Goal: Contribute content: Contribute content

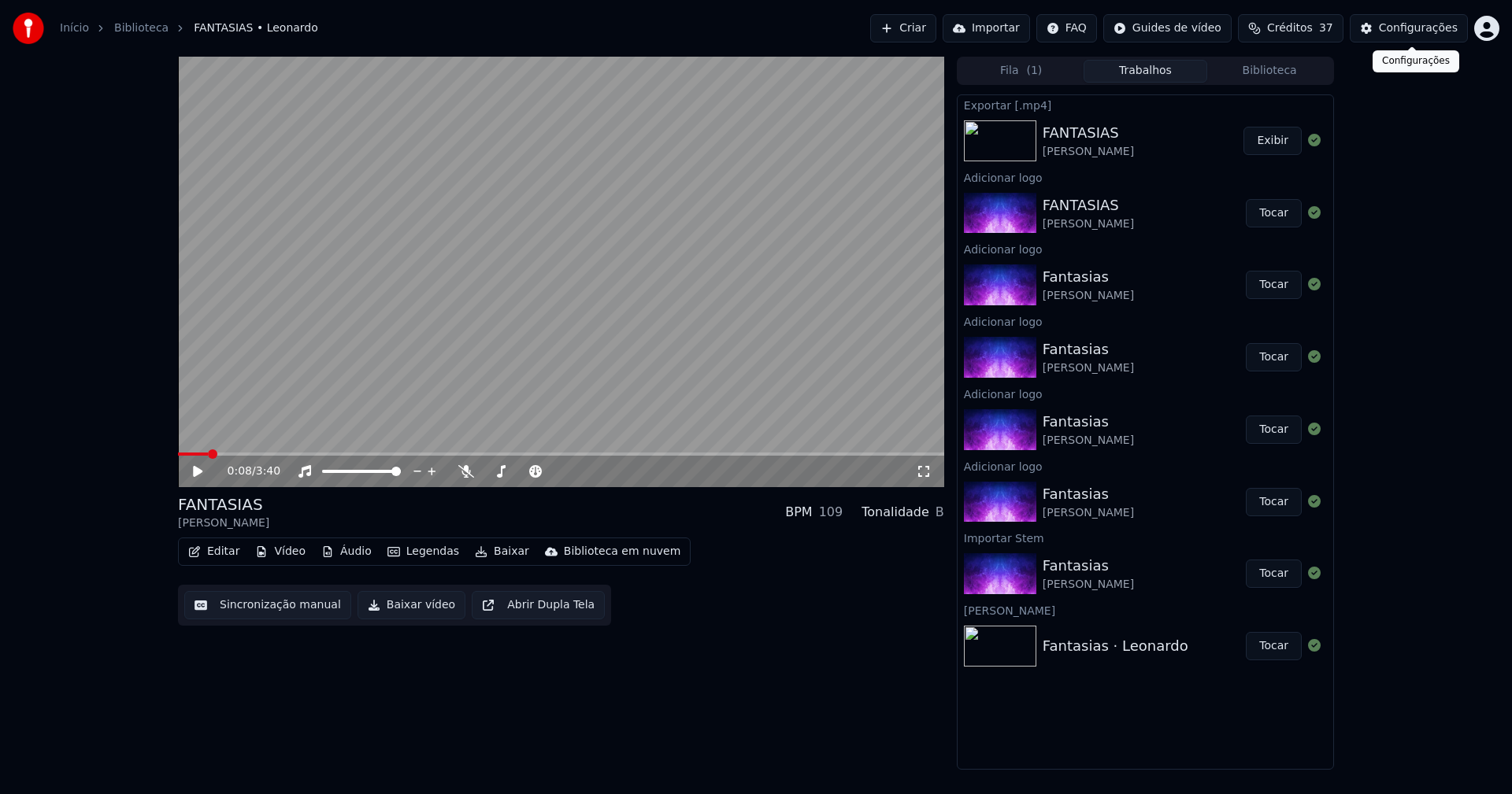
click at [1428, 40] on button "Configurações" at bounding box center [1408, 28] width 118 height 29
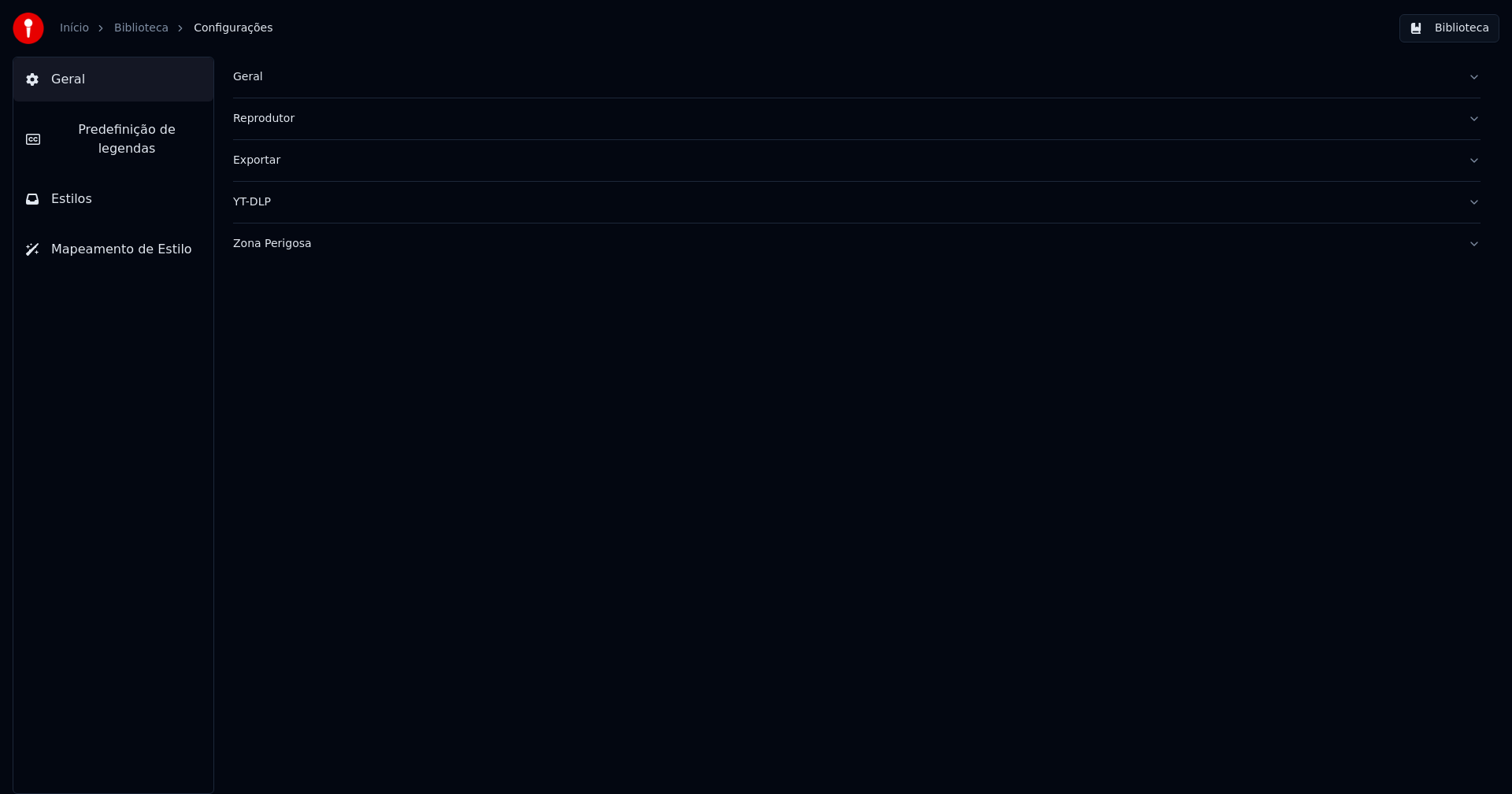
click at [249, 80] on div "Geral" at bounding box center [844, 77] width 1223 height 16
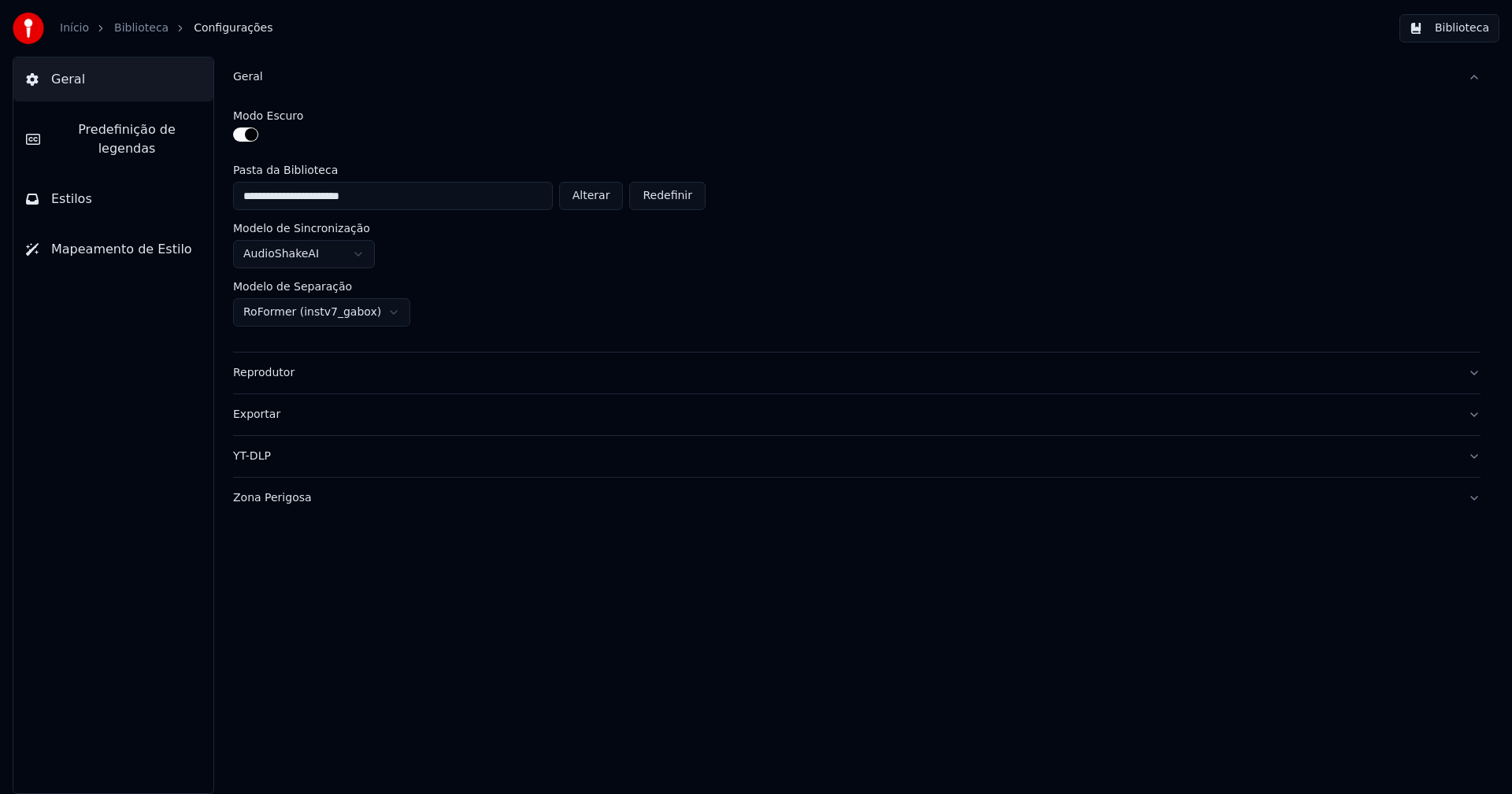
click at [605, 202] on button "Alterar" at bounding box center [592, 196] width 65 height 29
type input "**********"
click at [1465, 34] on button "Biblioteca" at bounding box center [1449, 28] width 100 height 29
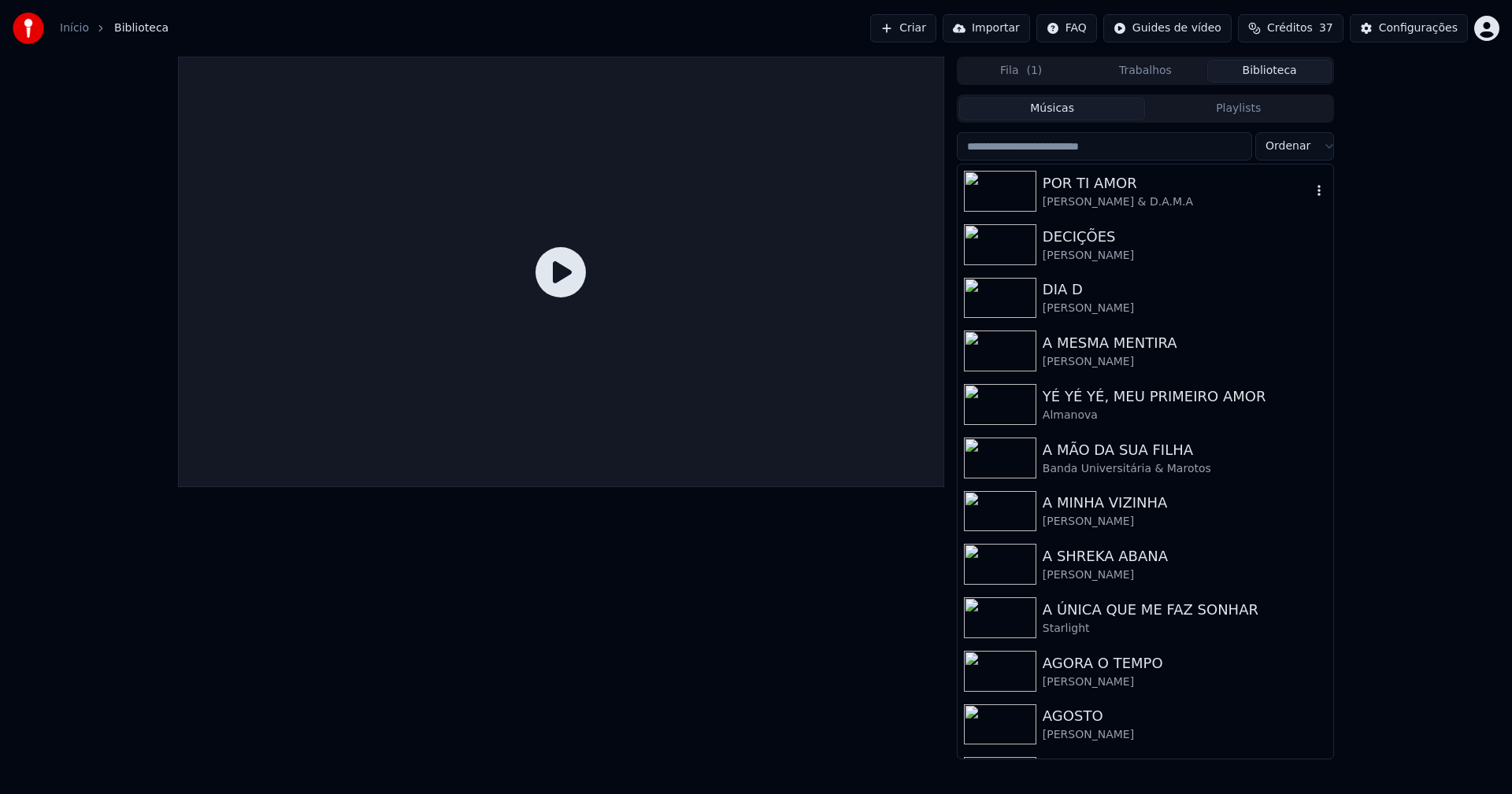
click at [1065, 204] on div "[PERSON_NAME] & D.A.M.A" at bounding box center [1176, 202] width 268 height 16
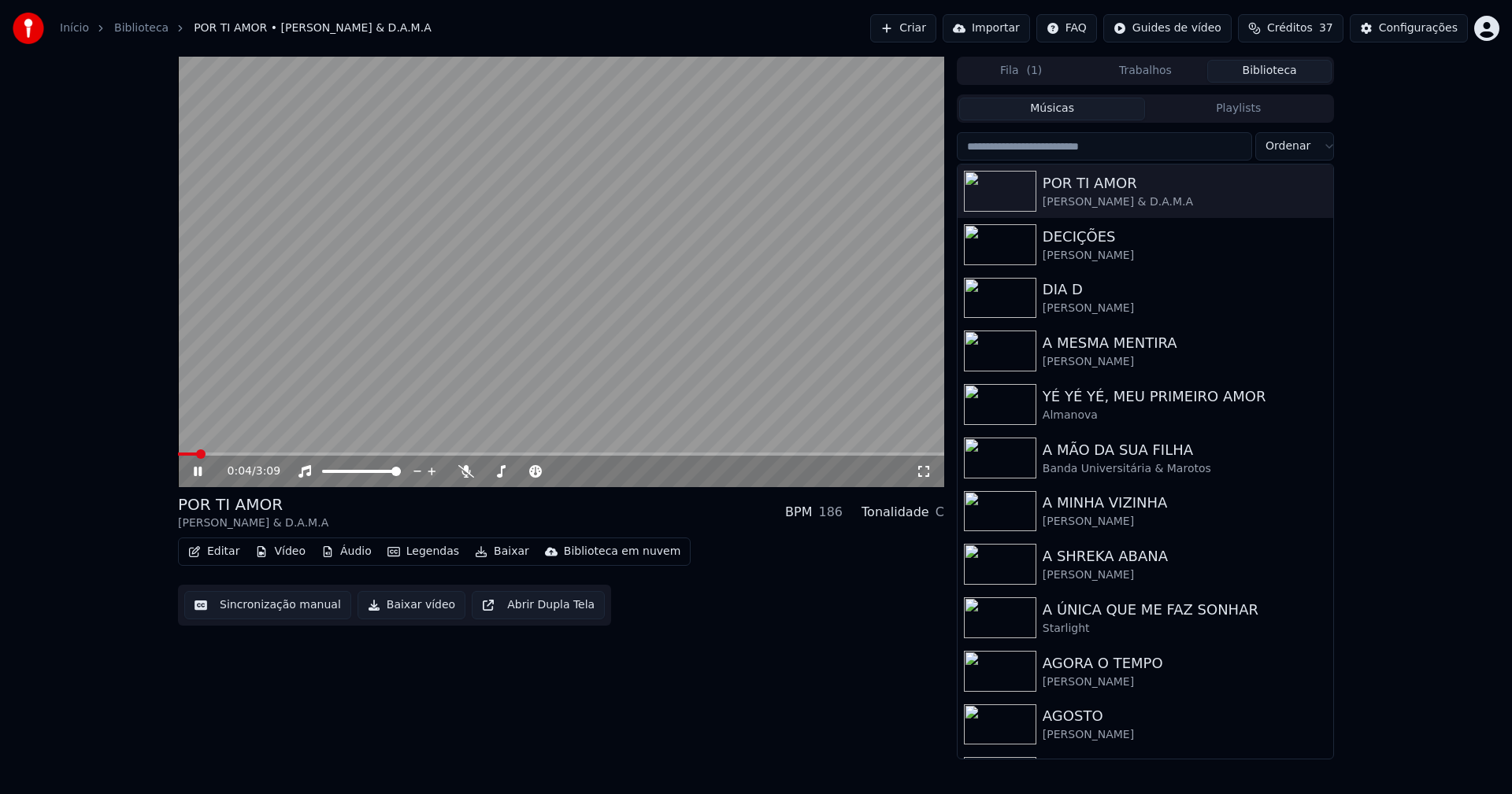
click at [179, 453] on span at bounding box center [187, 454] width 18 height 3
click at [348, 550] on button "Áudio" at bounding box center [347, 552] width 63 height 22
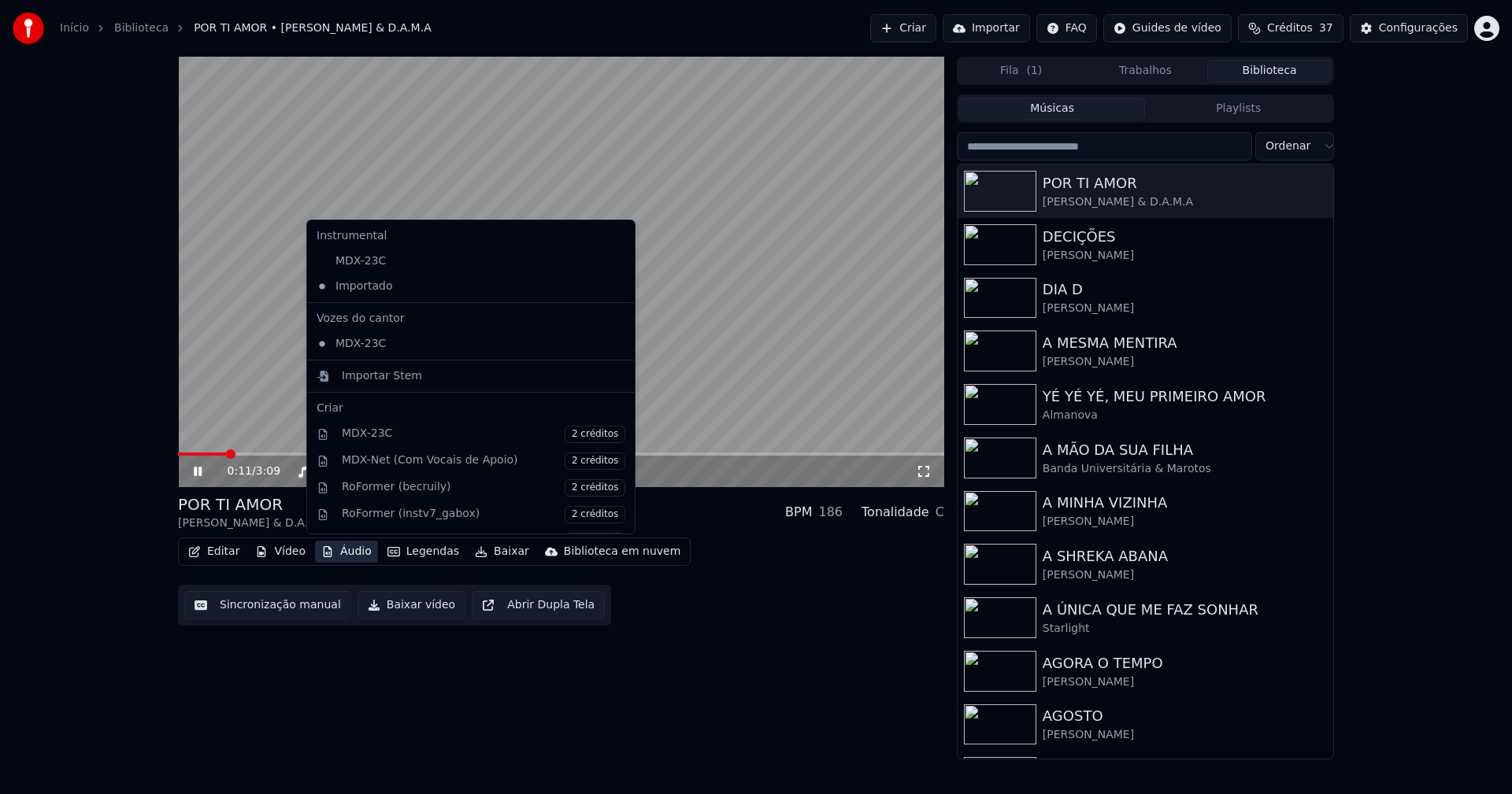
click at [767, 685] on div "0:11 / 3:09 POR TI AMOR [PERSON_NAME] & D.A.M.A BPM 186 Tonalidade C Editar Víd…" at bounding box center [560, 408] width 767 height 702
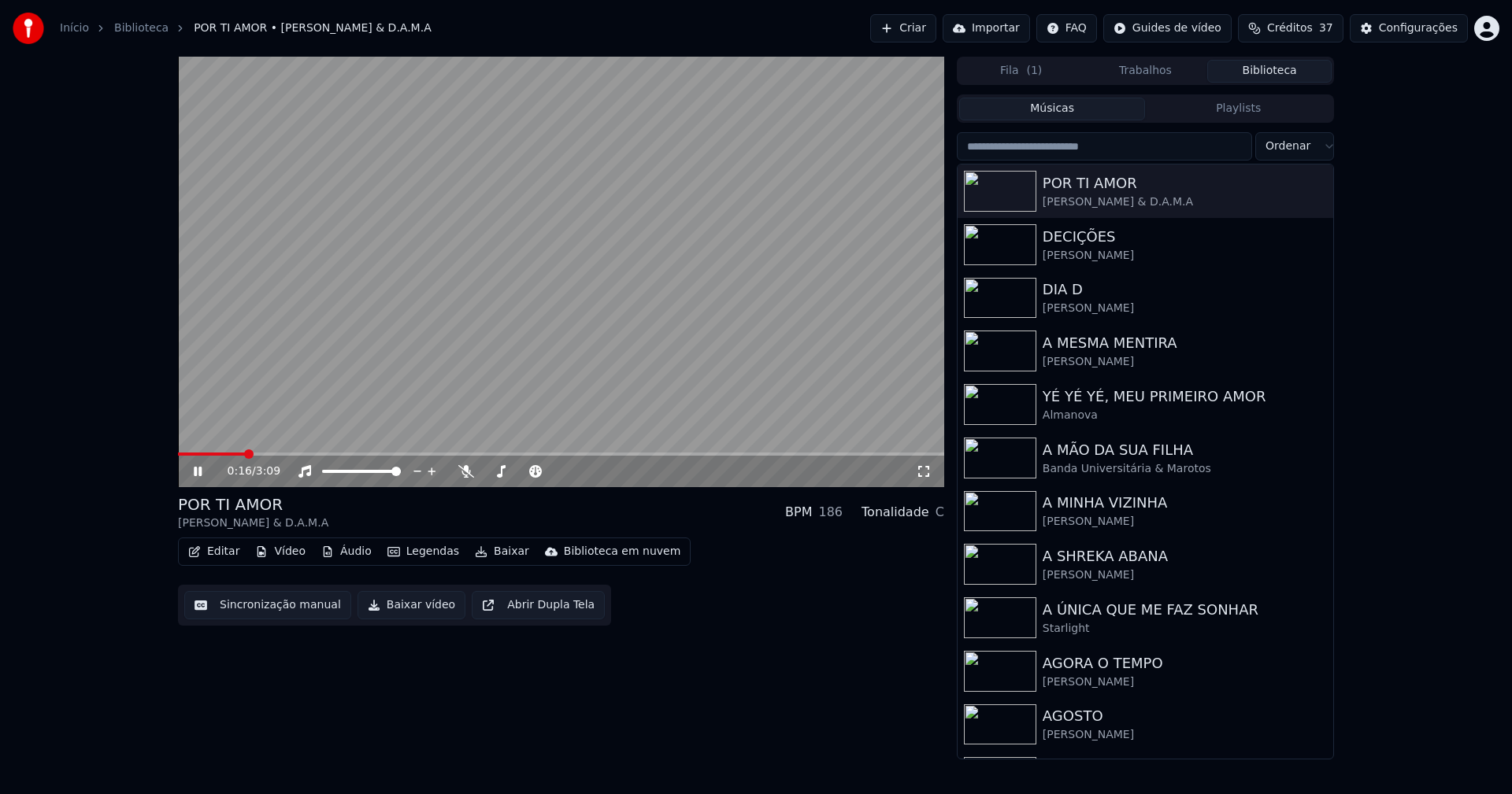
click at [926, 470] on icon at bounding box center [923, 471] width 16 height 13
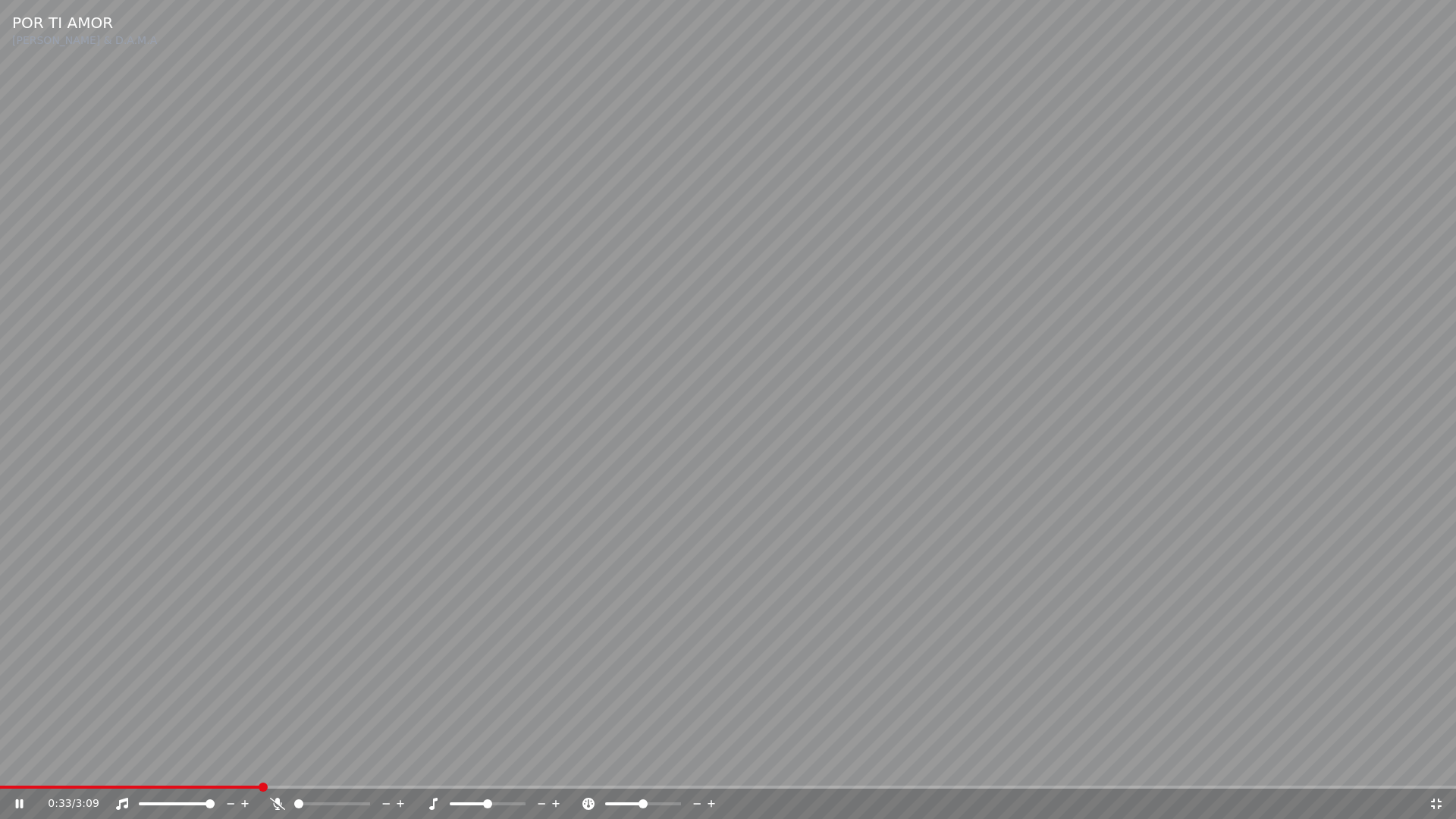
click at [1434, 764] on icon at bounding box center [1436, 804] width 11 height 11
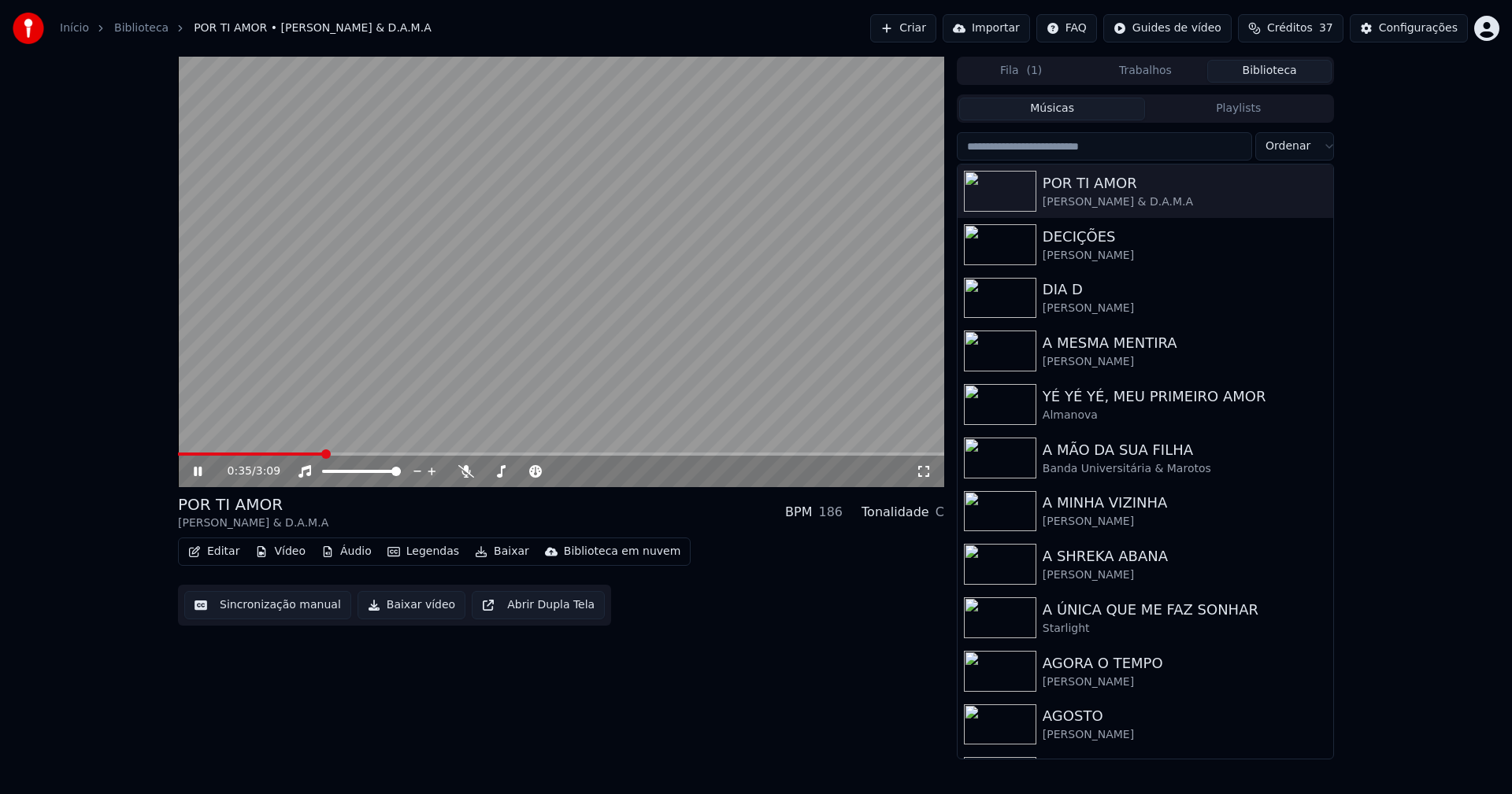
drag, startPoint x: 198, startPoint y: 469, endPoint x: 682, endPoint y: 243, distance: 534.2
click at [209, 463] on div "0:35 / 3:09" at bounding box center [560, 471] width 767 height 31
click at [1423, 20] on button "Configurações" at bounding box center [1408, 28] width 118 height 29
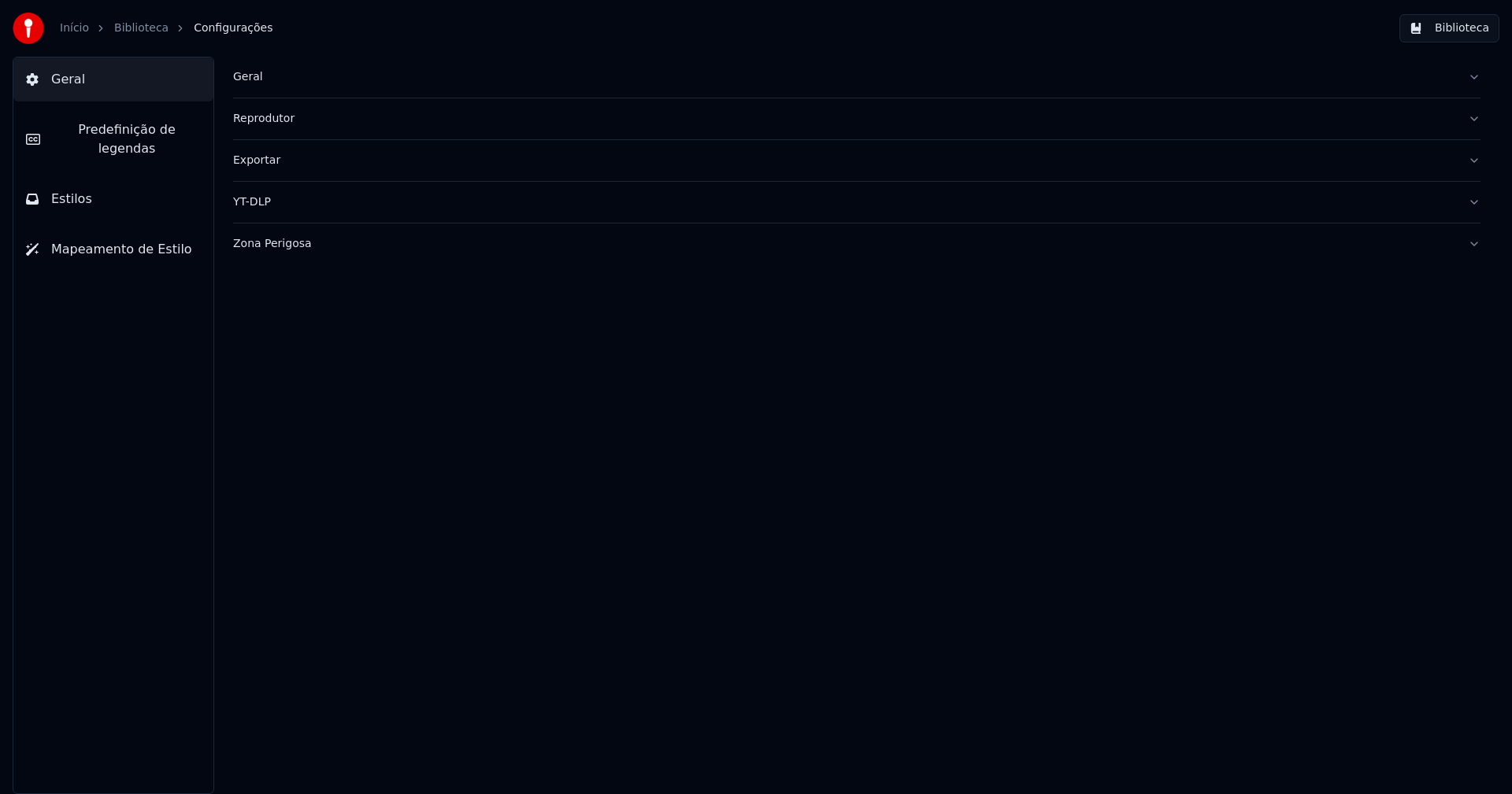
click at [81, 177] on button "Estilos" at bounding box center [113, 200] width 200 height 44
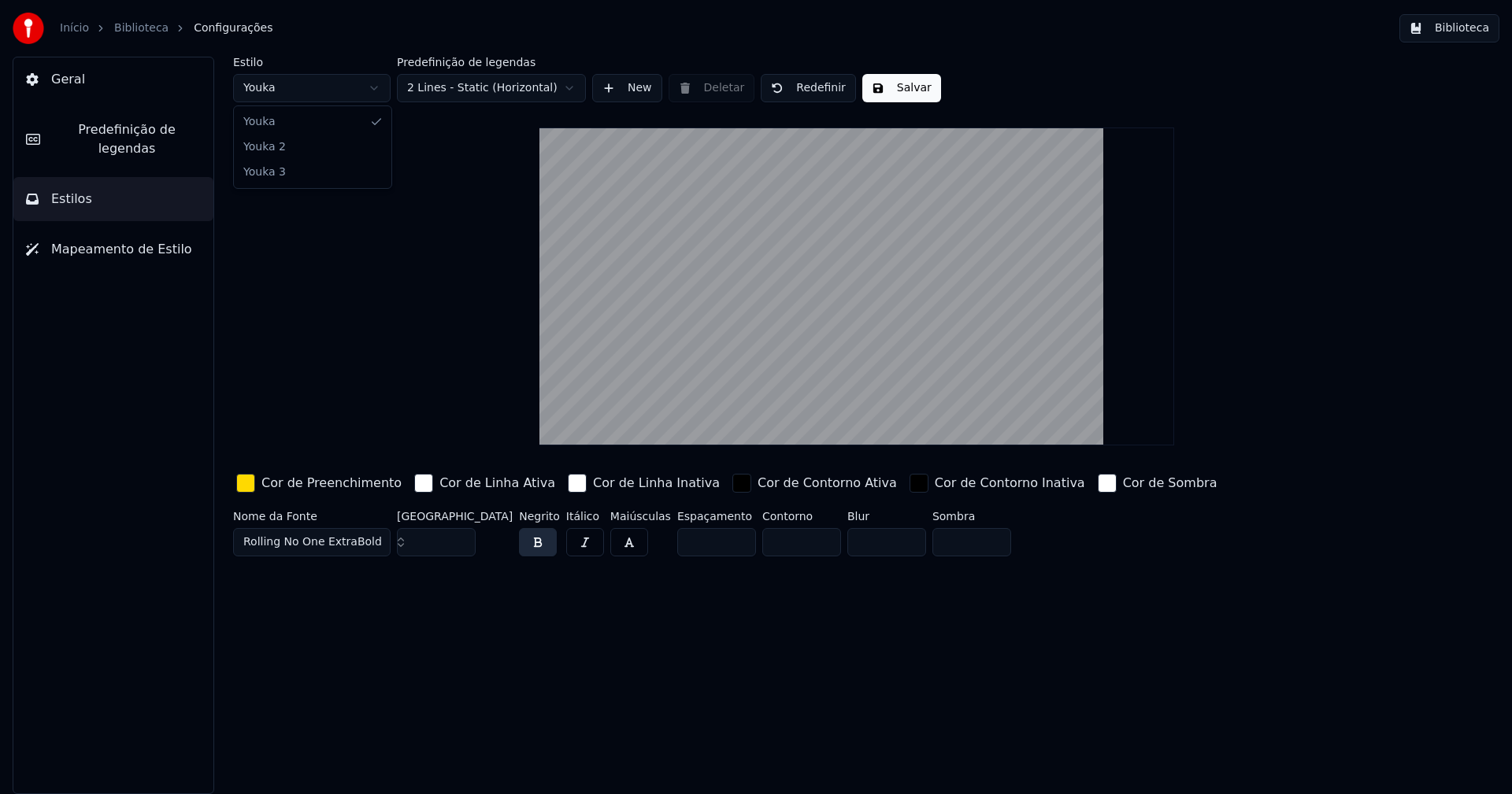
click at [338, 82] on html "Início Biblioteca Configurações Biblioteca Geral Predefinição de legendas Estil…" at bounding box center [756, 397] width 1512 height 794
type input "**"
type input "*****"
click at [461, 535] on input "**" at bounding box center [436, 542] width 79 height 29
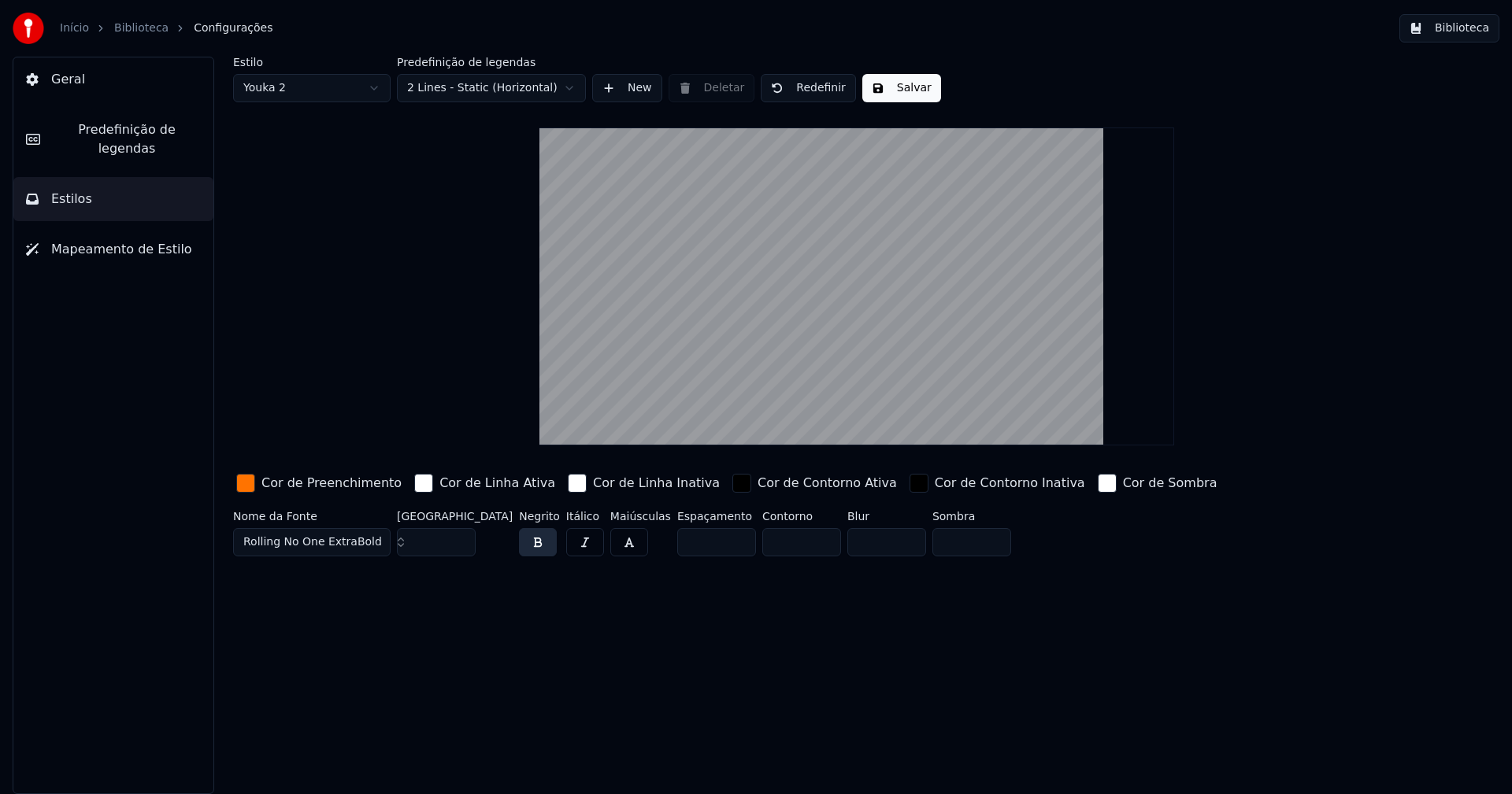
click at [461, 535] on input "**" at bounding box center [436, 542] width 79 height 29
click at [461, 535] on input "***" at bounding box center [436, 542] width 79 height 29
type input "***"
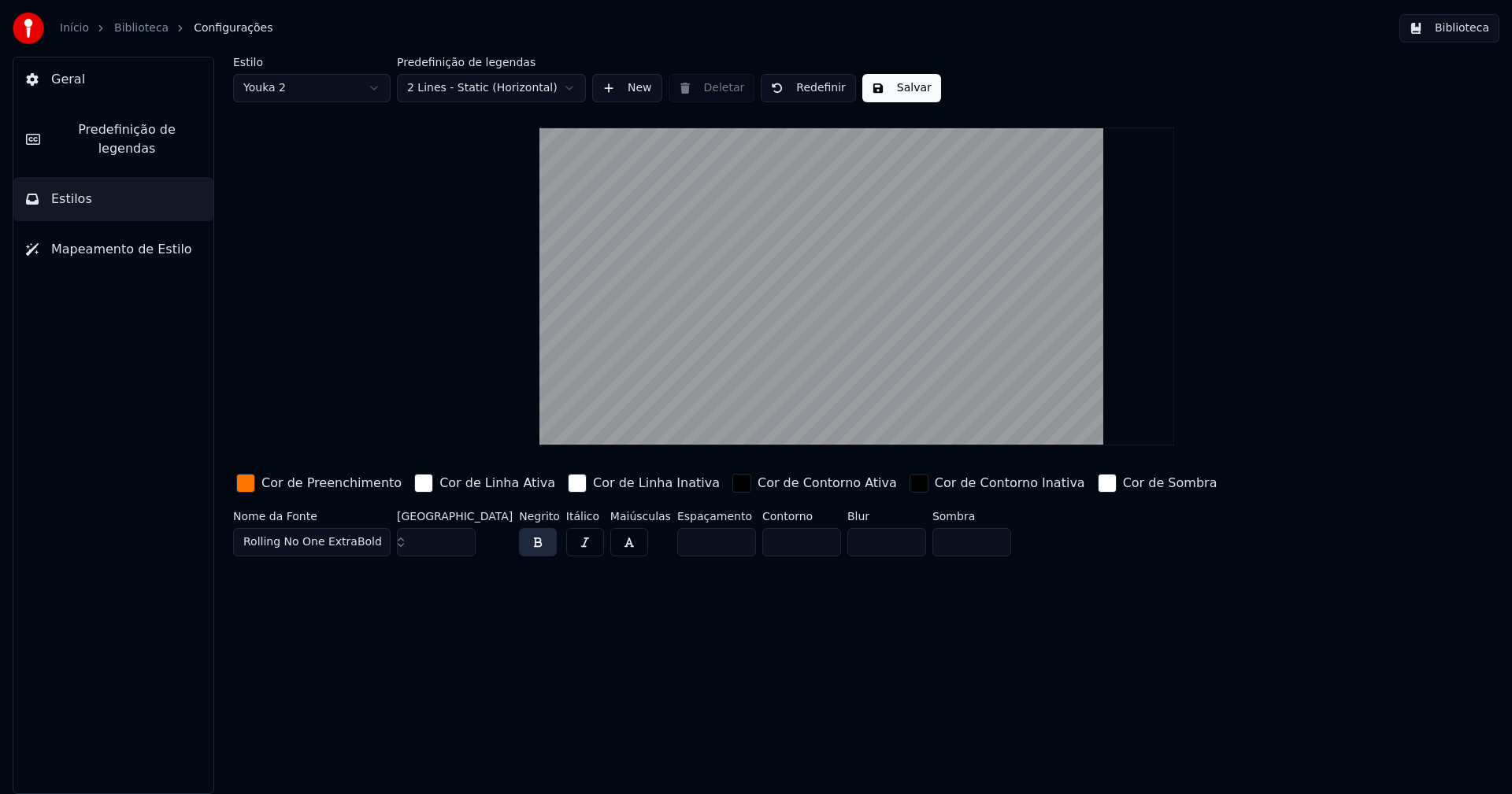
click at [461, 535] on input "***" at bounding box center [436, 542] width 79 height 29
click at [895, 91] on button "Salvar" at bounding box center [901, 88] width 79 height 29
click at [1475, 28] on button "Biblioteca" at bounding box center [1449, 28] width 100 height 29
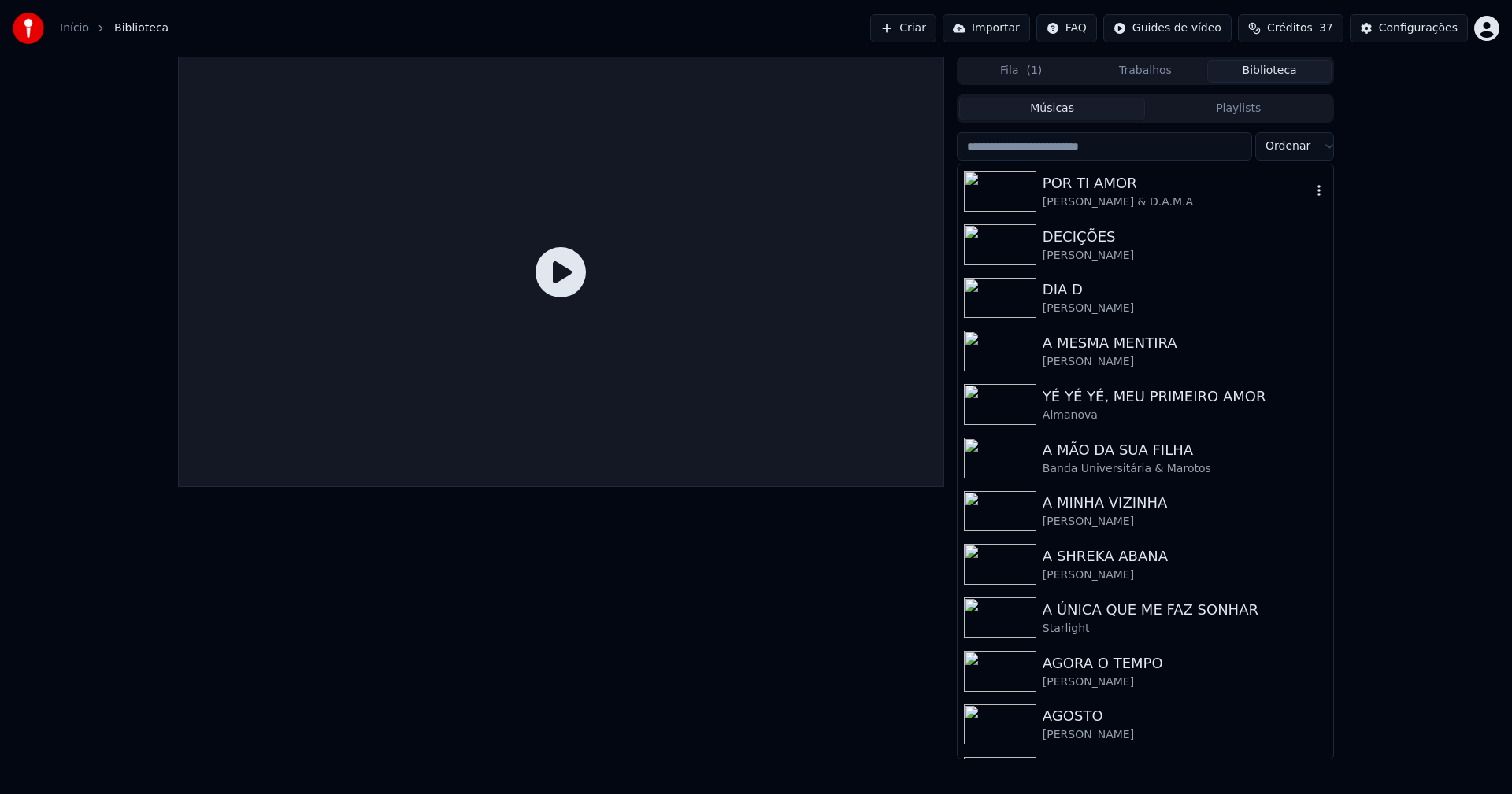
click at [1079, 185] on div "POR TI AMOR" at bounding box center [1176, 183] width 268 height 22
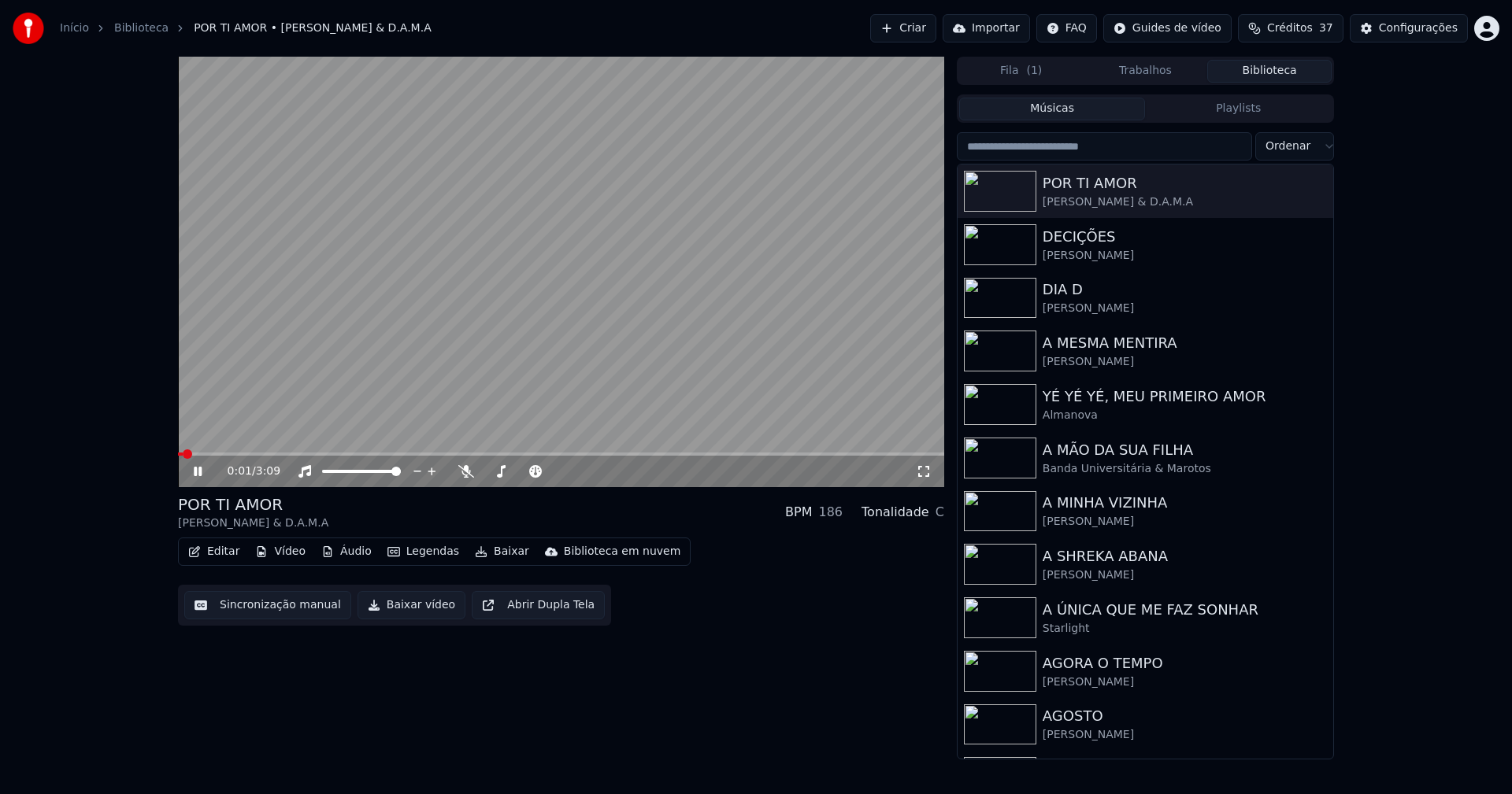
click at [204, 472] on icon at bounding box center [209, 471] width 37 height 13
click at [221, 553] on button "Editar" at bounding box center [214, 552] width 64 height 22
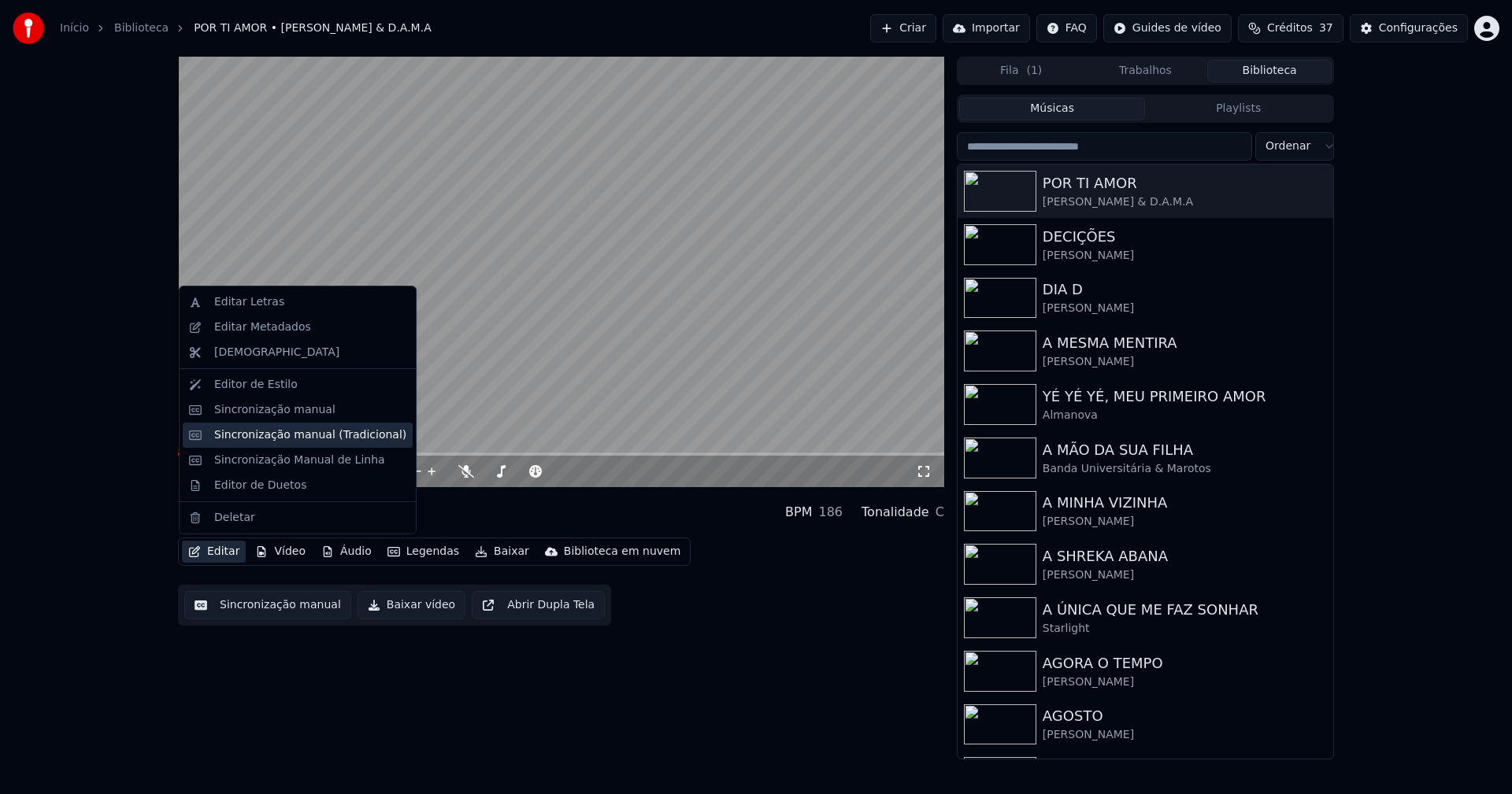
click at [289, 439] on div "Sincronização manual (Tradicional)" at bounding box center [311, 434] width 192 height 16
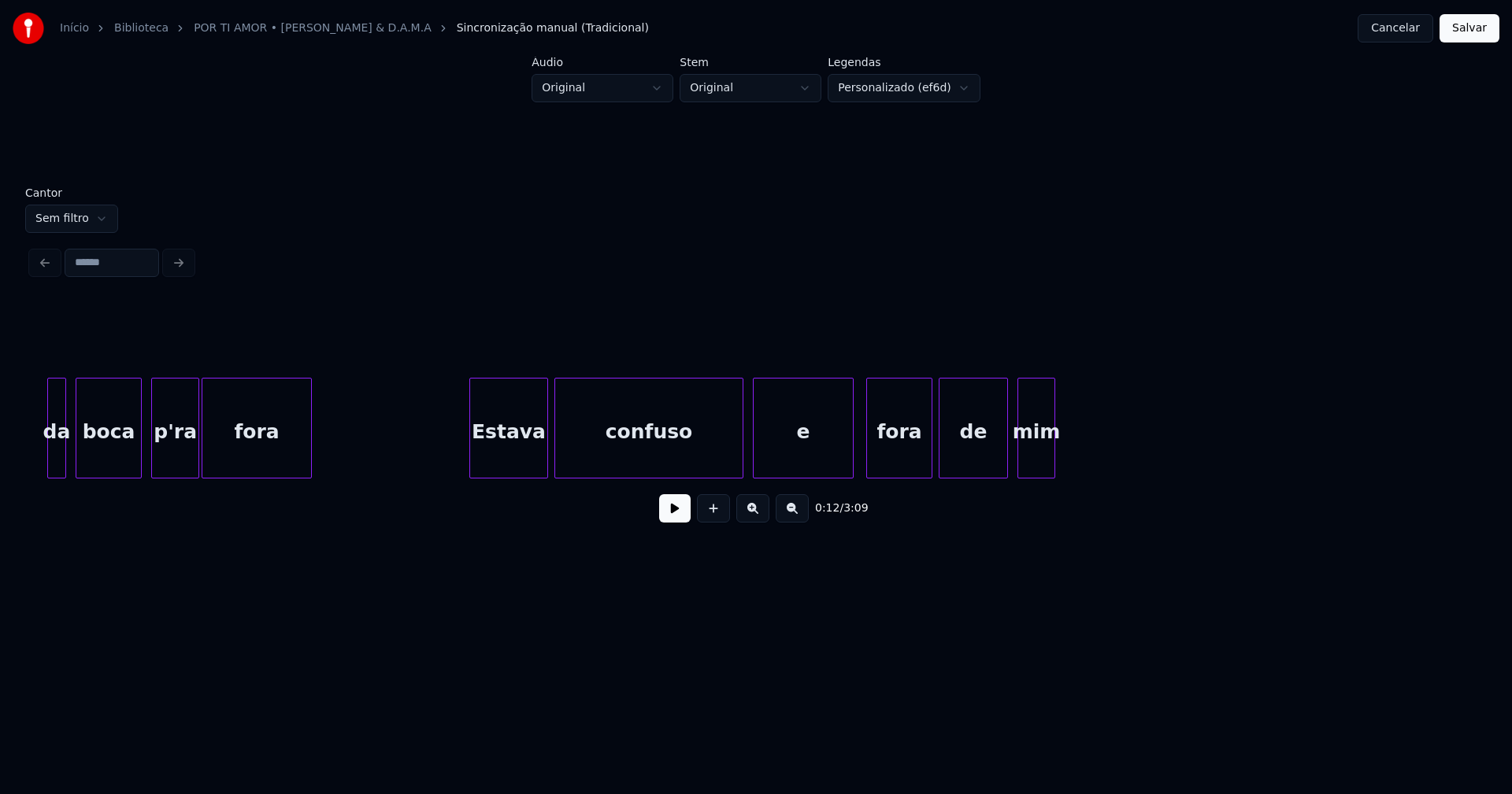
scroll to position [0, 2401]
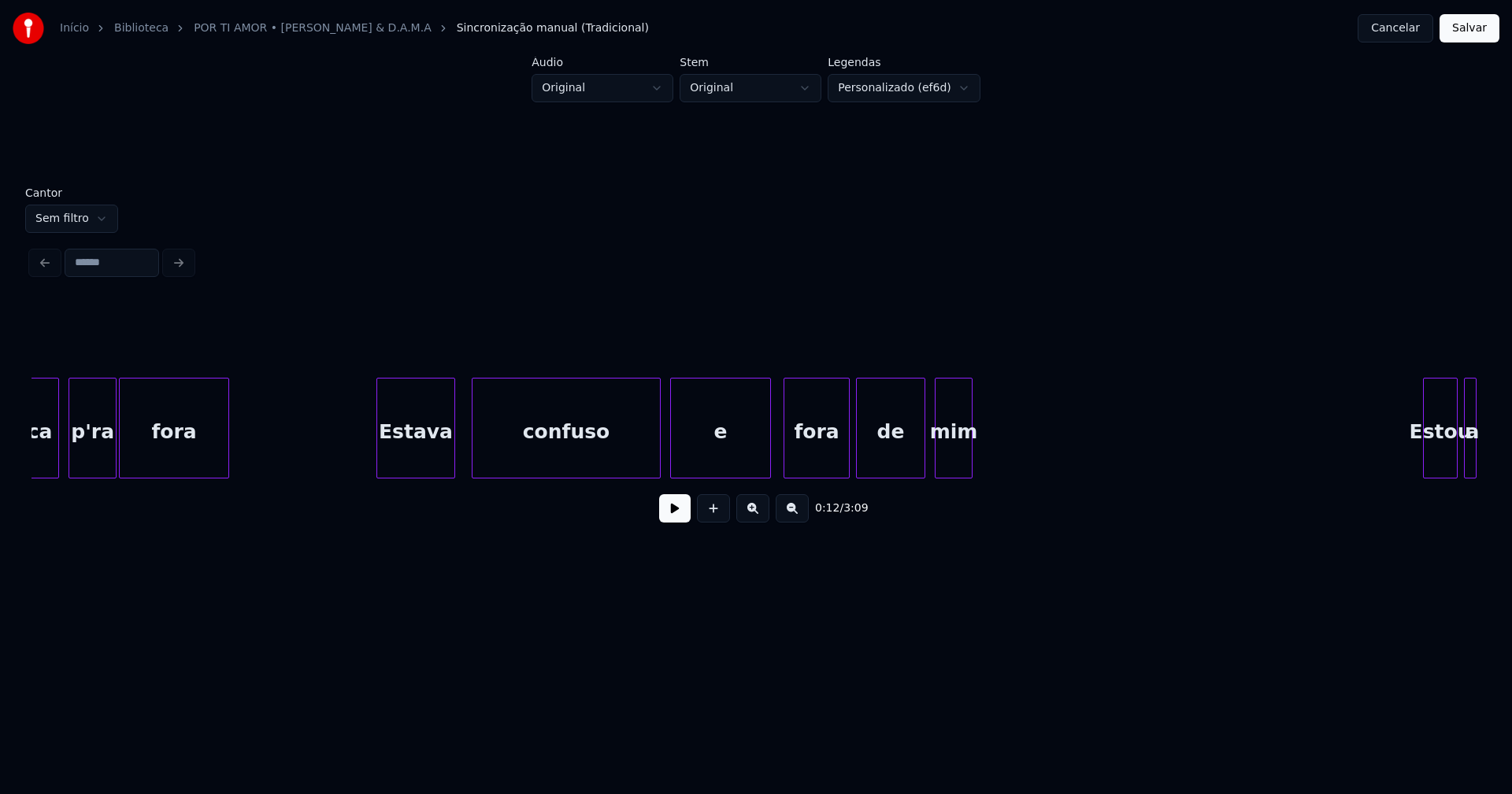
click at [421, 456] on div "Estava" at bounding box center [415, 433] width 77 height 107
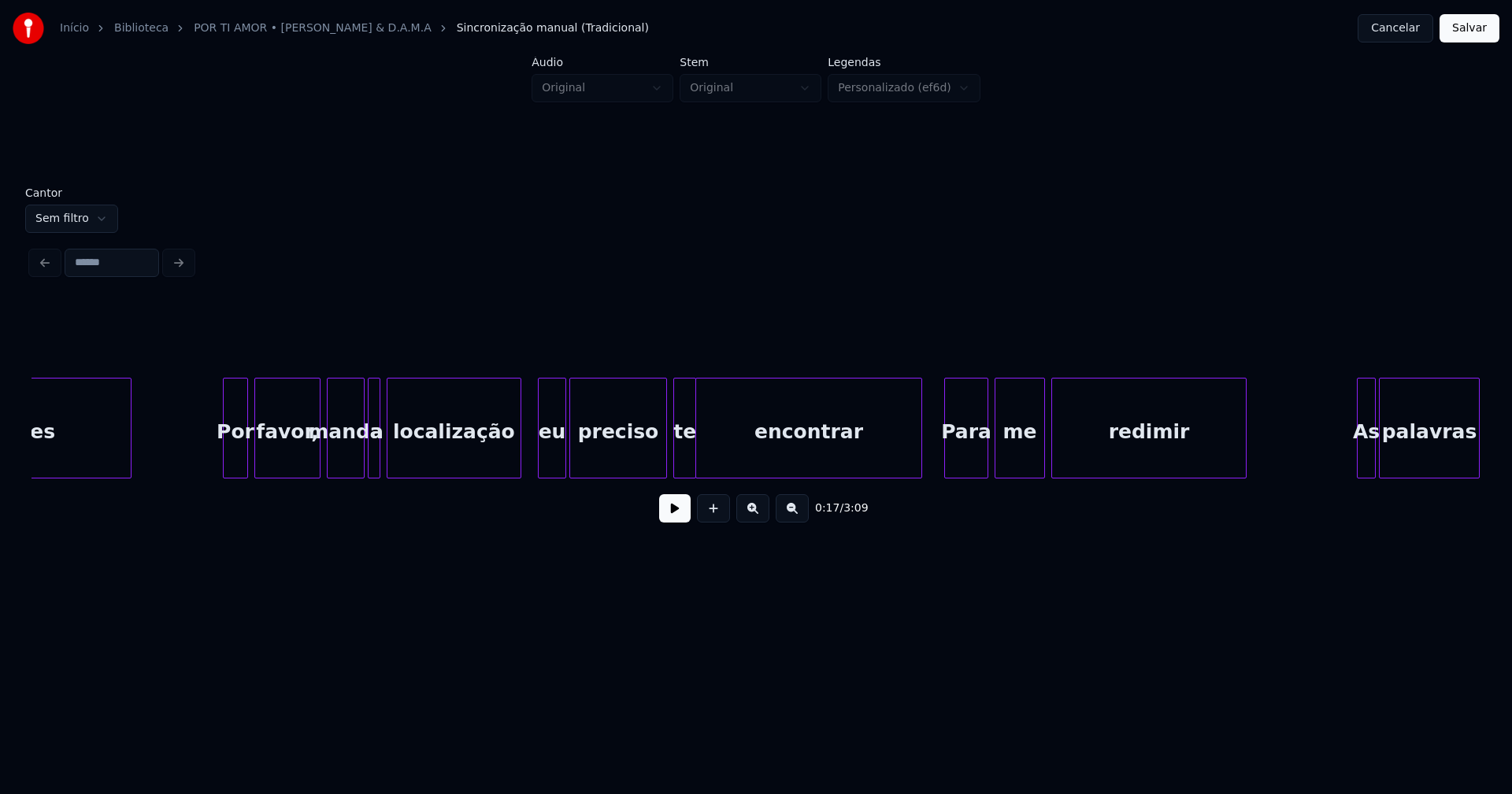
scroll to position [0, 4223]
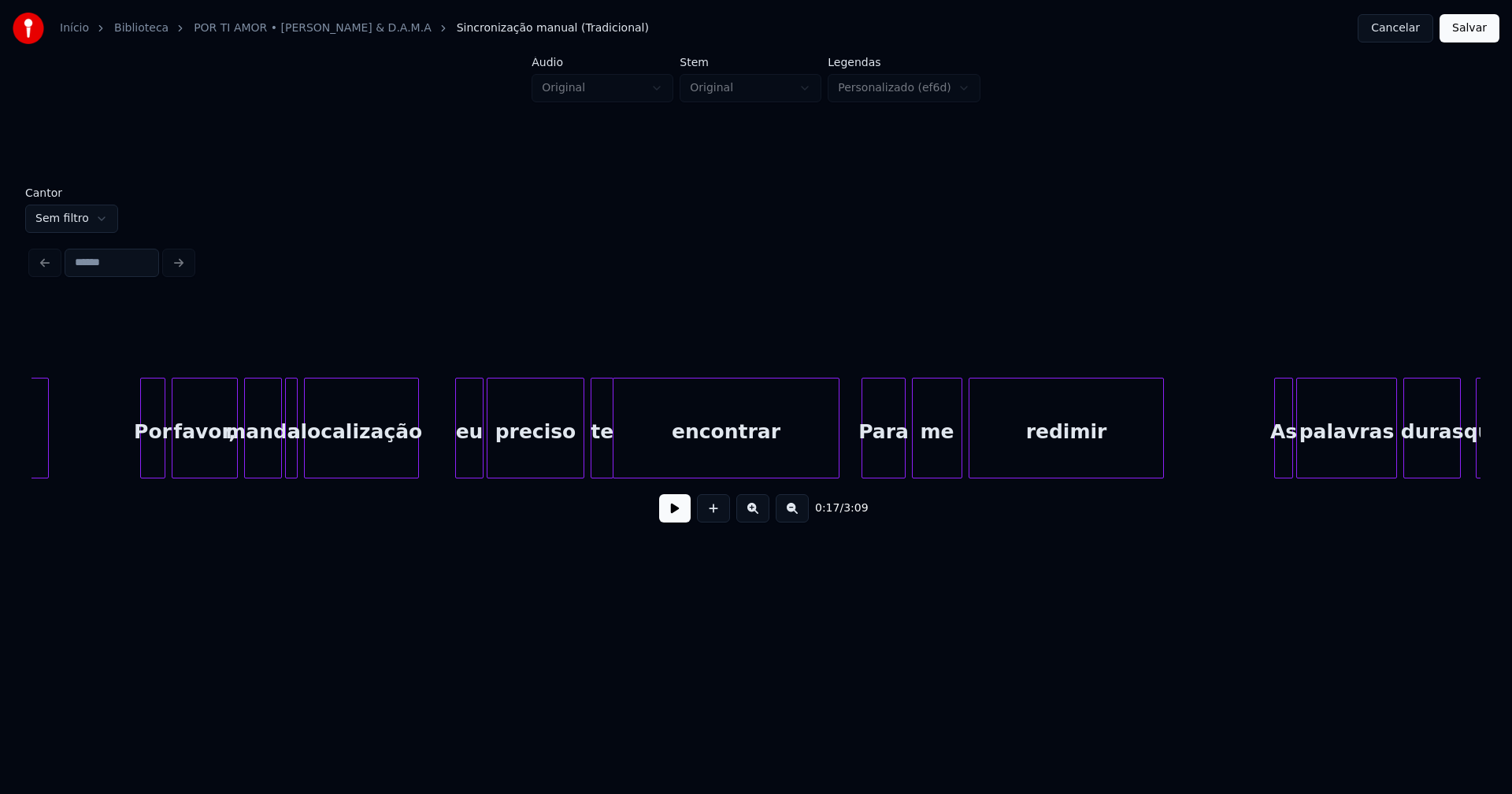
click at [416, 462] on div at bounding box center [415, 428] width 5 height 99
click at [453, 458] on div "eu" at bounding box center [456, 433] width 27 height 107
click at [677, 519] on button at bounding box center [675, 508] width 31 height 29
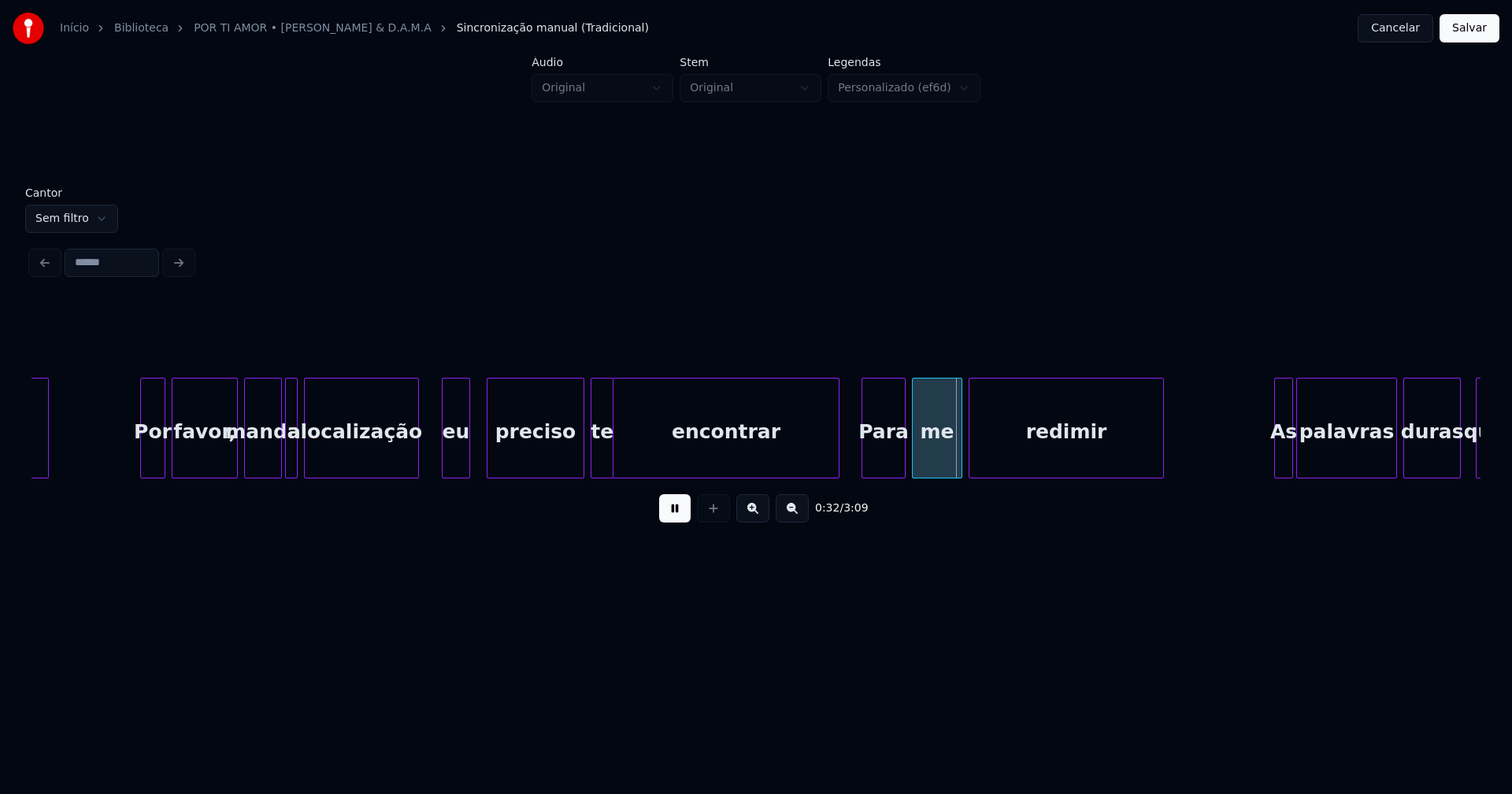
click at [676, 519] on button at bounding box center [675, 508] width 31 height 29
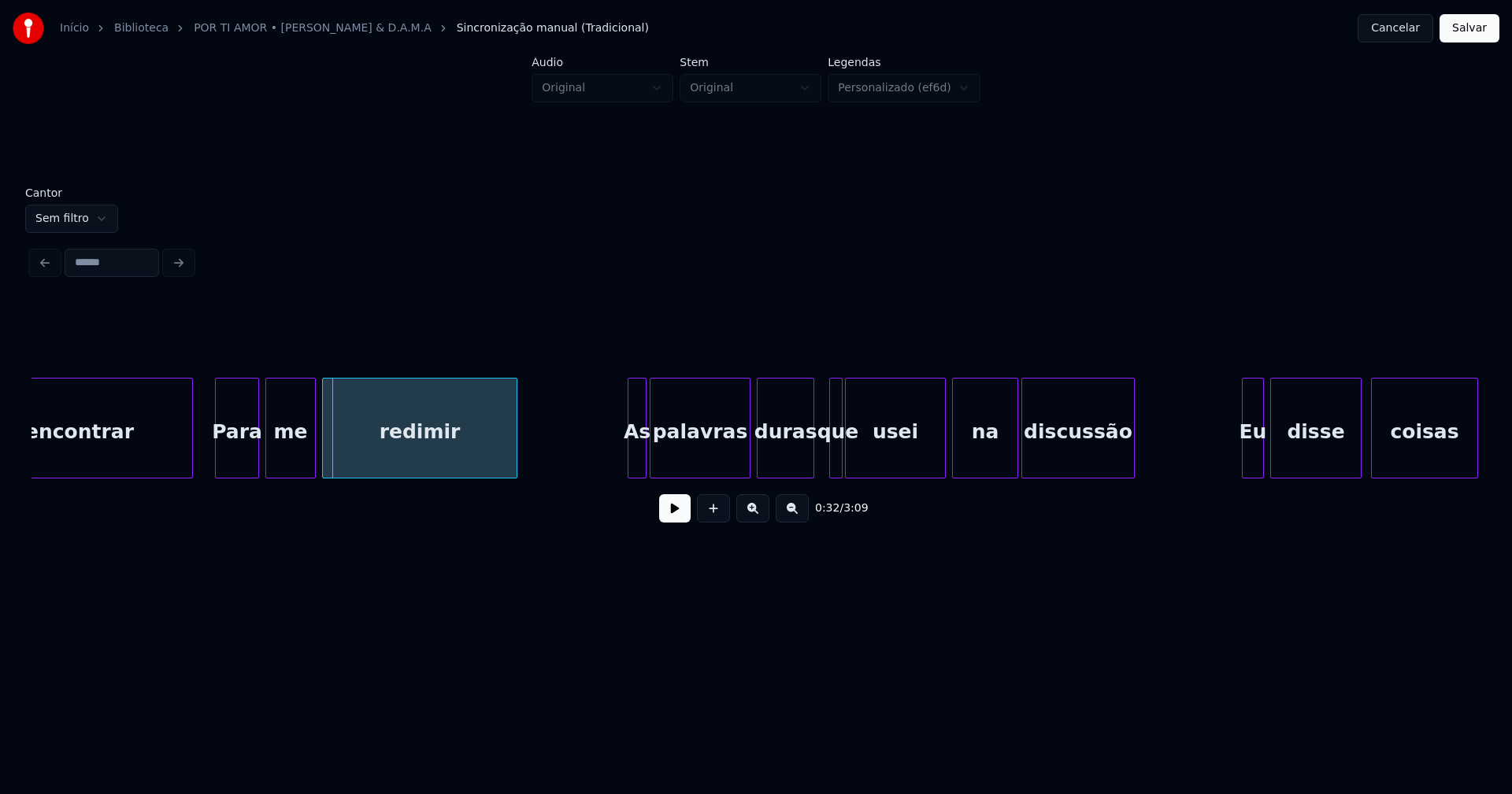
scroll to position [0, 4968]
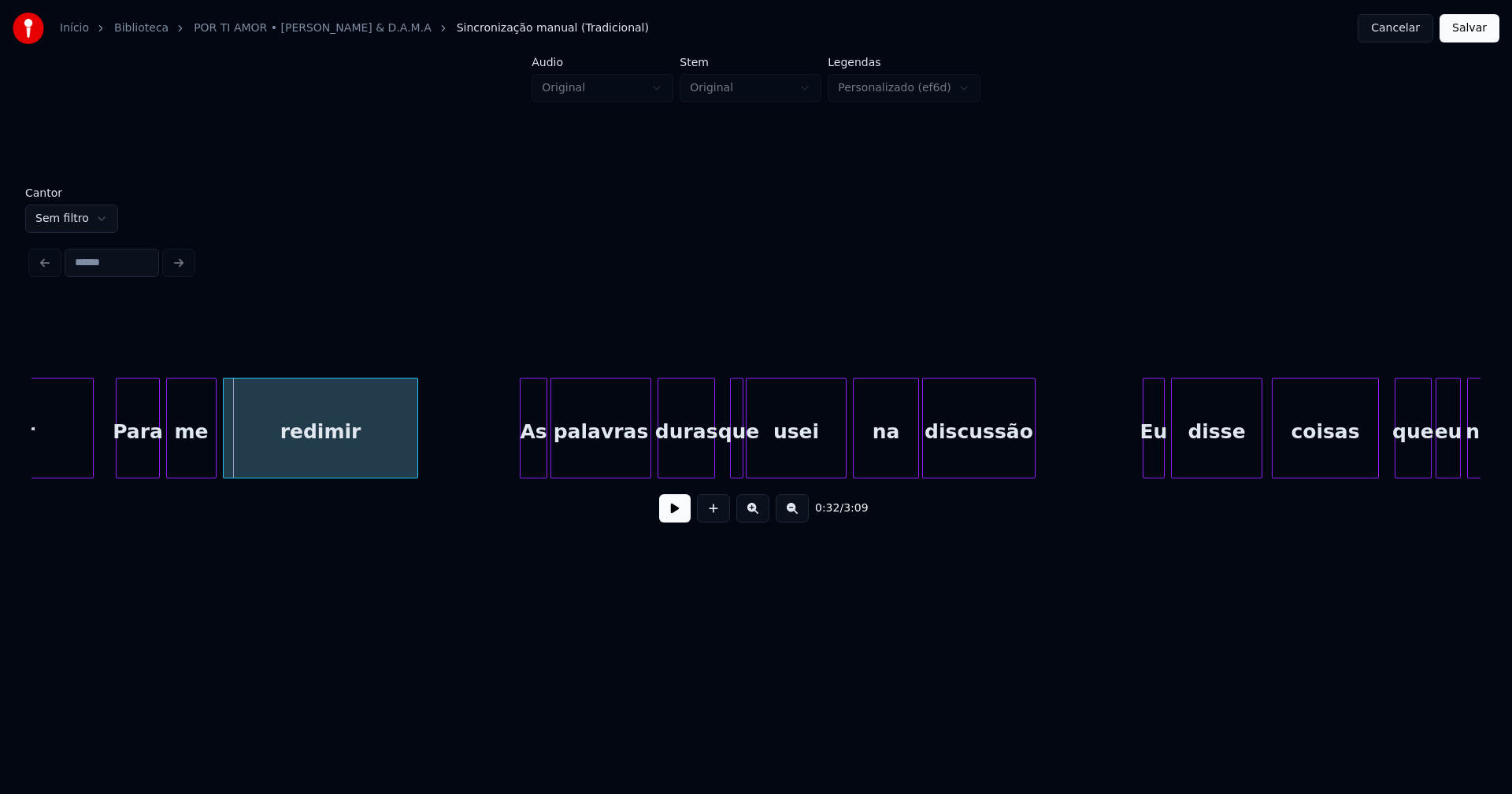
click at [522, 464] on div at bounding box center [522, 428] width 5 height 99
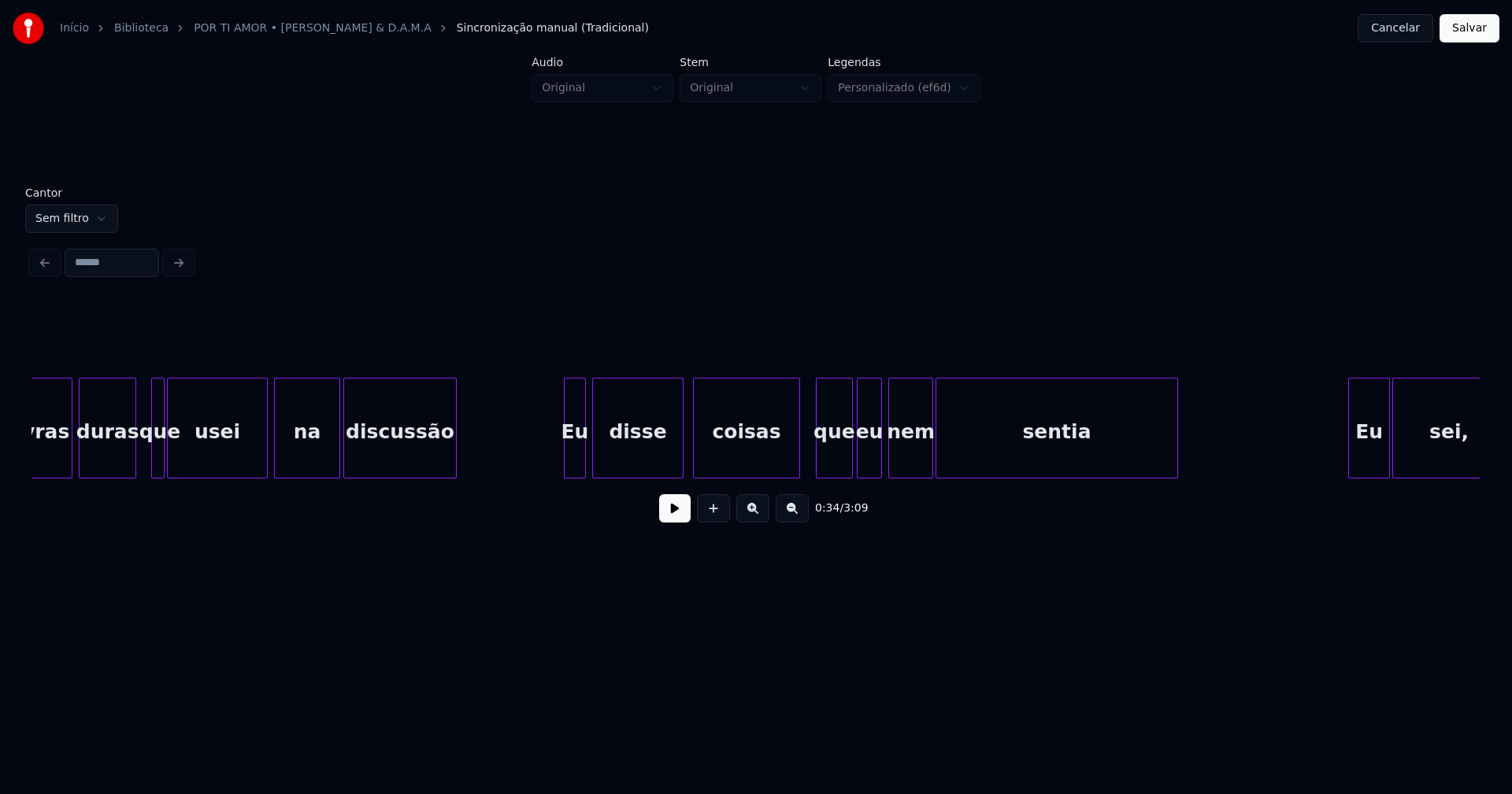
scroll to position [0, 5564]
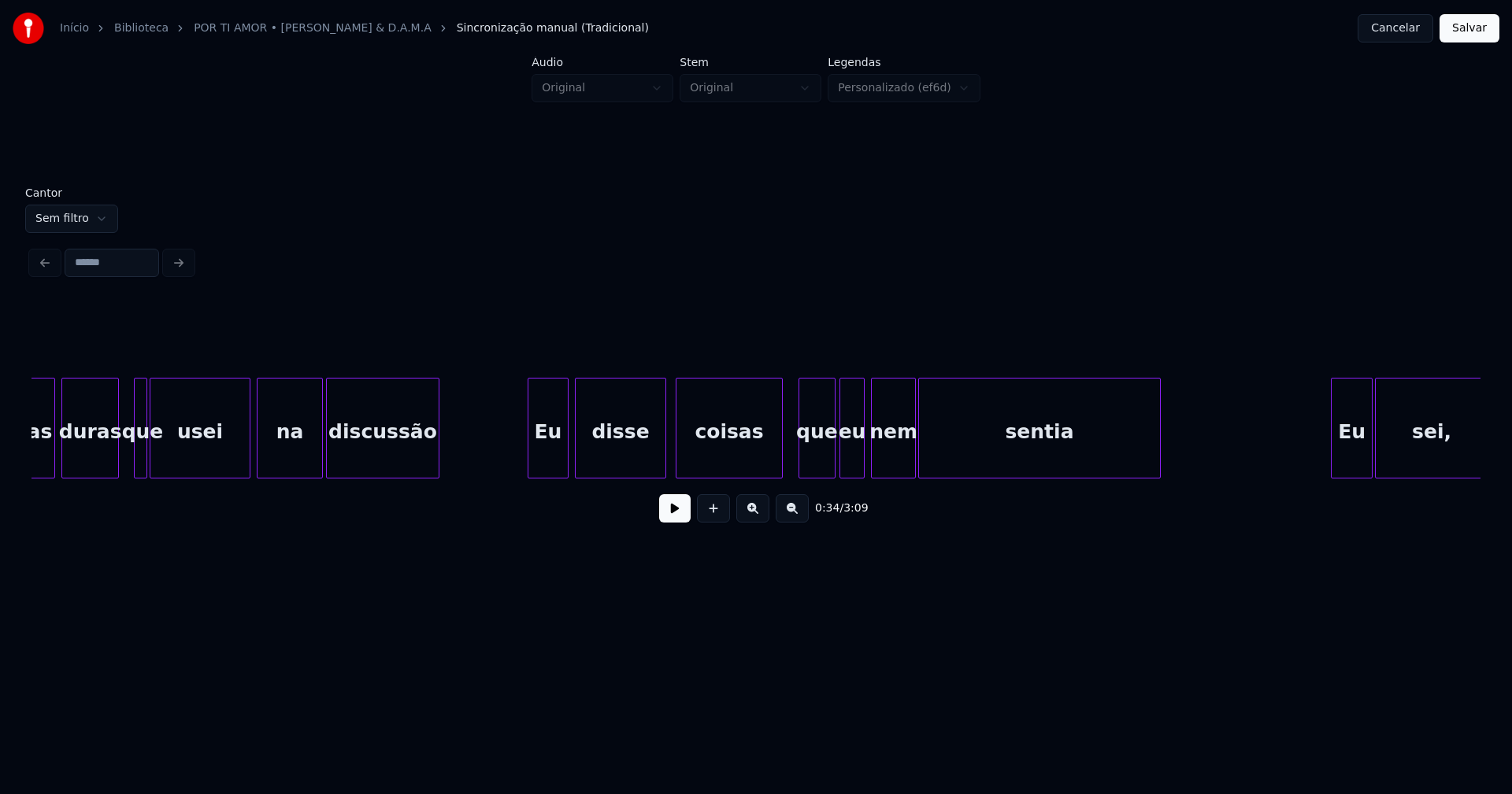
click at [530, 458] on div at bounding box center [530, 428] width 5 height 99
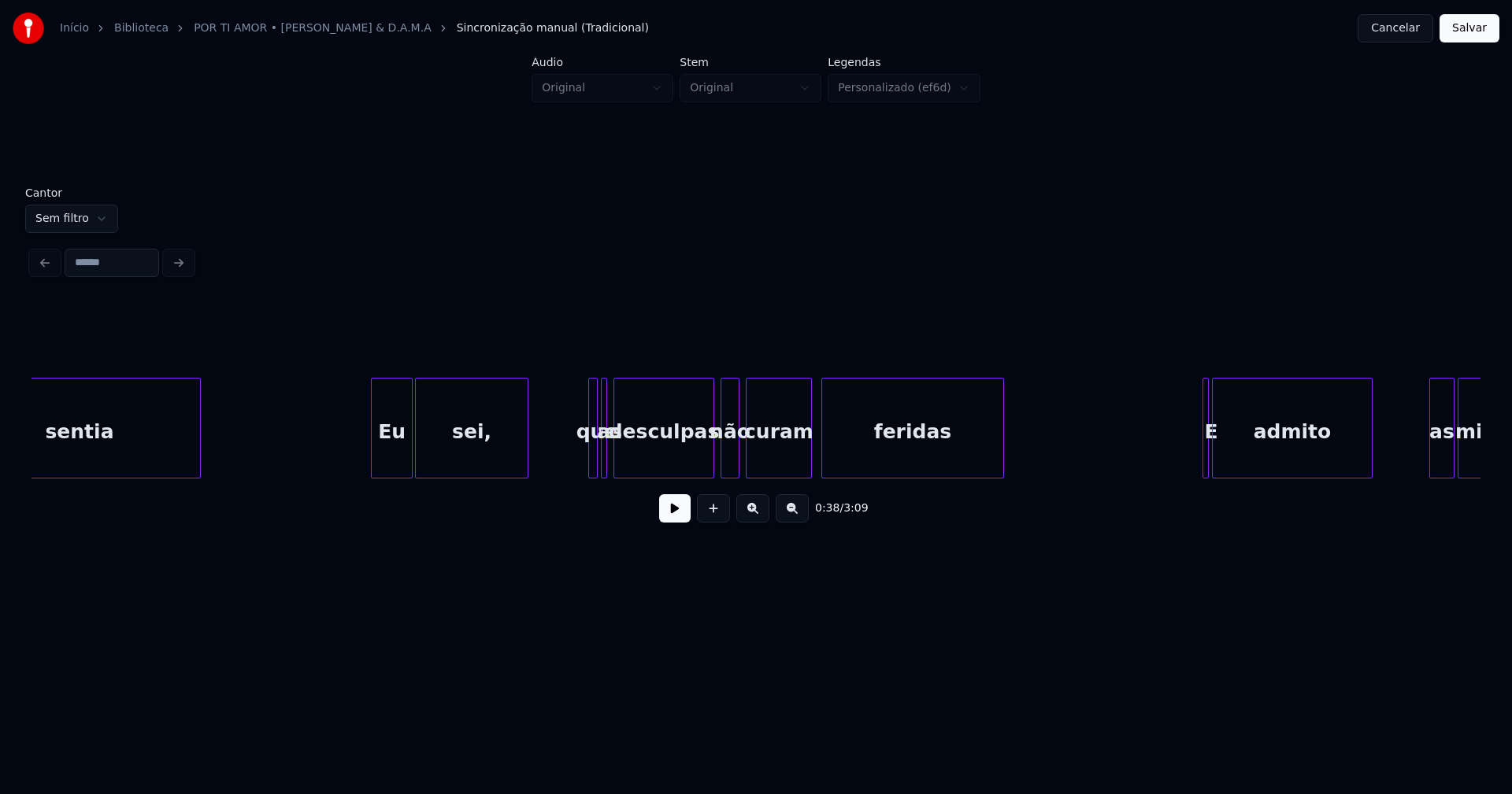
scroll to position [0, 6541]
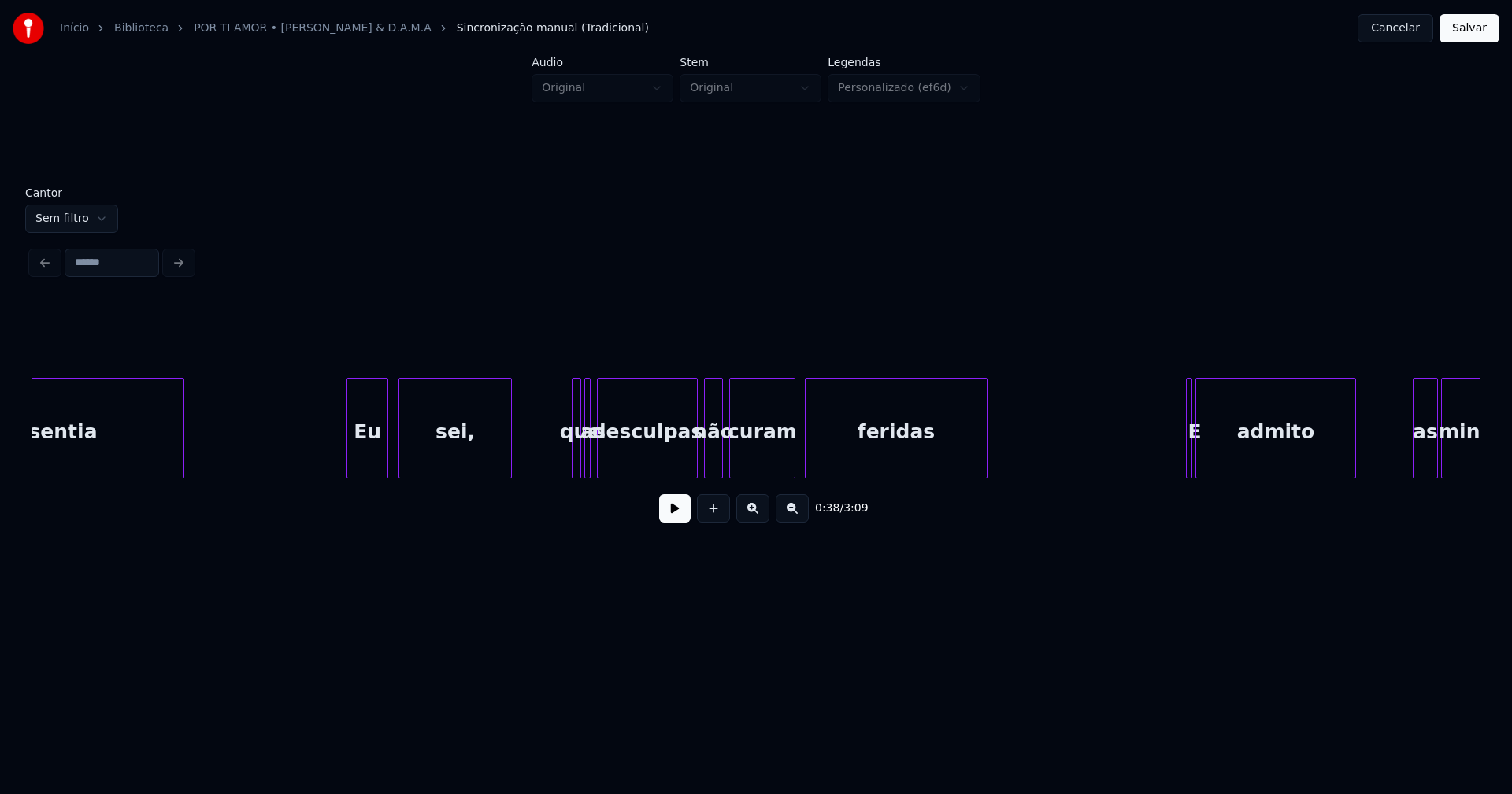
click at [374, 464] on div "Eu" at bounding box center [367, 433] width 40 height 107
click at [569, 463] on div at bounding box center [570, 428] width 5 height 99
click at [670, 519] on button at bounding box center [675, 508] width 31 height 29
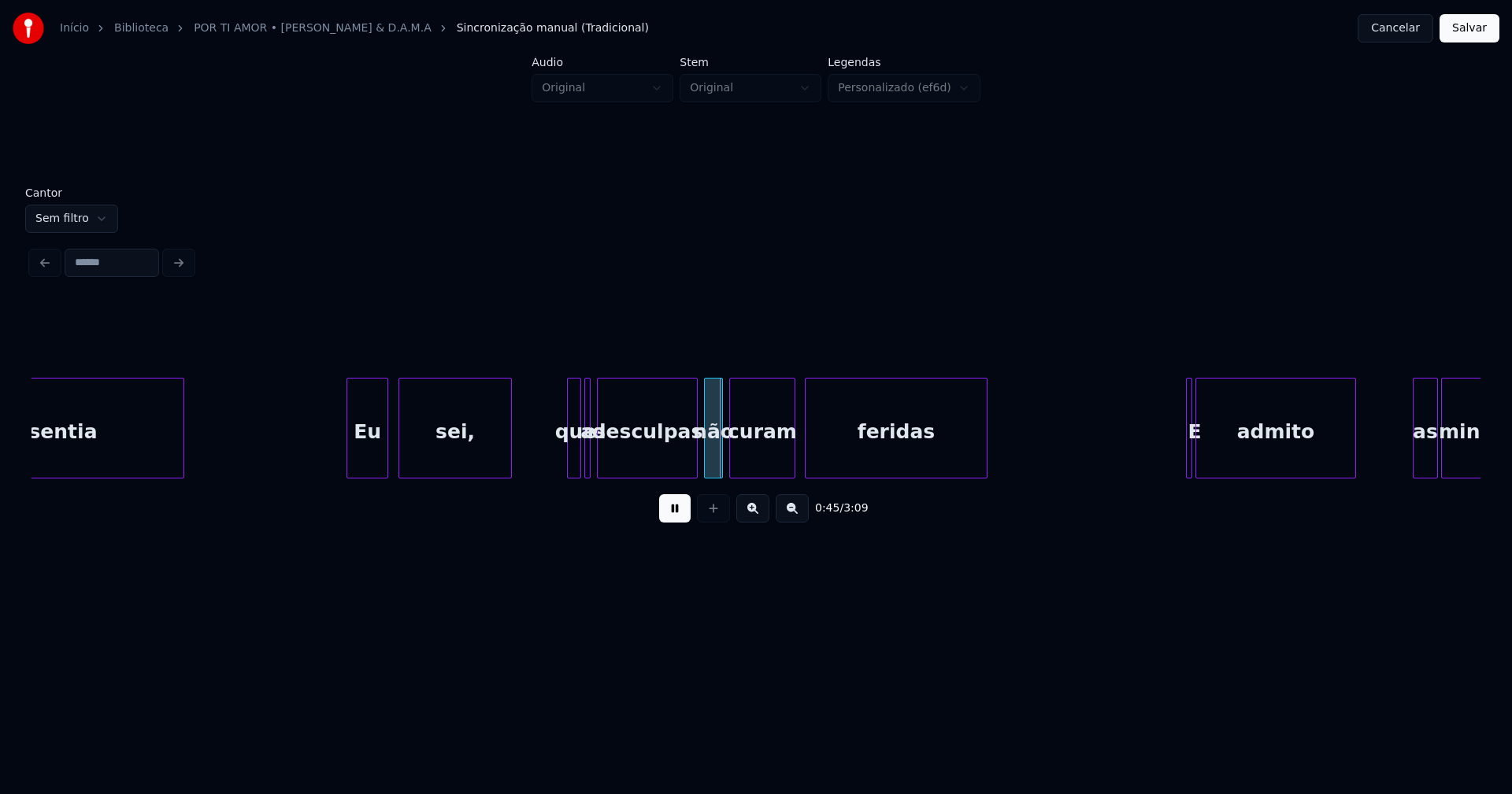
click at [680, 517] on button at bounding box center [675, 508] width 31 height 29
click at [624, 455] on div at bounding box center [625, 428] width 5 height 99
click at [602, 461] on div at bounding box center [601, 428] width 5 height 99
click at [608, 464] on div "as" at bounding box center [609, 433] width 18 height 107
click at [596, 459] on div at bounding box center [595, 428] width 5 height 99
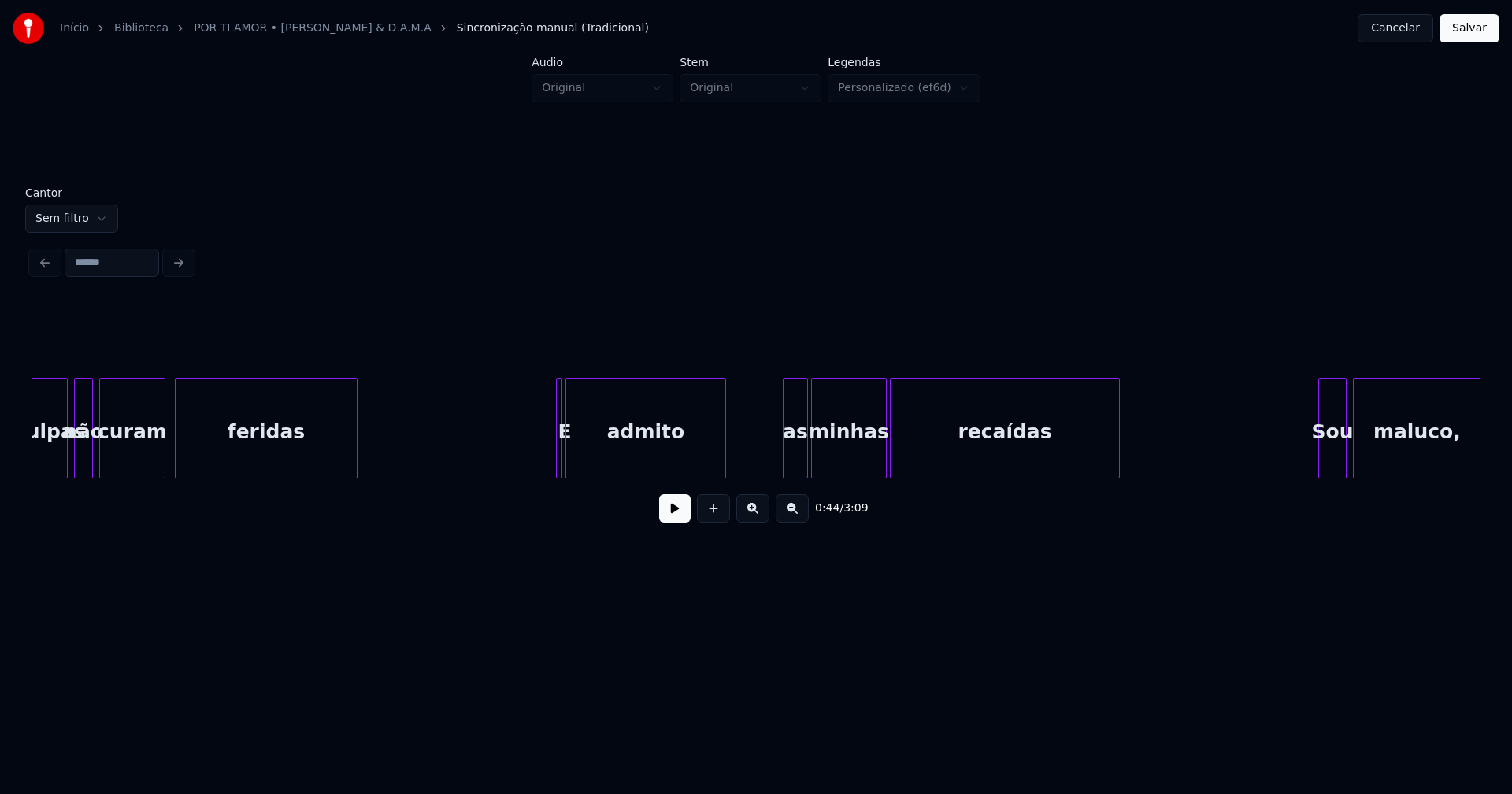
scroll to position [0, 7187]
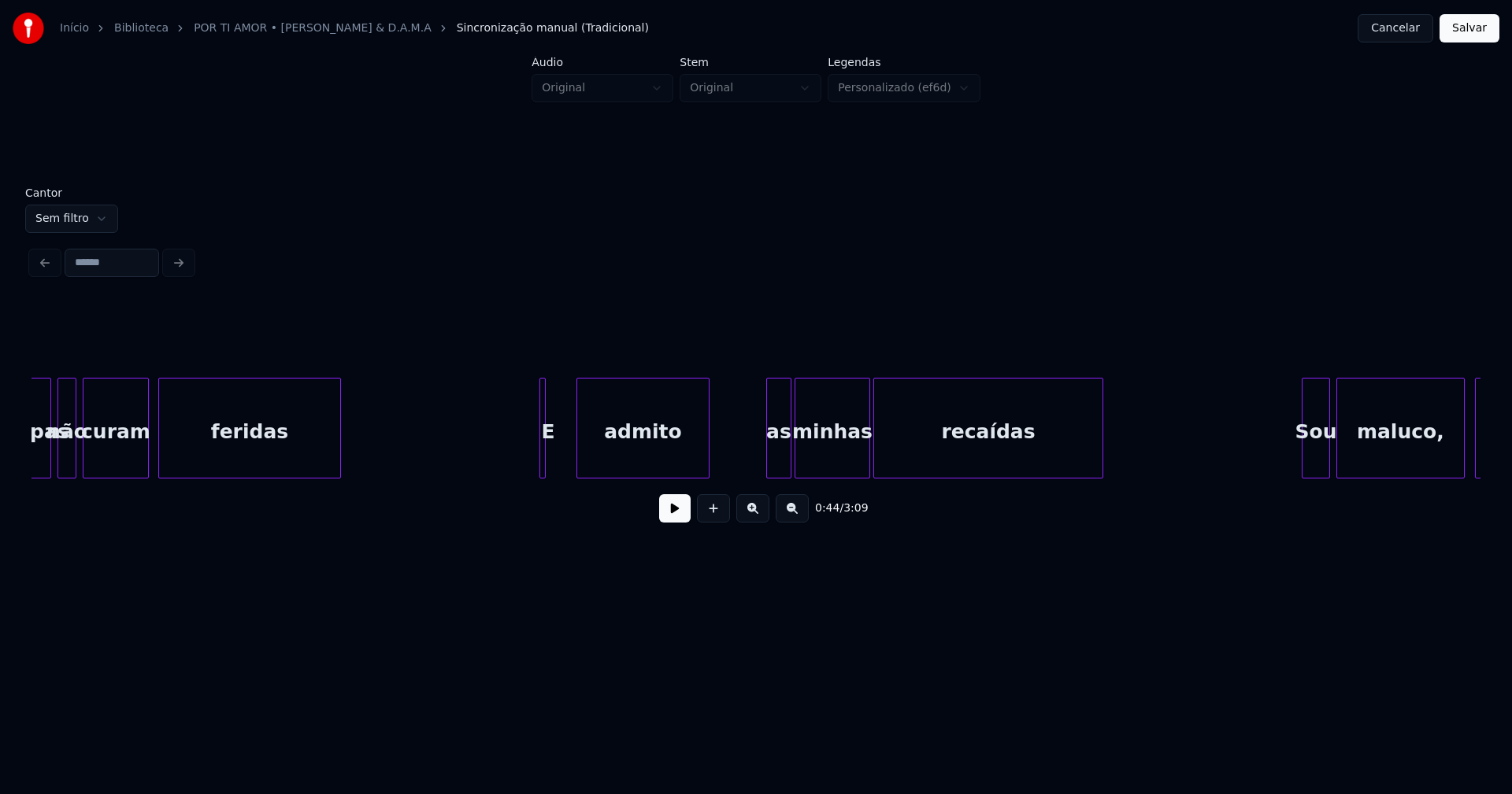
click at [579, 462] on div at bounding box center [579, 428] width 5 height 99
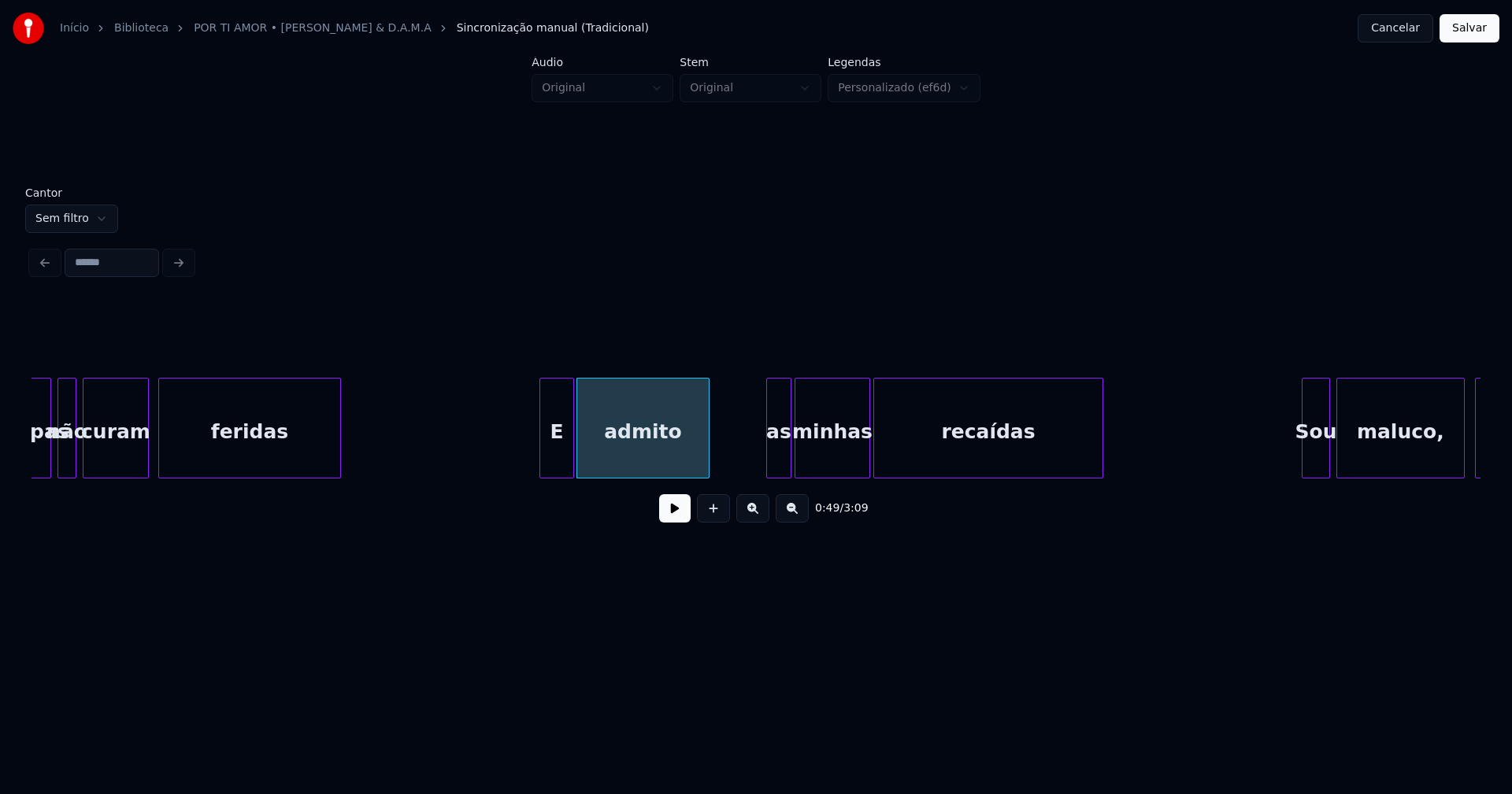
click at [571, 451] on div at bounding box center [571, 428] width 5 height 99
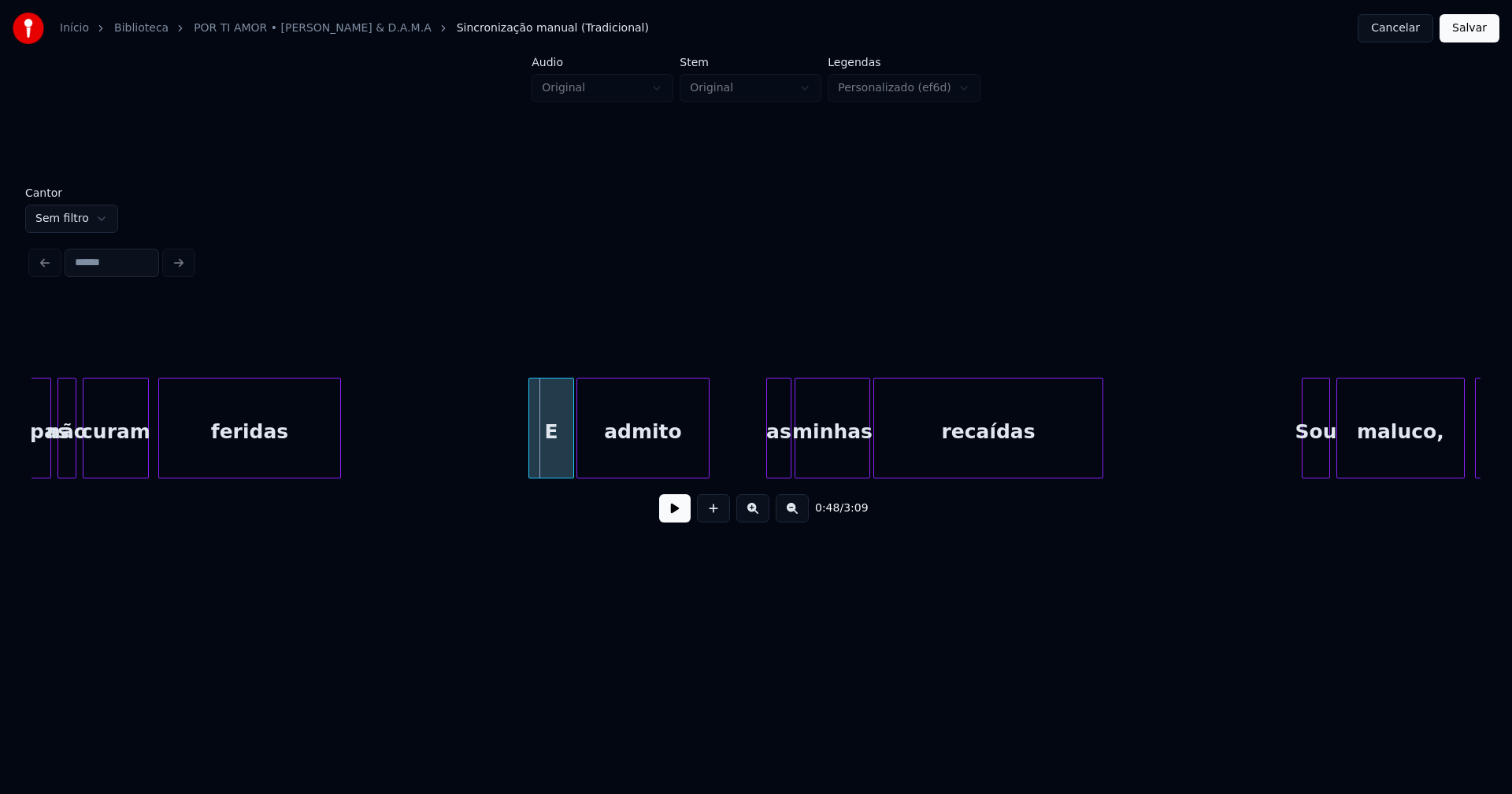
click at [531, 458] on div at bounding box center [531, 428] width 5 height 99
click at [765, 451] on div at bounding box center [764, 428] width 5 height 99
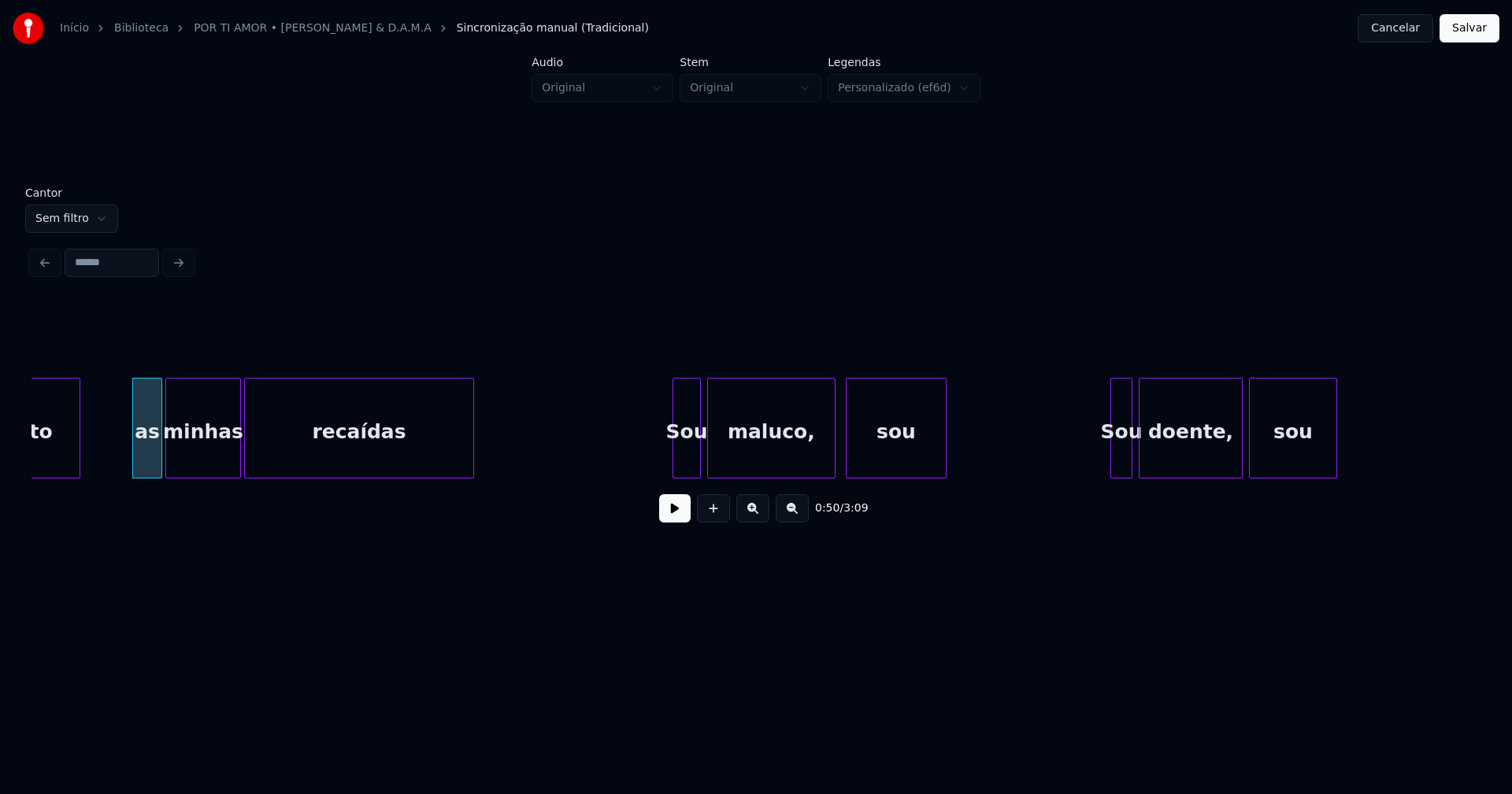
scroll to position [0, 7832]
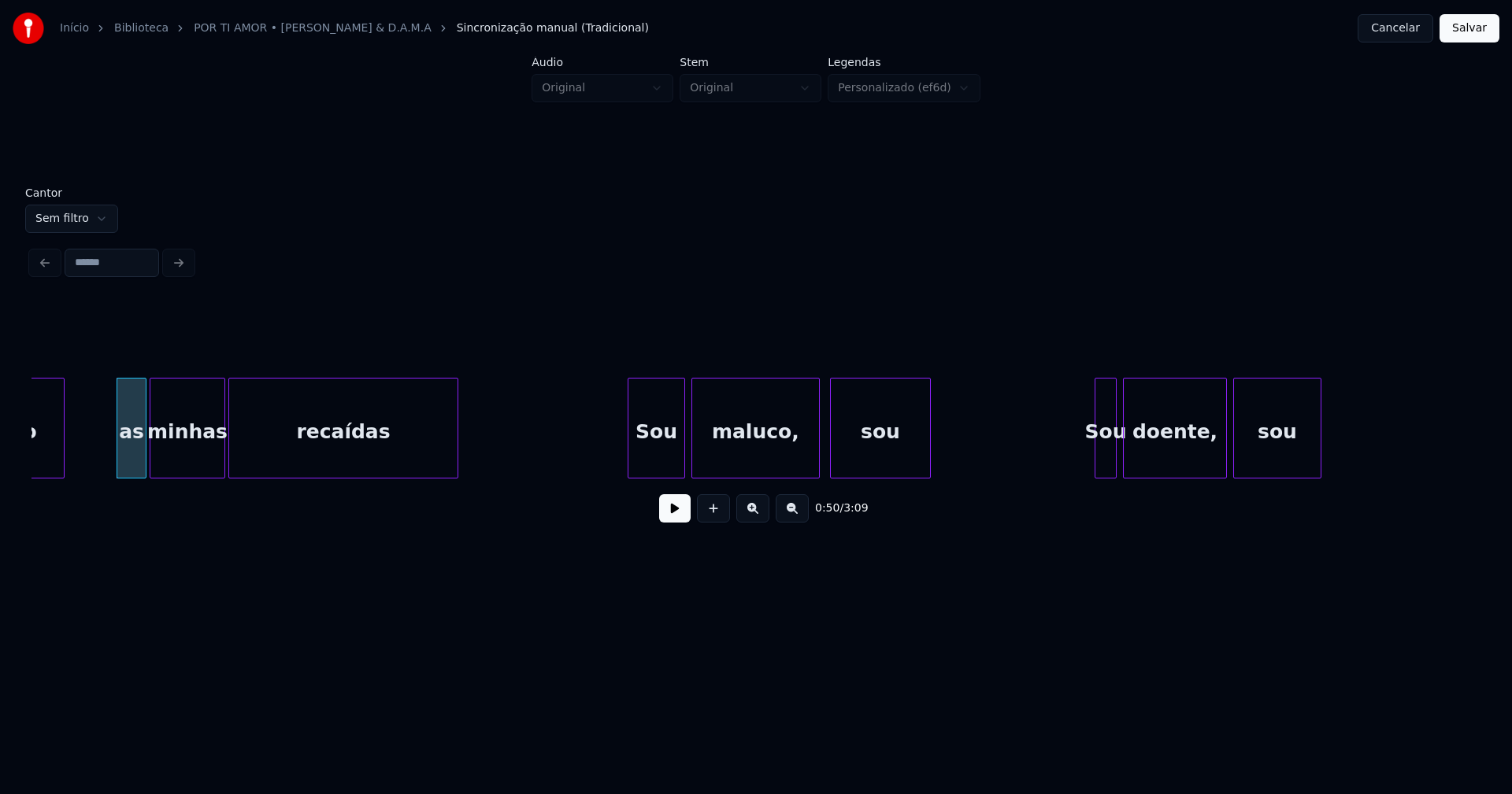
click at [631, 469] on div at bounding box center [630, 428] width 5 height 99
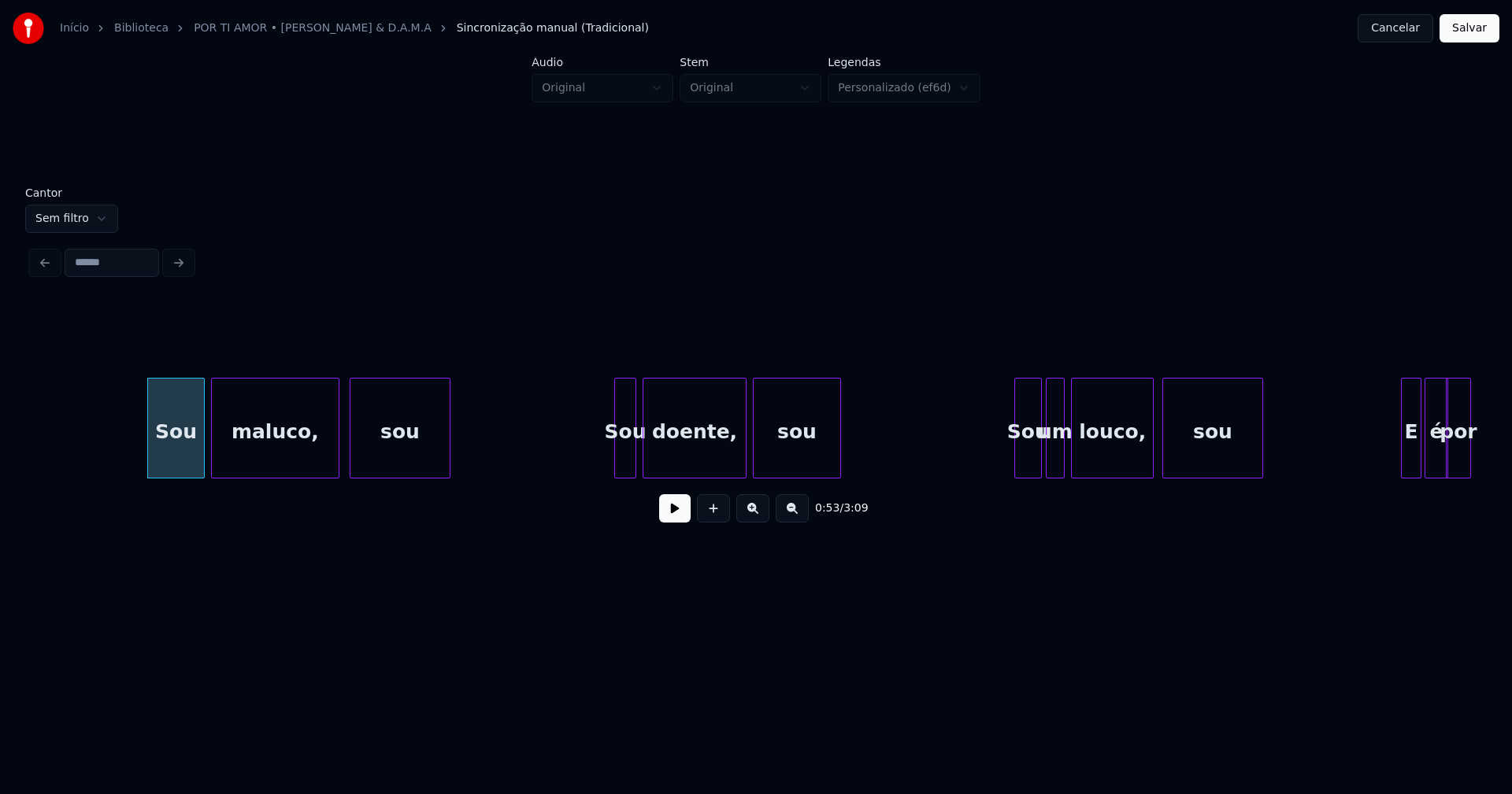
scroll to position [0, 8413]
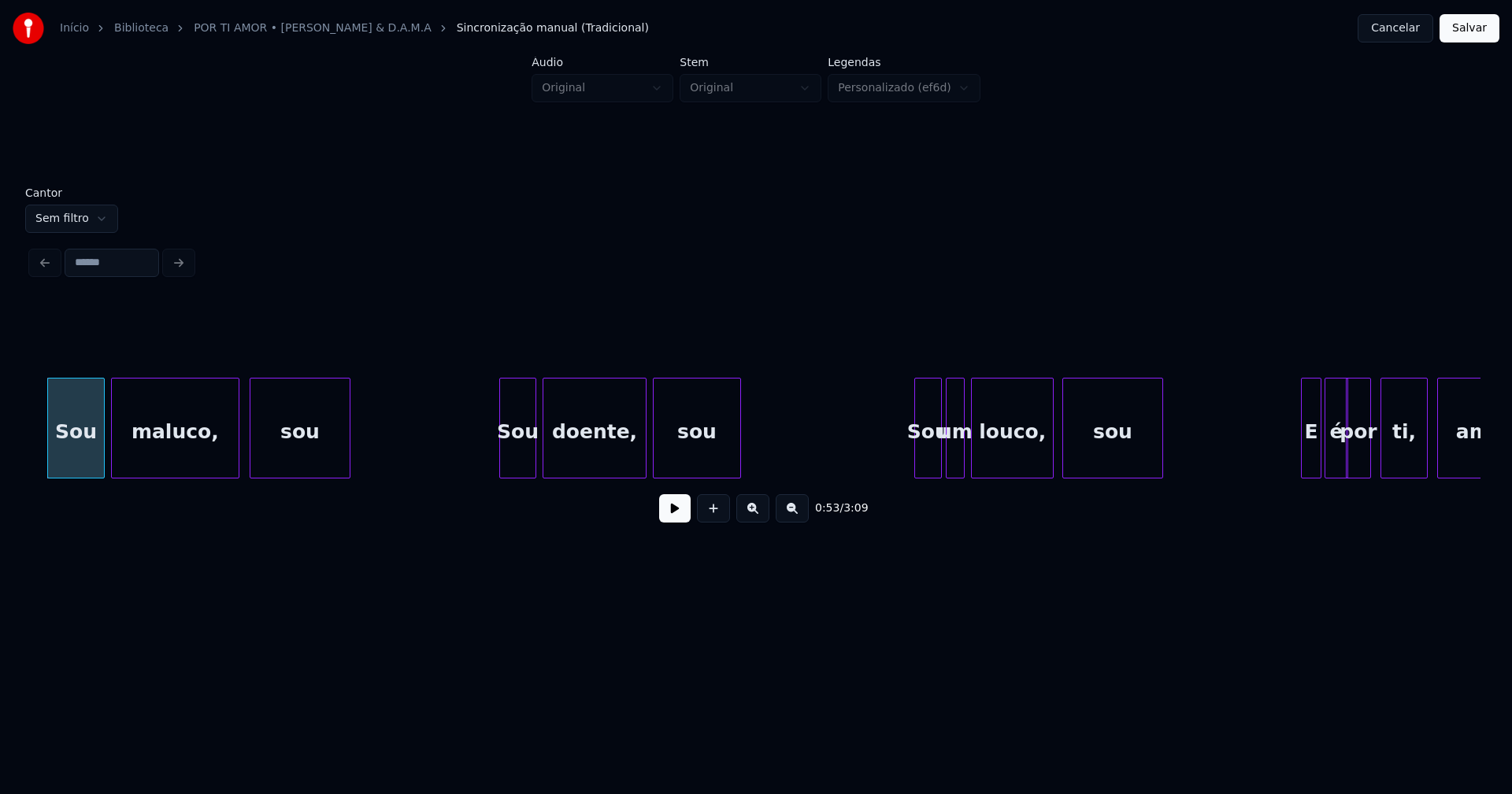
click at [501, 466] on div at bounding box center [502, 428] width 5 height 99
click at [898, 466] on div at bounding box center [900, 428] width 5 height 99
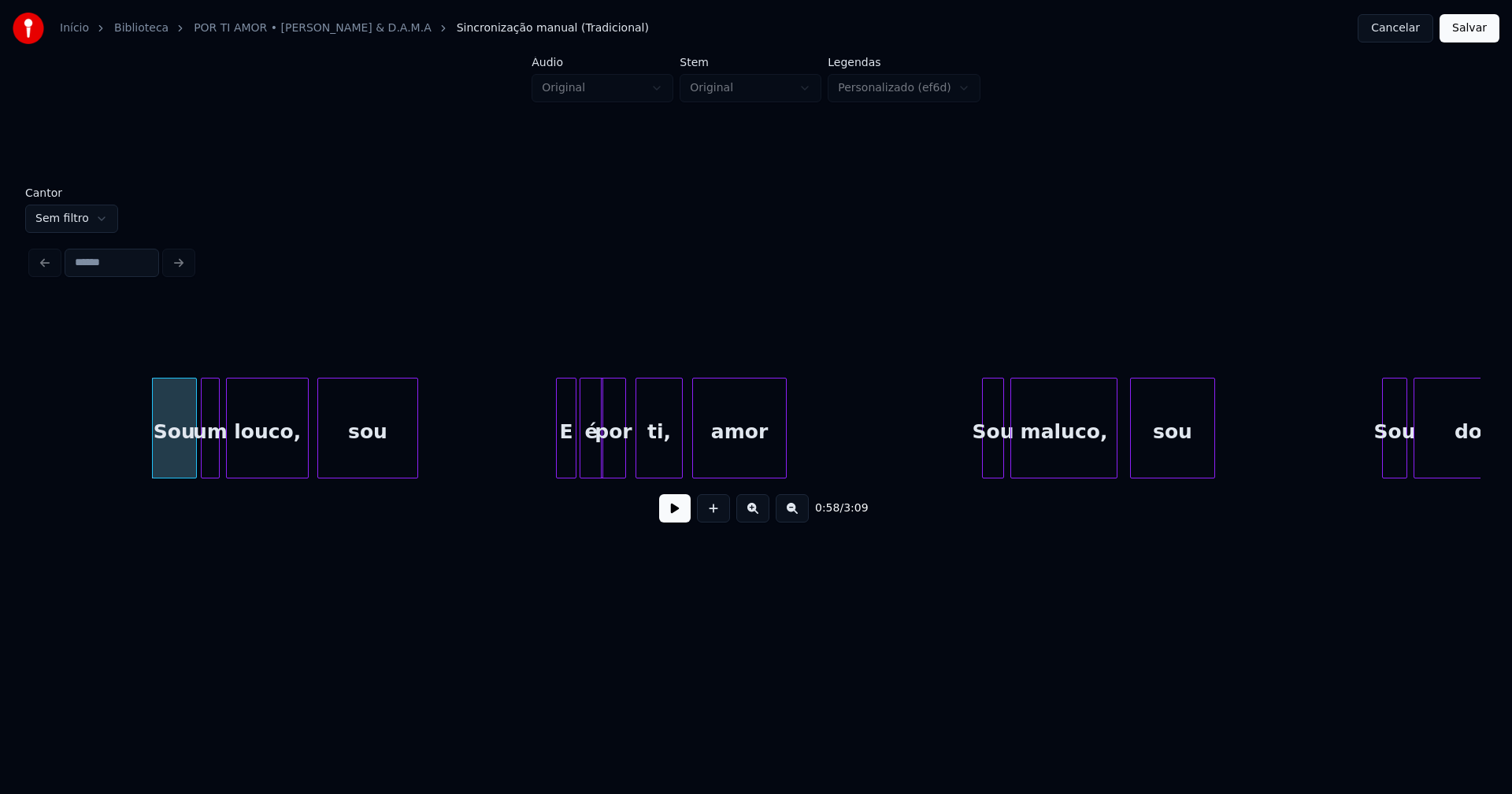
scroll to position [0, 9239]
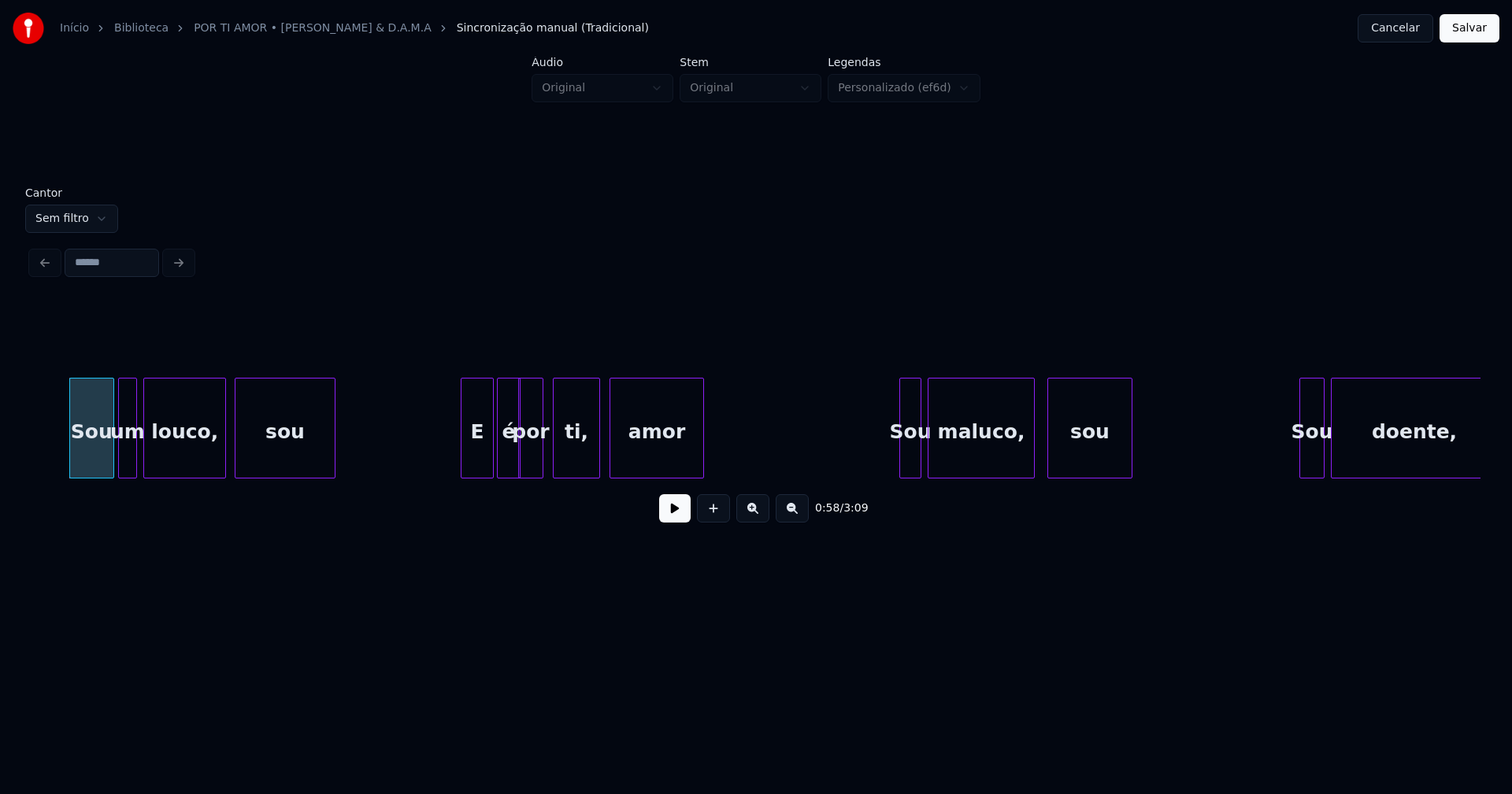
click at [461, 454] on div at bounding box center [463, 428] width 5 height 99
click at [884, 469] on div at bounding box center [886, 428] width 5 height 99
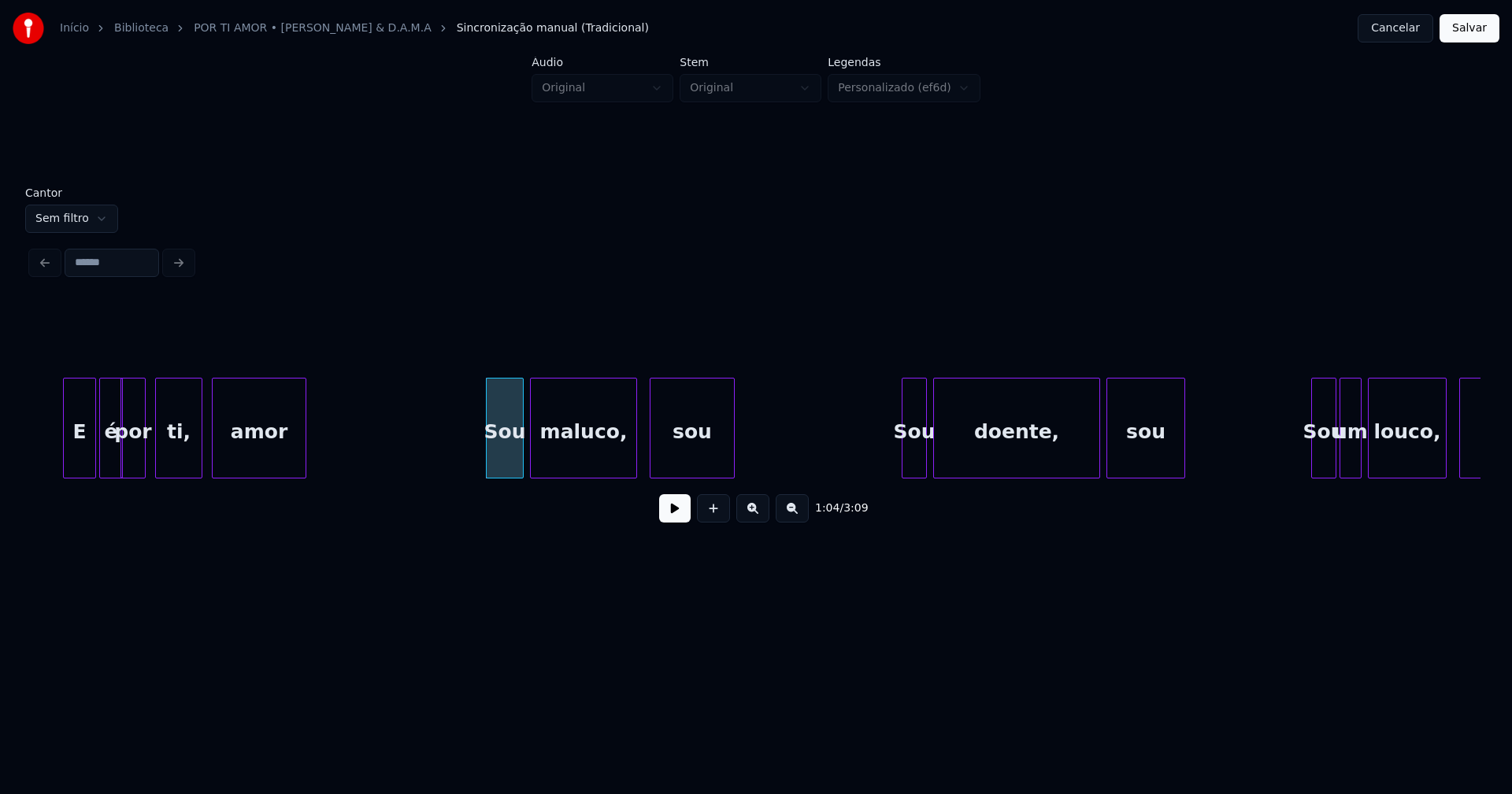
scroll to position [0, 10035]
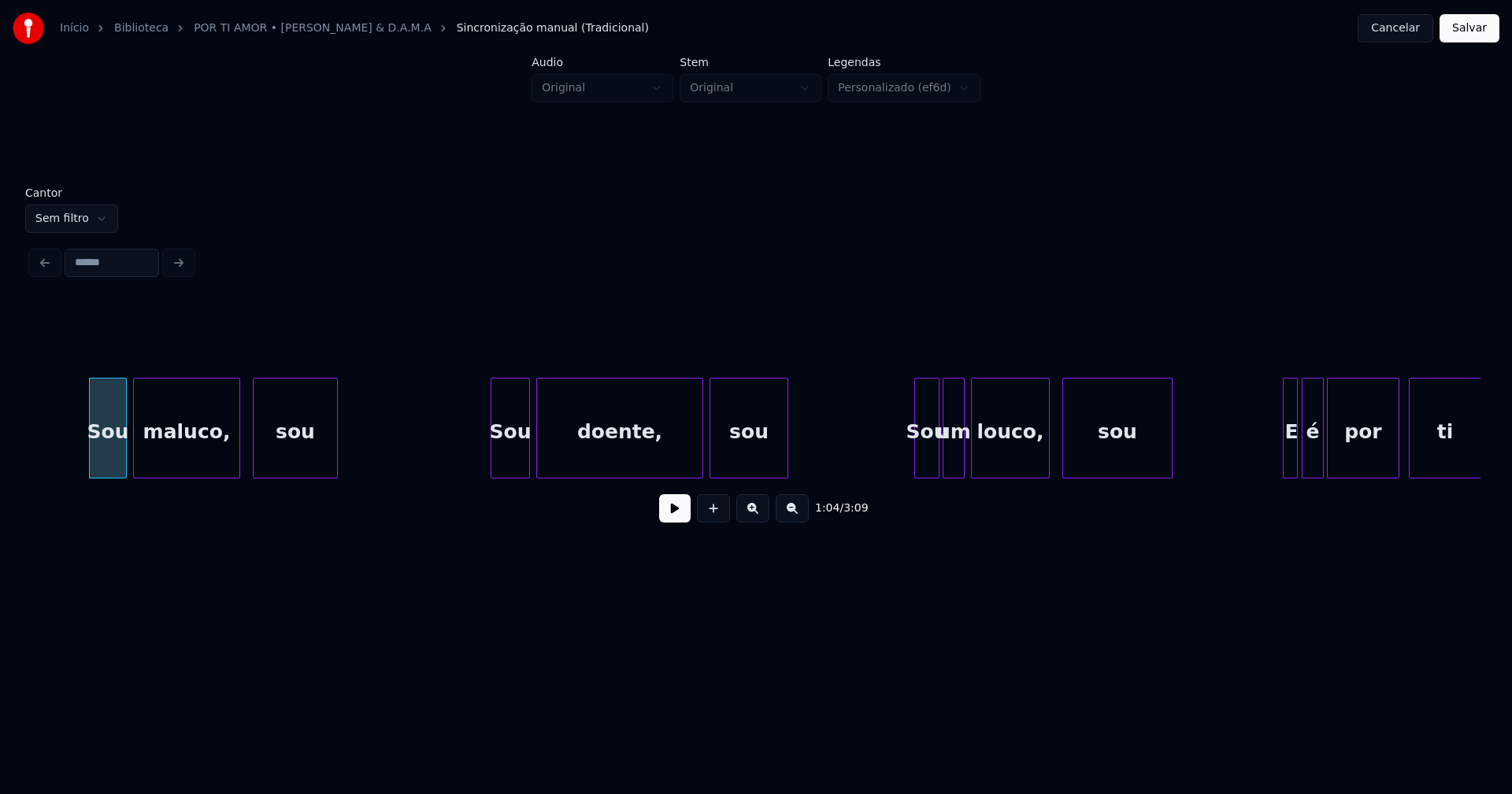
click at [495, 455] on div at bounding box center [493, 428] width 5 height 99
click at [901, 462] on div at bounding box center [900, 428] width 5 height 99
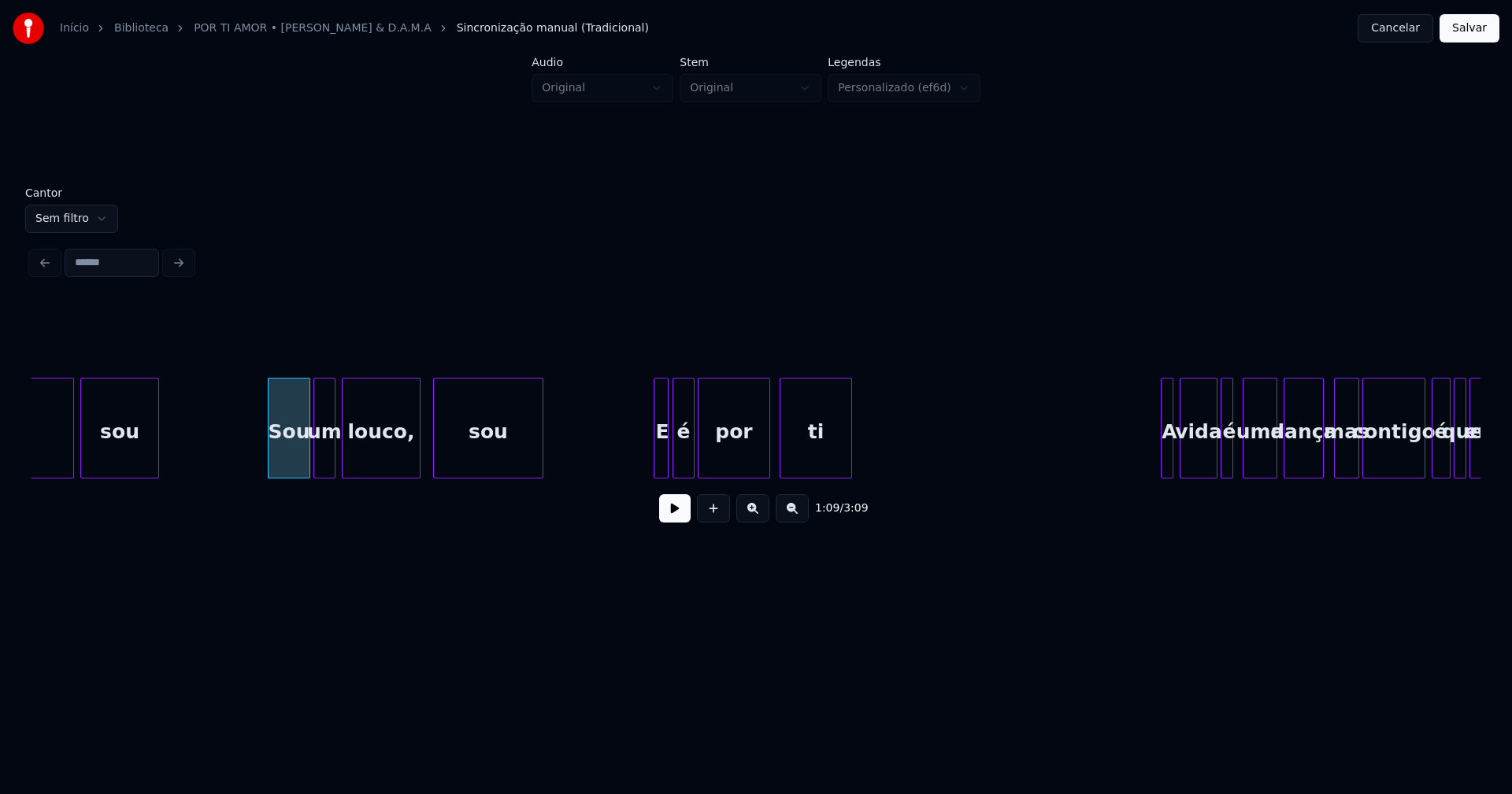
scroll to position [0, 10680]
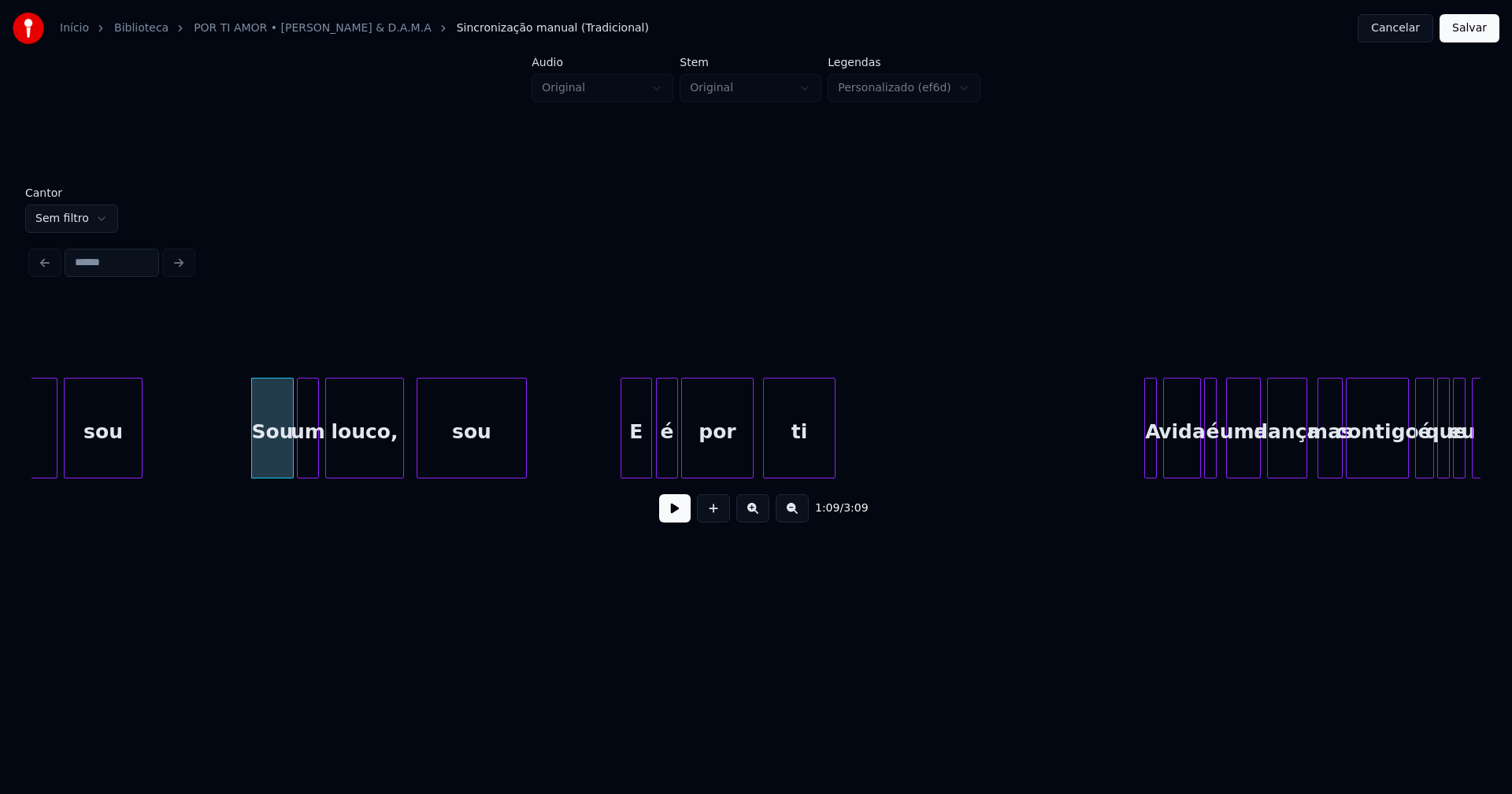
click at [623, 458] on div at bounding box center [623, 428] width 5 height 99
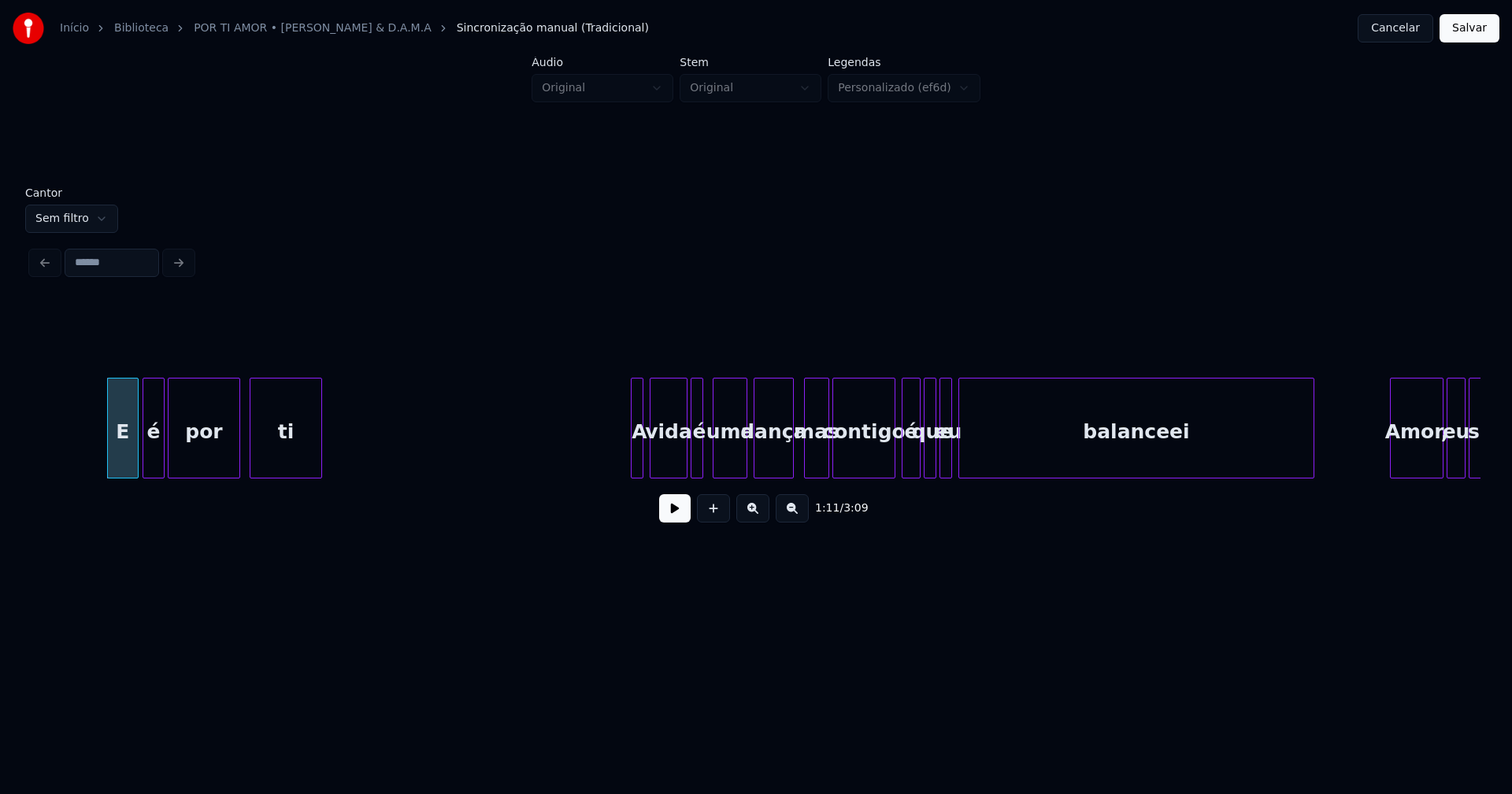
scroll to position [0, 11210]
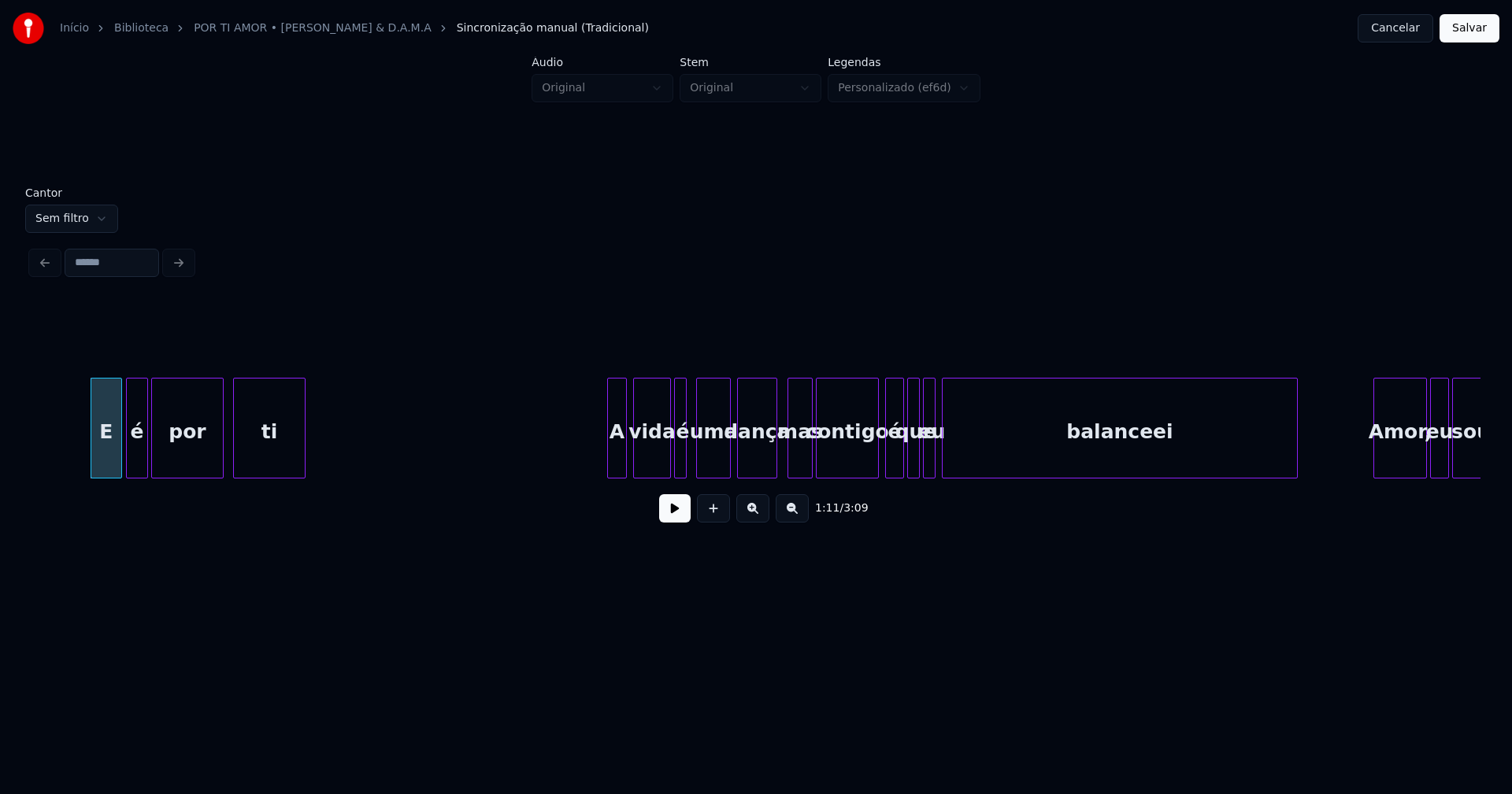
click at [611, 459] on div at bounding box center [609, 428] width 5 height 99
drag, startPoint x: 675, startPoint y: 516, endPoint x: 658, endPoint y: 505, distance: 20.2
click at [676, 516] on button at bounding box center [675, 508] width 31 height 29
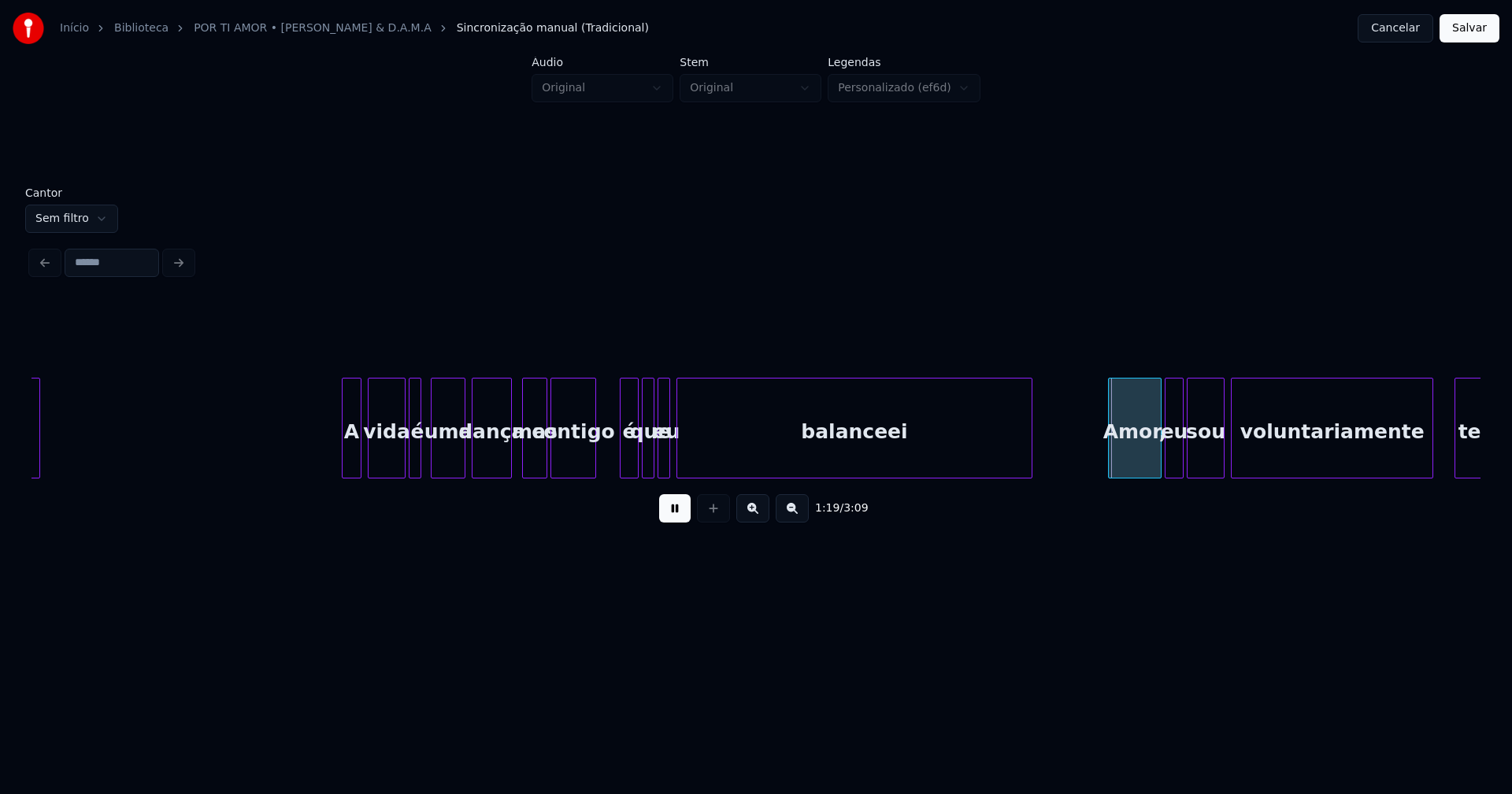
click at [592, 464] on div at bounding box center [593, 428] width 5 height 99
click at [617, 468] on div "é" at bounding box center [615, 433] width 18 height 107
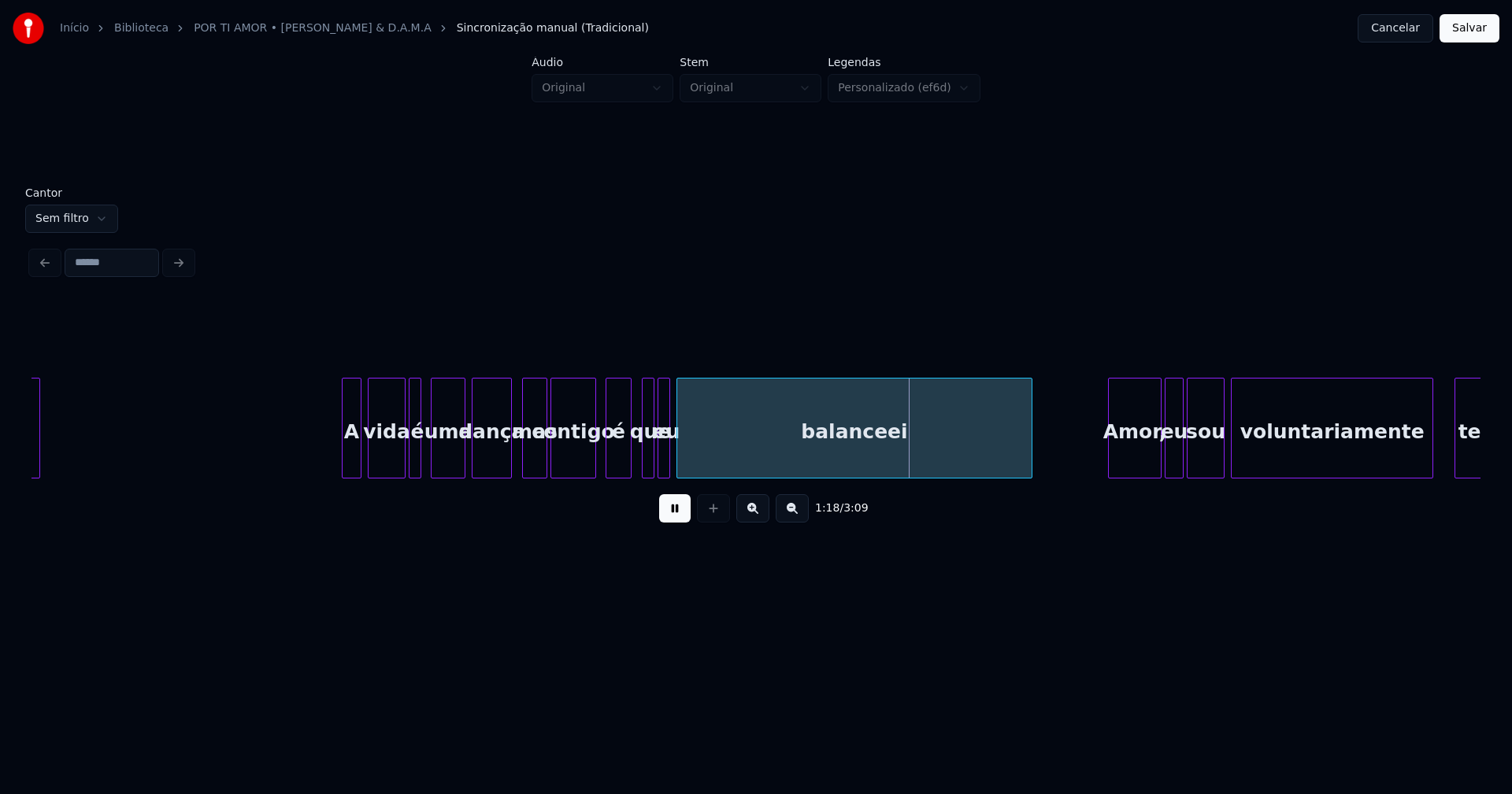
click at [628, 454] on div at bounding box center [628, 428] width 5 height 99
click at [618, 463] on div "é" at bounding box center [622, 433] width 24 height 107
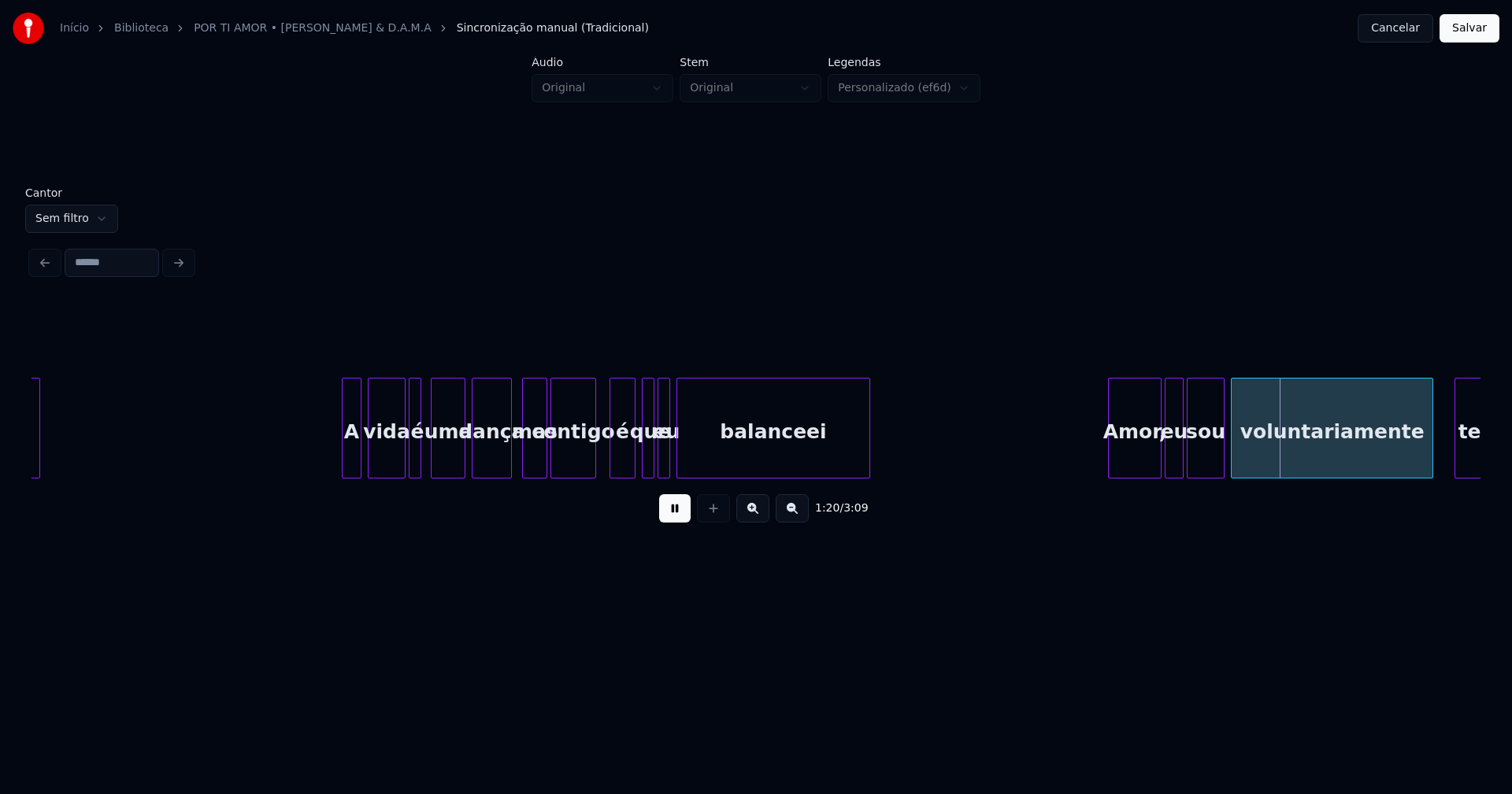
click at [866, 462] on div at bounding box center [867, 428] width 5 height 99
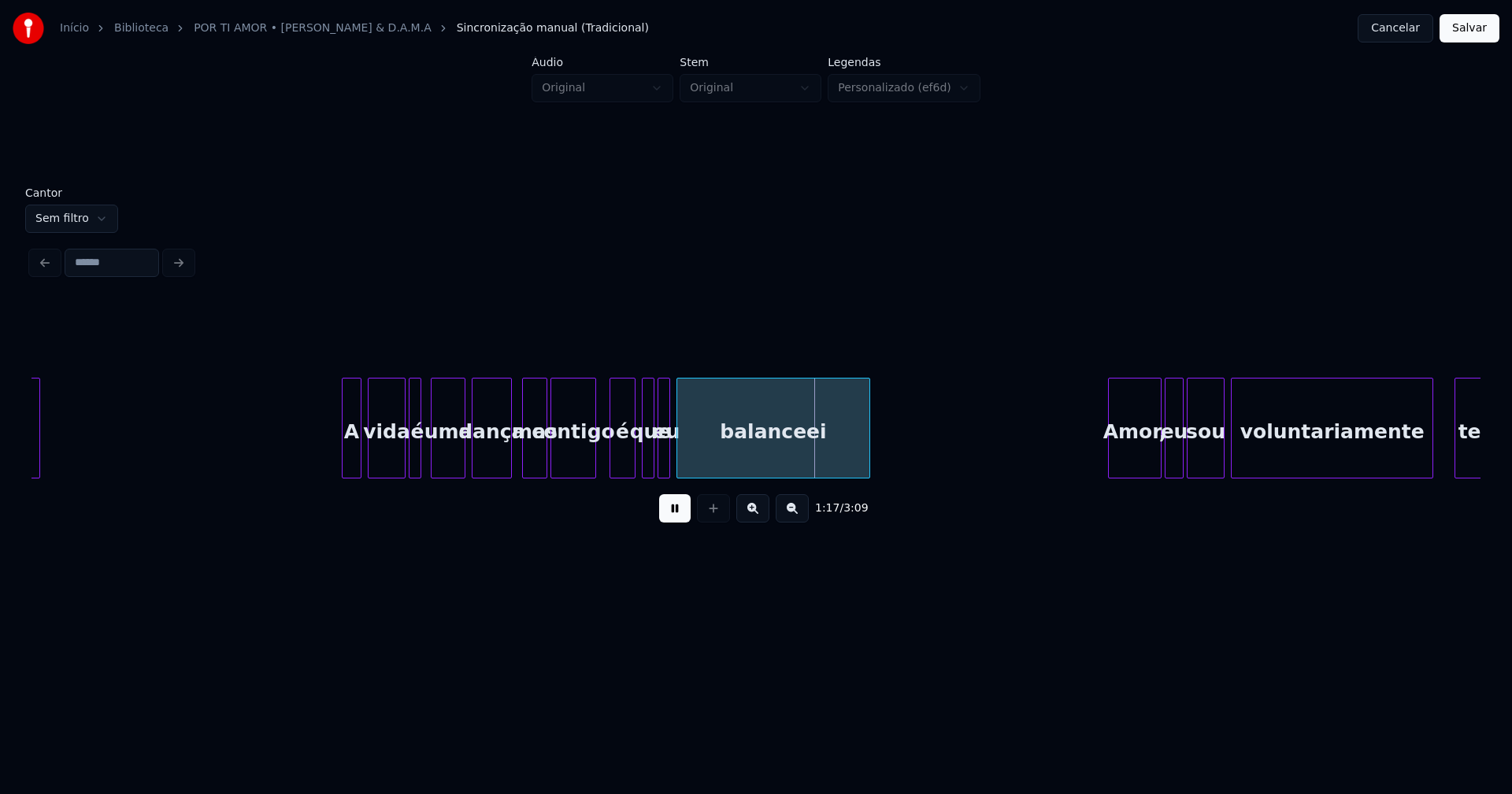
click at [675, 521] on button at bounding box center [675, 508] width 31 height 29
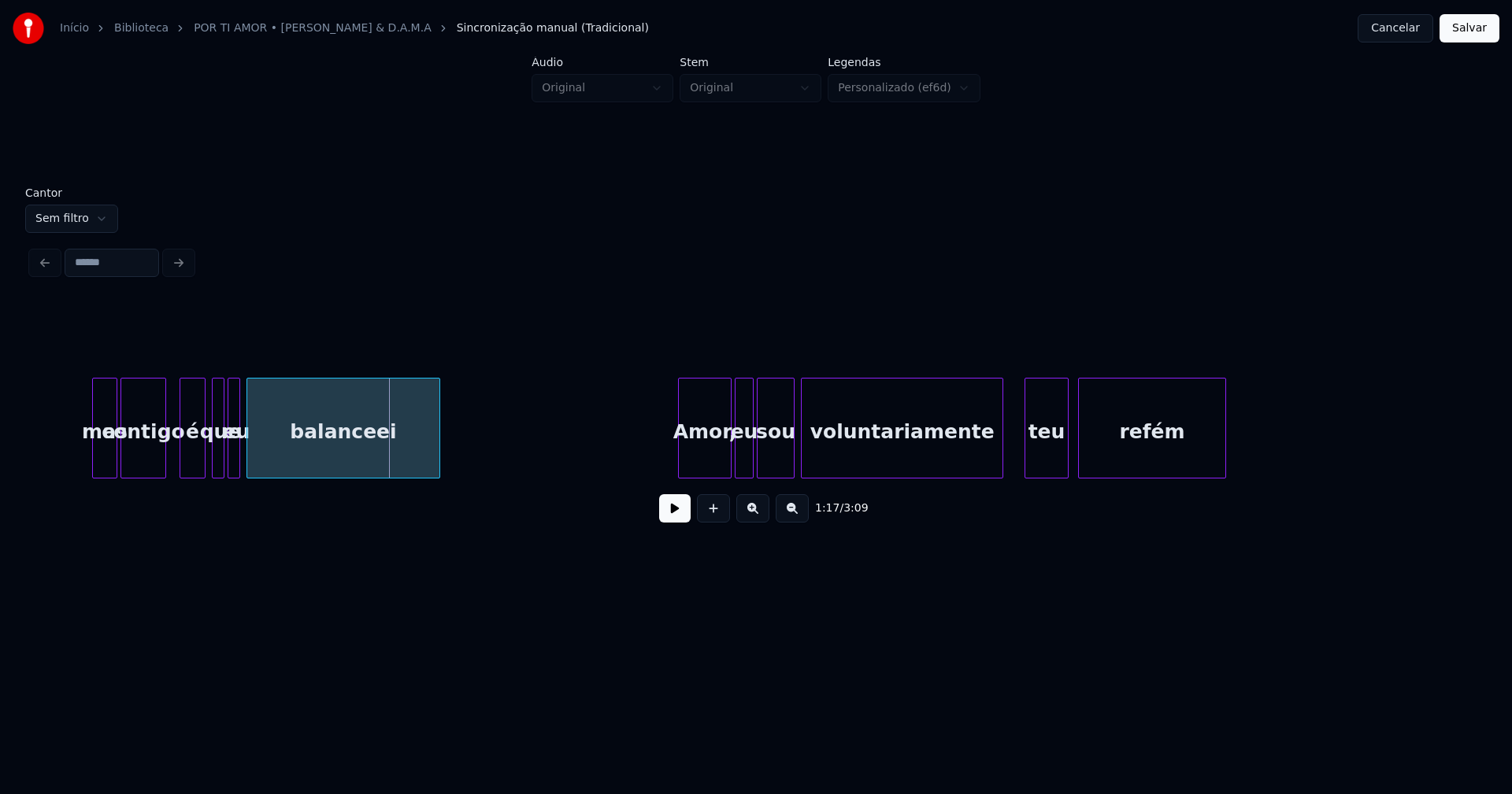
scroll to position [0, 11955]
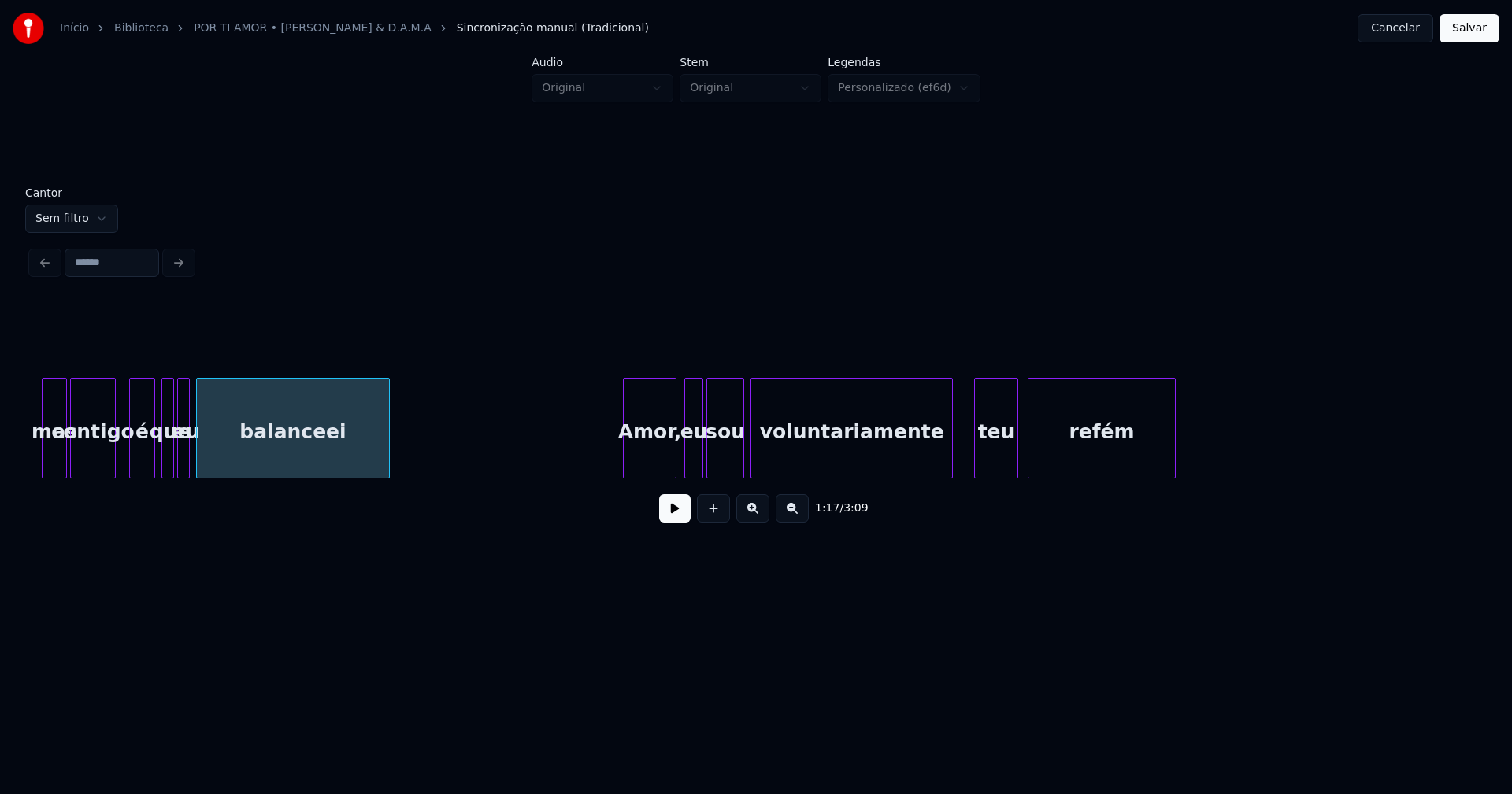
click at [646, 455] on div "Amor," at bounding box center [649, 433] width 52 height 107
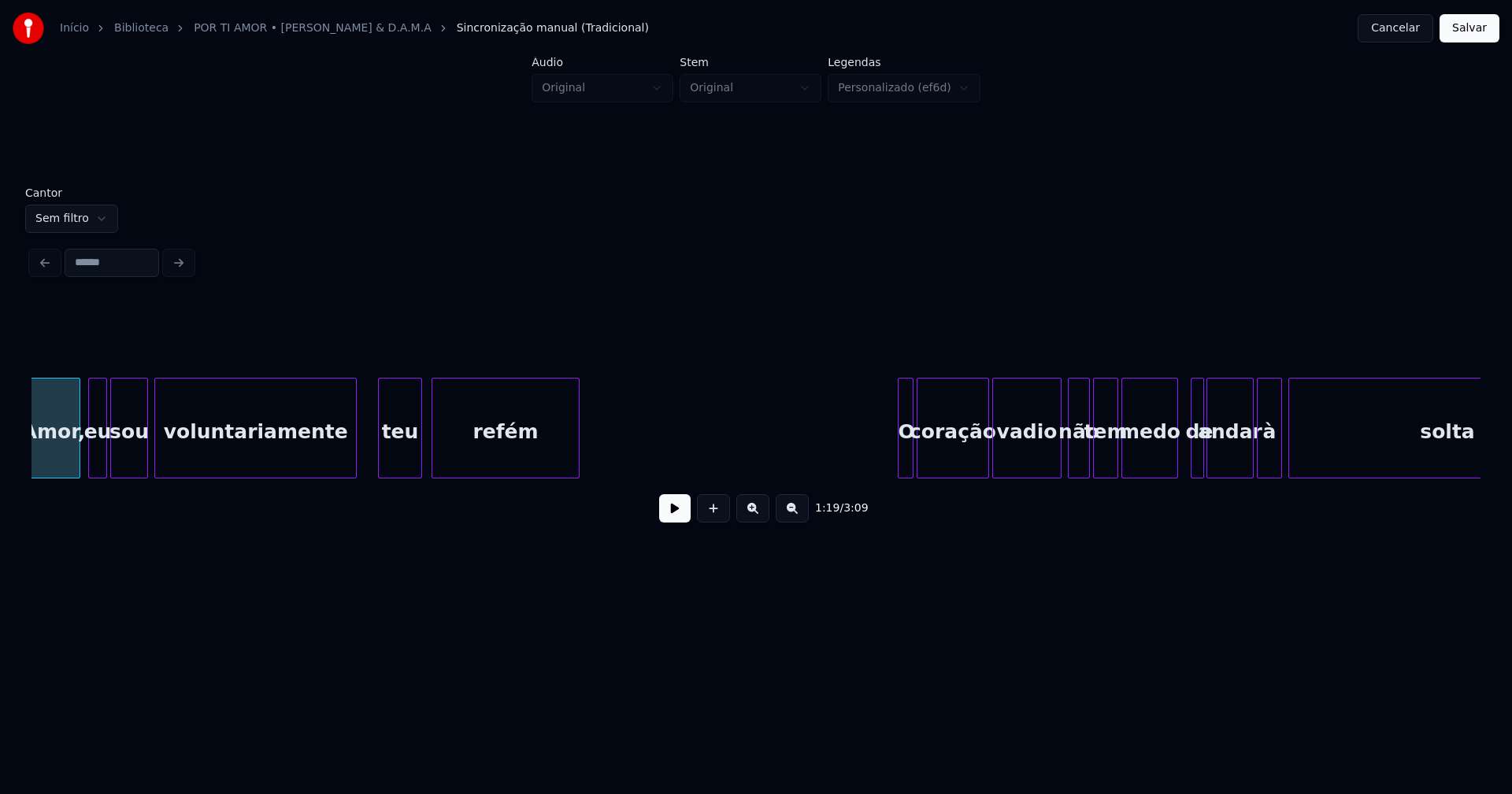
scroll to position [0, 12982]
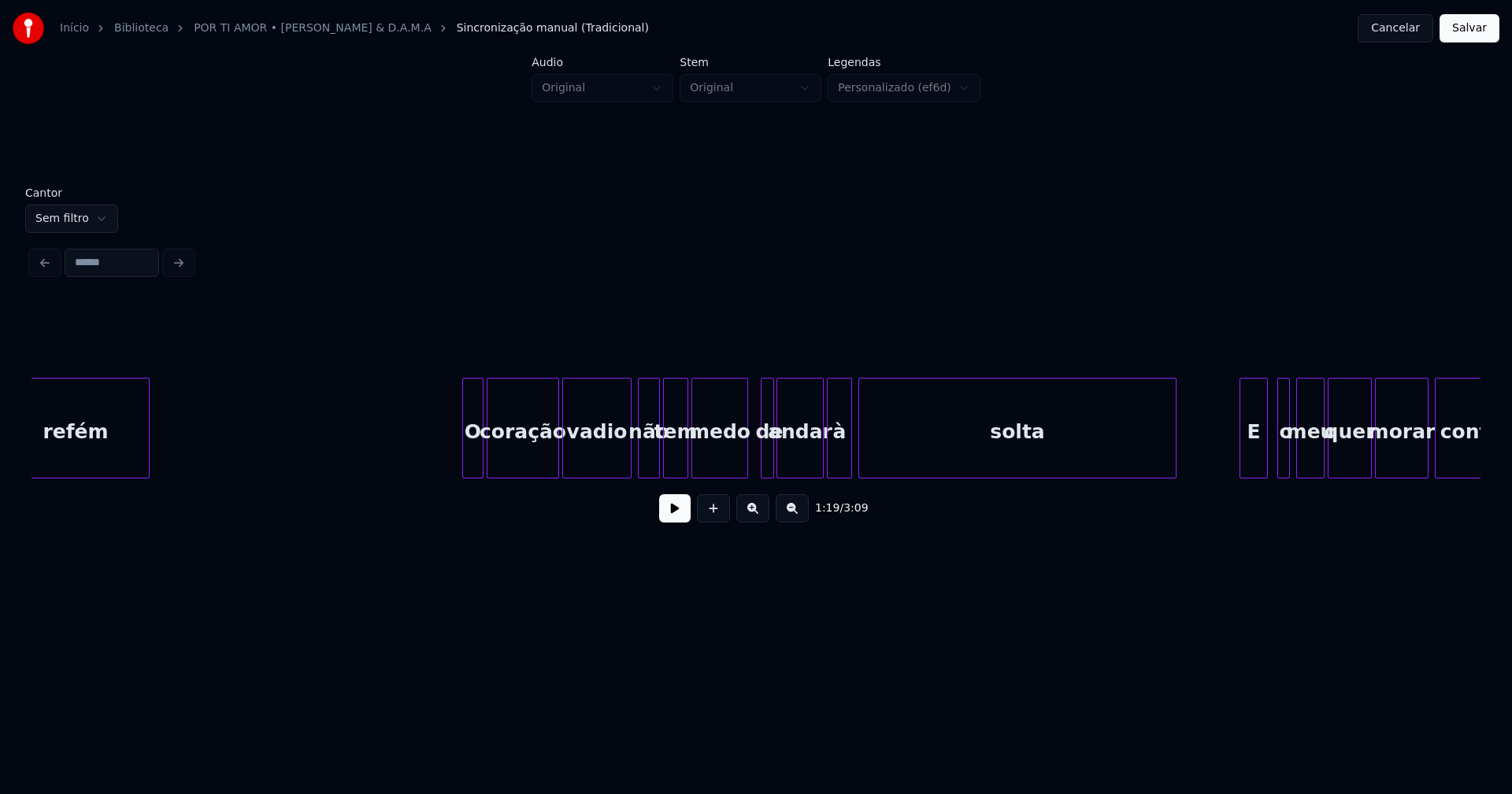
click at [464, 458] on div at bounding box center [465, 428] width 5 height 99
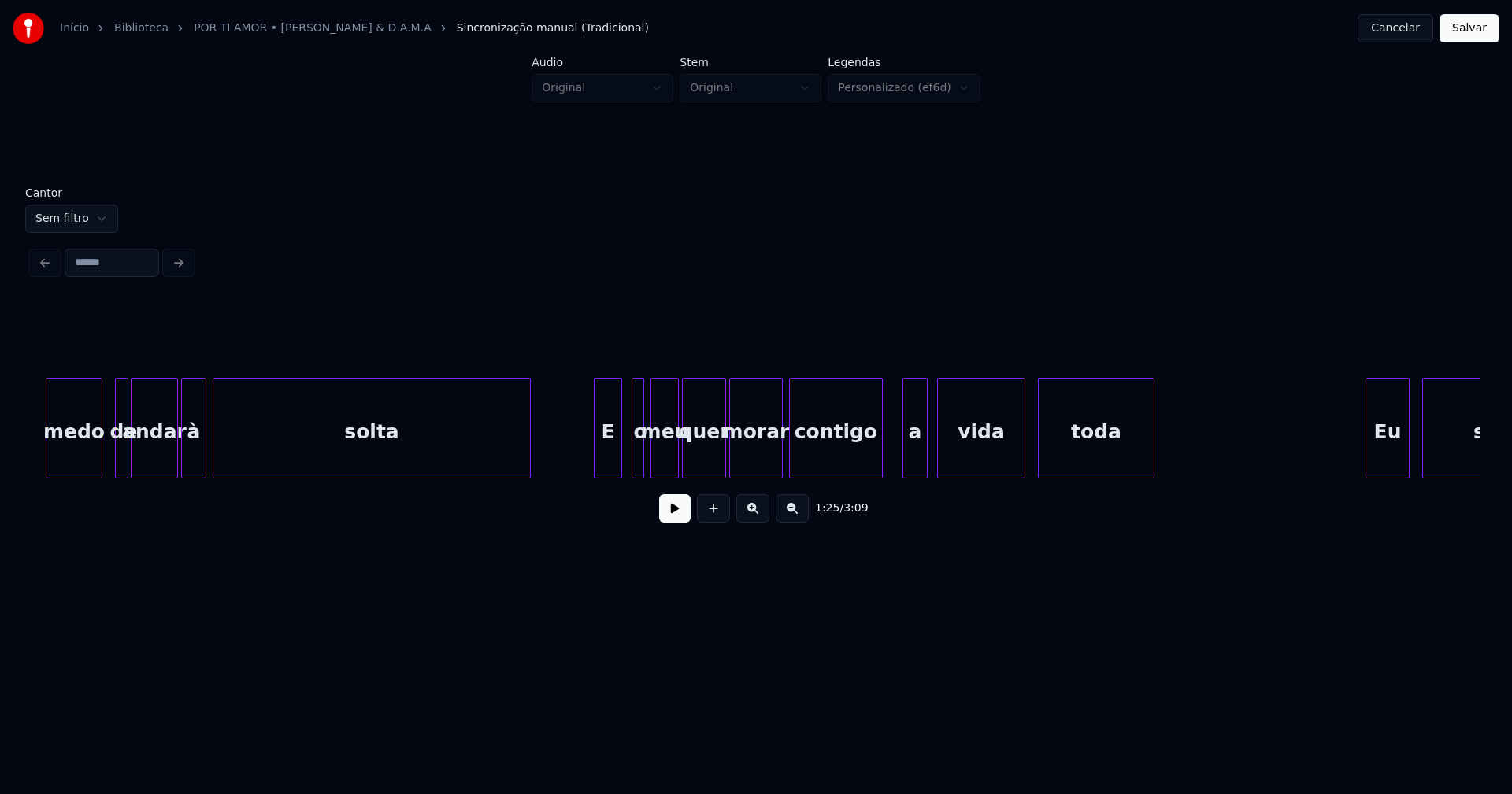
scroll to position [0, 13645]
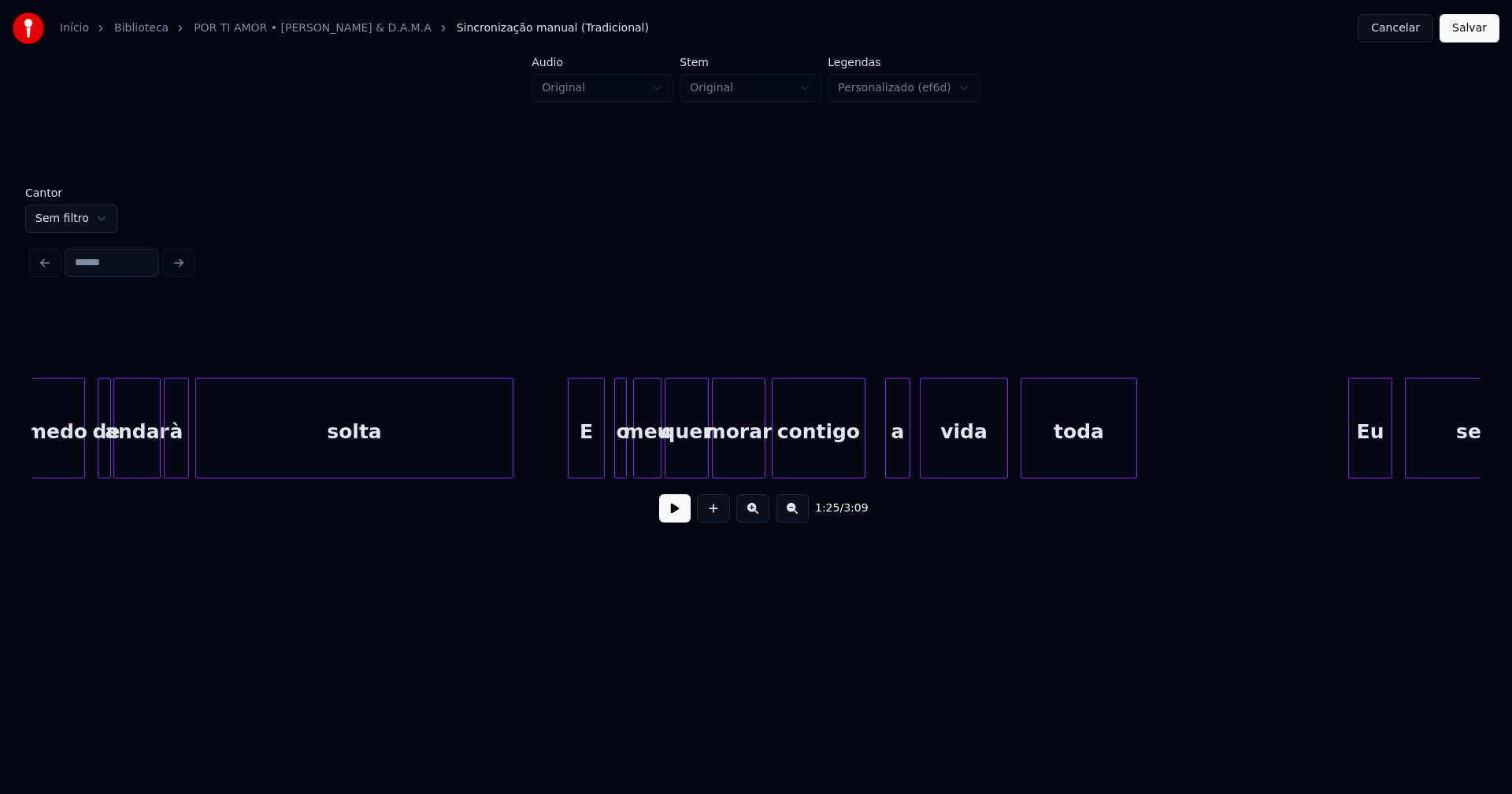
click at [570, 457] on div at bounding box center [571, 428] width 5 height 99
click at [853, 456] on div at bounding box center [853, 428] width 5 height 99
click at [889, 450] on div "a" at bounding box center [892, 433] width 24 height 107
click at [874, 458] on div at bounding box center [874, 428] width 5 height 99
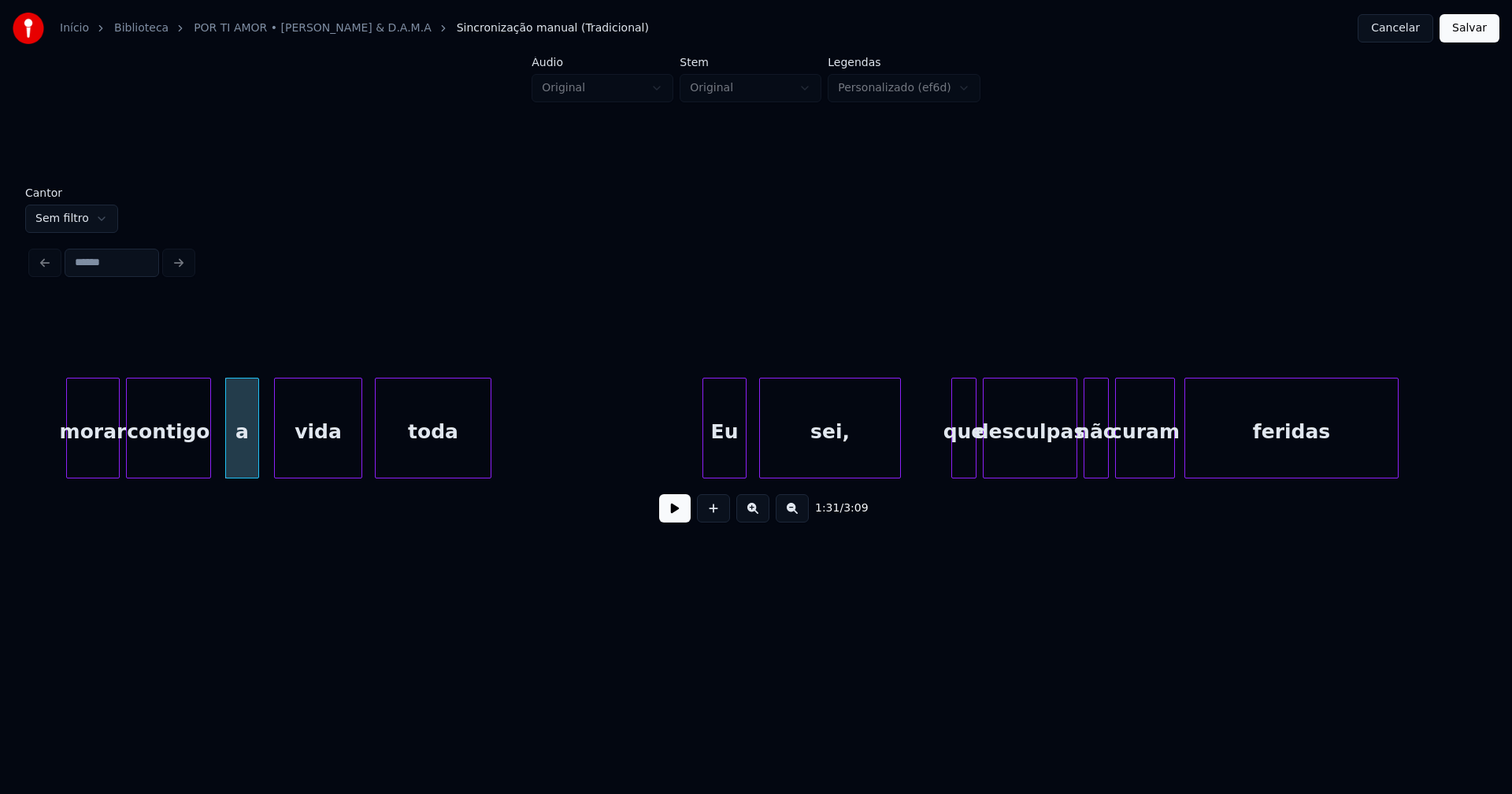
scroll to position [0, 14373]
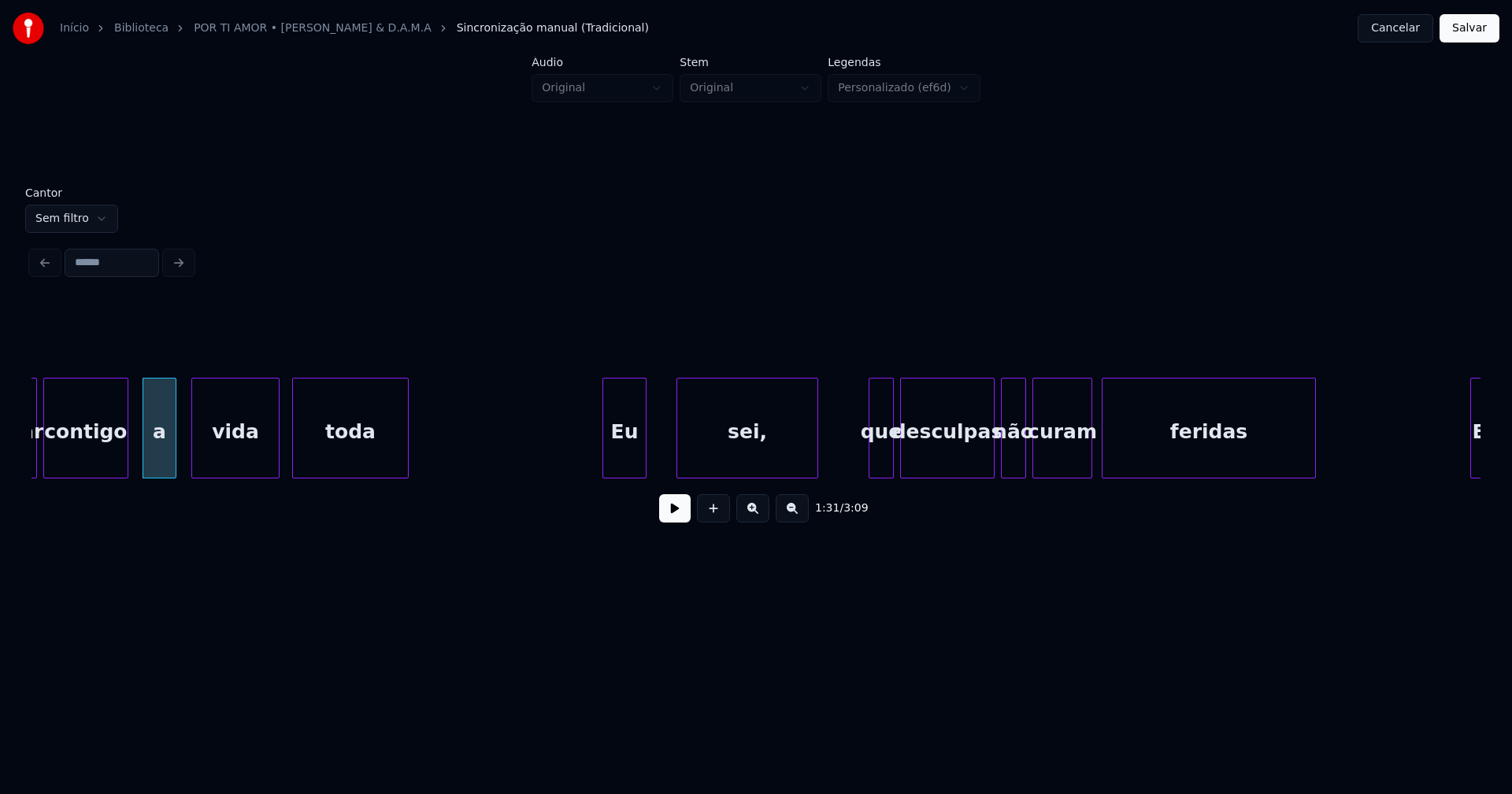
click at [631, 464] on div "Eu" at bounding box center [624, 433] width 43 height 107
click at [653, 458] on div at bounding box center [653, 428] width 5 height 99
click at [867, 463] on div at bounding box center [864, 428] width 5 height 99
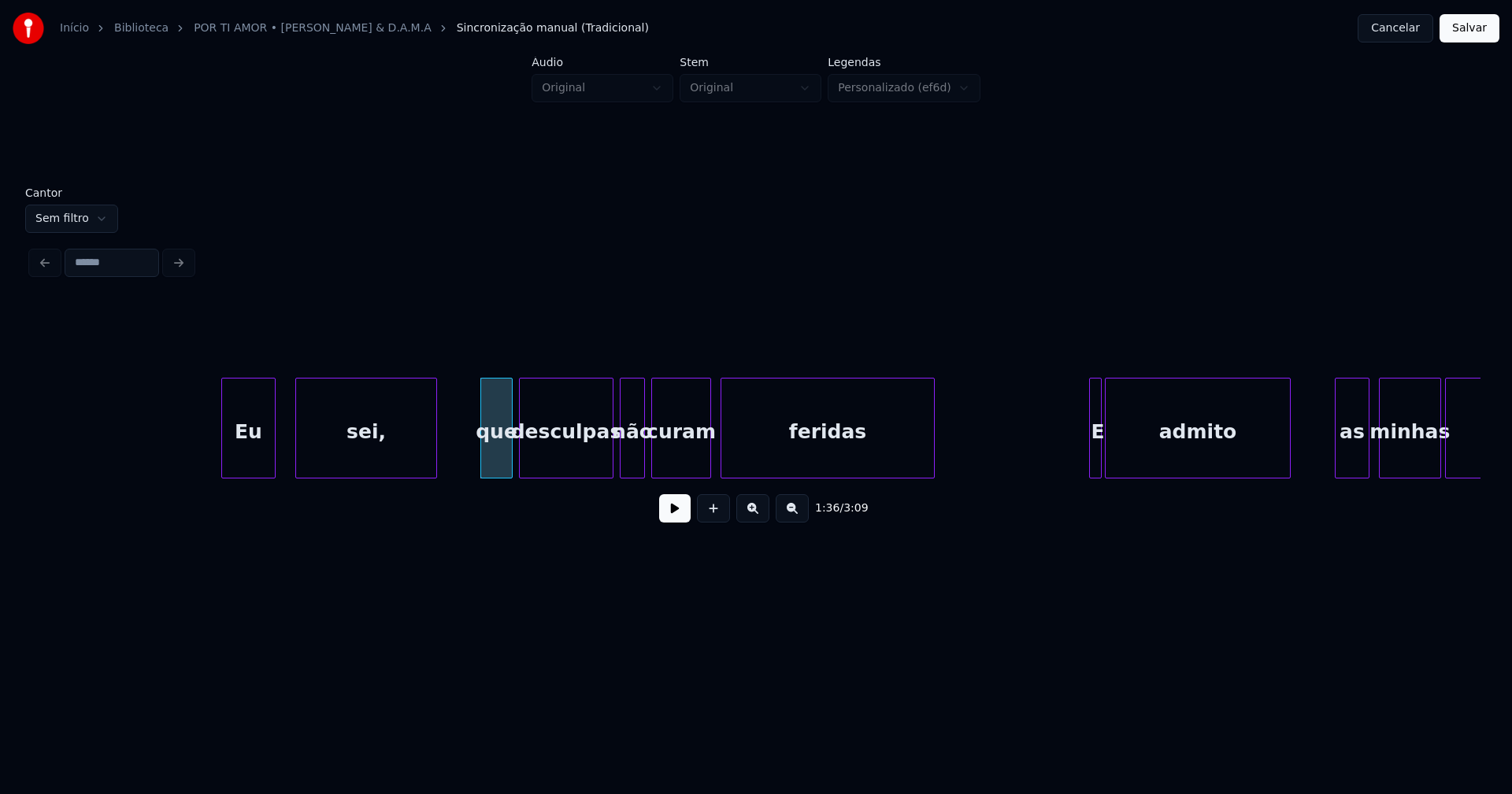
scroll to position [0, 14770]
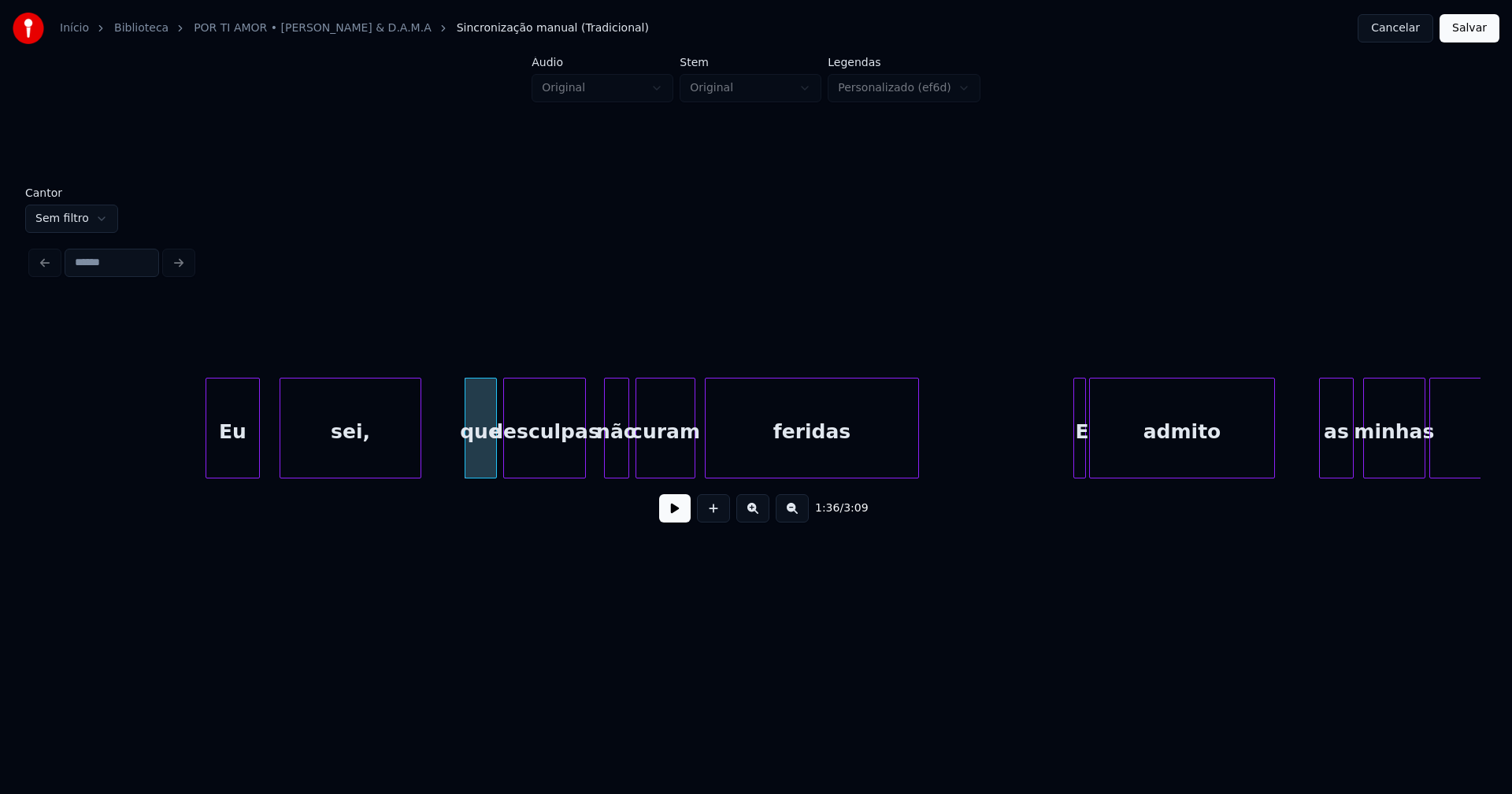
click at [584, 456] on div at bounding box center [583, 428] width 5 height 99
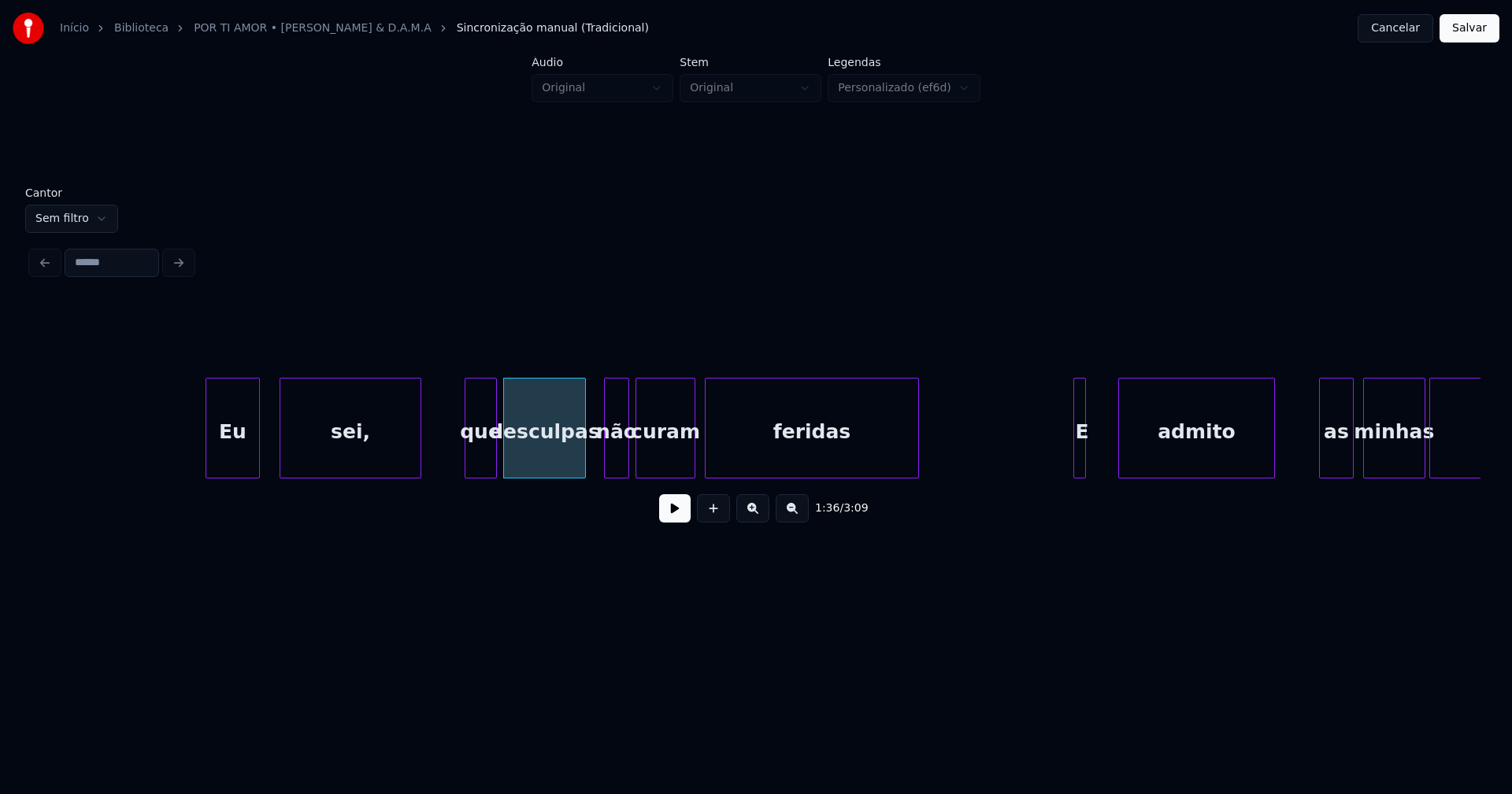
click at [1123, 446] on div at bounding box center [1121, 428] width 5 height 99
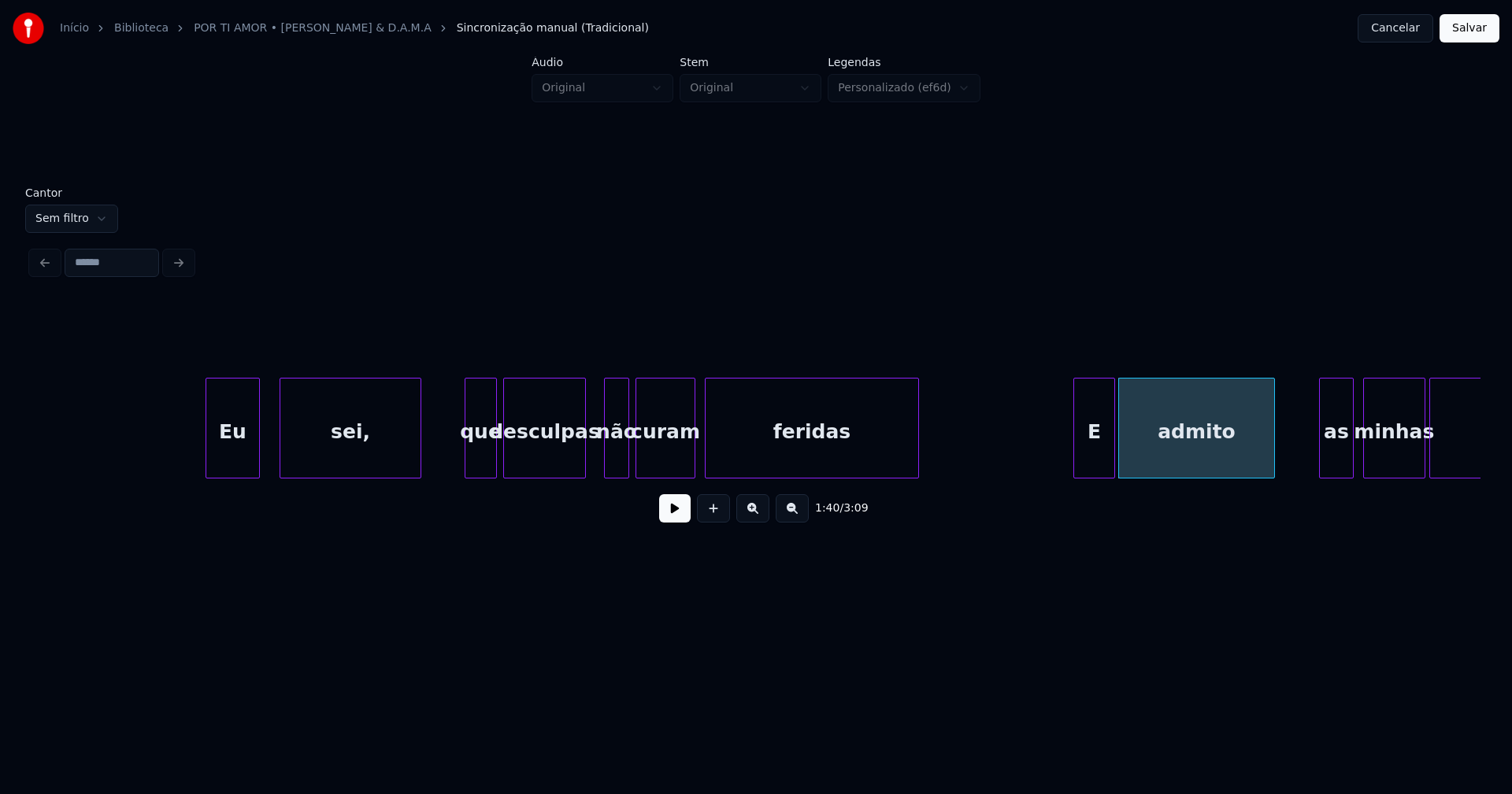
click at [1112, 443] on div at bounding box center [1112, 428] width 5 height 99
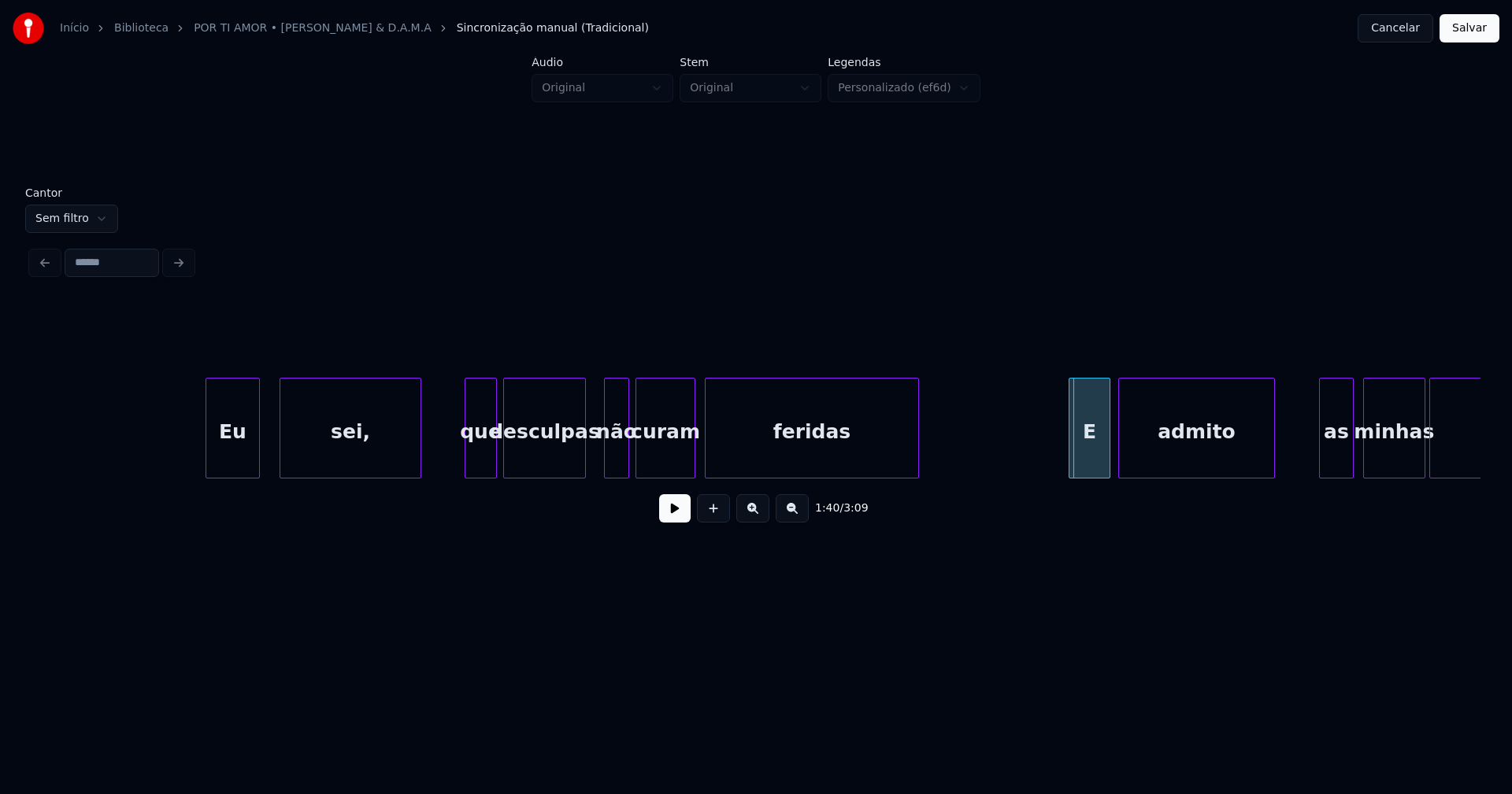
click at [1098, 453] on div "E" at bounding box center [1088, 433] width 40 height 107
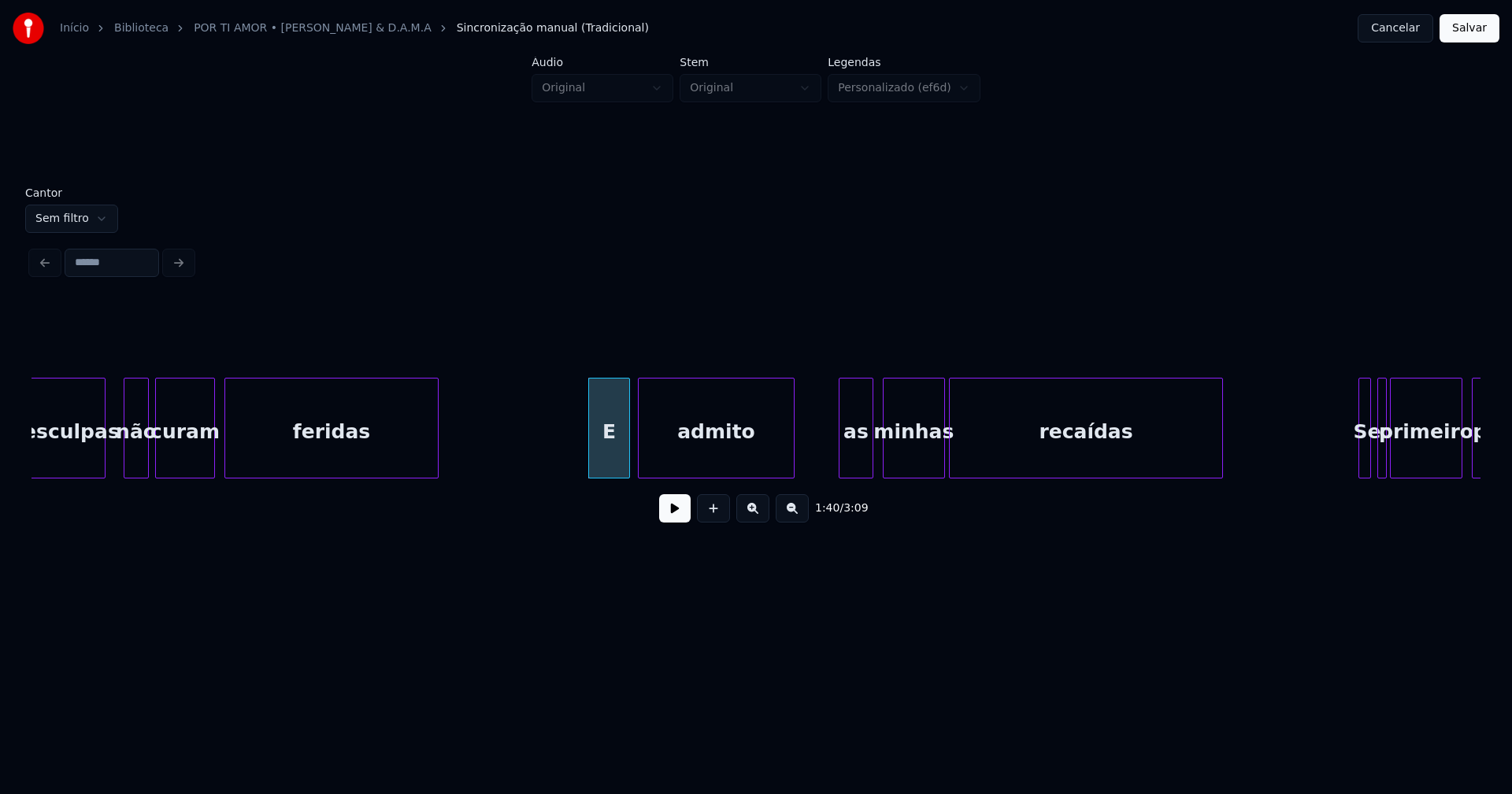
scroll to position [0, 15449]
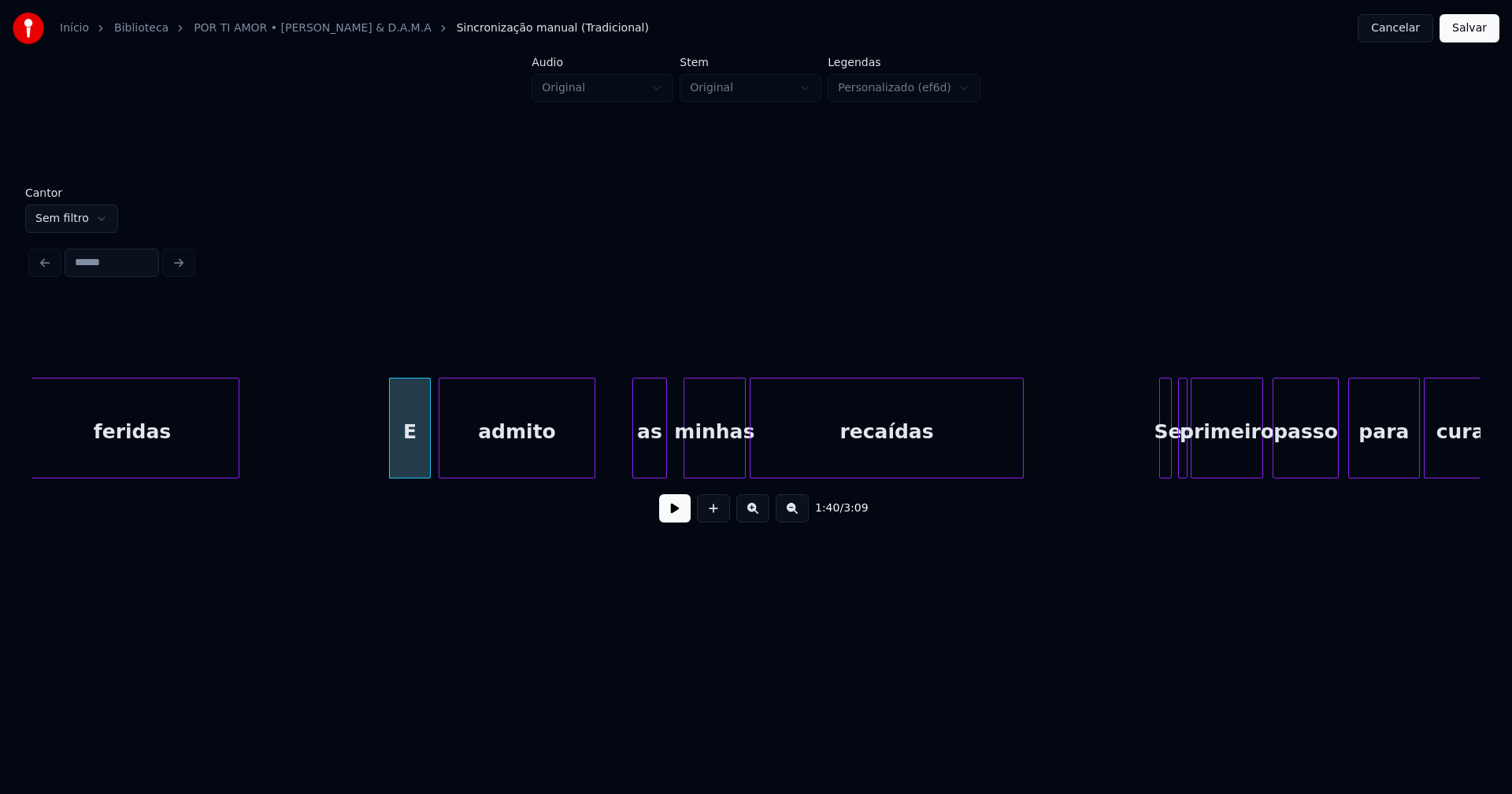
click at [648, 458] on div "as" at bounding box center [650, 433] width 33 height 107
click at [695, 463] on div "minhas" at bounding box center [704, 433] width 61 height 107
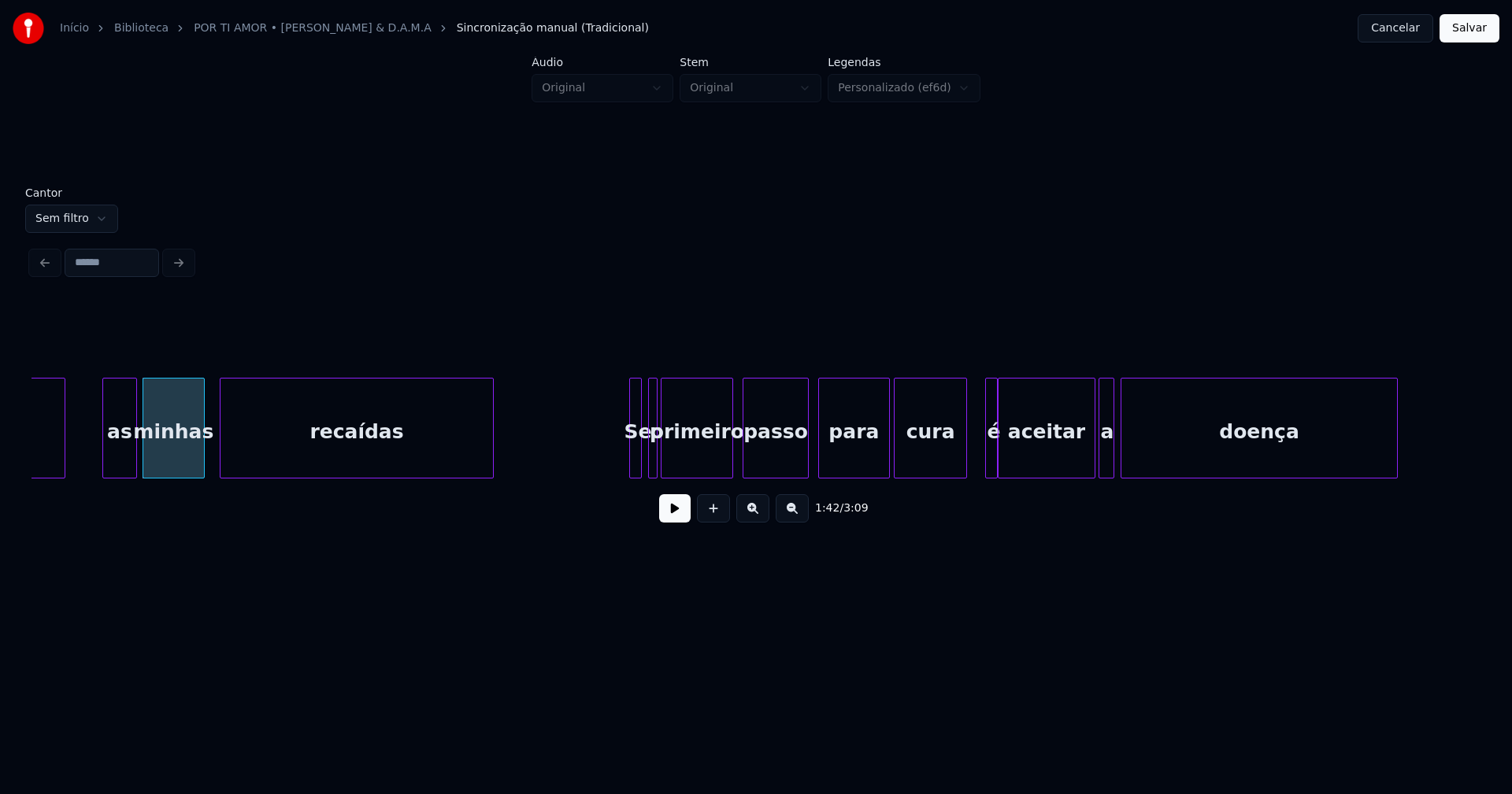
scroll to position [0, 16012]
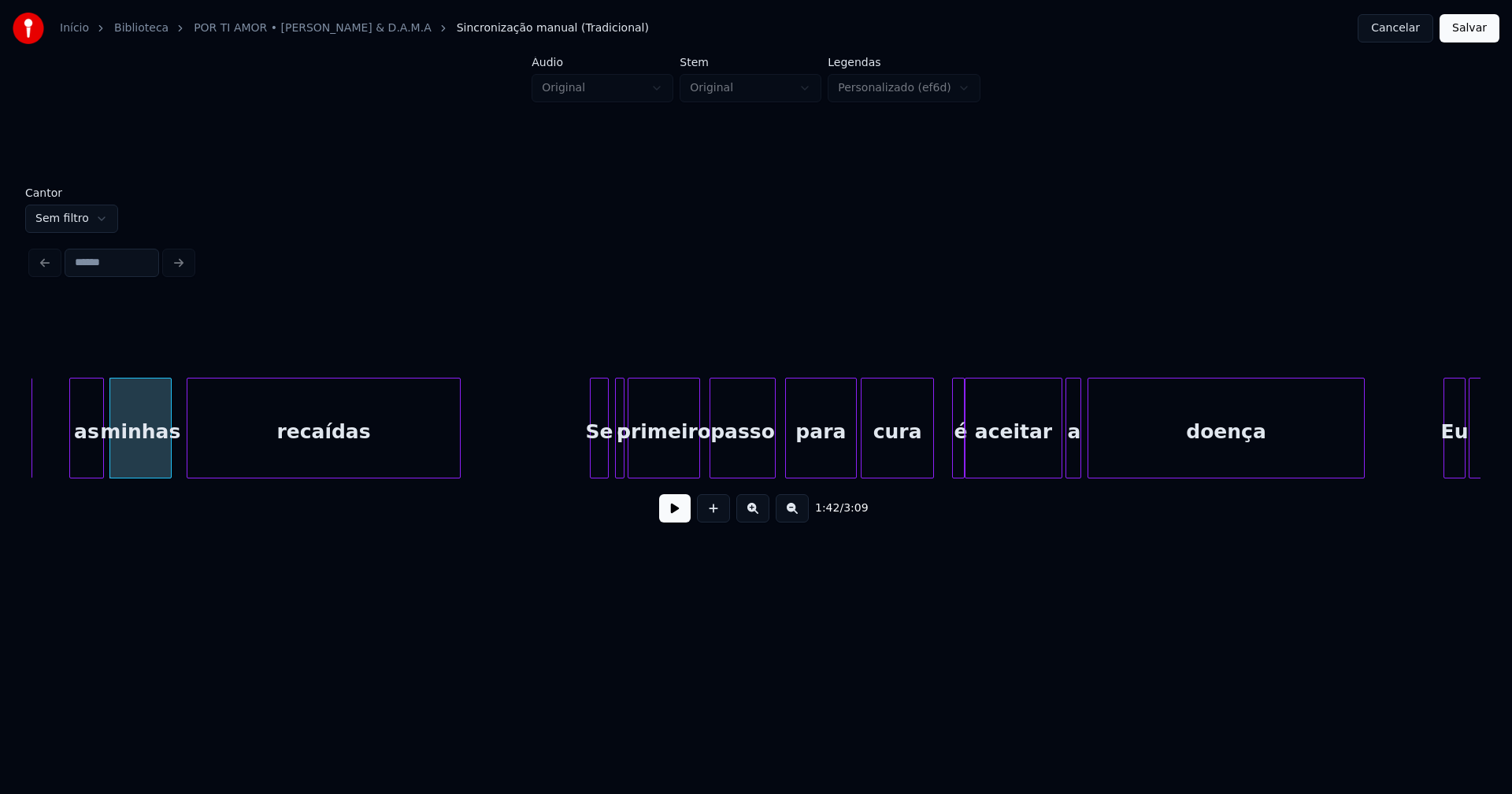
click at [591, 454] on div at bounding box center [593, 428] width 5 height 99
click at [588, 458] on div "Se" at bounding box center [588, 433] width 18 height 107
click at [608, 452] on div at bounding box center [609, 428] width 5 height 99
click at [612, 455] on div "o" at bounding box center [609, 433] width 16 height 107
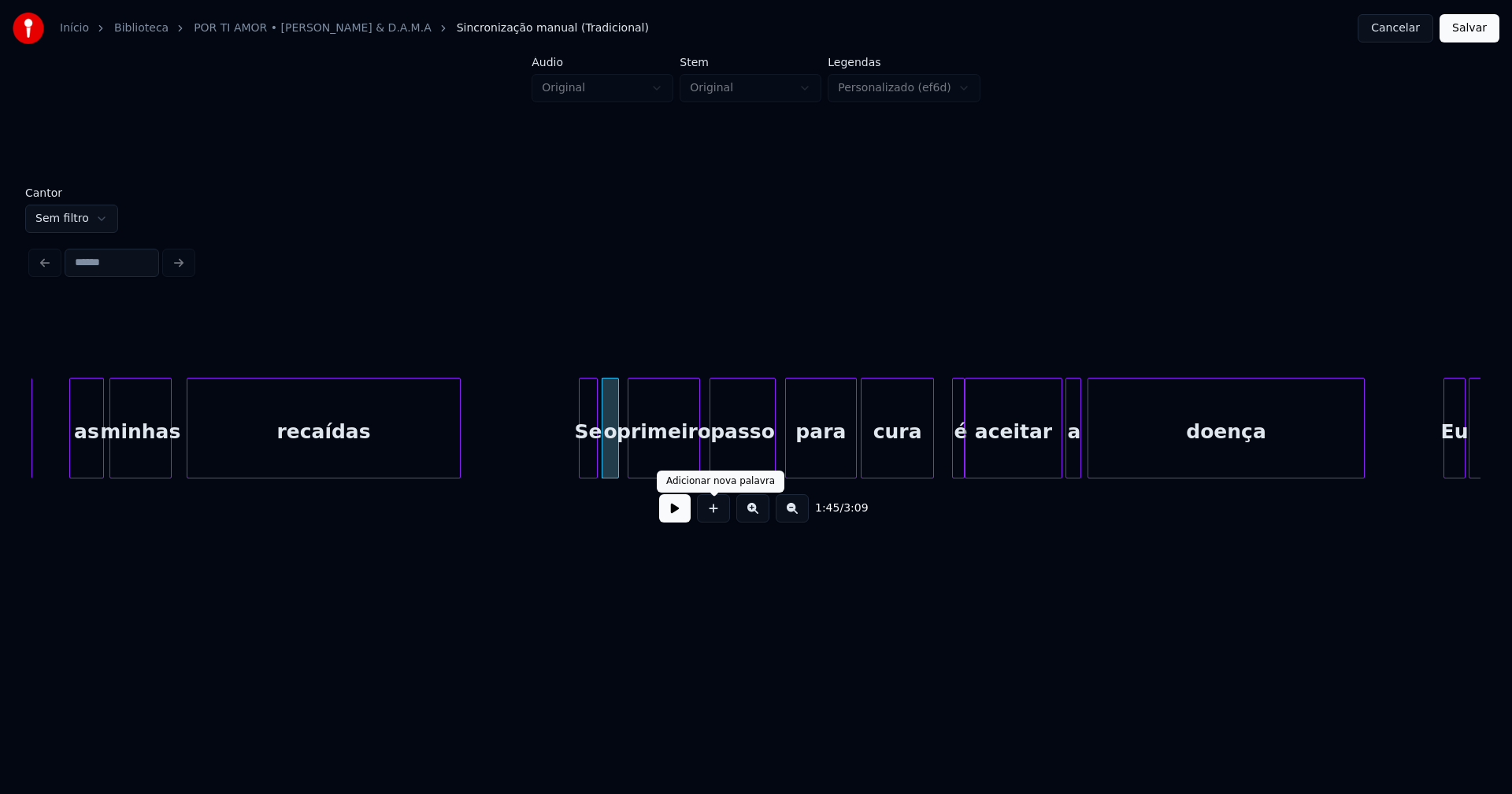
click at [676, 514] on button at bounding box center [675, 508] width 31 height 29
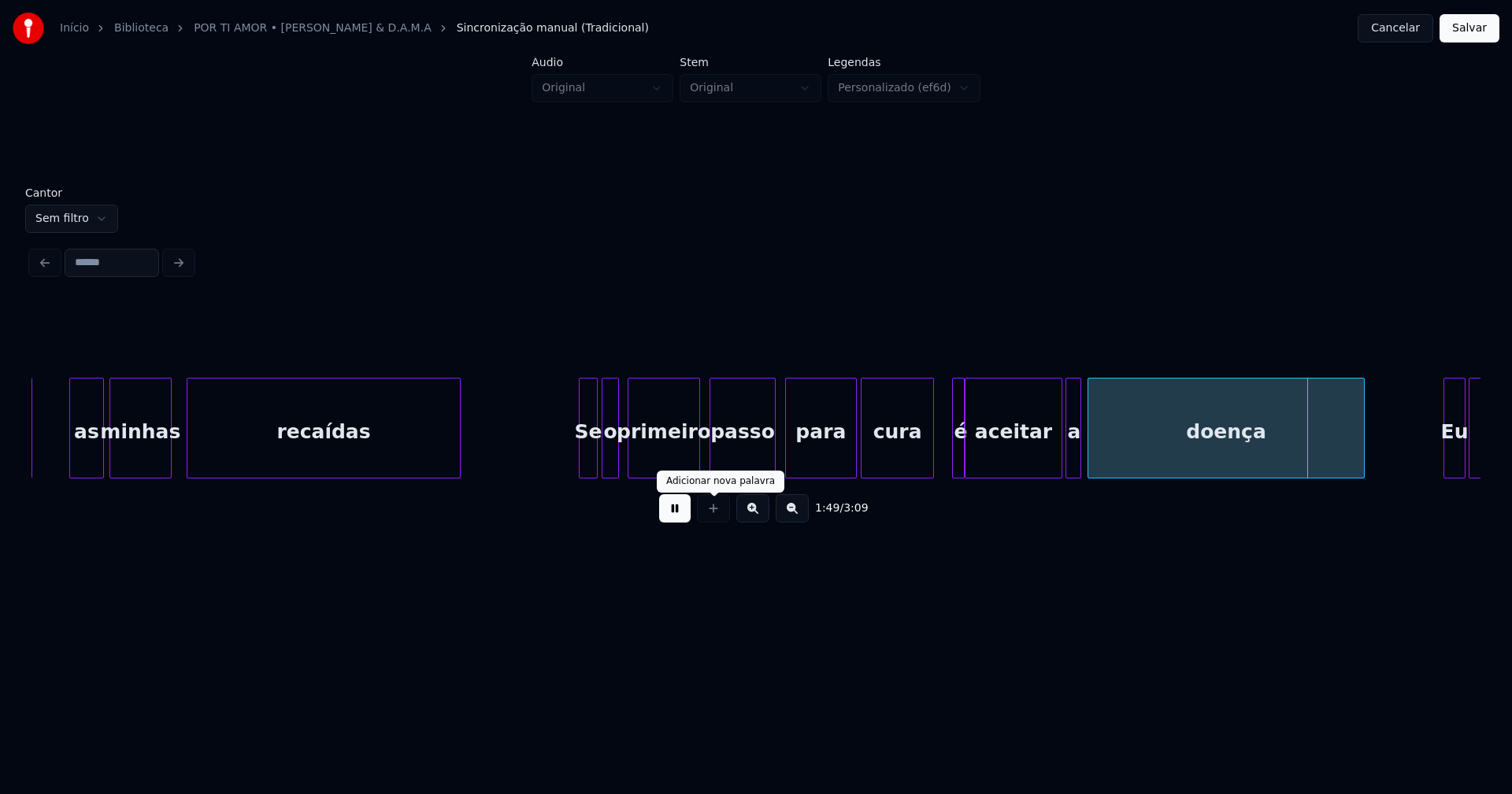
click at [682, 516] on button at bounding box center [675, 508] width 31 height 29
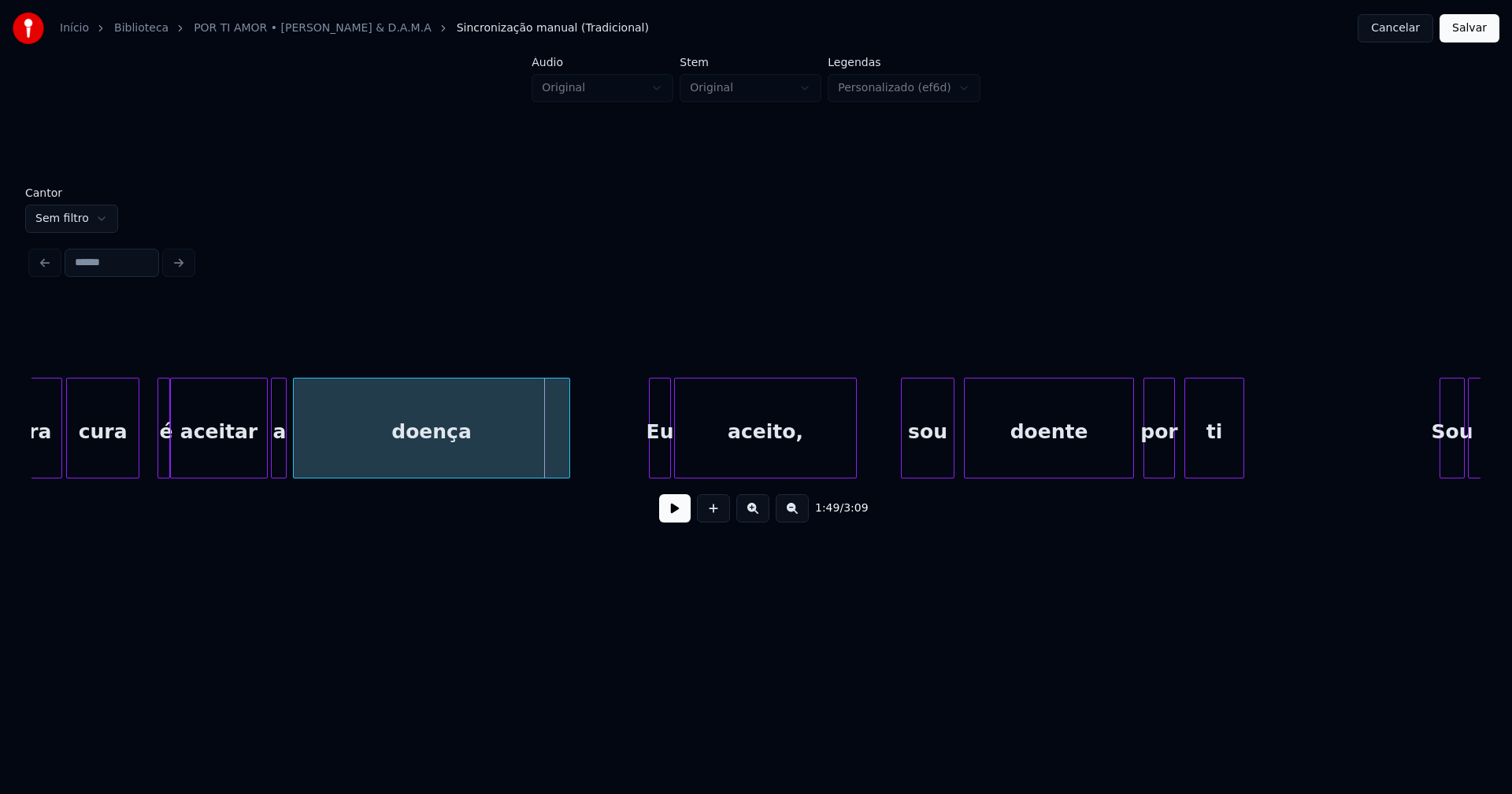
scroll to position [0, 16823]
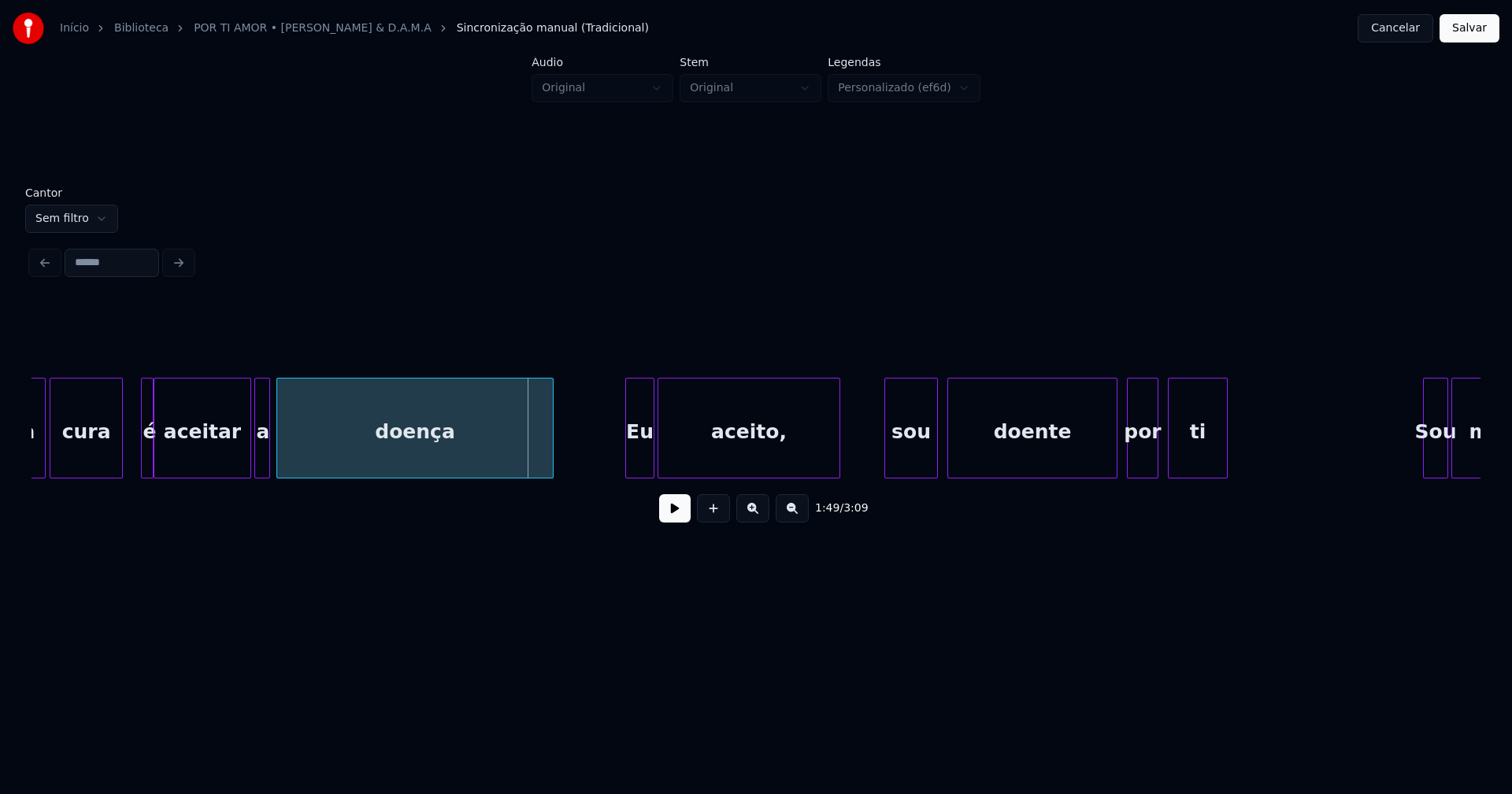
click at [629, 463] on div at bounding box center [628, 428] width 5 height 99
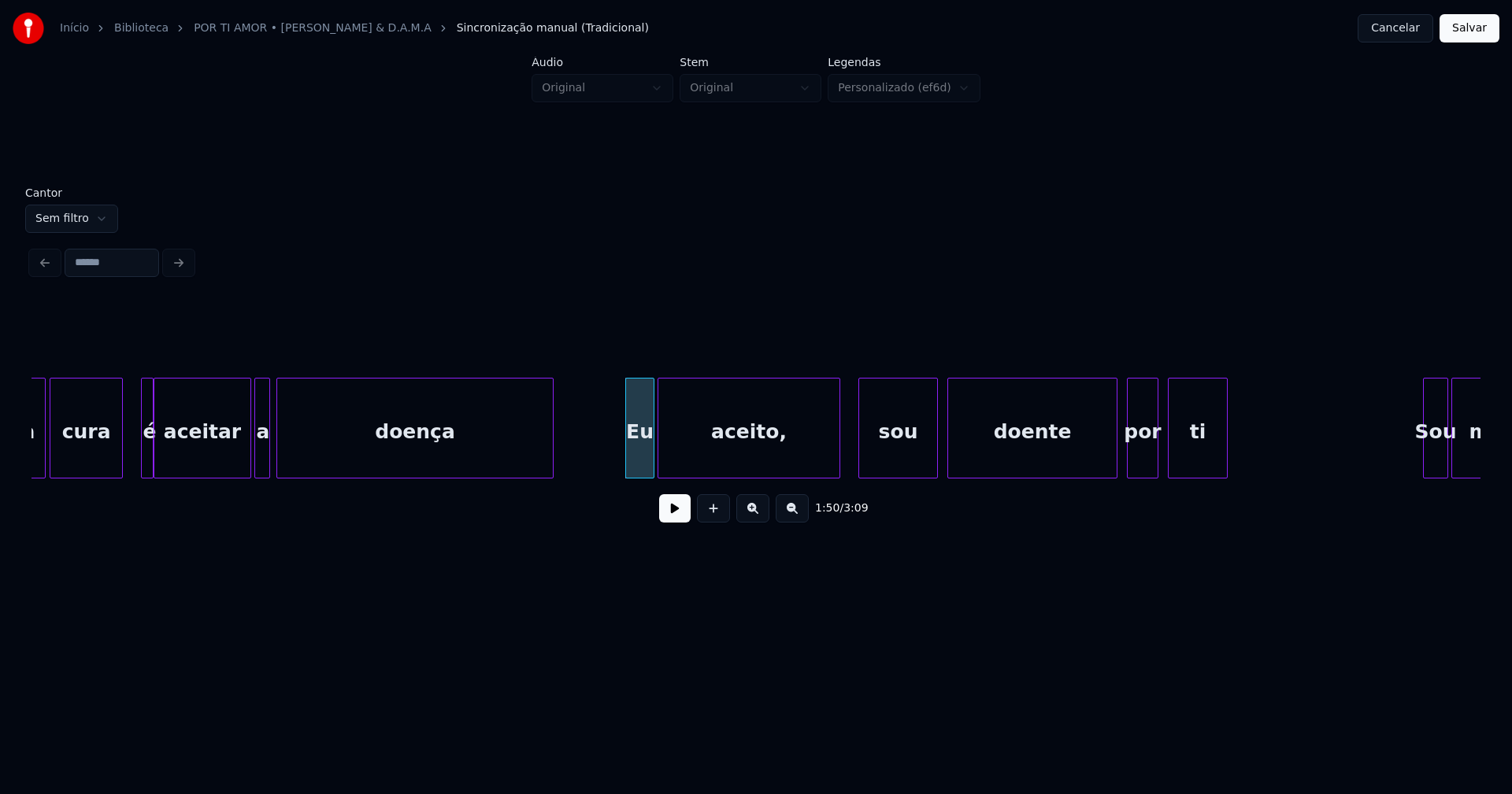
click at [860, 468] on div at bounding box center [861, 428] width 5 height 99
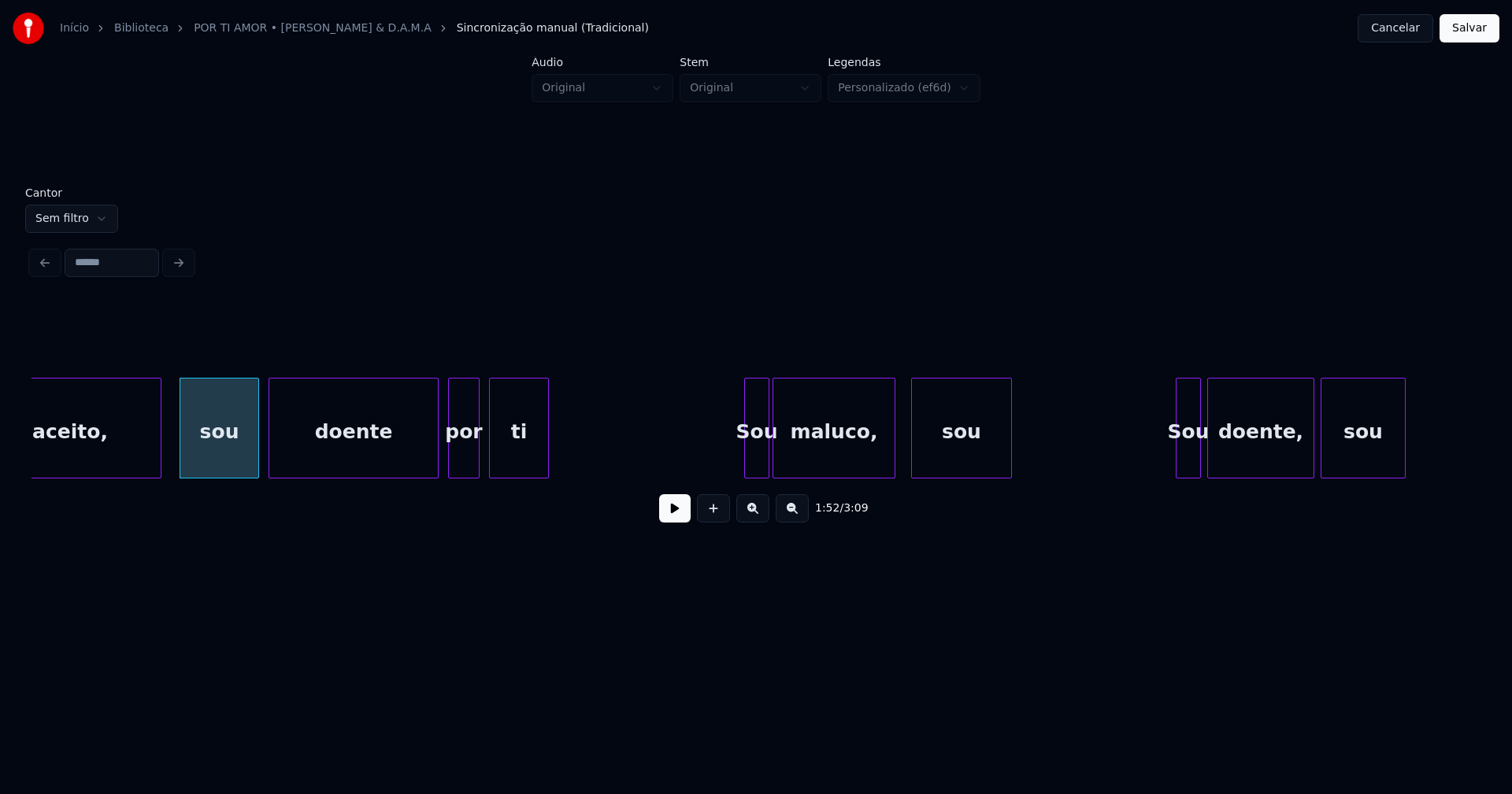
scroll to position [0, 17519]
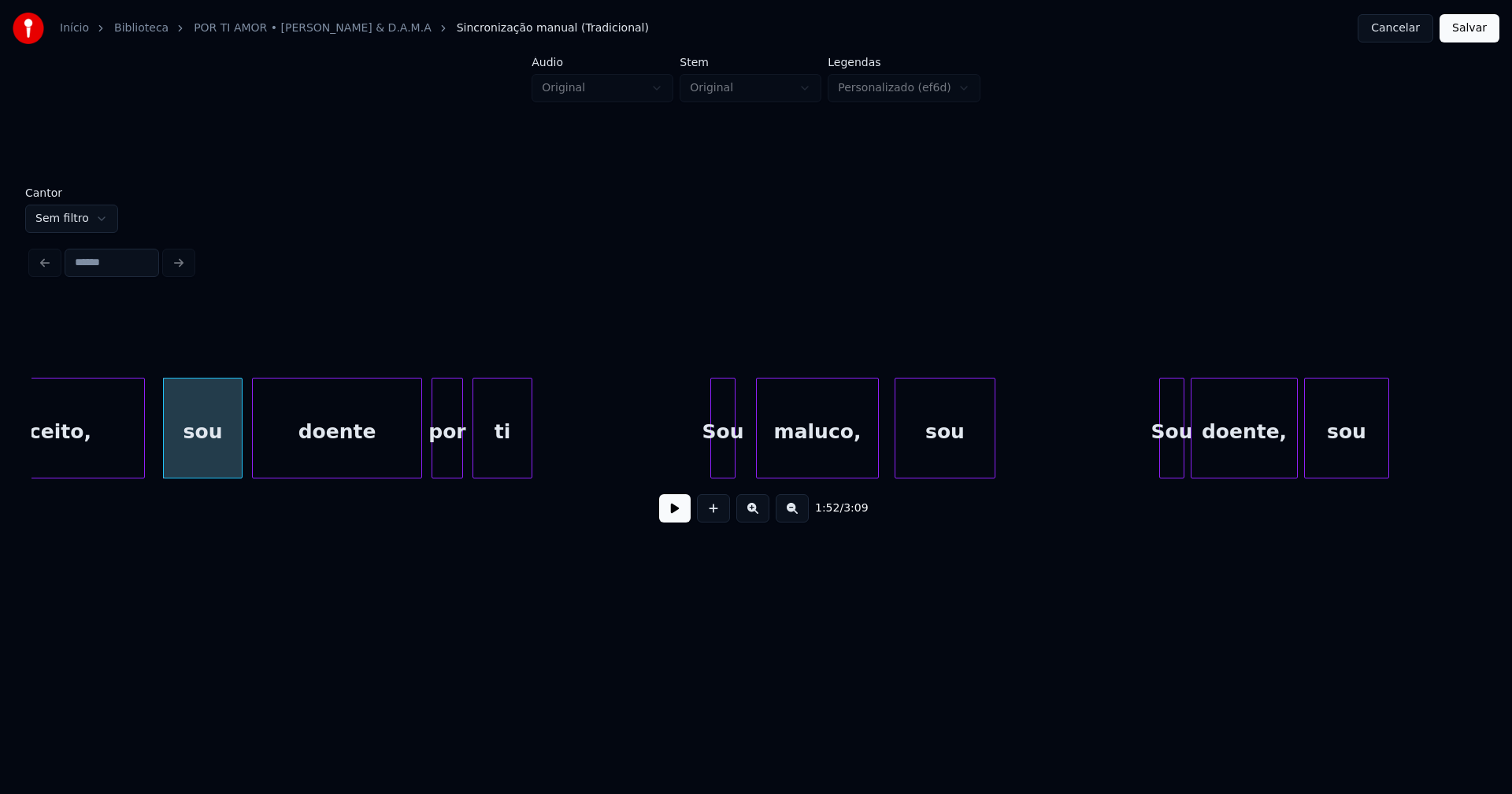
click at [716, 456] on div "Sou" at bounding box center [723, 433] width 24 height 107
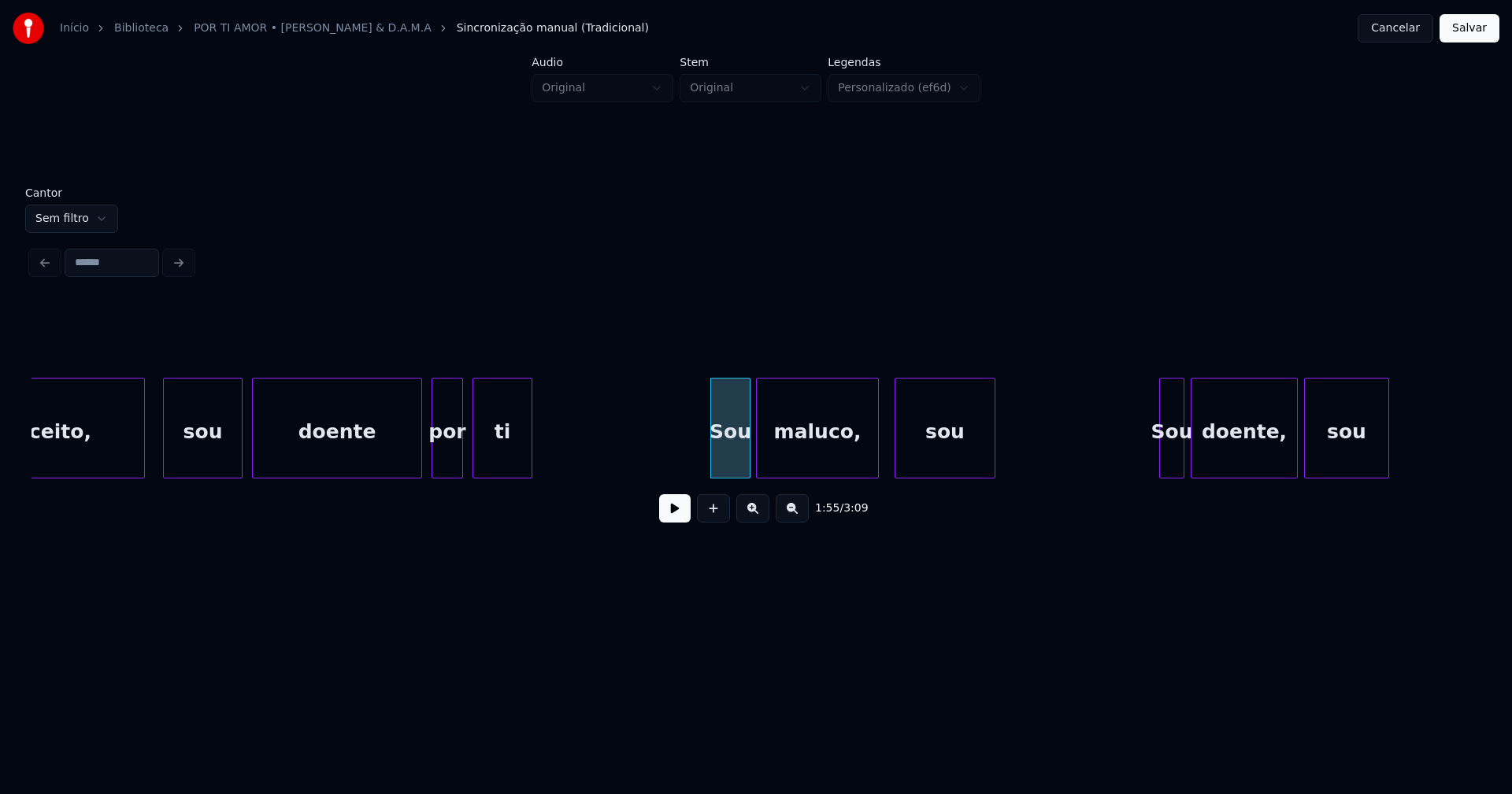
click at [748, 447] on div at bounding box center [747, 428] width 5 height 99
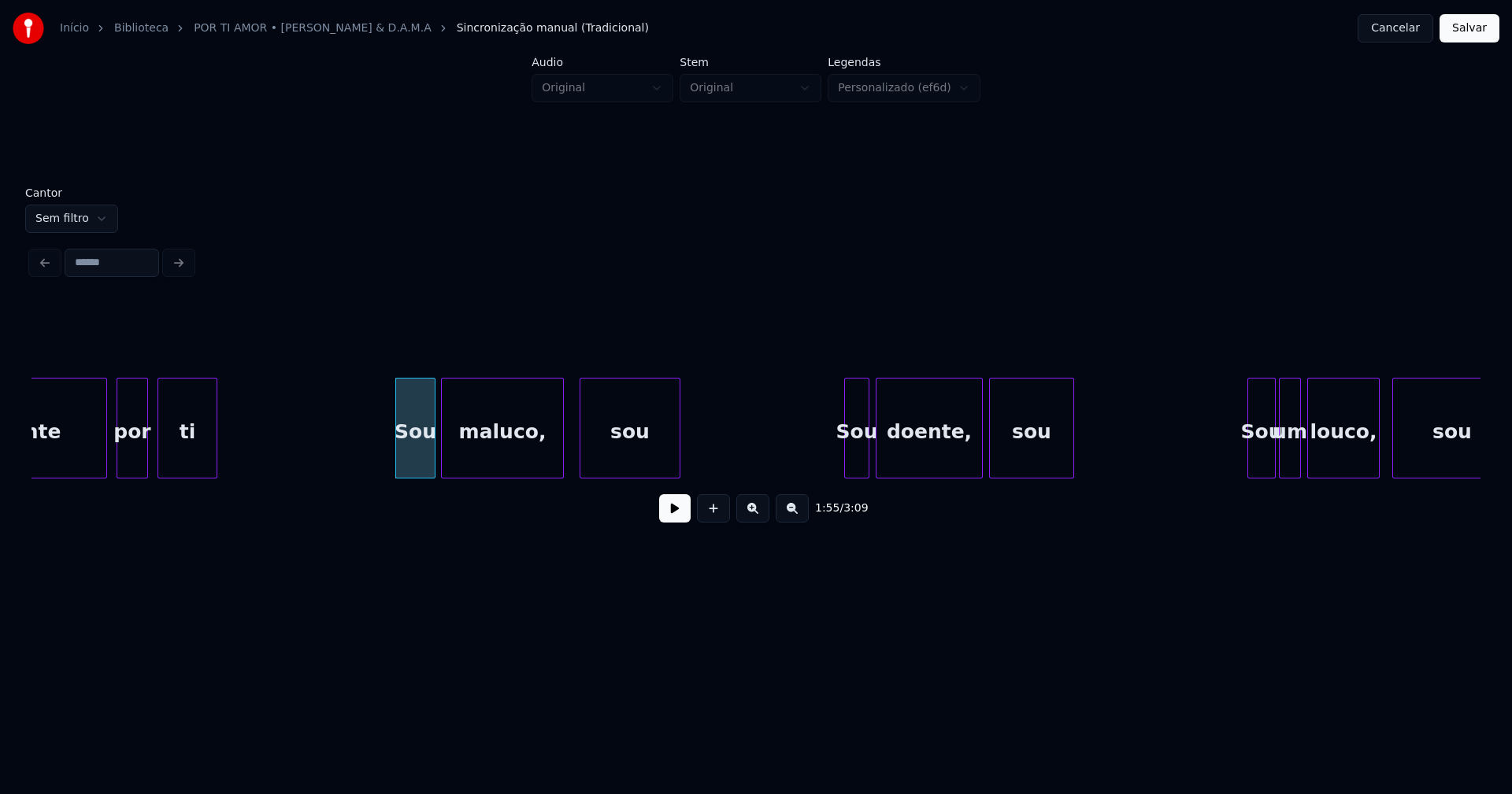
scroll to position [0, 17983]
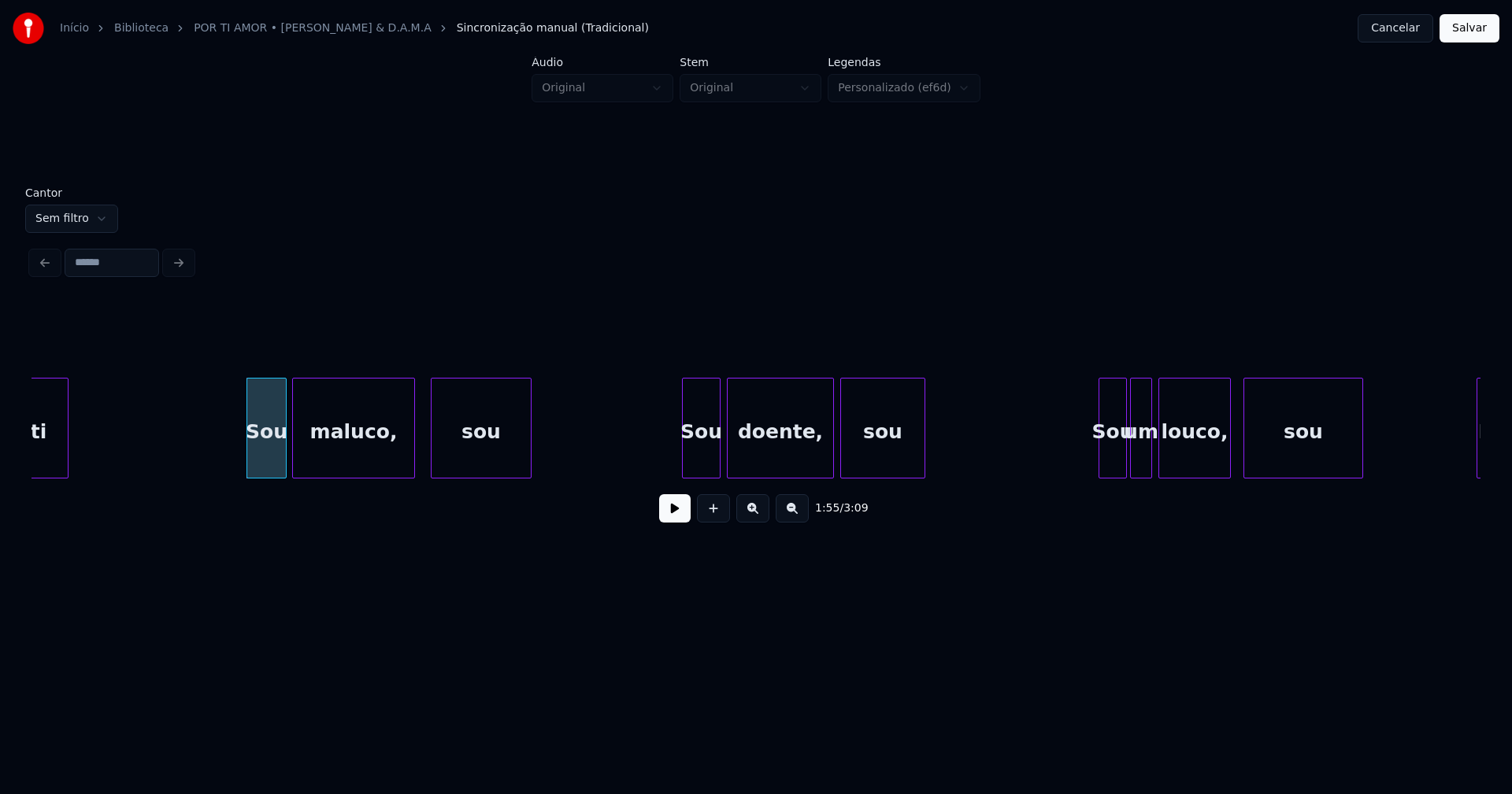
click at [685, 462] on div at bounding box center [684, 428] width 5 height 99
click at [1100, 456] on div "Sou" at bounding box center [1102, 433] width 27 height 107
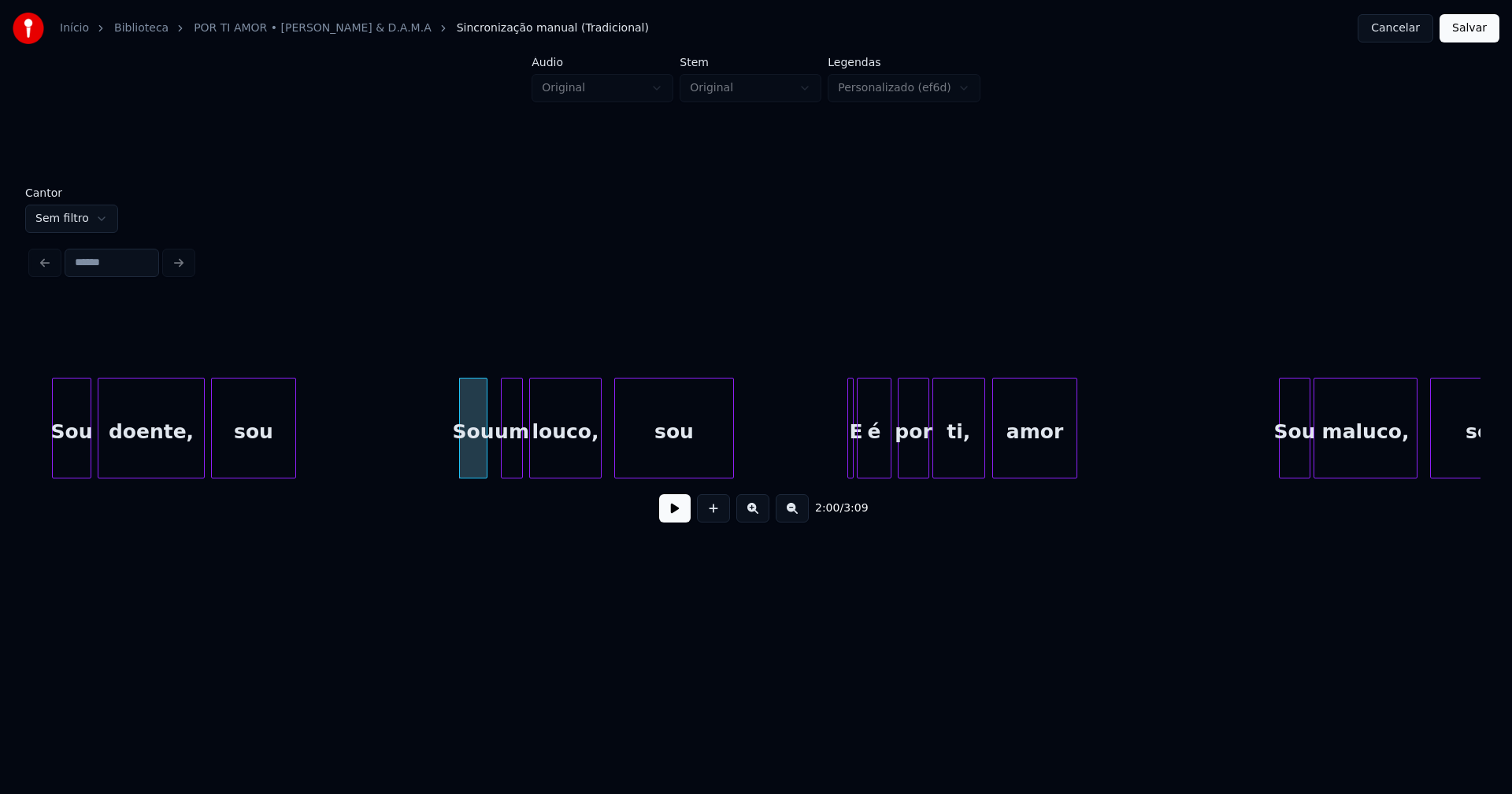
scroll to position [0, 18629]
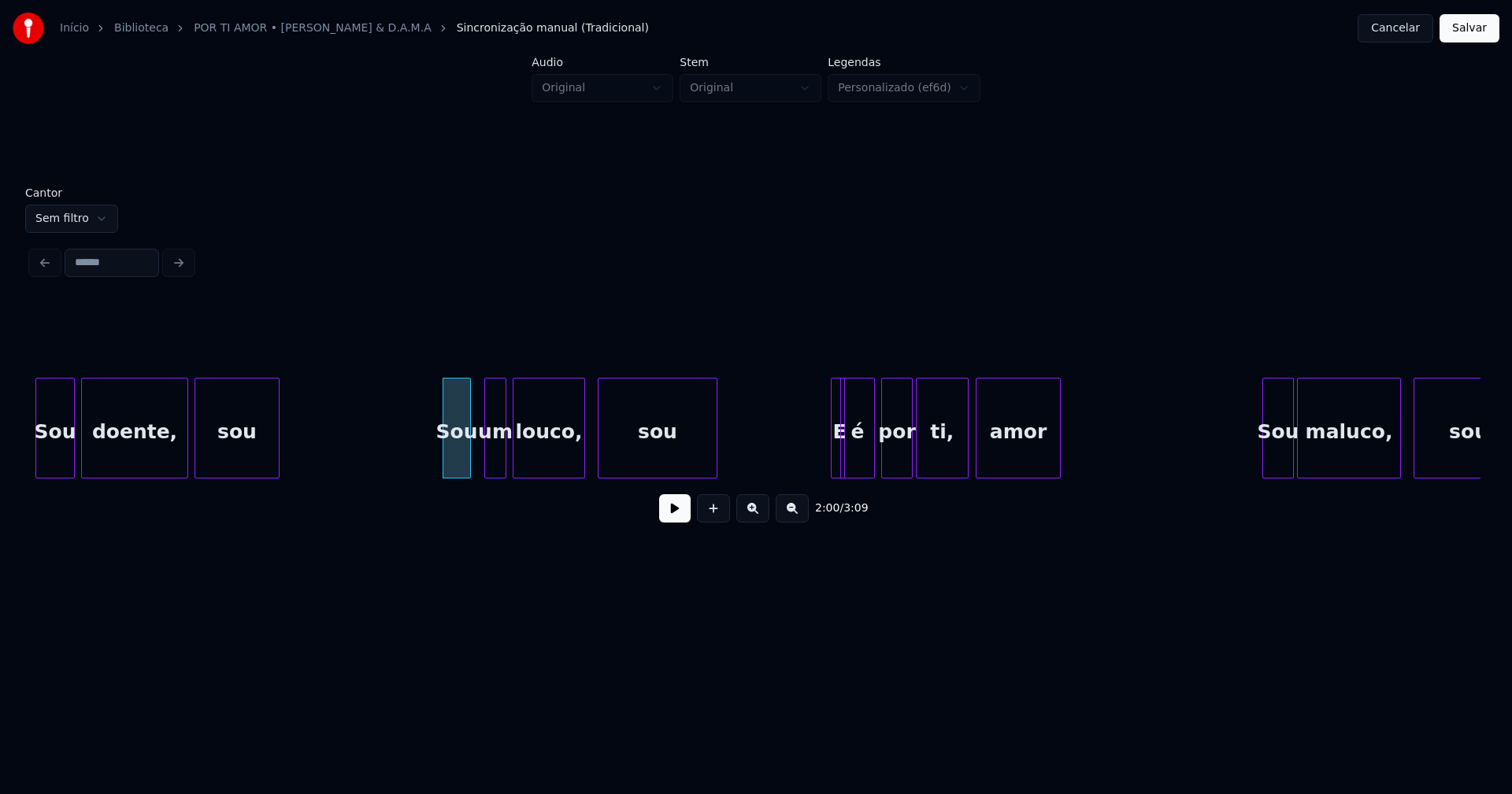
click at [840, 437] on div at bounding box center [842, 428] width 5 height 99
click at [816, 408] on div "E" at bounding box center [822, 428] width 14 height 101
click at [835, 448] on div at bounding box center [833, 428] width 5 height 99
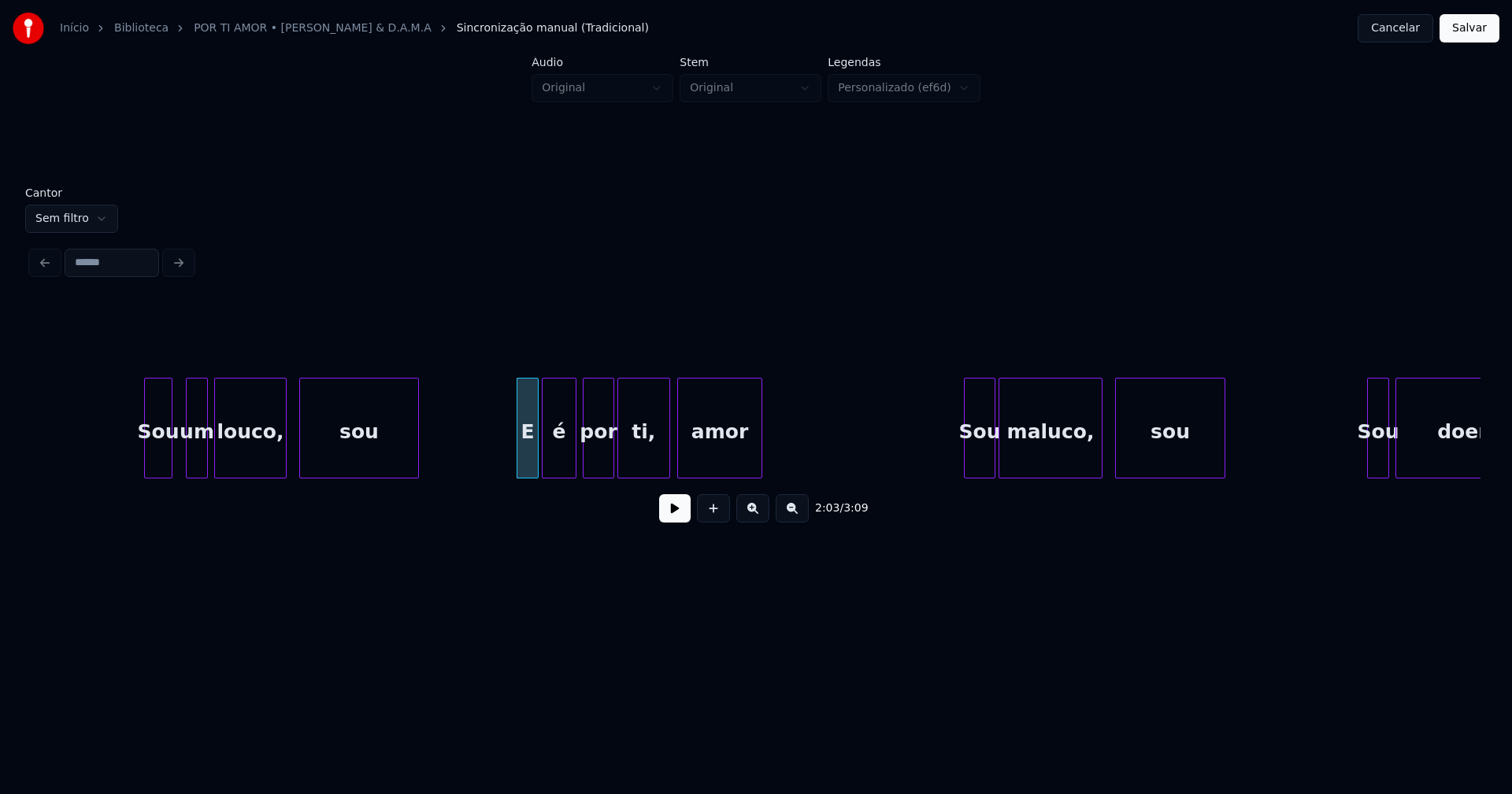
scroll to position [0, 18943]
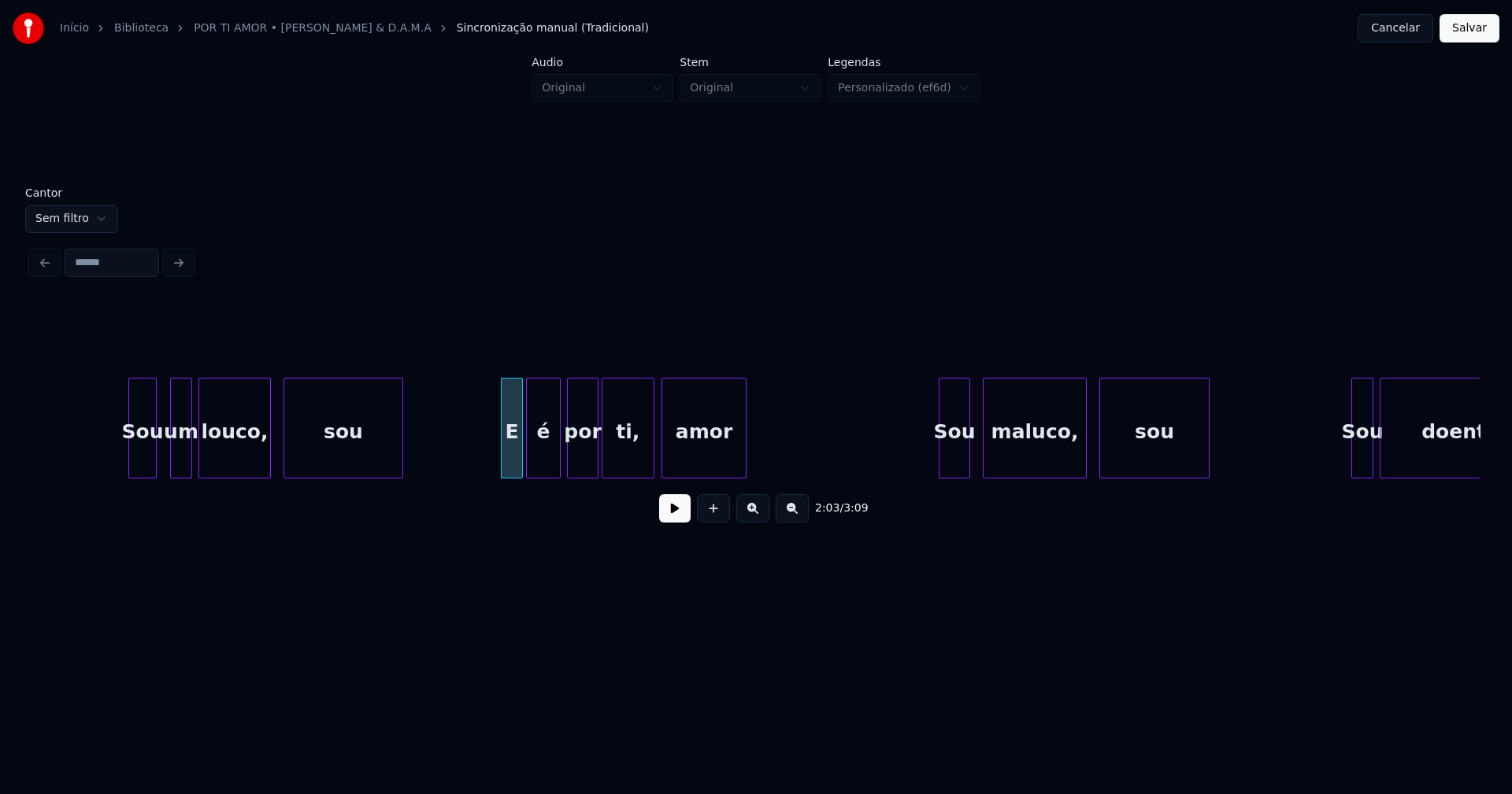
click at [952, 463] on div "Sou" at bounding box center [954, 433] width 30 height 107
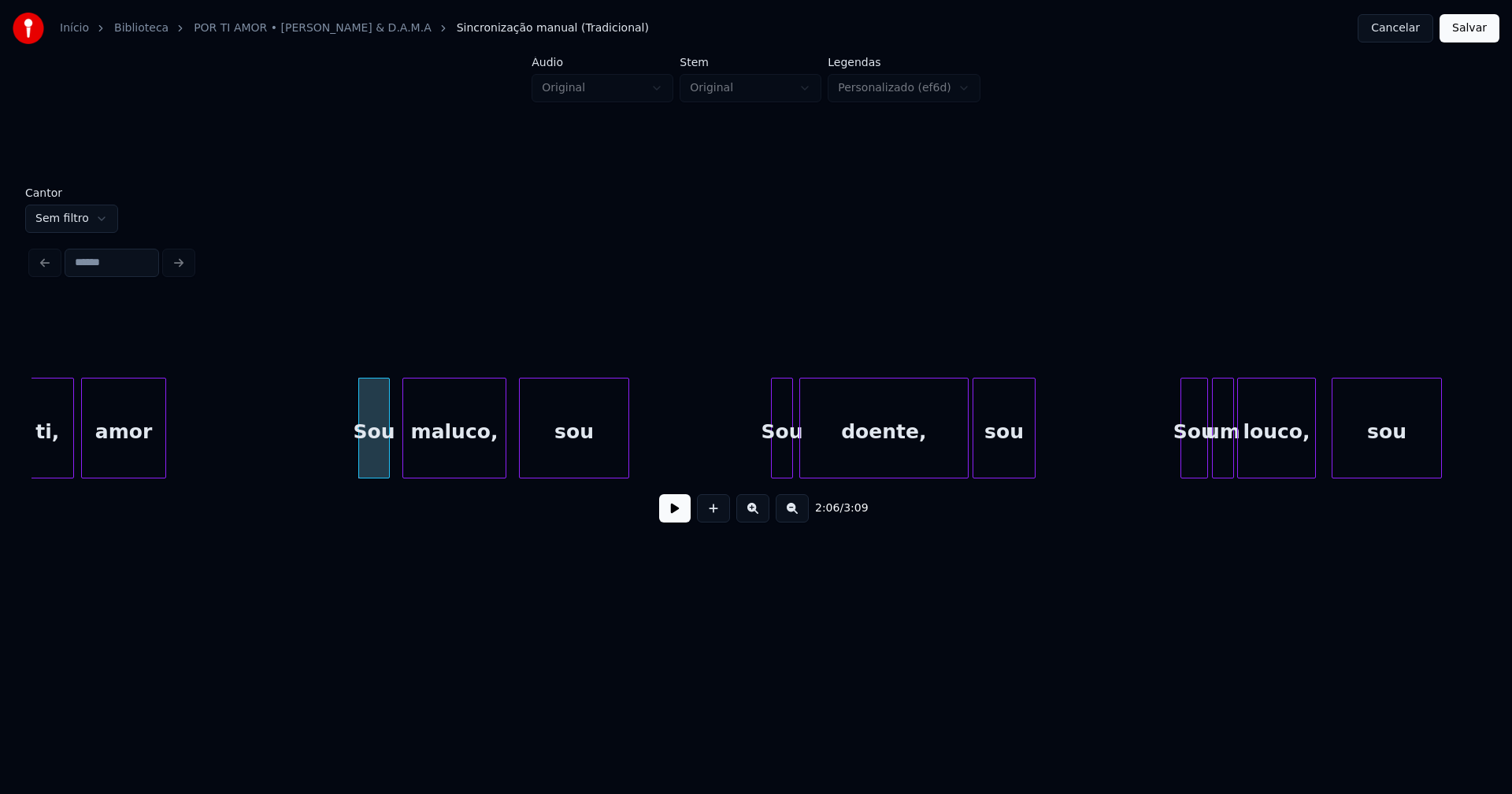
scroll to position [0, 19539]
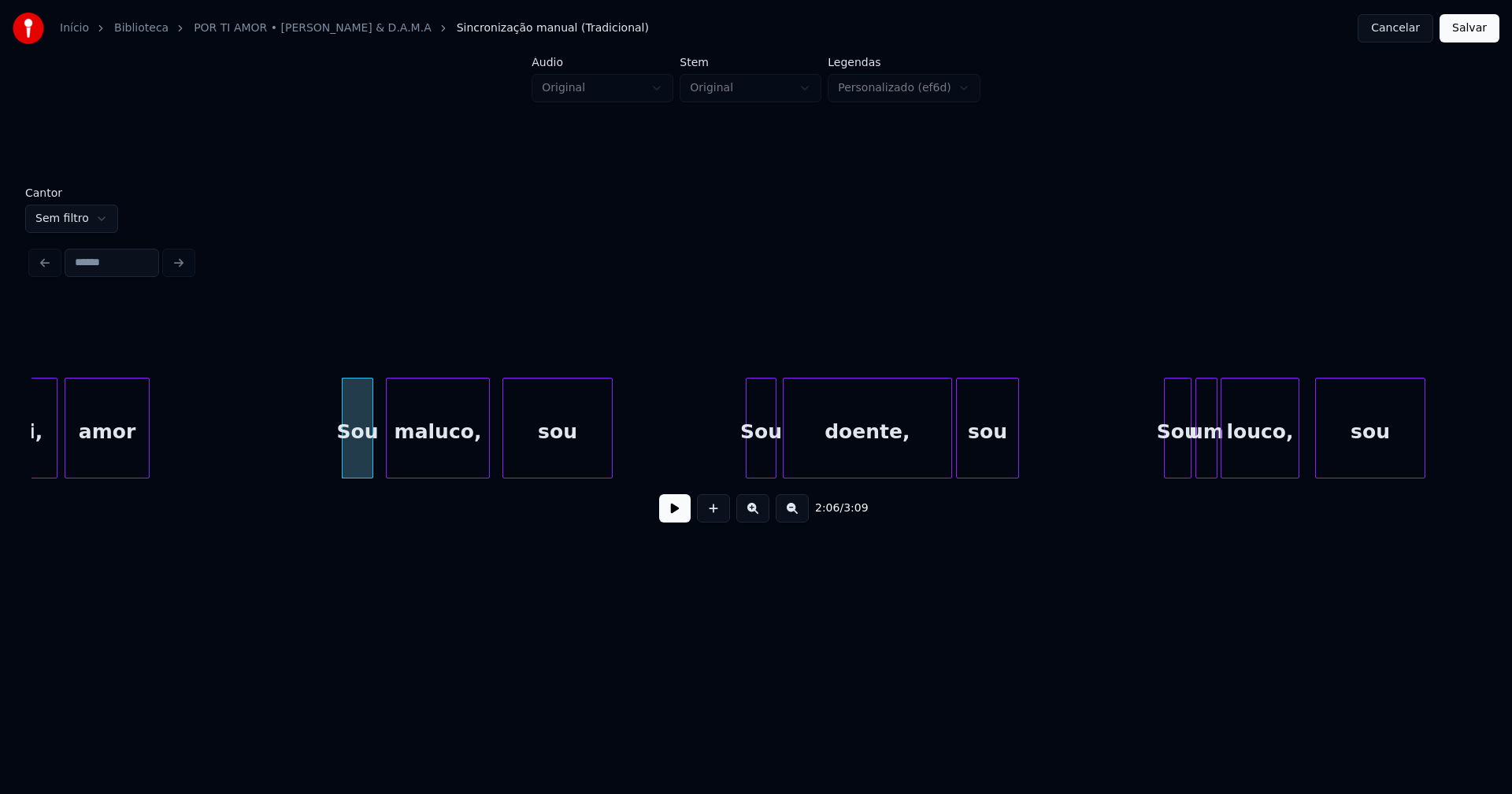
click at [750, 465] on div at bounding box center [748, 428] width 5 height 99
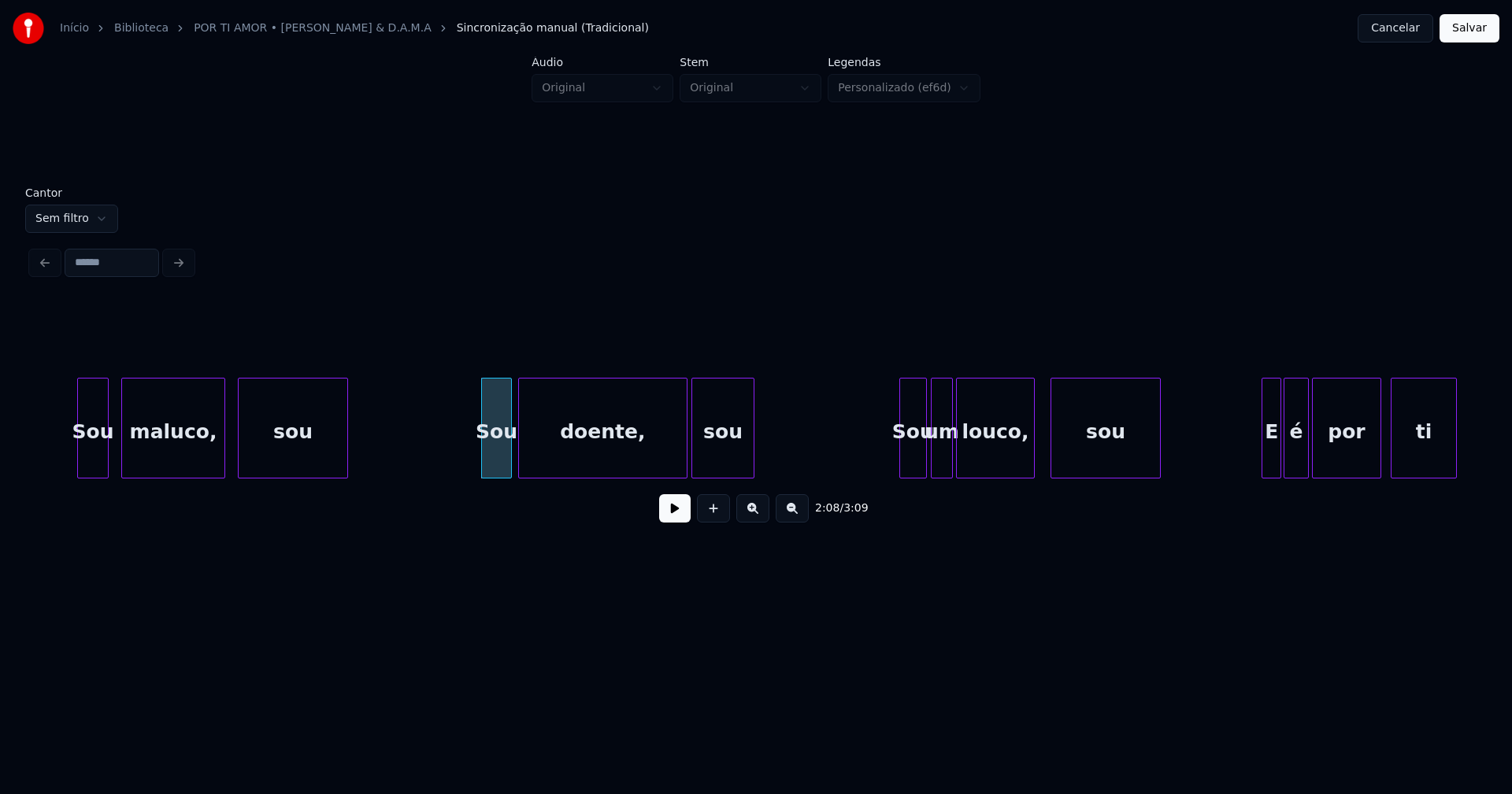
scroll to position [0, 19937]
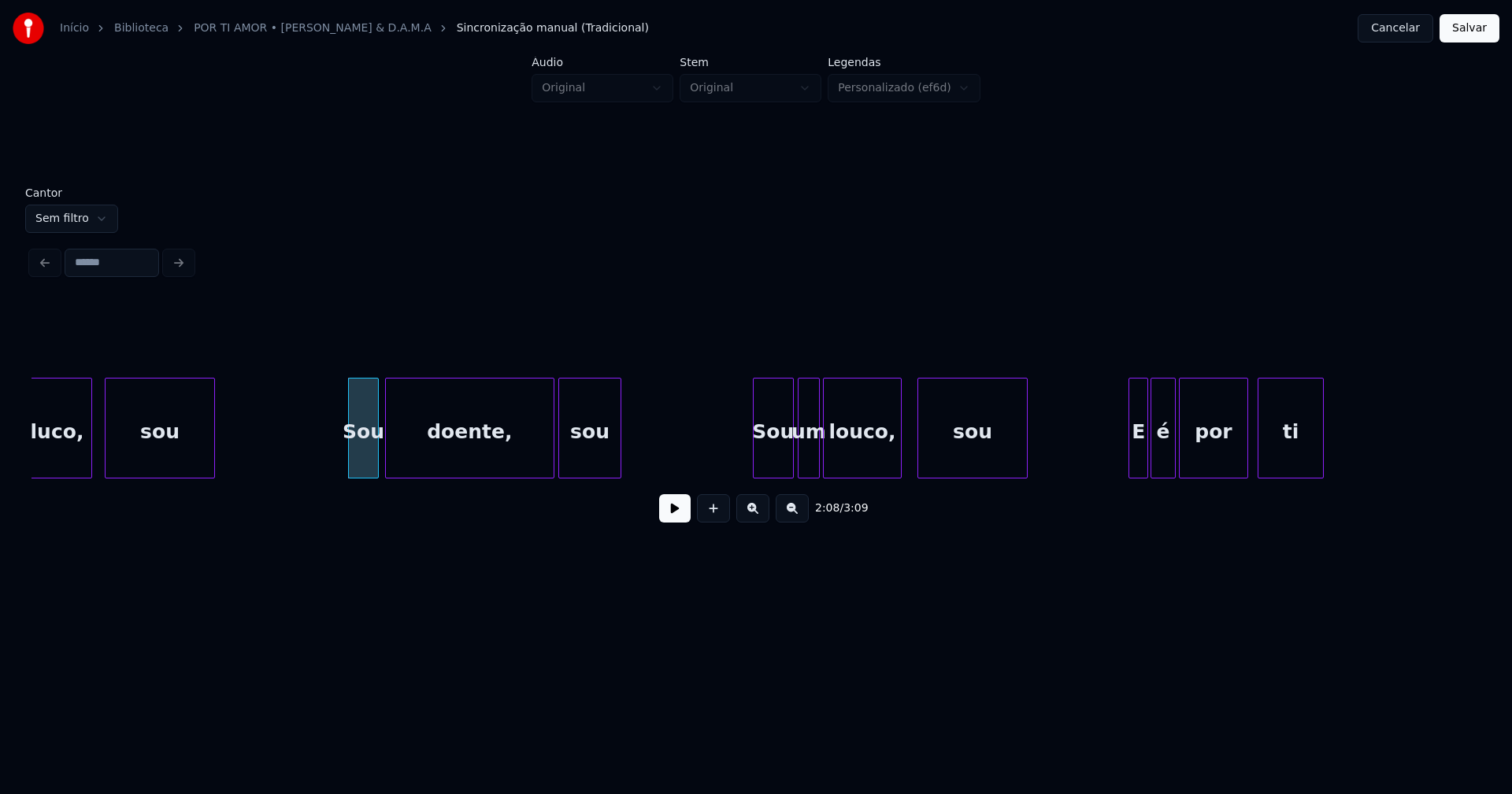
click at [756, 466] on div at bounding box center [756, 428] width 5 height 99
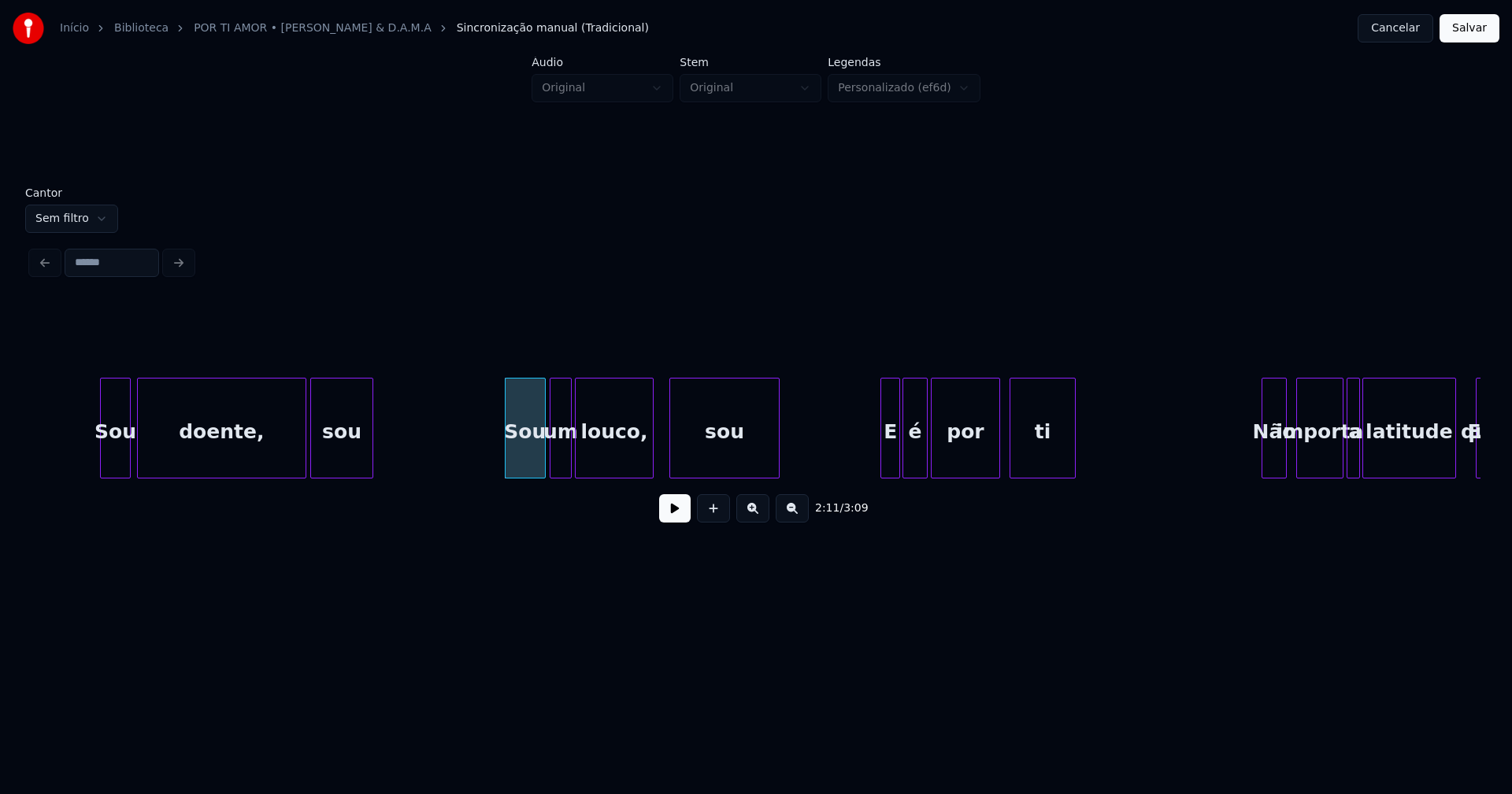
scroll to position [0, 20268]
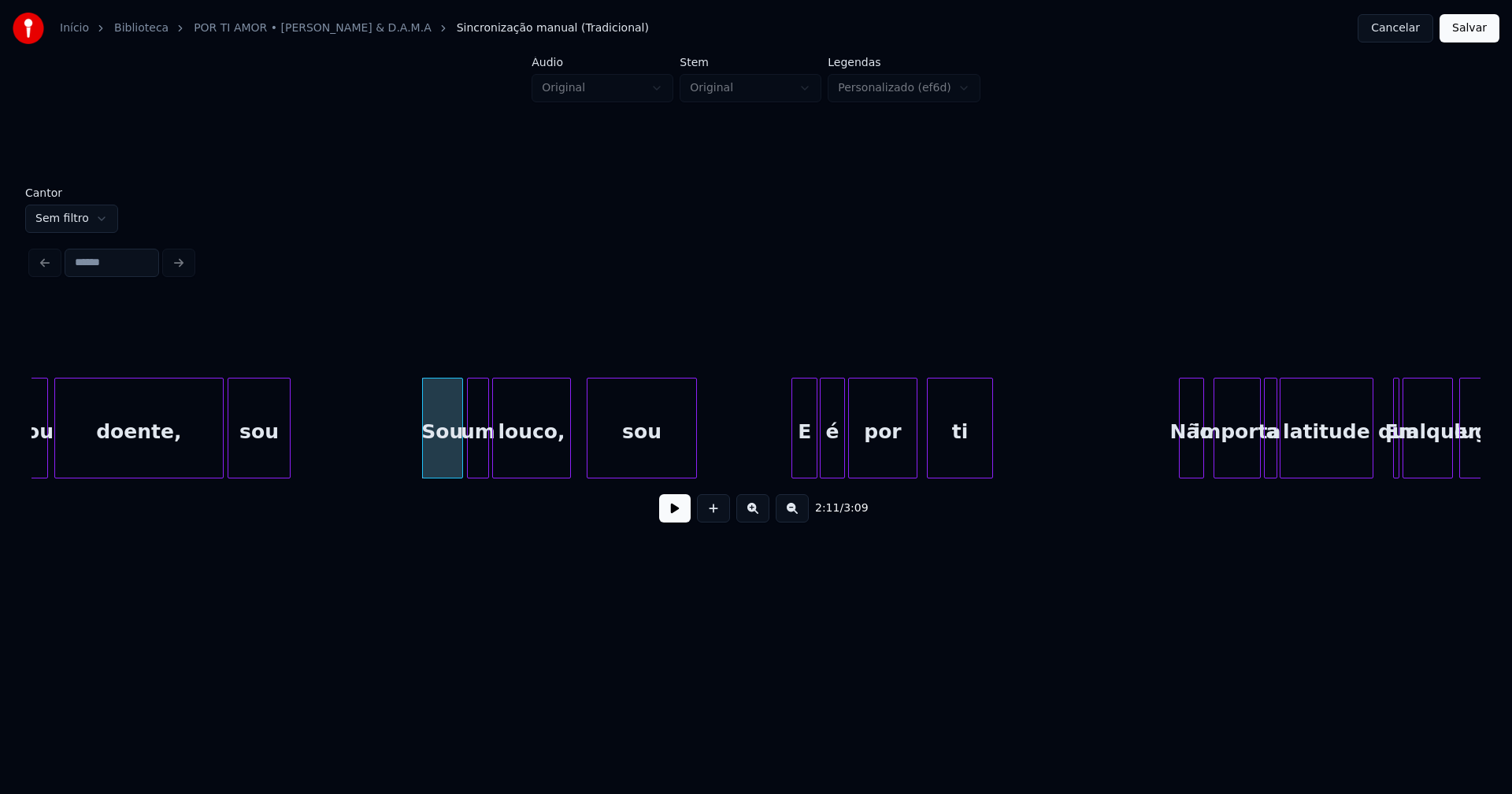
click at [793, 466] on div at bounding box center [794, 428] width 5 height 99
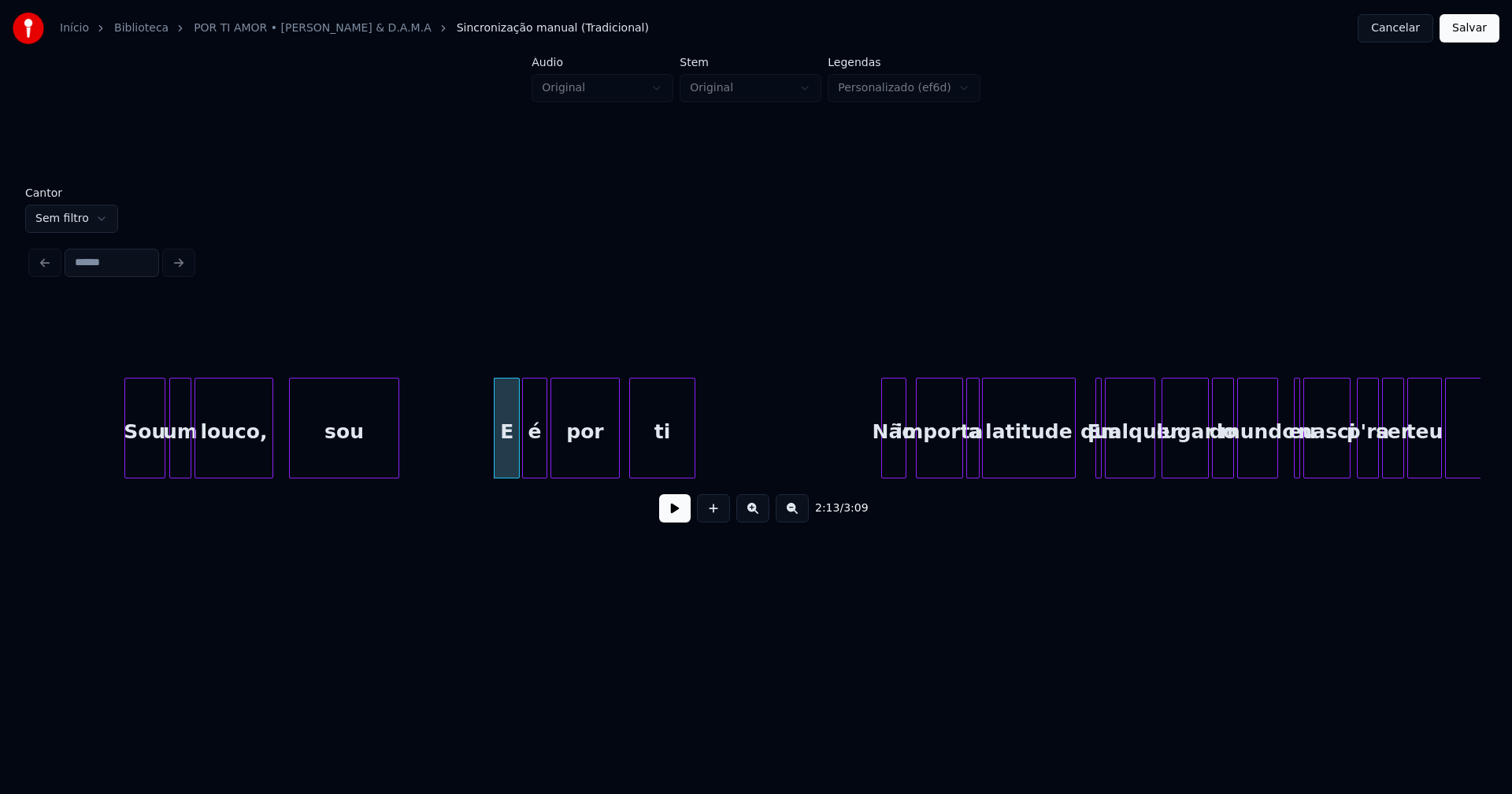
scroll to position [0, 20732]
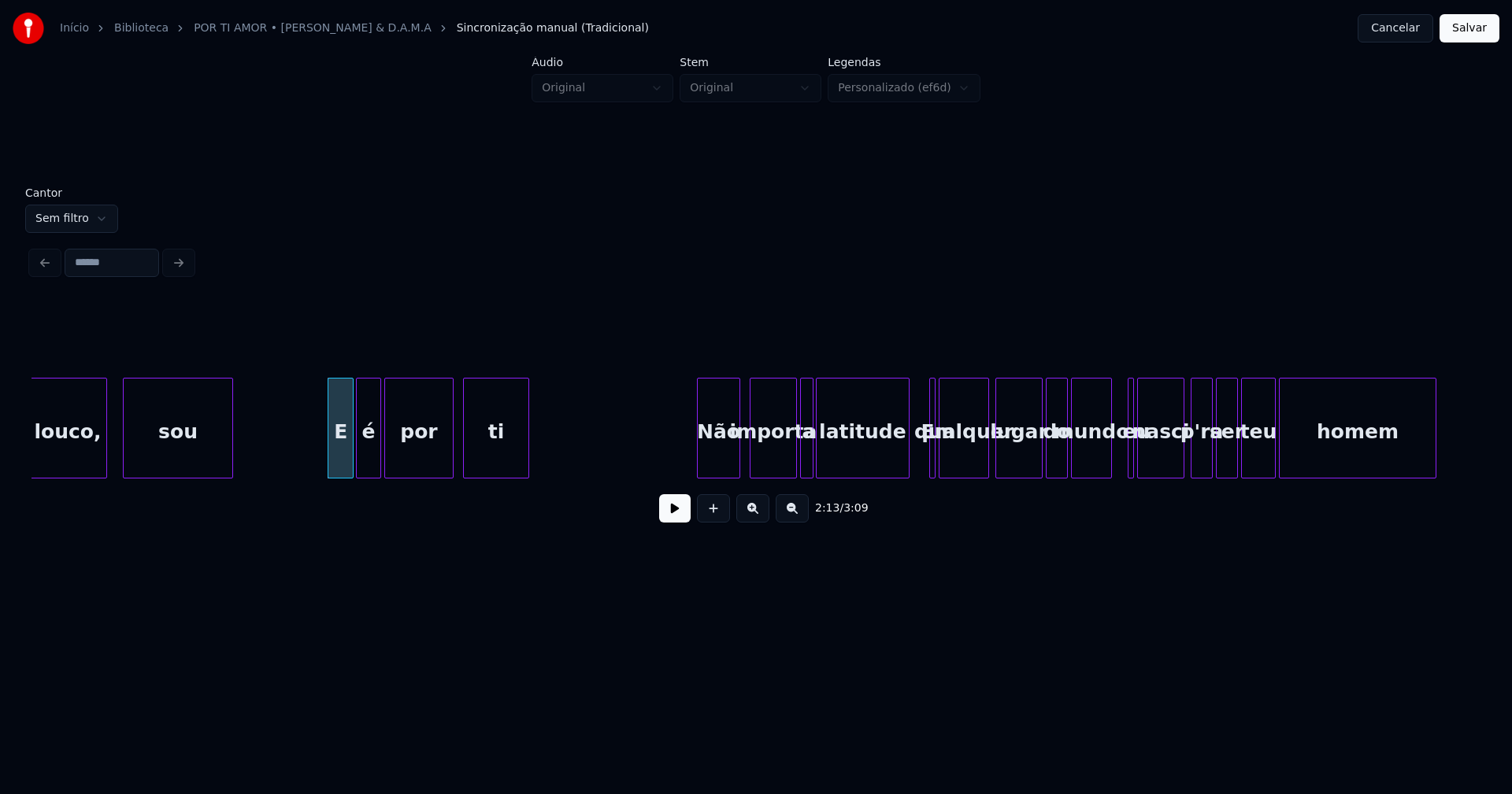
click at [699, 468] on div at bounding box center [699, 428] width 5 height 99
click at [920, 463] on div "Em" at bounding box center [923, 428] width 6 height 101
click at [936, 460] on div at bounding box center [933, 428] width 5 height 99
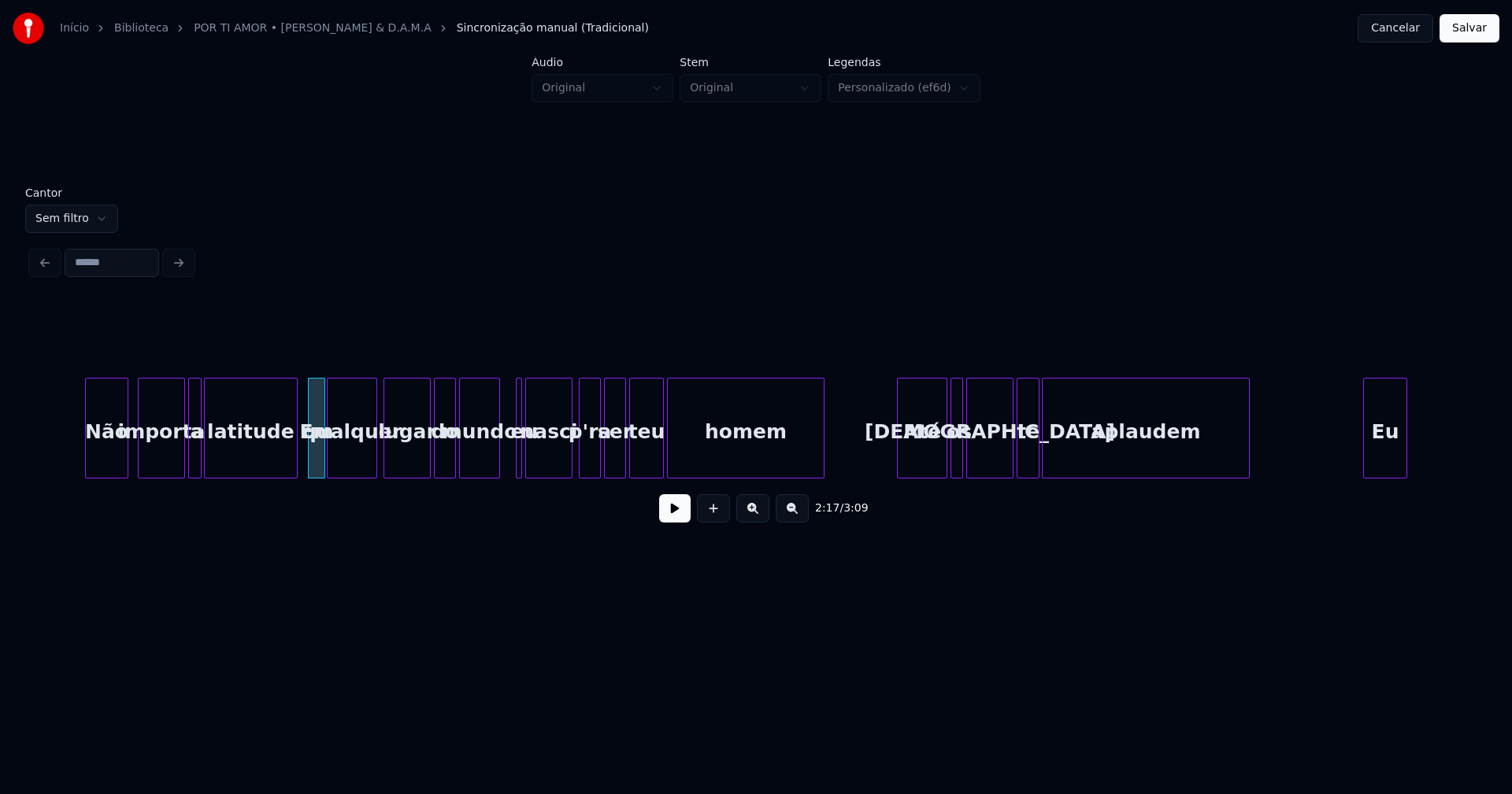
scroll to position [0, 21444]
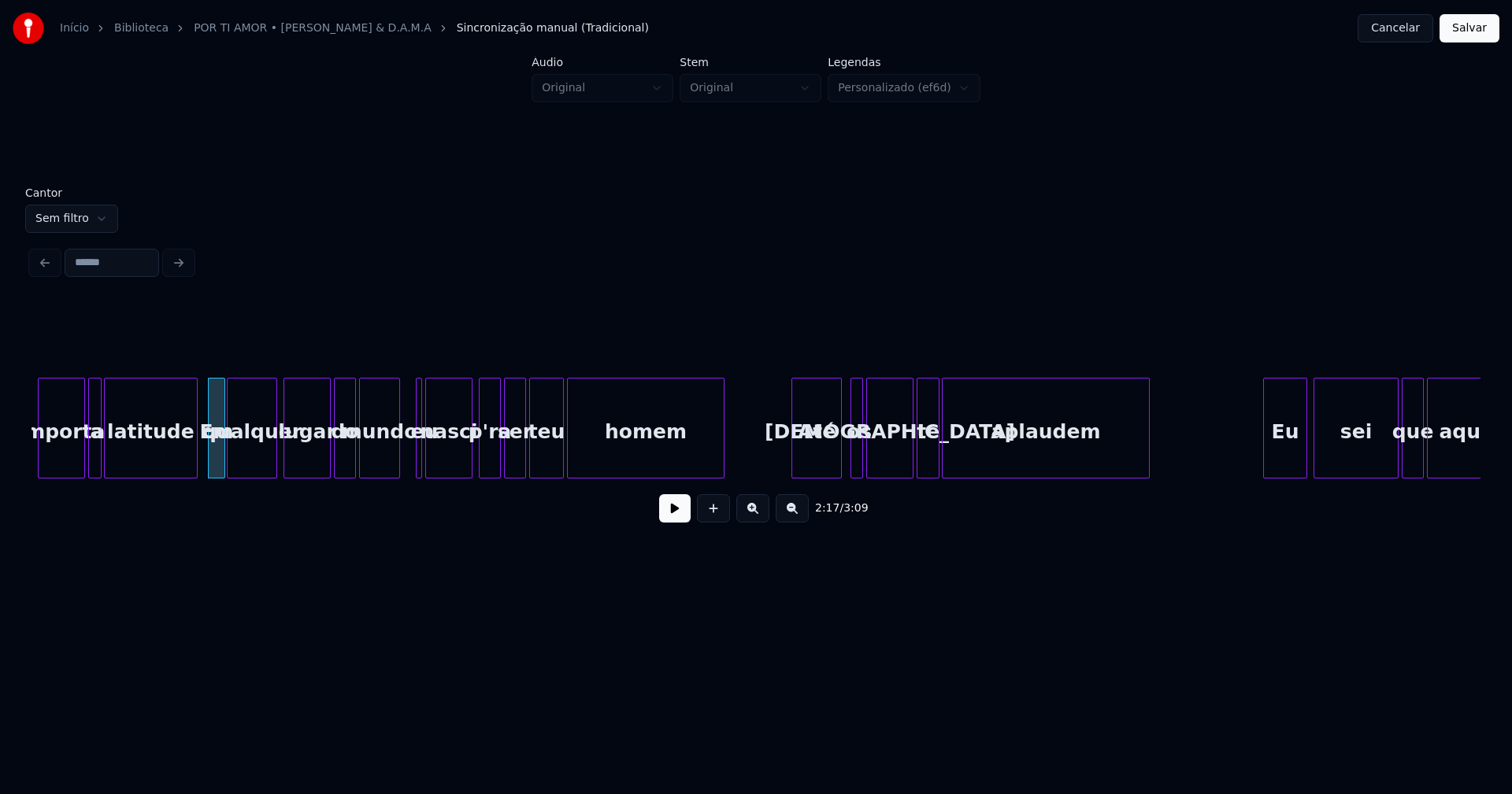
click at [816, 465] on div "Até" at bounding box center [817, 433] width 49 height 107
click at [966, 457] on div at bounding box center [965, 428] width 5 height 99
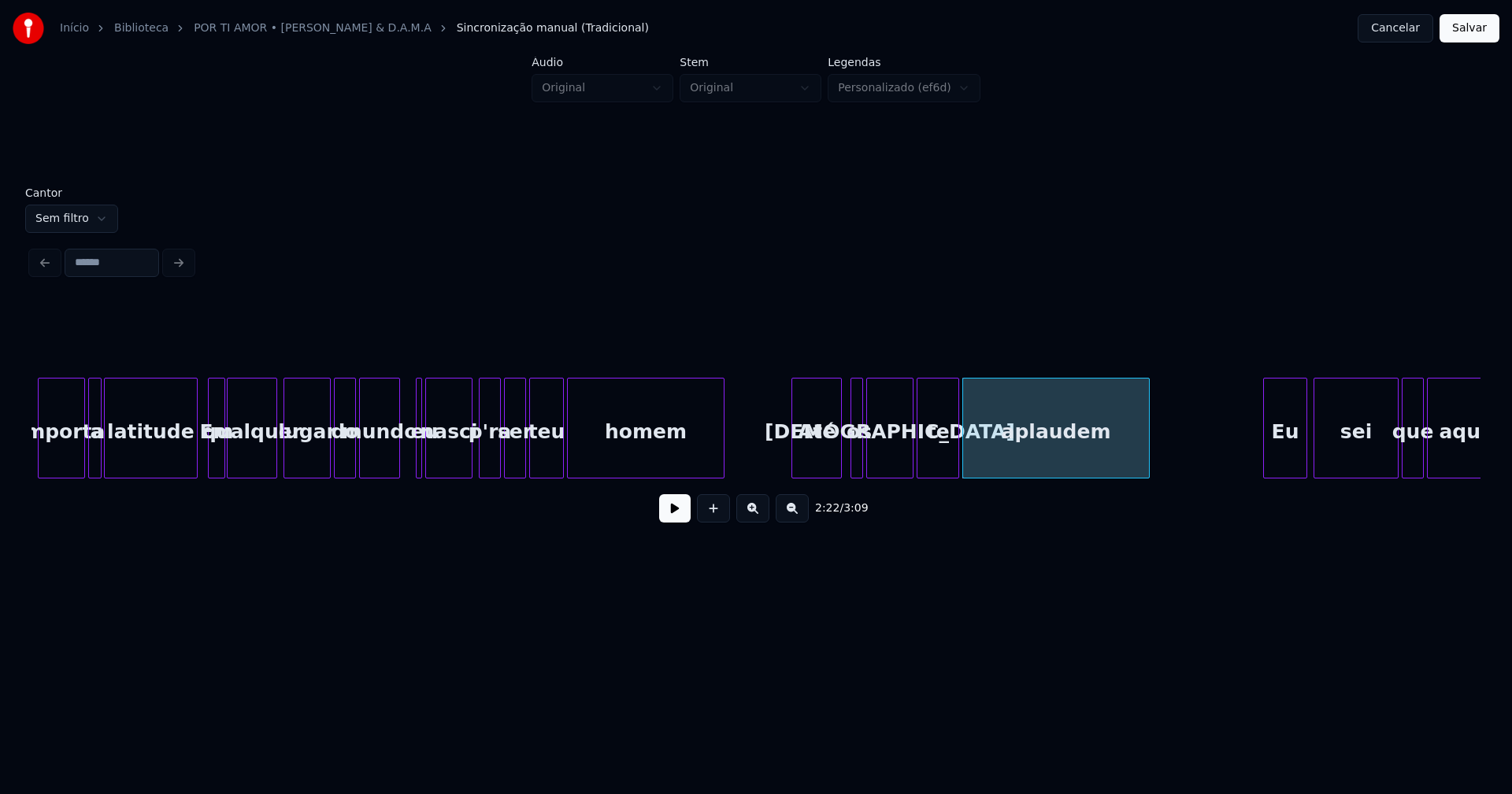
click at [957, 452] on div at bounding box center [955, 428] width 5 height 99
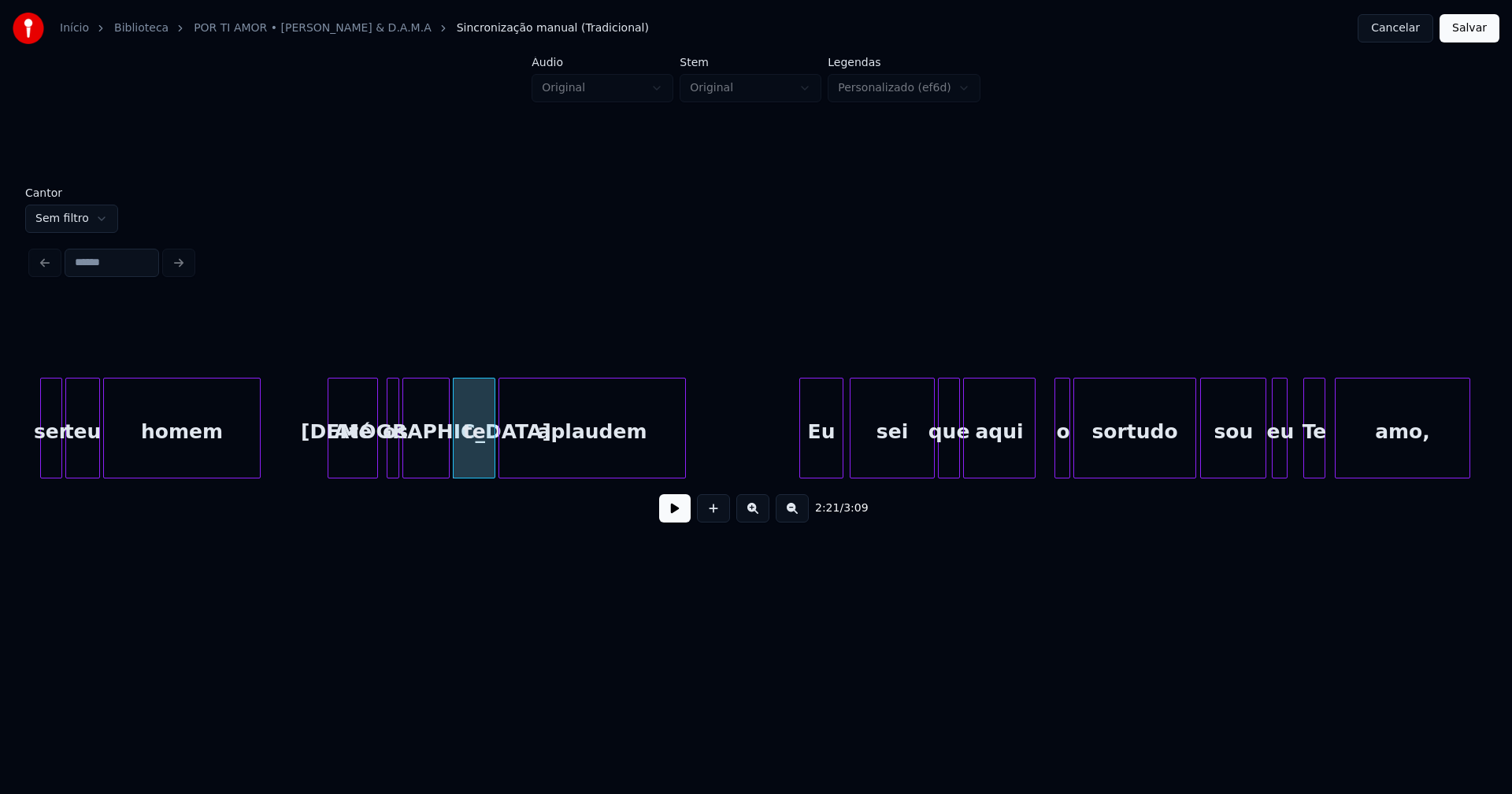
scroll to position [0, 21924]
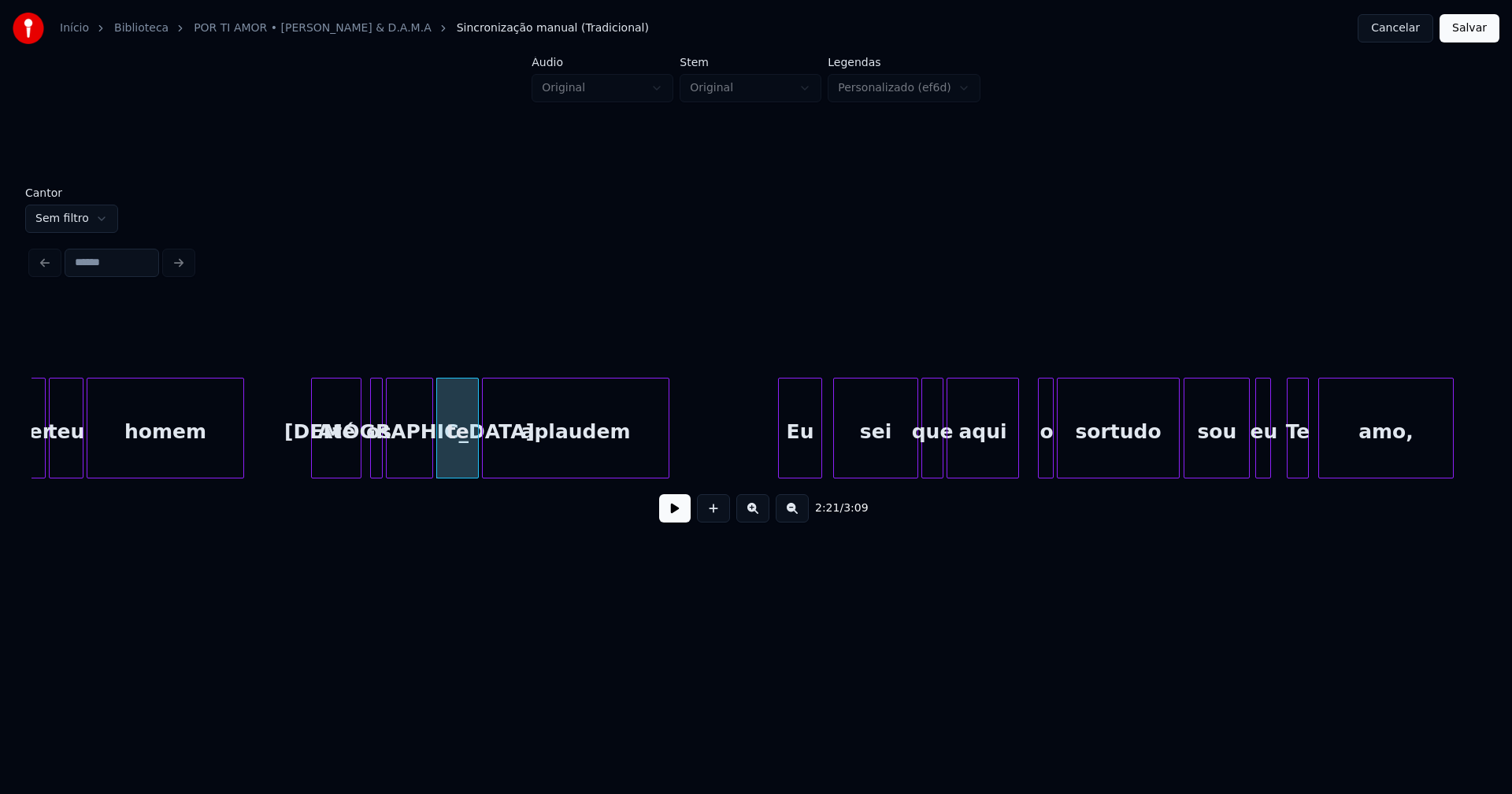
click at [798, 467] on div "Eu" at bounding box center [800, 433] width 43 height 107
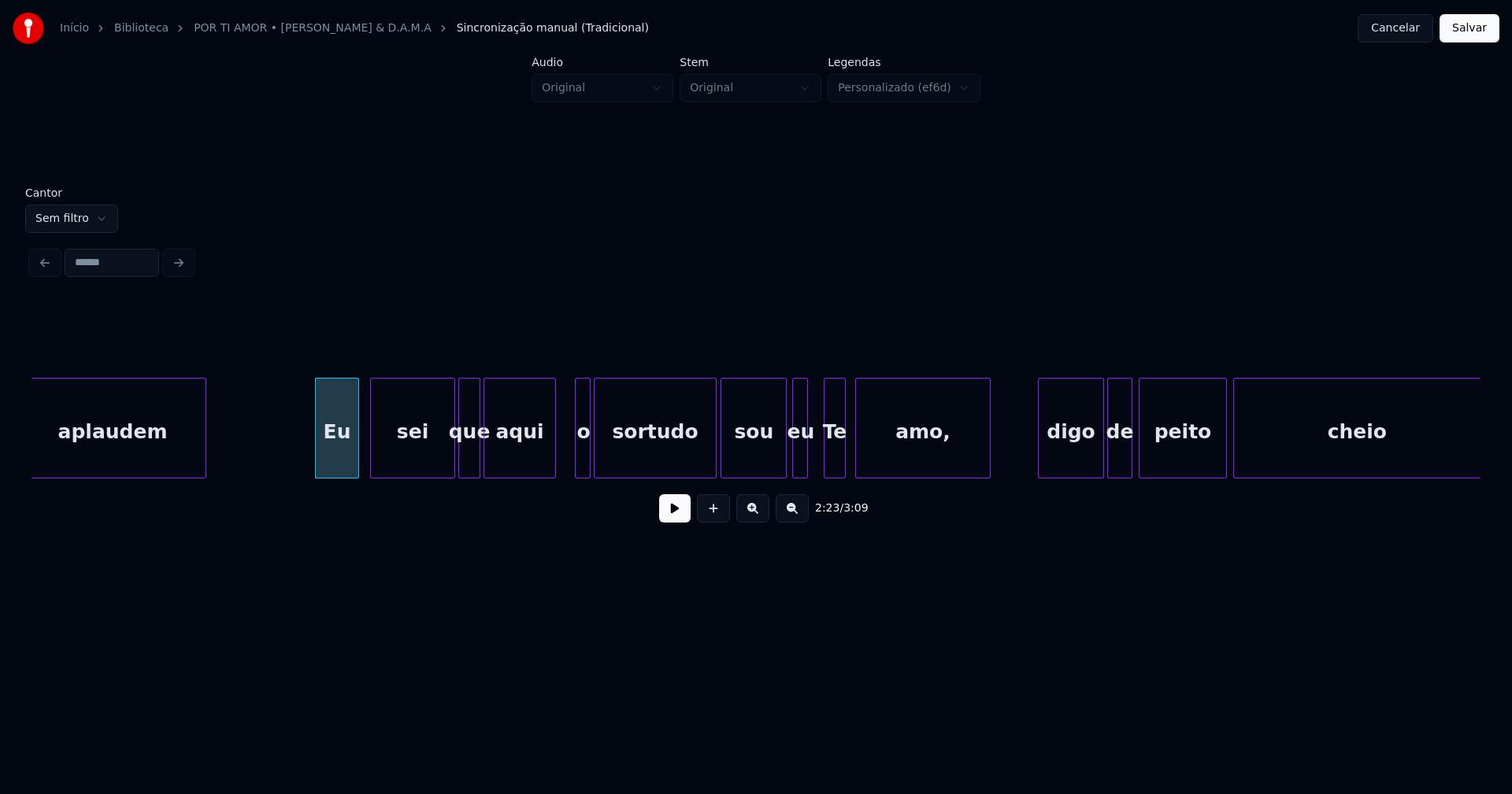
scroll to position [0, 22453]
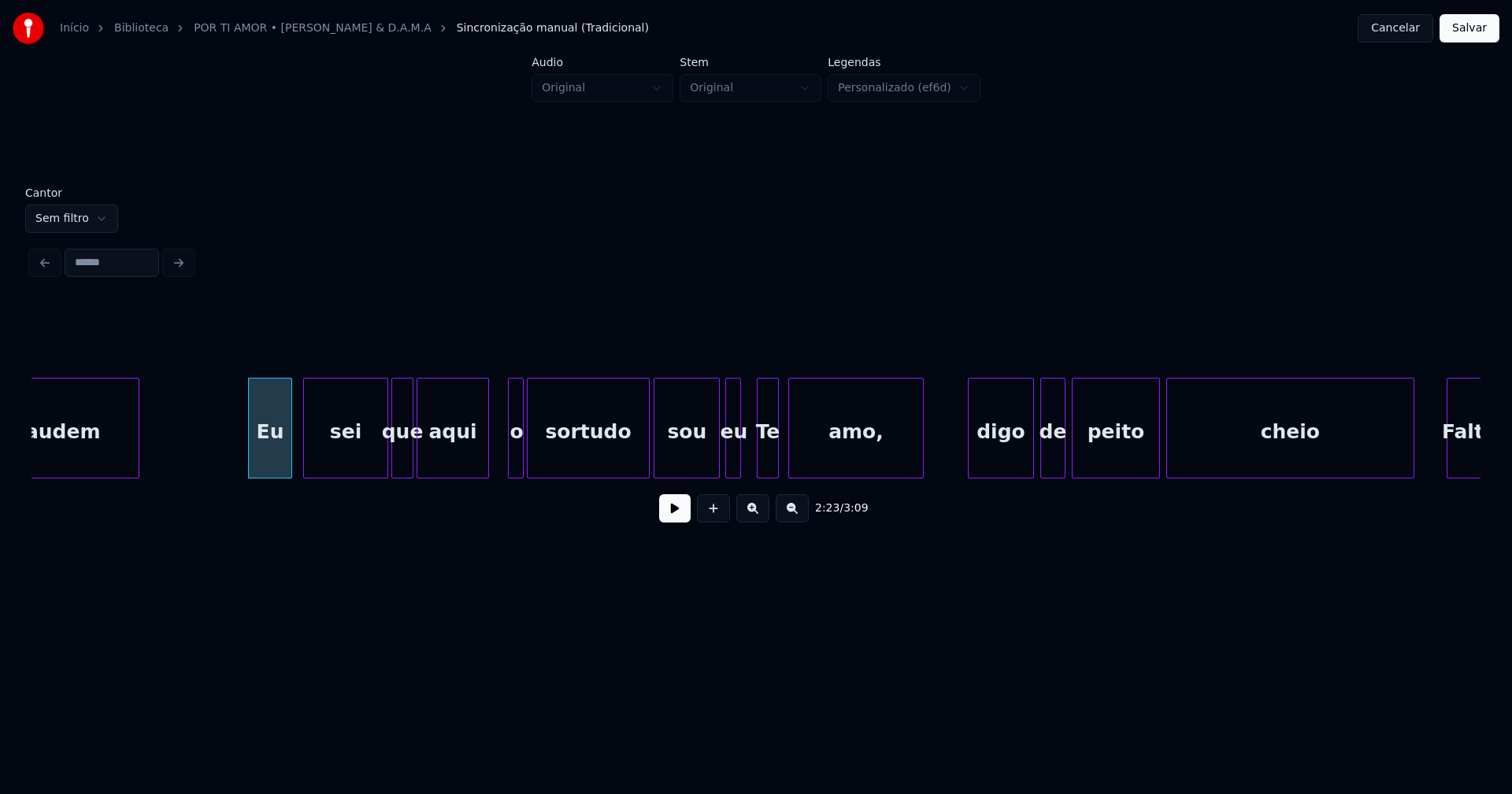
click at [1006, 460] on div "digo" at bounding box center [1001, 433] width 65 height 107
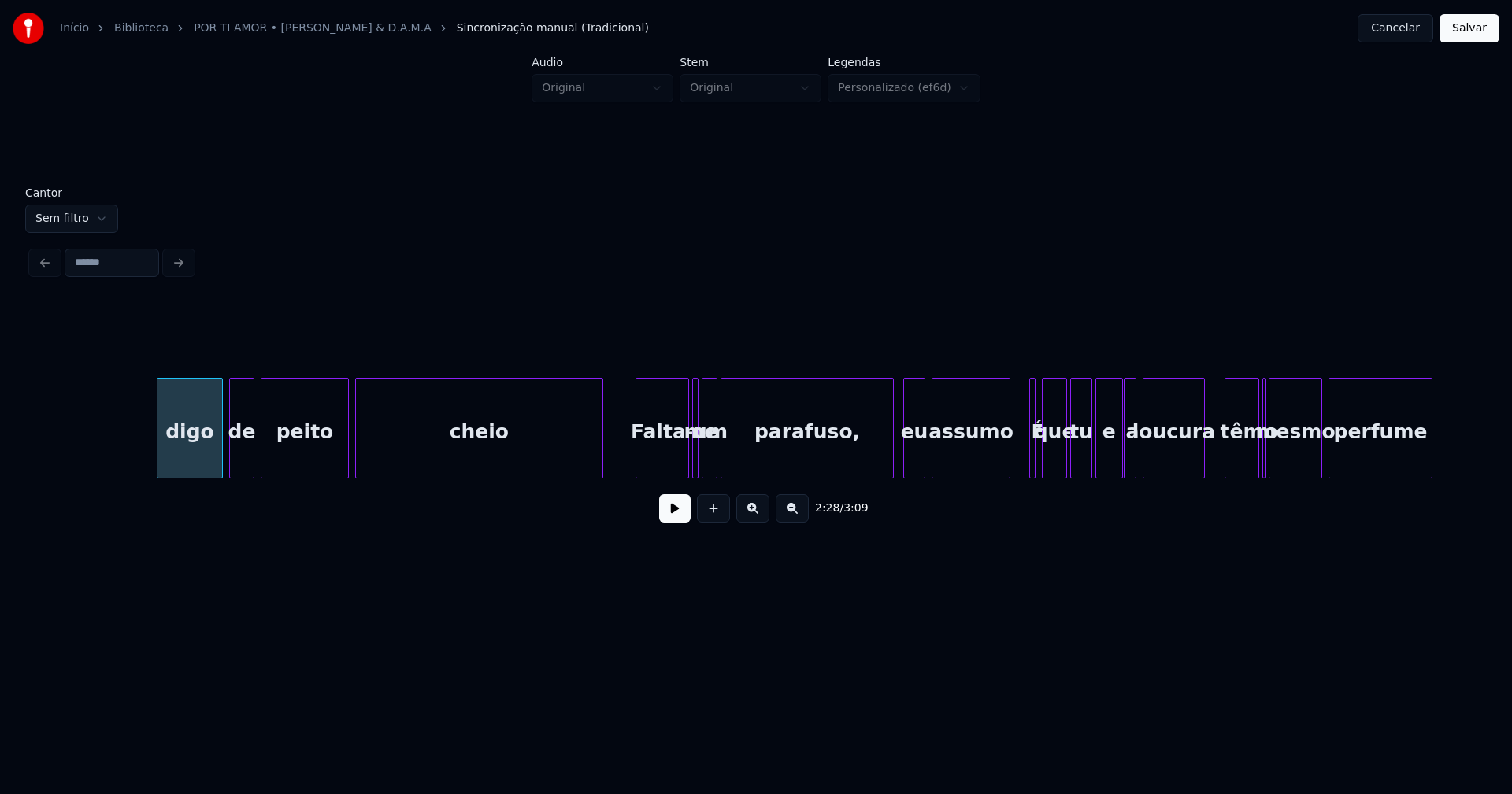
scroll to position [0, 23431]
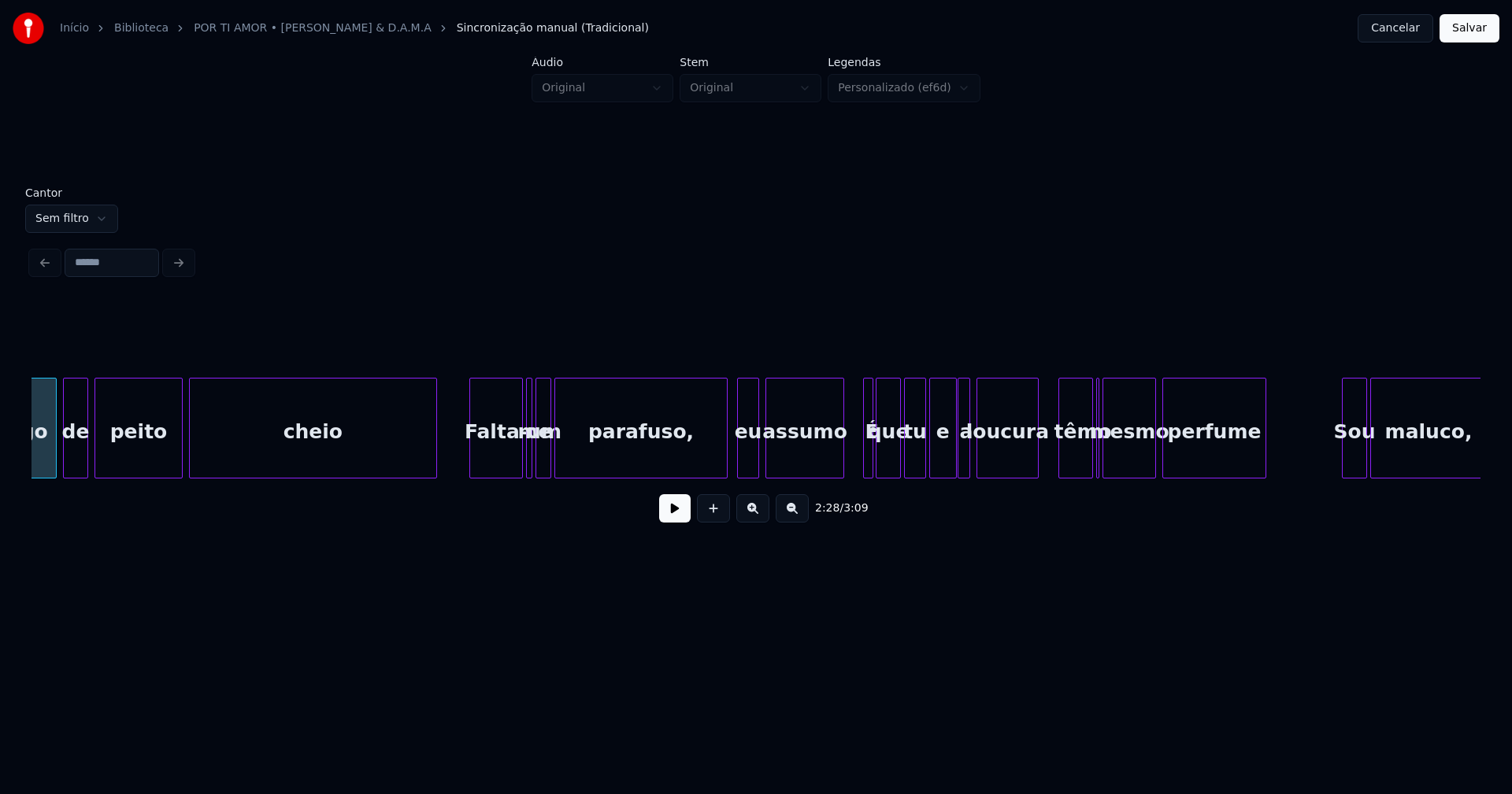
click at [868, 448] on div at bounding box center [869, 428] width 5 height 99
click at [857, 453] on div at bounding box center [858, 428] width 5 height 99
click at [1039, 448] on div at bounding box center [1040, 428] width 5 height 99
click at [1109, 458] on div at bounding box center [1109, 428] width 5 height 99
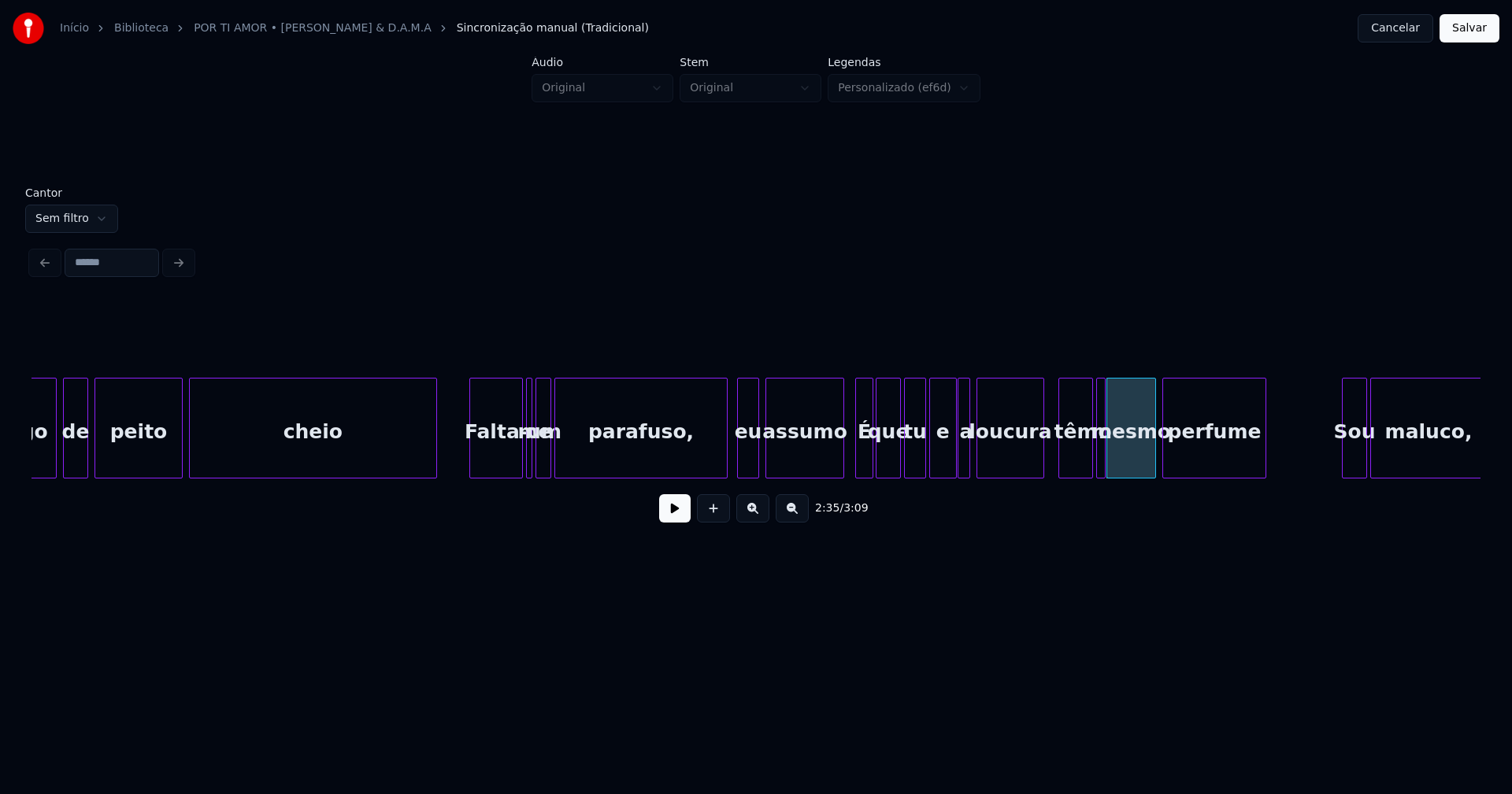
click at [1101, 461] on div at bounding box center [1102, 428] width 5 height 99
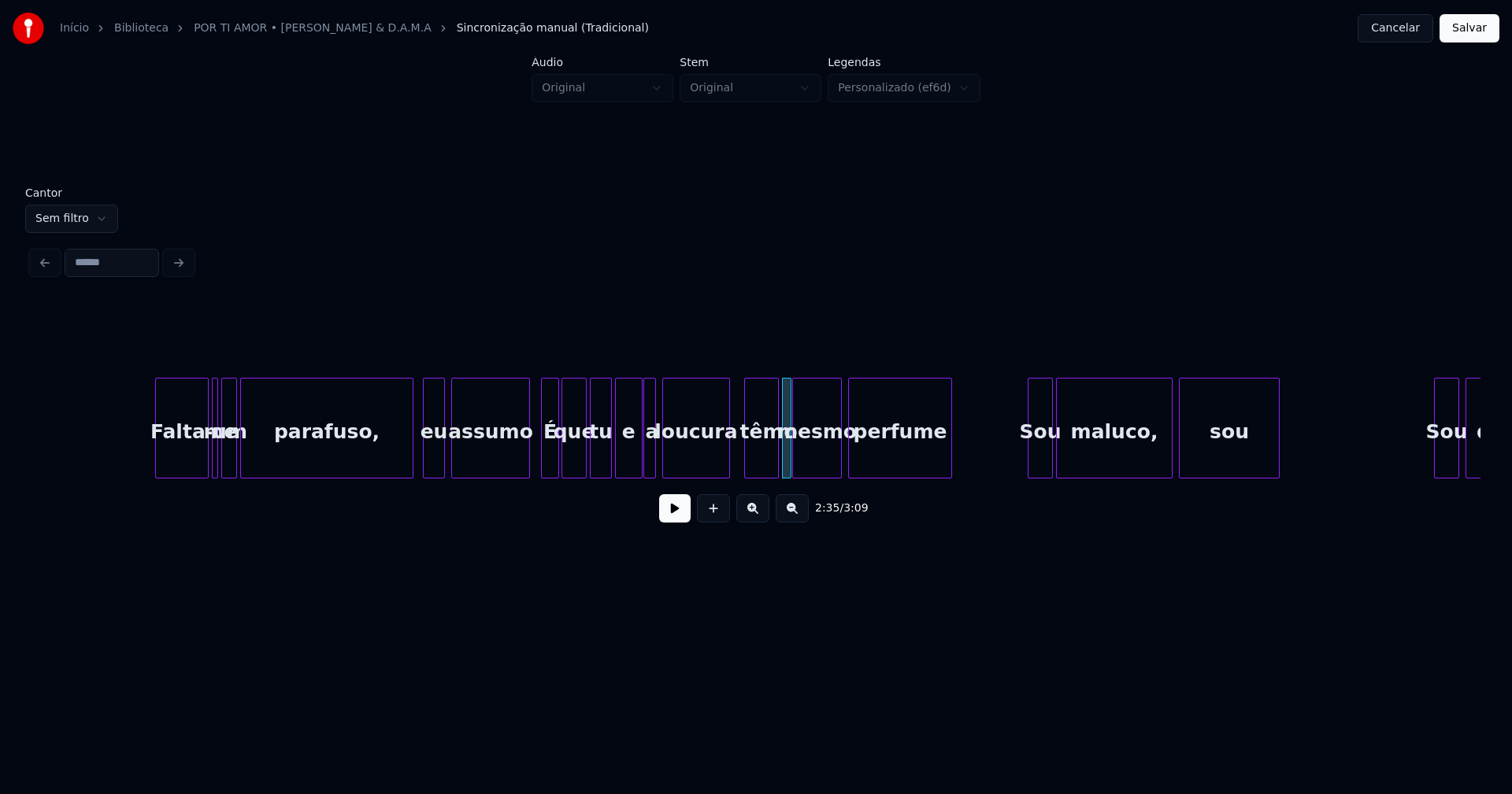
scroll to position [0, 24026]
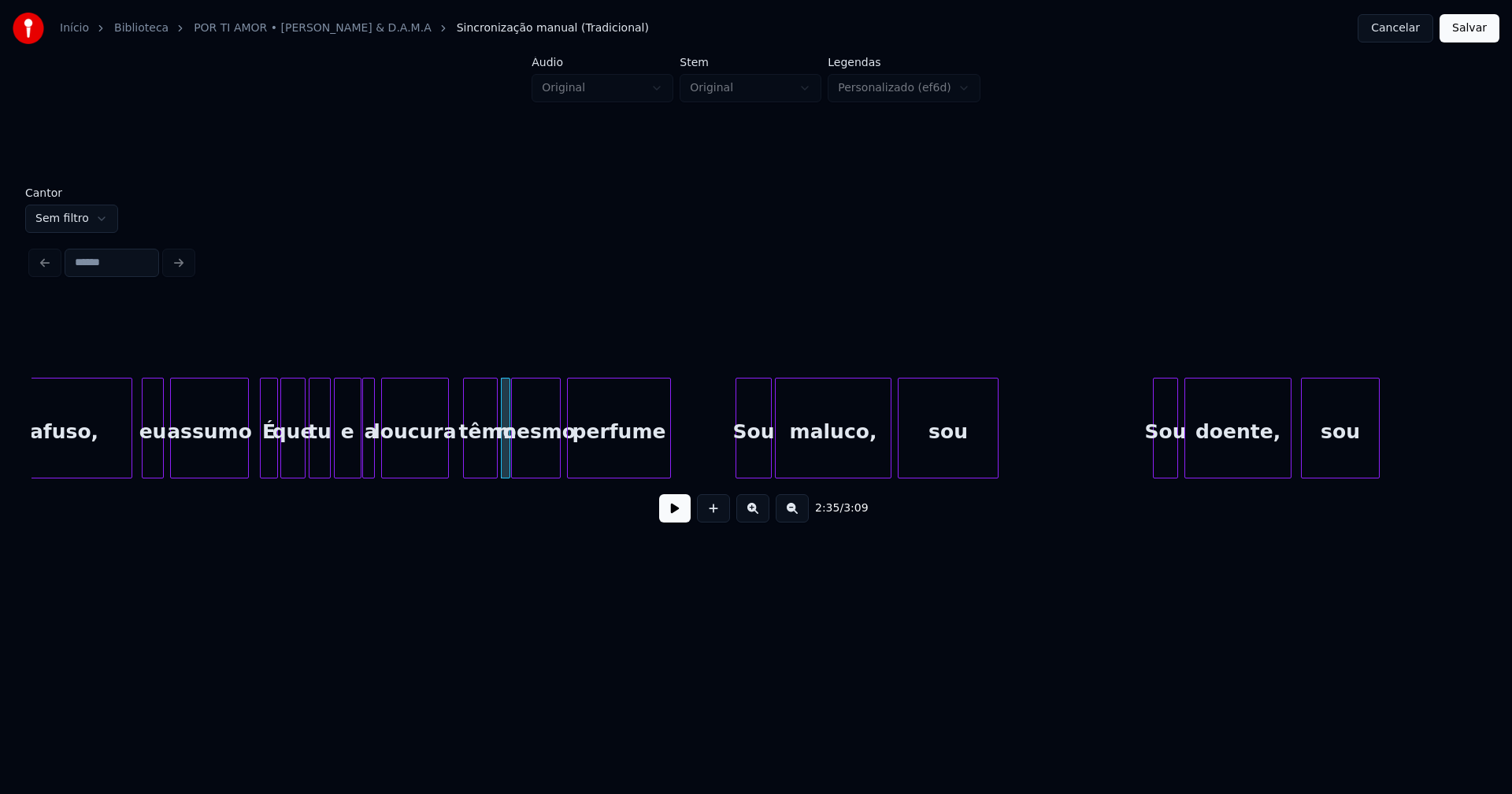
click at [739, 464] on div at bounding box center [738, 428] width 5 height 99
click at [1146, 465] on div at bounding box center [1145, 428] width 5 height 99
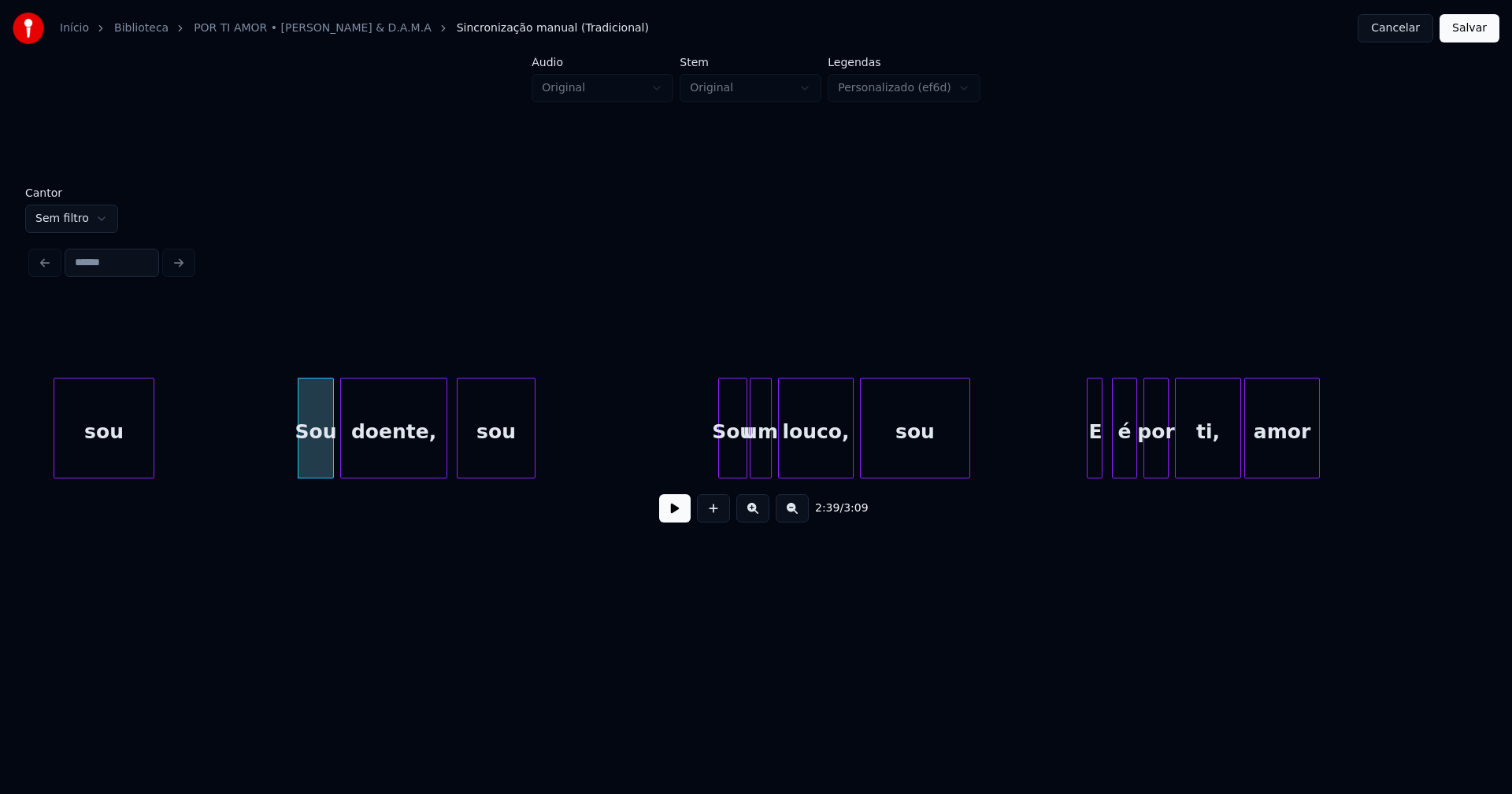
scroll to position [0, 24887]
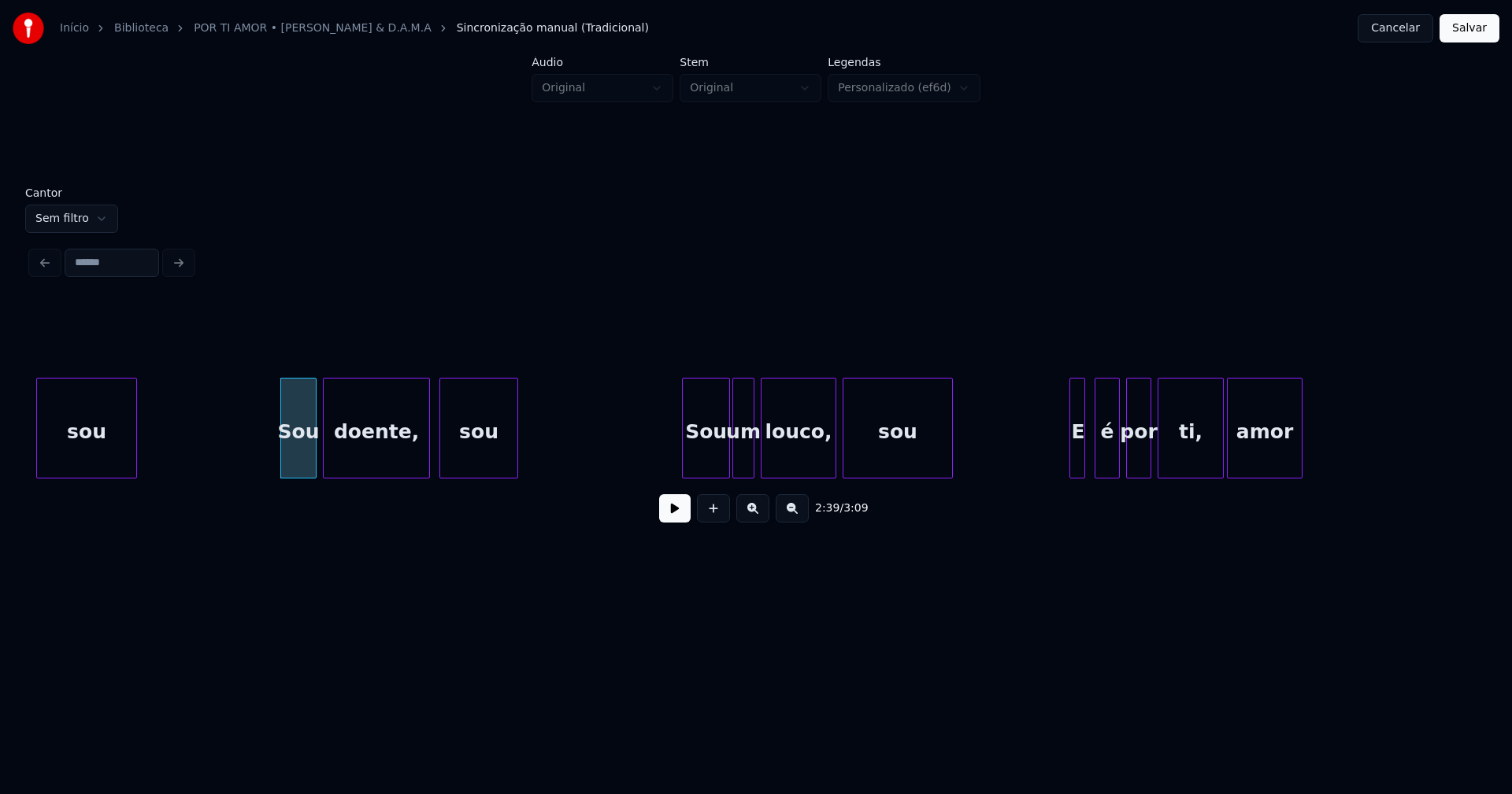
click at [687, 465] on div at bounding box center [684, 428] width 5 height 99
click at [1066, 459] on div at bounding box center [1065, 428] width 5 height 99
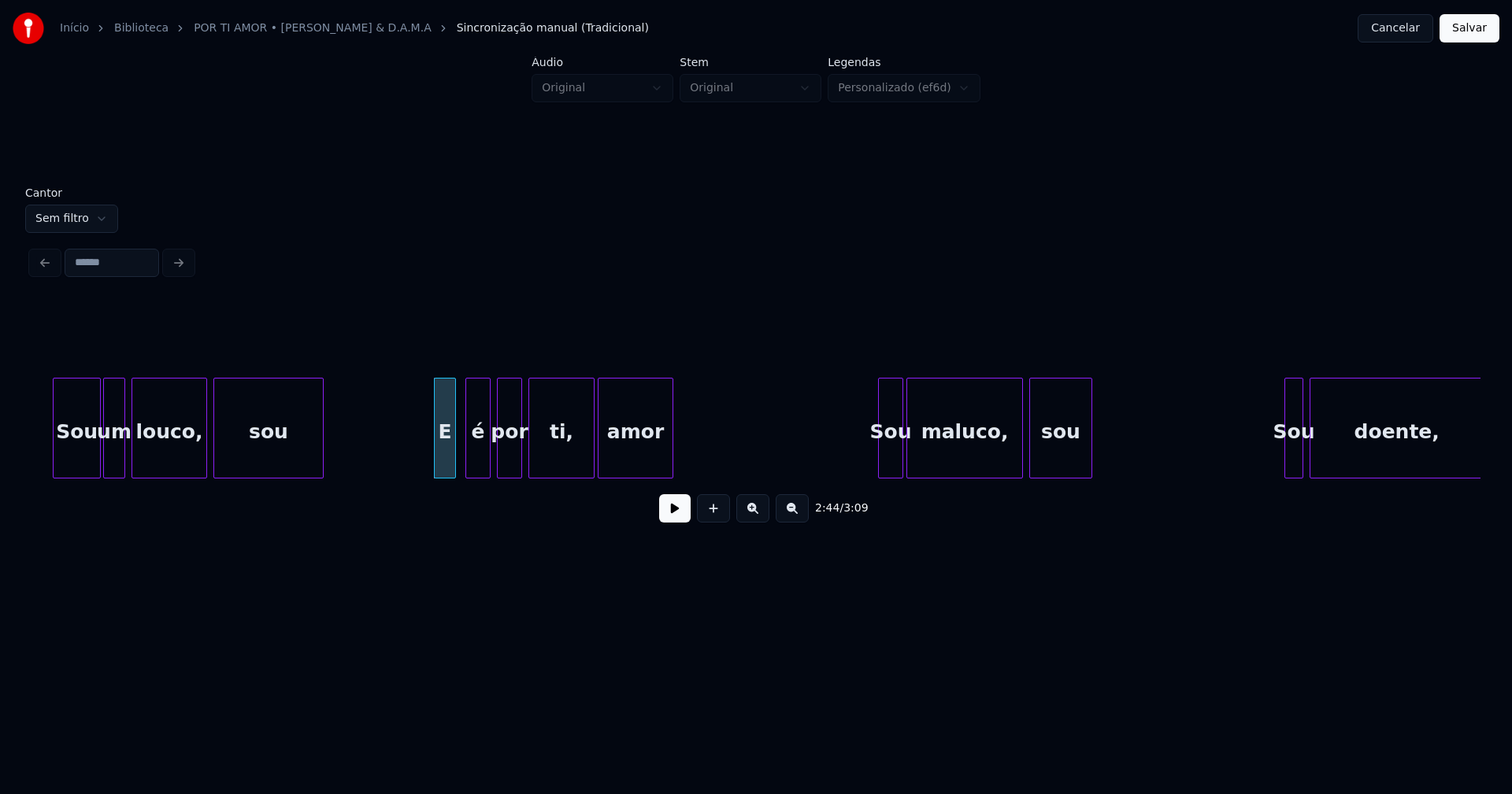
scroll to position [0, 25534]
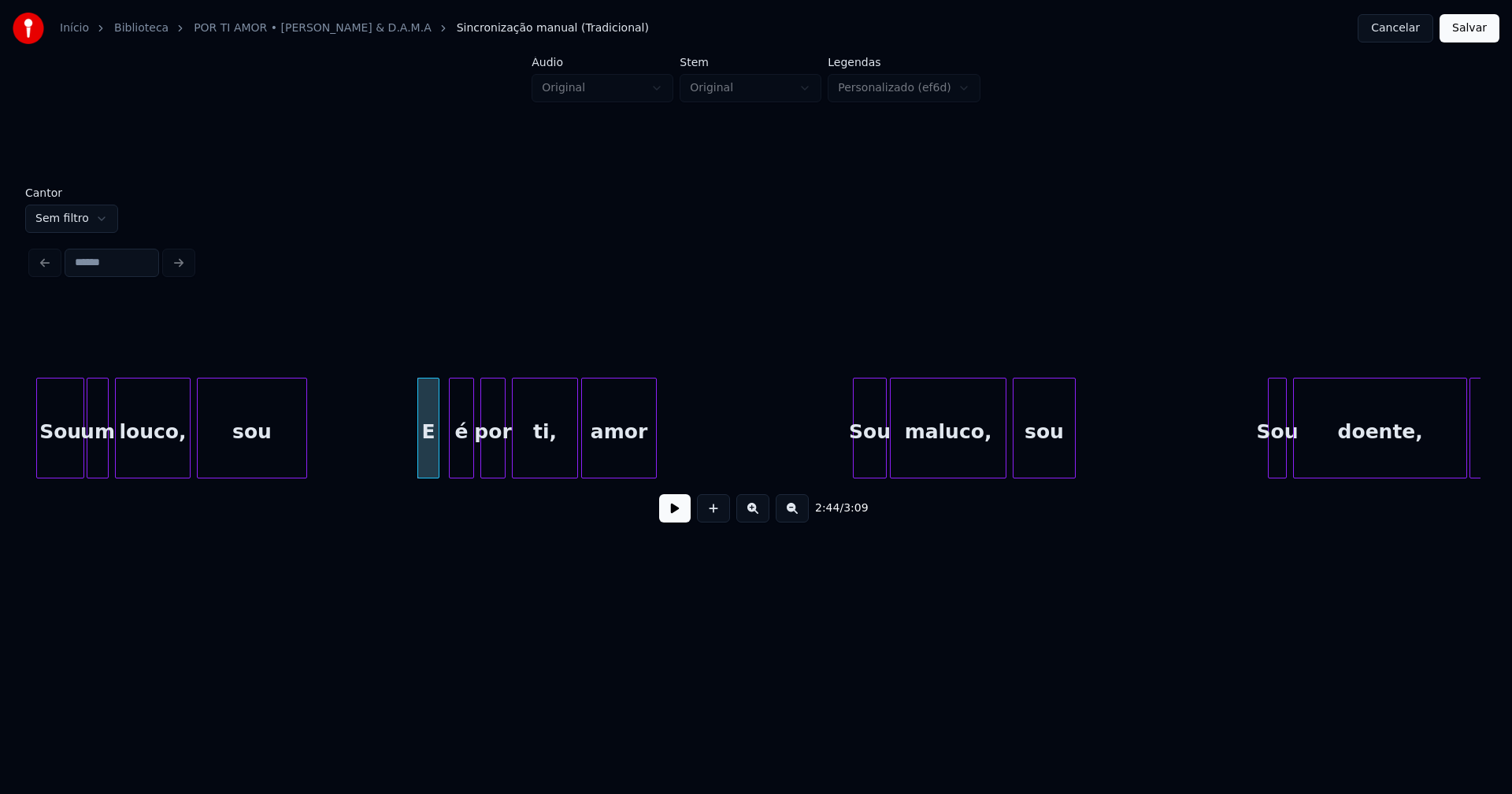
click at [856, 465] on div at bounding box center [855, 428] width 5 height 99
click at [1251, 469] on div at bounding box center [1252, 428] width 5 height 99
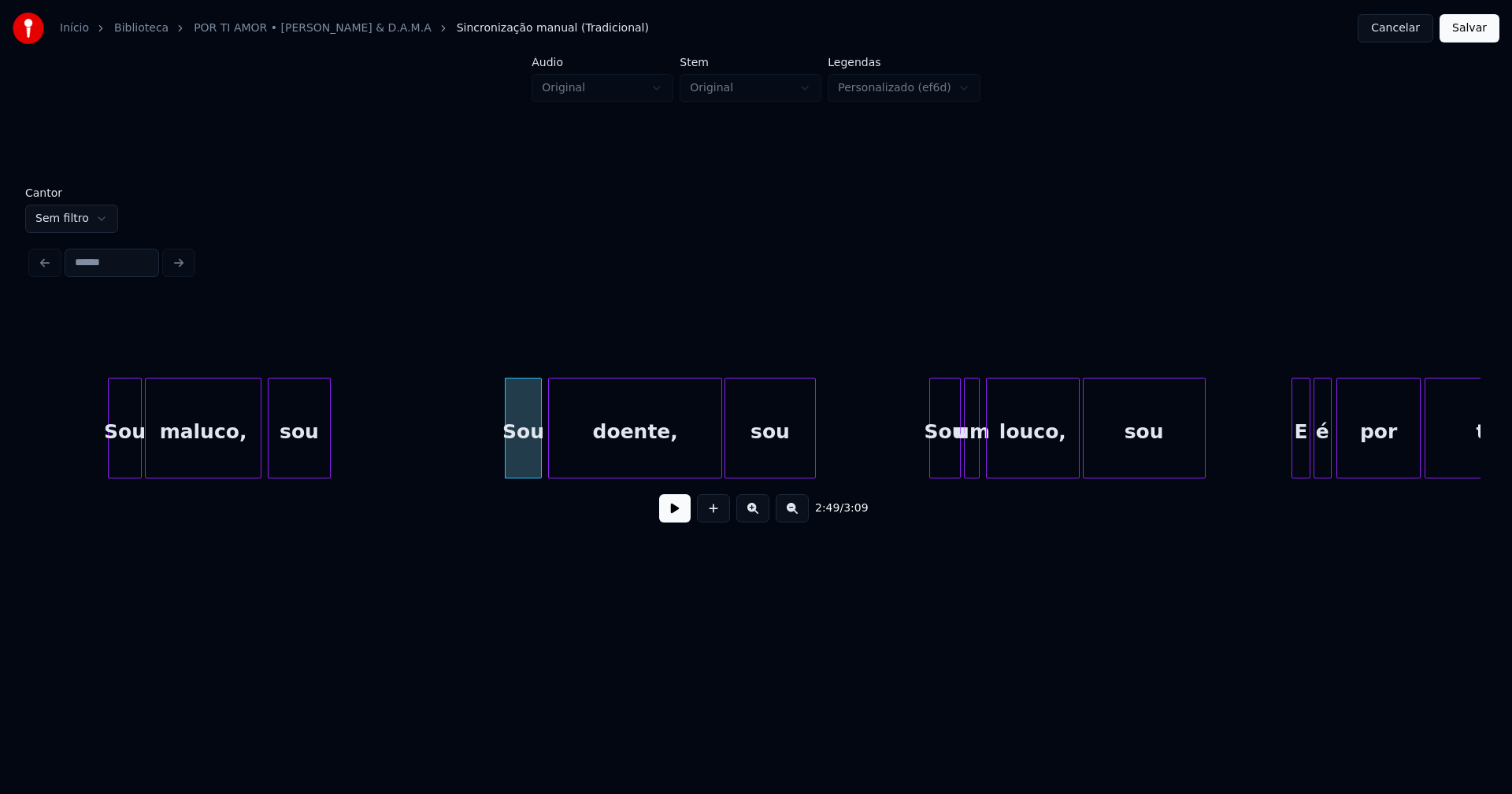
scroll to position [0, 26428]
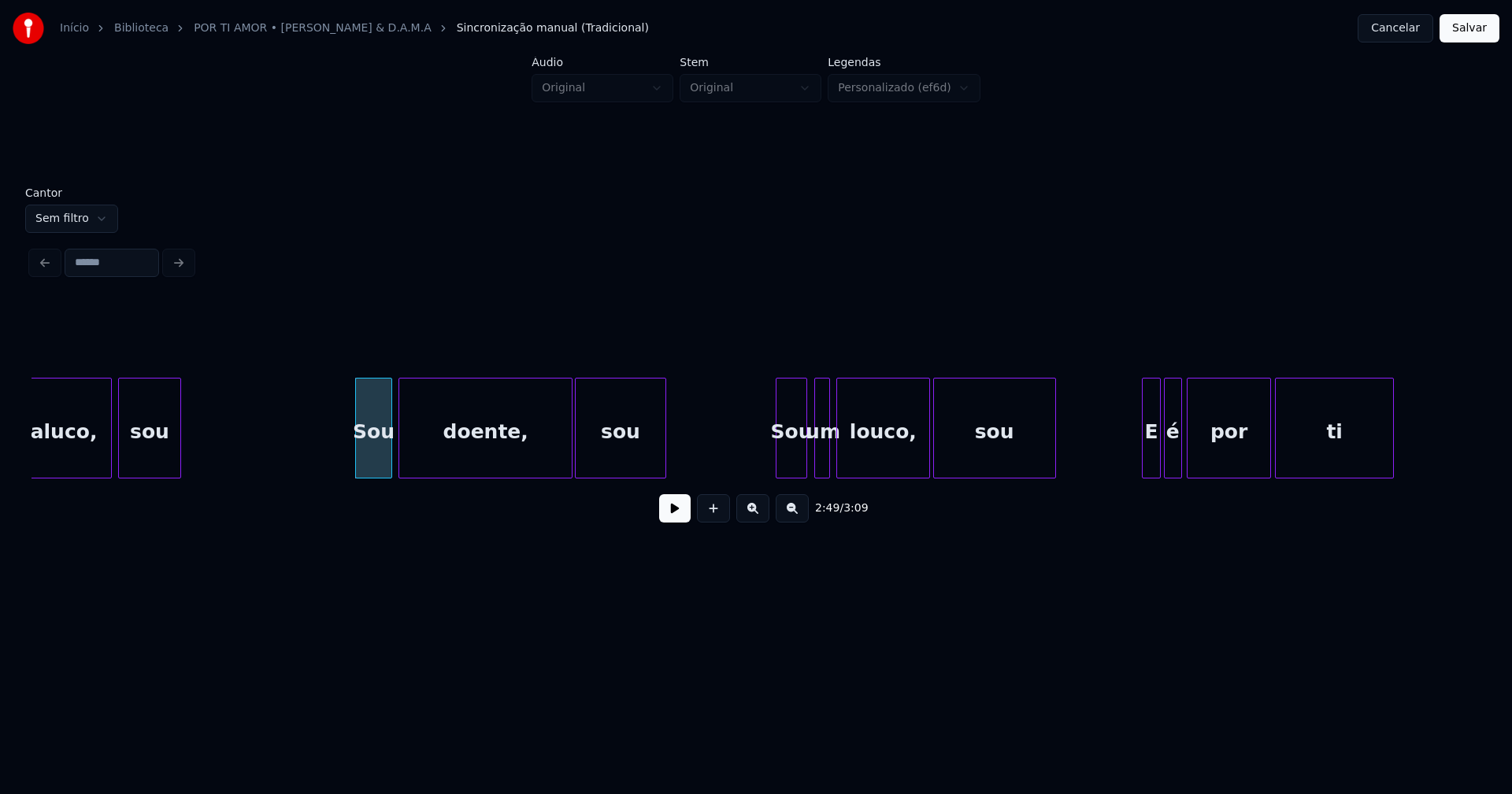
click at [792, 460] on div "Sou" at bounding box center [792, 433] width 30 height 107
click at [1135, 455] on div at bounding box center [1135, 428] width 5 height 99
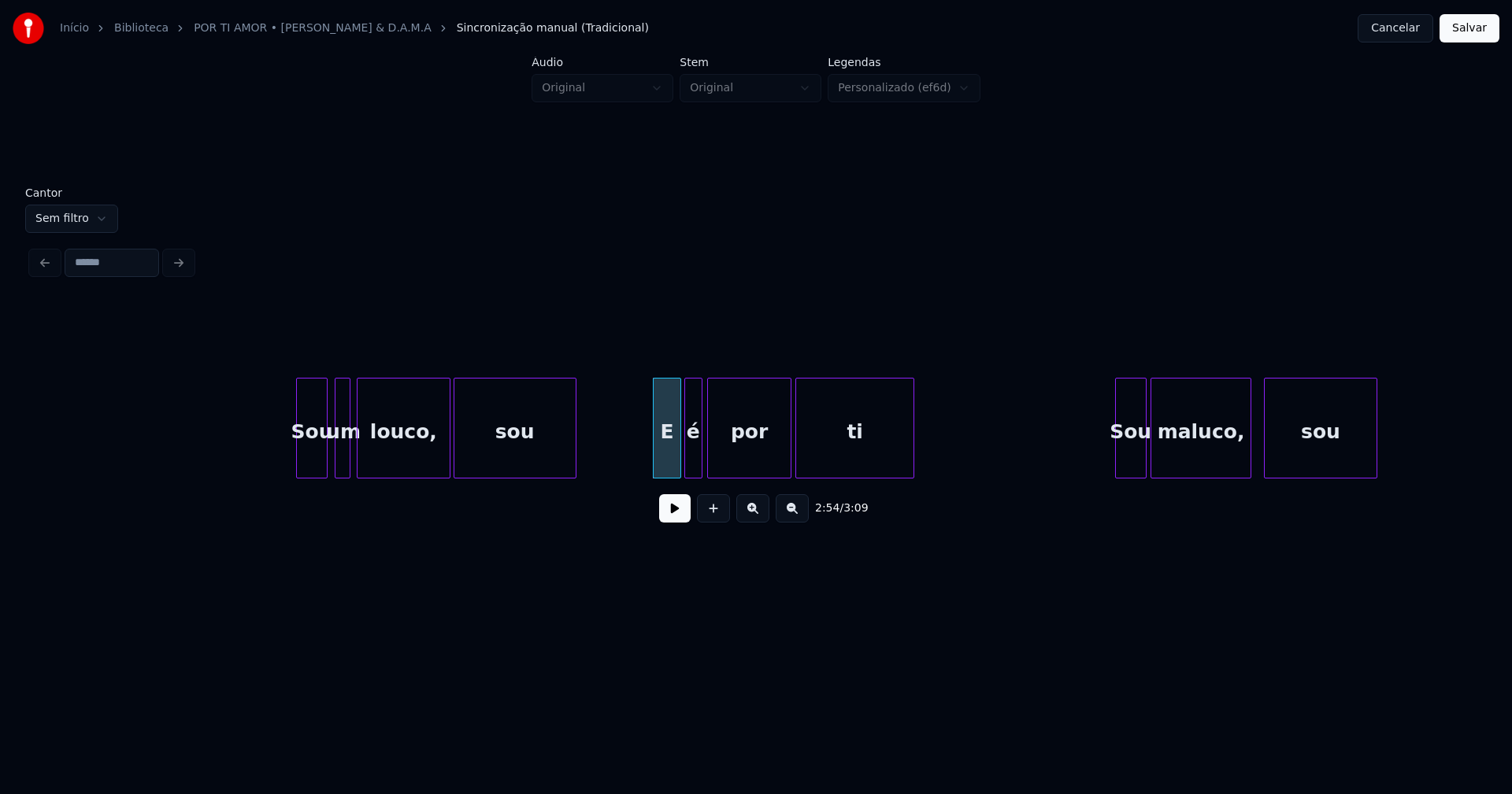
scroll to position [0, 27173]
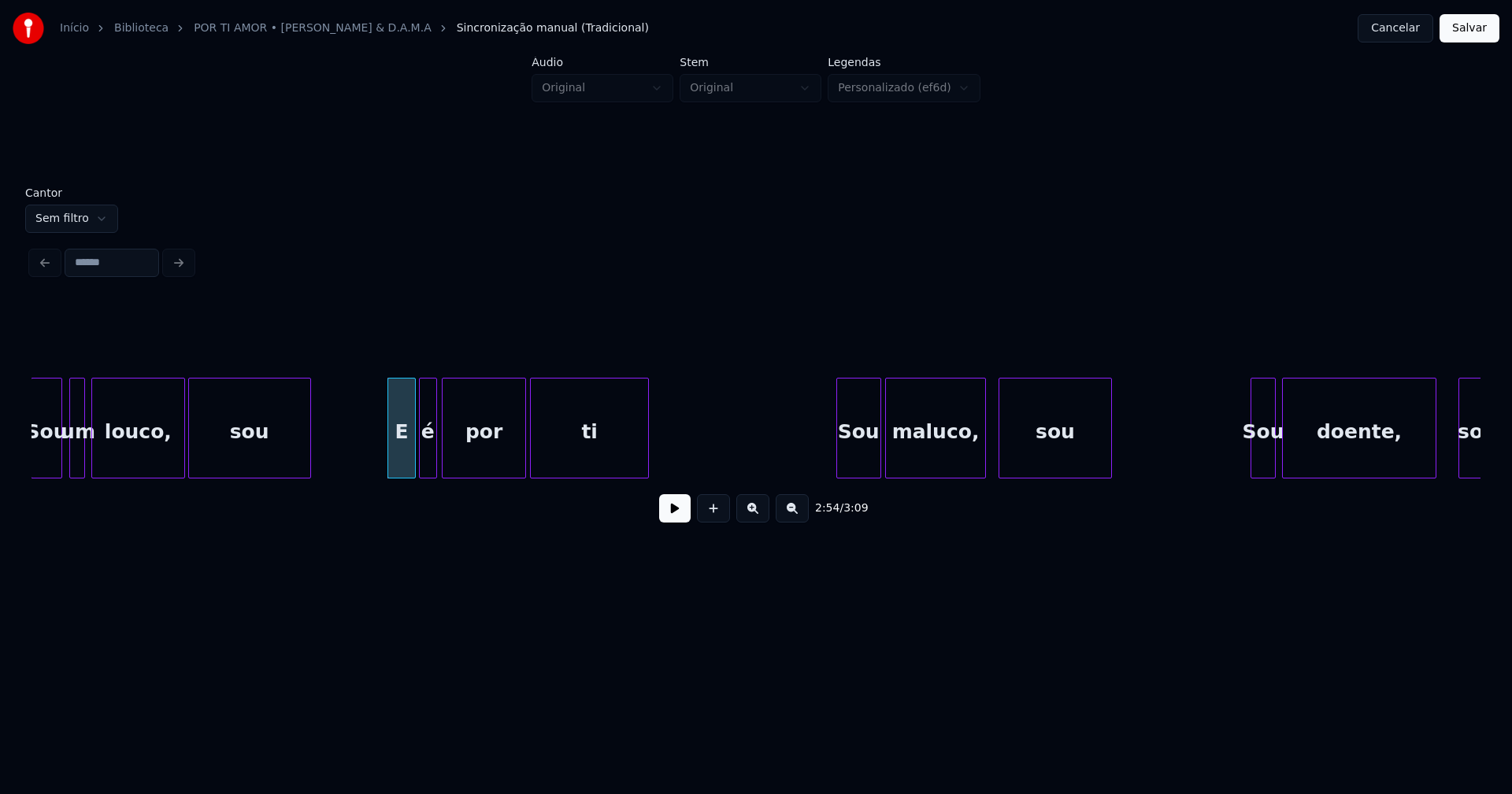
click at [839, 465] on div at bounding box center [839, 428] width 5 height 99
click at [1246, 464] on div at bounding box center [1247, 428] width 5 height 99
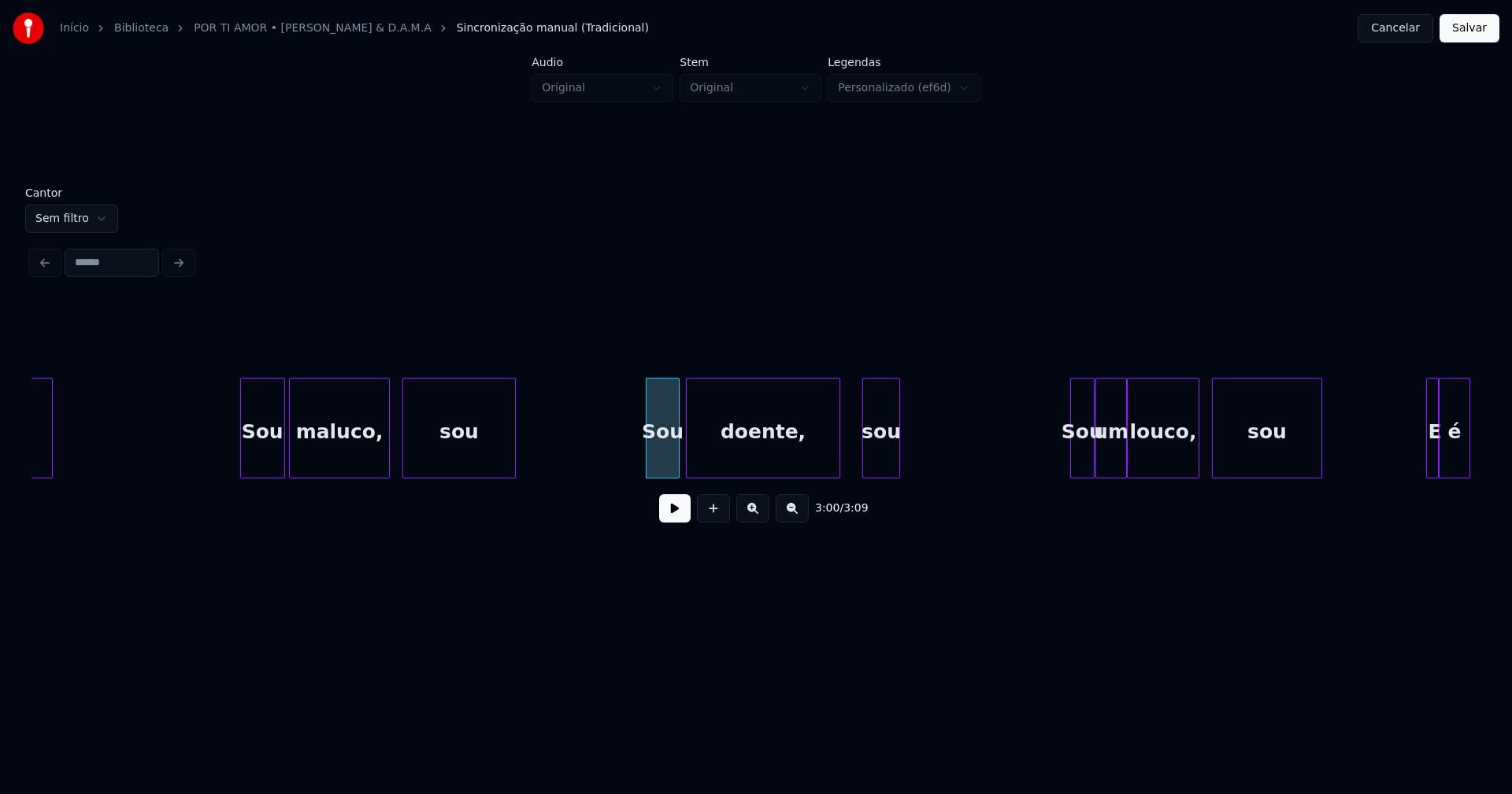
scroll to position [0, 27819]
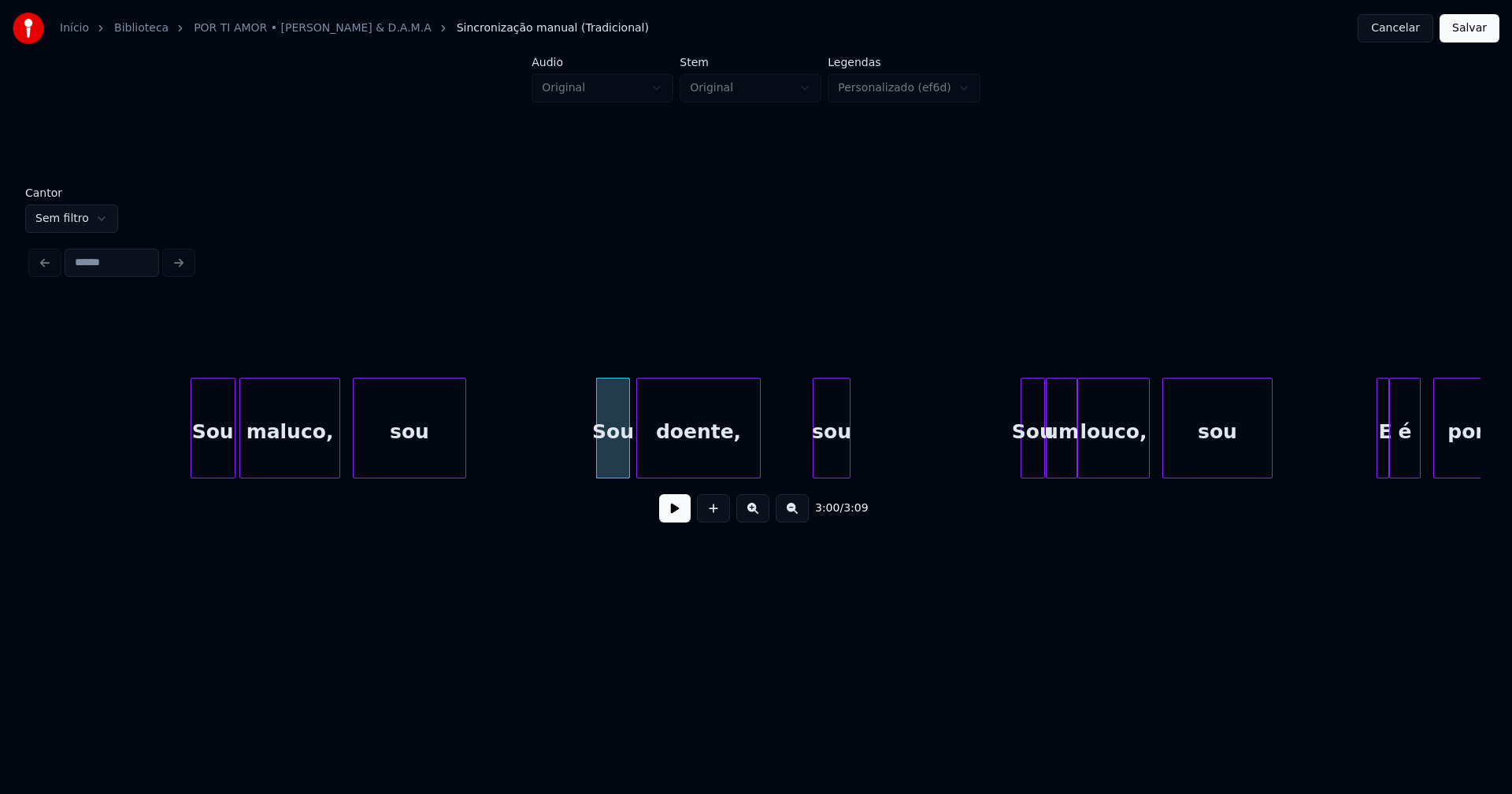
click at [756, 462] on div at bounding box center [757, 428] width 5 height 99
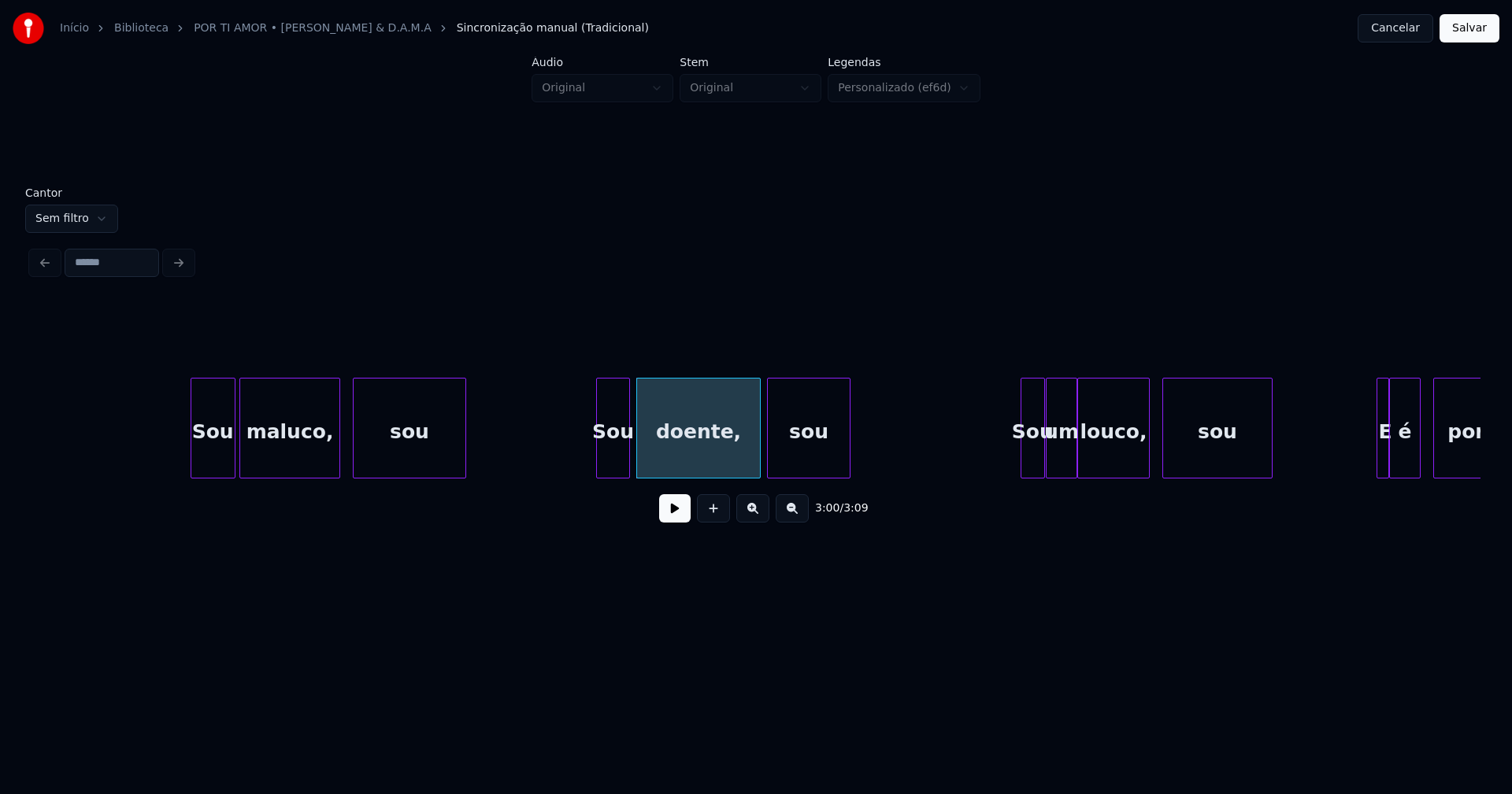
click at [768, 454] on div at bounding box center [769, 428] width 5 height 99
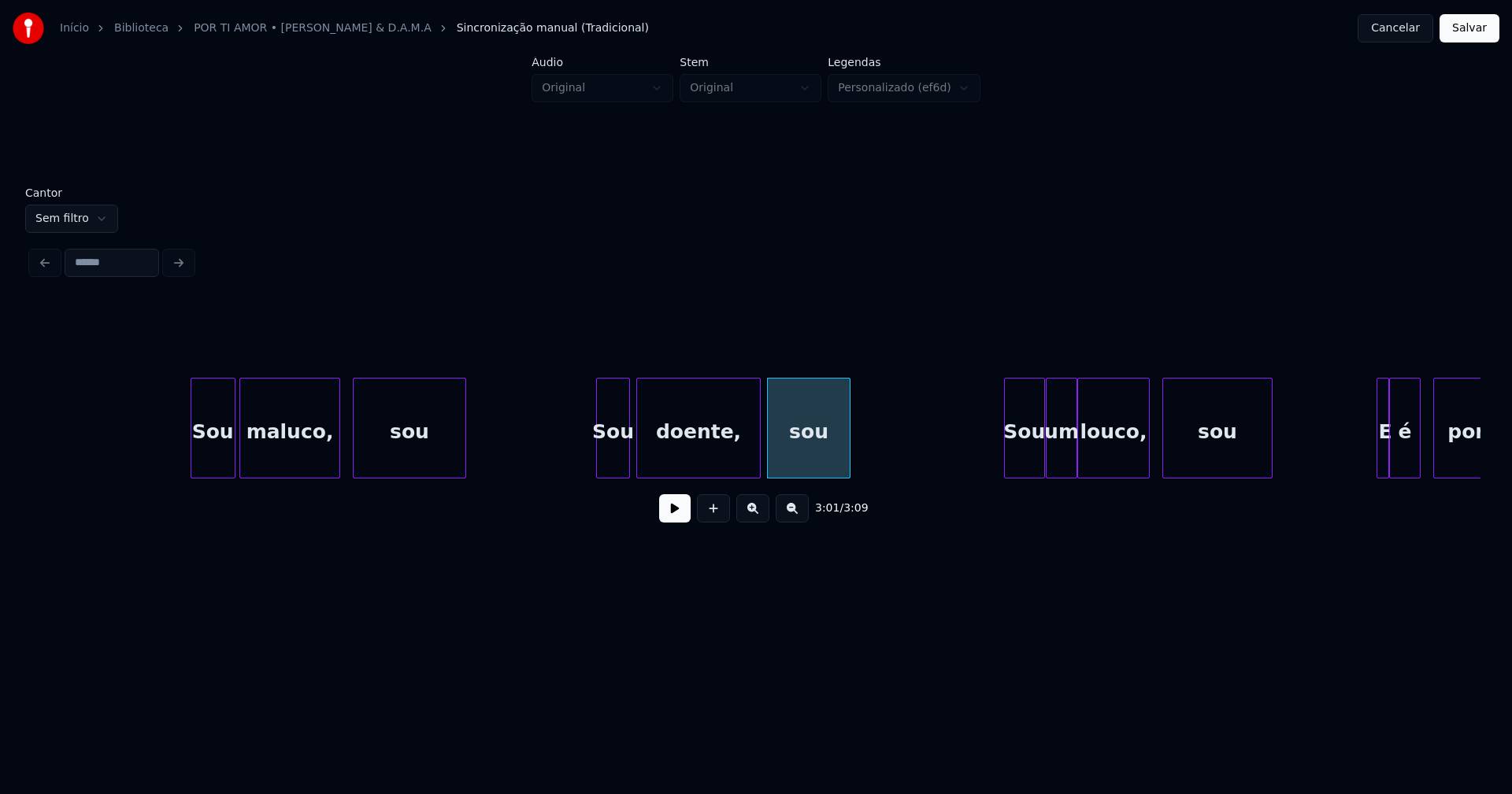
click at [1007, 458] on div at bounding box center [1007, 428] width 5 height 99
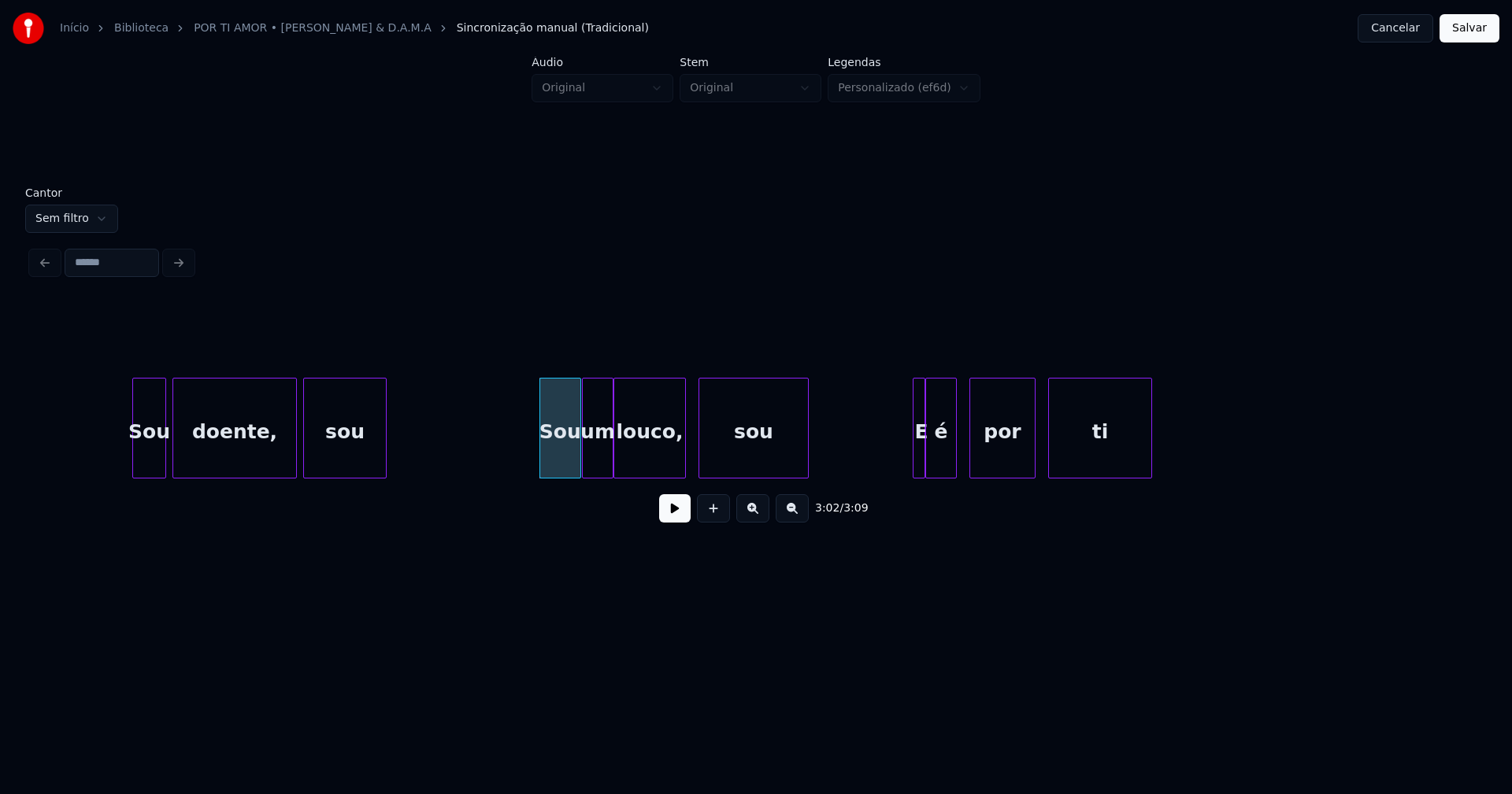
scroll to position [0, 28299]
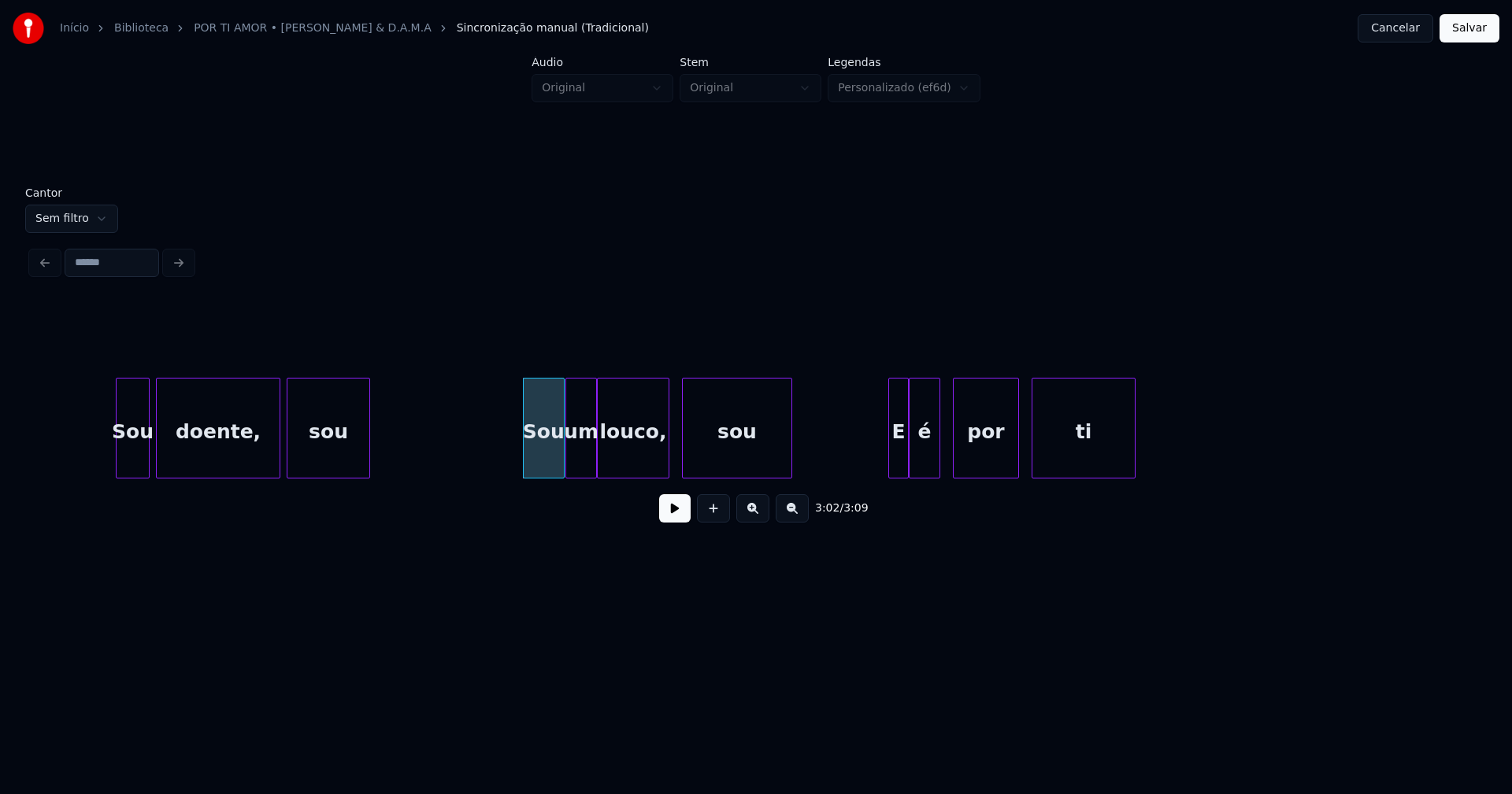
click at [893, 455] on div at bounding box center [891, 428] width 5 height 99
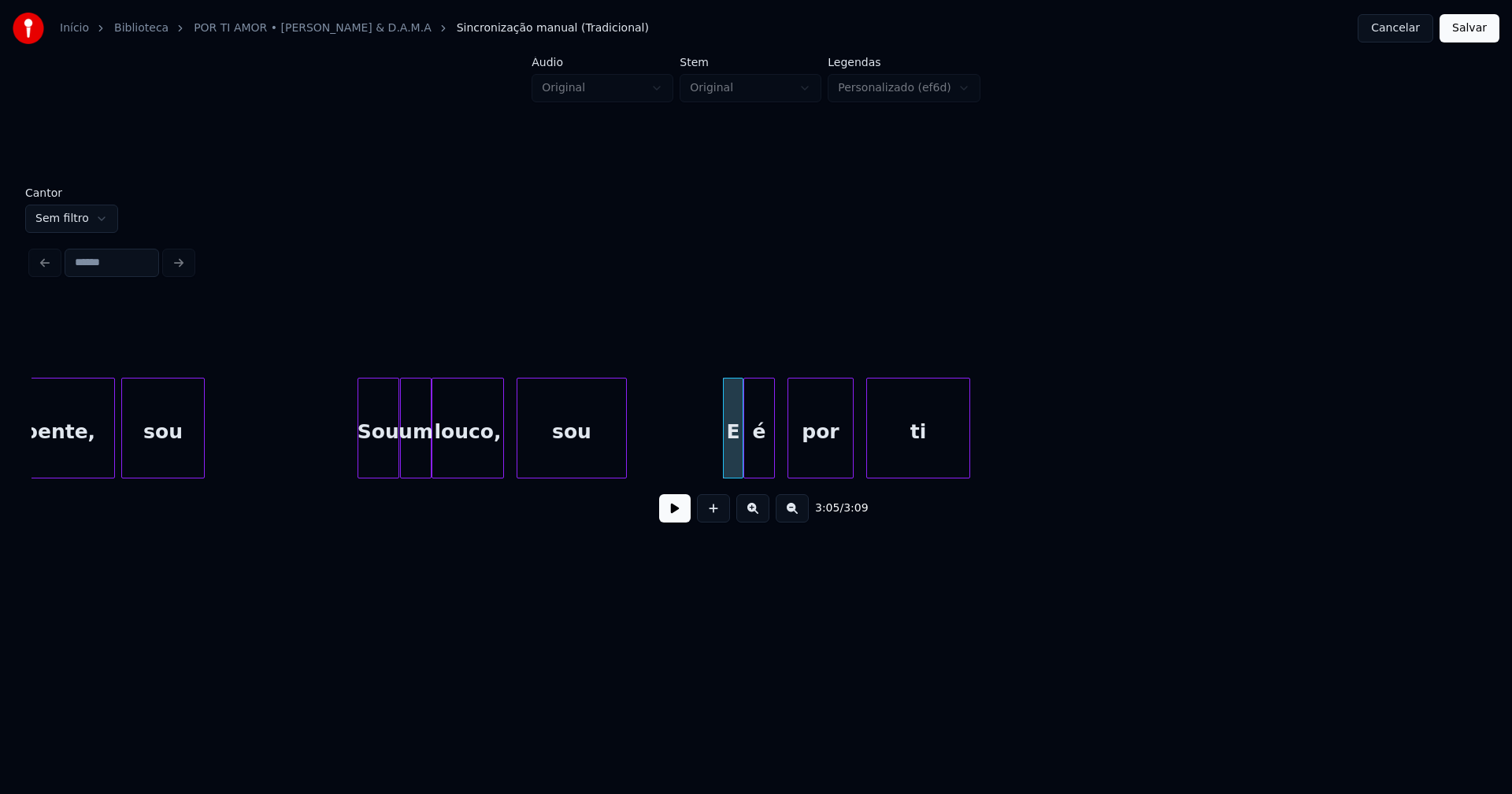
click at [1476, 31] on button "Salvar" at bounding box center [1469, 28] width 60 height 29
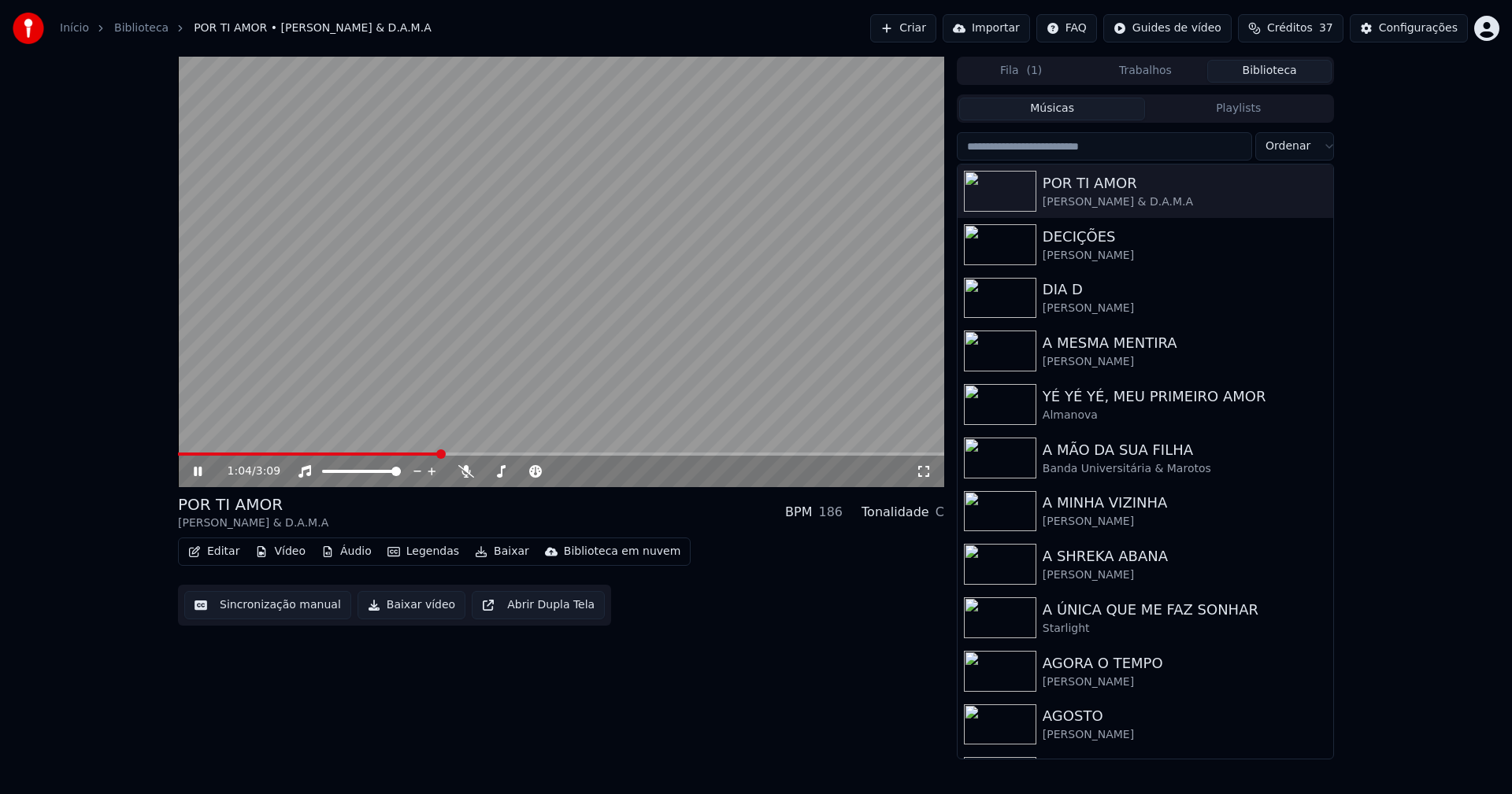
click at [929, 471] on icon at bounding box center [923, 471] width 16 height 13
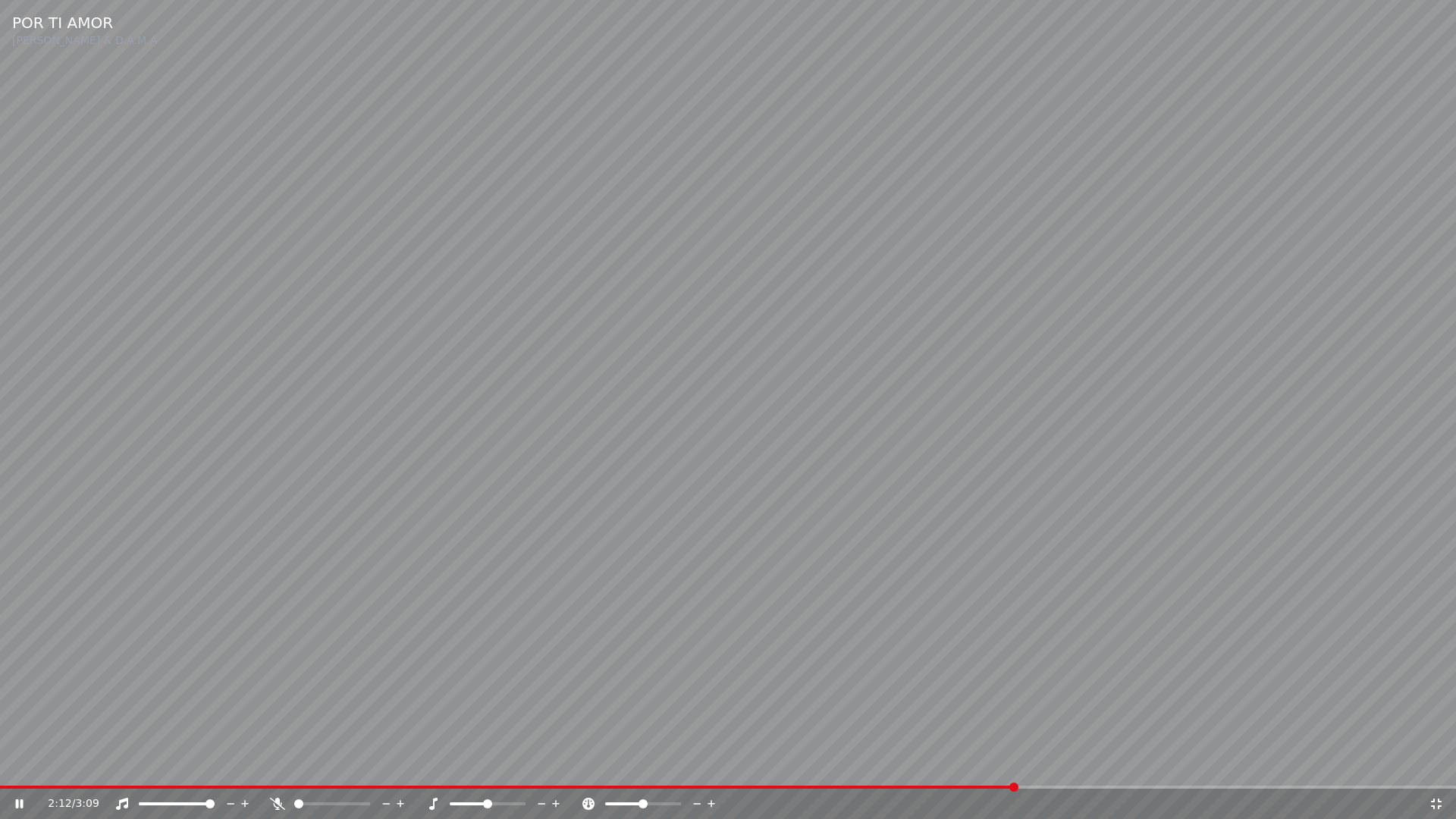
click at [1440, 764] on icon at bounding box center [1436, 804] width 11 height 11
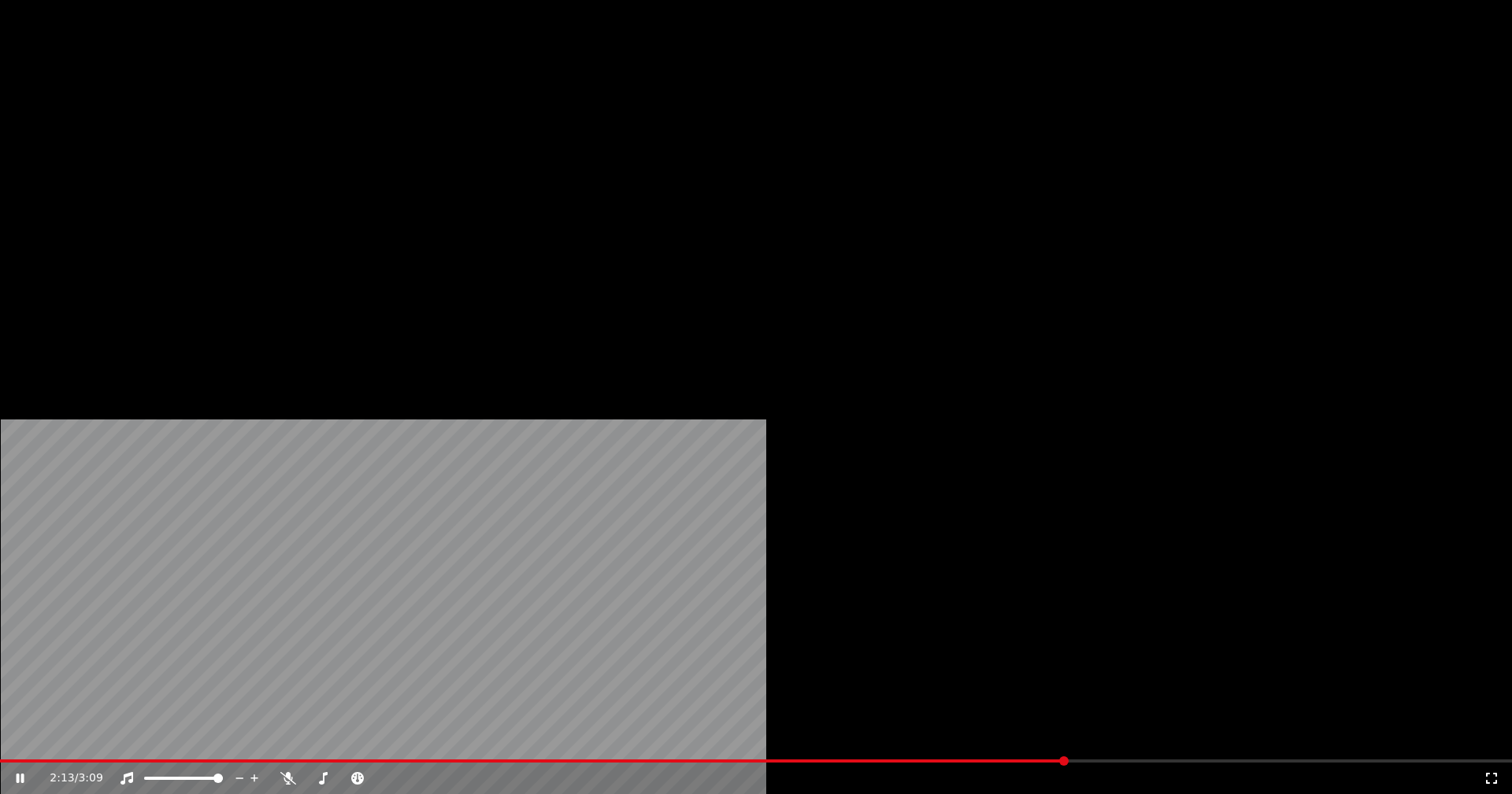
click at [221, 132] on button "Editar" at bounding box center [214, 121] width 64 height 22
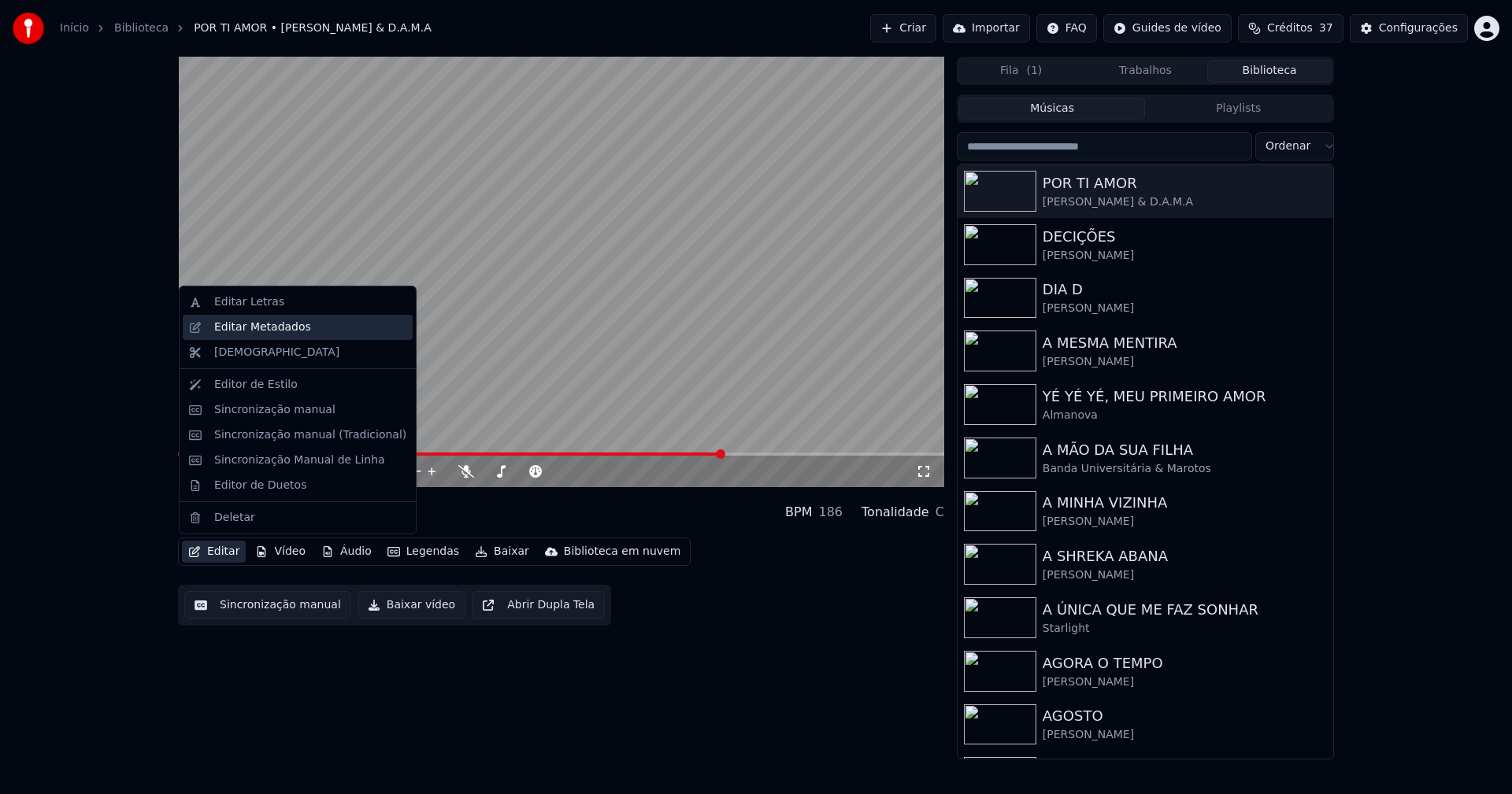
click at [246, 332] on div "Editar Metadados" at bounding box center [263, 327] width 97 height 16
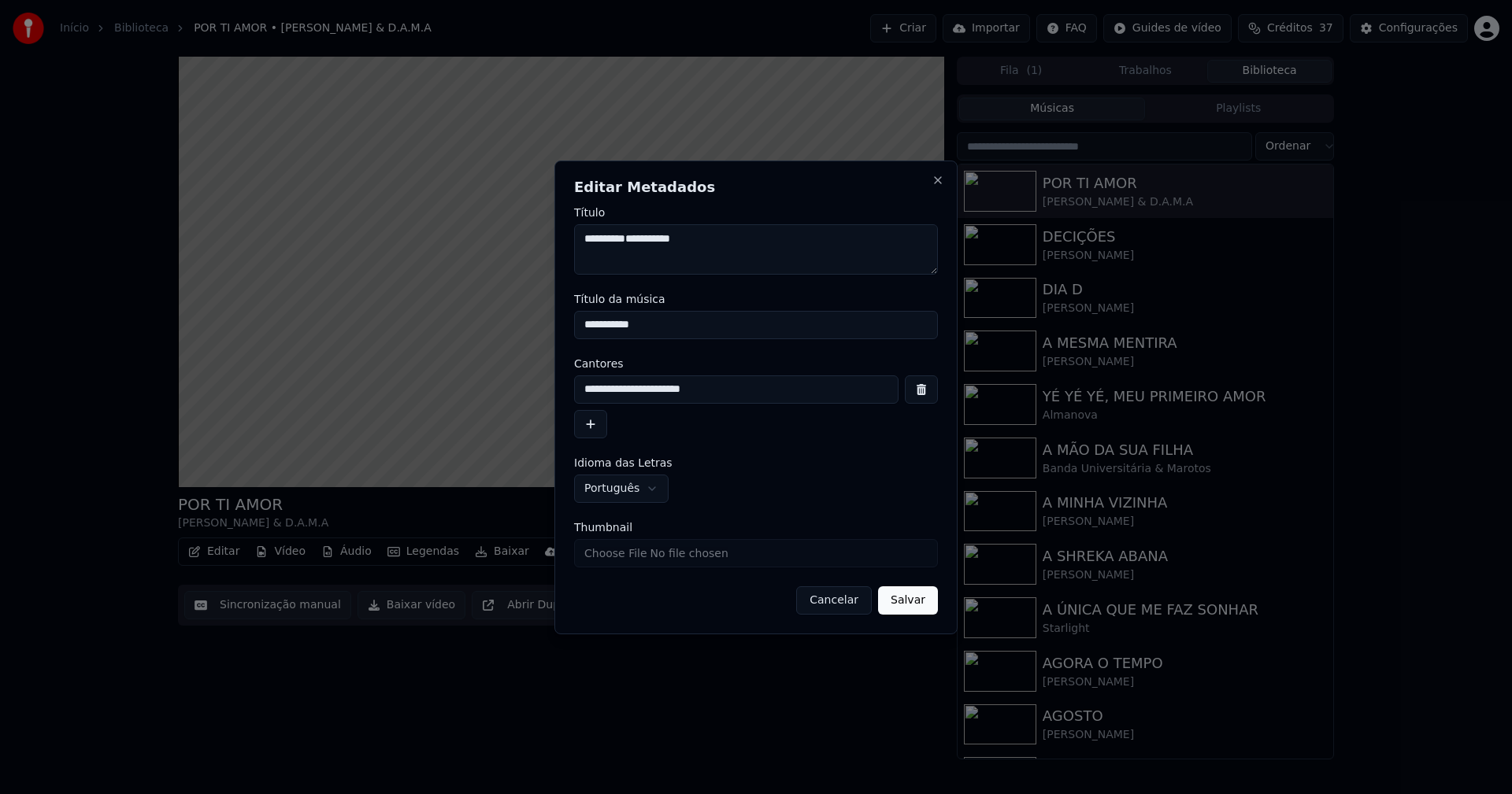
click at [632, 548] on input "Thumbnail" at bounding box center [756, 553] width 363 height 29
type input "**********"
click at [916, 598] on button "Salvar" at bounding box center [907, 600] width 60 height 29
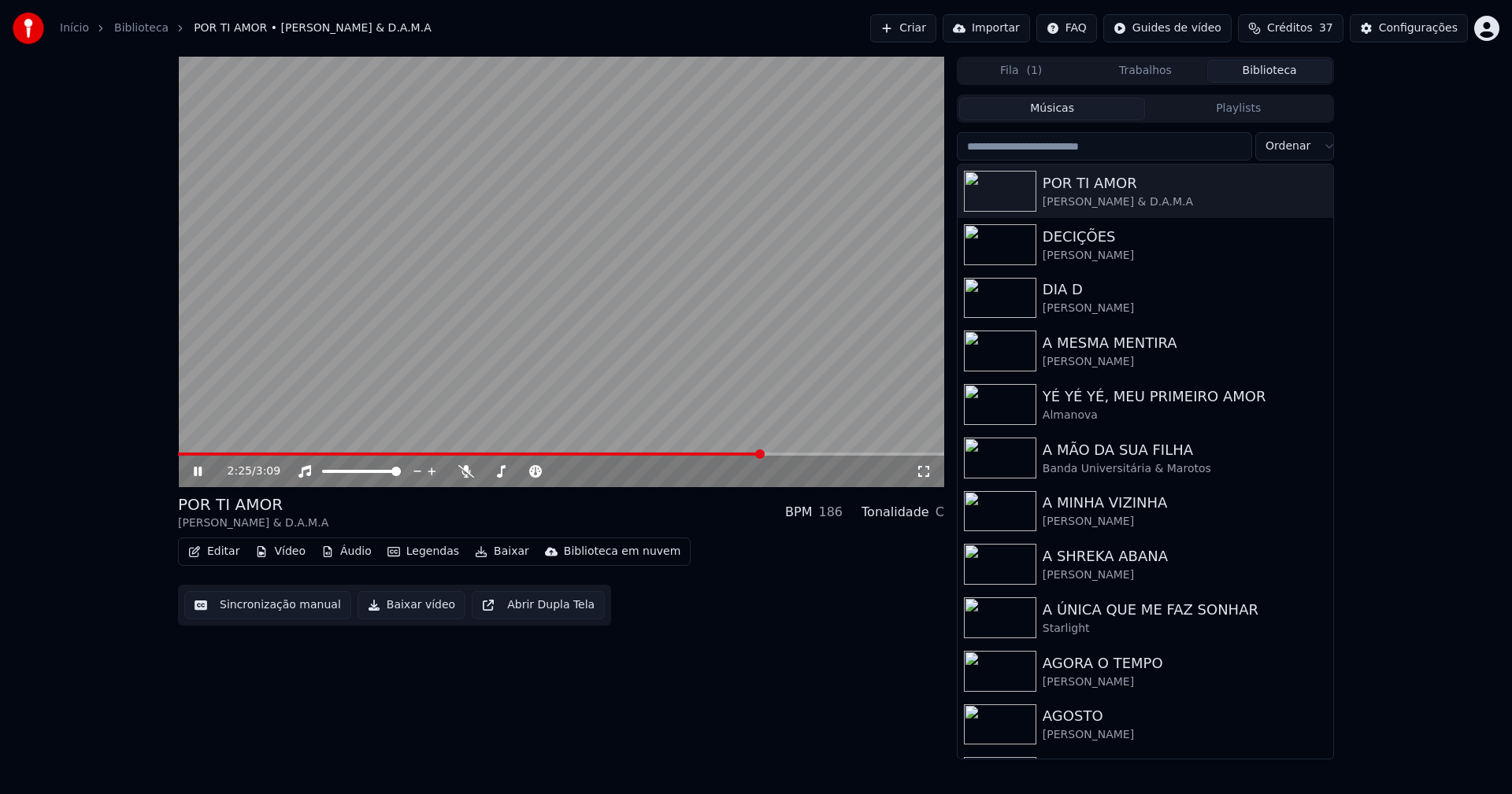
drag, startPoint x: 199, startPoint y: 474, endPoint x: 277, endPoint y: 496, distance: 81.0
click at [199, 473] on icon at bounding box center [209, 471] width 37 height 13
click at [415, 606] on button "Baixar vídeo" at bounding box center [412, 605] width 108 height 29
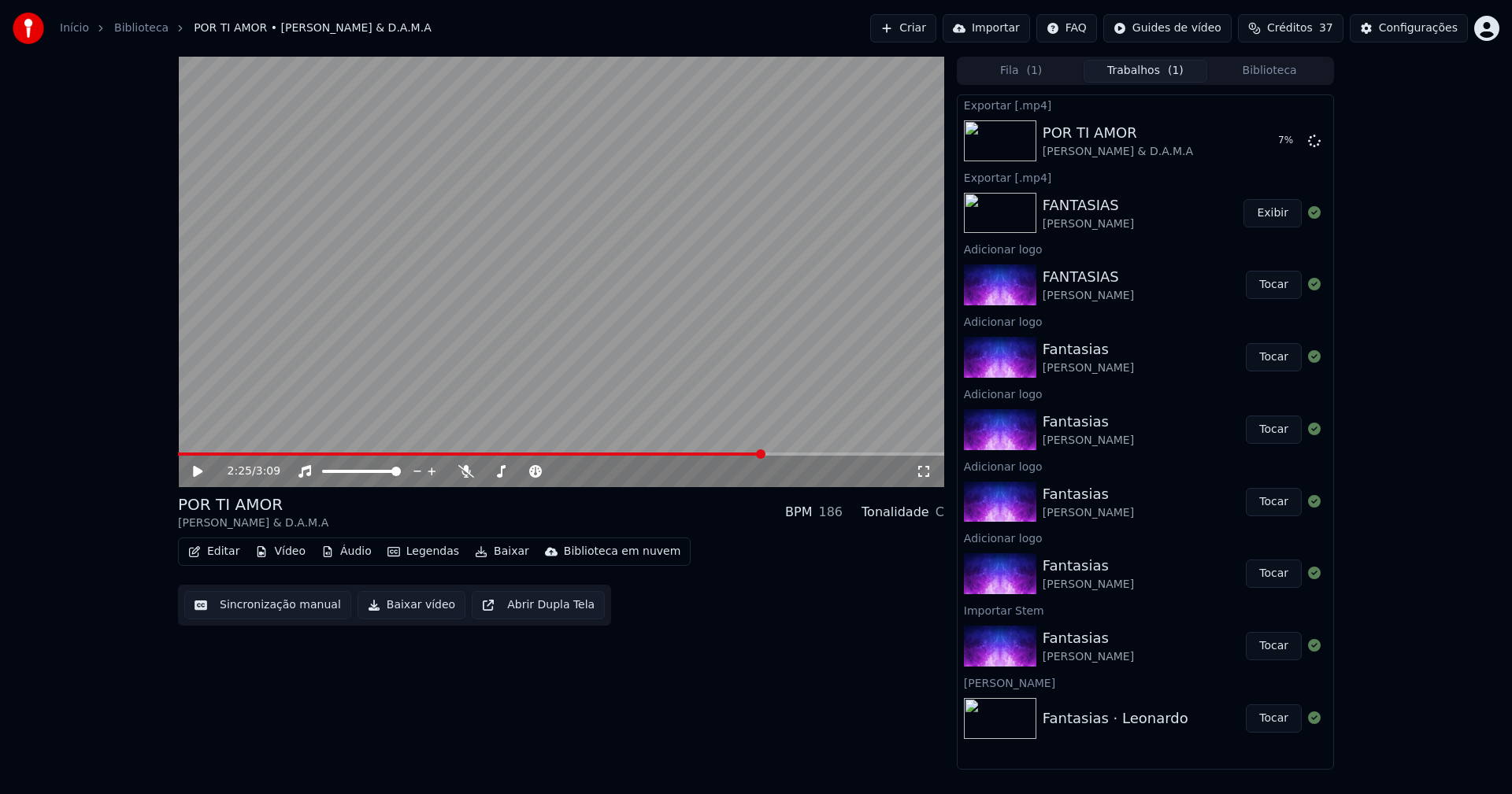
click at [1271, 71] on button "Biblioteca" at bounding box center [1269, 71] width 125 height 23
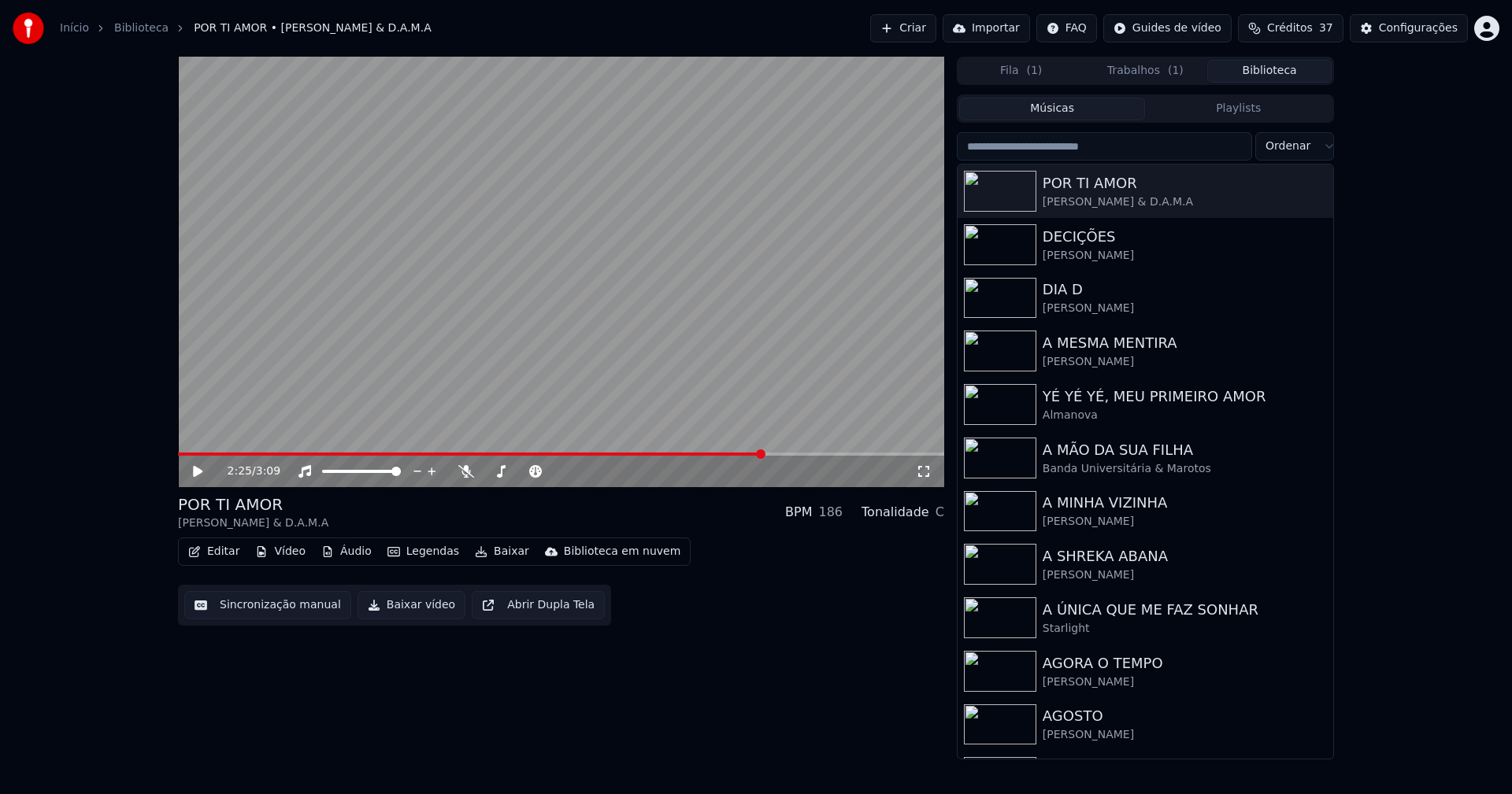
click at [1137, 72] on button "Trabalhos ( 1 )" at bounding box center [1146, 71] width 125 height 23
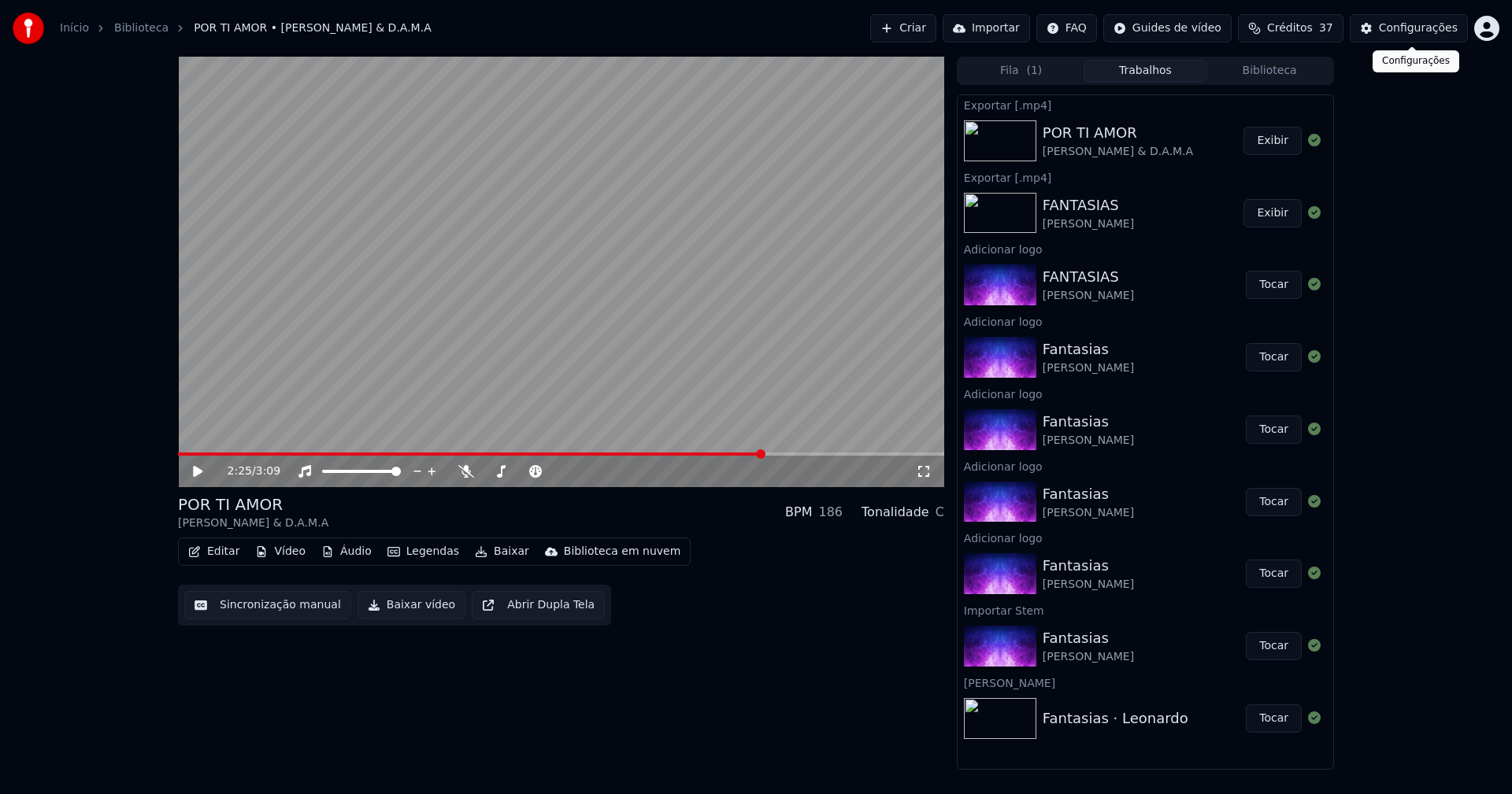
click at [1426, 32] on div "Configurações" at bounding box center [1418, 28] width 79 height 16
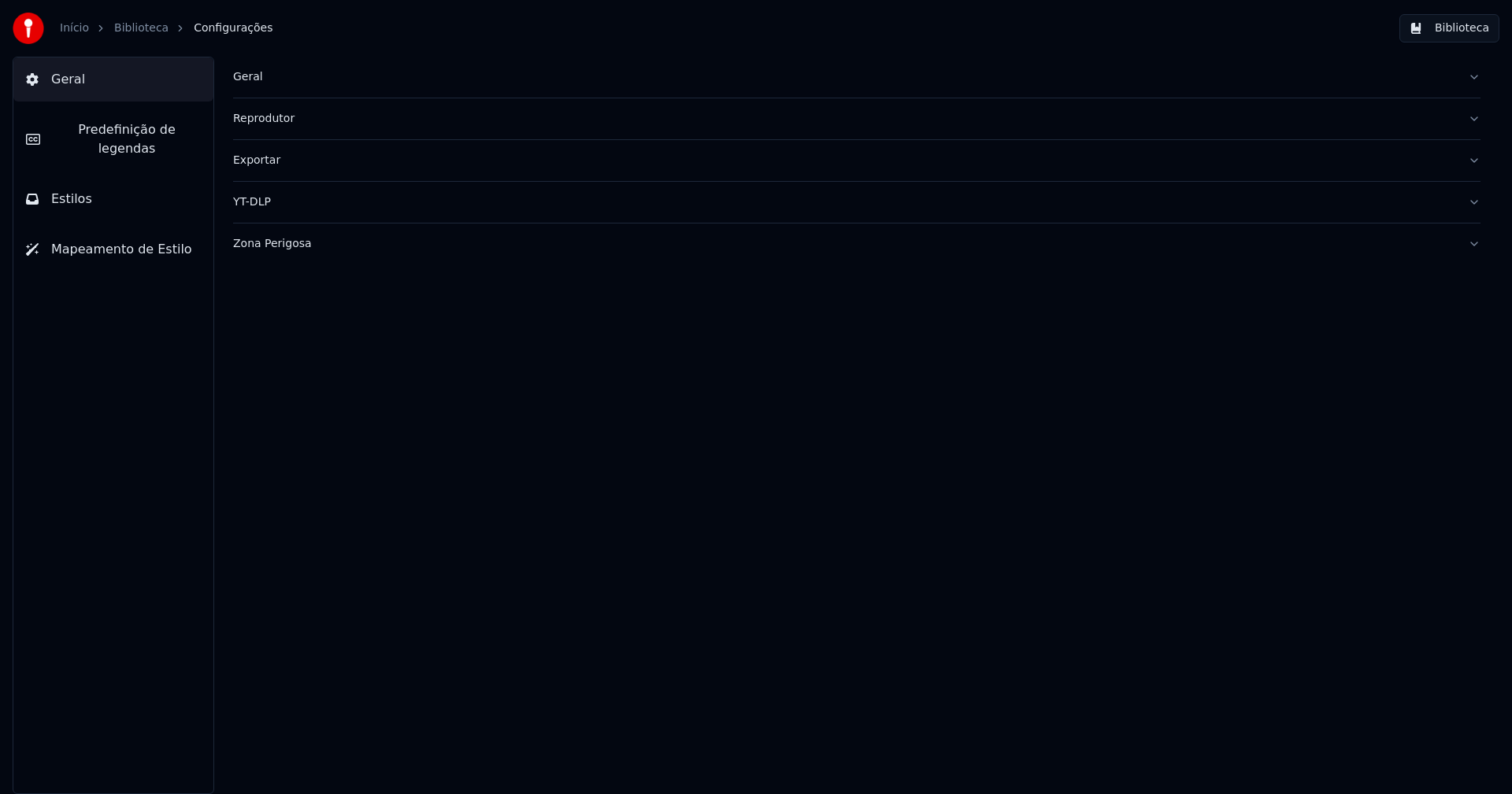
click at [162, 134] on span "Predefinição de legendas" at bounding box center [127, 139] width 148 height 38
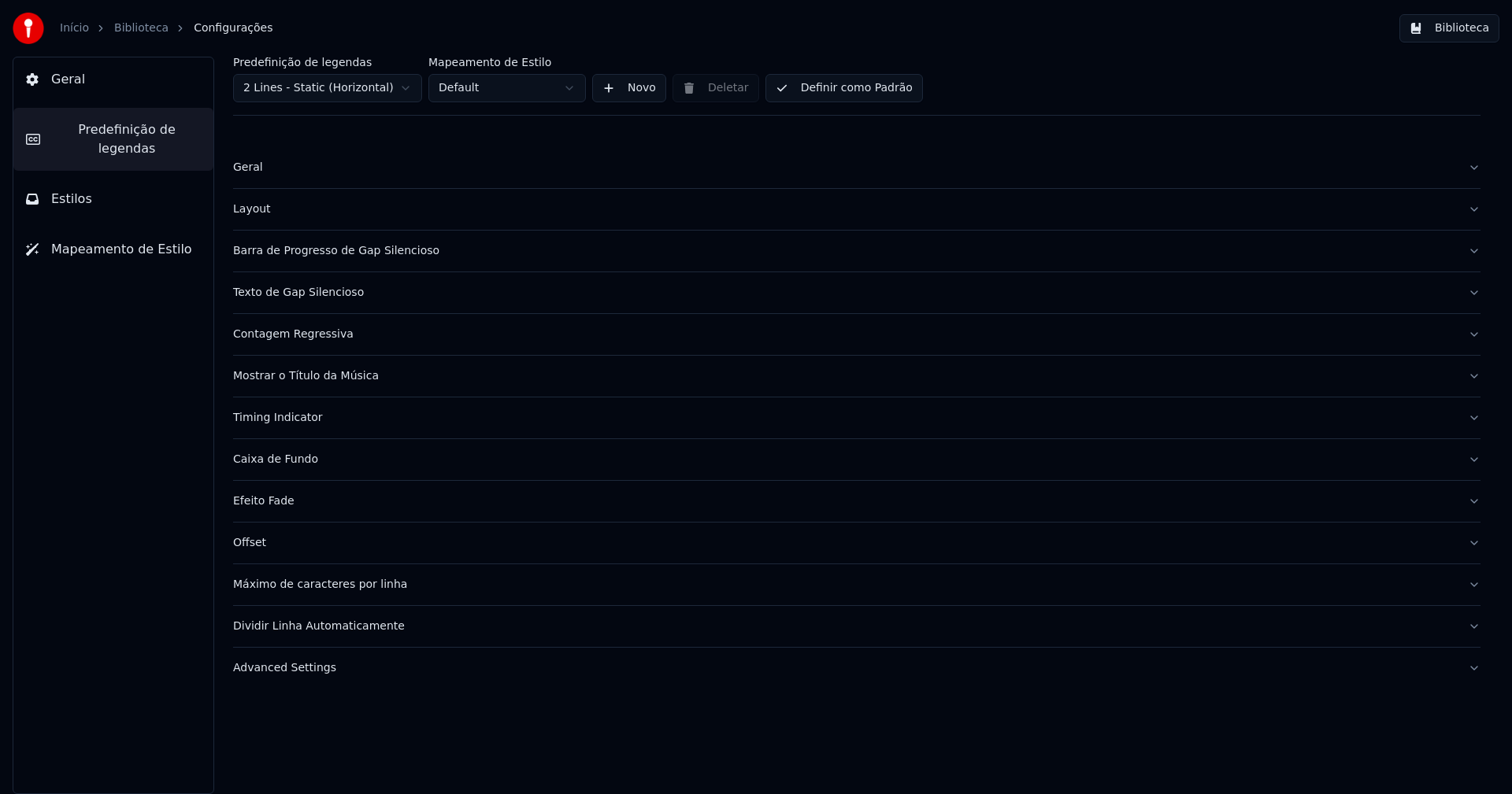
click at [303, 421] on div "Timing Indicator" at bounding box center [844, 418] width 1223 height 16
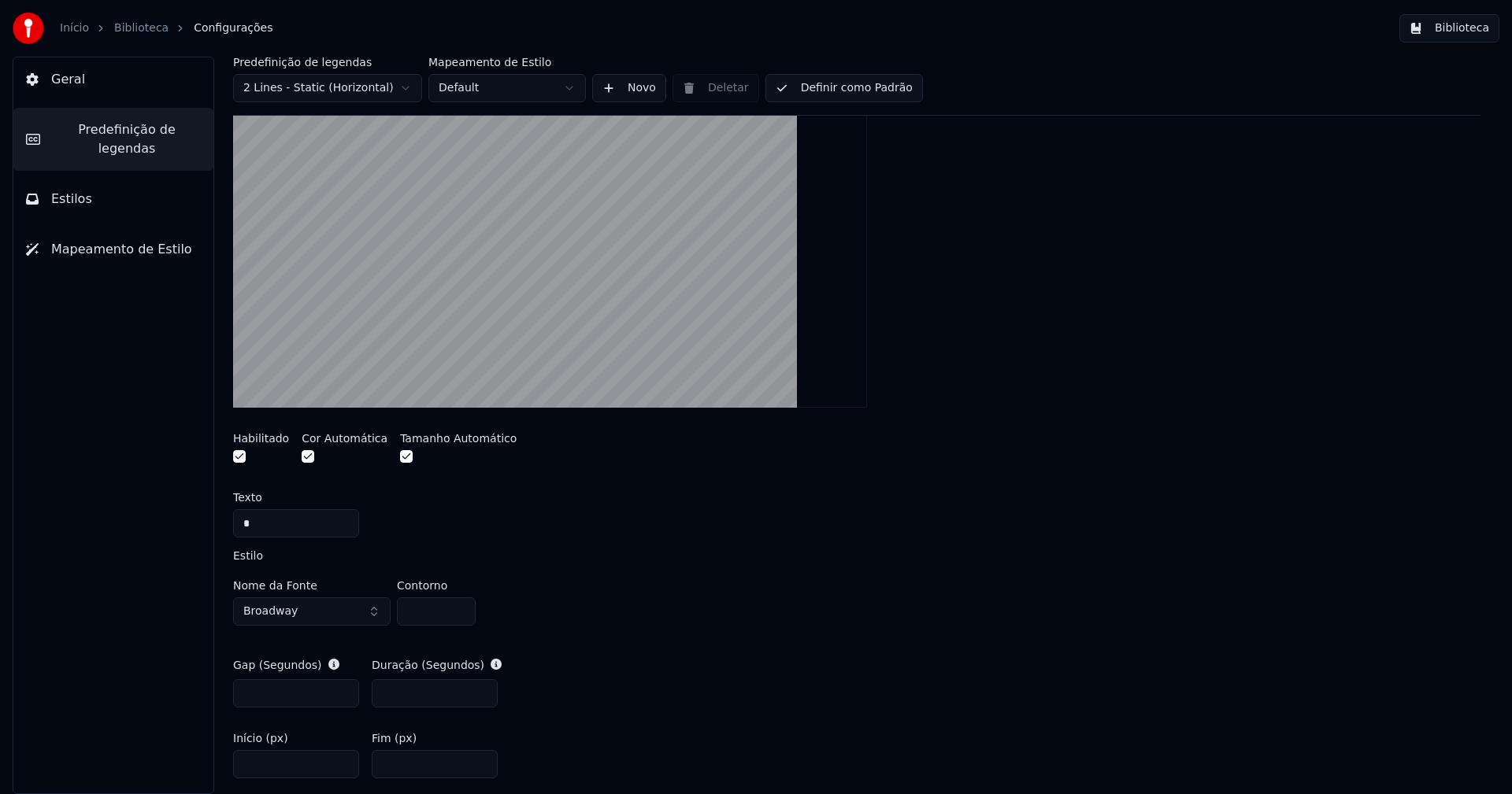
scroll to position [472, 0]
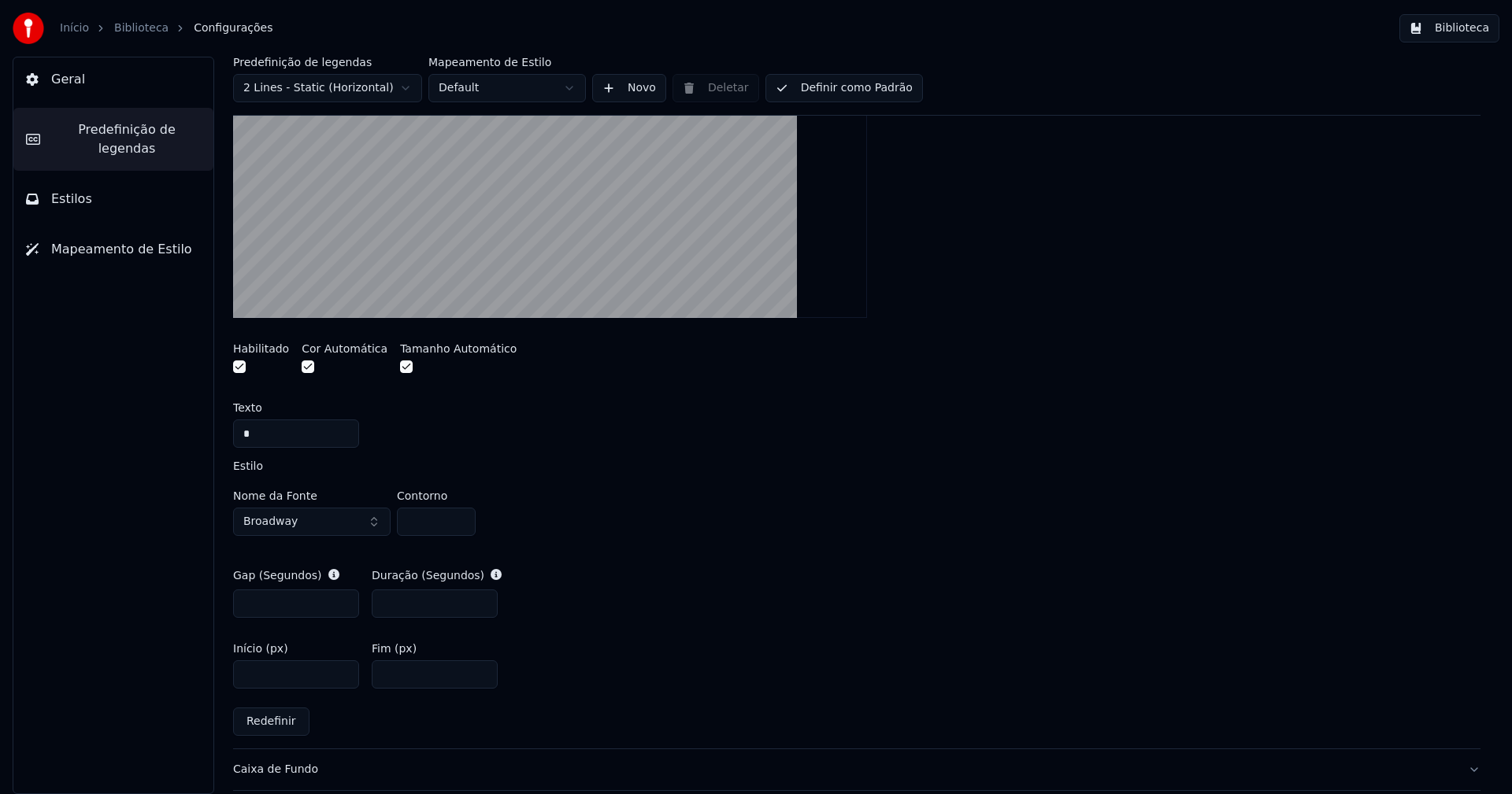
drag, startPoint x: 416, startPoint y: 602, endPoint x: 424, endPoint y: 605, distance: 8.5
click at [417, 602] on input "***" at bounding box center [435, 604] width 126 height 29
type input "***"
drag, startPoint x: 843, startPoint y: 522, endPoint x: 859, endPoint y: 522, distance: 16.0
click at [846, 522] on div "Nome da Fonte Broadway Contorno *" at bounding box center [856, 516] width 1248 height 52
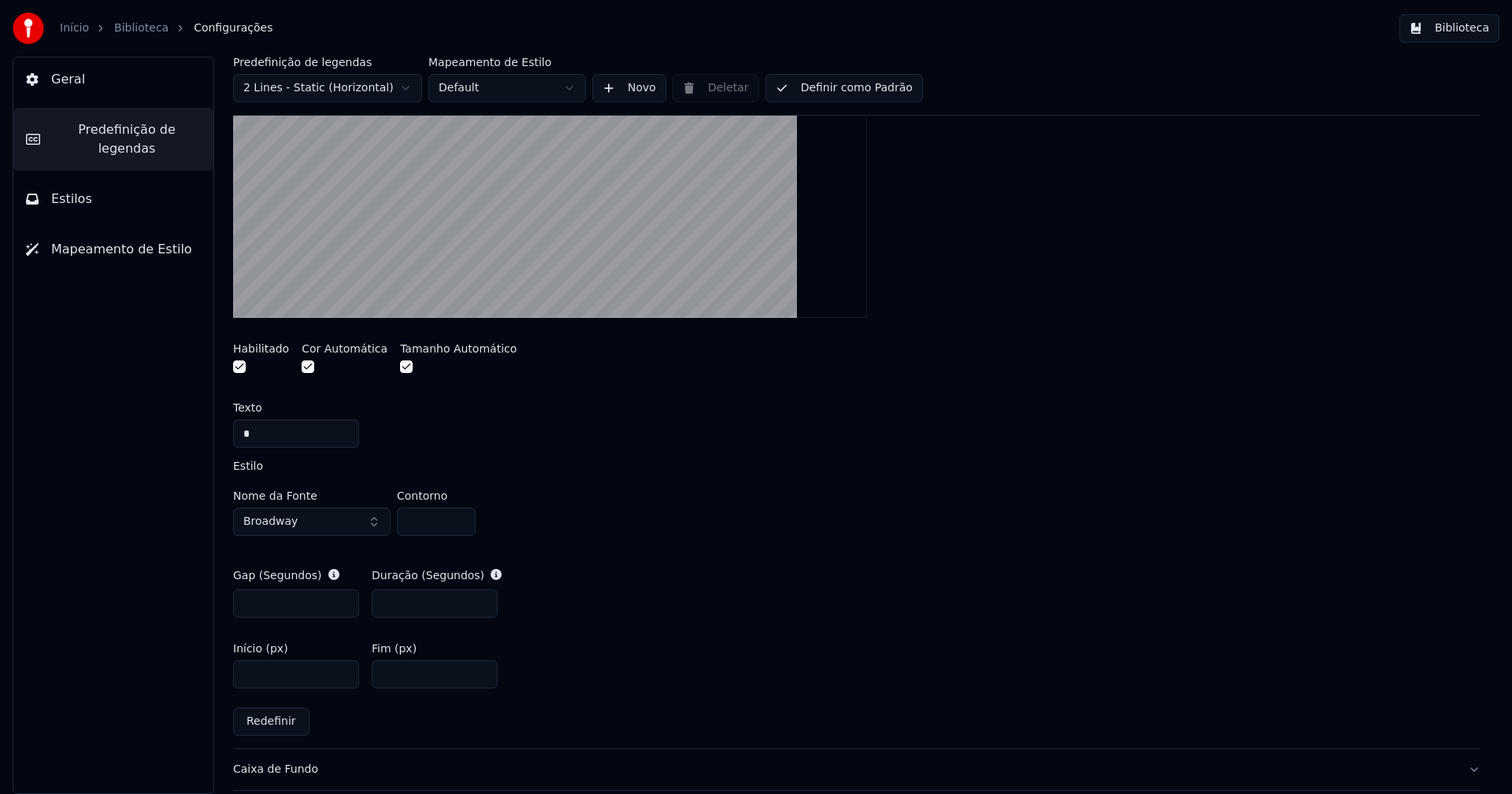
type input "*"
click at [598, 519] on div "Nome da Fonte Broadway Contorno" at bounding box center [856, 516] width 1248 height 52
click at [411, 604] on input "***" at bounding box center [435, 604] width 126 height 29
type input "*"
type input "***"
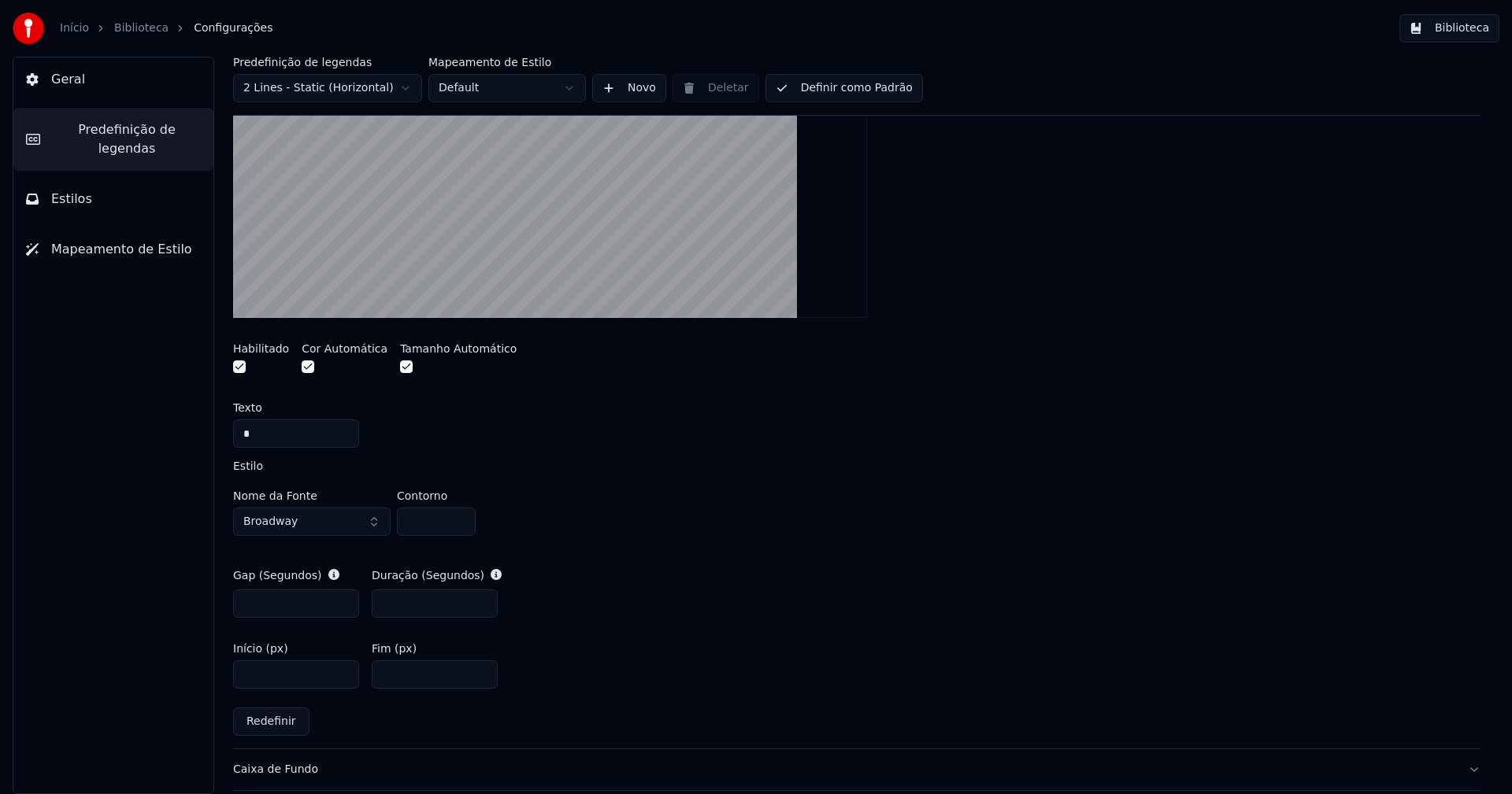
click at [411, 675] on input "***" at bounding box center [435, 674] width 126 height 29
type input "**"
type input "***"
click at [658, 646] on div "Início (px) **** Fim (px) ***" at bounding box center [856, 666] width 1248 height 71
click at [272, 675] on input "****" at bounding box center [296, 674] width 126 height 29
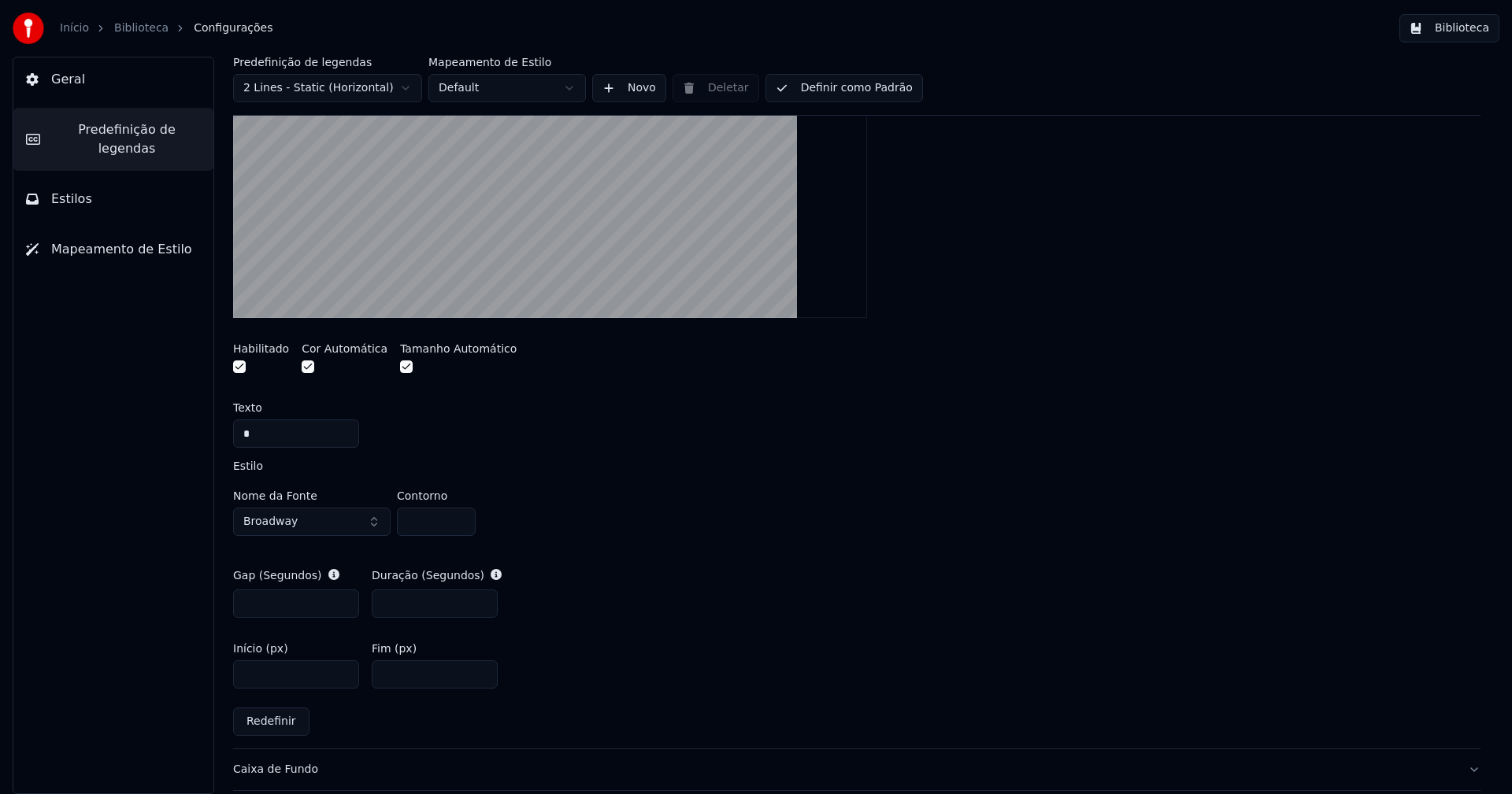
type input "***"
type input "**"
type input "***"
type input "****"
click at [817, 457] on div "A visual cue that shows when to start singing by indicating the timing before t…" at bounding box center [856, 357] width 1248 height 783
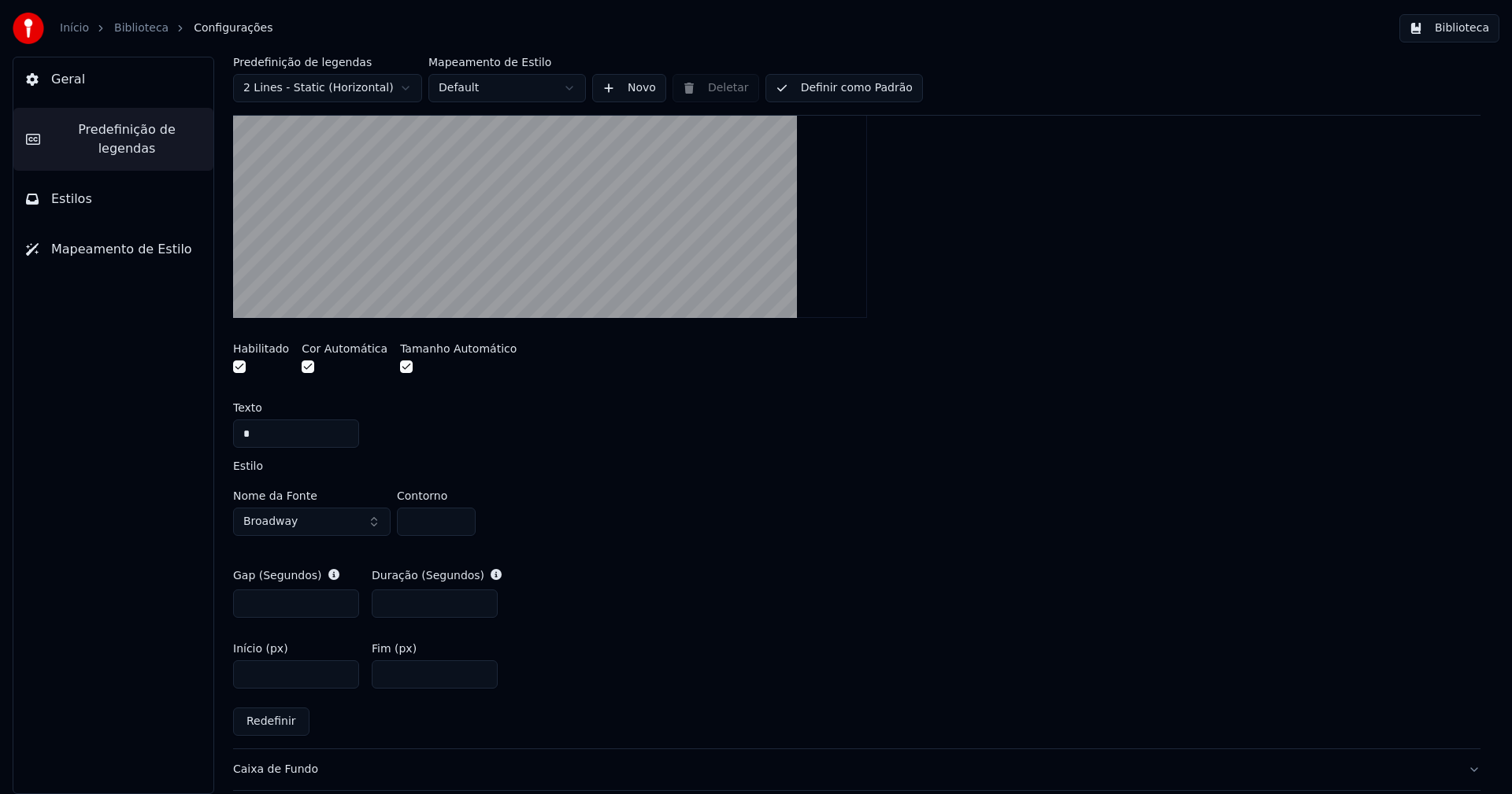
click at [1455, 25] on button "Biblioteca" at bounding box center [1449, 28] width 100 height 29
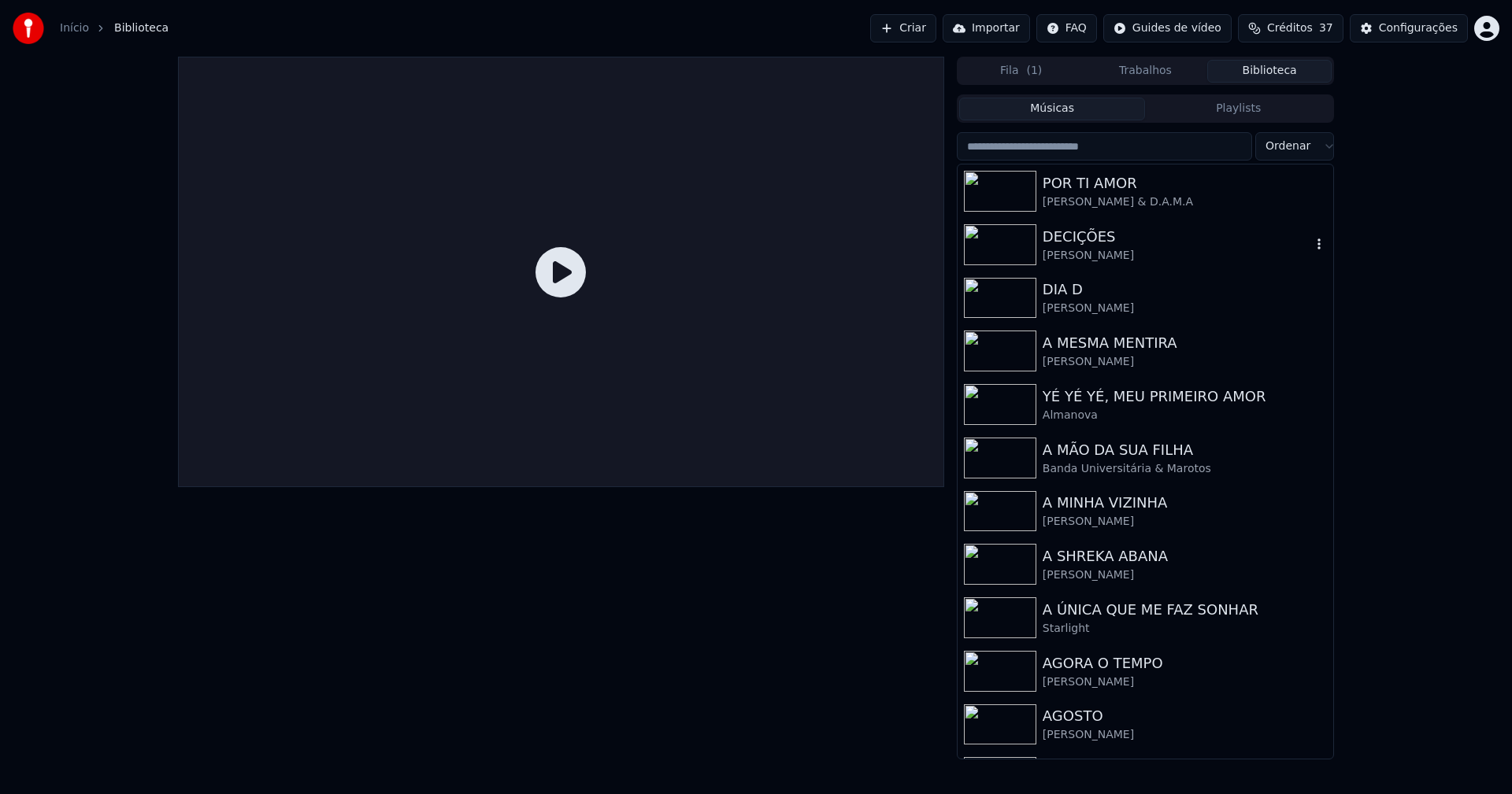
drag, startPoint x: 1084, startPoint y: 240, endPoint x: 1095, endPoint y: 239, distance: 11.0
click at [1085, 240] on div "DECIÇÕES" at bounding box center [1176, 237] width 268 height 22
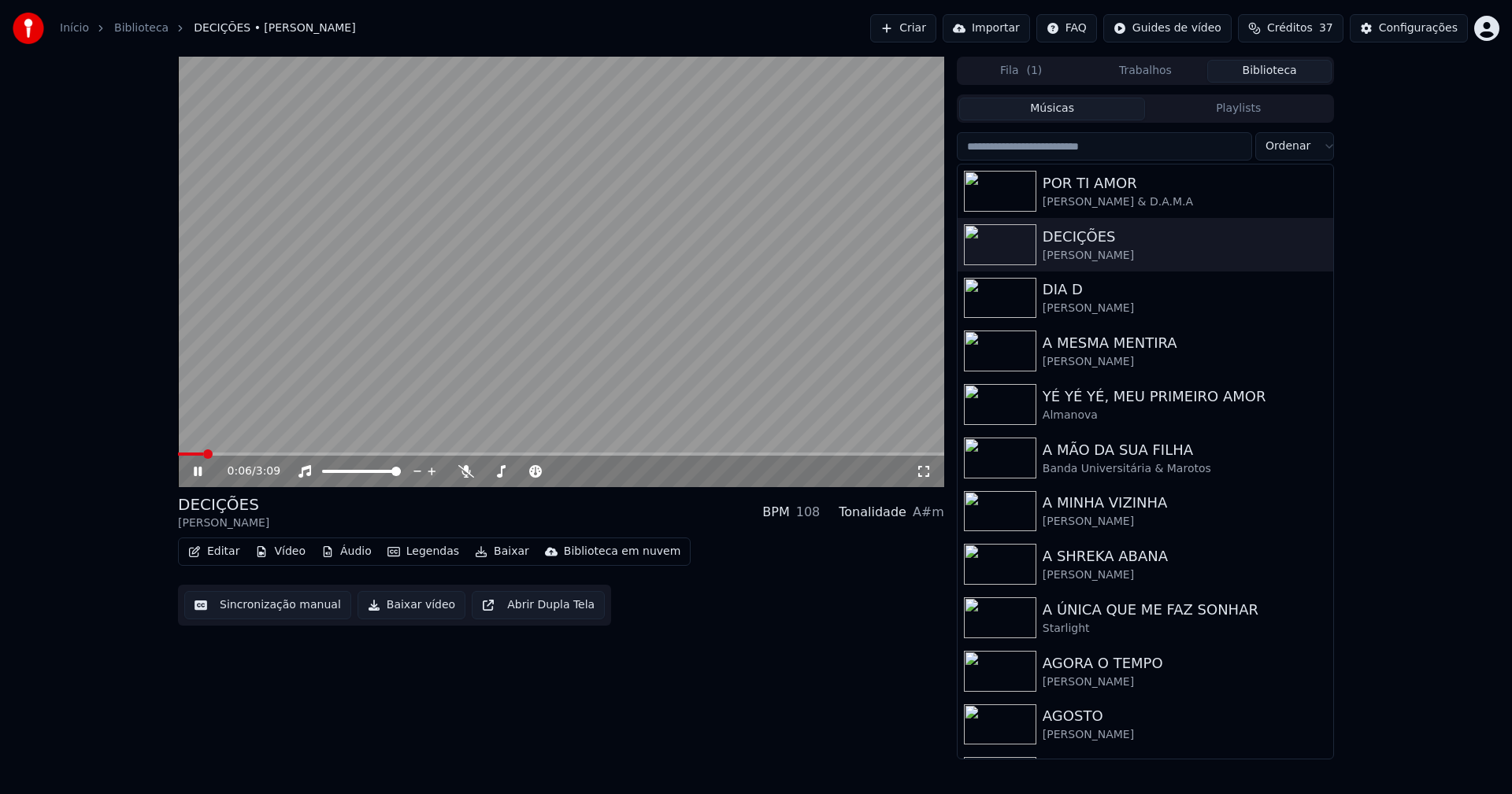
click at [923, 469] on icon at bounding box center [923, 471] width 16 height 13
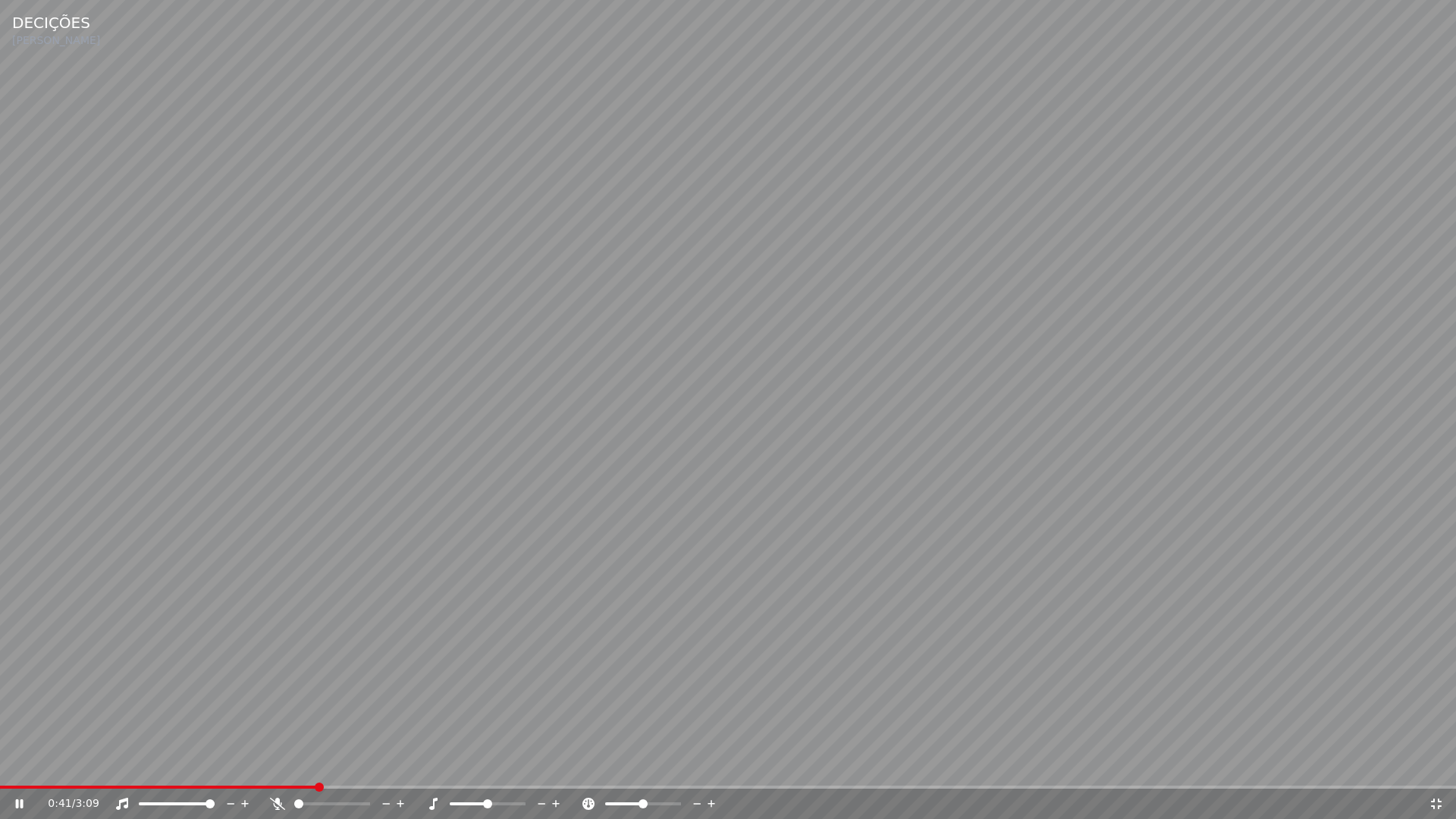
click at [1439, 764] on icon at bounding box center [1436, 804] width 15 height 12
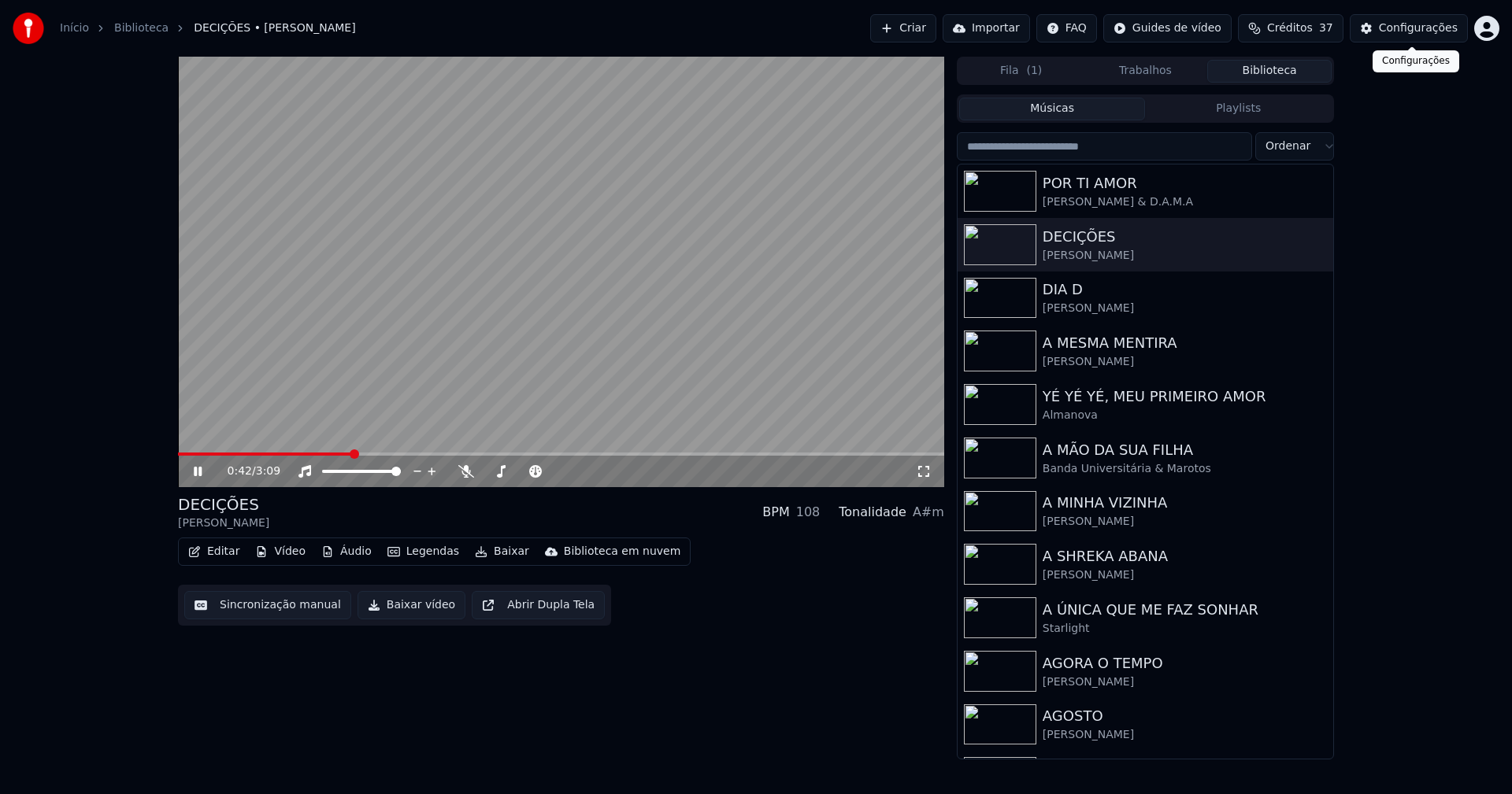
click at [1407, 32] on div "Configurações" at bounding box center [1418, 28] width 79 height 16
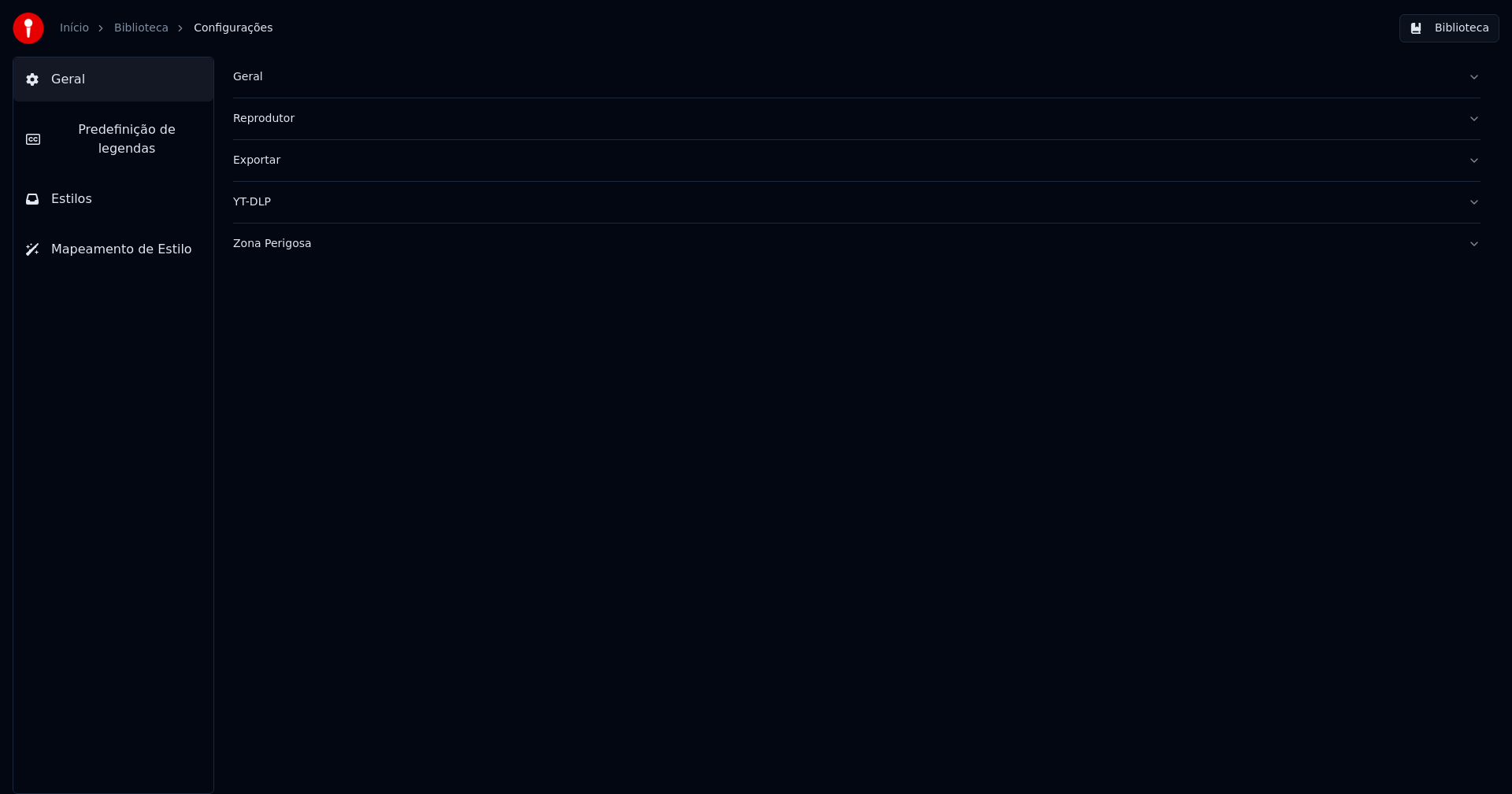
click at [96, 128] on span "Predefinição de legendas" at bounding box center [127, 139] width 148 height 38
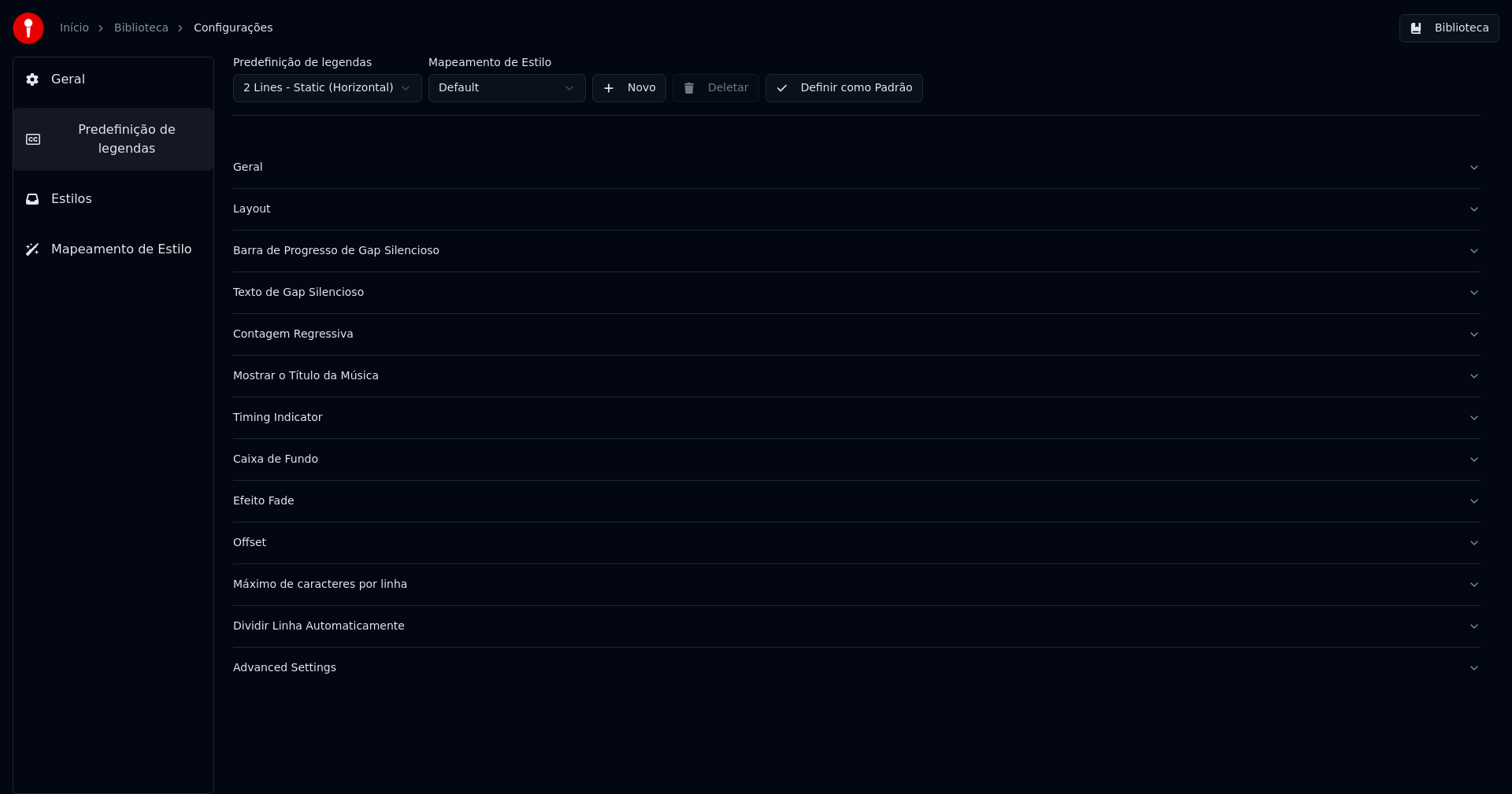
click at [306, 418] on div "Timing Indicator" at bounding box center [844, 418] width 1223 height 16
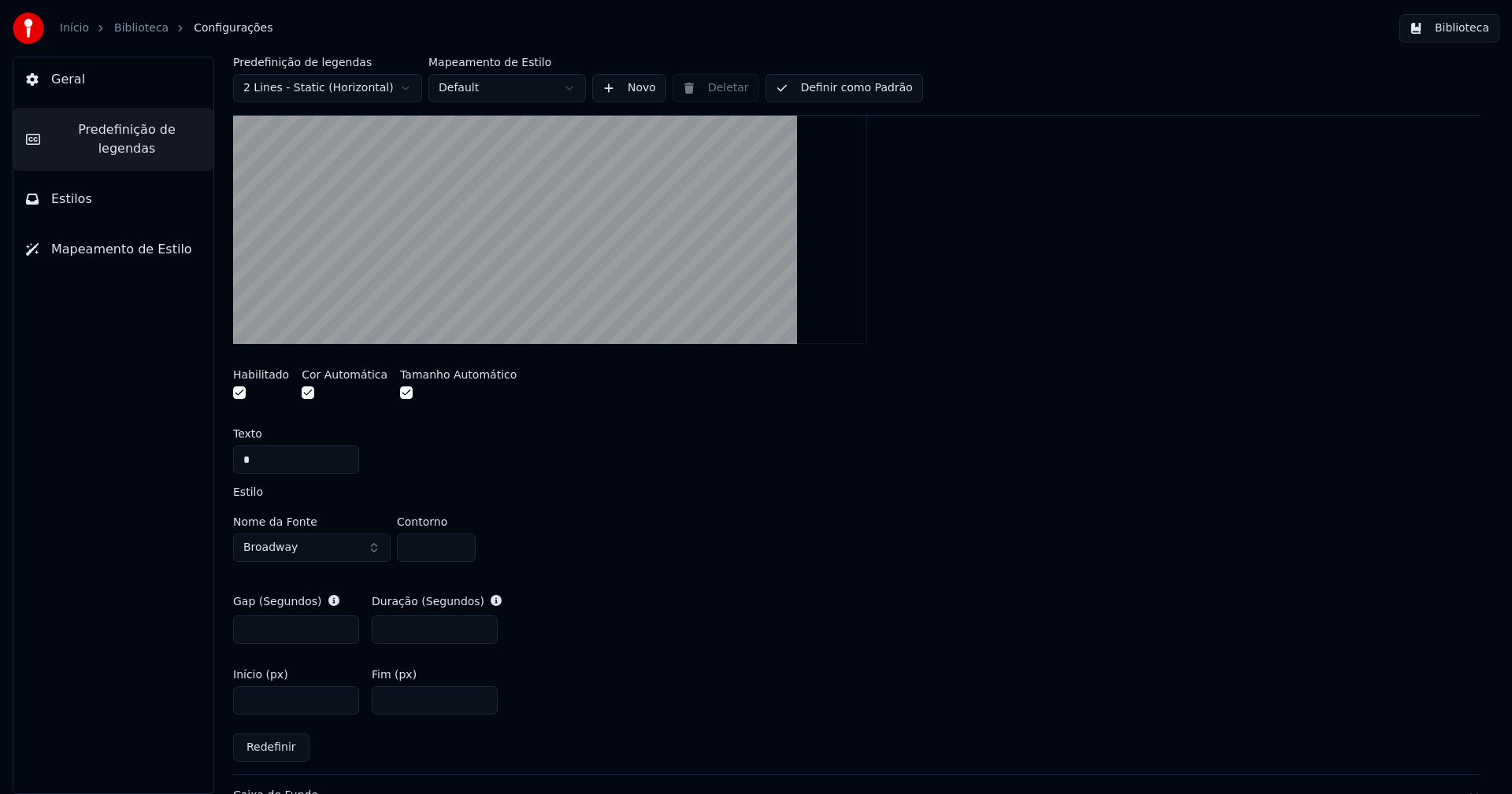
scroll to position [629, 0]
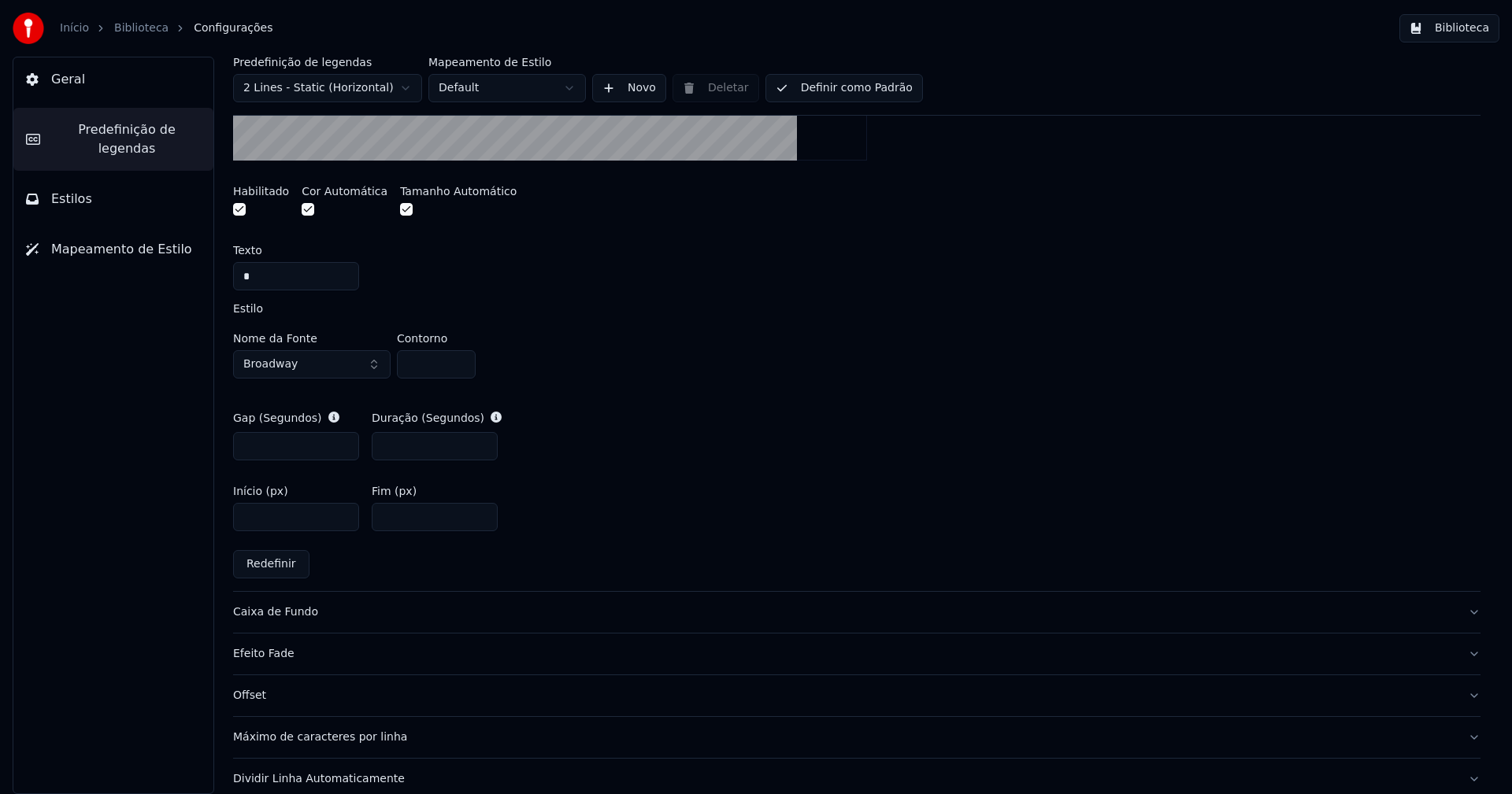
click at [409, 516] on input "***" at bounding box center [435, 517] width 126 height 29
type input "**"
type input "***"
click at [731, 402] on div "Gap (Segundos) *** Duração (Segundos) ***" at bounding box center [856, 435] width 1248 height 76
click at [1466, 31] on button "Biblioteca" at bounding box center [1449, 28] width 100 height 29
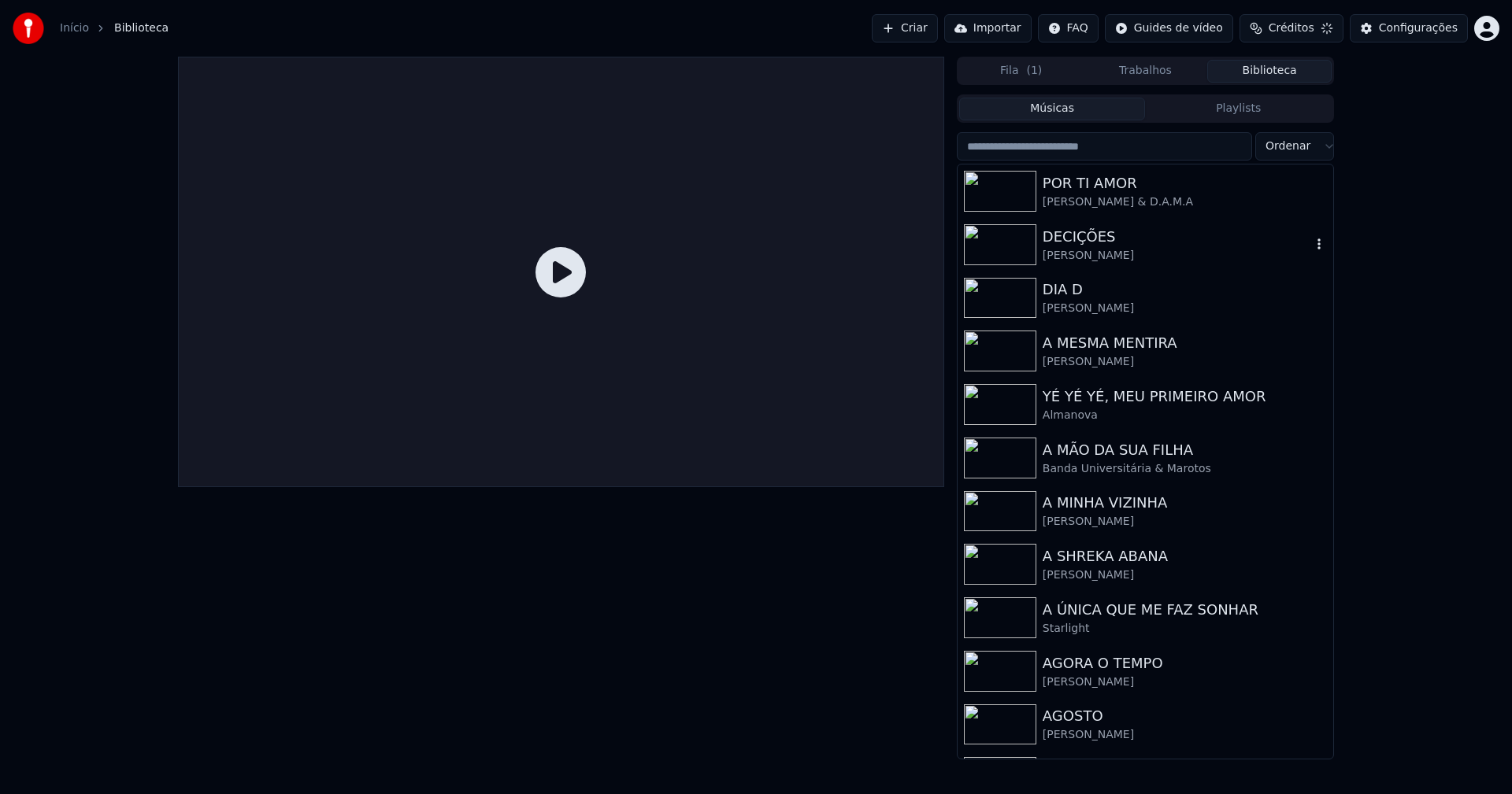
click at [1096, 255] on div "[PERSON_NAME]" at bounding box center [1176, 255] width 268 height 16
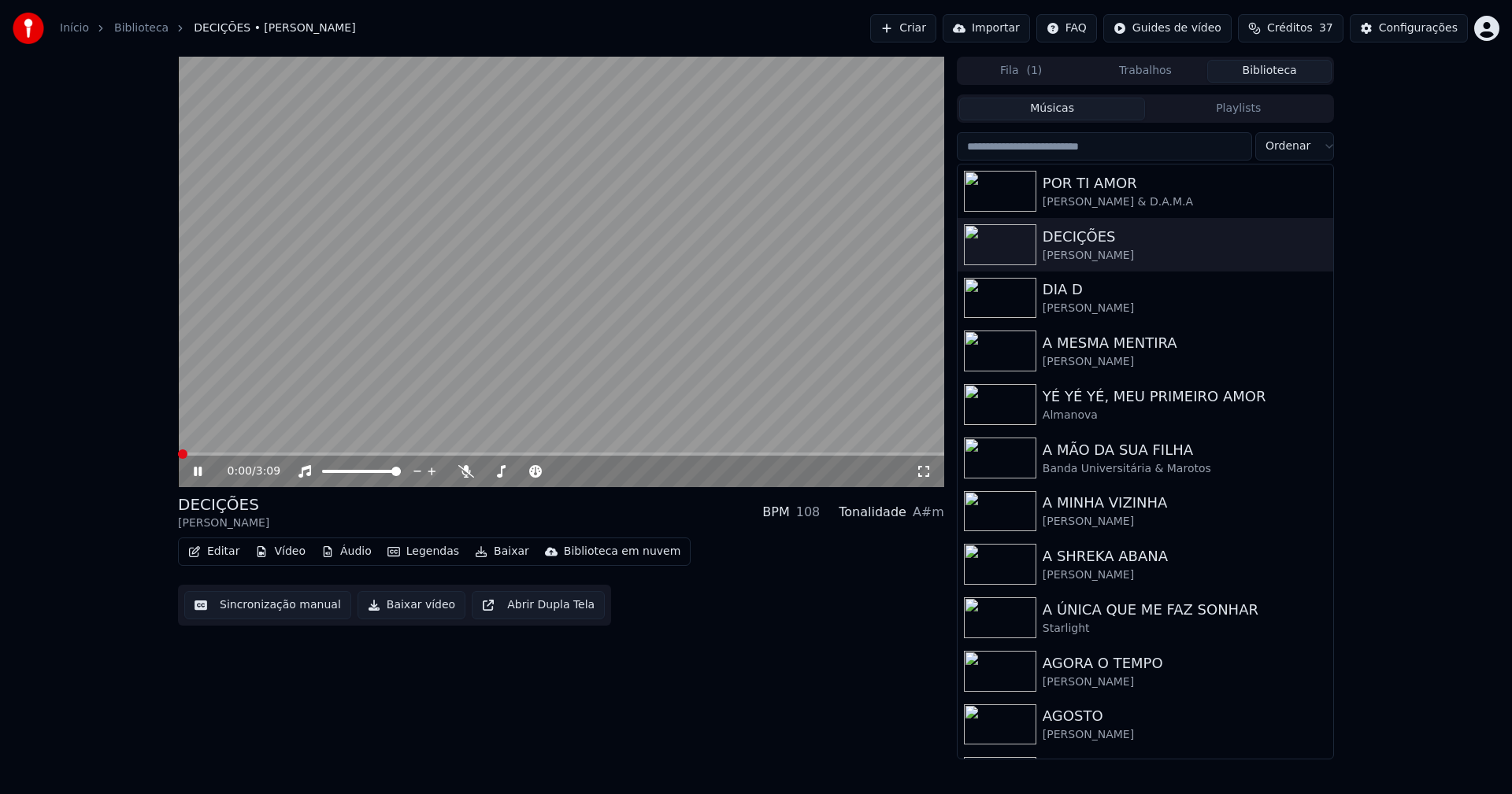
click at [931, 471] on div "0:00 / 3:09" at bounding box center [560, 471] width 754 height 16
click at [926, 474] on icon at bounding box center [923, 471] width 16 height 13
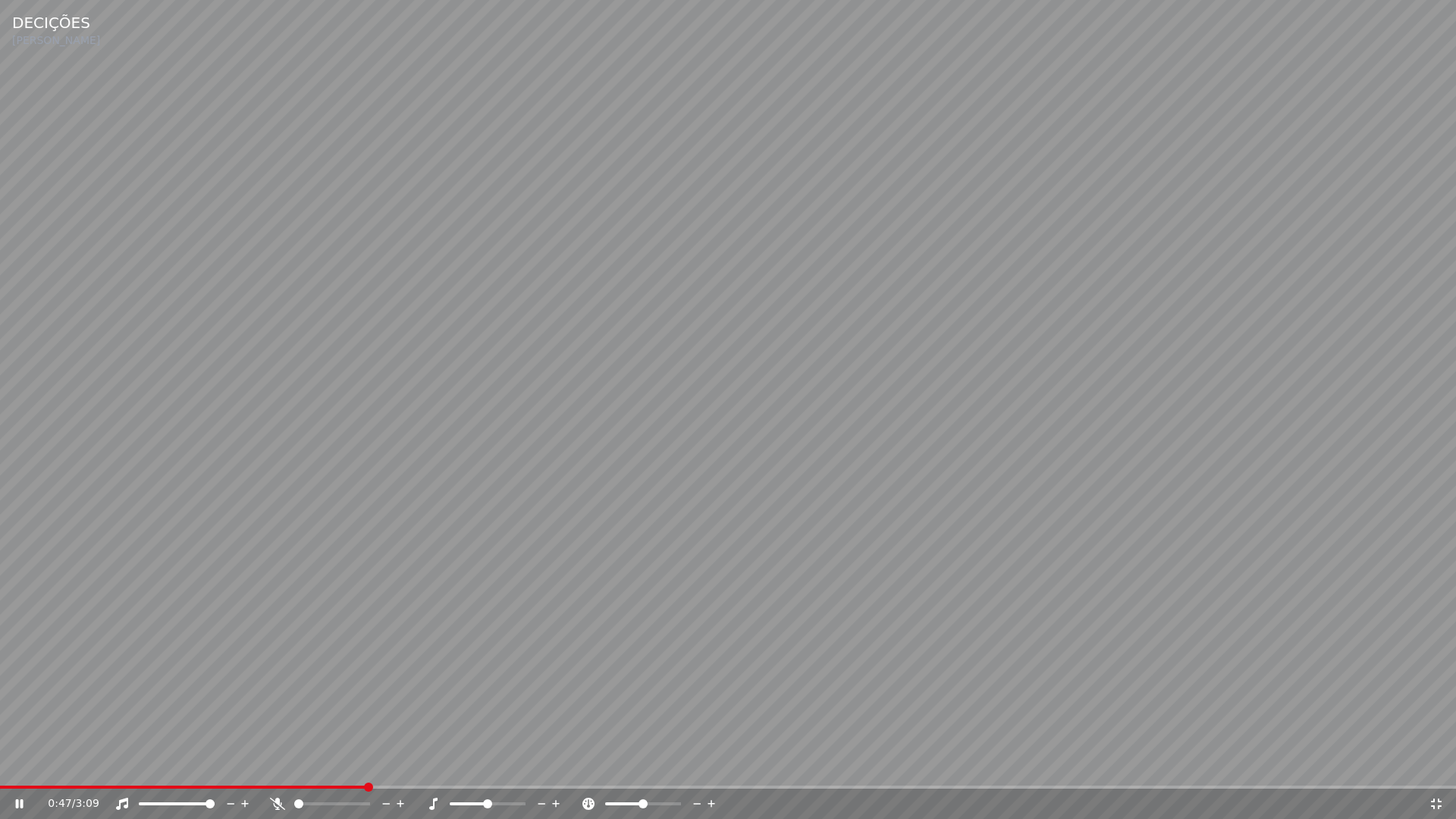
click at [1436, 764] on icon at bounding box center [1436, 804] width 15 height 12
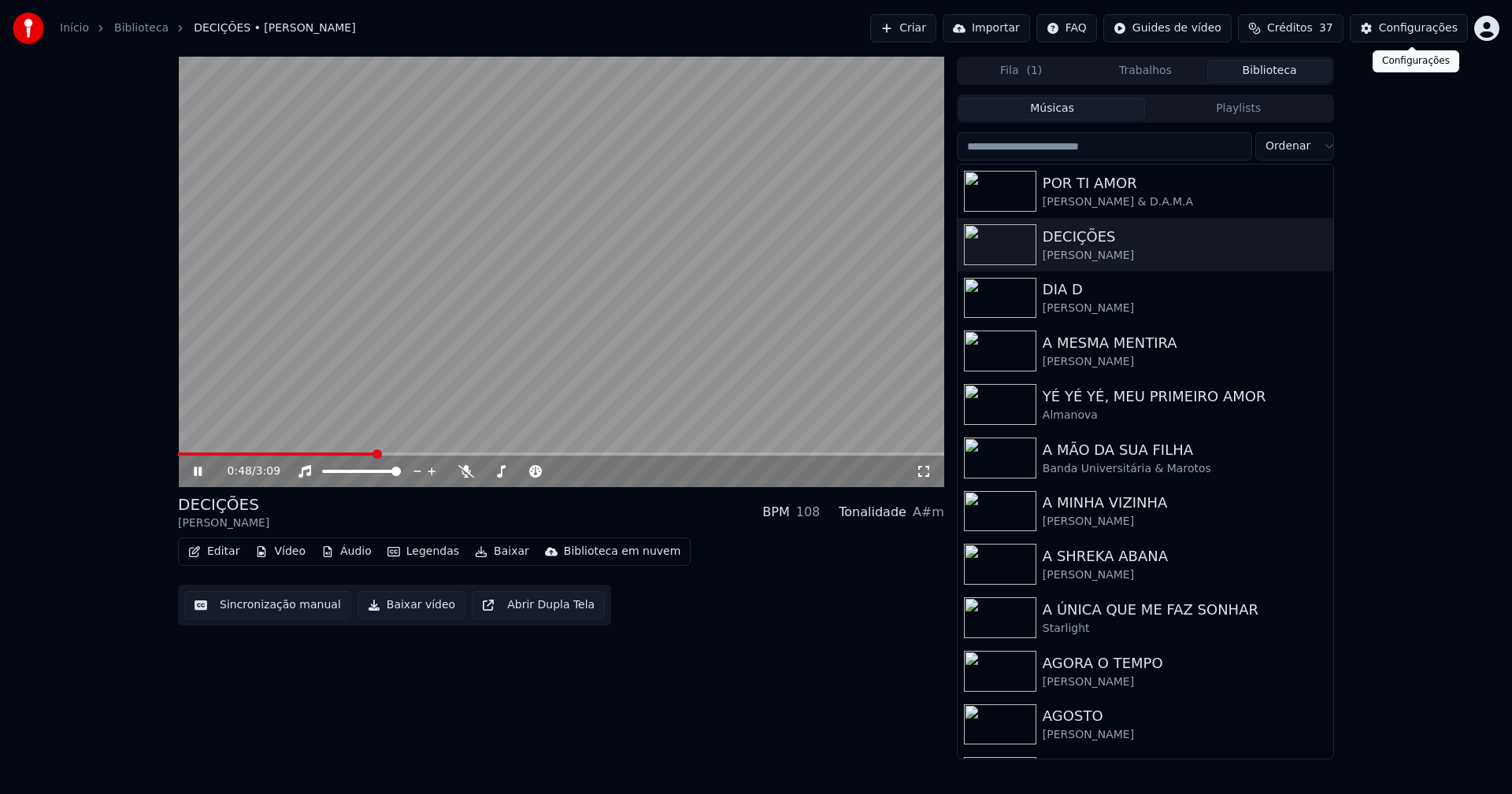
click at [1445, 37] on button "Configurações" at bounding box center [1408, 28] width 118 height 29
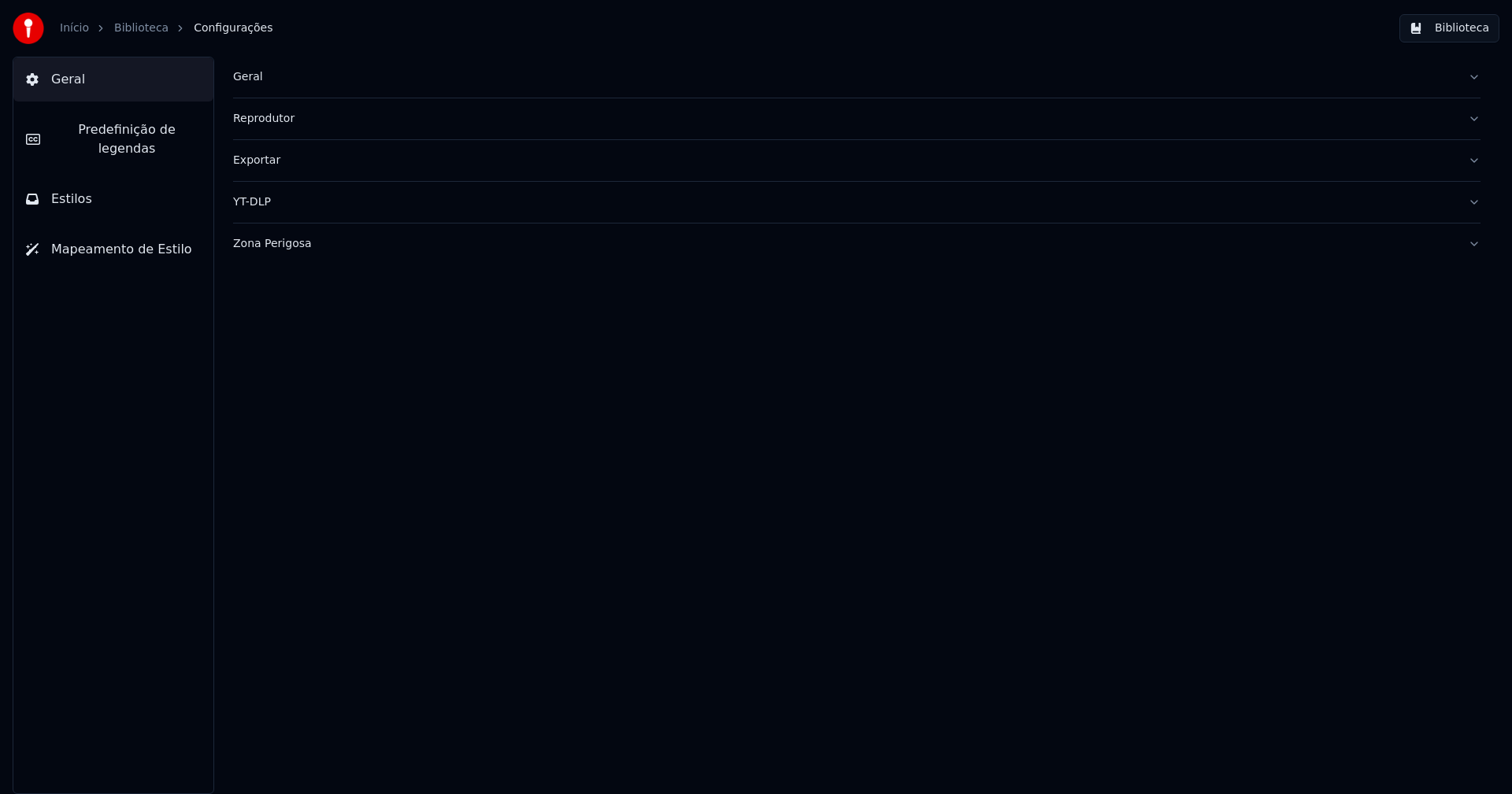
click at [90, 134] on span "Predefinição de legendas" at bounding box center [127, 139] width 148 height 38
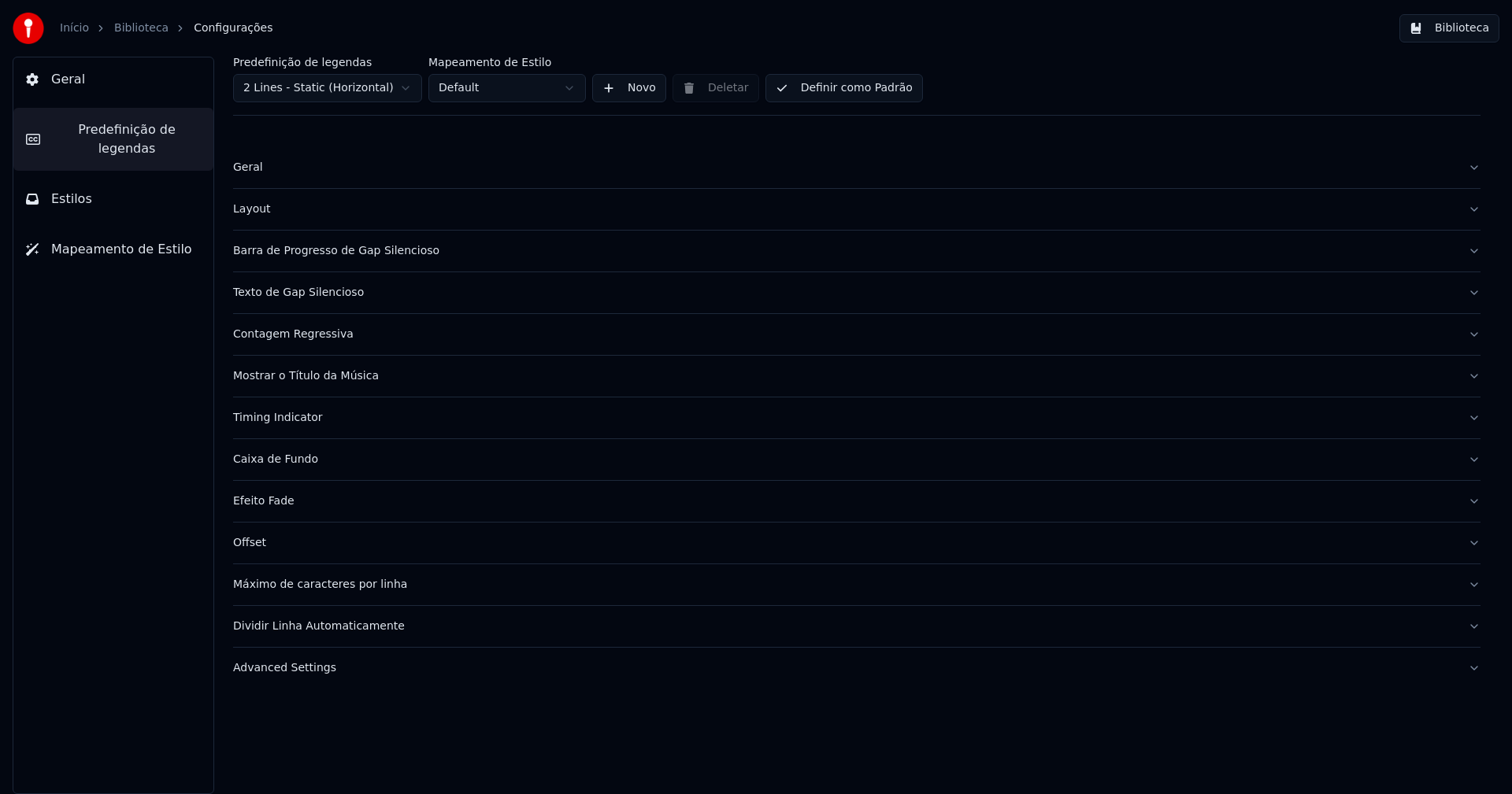
click at [301, 417] on div "Timing Indicator" at bounding box center [844, 418] width 1223 height 16
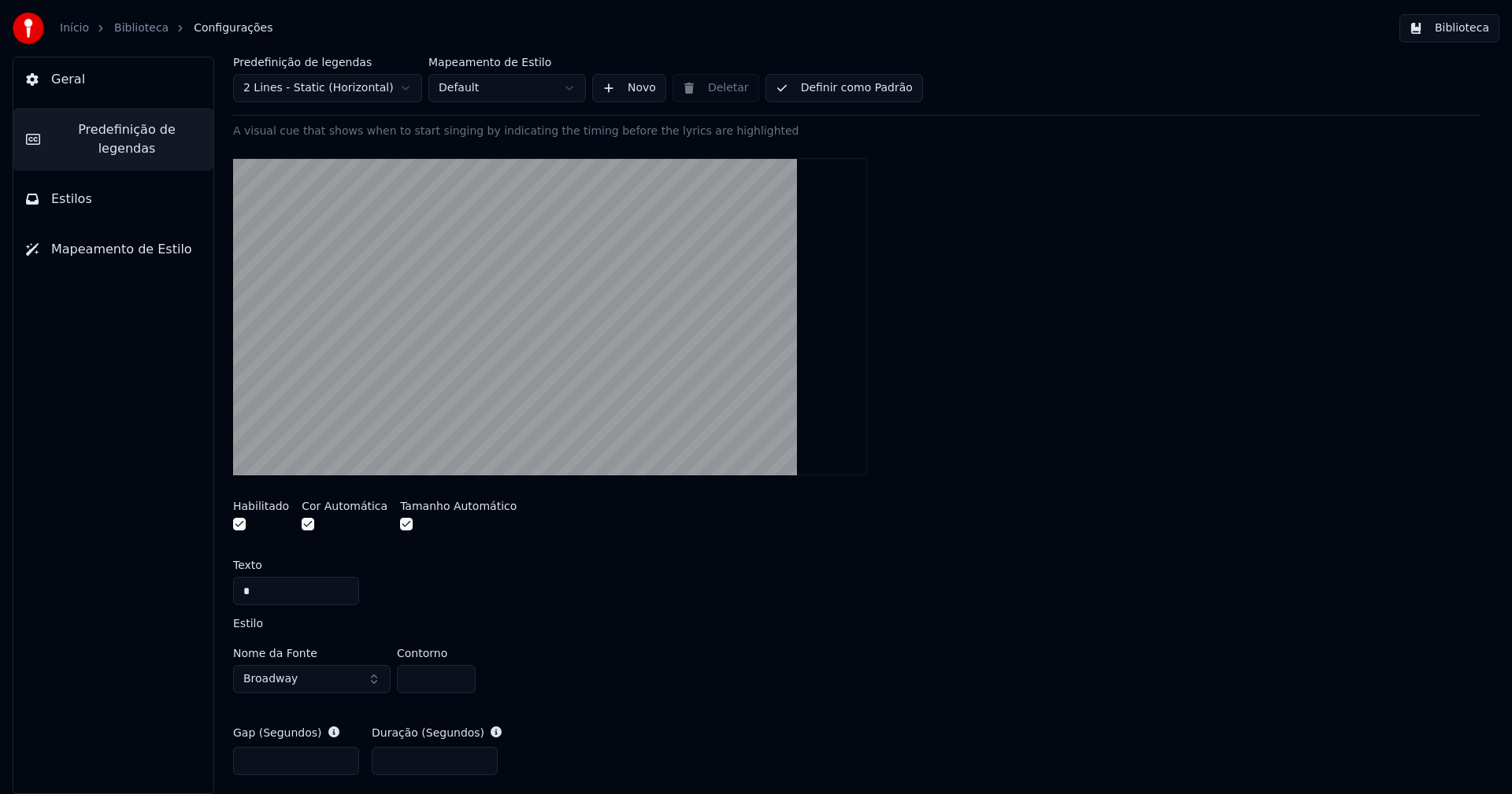
scroll to position [629, 0]
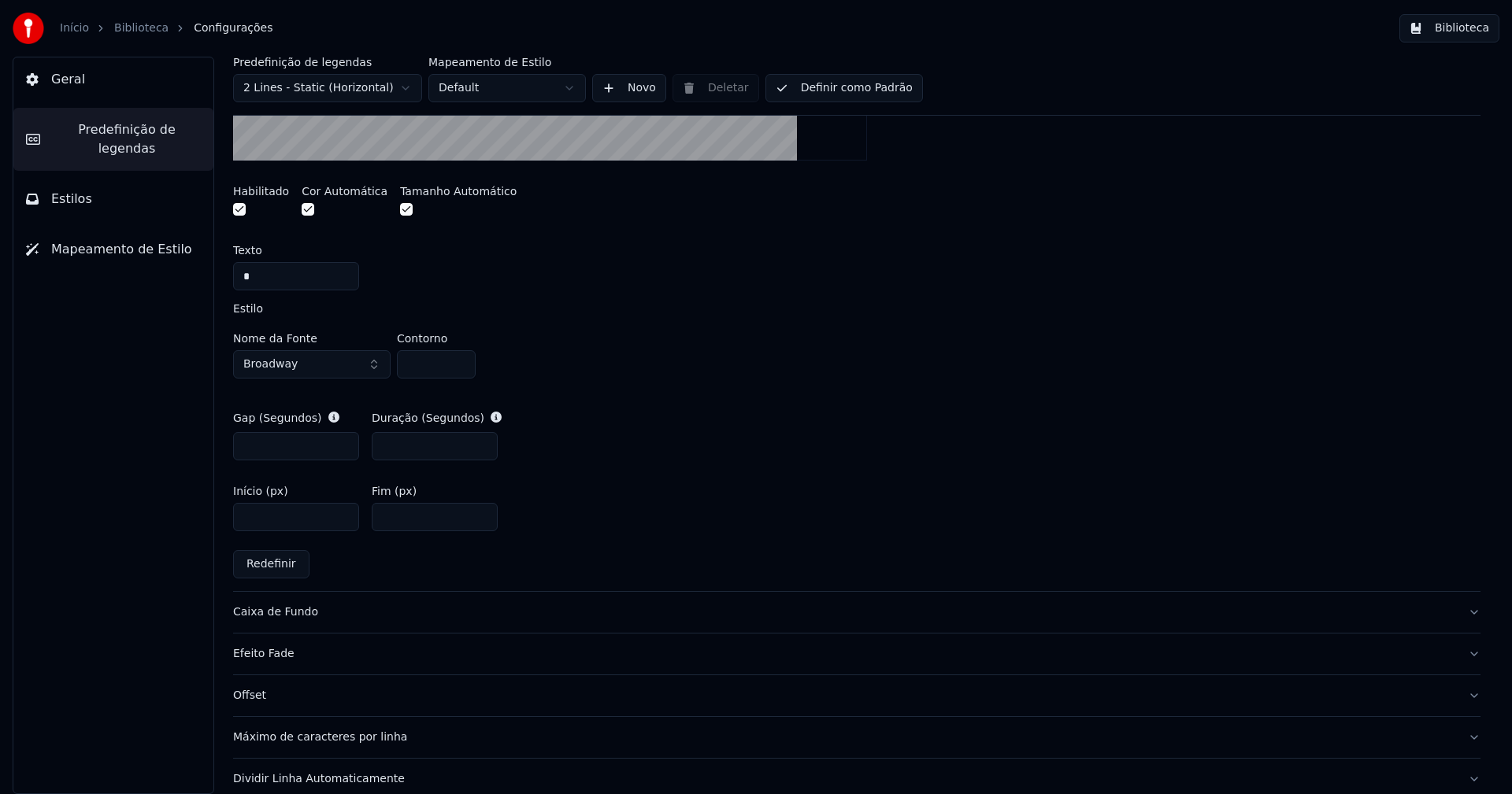
click at [404, 517] on input "***" at bounding box center [435, 517] width 126 height 29
click at [392, 517] on input "***" at bounding box center [435, 517] width 126 height 29
type input "****"
click at [642, 483] on div "Início (px) **** Fim (px) ****" at bounding box center [856, 508] width 1248 height 71
click at [404, 518] on input "****" at bounding box center [435, 517] width 126 height 29
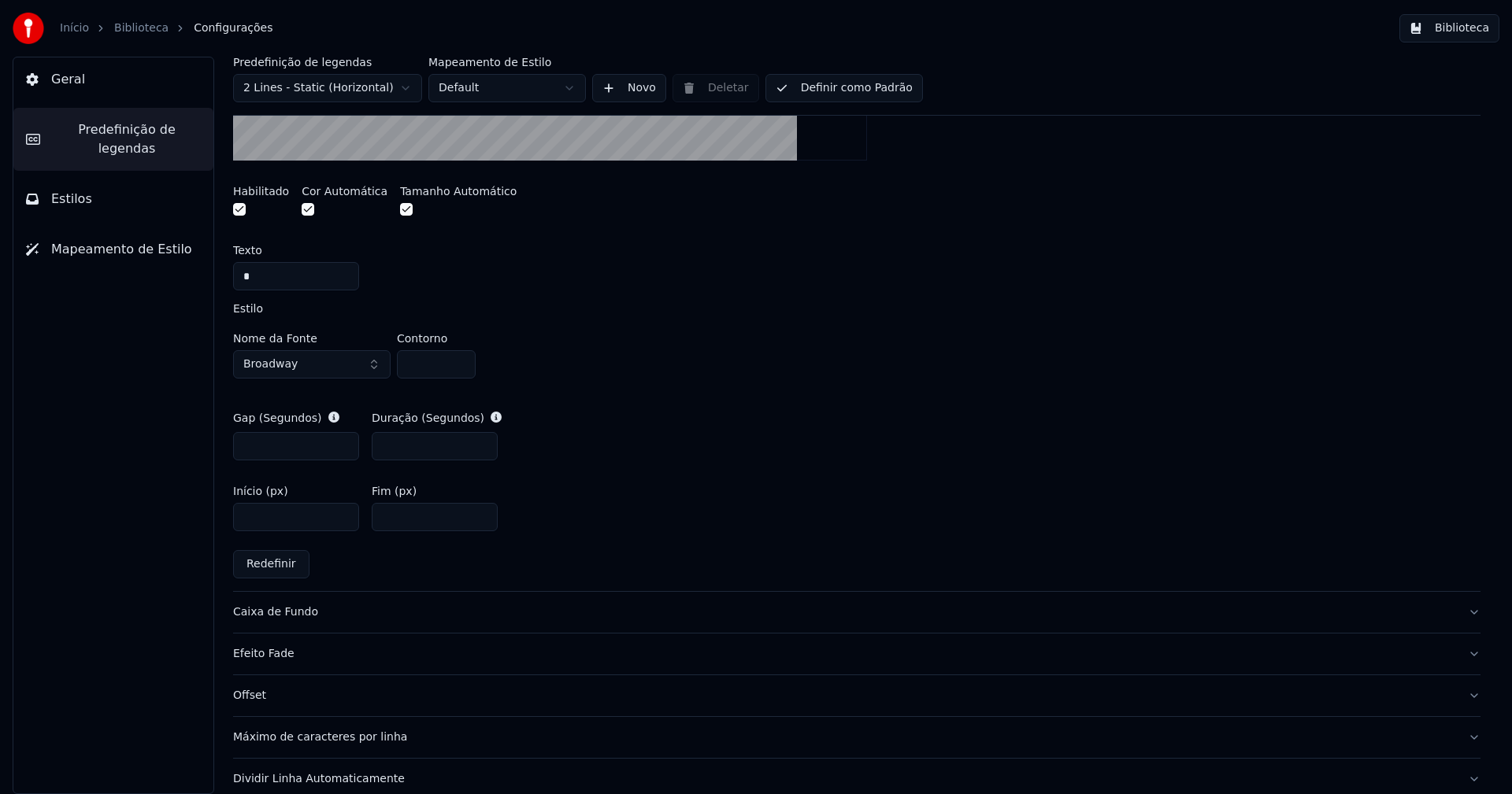
type input "**"
type input "****"
click at [721, 470] on div "Gap (Segundos) *** Duração (Segundos) ***" at bounding box center [856, 435] width 1248 height 76
click at [1461, 32] on button "Biblioteca" at bounding box center [1449, 28] width 100 height 29
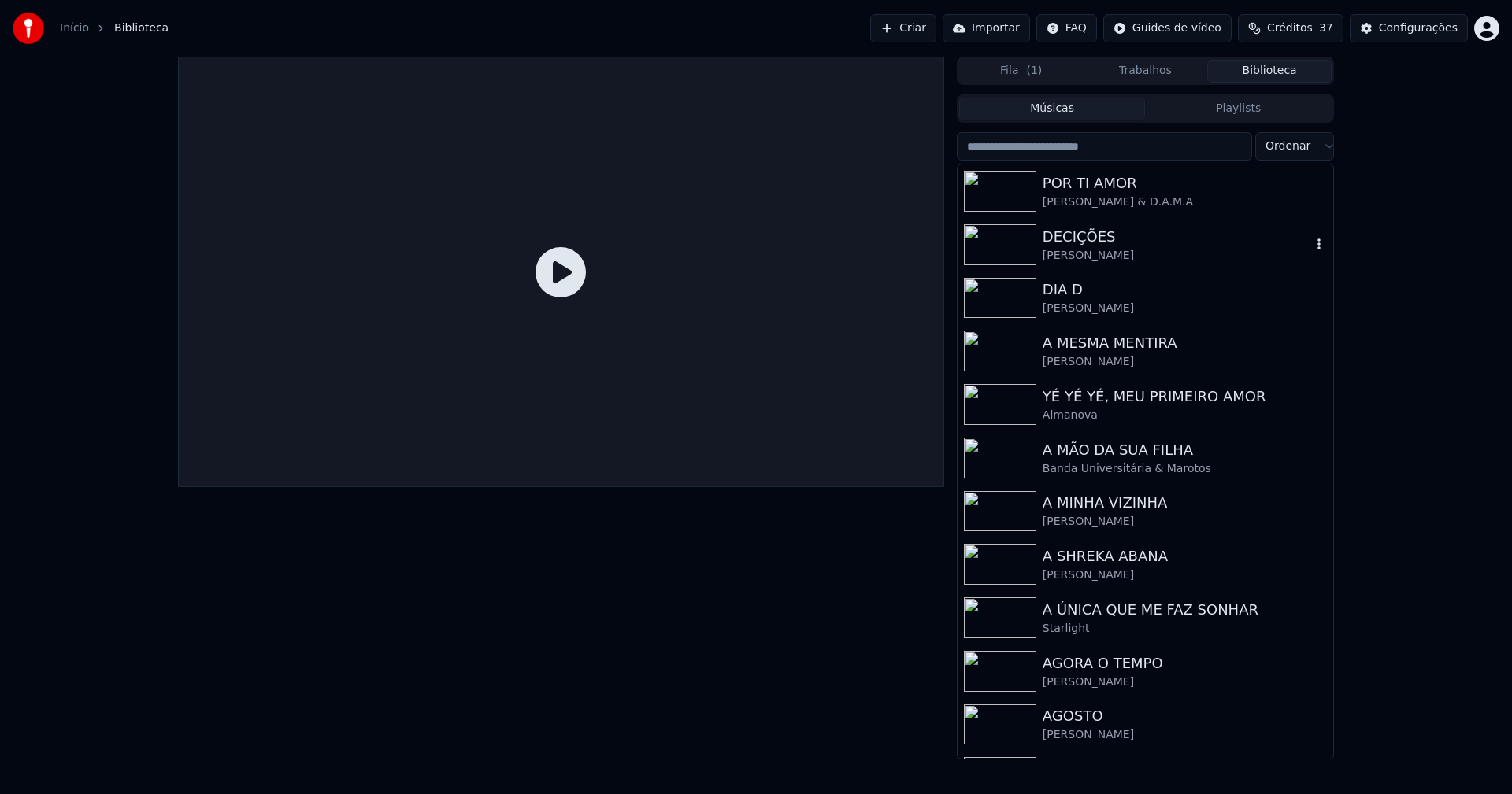
drag, startPoint x: 1073, startPoint y: 238, endPoint x: 961, endPoint y: 369, distance: 172.4
click at [1073, 239] on div "DECIÇÕES" at bounding box center [1176, 237] width 268 height 22
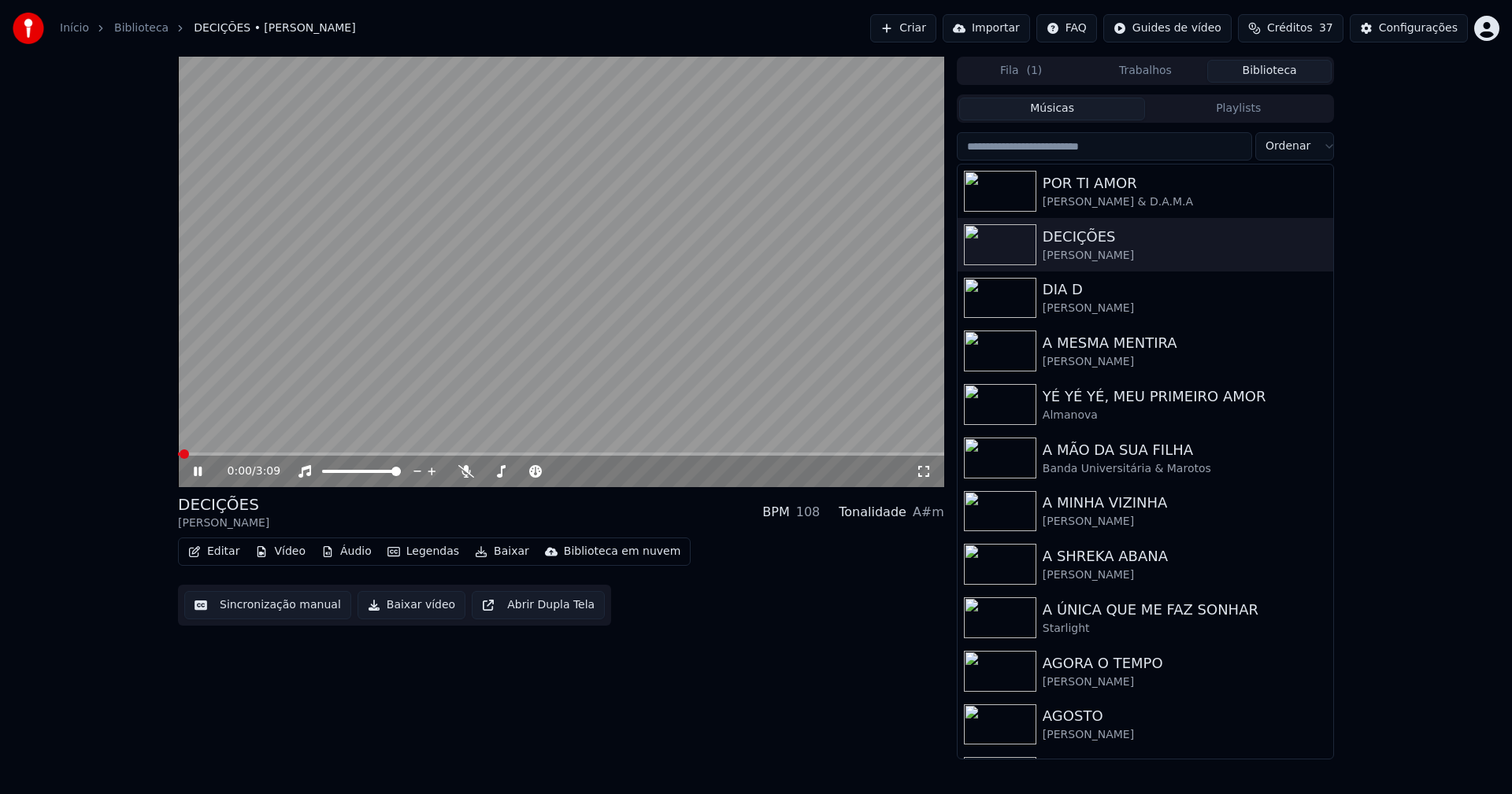
drag, startPoint x: 922, startPoint y: 470, endPoint x: 845, endPoint y: 532, distance: 98.9
click at [924, 470] on icon at bounding box center [923, 471] width 16 height 13
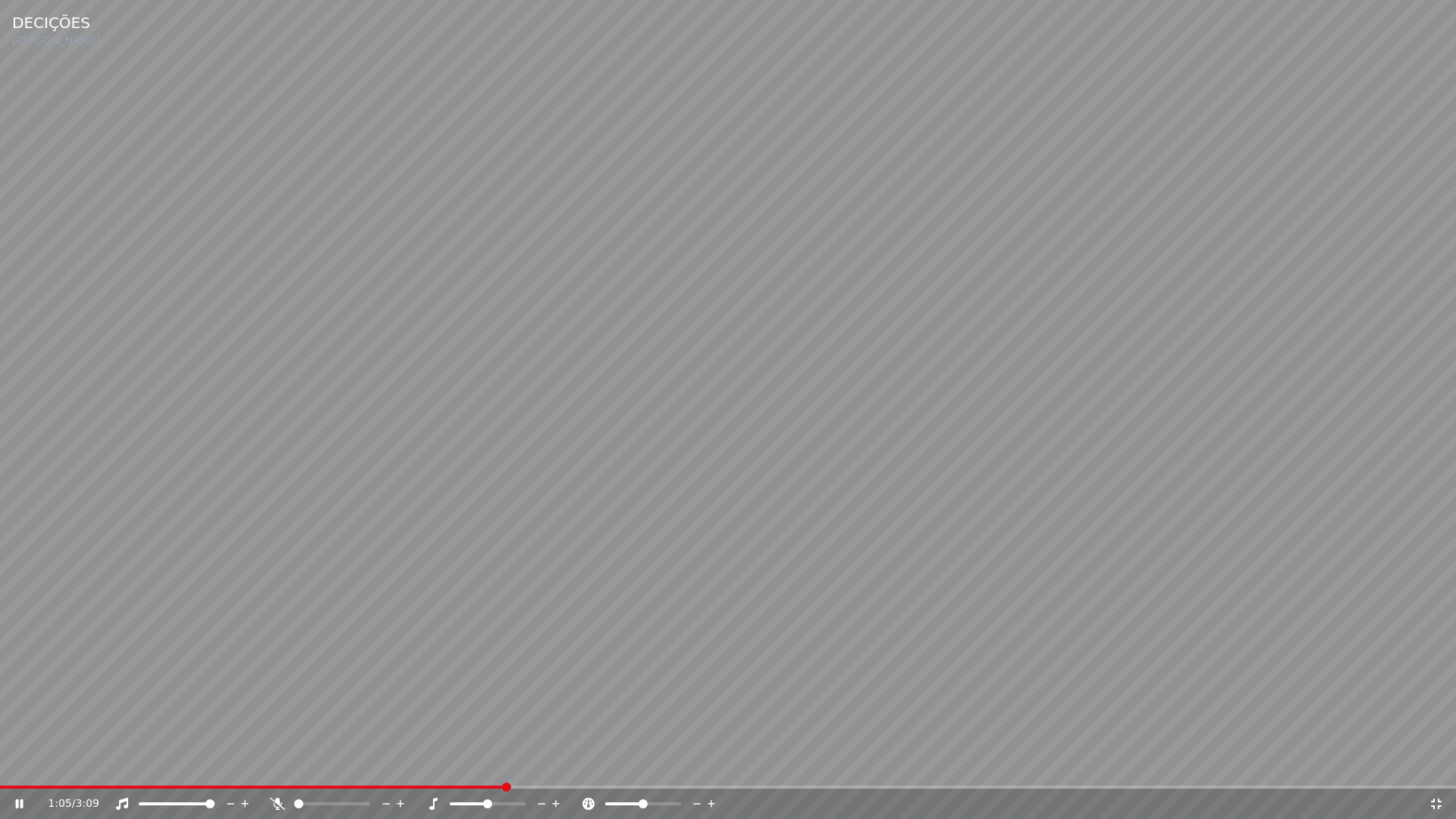
click at [1437, 764] on icon at bounding box center [1436, 804] width 15 height 12
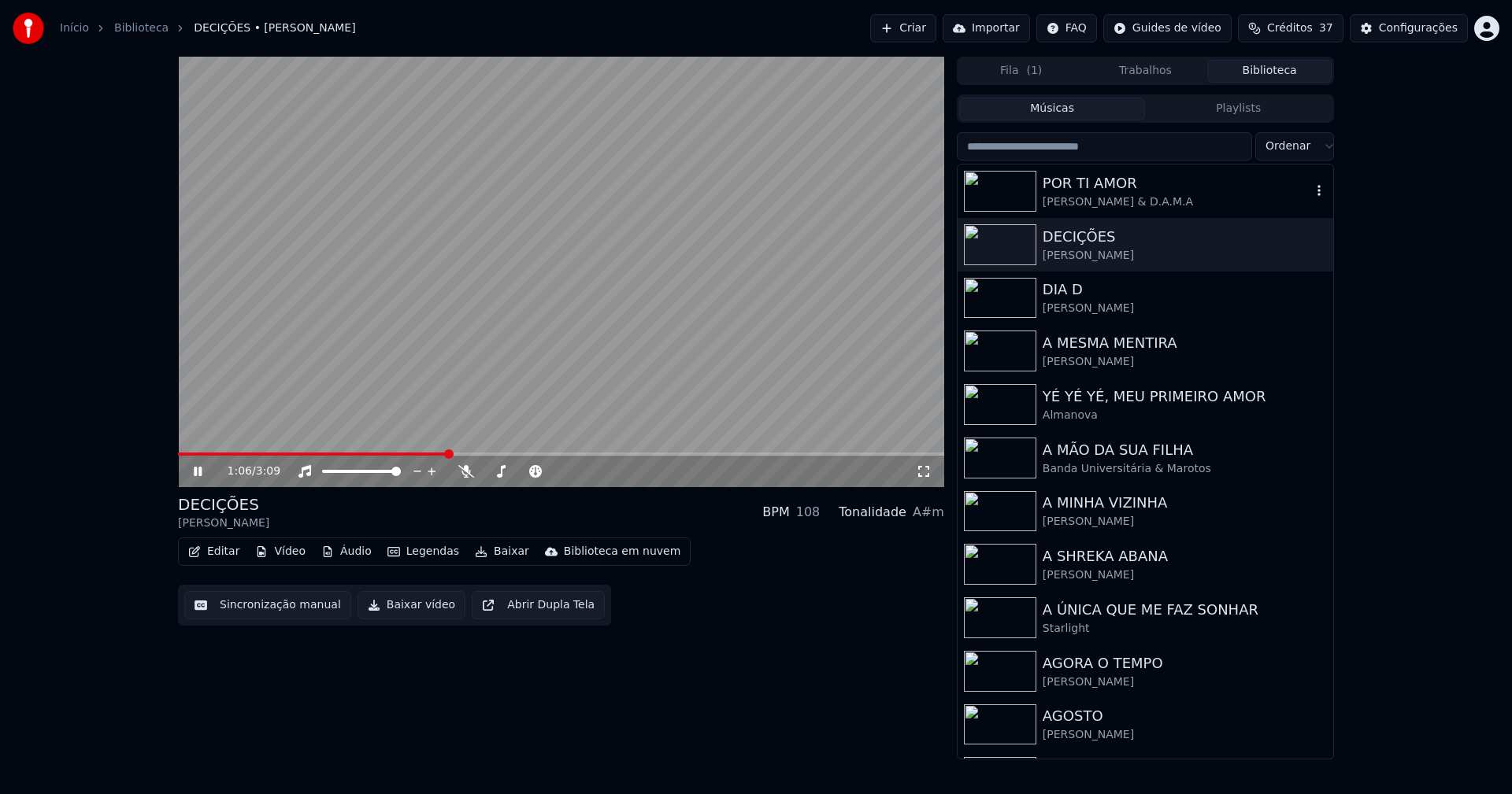
click at [1098, 185] on div "POR TI AMOR" at bounding box center [1176, 183] width 268 height 22
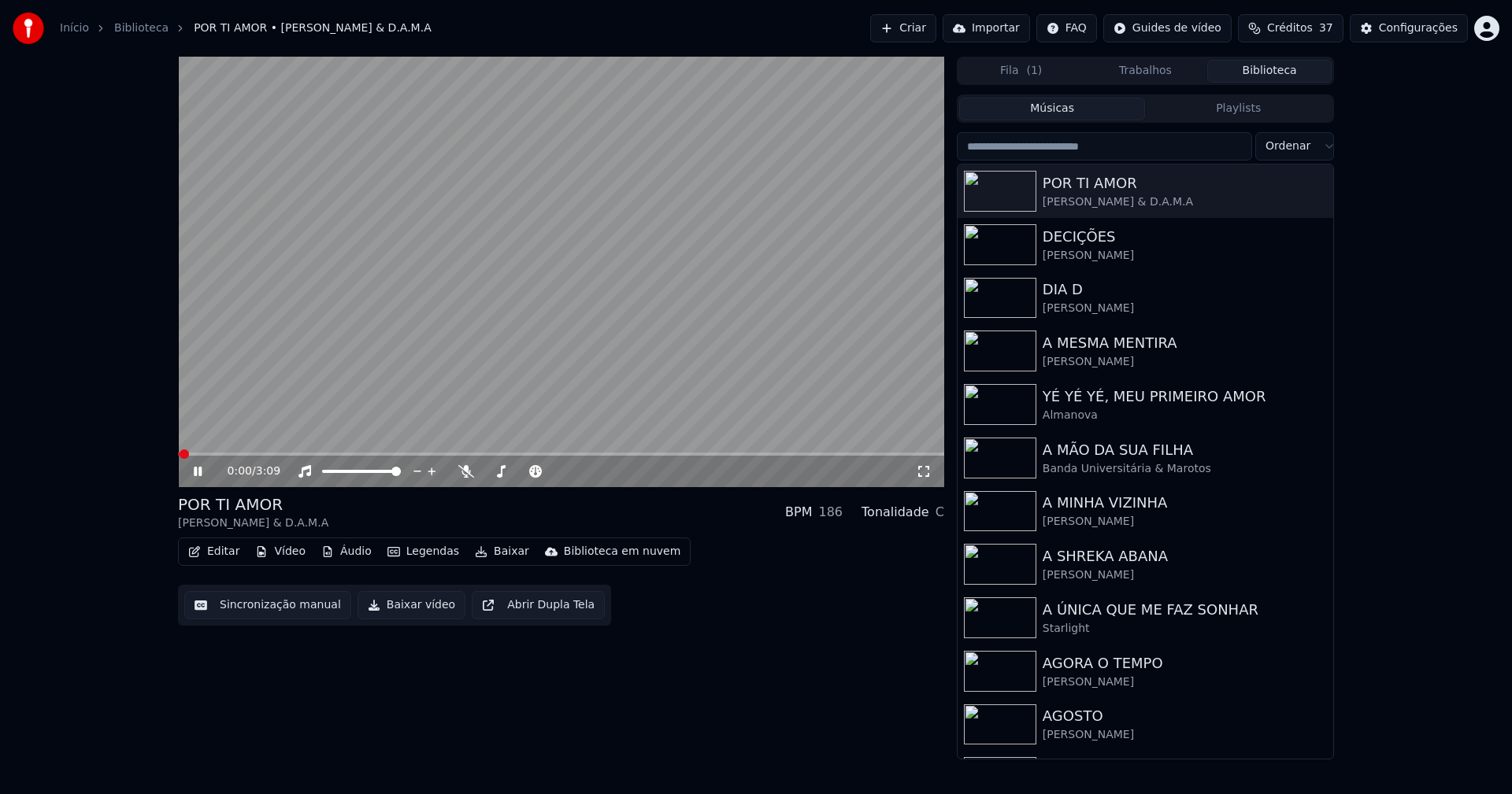
click at [928, 470] on icon at bounding box center [924, 471] width 11 height 11
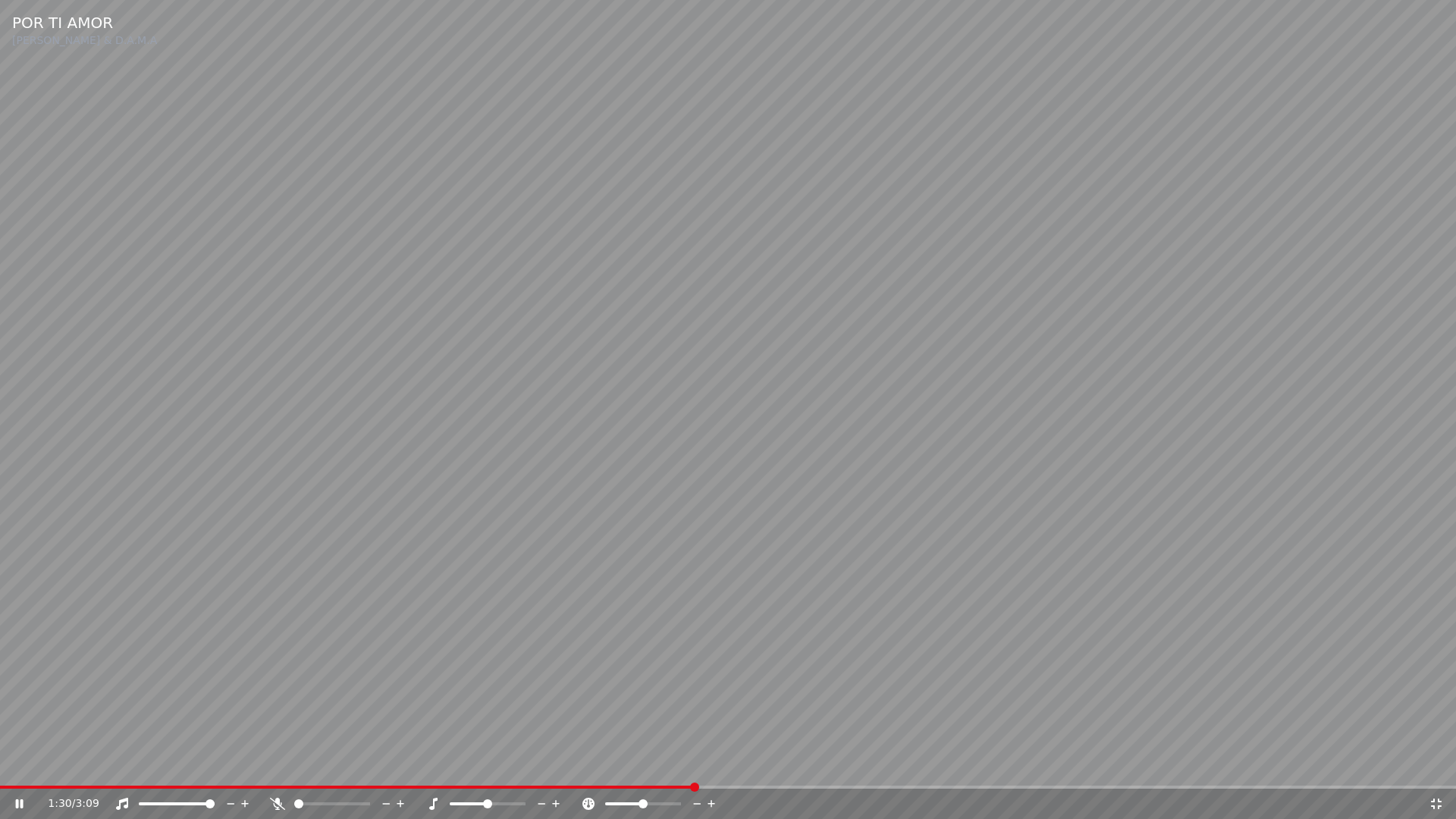
drag, startPoint x: 1437, startPoint y: 802, endPoint x: 1419, endPoint y: 311, distance: 491.3
click at [1437, 764] on icon at bounding box center [1436, 804] width 15 height 12
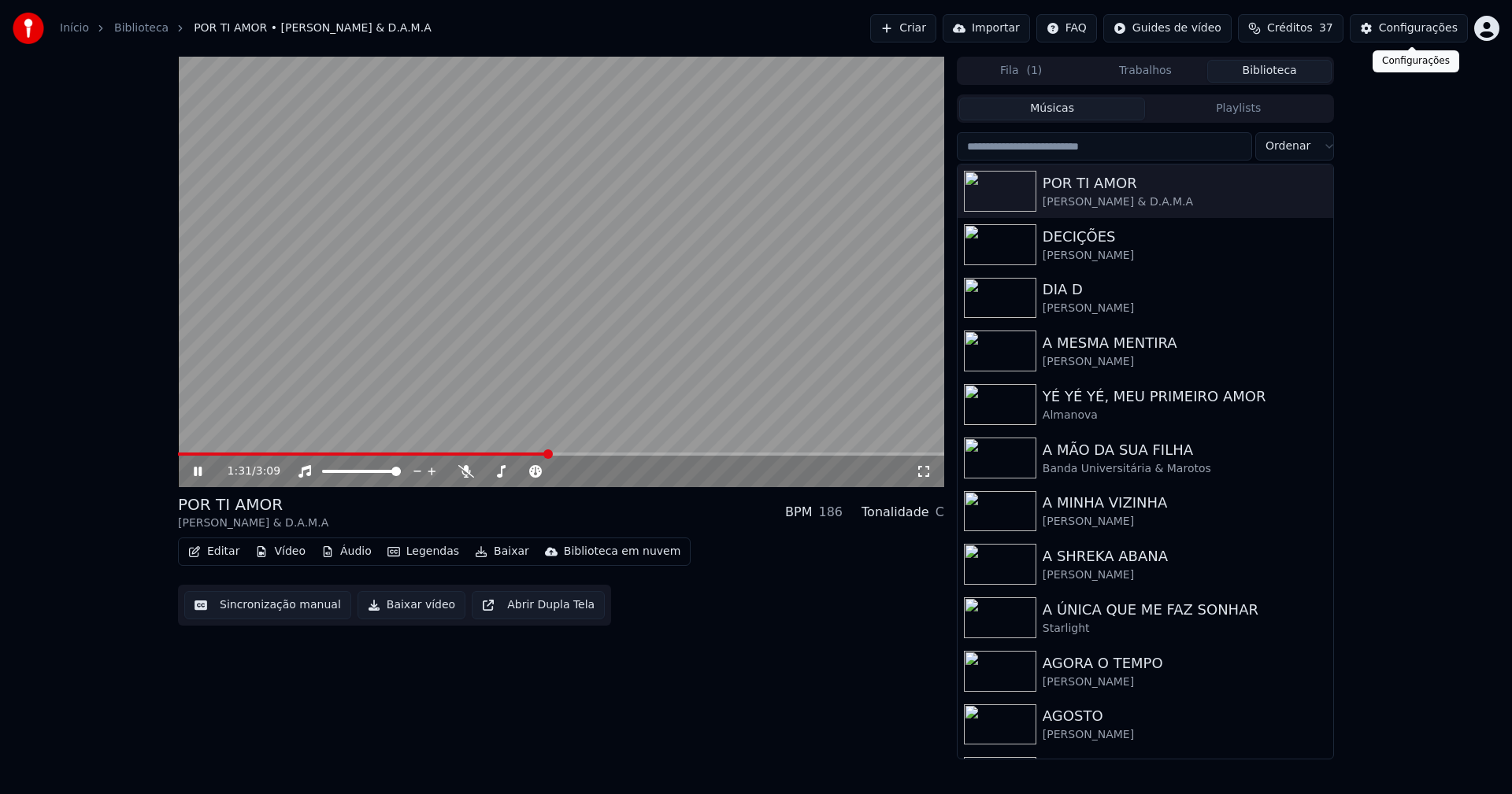
click at [1424, 33] on div "Configurações" at bounding box center [1418, 28] width 79 height 16
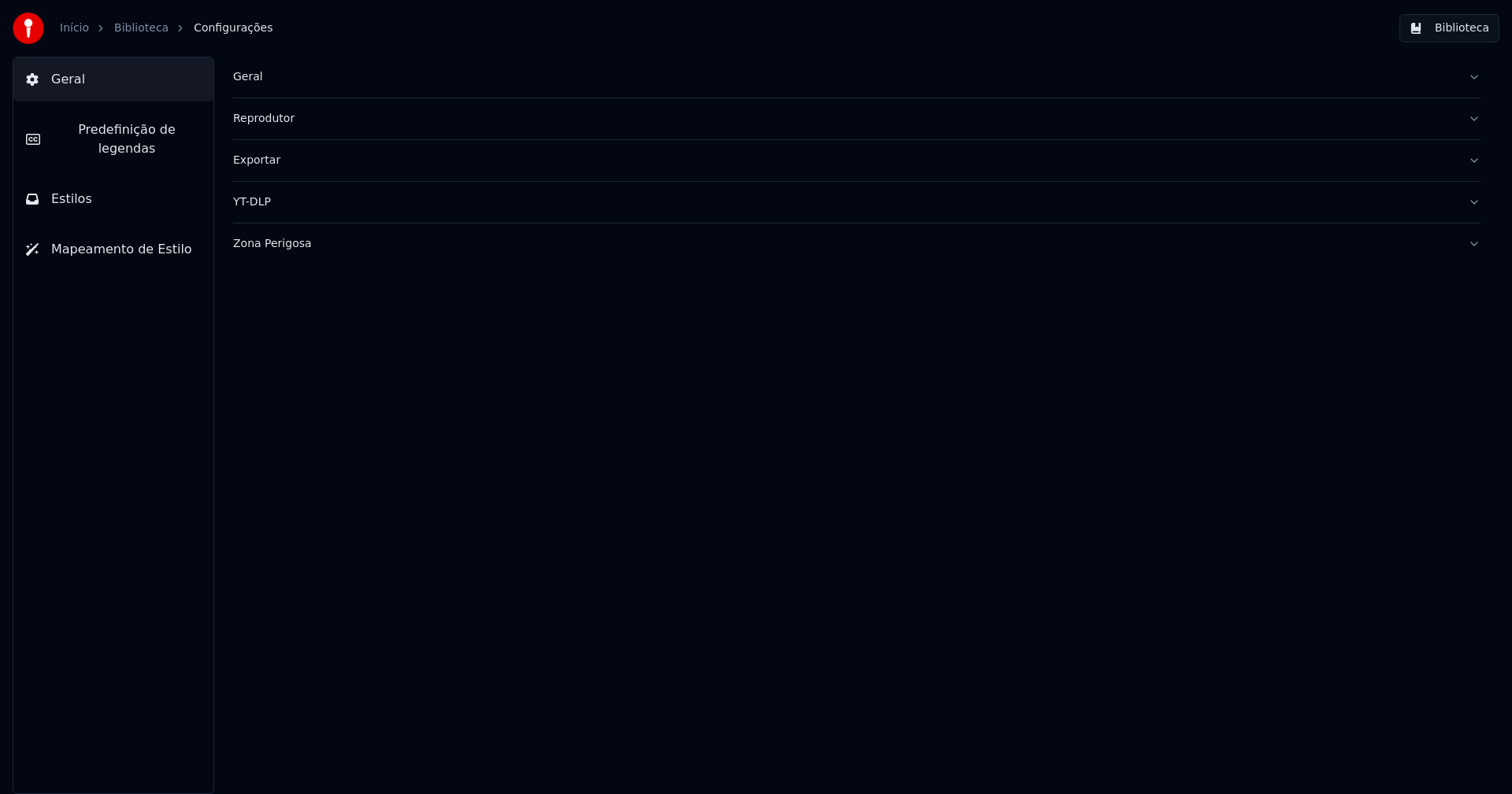
click at [136, 135] on span "Predefinição de legendas" at bounding box center [127, 139] width 148 height 38
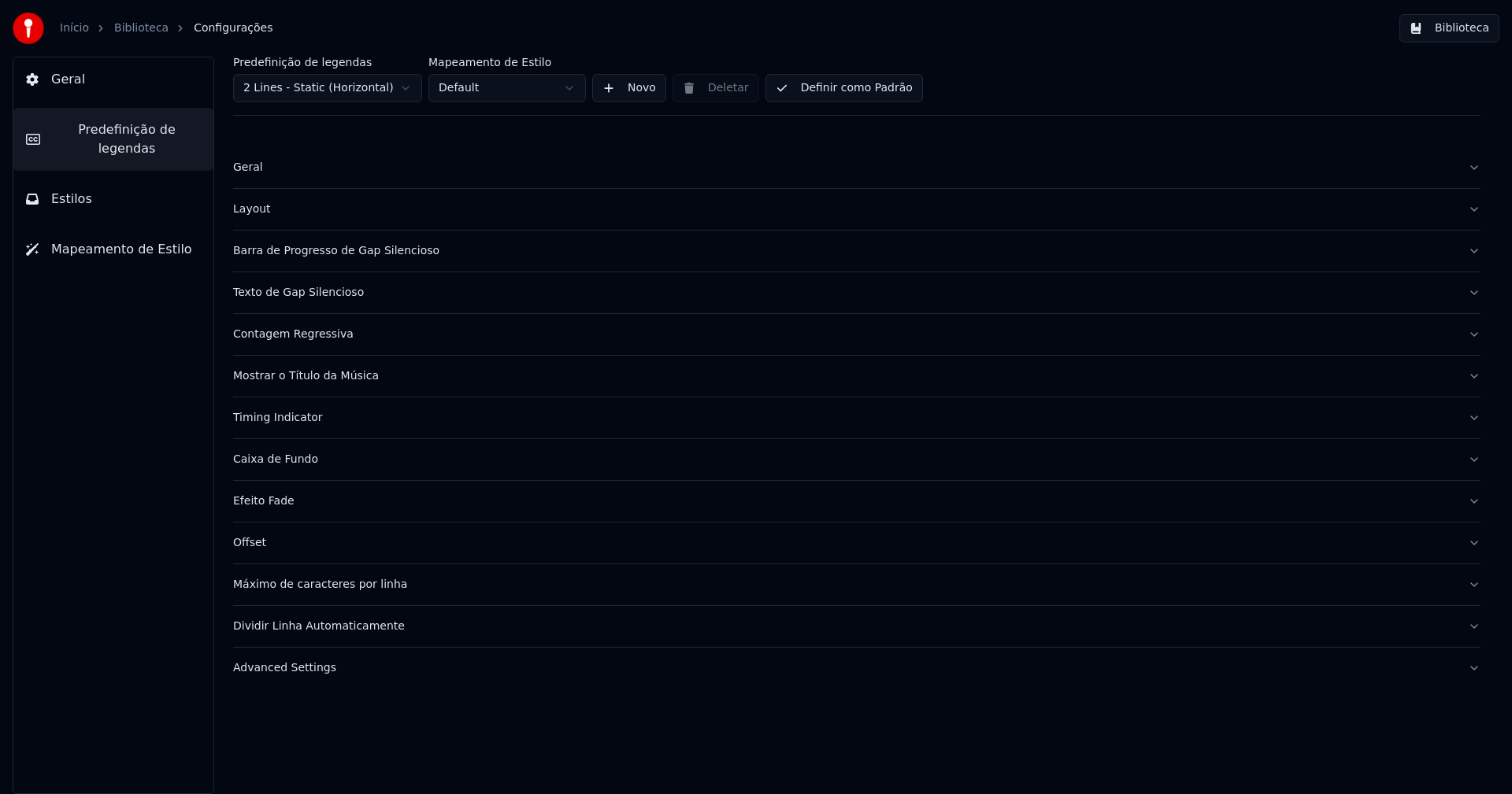
click at [304, 421] on div "Timing Indicator" at bounding box center [844, 418] width 1223 height 16
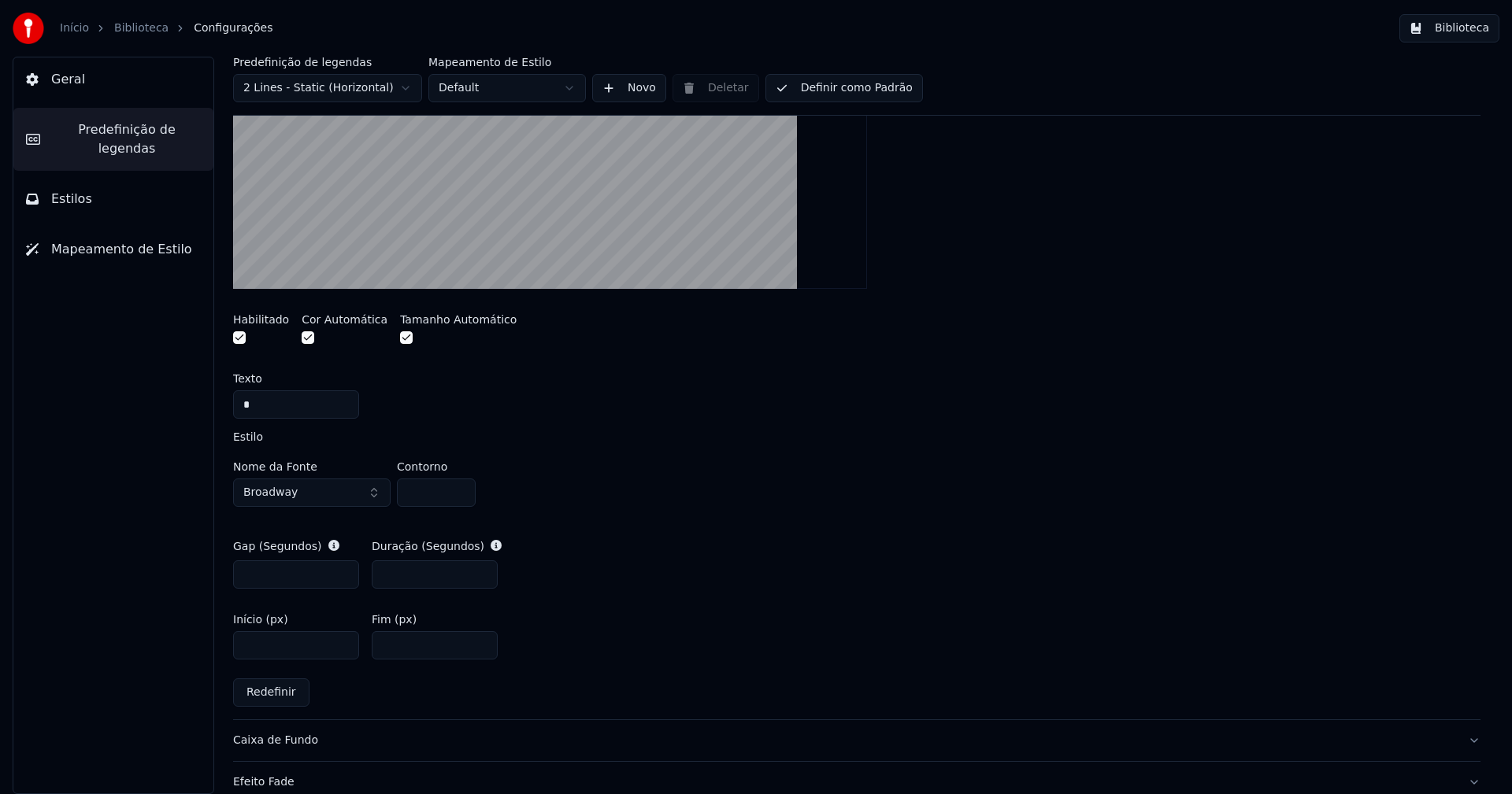
scroll to position [629, 0]
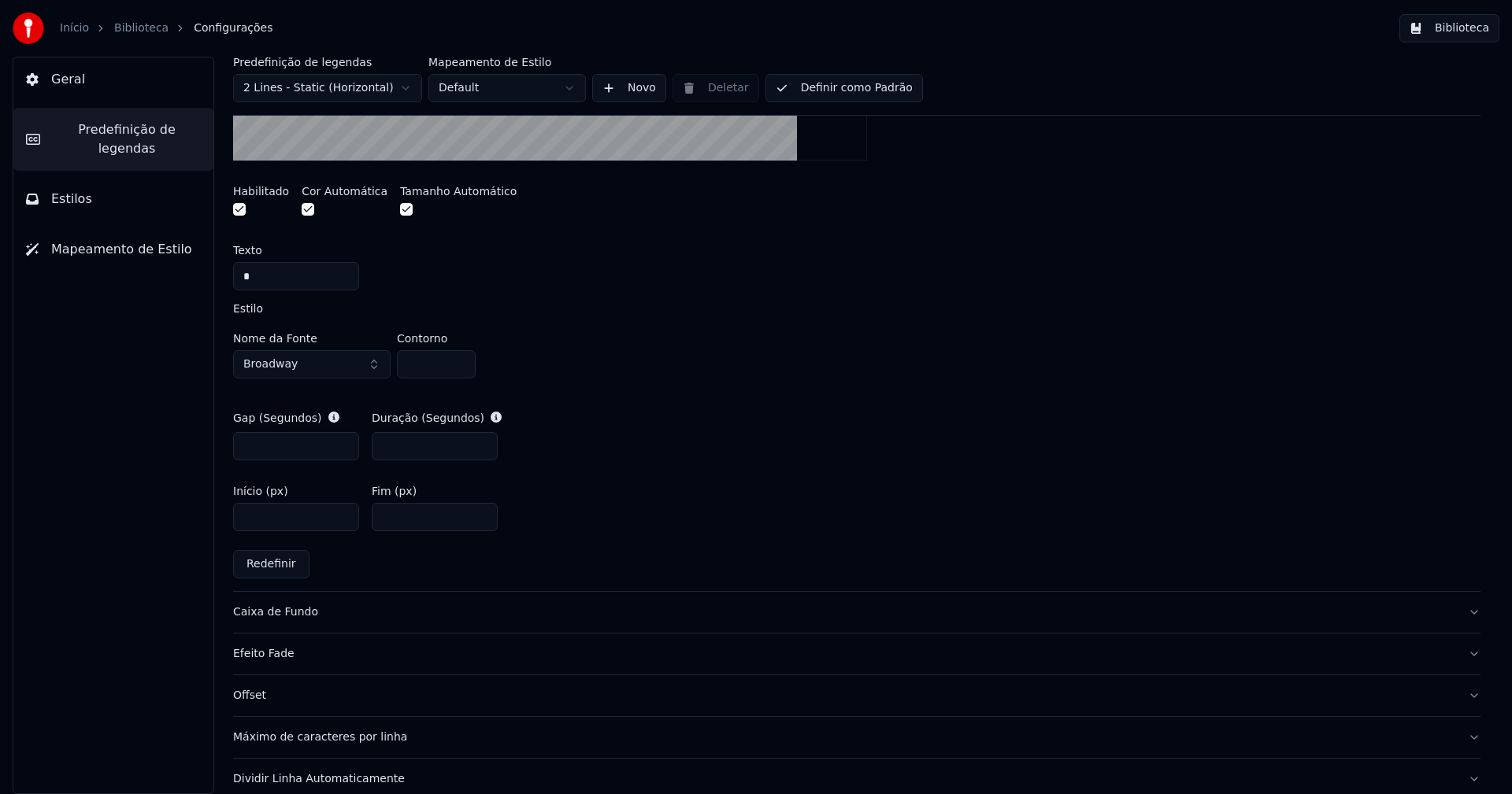
click at [411, 522] on input "****" at bounding box center [435, 517] width 126 height 29
type input "**"
type input "*"
type input "**"
click at [693, 449] on div "Gap (Segundos) *** Duração (Segundos) ***" at bounding box center [856, 435] width 1248 height 76
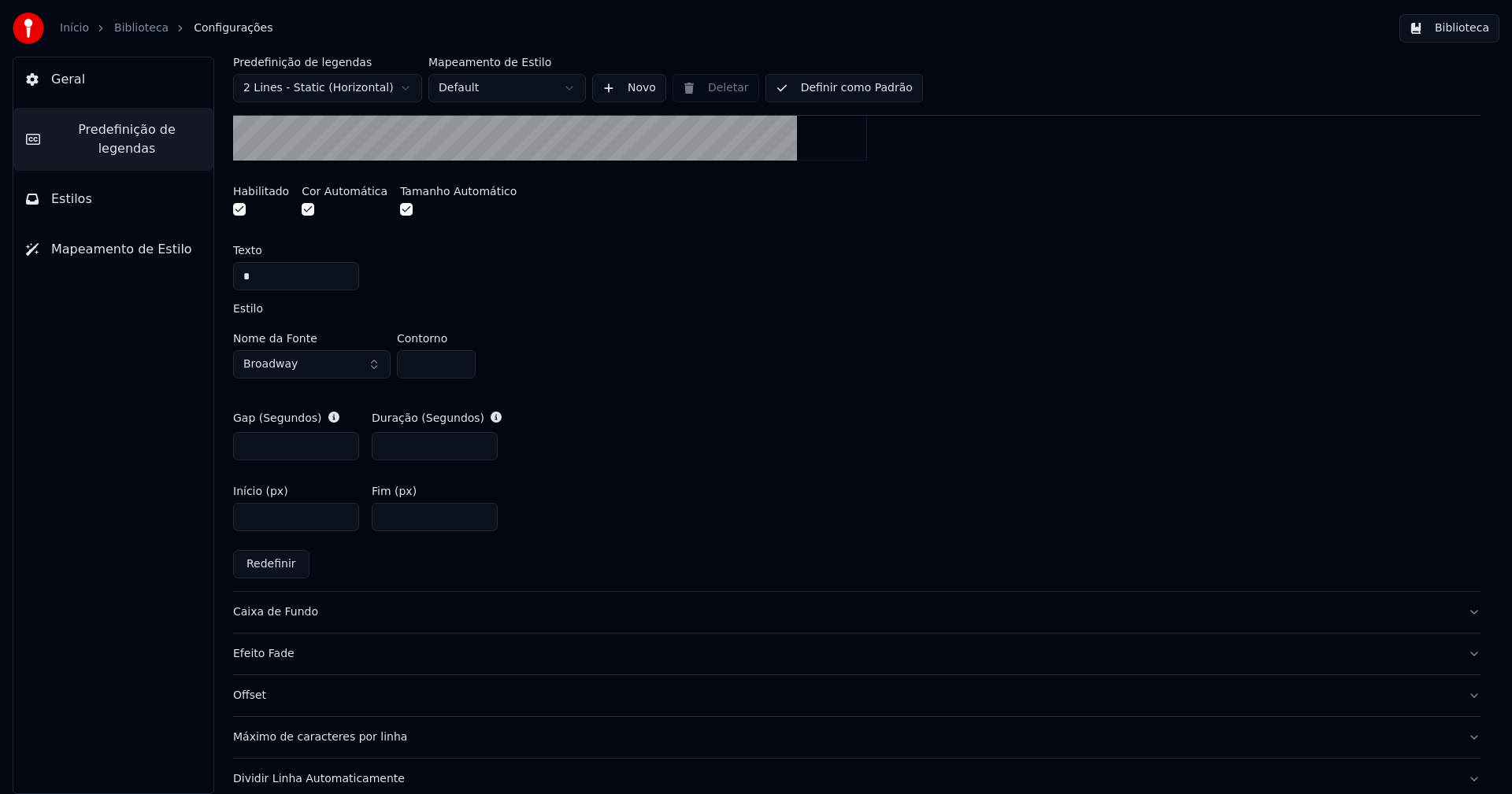
click at [382, 514] on input "**" at bounding box center [435, 517] width 126 height 29
type input "***"
click at [757, 429] on div "Gap (Segundos) *** Duração (Segundos) ***" at bounding box center [856, 435] width 1248 height 76
click at [394, 516] on input "***" at bounding box center [435, 517] width 126 height 29
type input "**"
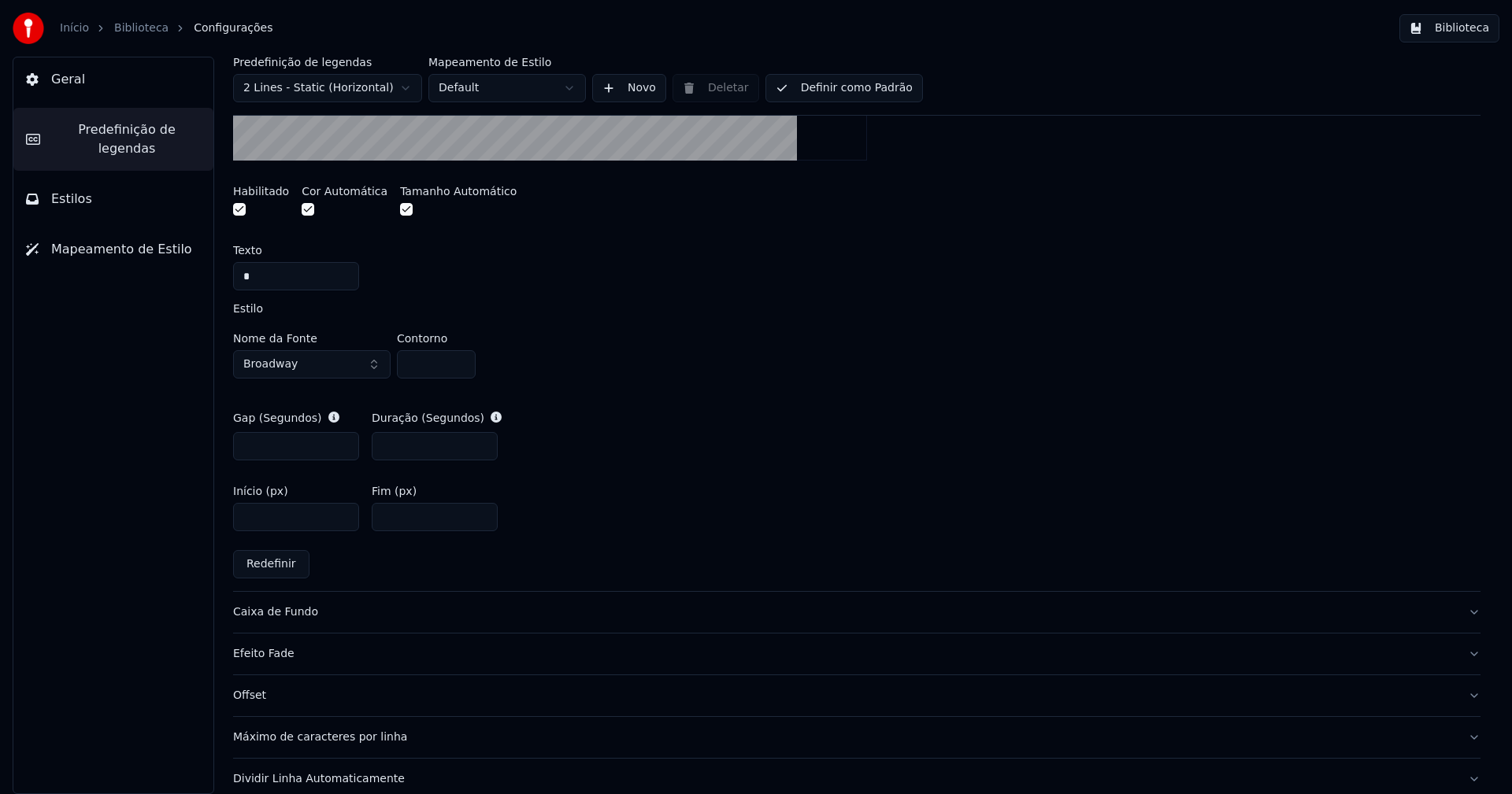
click at [751, 481] on div "Início (px) **** Fim (px) **" at bounding box center [856, 508] width 1248 height 71
click at [1465, 36] on button "Biblioteca" at bounding box center [1449, 28] width 100 height 29
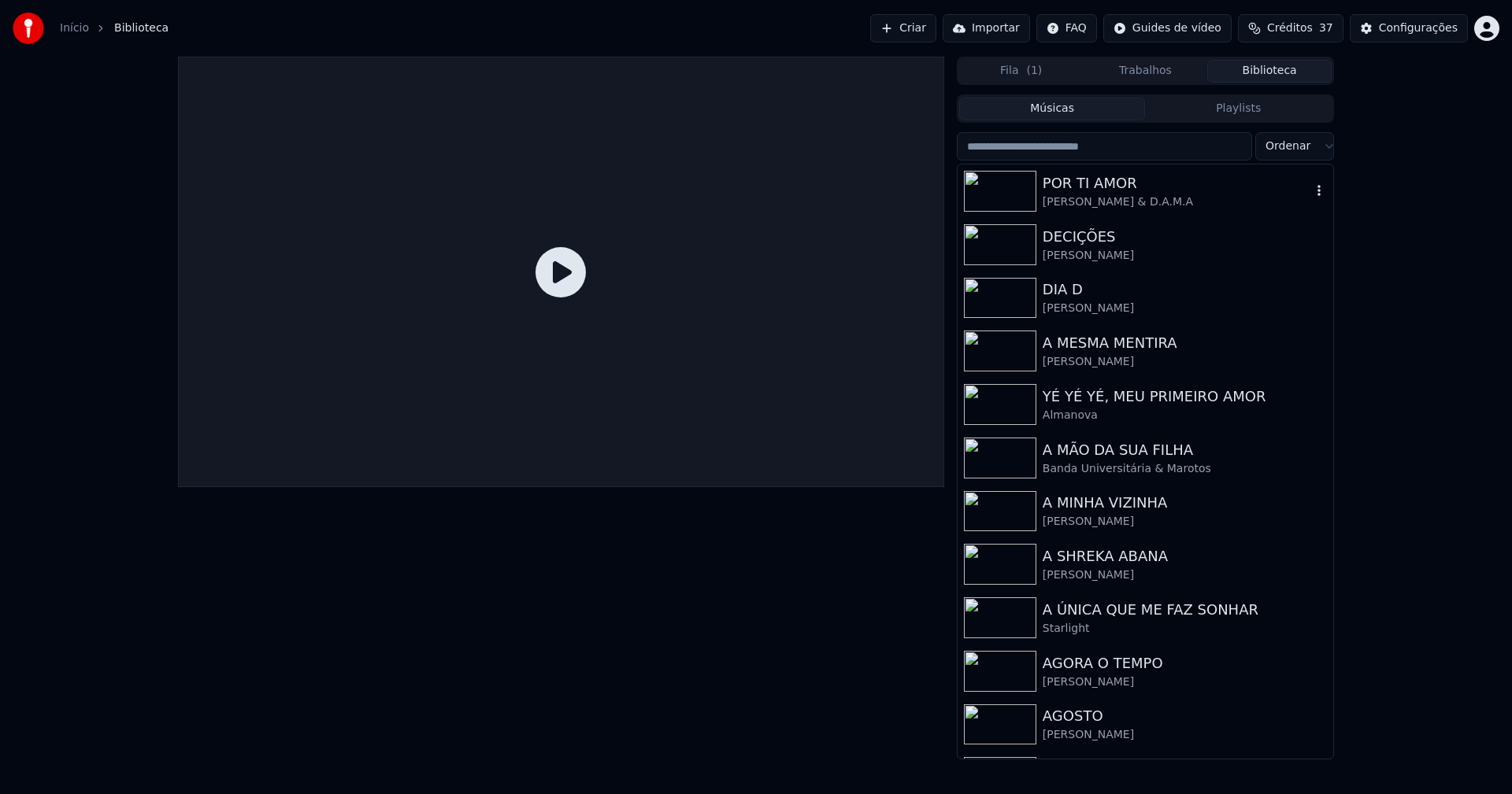
click at [1112, 194] on div "[PERSON_NAME] & D.A.M.A" at bounding box center [1176, 202] width 268 height 16
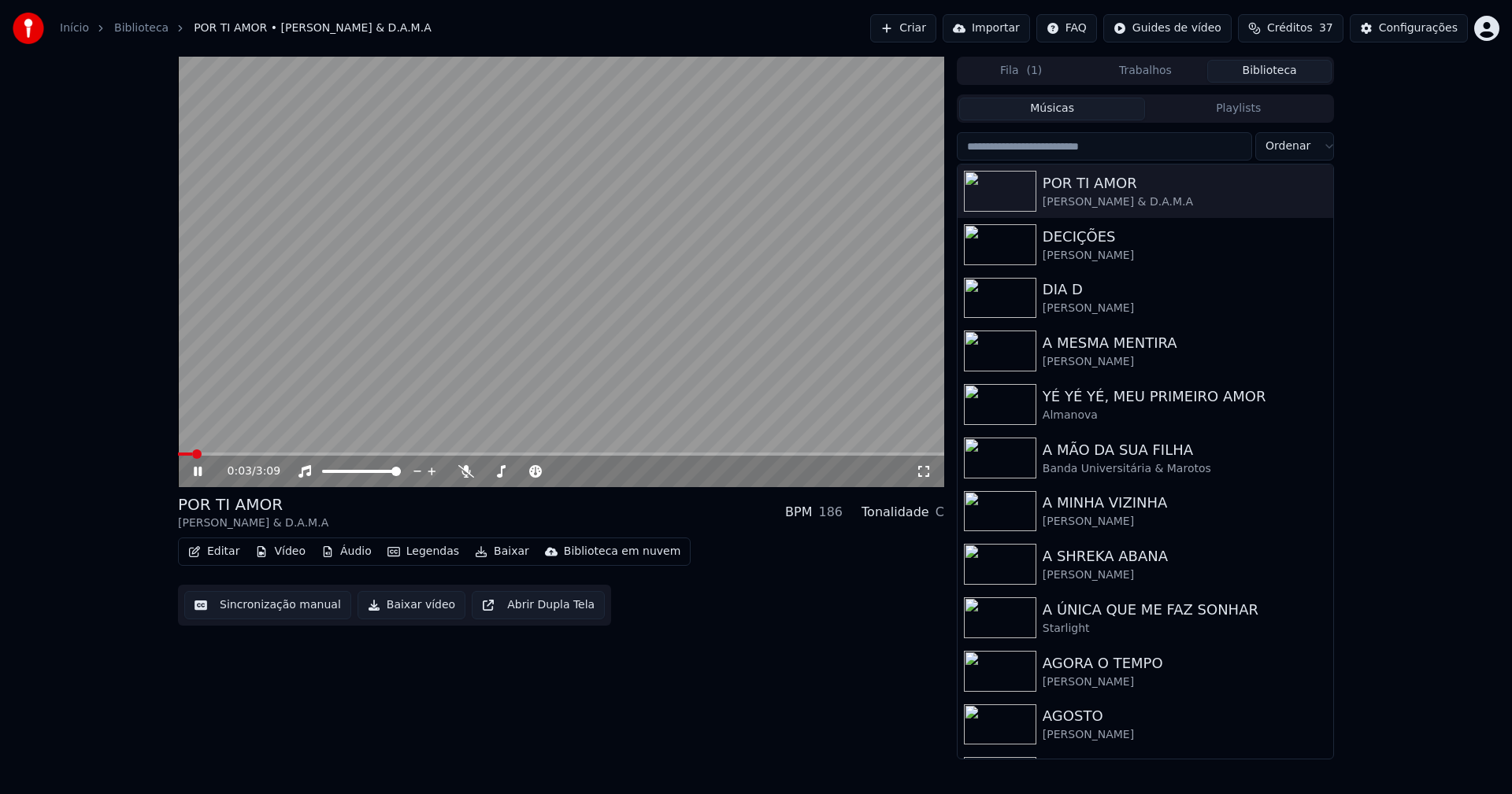
click at [920, 473] on icon at bounding box center [923, 471] width 16 height 13
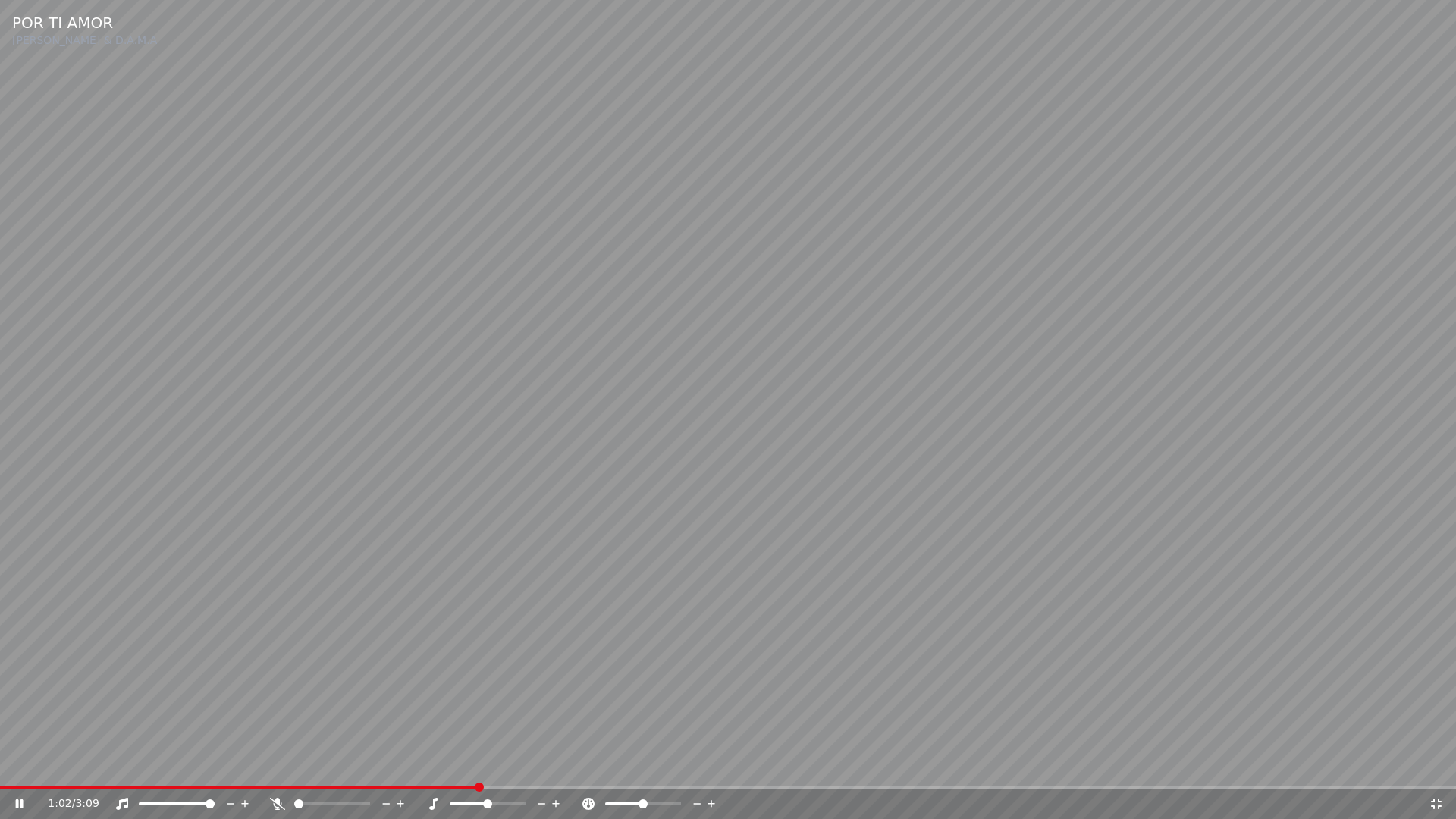
click at [1432, 764] on icon at bounding box center [1436, 804] width 11 height 11
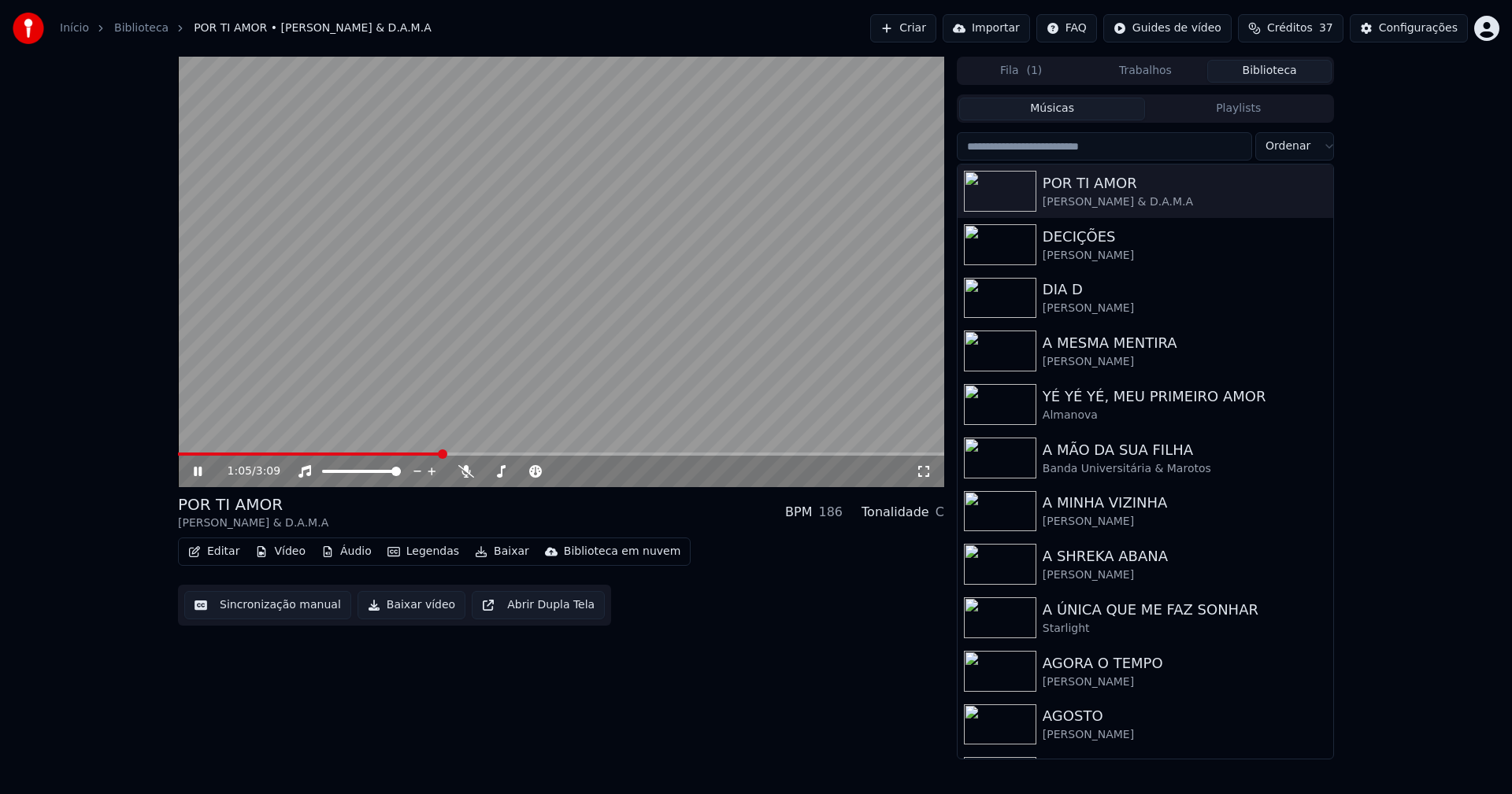
click at [197, 475] on icon at bounding box center [197, 471] width 8 height 9
drag, startPoint x: 383, startPoint y: 607, endPoint x: 407, endPoint y: 591, distance: 28.8
click at [385, 607] on button "Baixar vídeo" at bounding box center [412, 605] width 108 height 29
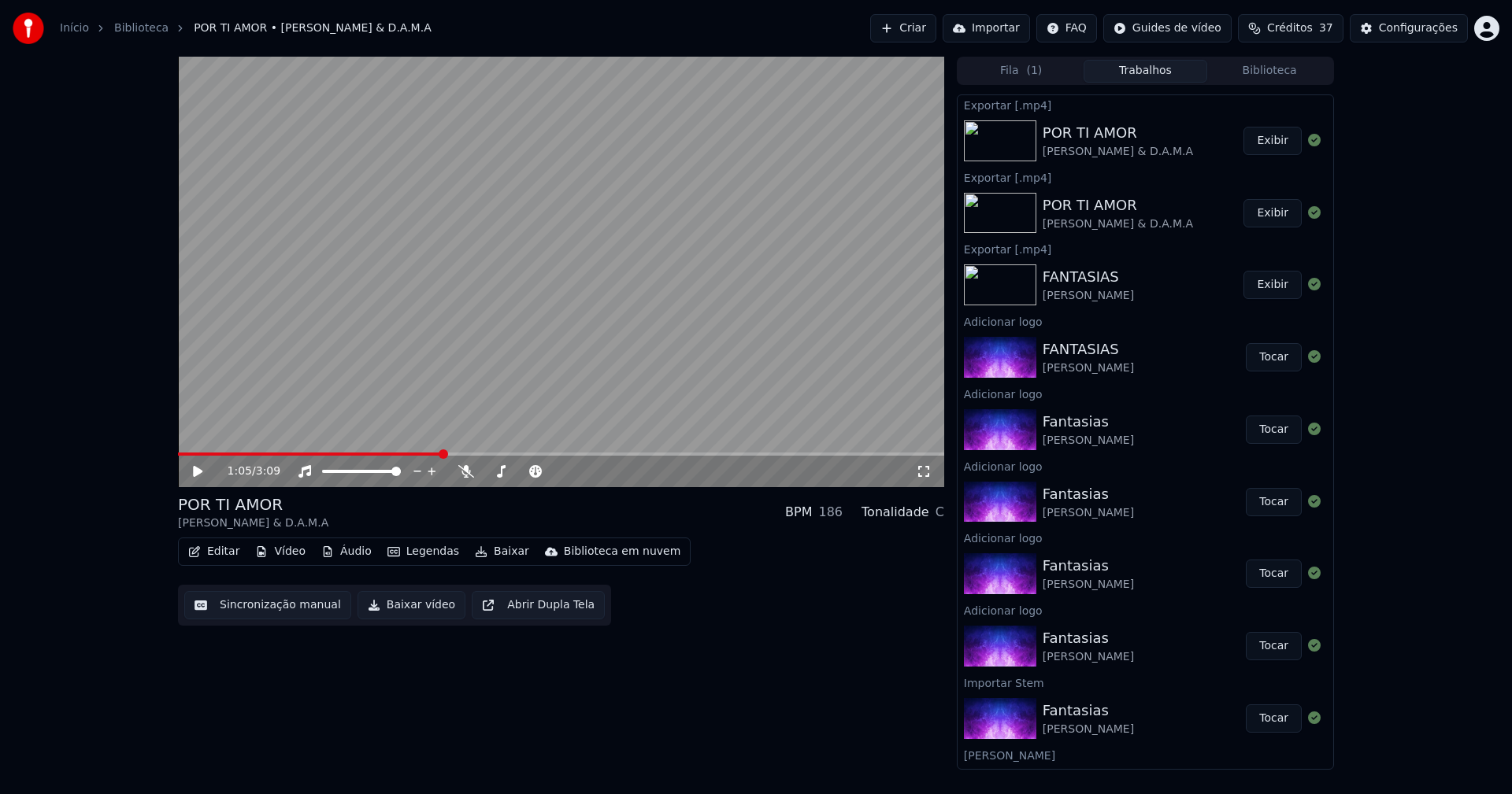
click at [1257, 77] on button "Biblioteca" at bounding box center [1269, 71] width 125 height 23
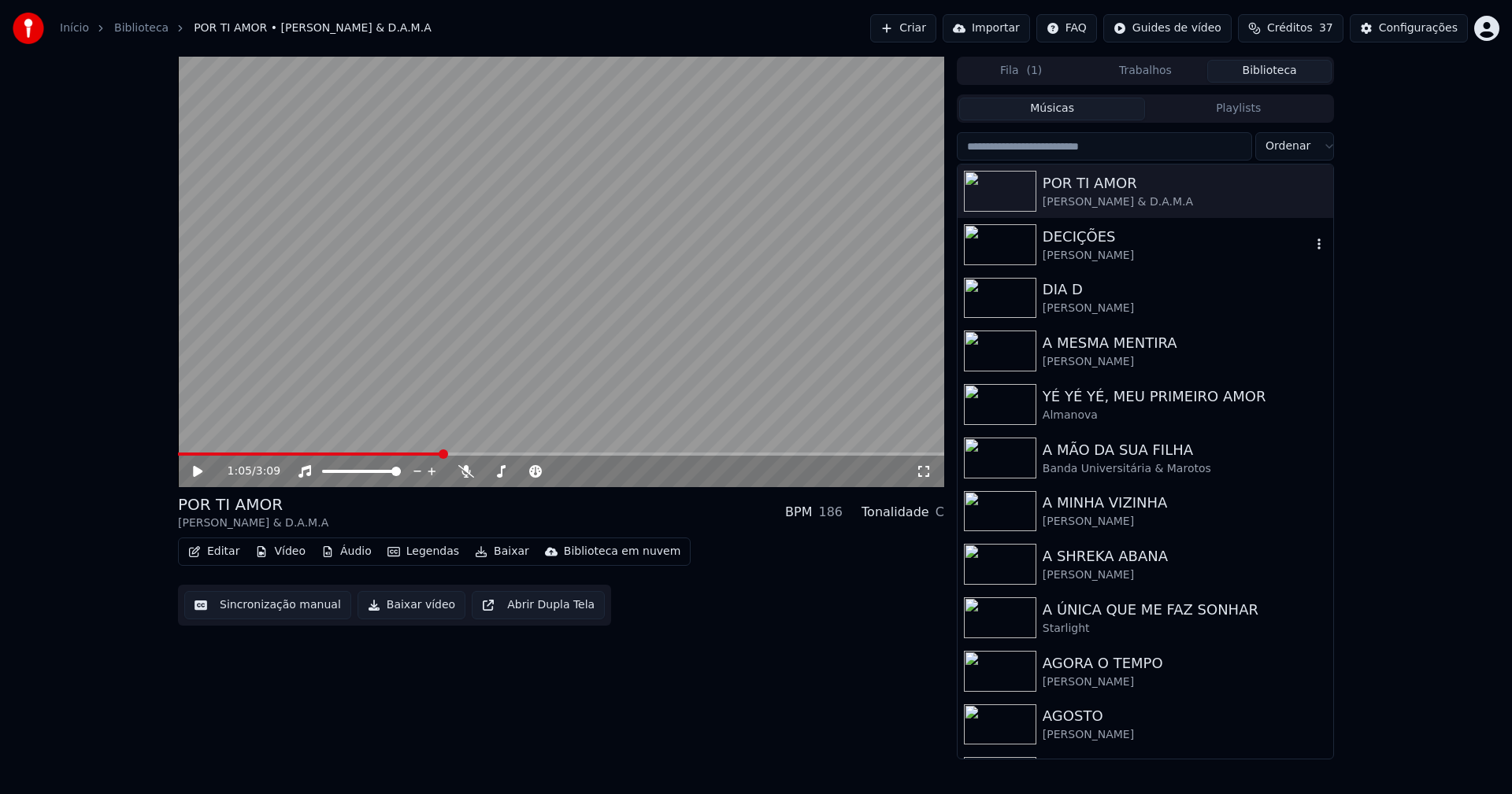
click at [1095, 257] on div "[PERSON_NAME]" at bounding box center [1176, 255] width 268 height 16
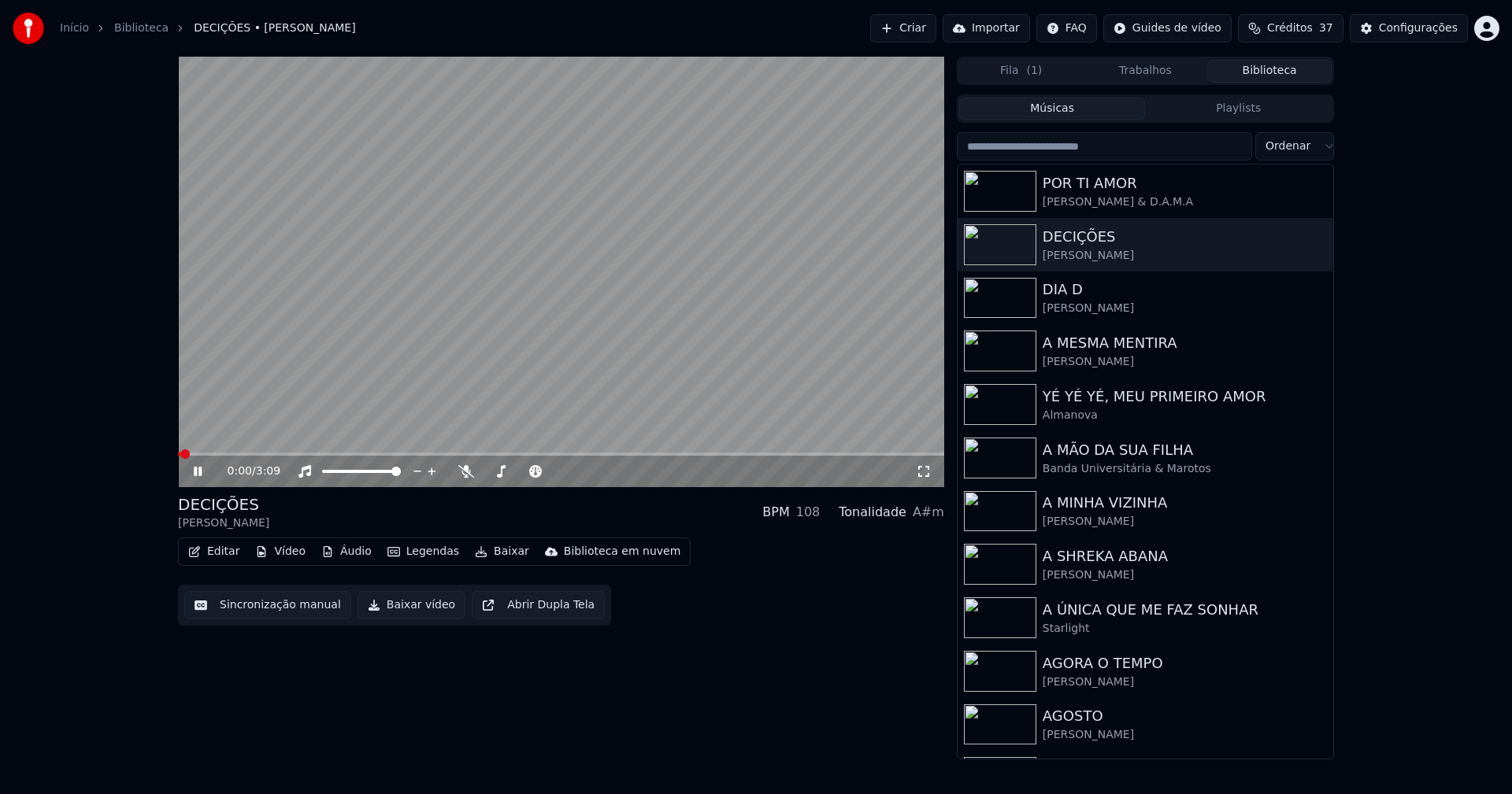
click at [197, 476] on icon at bounding box center [209, 471] width 37 height 13
click at [1419, 18] on button "Configurações" at bounding box center [1408, 28] width 118 height 29
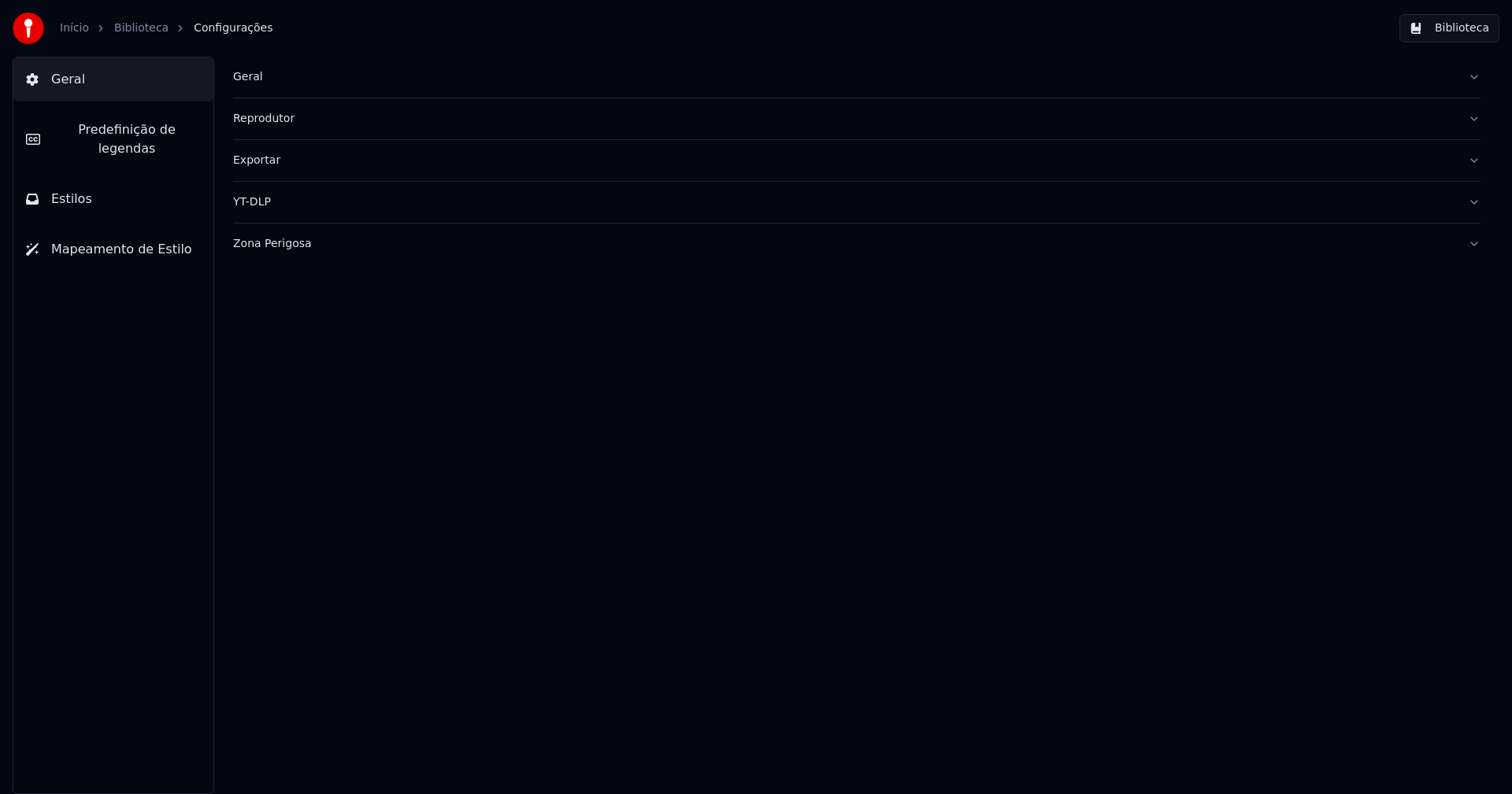
click at [68, 189] on span "Estilos" at bounding box center [71, 199] width 41 height 18
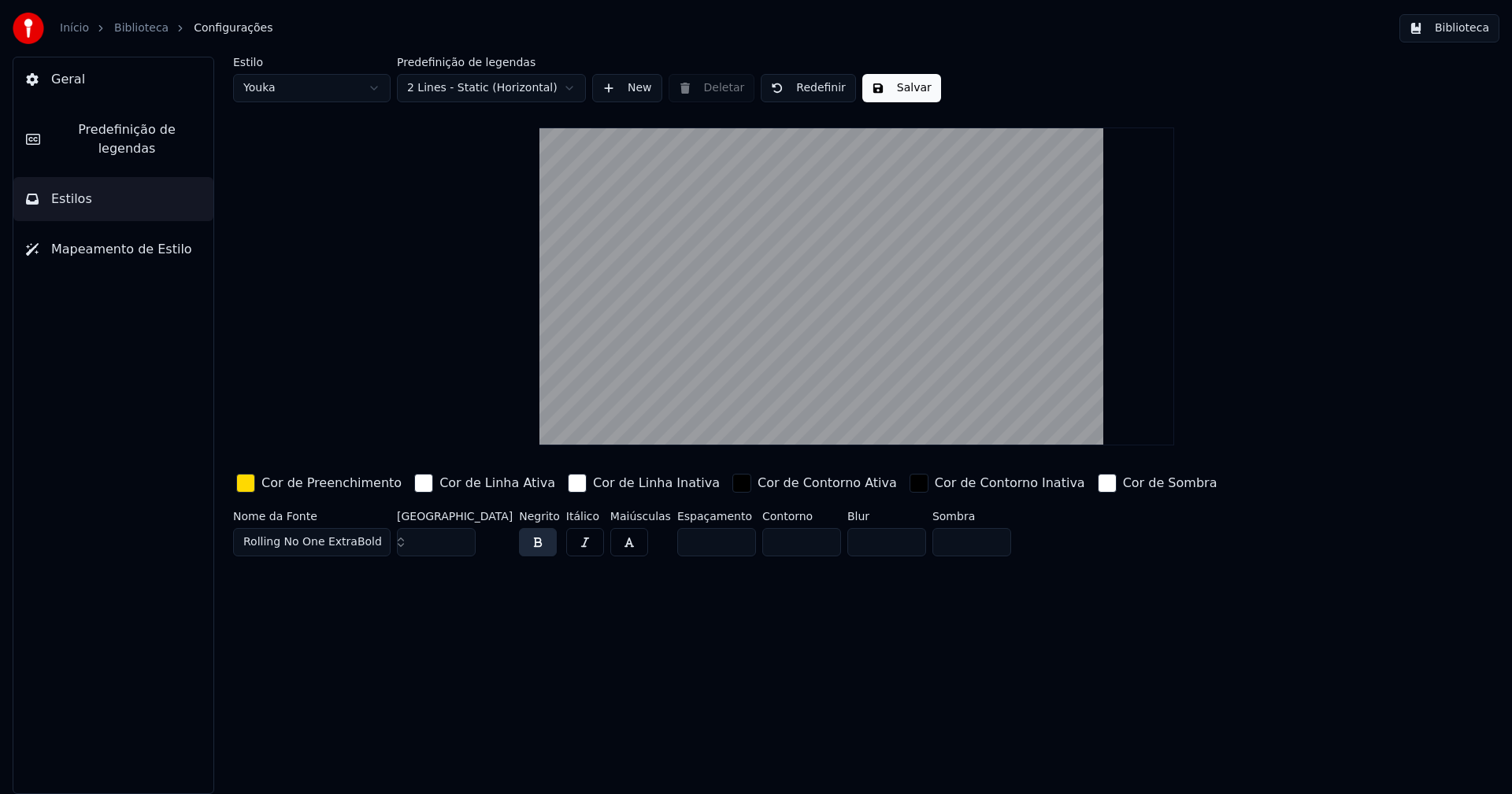
drag, startPoint x: 245, startPoint y: 490, endPoint x: 252, endPoint y: 501, distance: 13.0
click at [245, 490] on div "button" at bounding box center [245, 483] width 18 height 18
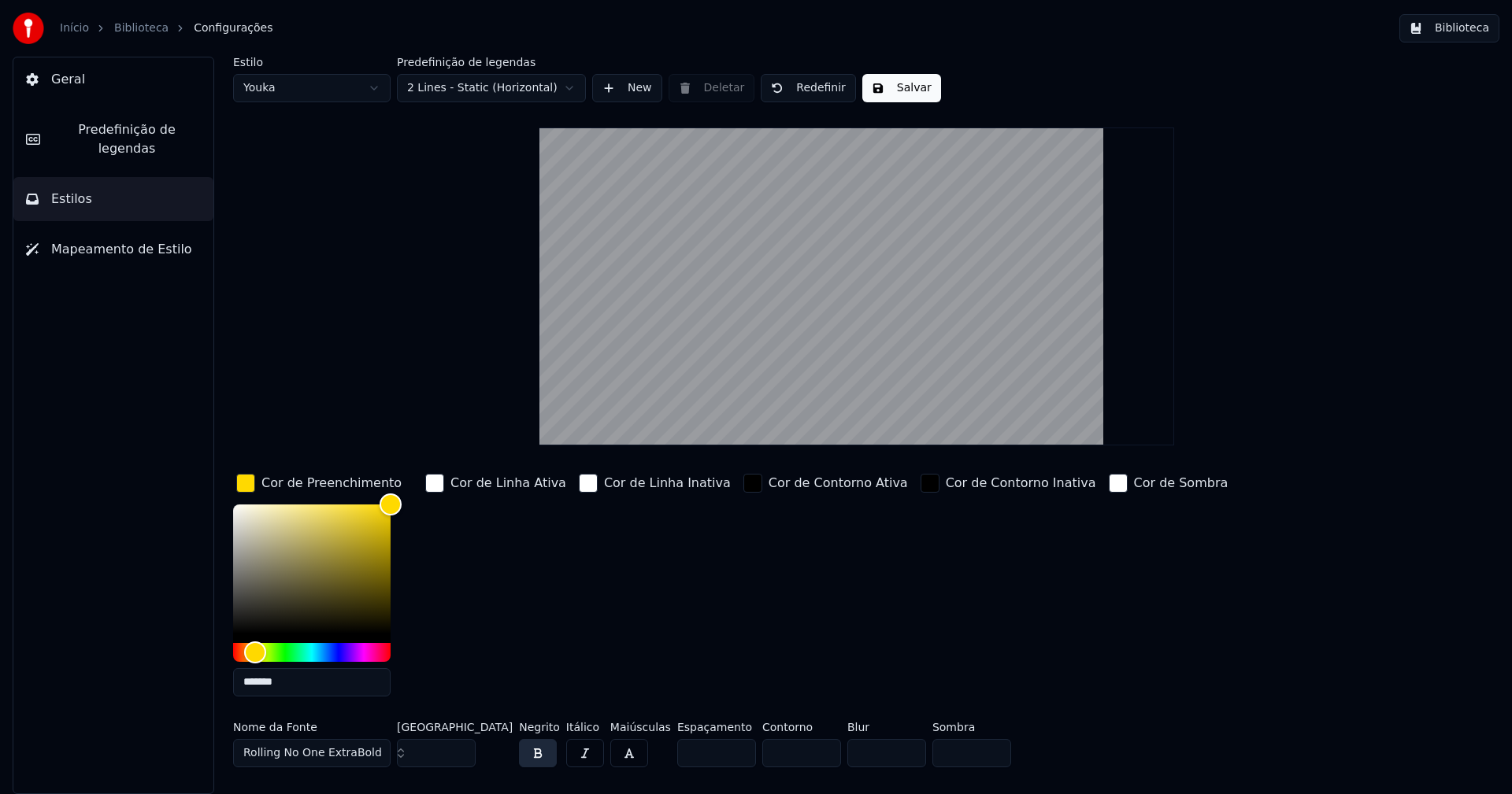
click at [311, 685] on input "*******" at bounding box center [312, 682] width 157 height 29
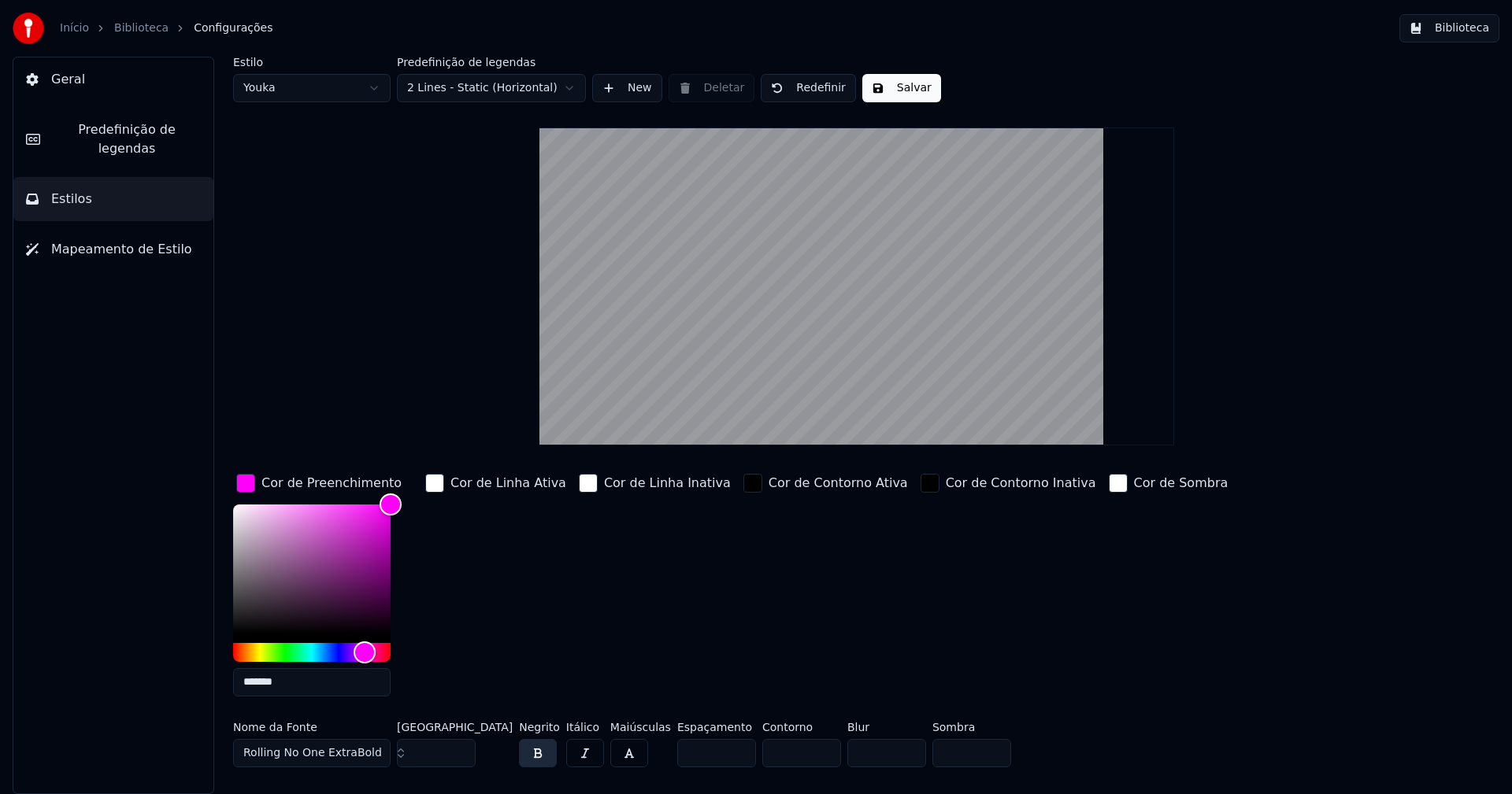
type input "*******"
click at [242, 482] on div "button" at bounding box center [245, 483] width 18 height 18
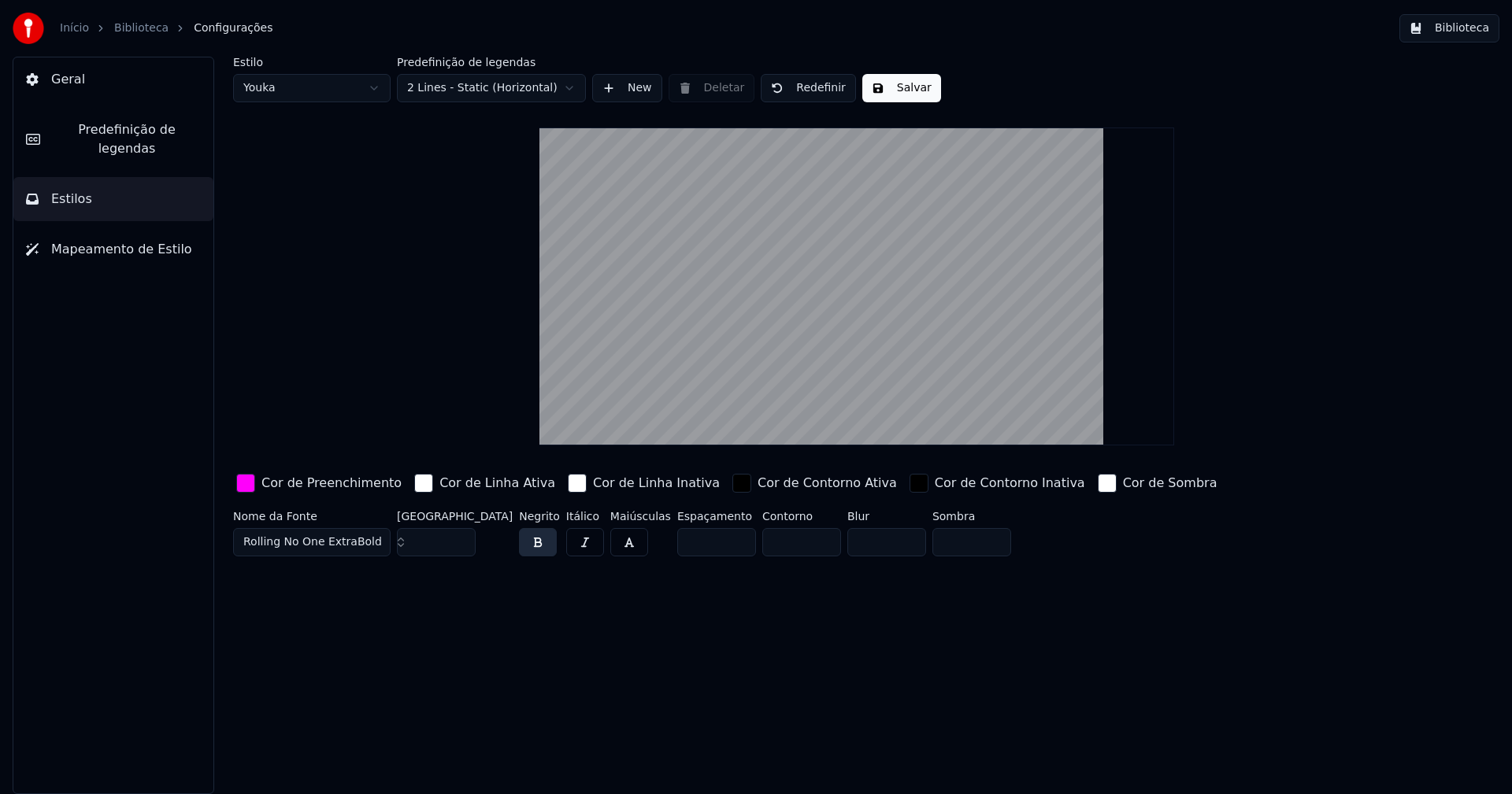
click at [894, 88] on button "Salvar" at bounding box center [901, 88] width 79 height 29
click at [1467, 23] on button "Biblioteca" at bounding box center [1449, 28] width 100 height 29
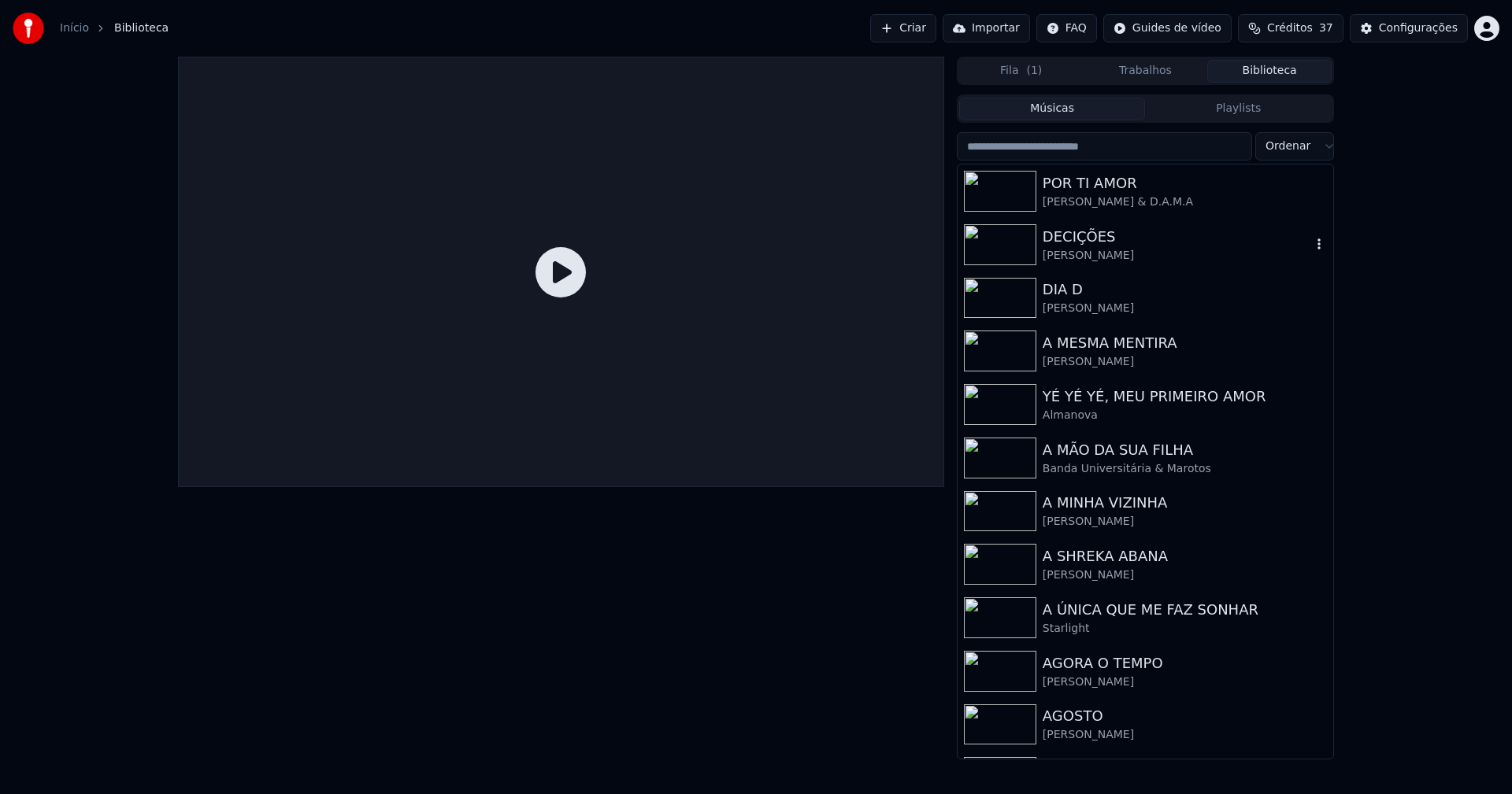
click at [1063, 241] on div "DECIÇÕES" at bounding box center [1176, 237] width 268 height 22
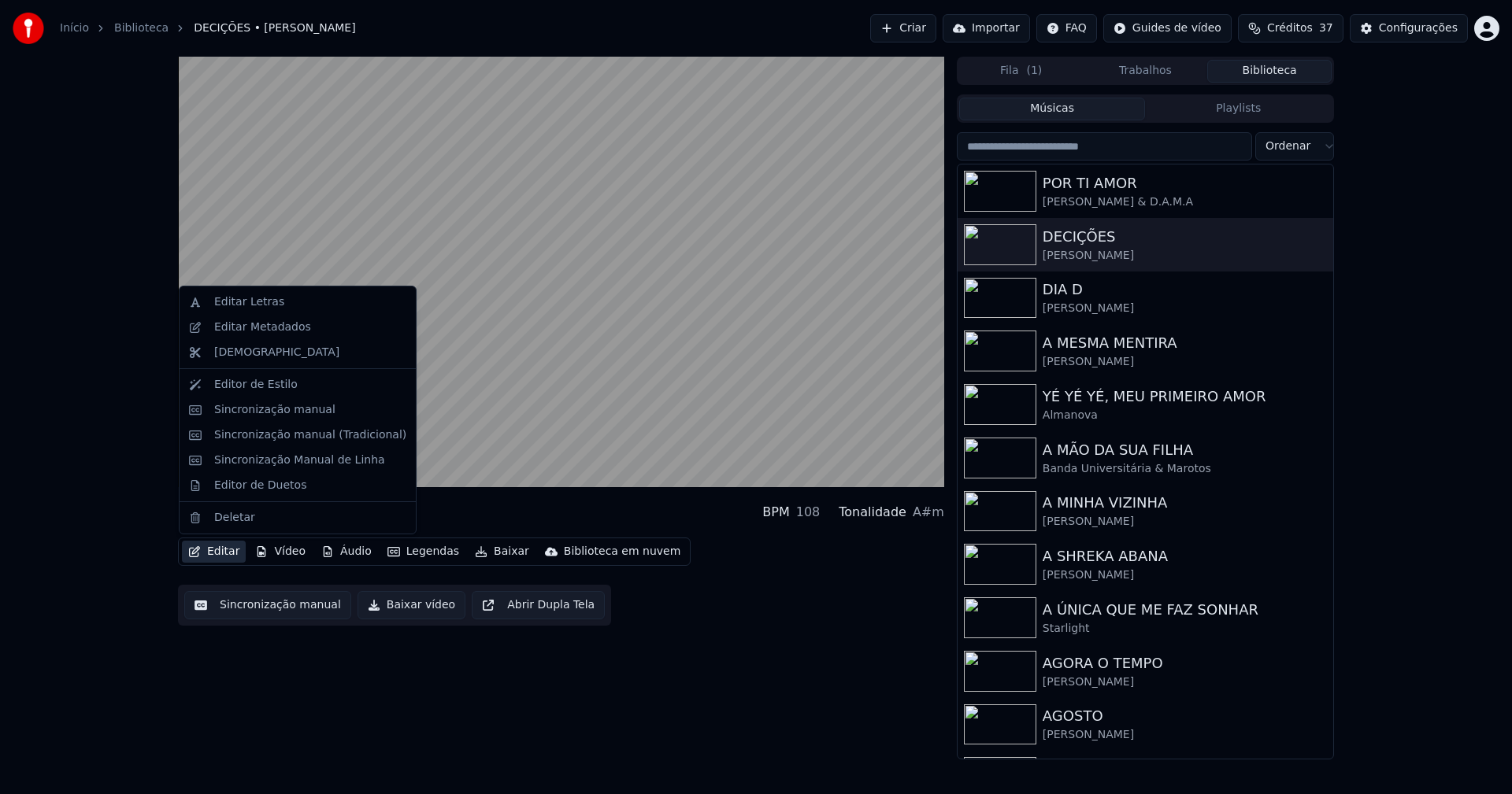
click at [230, 556] on button "Editar" at bounding box center [214, 552] width 64 height 22
click at [274, 434] on div "Sincronização manual (Tradicional)" at bounding box center [311, 434] width 192 height 16
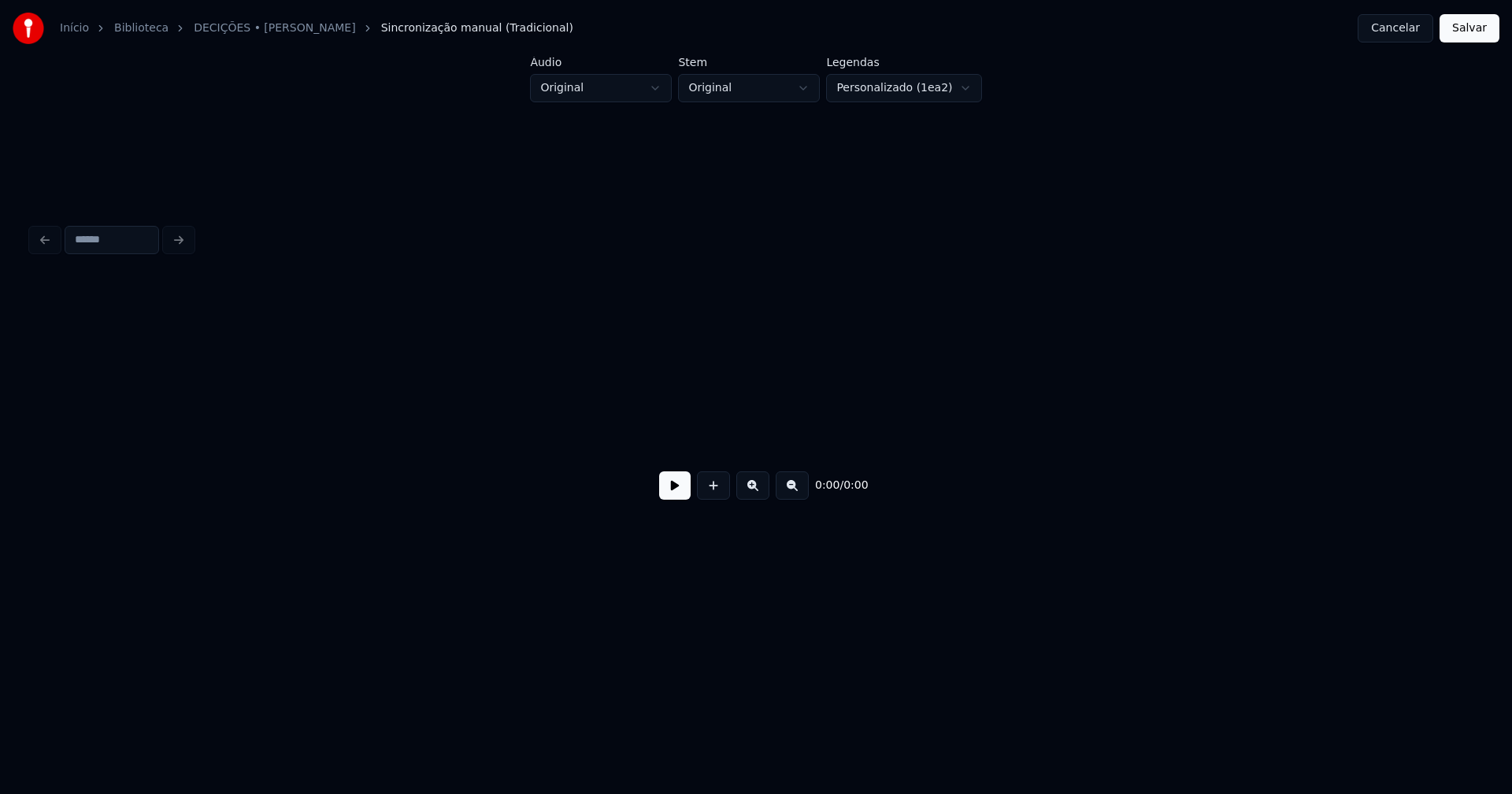
scroll to position [0, 3248]
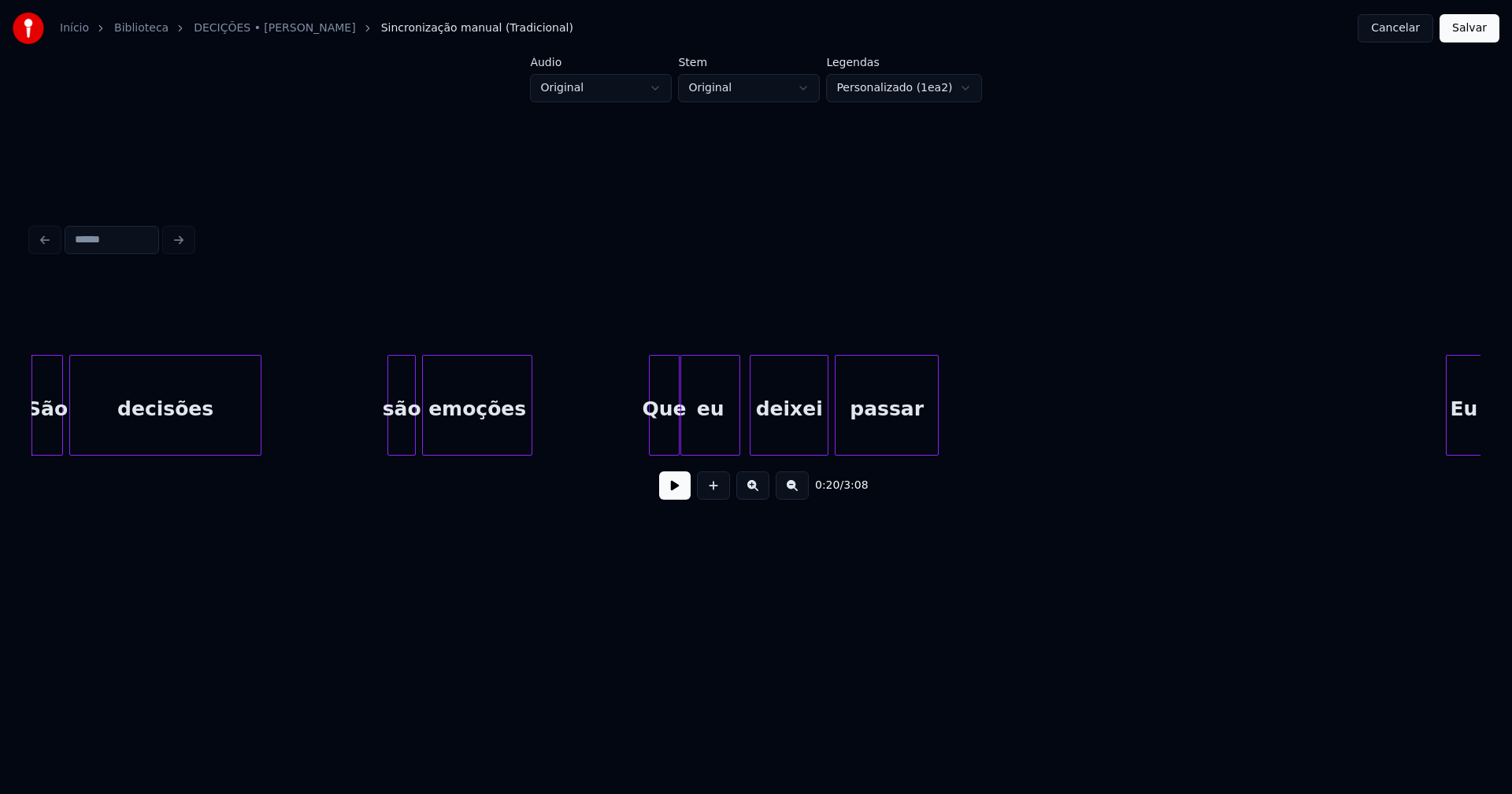
drag, startPoint x: 240, startPoint y: 462, endPoint x: 211, endPoint y: 479, distance: 33.6
click at [211, 479] on div "0:20 / 3:08" at bounding box center [756, 396] width 1449 height 239
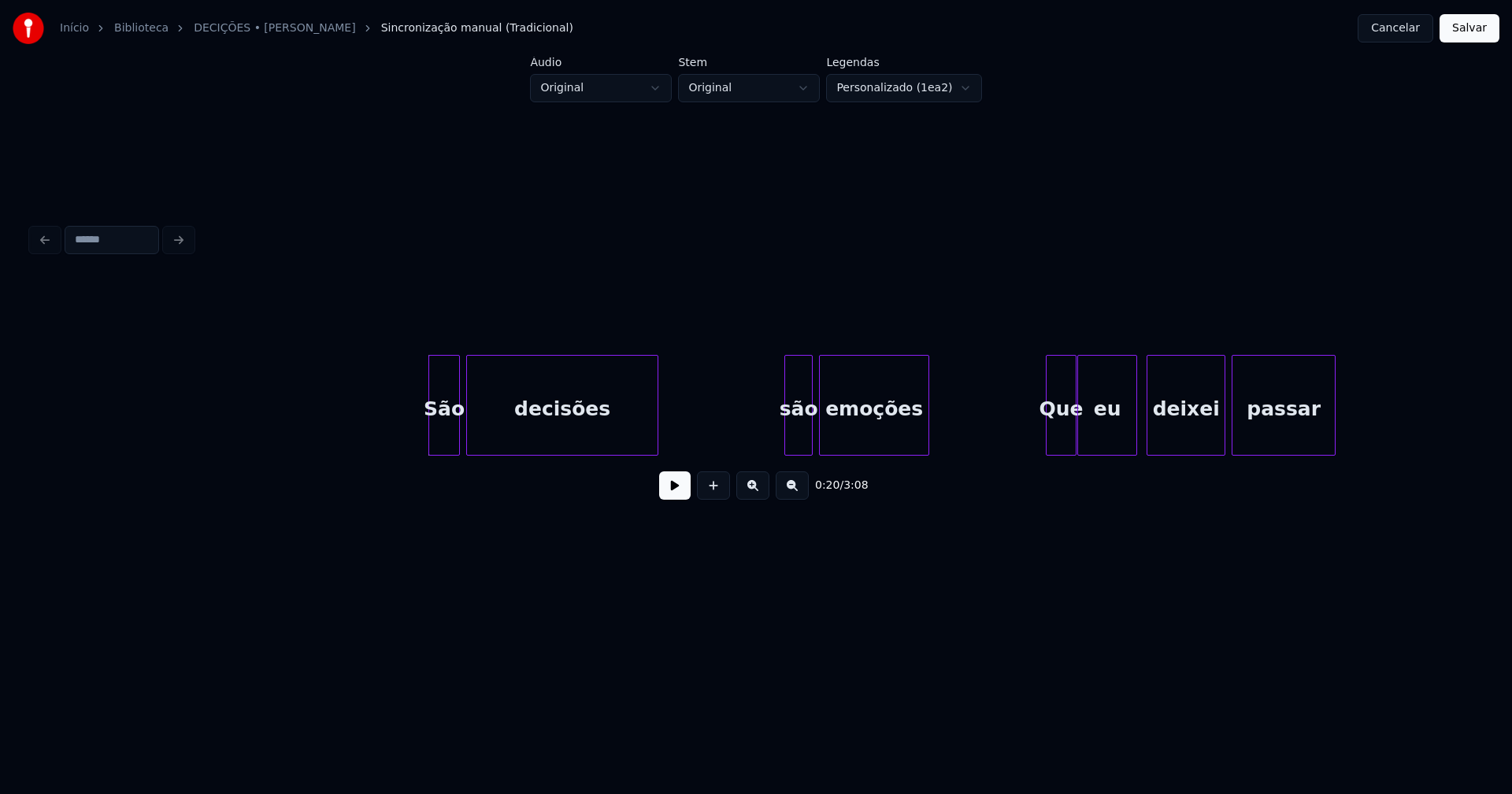
click at [670, 486] on button at bounding box center [675, 485] width 31 height 29
click at [425, 446] on div at bounding box center [424, 405] width 5 height 99
drag, startPoint x: 673, startPoint y: 495, endPoint x: 690, endPoint y: 491, distance: 17.5
click at [676, 494] on button at bounding box center [675, 485] width 31 height 29
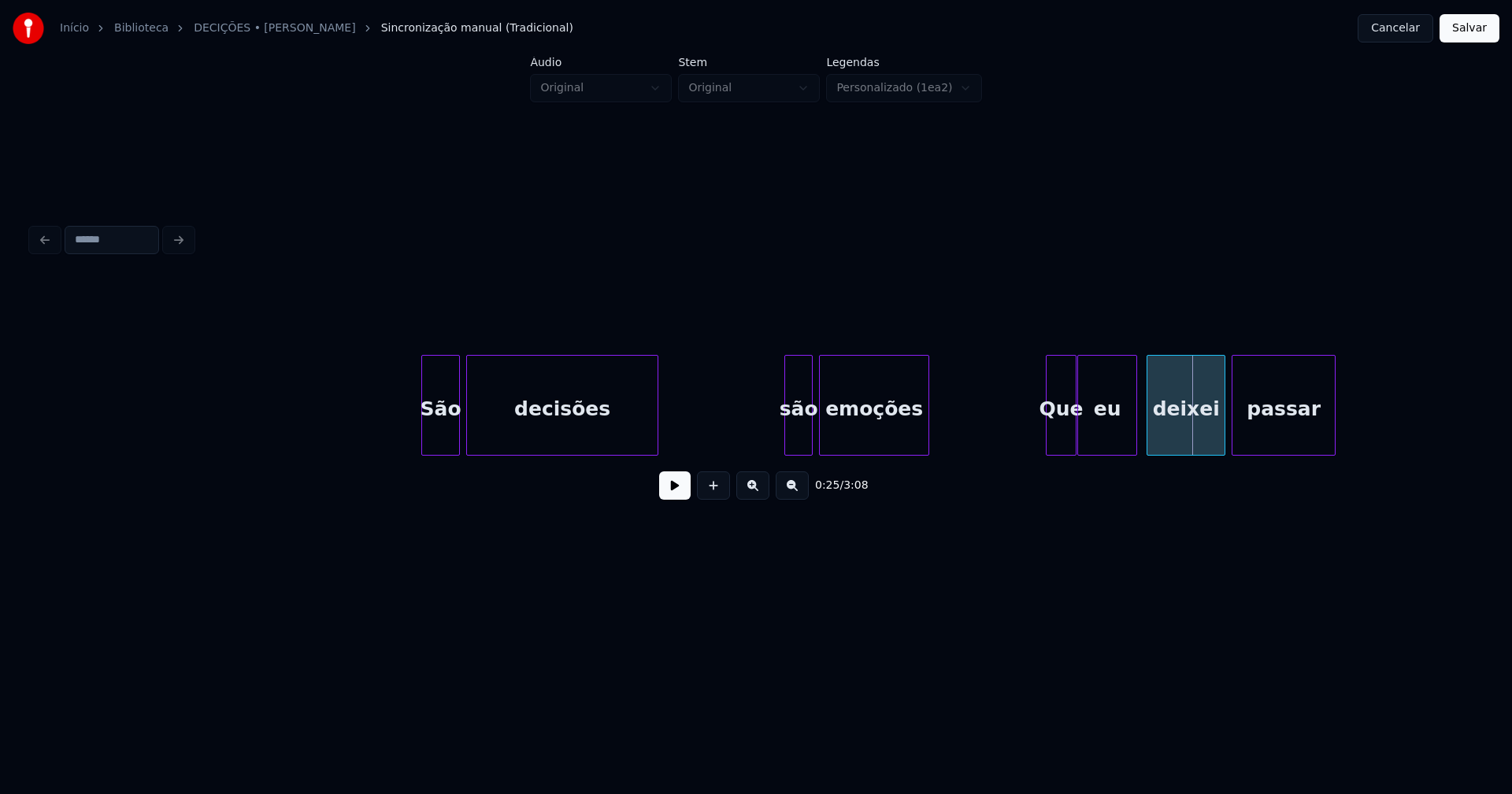
click at [795, 435] on div "são" at bounding box center [798, 409] width 27 height 107
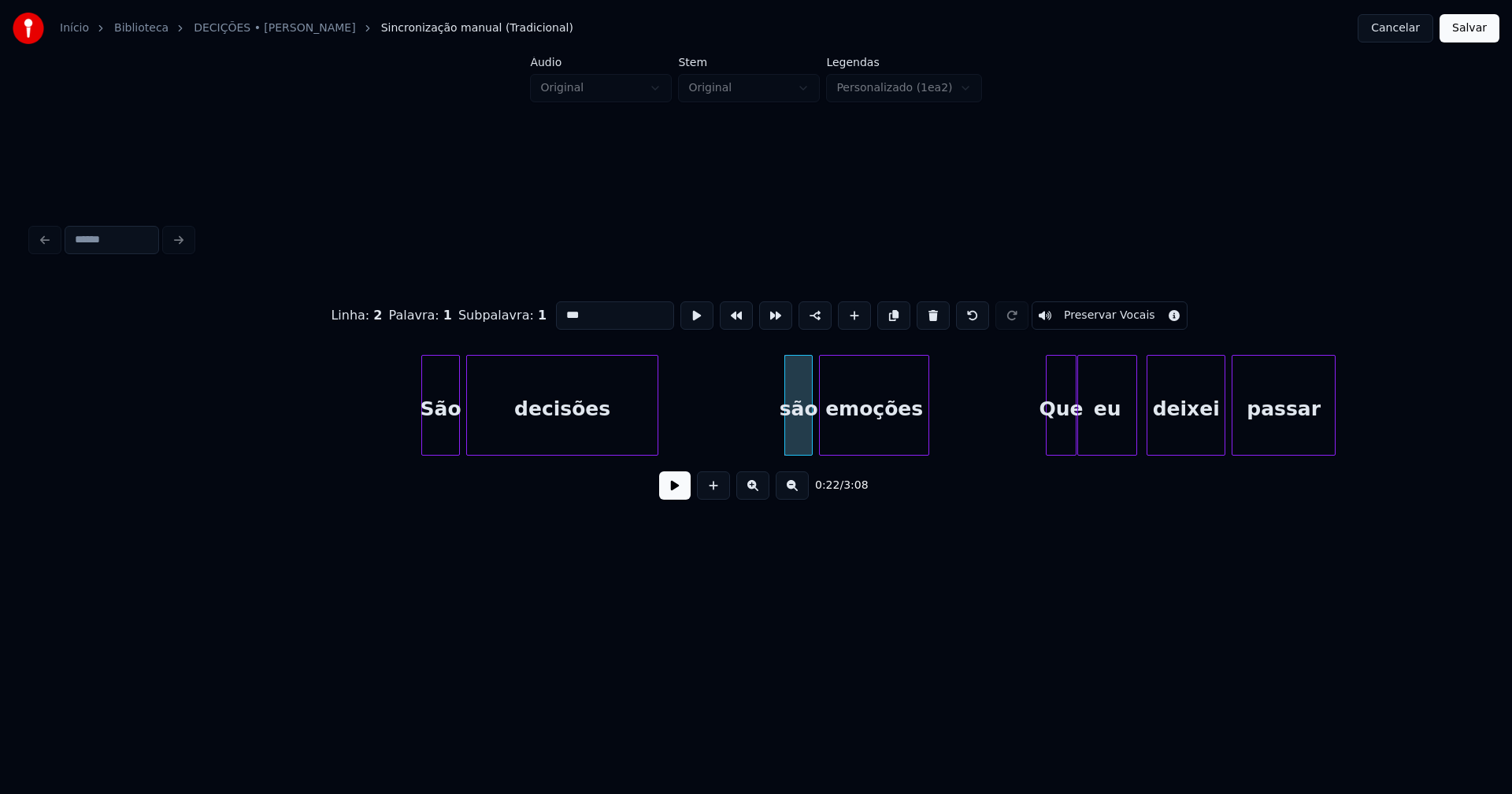
click at [559, 307] on input "***" at bounding box center [615, 315] width 118 height 29
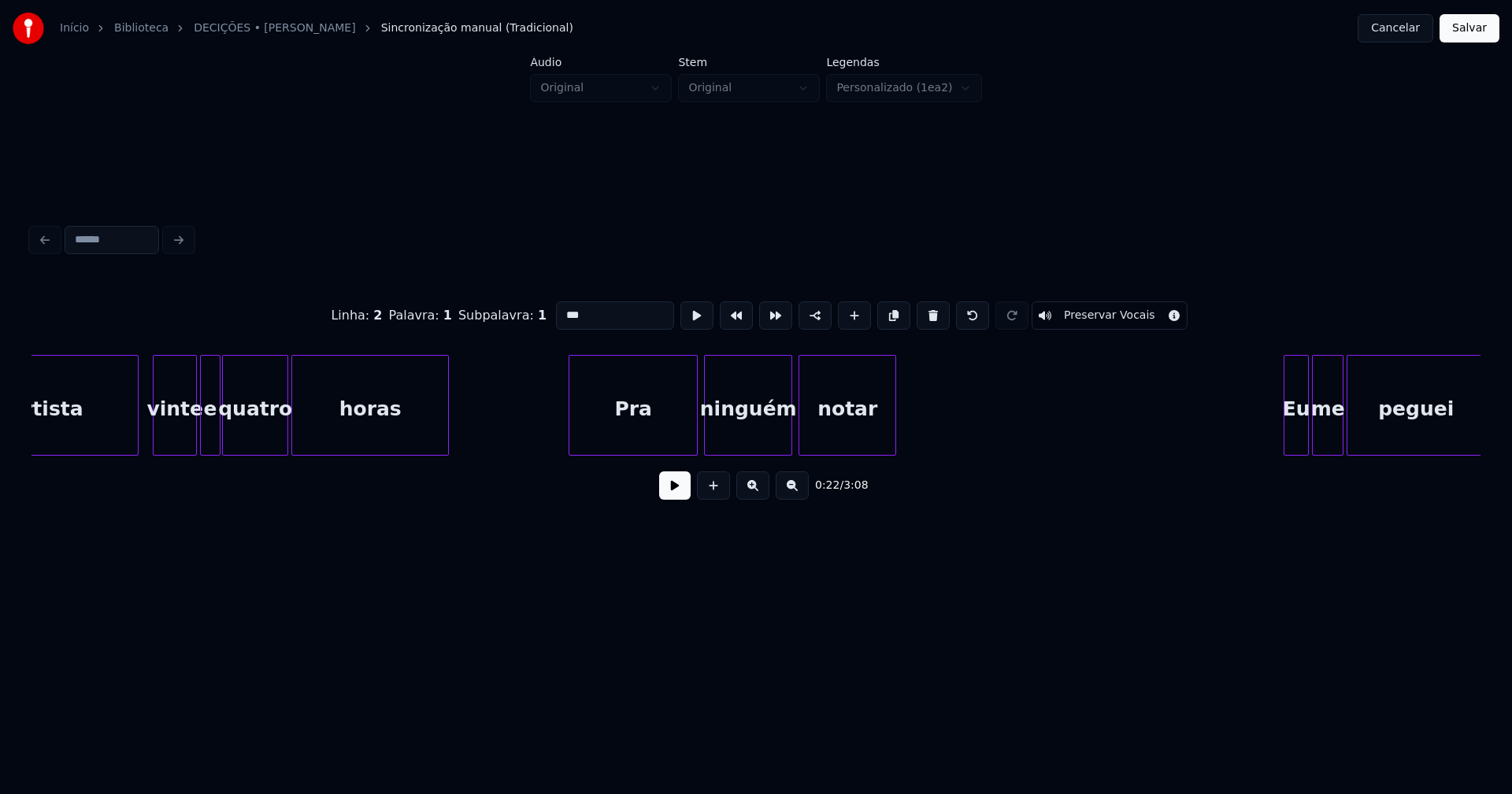
scroll to position [0, 4861]
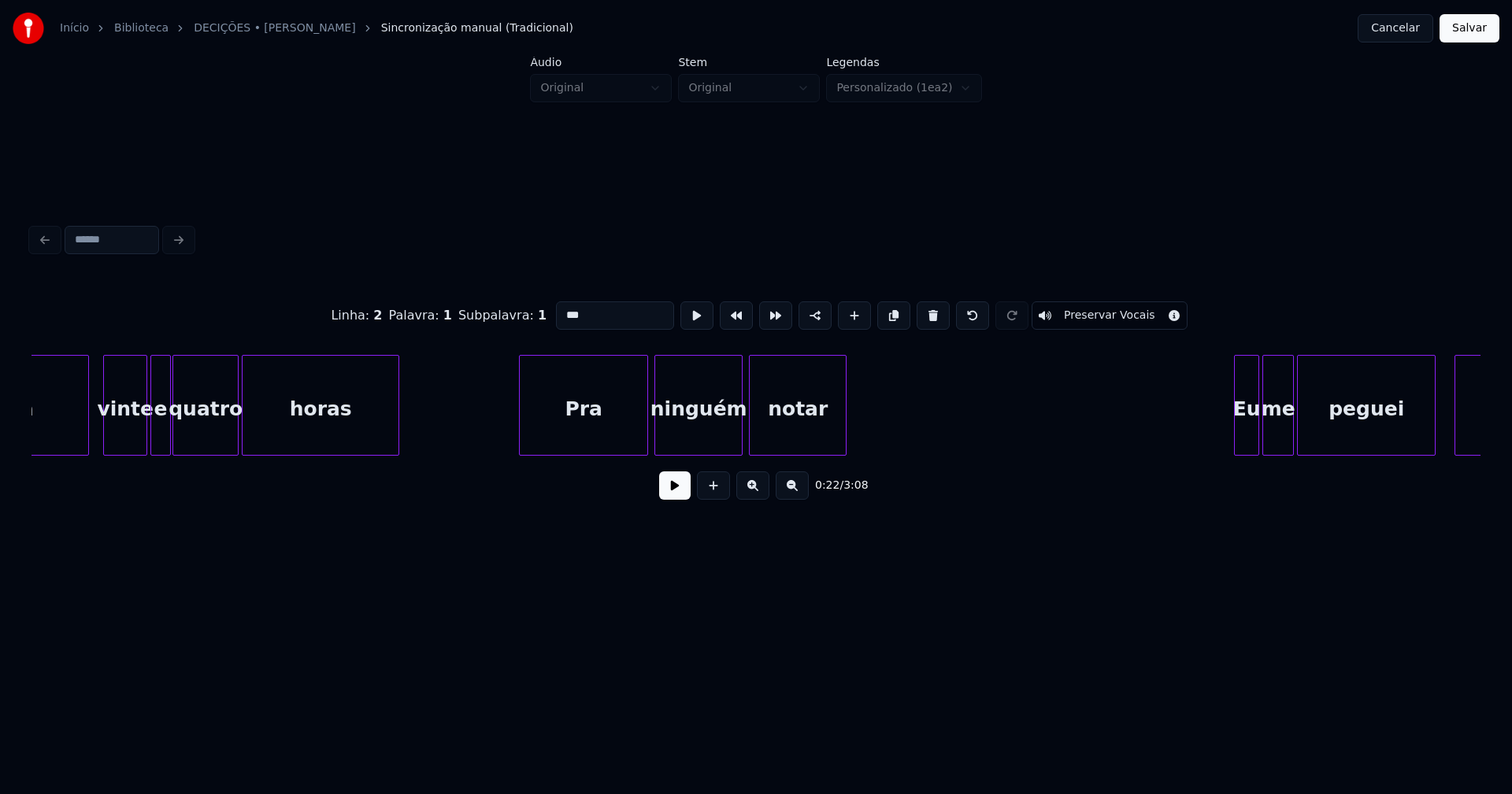
type input "***"
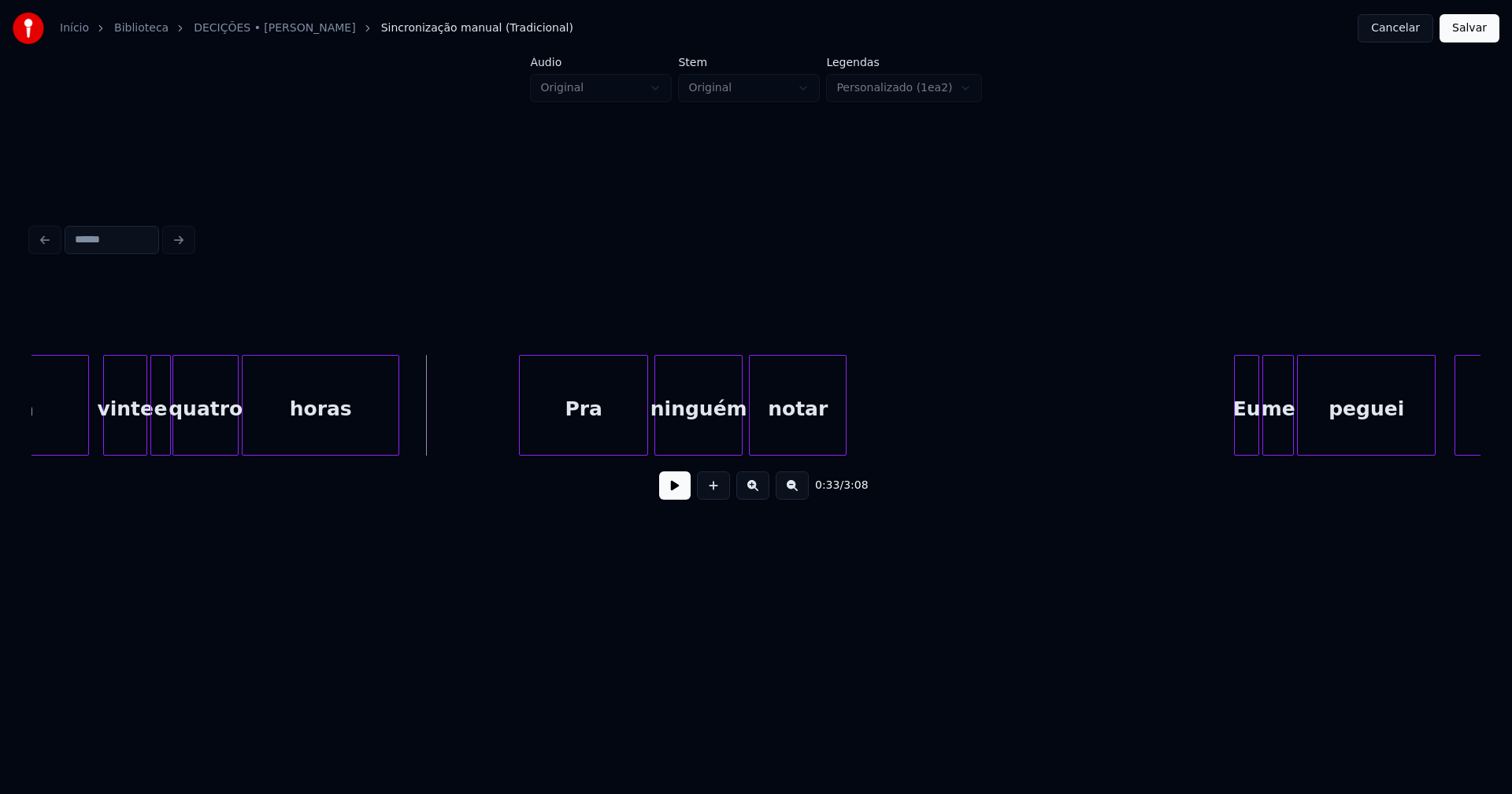
click at [682, 497] on button at bounding box center [675, 485] width 31 height 29
click at [677, 496] on button at bounding box center [675, 485] width 31 height 29
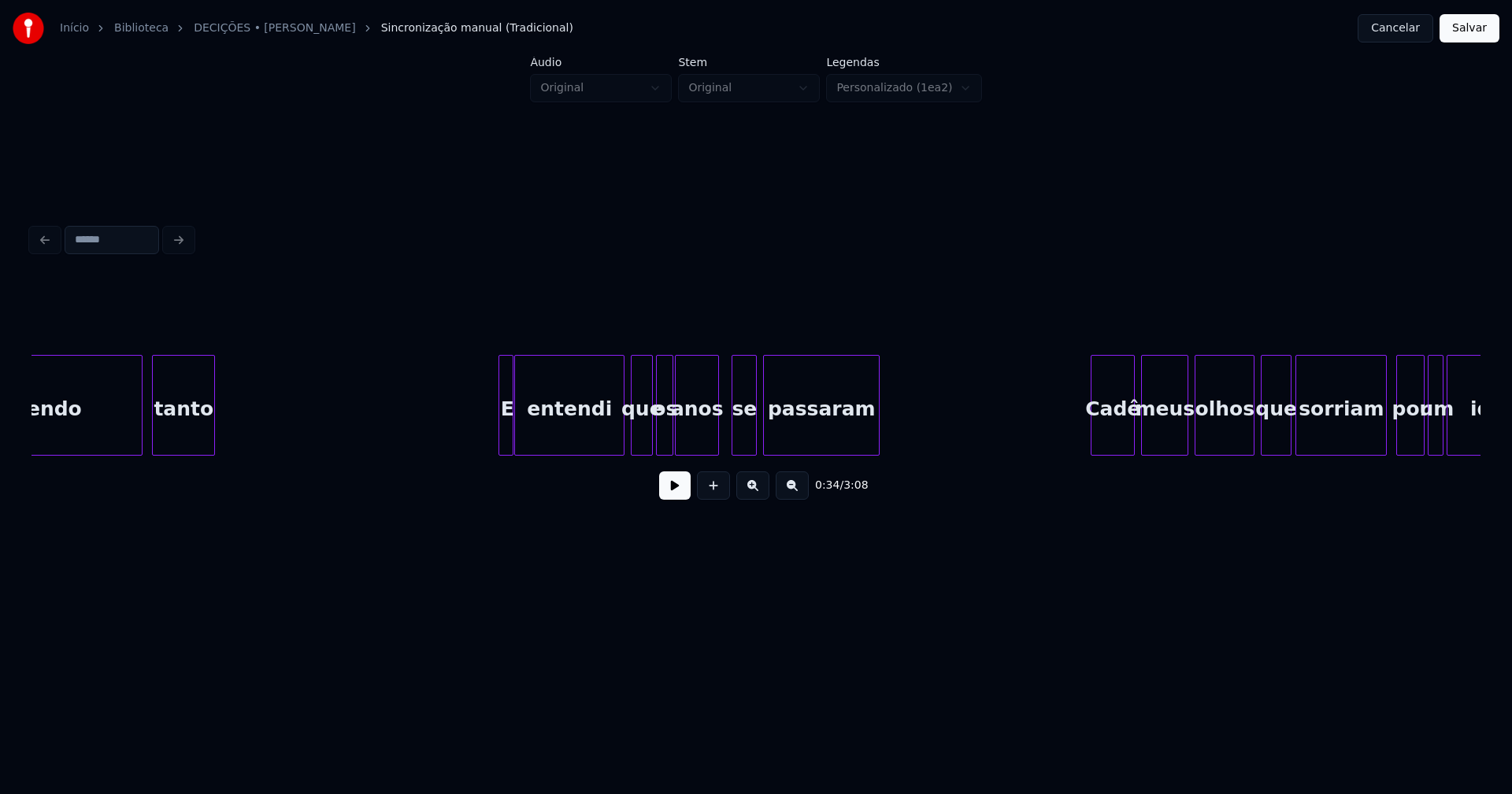
scroll to position [0, 6410]
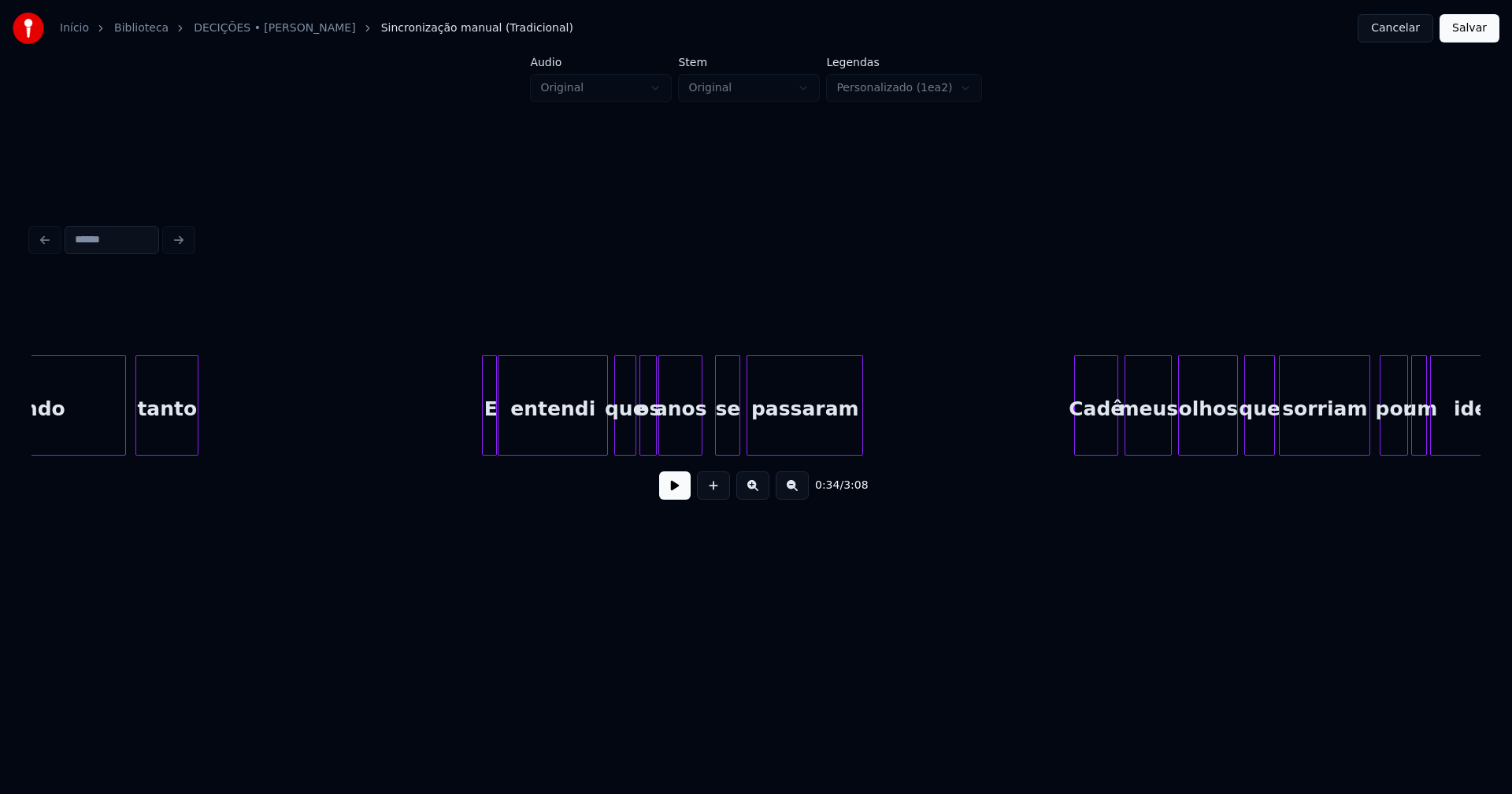
click at [678, 499] on button at bounding box center [675, 485] width 31 height 29
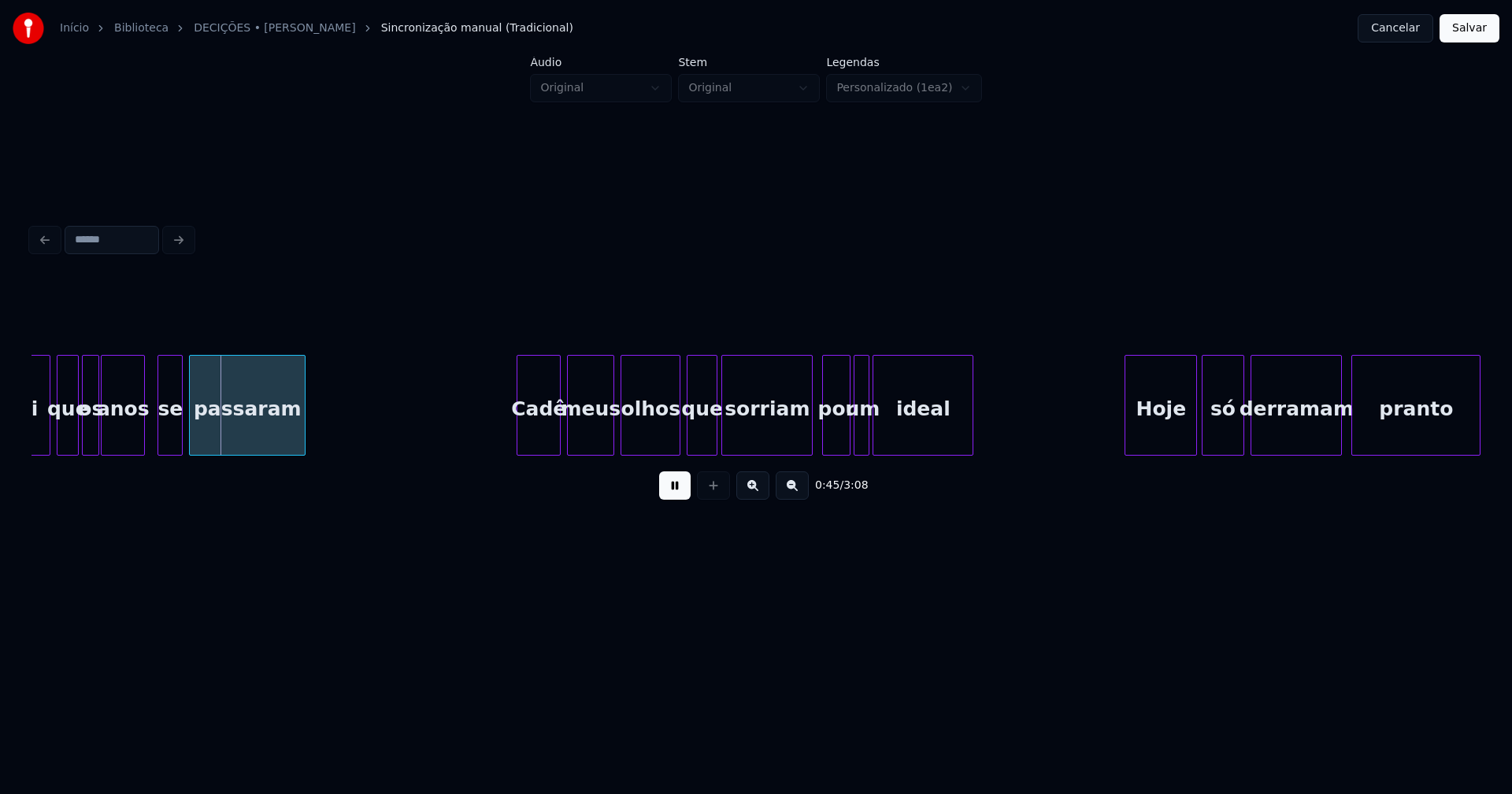
scroll to position [0, 6591]
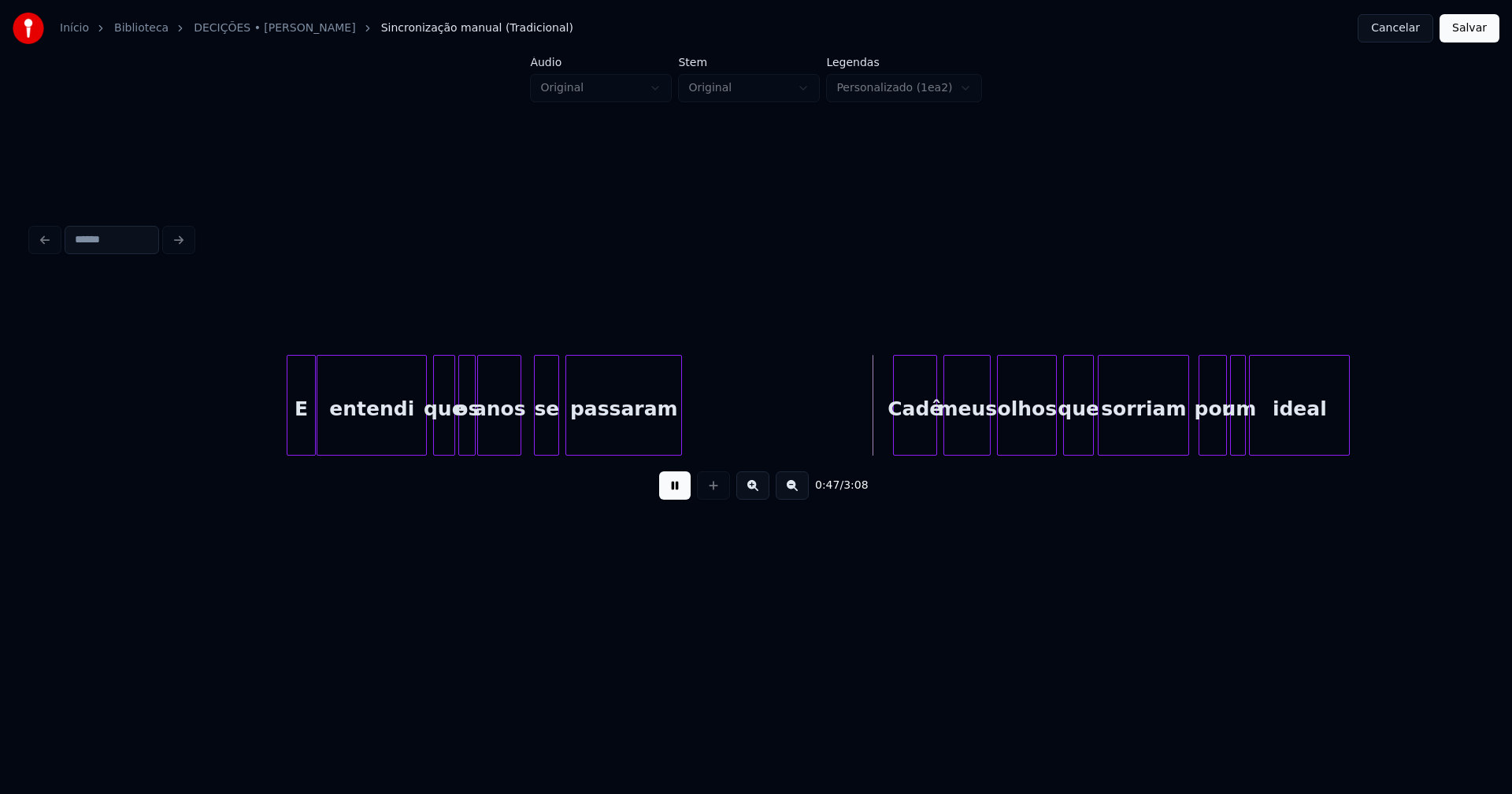
click at [289, 432] on div at bounding box center [289, 405] width 5 height 99
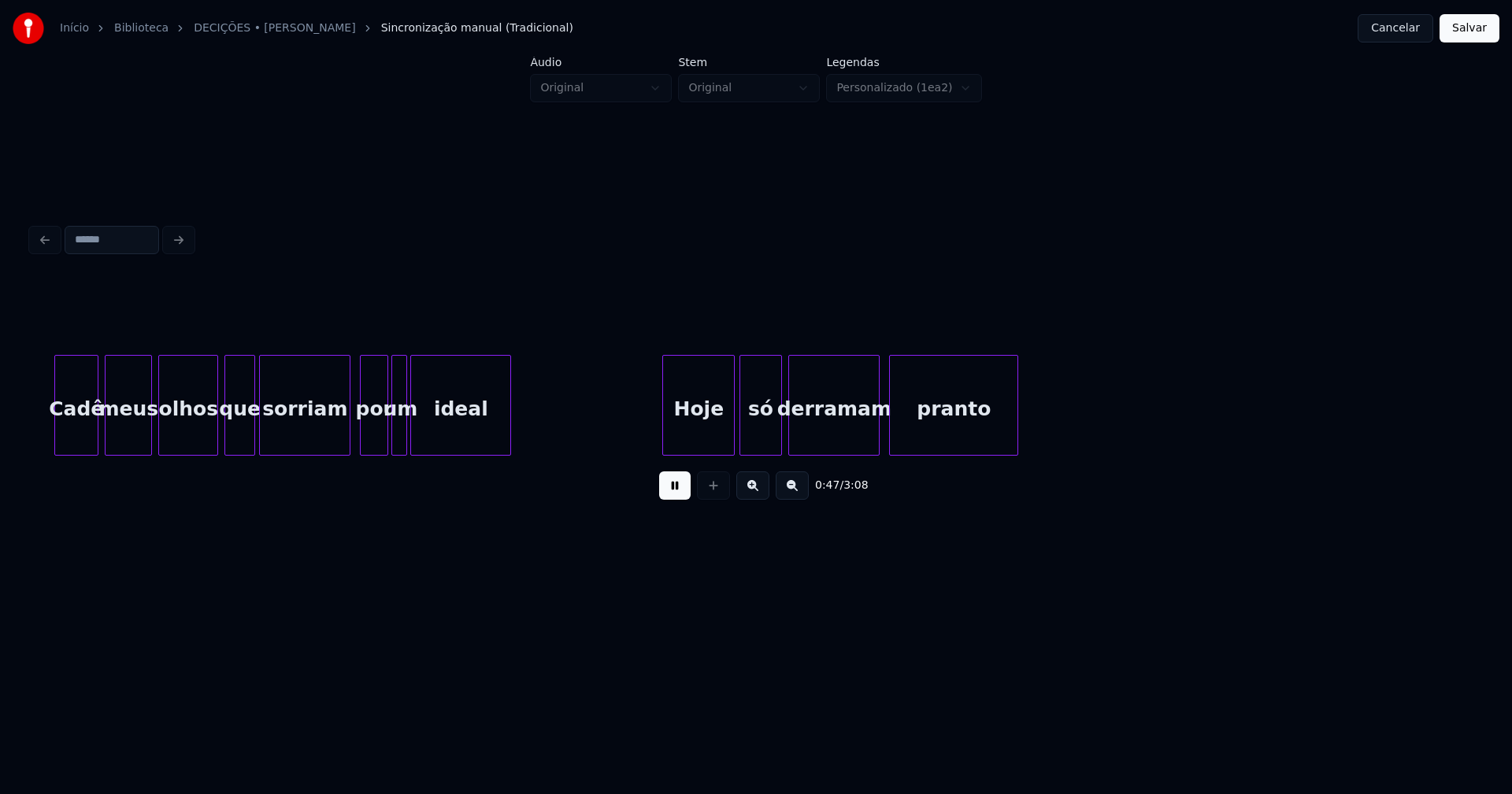
scroll to position [0, 7437]
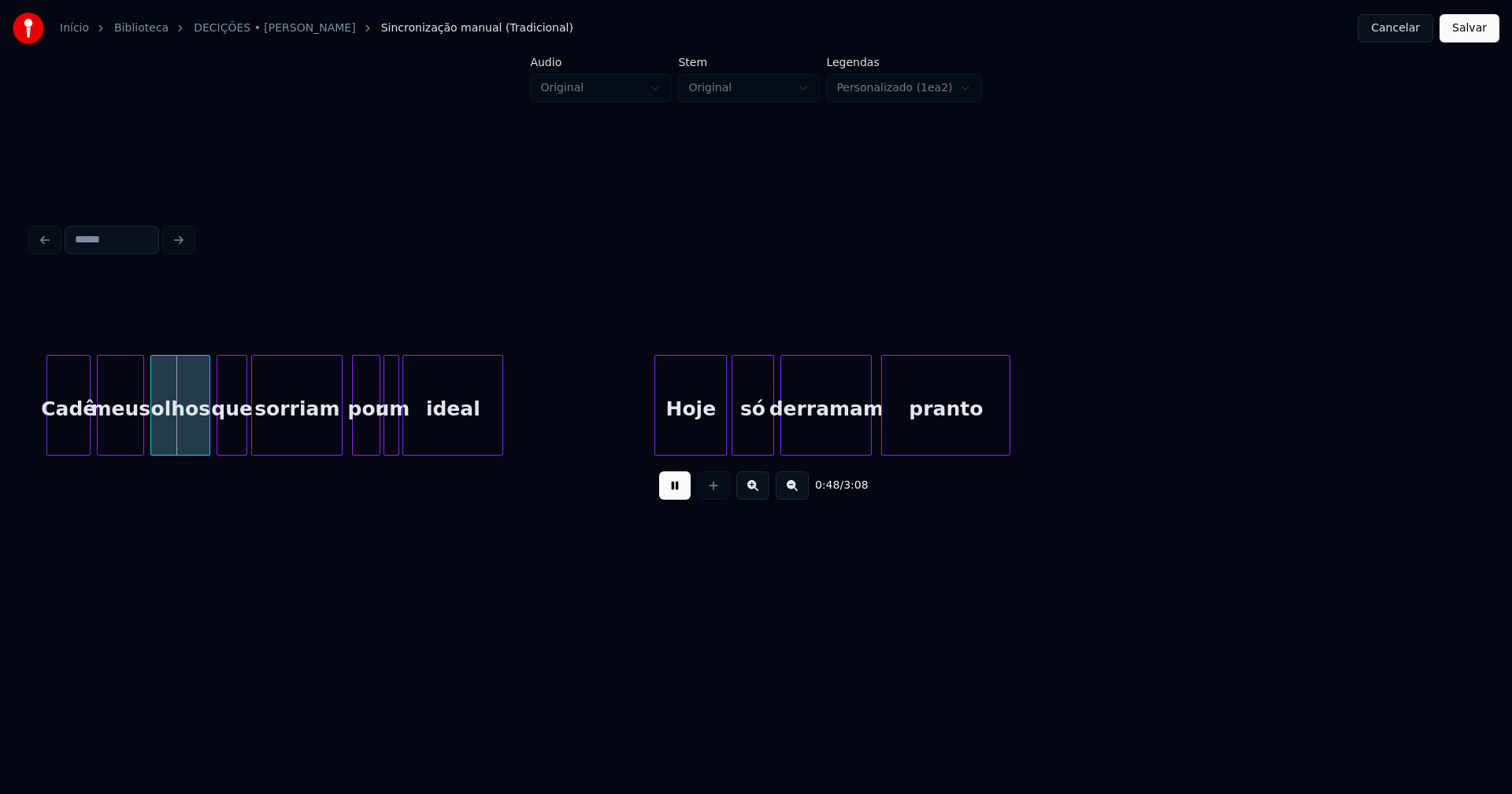
click at [681, 495] on button at bounding box center [675, 485] width 31 height 29
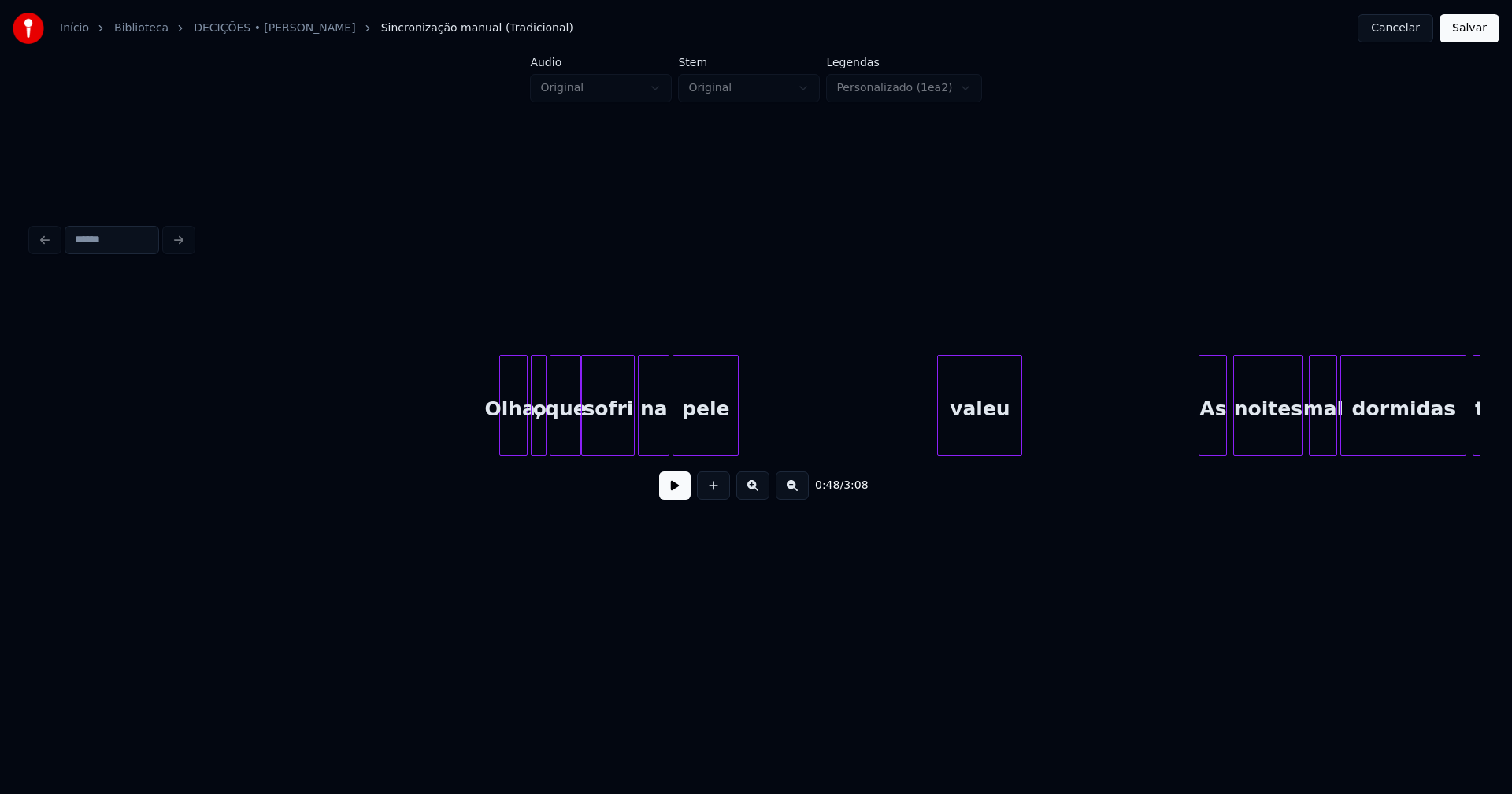
scroll to position [0, 8684]
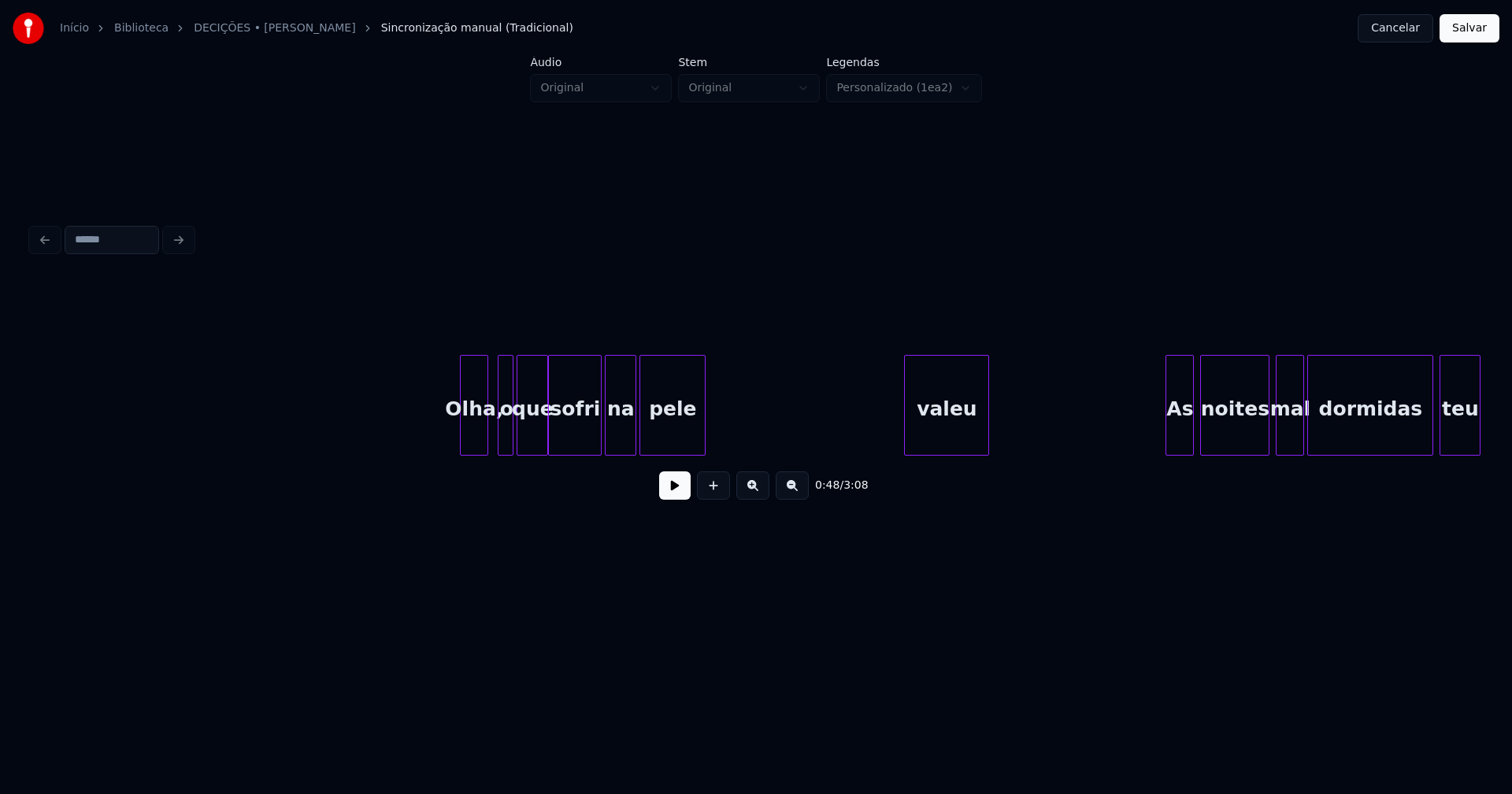
click at [469, 432] on div "Olha," at bounding box center [473, 409] width 27 height 107
click at [494, 434] on div at bounding box center [493, 405] width 5 height 99
click at [933, 427] on div "valeu" at bounding box center [946, 409] width 83 height 107
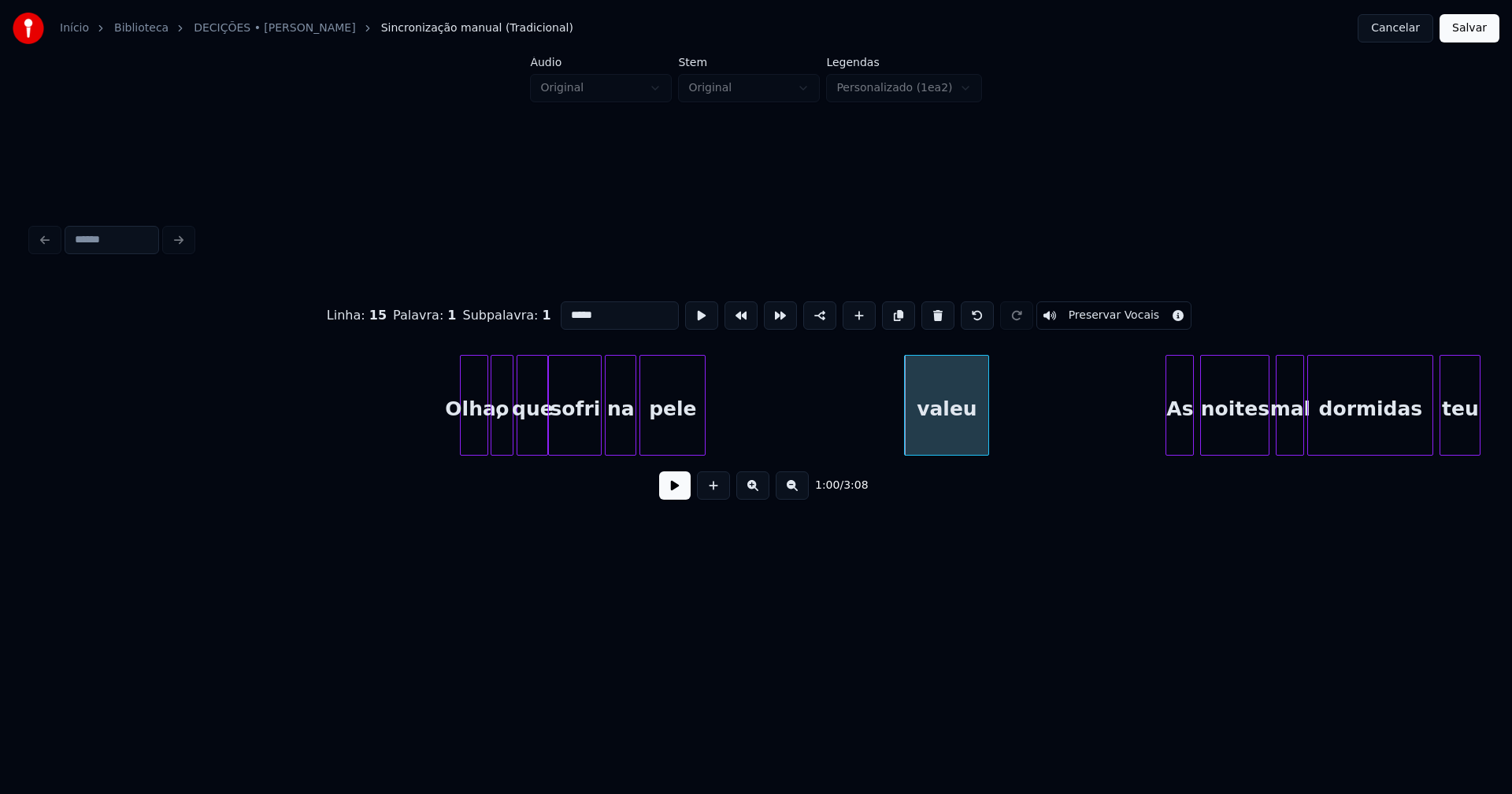
click at [565, 305] on input "*****" at bounding box center [620, 315] width 118 height 29
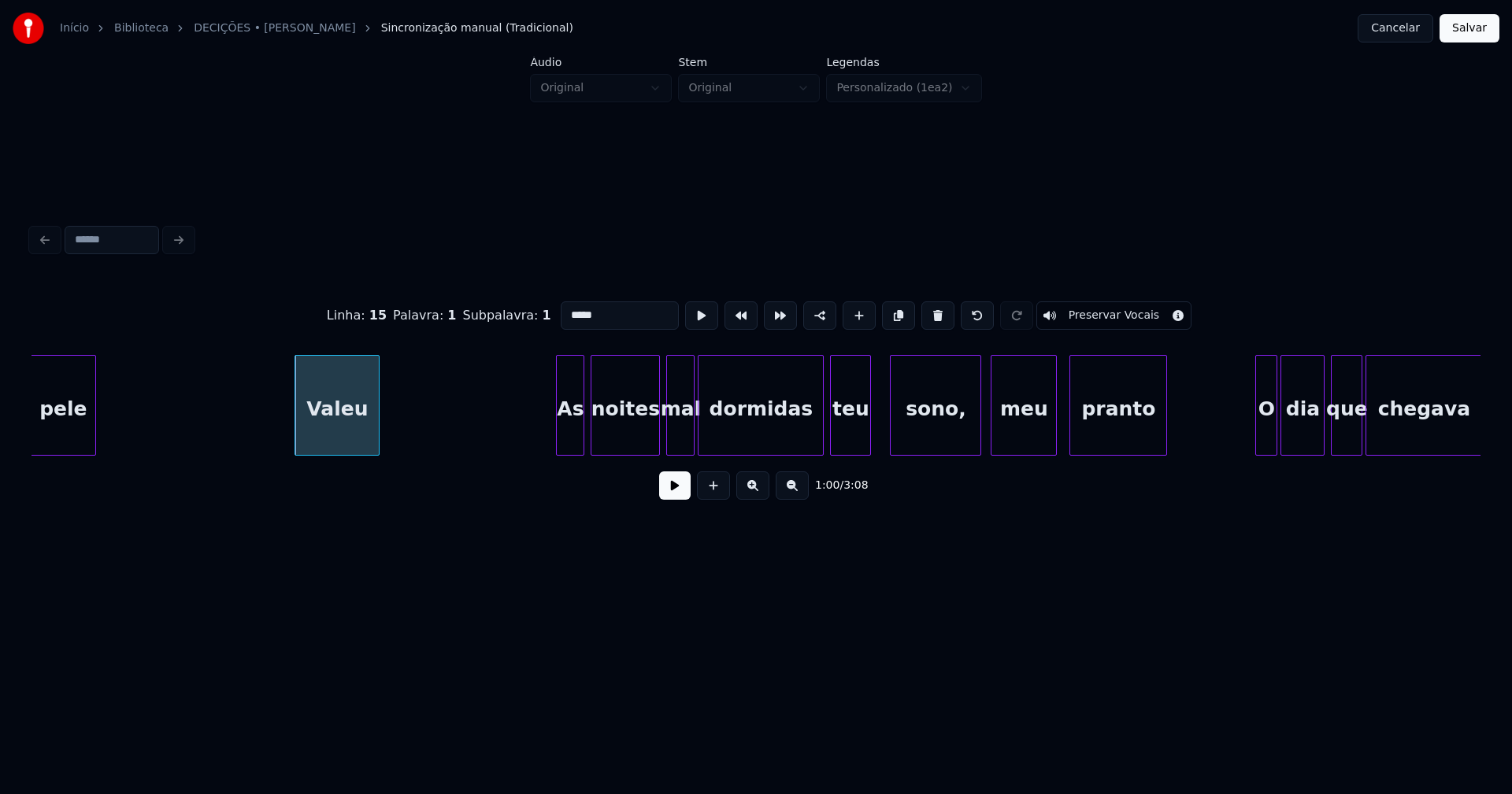
scroll to position [0, 9342]
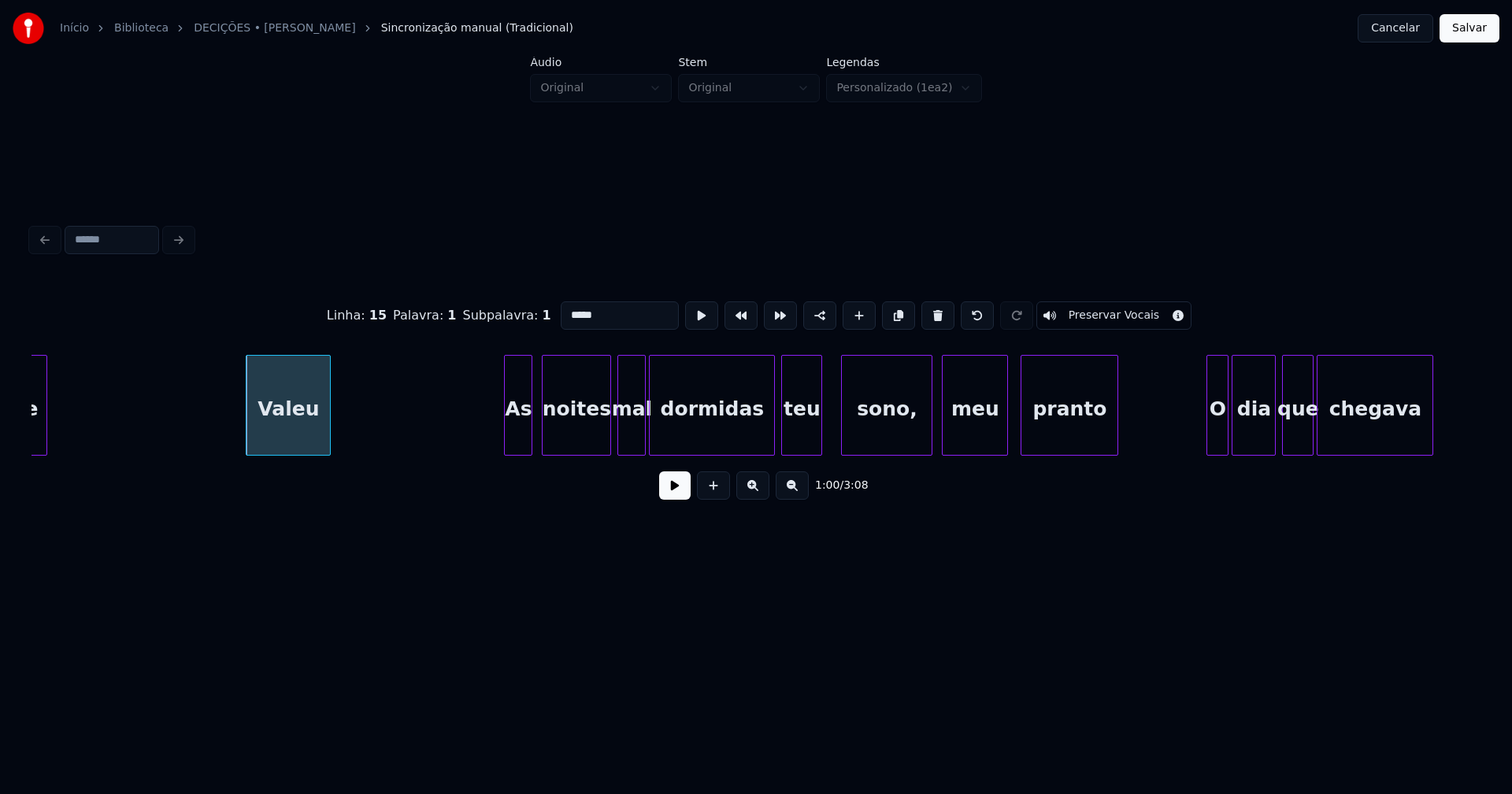
click at [522, 435] on div "As" at bounding box center [518, 409] width 27 height 107
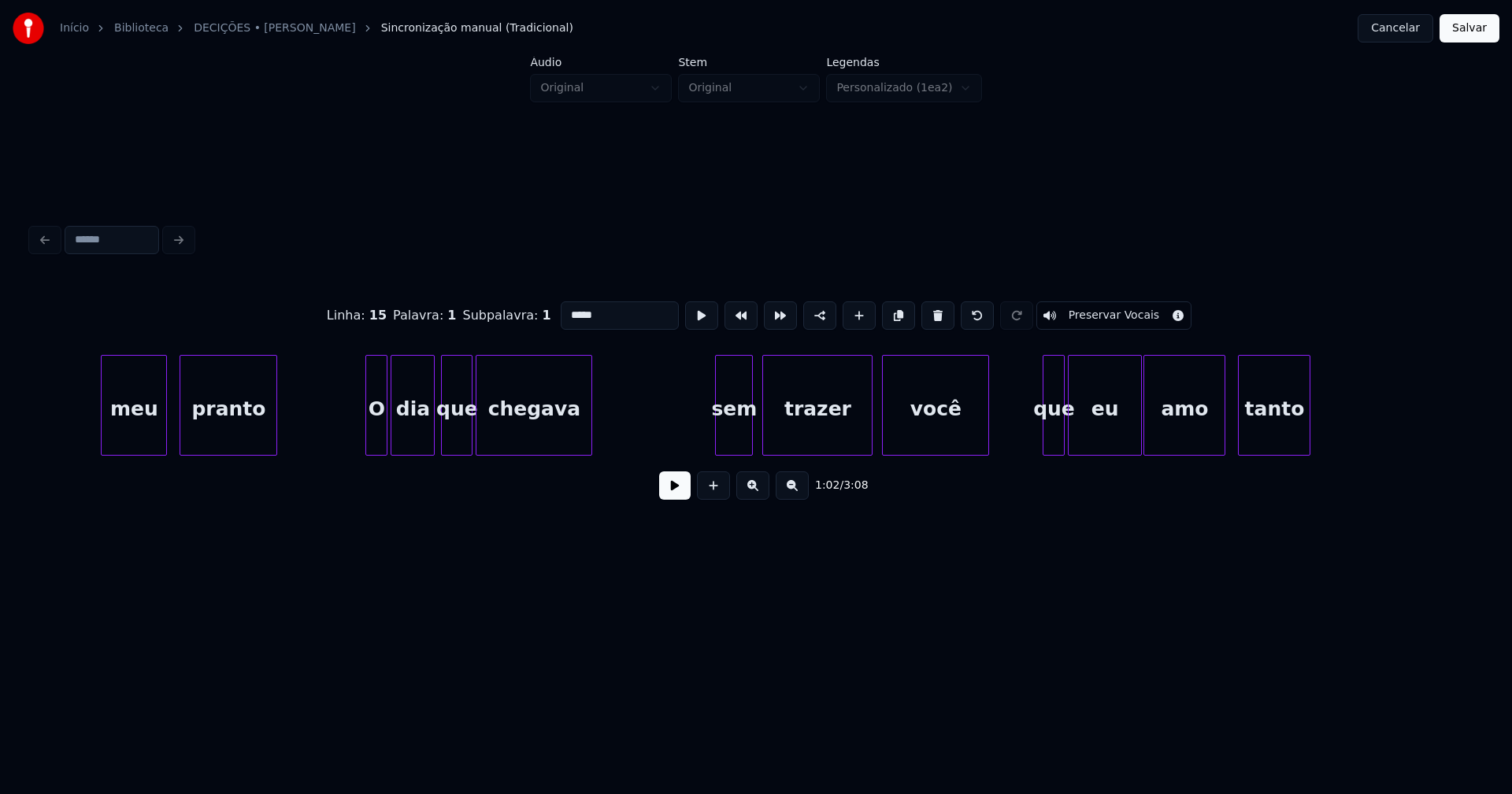
scroll to position [0, 10248]
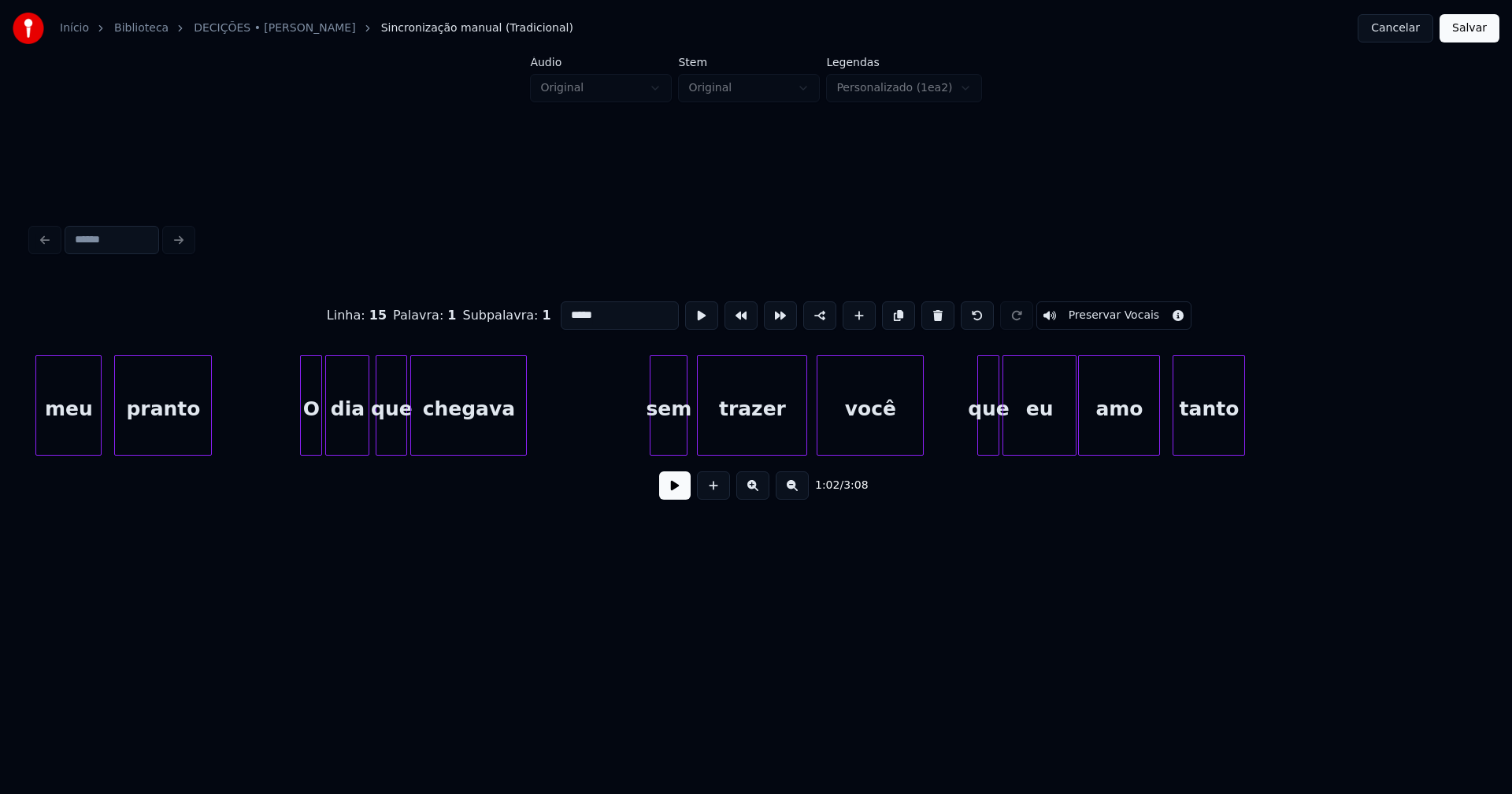
click at [659, 427] on div "sem" at bounding box center [668, 409] width 36 height 107
click at [564, 307] on input "***" at bounding box center [620, 315] width 118 height 29
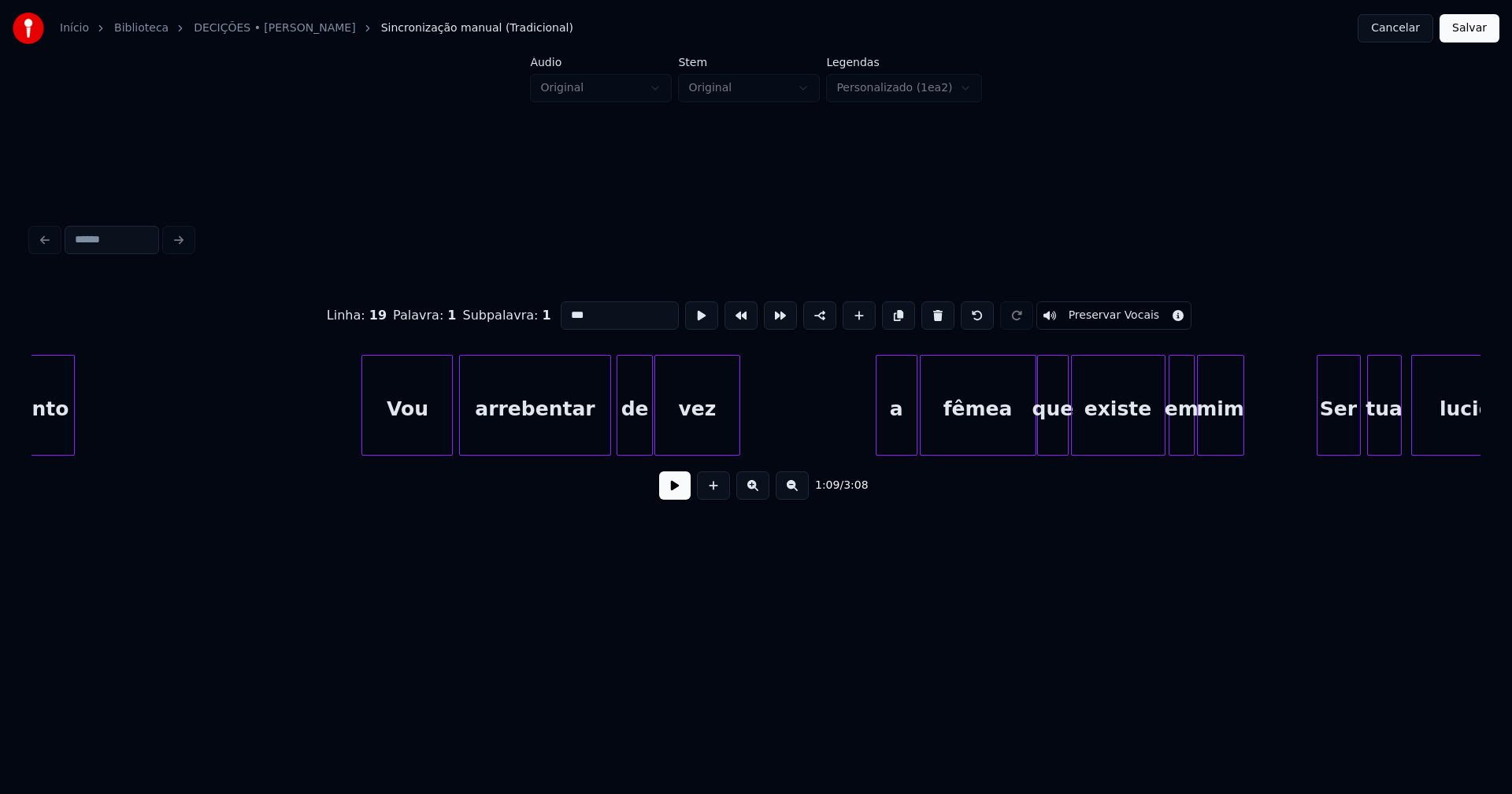
scroll to position [0, 11600]
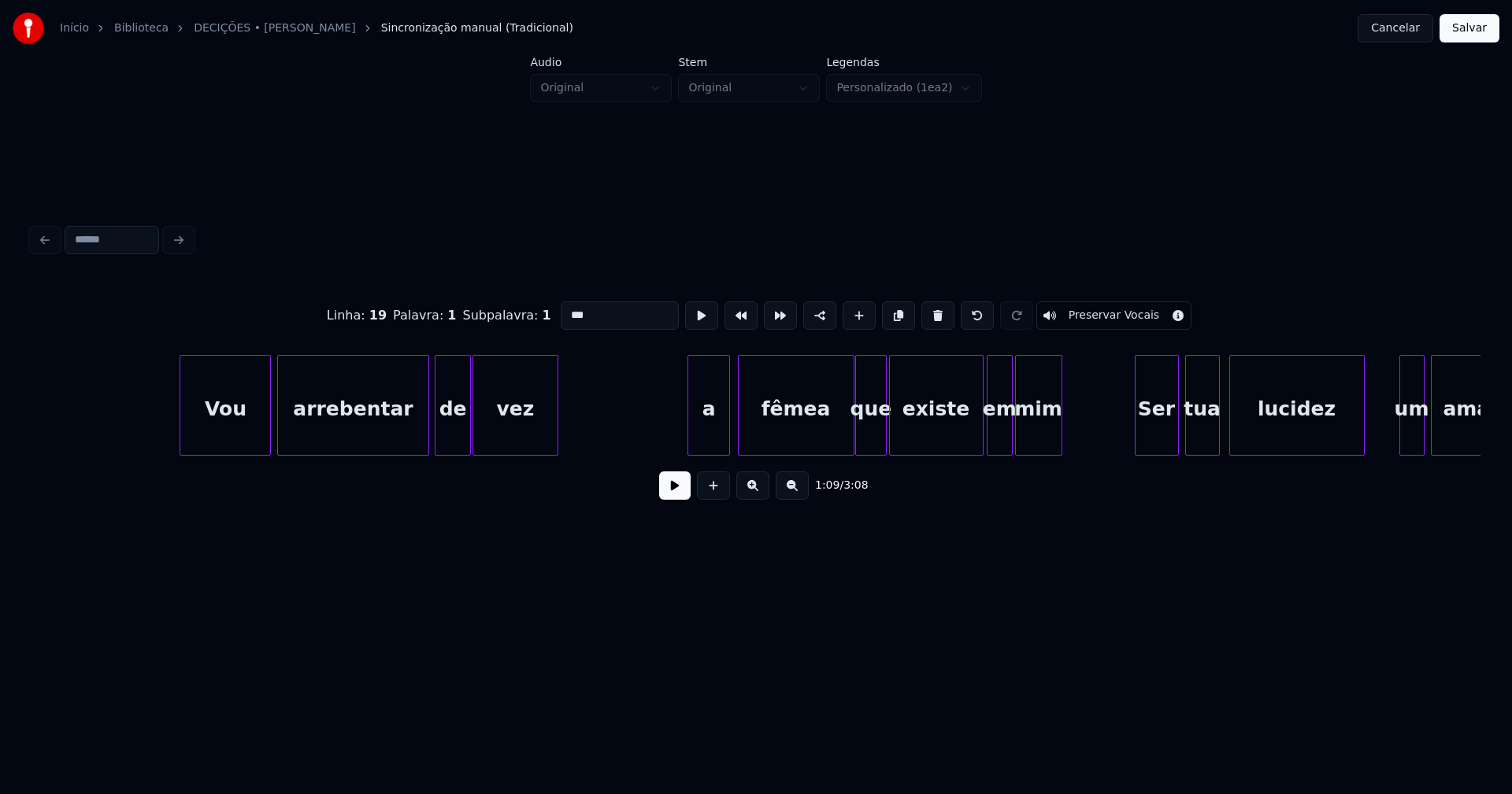
click at [708, 434] on div "a" at bounding box center [707, 409] width 40 height 107
click at [705, 434] on div "a" at bounding box center [707, 409] width 40 height 107
drag, startPoint x: 581, startPoint y: 309, endPoint x: 483, endPoint y: 312, distance: 98.0
click at [488, 312] on div "Linha : 22 Palavra : 1 Subpalavra : 1 * Preservar Vocais" at bounding box center [756, 315] width 1449 height 79
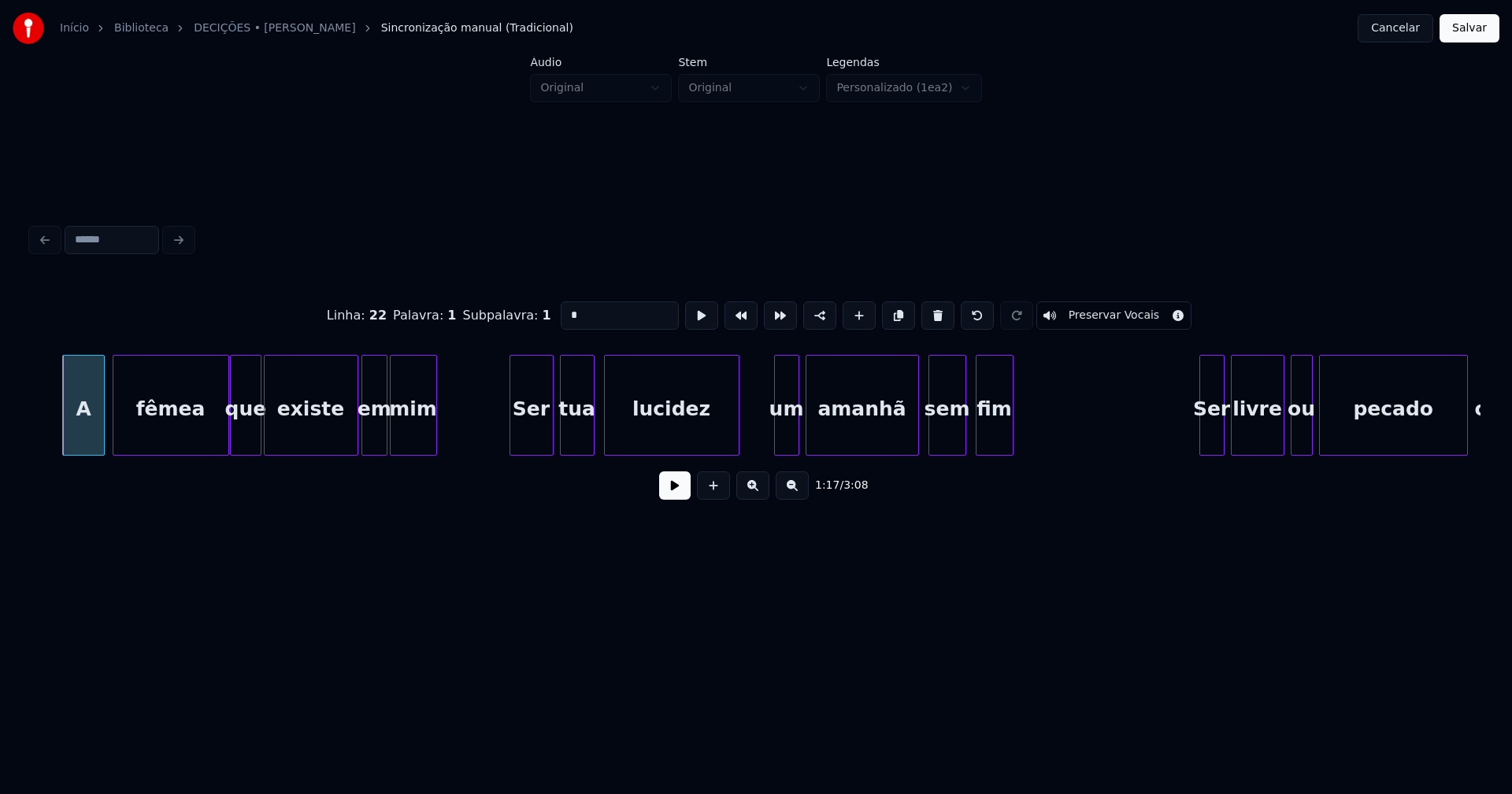
scroll to position [0, 12259]
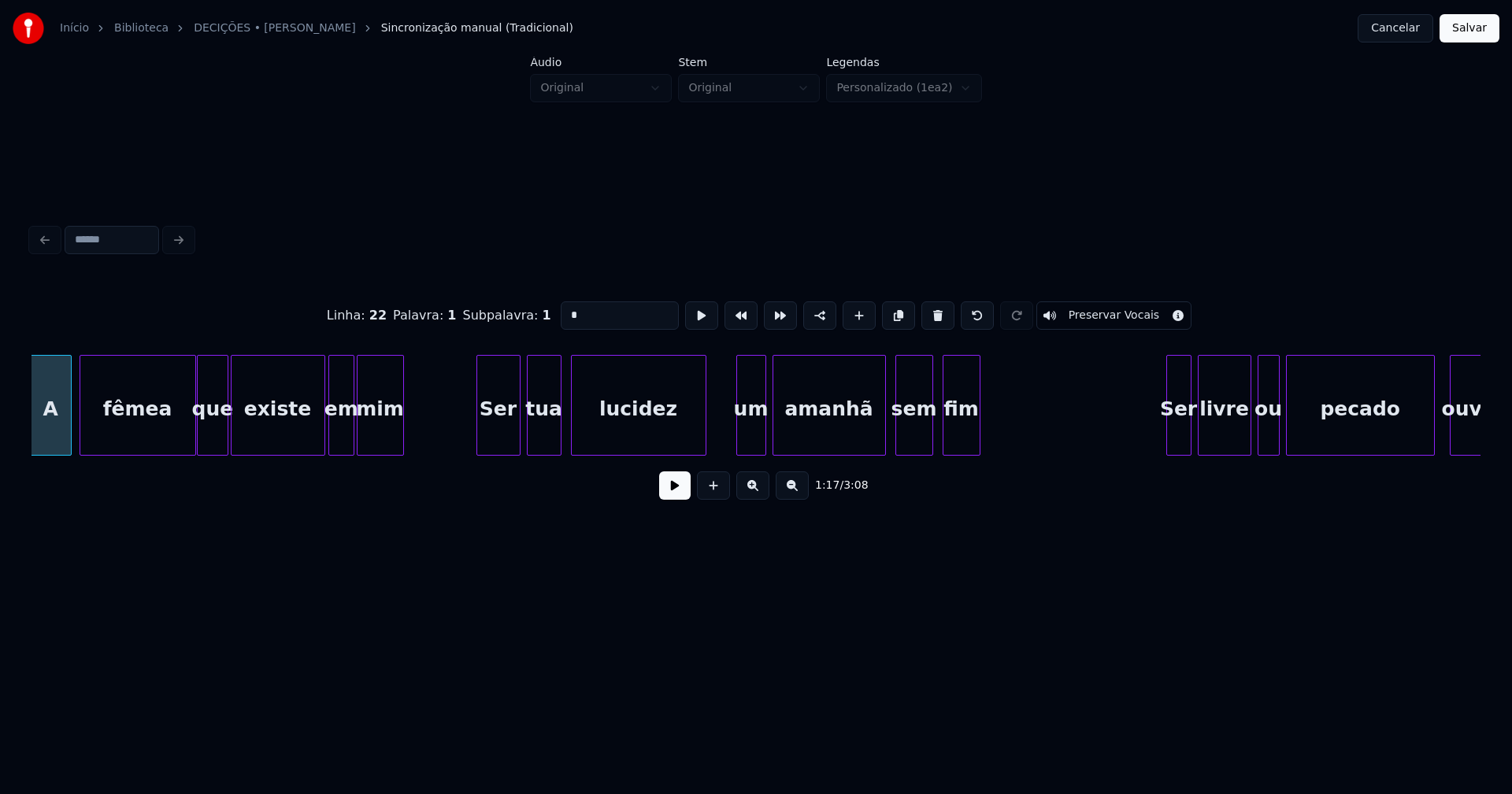
click at [740, 439] on div at bounding box center [739, 405] width 5 height 99
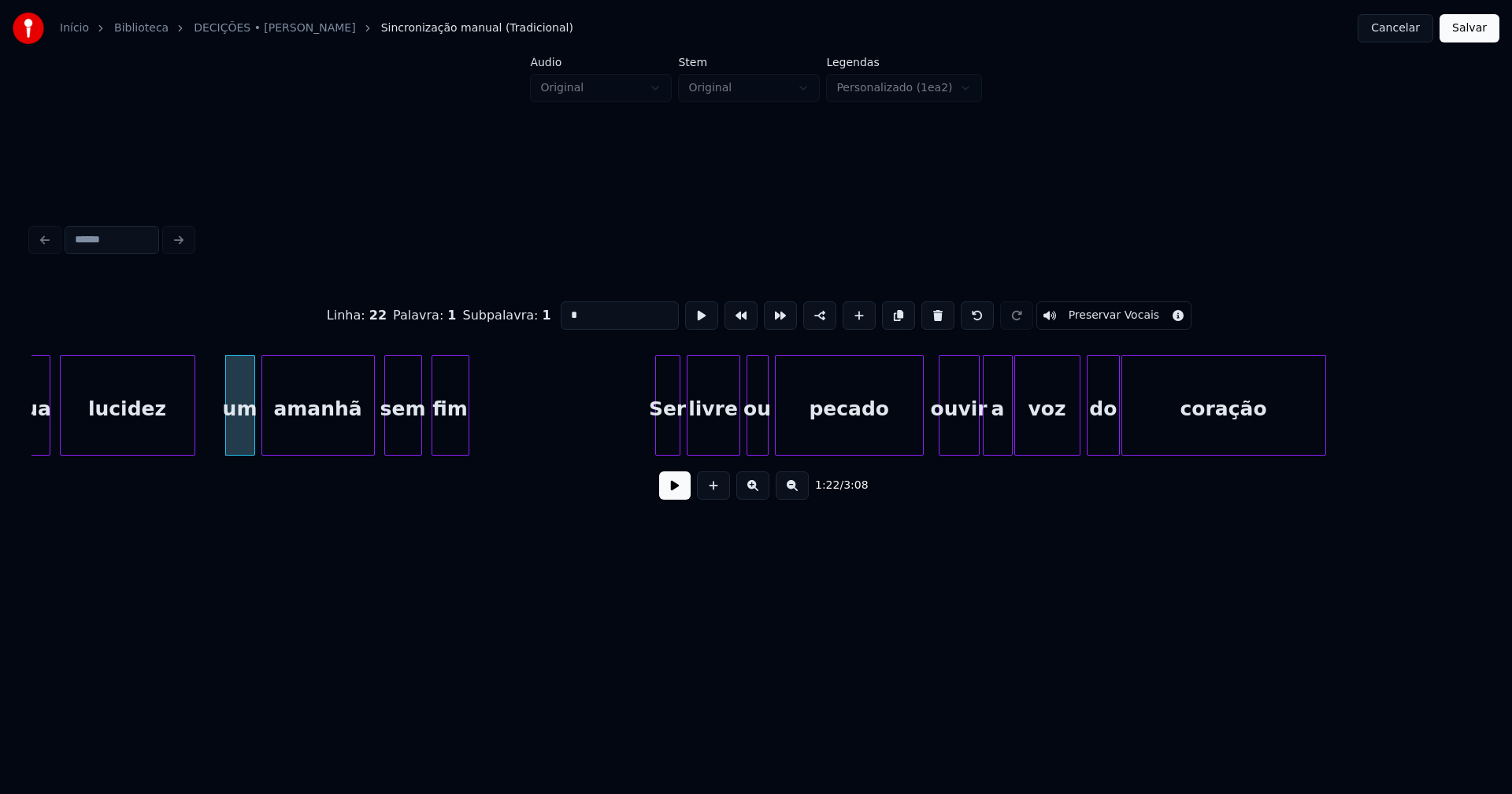
scroll to position [0, 12787]
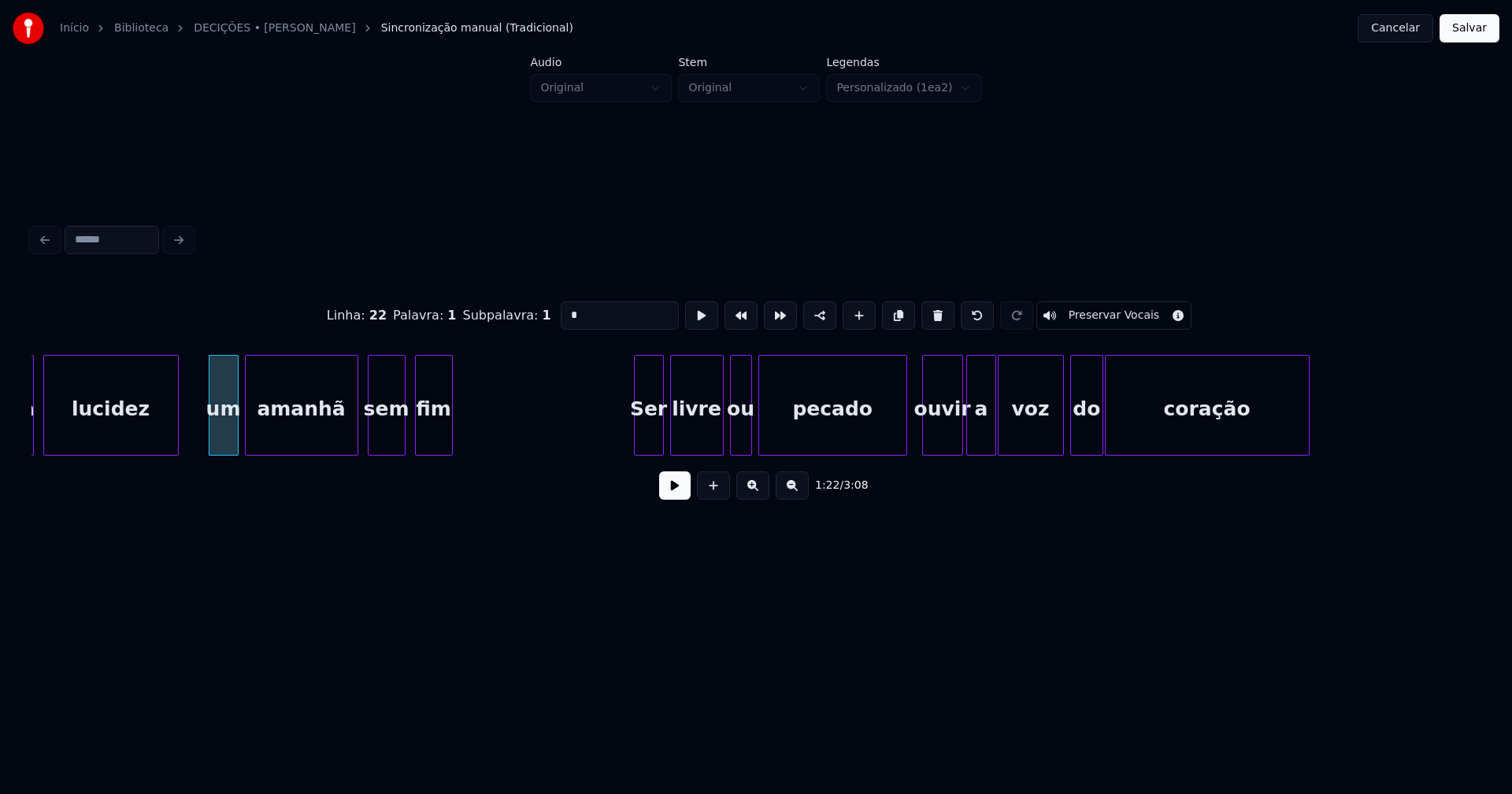
click at [639, 443] on div at bounding box center [636, 405] width 5 height 99
click at [888, 448] on div at bounding box center [888, 405] width 5 height 99
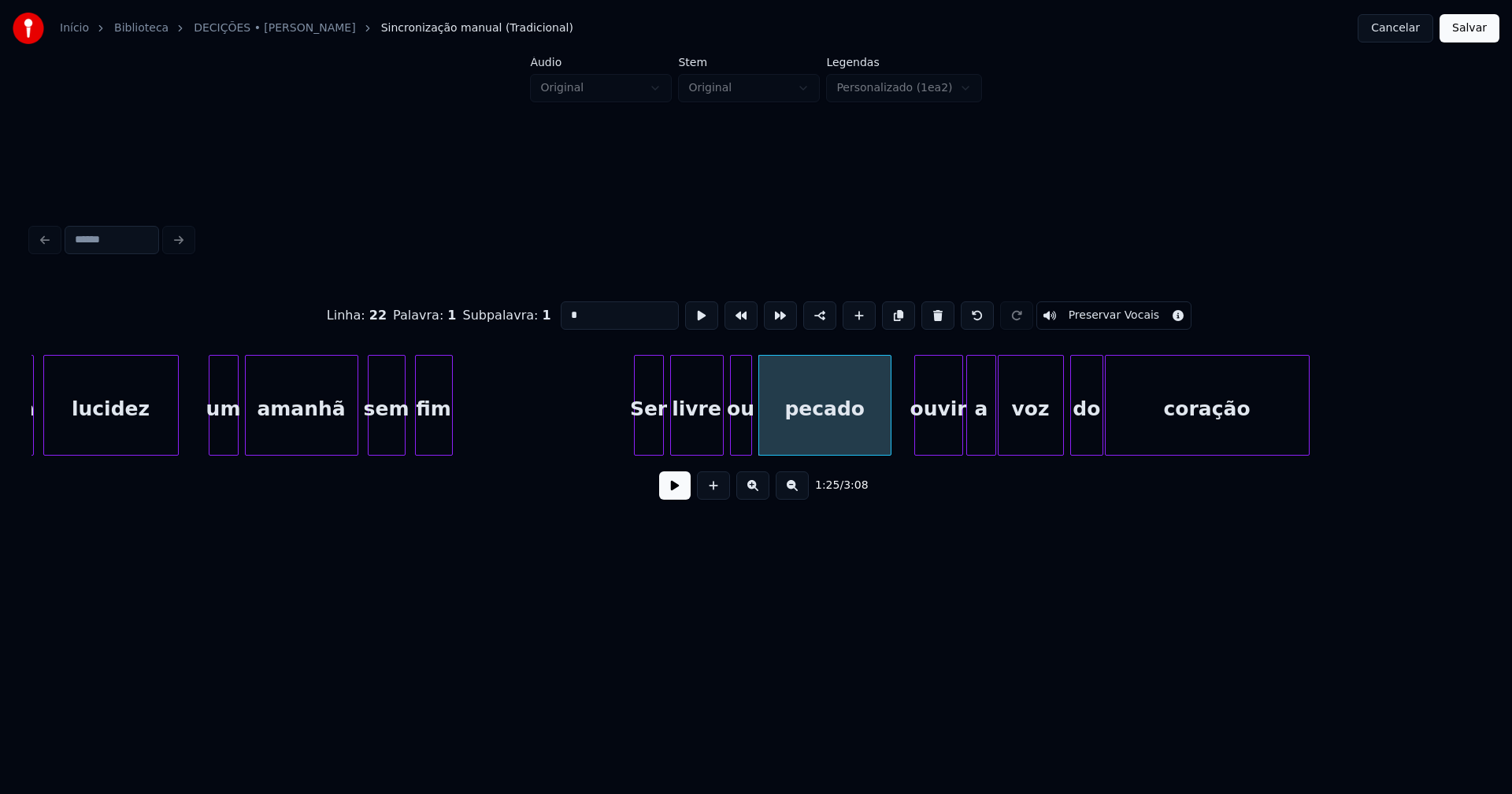
click at [915, 434] on div at bounding box center [916, 405] width 5 height 99
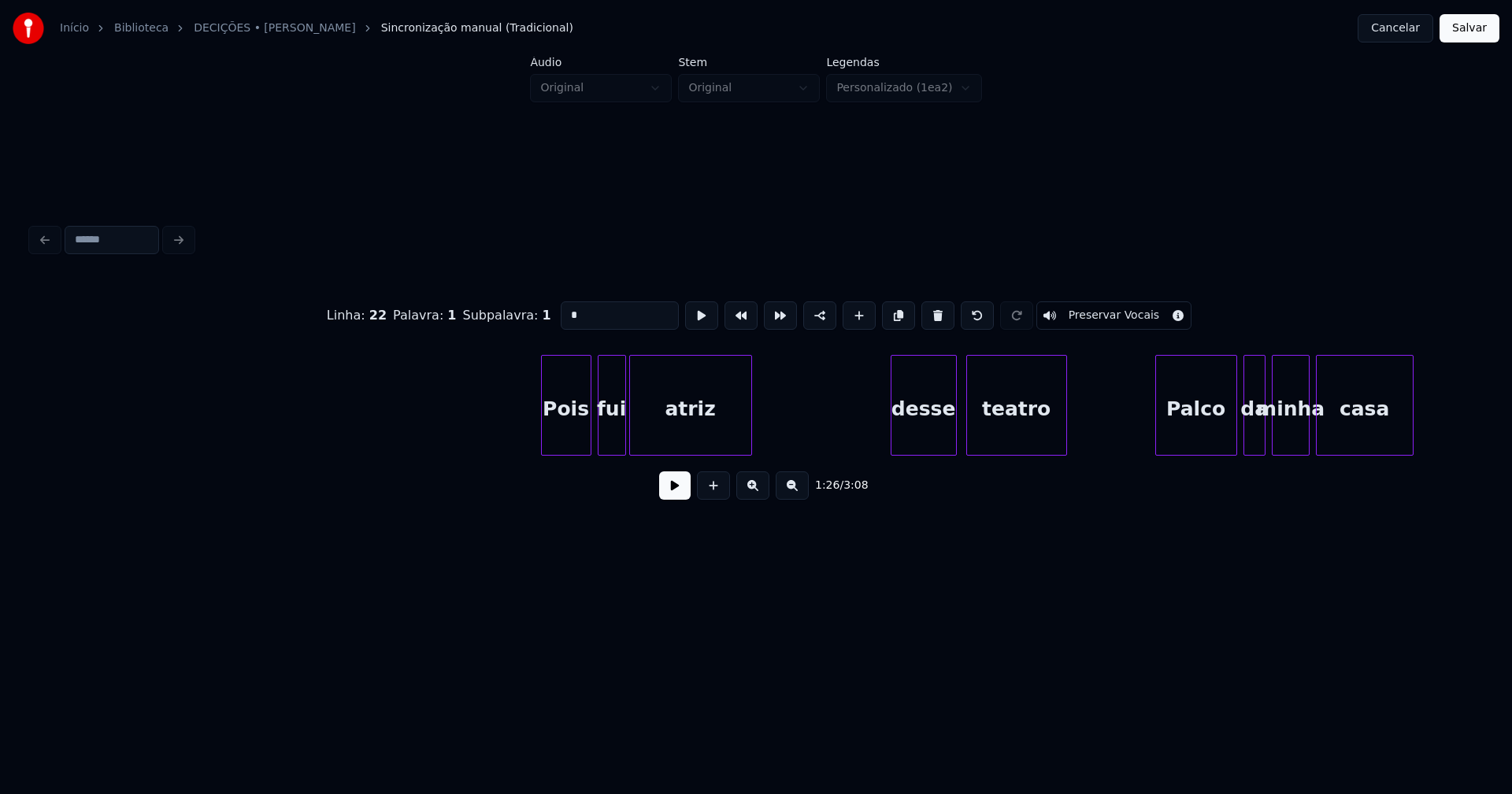
scroll to position [0, 14269]
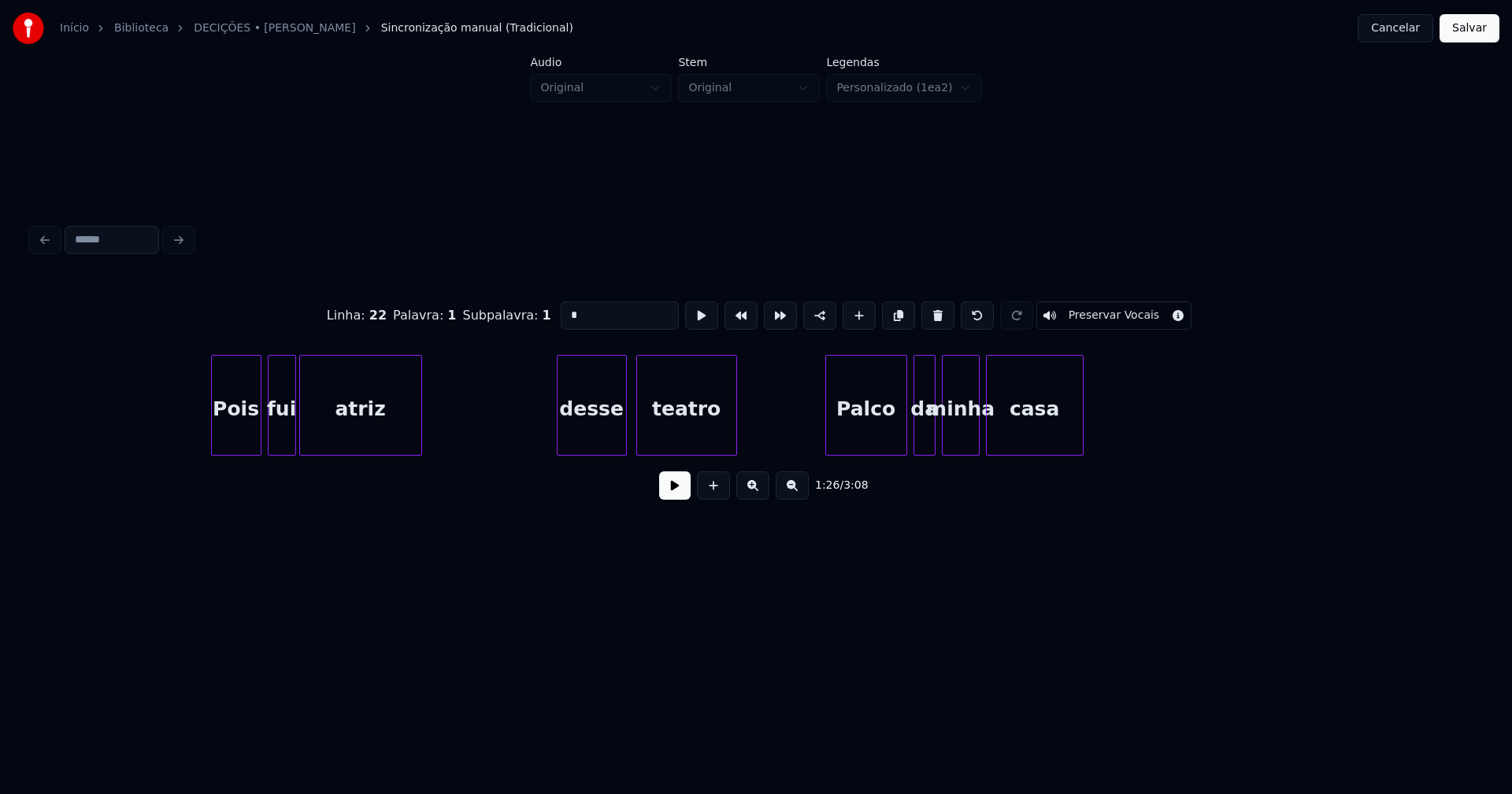
click at [561, 441] on div at bounding box center [559, 405] width 5 height 99
click at [581, 416] on div "desse" at bounding box center [592, 409] width 68 height 107
click at [566, 310] on input "*****" at bounding box center [620, 315] width 118 height 29
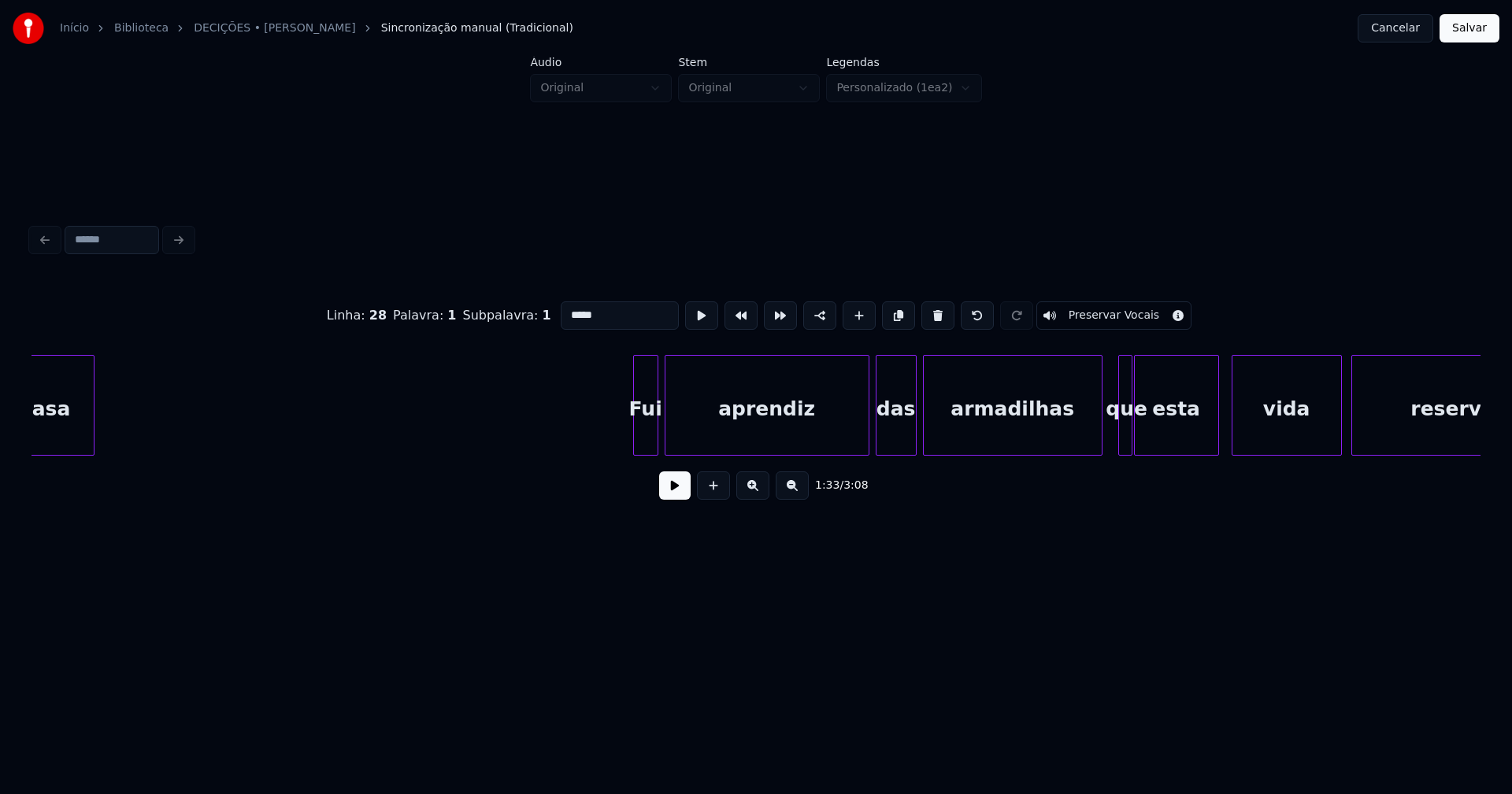
scroll to position [0, 15290]
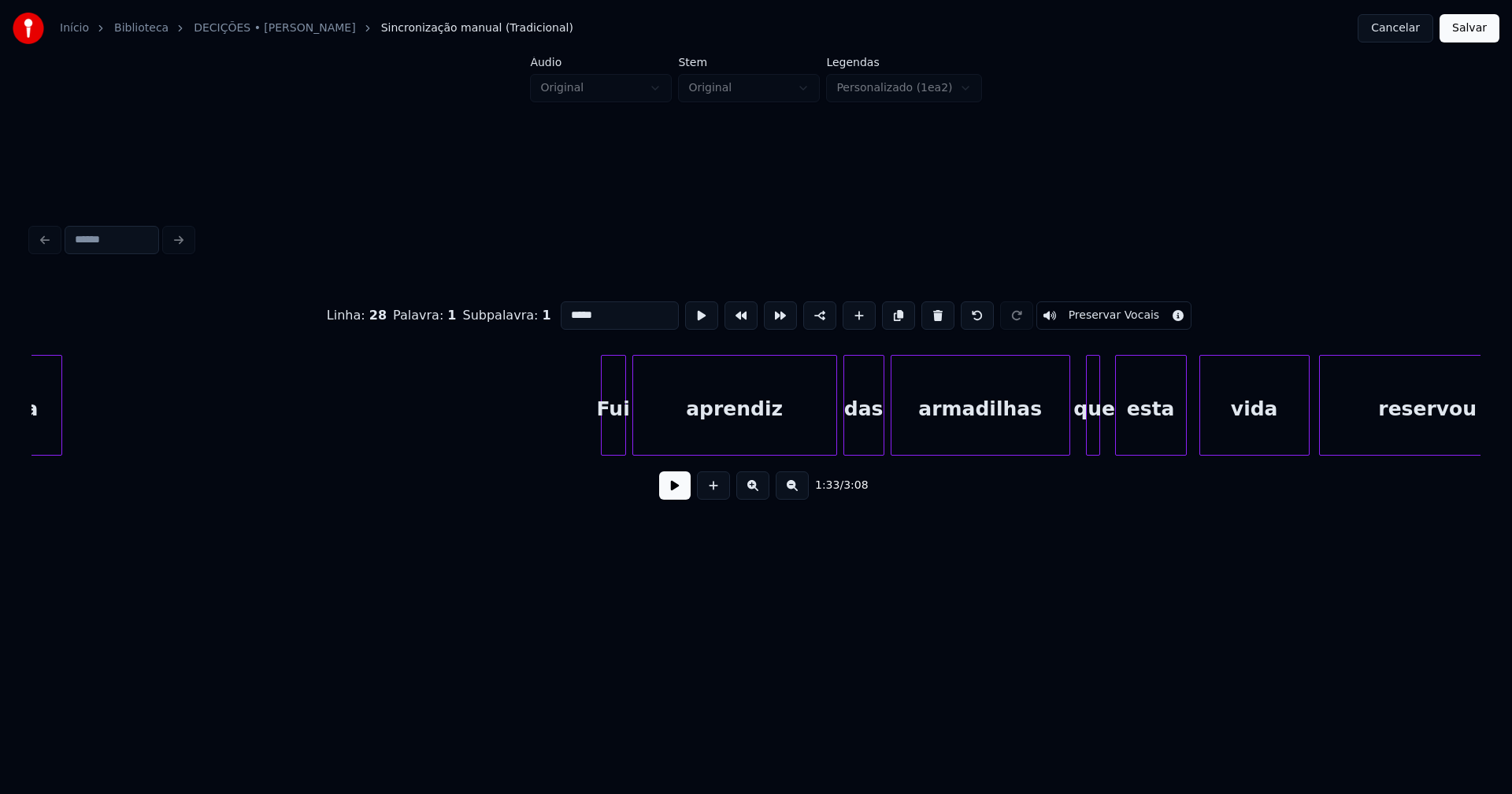
click at [1120, 437] on div at bounding box center [1118, 405] width 5 height 99
click at [1110, 430] on div at bounding box center [1109, 405] width 5 height 99
click at [830, 442] on div at bounding box center [830, 405] width 5 height 99
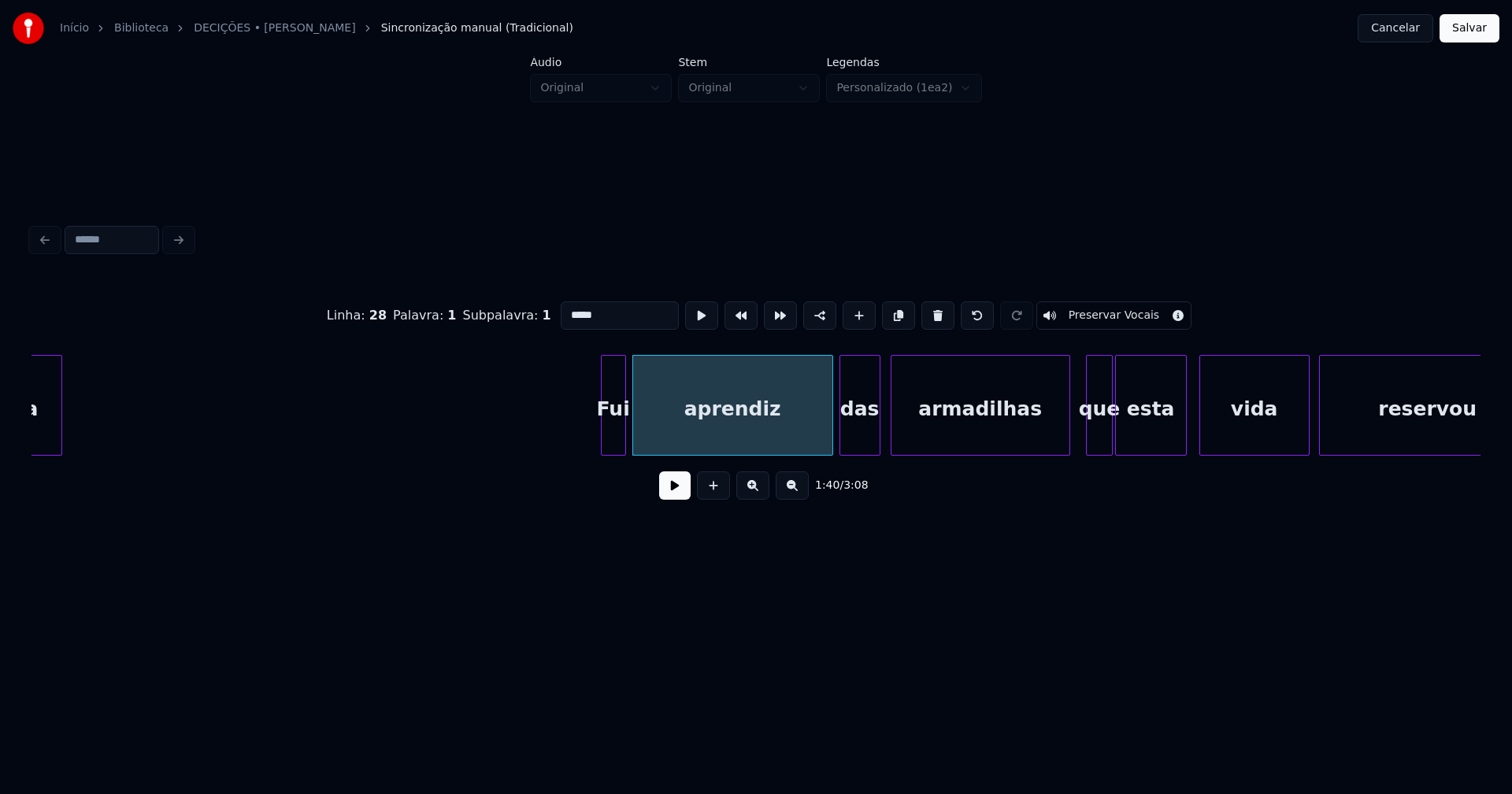
click at [859, 431] on div "das" at bounding box center [860, 409] width 40 height 107
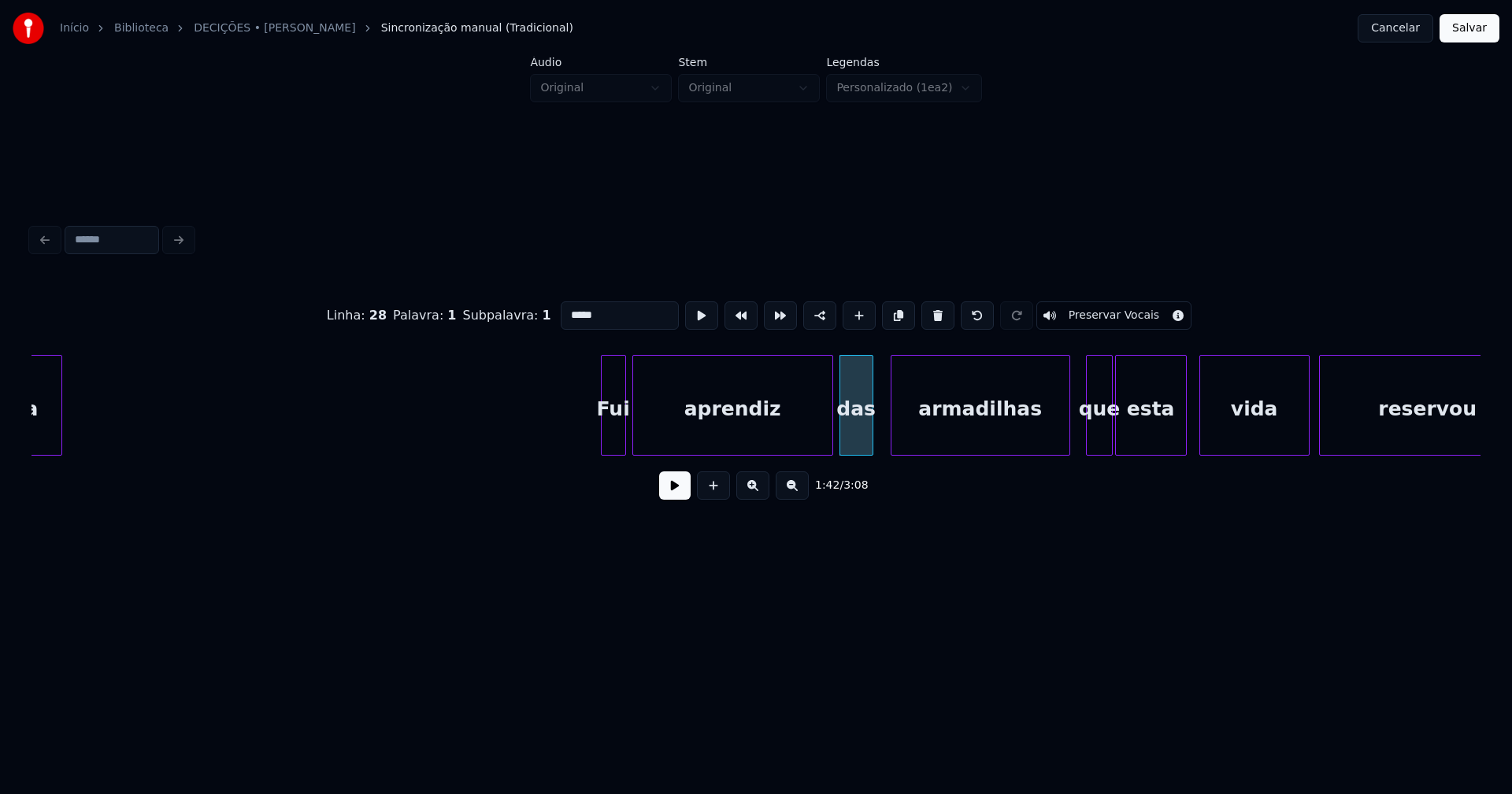
click at [871, 443] on div at bounding box center [869, 405] width 5 height 99
click at [941, 448] on div "armadilhas" at bounding box center [971, 409] width 178 height 107
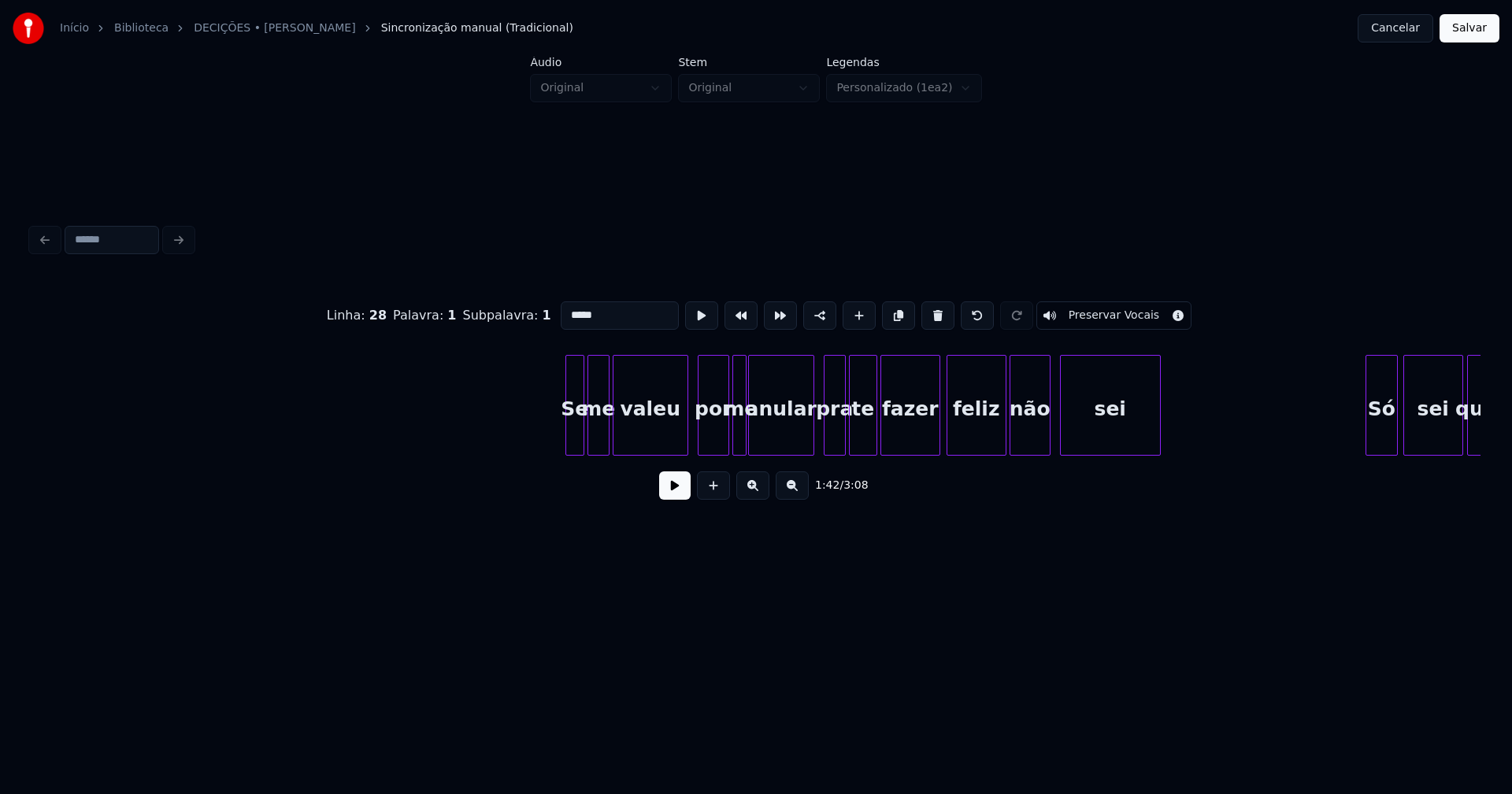
scroll to position [0, 16922]
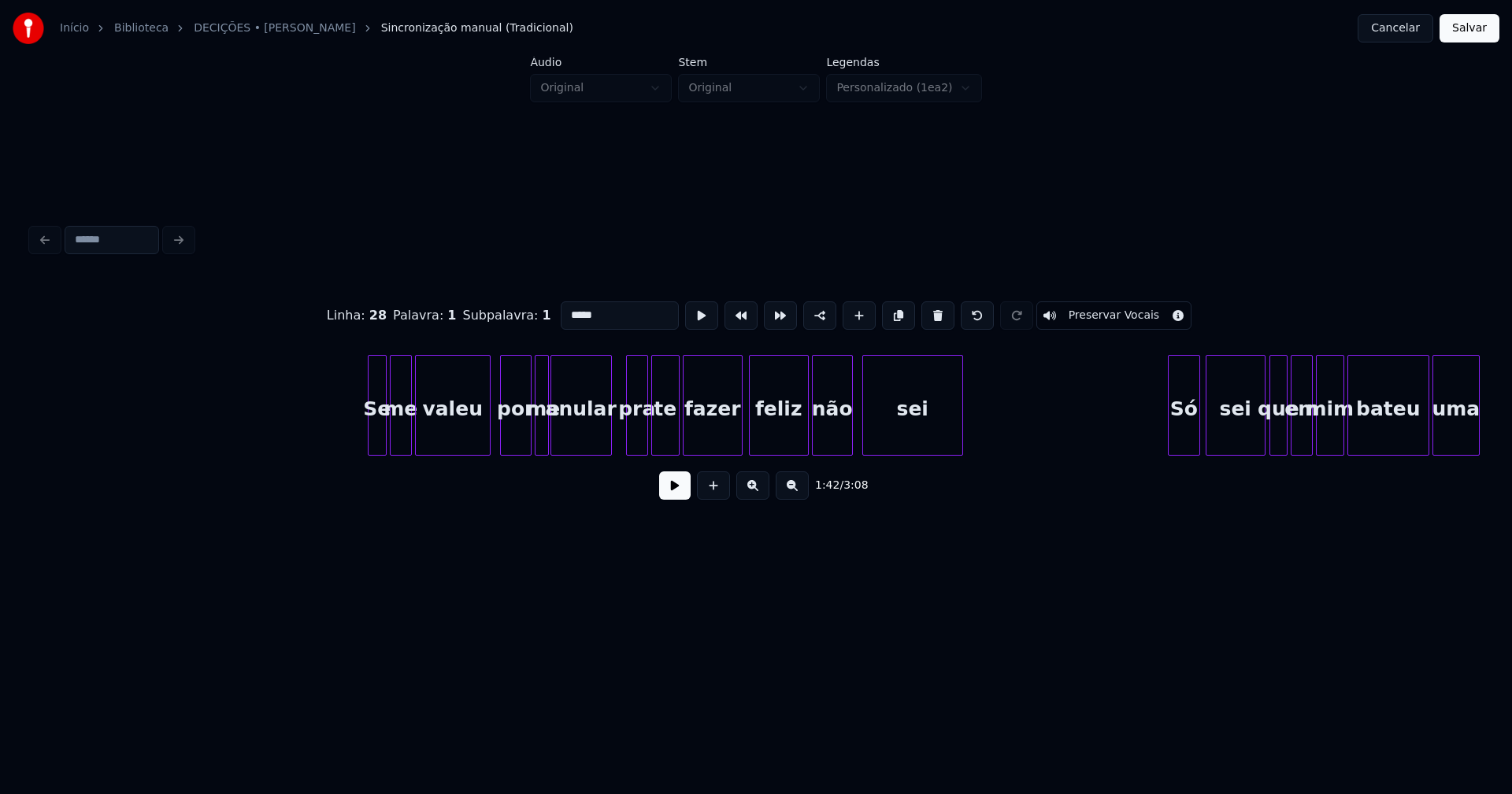
click at [609, 443] on div at bounding box center [608, 405] width 5 height 99
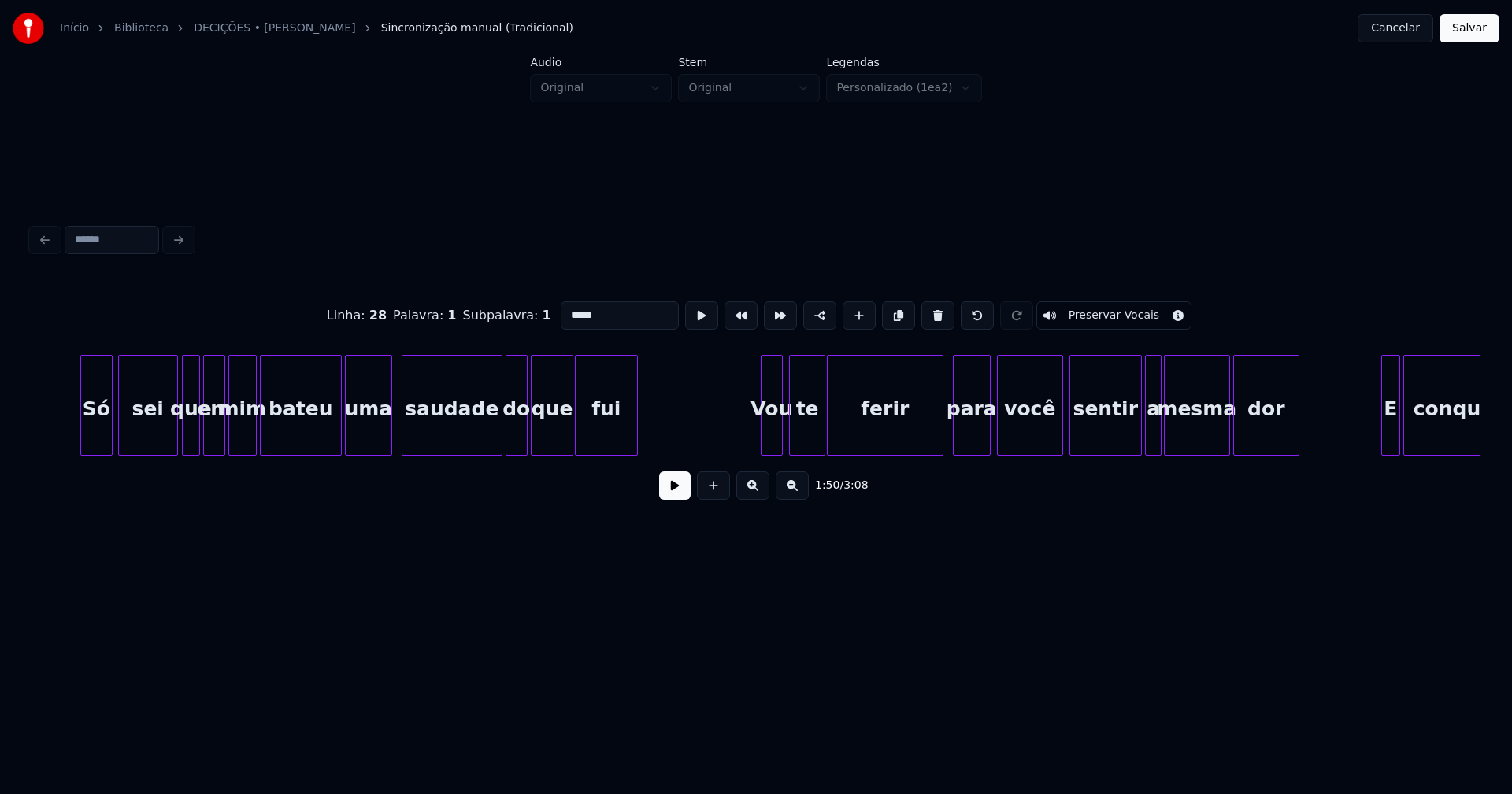
scroll to position [0, 18042]
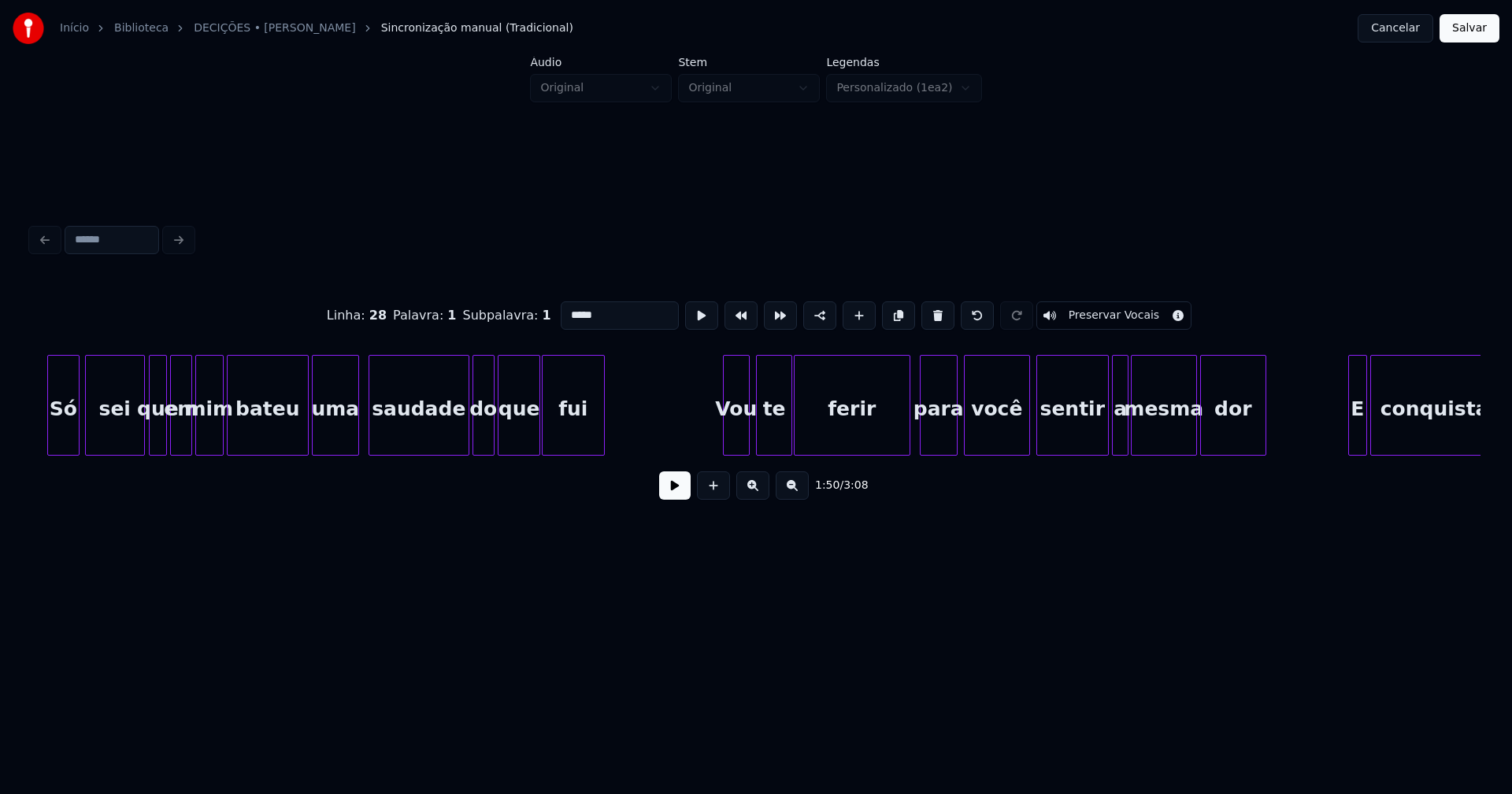
click at [726, 432] on div at bounding box center [726, 405] width 5 height 99
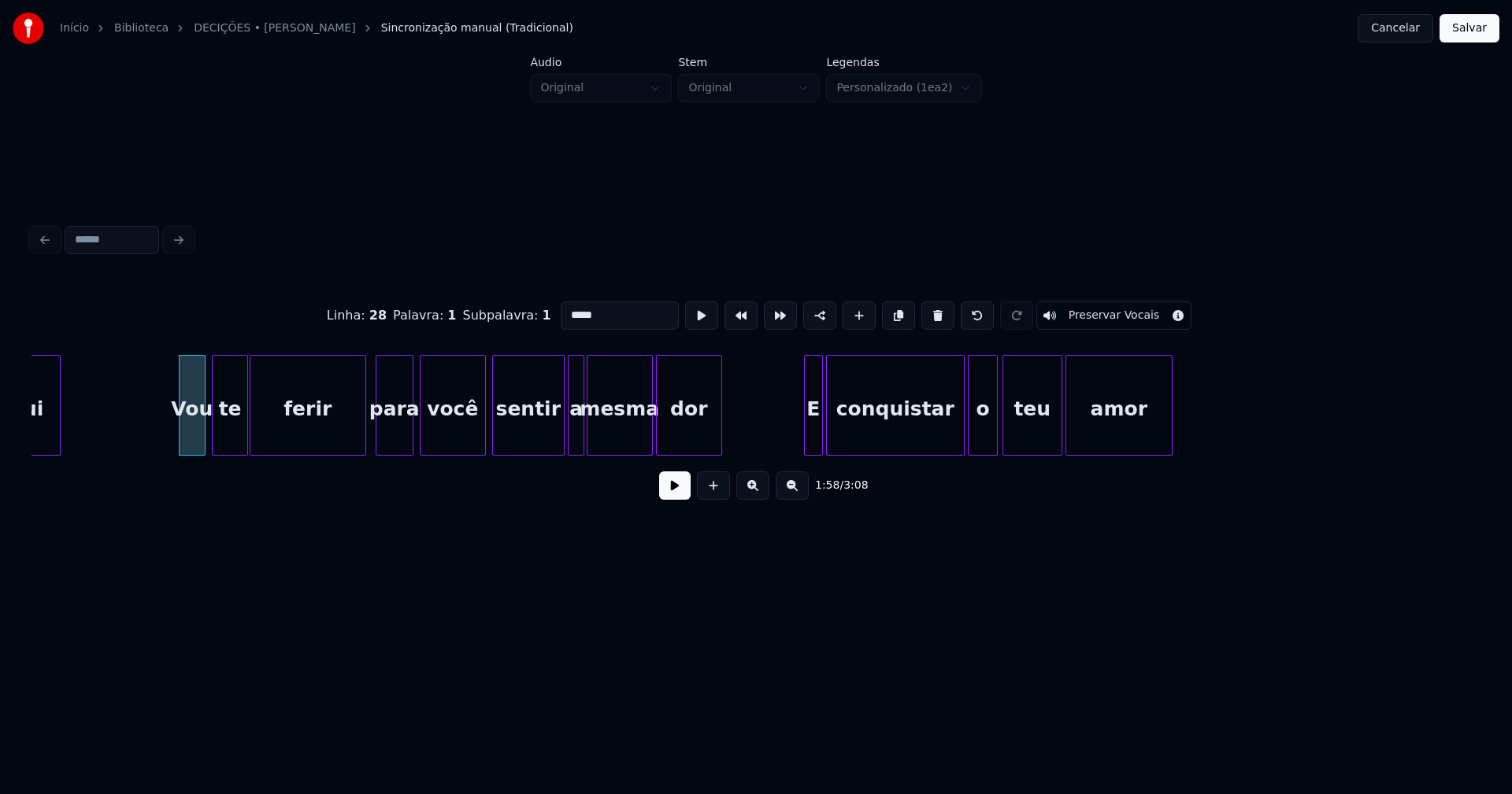
scroll to position [0, 18603]
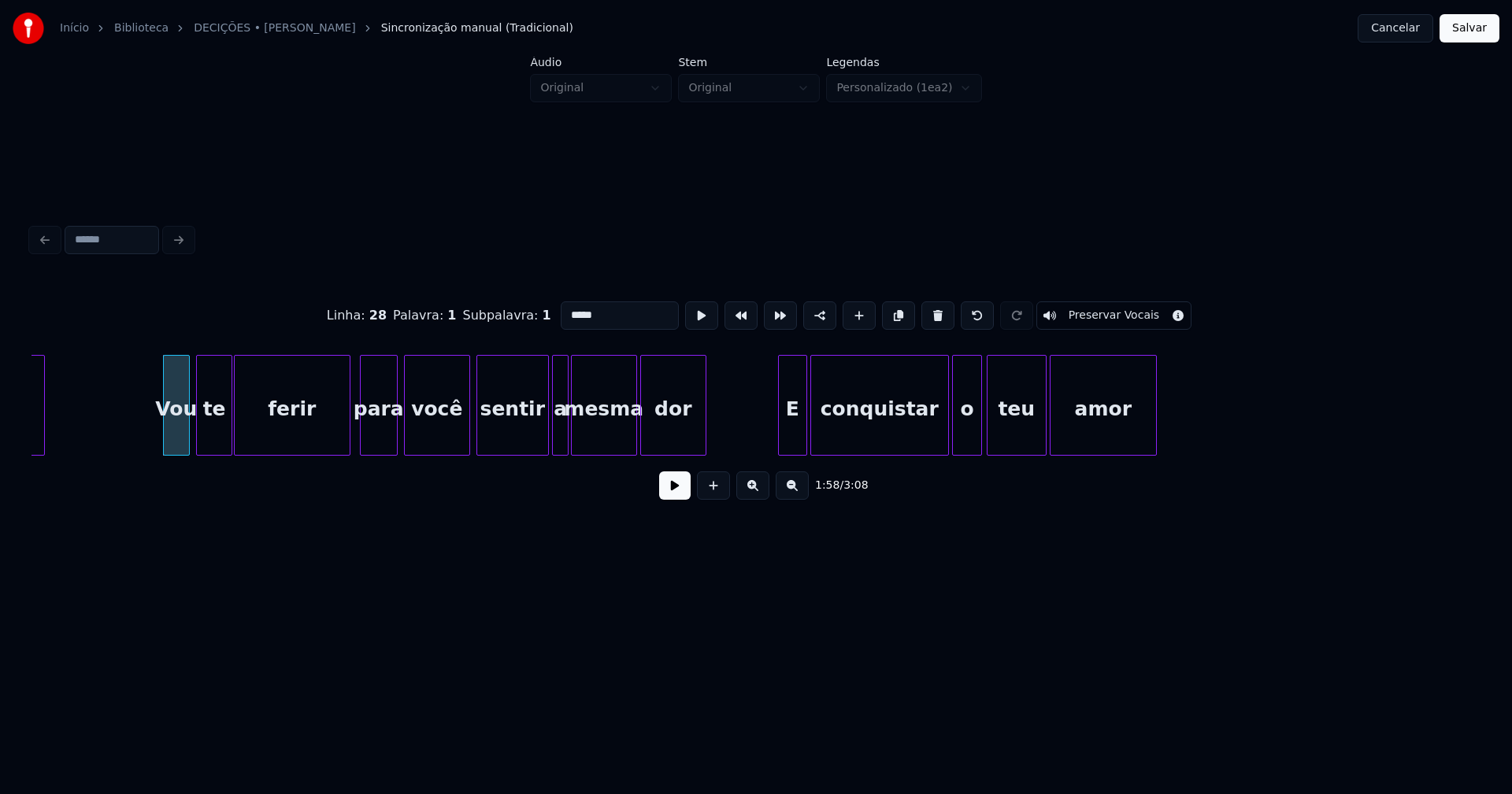
click at [781, 442] on div at bounding box center [781, 405] width 5 height 99
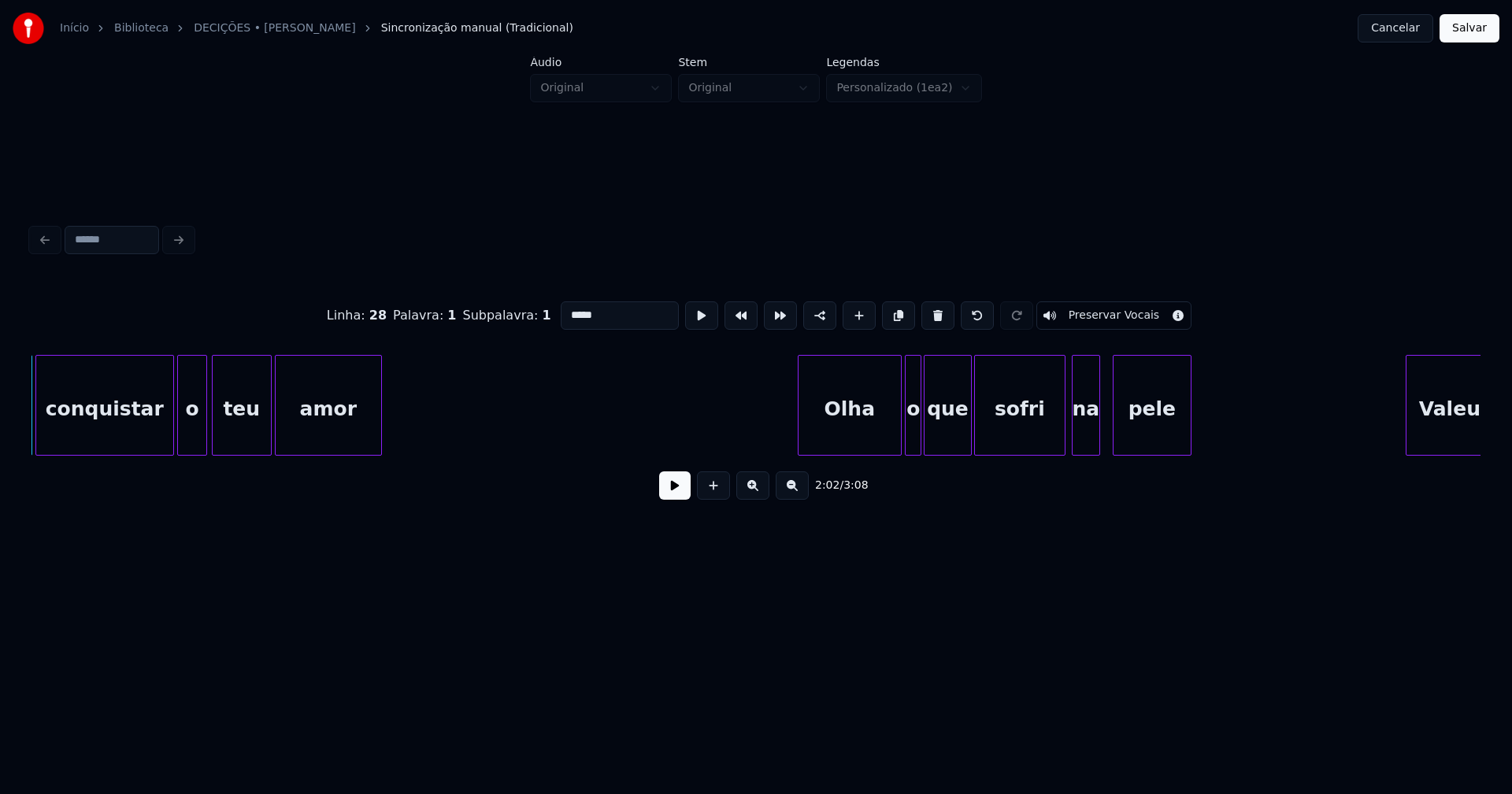
scroll to position [0, 19442]
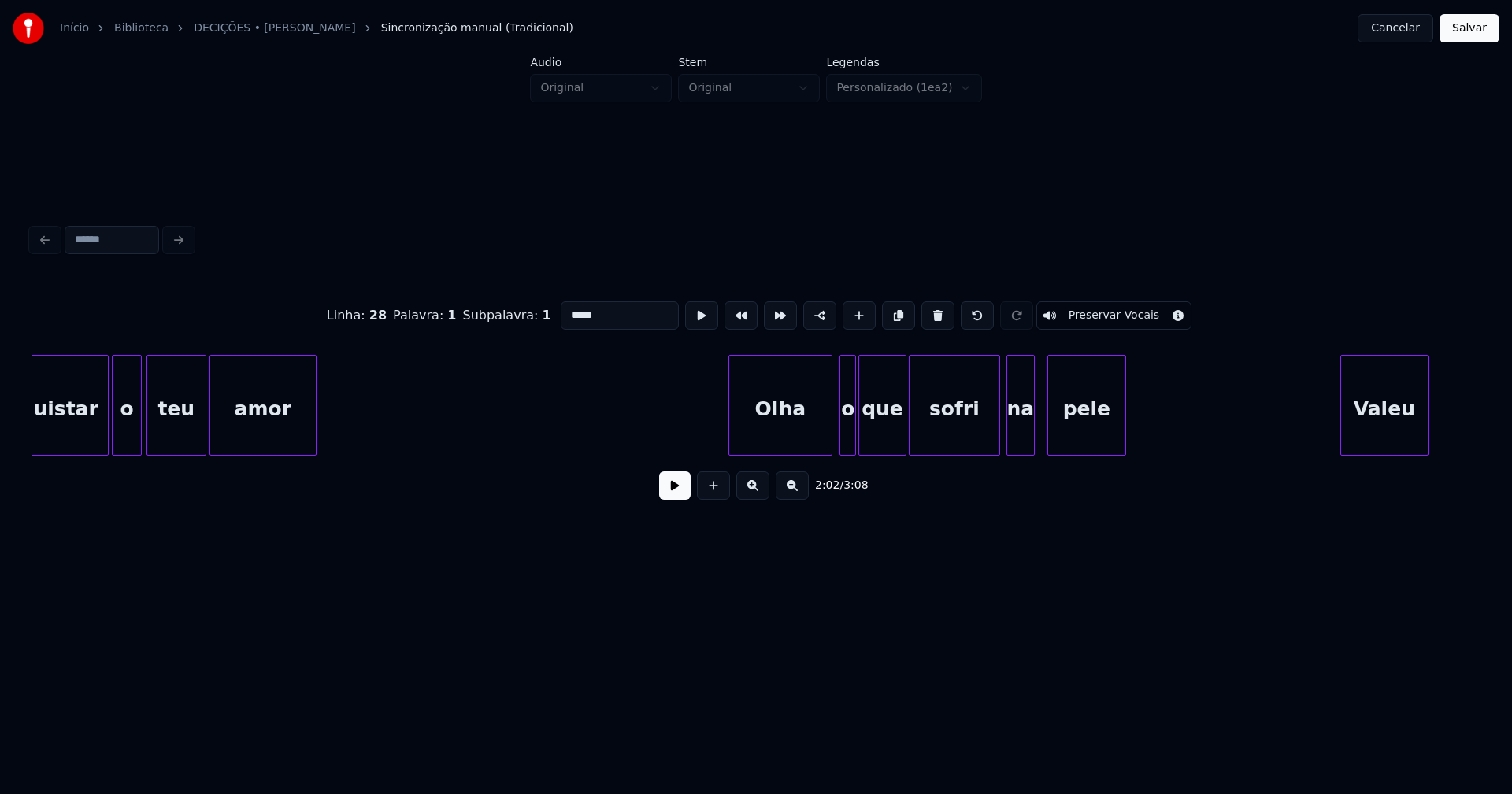
click at [787, 427] on div "Olha" at bounding box center [780, 409] width 103 height 107
click at [808, 443] on div at bounding box center [810, 405] width 5 height 99
click at [831, 439] on div at bounding box center [833, 405] width 5 height 99
click at [830, 447] on div "o" at bounding box center [832, 409] width 26 height 107
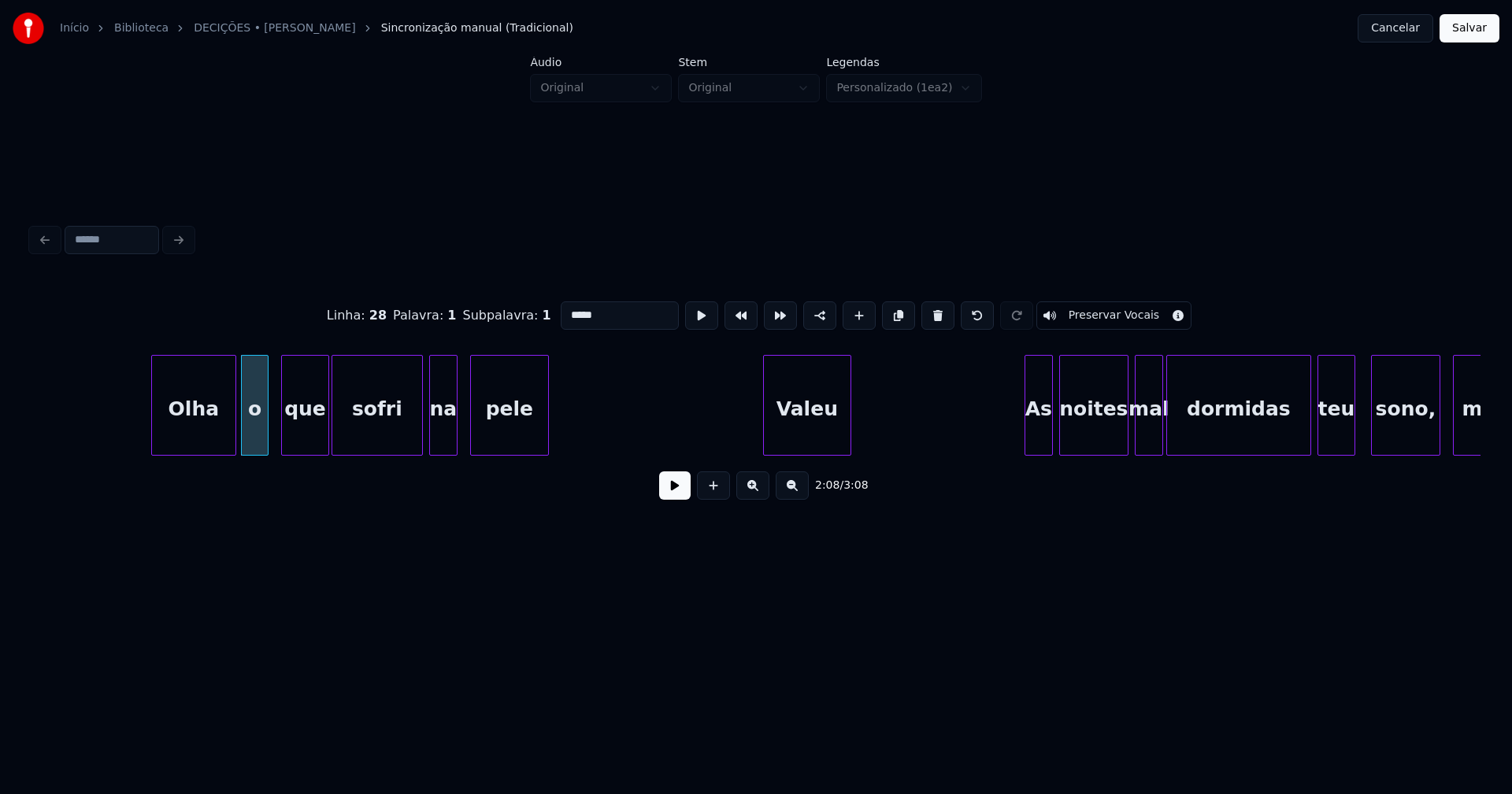
scroll to position [0, 20036]
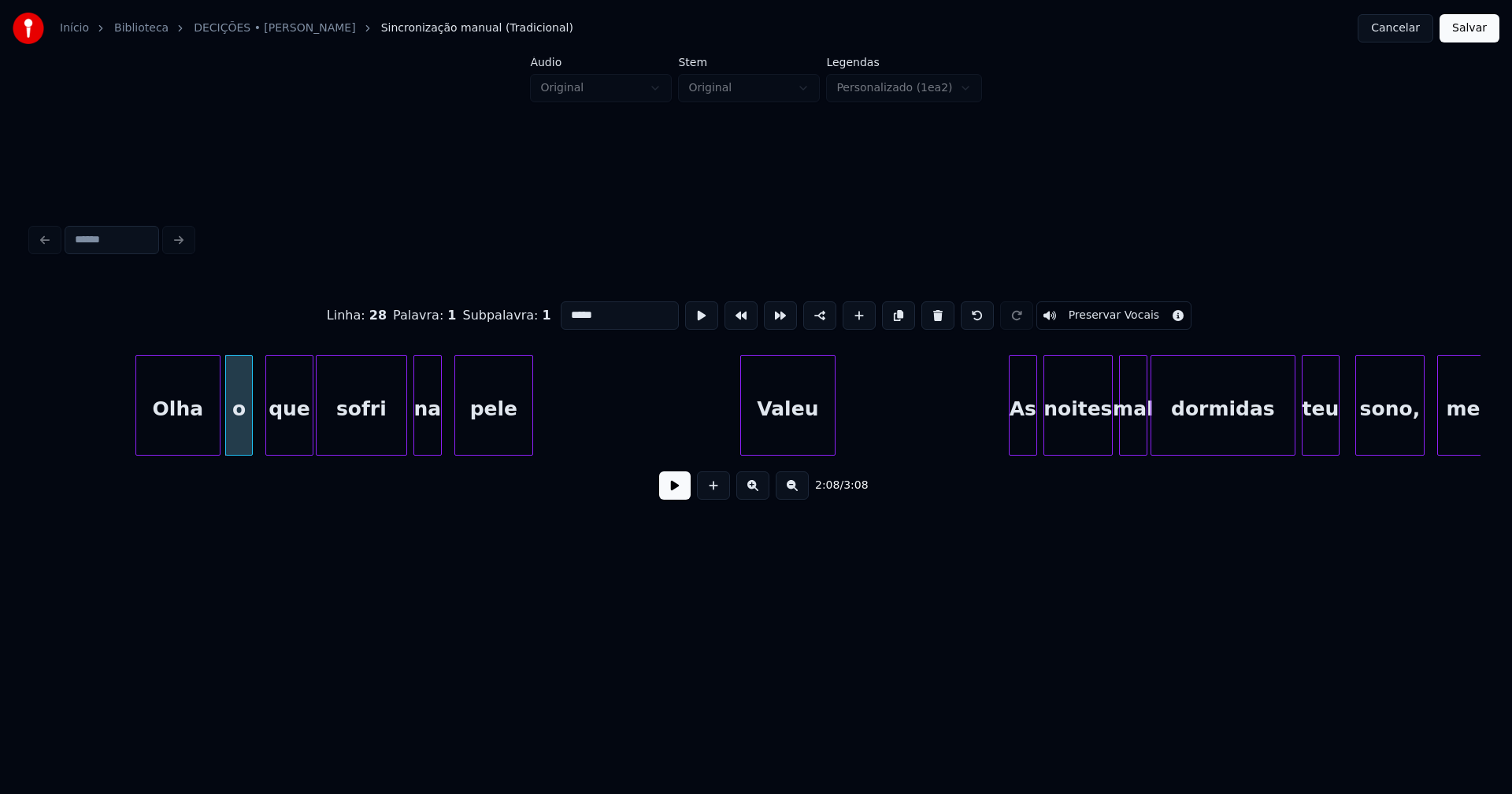
click at [744, 426] on div at bounding box center [743, 405] width 5 height 99
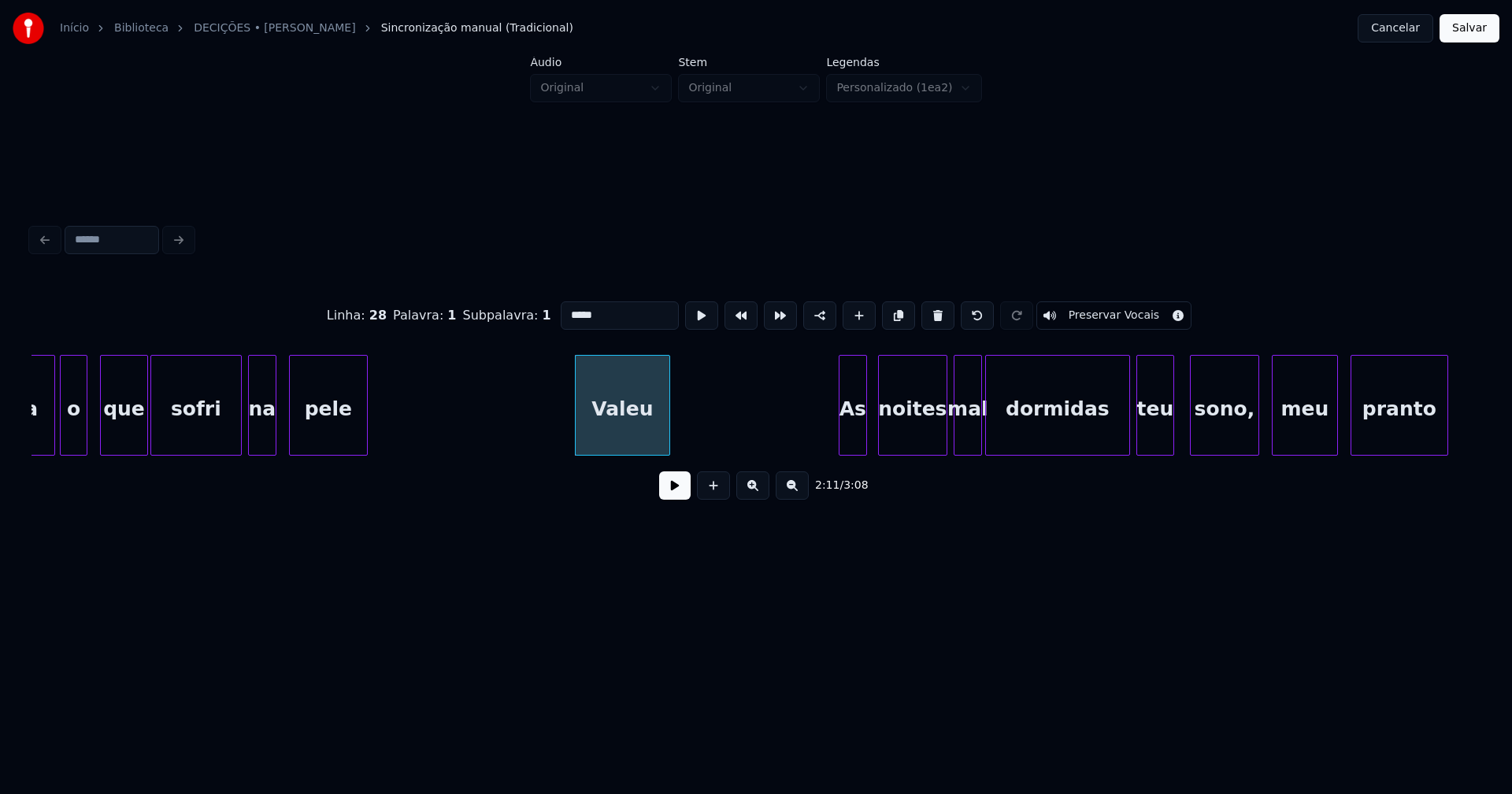
click at [854, 437] on div "As" at bounding box center [853, 409] width 27 height 107
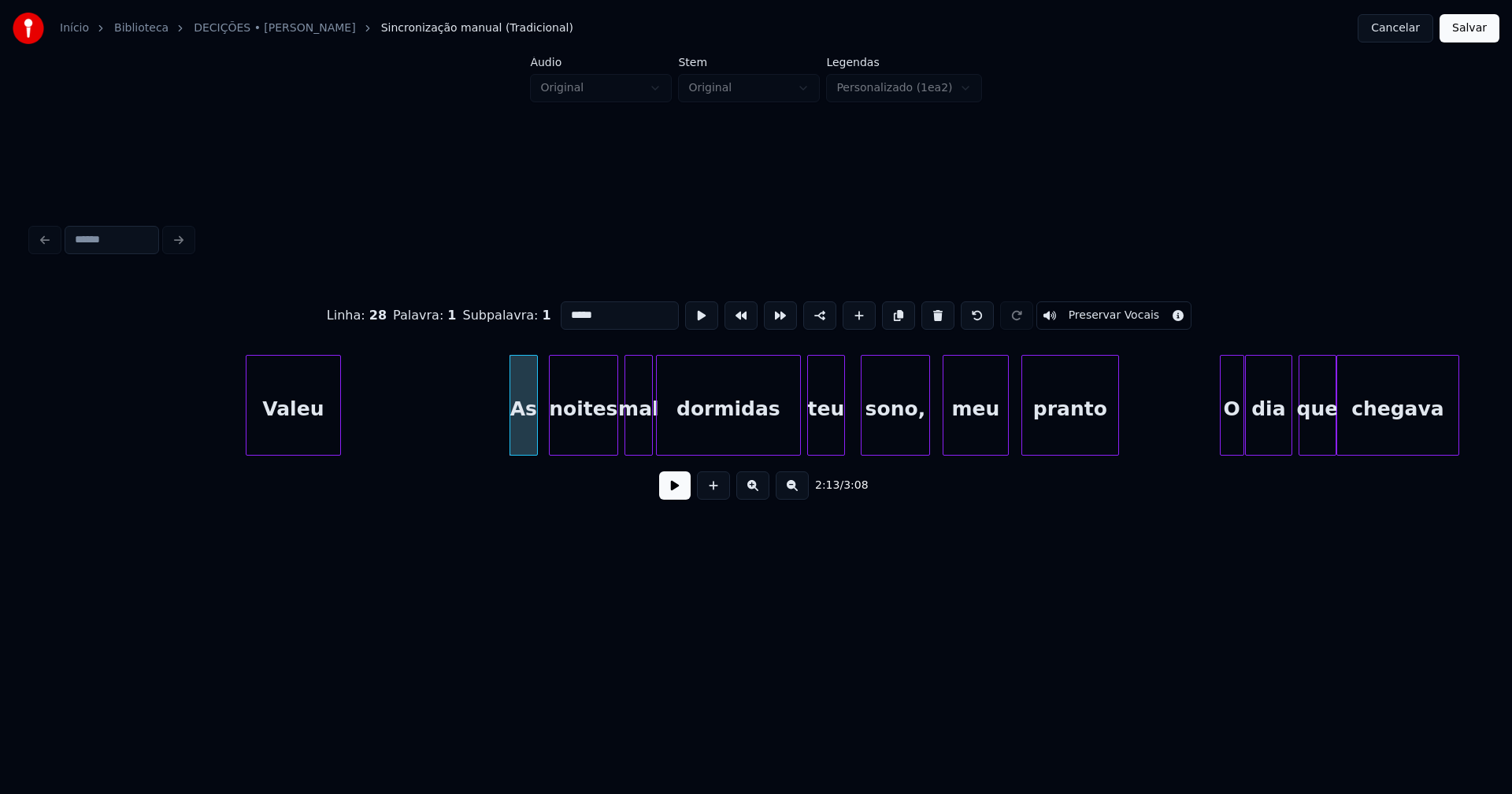
scroll to position [0, 20596]
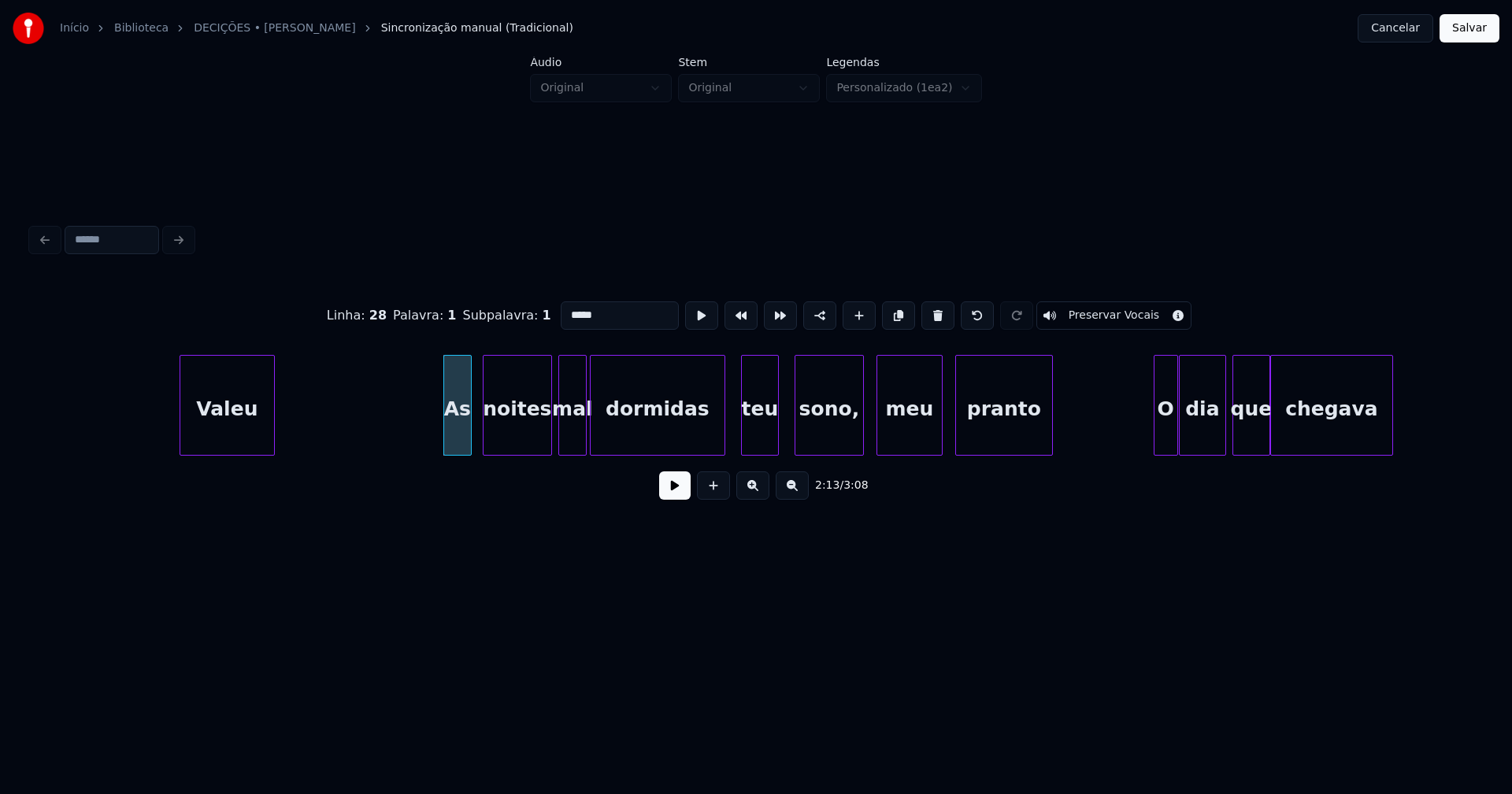
click at [723, 435] on div at bounding box center [721, 405] width 5 height 99
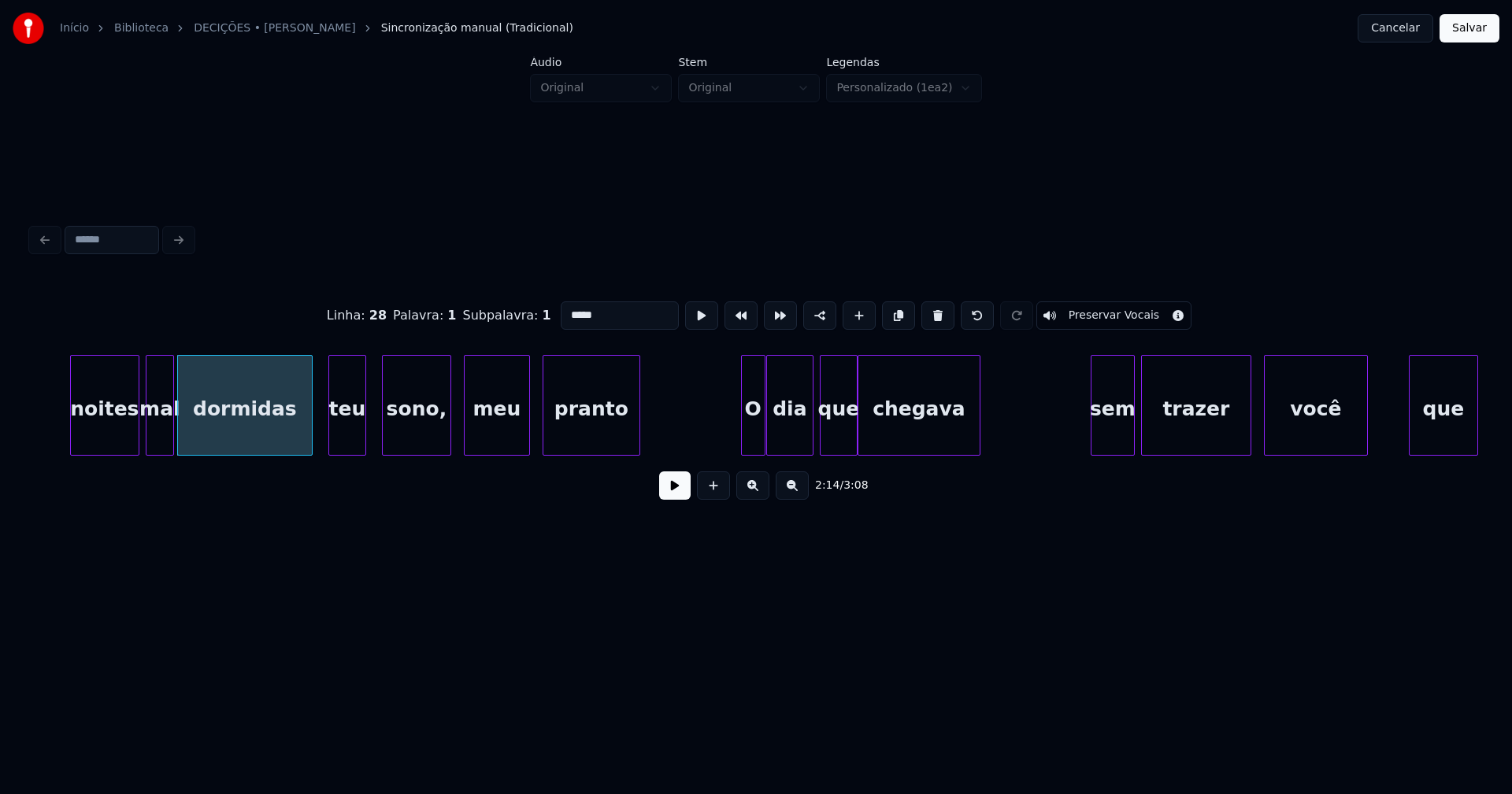
scroll to position [0, 21075]
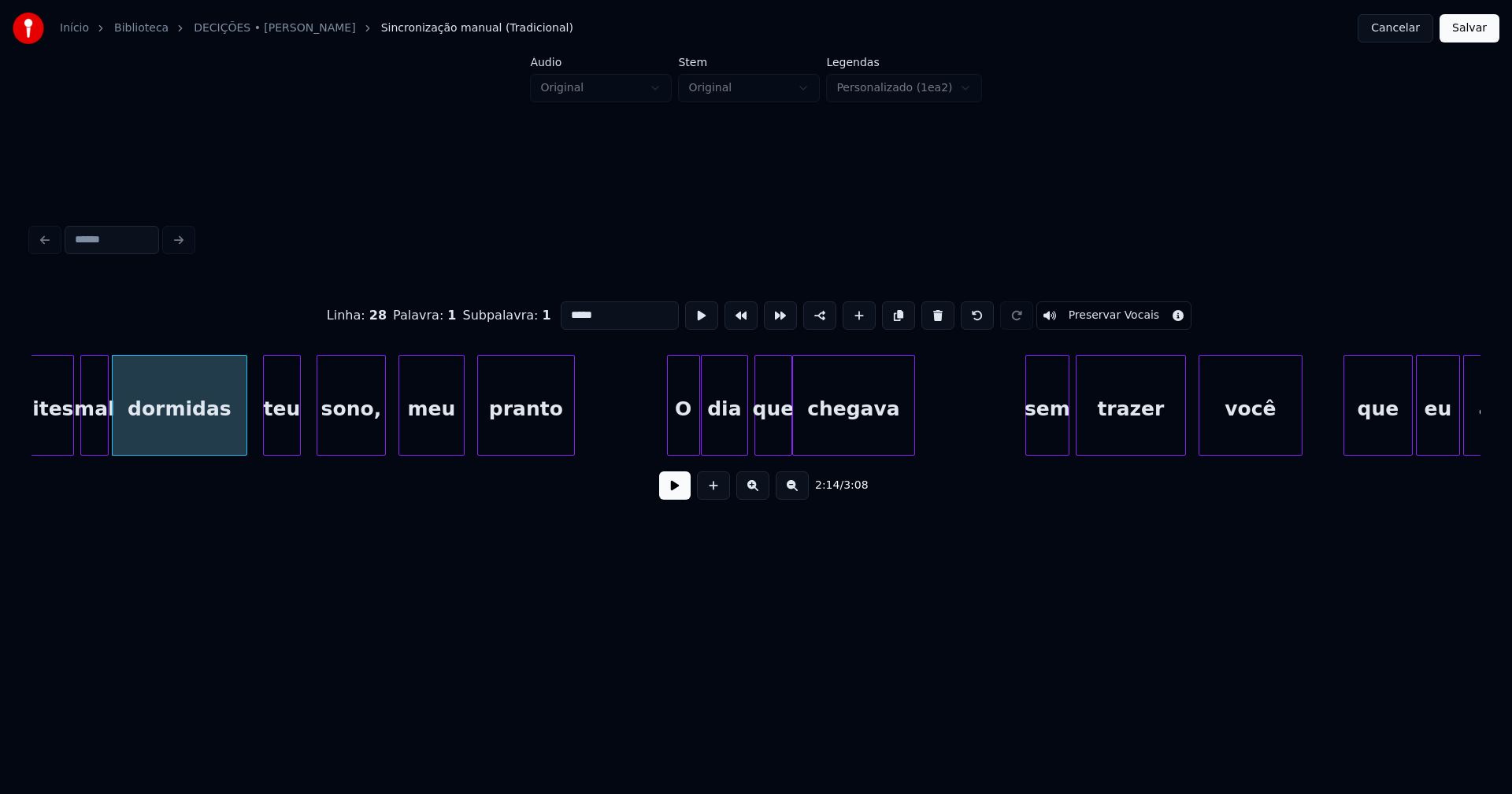
click at [670, 448] on div "O" at bounding box center [683, 405] width 33 height 101
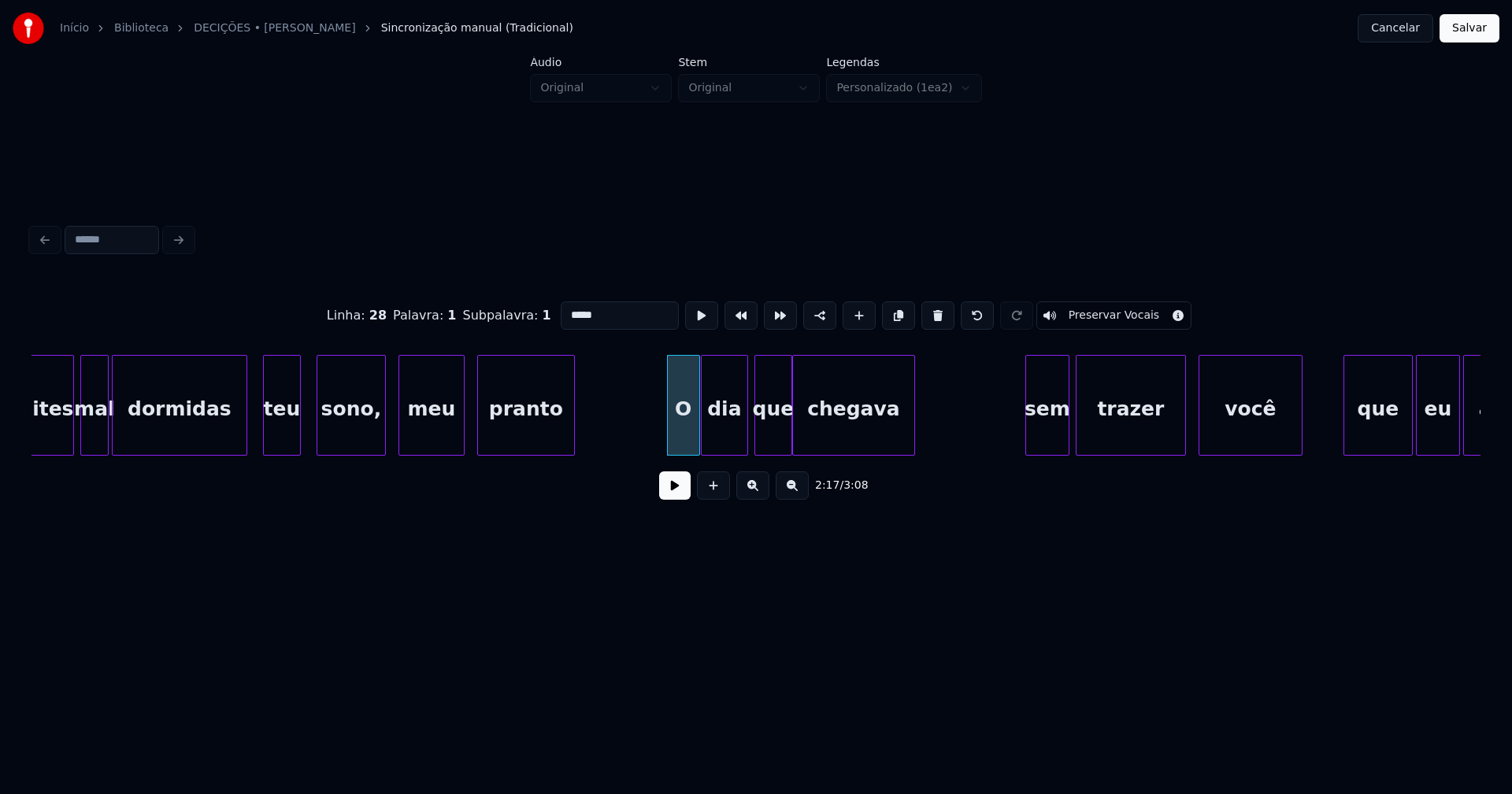
click at [1039, 436] on div "sem" at bounding box center [1048, 409] width 43 height 107
click at [561, 307] on input "***" at bounding box center [620, 315] width 118 height 29
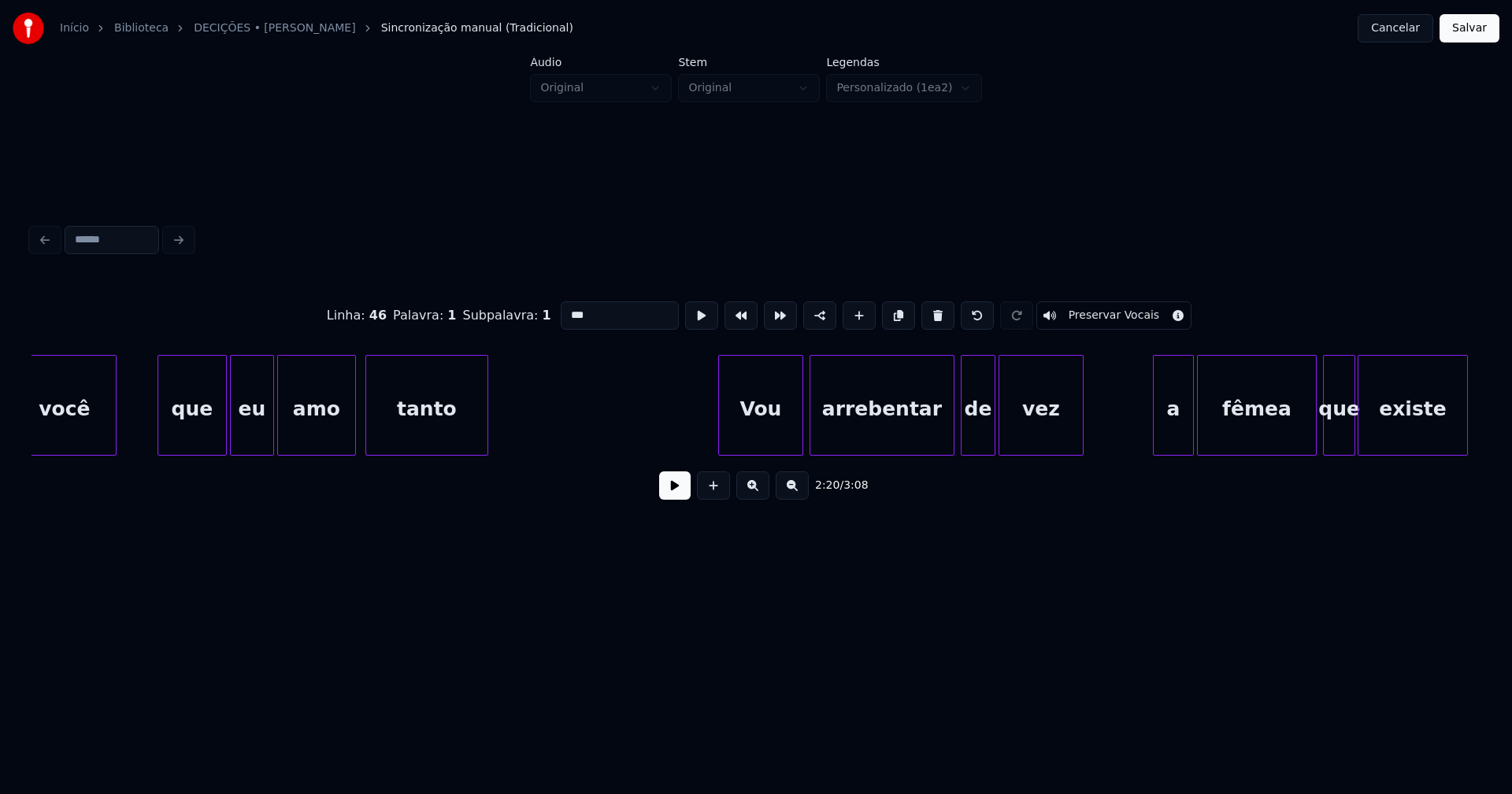
scroll to position [0, 22261]
click at [778, 437] on div "Vou" at bounding box center [756, 409] width 83 height 107
click at [856, 440] on div "arrebentar" at bounding box center [876, 409] width 143 height 107
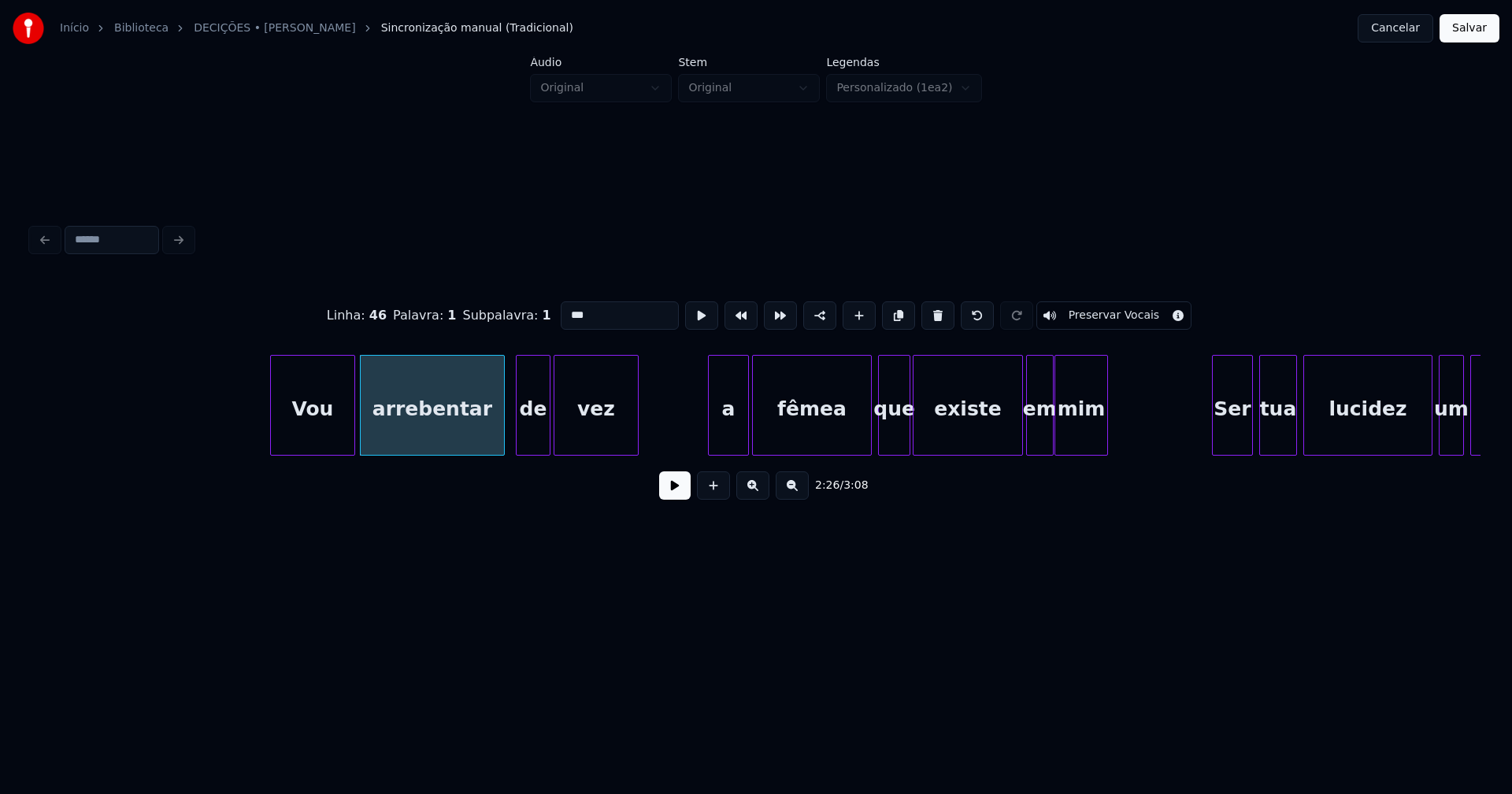
scroll to position [0, 22723]
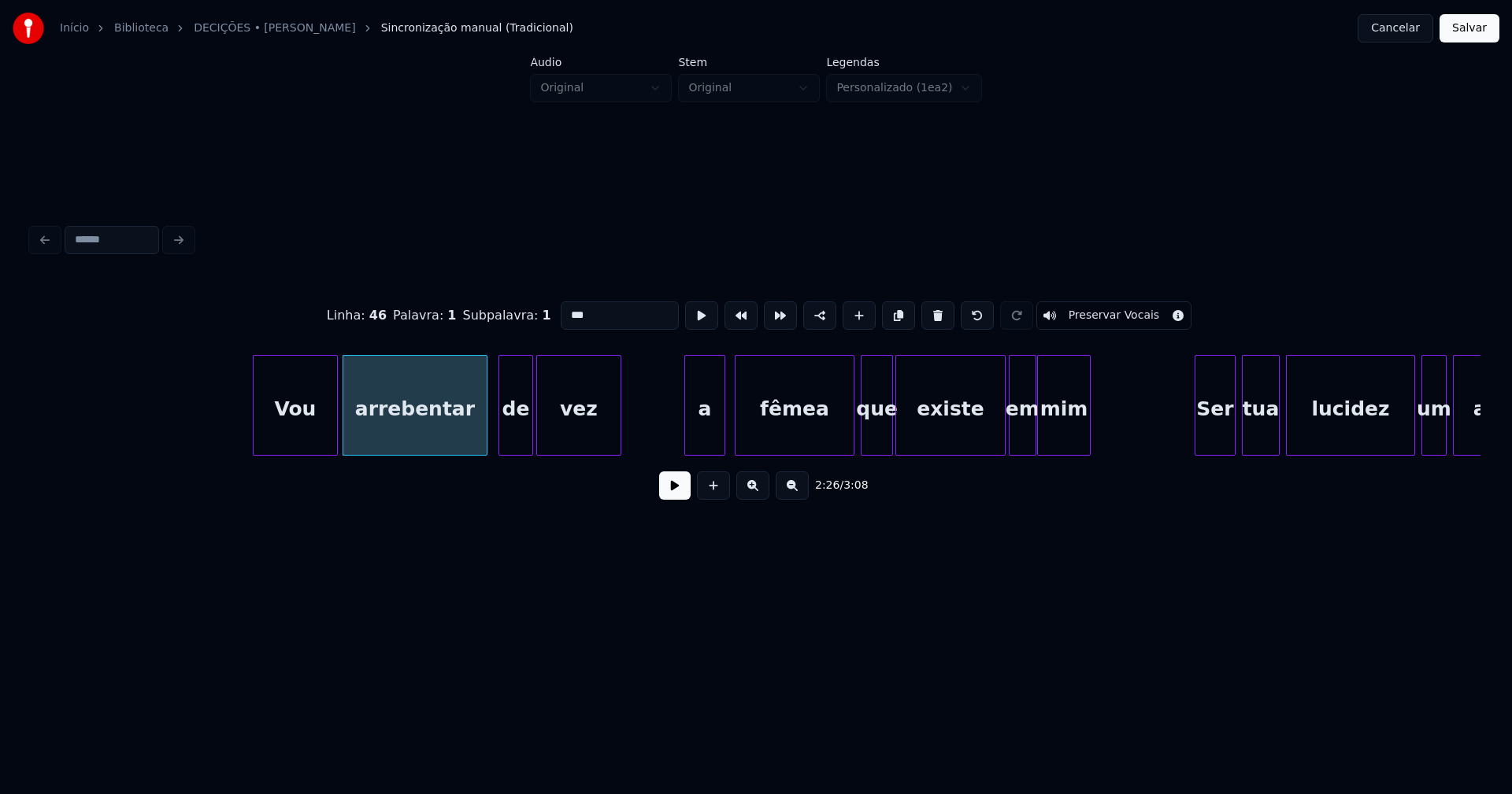
click at [704, 437] on div "a" at bounding box center [705, 409] width 40 height 107
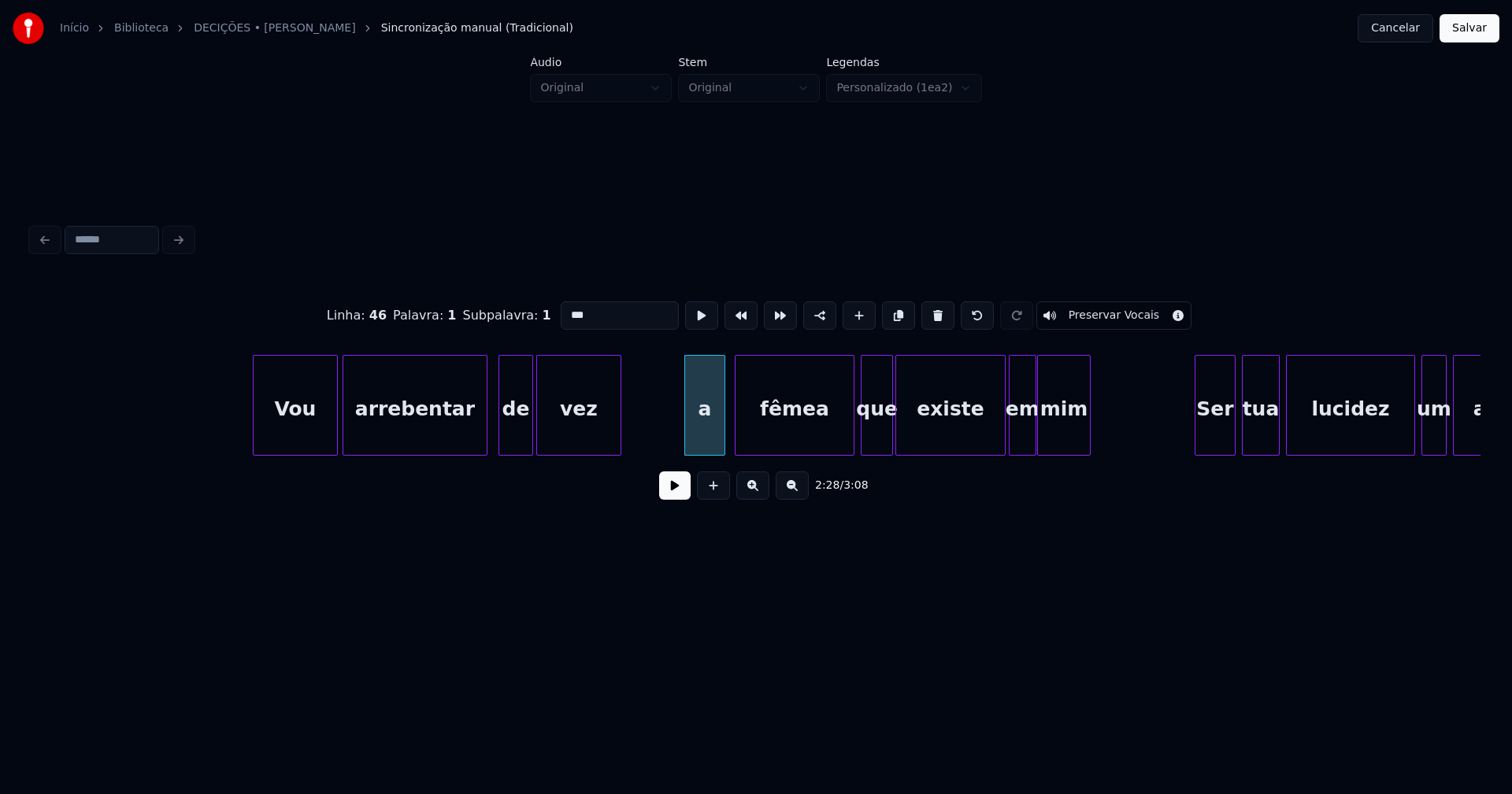
click at [702, 437] on div "a" at bounding box center [705, 409] width 40 height 107
type input "*"
click at [1211, 437] on div "Ser" at bounding box center [1211, 409] width 40 height 107
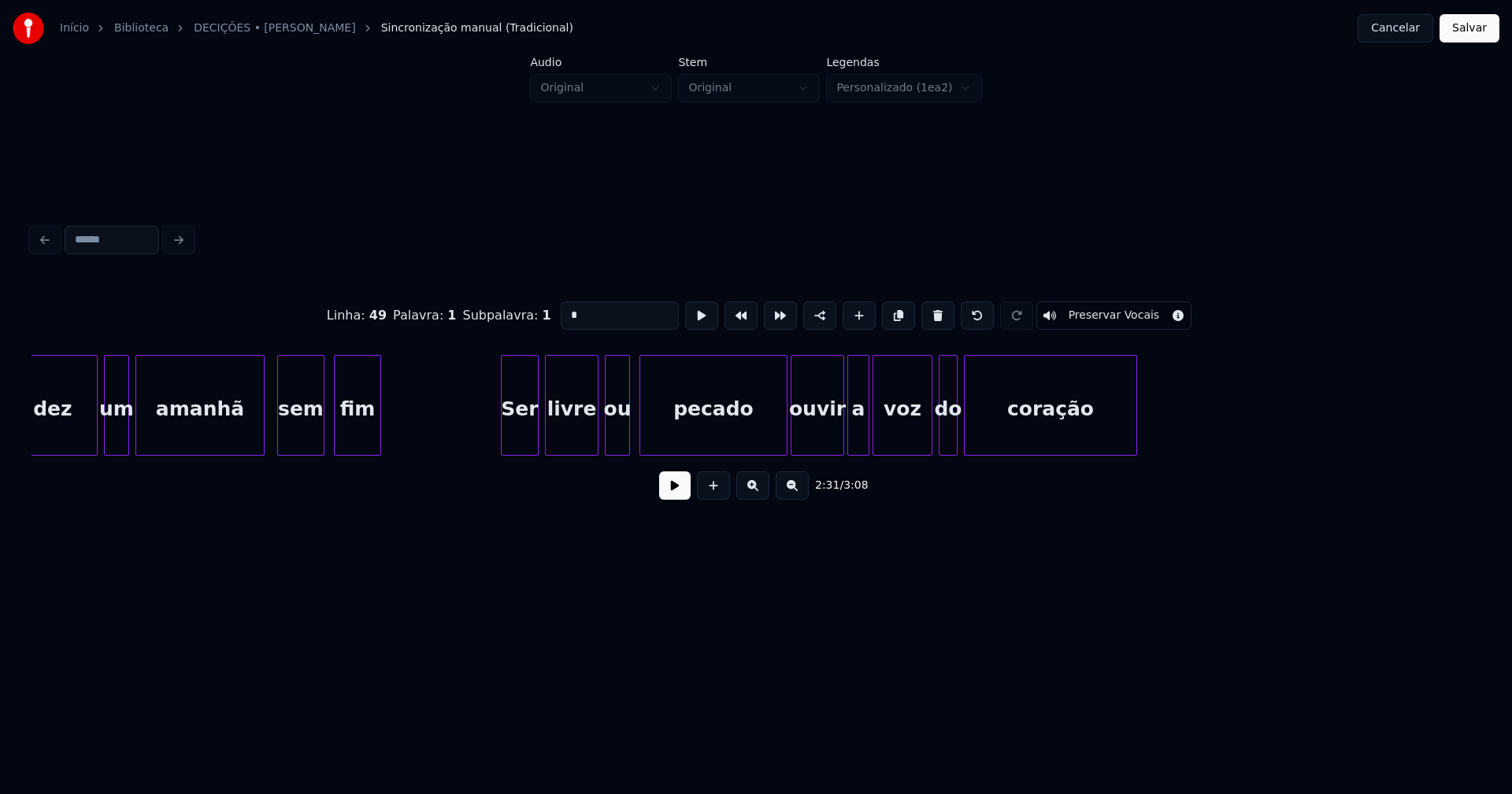
scroll to position [0, 24073]
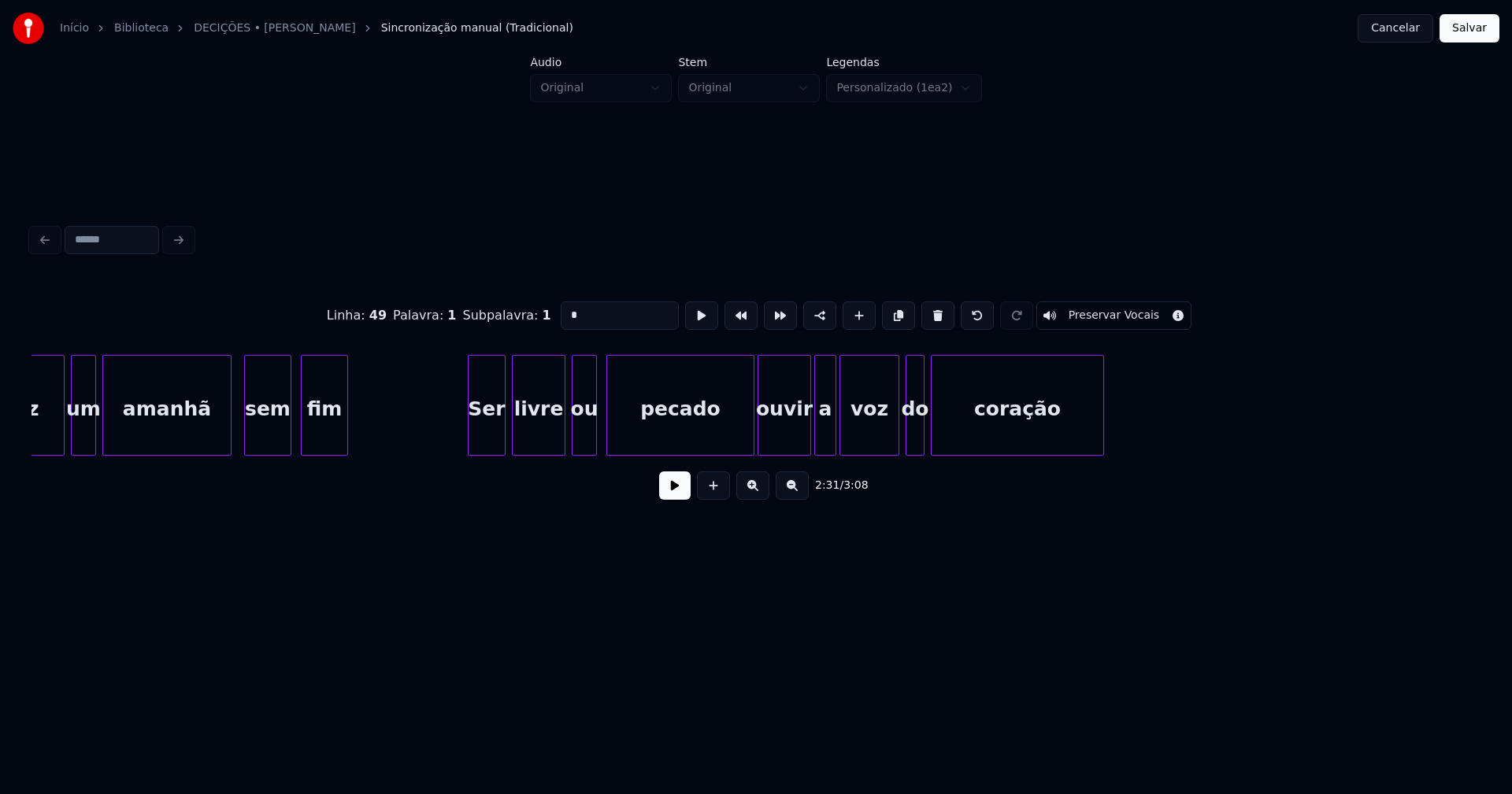
click at [751, 425] on div at bounding box center [751, 405] width 5 height 99
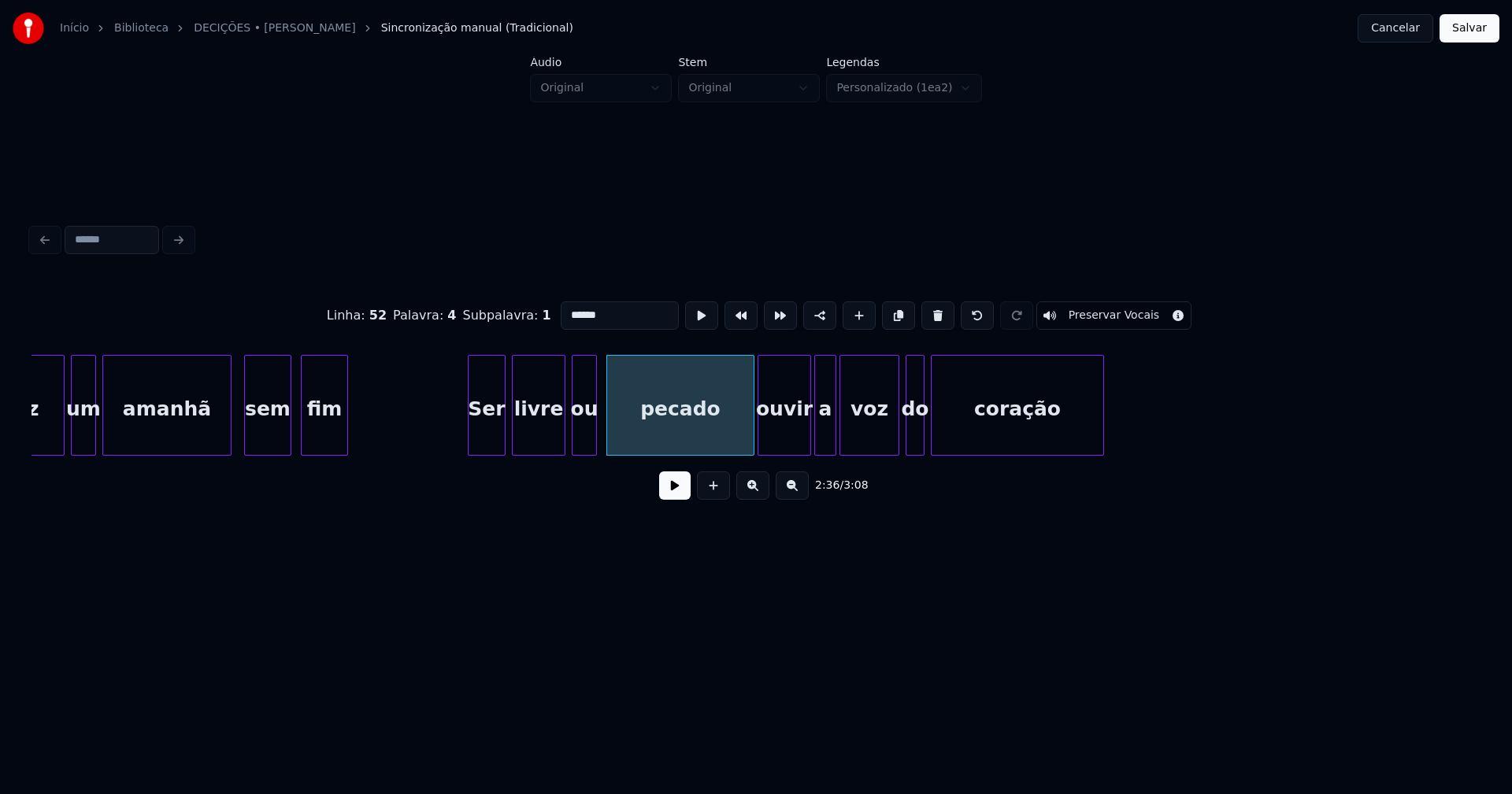
type input "******"
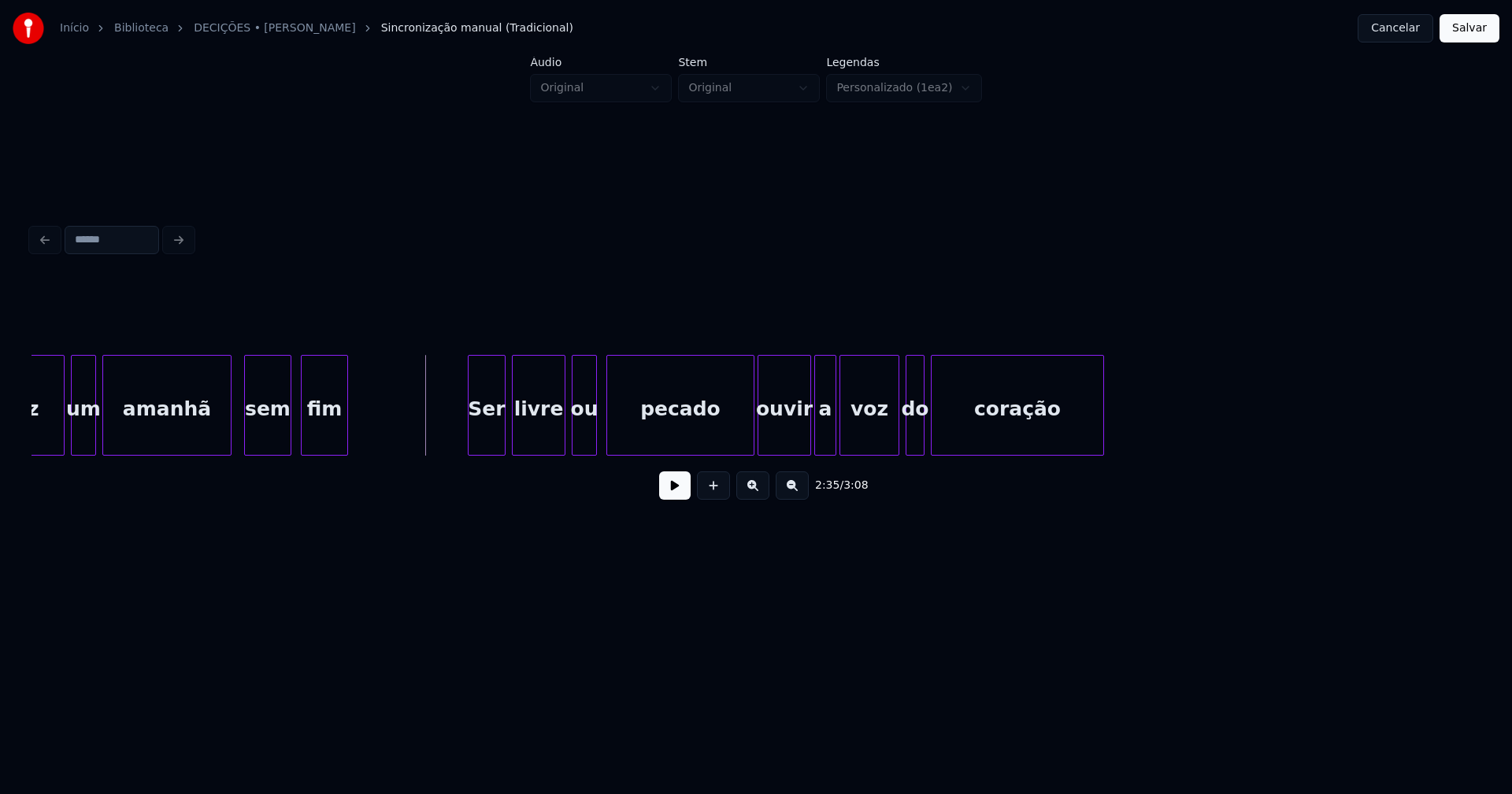
click at [677, 485] on button at bounding box center [675, 485] width 31 height 29
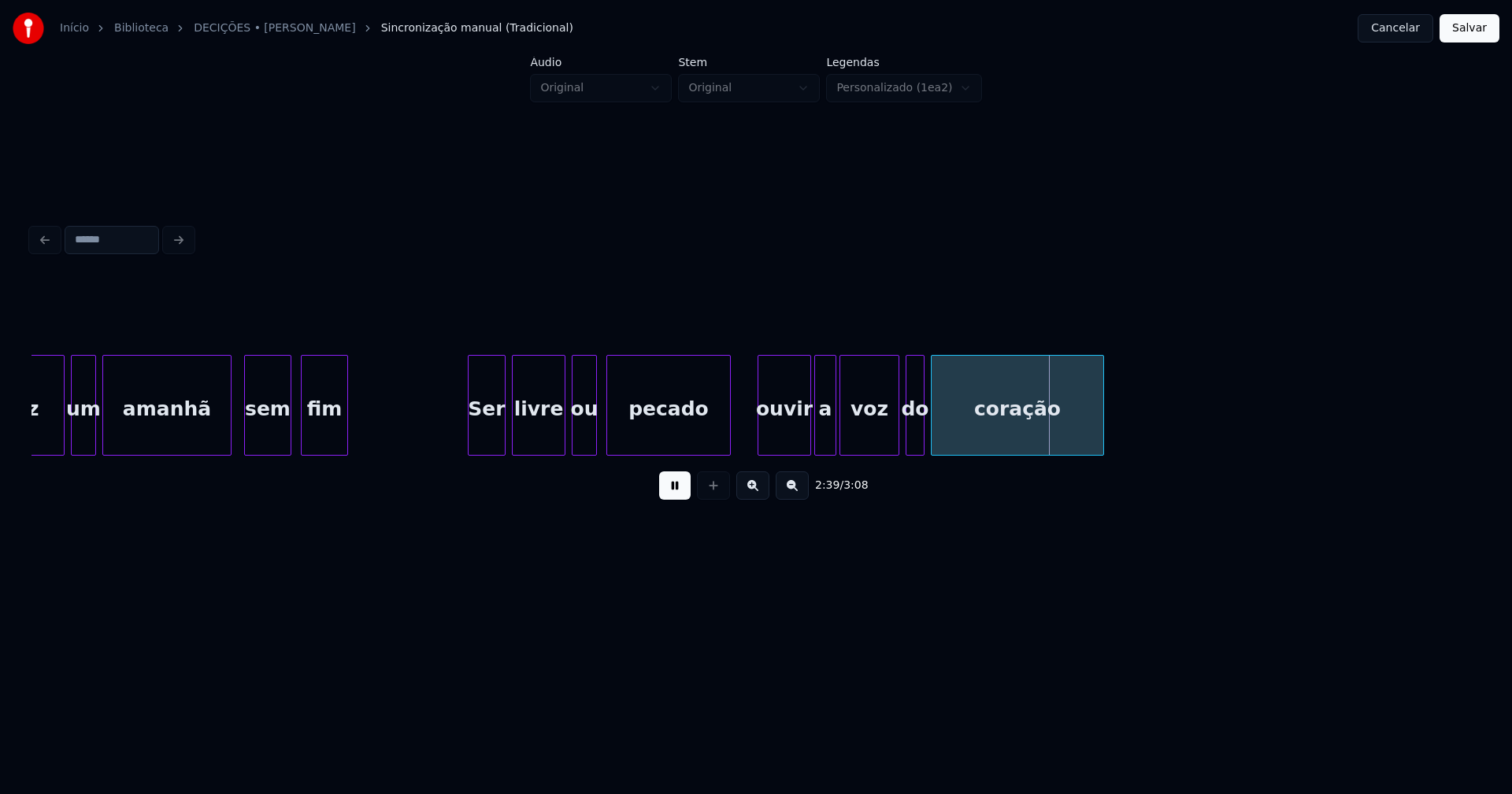
click at [729, 456] on div "lucidez um amanhã sem fim Ser livre ou pecado ouvir a voz do coração" at bounding box center [756, 405] width 1449 height 101
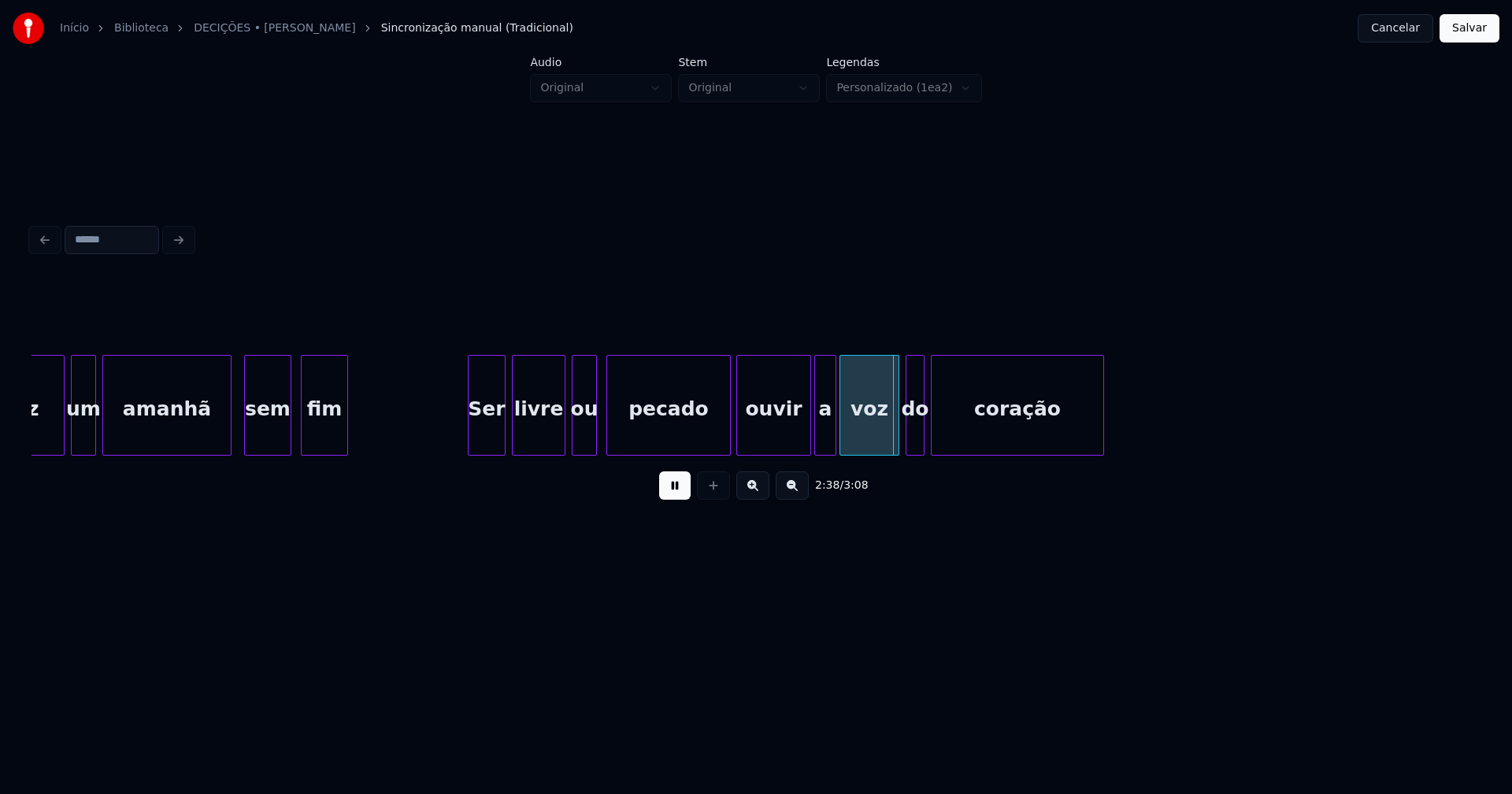
click at [740, 443] on div at bounding box center [739, 405] width 5 height 99
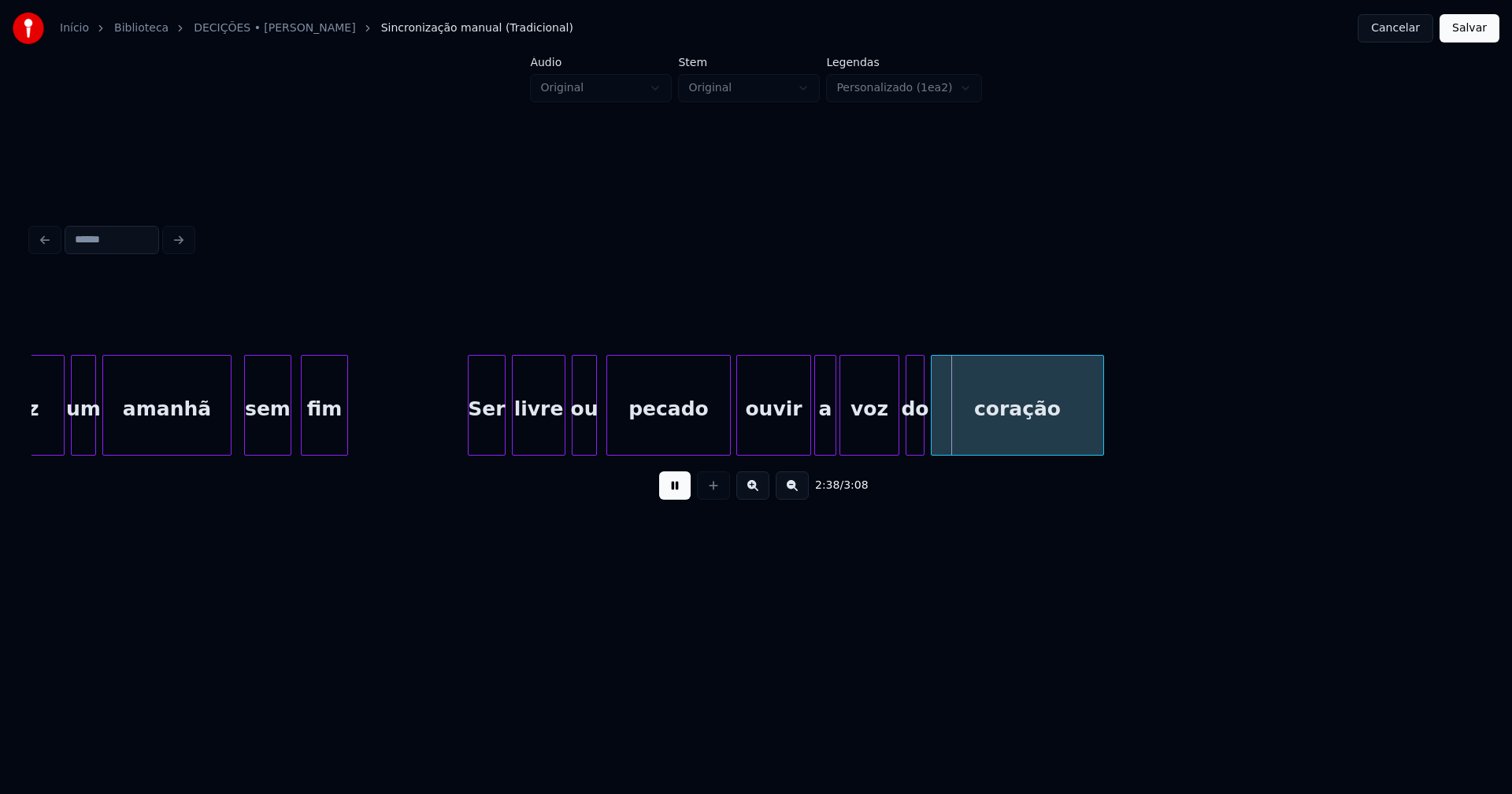
click at [670, 490] on button at bounding box center [675, 485] width 31 height 29
click at [797, 446] on div at bounding box center [797, 405] width 5 height 99
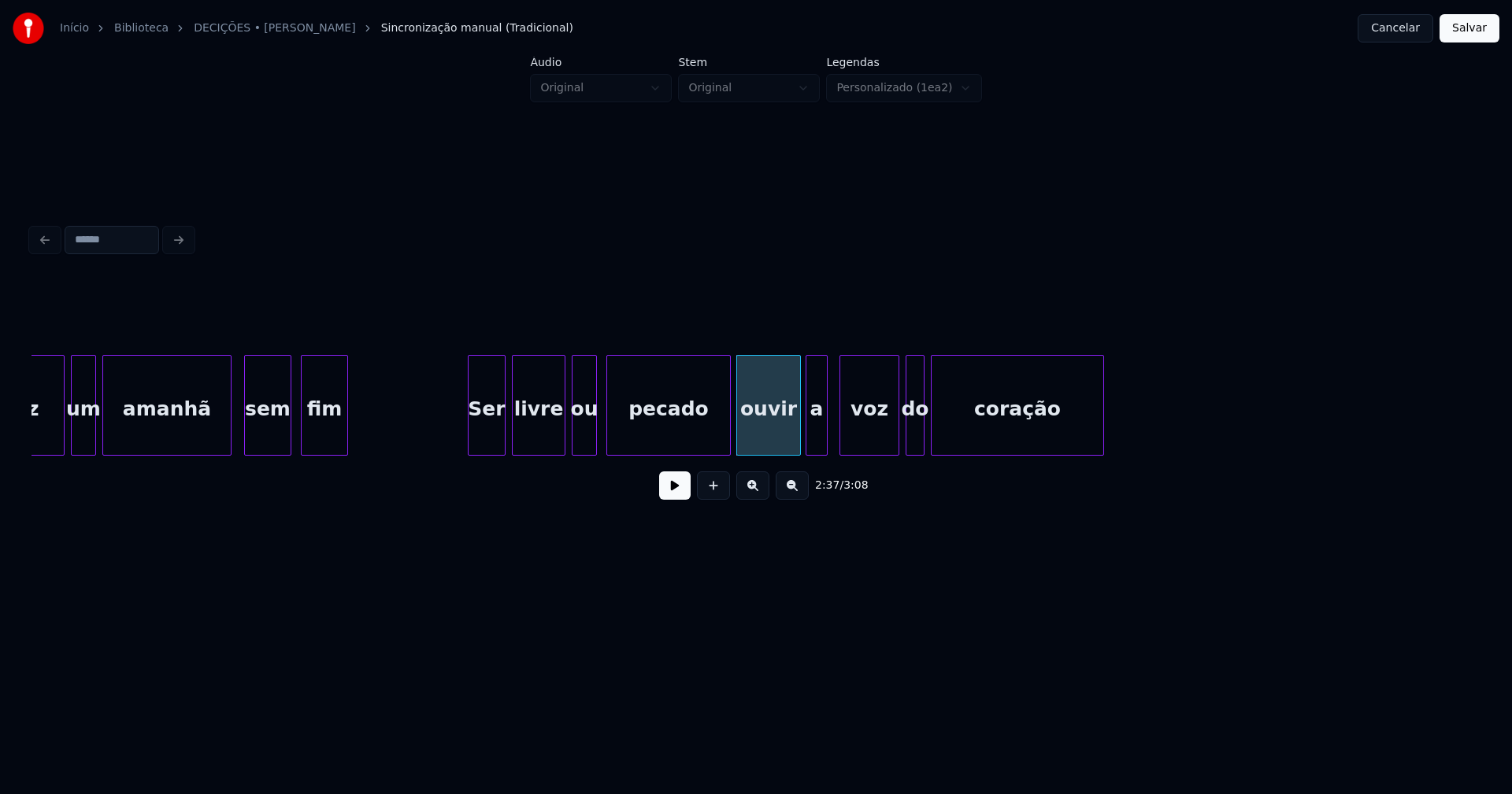
click at [815, 440] on div "a" at bounding box center [817, 409] width 20 height 107
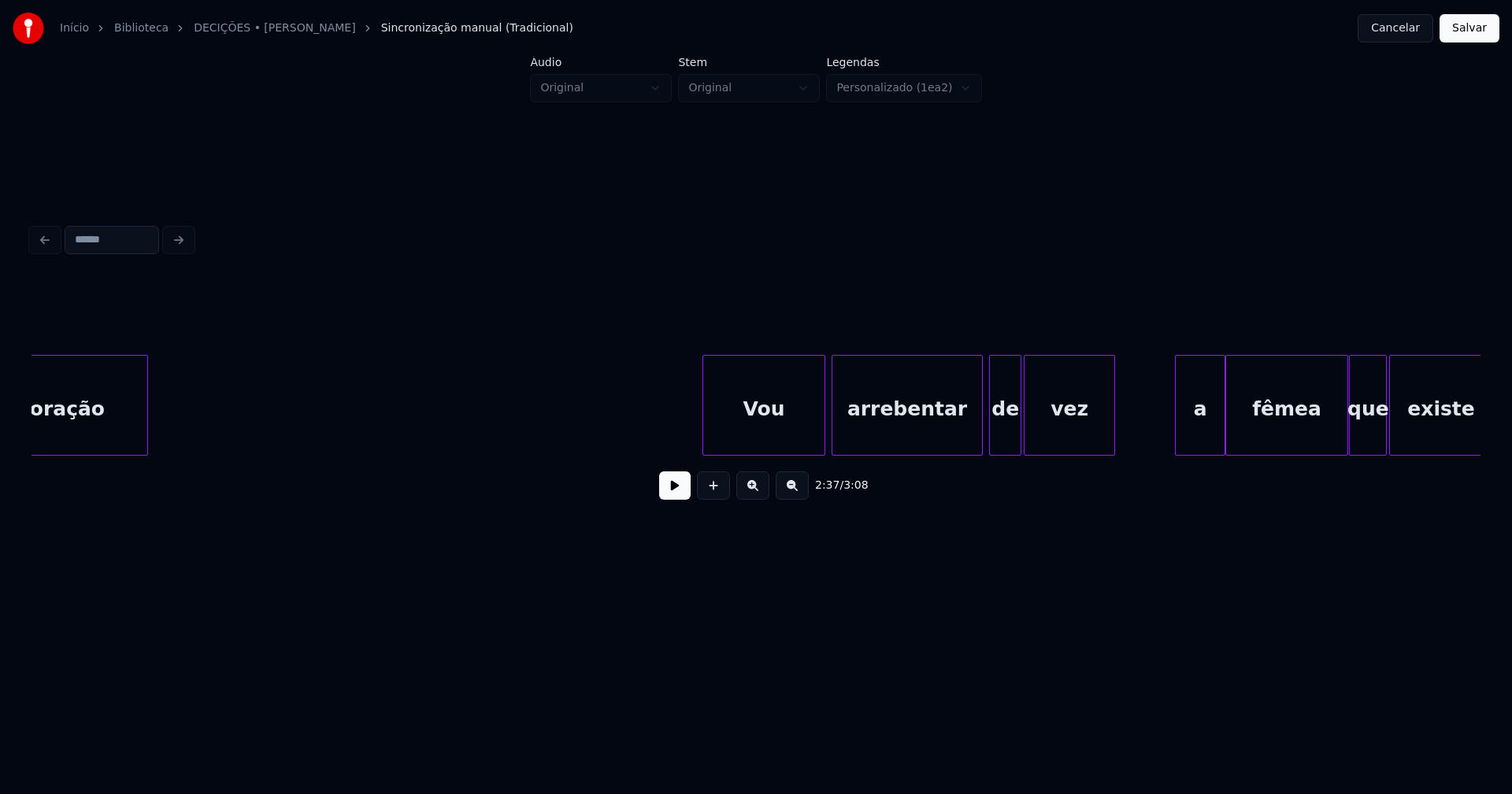
scroll to position [0, 25111]
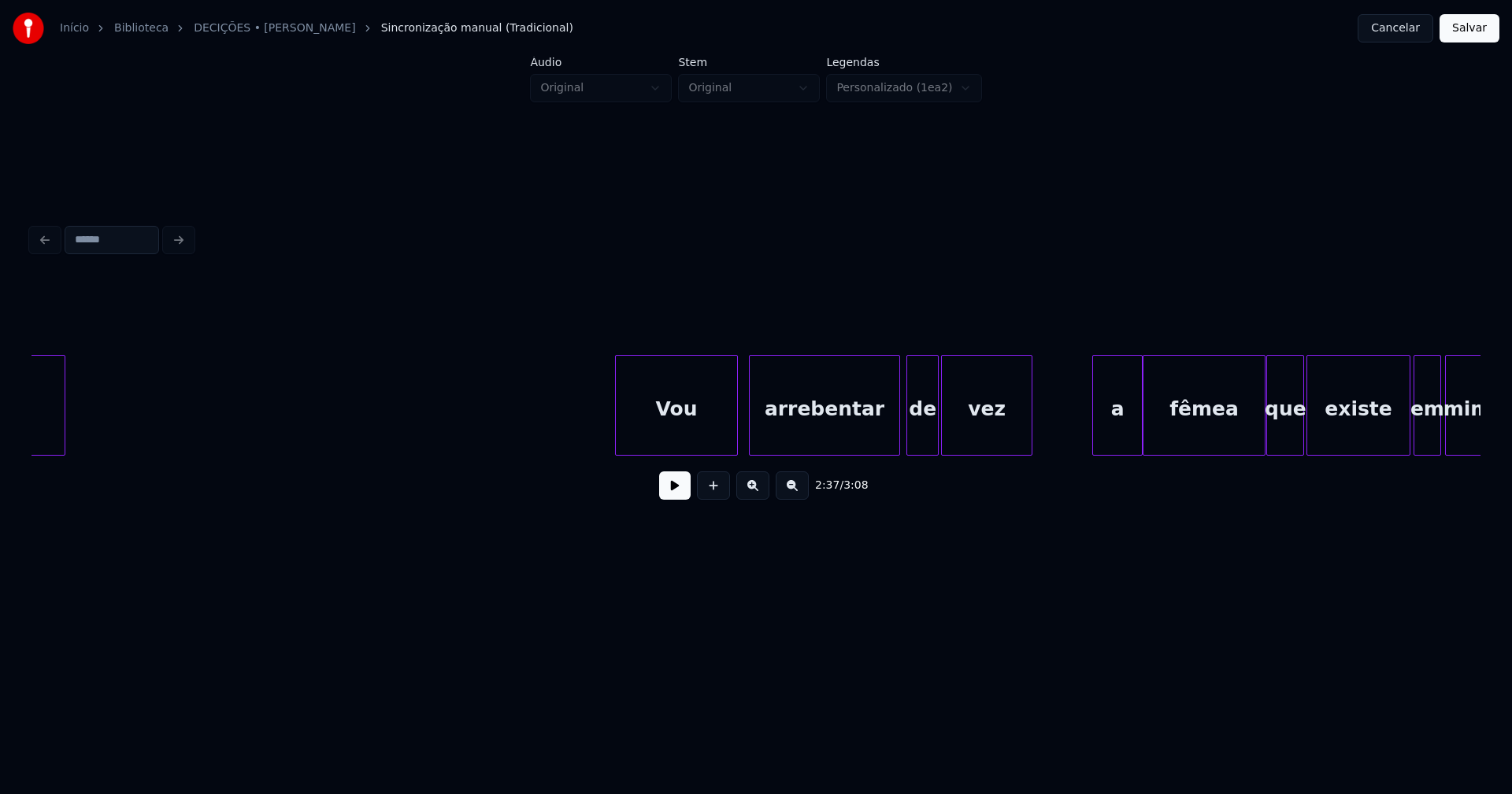
click at [701, 447] on div "Vou" at bounding box center [676, 409] width 121 height 107
click at [1110, 440] on div "a" at bounding box center [1111, 409] width 49 height 107
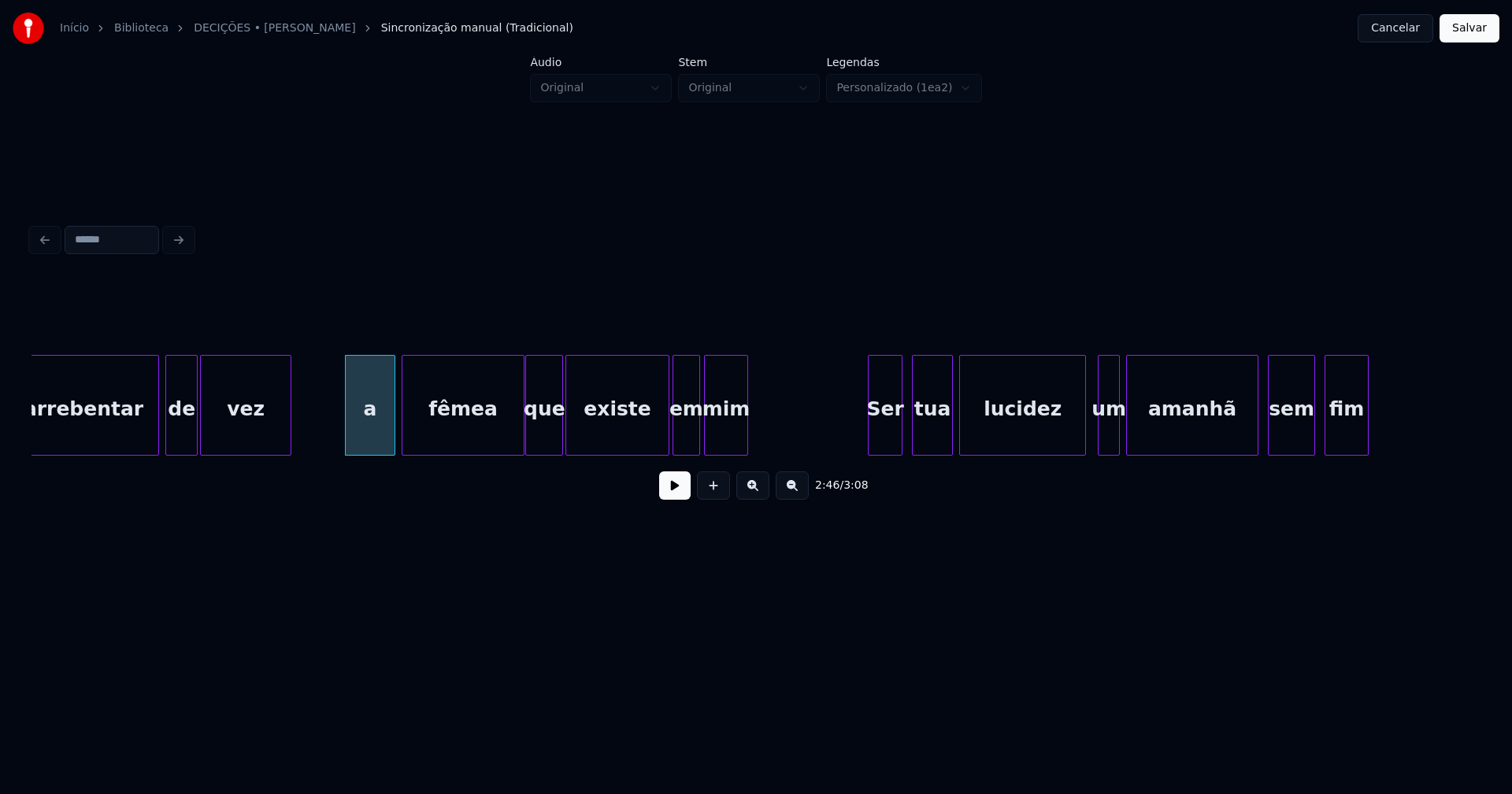
scroll to position [0, 25869]
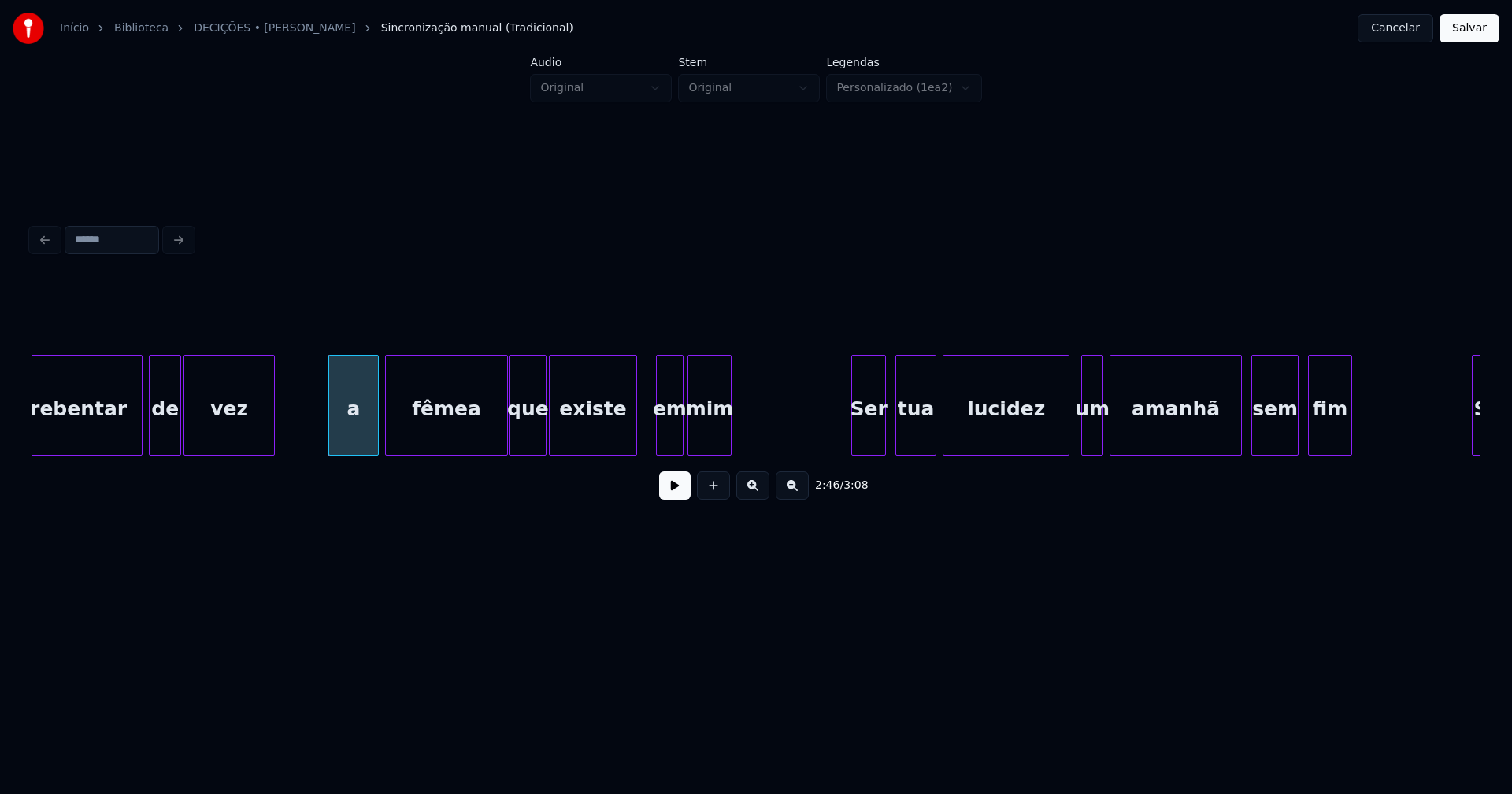
click at [632, 447] on div at bounding box center [633, 405] width 5 height 99
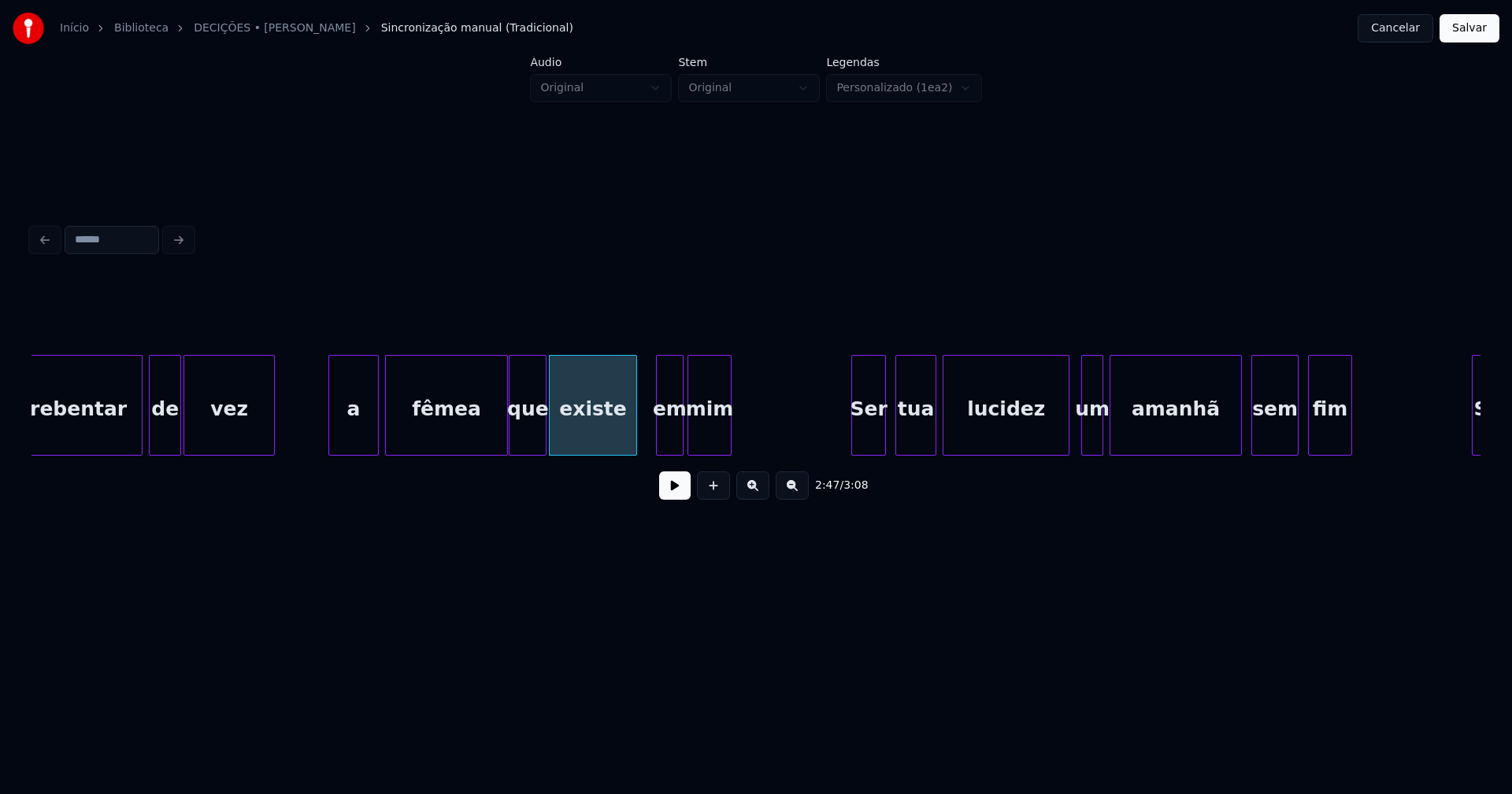
click at [648, 453] on div "arrebentar de vez a fêmea que existe em mim Ser tua lucidez um amanhã sem fim S…" at bounding box center [756, 405] width 1449 height 101
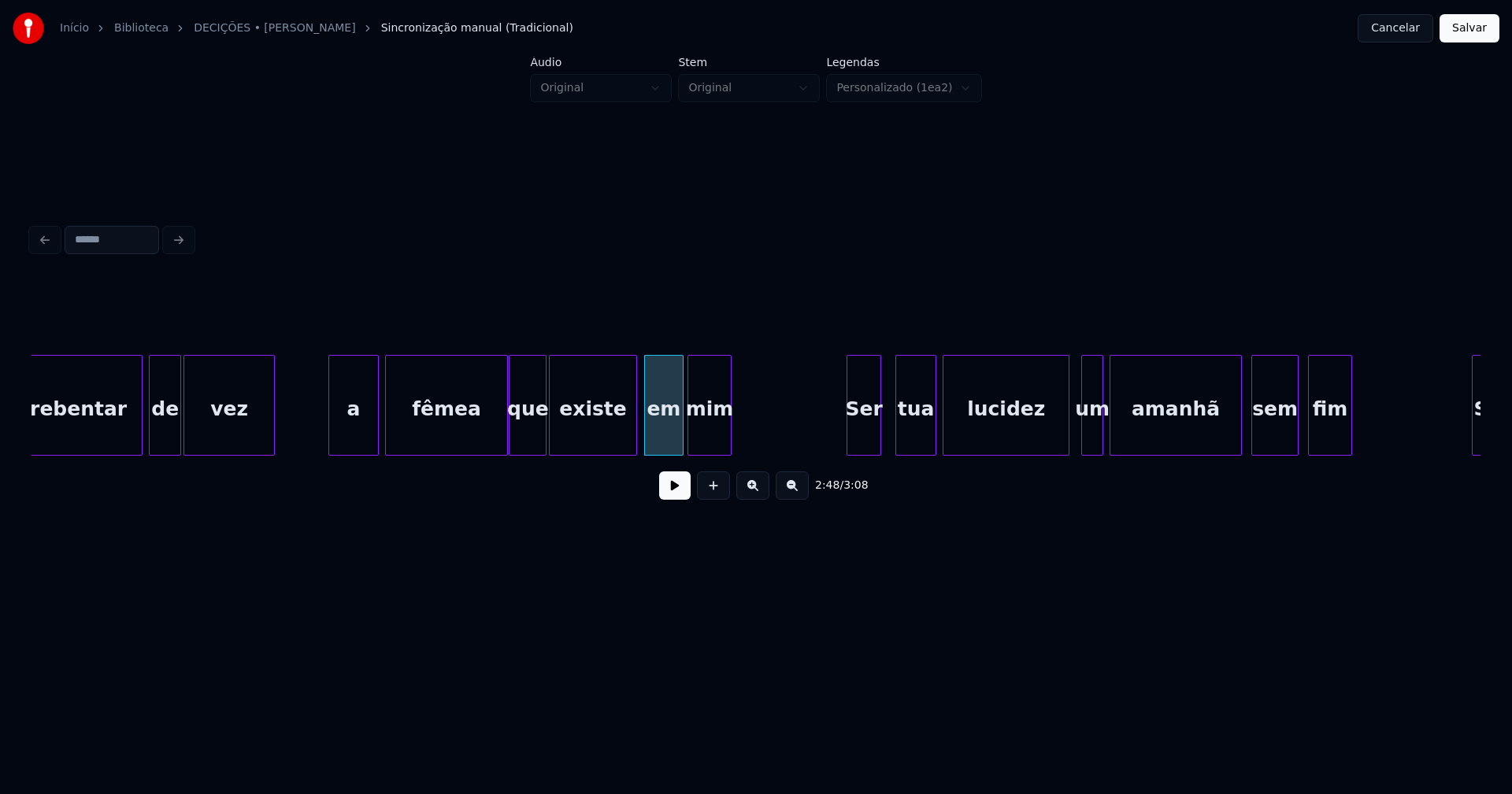
click at [865, 442] on div "Ser" at bounding box center [864, 409] width 33 height 107
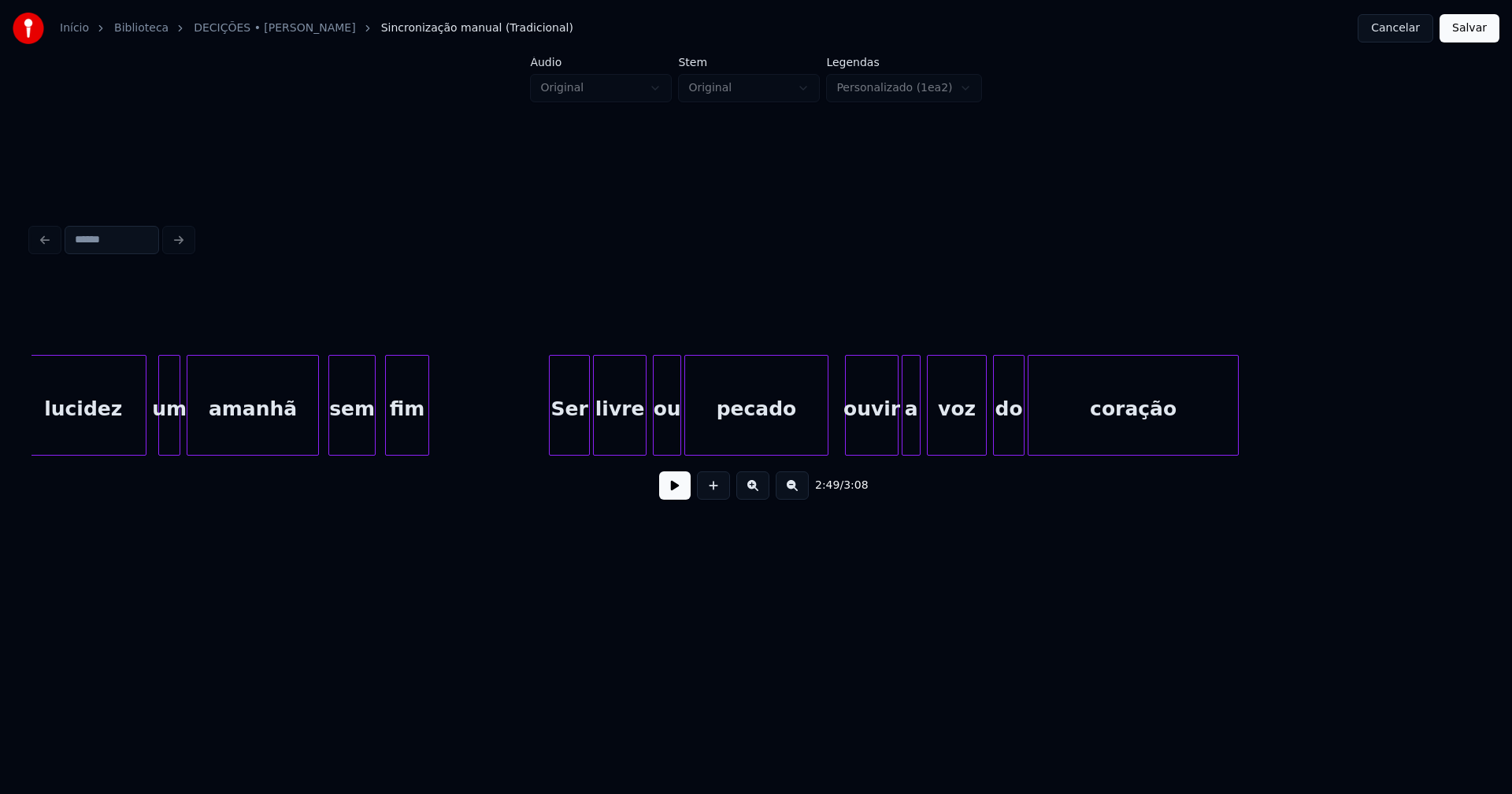
scroll to position [0, 26956]
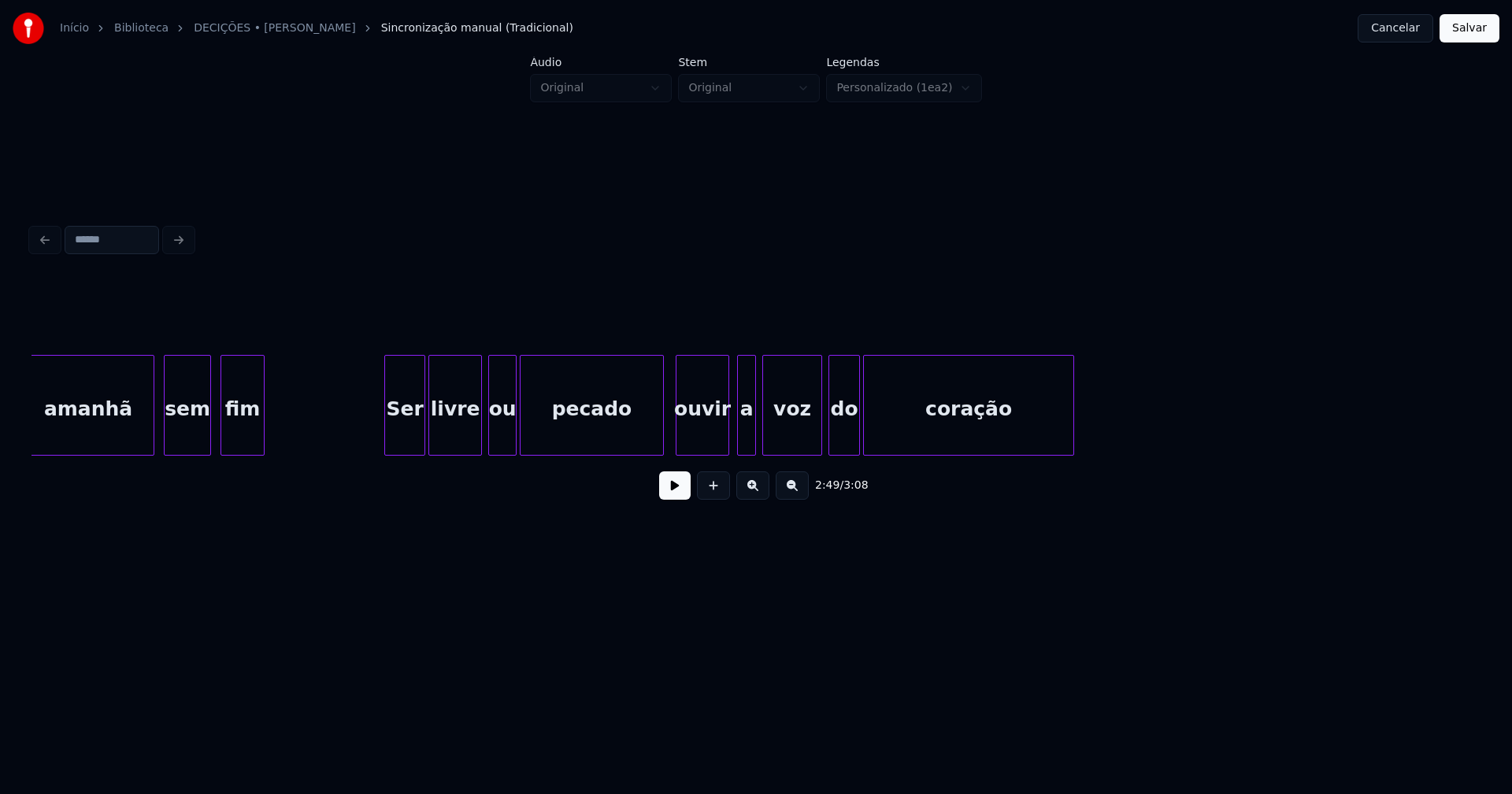
click at [709, 434] on div "ouvir" at bounding box center [702, 409] width 52 height 107
click at [658, 436] on div at bounding box center [657, 405] width 5 height 99
click at [741, 447] on div "a" at bounding box center [740, 409] width 18 height 107
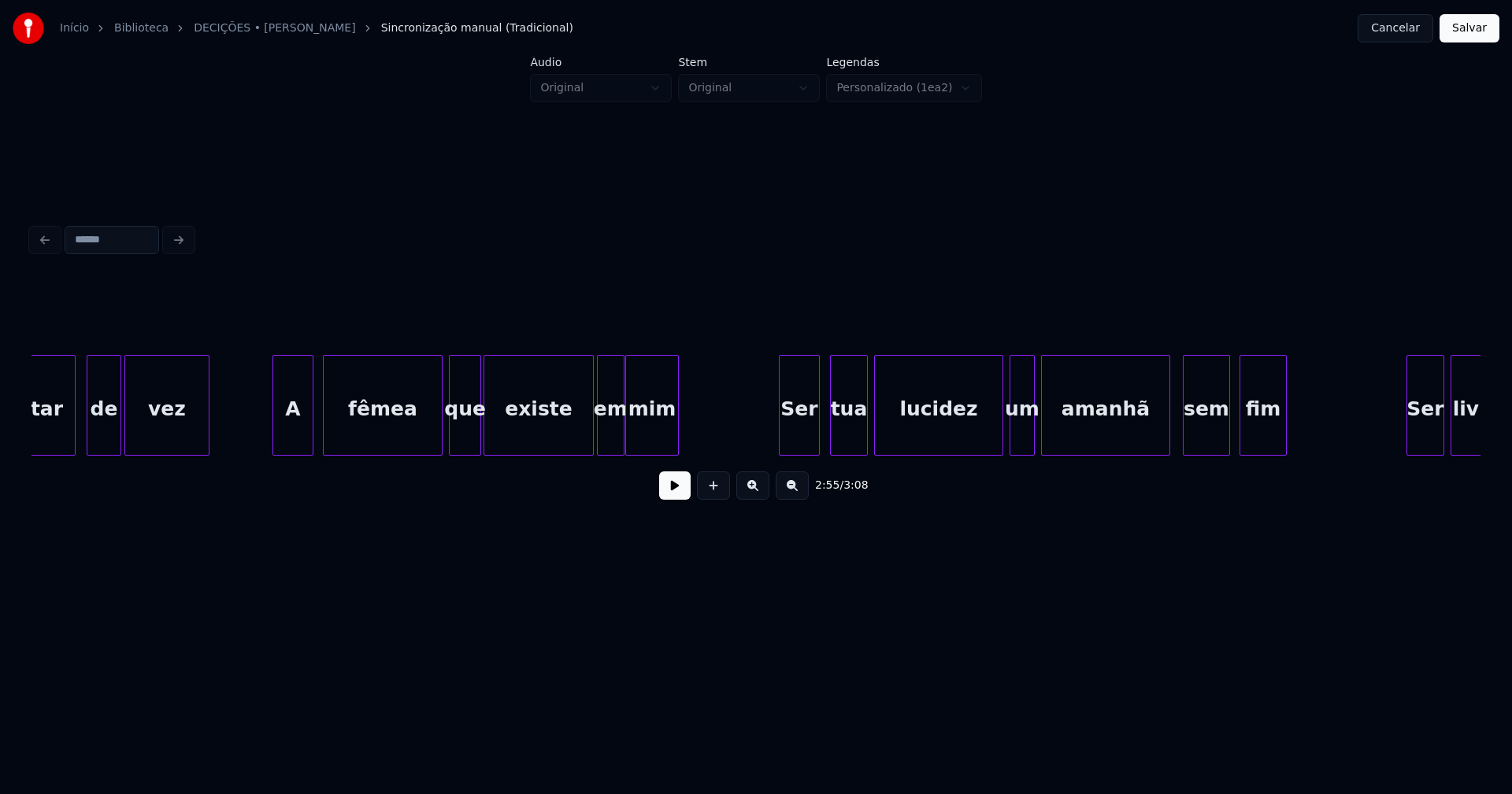
scroll to position [0, 23116]
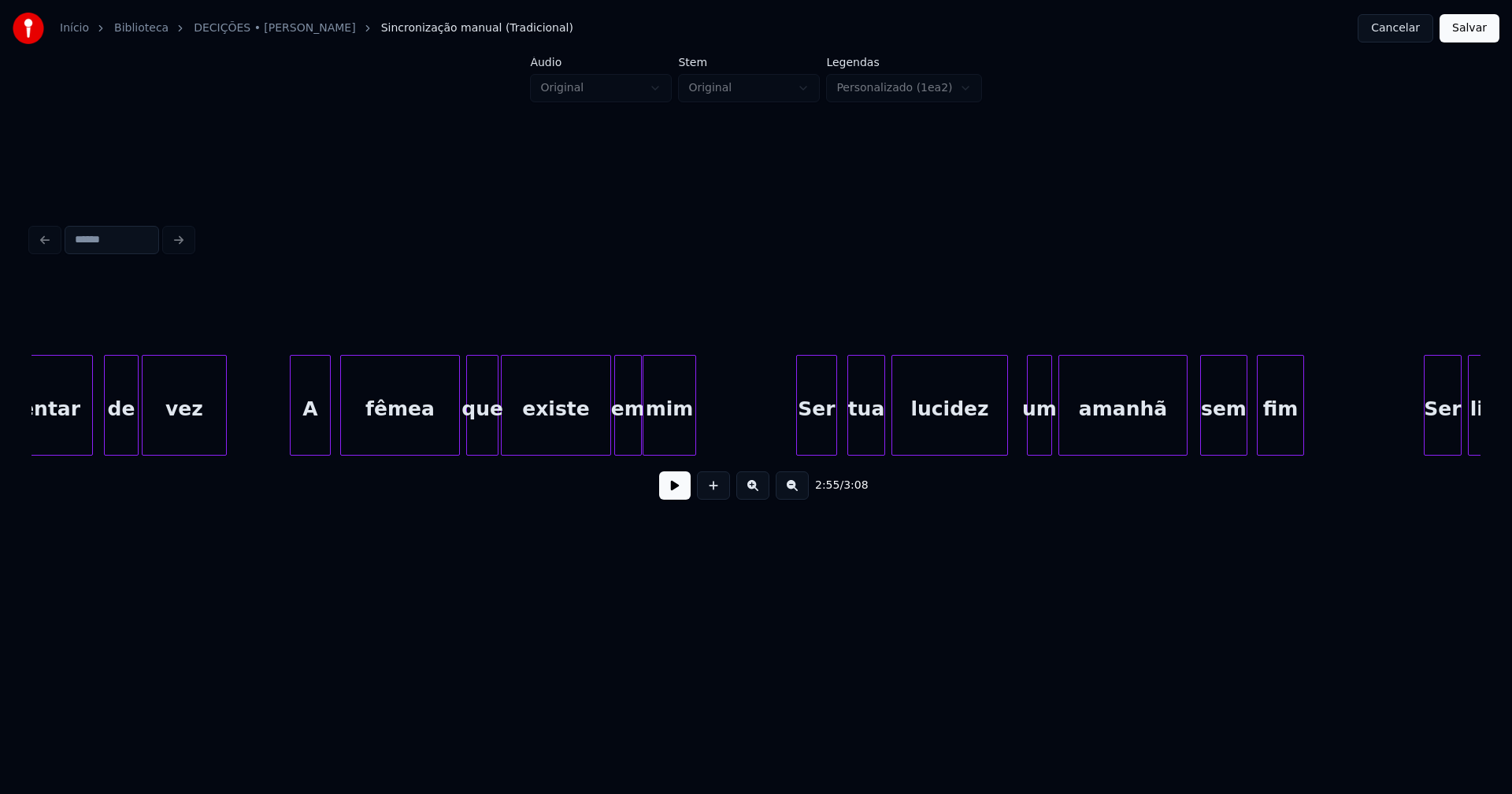
click at [1006, 448] on div "lucidez" at bounding box center [950, 405] width 117 height 101
click at [1032, 445] on div "um" at bounding box center [1031, 409] width 24 height 107
click at [1050, 446] on div at bounding box center [1050, 405] width 5 height 99
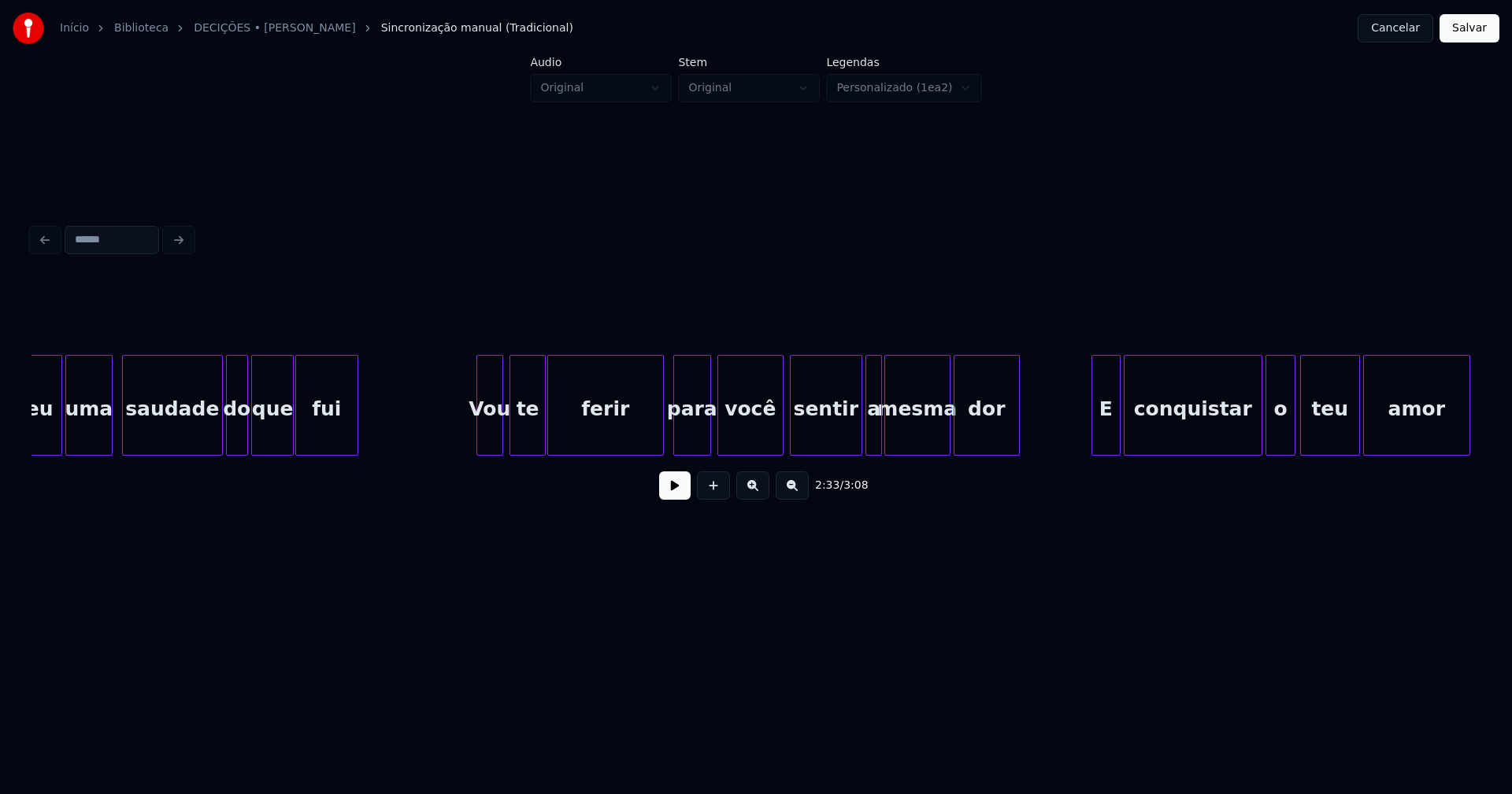
scroll to position [0, 18257]
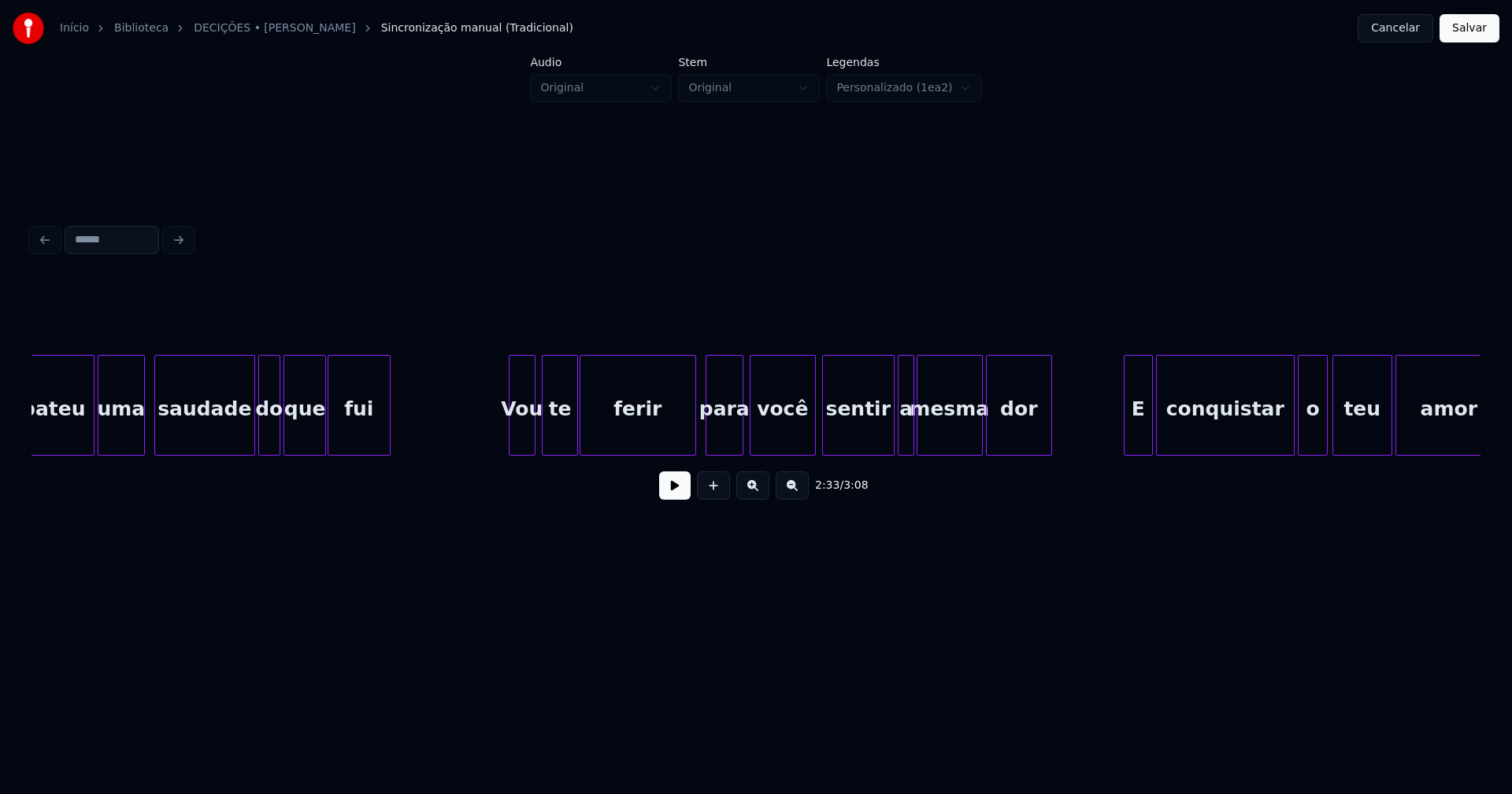
click at [1457, 34] on button "Salvar" at bounding box center [1469, 28] width 60 height 29
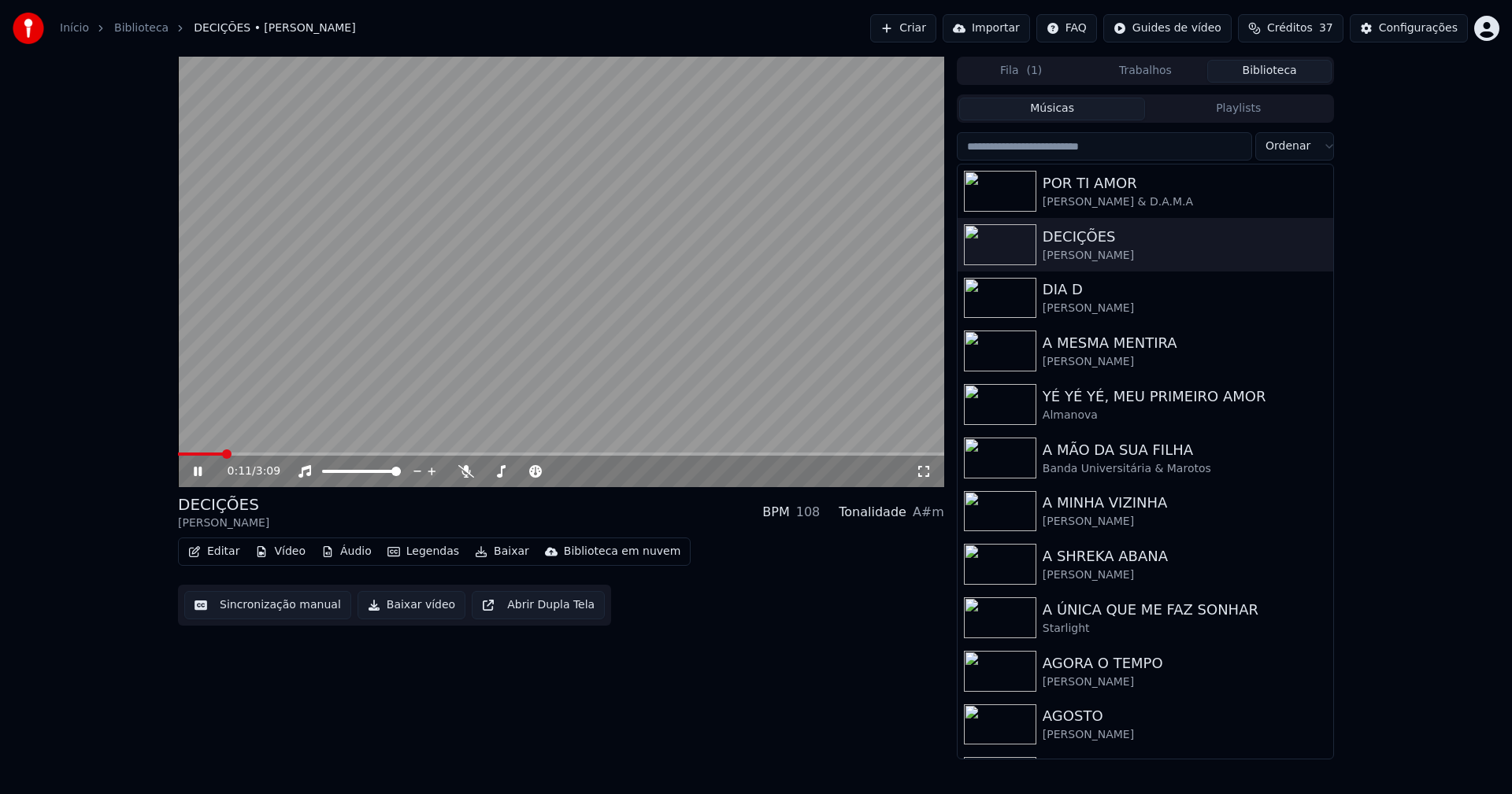
click at [918, 469] on icon at bounding box center [924, 471] width 11 height 11
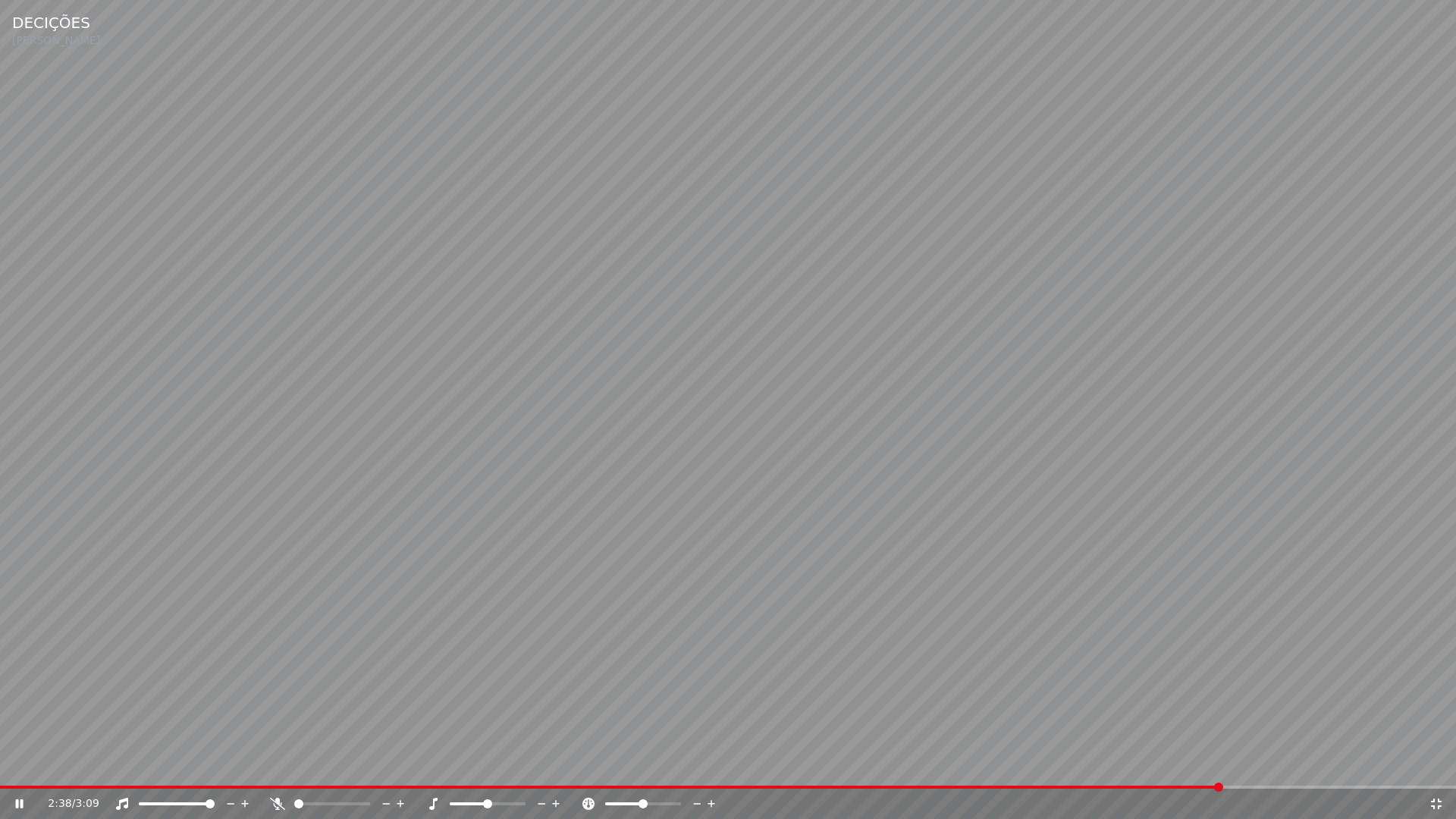
click at [1437, 764] on div "2:38 / 3:09" at bounding box center [728, 803] width 1444 height 15
drag, startPoint x: 1432, startPoint y: 807, endPoint x: 1445, endPoint y: 623, distance: 184.5
click at [1433, 764] on icon at bounding box center [1436, 804] width 11 height 11
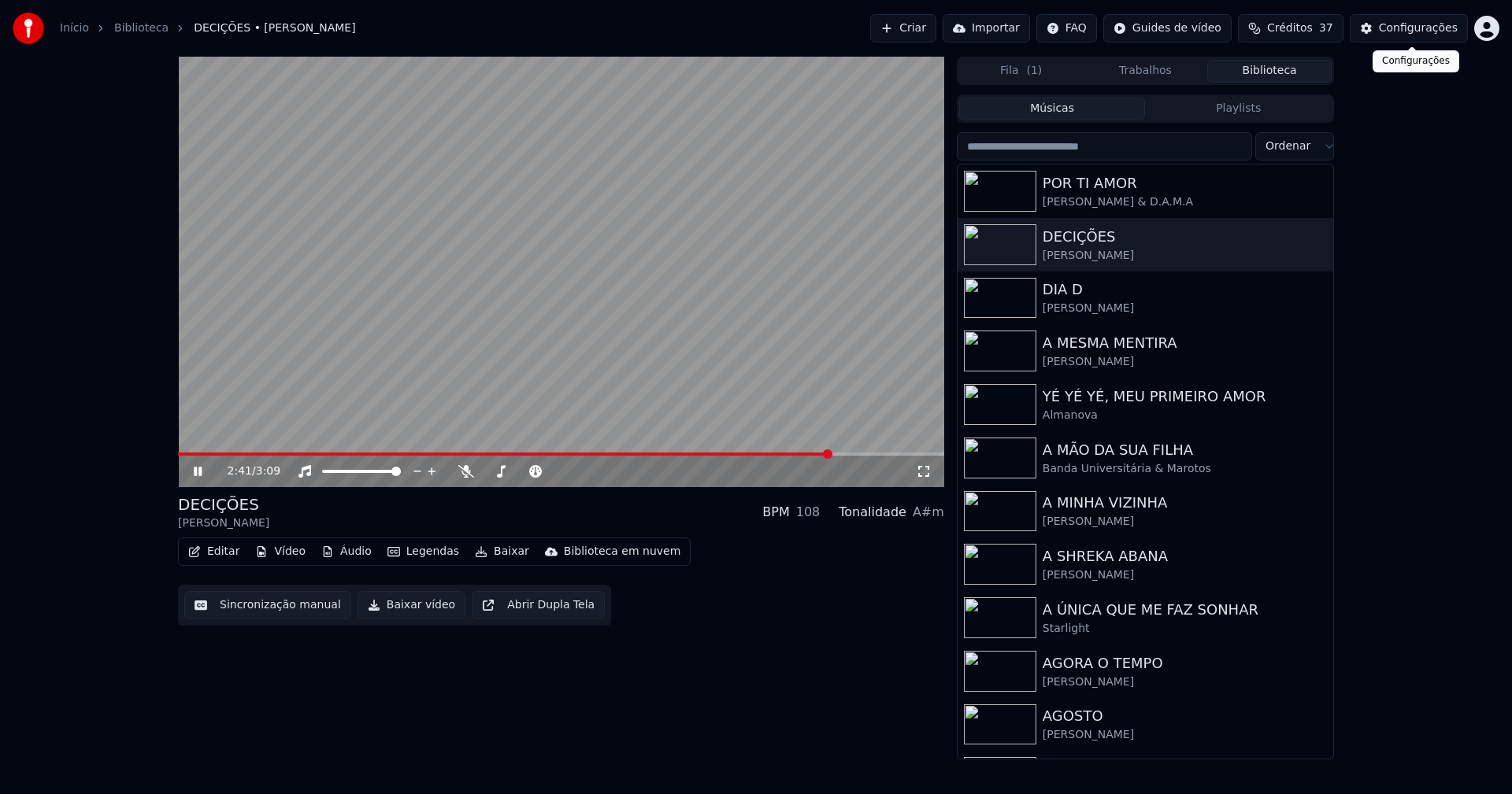
click at [1407, 30] on div "Configurações" at bounding box center [1418, 28] width 79 height 16
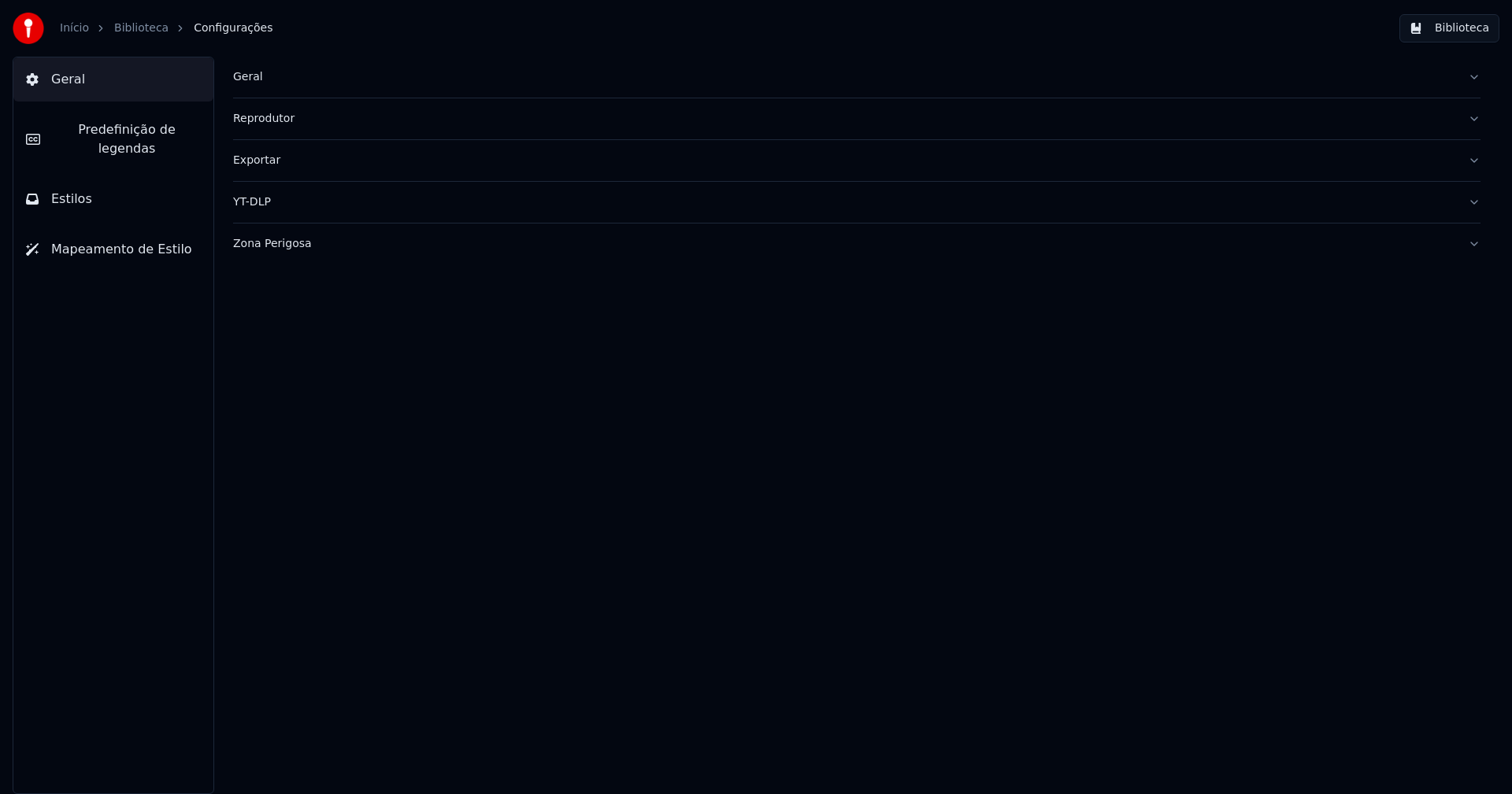
click at [167, 134] on span "Predefinição de legendas" at bounding box center [127, 139] width 148 height 38
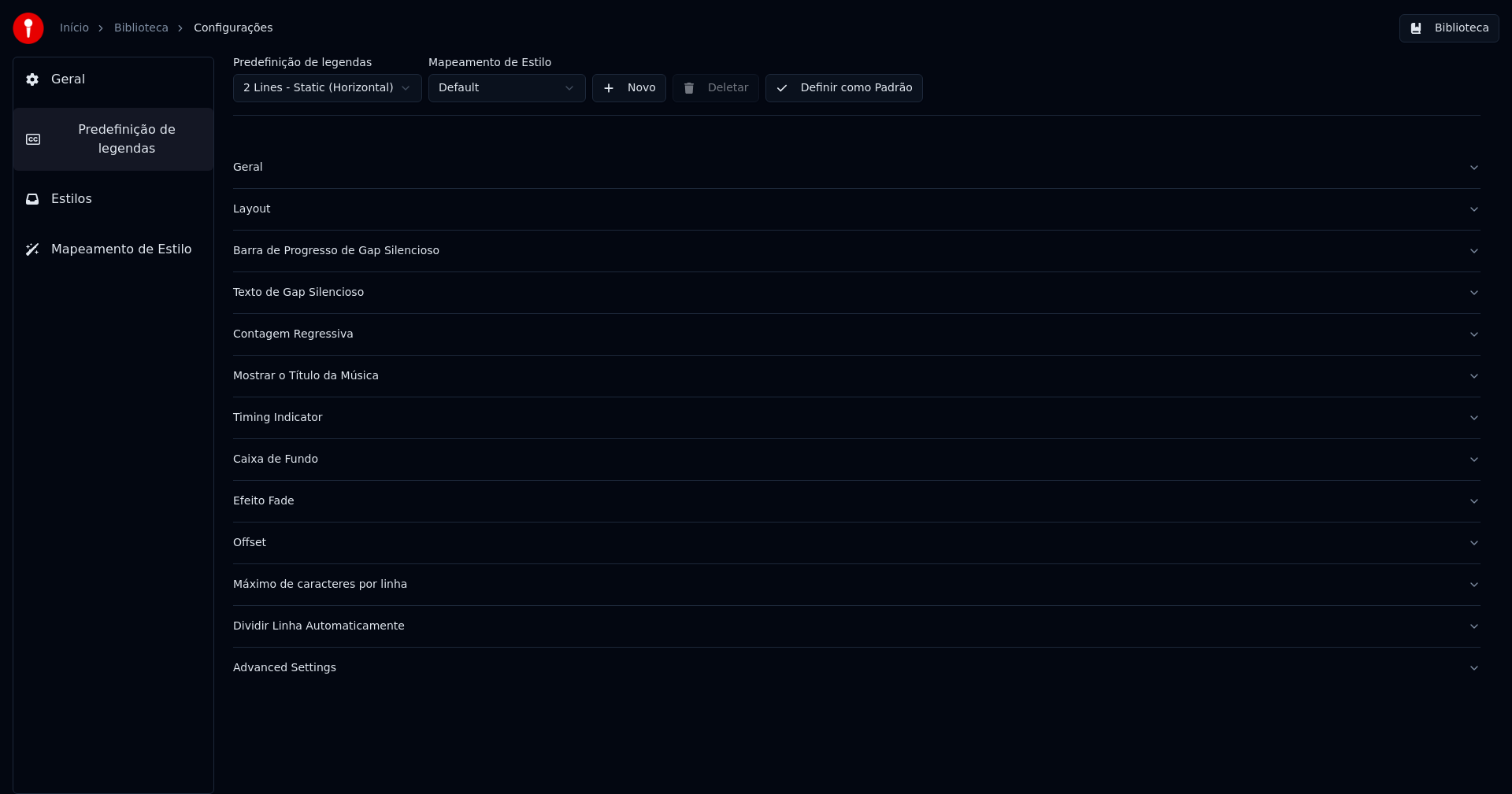
click at [290, 421] on div "Timing Indicator" at bounding box center [844, 418] width 1223 height 16
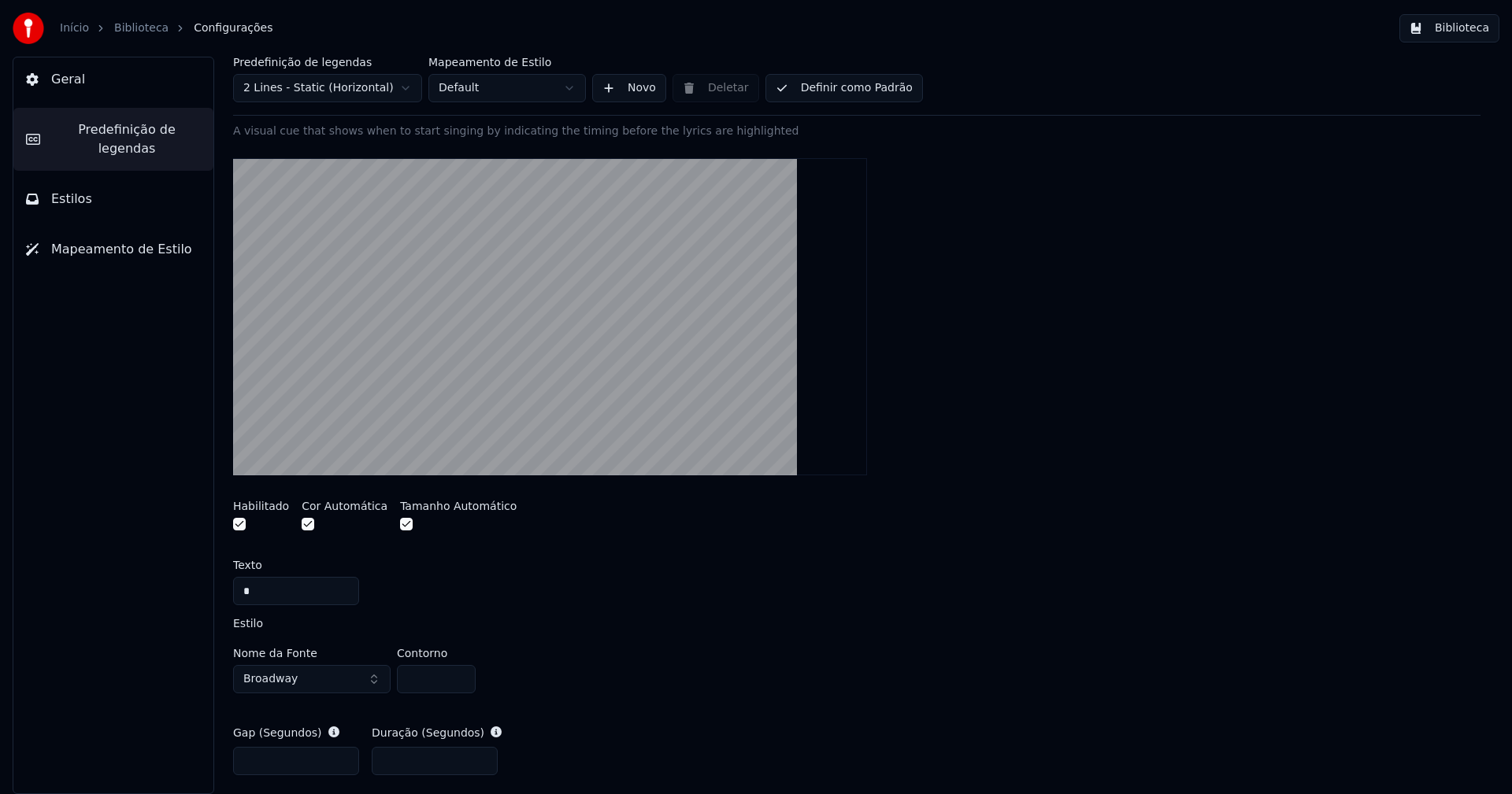
scroll to position [629, 0]
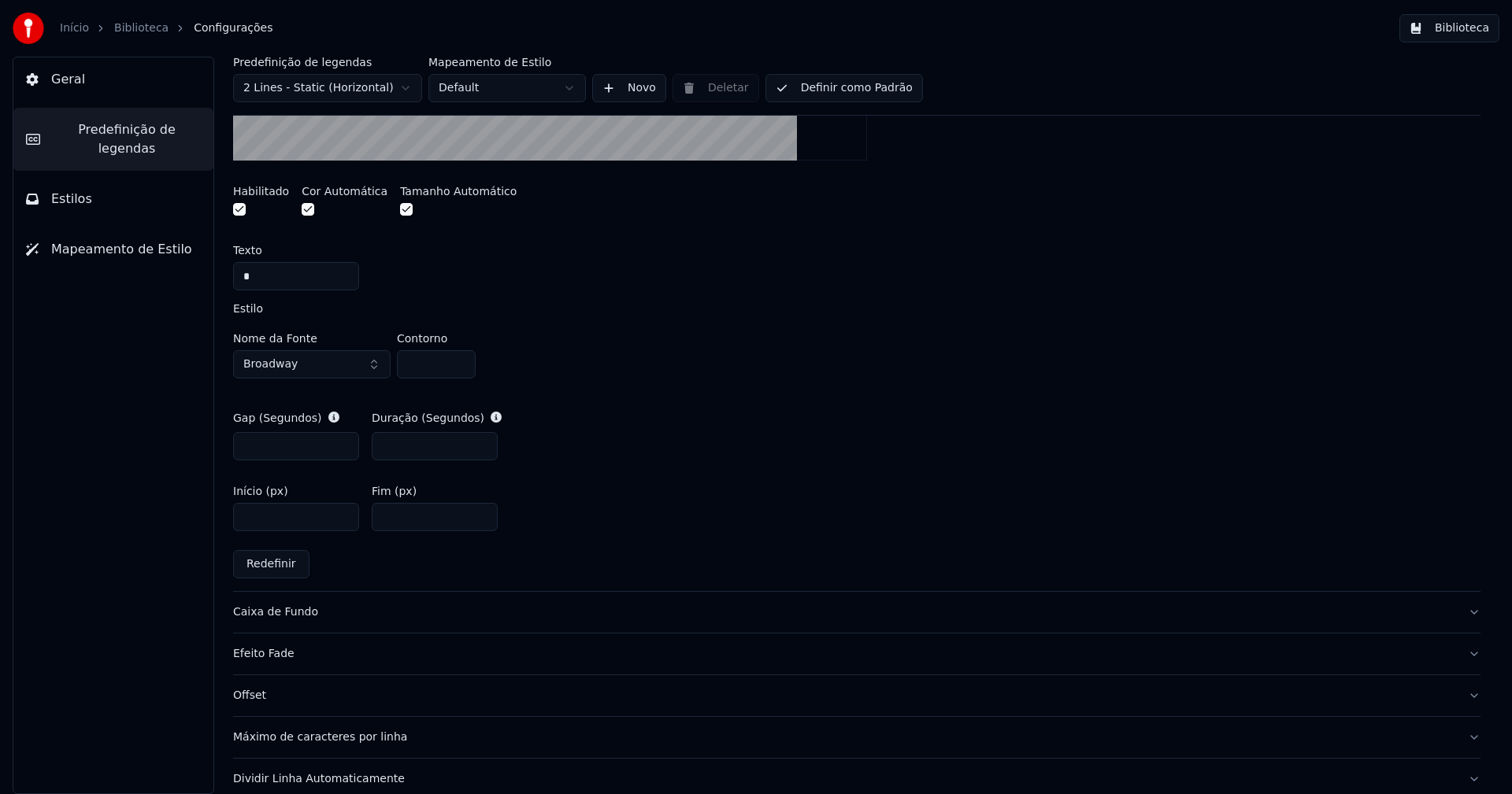
click at [398, 518] on input "**" at bounding box center [435, 517] width 126 height 29
type input "*"
type input "**"
type input "****"
click at [387, 515] on input "****" at bounding box center [435, 517] width 126 height 29
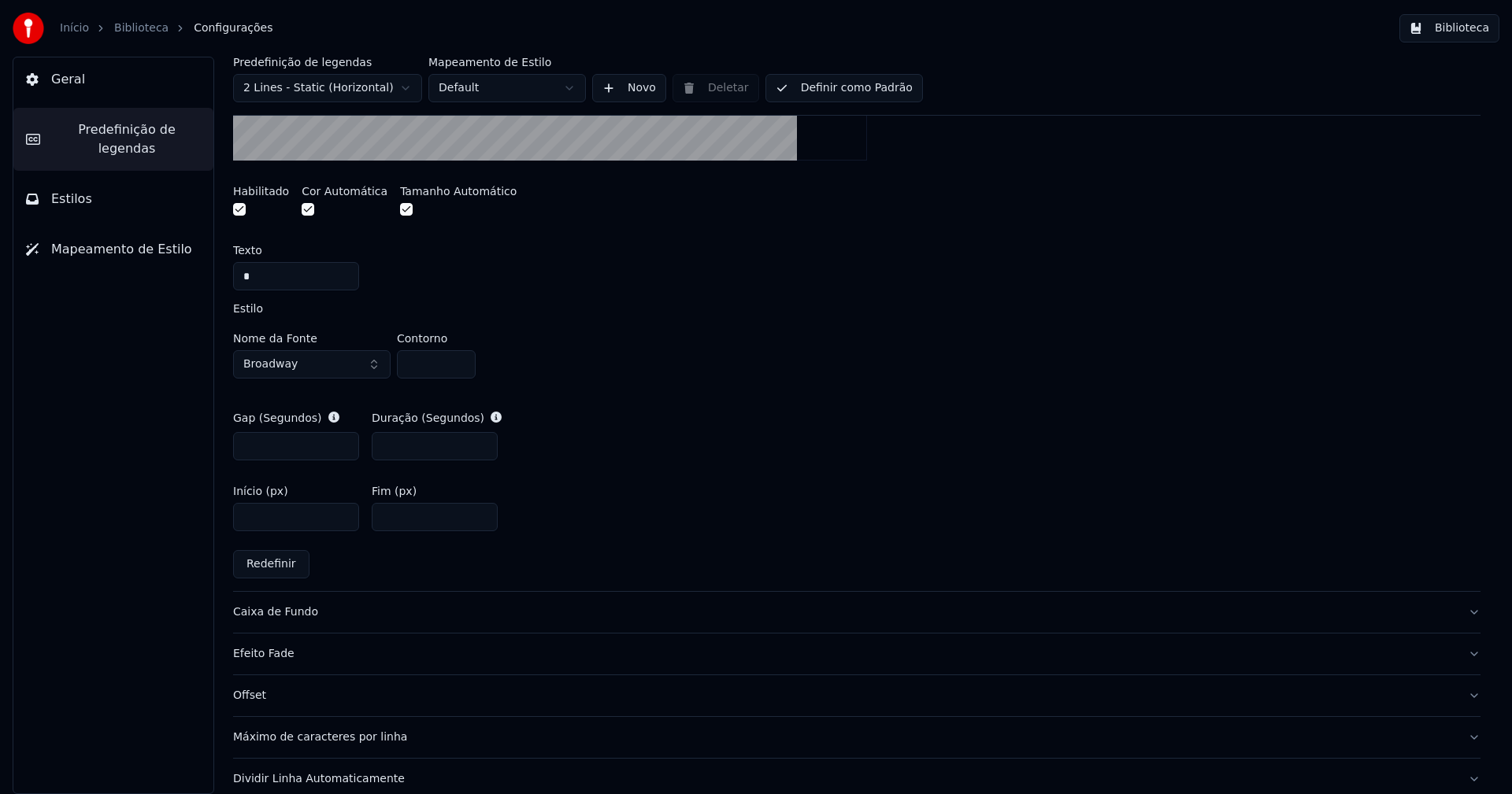
type input "***"
type input "****"
click at [830, 432] on div "Gap (Segundos) *** Duração (Segundos) ***" at bounding box center [856, 435] width 1248 height 76
click at [1471, 30] on button "Biblioteca" at bounding box center [1449, 28] width 100 height 29
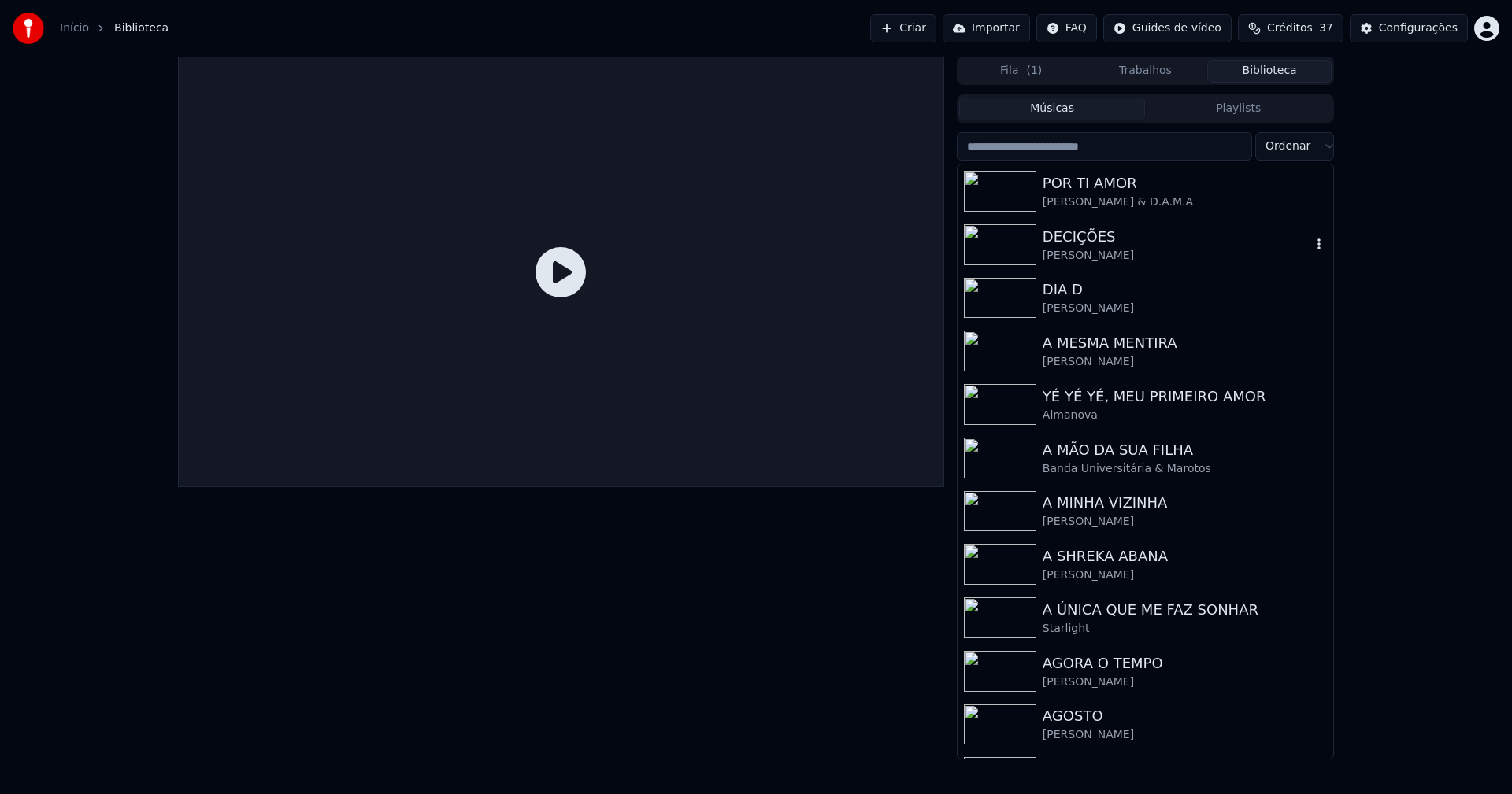
drag, startPoint x: 1084, startPoint y: 233, endPoint x: 997, endPoint y: 245, distance: 87.8
click at [1084, 234] on div "DECIÇÕES" at bounding box center [1176, 237] width 268 height 22
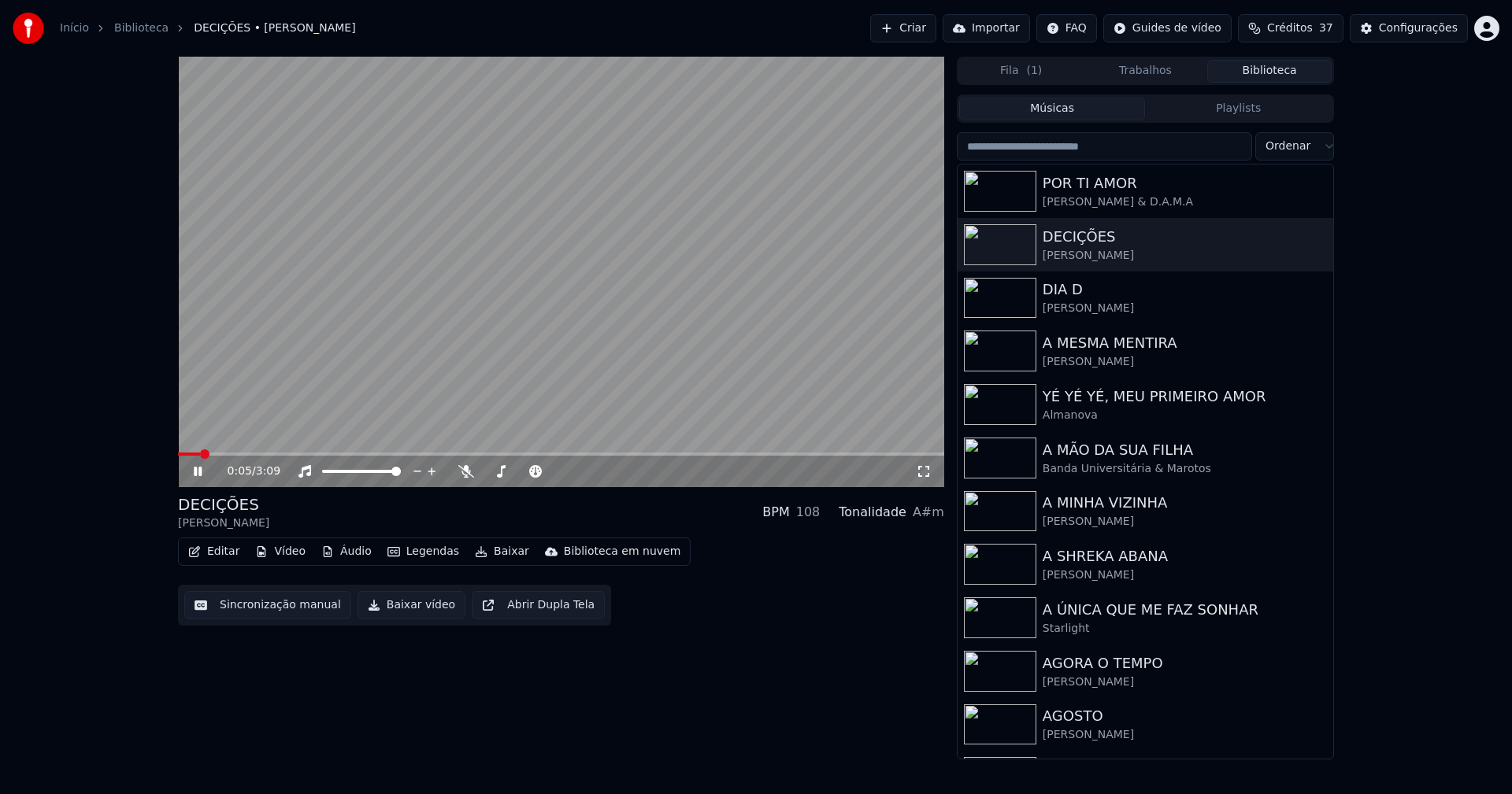
click at [200, 471] on icon at bounding box center [197, 471] width 8 height 9
click at [239, 456] on span at bounding box center [560, 454] width 767 height 3
drag, startPoint x: 195, startPoint y: 474, endPoint x: 222, endPoint y: 472, distance: 27.1
click at [197, 474] on icon at bounding box center [198, 471] width 9 height 11
click at [927, 464] on div "0:15 / 3:09" at bounding box center [560, 471] width 754 height 16
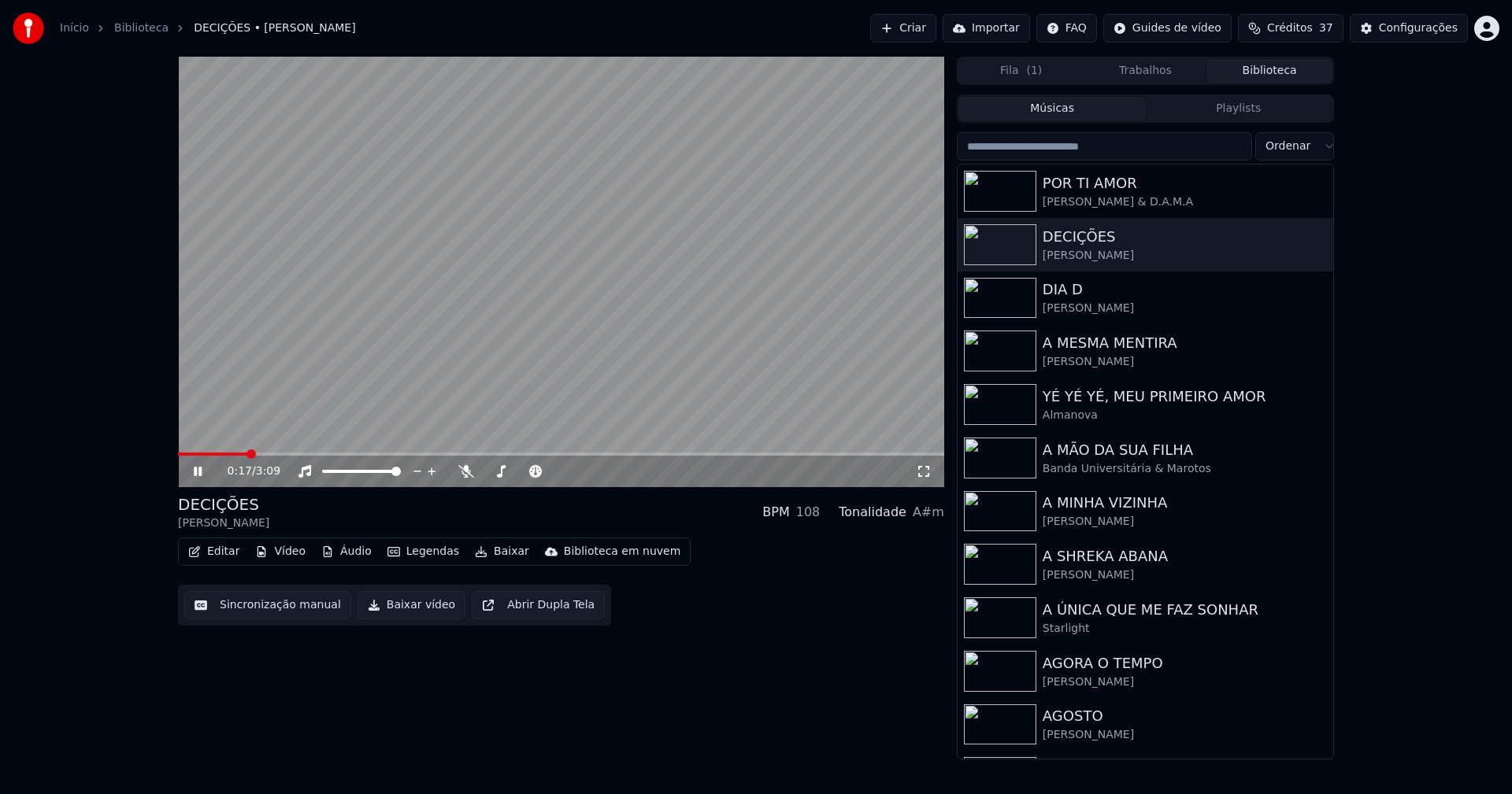
click at [920, 473] on icon at bounding box center [923, 471] width 16 height 13
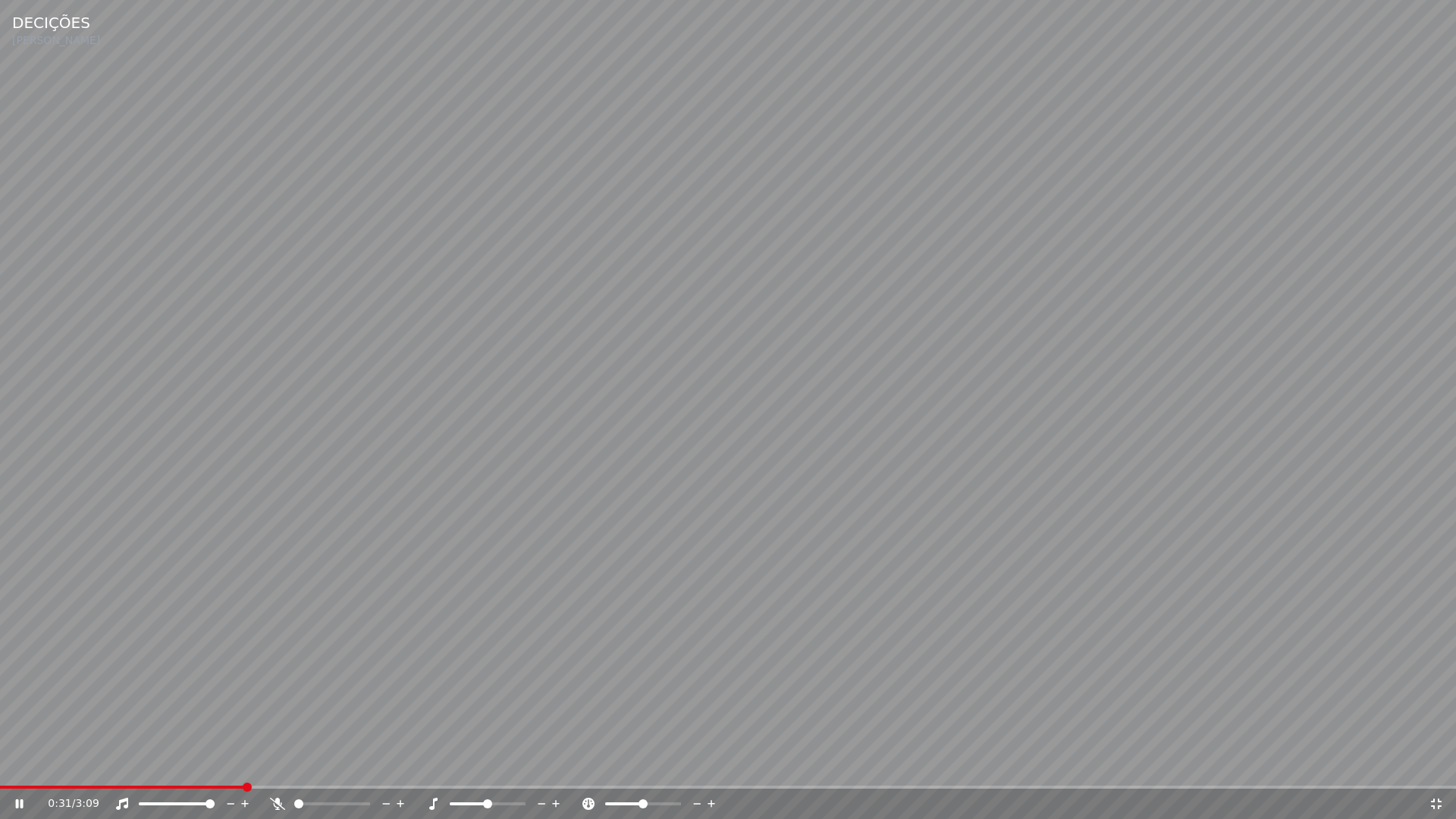
drag, startPoint x: 1437, startPoint y: 807, endPoint x: 1404, endPoint y: 264, distance: 544.0
click at [1438, 764] on icon at bounding box center [1436, 804] width 15 height 12
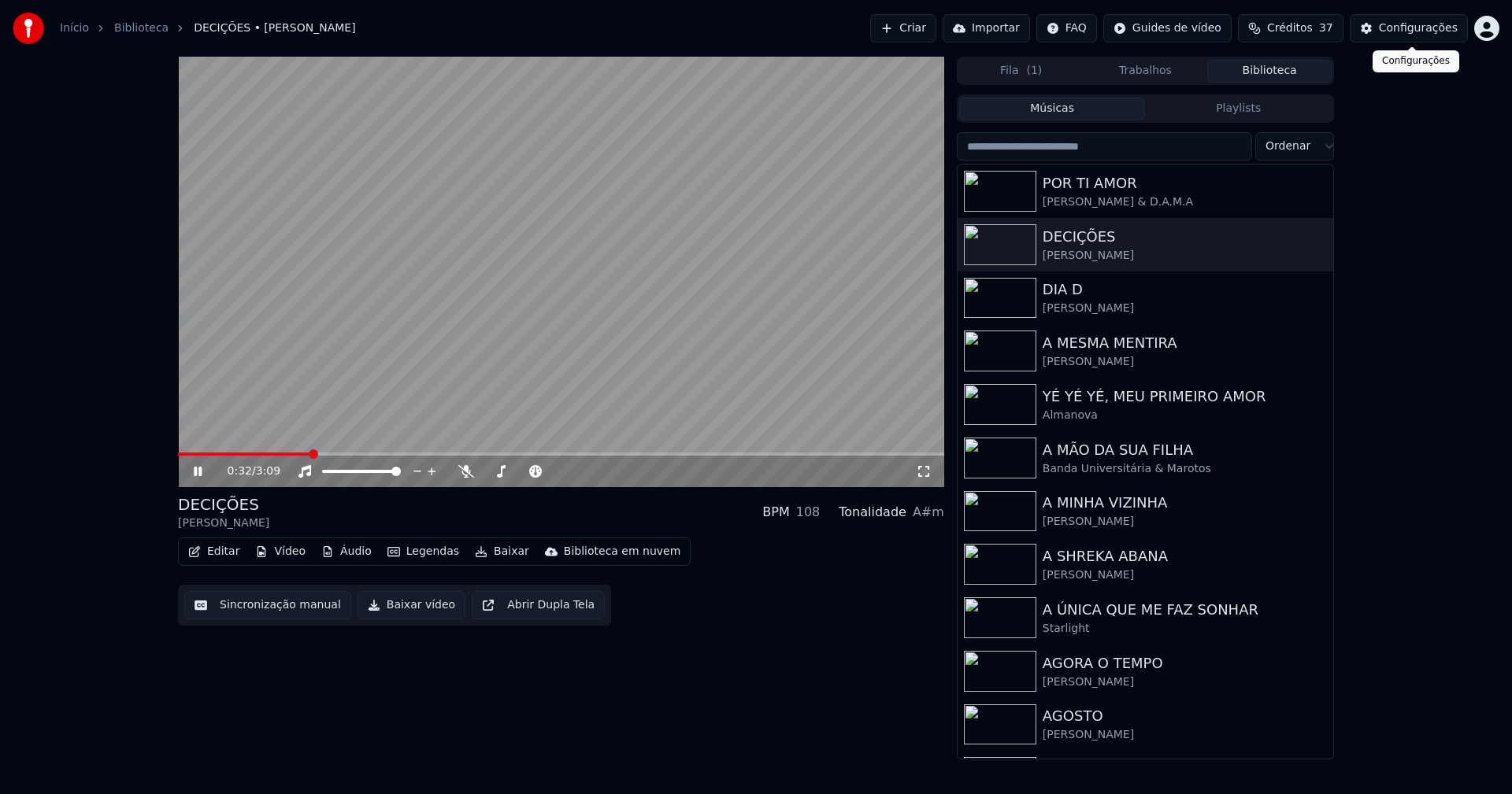
click at [1439, 32] on div "Configurações" at bounding box center [1418, 28] width 79 height 16
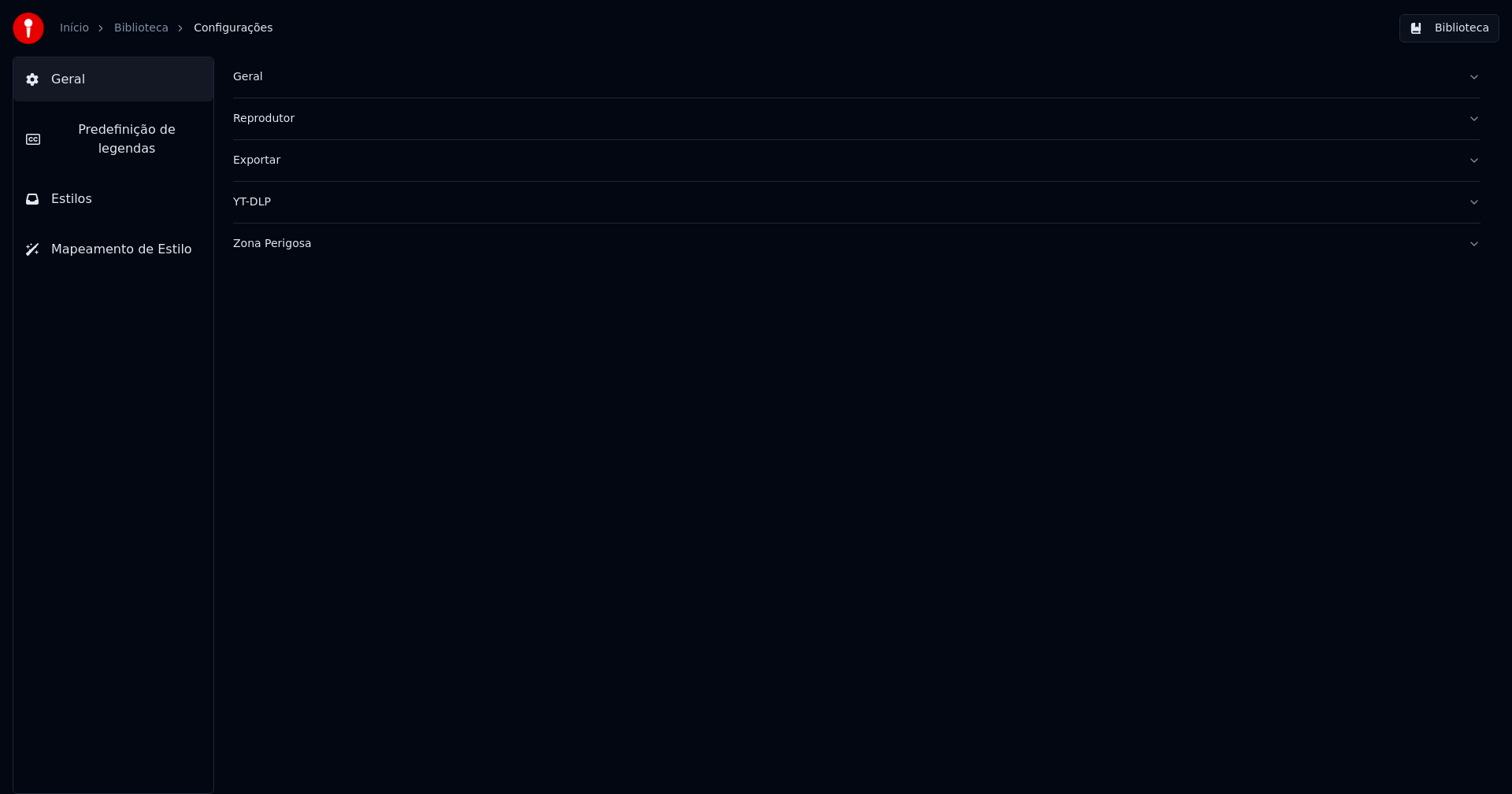
click at [171, 135] on span "Predefinição de legendas" at bounding box center [127, 139] width 148 height 38
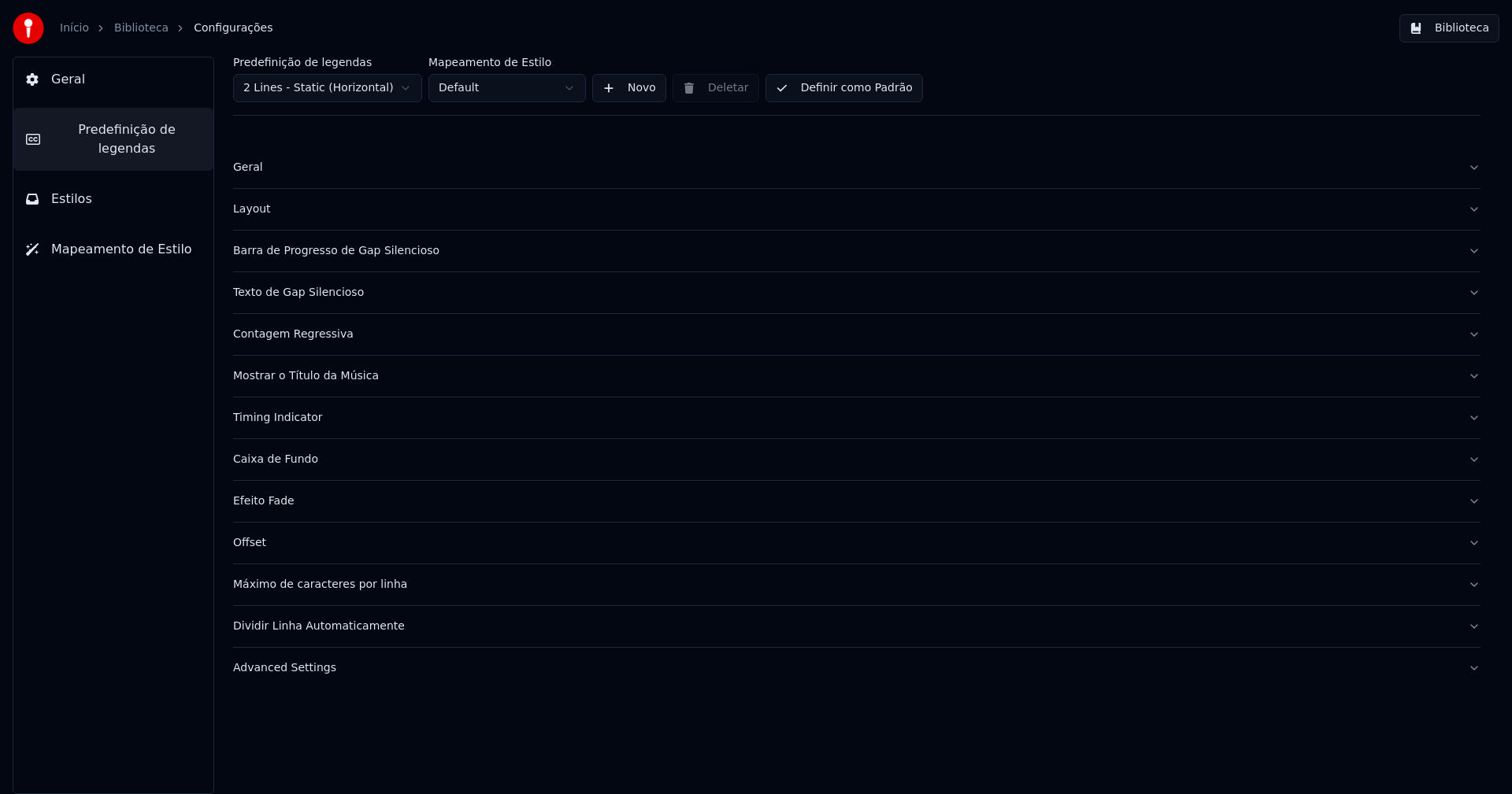
click at [300, 421] on div "Timing Indicator" at bounding box center [844, 418] width 1223 height 16
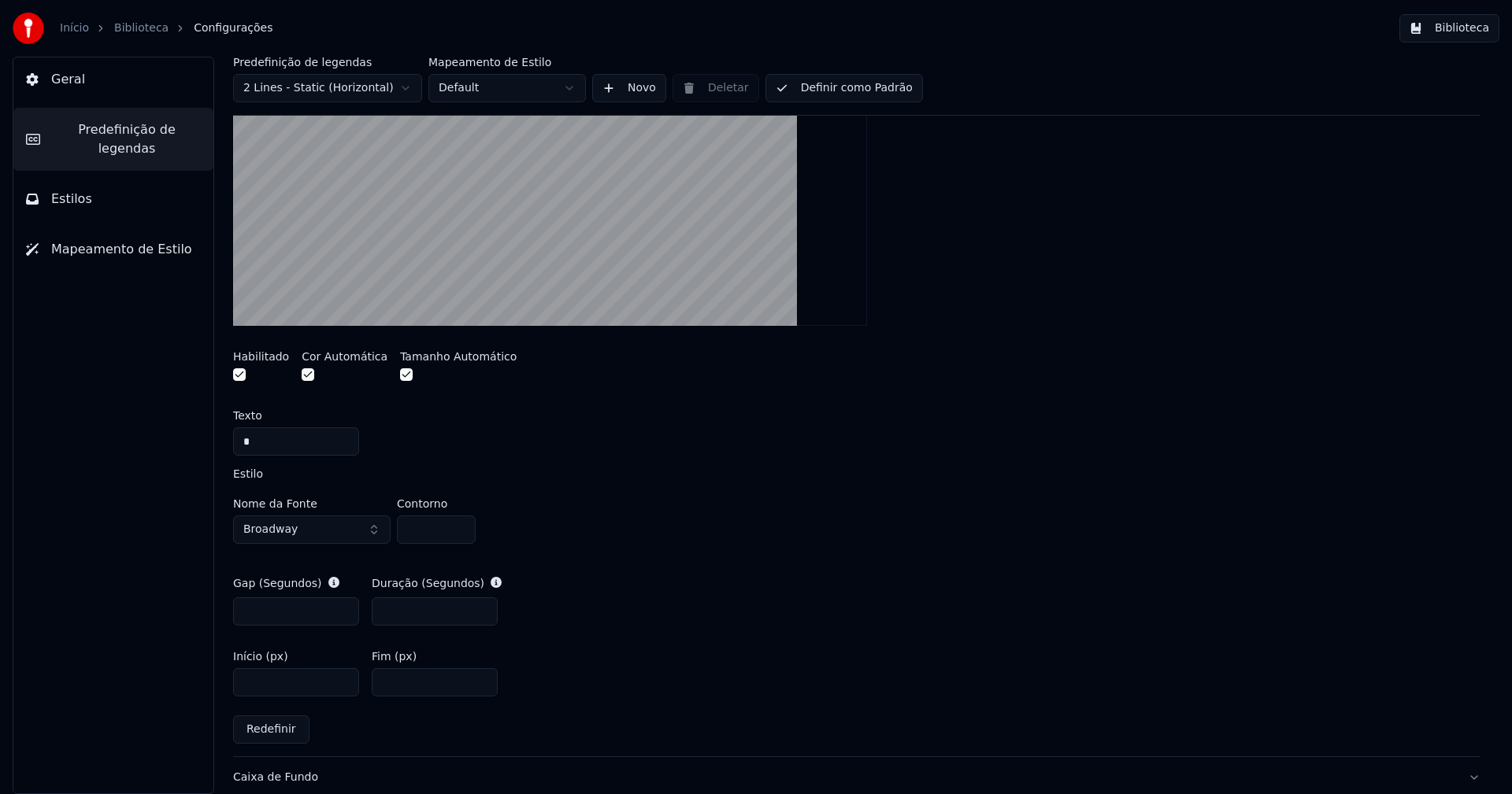
scroll to position [472, 0]
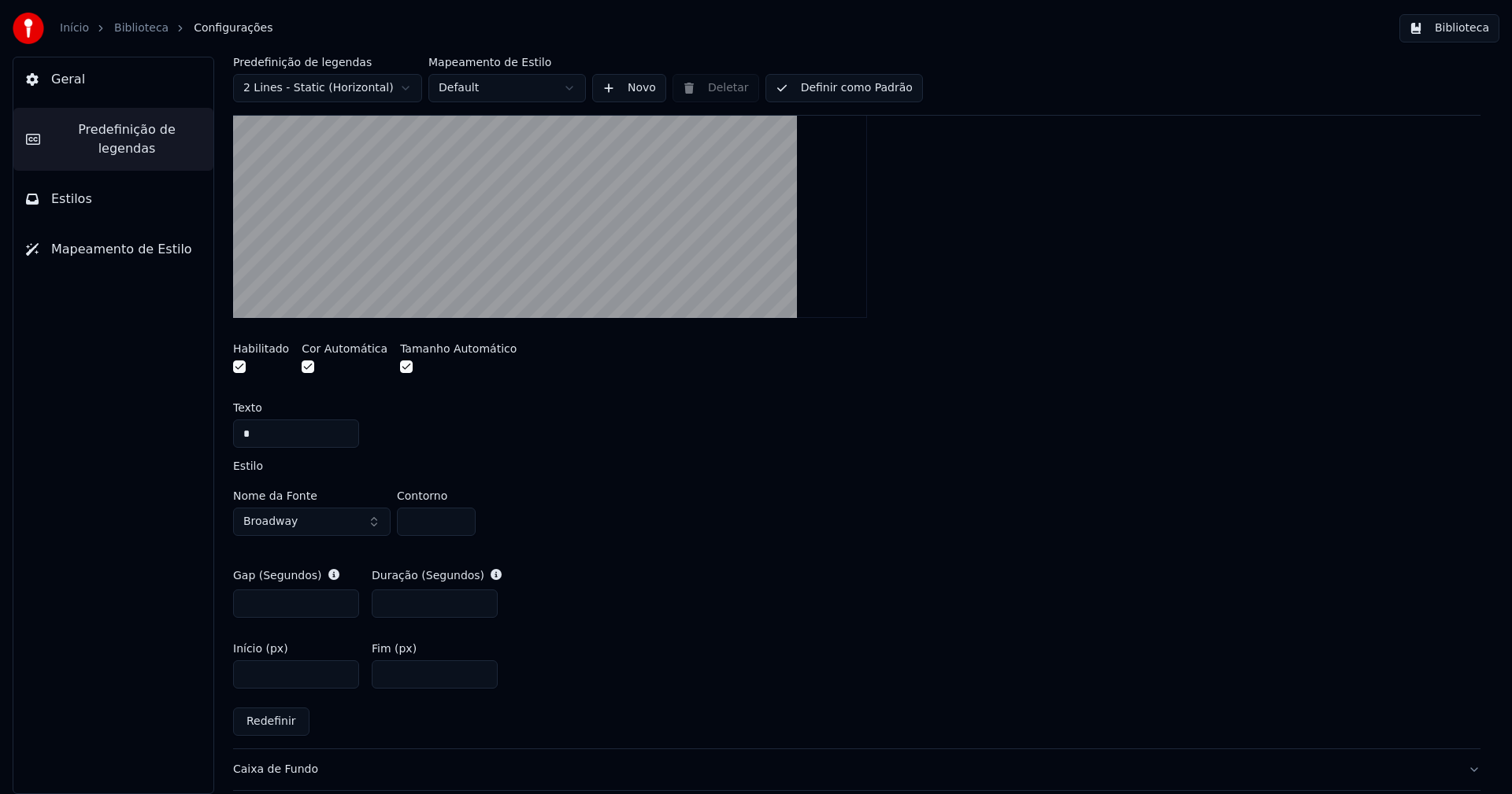
click at [406, 677] on input "****" at bounding box center [435, 674] width 126 height 29
type input "**"
type input "****"
click at [973, 528] on div "Nome da Fonte Broadway Contorno" at bounding box center [856, 516] width 1248 height 52
click at [1459, 36] on button "Biblioteca" at bounding box center [1449, 28] width 100 height 29
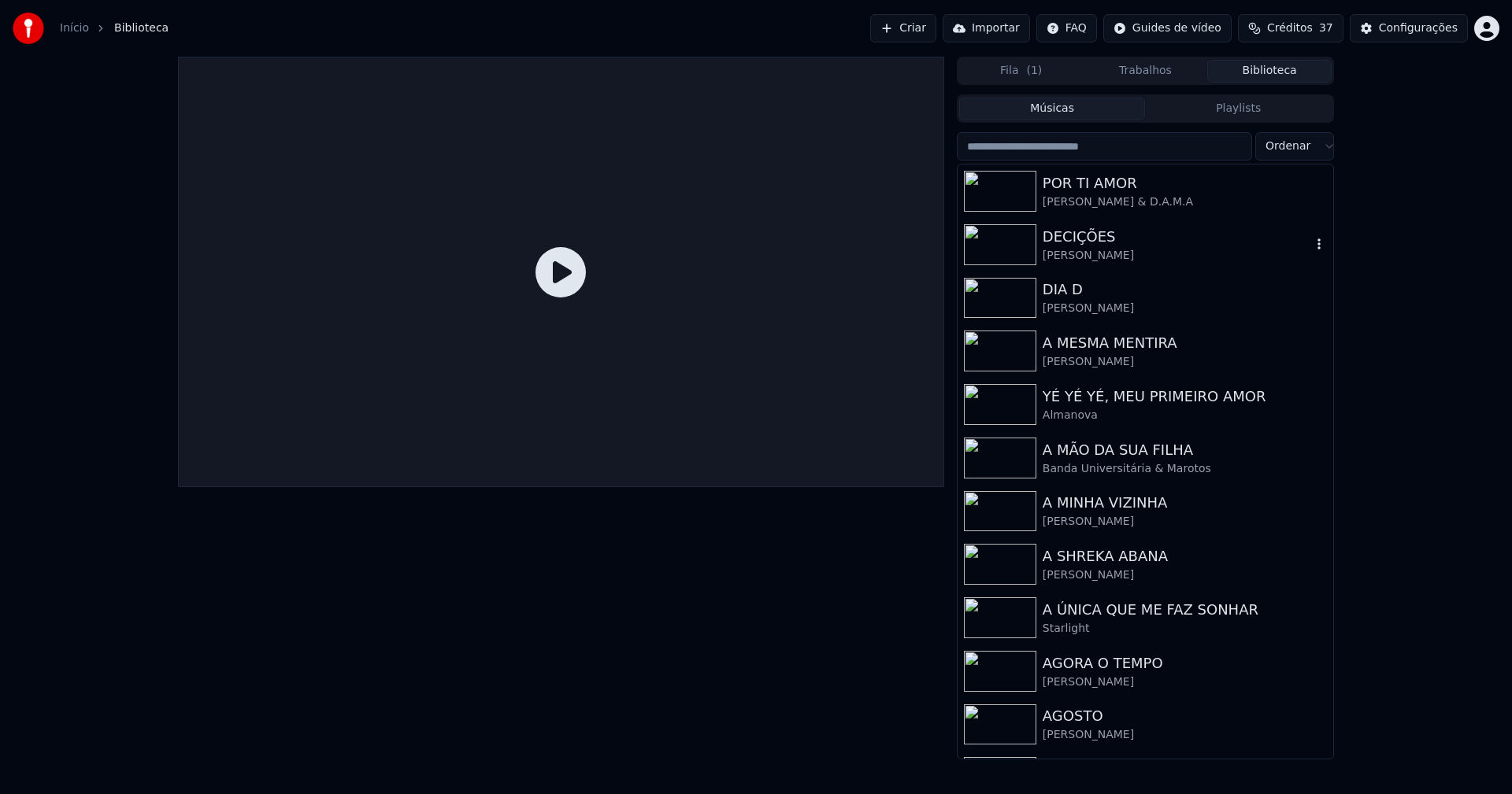
click at [1042, 249] on div "[PERSON_NAME]" at bounding box center [1176, 255] width 268 height 16
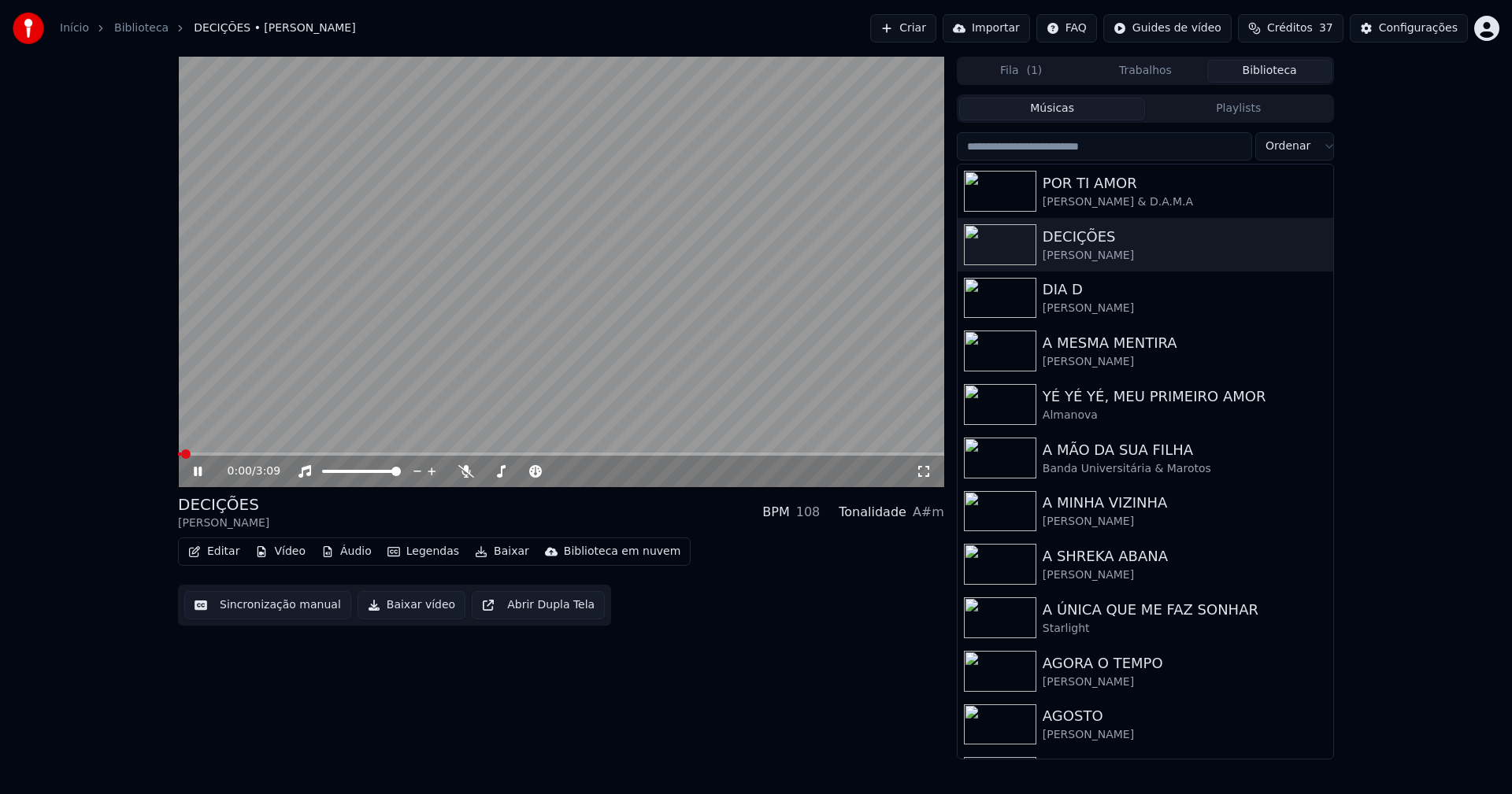
click at [198, 473] on icon at bounding box center [209, 471] width 37 height 13
click at [226, 560] on button "Editar" at bounding box center [214, 552] width 64 height 22
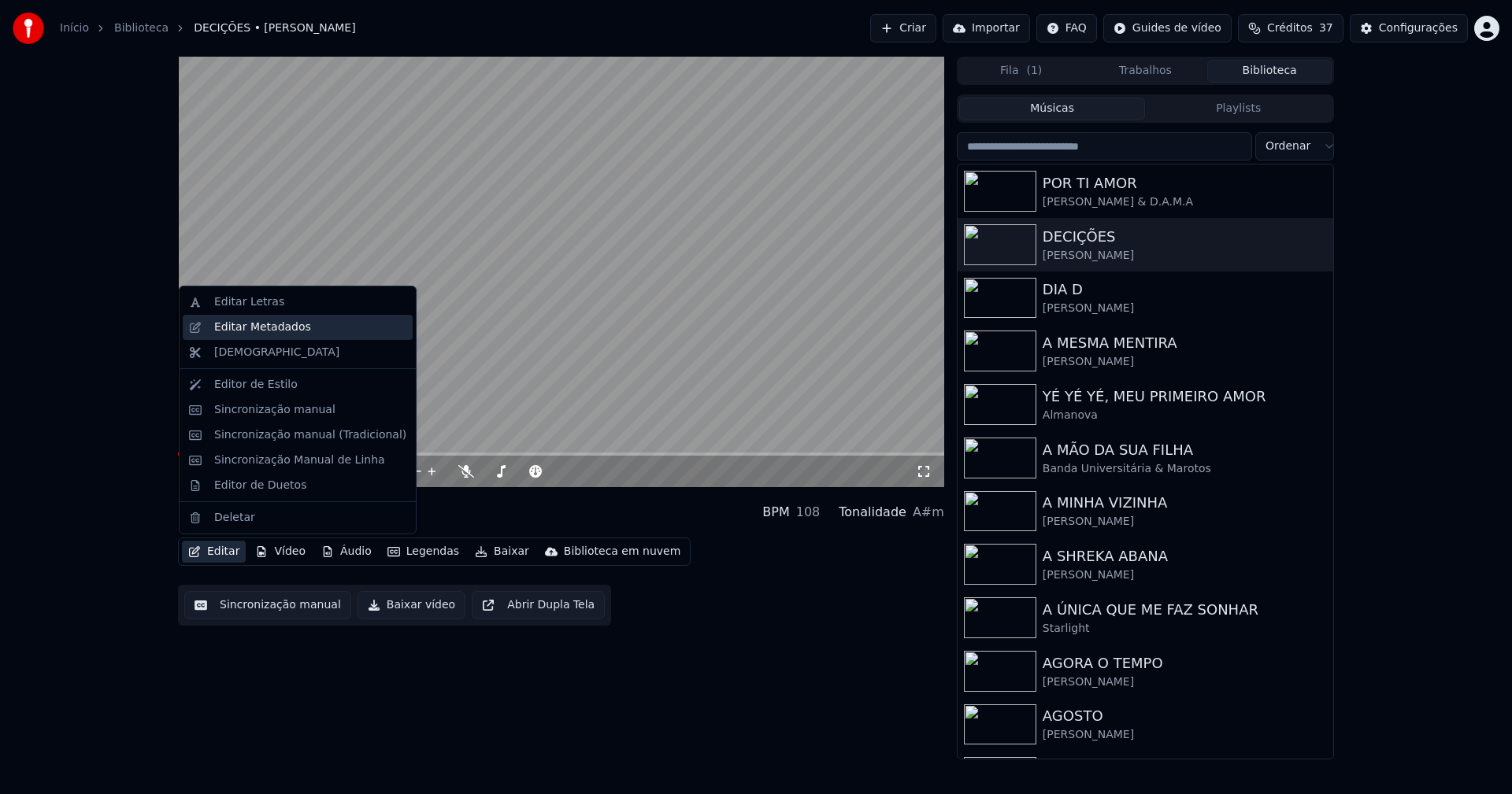
click at [242, 326] on div "Editar Metadados" at bounding box center [263, 327] width 97 height 16
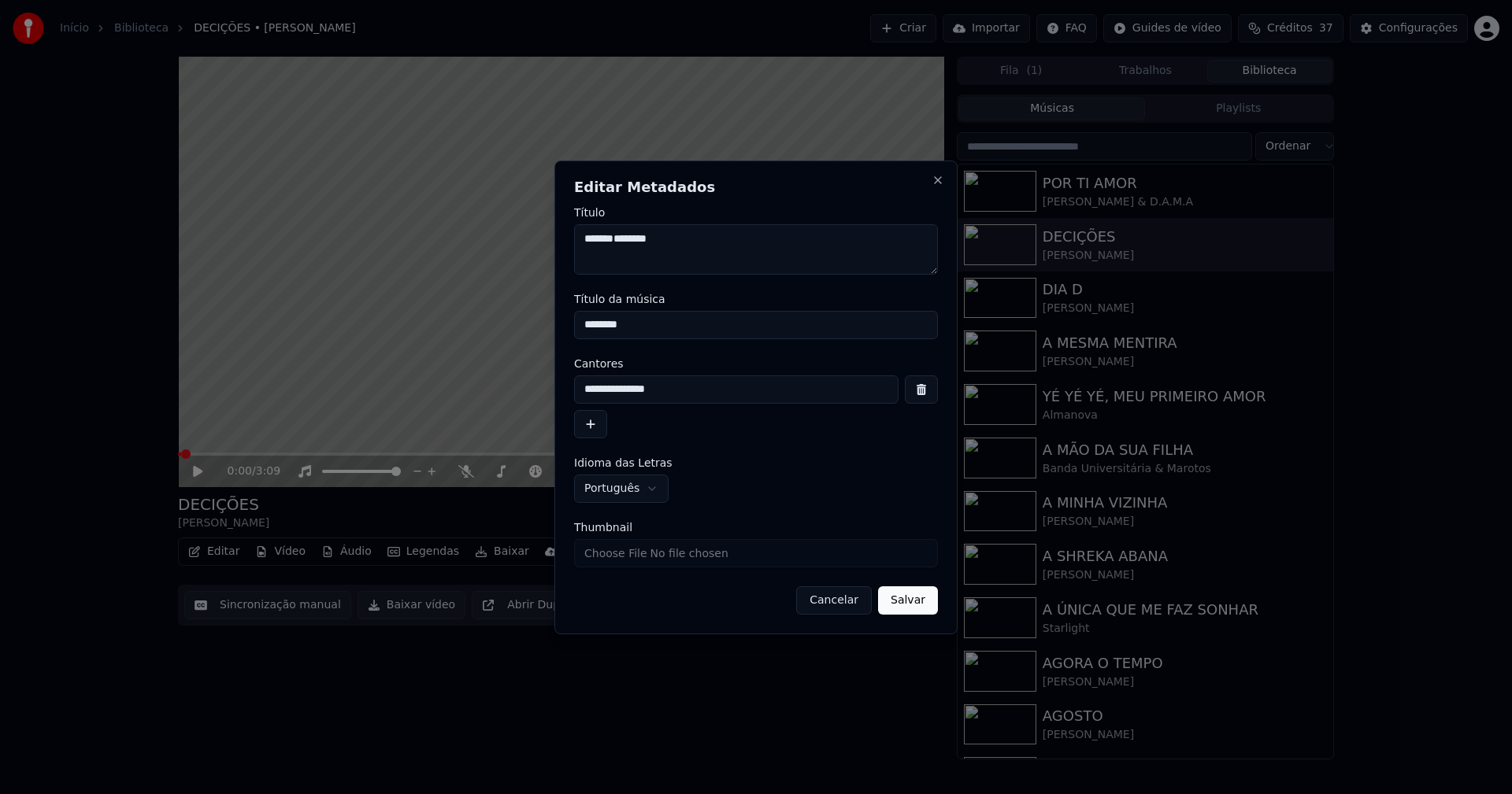
click at [617, 551] on input "Thumbnail" at bounding box center [756, 553] width 363 height 29
type input "**********"
click at [901, 606] on button "Salvar" at bounding box center [907, 600] width 60 height 29
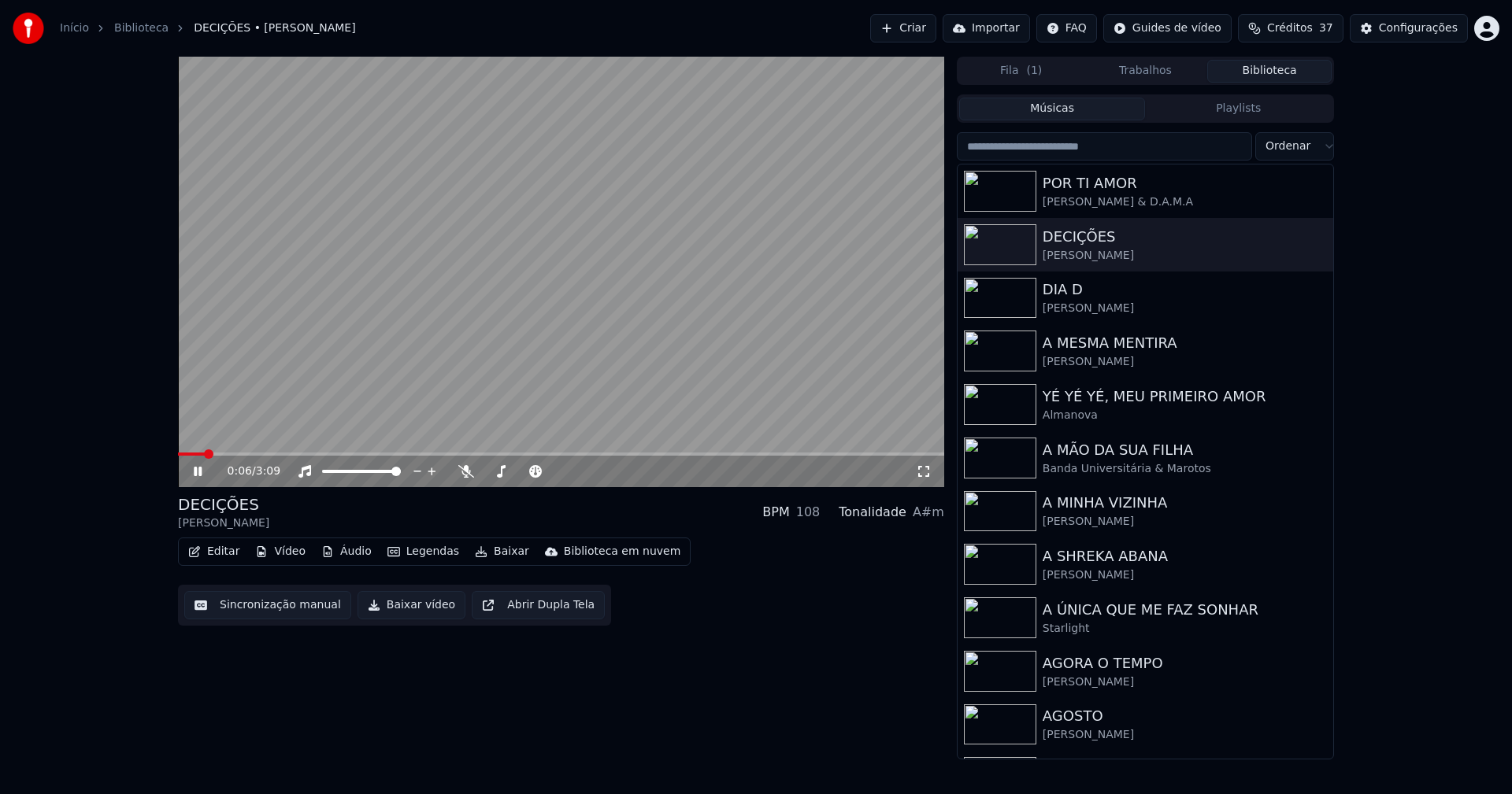
click at [920, 475] on icon at bounding box center [923, 471] width 16 height 13
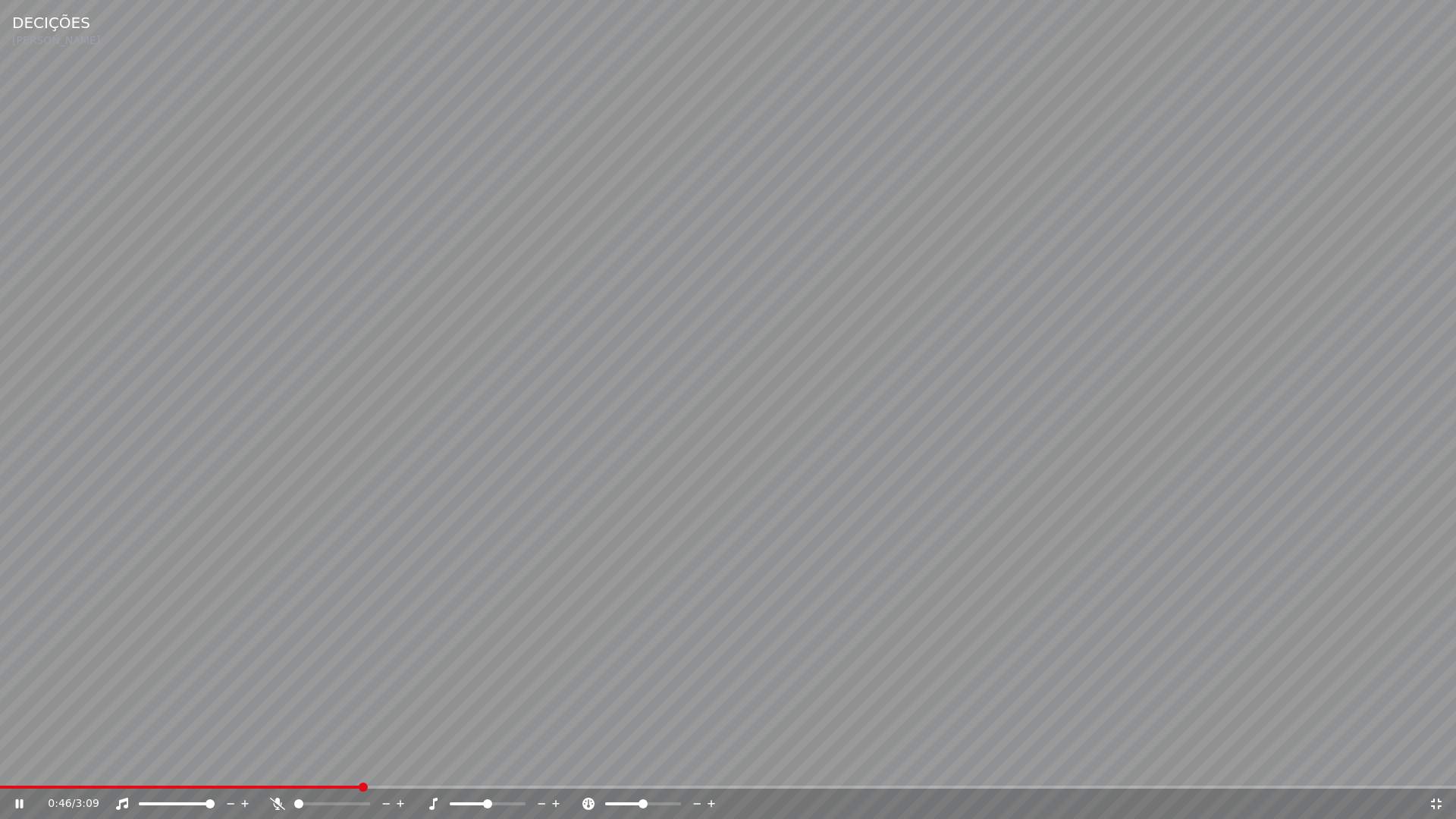
click at [1438, 764] on icon at bounding box center [1436, 804] width 11 height 11
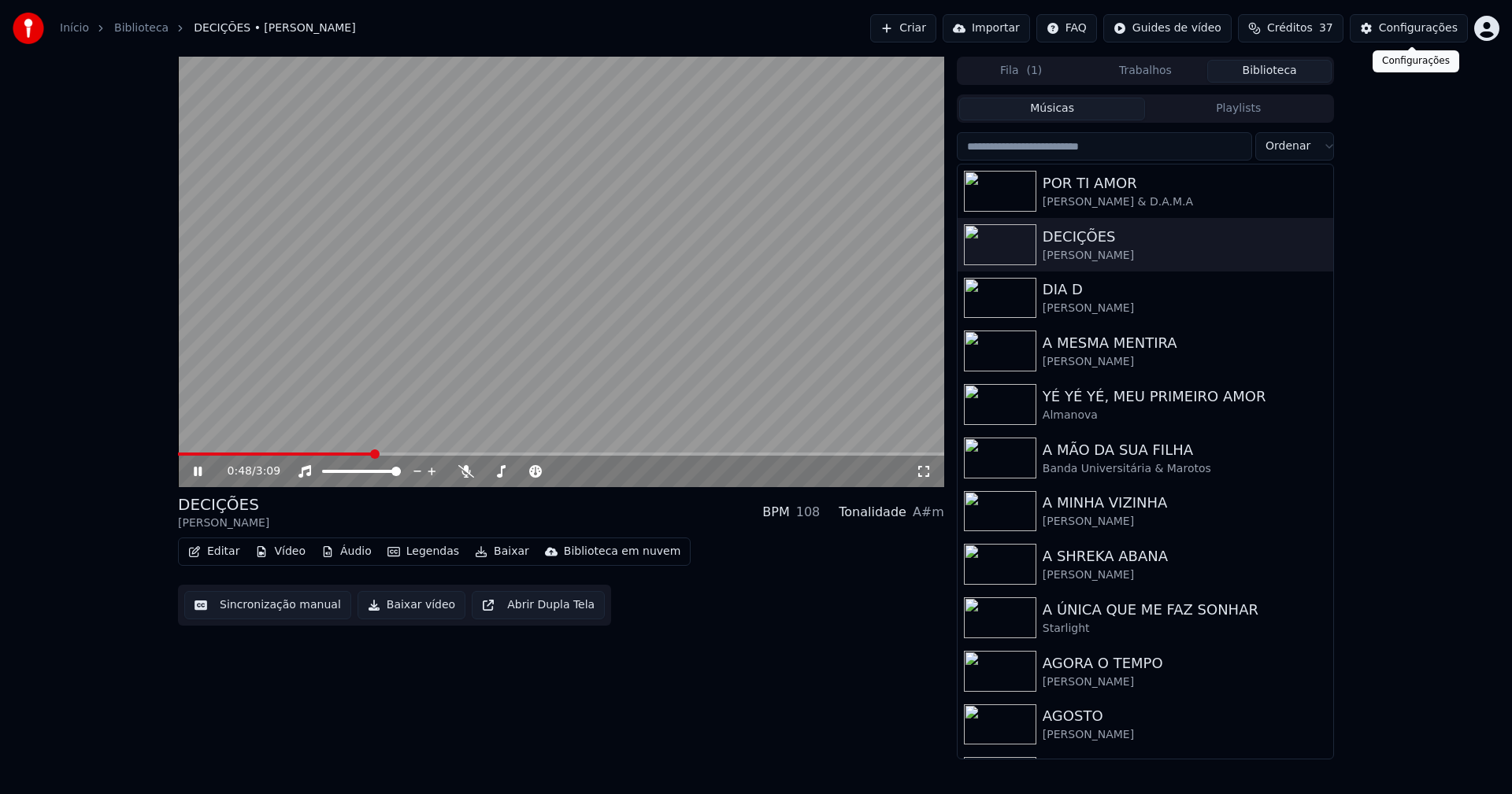
click at [1424, 31] on div "Configurações" at bounding box center [1418, 28] width 79 height 16
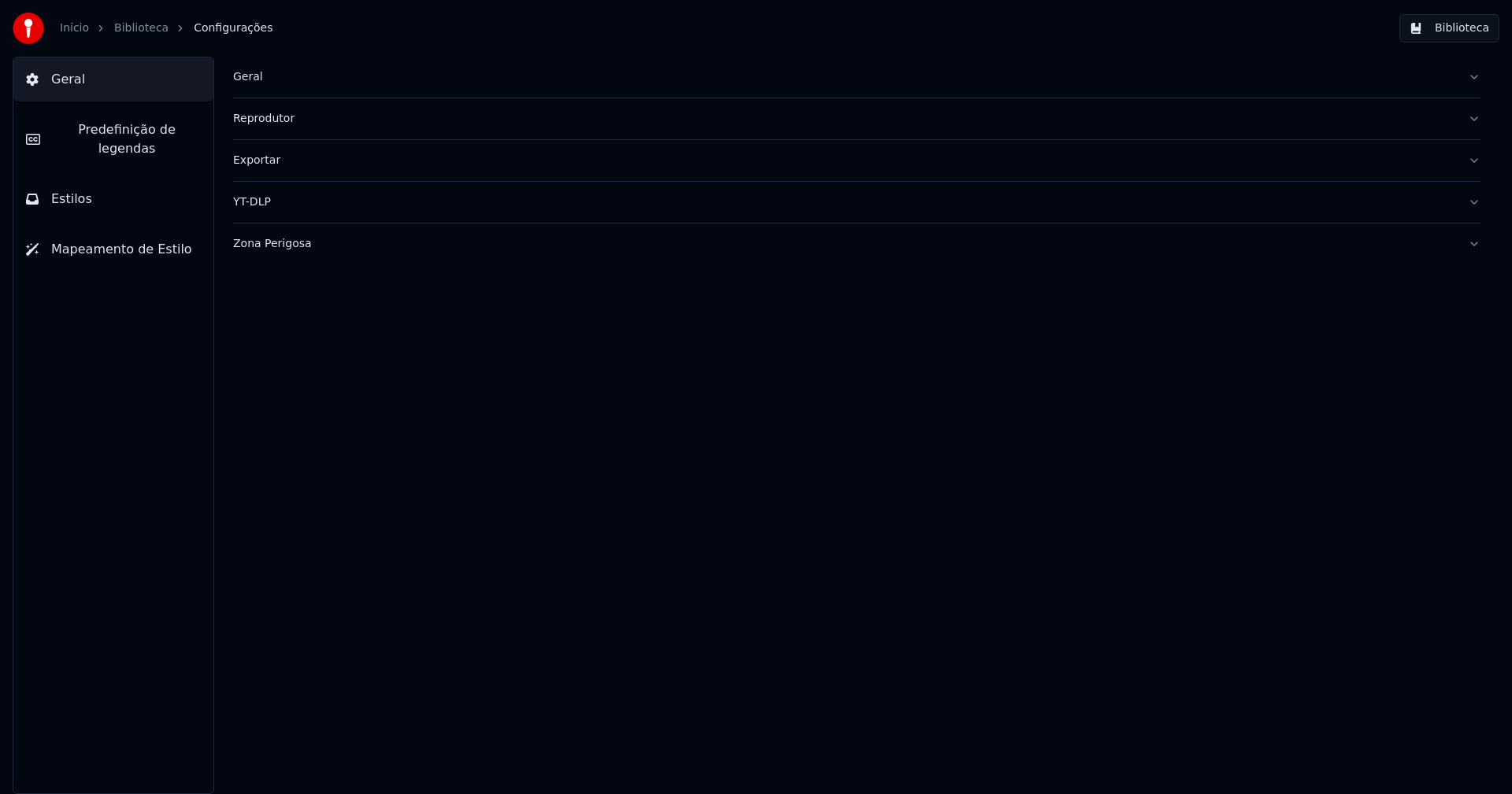
click at [100, 129] on span "Predefinição de legendas" at bounding box center [127, 139] width 148 height 38
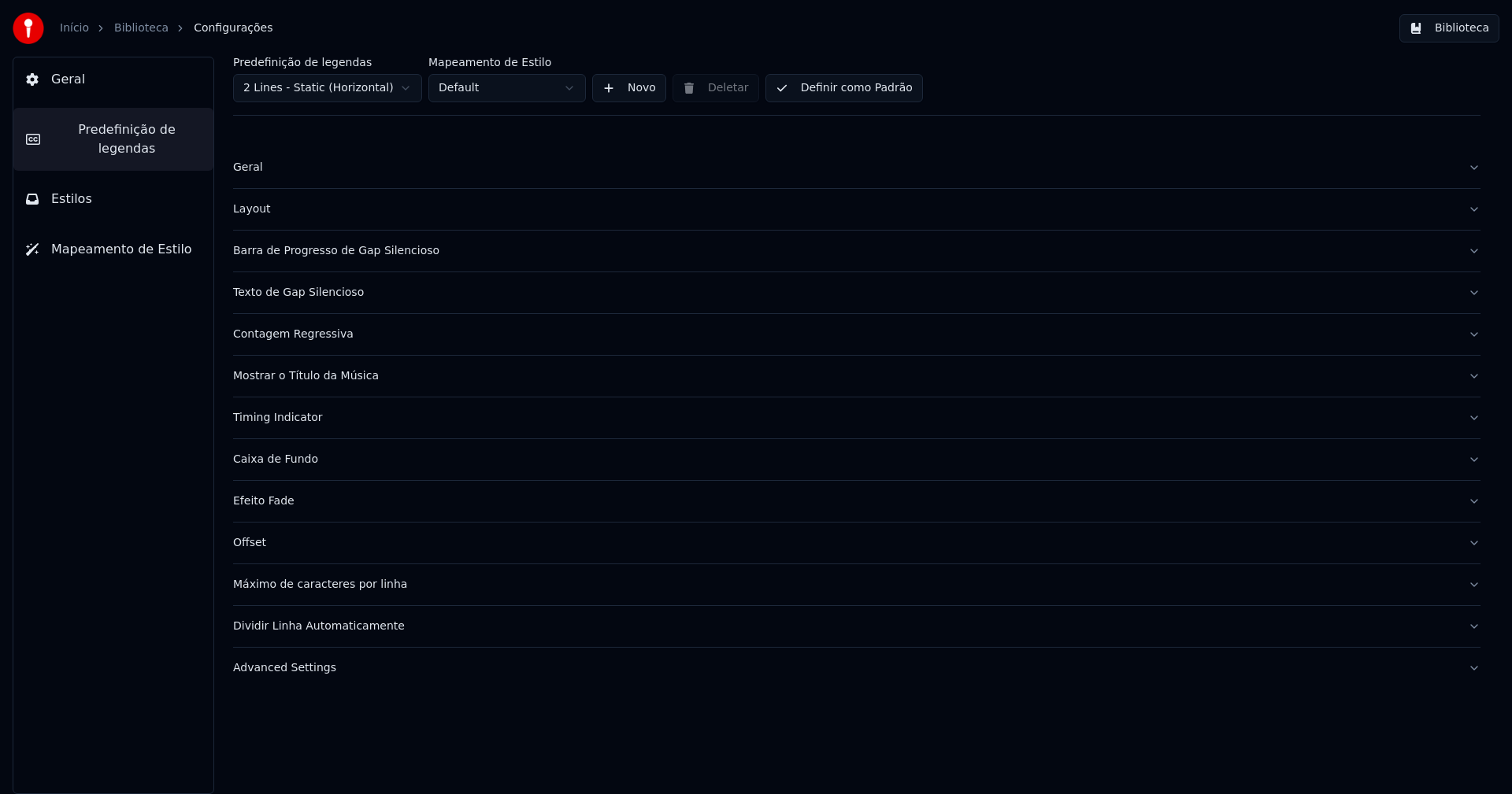
click at [289, 422] on div "Timing Indicator" at bounding box center [844, 418] width 1223 height 16
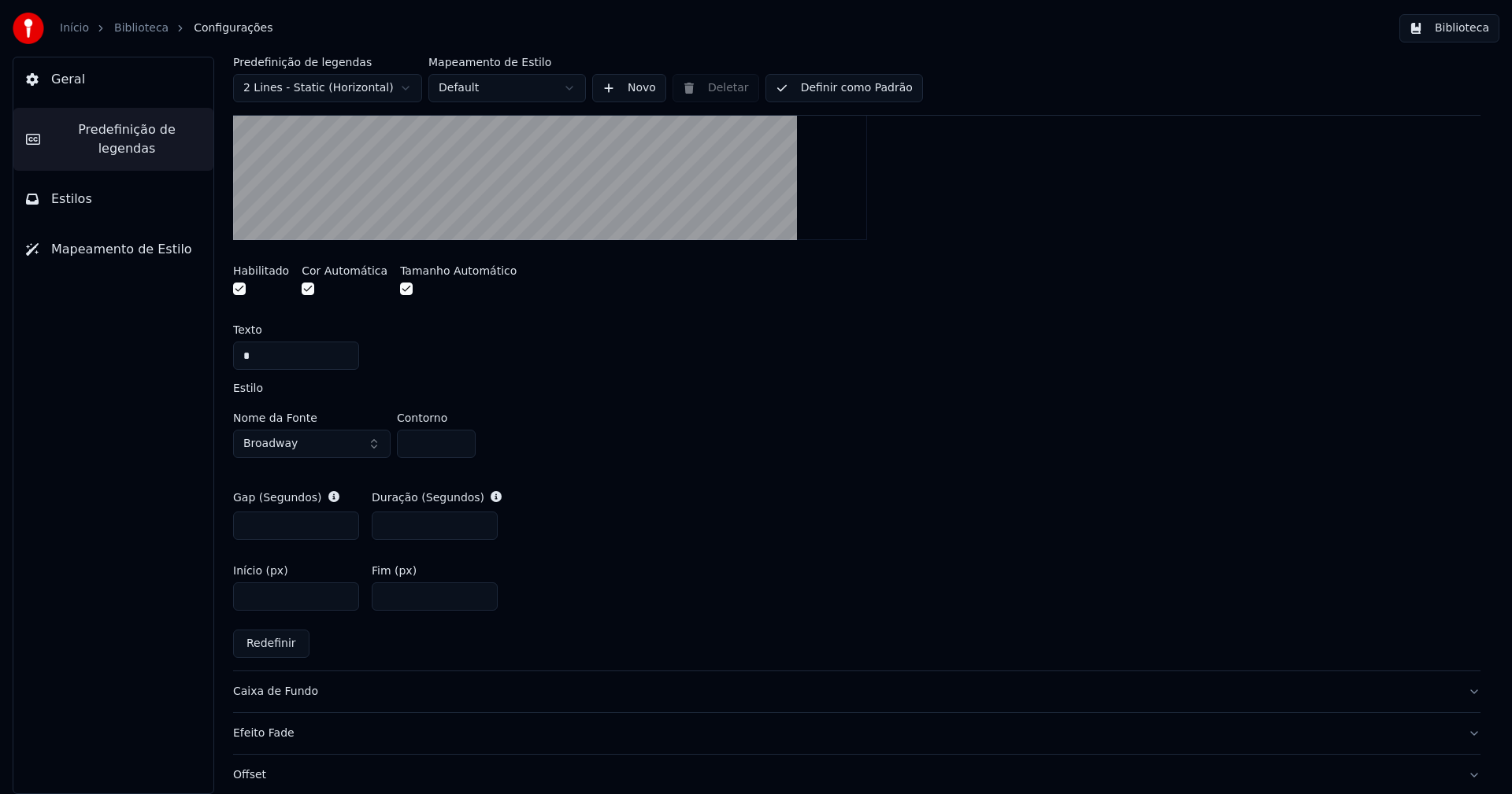
scroll to position [551, 0]
click at [269, 598] on input "****" at bounding box center [296, 595] width 126 height 29
type input "***"
type input "**"
type input "***"
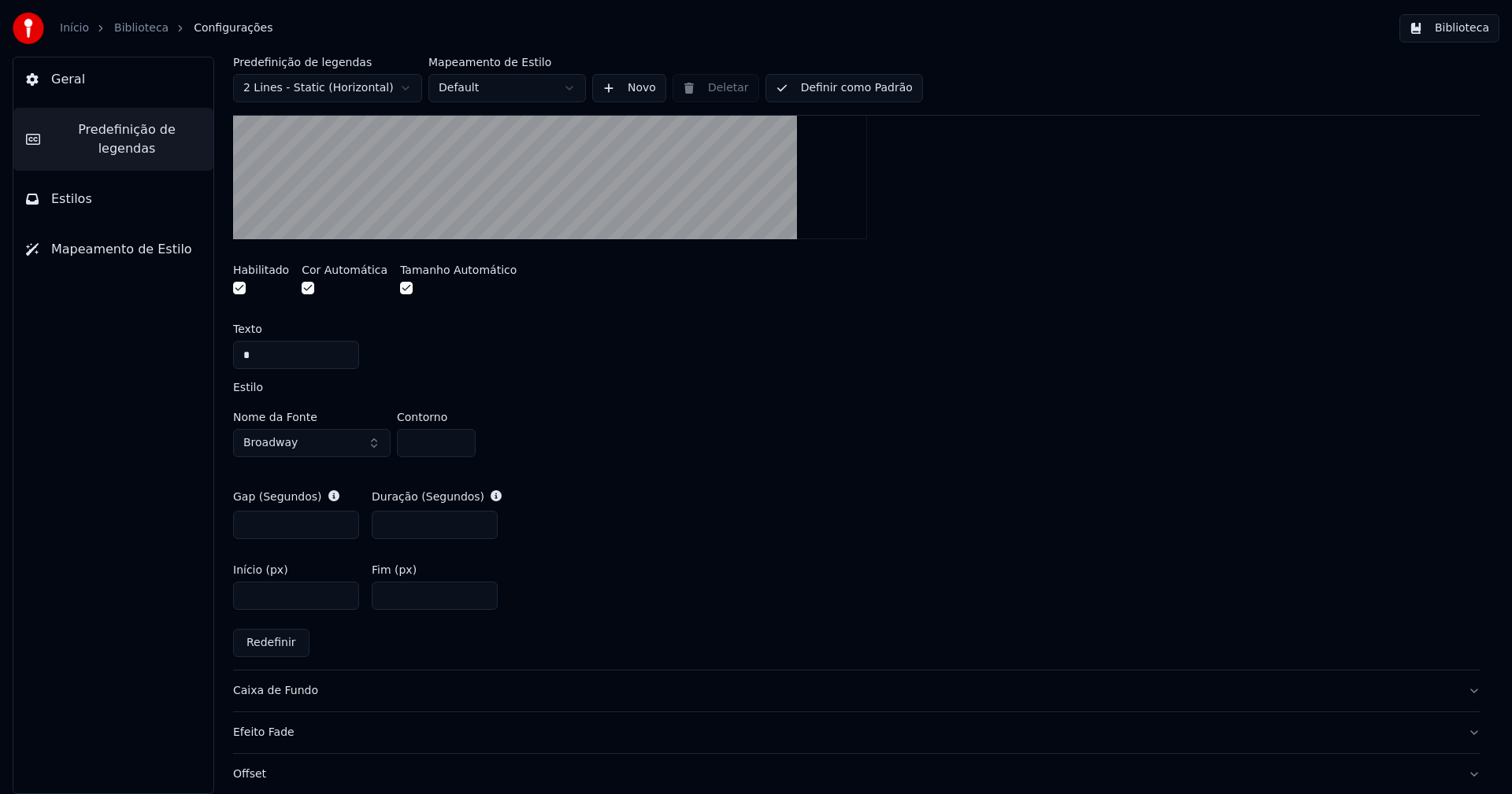
type input "****"
click at [411, 593] on input "****" at bounding box center [435, 595] width 126 height 29
type input "**"
type input "****"
click at [1016, 518] on div "Gap (Segundos) *** Duração (Segundos) ***" at bounding box center [856, 514] width 1248 height 76
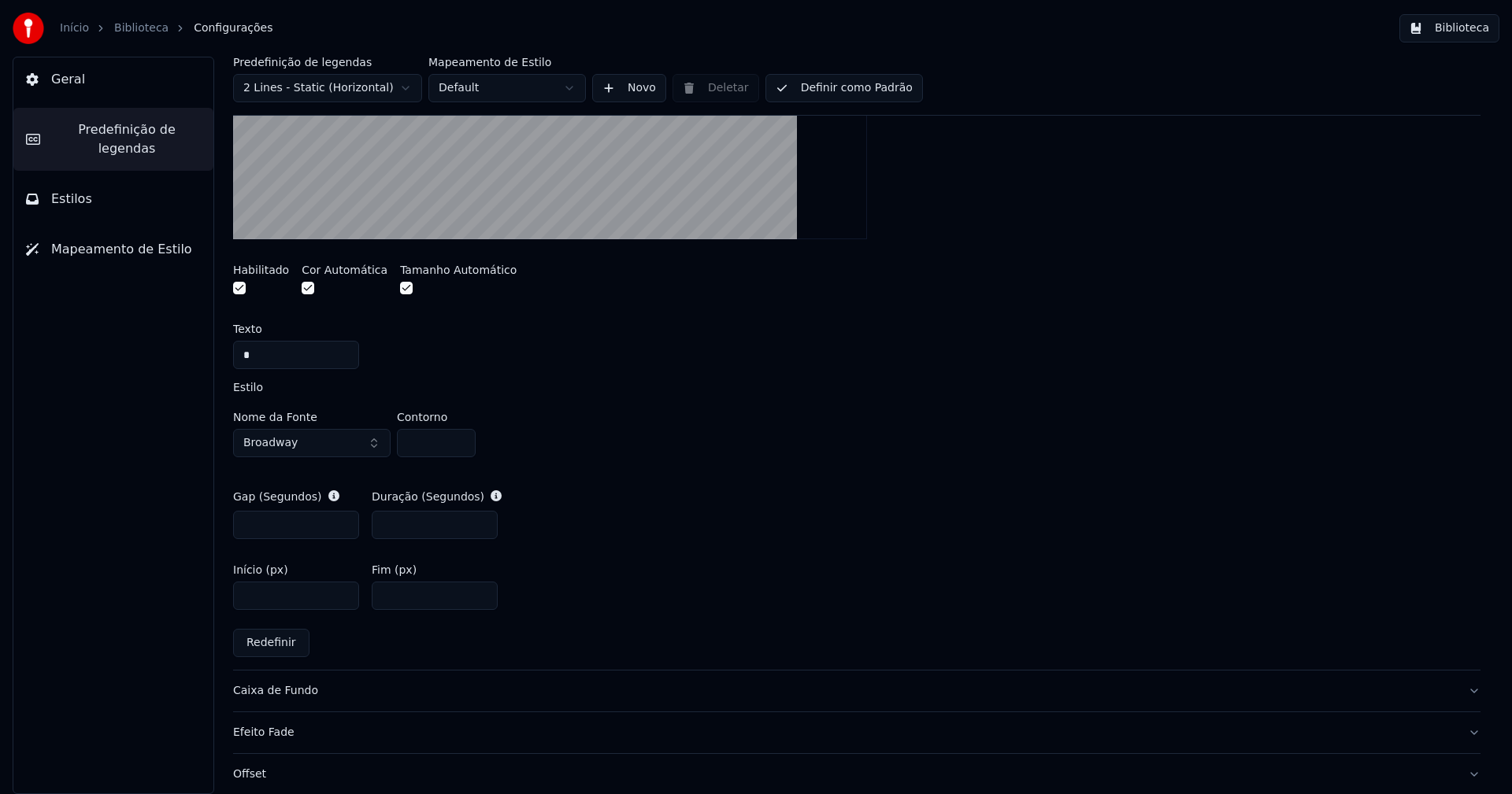
click at [1477, 30] on button "Biblioteca" at bounding box center [1449, 28] width 100 height 29
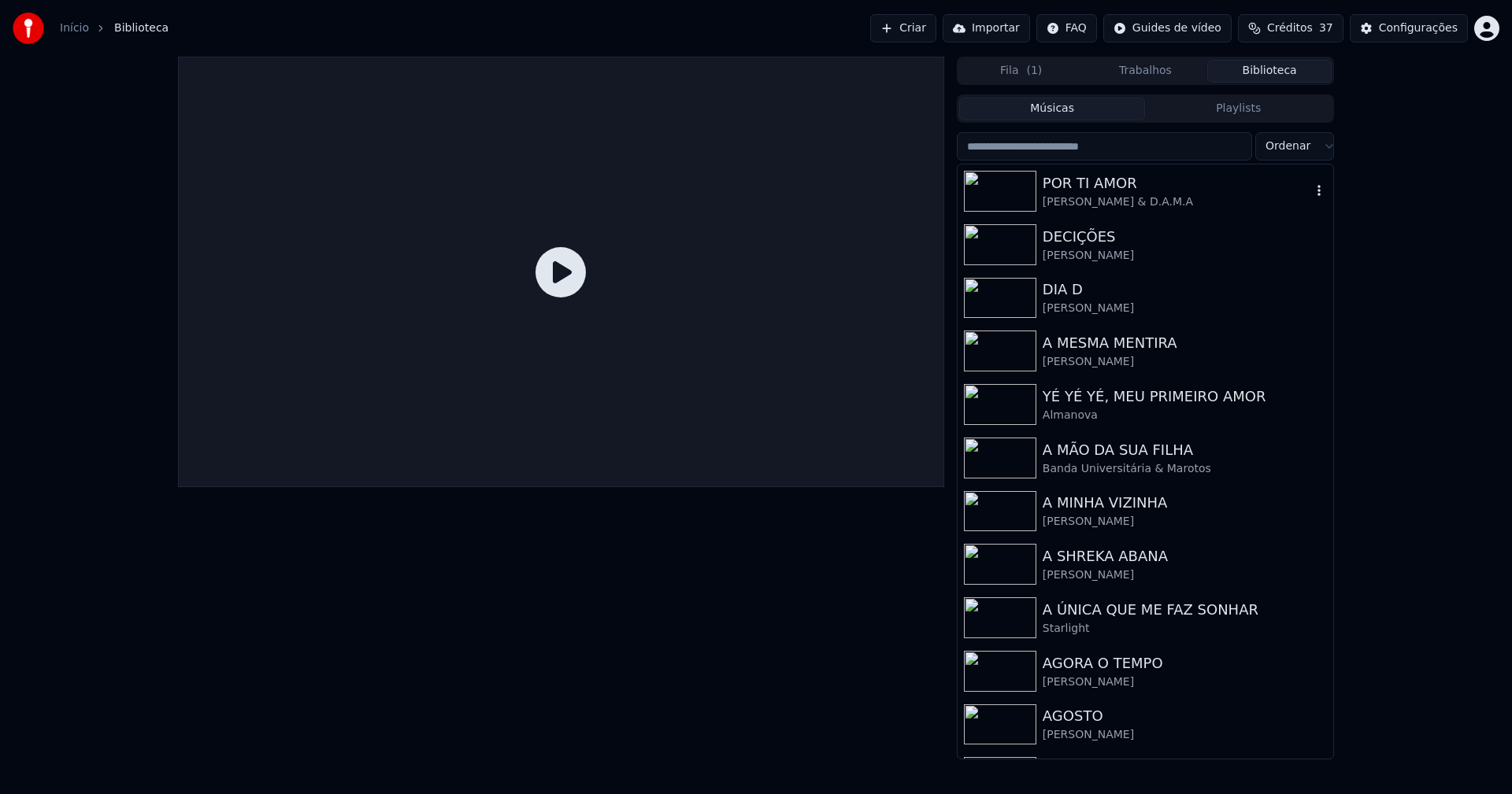
click at [1080, 199] on div "[PERSON_NAME] & D.A.M.A" at bounding box center [1176, 202] width 268 height 16
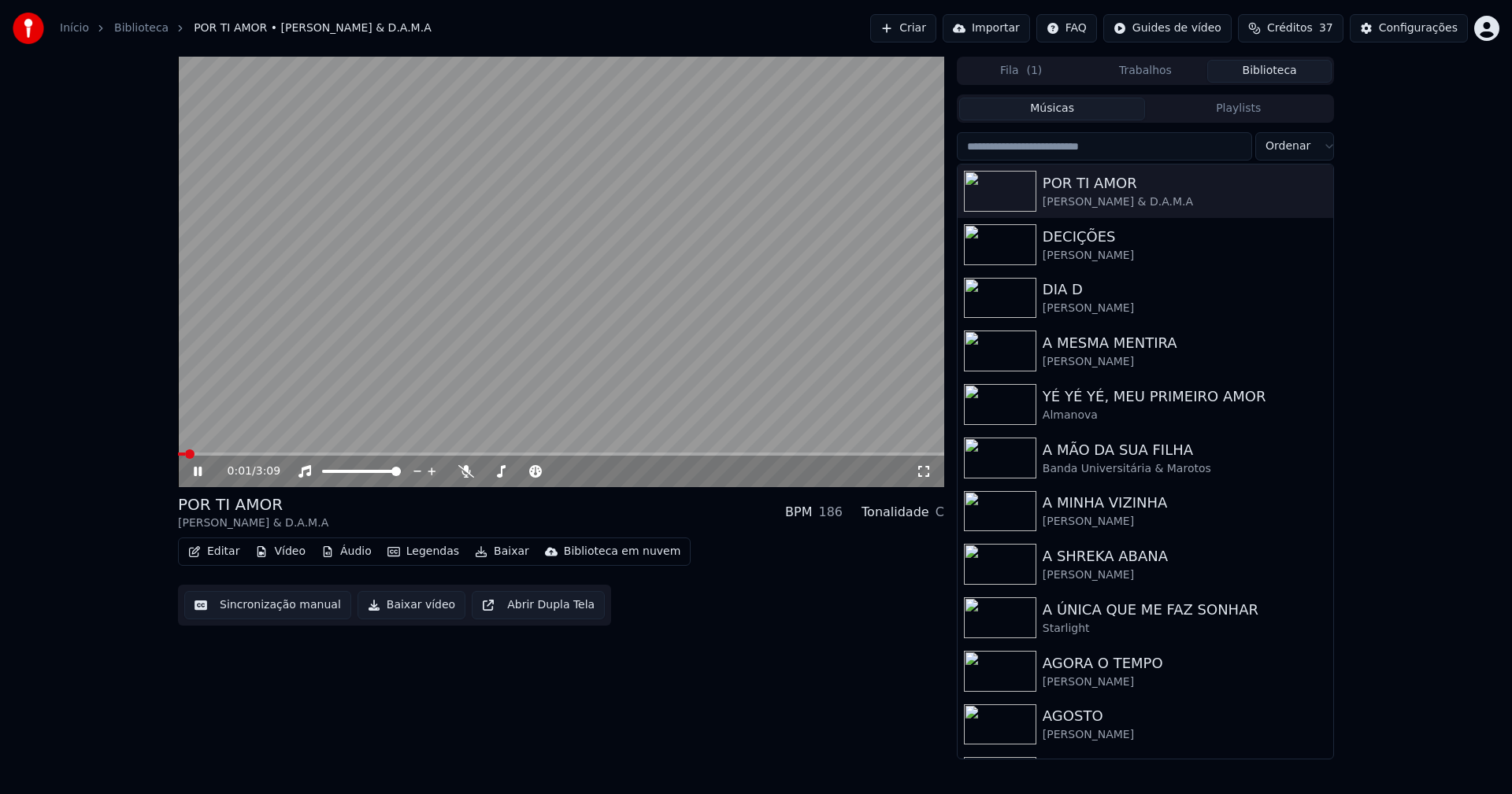
click at [926, 481] on div "0:01 / 3:09" at bounding box center [560, 471] width 767 height 31
click at [923, 476] on icon at bounding box center [923, 471] width 16 height 13
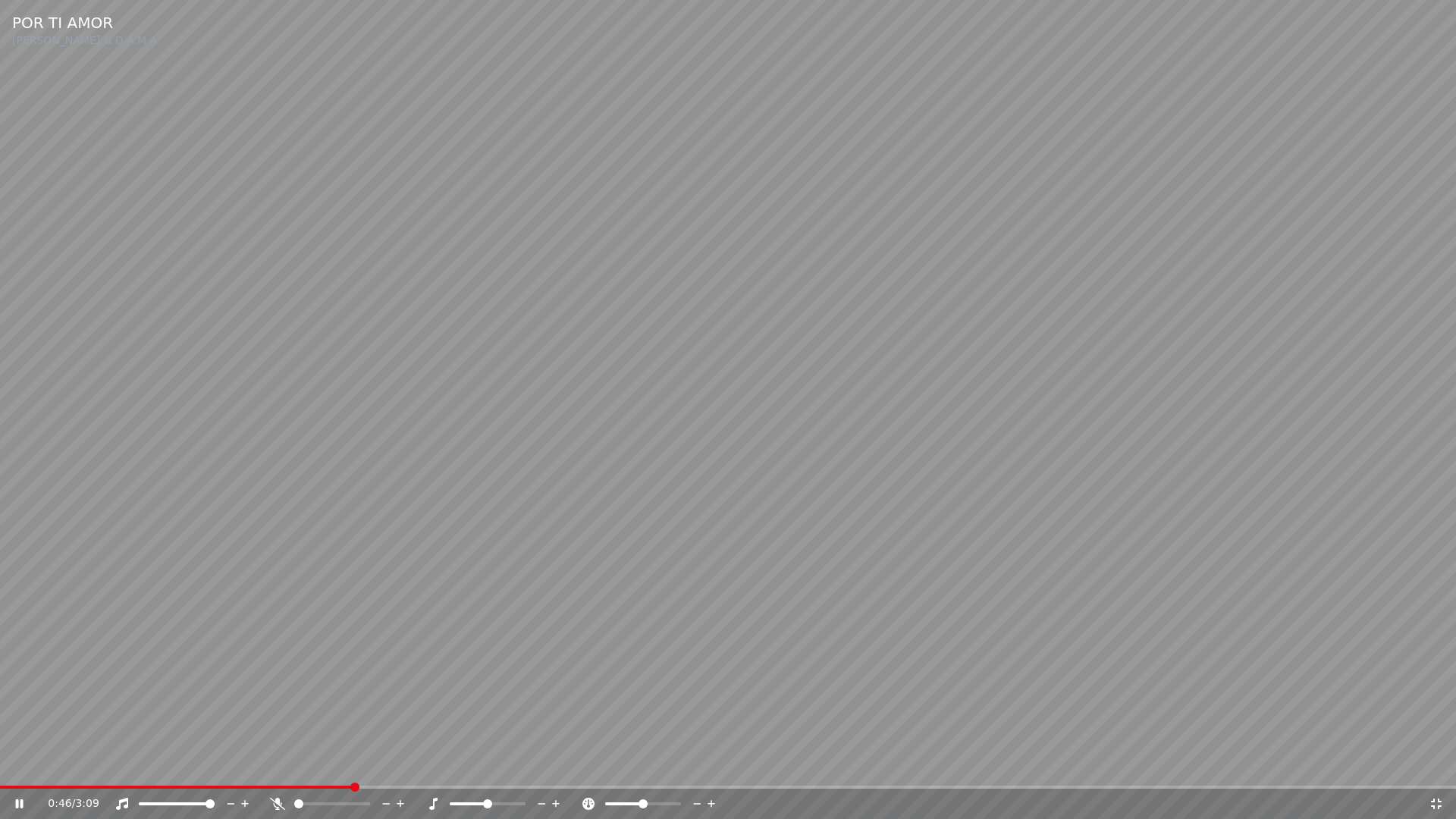
click at [1434, 764] on icon at bounding box center [1436, 804] width 11 height 11
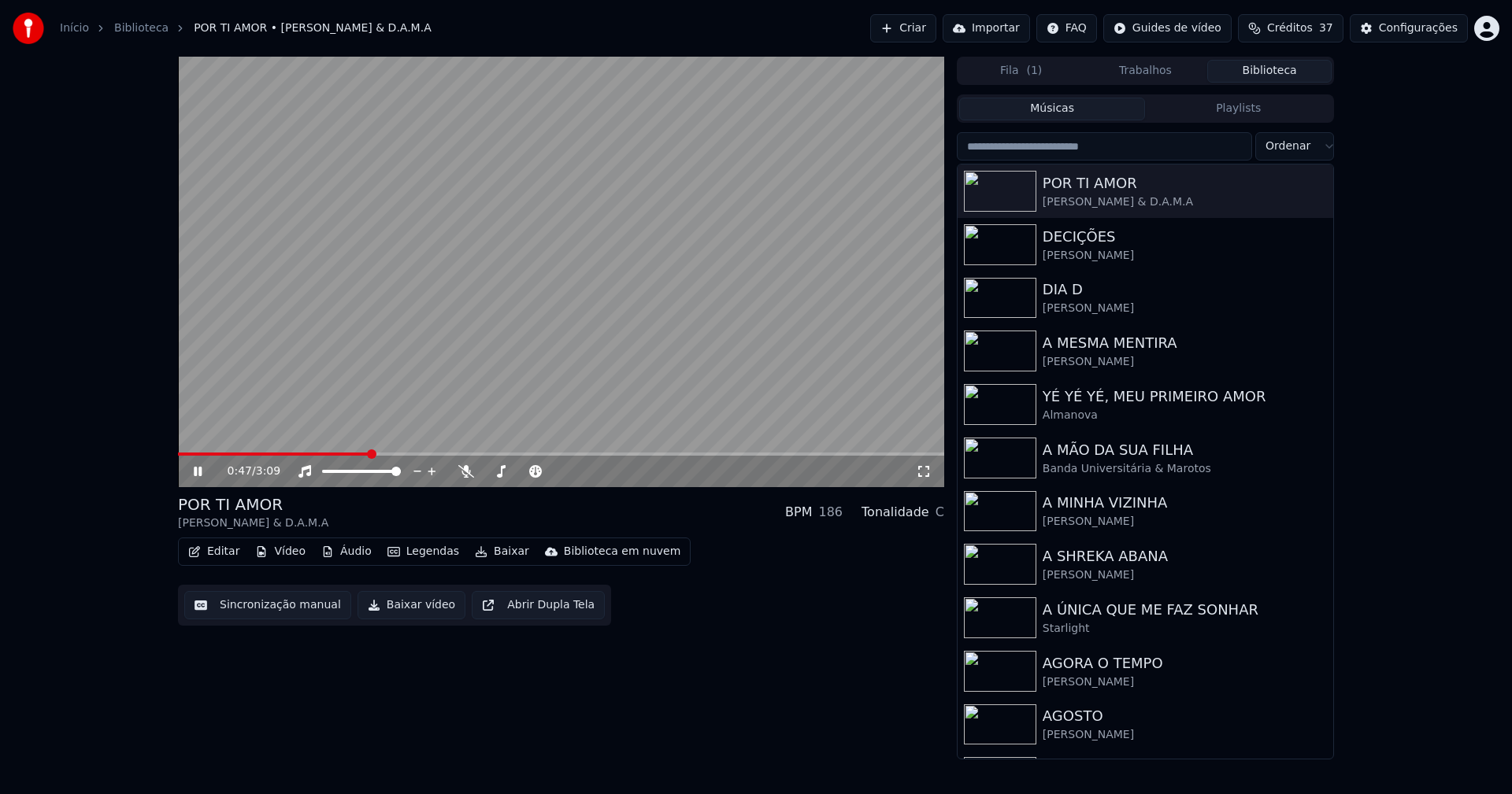
click at [195, 471] on icon at bounding box center [197, 471] width 8 height 9
drag, startPoint x: 1104, startPoint y: 225, endPoint x: 959, endPoint y: 250, distance: 147.1
click at [1103, 226] on div "DECIÇÕES [PERSON_NAME]" at bounding box center [1145, 245] width 375 height 54
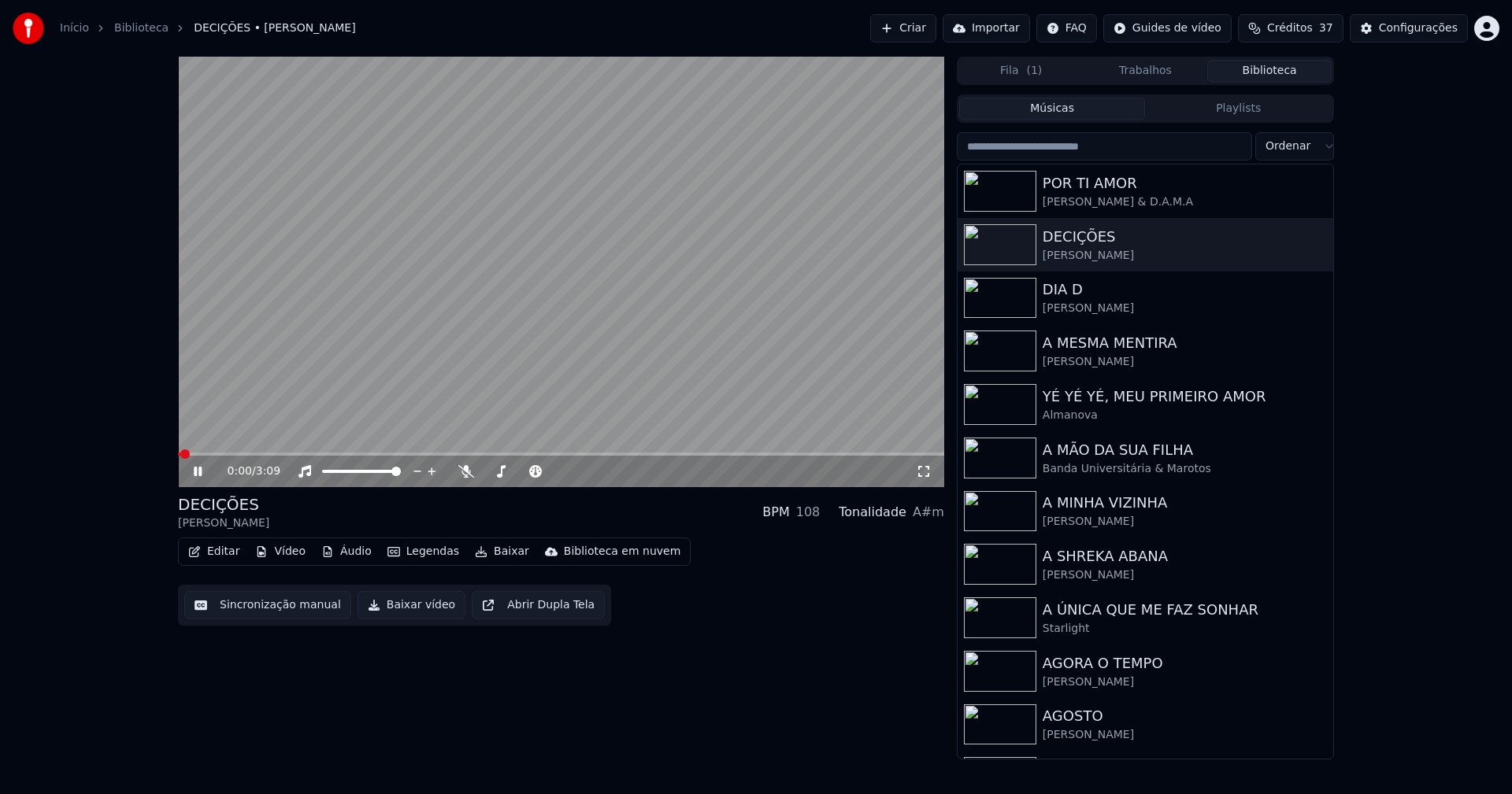
click at [192, 474] on icon at bounding box center [209, 471] width 37 height 13
click at [394, 612] on button "Baixar vídeo" at bounding box center [412, 605] width 108 height 29
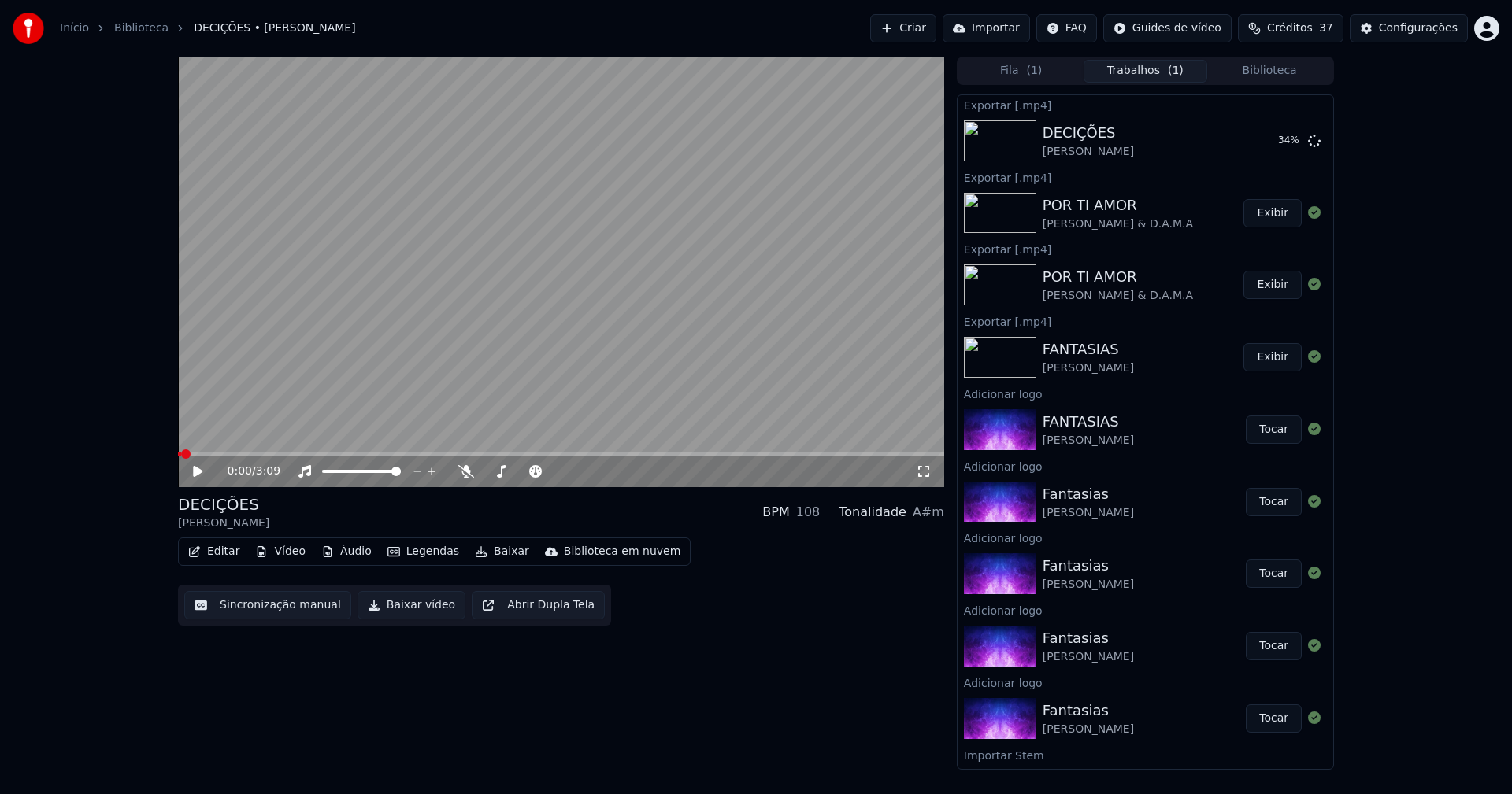
click at [1269, 72] on button "Biblioteca" at bounding box center [1269, 71] width 125 height 23
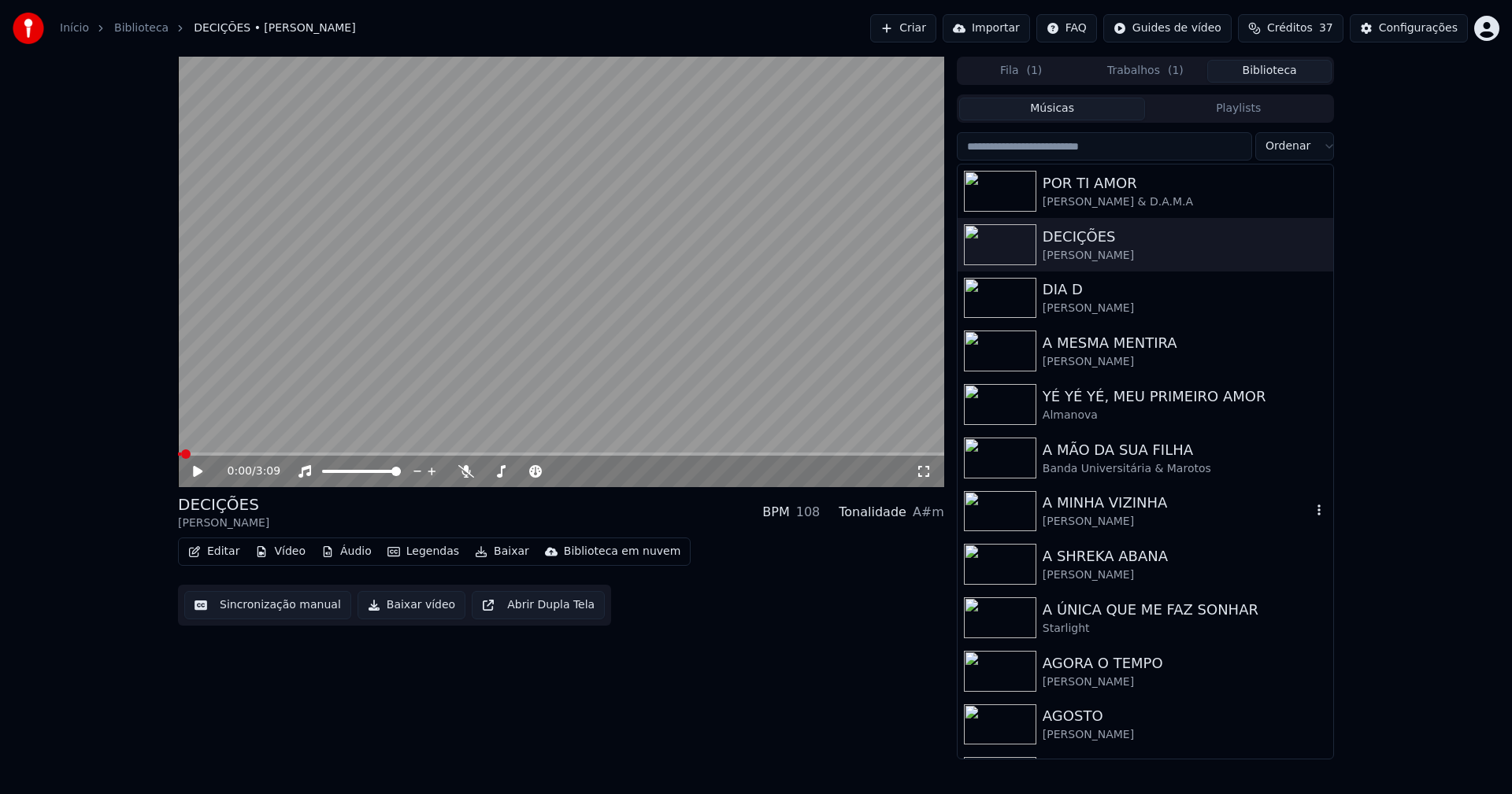
scroll to position [79, 0]
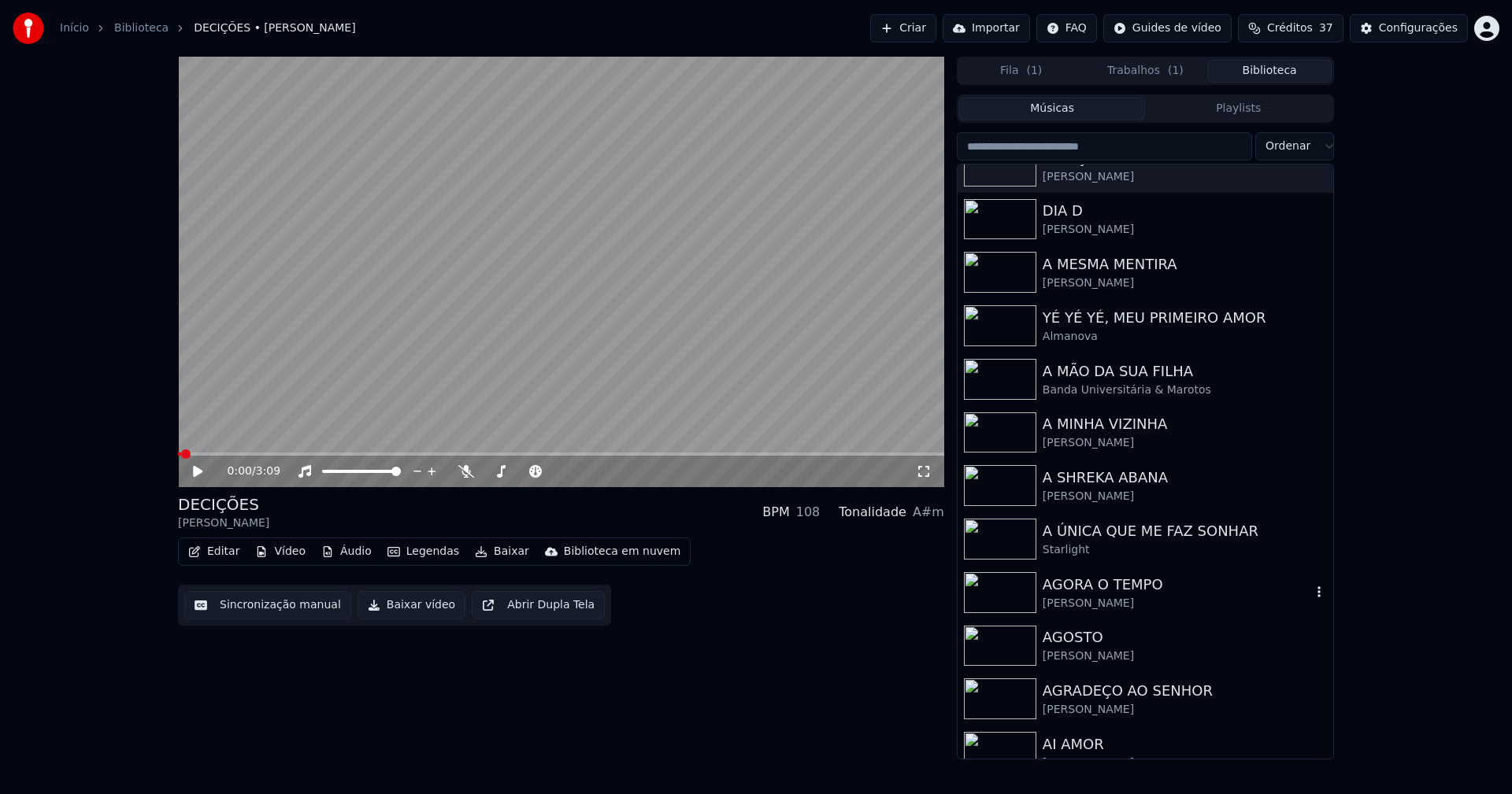
click at [1109, 579] on div "AGORA O TEMPO" at bounding box center [1176, 585] width 268 height 22
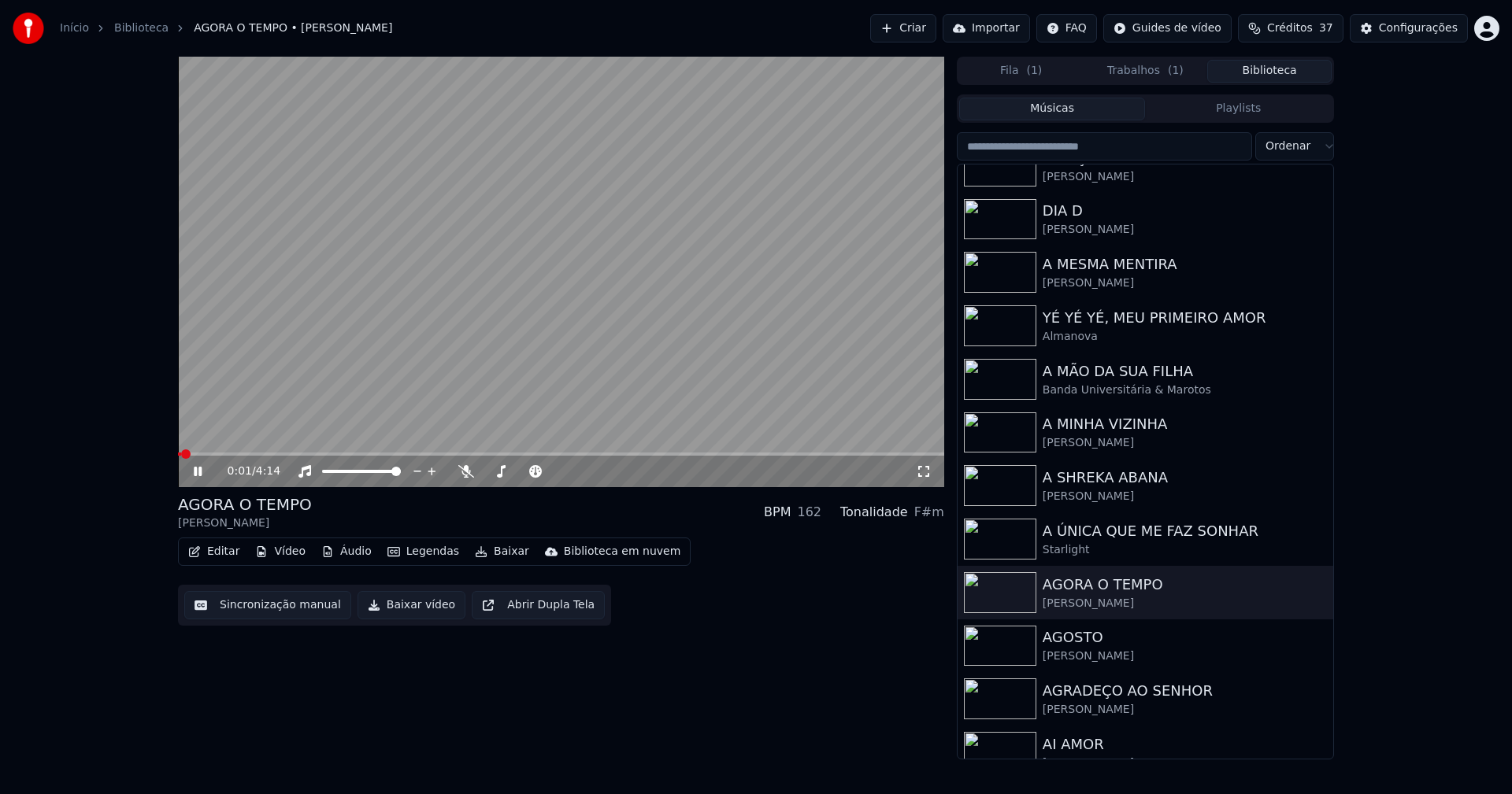
click at [180, 453] on span at bounding box center [178, 454] width 3 height 3
click at [178, 453] on div "0:02 / 4:14 AGORA O TEMPO [PERSON_NAME] BPM 162 Tonalidade F#m Editar Vídeo Áud…" at bounding box center [756, 408] width 1181 height 702
click at [179, 453] on span at bounding box center [178, 454] width 3 height 3
click at [230, 550] on button "Editar" at bounding box center [214, 552] width 64 height 22
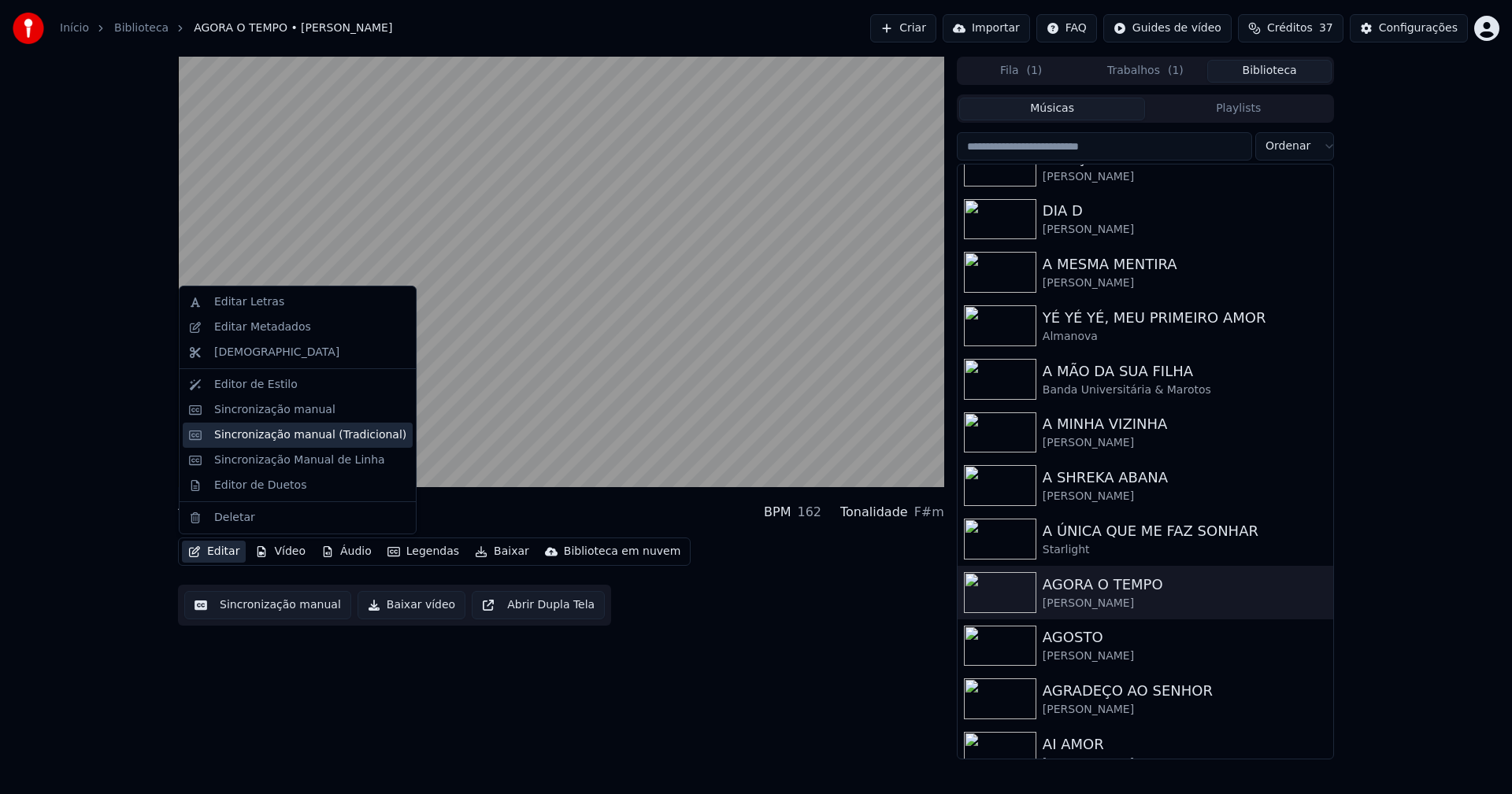
click at [266, 439] on div "Sincronização manual (Tradicional)" at bounding box center [311, 434] width 192 height 16
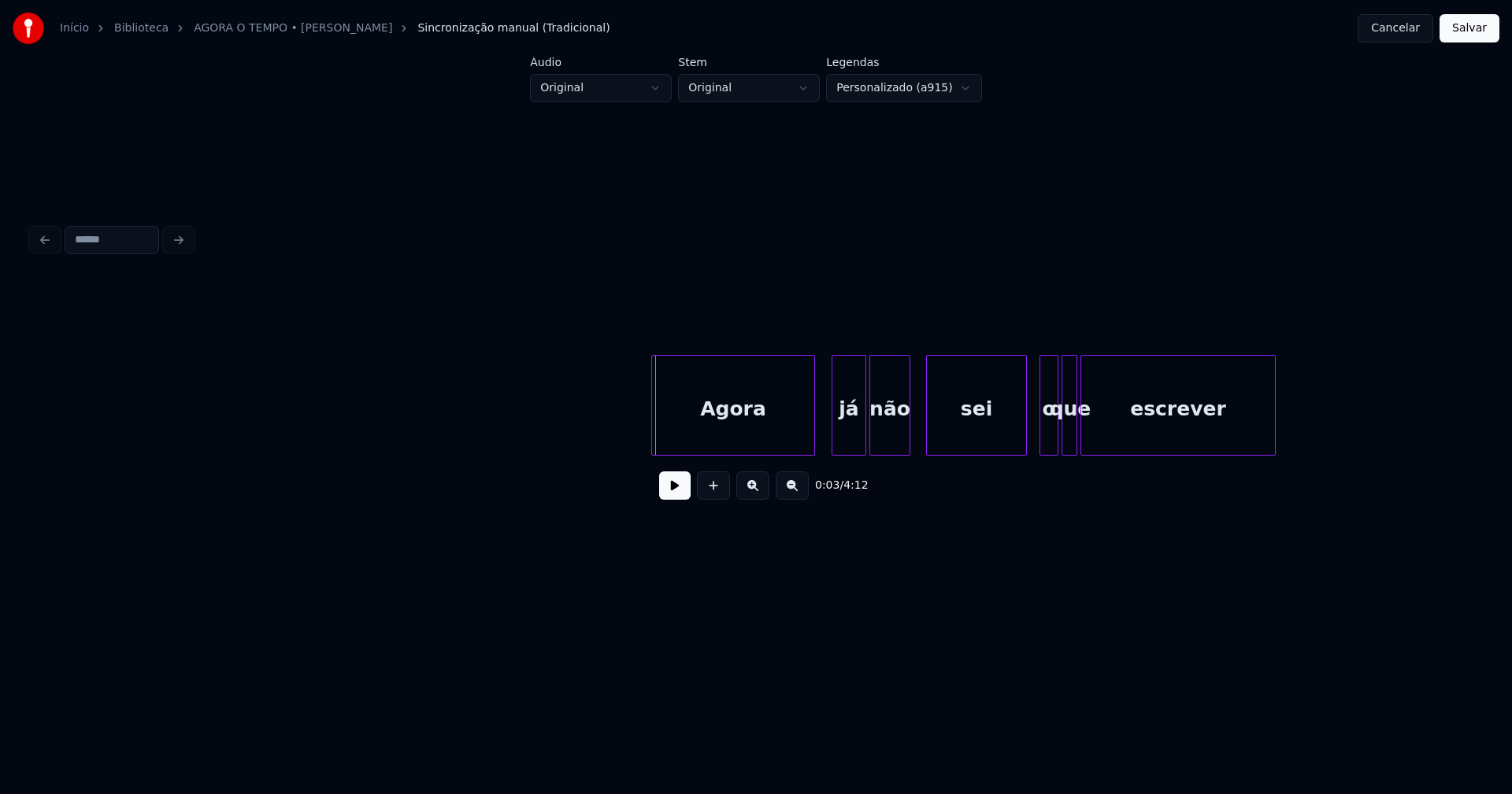
click at [743, 430] on div "Agora" at bounding box center [732, 409] width 162 height 107
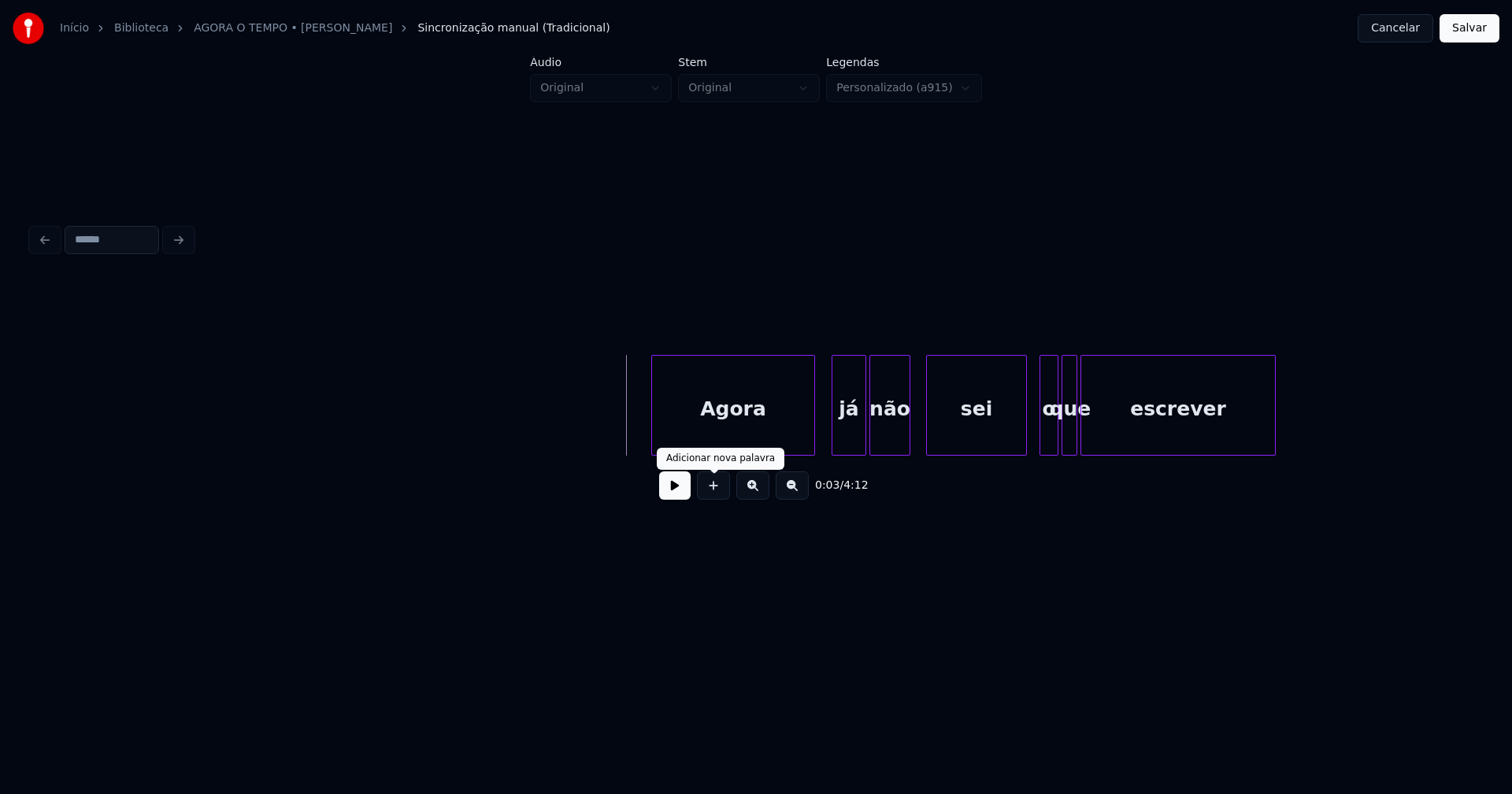
click at [679, 496] on button at bounding box center [675, 485] width 31 height 29
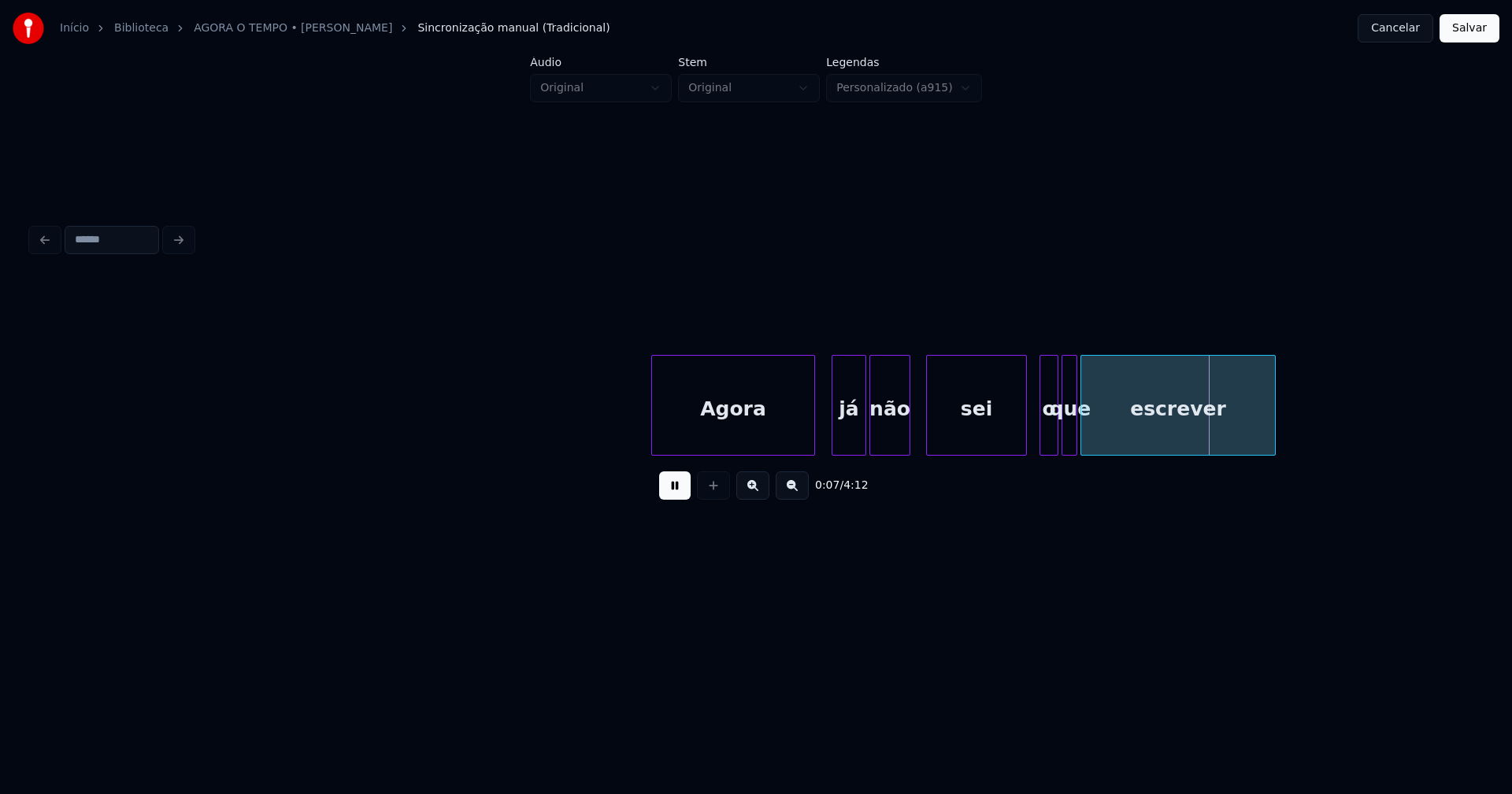
click at [942, 430] on div at bounding box center [943, 405] width 5 height 99
click at [937, 421] on div at bounding box center [935, 405] width 5 height 99
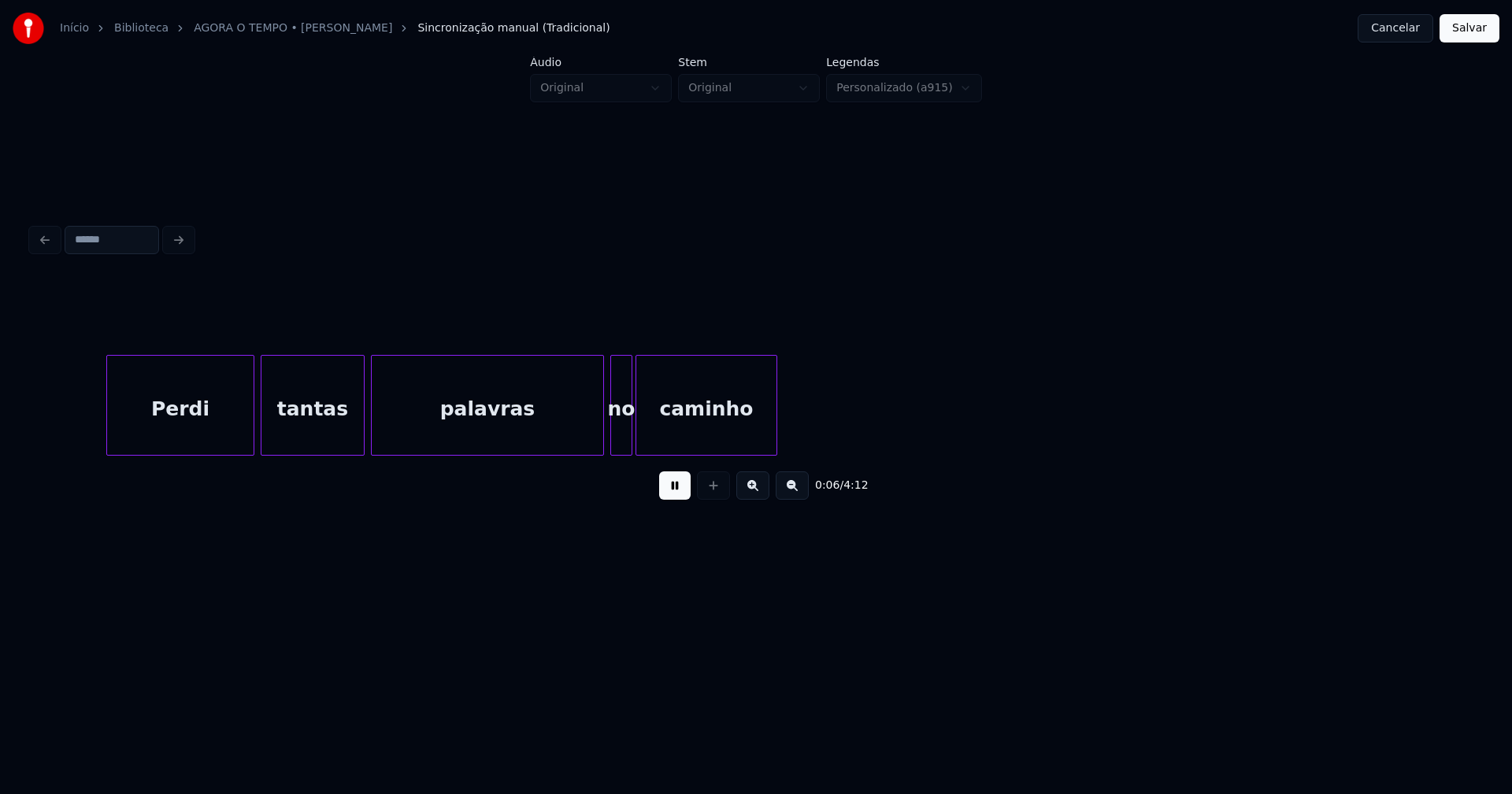
scroll to position [0, 998]
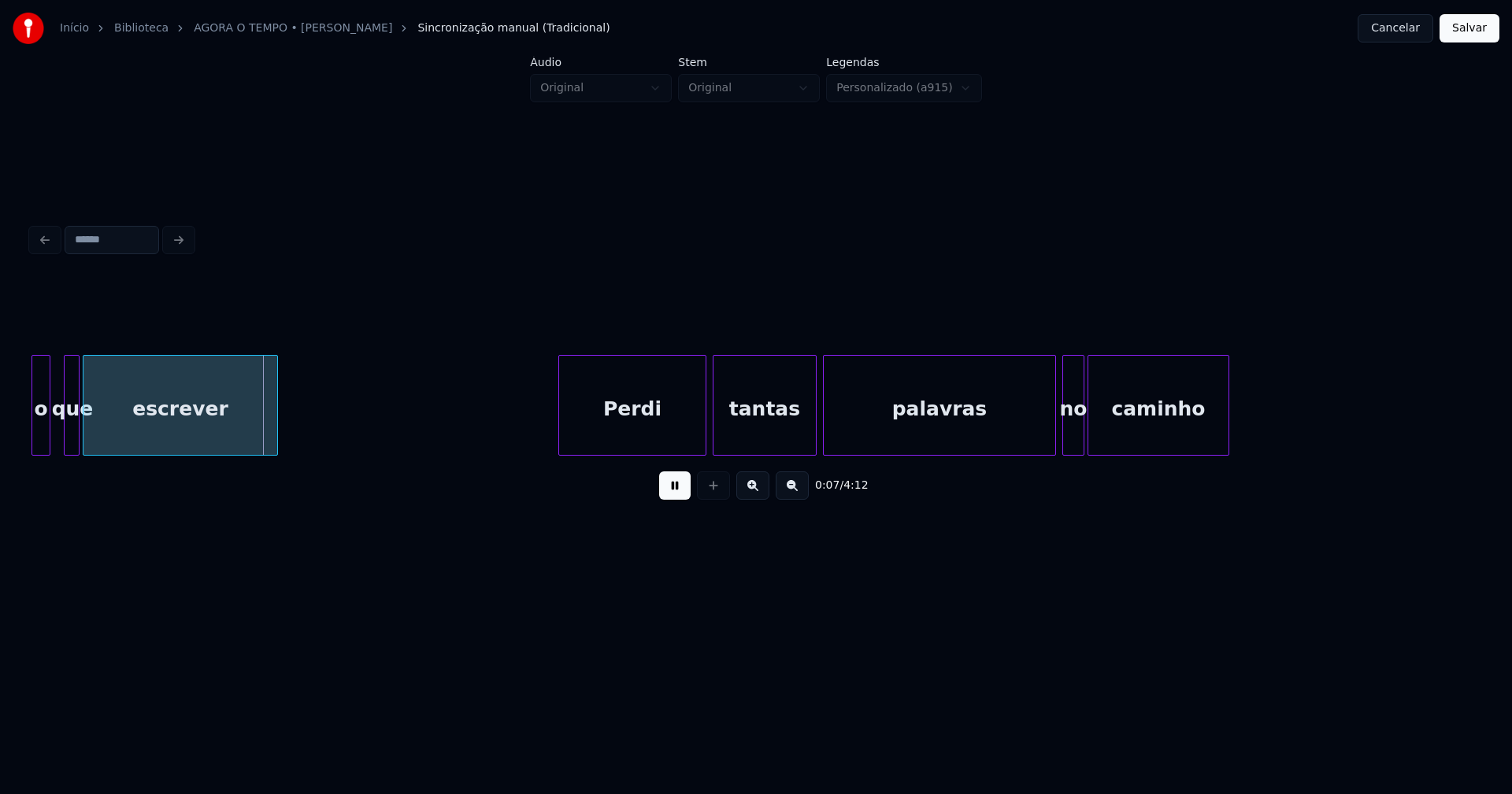
click at [687, 495] on button at bounding box center [675, 485] width 31 height 29
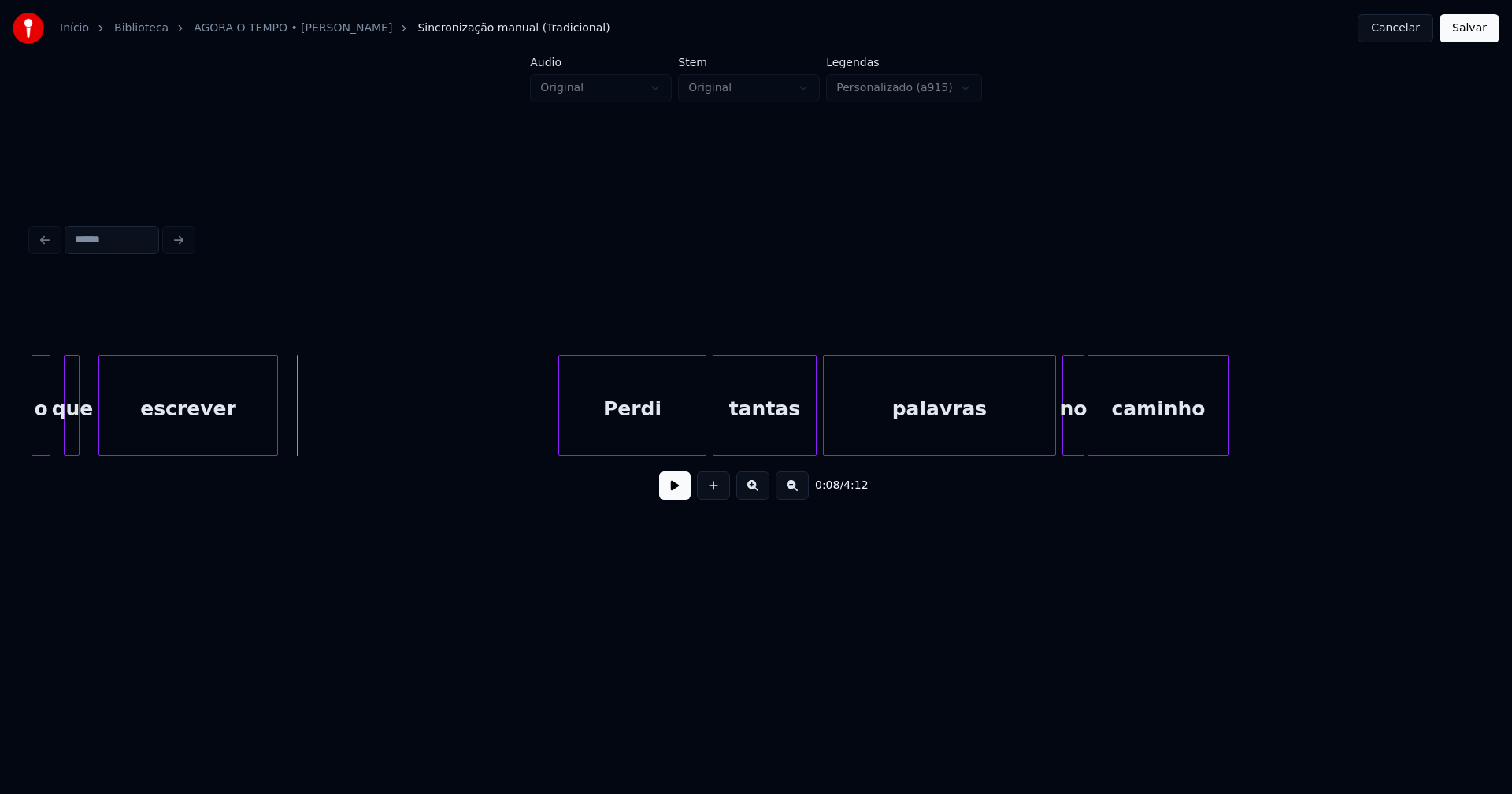
click at [101, 434] on div at bounding box center [101, 405] width 5 height 99
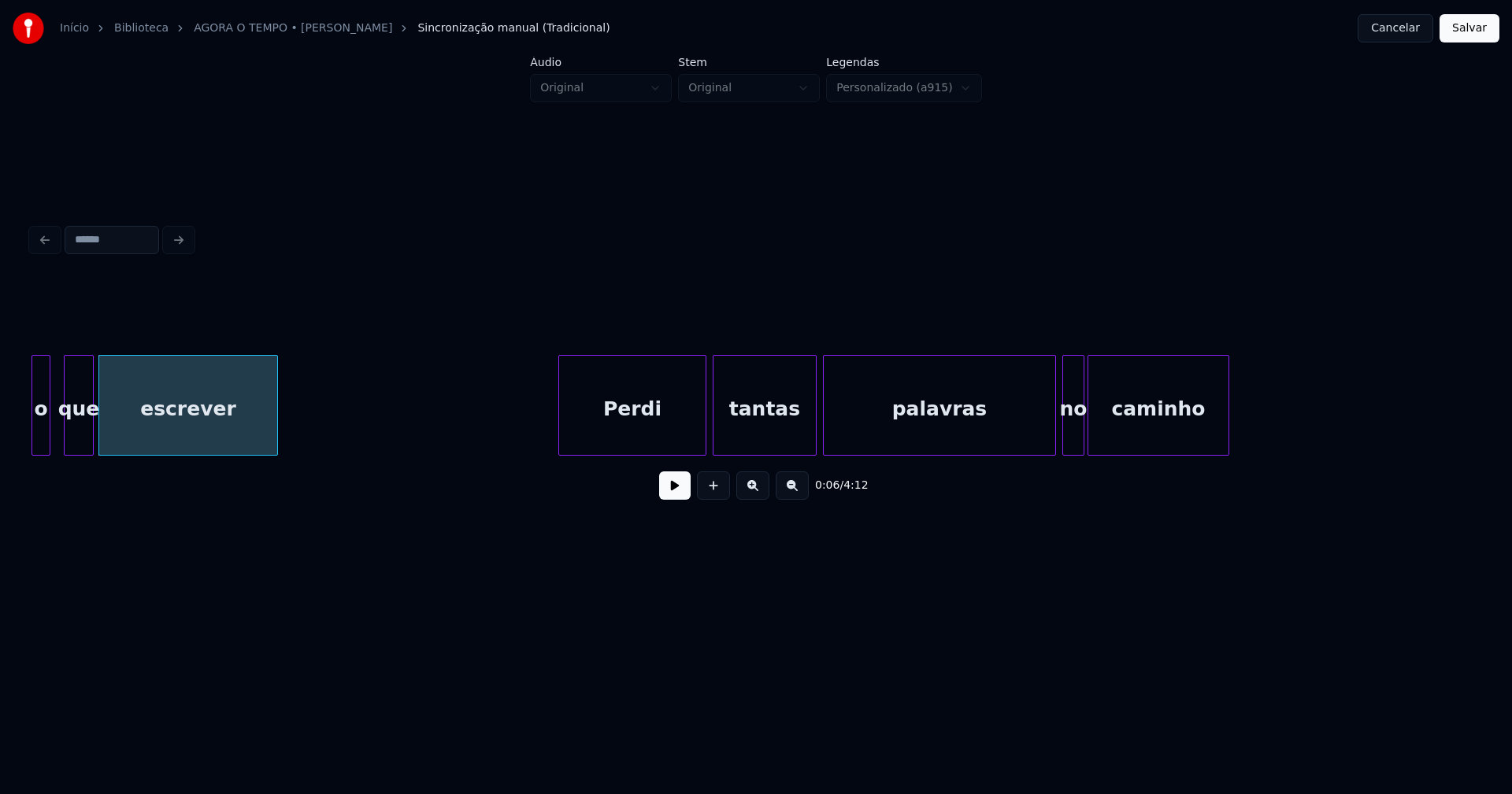
click at [91, 431] on div at bounding box center [90, 405] width 5 height 99
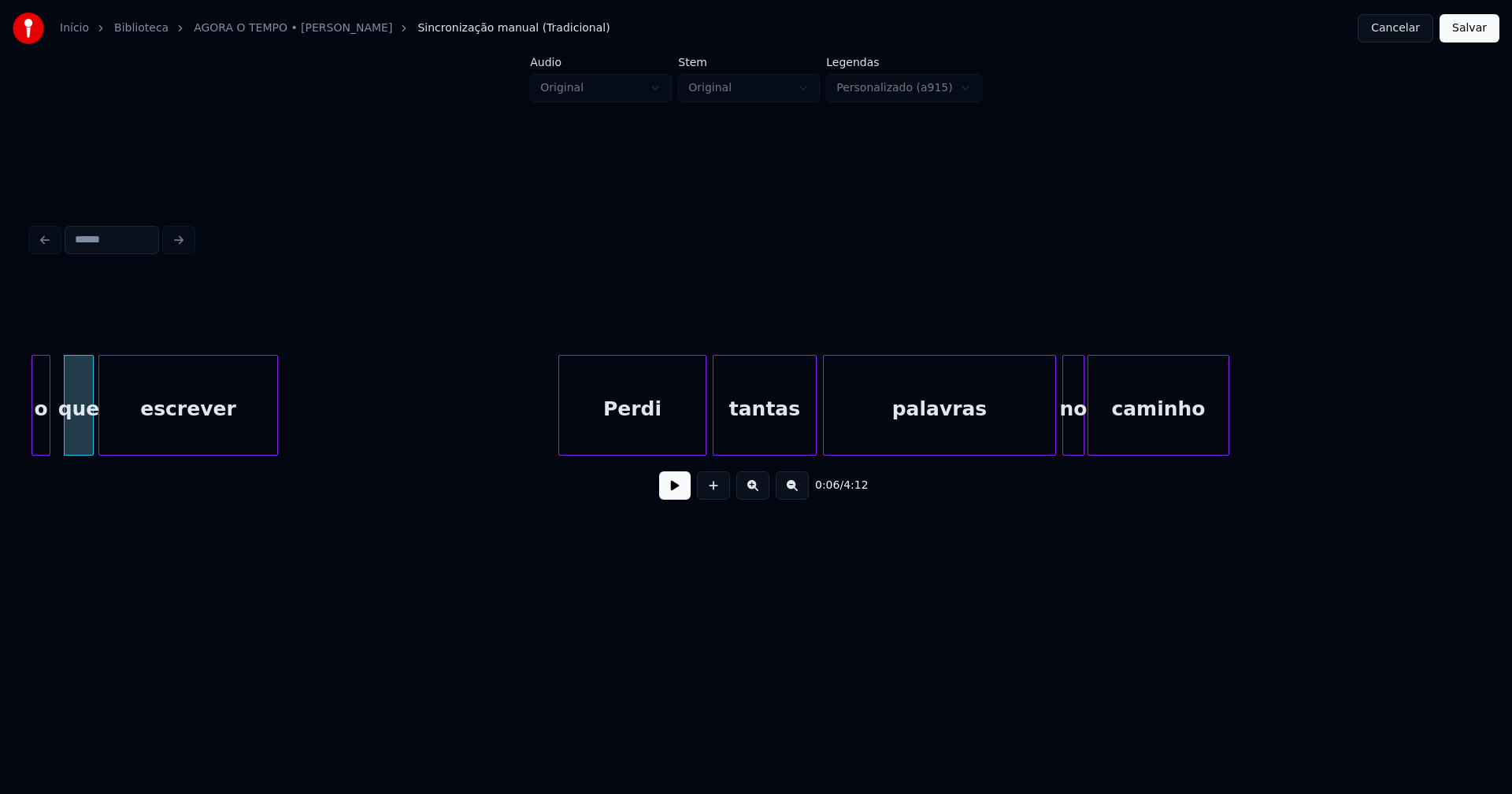
click at [1466, 18] on button "Salvar" at bounding box center [1469, 28] width 60 height 29
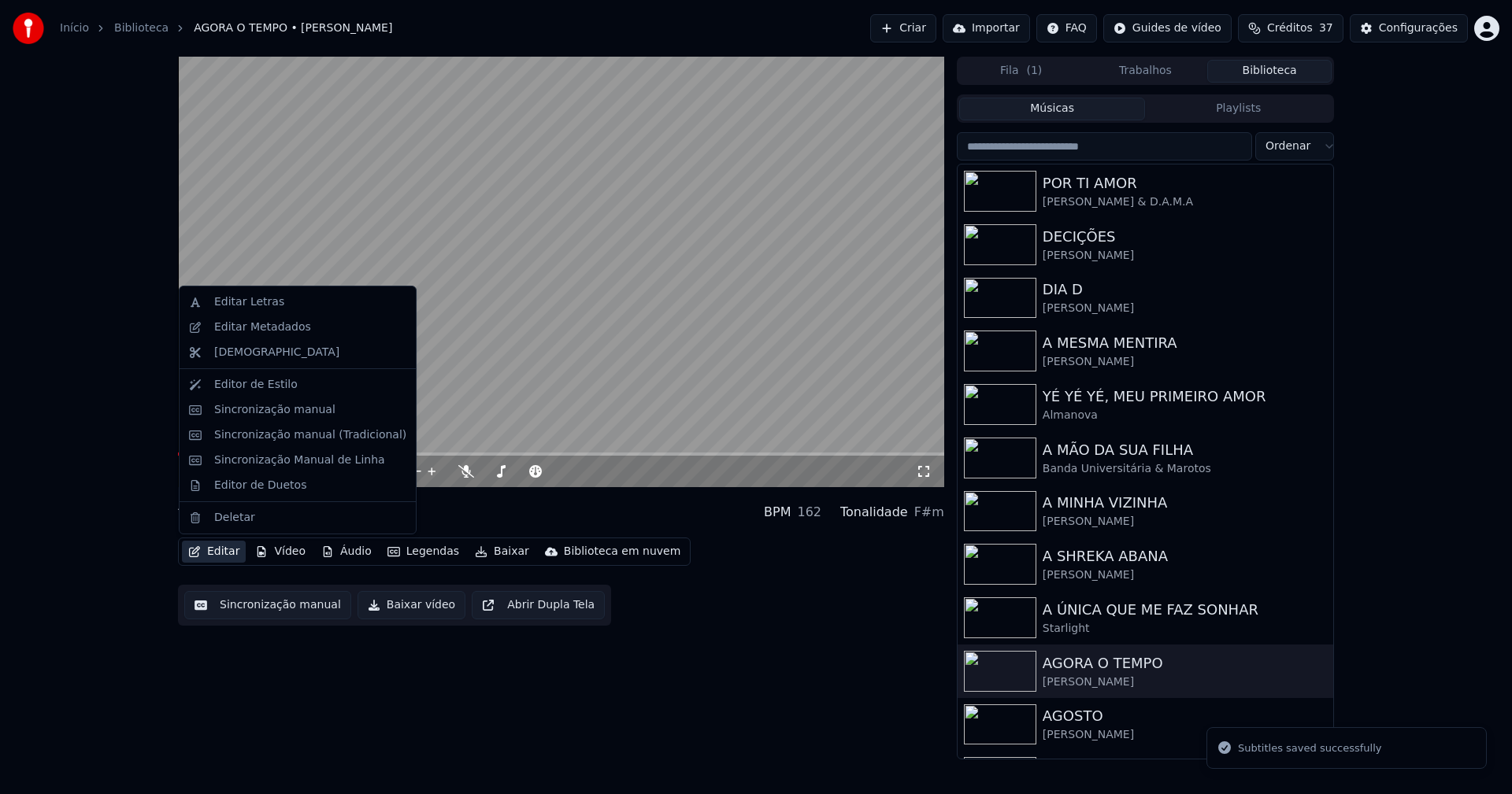
click at [229, 555] on button "Editar" at bounding box center [214, 552] width 64 height 22
click at [298, 439] on div "Sincronização manual (Tradicional)" at bounding box center [311, 434] width 192 height 16
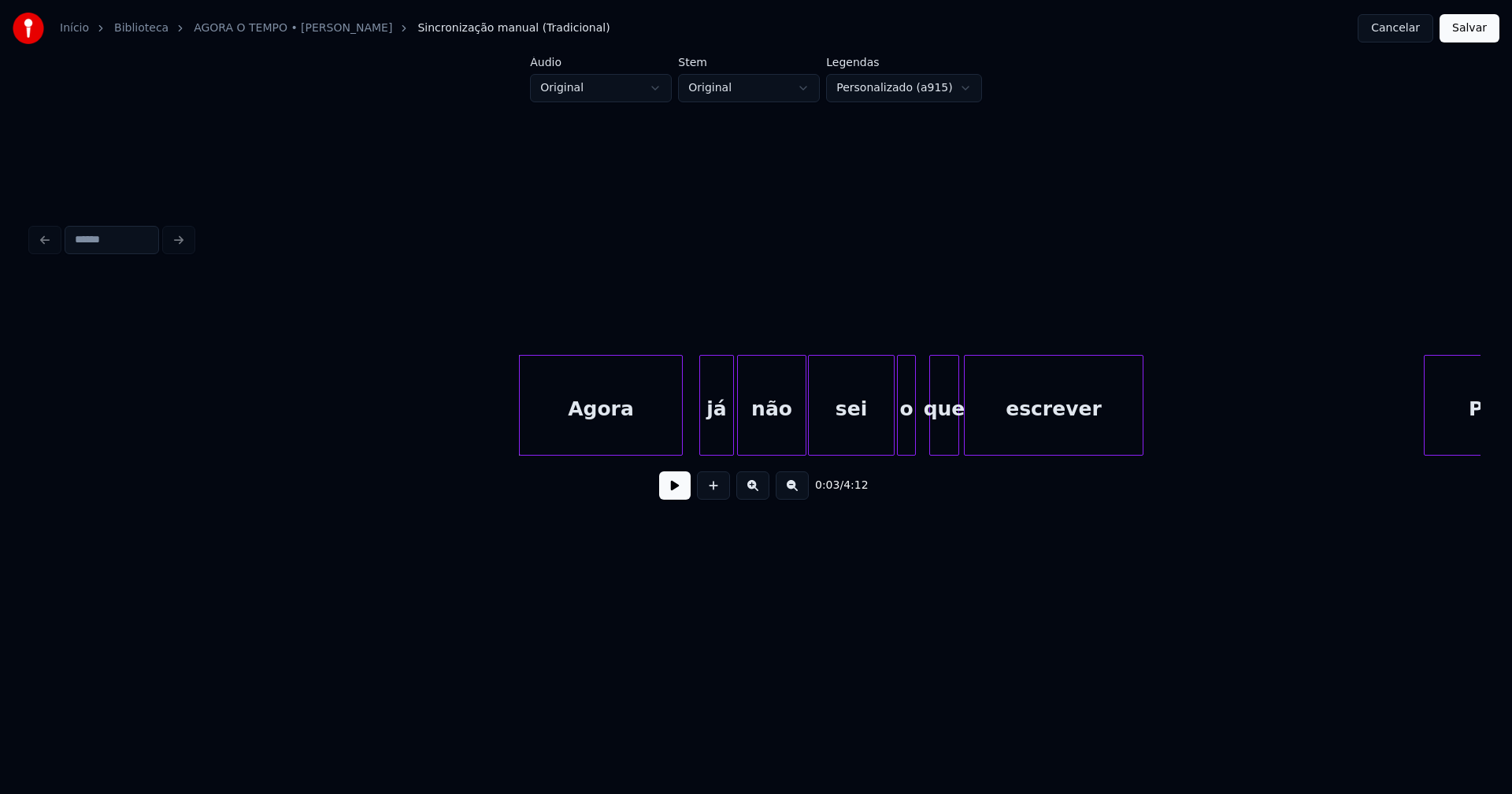
scroll to position [0, 177]
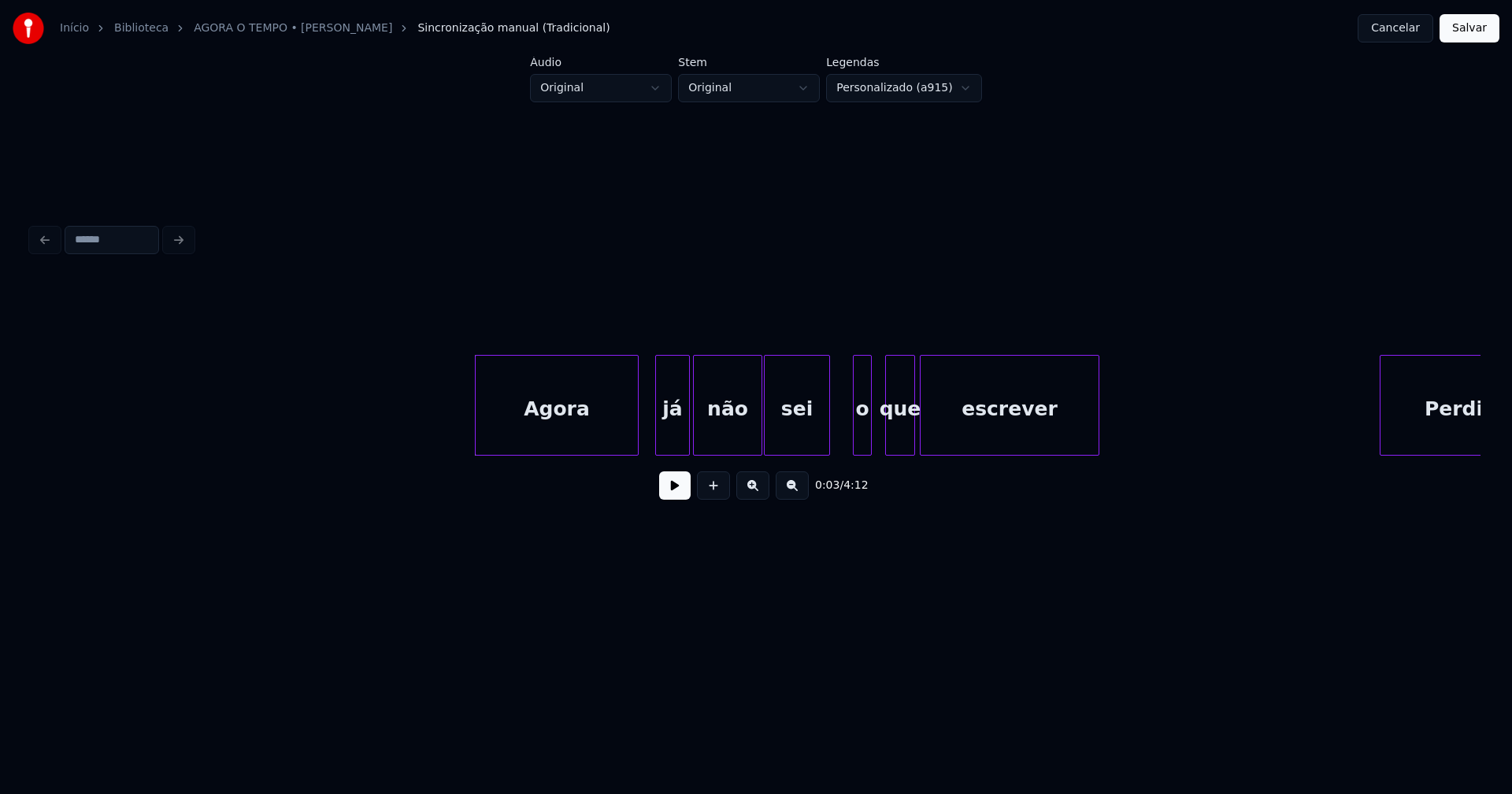
click at [829, 454] on div "Agora já não sei o que escrever Perdi" at bounding box center [756, 405] width 1449 height 101
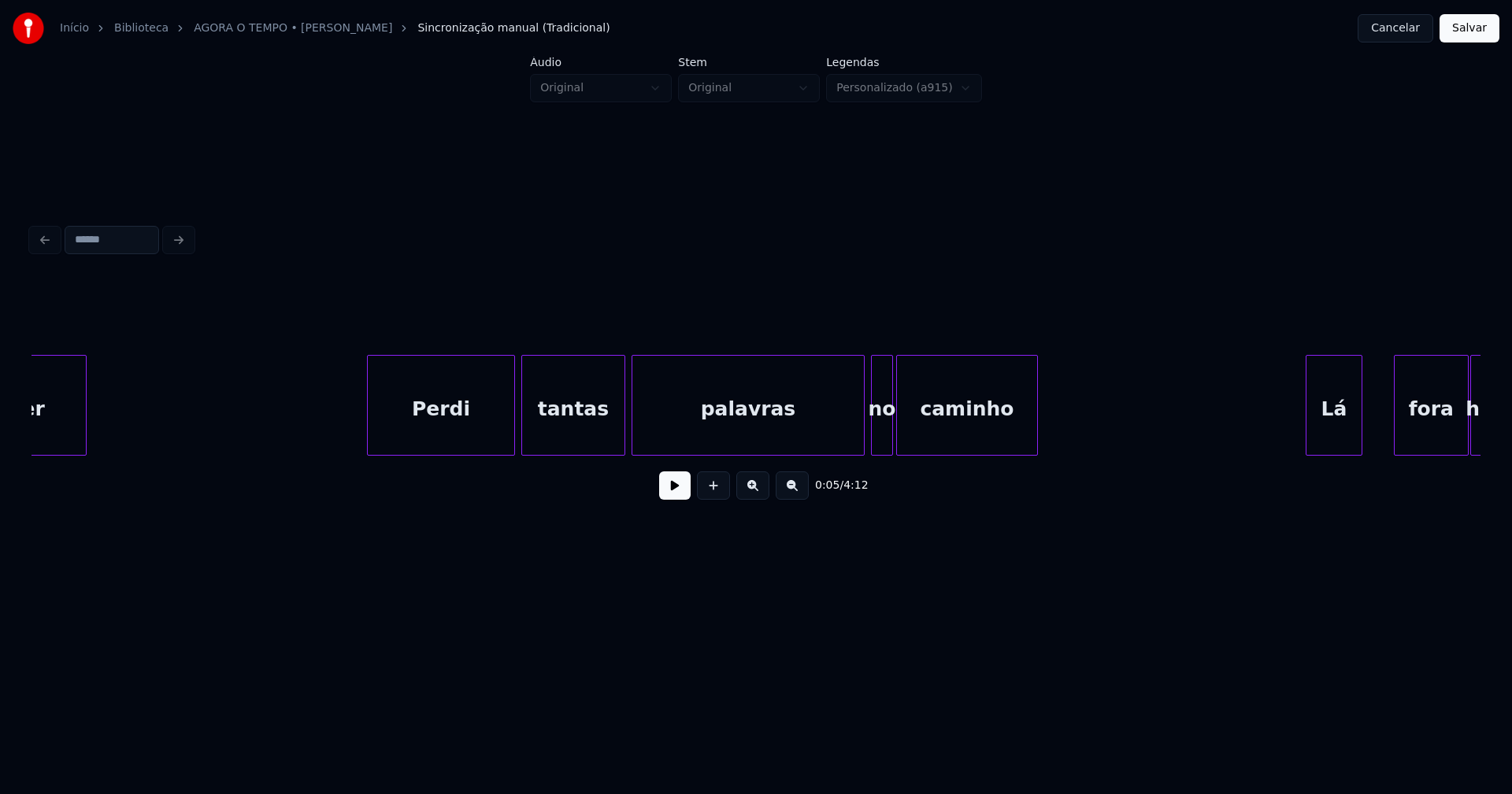
scroll to position [0, 1233]
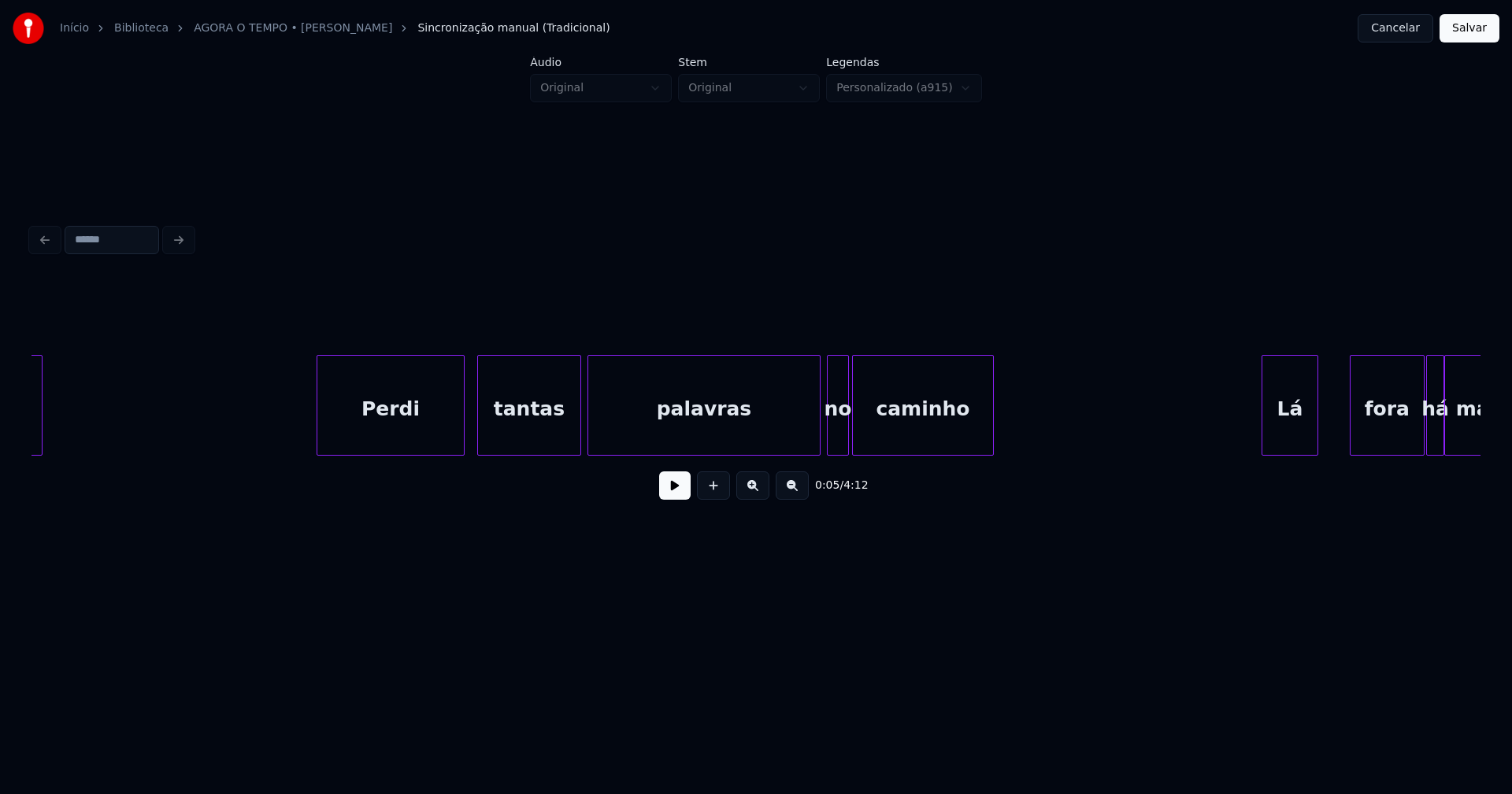
click at [425, 427] on div "Perdi" at bounding box center [390, 409] width 146 height 107
click at [573, 439] on div at bounding box center [572, 405] width 5 height 99
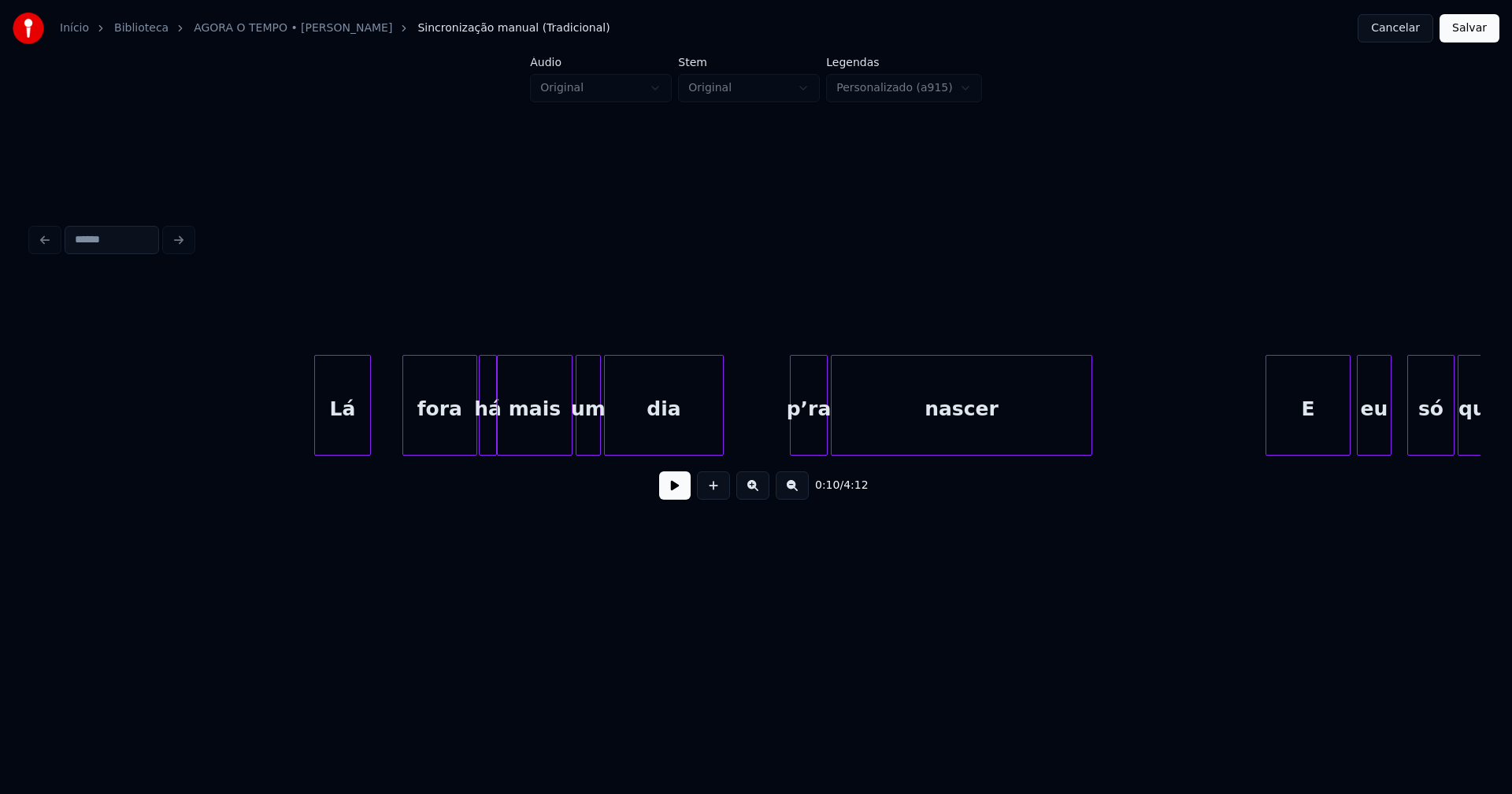
scroll to position [0, 2290]
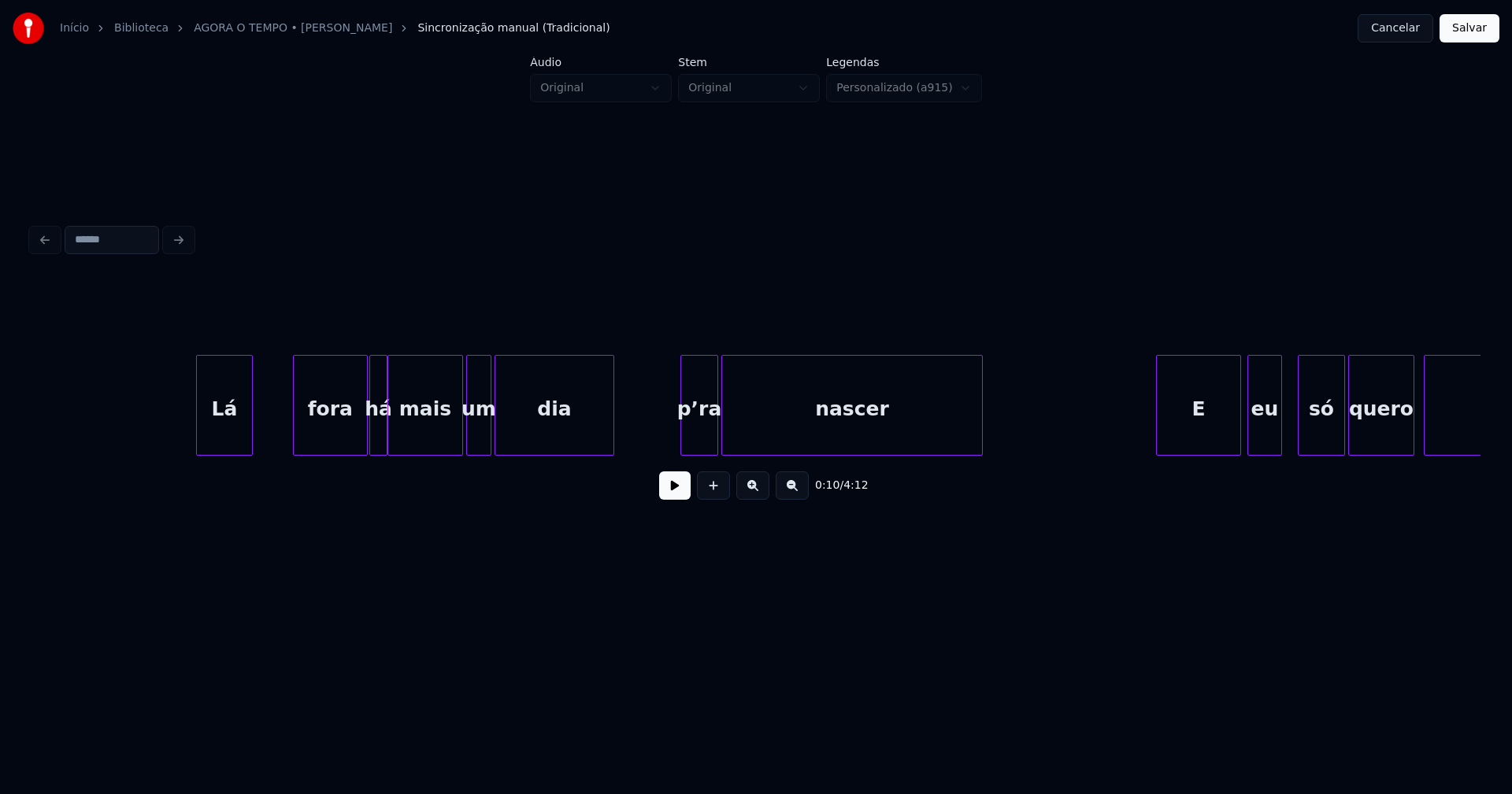
click at [230, 442] on div "Lá" at bounding box center [225, 409] width 55 height 107
click at [175, 445] on div at bounding box center [177, 405] width 5 height 99
drag, startPoint x: 138, startPoint y: 420, endPoint x: 535, endPoint y: 477, distance: 401.1
click at [686, 492] on button at bounding box center [675, 485] width 31 height 29
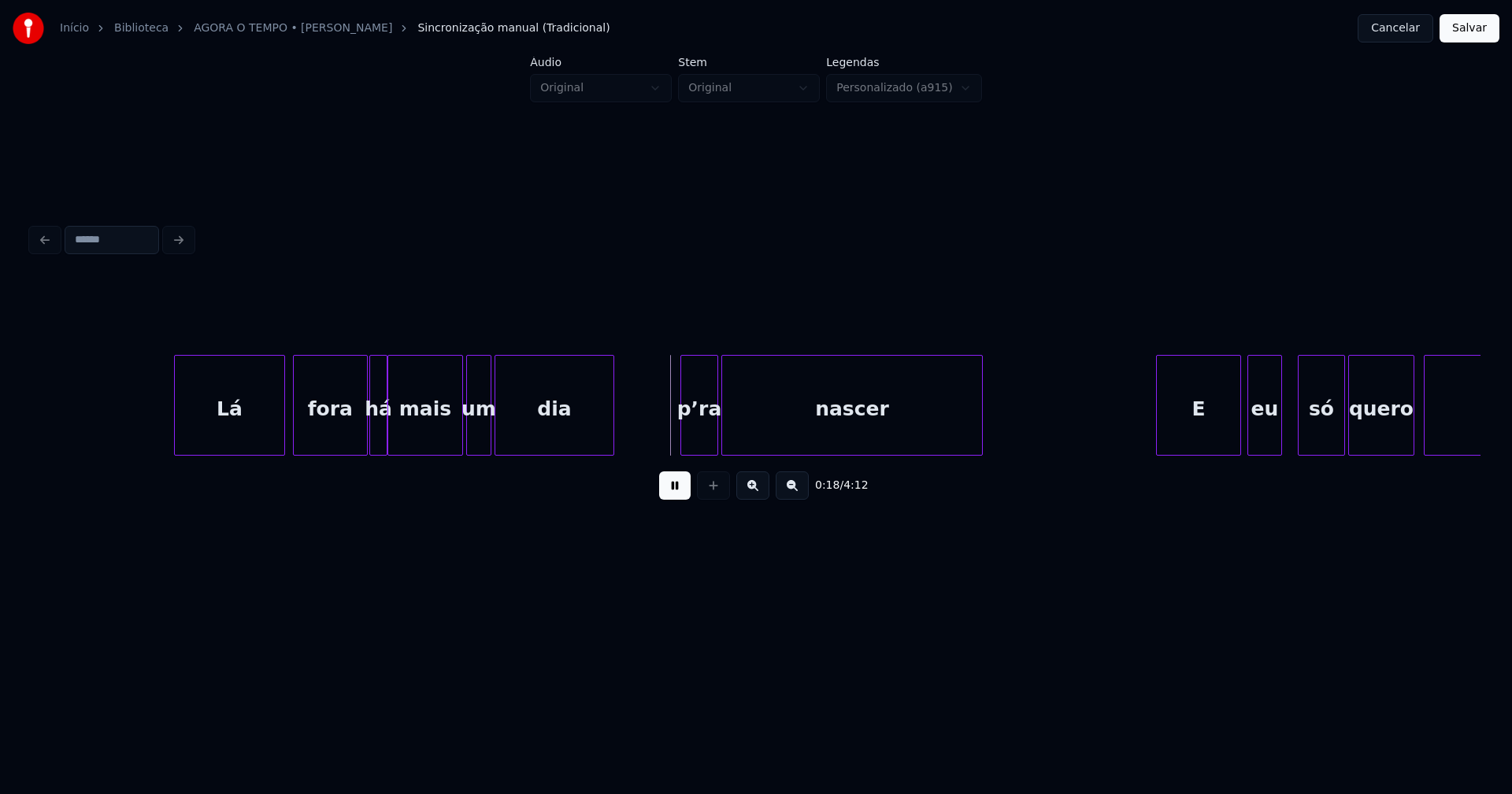
click at [282, 431] on div at bounding box center [281, 405] width 5 height 99
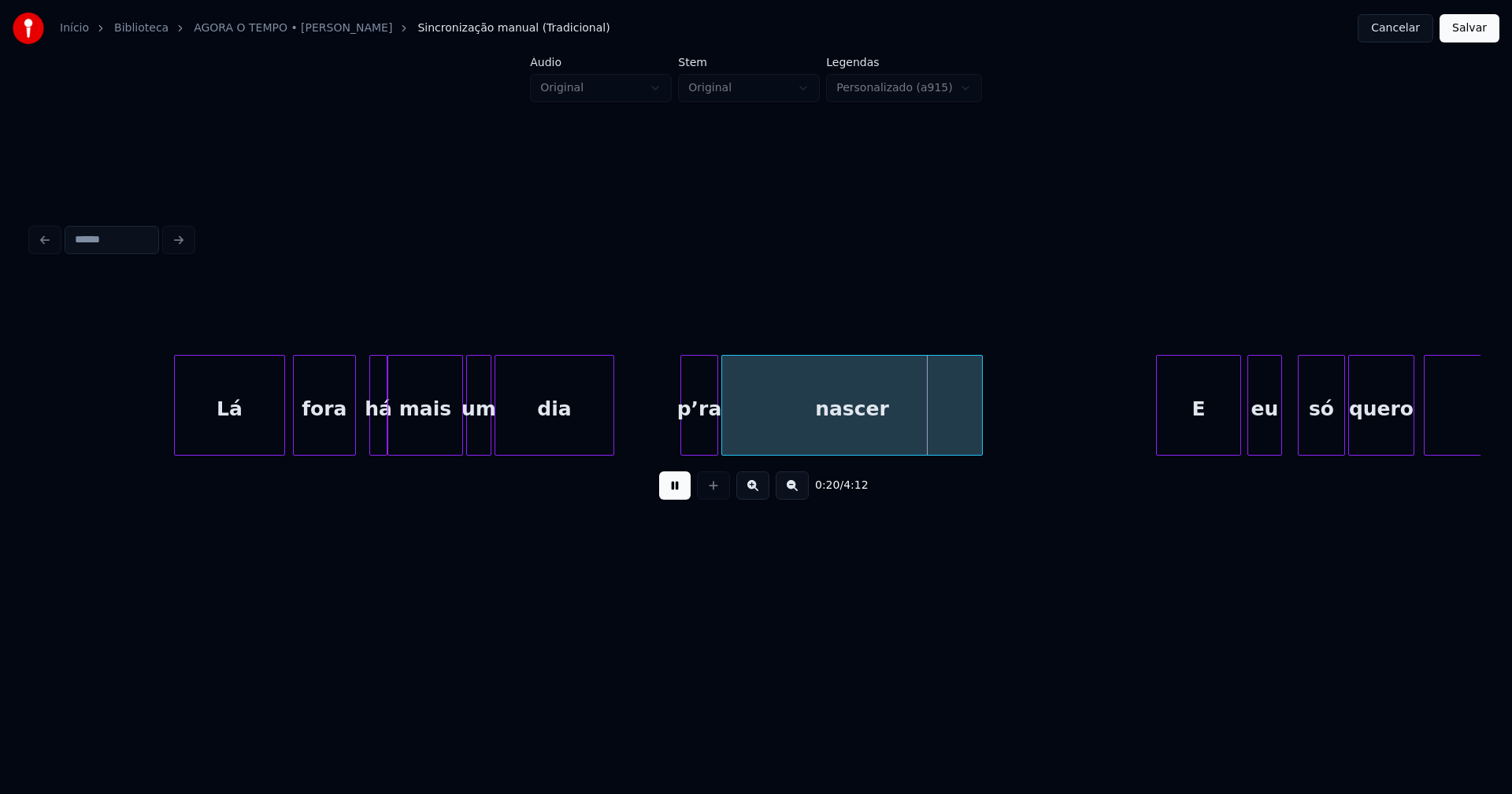
click at [352, 440] on div at bounding box center [352, 405] width 5 height 99
click at [367, 441] on div "há" at bounding box center [368, 409] width 17 height 107
click at [449, 445] on div at bounding box center [449, 405] width 5 height 99
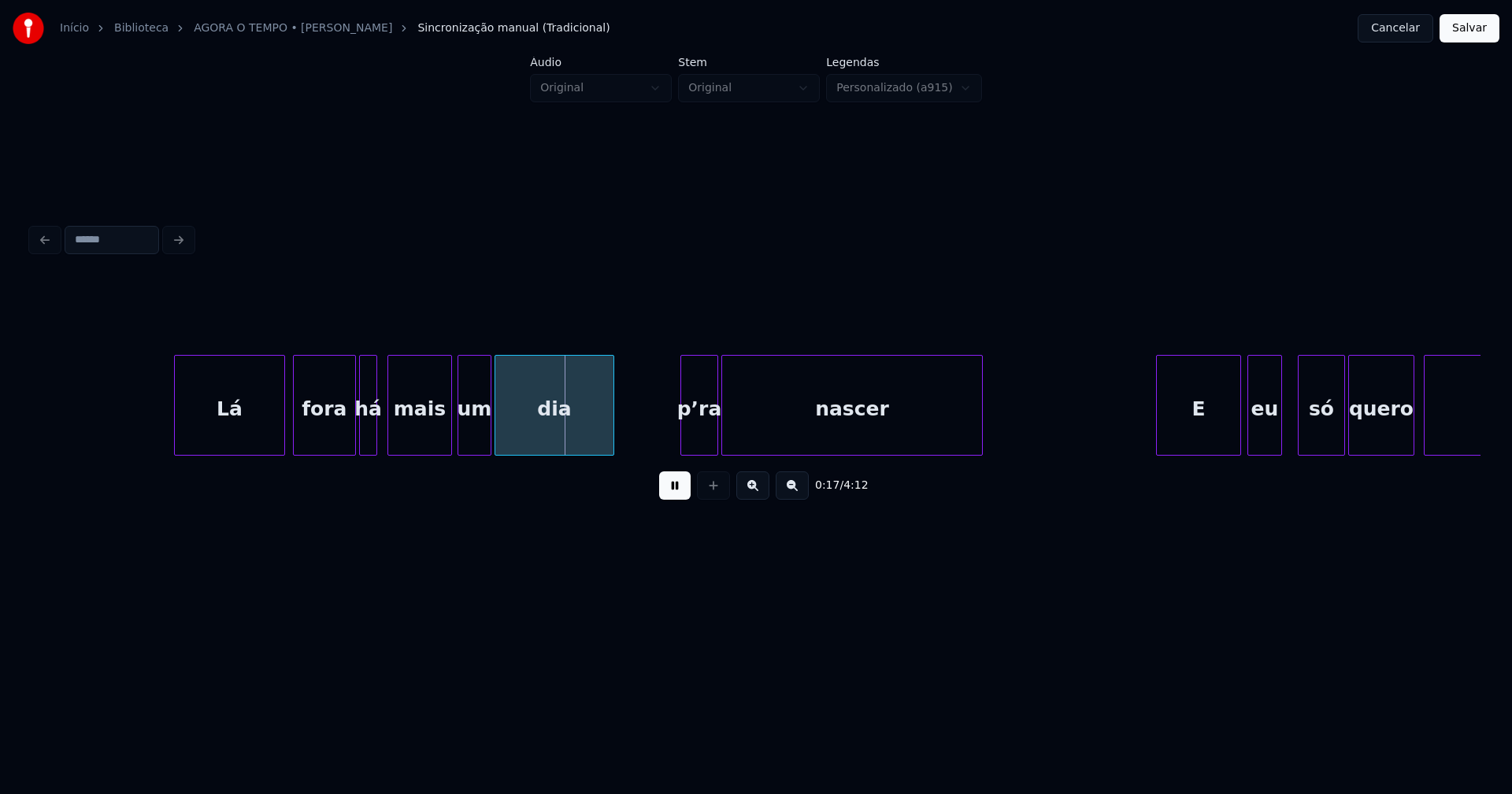
click at [461, 446] on div at bounding box center [461, 405] width 5 height 99
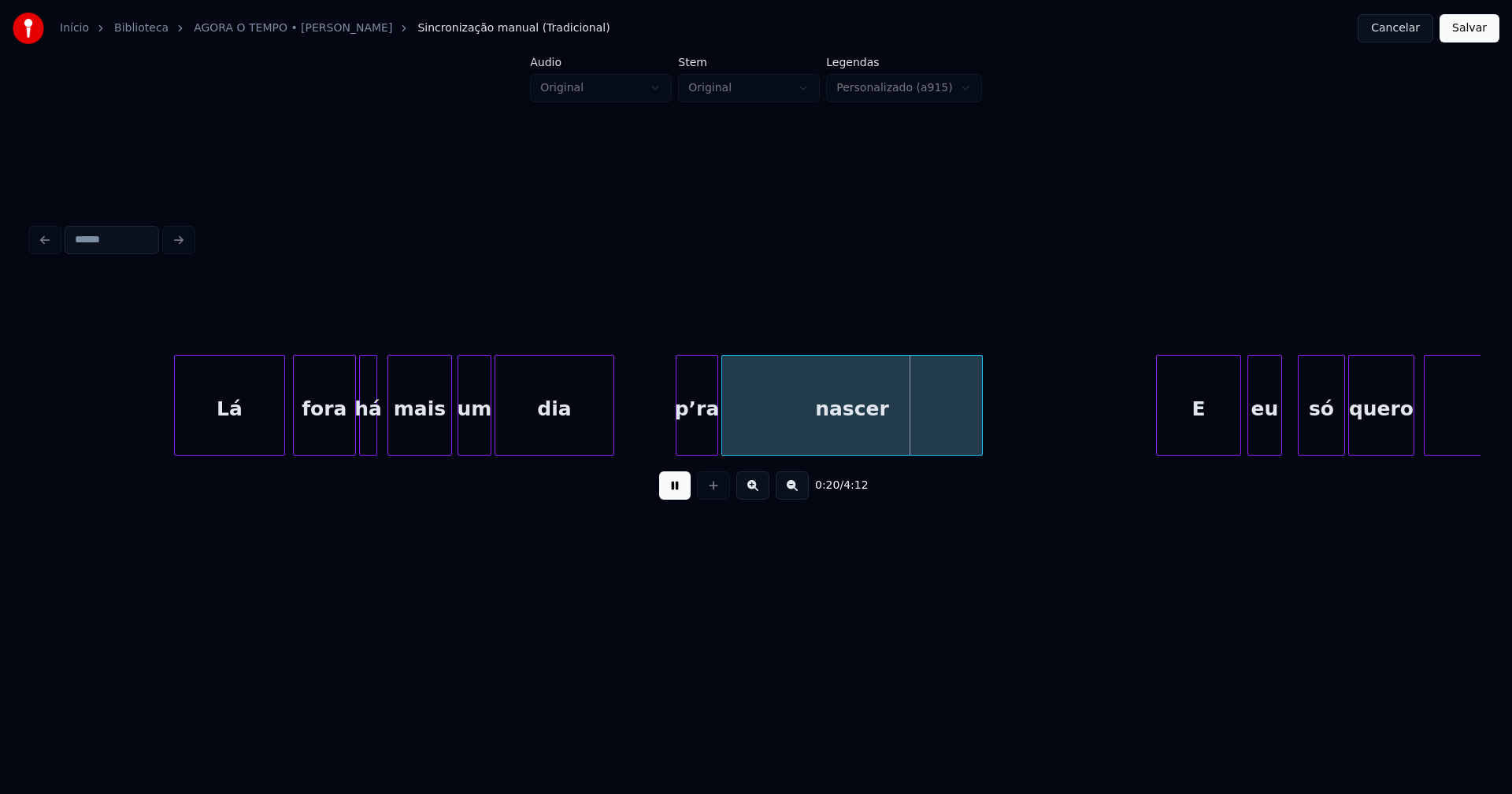
click at [676, 441] on div at bounding box center [678, 405] width 5 height 99
click at [695, 437] on div "p’ra" at bounding box center [696, 409] width 41 height 107
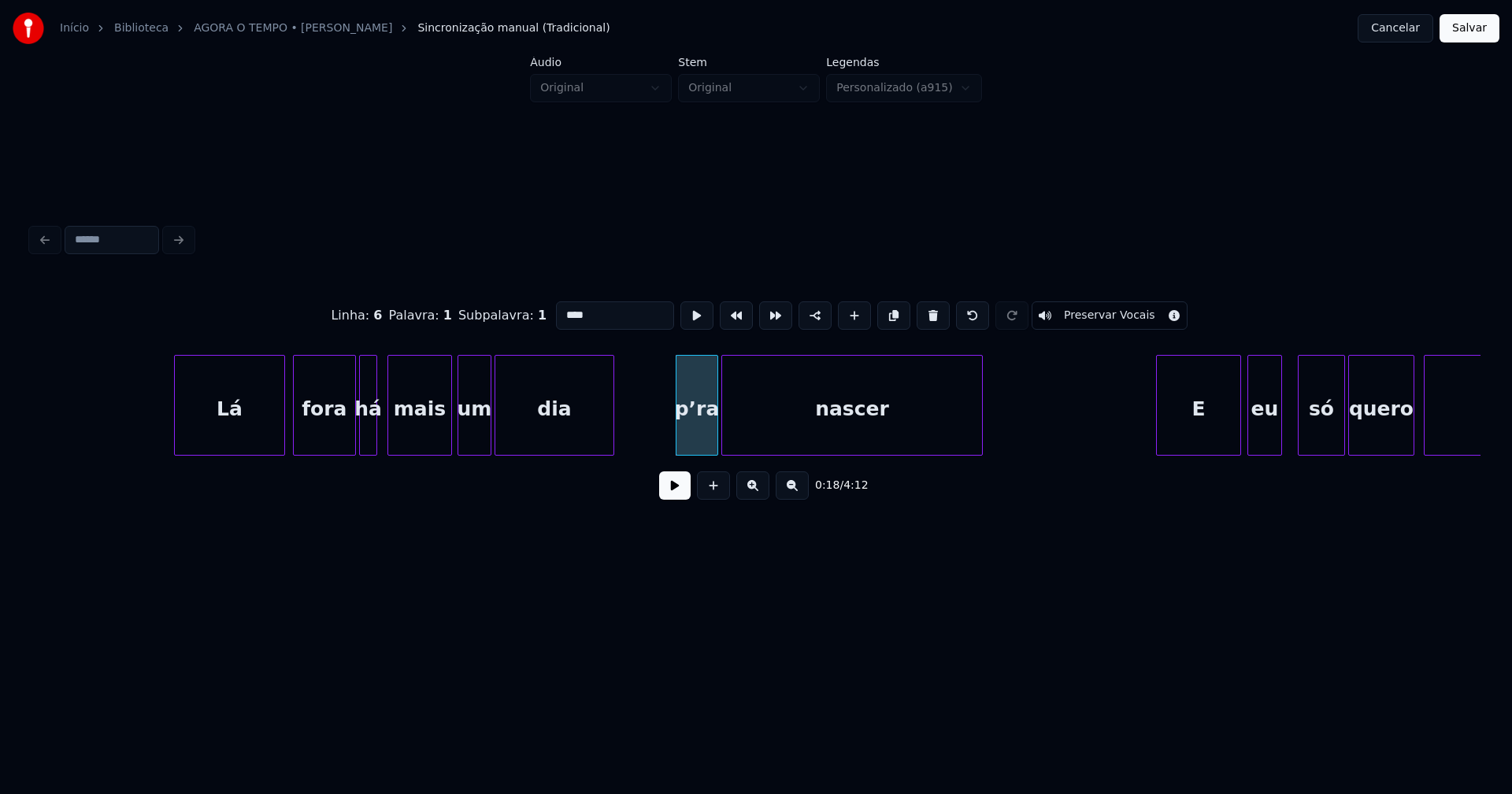
click at [684, 495] on button at bounding box center [675, 485] width 31 height 29
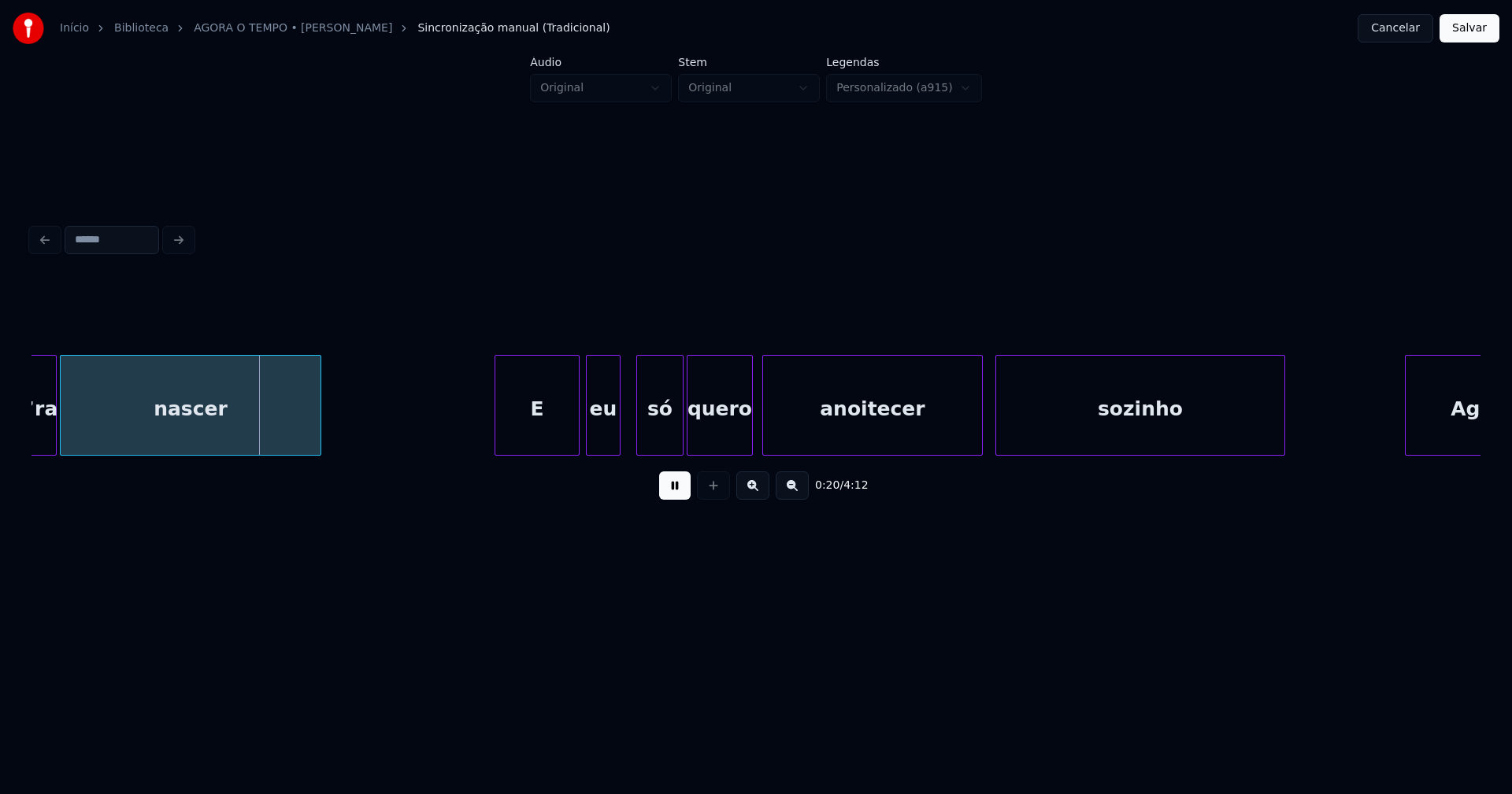
scroll to position [0, 3061]
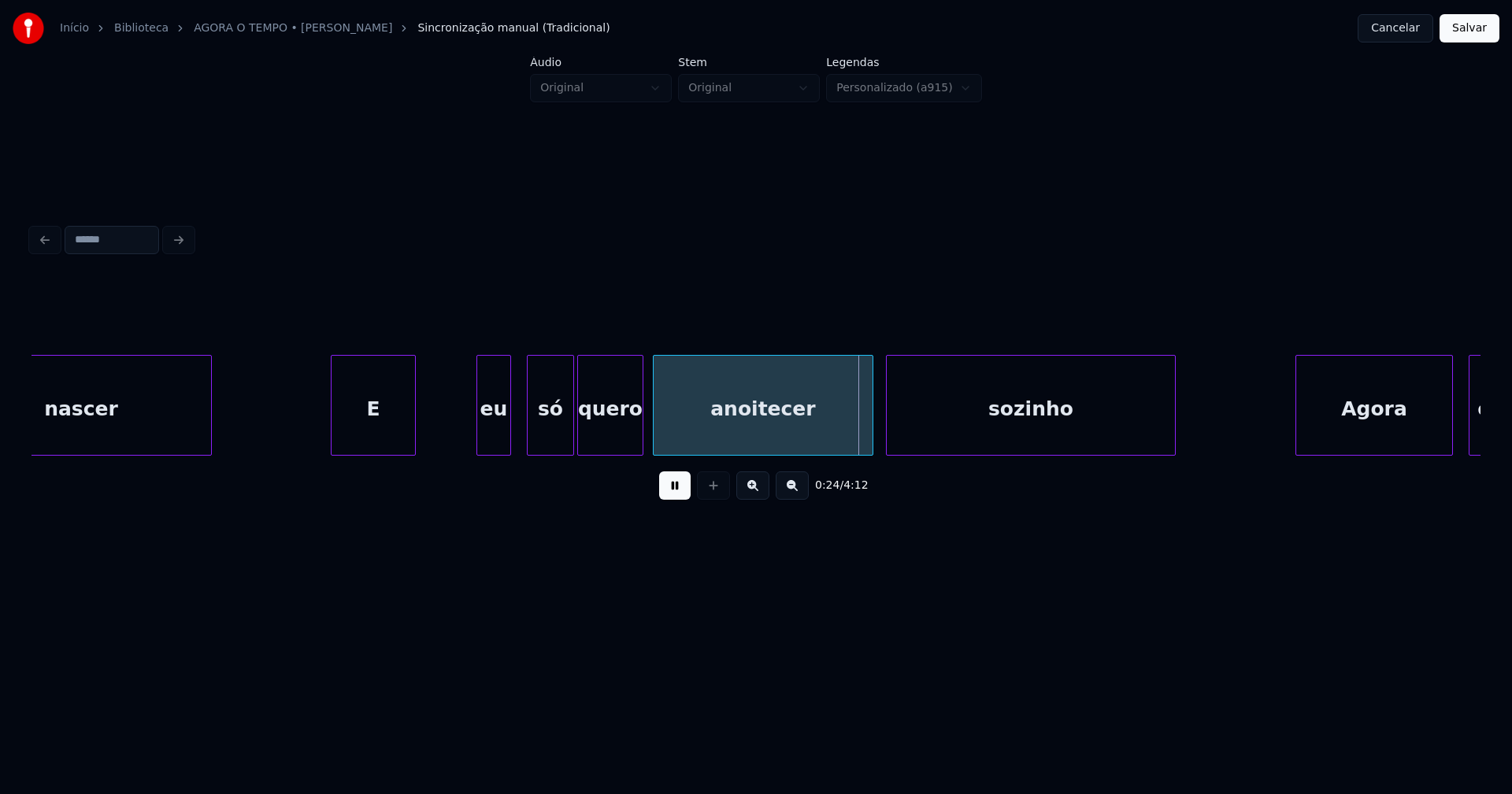
click at [348, 437] on div "E" at bounding box center [373, 409] width 83 height 107
click at [452, 427] on div at bounding box center [452, 405] width 5 height 99
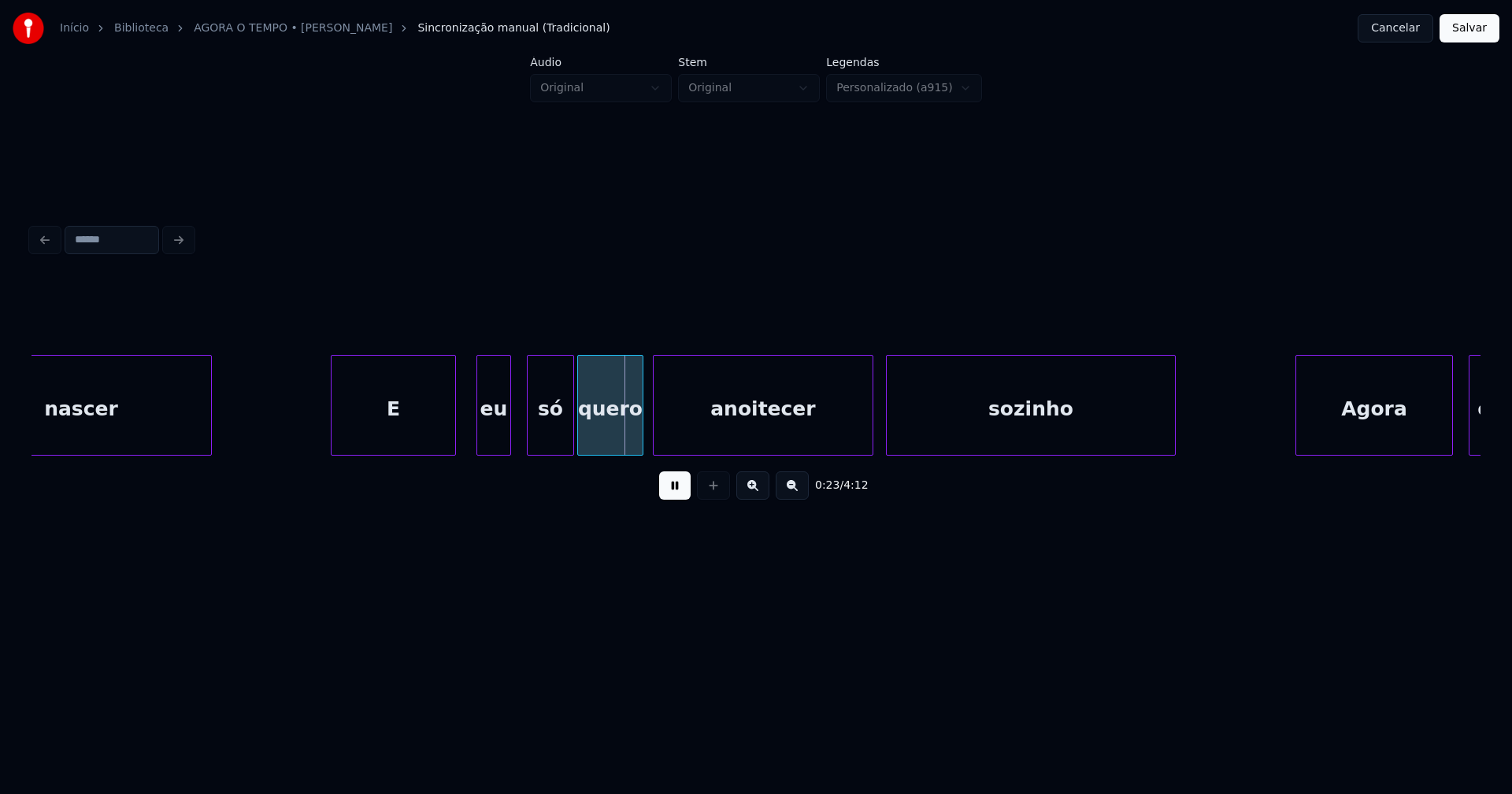
click at [454, 431] on div "E" at bounding box center [393, 405] width 125 height 101
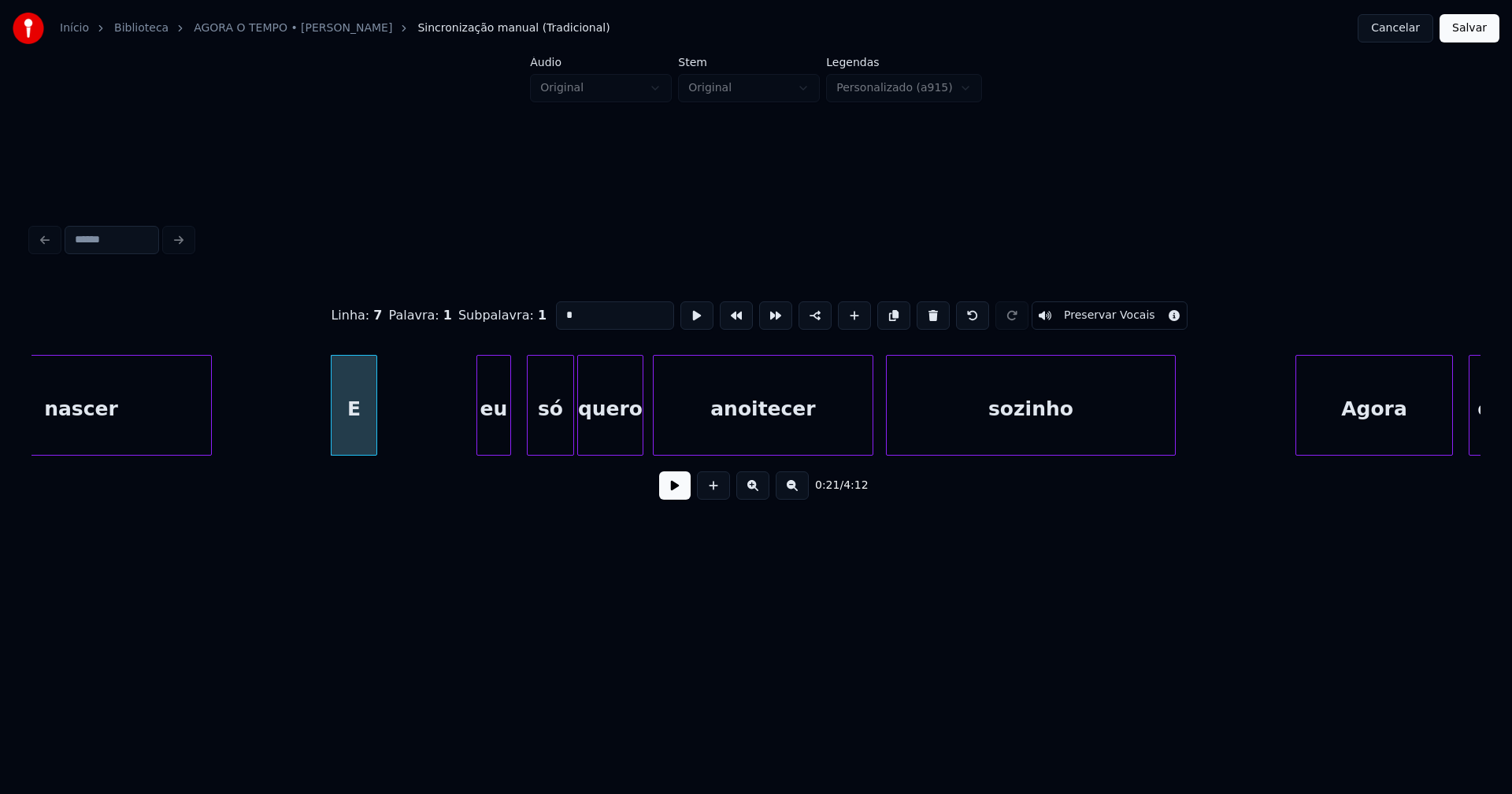
click at [375, 449] on div "nascer E eu só quero anoitecer sozinho Agora o" at bounding box center [756, 405] width 1449 height 101
click at [393, 446] on div at bounding box center [393, 405] width 5 height 99
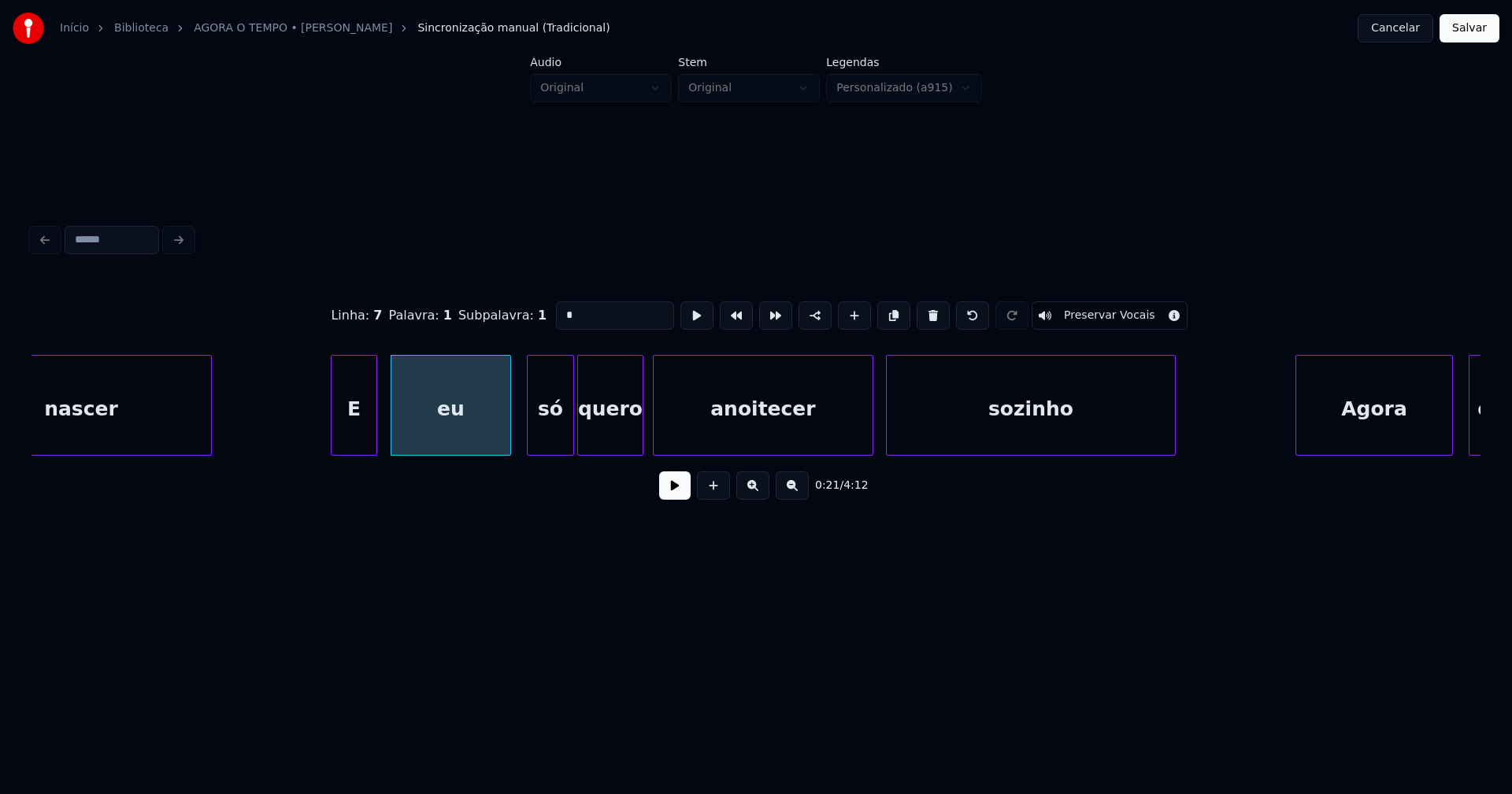
click at [667, 494] on button at bounding box center [675, 485] width 31 height 29
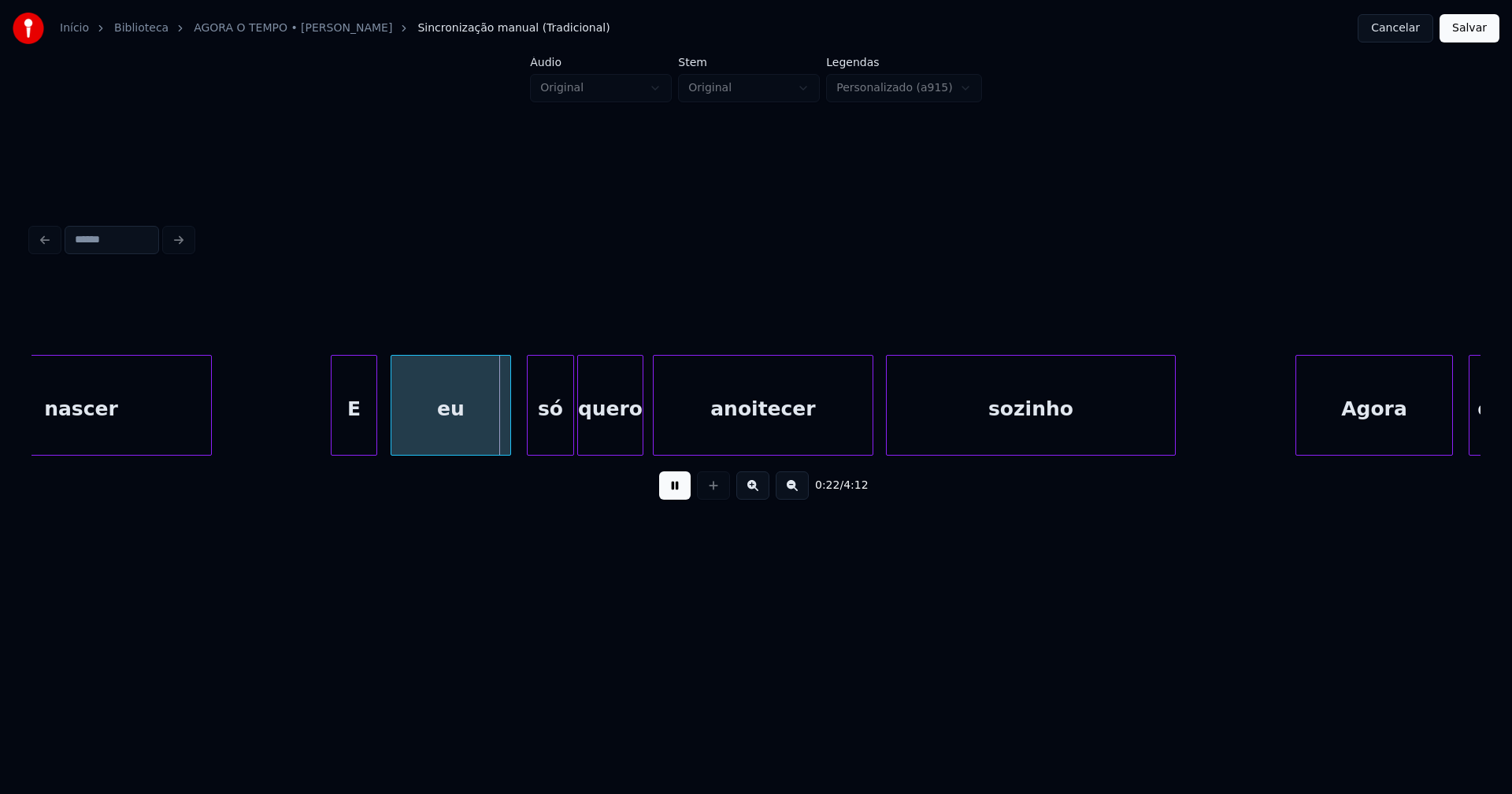
click at [352, 440] on div at bounding box center [351, 405] width 5 height 99
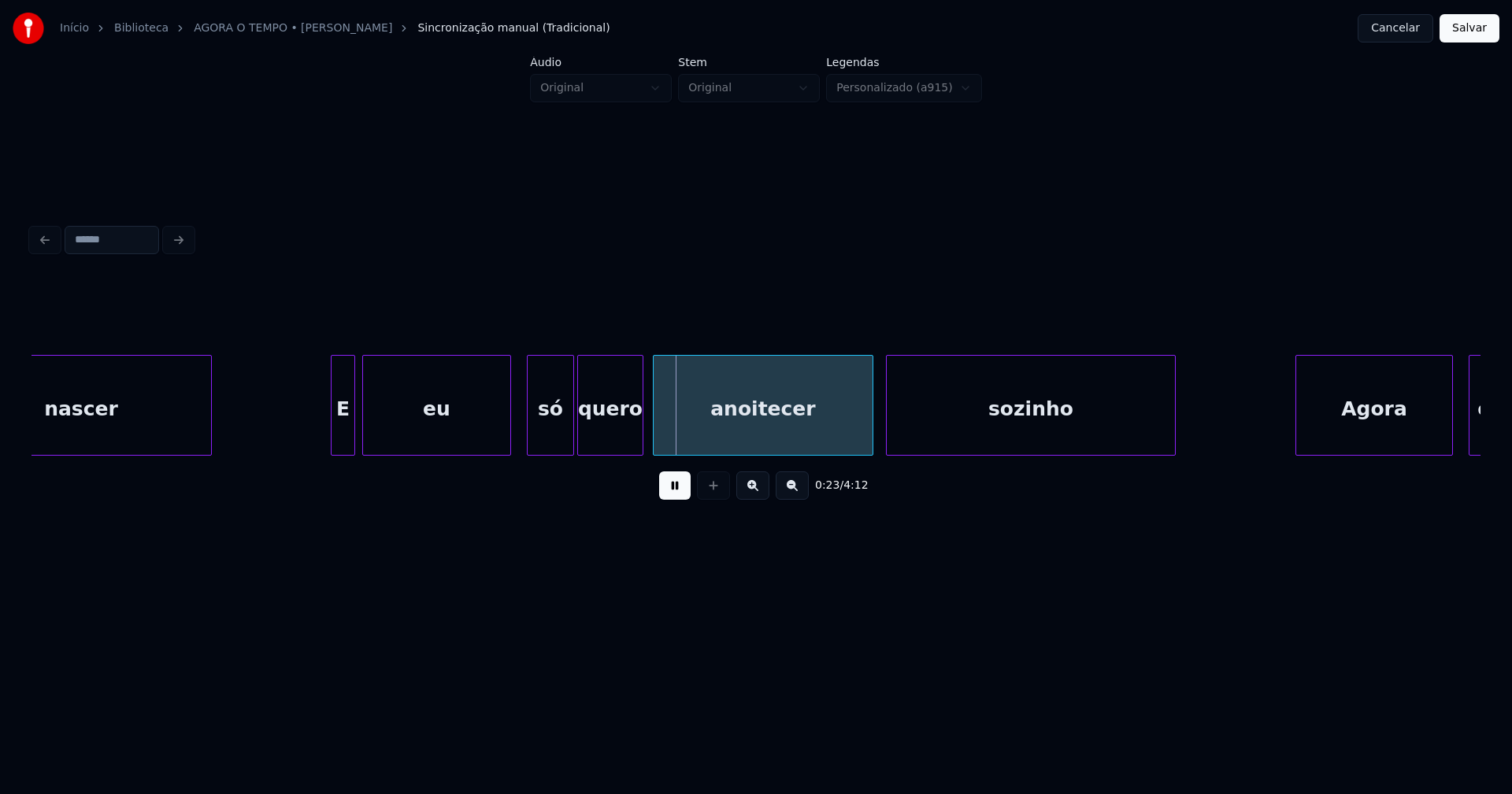
click at [363, 438] on div at bounding box center [365, 405] width 5 height 99
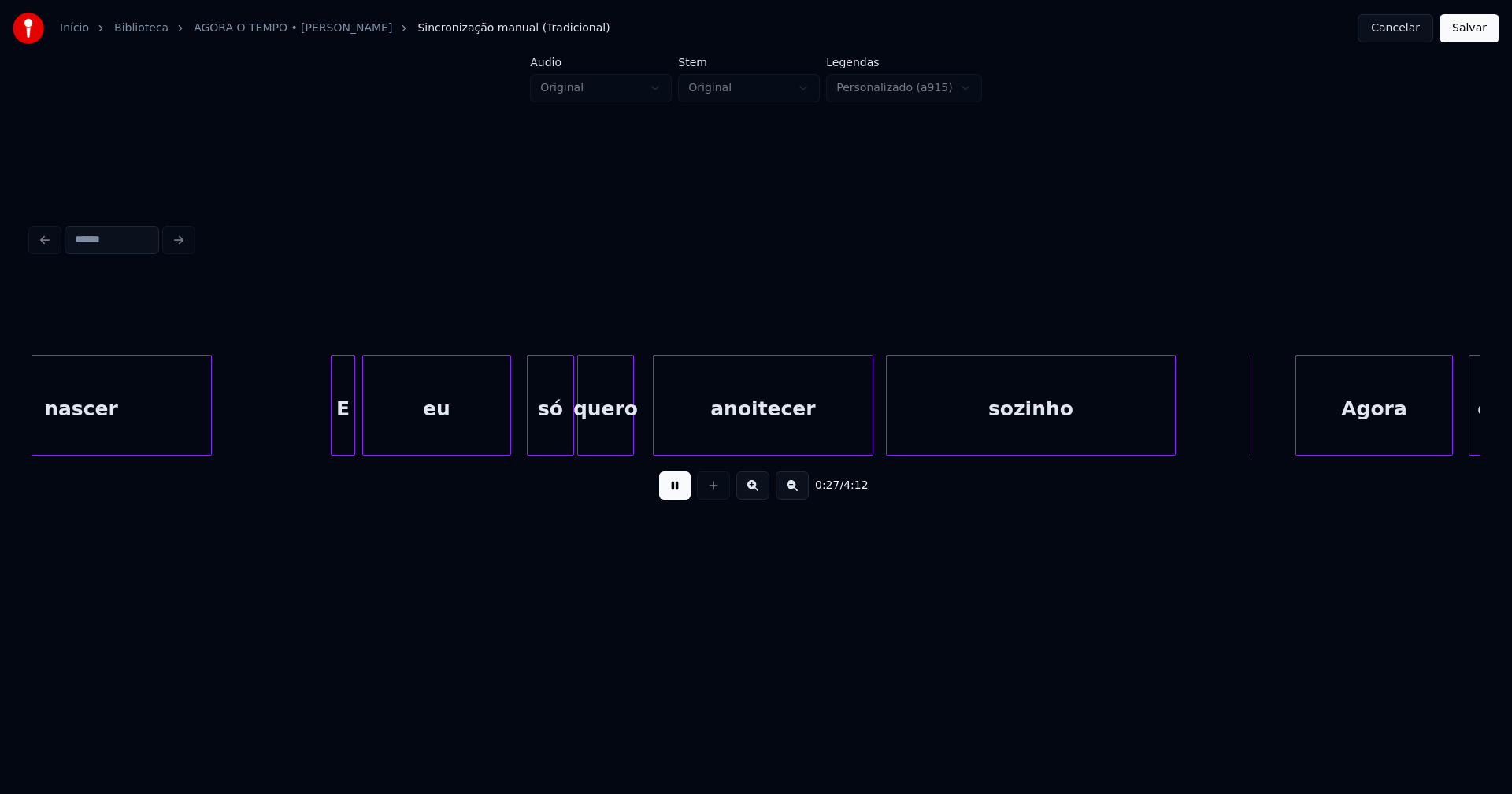
click at [630, 440] on div at bounding box center [630, 405] width 5 height 99
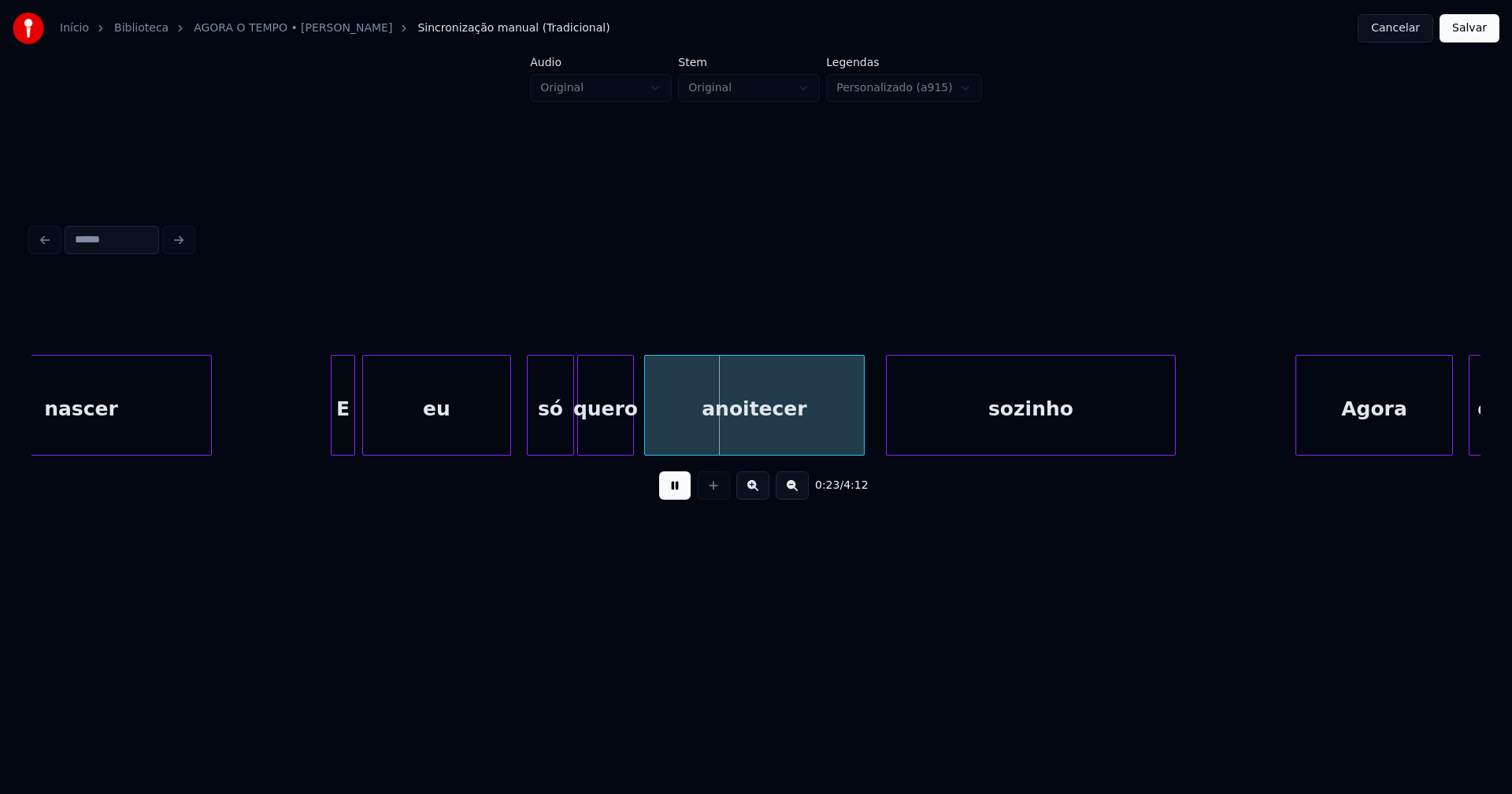
click at [687, 430] on div "anoitecer" at bounding box center [754, 409] width 219 height 107
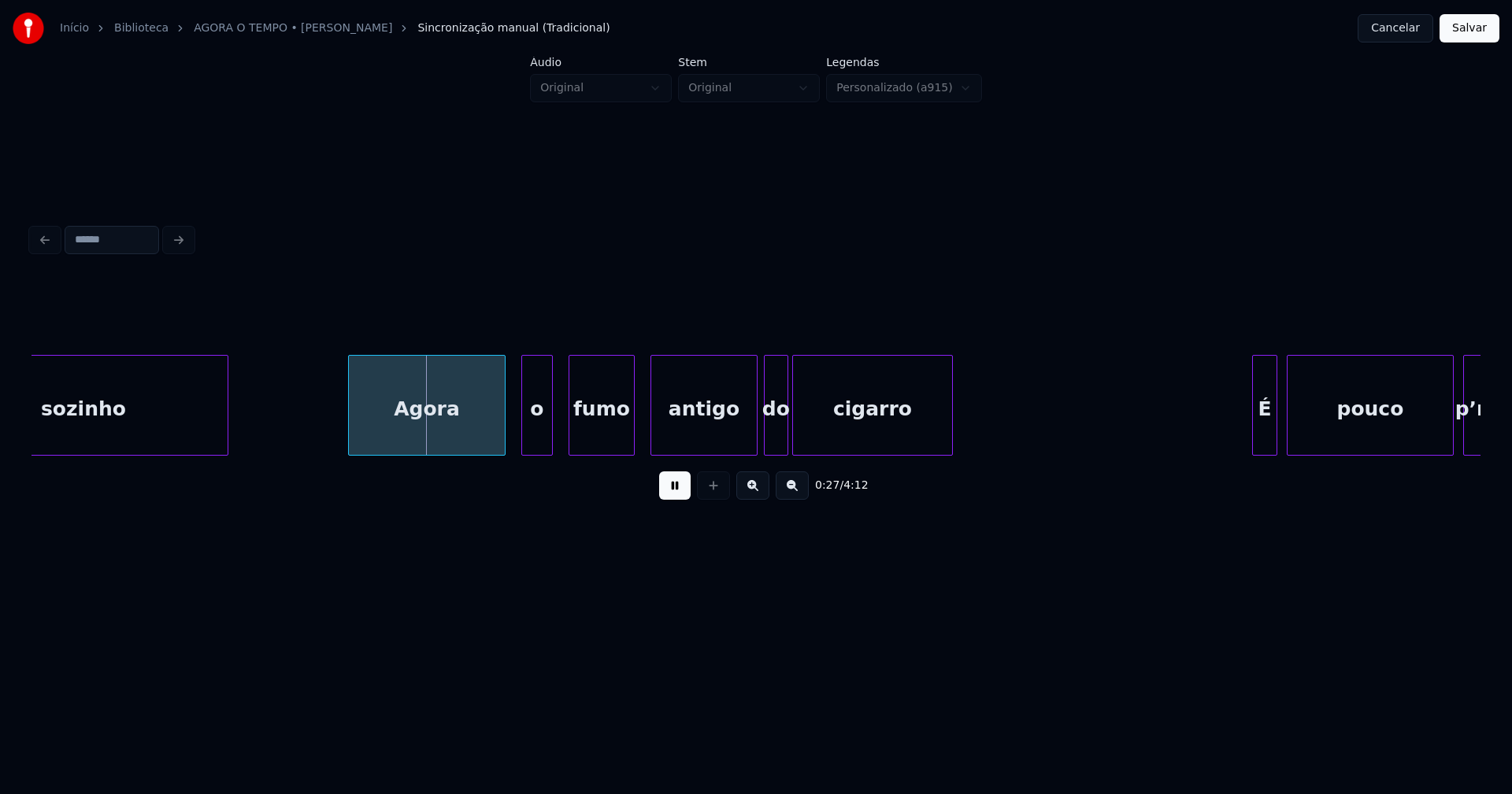
scroll to position [0, 4029]
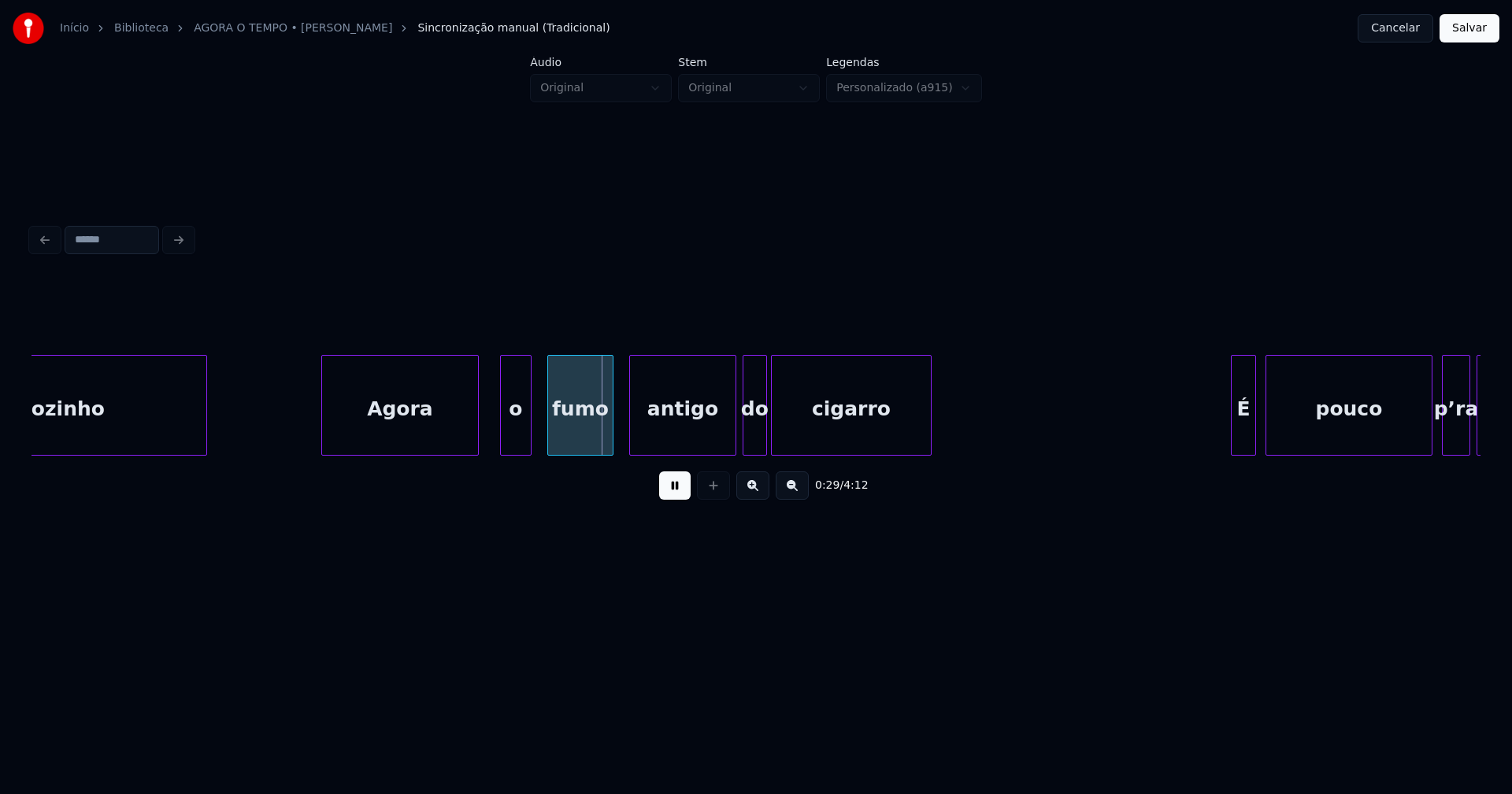
click at [378, 433] on div "Agora" at bounding box center [400, 409] width 156 height 107
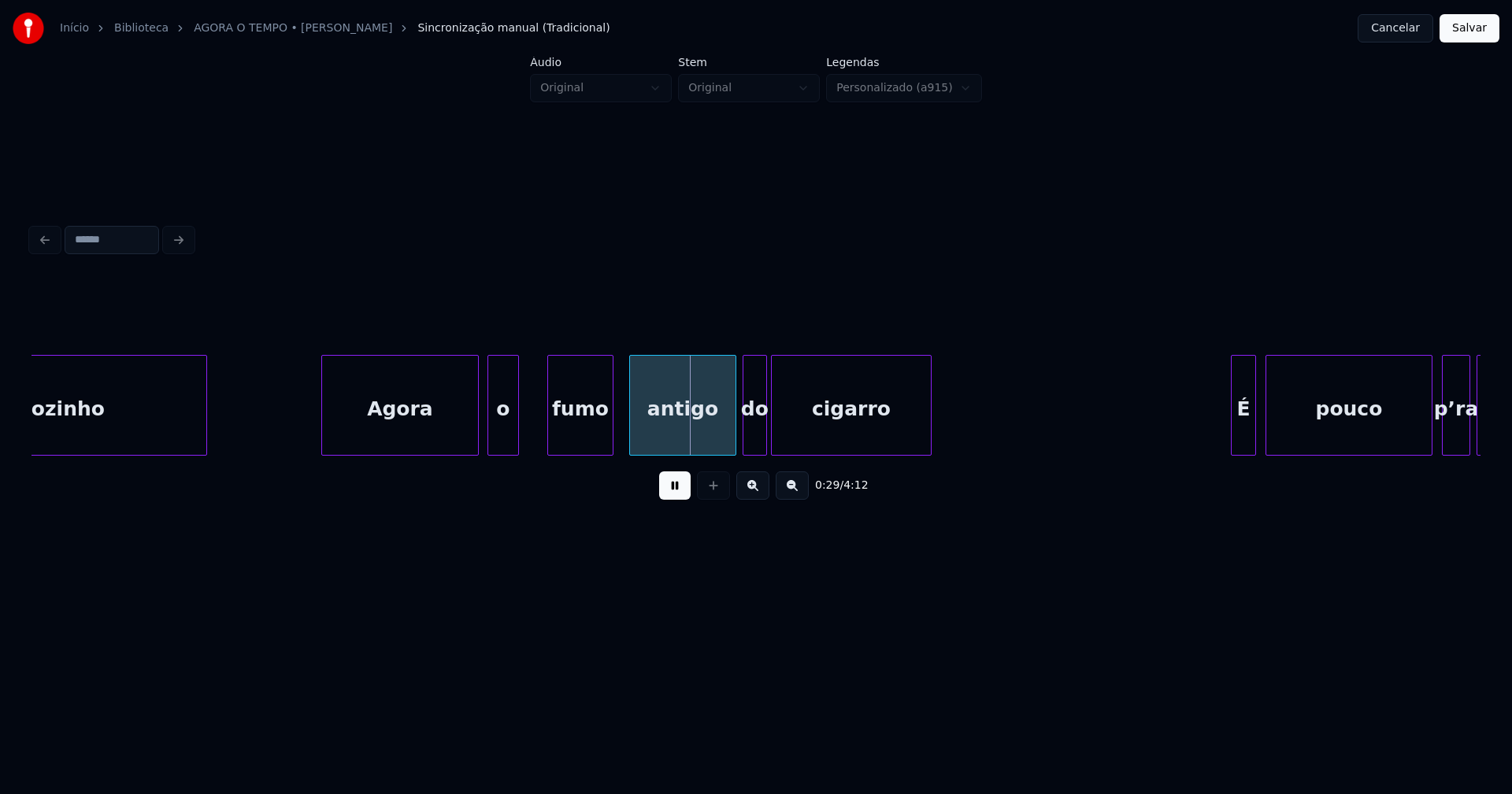
click at [501, 443] on div "o" at bounding box center [503, 409] width 30 height 107
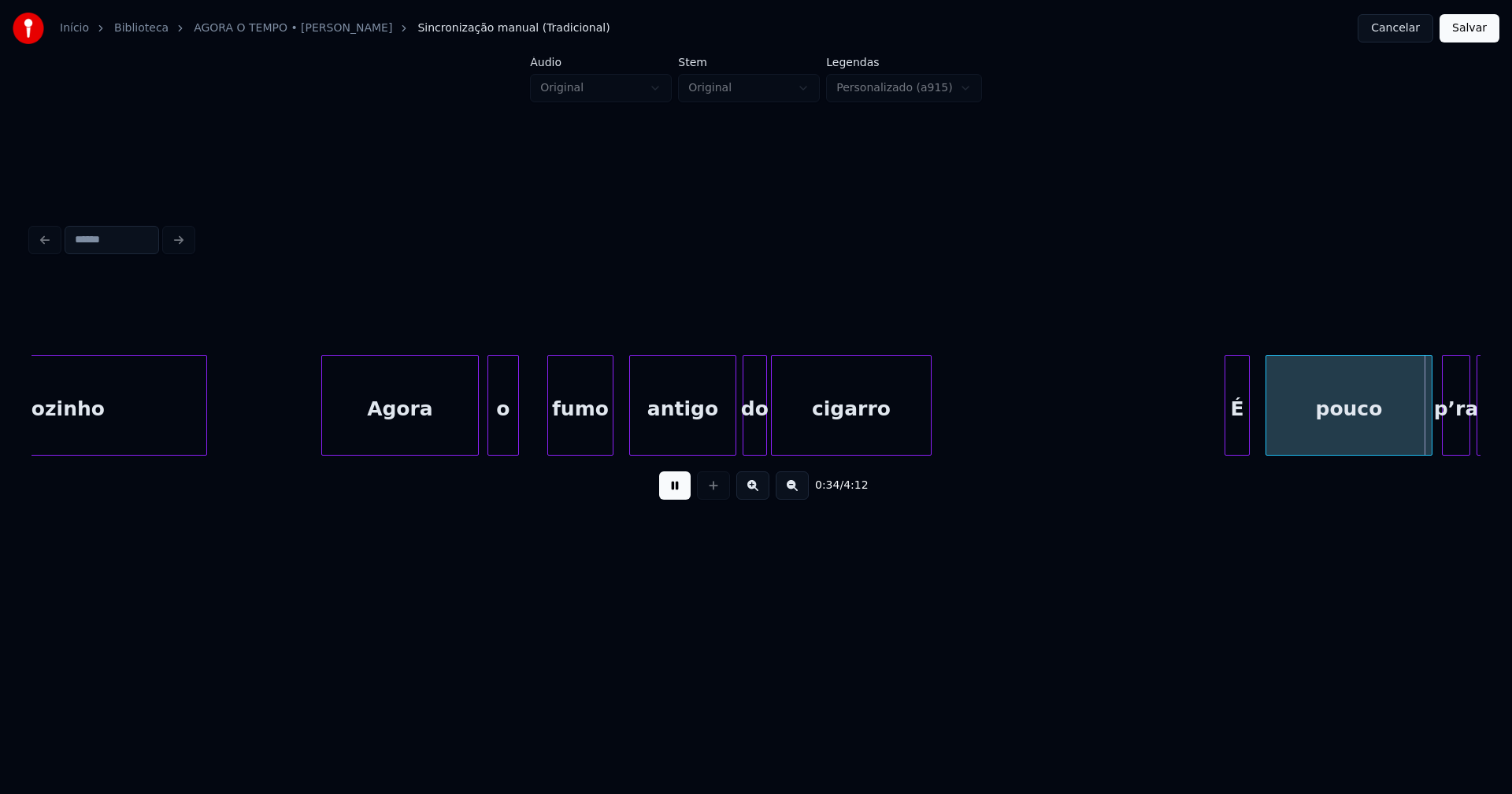
click at [1235, 437] on div "É" at bounding box center [1237, 409] width 24 height 107
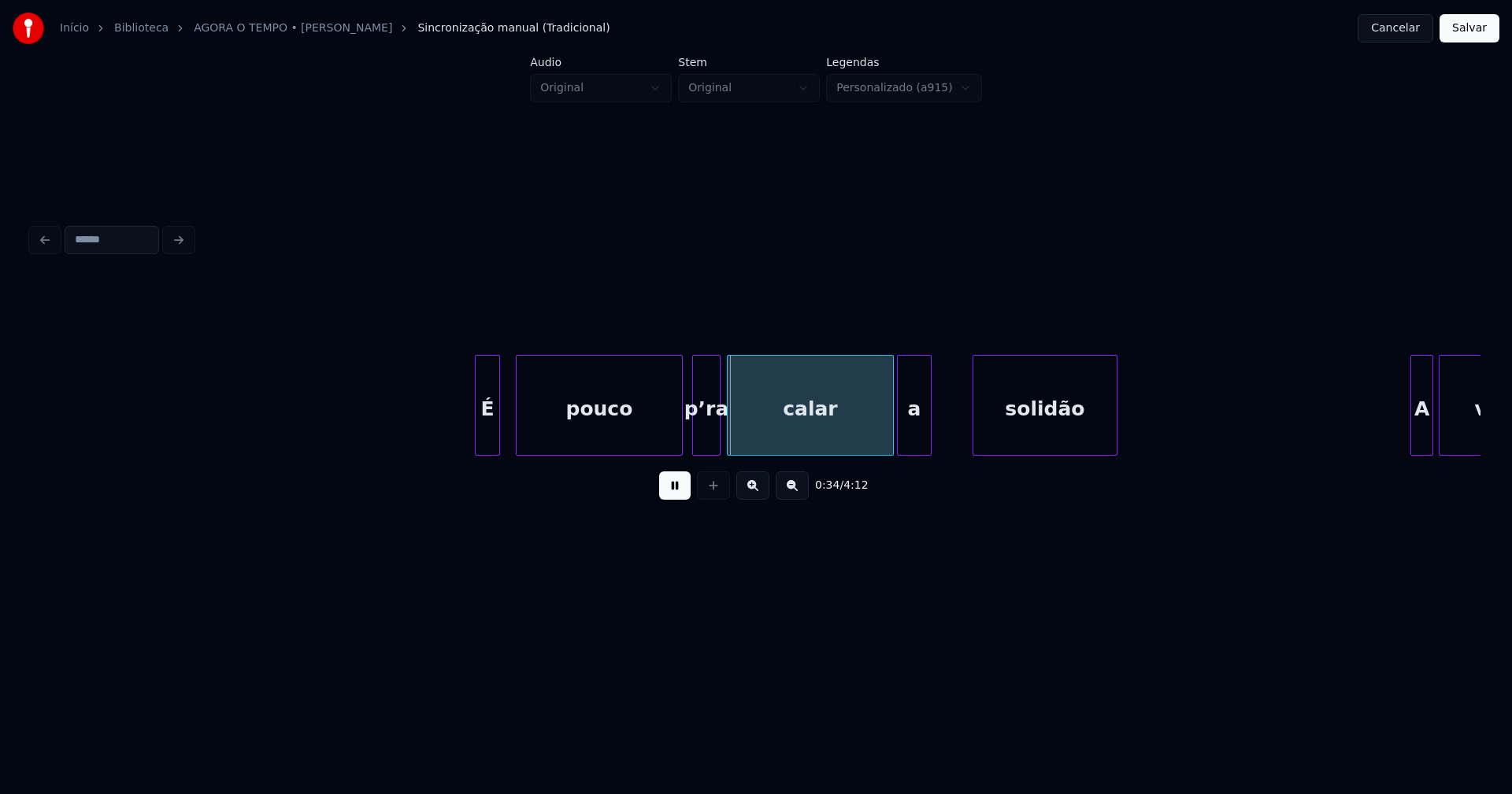
scroll to position [0, 4955]
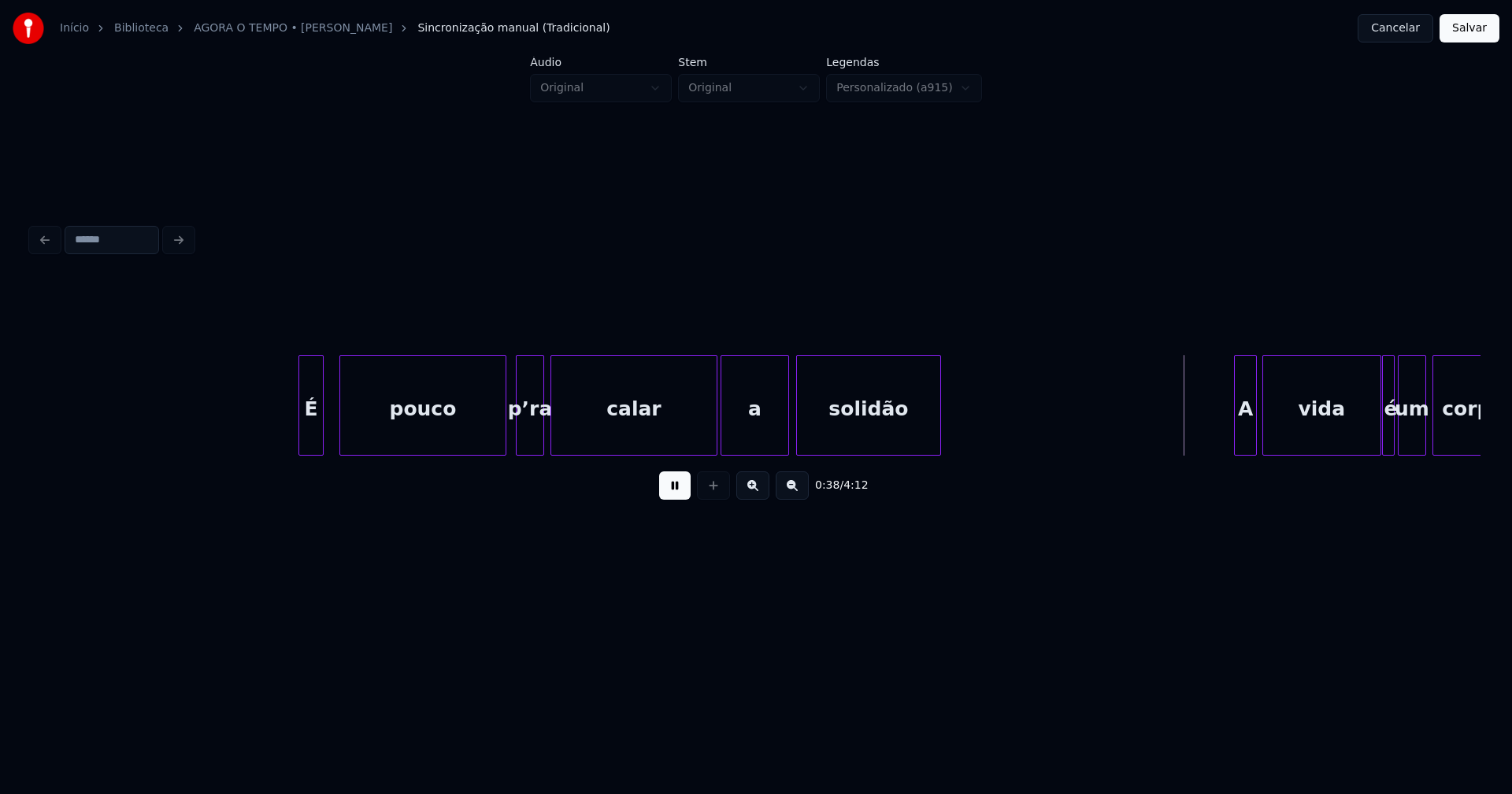
click at [787, 432] on div at bounding box center [785, 405] width 5 height 99
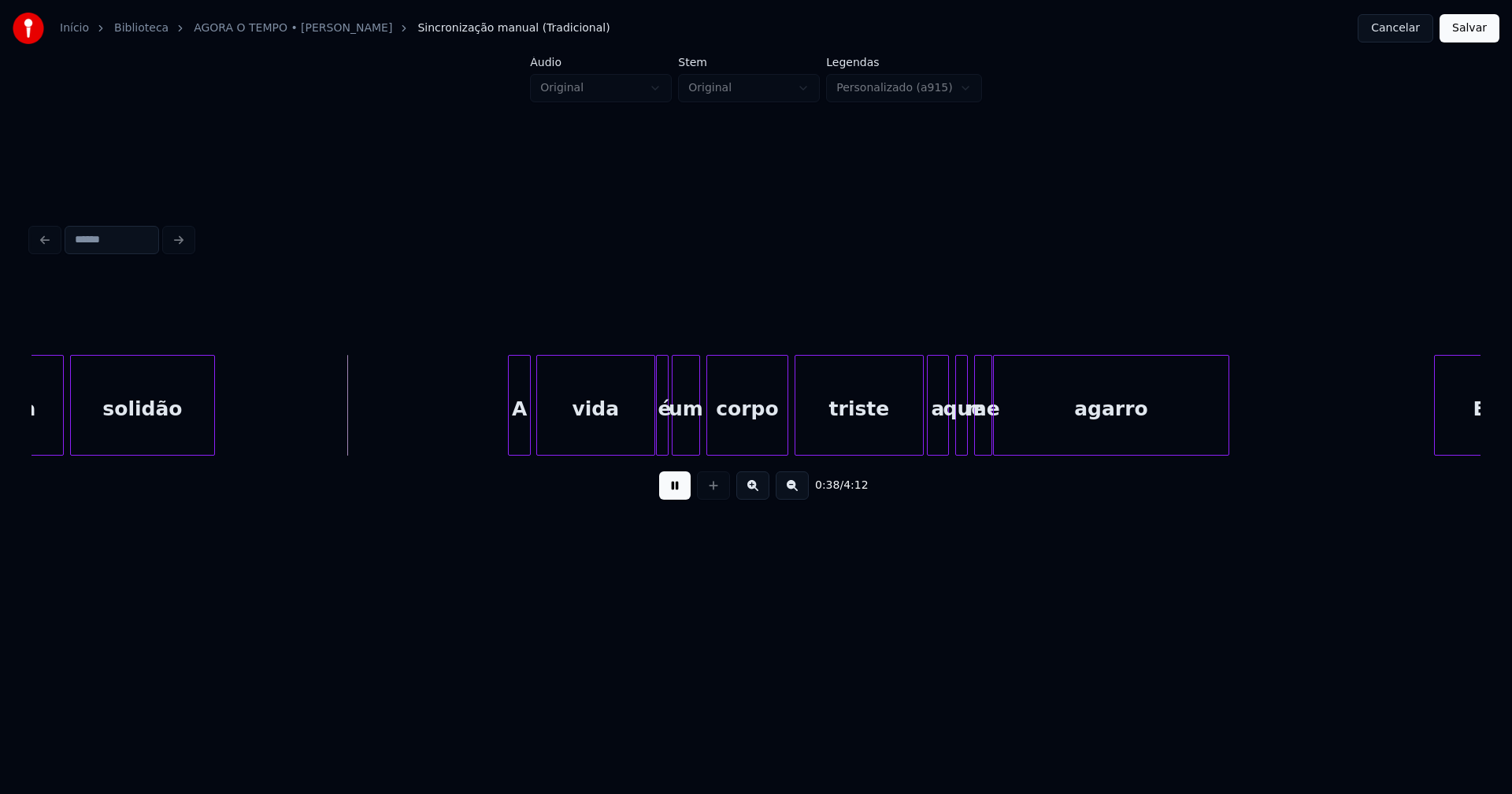
scroll to position [0, 5747]
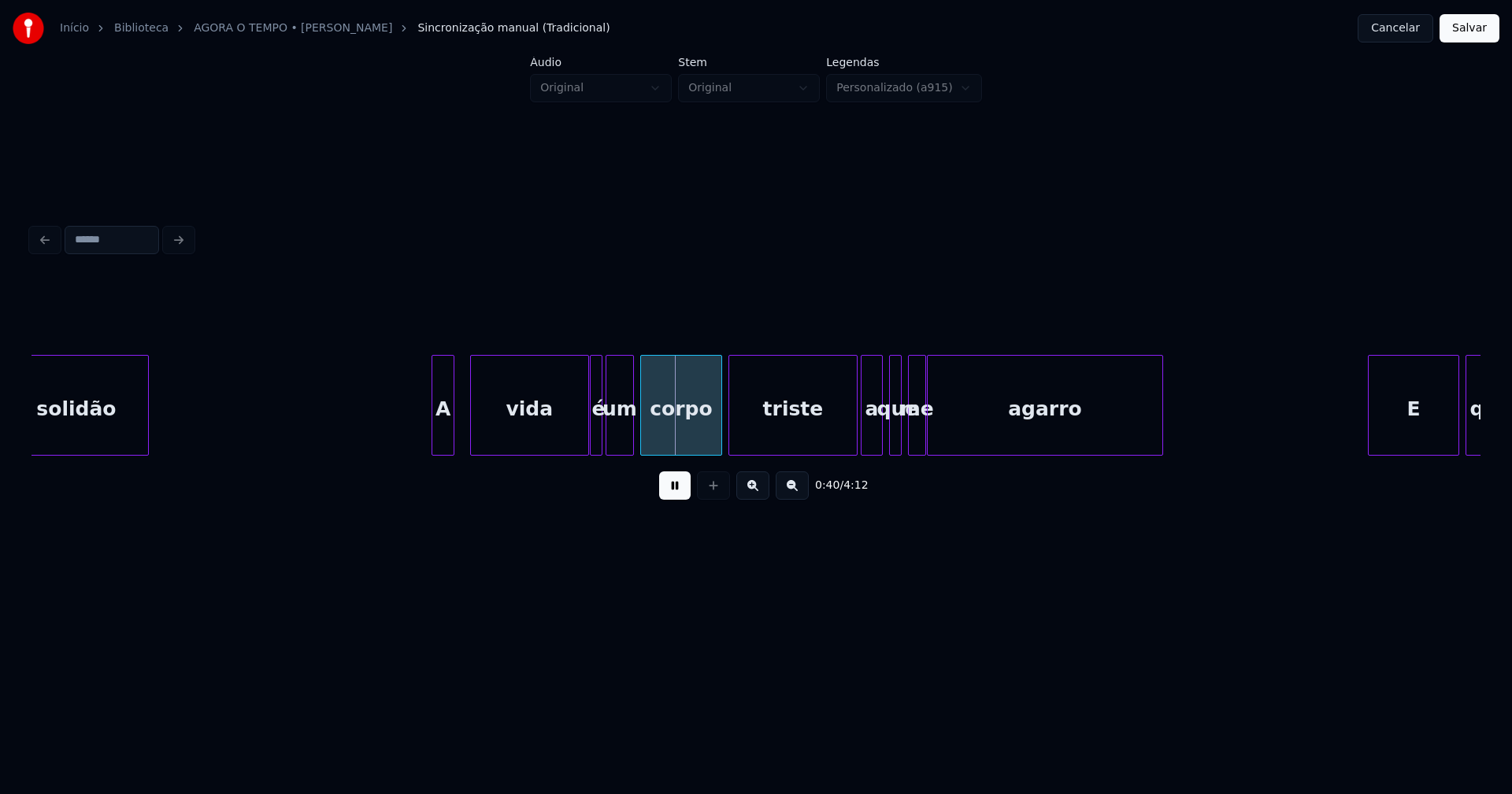
click at [443, 442] on div "A" at bounding box center [442, 409] width 21 height 107
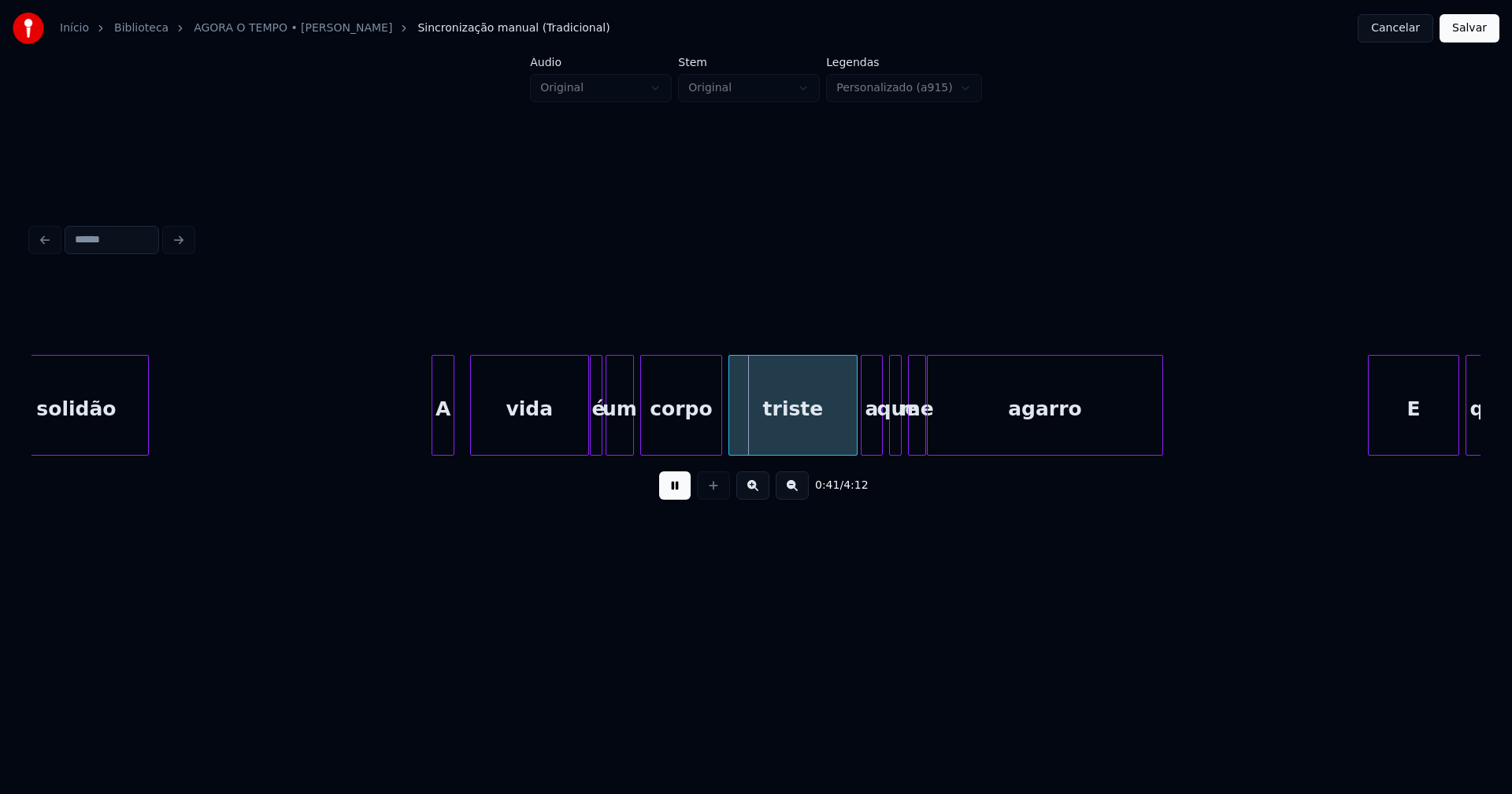
click at [534, 456] on div "solidão A vida é um corpo triste a que me agarro E quer" at bounding box center [756, 405] width 1449 height 101
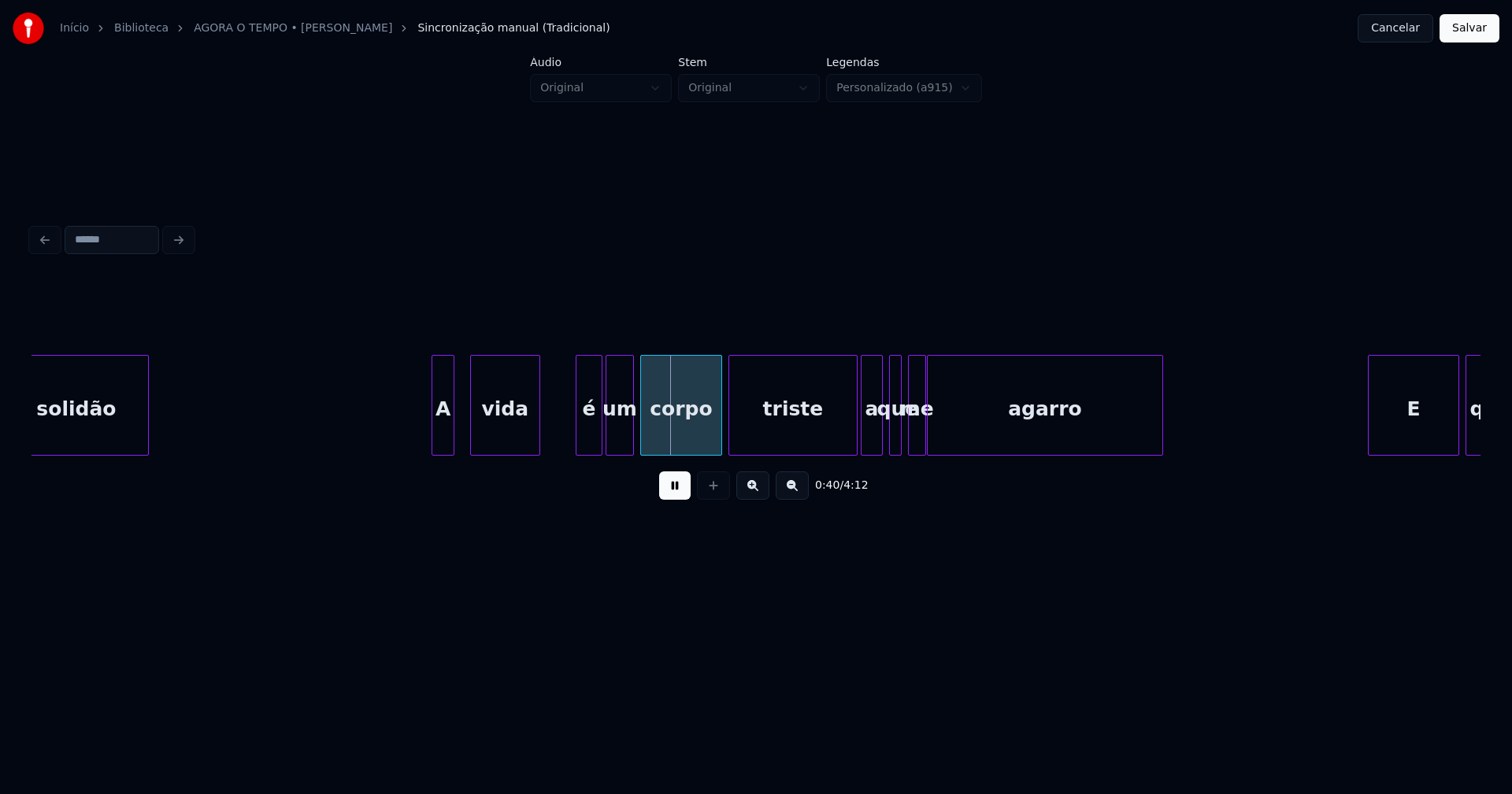
click at [576, 435] on div at bounding box center [578, 405] width 5 height 99
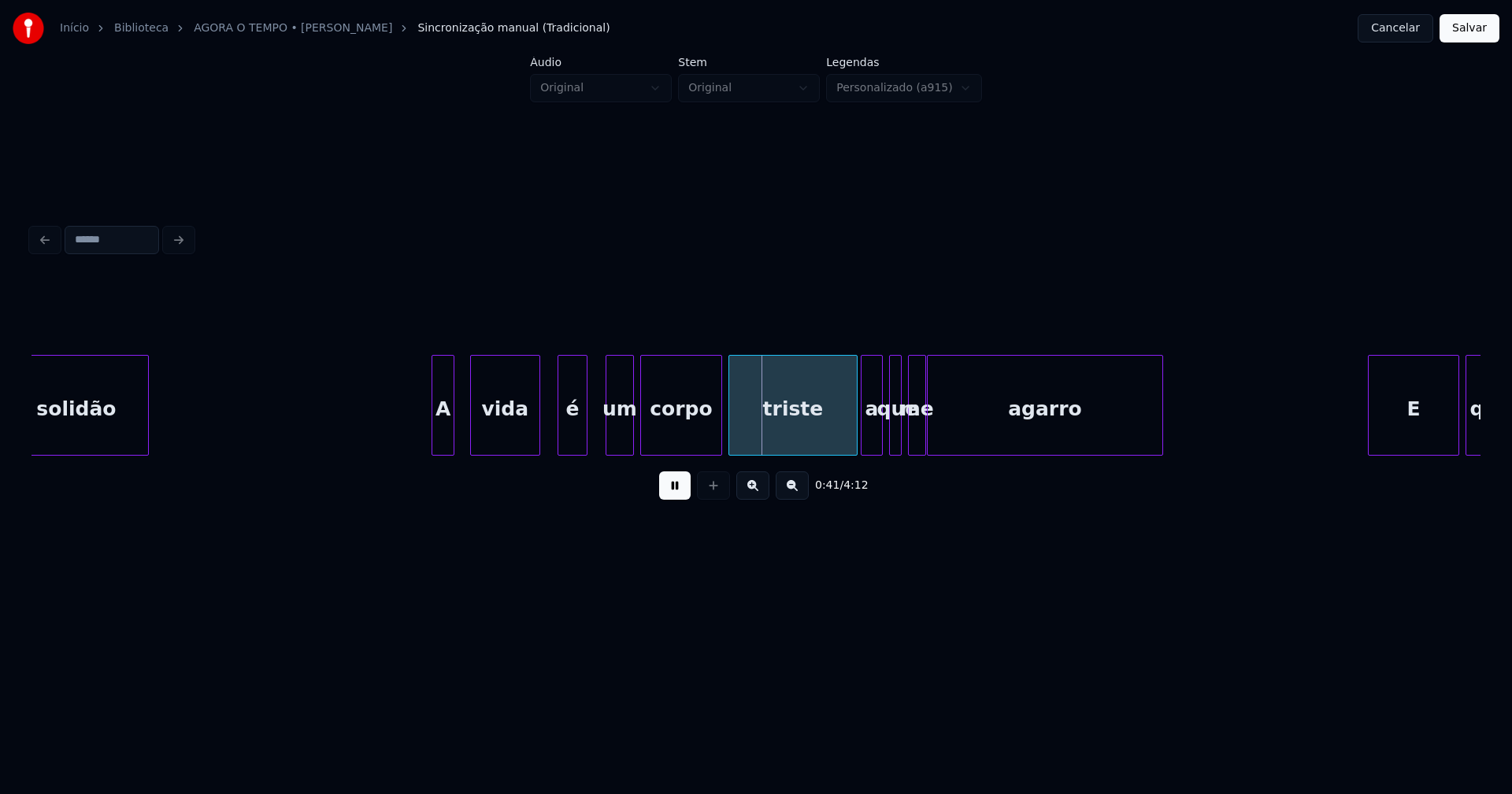
click at [577, 437] on div "é" at bounding box center [572, 409] width 29 height 107
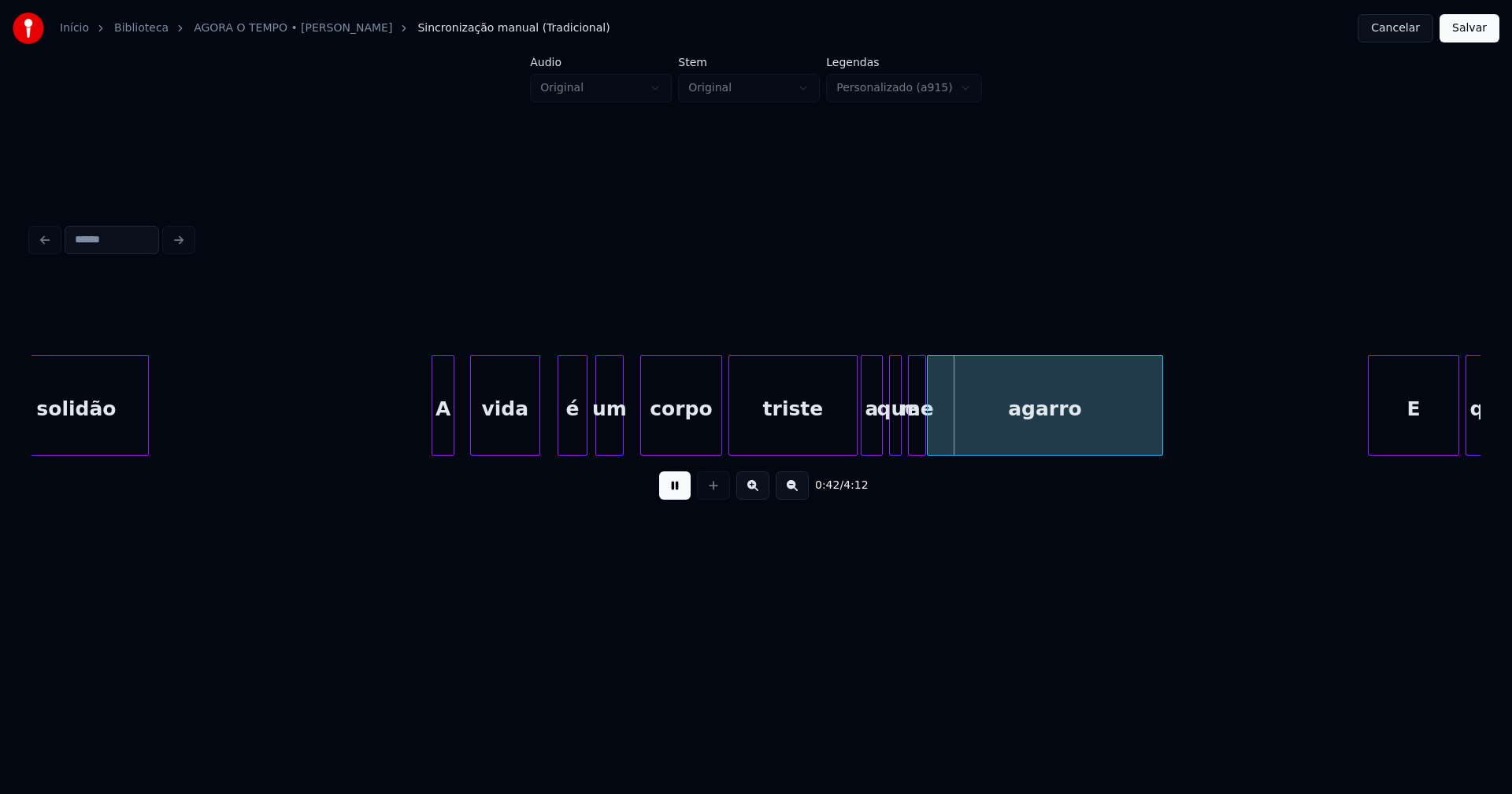
click at [608, 437] on div "um" at bounding box center [609, 409] width 27 height 107
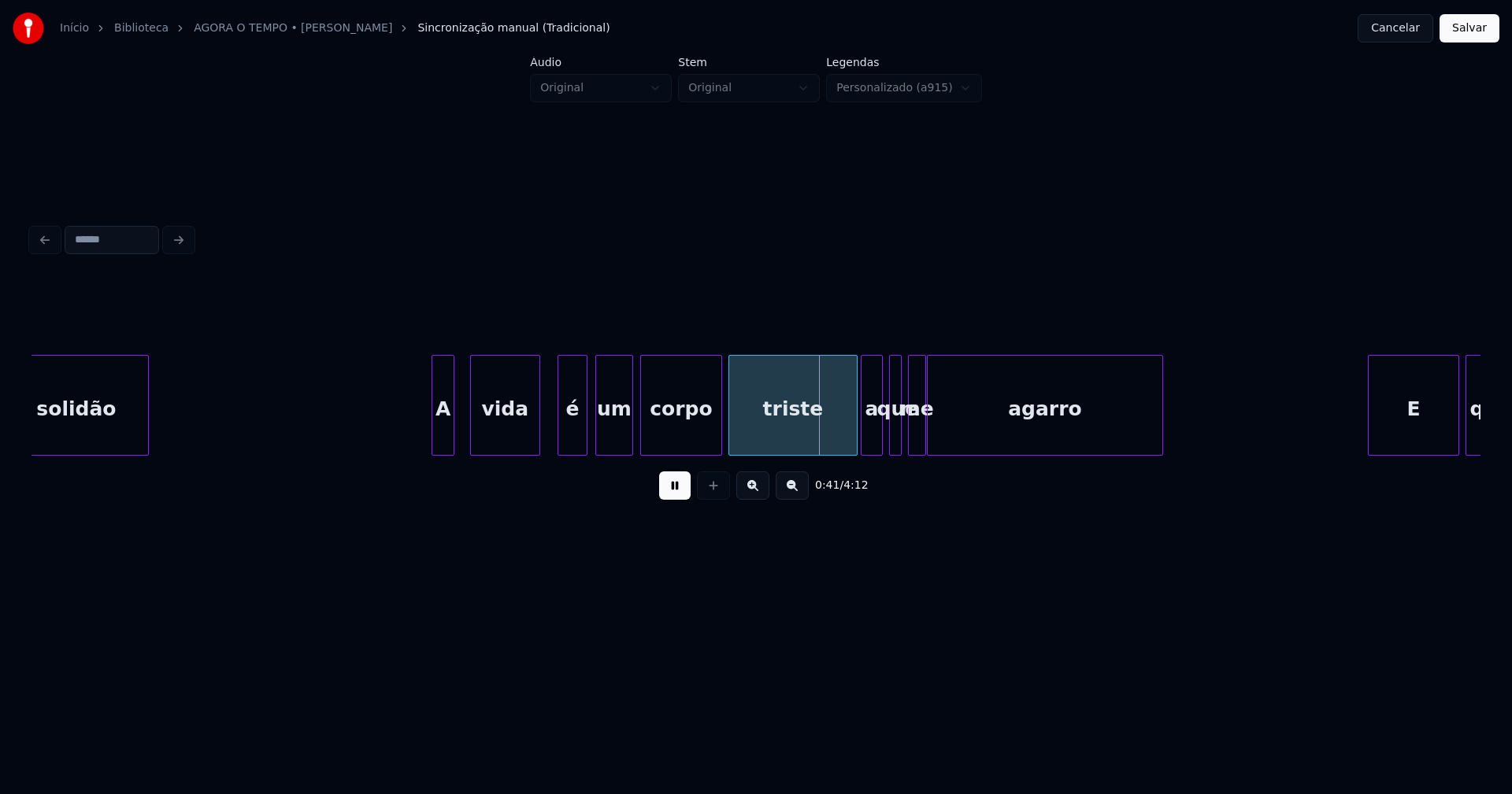
click at [630, 429] on div at bounding box center [630, 405] width 5 height 99
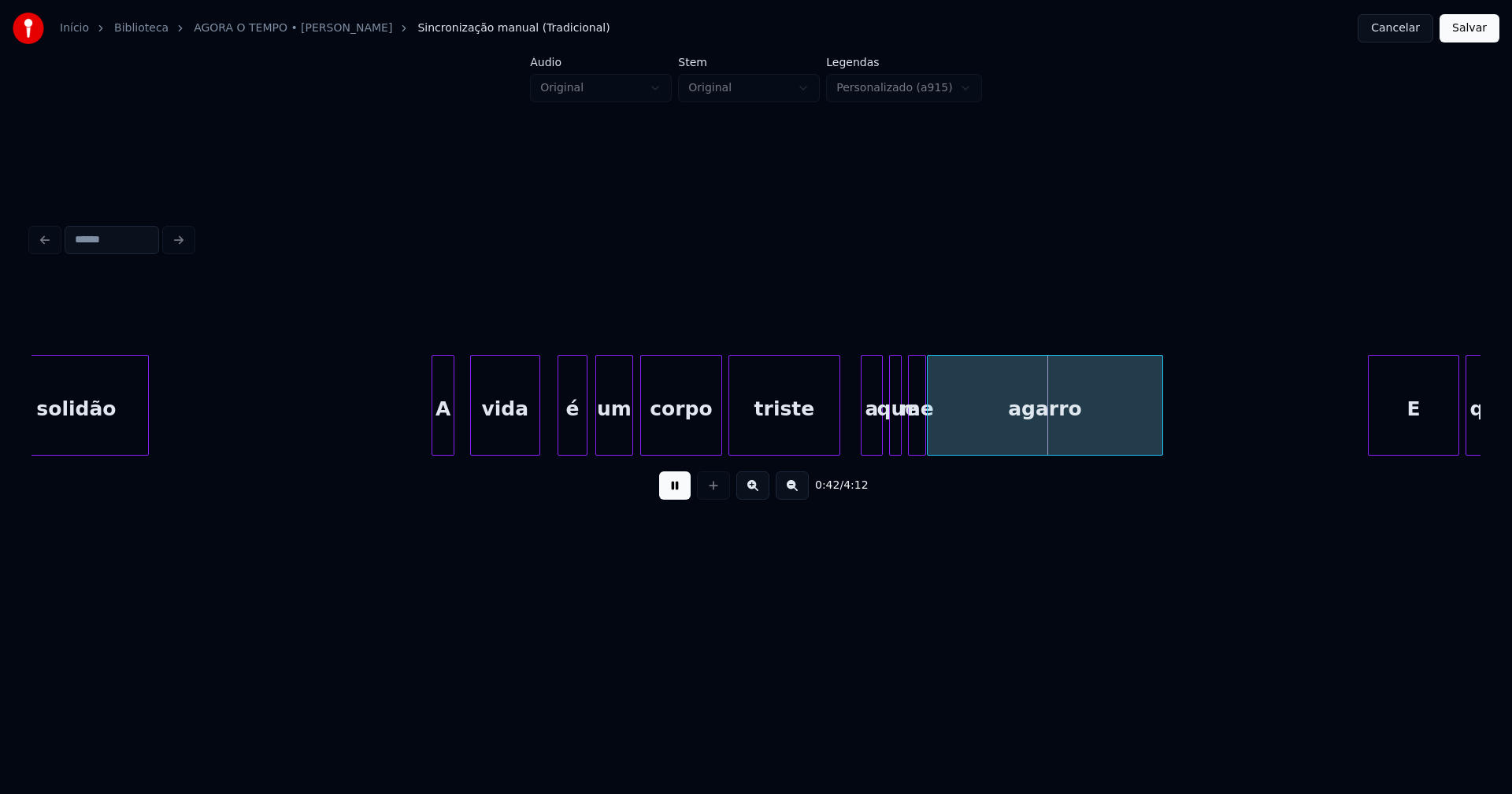
click at [837, 448] on div at bounding box center [837, 405] width 5 height 99
click at [867, 446] on div "a" at bounding box center [864, 409] width 20 height 107
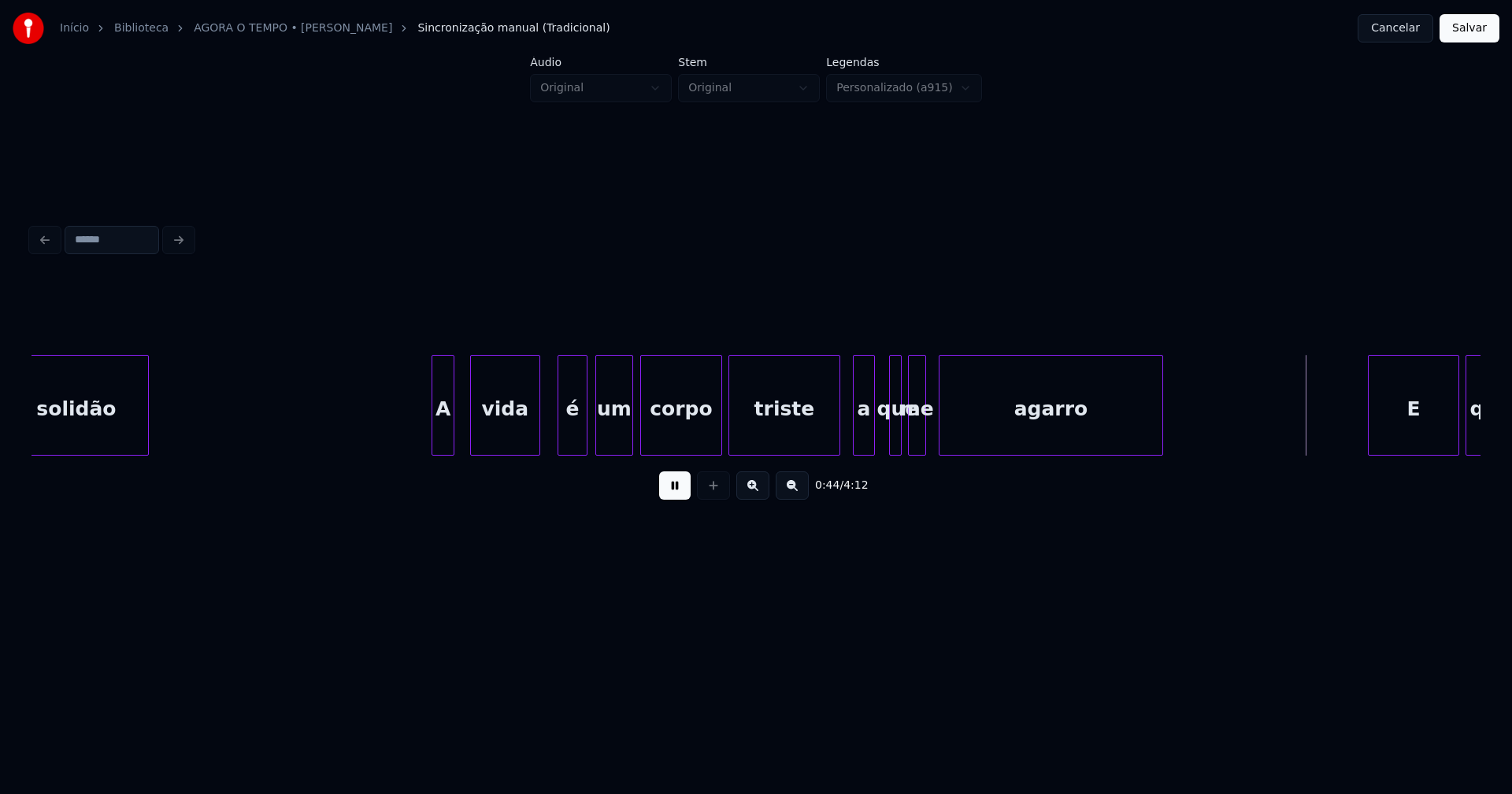
click at [943, 429] on div at bounding box center [941, 405] width 5 height 99
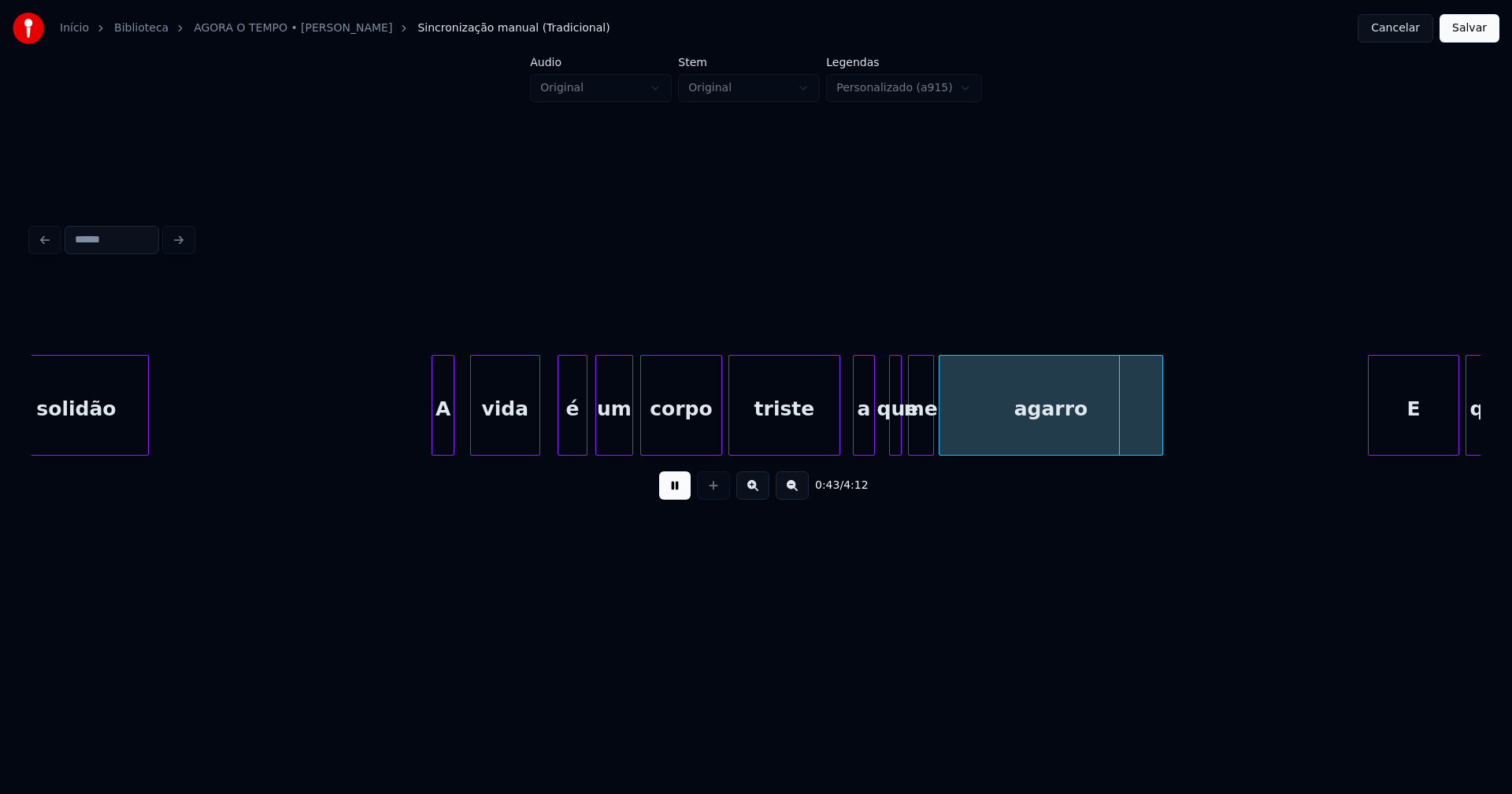
click at [930, 431] on div at bounding box center [930, 405] width 5 height 99
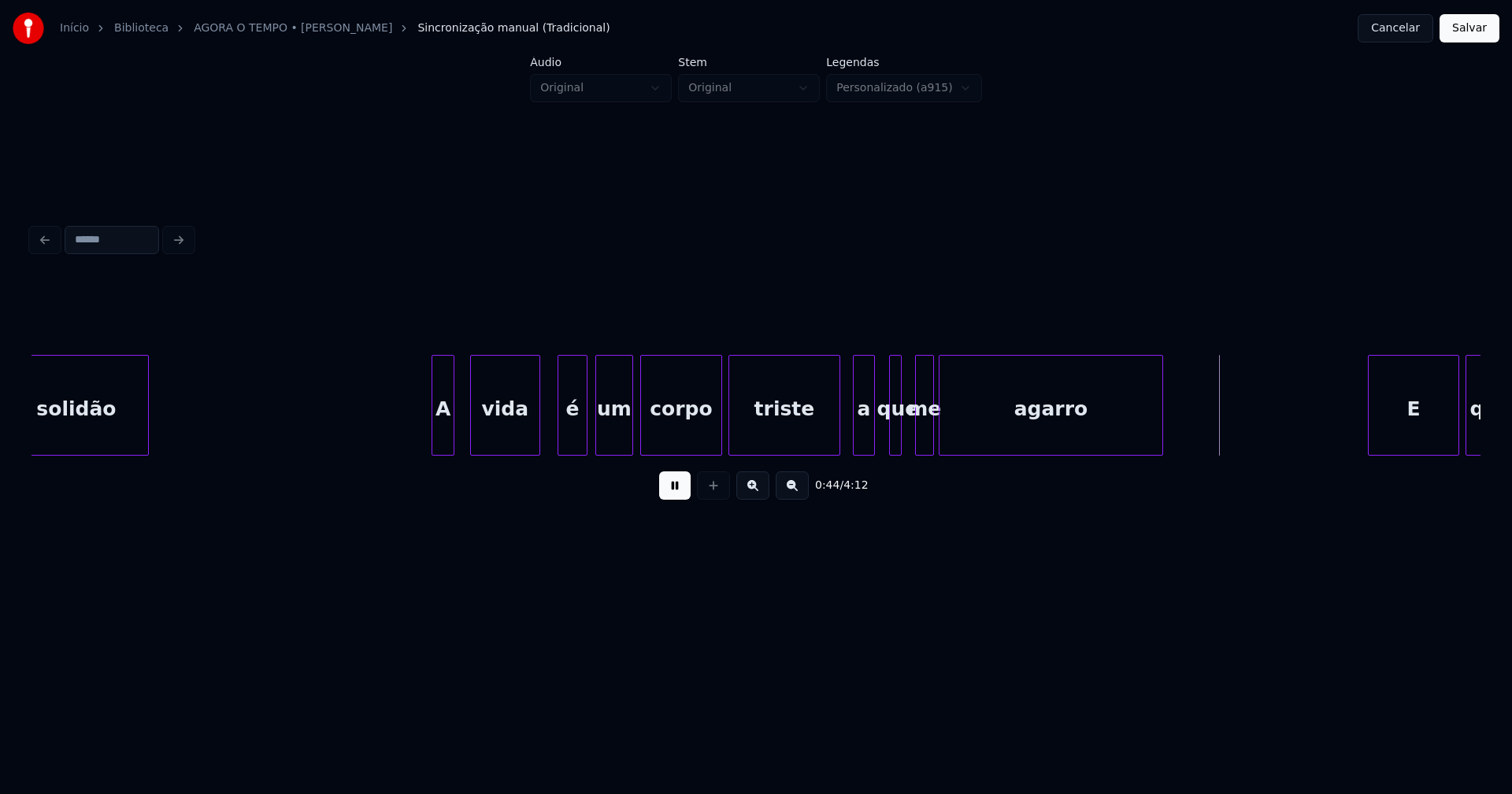
click at [917, 435] on div at bounding box center [917, 405] width 5 height 99
click at [909, 437] on div at bounding box center [907, 405] width 5 height 99
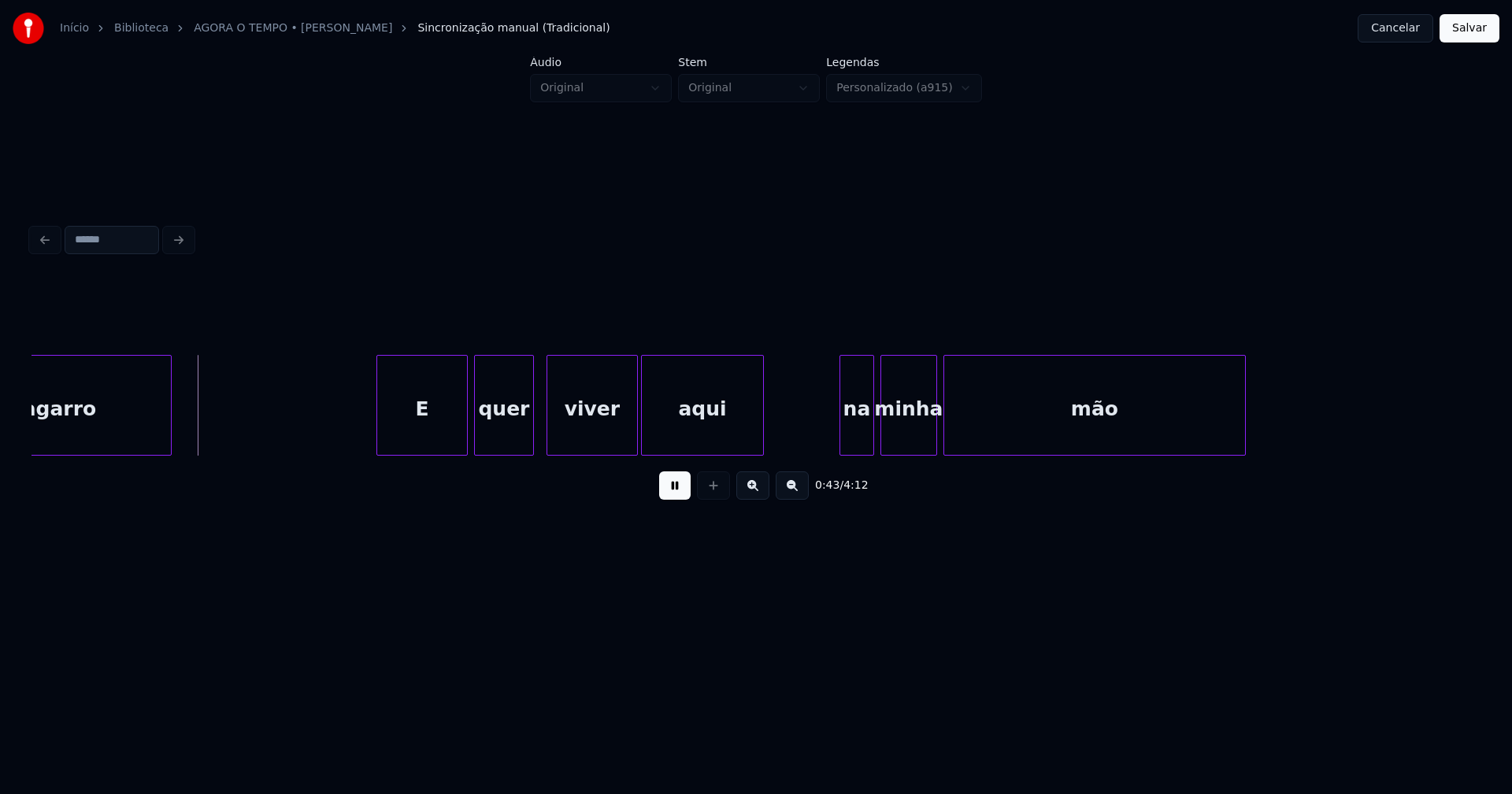
scroll to position [0, 6760]
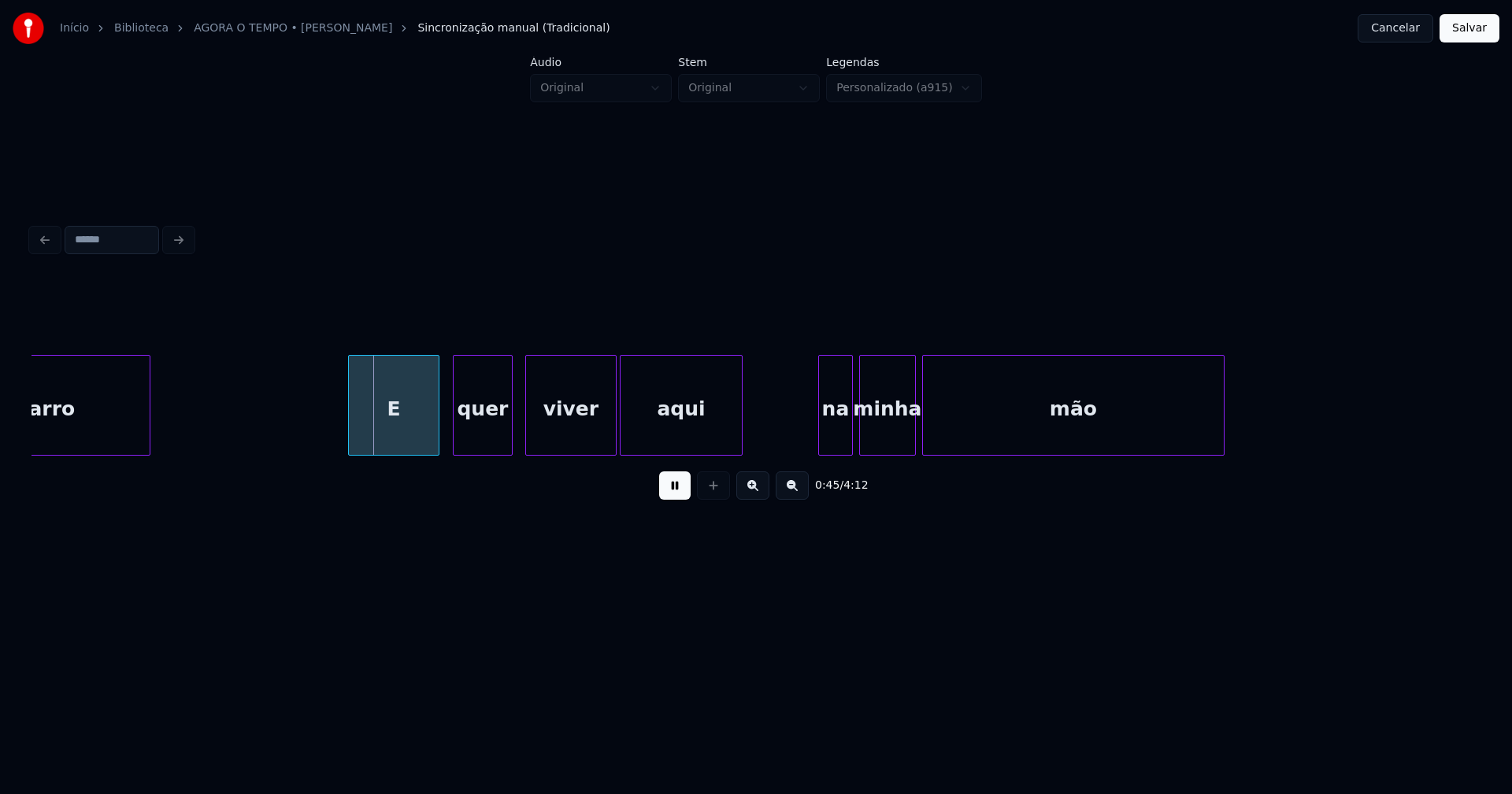
click at [389, 433] on div "E" at bounding box center [393, 409] width 90 height 107
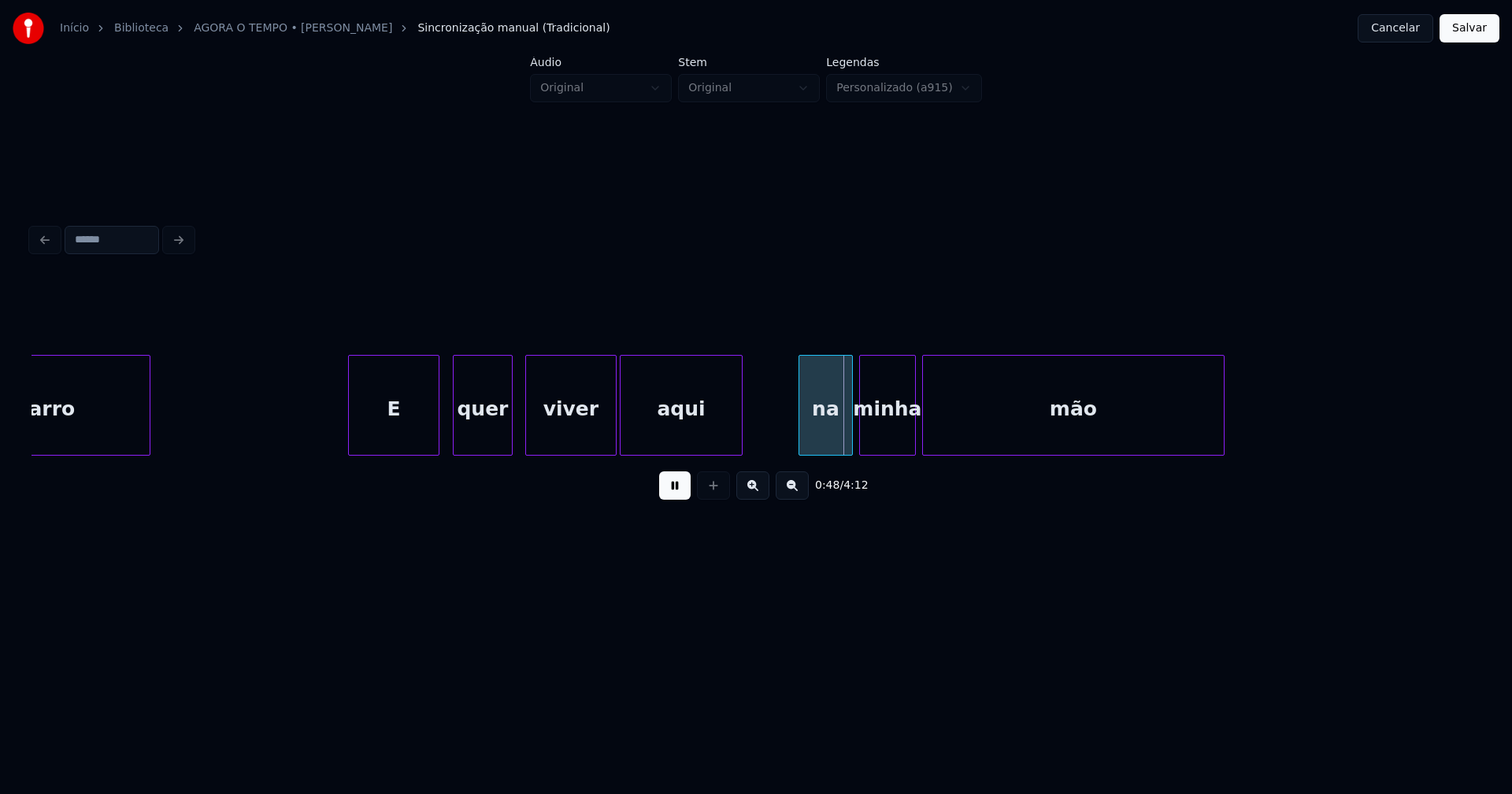
click at [801, 443] on div at bounding box center [801, 405] width 5 height 99
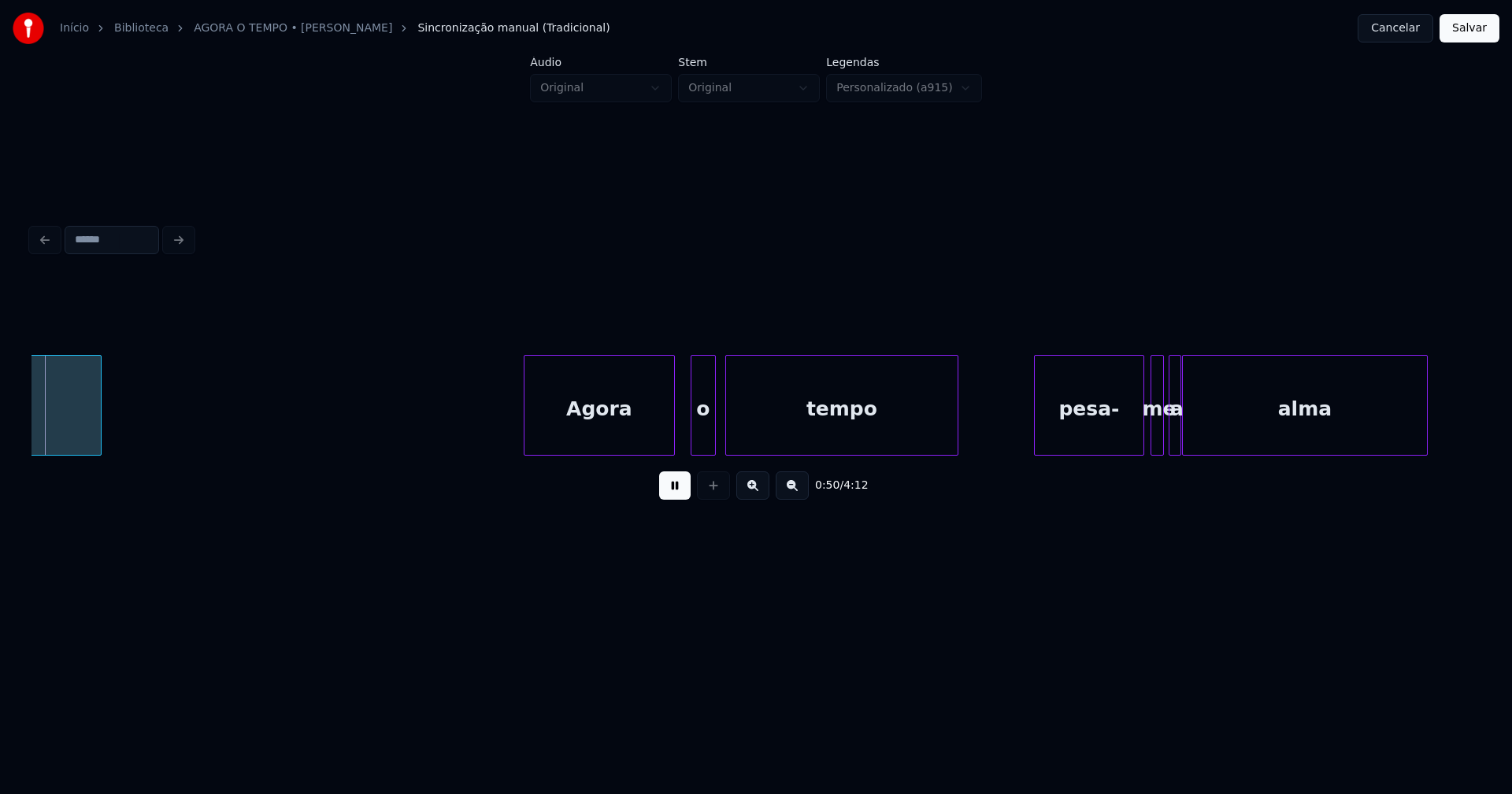
scroll to position [0, 7883]
click at [603, 442] on div "Agora" at bounding box center [588, 409] width 150 height 107
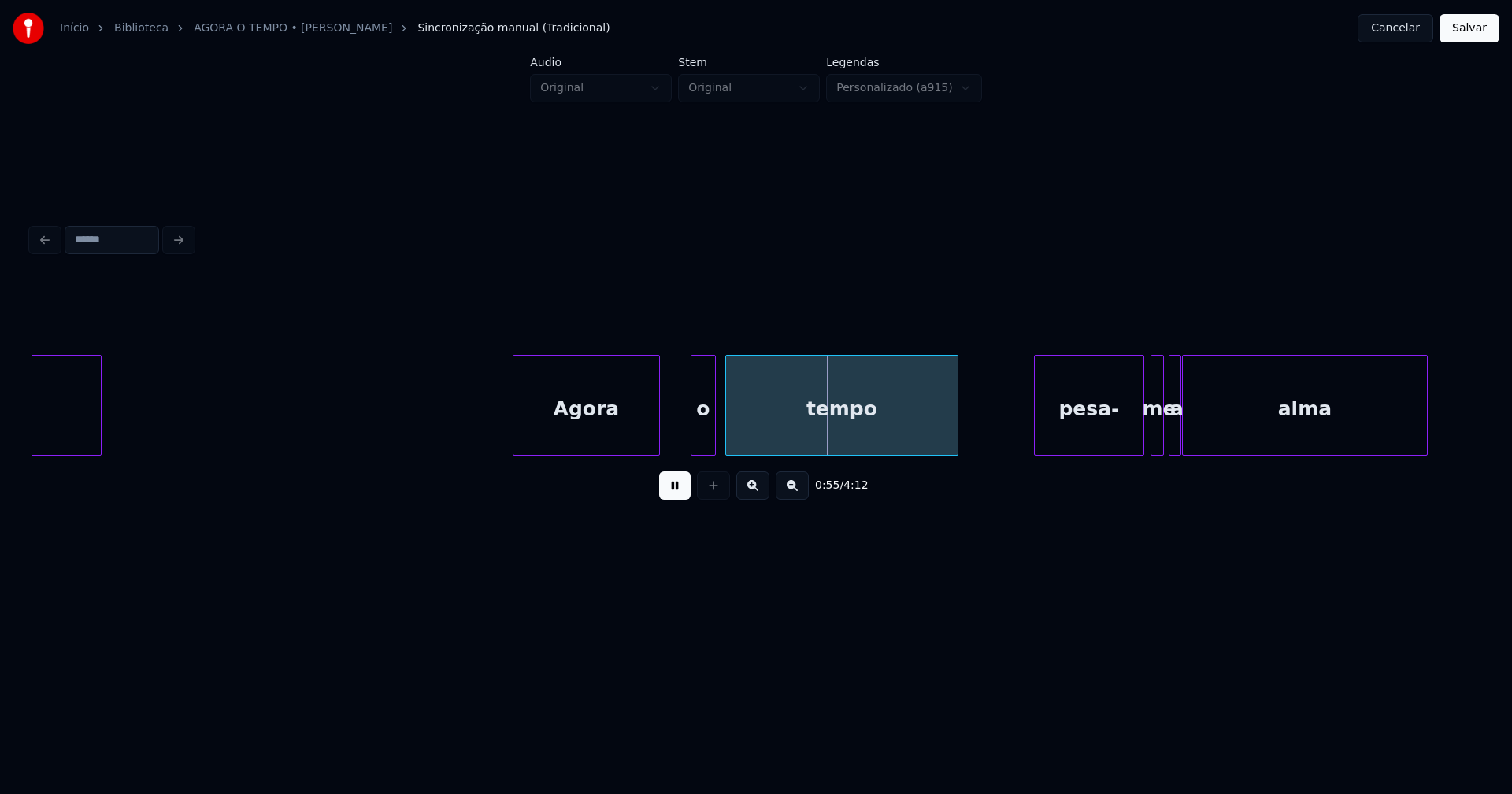
click at [658, 436] on div at bounding box center [657, 405] width 5 height 99
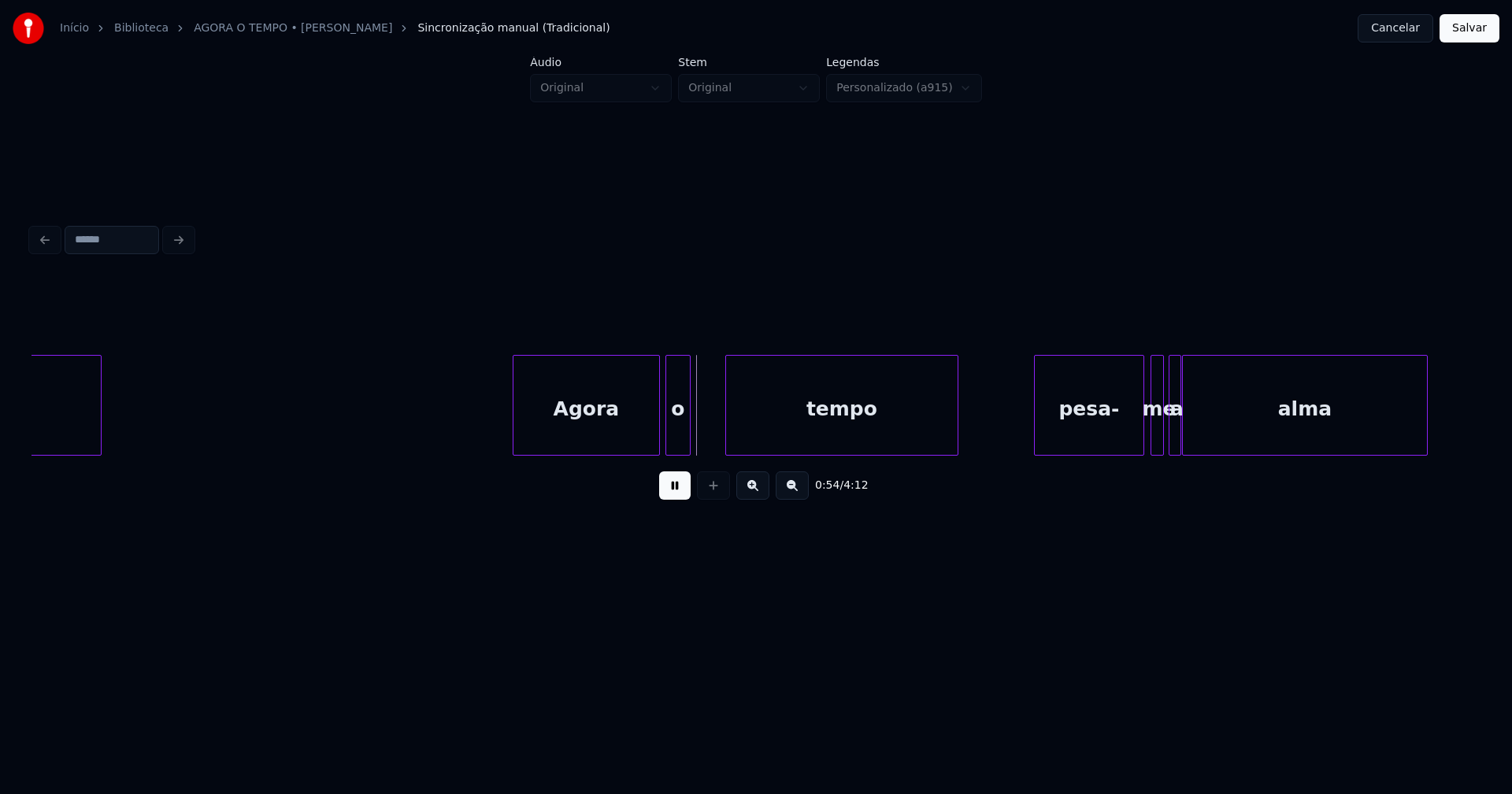
click at [671, 442] on div "o" at bounding box center [678, 409] width 24 height 107
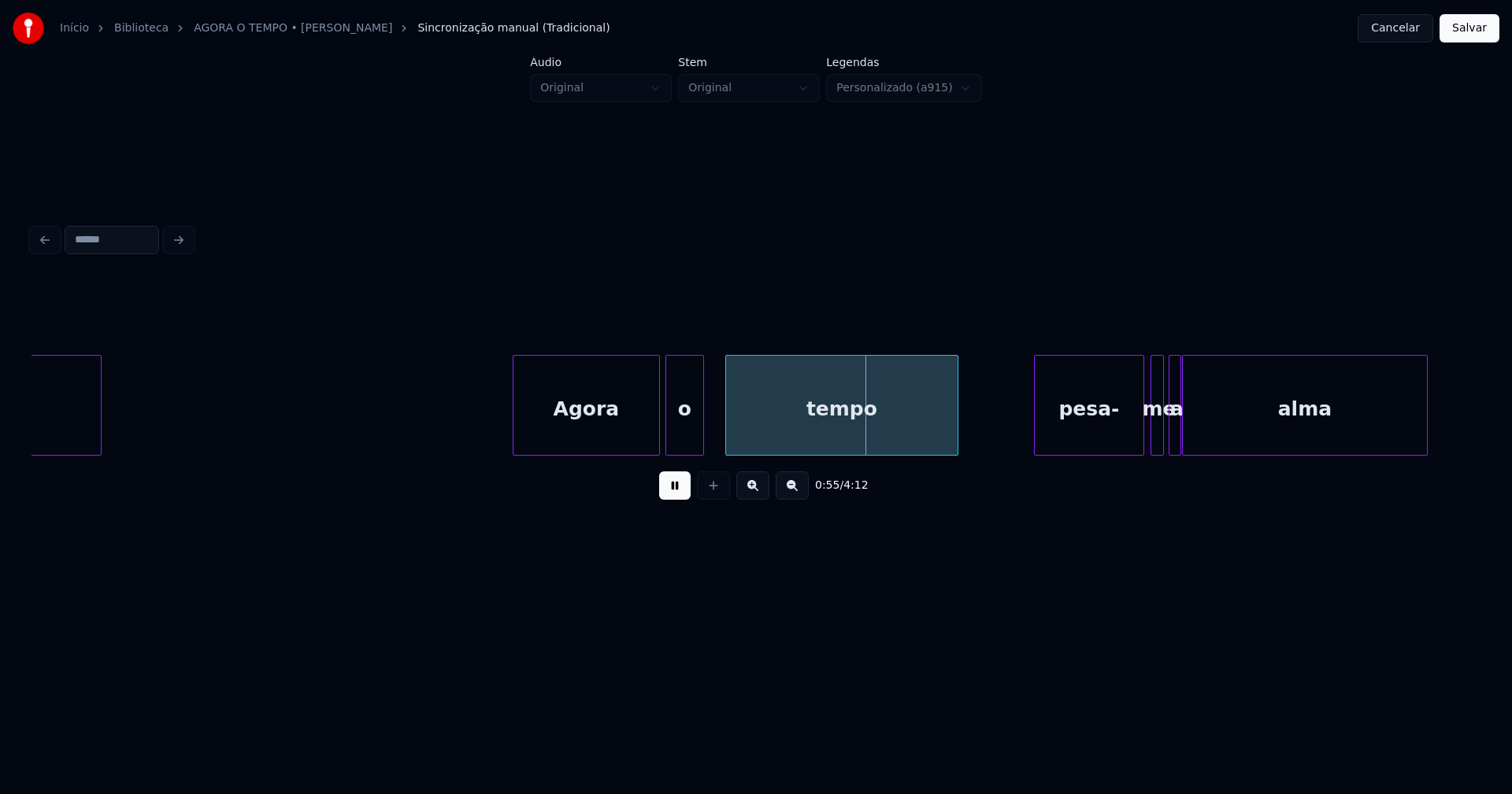
click at [701, 430] on div at bounding box center [700, 405] width 5 height 99
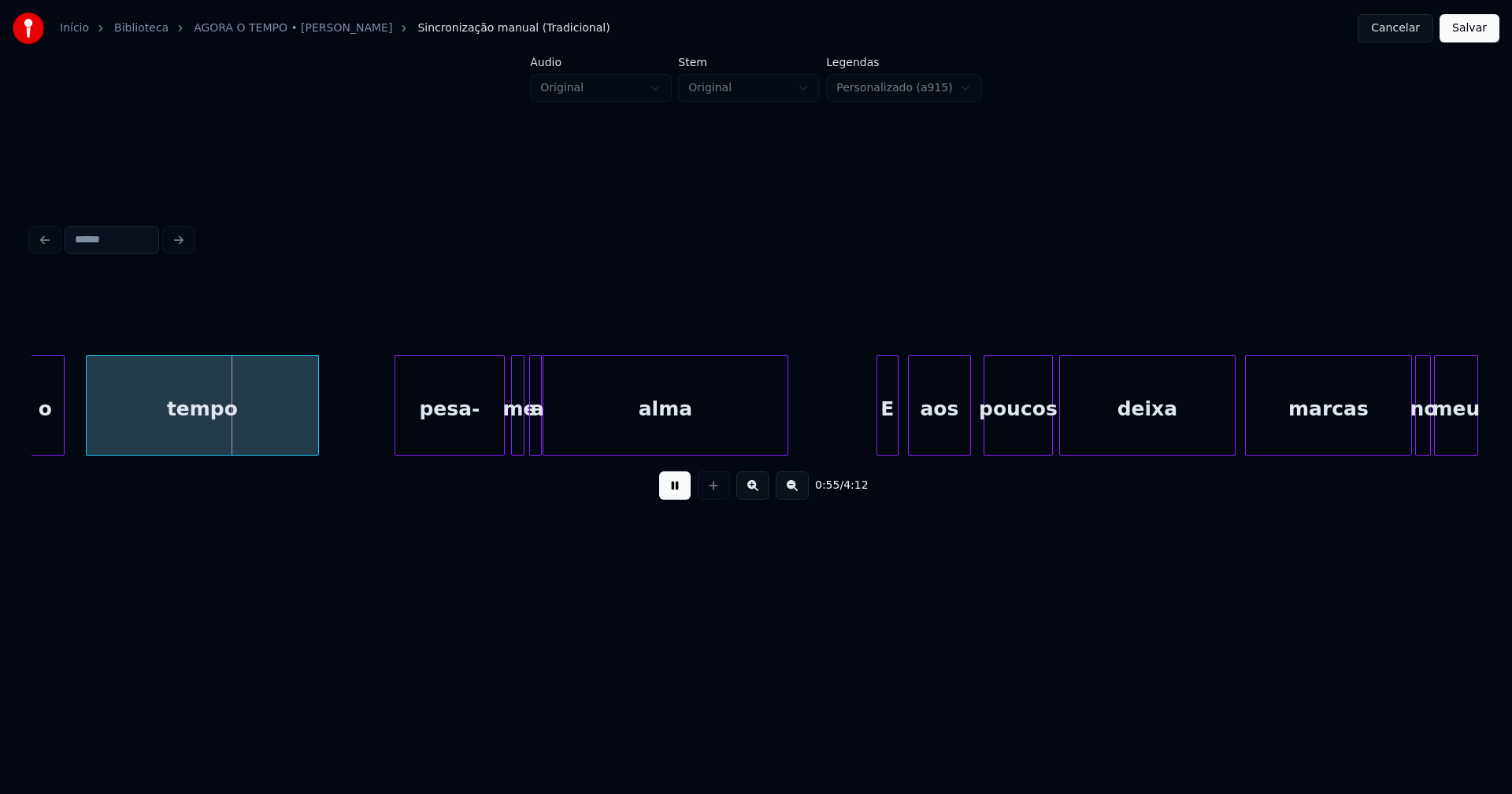
scroll to position [0, 8545]
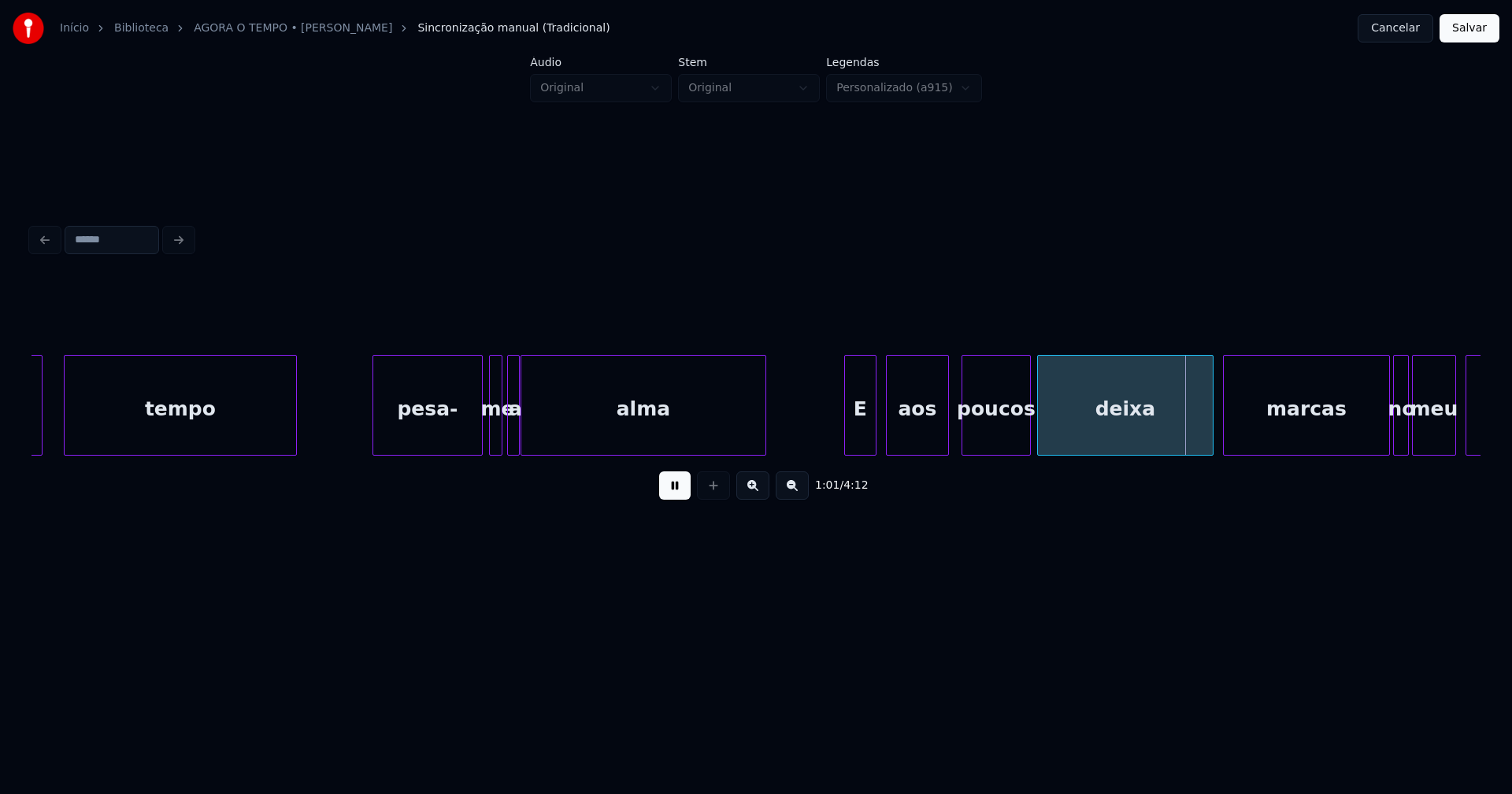
click at [848, 440] on div at bounding box center [847, 405] width 5 height 99
click at [879, 433] on div at bounding box center [878, 405] width 5 height 99
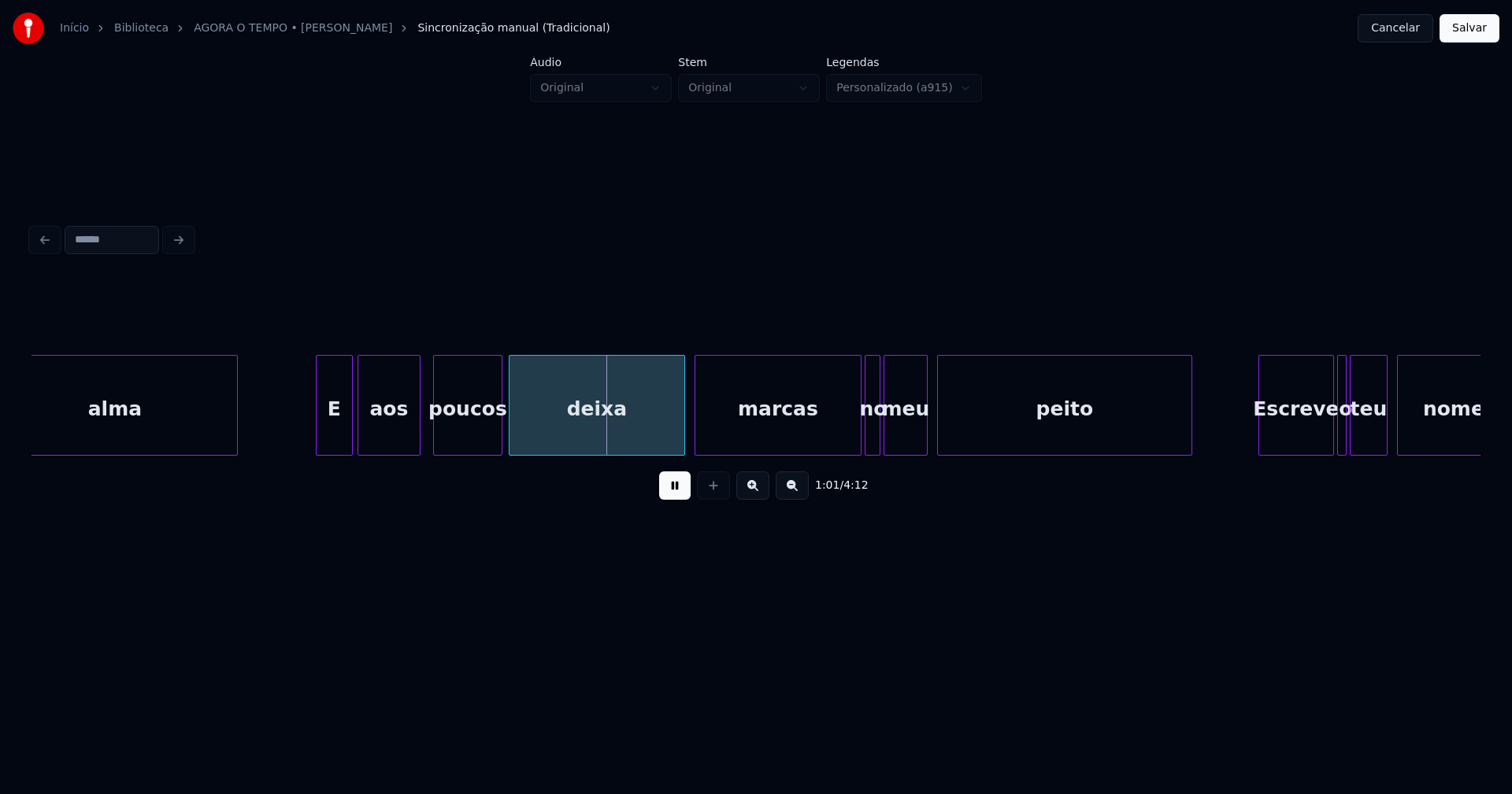
scroll to position [0, 9183]
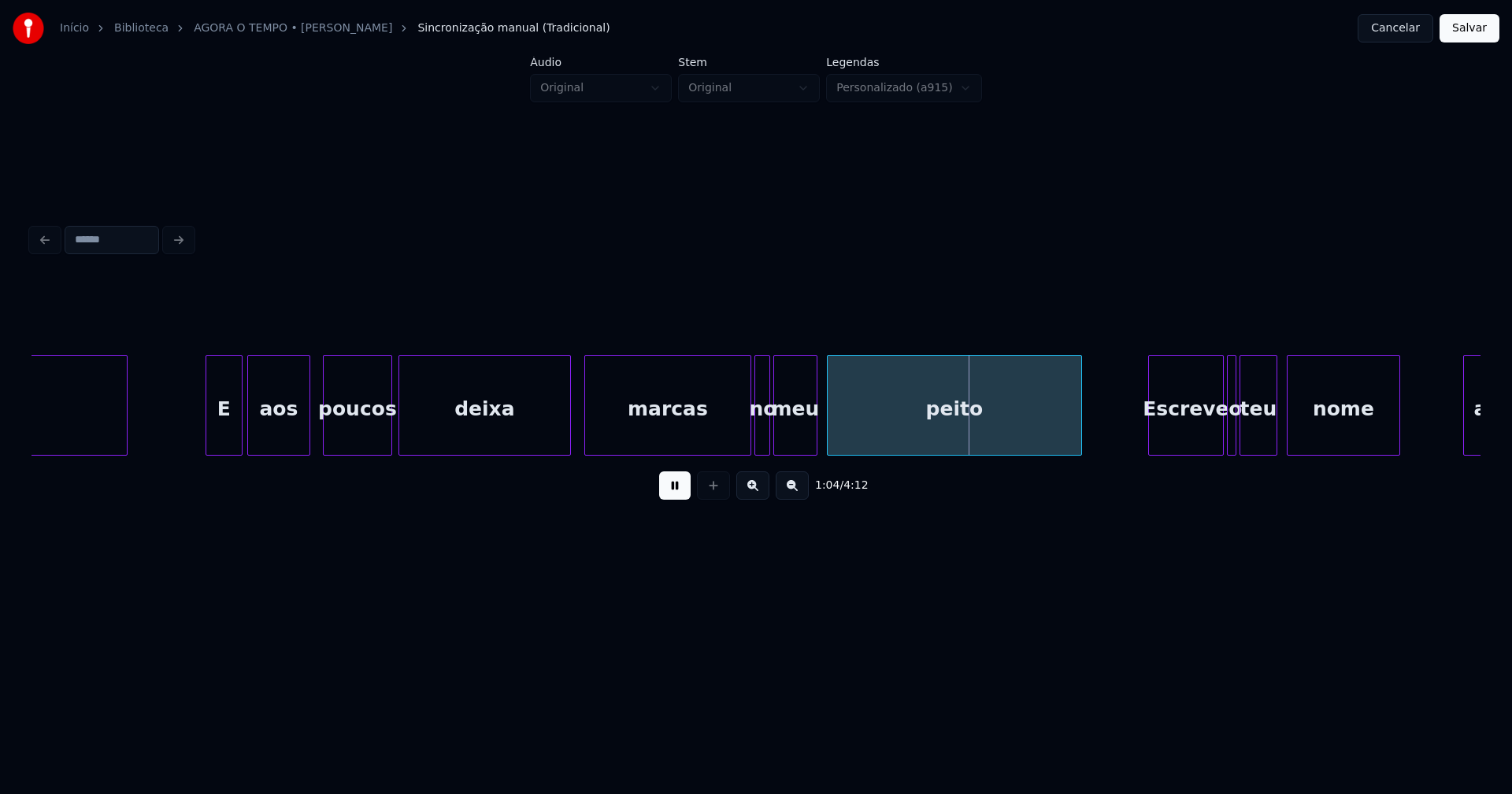
click at [565, 438] on div at bounding box center [567, 405] width 5 height 99
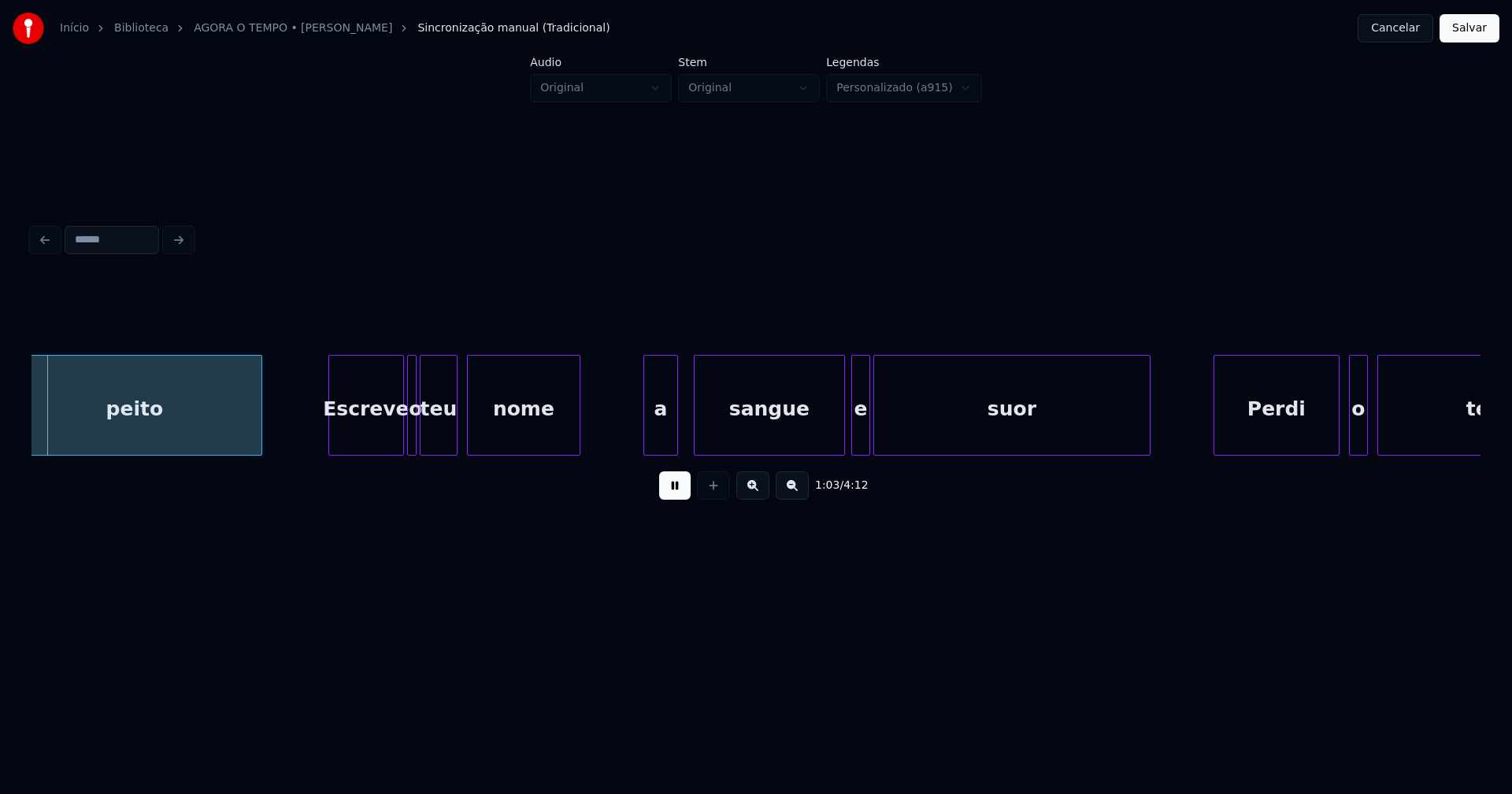
scroll to position [0, 10013]
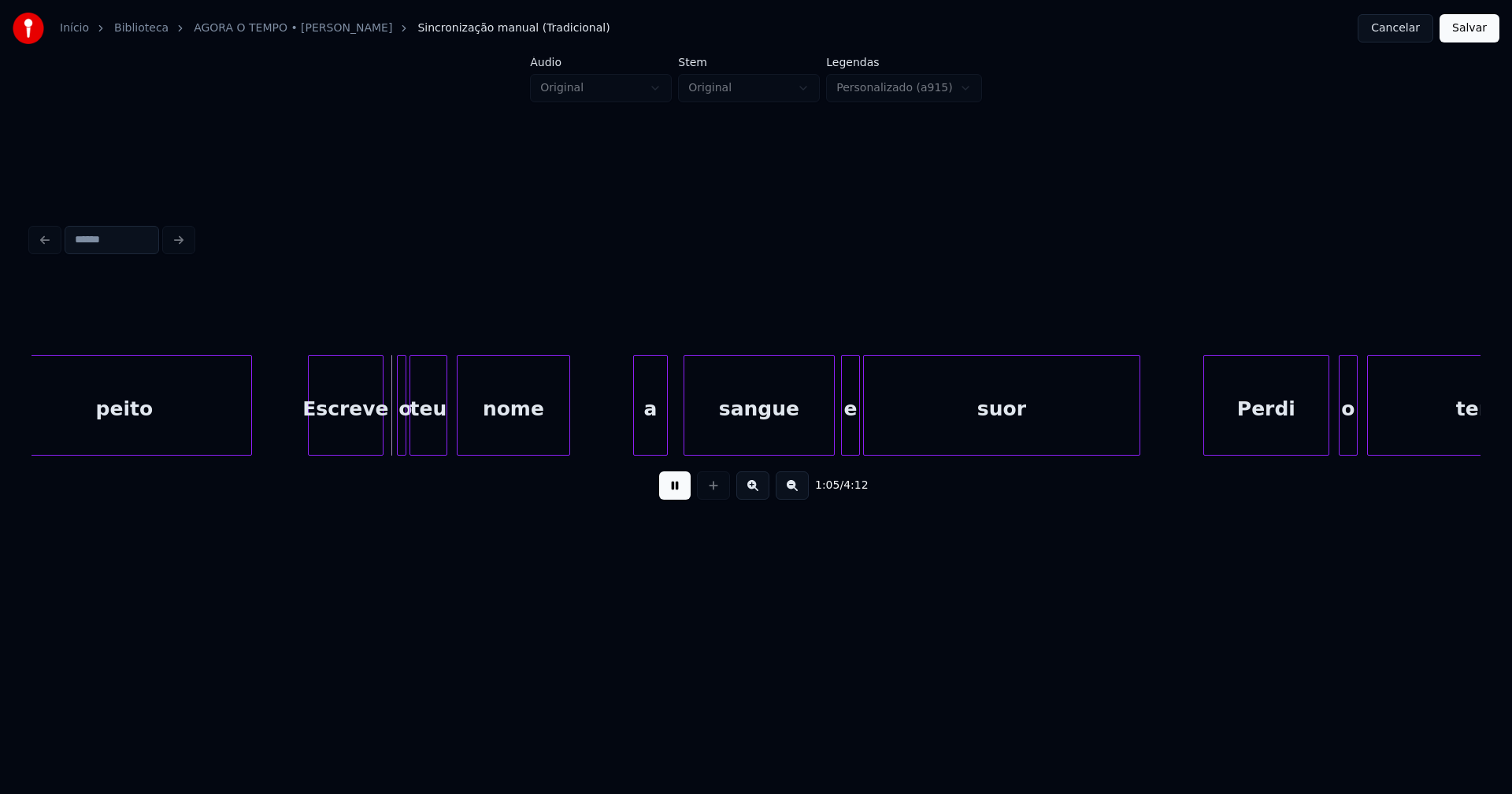
click at [342, 450] on div "peito Escreve o teu nome a sangue e suor Perdi o tempo" at bounding box center [756, 405] width 1449 height 101
click at [400, 431] on div at bounding box center [402, 405] width 5 height 99
click at [389, 434] on div at bounding box center [390, 405] width 5 height 99
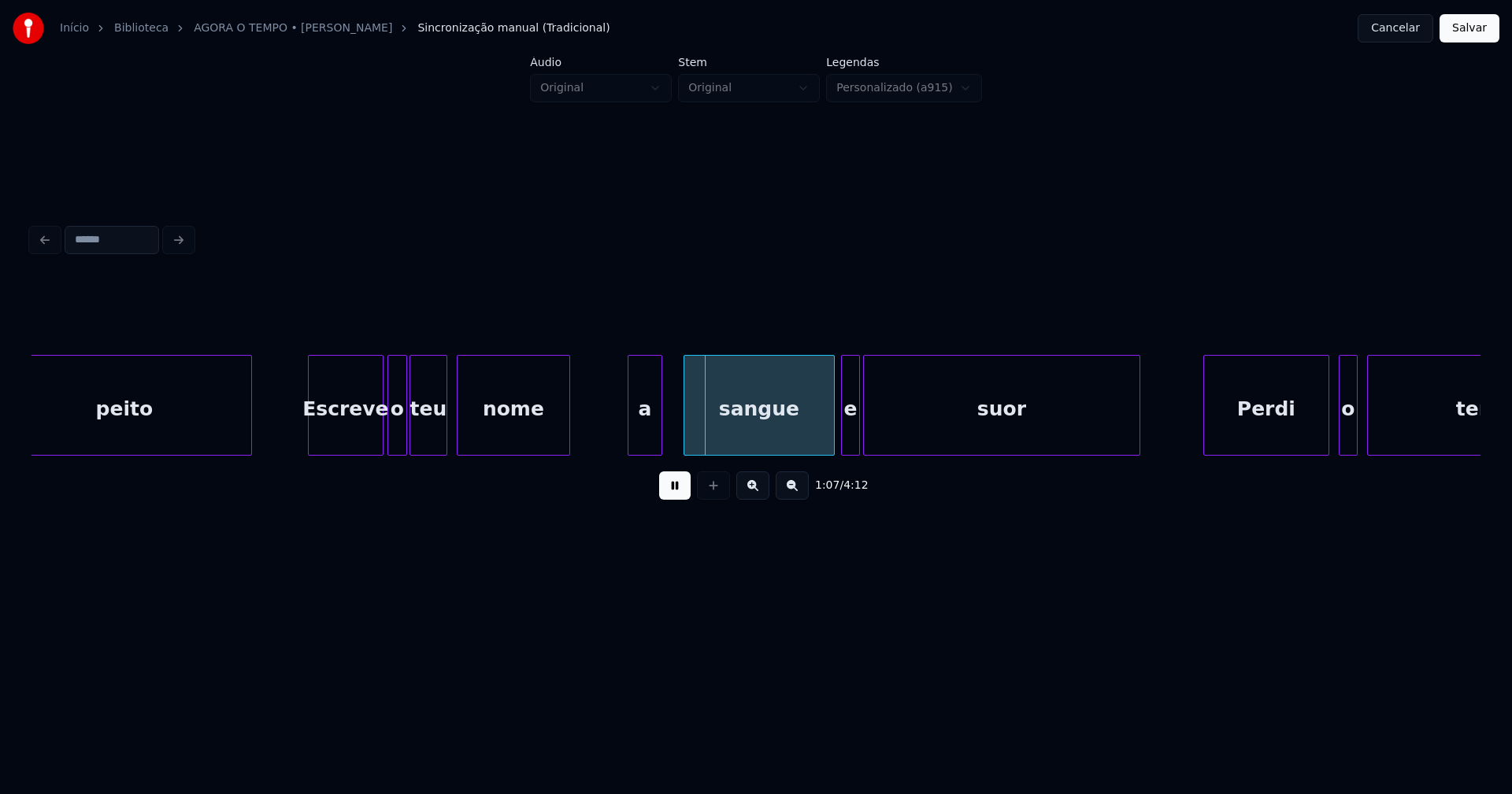
click at [639, 440] on div "a" at bounding box center [645, 409] width 33 height 107
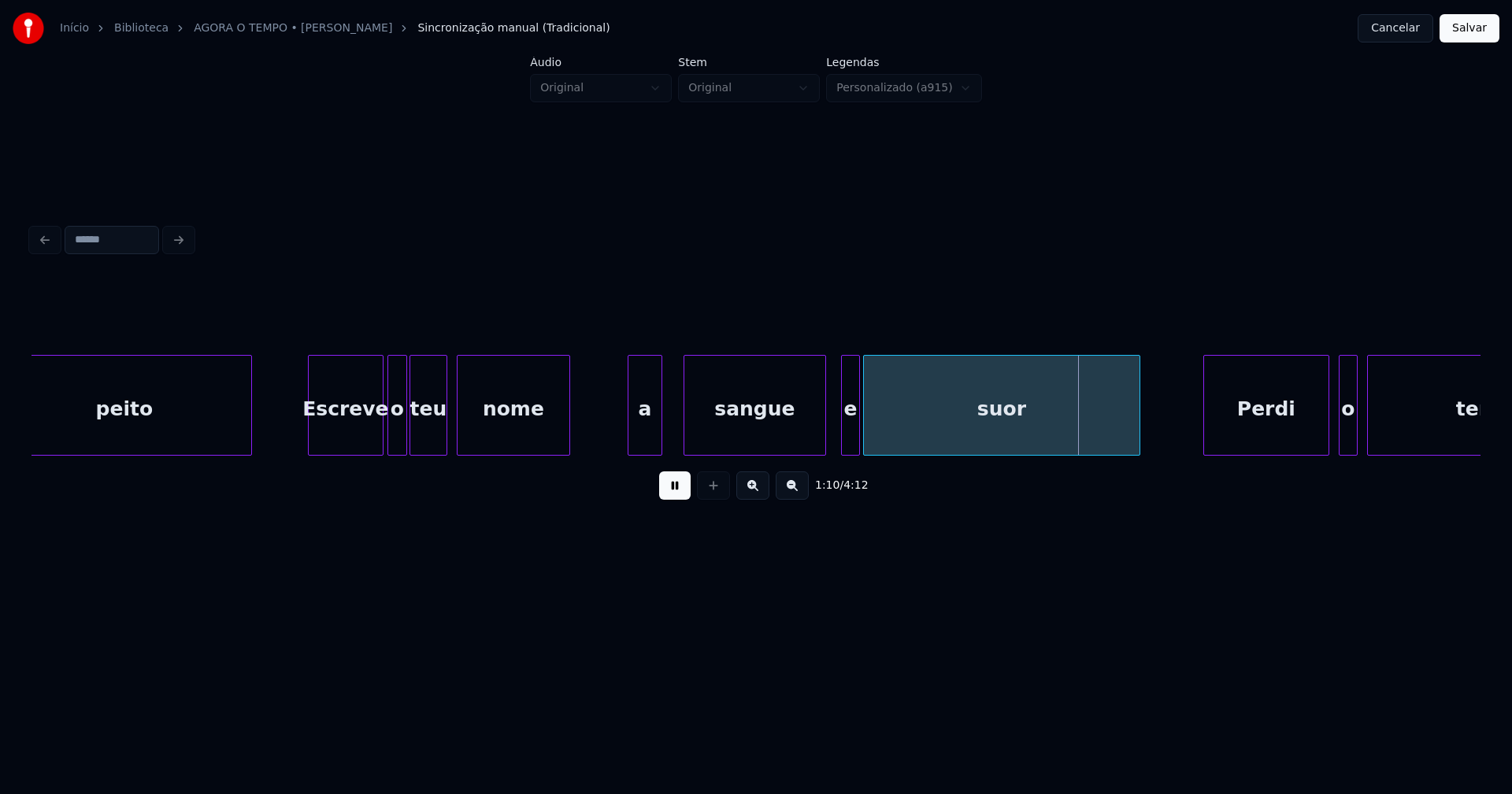
click at [824, 446] on div at bounding box center [822, 405] width 5 height 99
click at [830, 450] on div "peito Escreve o teu nome a sangue e suor Perdi o tempo" at bounding box center [756, 405] width 1449 height 101
click at [872, 441] on div at bounding box center [871, 405] width 5 height 99
click at [862, 437] on div at bounding box center [864, 405] width 5 height 99
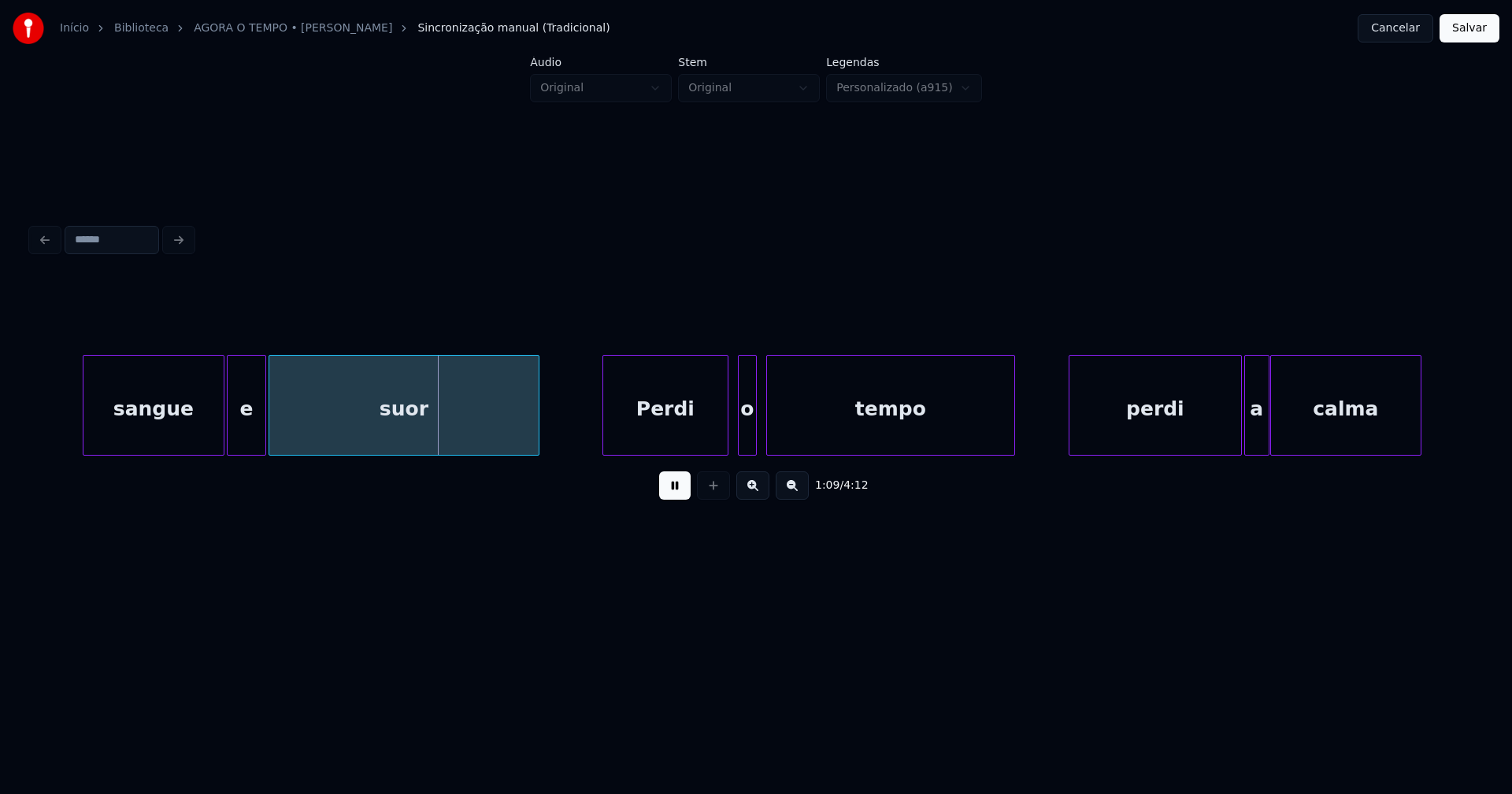
scroll to position [0, 10702]
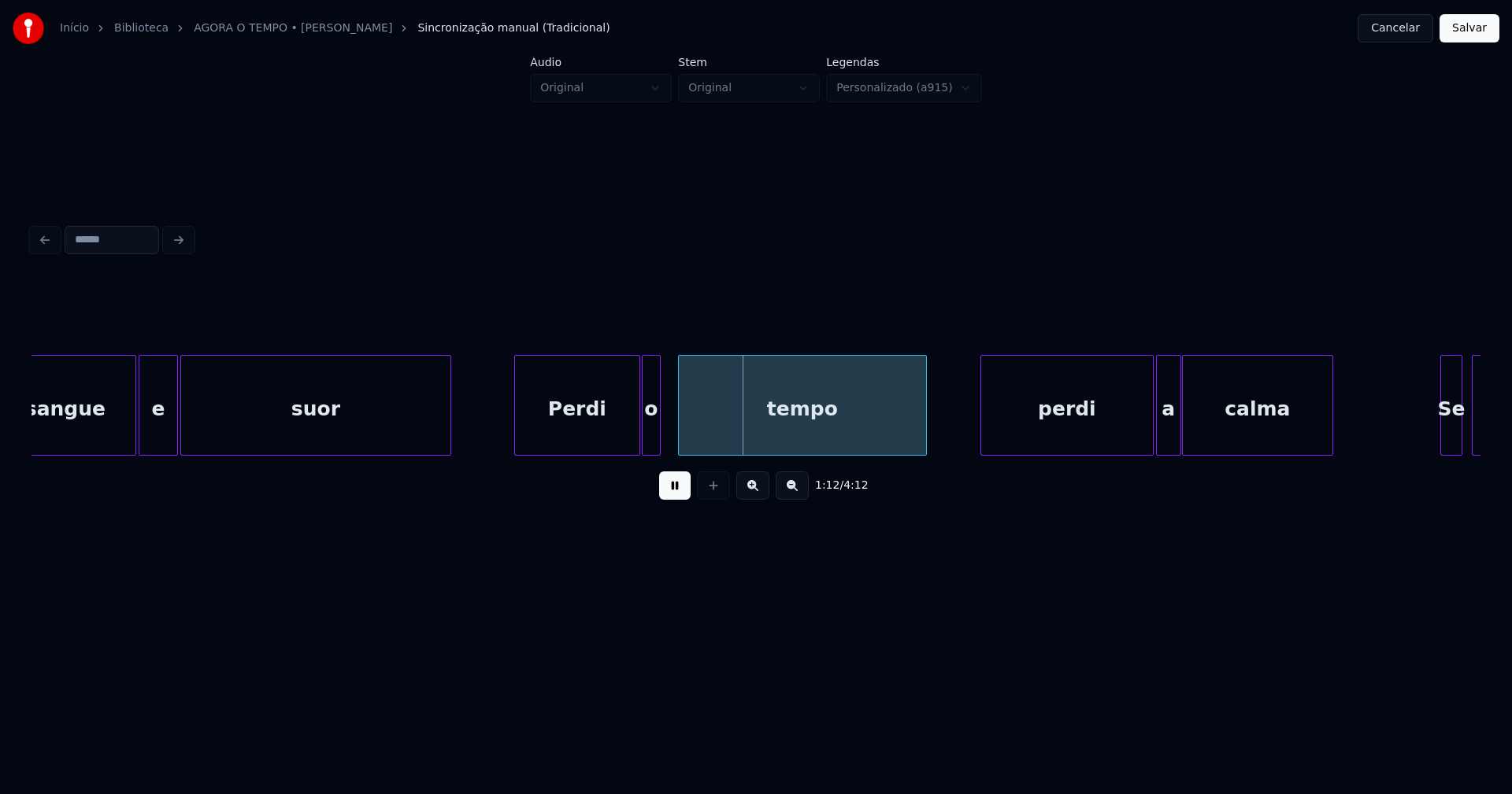
click at [652, 447] on div "o" at bounding box center [651, 409] width 18 height 107
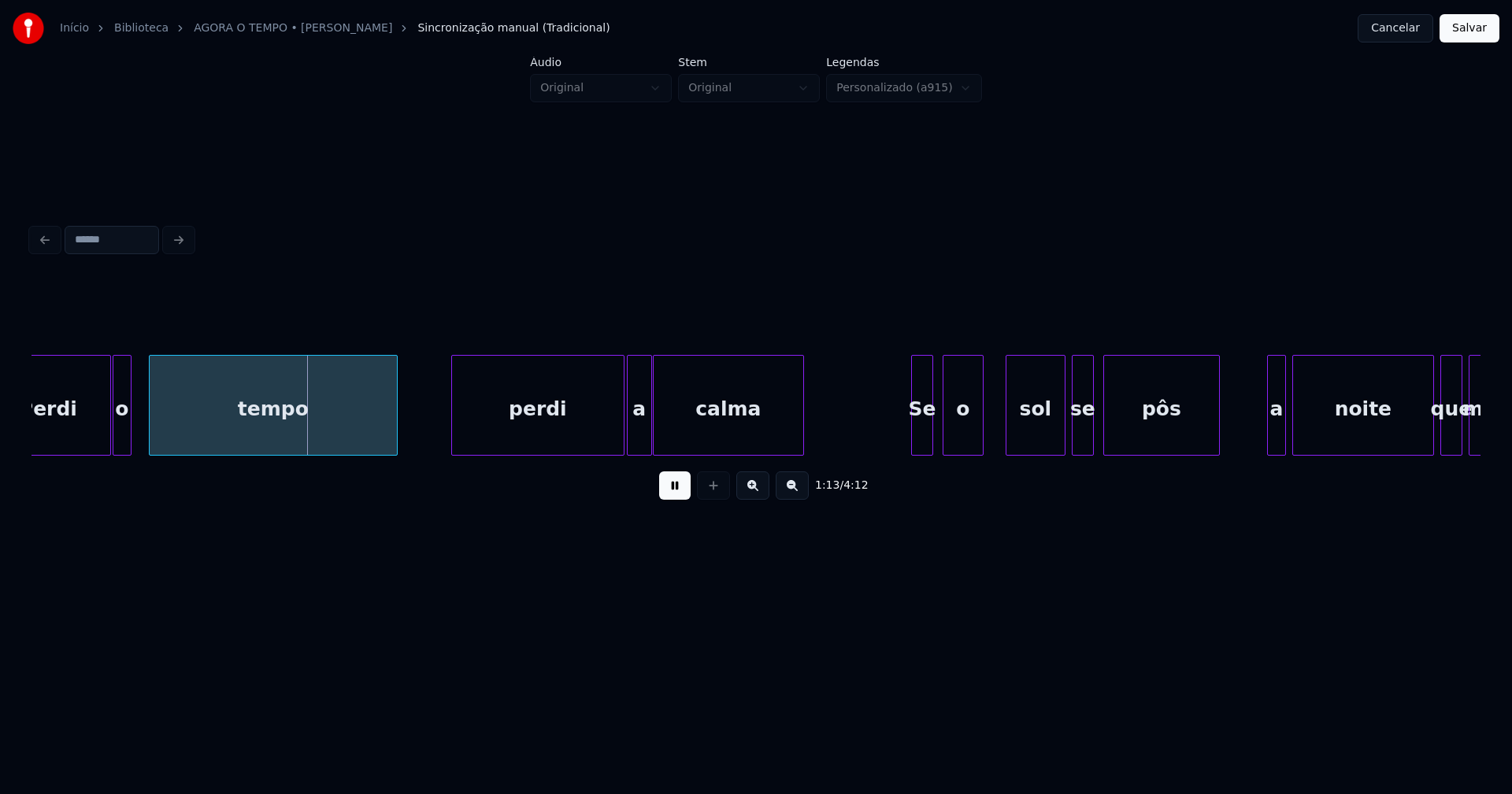
scroll to position [0, 11297]
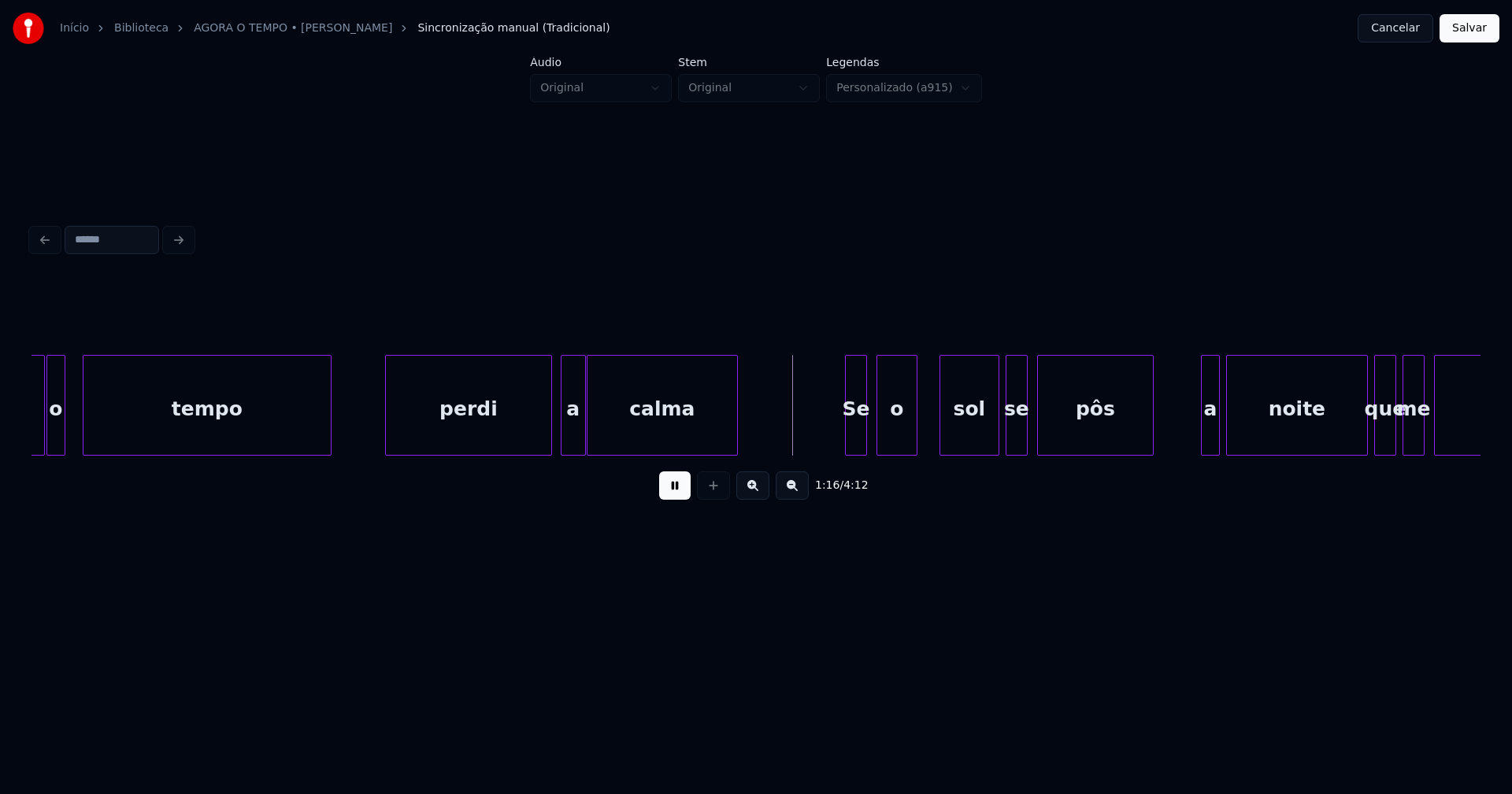
click at [548, 448] on div "perdi" at bounding box center [468, 405] width 167 height 101
click at [565, 446] on div "a" at bounding box center [567, 409] width 24 height 107
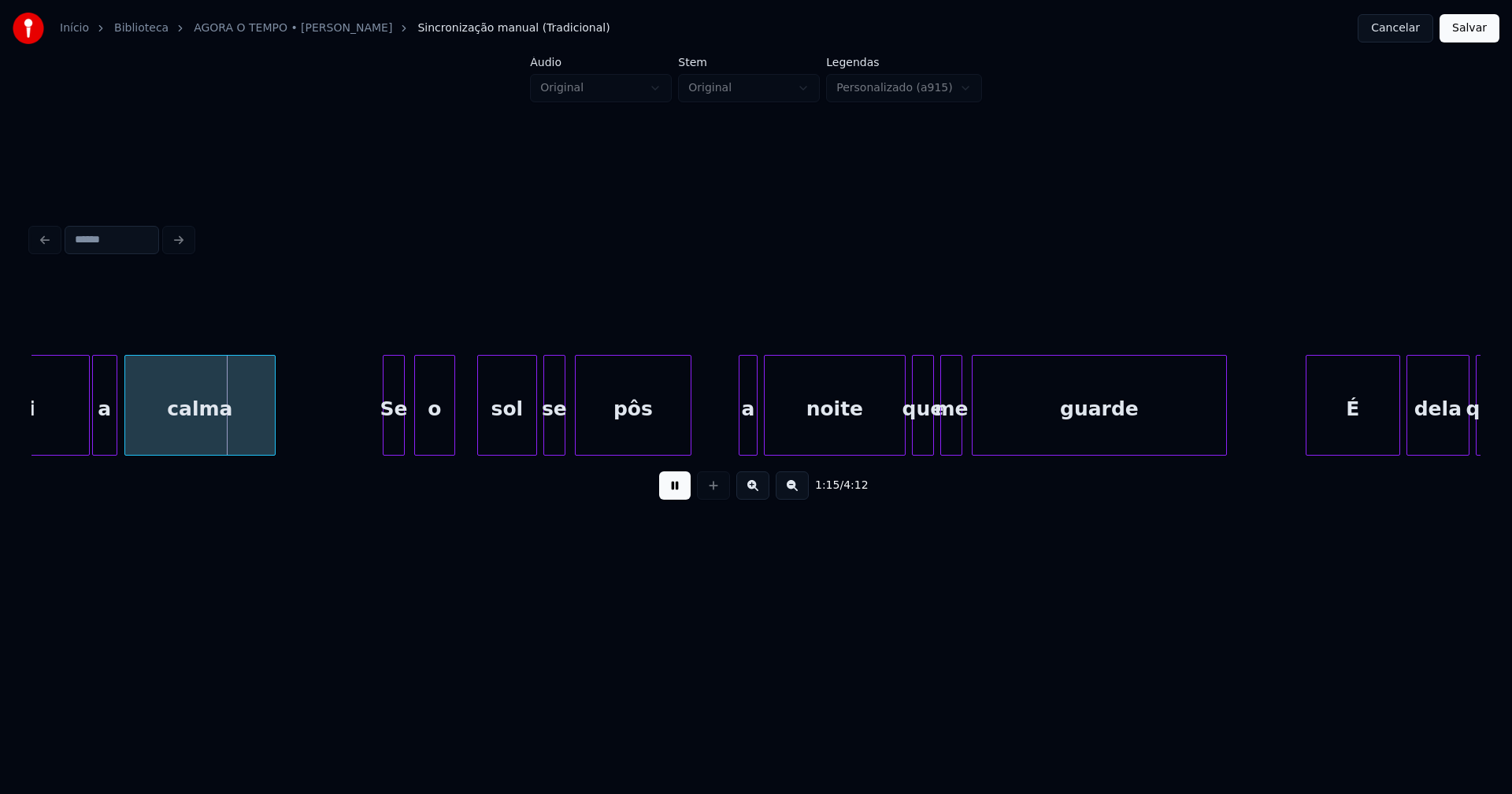
scroll to position [0, 11782]
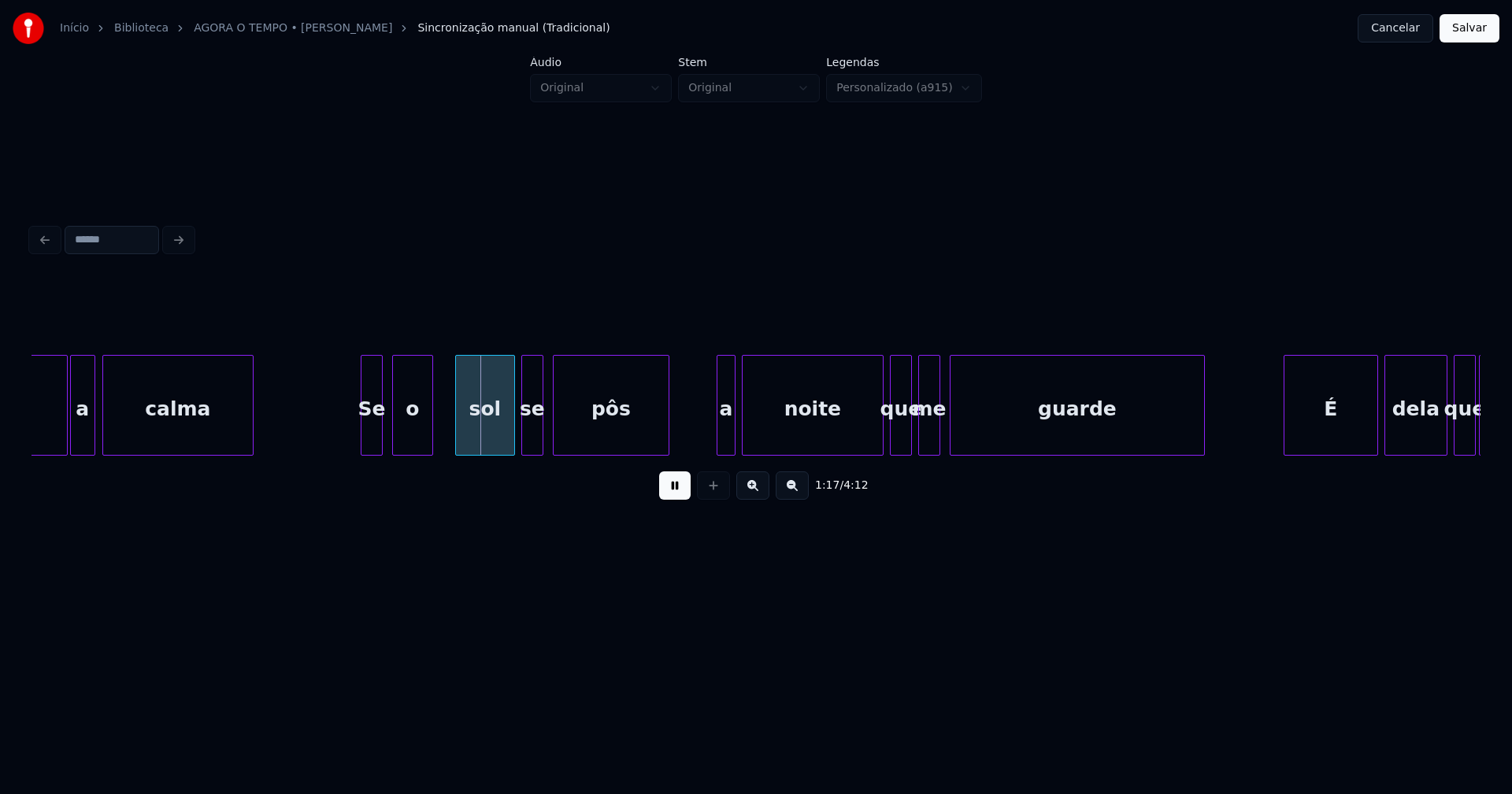
click at [363, 434] on div at bounding box center [363, 405] width 5 height 99
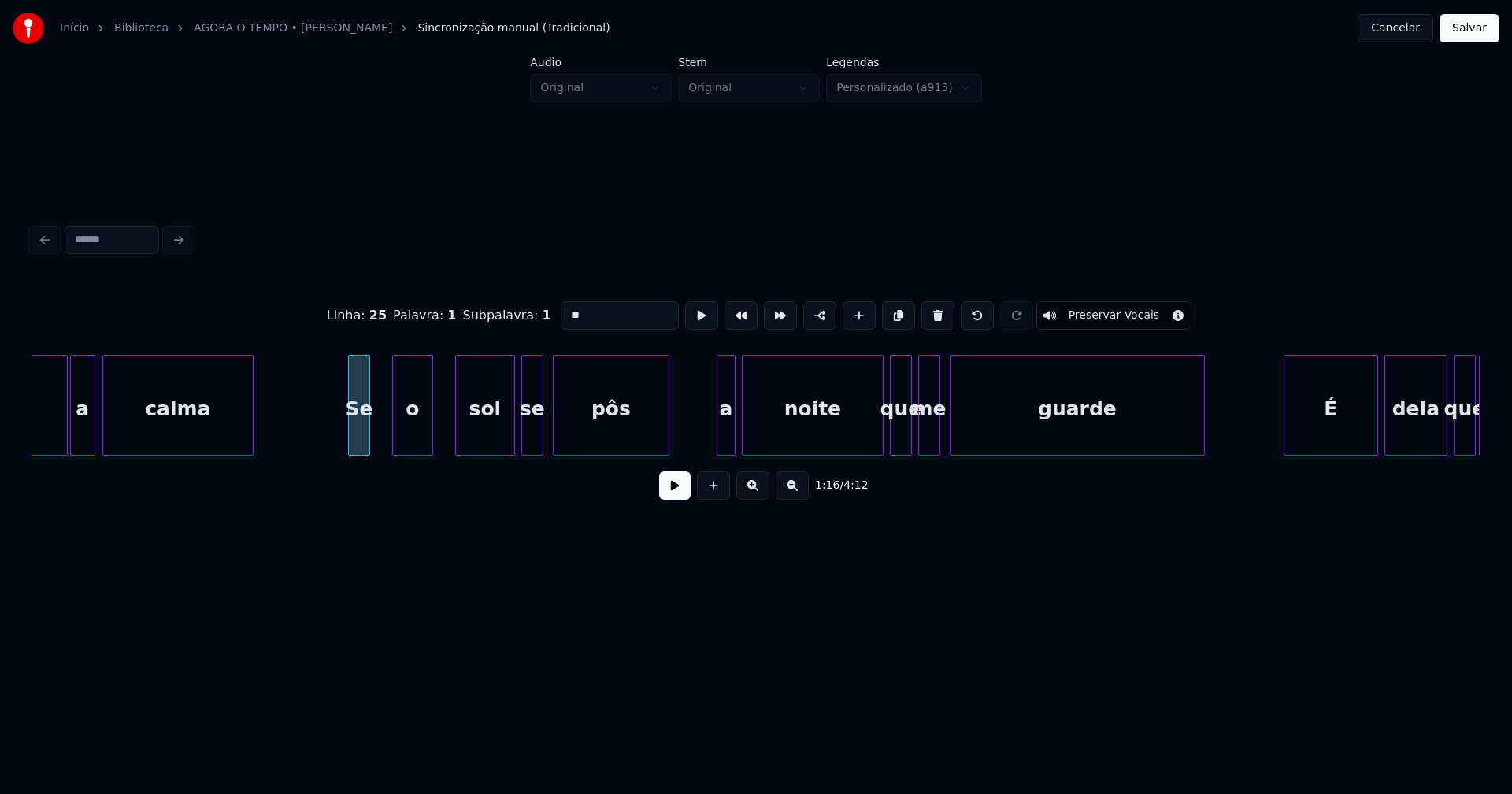
click at [359, 443] on div "Se" at bounding box center [359, 409] width 20 height 107
click at [377, 448] on div "o" at bounding box center [404, 405] width 56 height 101
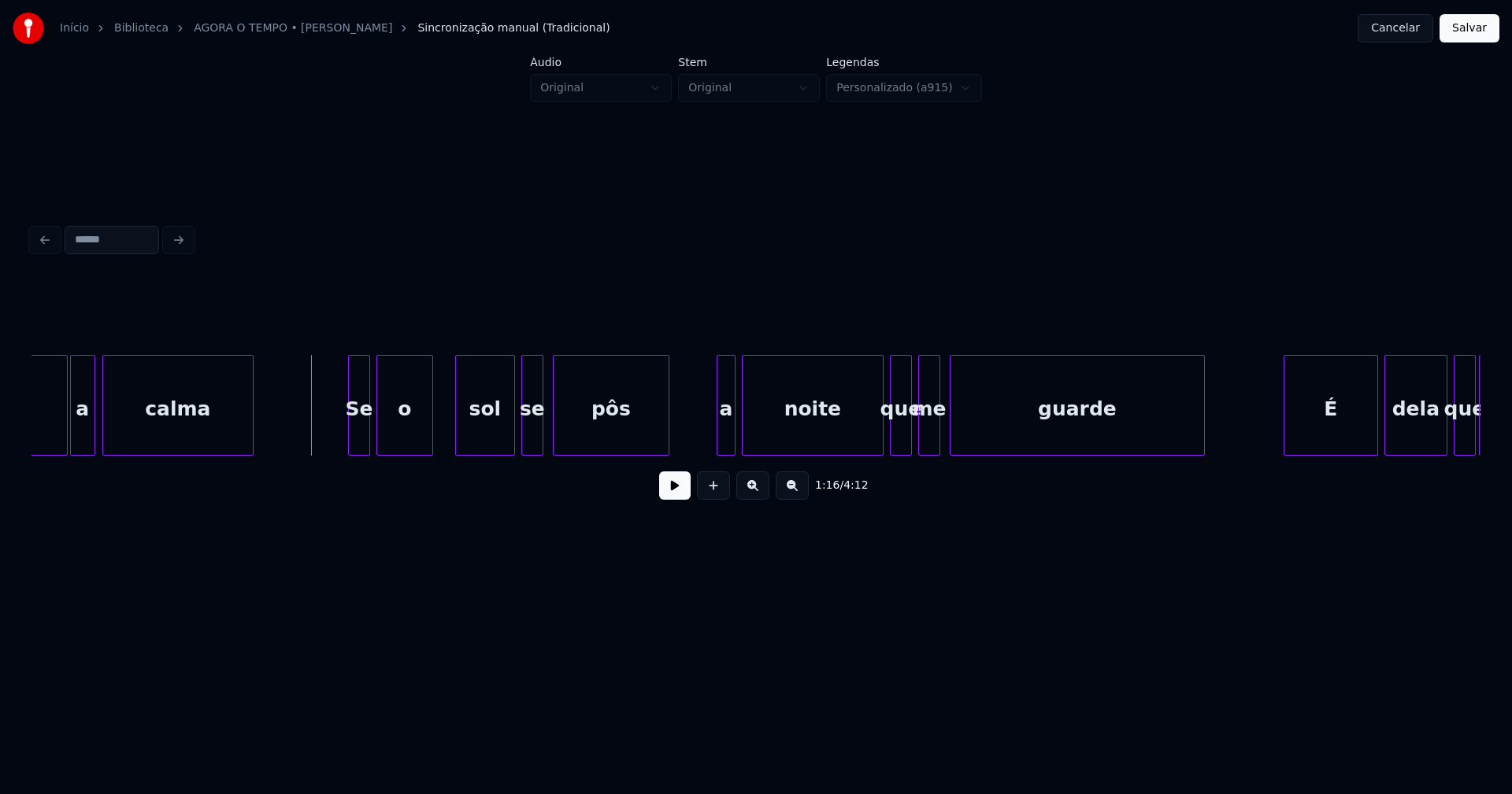
click at [660, 491] on button at bounding box center [675, 485] width 31 height 29
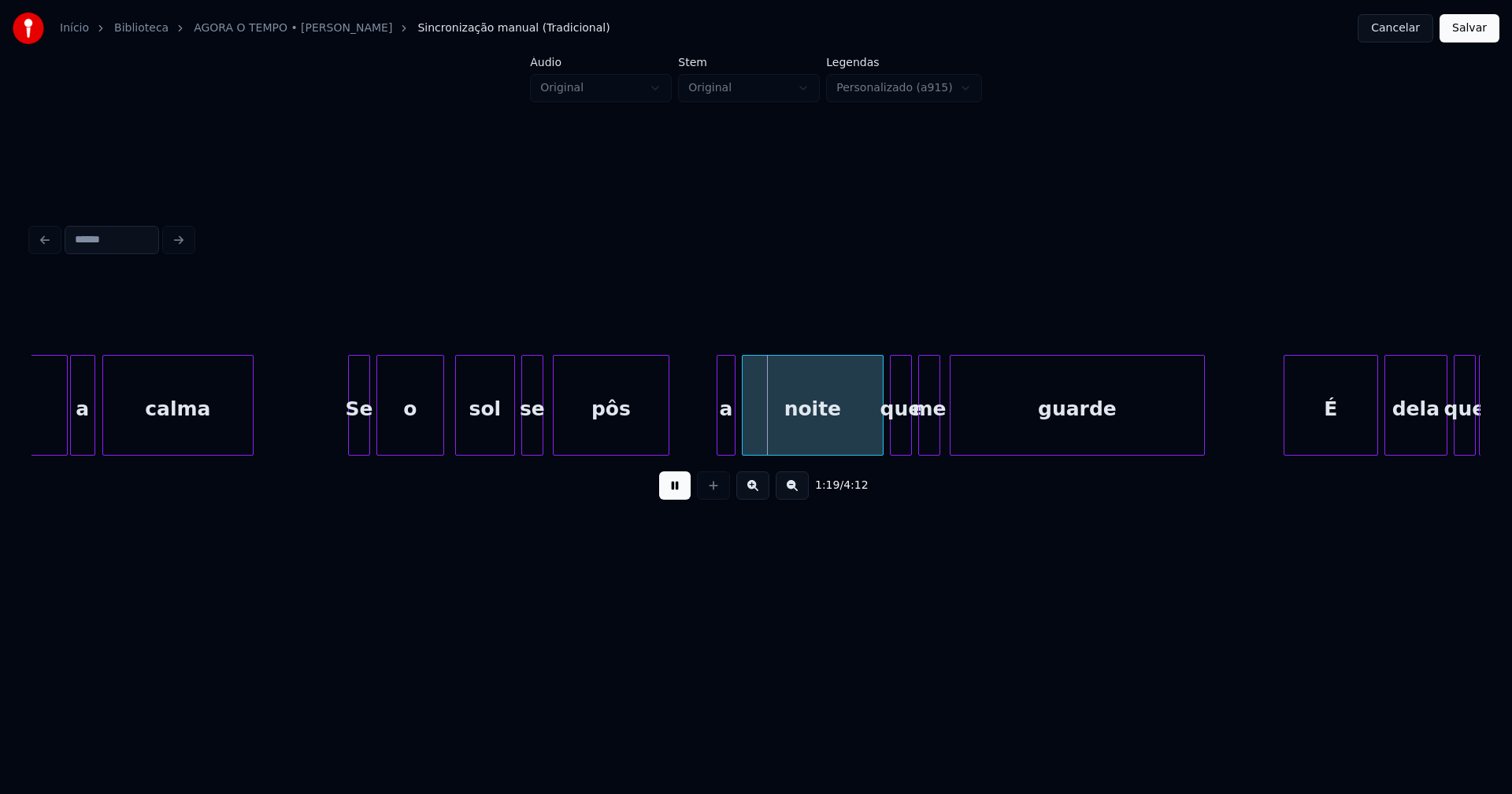
click at [442, 437] on div at bounding box center [440, 405] width 5 height 99
click at [498, 443] on div at bounding box center [497, 405] width 5 height 99
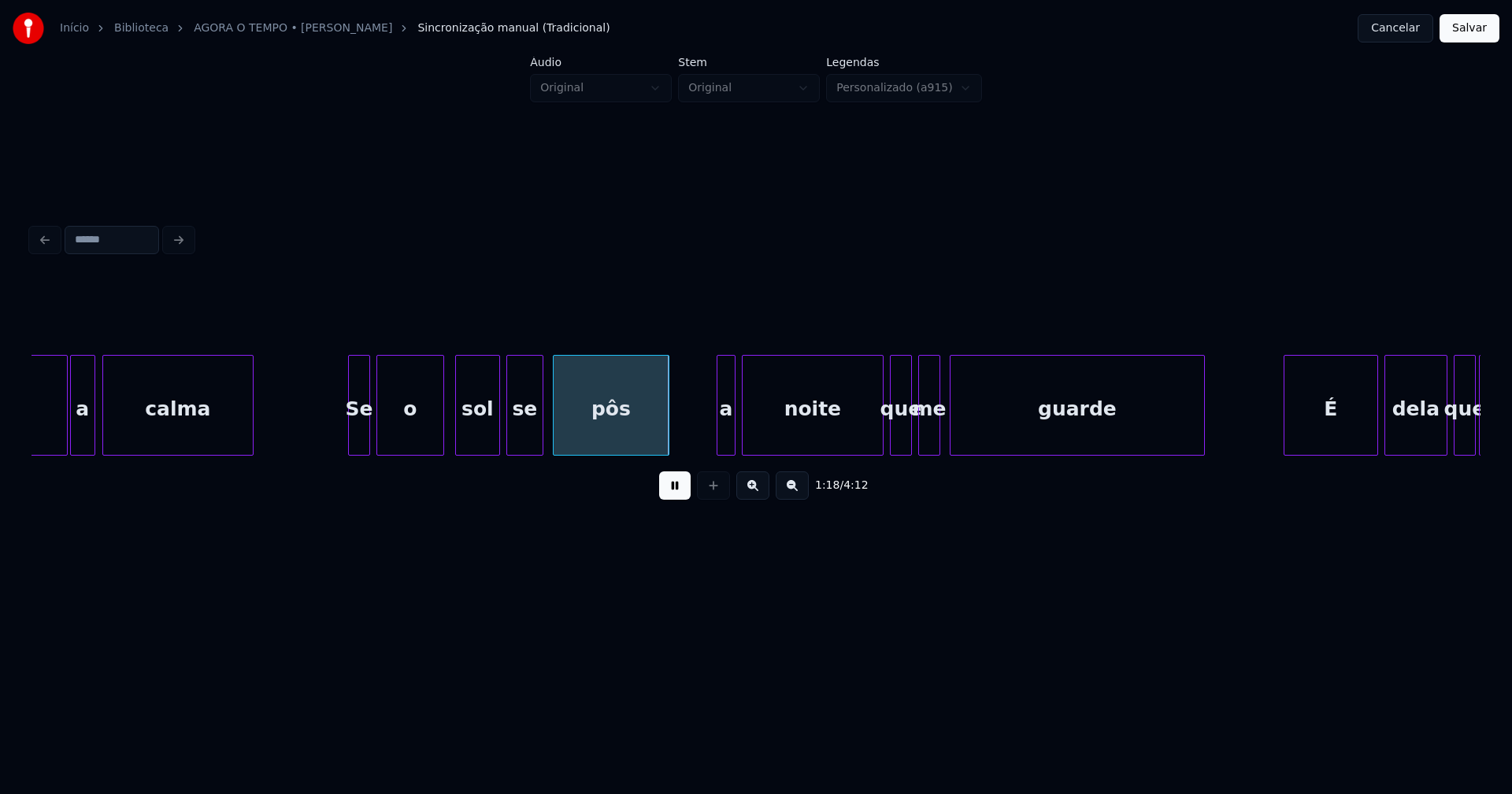
click at [508, 442] on div at bounding box center [509, 405] width 5 height 99
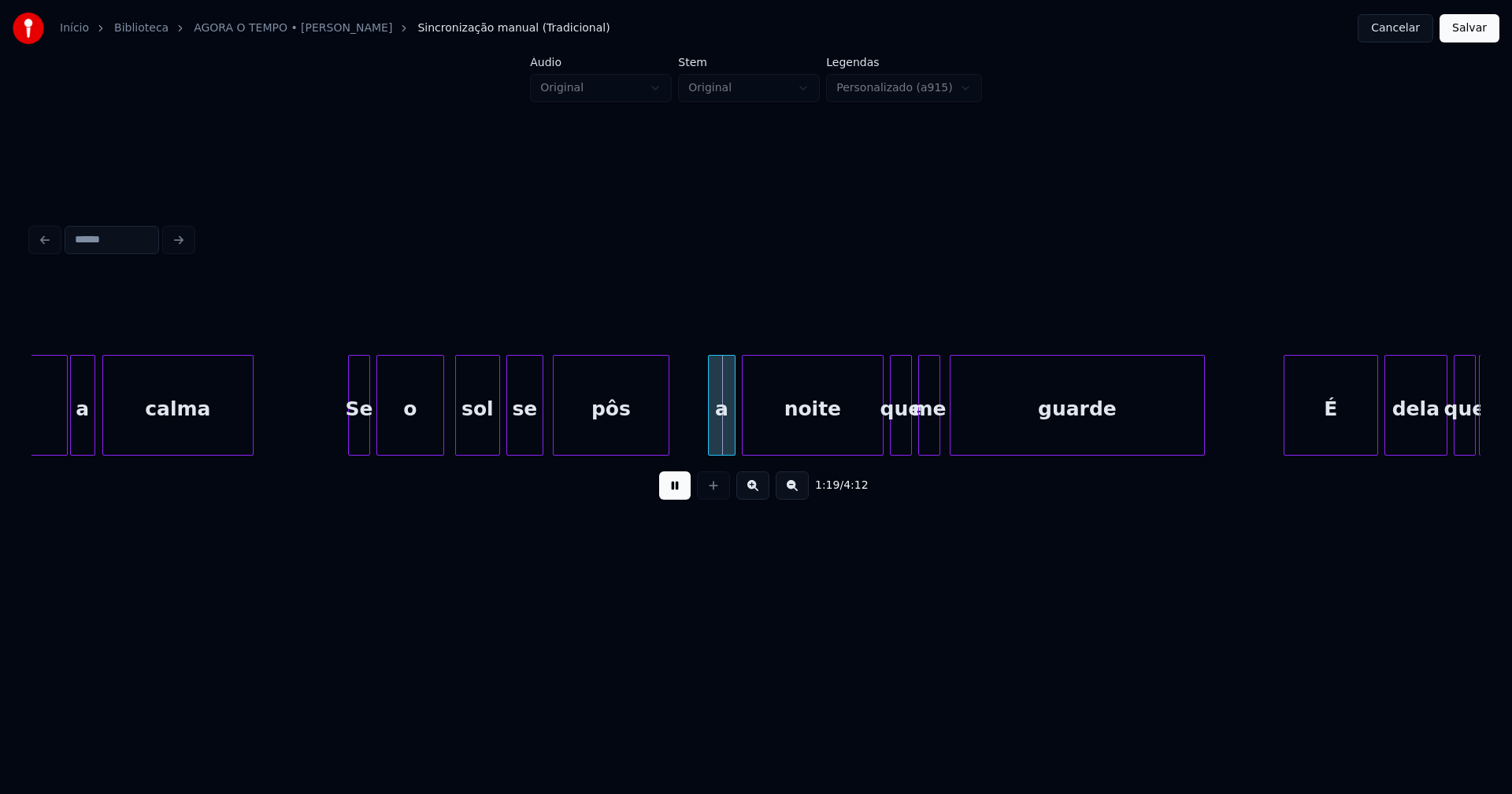
click at [711, 437] on div at bounding box center [710, 405] width 5 height 99
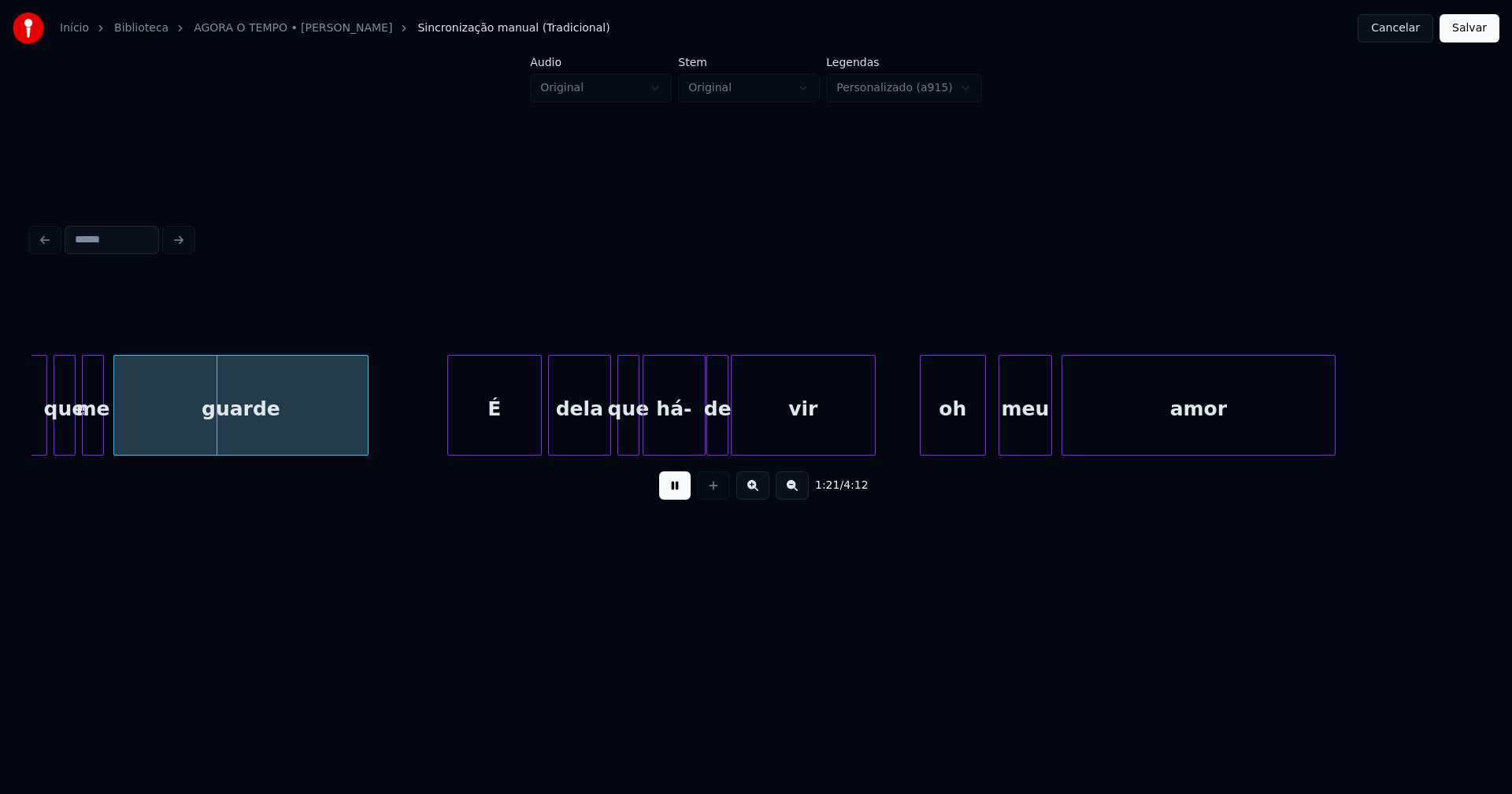
scroll to position [0, 12706]
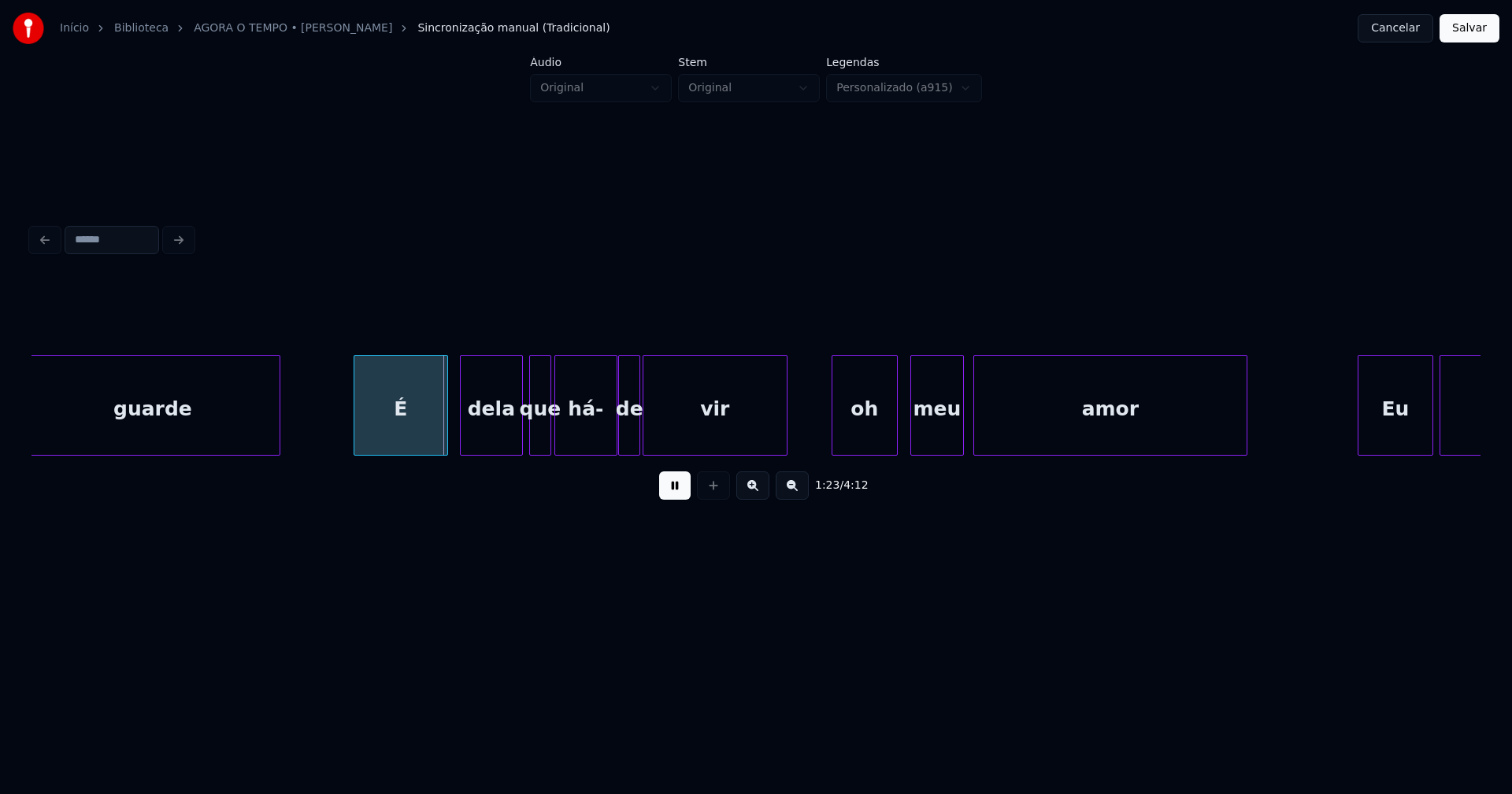
click at [402, 441] on div "É" at bounding box center [400, 409] width 92 height 107
click at [848, 443] on div "oh" at bounding box center [855, 409] width 65 height 107
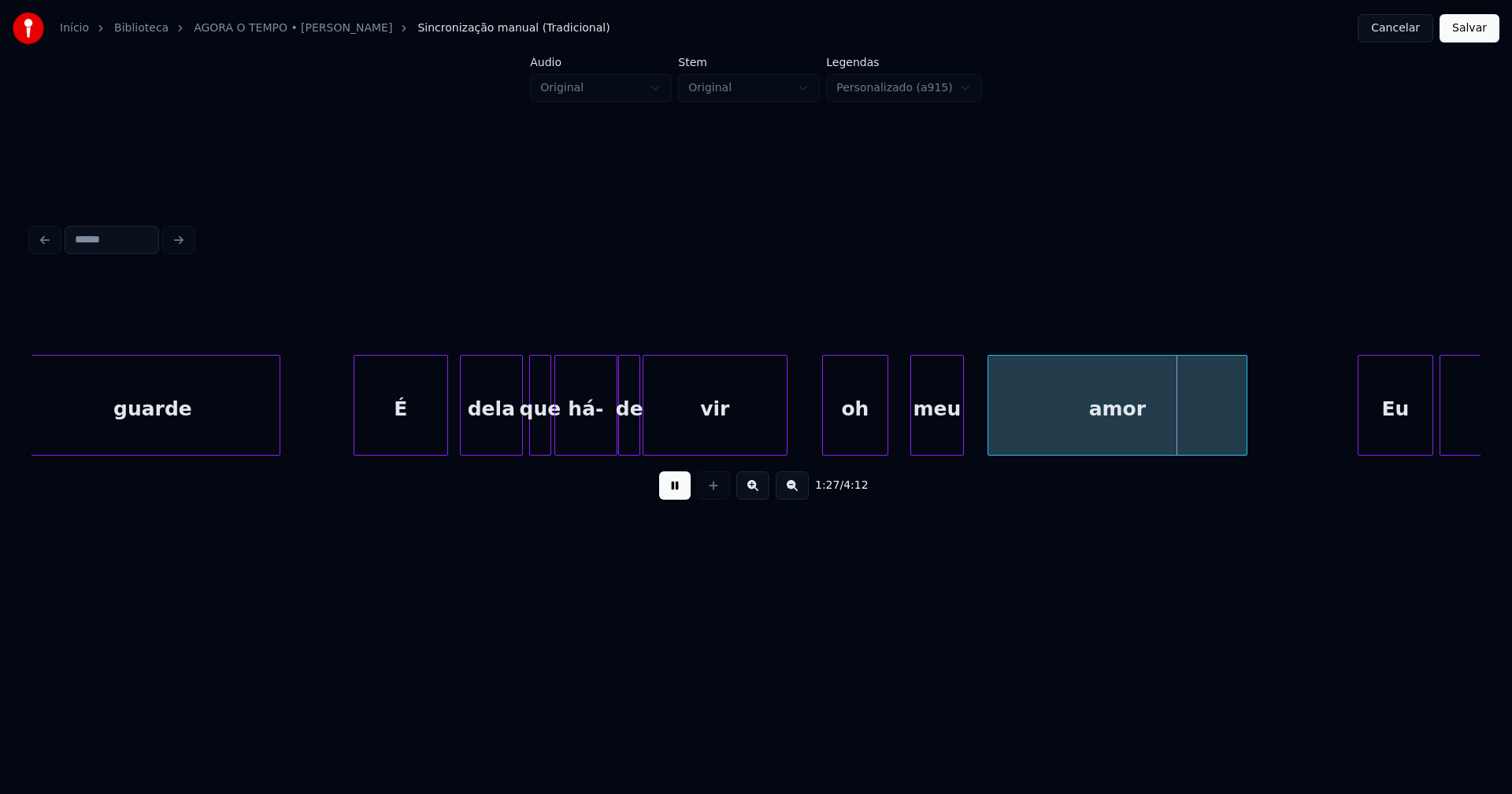
click at [990, 429] on div at bounding box center [990, 405] width 5 height 99
click at [981, 428] on div at bounding box center [980, 405] width 5 height 99
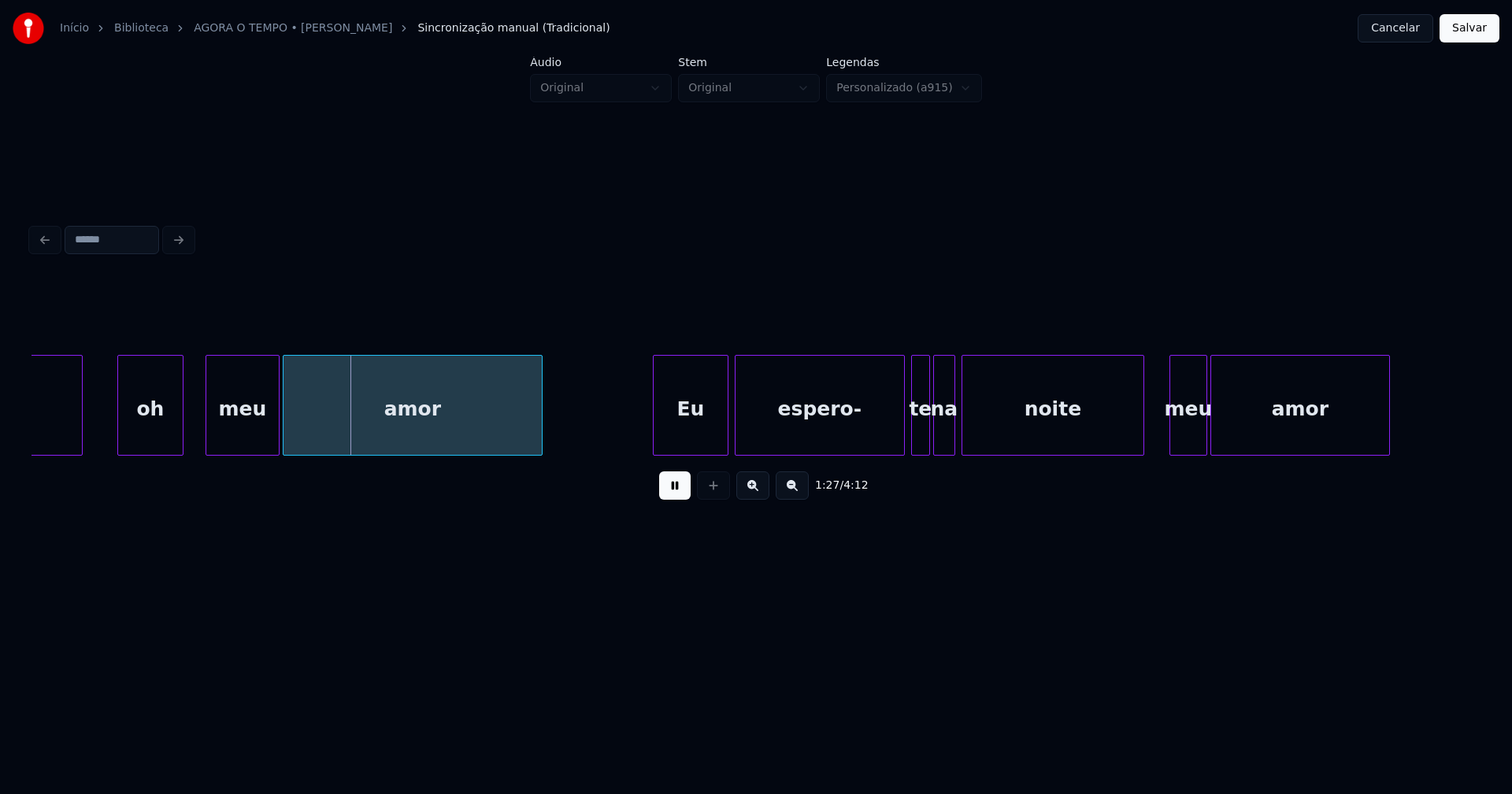
scroll to position [0, 13631]
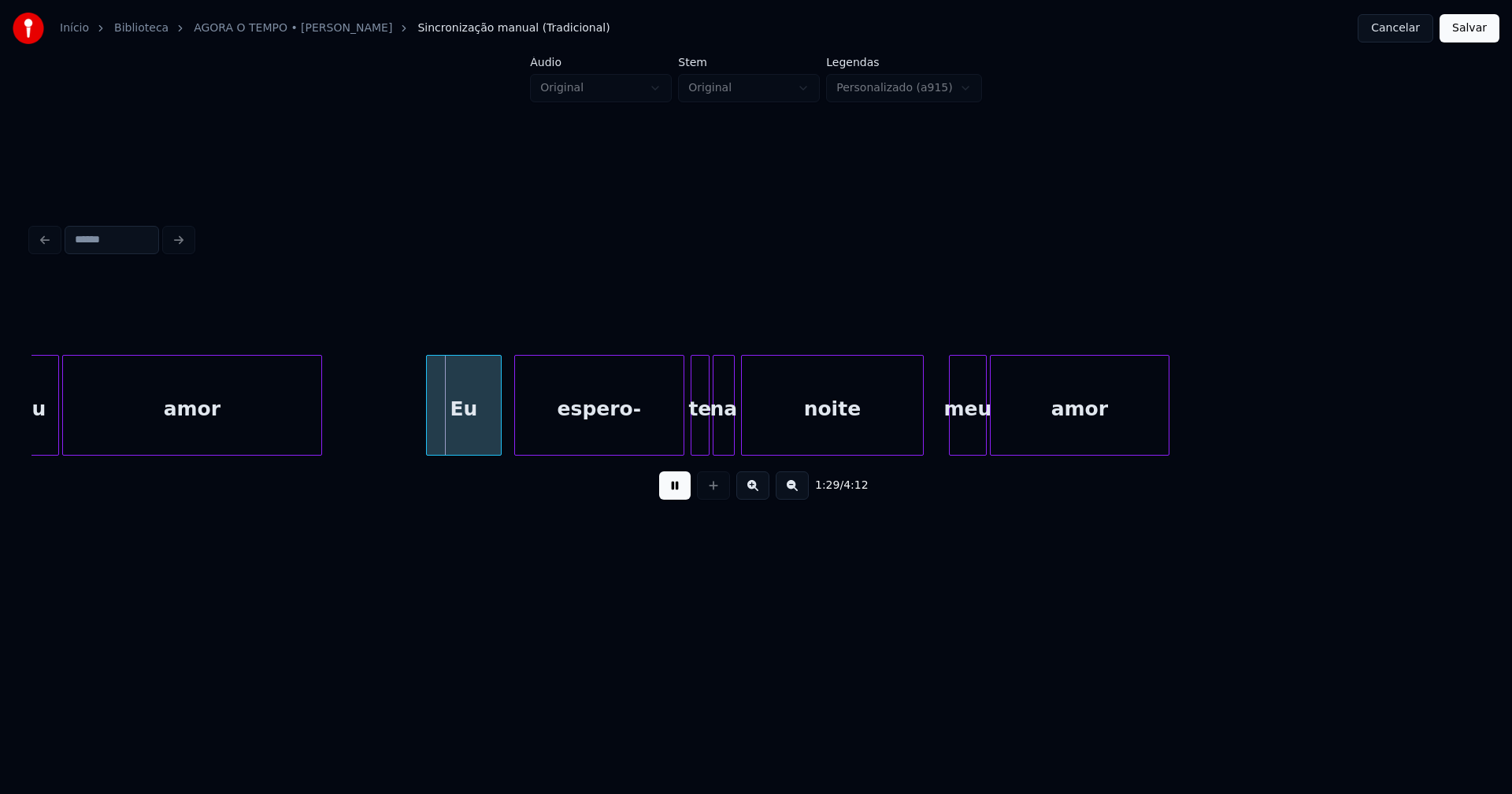
click at [465, 433] on div "Eu" at bounding box center [464, 409] width 74 height 107
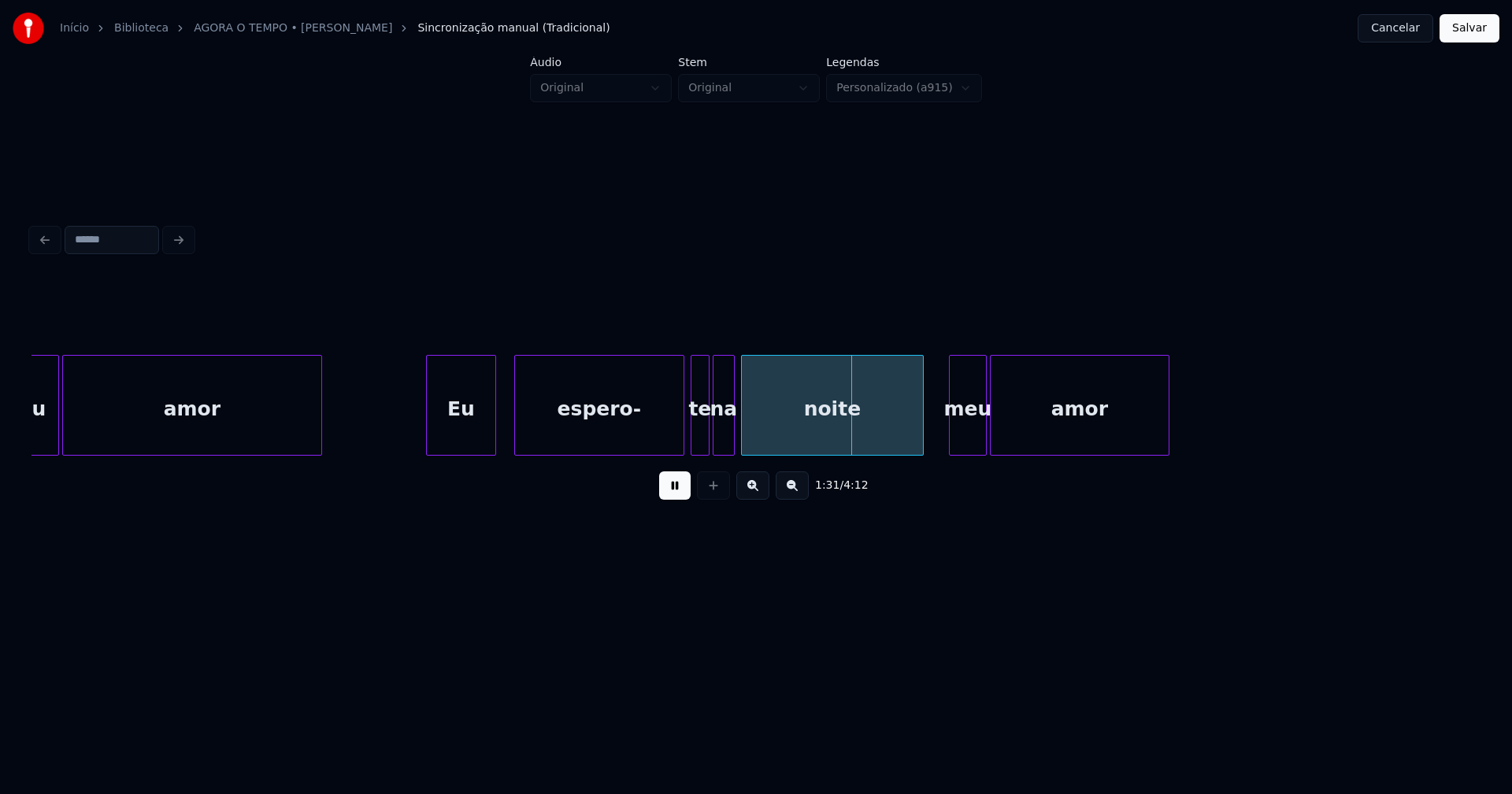
click at [494, 440] on div at bounding box center [492, 405] width 5 height 99
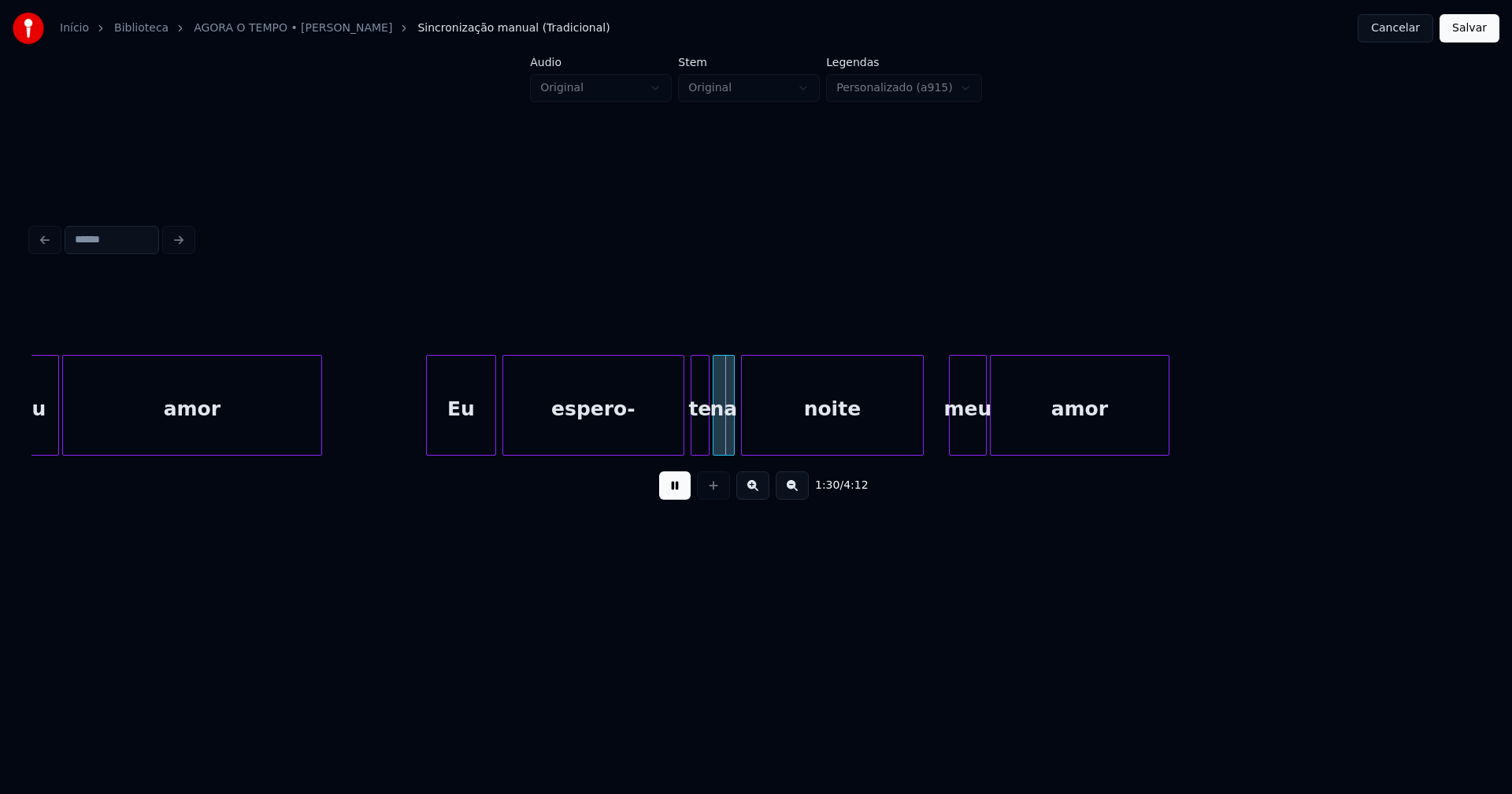
click at [507, 441] on div at bounding box center [505, 405] width 5 height 99
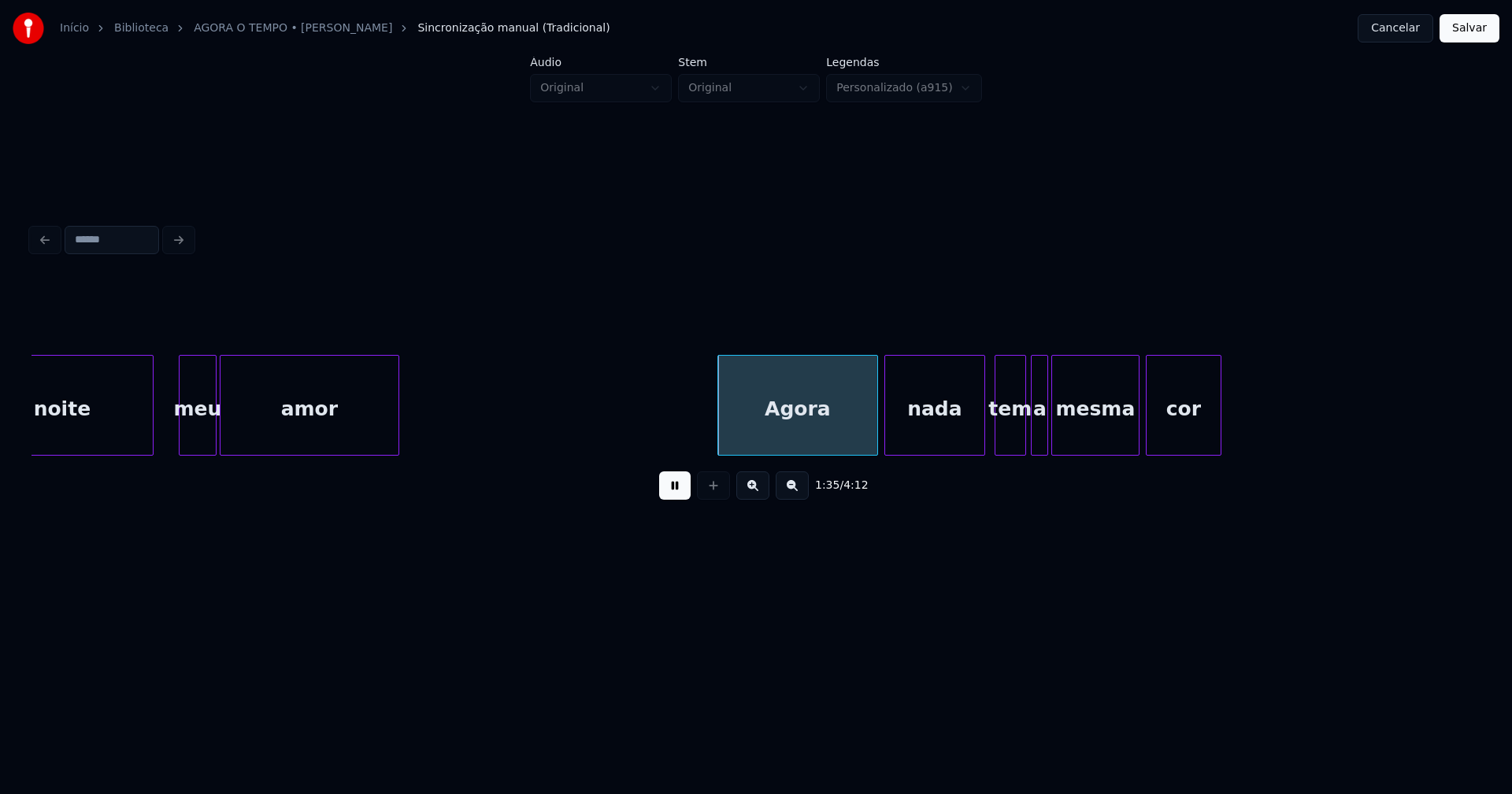
scroll to position [0, 14579]
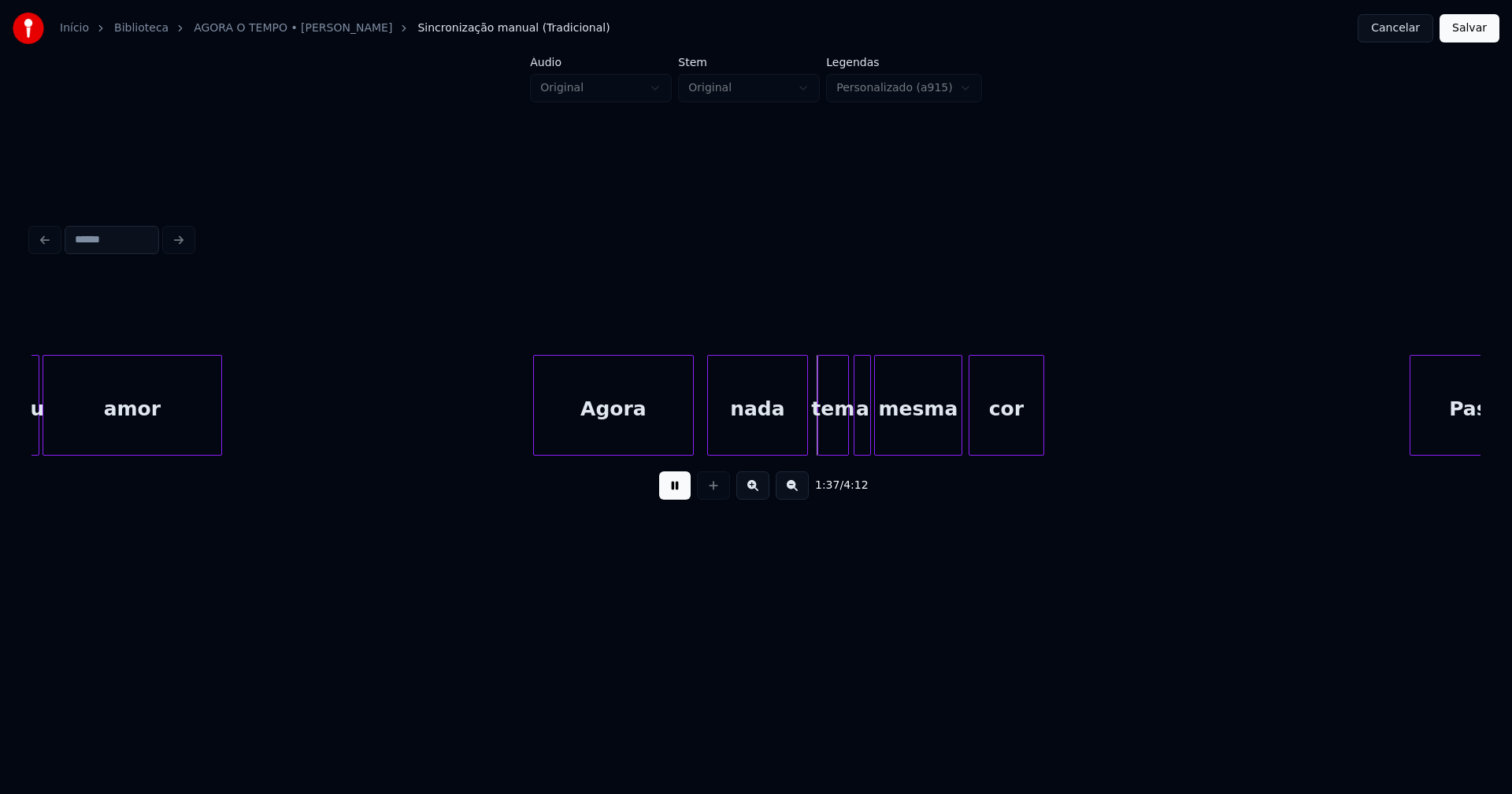
click at [660, 427] on div "Agora" at bounding box center [613, 409] width 159 height 107
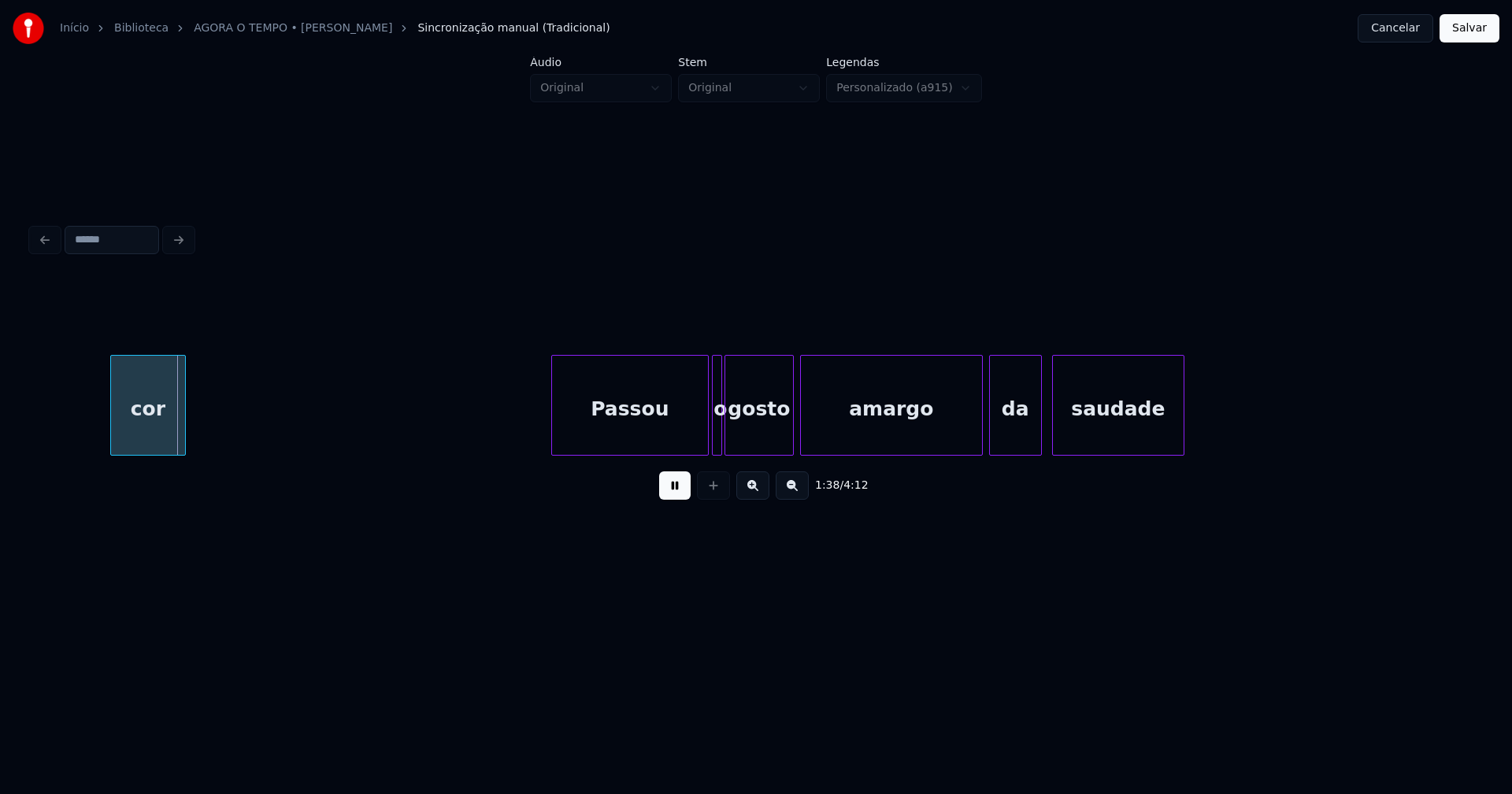
scroll to position [0, 15547]
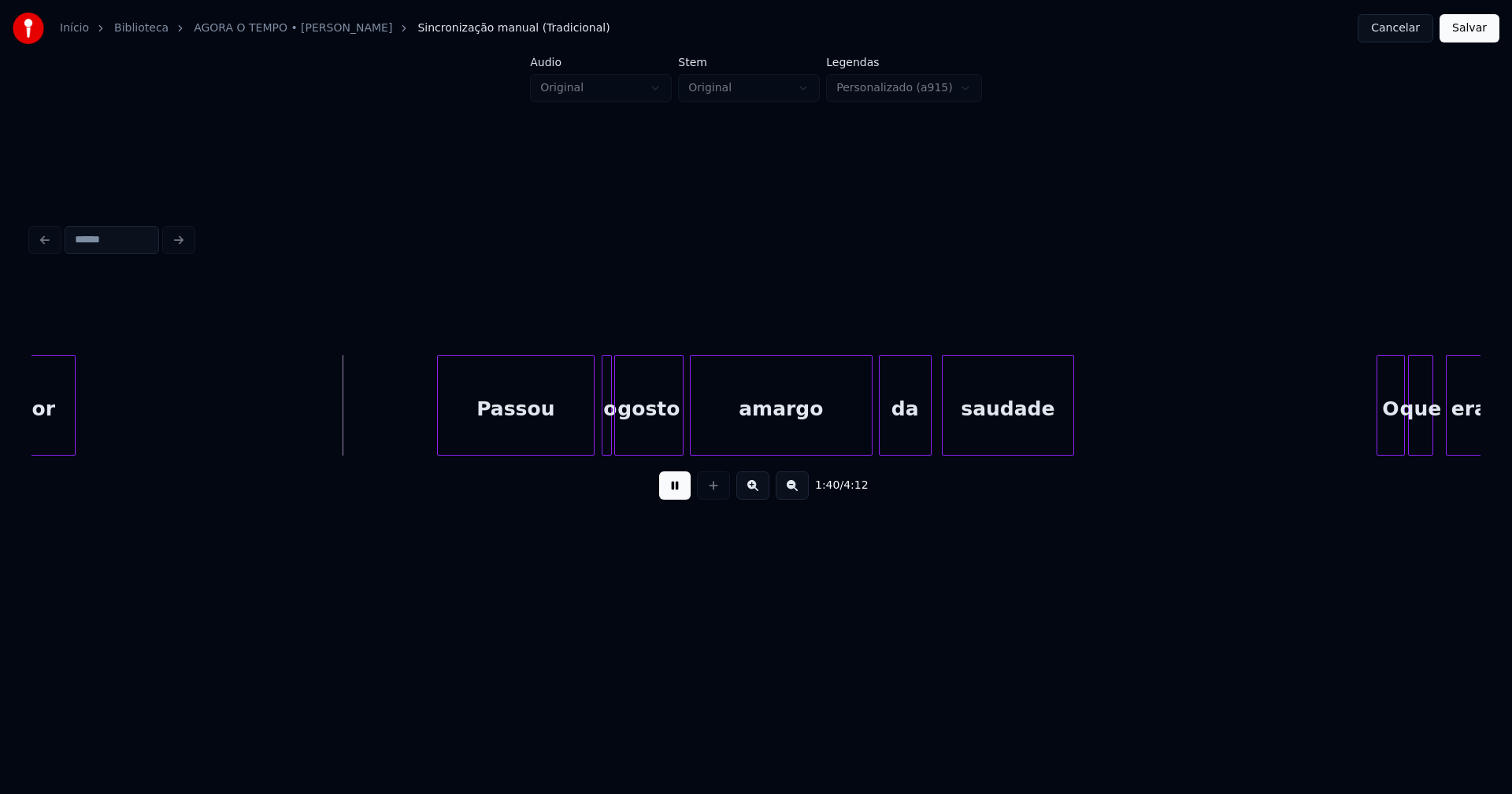
click at [539, 432] on div "Passou" at bounding box center [515, 409] width 156 height 107
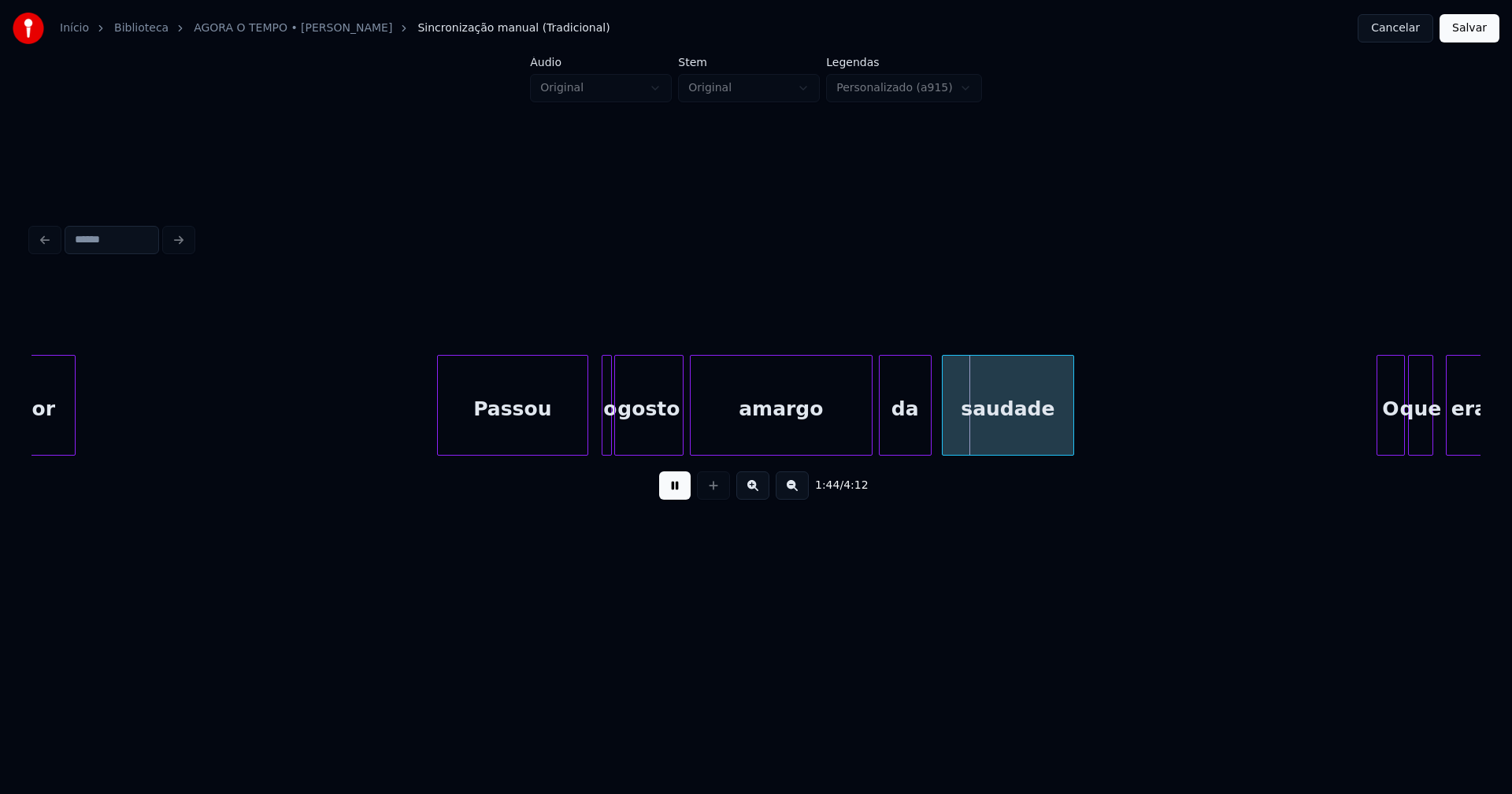
click at [584, 442] on div at bounding box center [584, 405] width 5 height 99
click at [631, 435] on div at bounding box center [629, 405] width 5 height 99
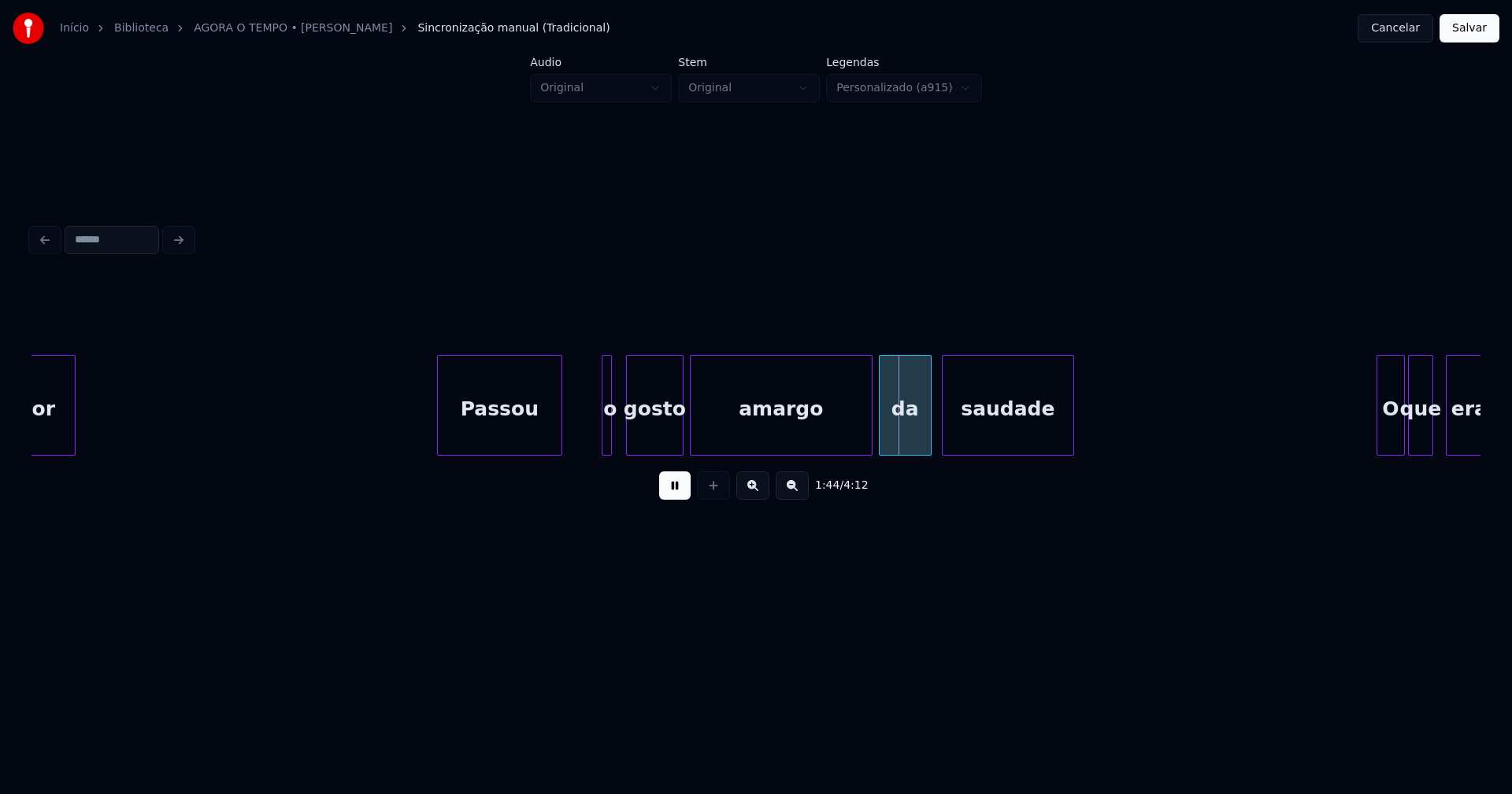
click at [559, 446] on div at bounding box center [559, 405] width 5 height 99
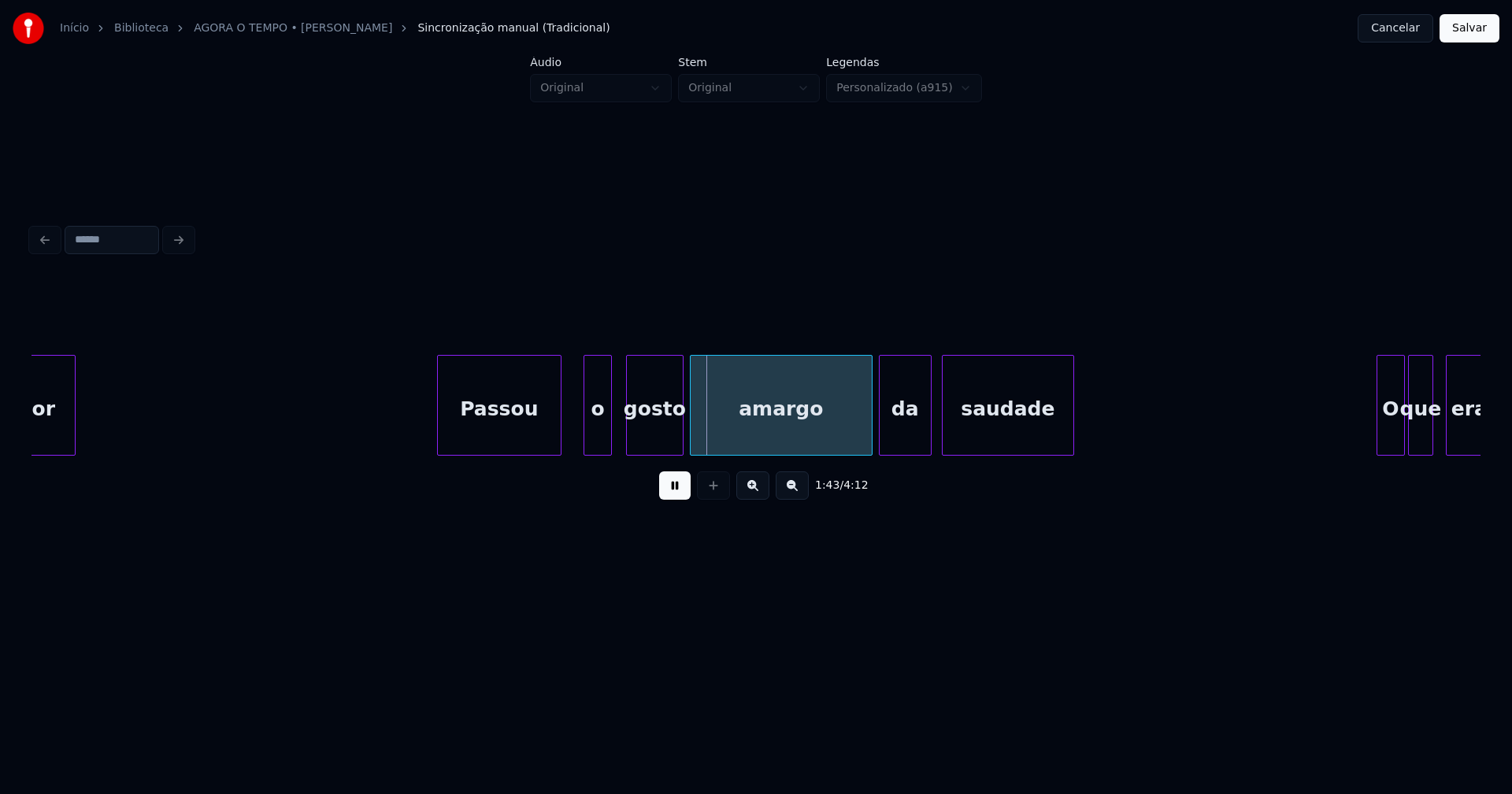
click at [585, 440] on div at bounding box center [586, 405] width 5 height 99
click at [581, 445] on div "o" at bounding box center [581, 409] width 28 height 107
click at [629, 441] on div "gosto" at bounding box center [635, 409] width 55 height 107
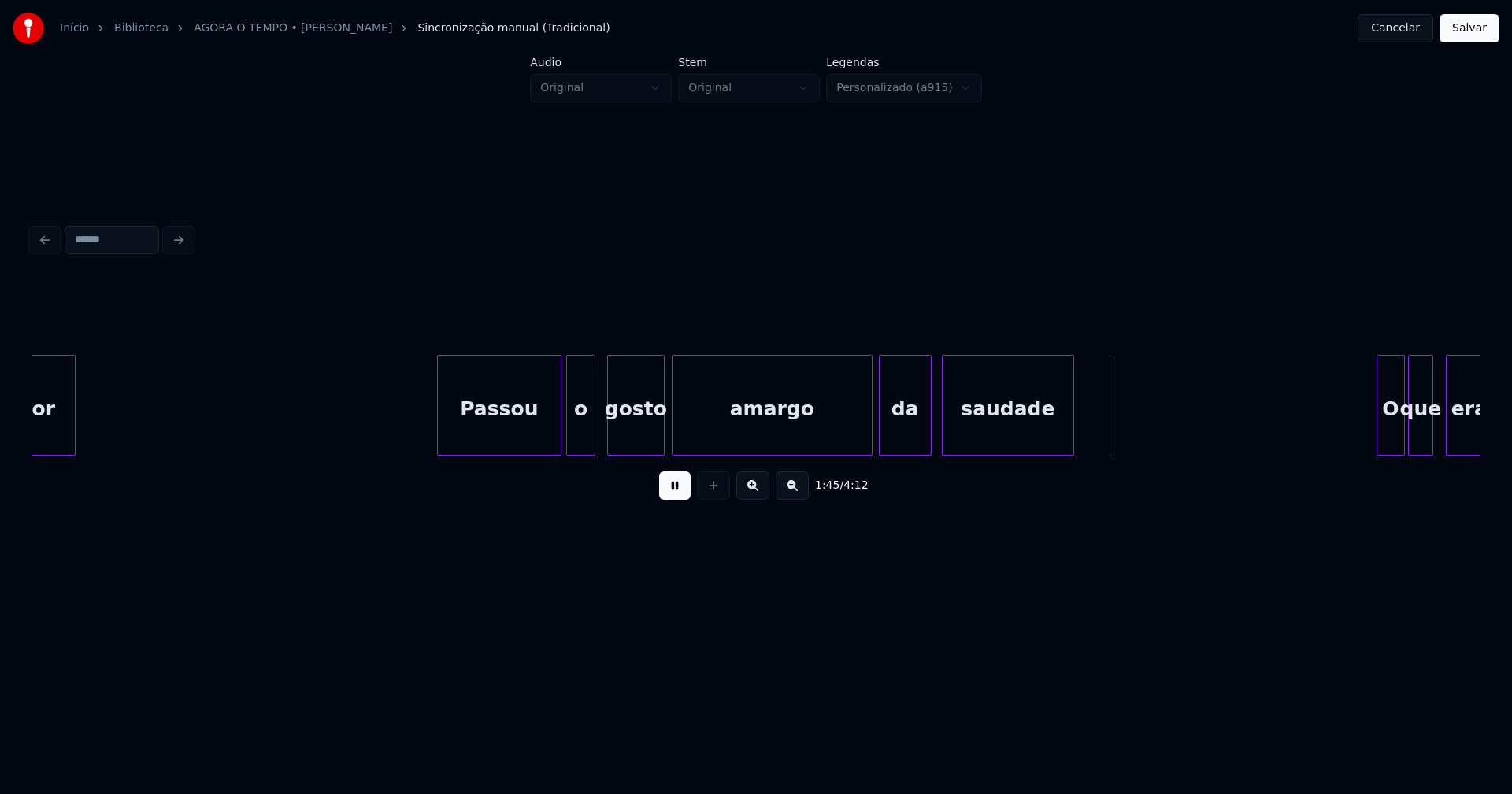
click at [673, 446] on div at bounding box center [674, 405] width 5 height 99
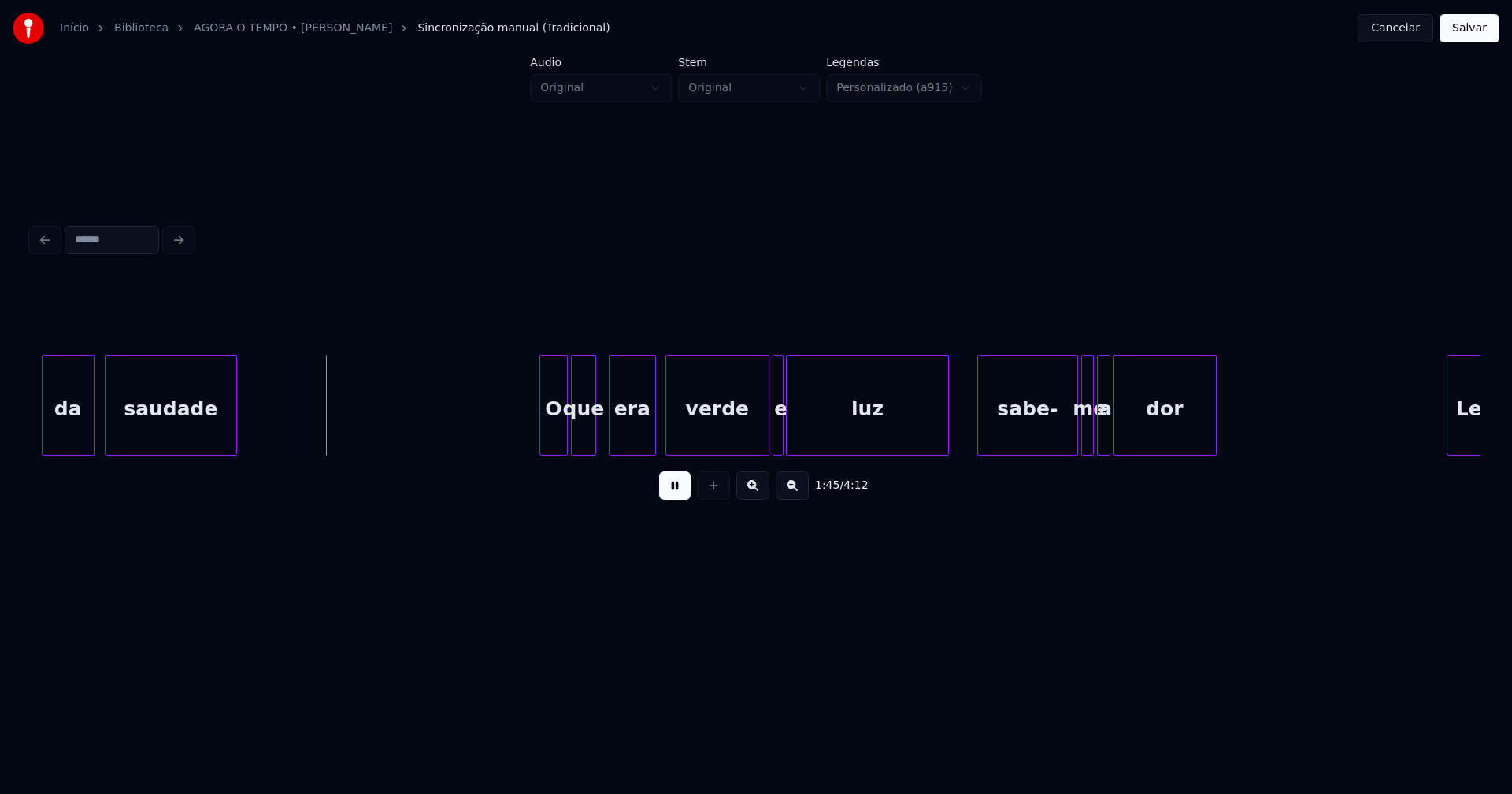
scroll to position [0, 16429]
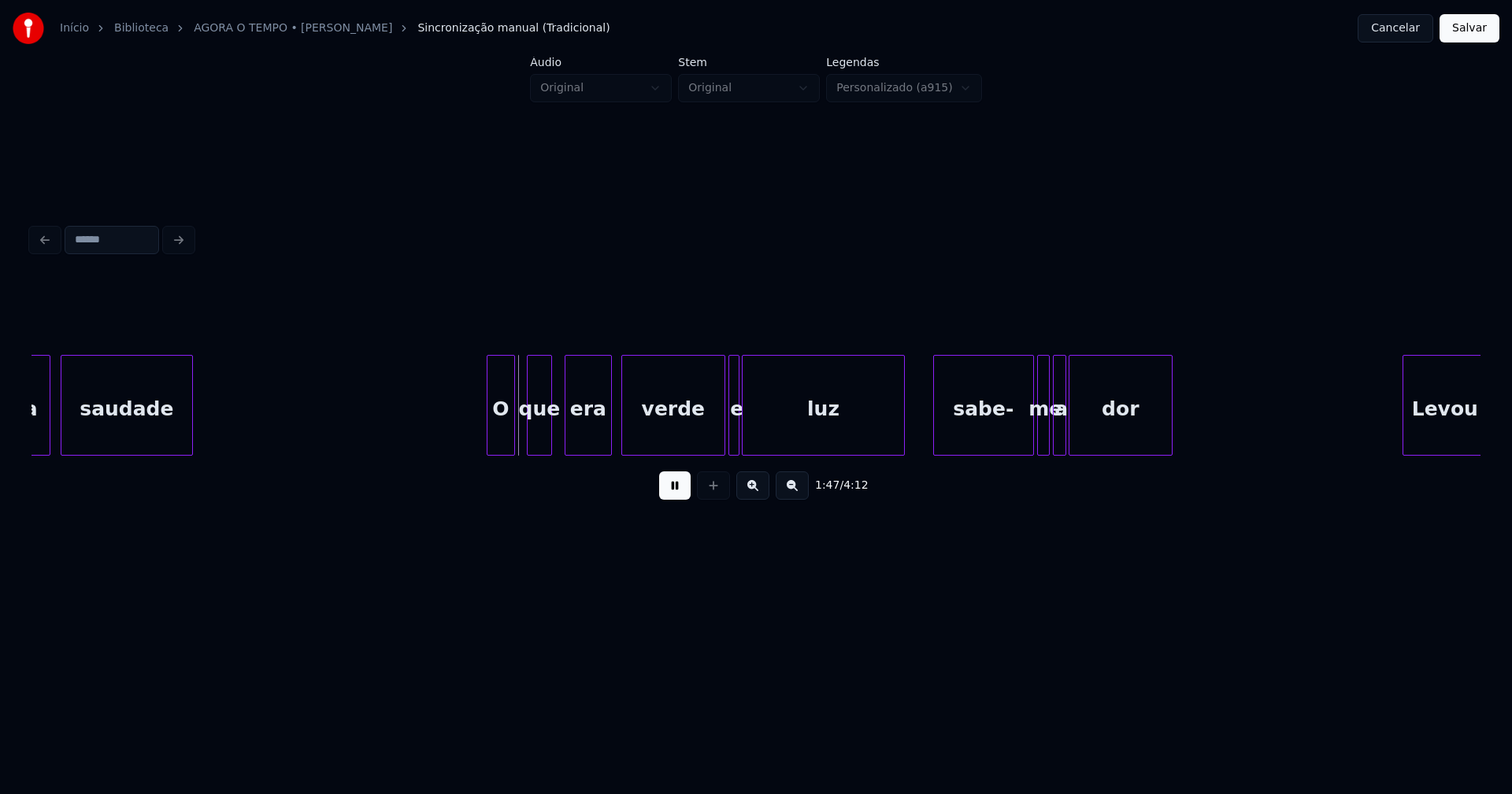
click at [500, 443] on div "O" at bounding box center [500, 409] width 27 height 107
click at [695, 446] on div at bounding box center [694, 405] width 5 height 99
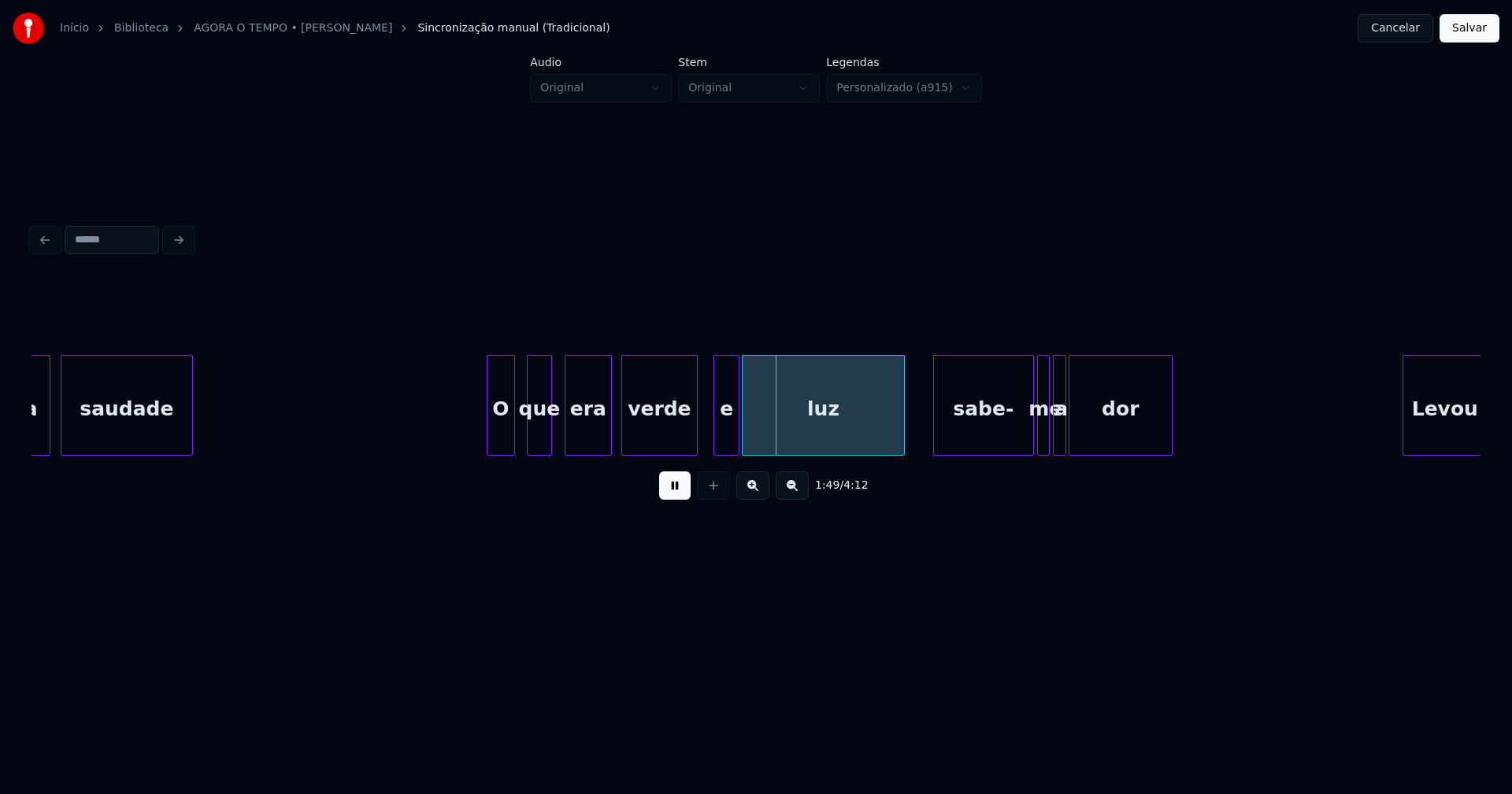
click at [714, 445] on div at bounding box center [716, 405] width 5 height 99
click at [717, 443] on div "e" at bounding box center [716, 409] width 26 height 107
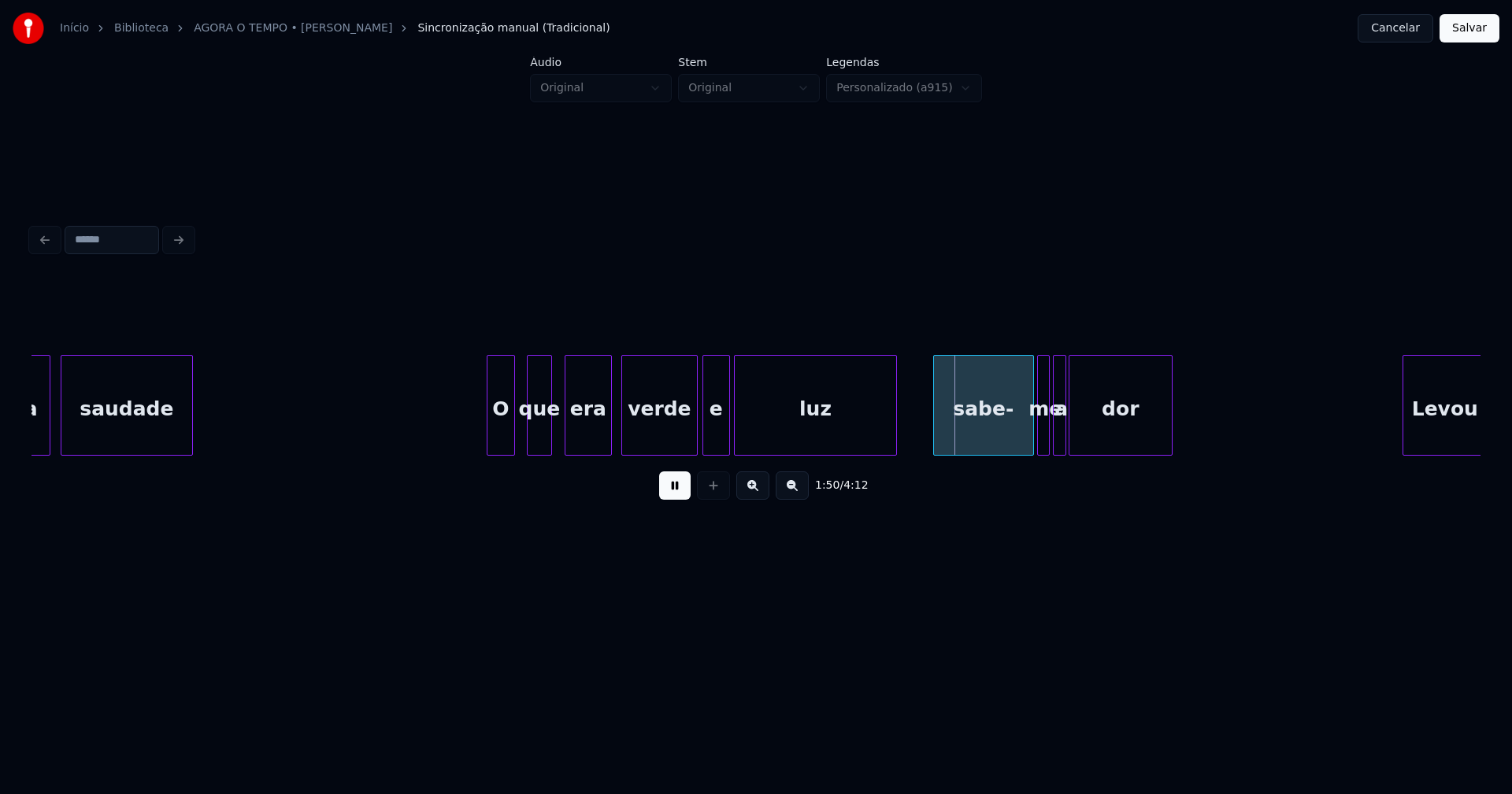
click at [789, 437] on div "luz" at bounding box center [815, 409] width 162 height 107
click at [843, 451] on div "da saudade O que era verde e luz sabe- me a dor Levou" at bounding box center [756, 405] width 1449 height 101
click at [1004, 446] on div at bounding box center [1005, 405] width 5 height 99
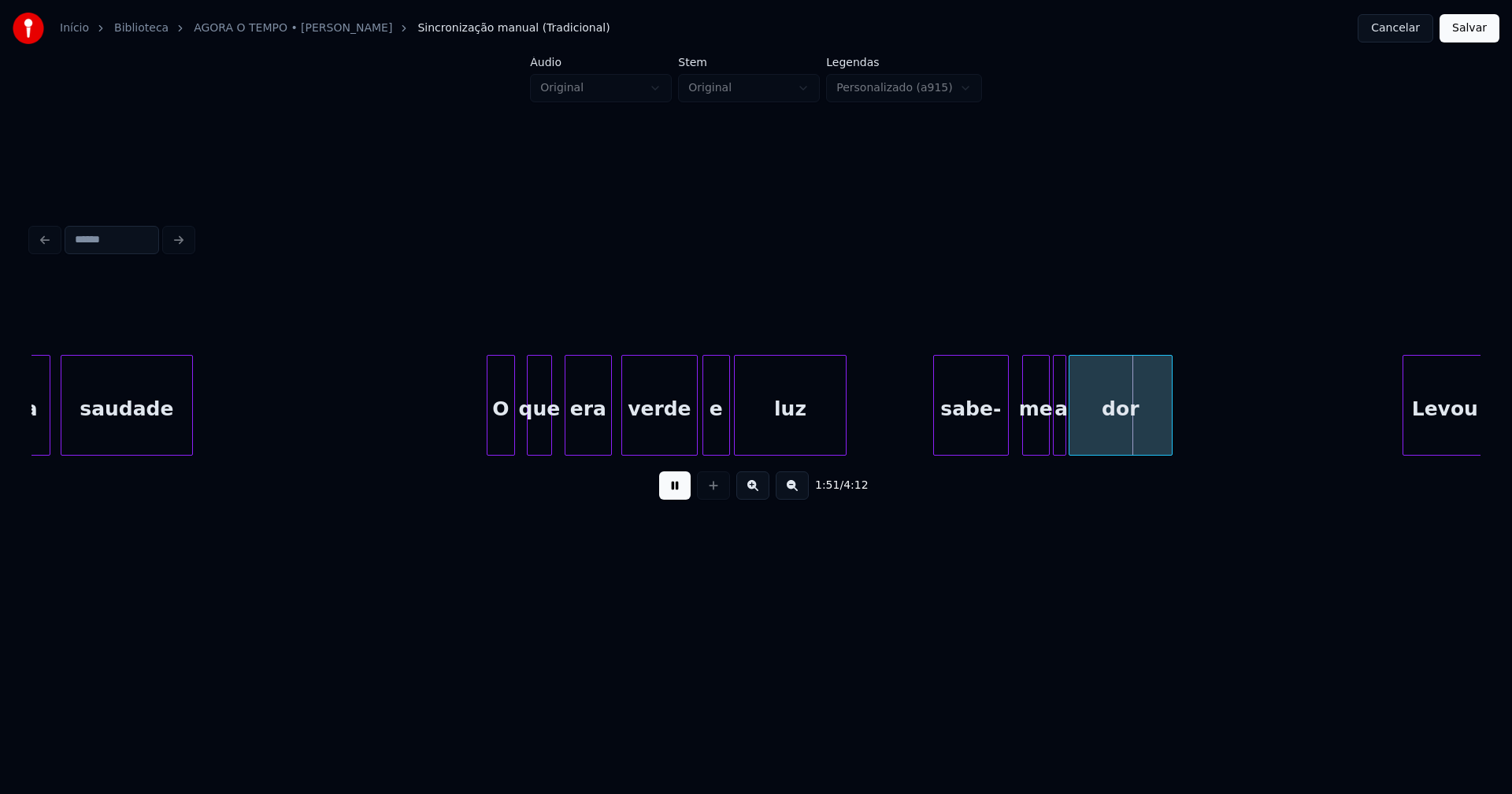
click at [1025, 441] on div at bounding box center [1025, 405] width 5 height 99
click at [1026, 439] on div "me" at bounding box center [1024, 409] width 28 height 107
click at [1040, 441] on div "a" at bounding box center [1047, 405] width 13 height 101
click at [1063, 431] on div at bounding box center [1064, 405] width 5 height 99
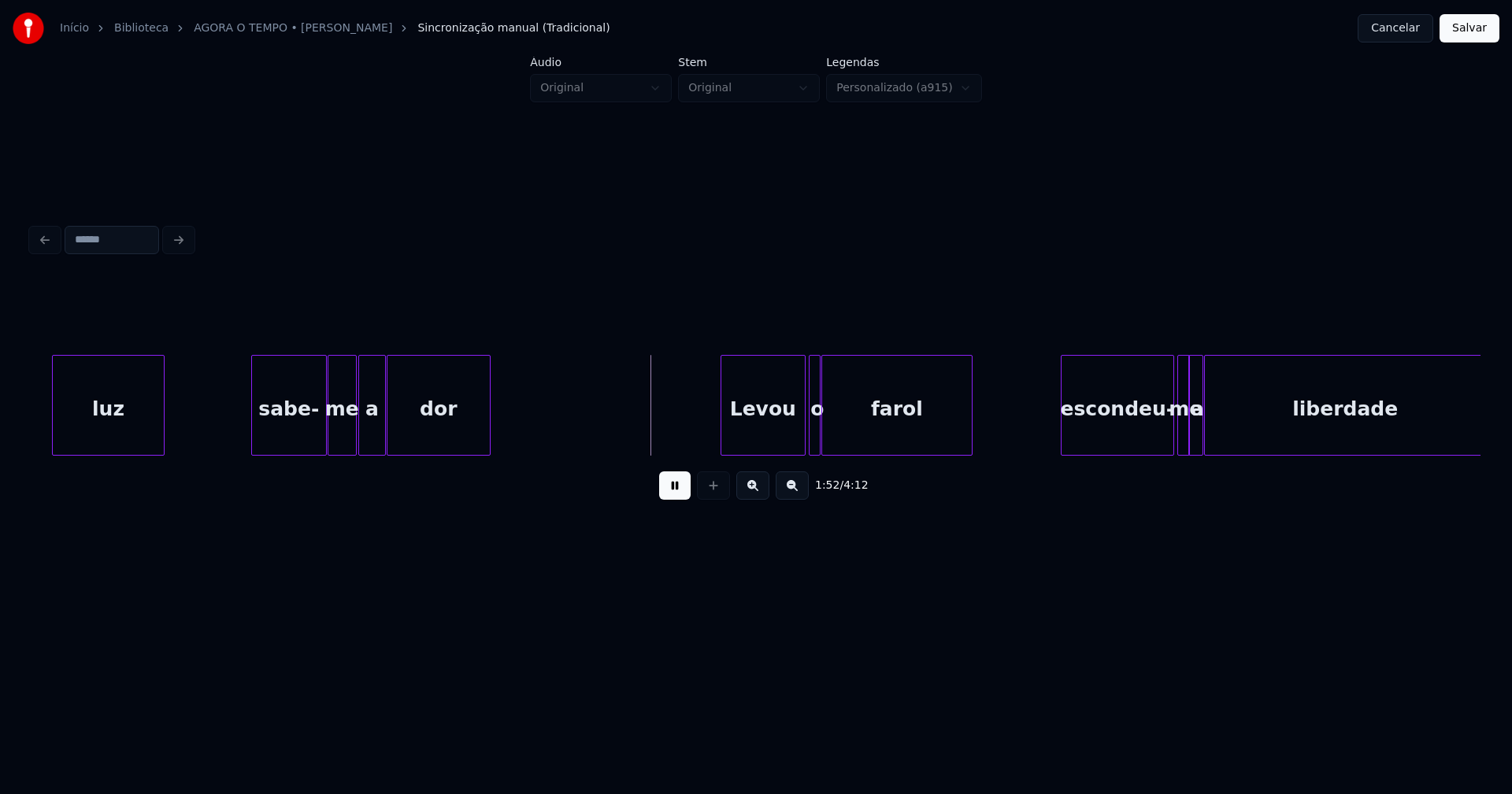
scroll to position [0, 17199]
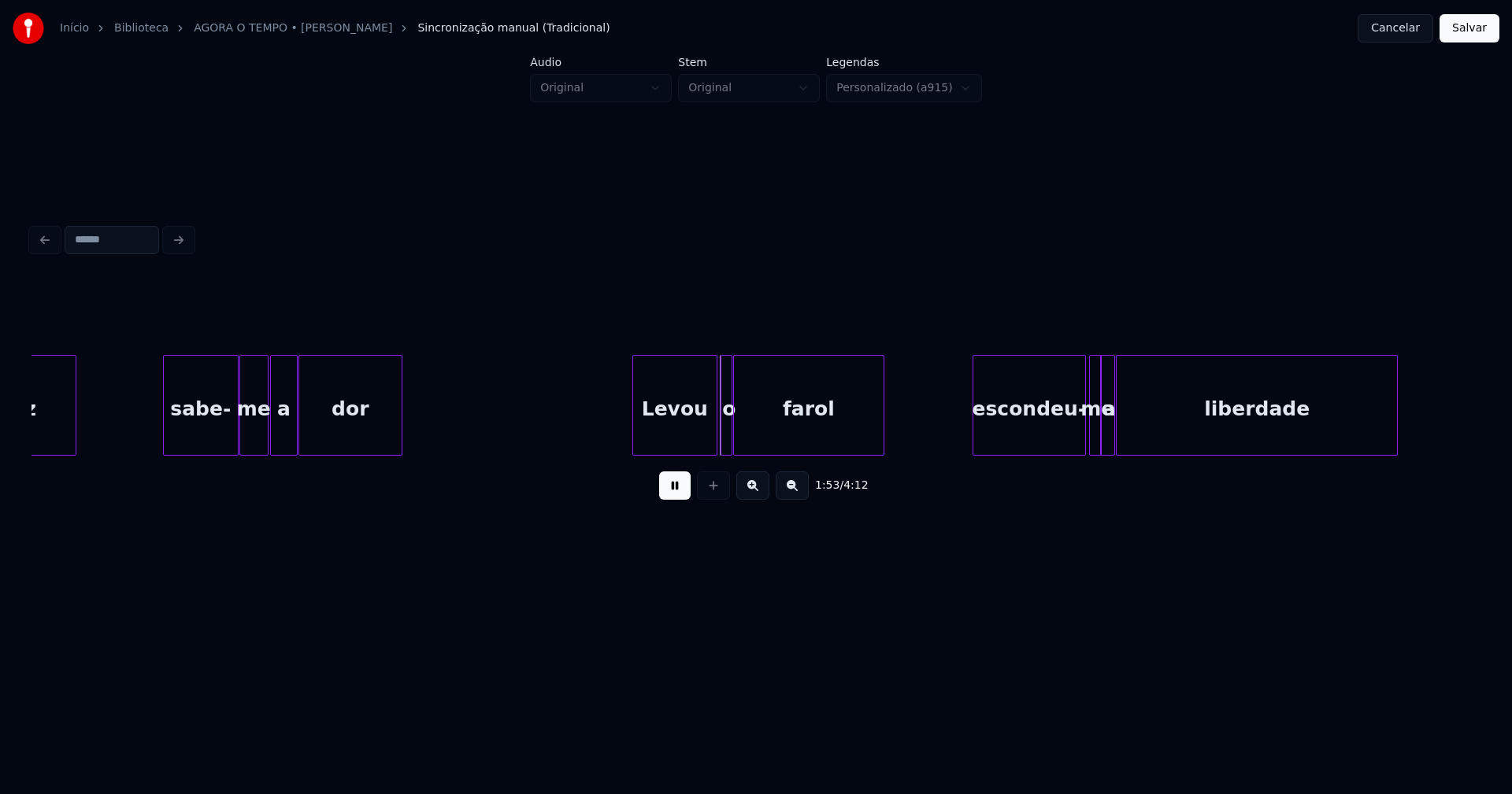
click at [184, 421] on div "sabe-" at bounding box center [201, 409] width 74 height 107
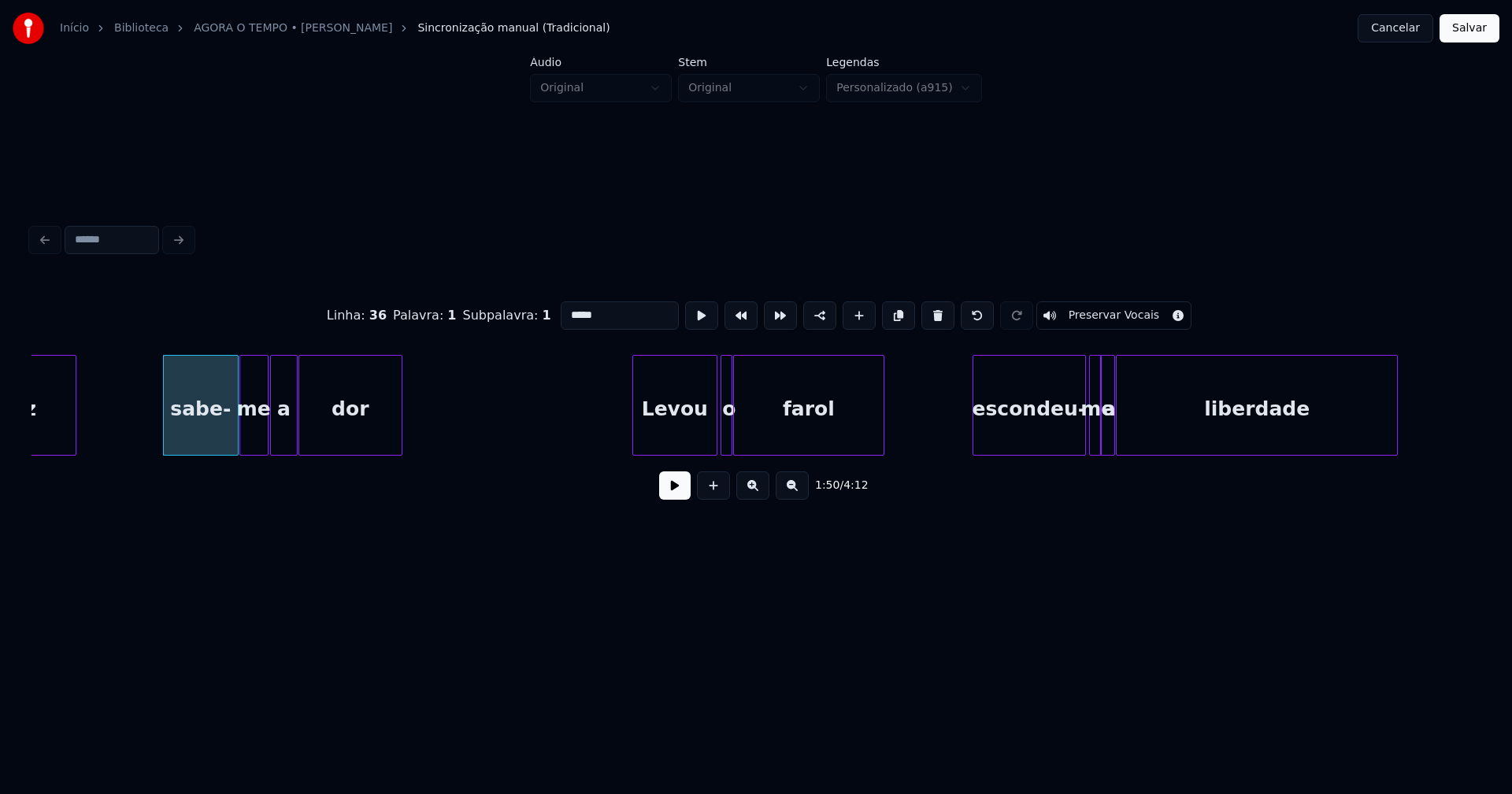
click at [562, 308] on input "*****" at bounding box center [620, 315] width 118 height 29
click at [680, 437] on div "Levou" at bounding box center [668, 409] width 83 height 107
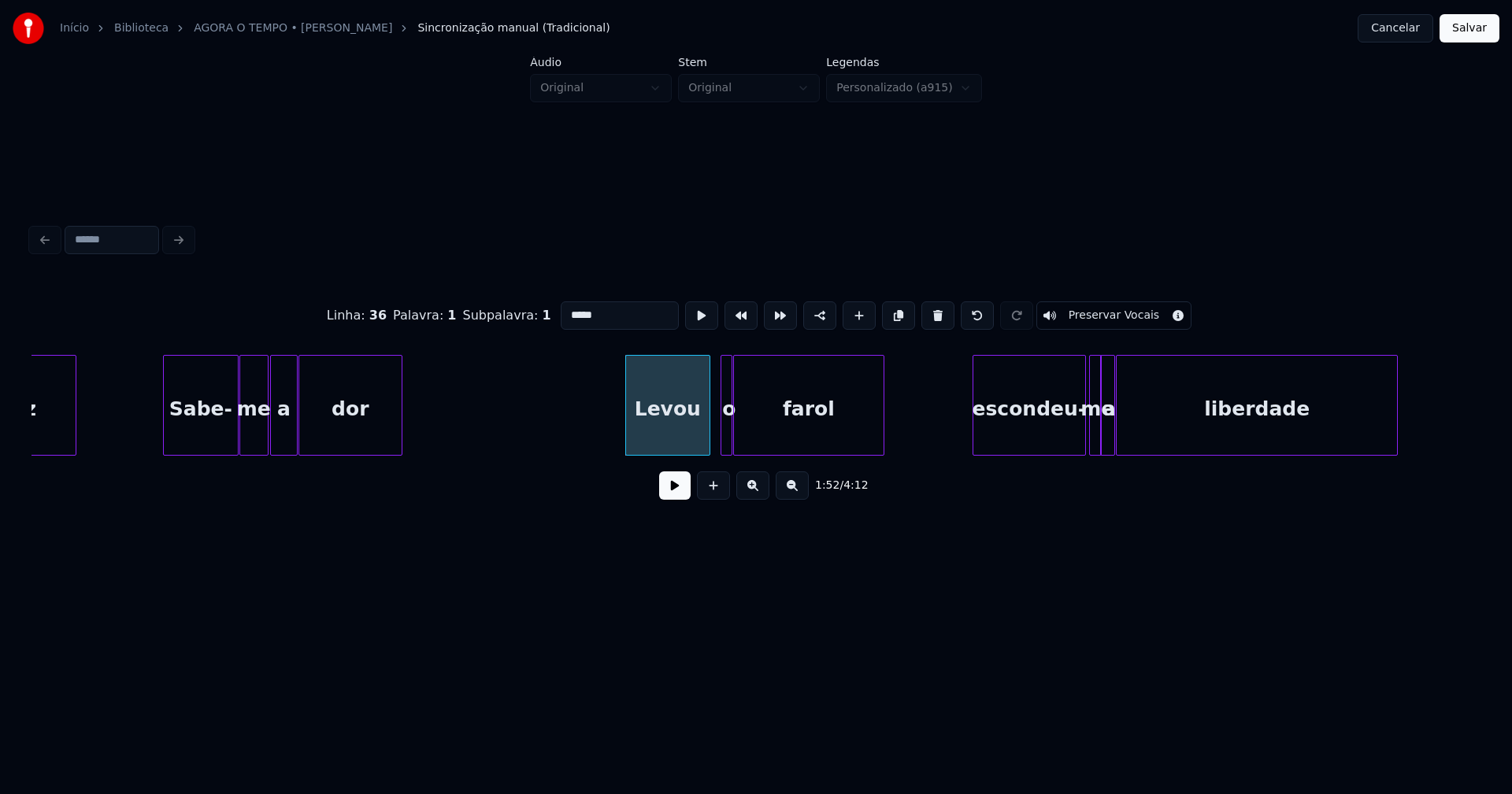
type input "*****"
click at [668, 488] on button at bounding box center [675, 485] width 31 height 29
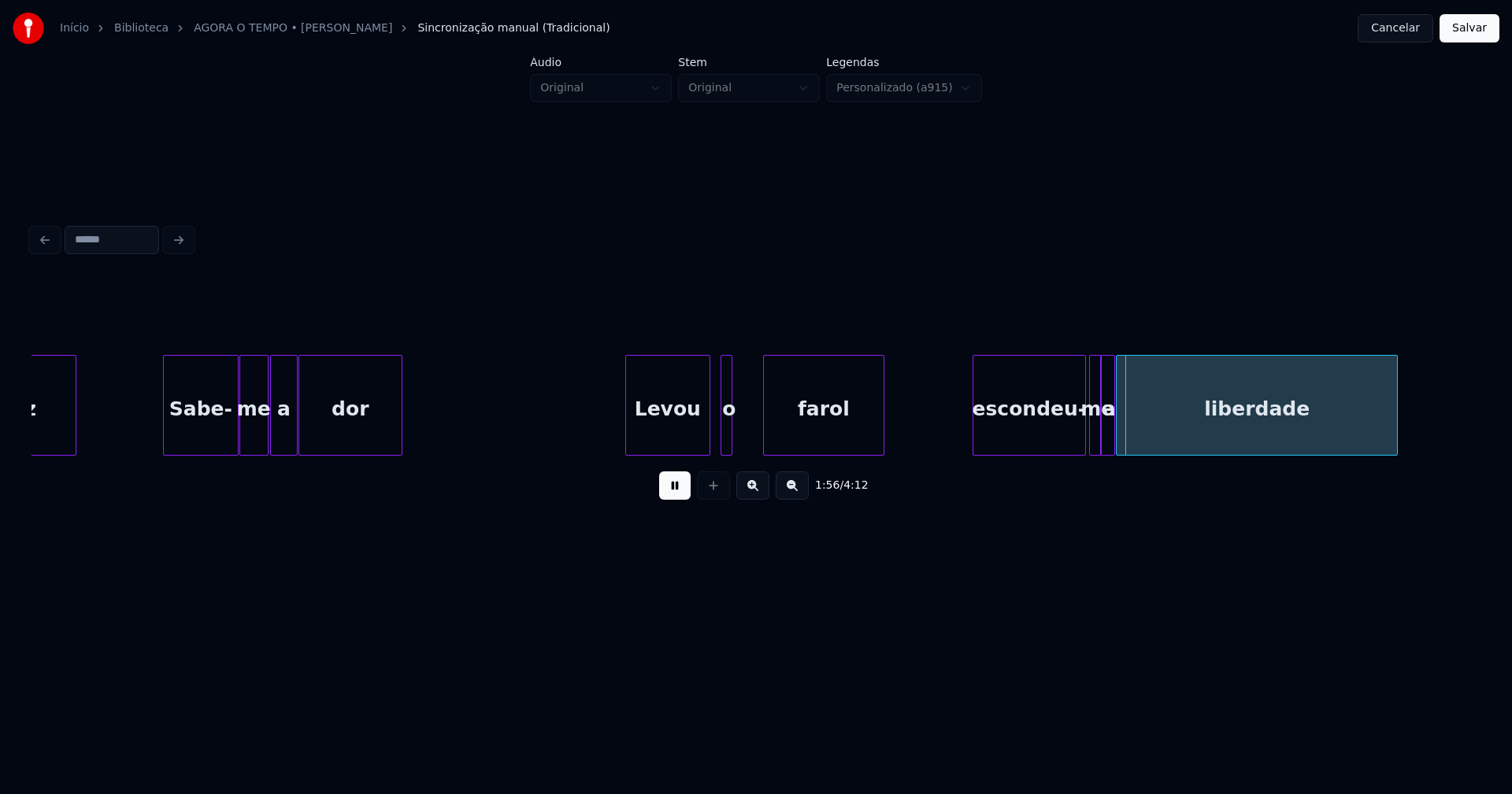
click at [767, 429] on div at bounding box center [766, 405] width 5 height 99
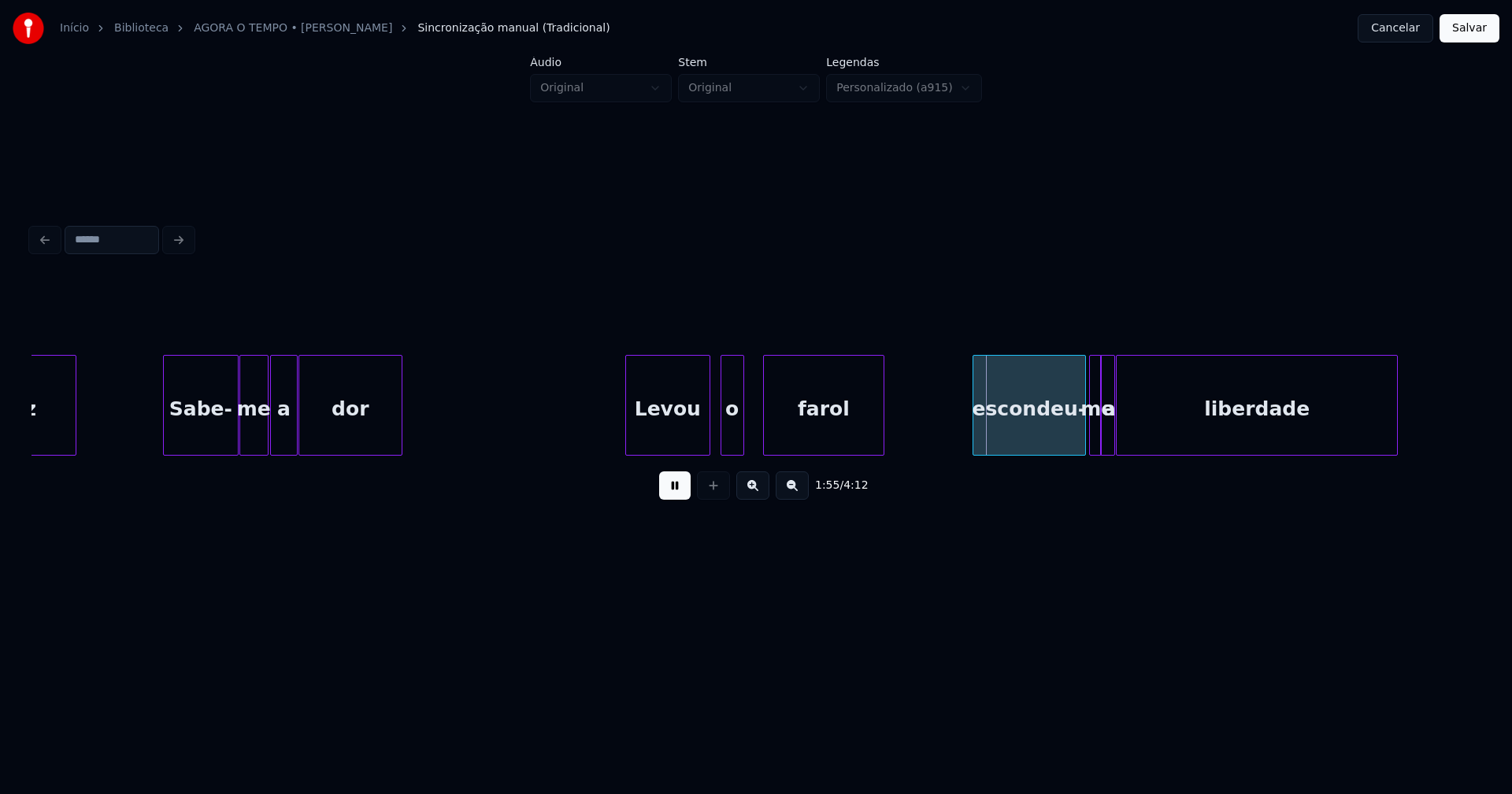
click at [742, 429] on div at bounding box center [741, 405] width 5 height 99
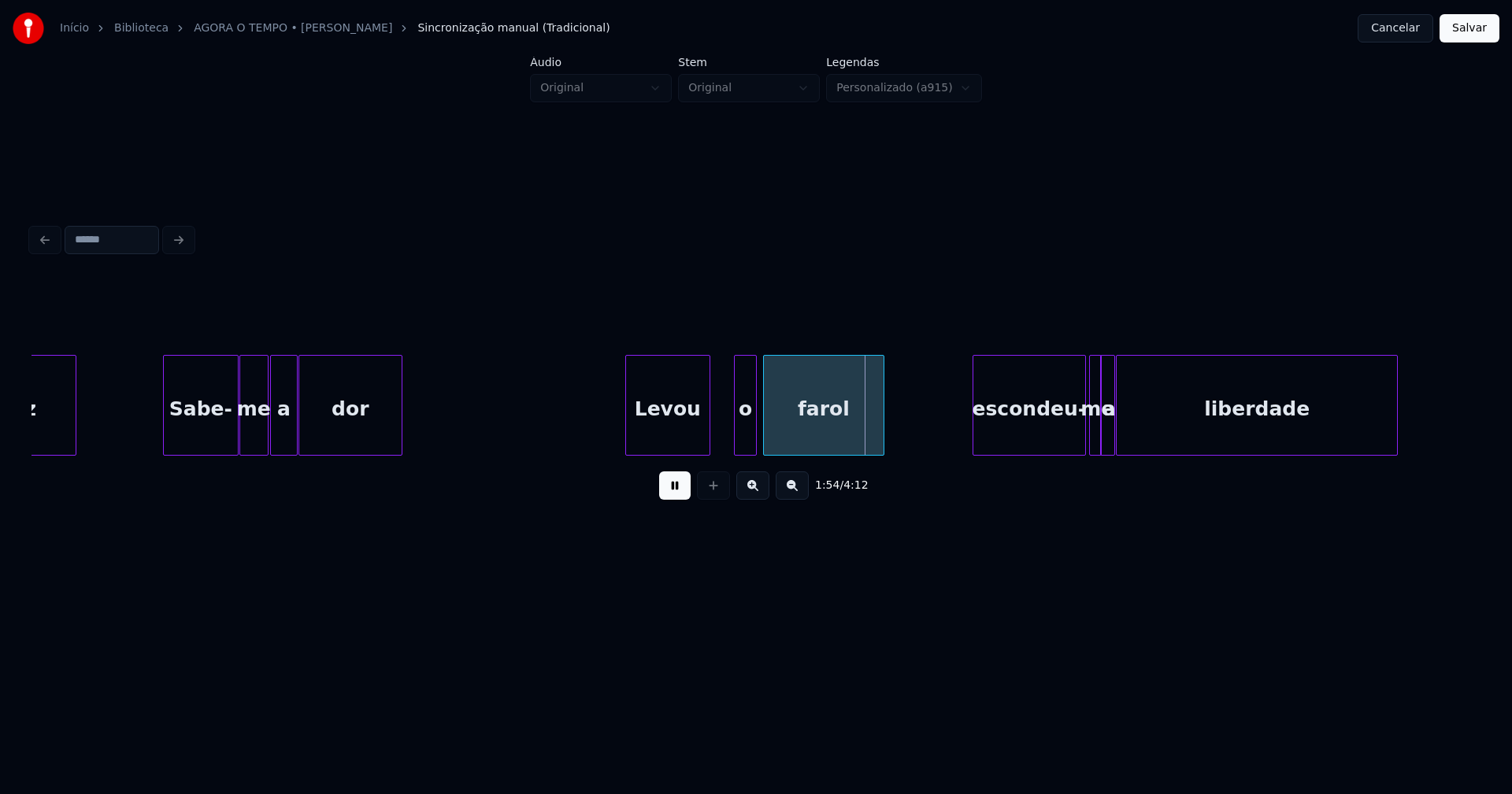
click at [743, 441] on div "o" at bounding box center [745, 409] width 22 height 107
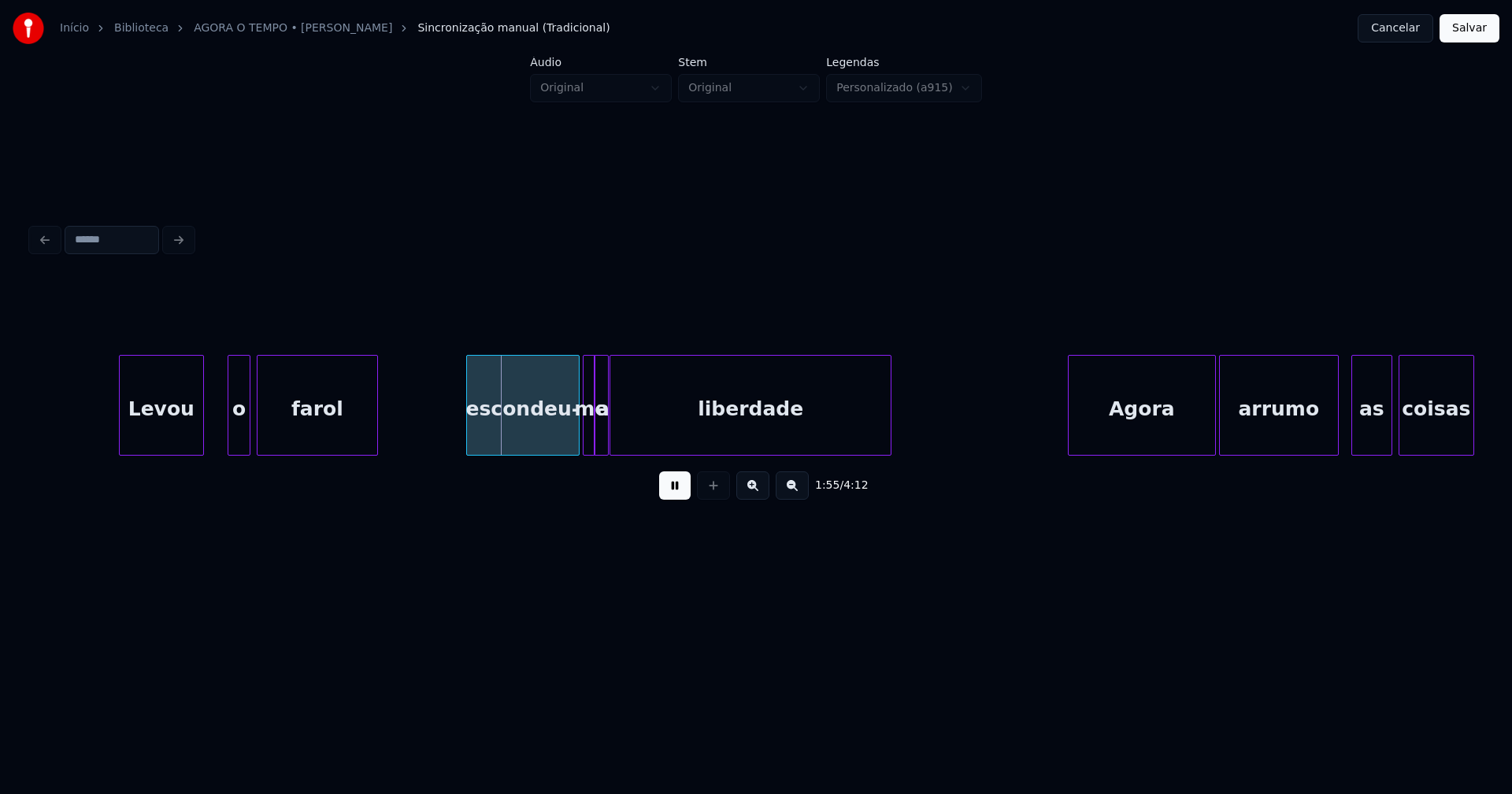
scroll to position [0, 17727]
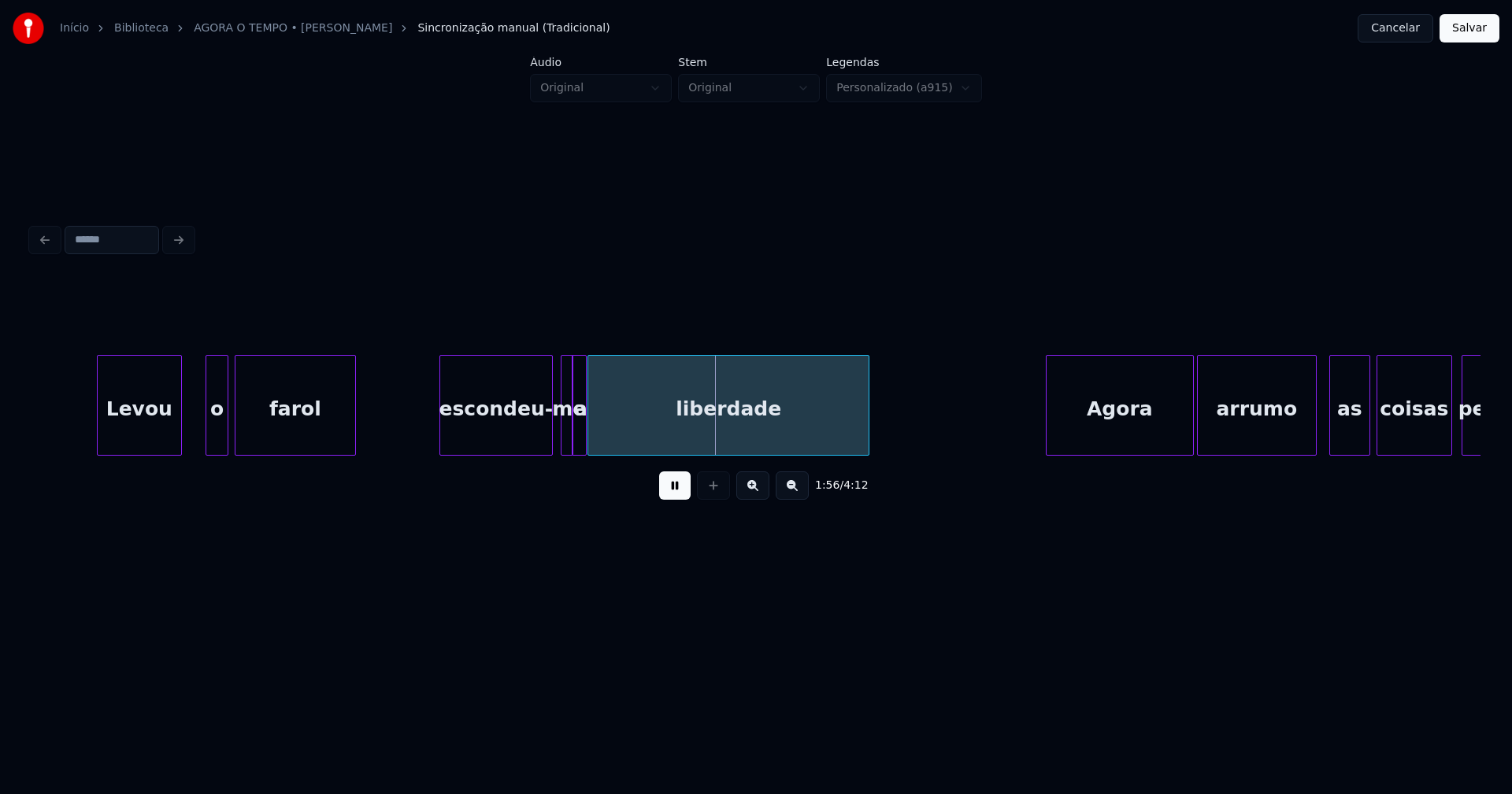
click at [498, 441] on div "escondeu-" at bounding box center [496, 409] width 112 height 107
click at [629, 436] on div at bounding box center [628, 405] width 5 height 99
click at [596, 431] on div at bounding box center [595, 405] width 5 height 99
click at [605, 442] on div "a" at bounding box center [605, 409] width 25 height 107
click at [586, 433] on div at bounding box center [586, 405] width 5 height 99
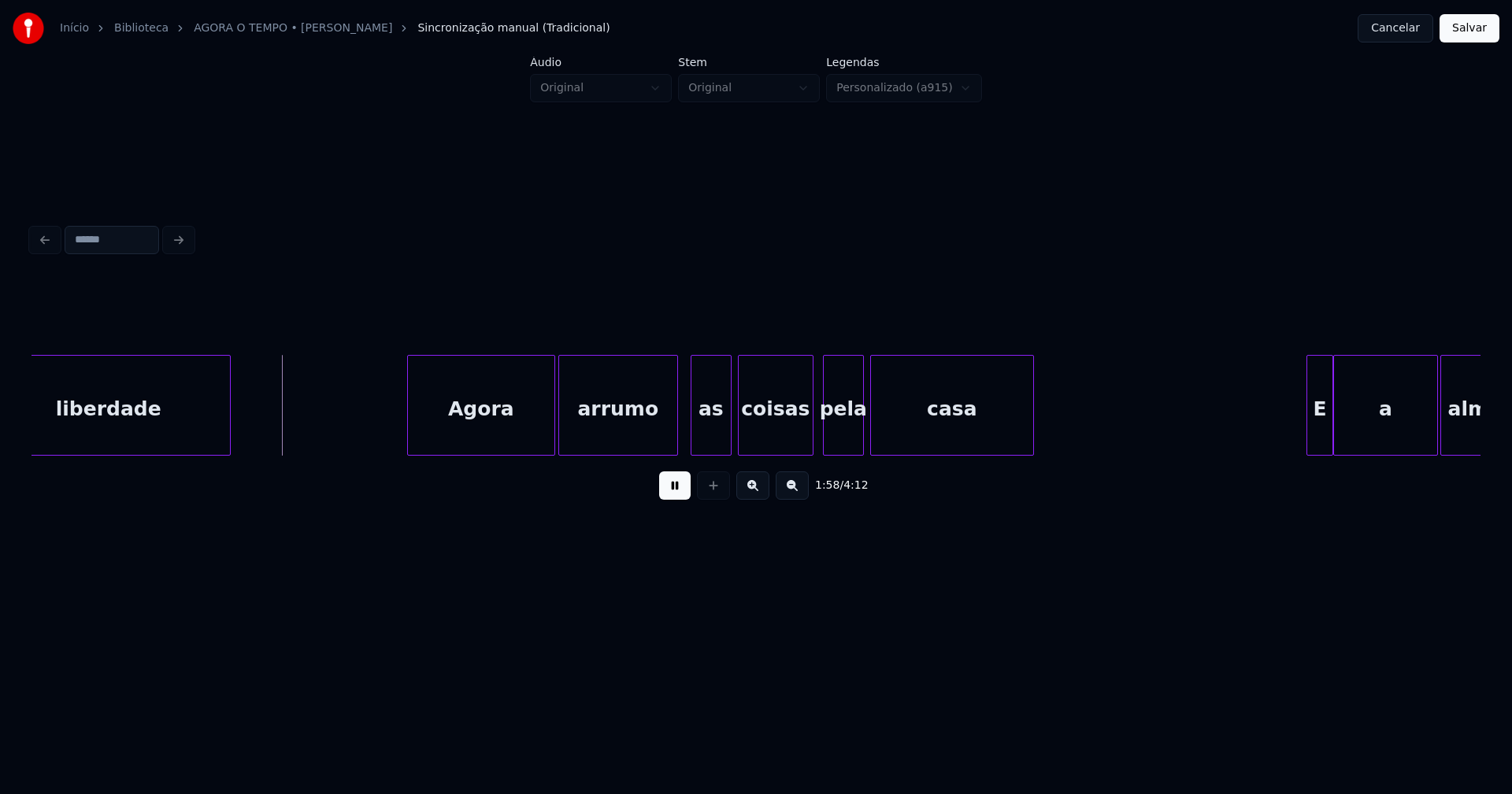
scroll to position [0, 18410]
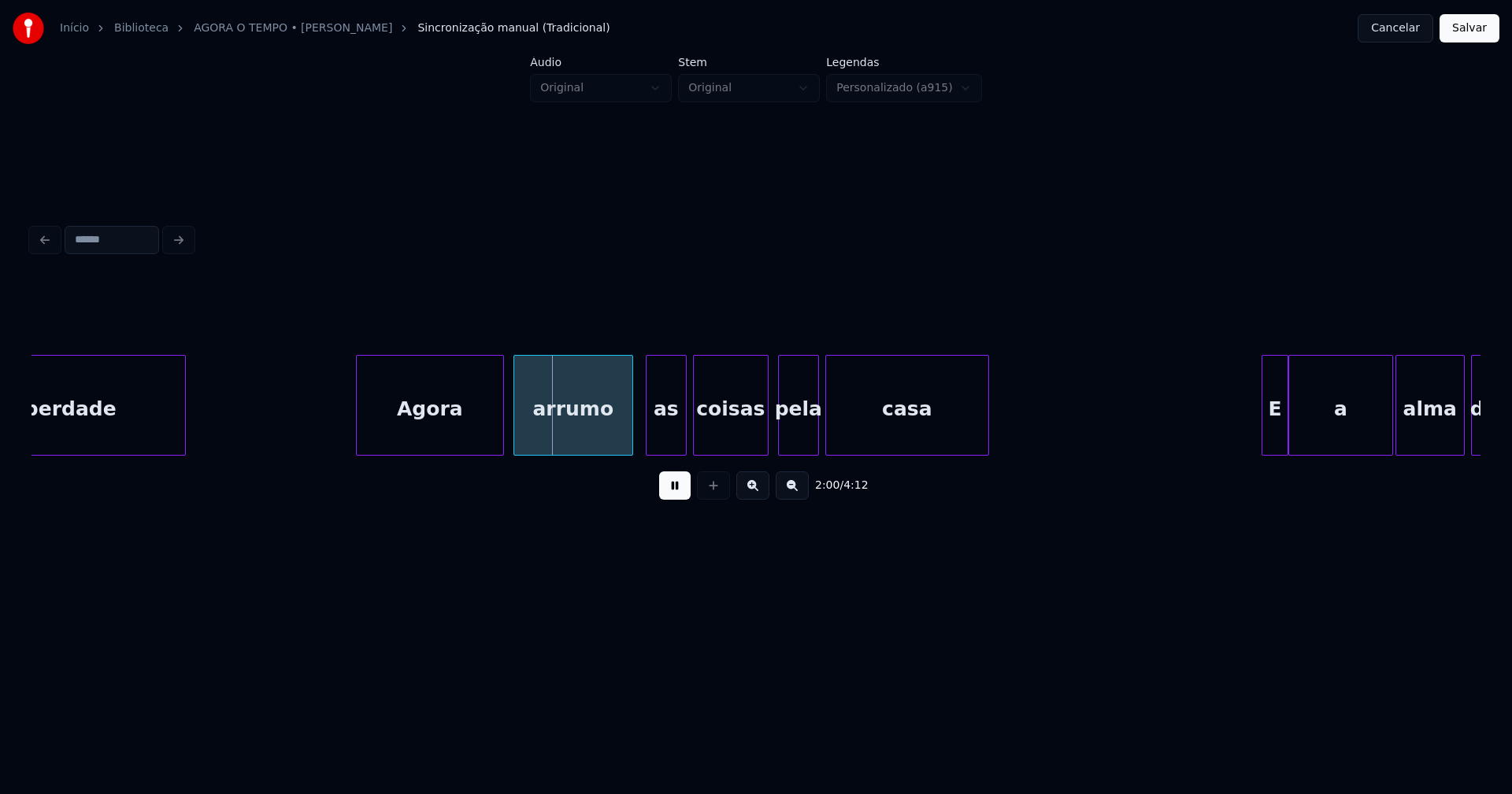
click at [488, 445] on div "Agora" at bounding box center [430, 409] width 146 height 107
click at [611, 447] on div at bounding box center [609, 405] width 5 height 99
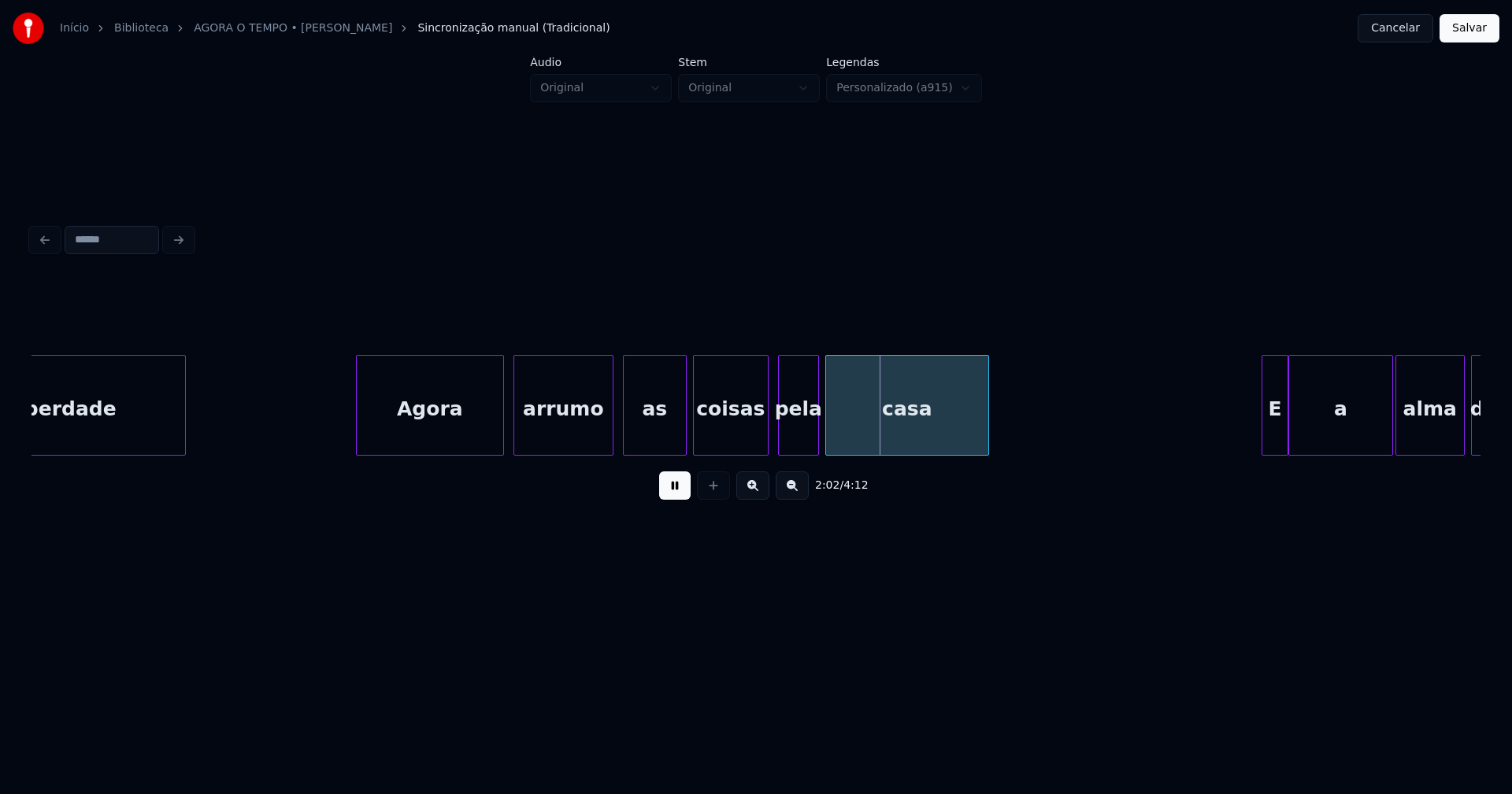
click at [626, 444] on div at bounding box center [625, 405] width 5 height 99
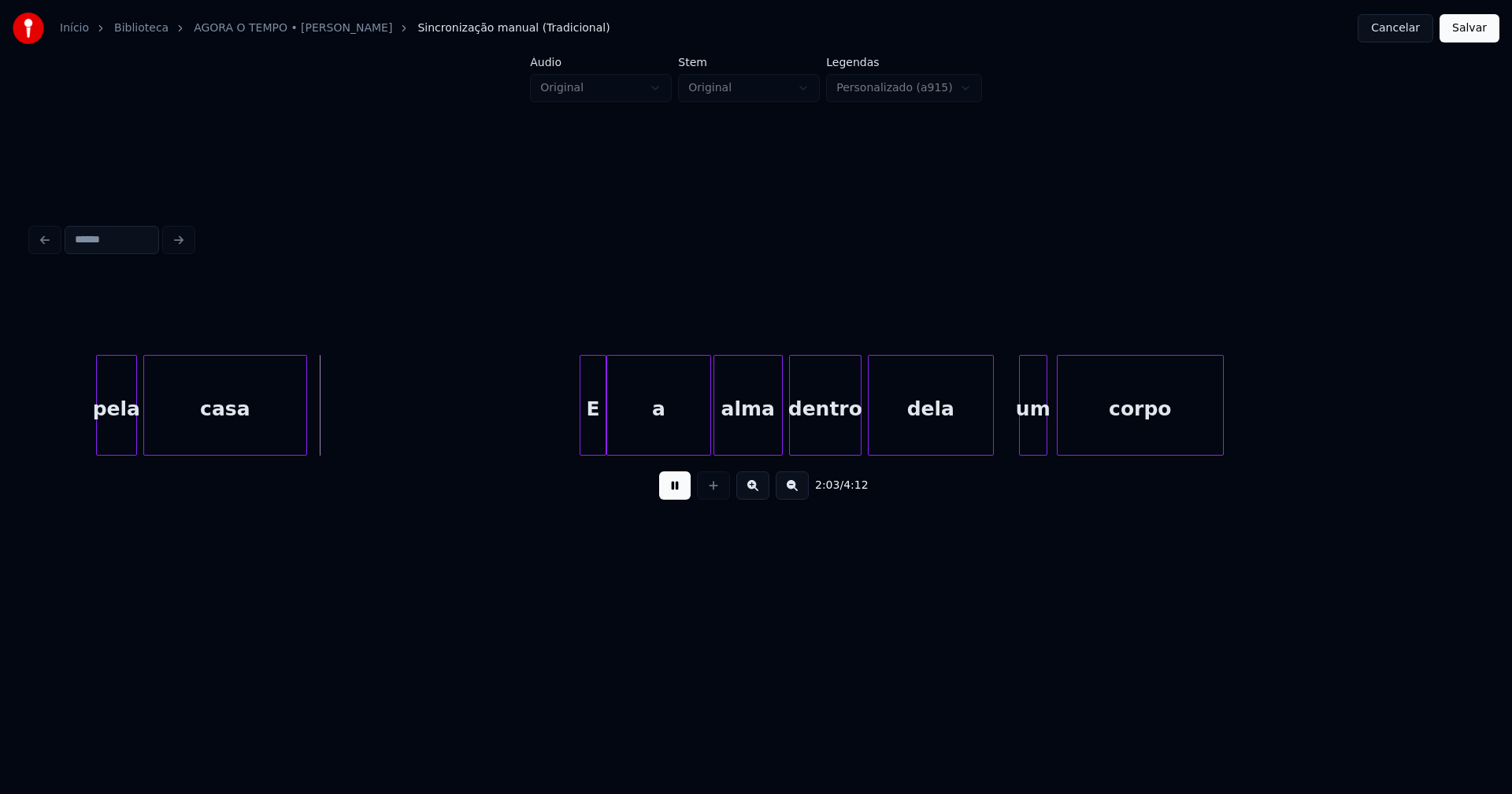
scroll to position [0, 19401]
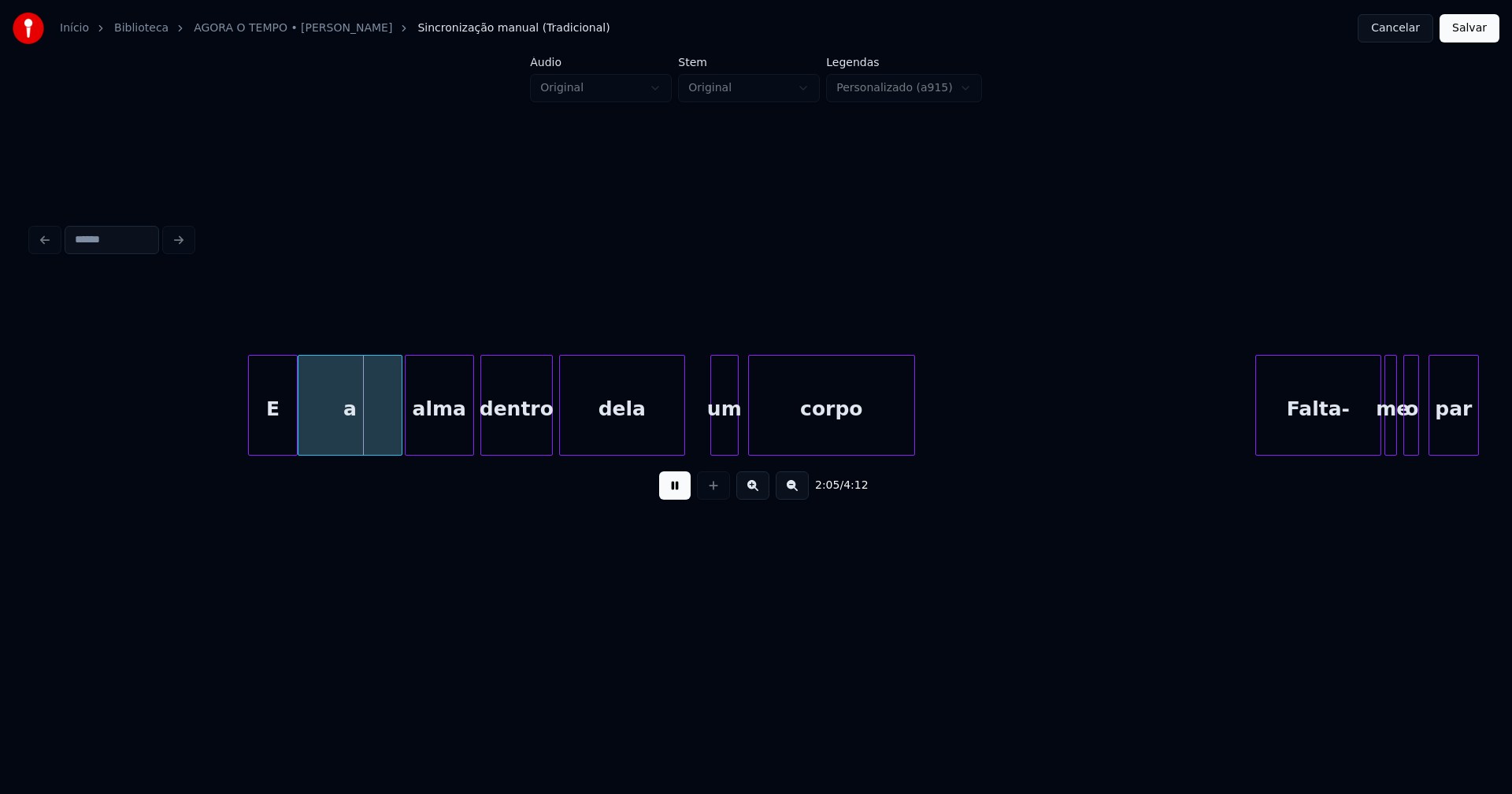
click at [249, 445] on div at bounding box center [251, 405] width 5 height 99
click at [655, 456] on div "E a alma dentro dela um corpo Falta- me o par" at bounding box center [756, 405] width 1449 height 101
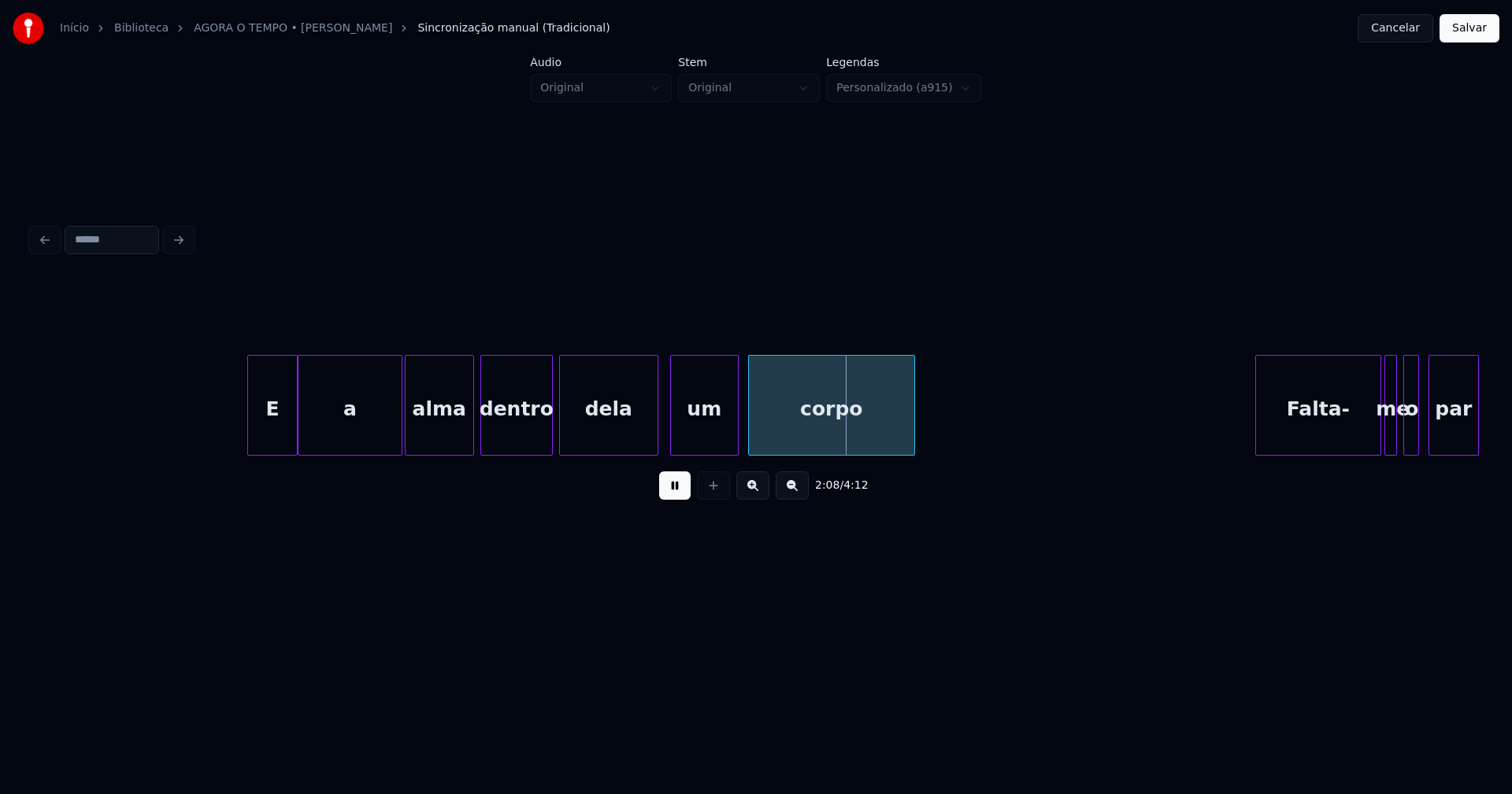
click at [672, 447] on div at bounding box center [672, 405] width 5 height 99
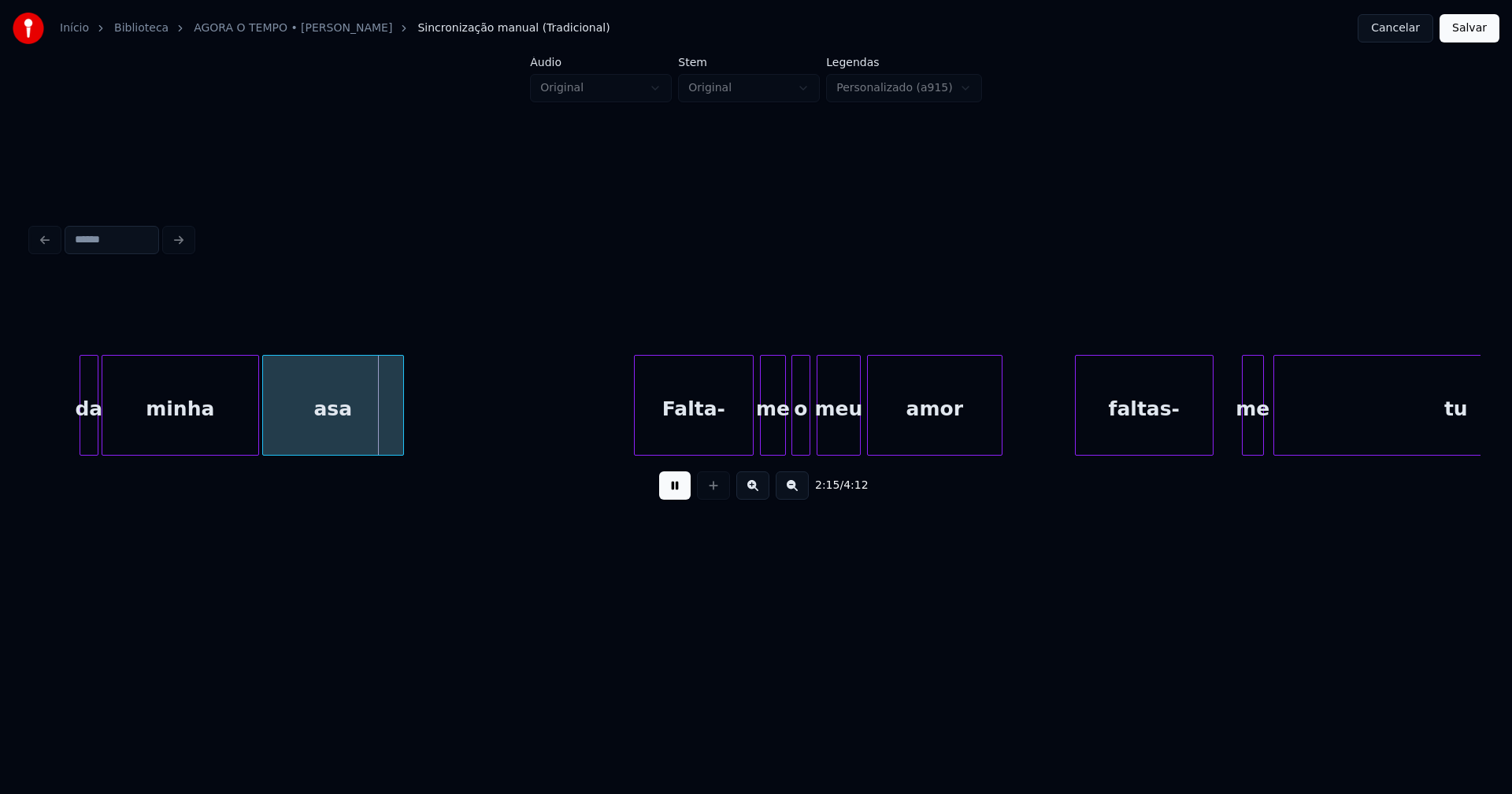
scroll to position [0, 21008]
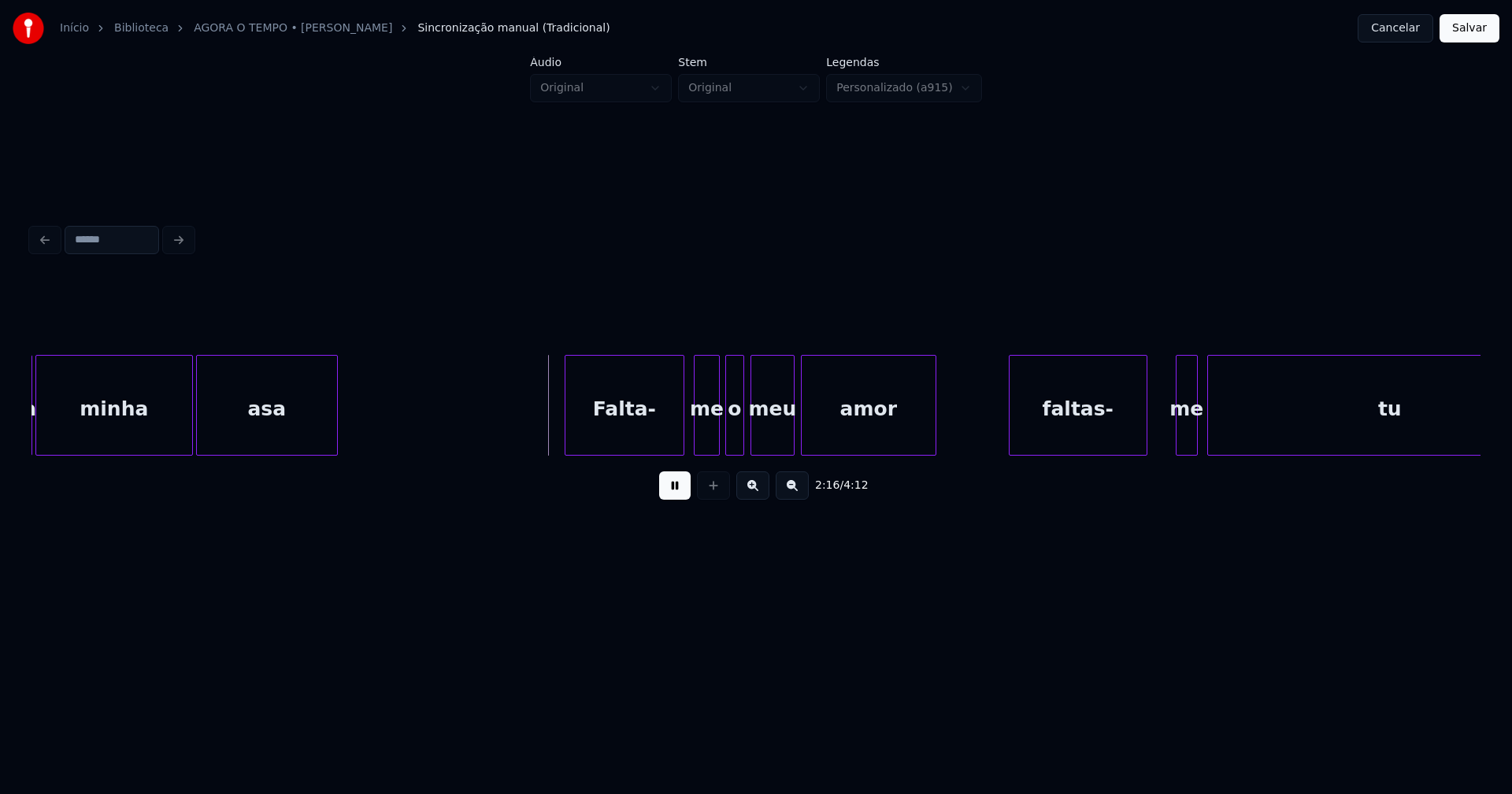
click at [641, 441] on div "Falta-" at bounding box center [624, 409] width 118 height 107
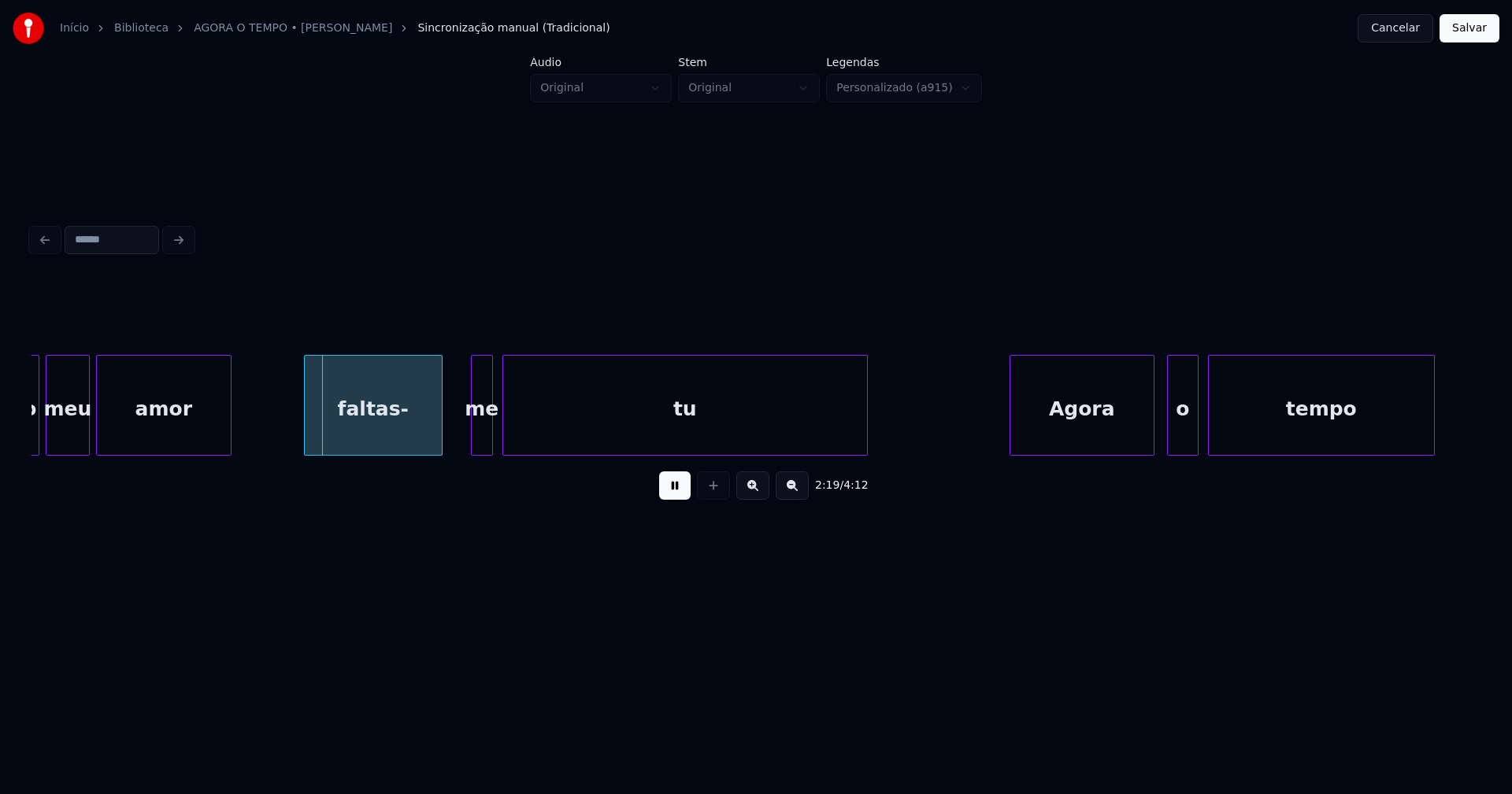
scroll to position [0, 21757]
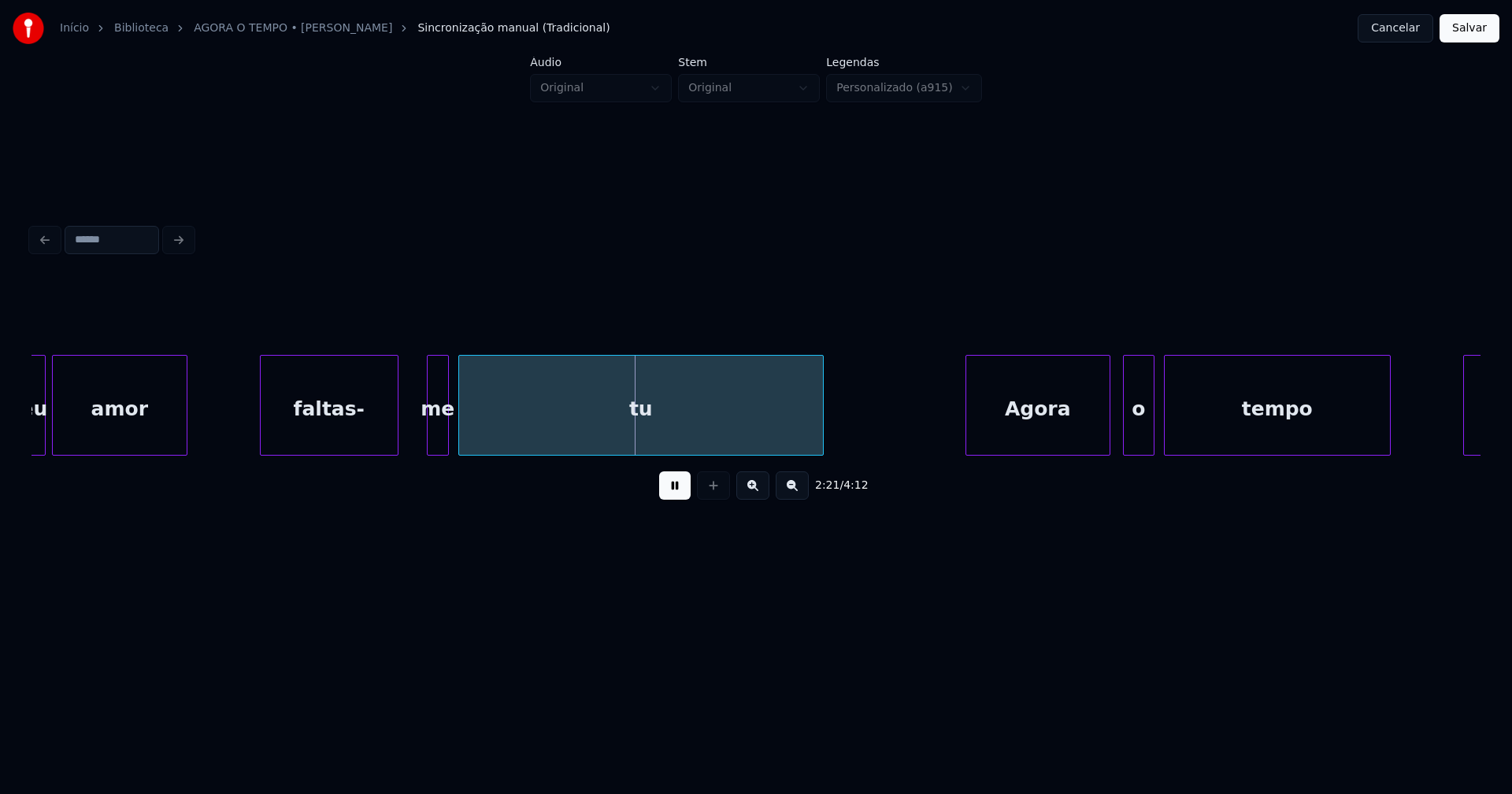
click at [290, 418] on div "faltas-" at bounding box center [329, 409] width 137 height 107
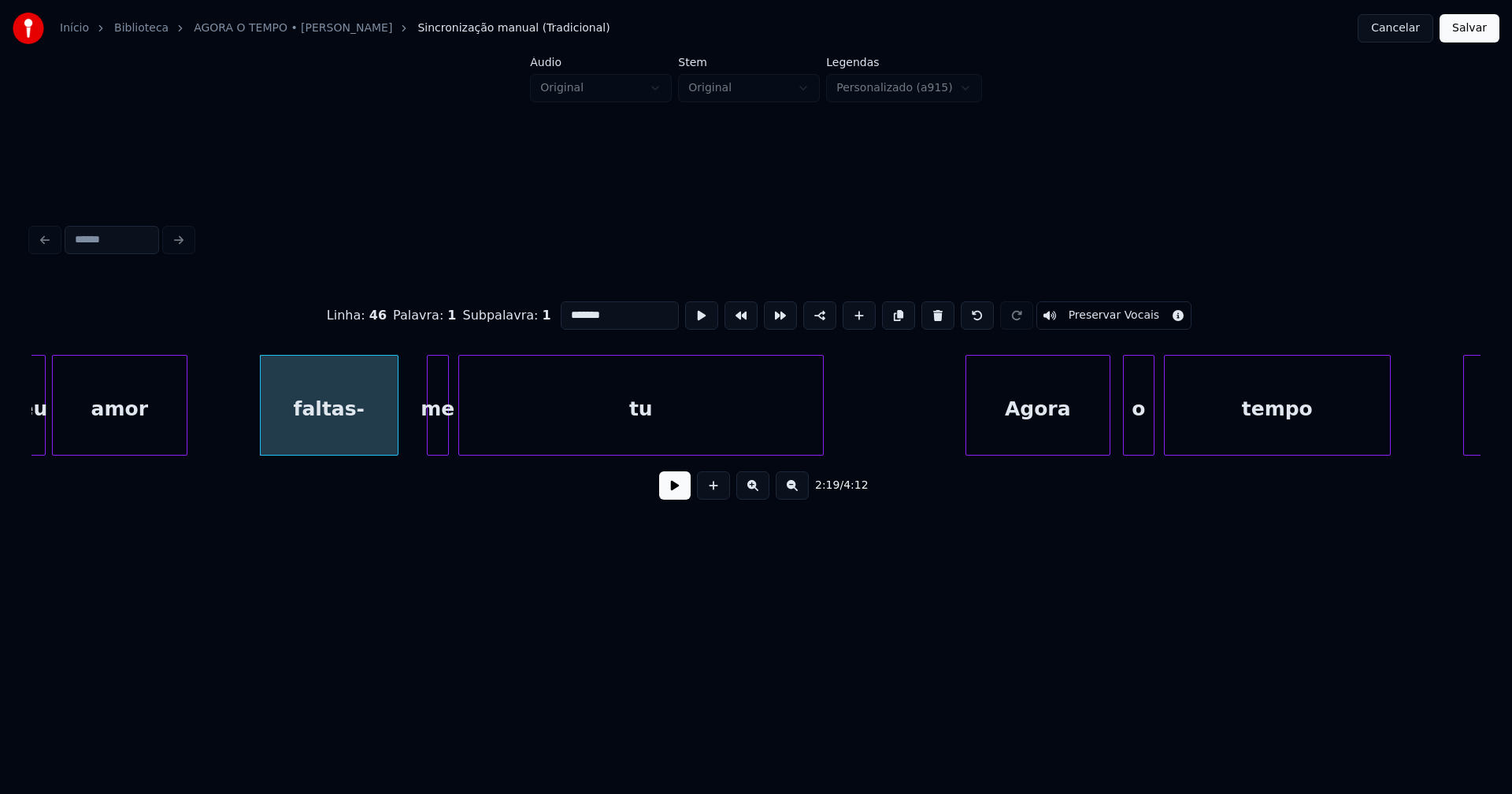
click at [563, 307] on input "*******" at bounding box center [620, 315] width 118 height 29
type input "*******"
click at [685, 497] on button at bounding box center [675, 485] width 31 height 29
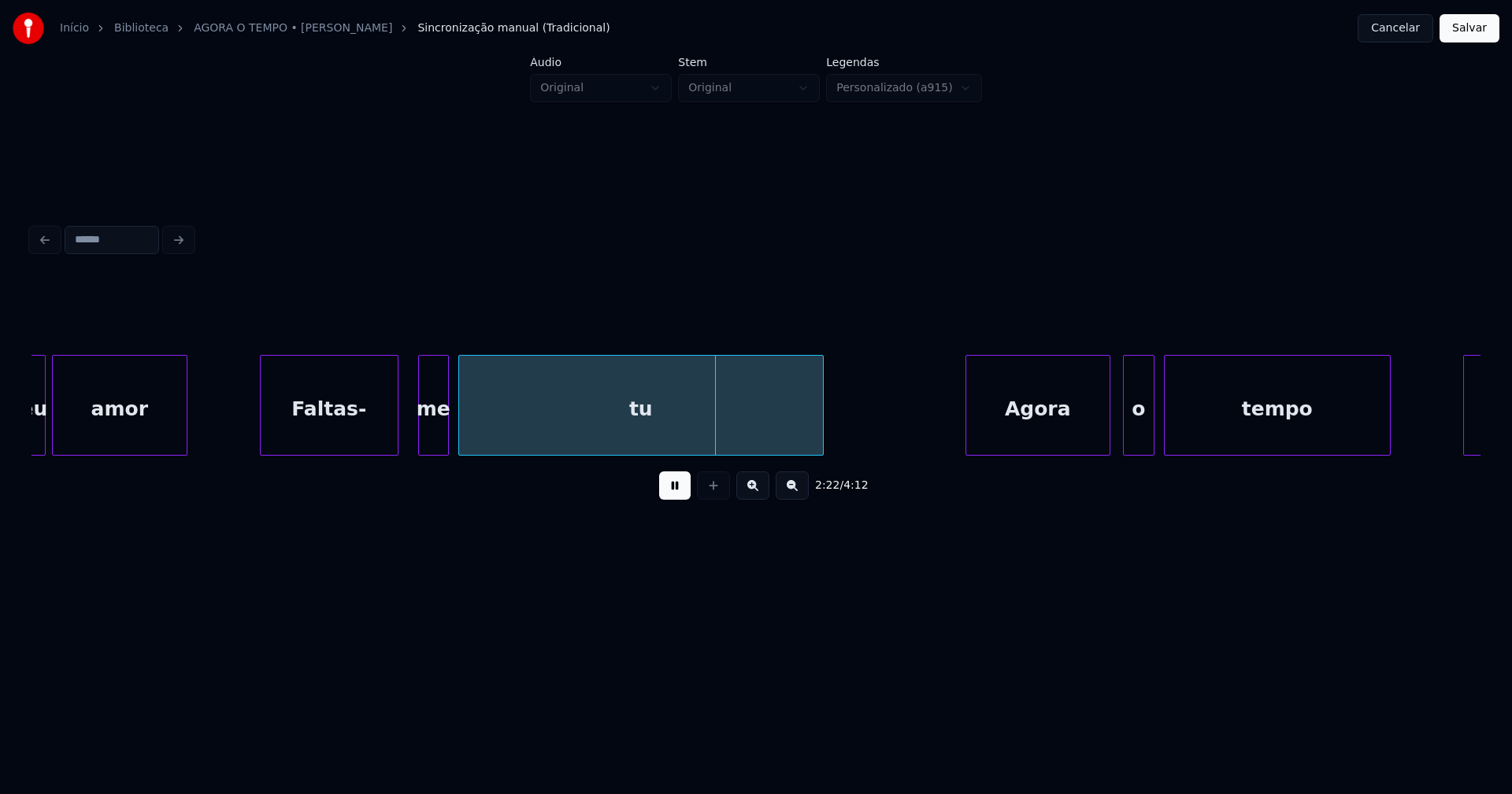
click at [419, 439] on div at bounding box center [421, 405] width 5 height 99
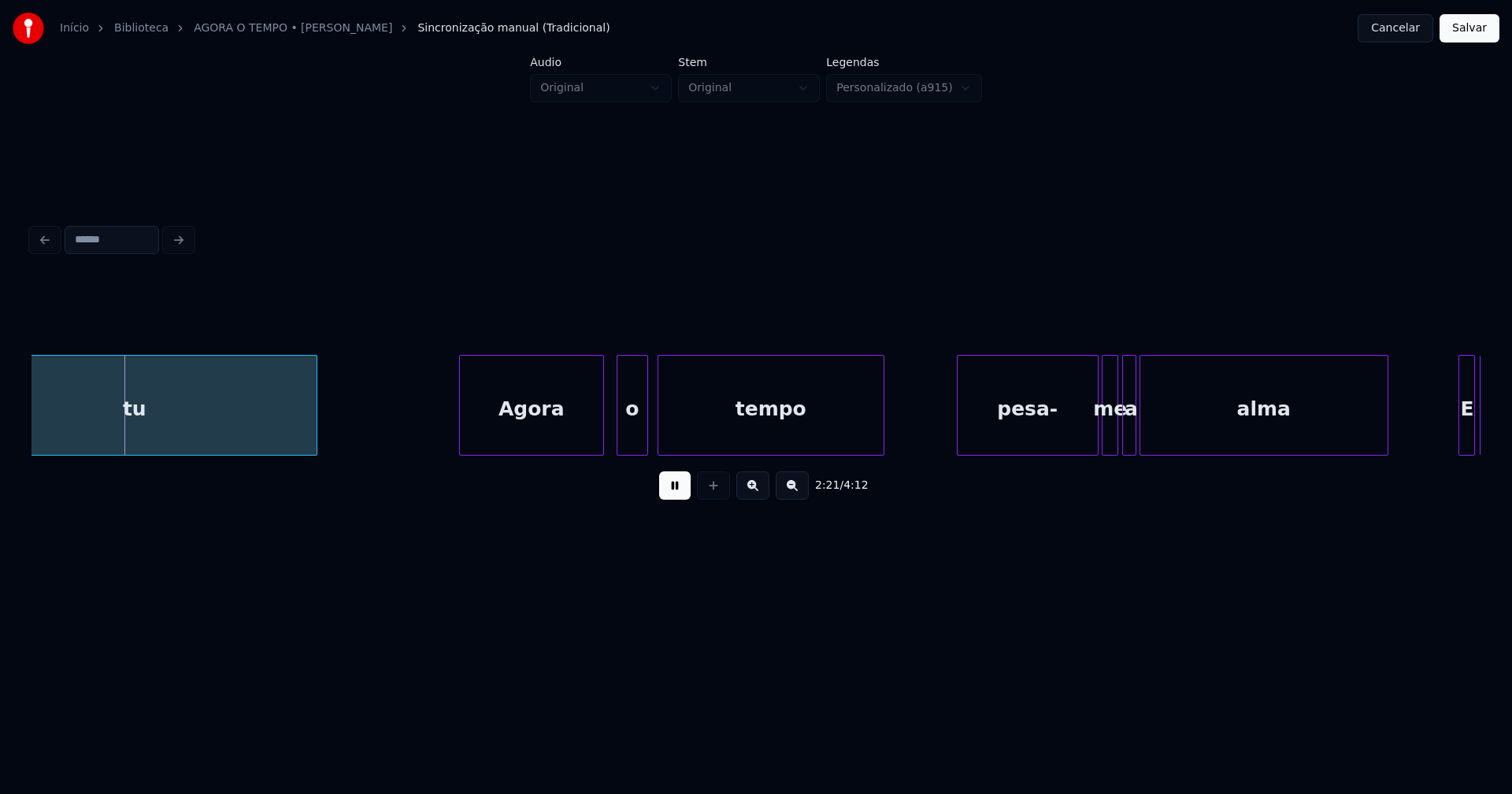
scroll to position [0, 22307]
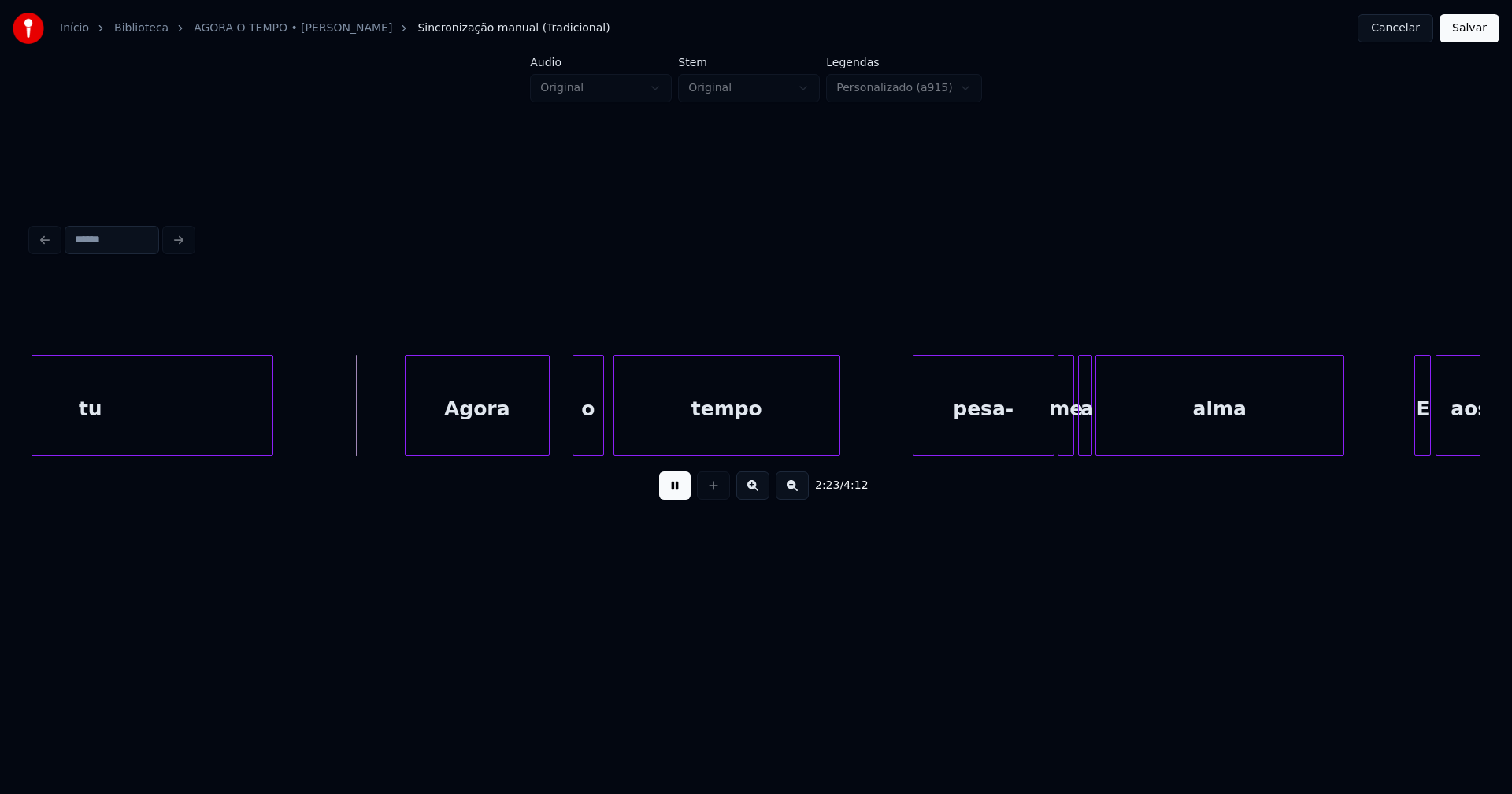
click at [475, 438] on div "Agora" at bounding box center [477, 409] width 143 height 107
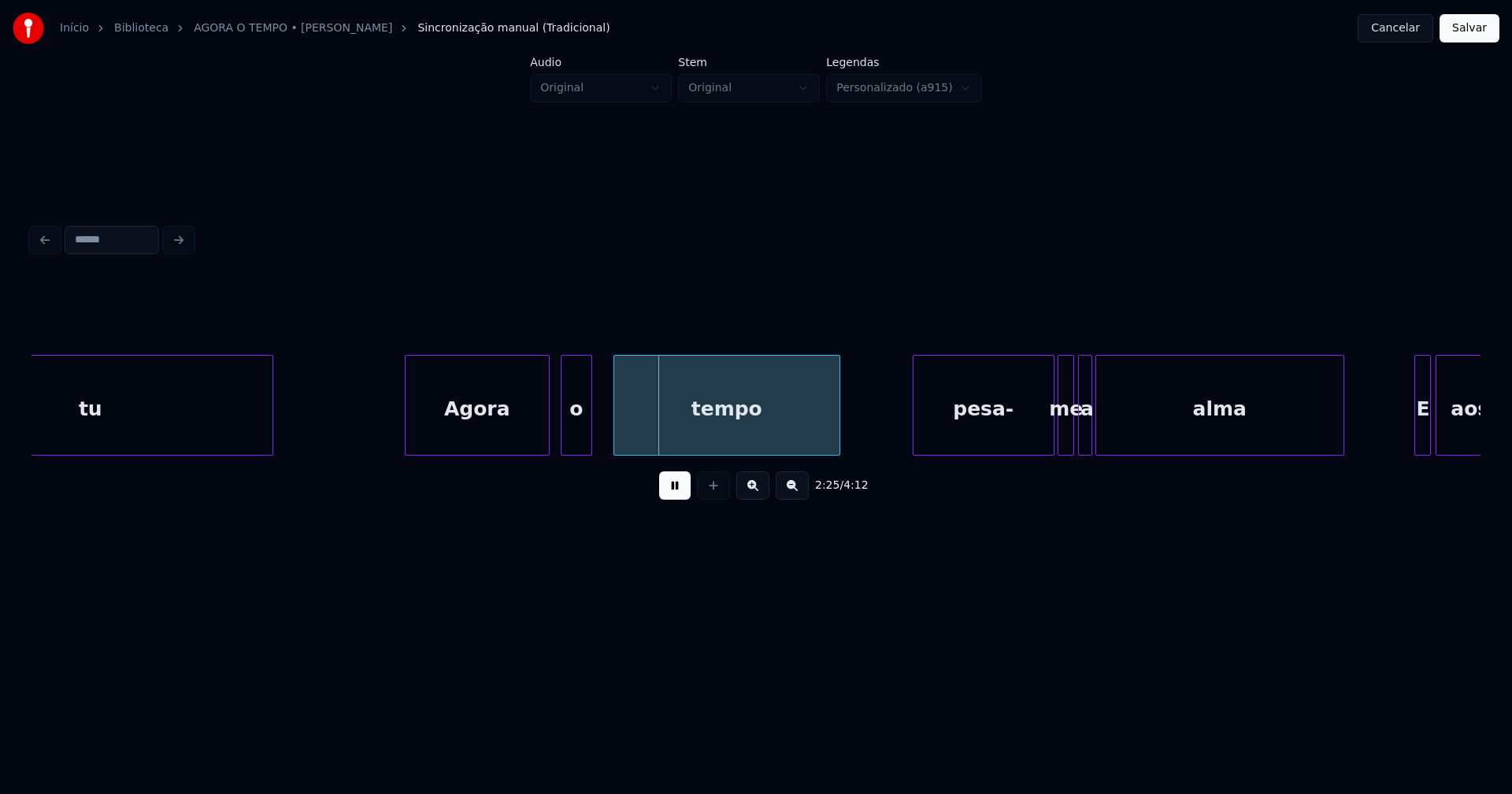
click at [578, 443] on div "o" at bounding box center [576, 409] width 30 height 107
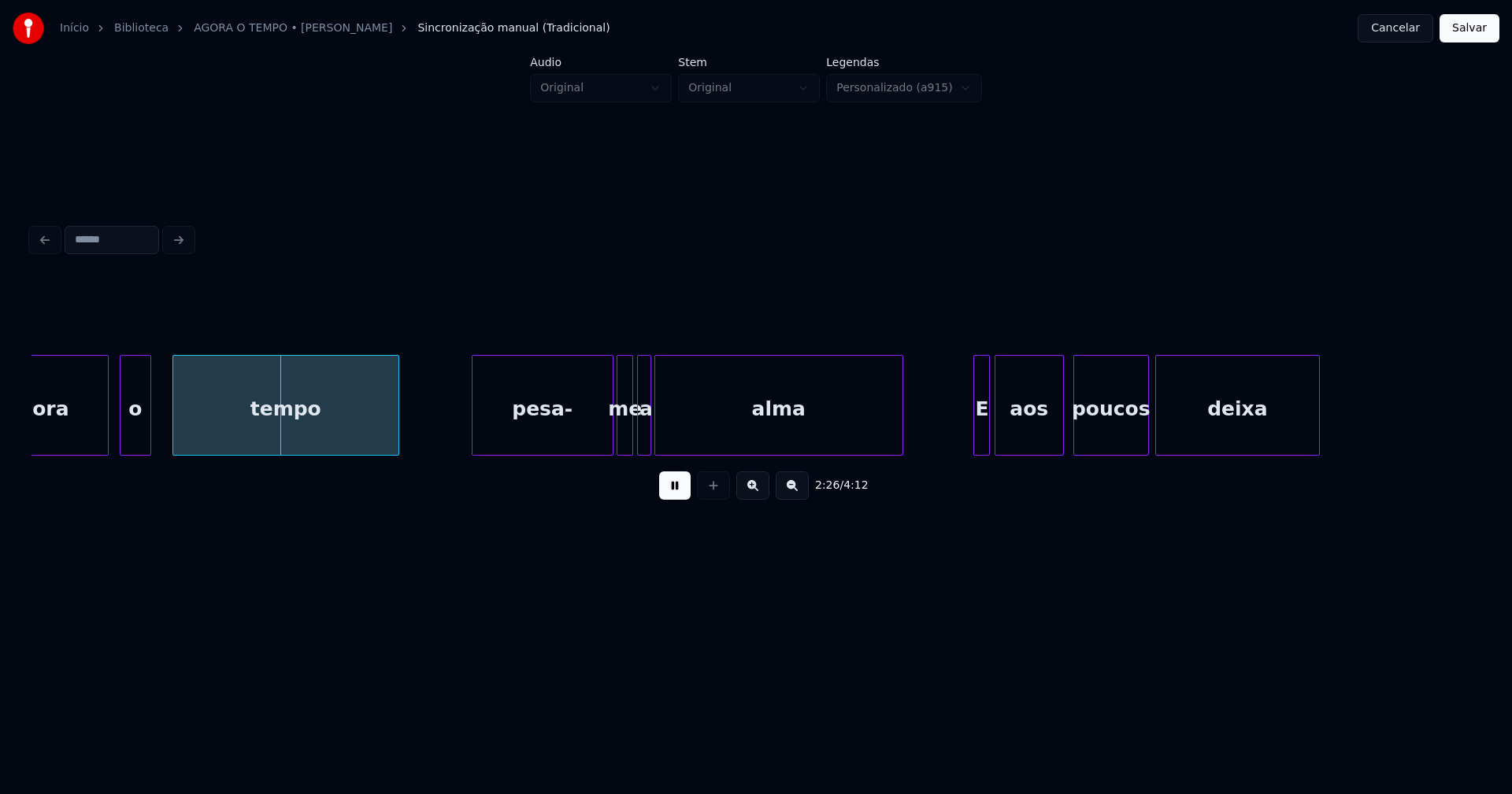
scroll to position [0, 22858]
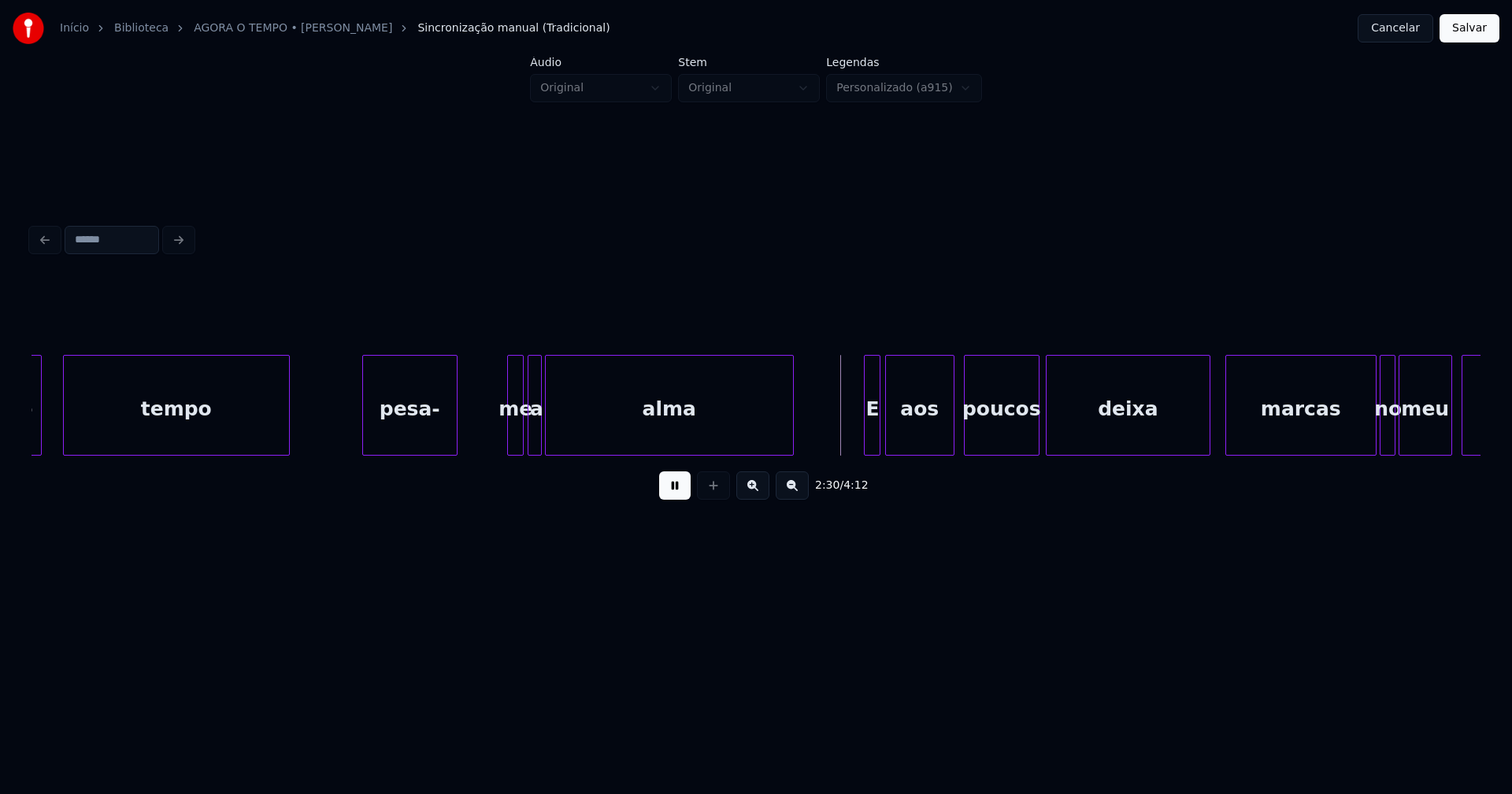
click at [452, 456] on div "o tempo pesa- me a alma E aos poucos deixa marcas no meu peito" at bounding box center [756, 405] width 1449 height 101
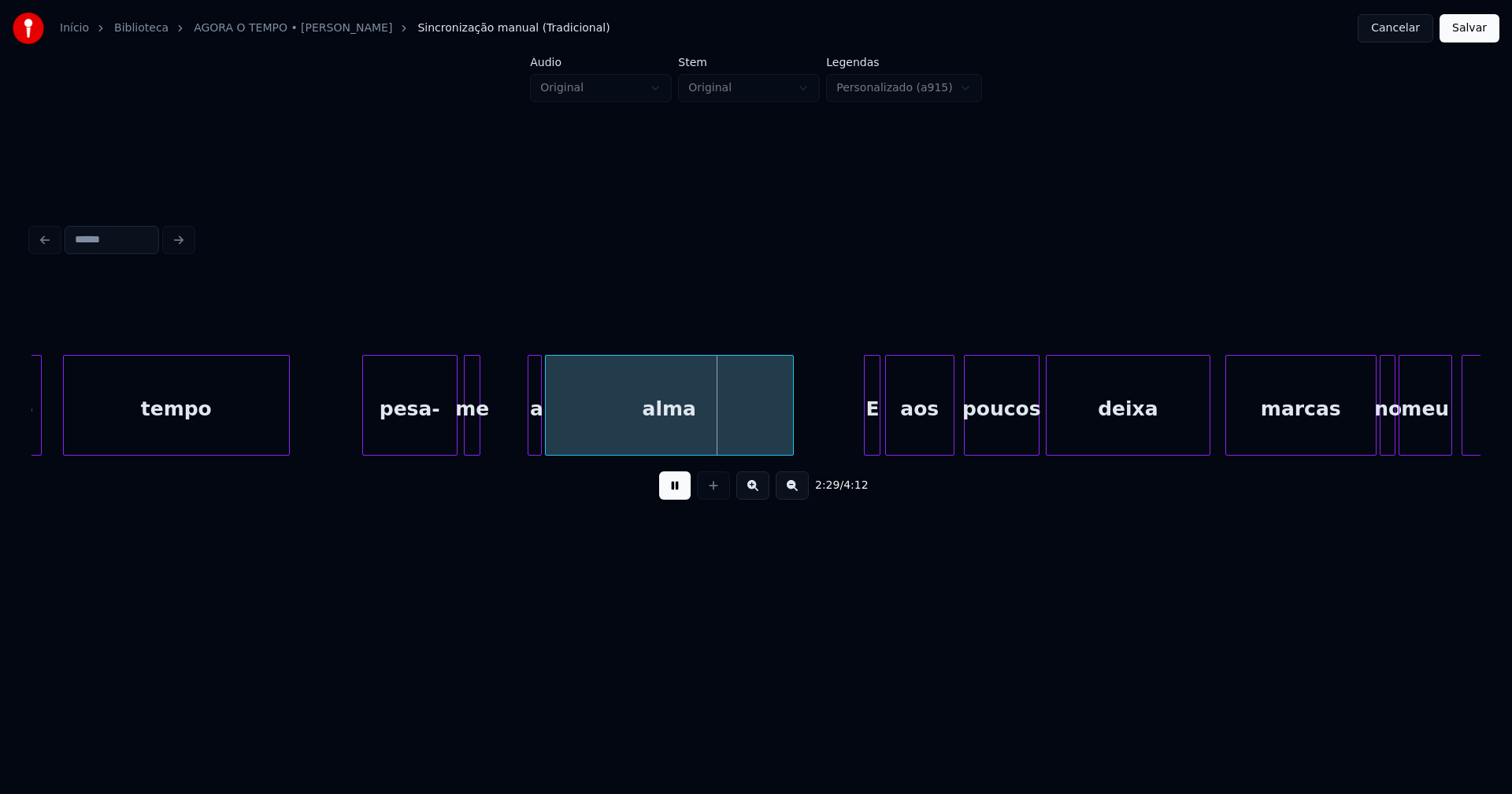
click at [463, 454] on div "o tempo pesa- me a alma E aos poucos deixa marcas no meu peito" at bounding box center [756, 405] width 1449 height 101
click at [496, 432] on div at bounding box center [496, 405] width 5 height 99
click at [508, 438] on div at bounding box center [510, 405] width 5 height 99
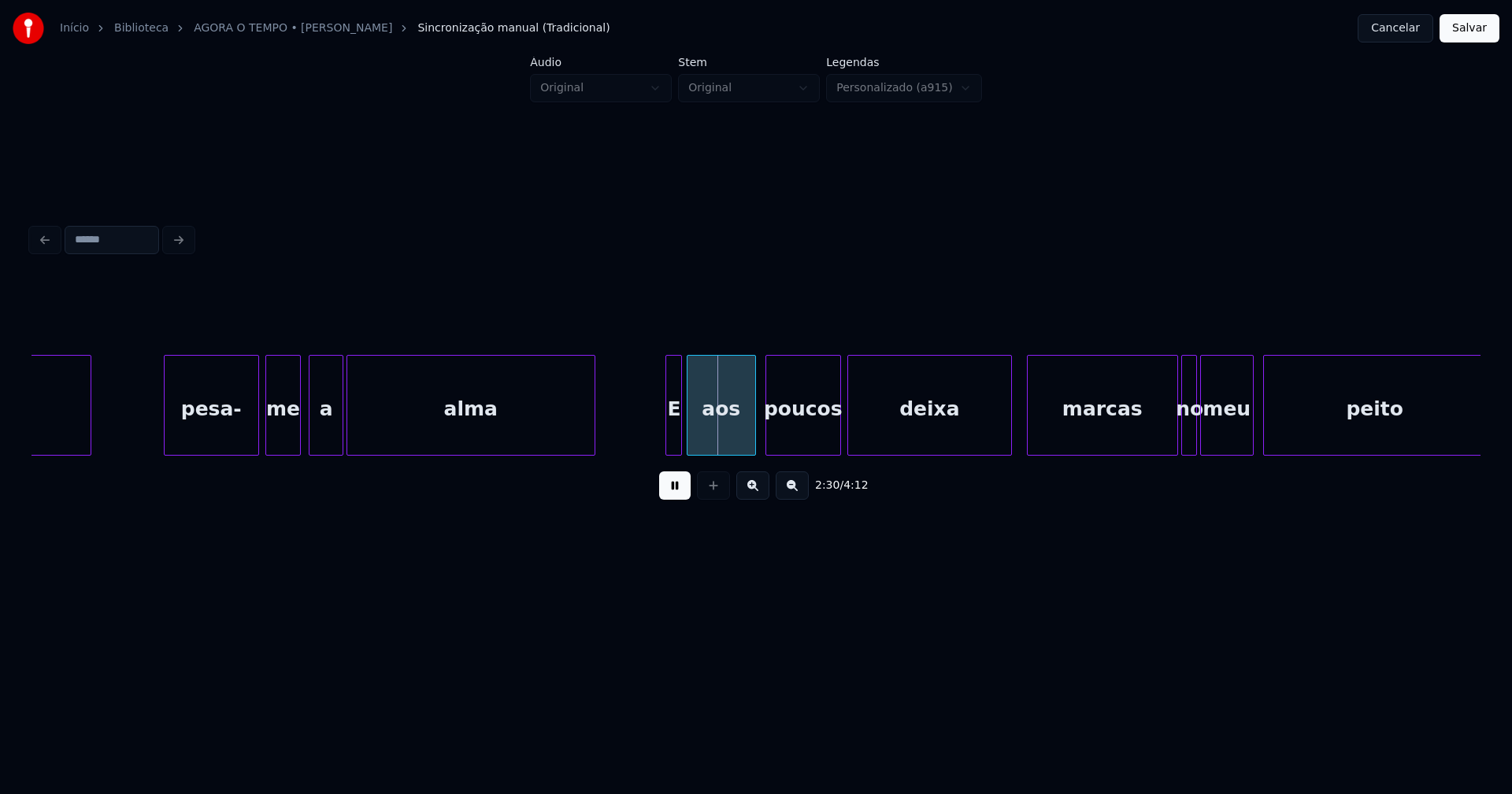
scroll to position [0, 23144]
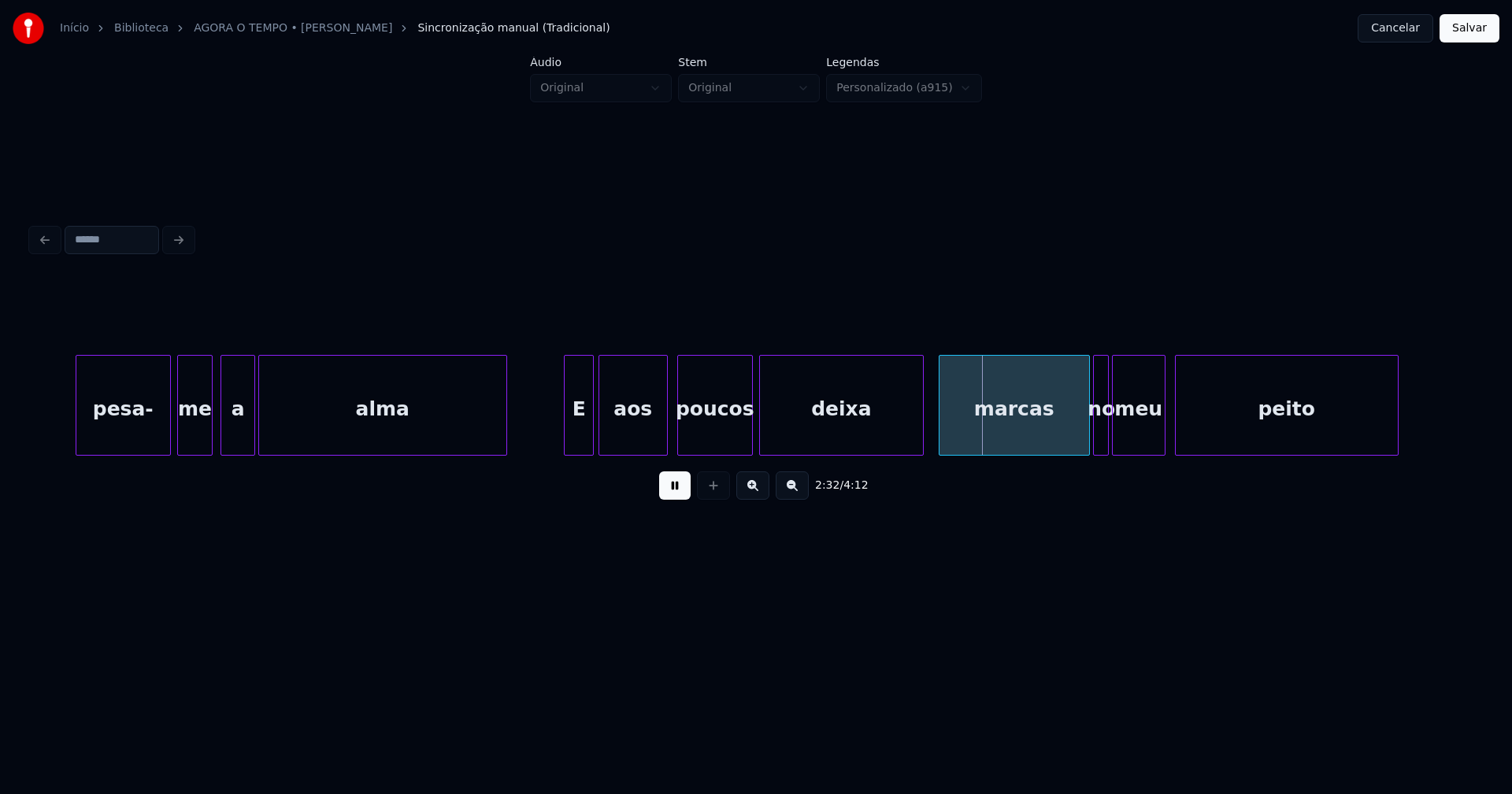
click at [565, 437] on div at bounding box center [567, 405] width 5 height 99
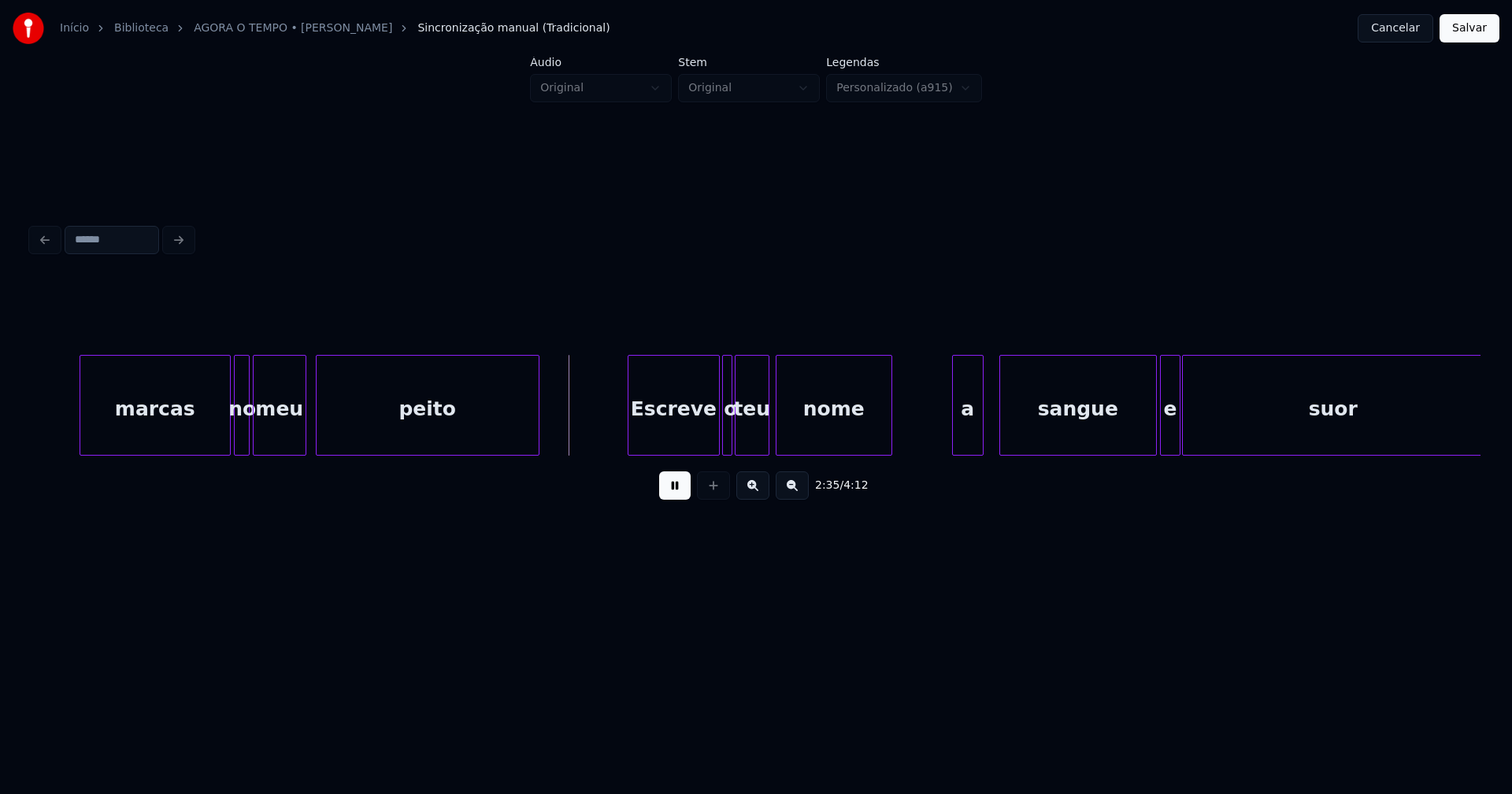
scroll to position [0, 24048]
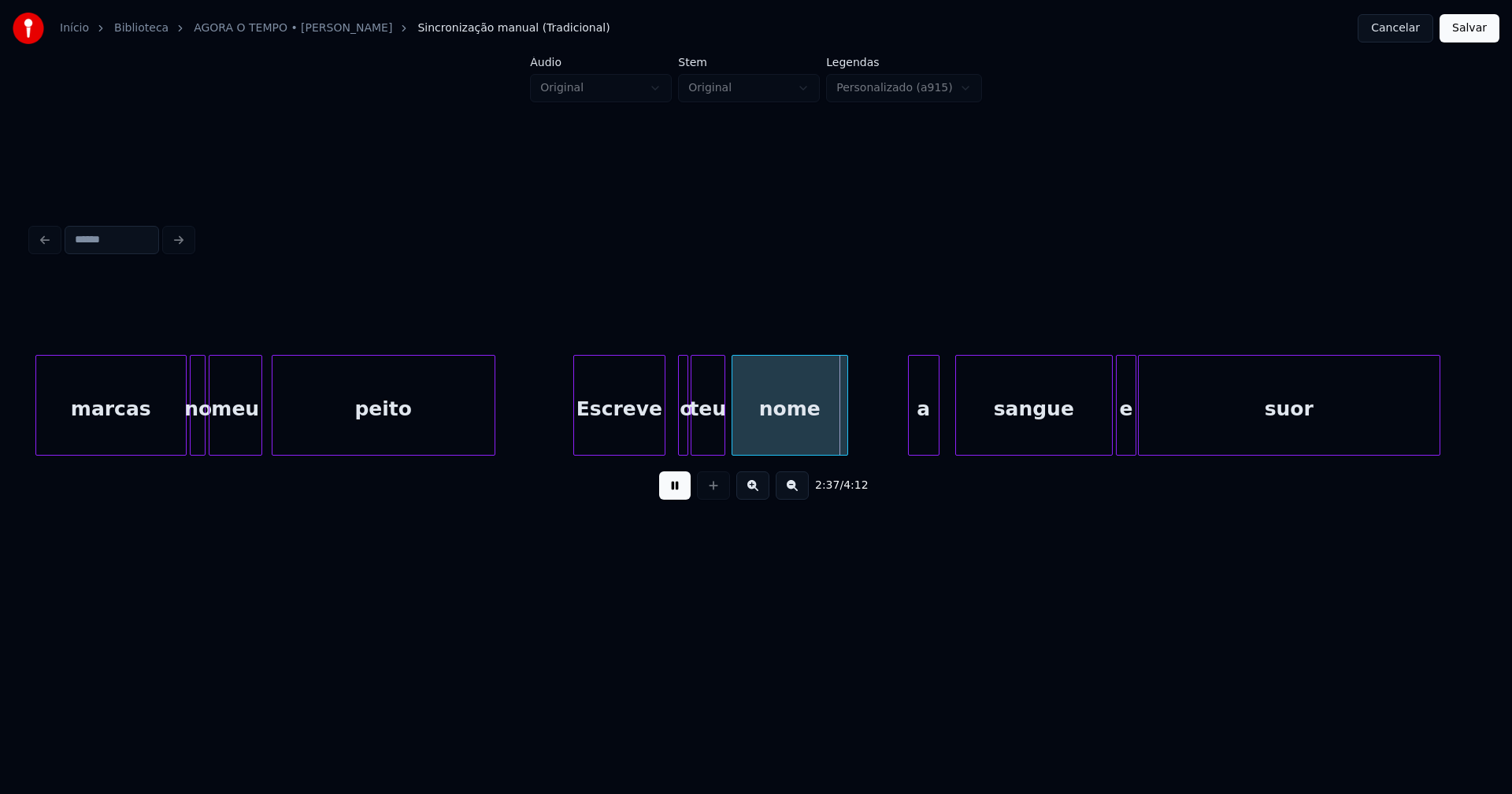
click at [633, 443] on div "Escreve" at bounding box center [620, 409] width 91 height 107
click at [674, 432] on div at bounding box center [672, 405] width 5 height 99
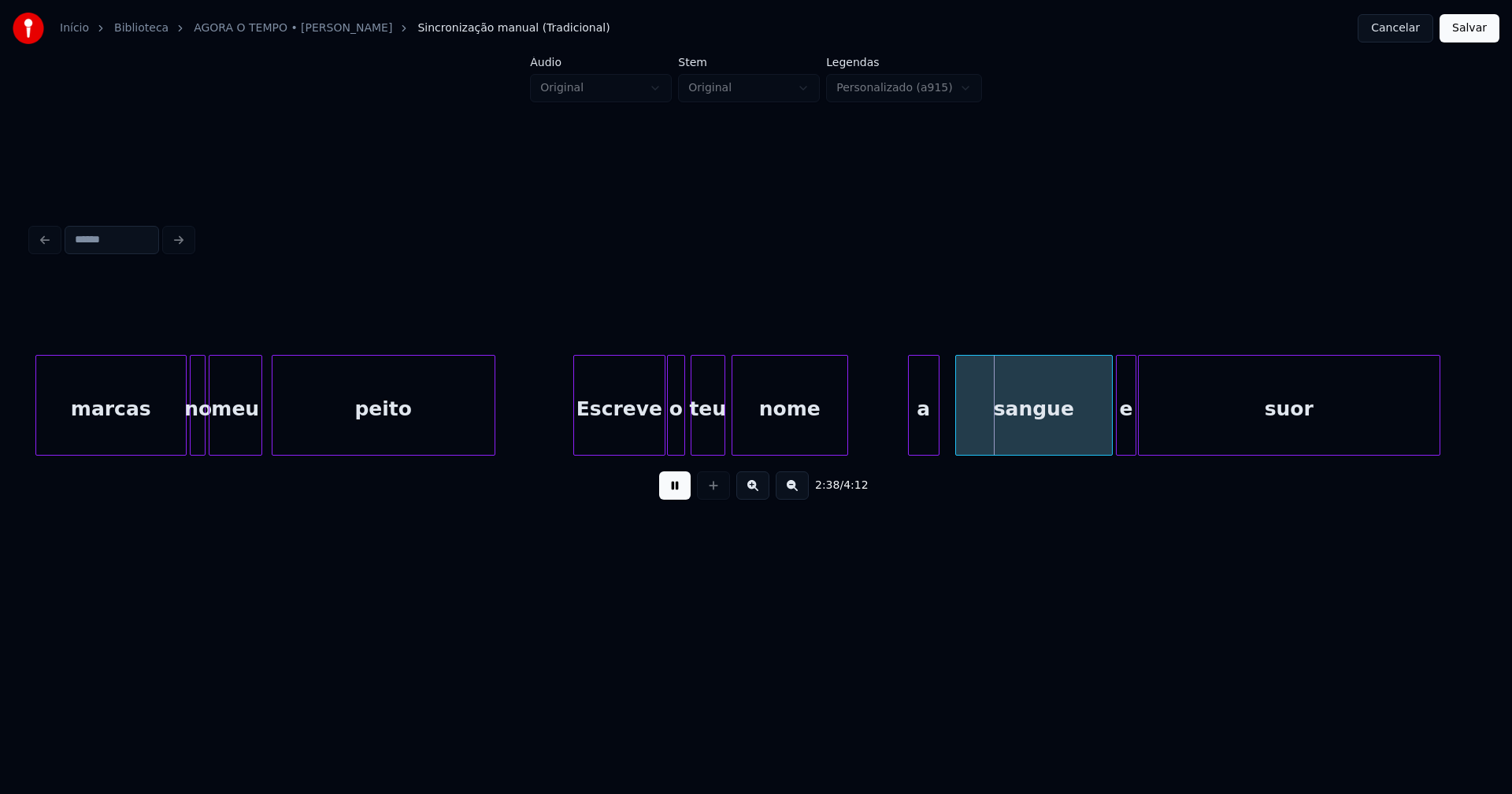
click at [676, 437] on div "o" at bounding box center [676, 409] width 17 height 107
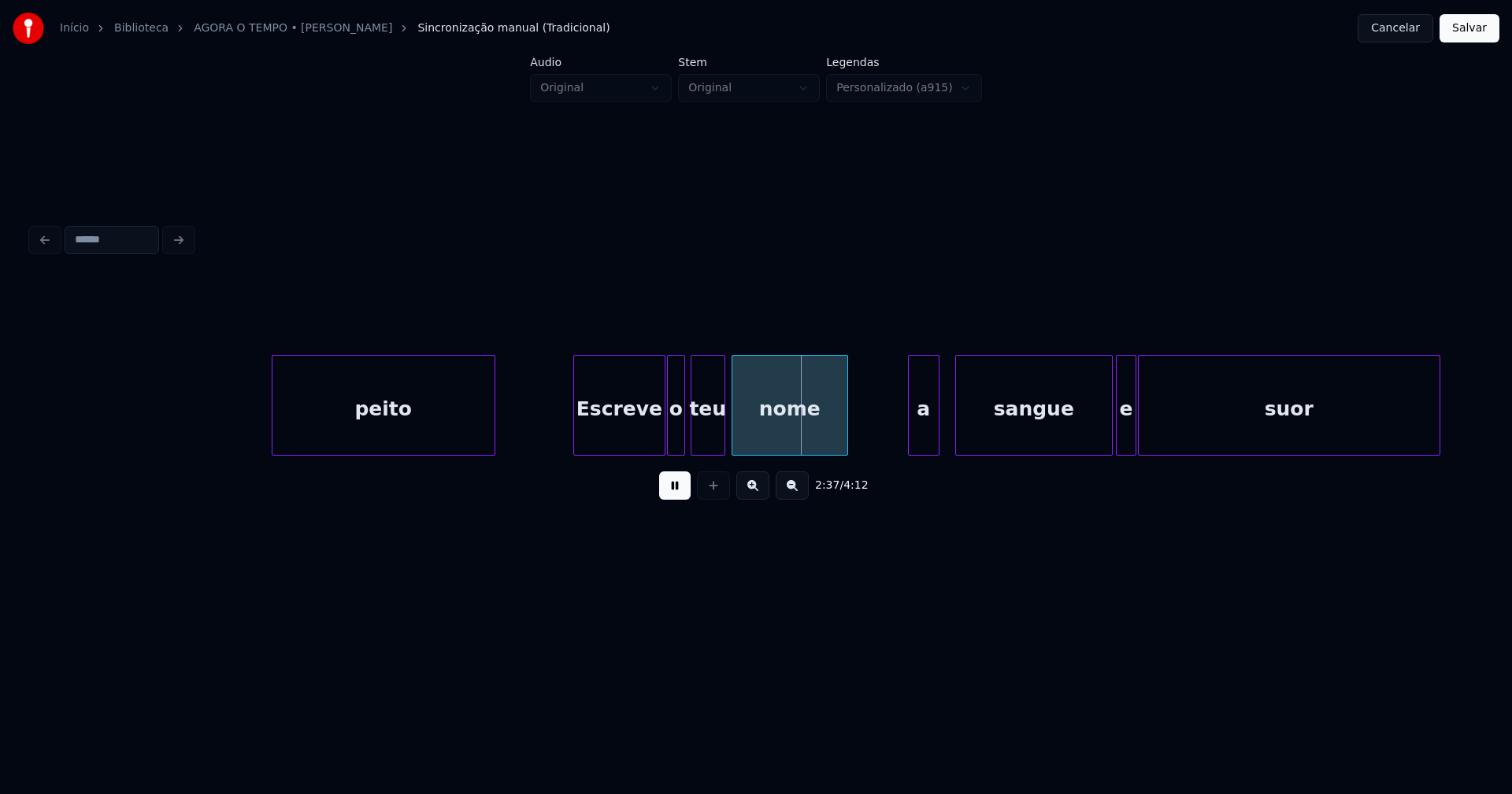
scroll to position [0, 24444]
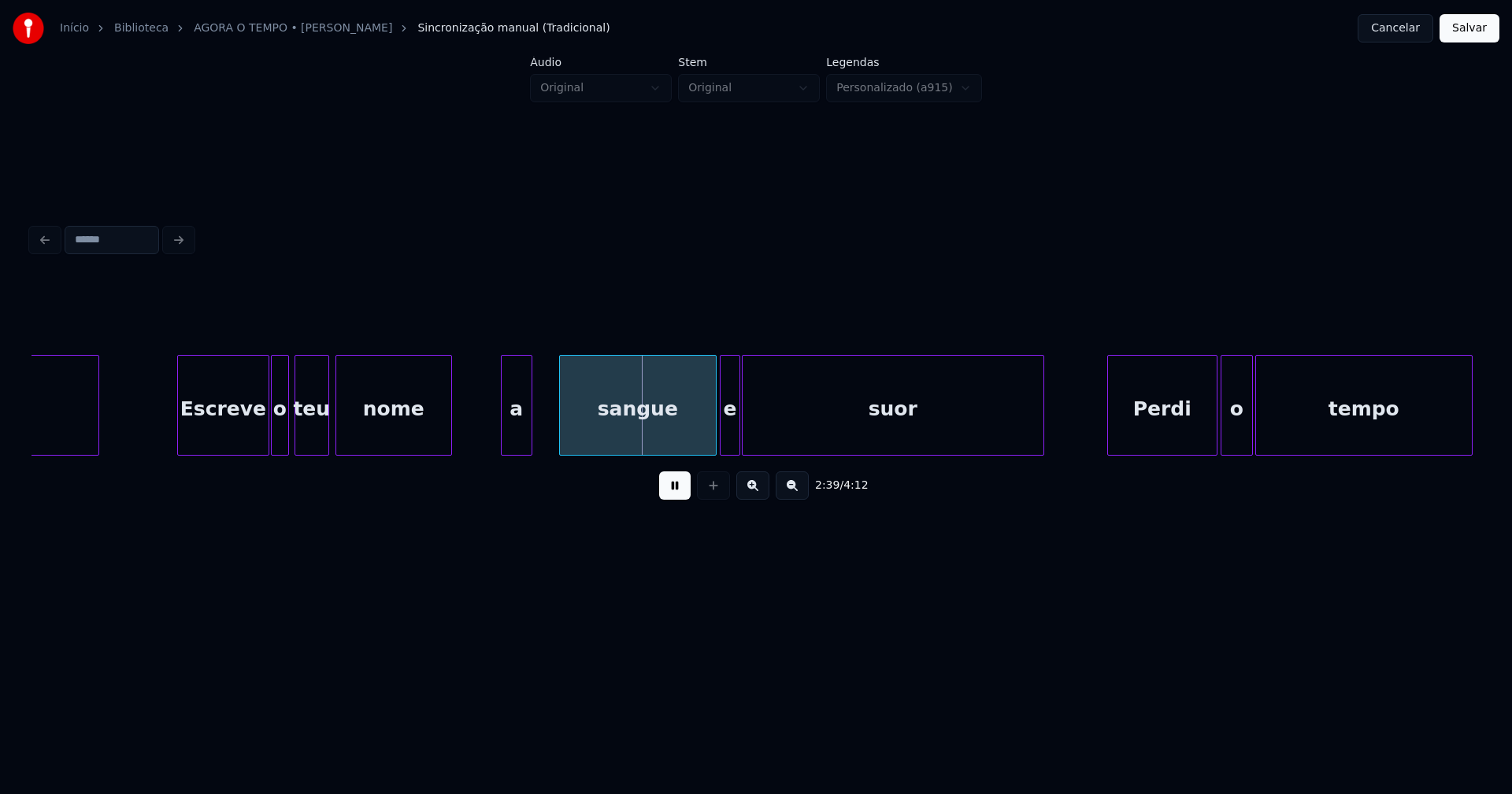
click at [514, 443] on div "a" at bounding box center [516, 409] width 30 height 107
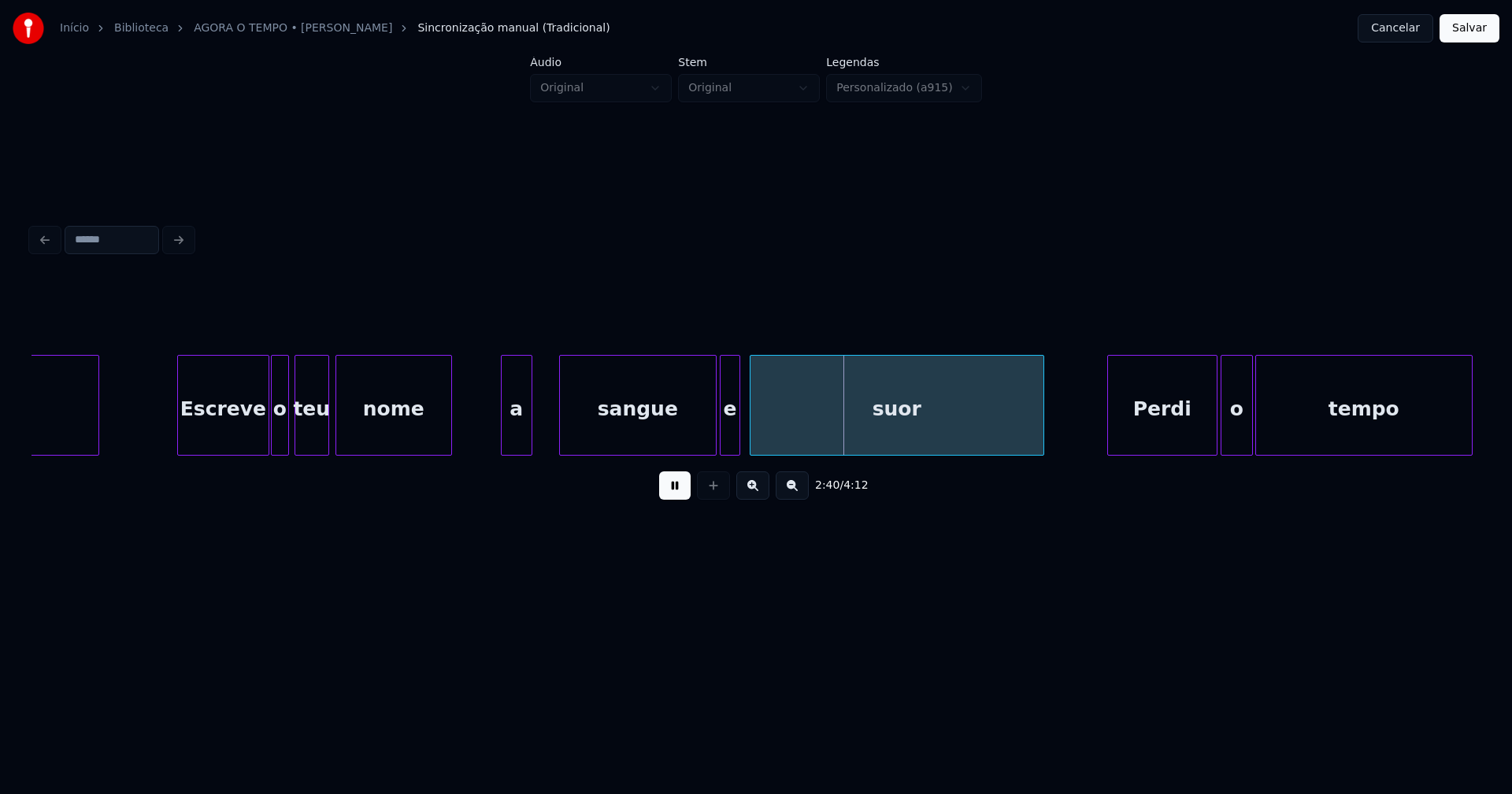
click at [750, 435] on div at bounding box center [752, 405] width 5 height 99
click at [745, 427] on div at bounding box center [745, 405] width 5 height 99
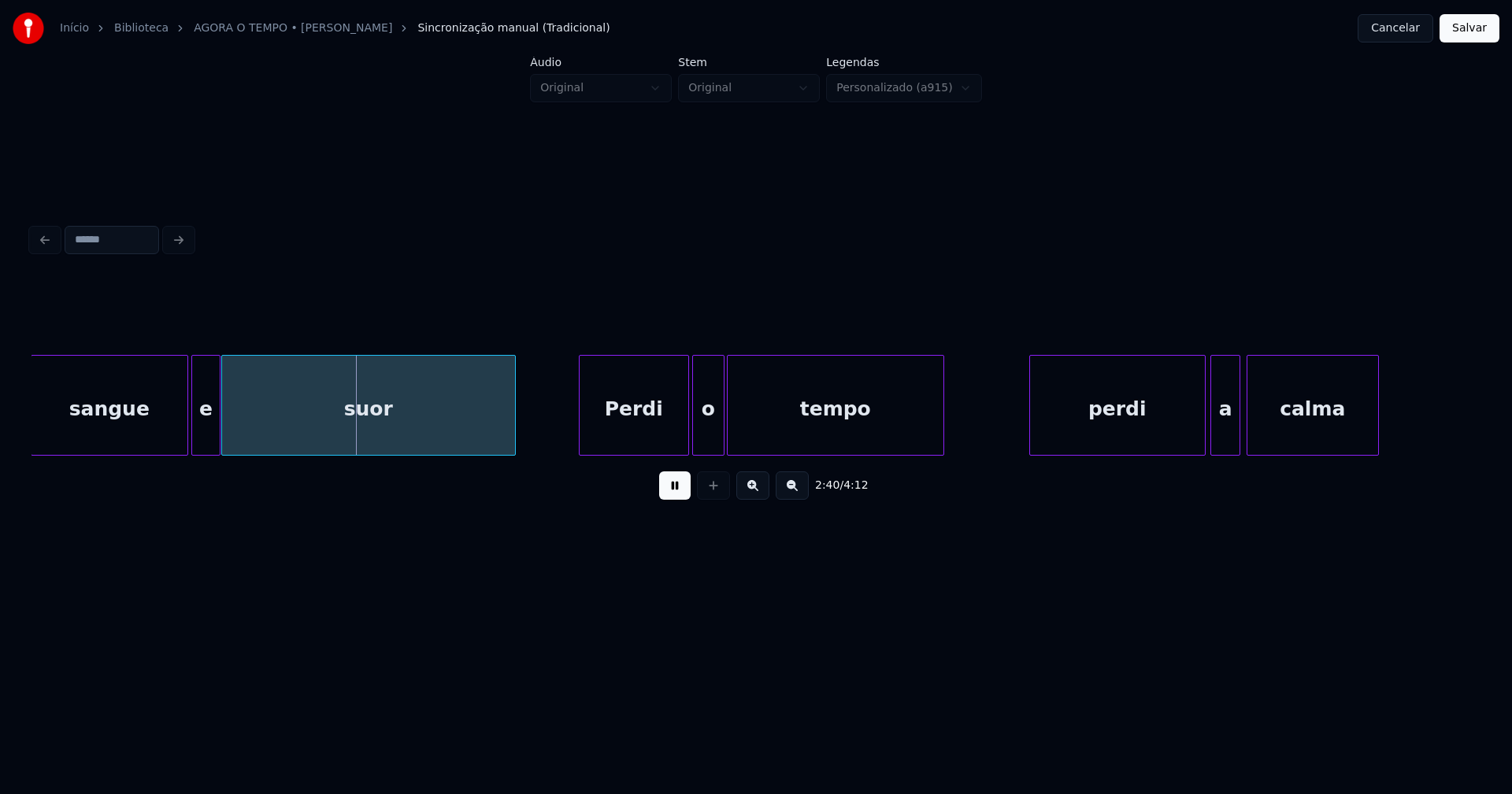
scroll to position [0, 24994]
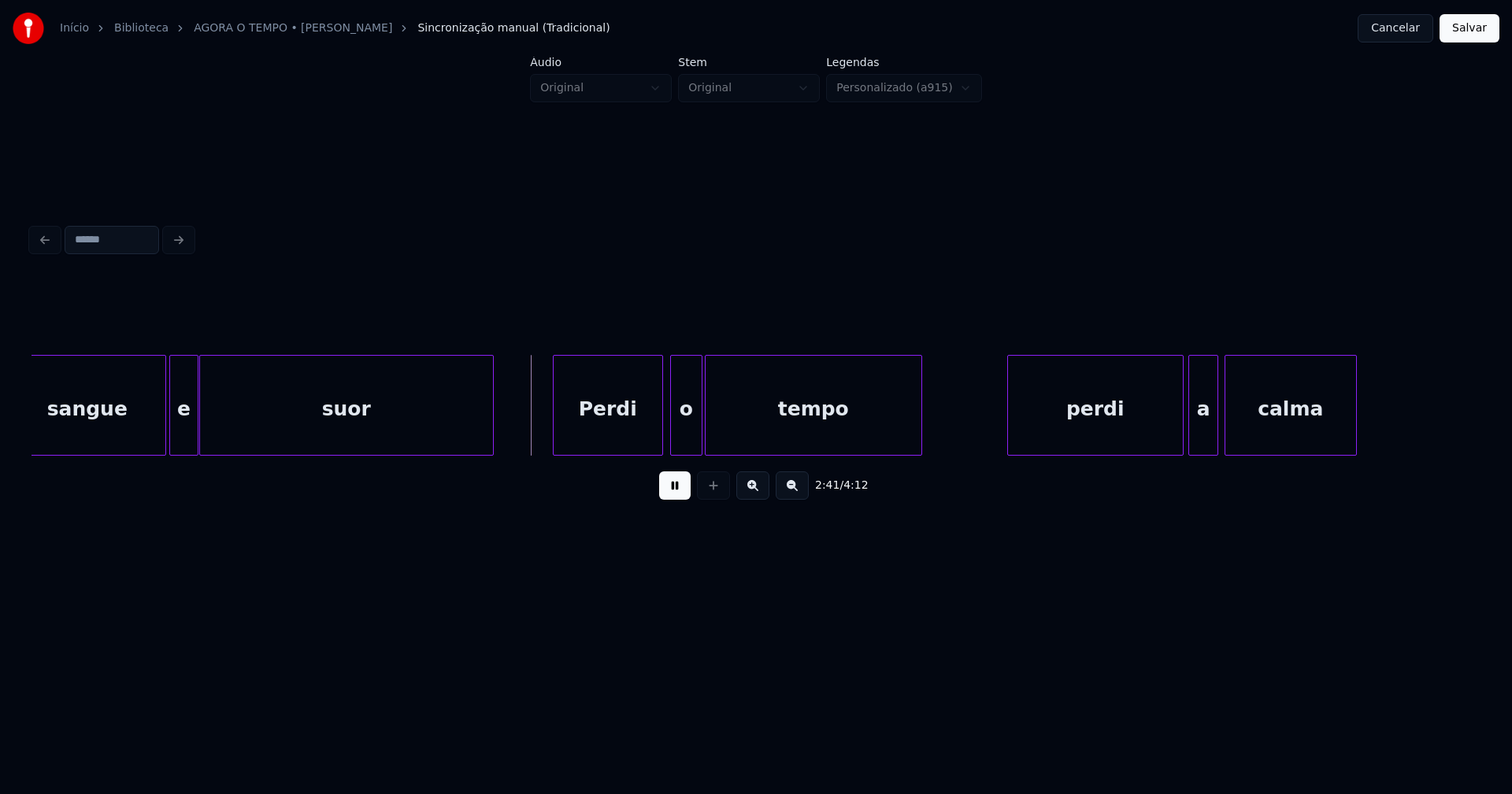
click at [623, 434] on div "Perdi" at bounding box center [608, 409] width 109 height 107
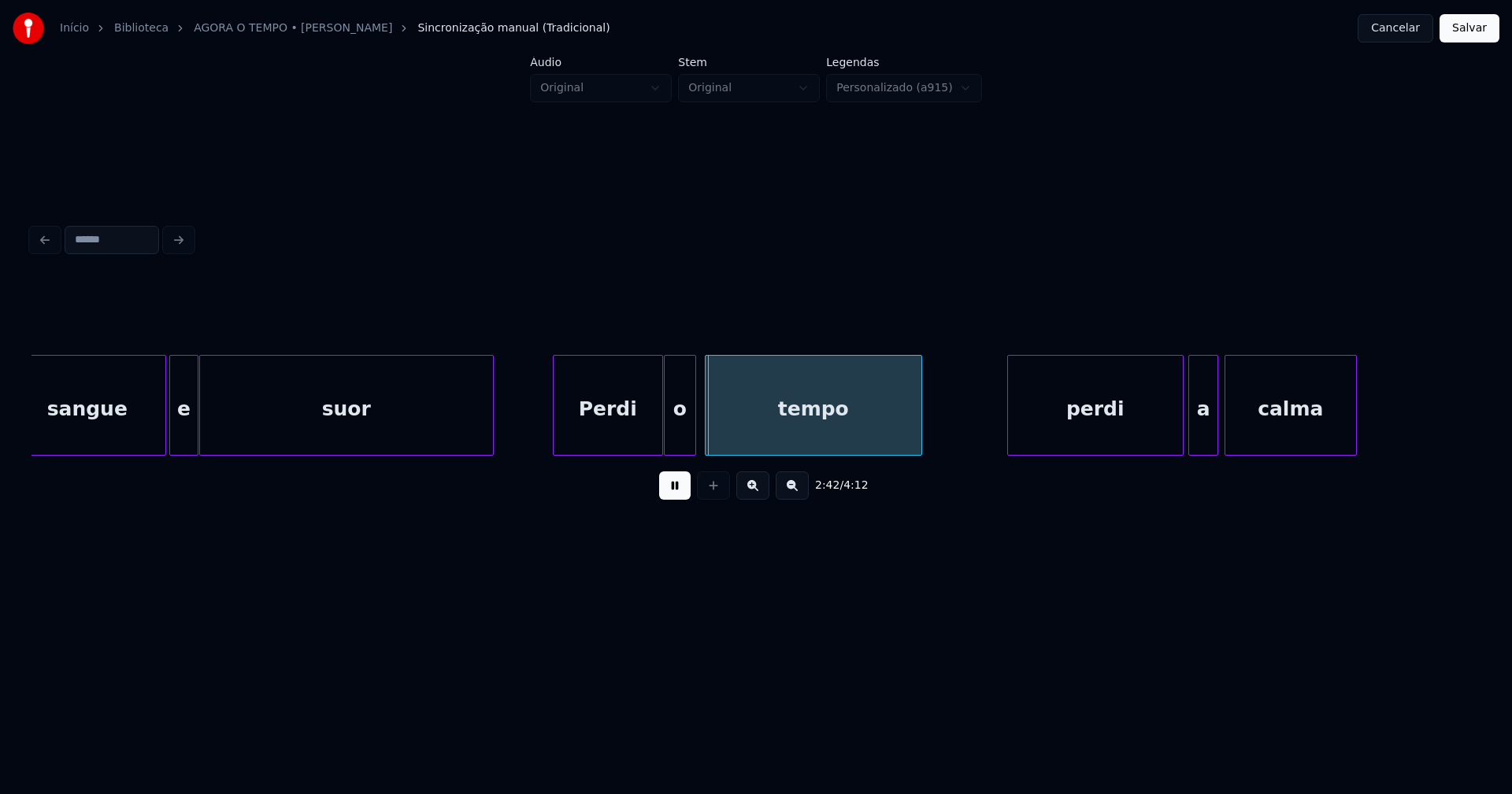
click at [682, 434] on div "o" at bounding box center [680, 409] width 31 height 107
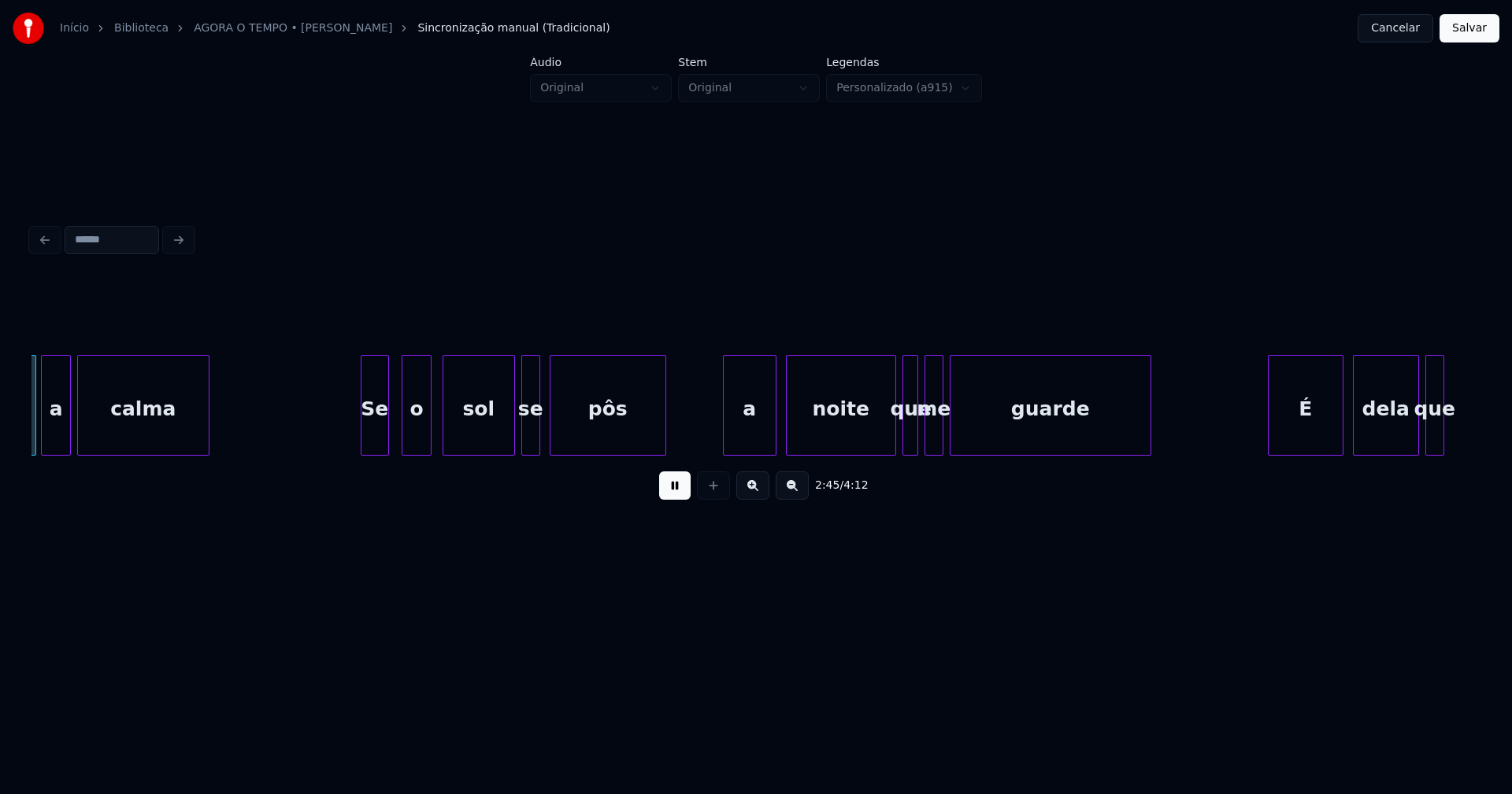
scroll to position [0, 26157]
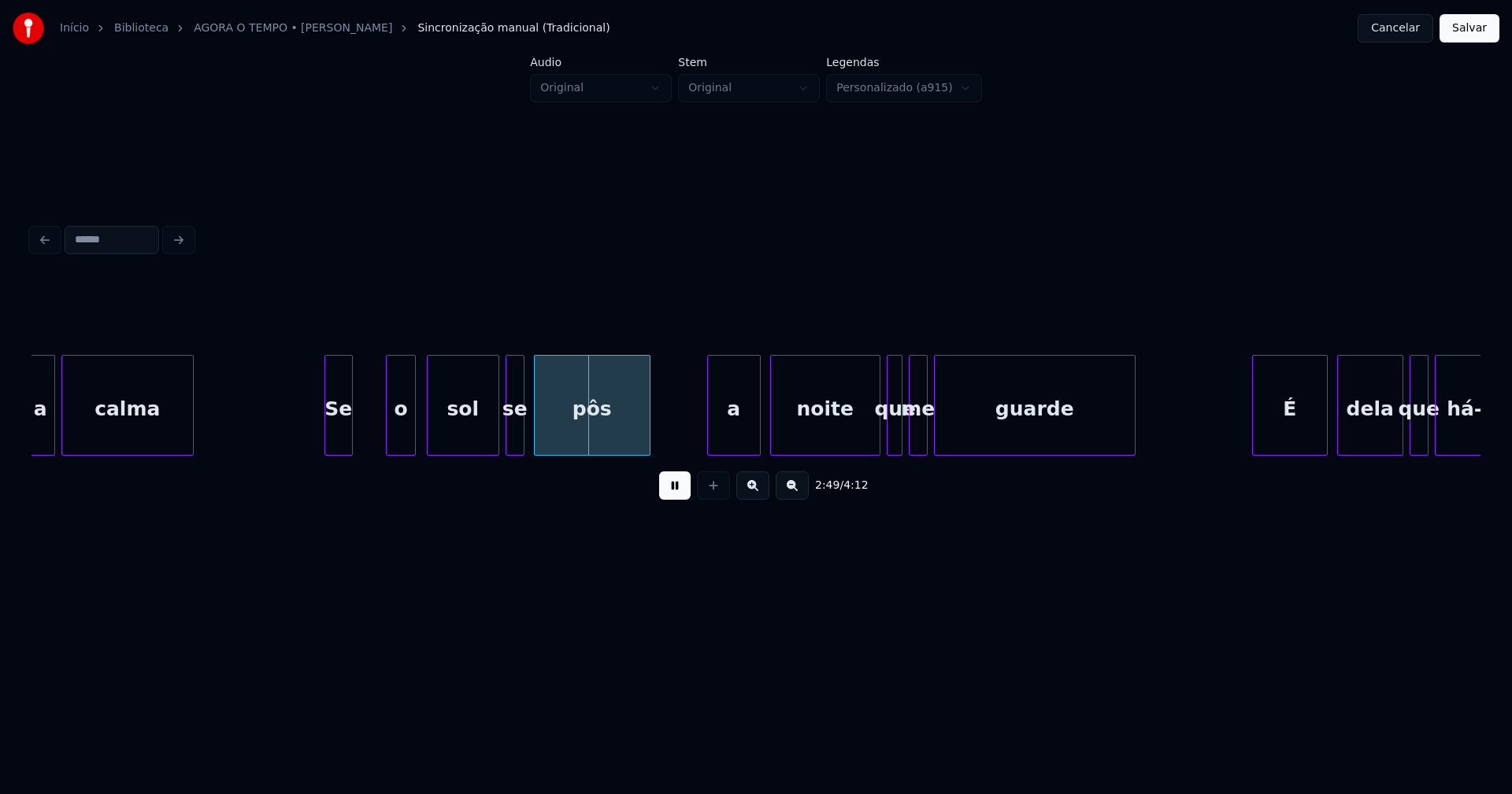
click at [339, 444] on div "Se" at bounding box center [338, 409] width 27 height 107
drag, startPoint x: 322, startPoint y: 434, endPoint x: 316, endPoint y: 440, distance: 8.5
click at [411, 432] on div "o" at bounding box center [411, 409] width 30 height 107
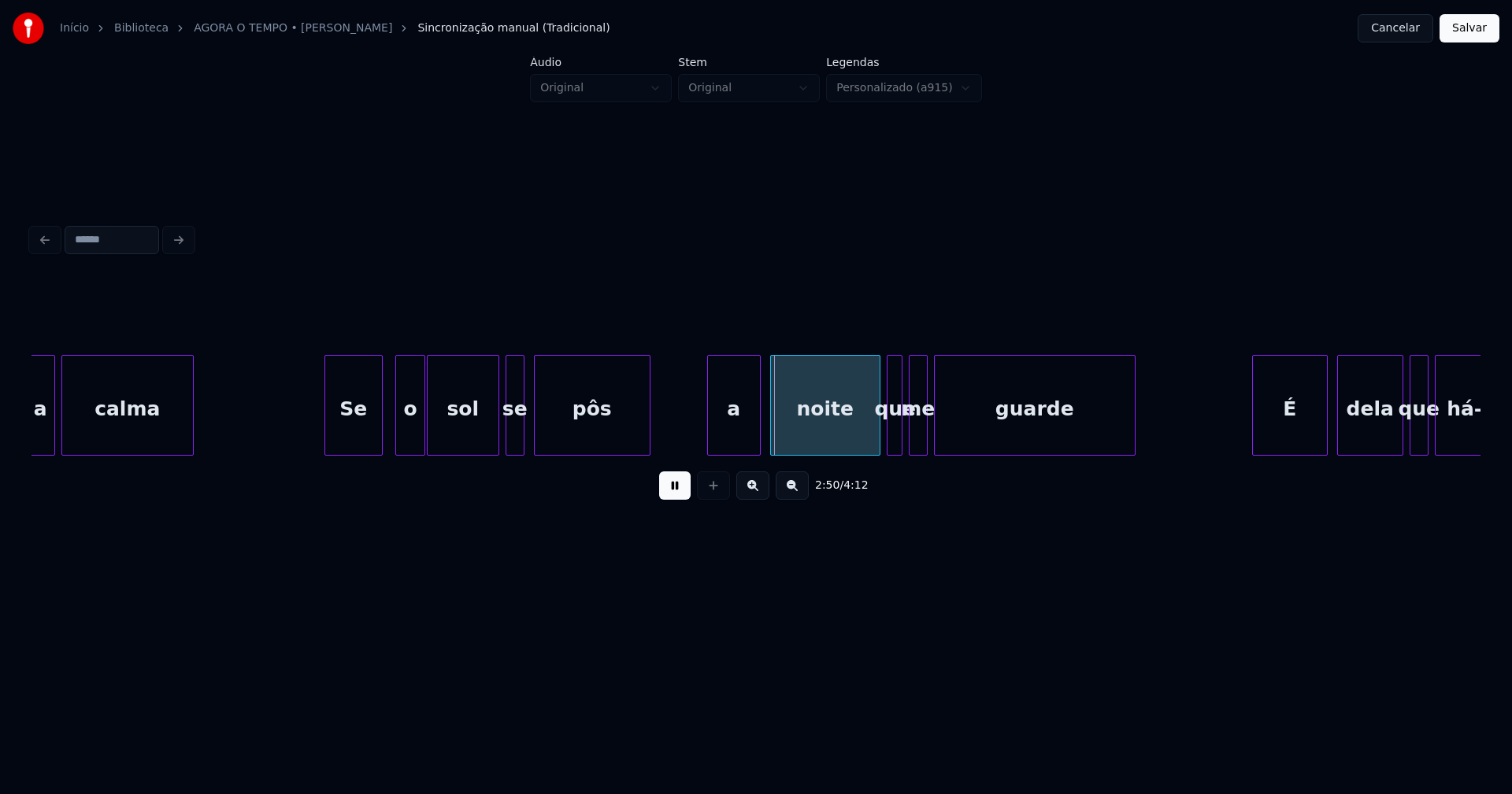
click at [380, 424] on div at bounding box center [379, 405] width 5 height 99
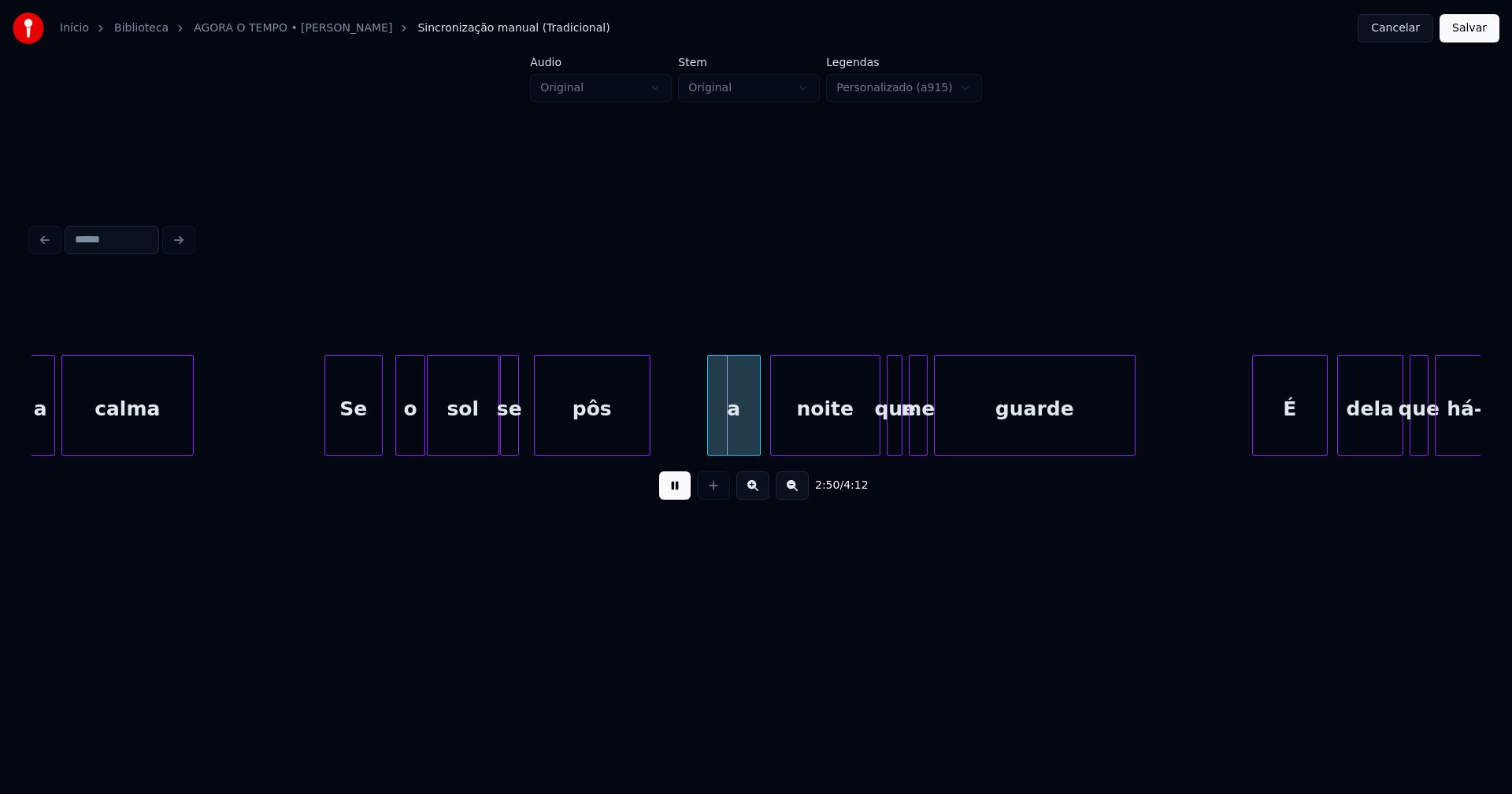
click at [511, 436] on div "se" at bounding box center [510, 409] width 18 height 107
click at [734, 441] on div "a" at bounding box center [723, 409] width 52 height 107
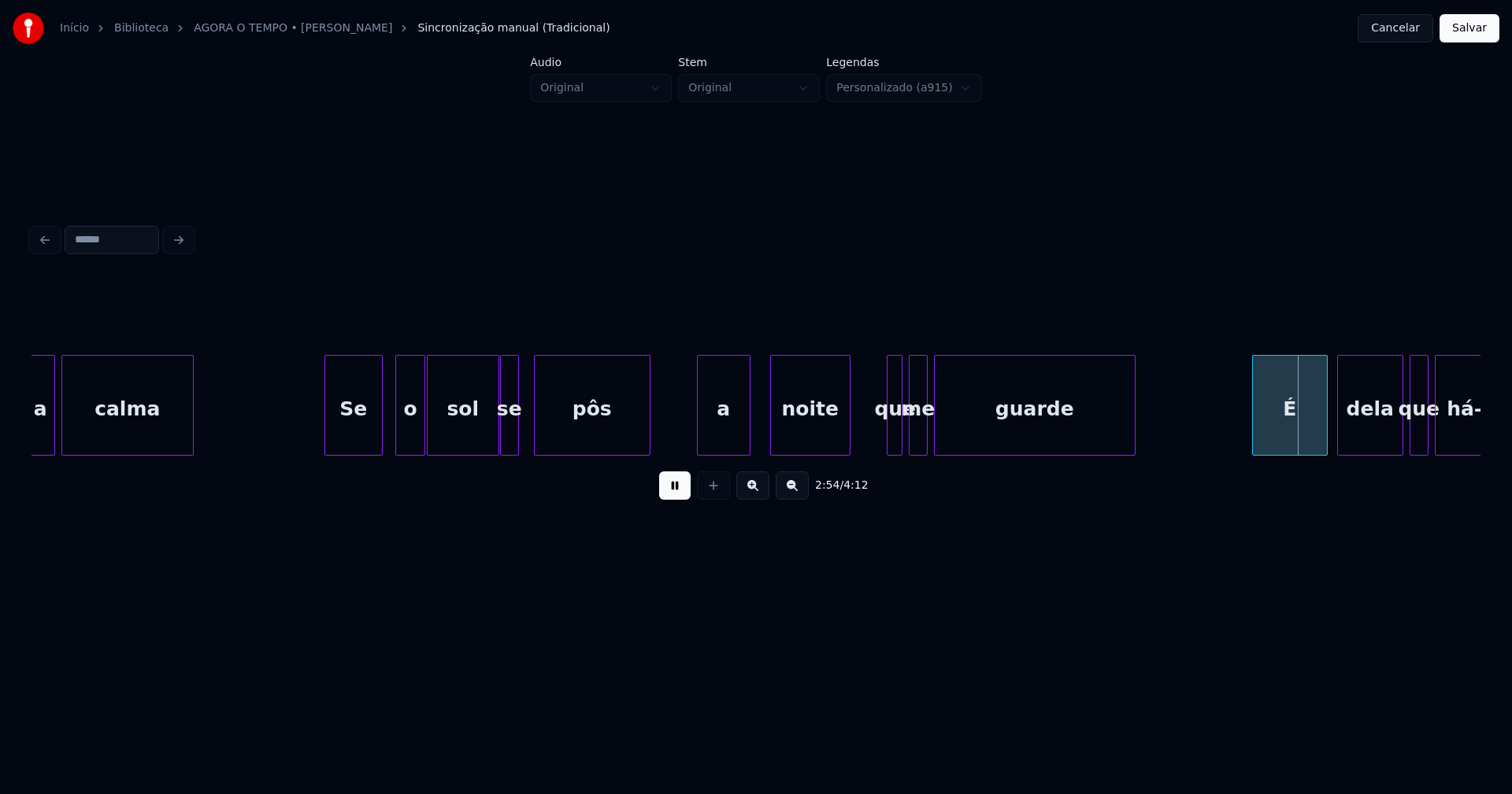
click at [846, 456] on div "calma Se o sol se pôs a noite que me guarde É dela que há- a" at bounding box center [756, 405] width 1449 height 101
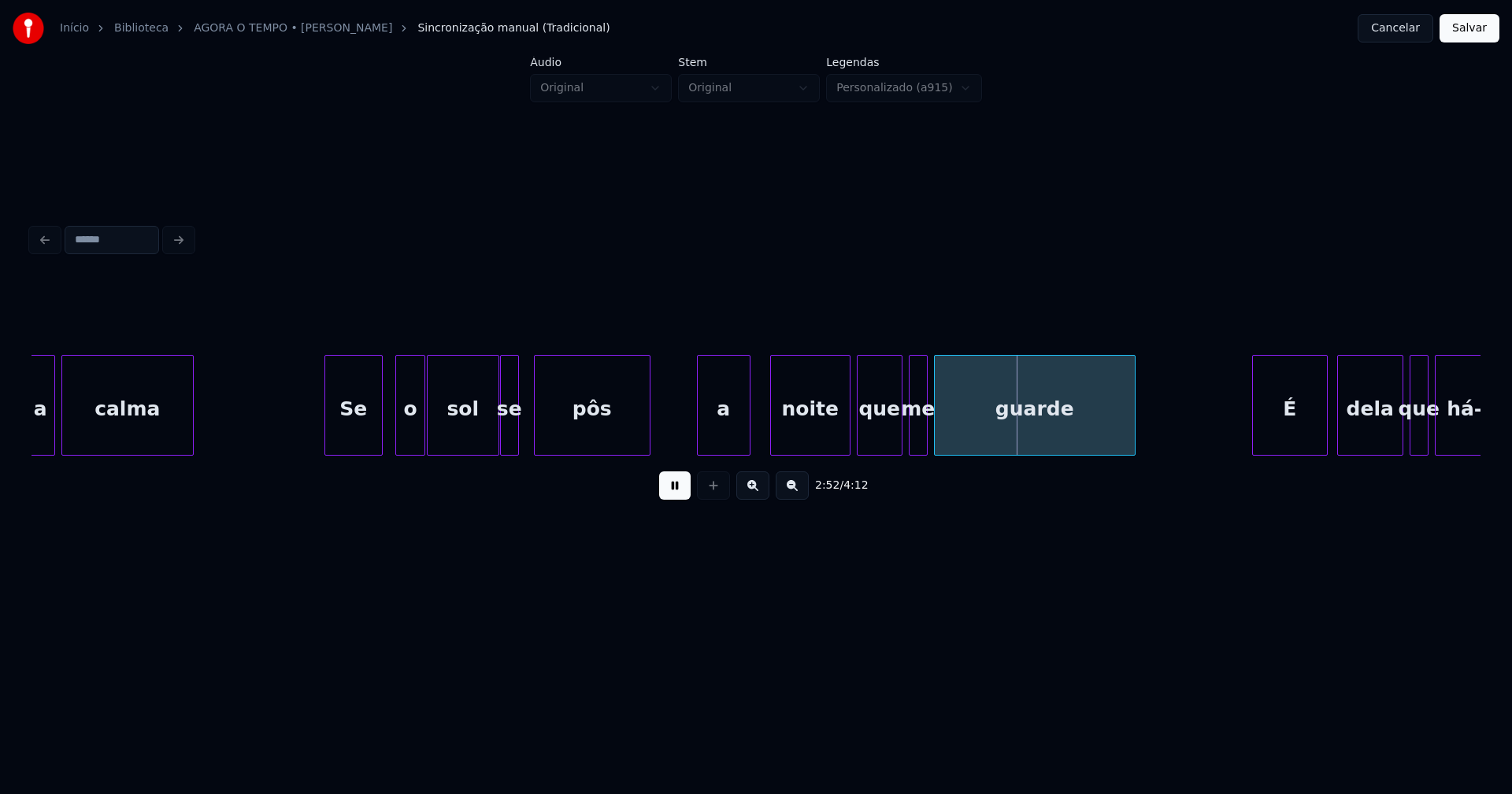
click at [857, 446] on div at bounding box center [859, 405] width 5 height 99
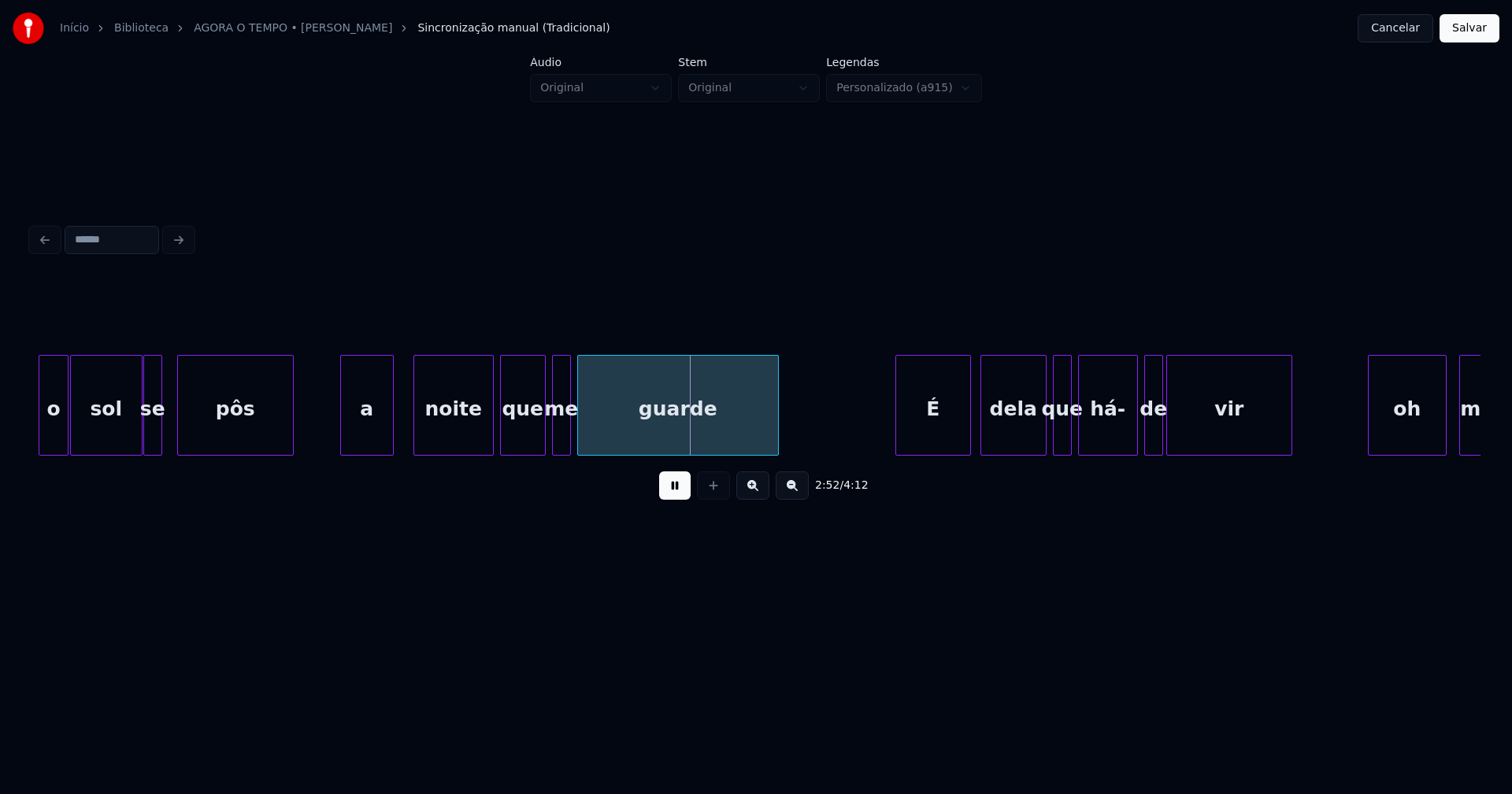
scroll to position [0, 27042]
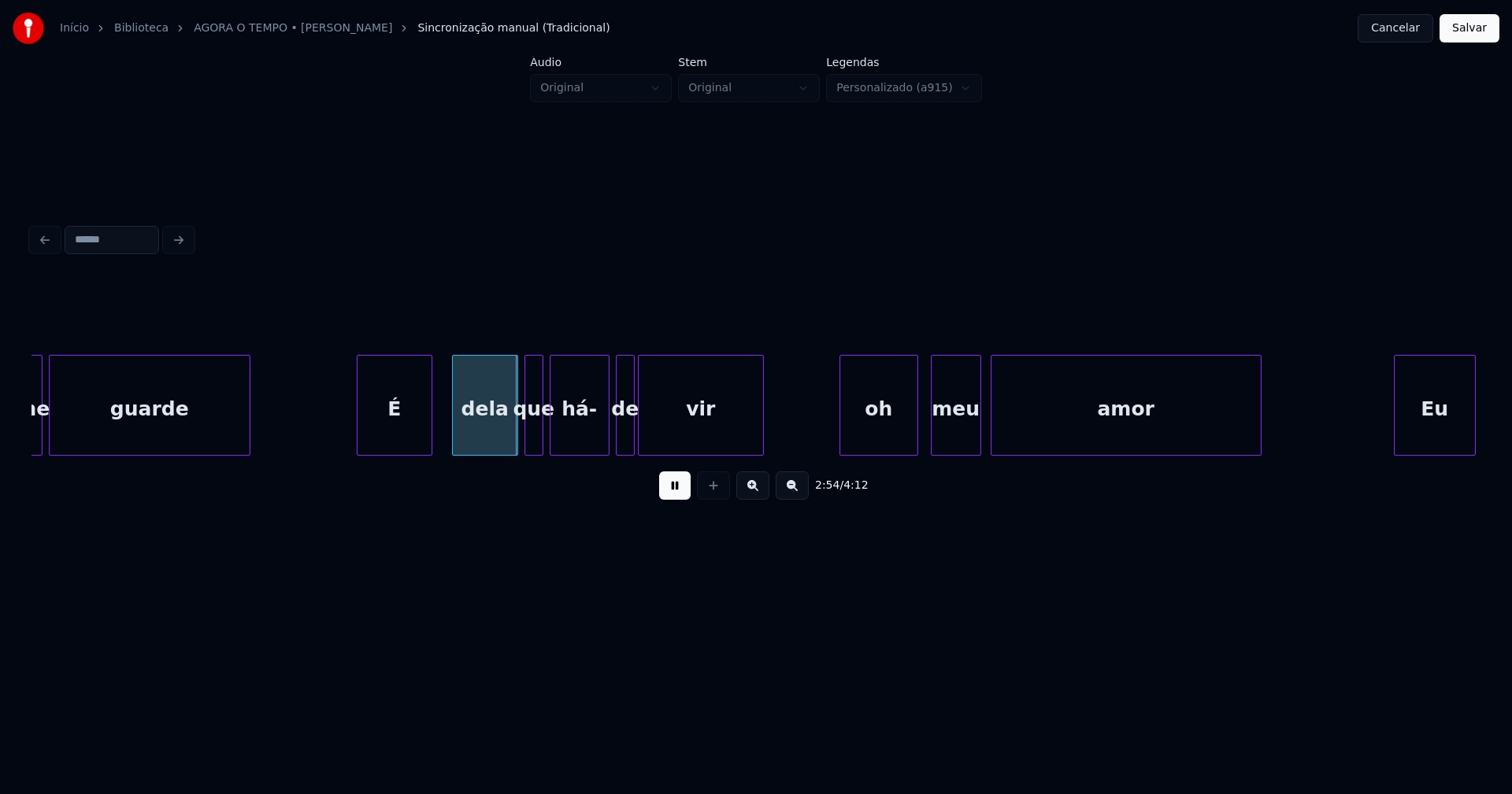
click at [409, 441] on div "É" at bounding box center [395, 409] width 74 height 107
click at [436, 432] on div at bounding box center [437, 405] width 5 height 99
click at [476, 441] on div "dela" at bounding box center [481, 409] width 65 height 107
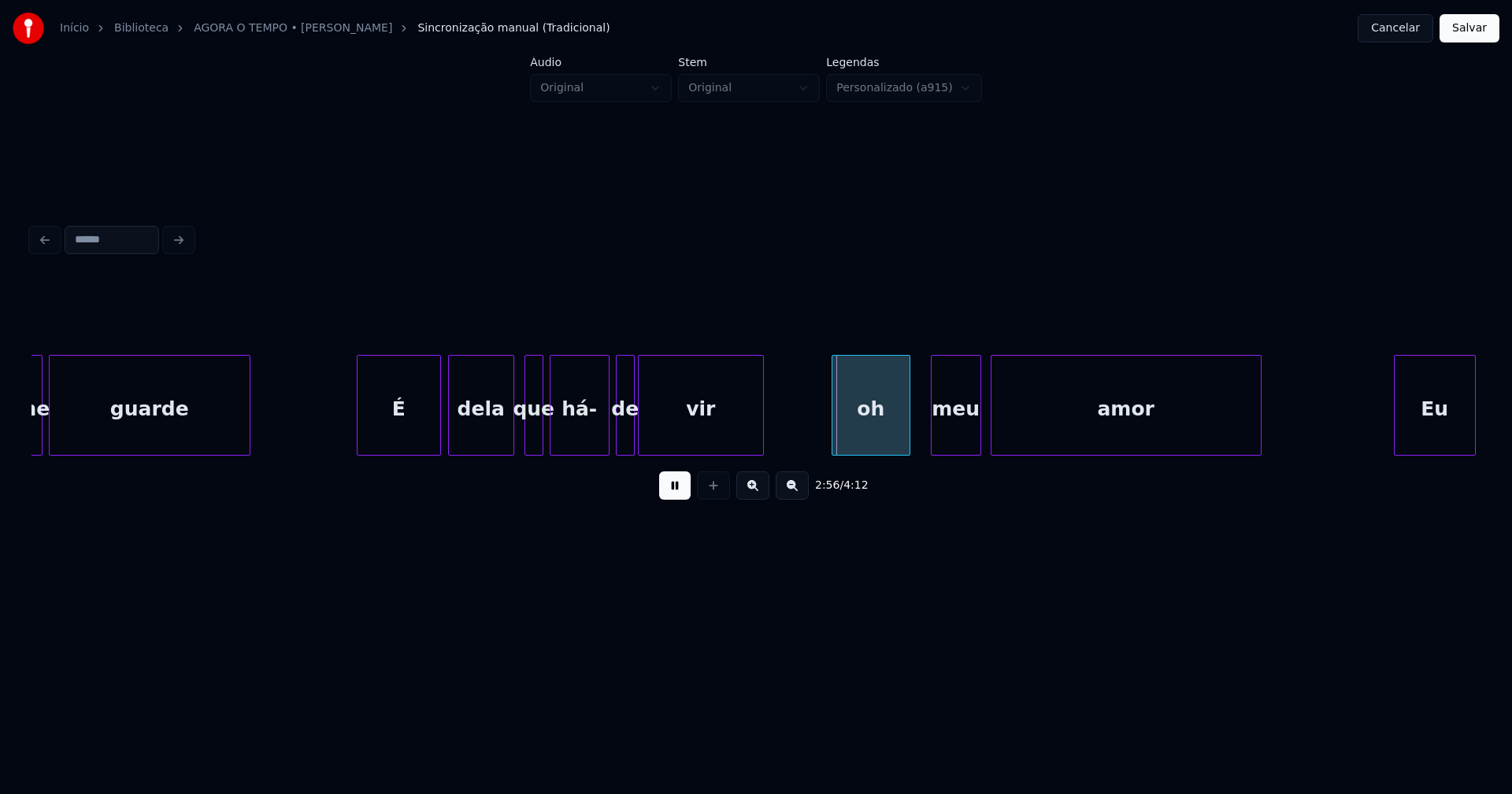
click at [862, 440] on div "oh" at bounding box center [870, 409] width 77 height 107
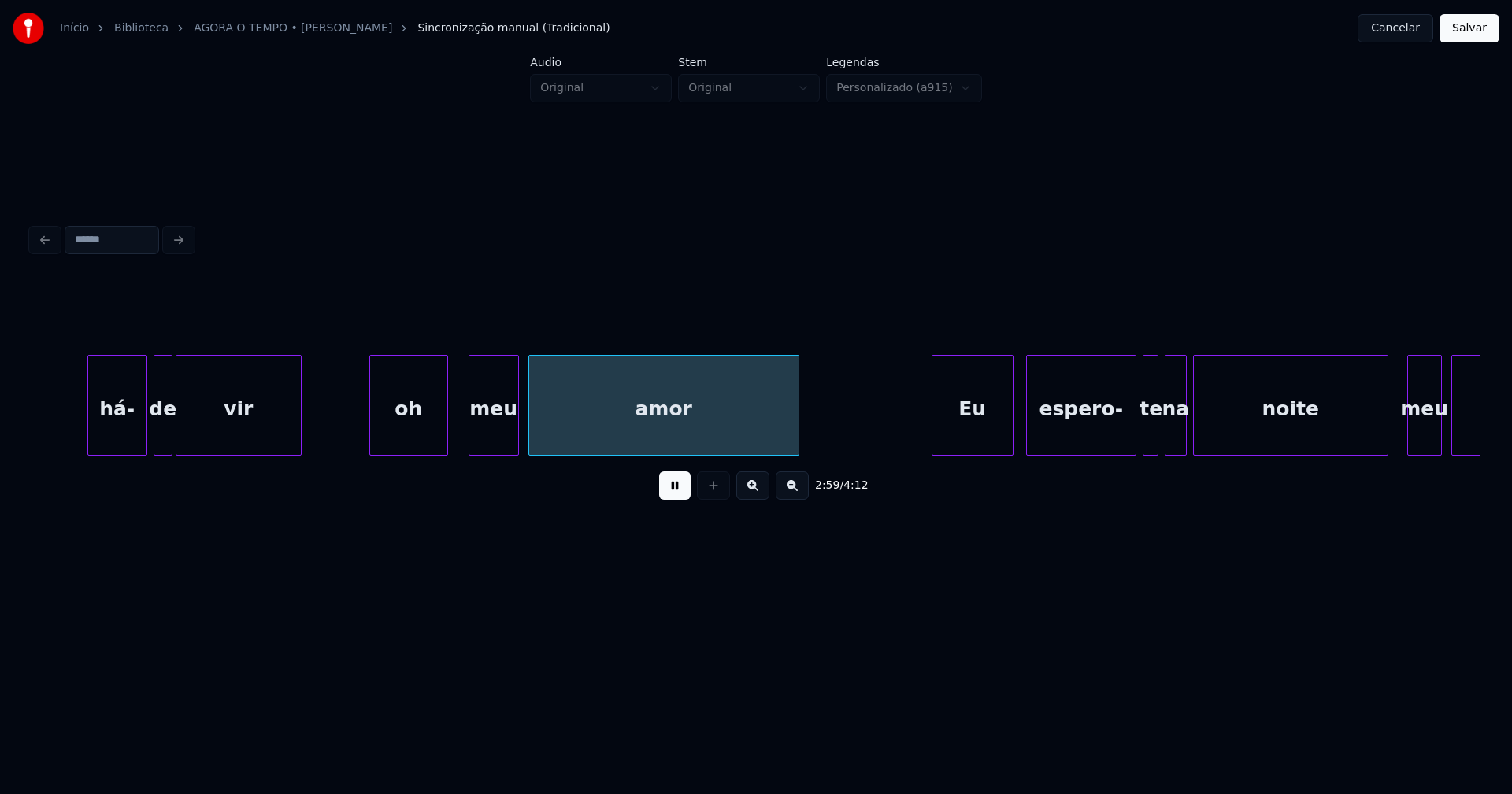
scroll to position [0, 27615]
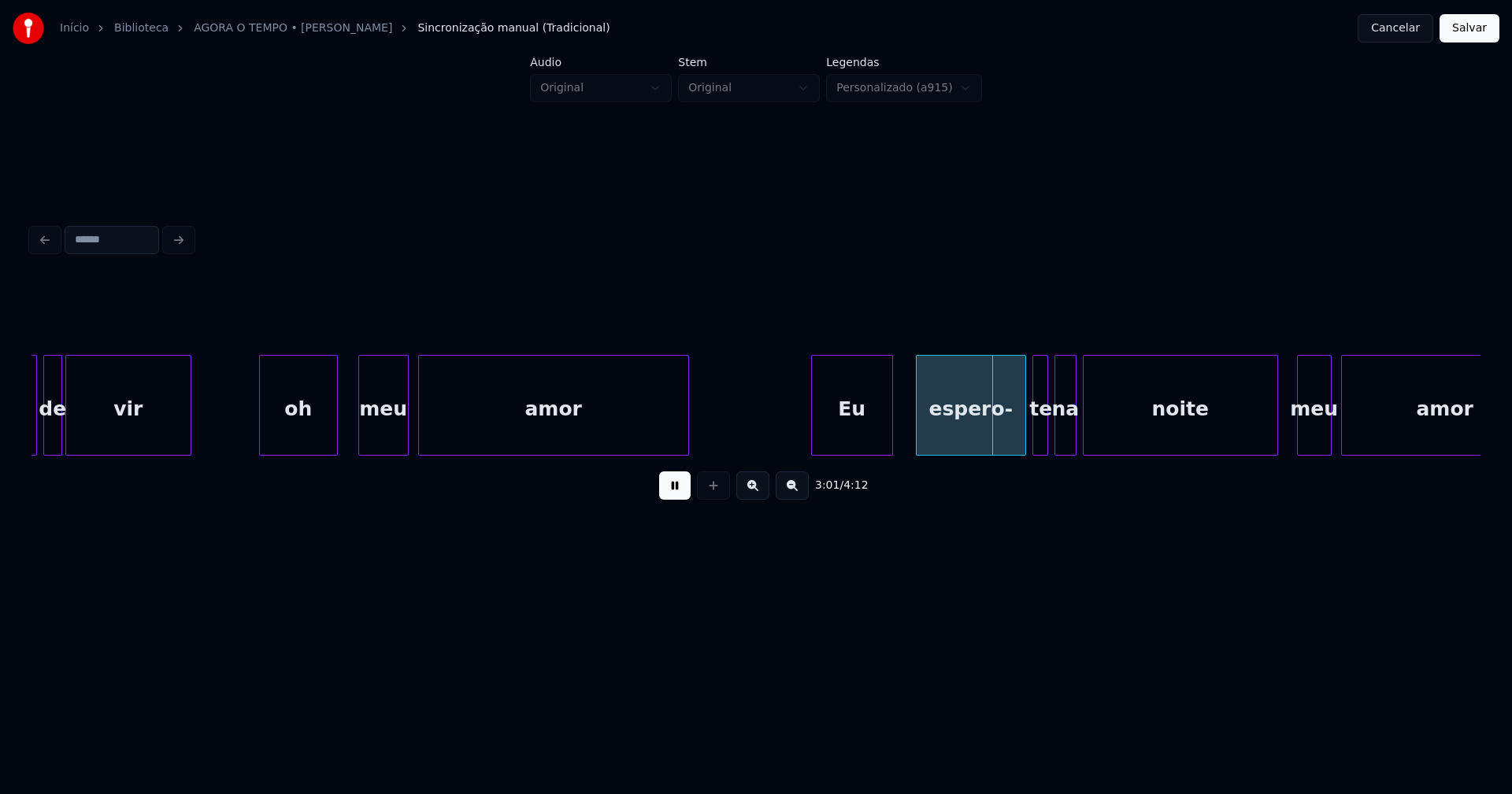
click at [849, 440] on div "Eu" at bounding box center [852, 409] width 80 height 107
click at [970, 437] on div "espero-" at bounding box center [964, 409] width 109 height 107
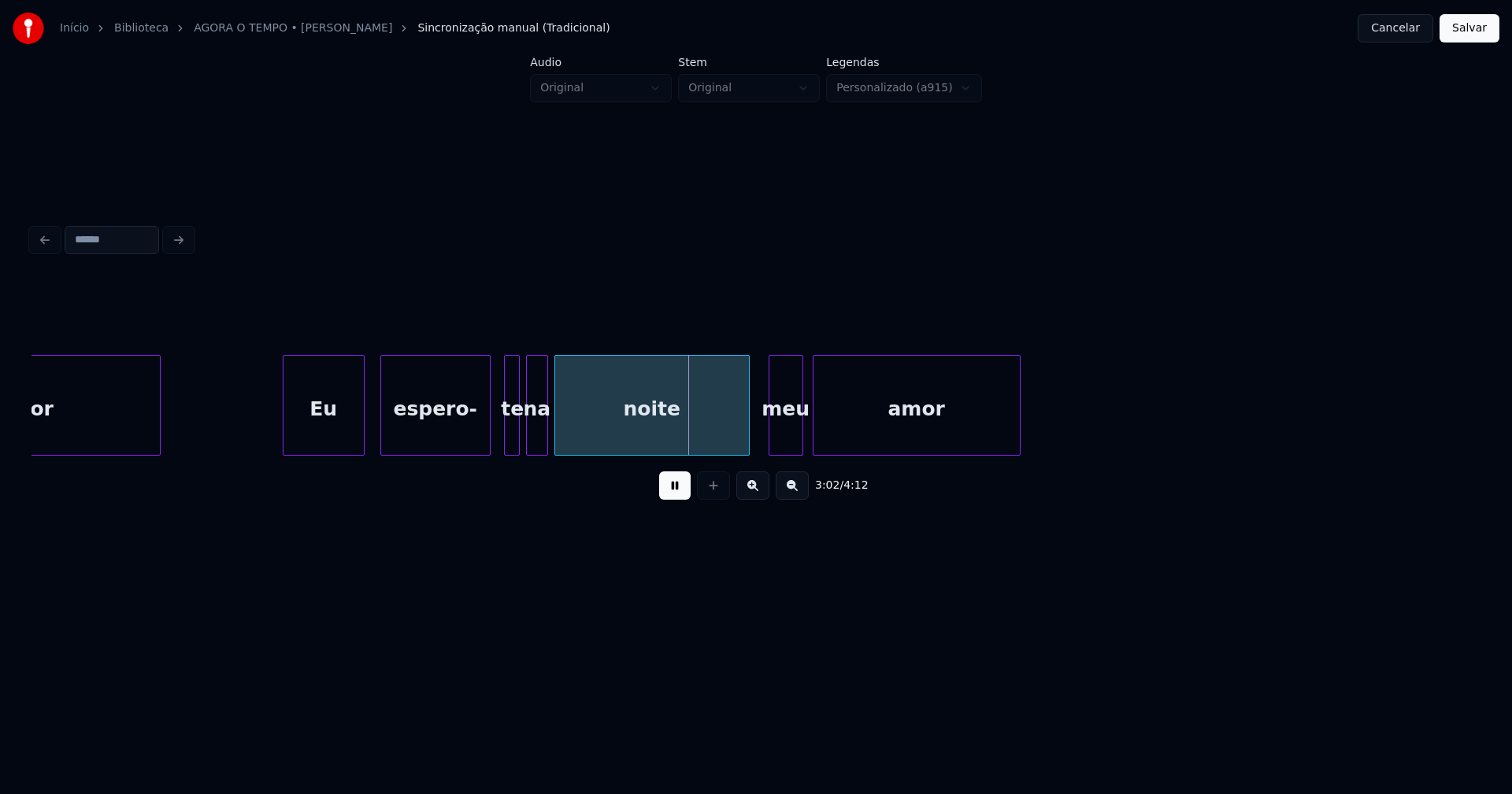
scroll to position [0, 28187]
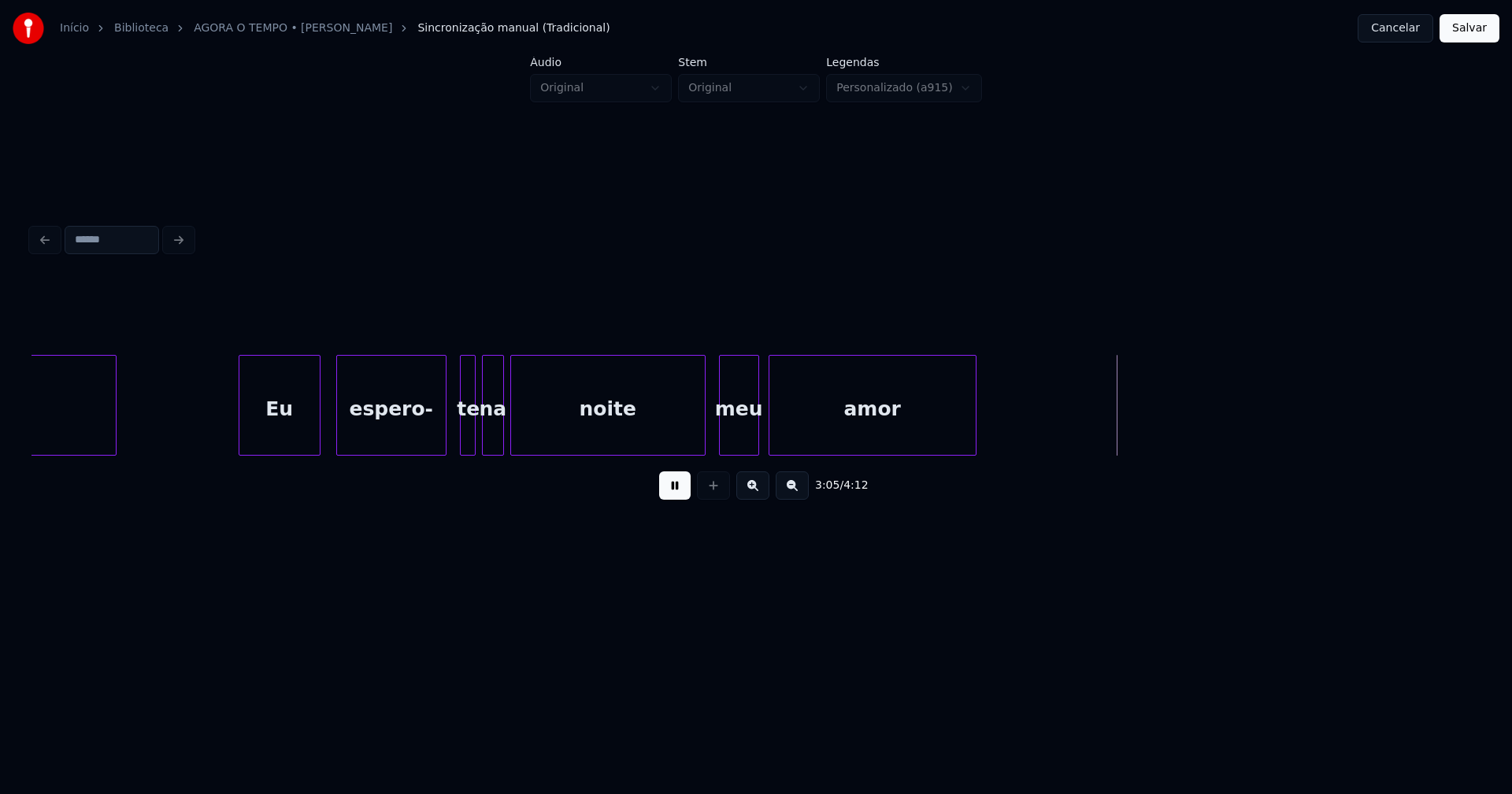
click at [724, 439] on div at bounding box center [721, 405] width 5 height 99
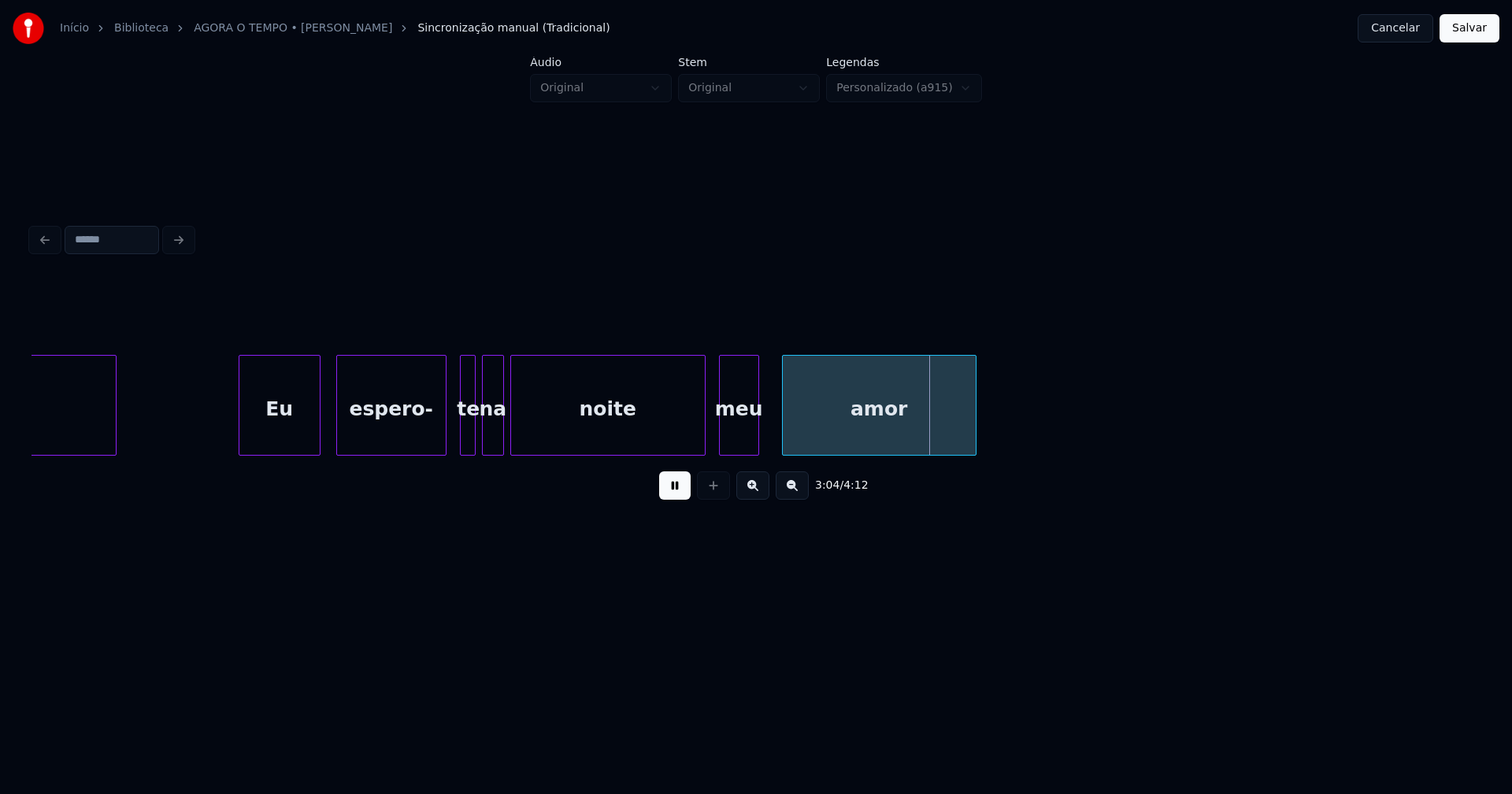
click at [783, 434] on div at bounding box center [784, 405] width 5 height 99
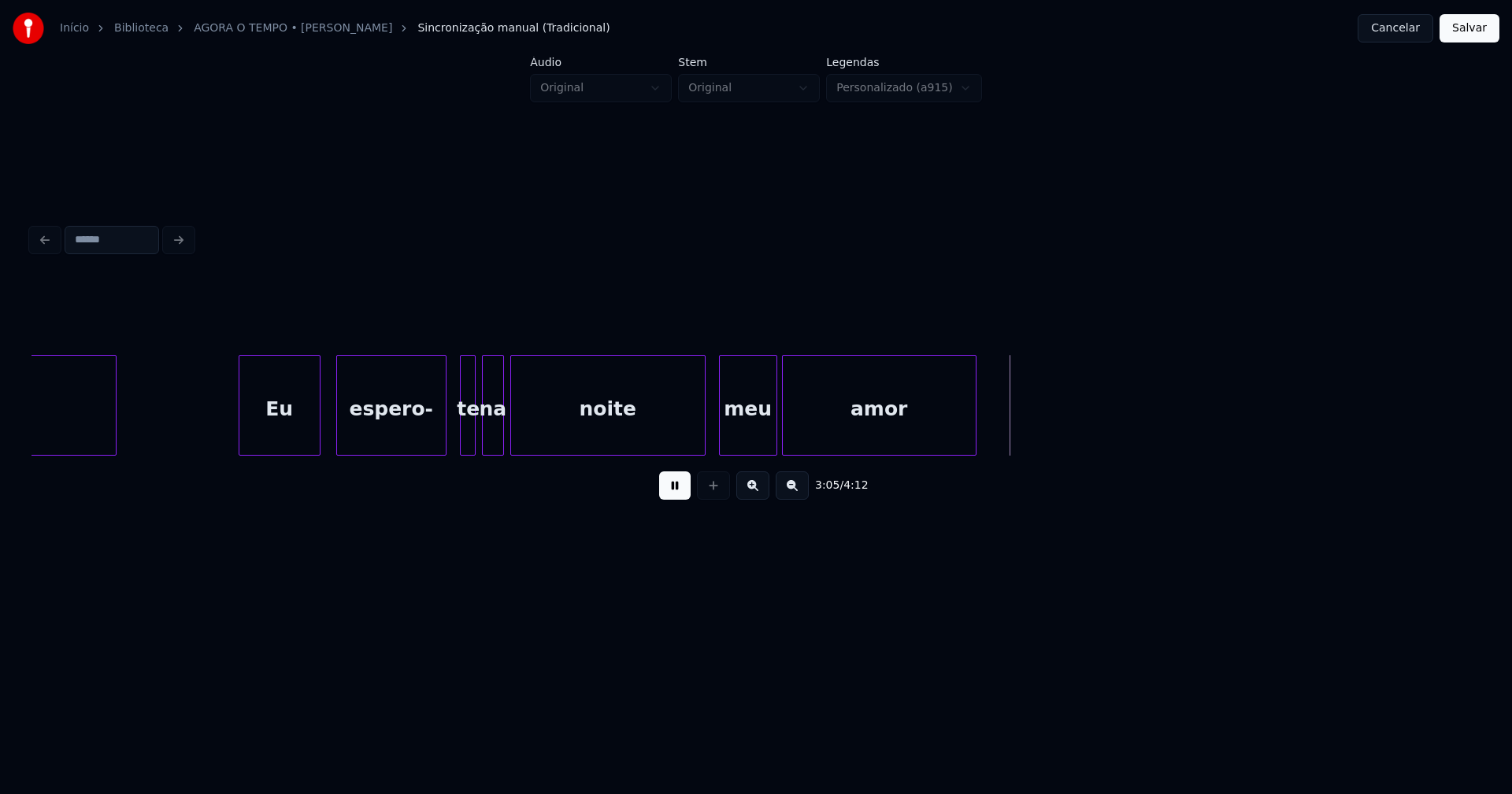
click at [776, 430] on div at bounding box center [773, 405] width 5 height 99
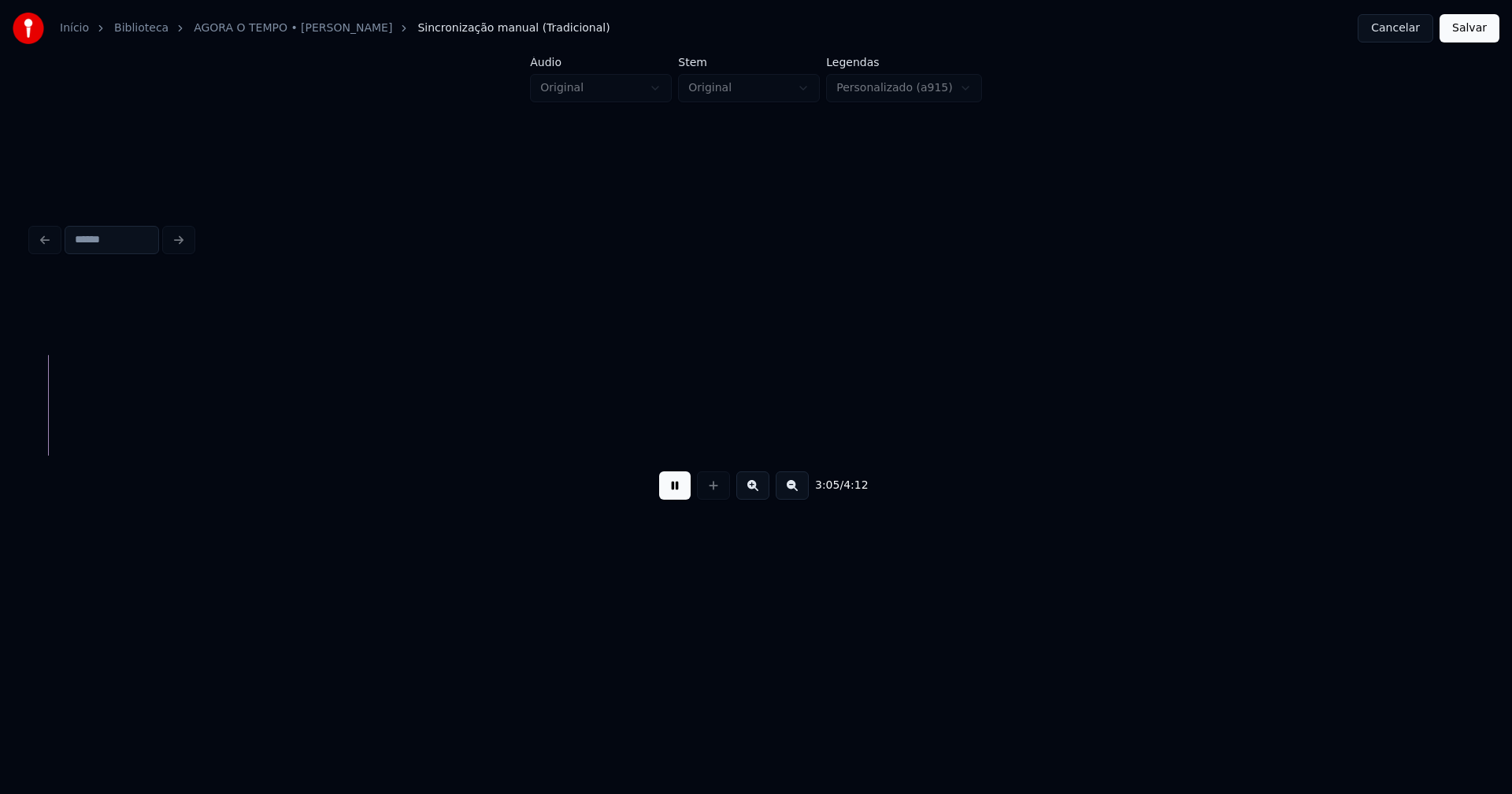
scroll to position [0, 29162]
click at [674, 495] on button at bounding box center [675, 485] width 31 height 29
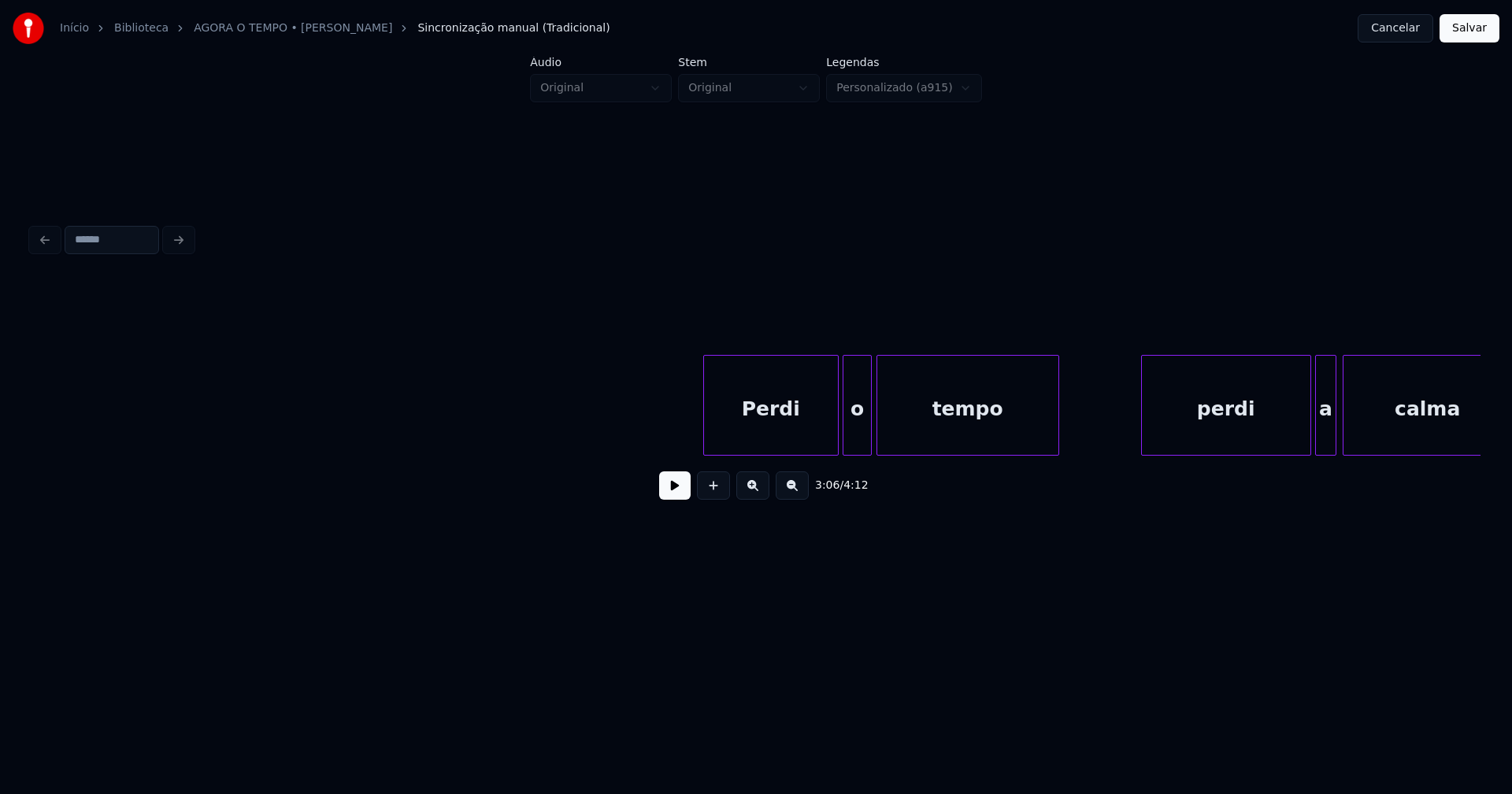
scroll to position [0, 31601]
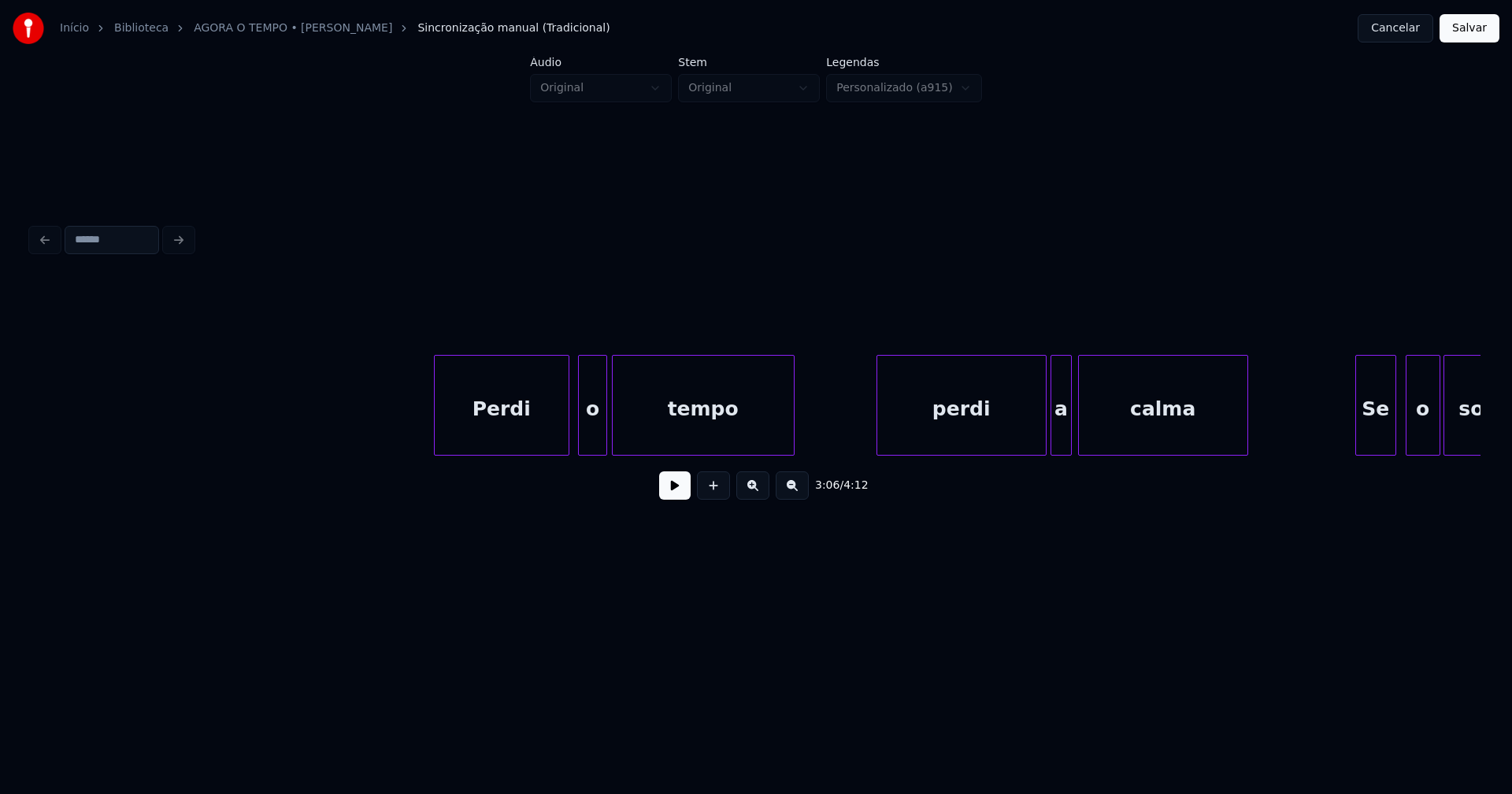
click at [521, 437] on div "Perdi" at bounding box center [501, 409] width 134 height 107
click at [687, 495] on button at bounding box center [675, 485] width 31 height 29
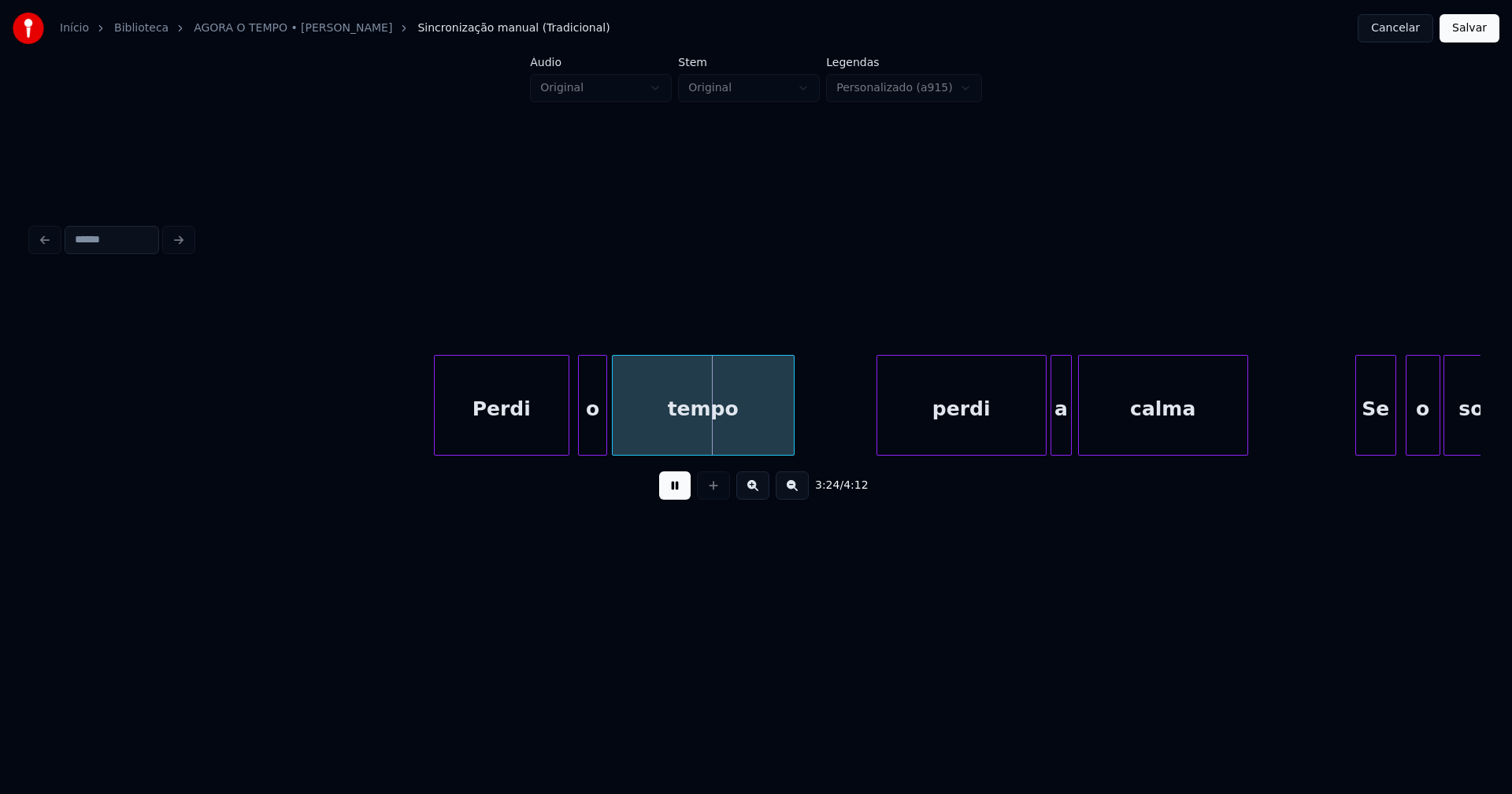
click at [676, 496] on button at bounding box center [675, 485] width 31 height 29
click at [682, 427] on div at bounding box center [682, 405] width 5 height 99
click at [618, 442] on div "o" at bounding box center [621, 409] width 28 height 107
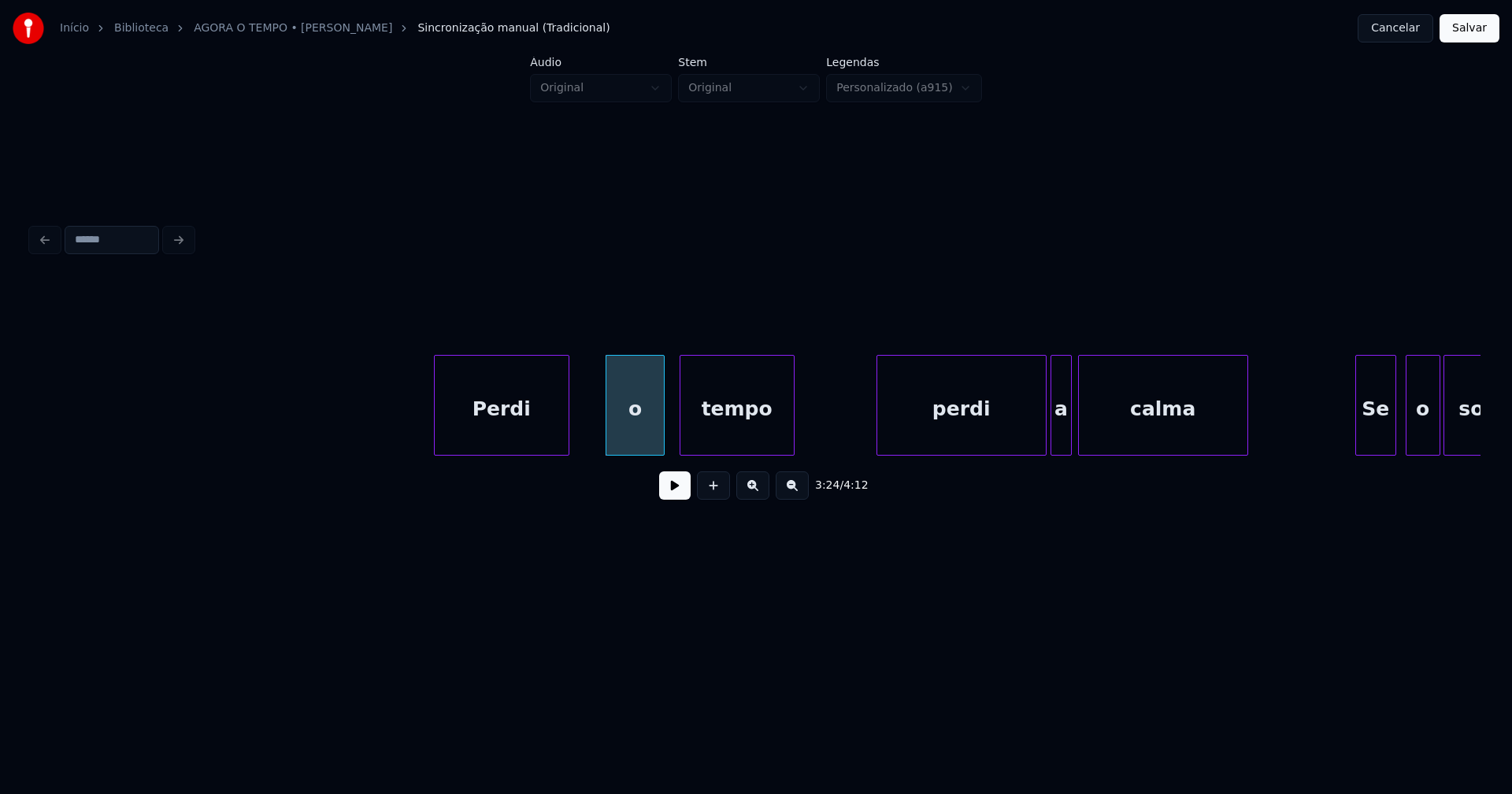
click at [663, 429] on div at bounding box center [661, 405] width 5 height 99
click at [591, 421] on div at bounding box center [590, 405] width 5 height 99
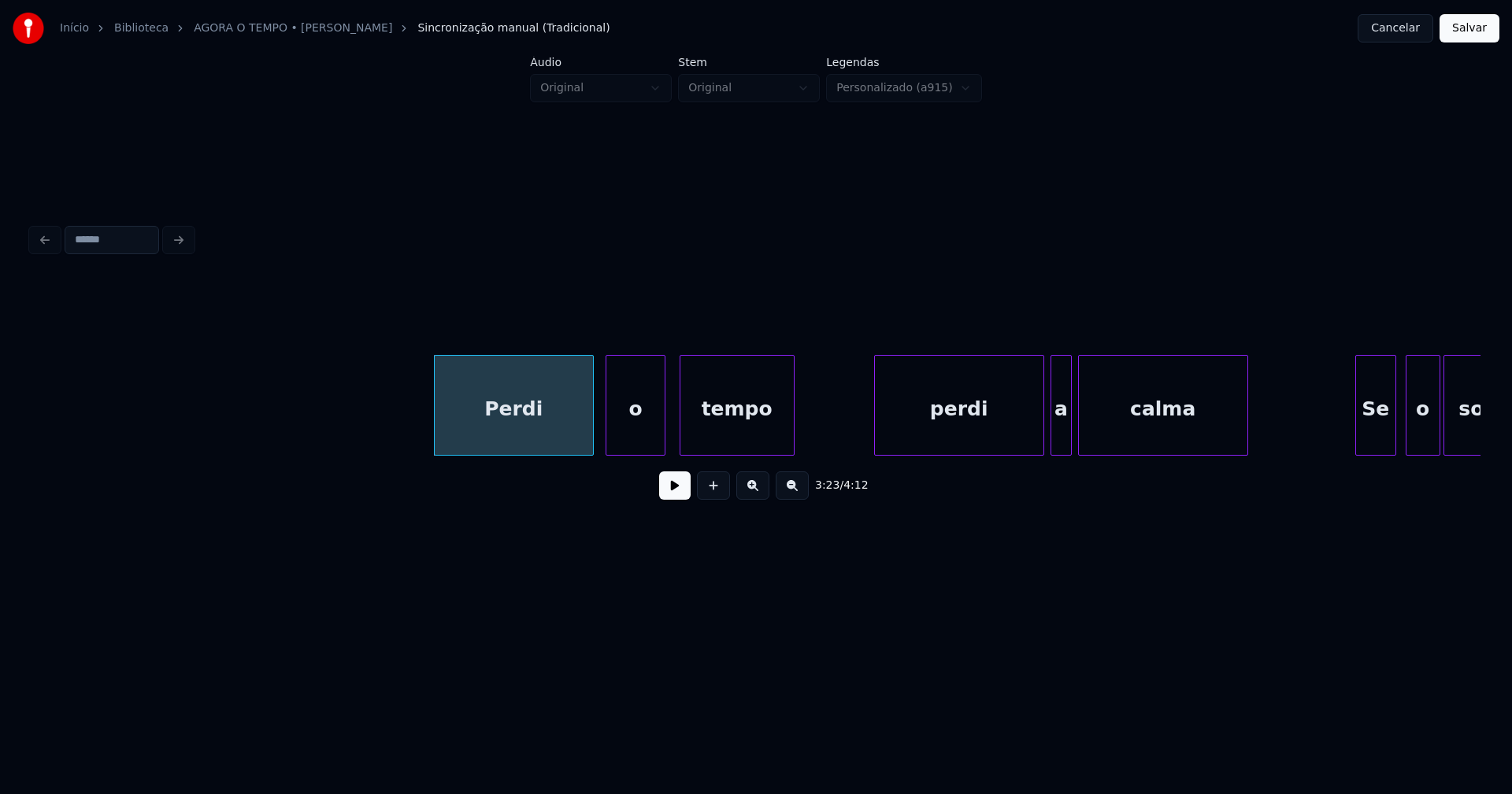
click at [957, 421] on div "perdi" at bounding box center [959, 409] width 168 height 107
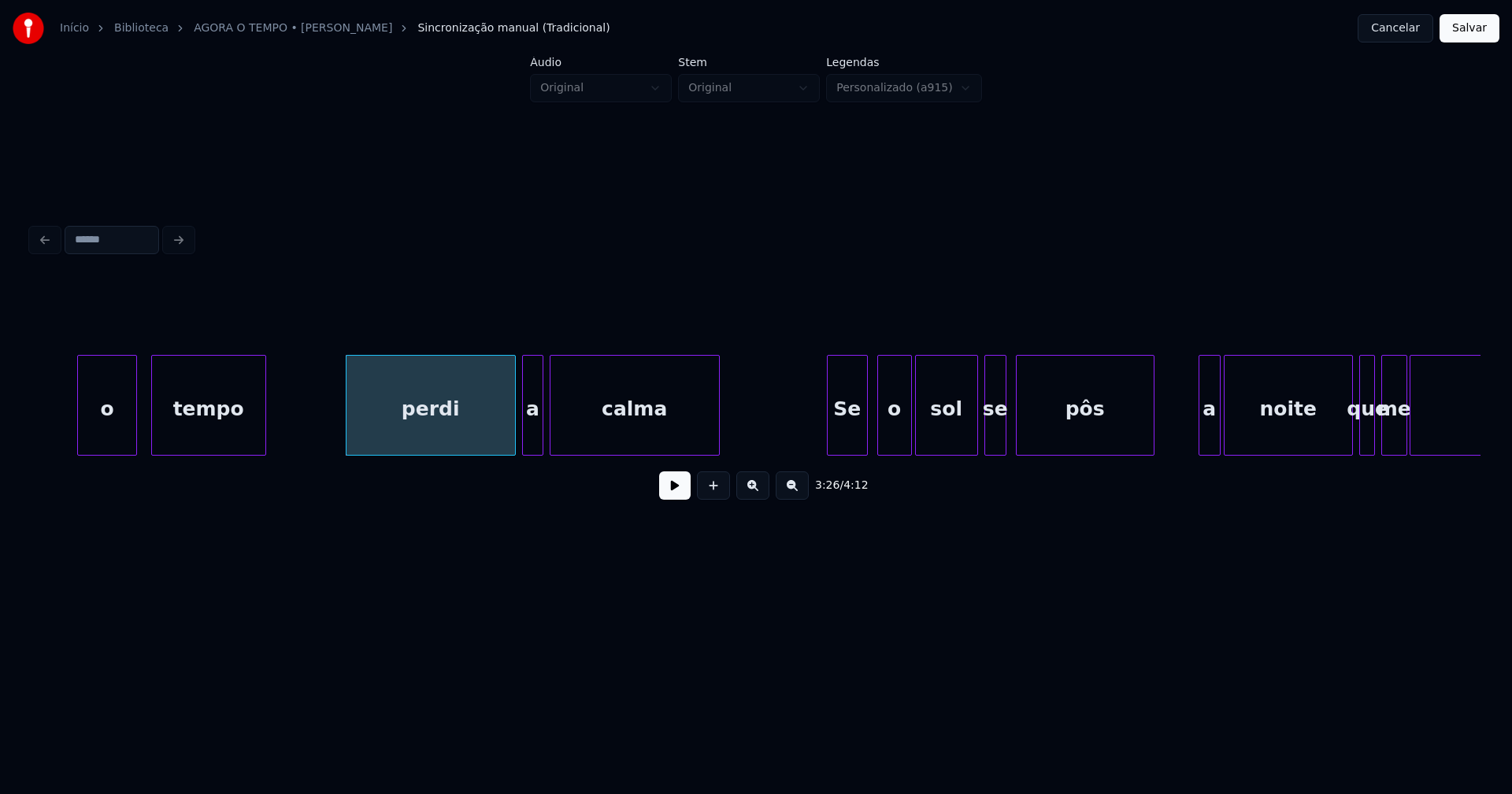
scroll to position [0, 32195]
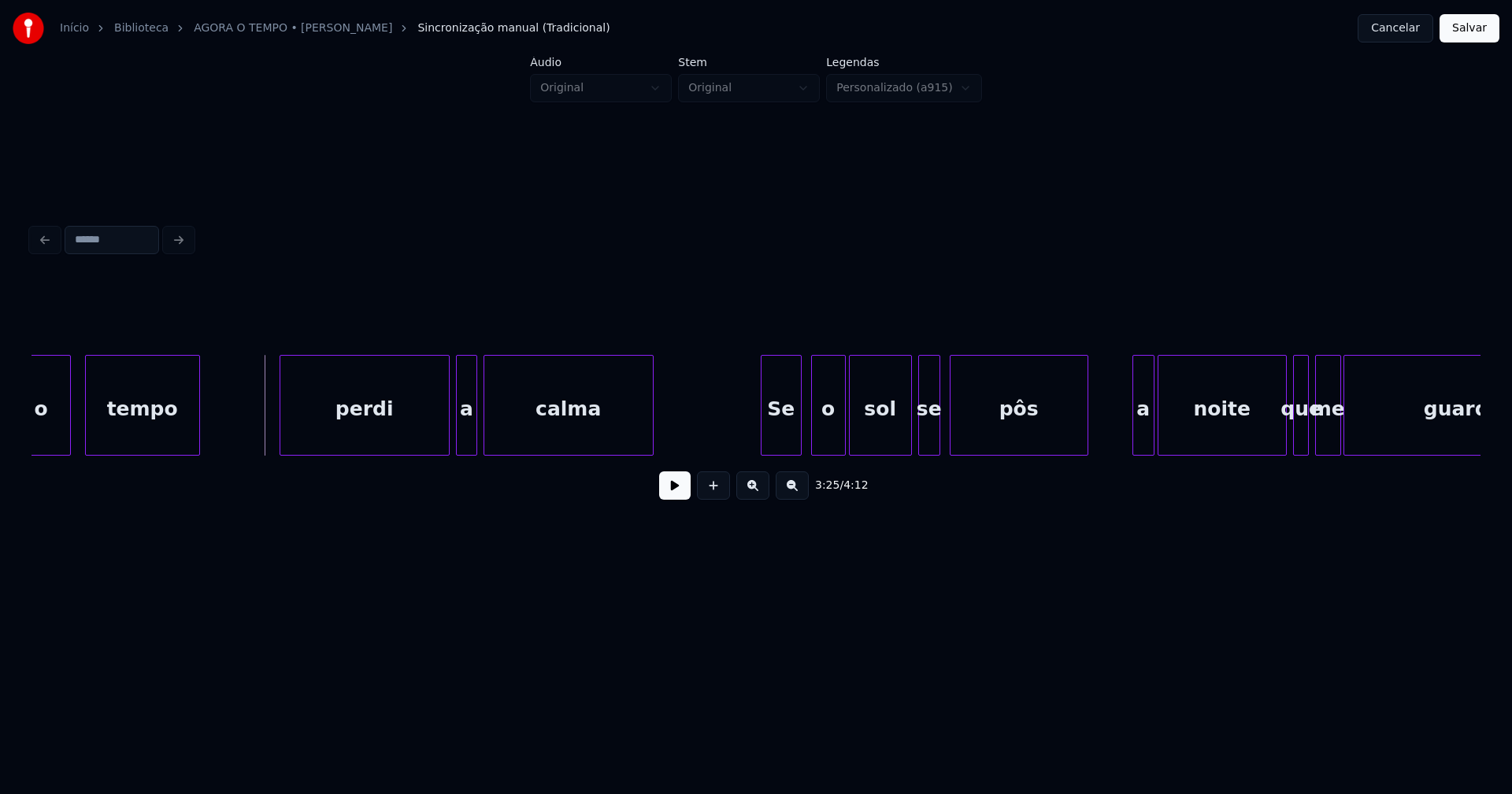
click at [675, 498] on button at bounding box center [675, 485] width 31 height 29
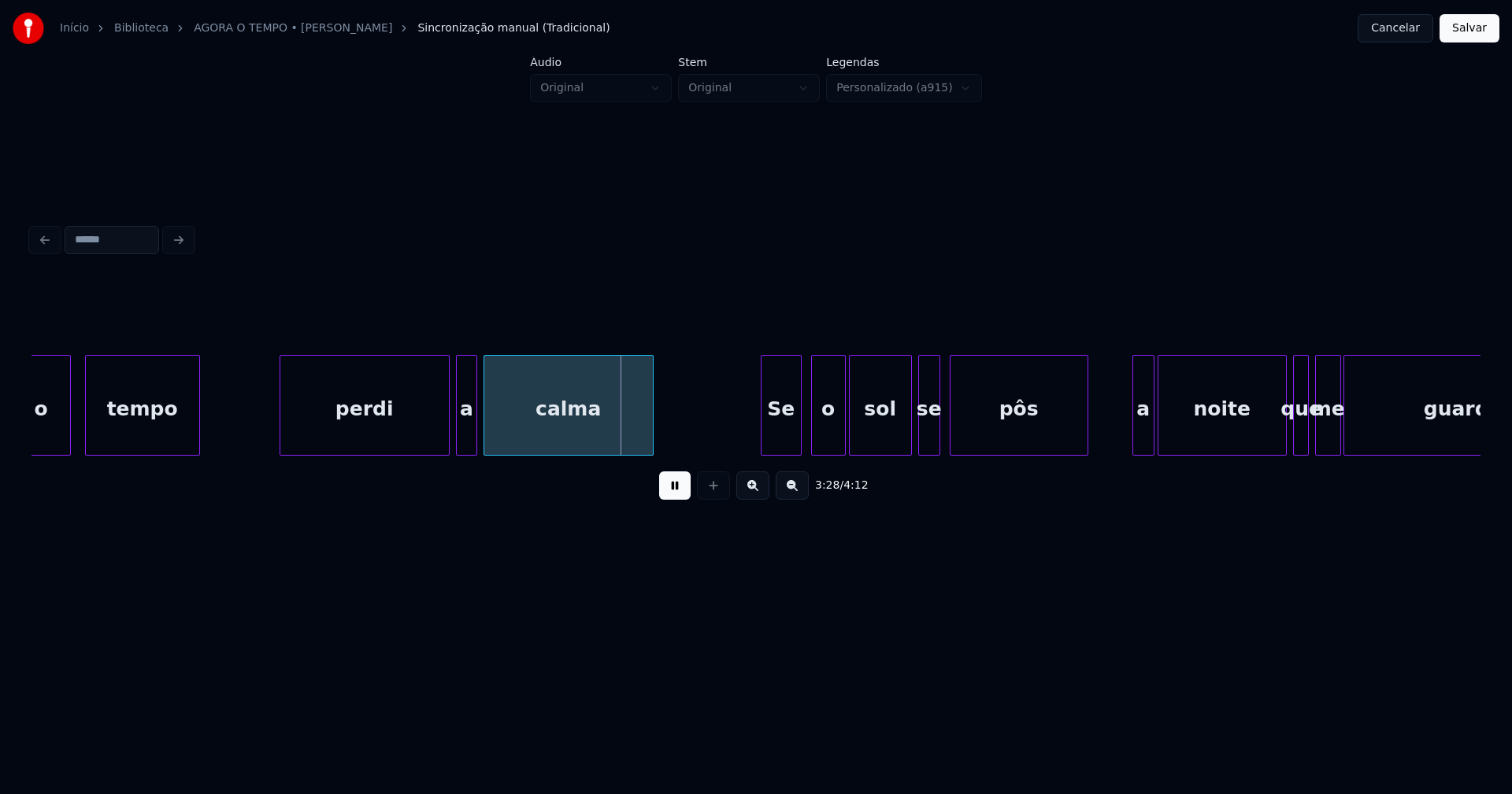
click at [679, 493] on button at bounding box center [675, 485] width 31 height 29
click at [509, 433] on div at bounding box center [510, 405] width 5 height 99
click at [491, 442] on div "a" at bounding box center [490, 409] width 19 height 107
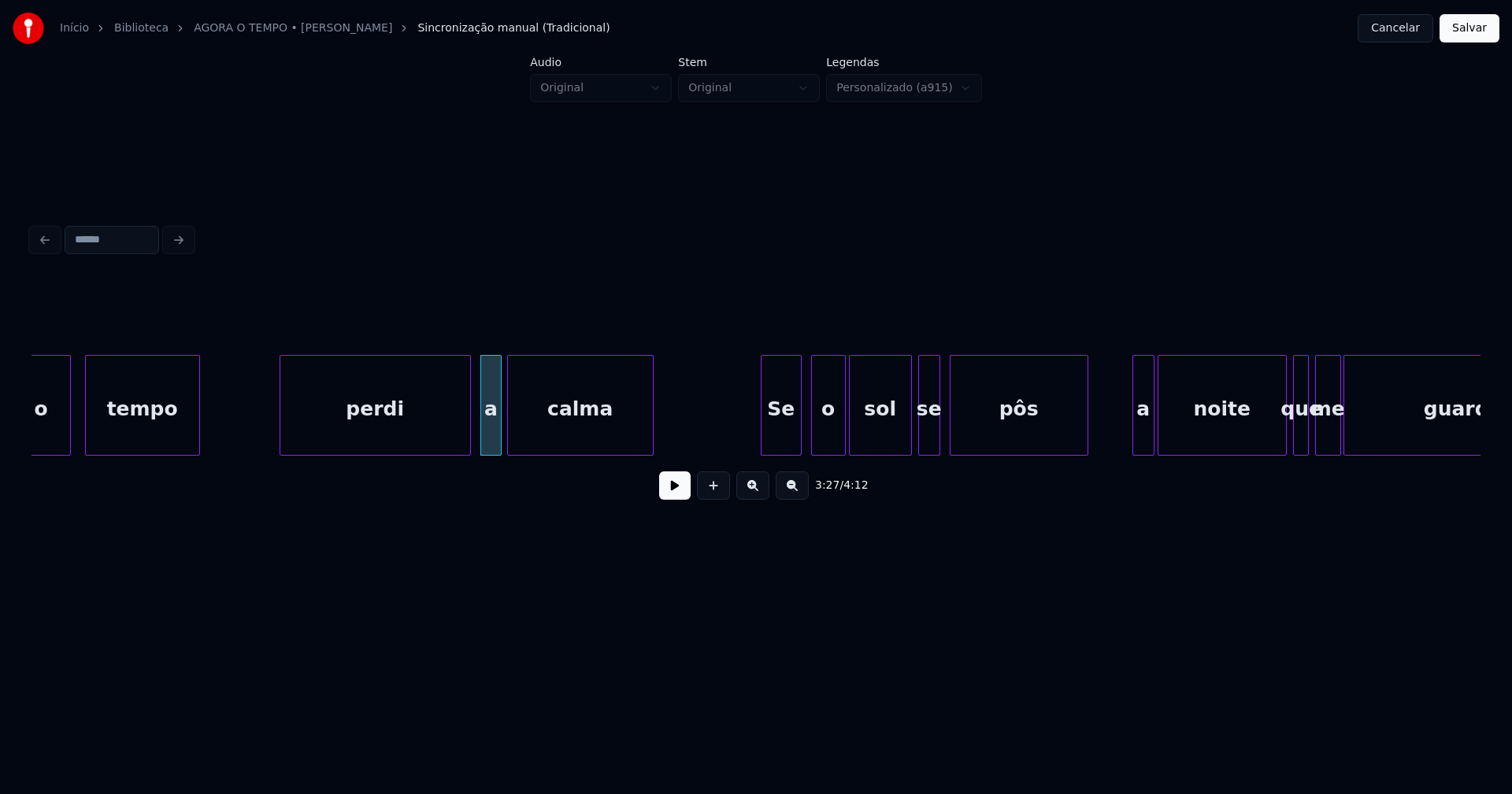
click at [465, 434] on div at bounding box center [467, 405] width 5 height 99
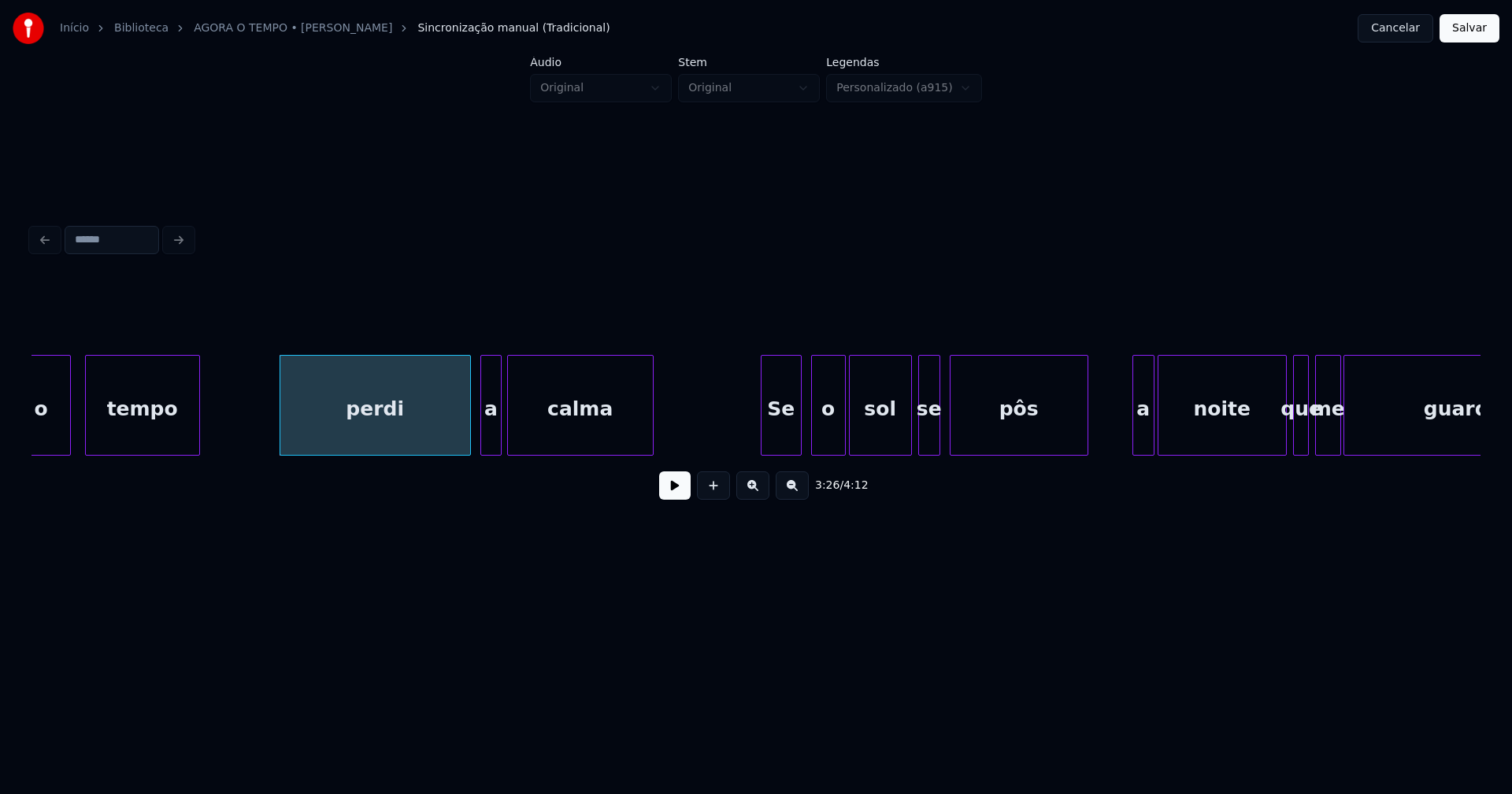
click at [778, 436] on div "Se" at bounding box center [781, 409] width 40 height 107
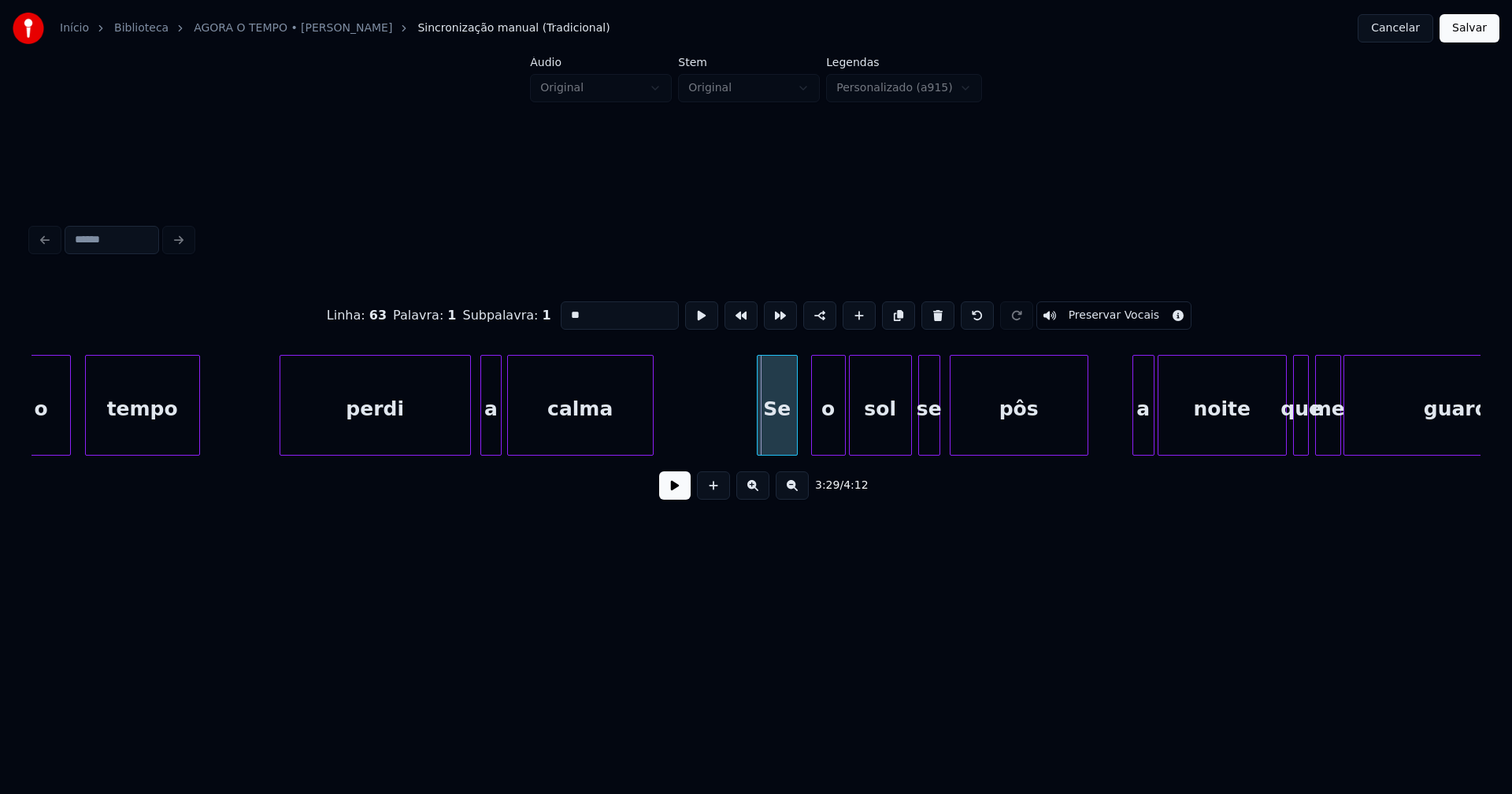
click at [762, 436] on div "Se" at bounding box center [777, 409] width 40 height 107
click at [740, 446] on div at bounding box center [740, 405] width 5 height 99
click at [679, 488] on button at bounding box center [675, 485] width 31 height 29
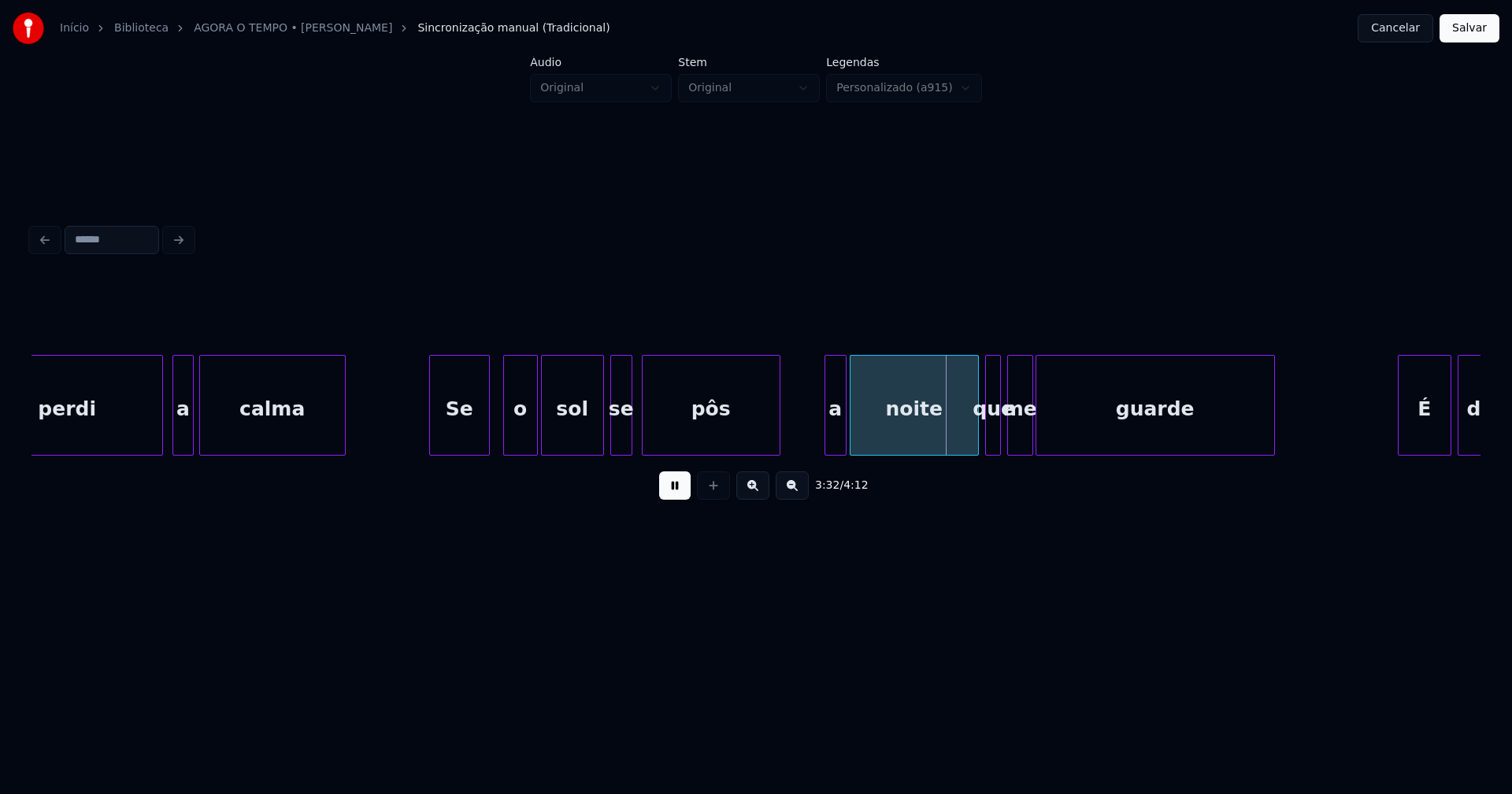
scroll to position [0, 32790]
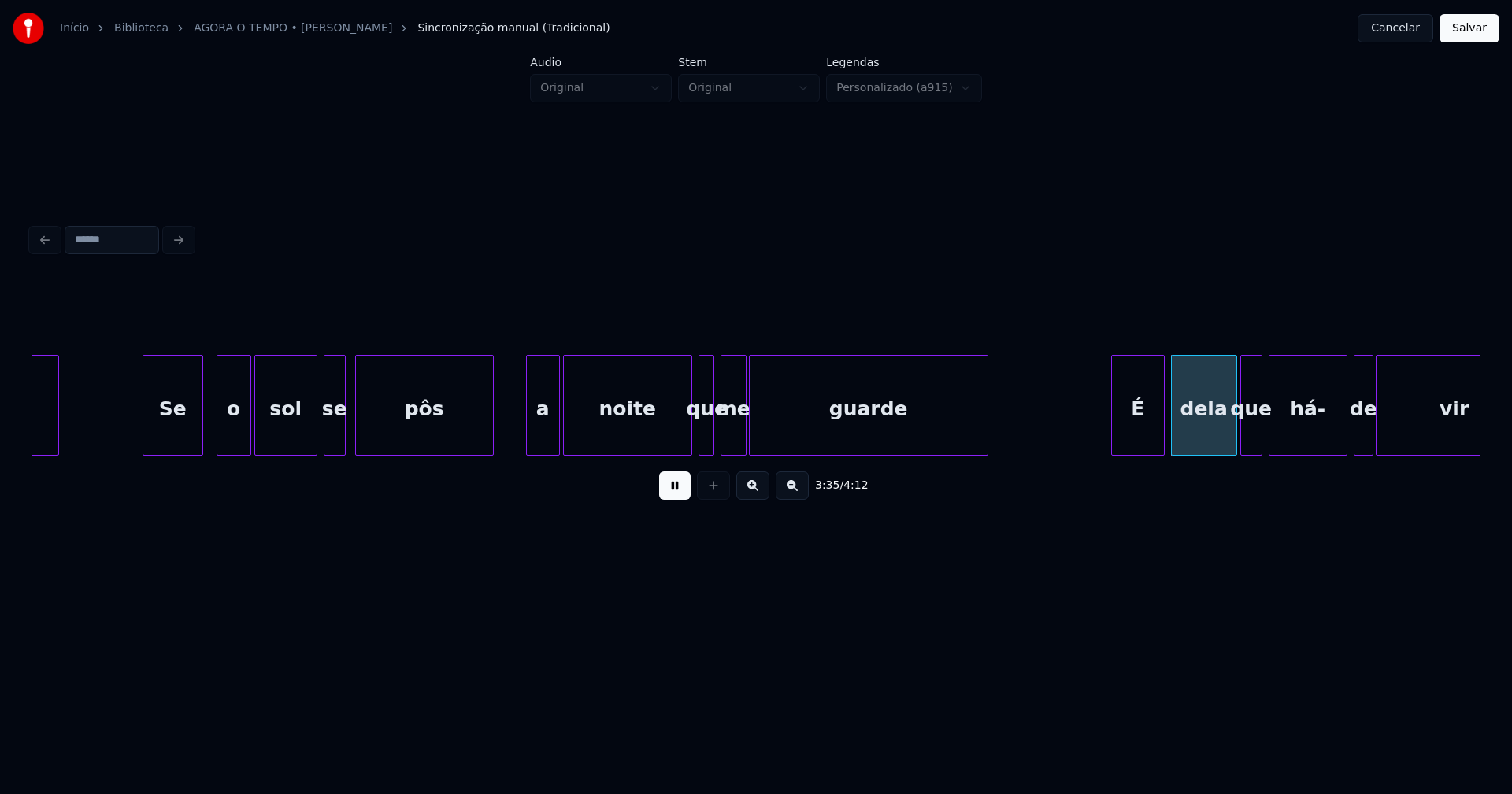
click at [528, 441] on div at bounding box center [529, 405] width 5 height 99
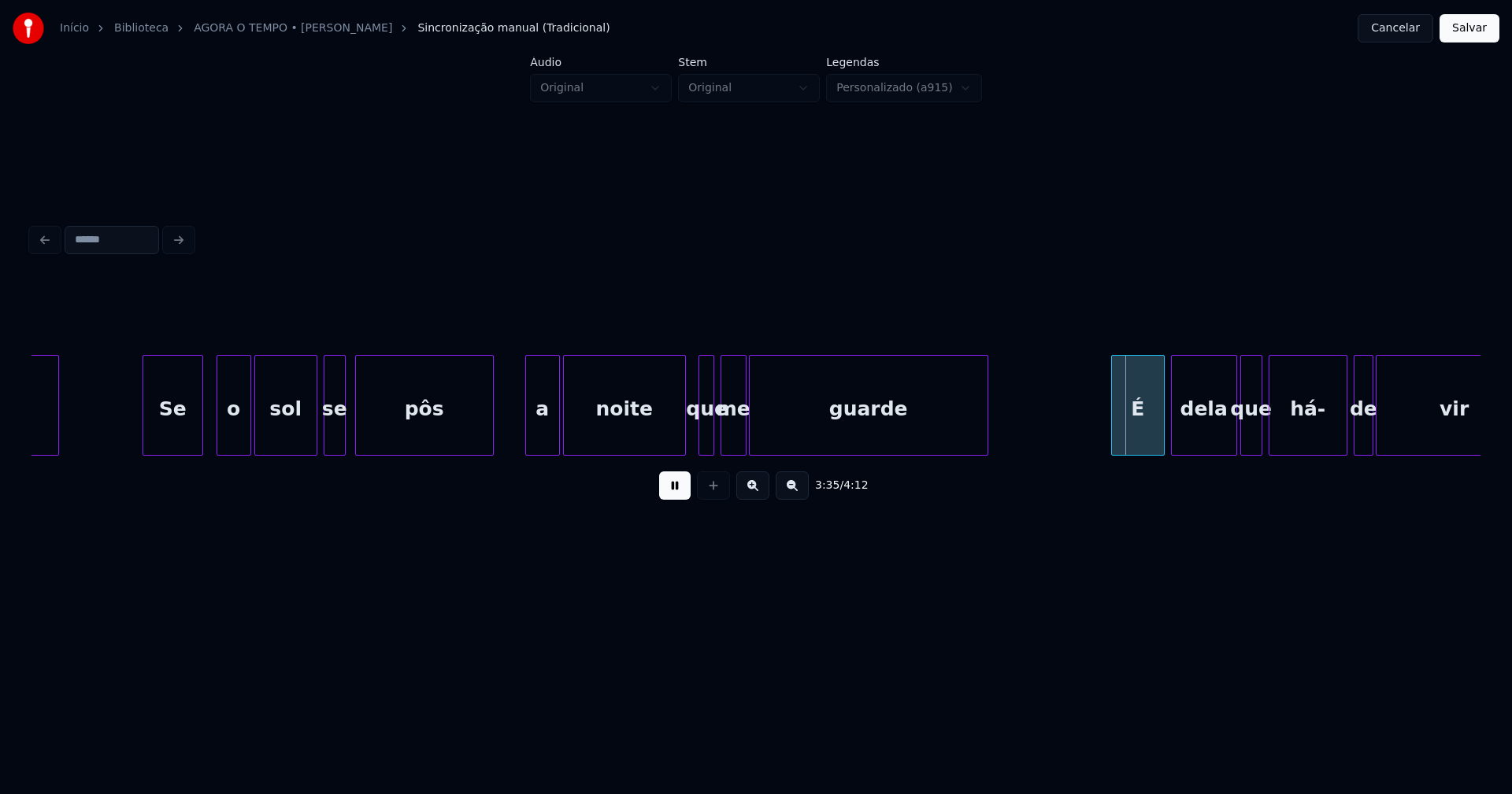
click at [682, 441] on div at bounding box center [682, 405] width 5 height 99
click at [702, 441] on div "que" at bounding box center [703, 409] width 16 height 107
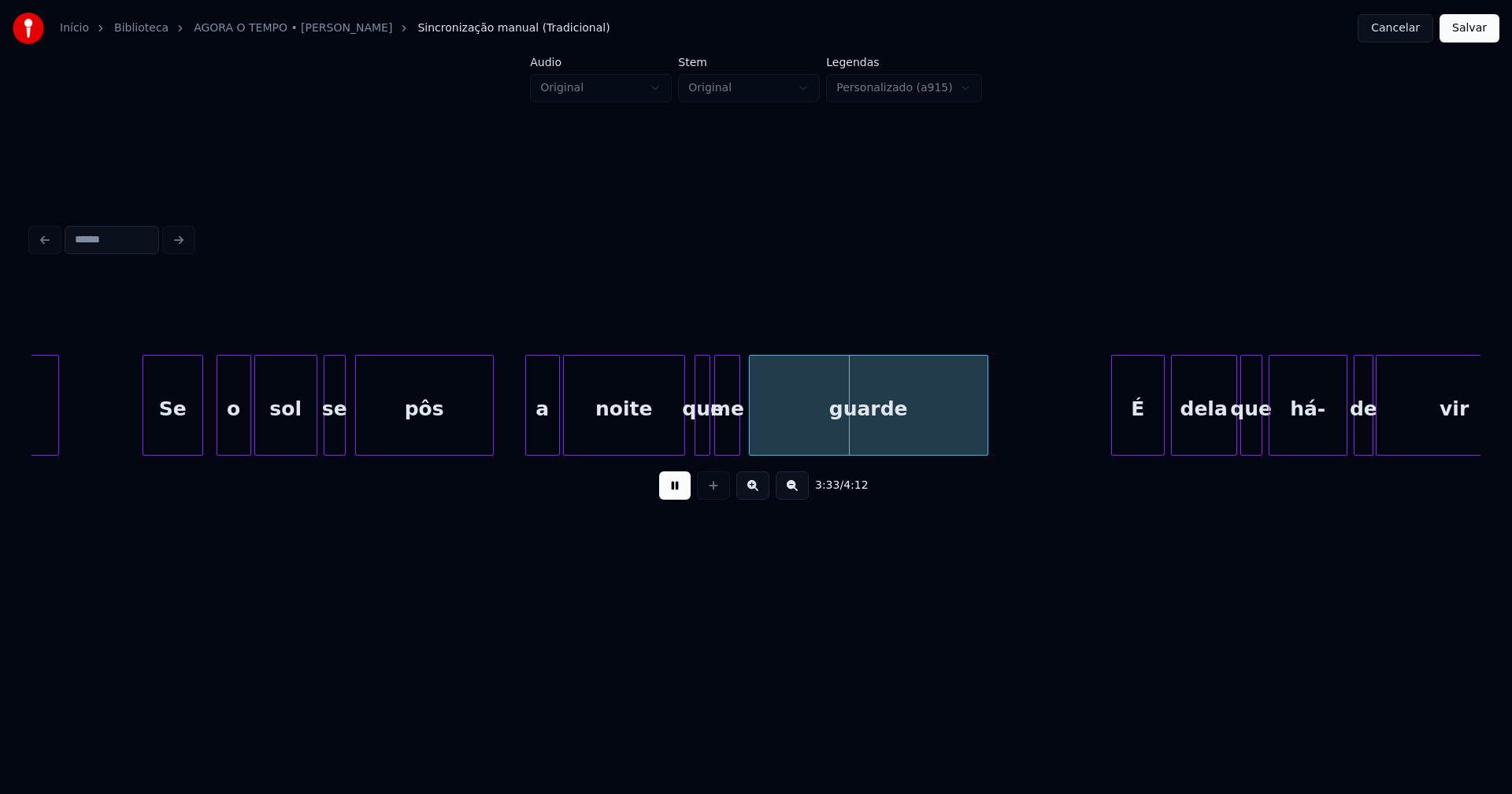
click at [734, 439] on div "me" at bounding box center [727, 409] width 24 height 107
click at [744, 442] on div at bounding box center [744, 405] width 5 height 99
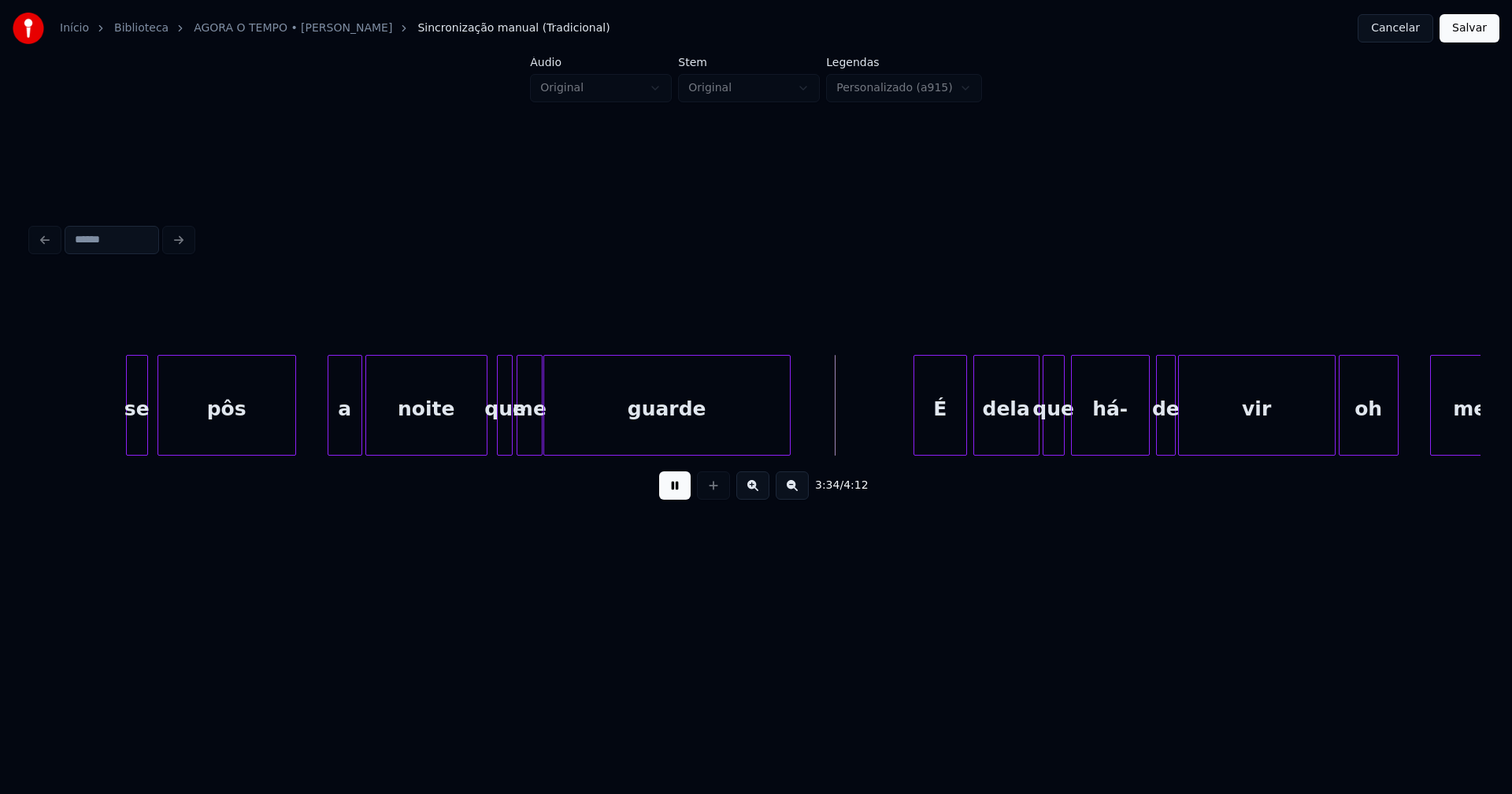
scroll to position [0, 33230]
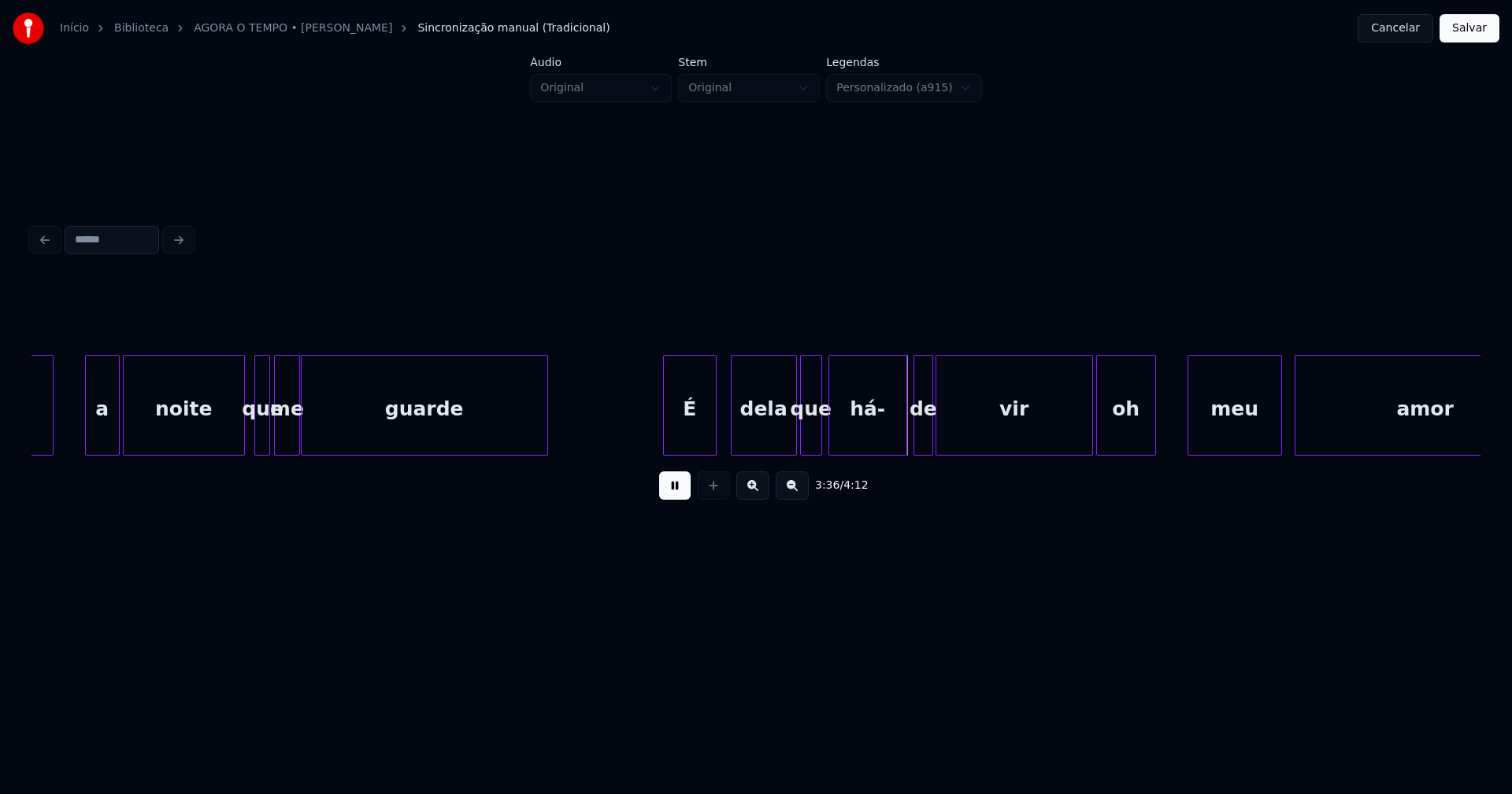
click at [684, 443] on div "É" at bounding box center [690, 409] width 52 height 107
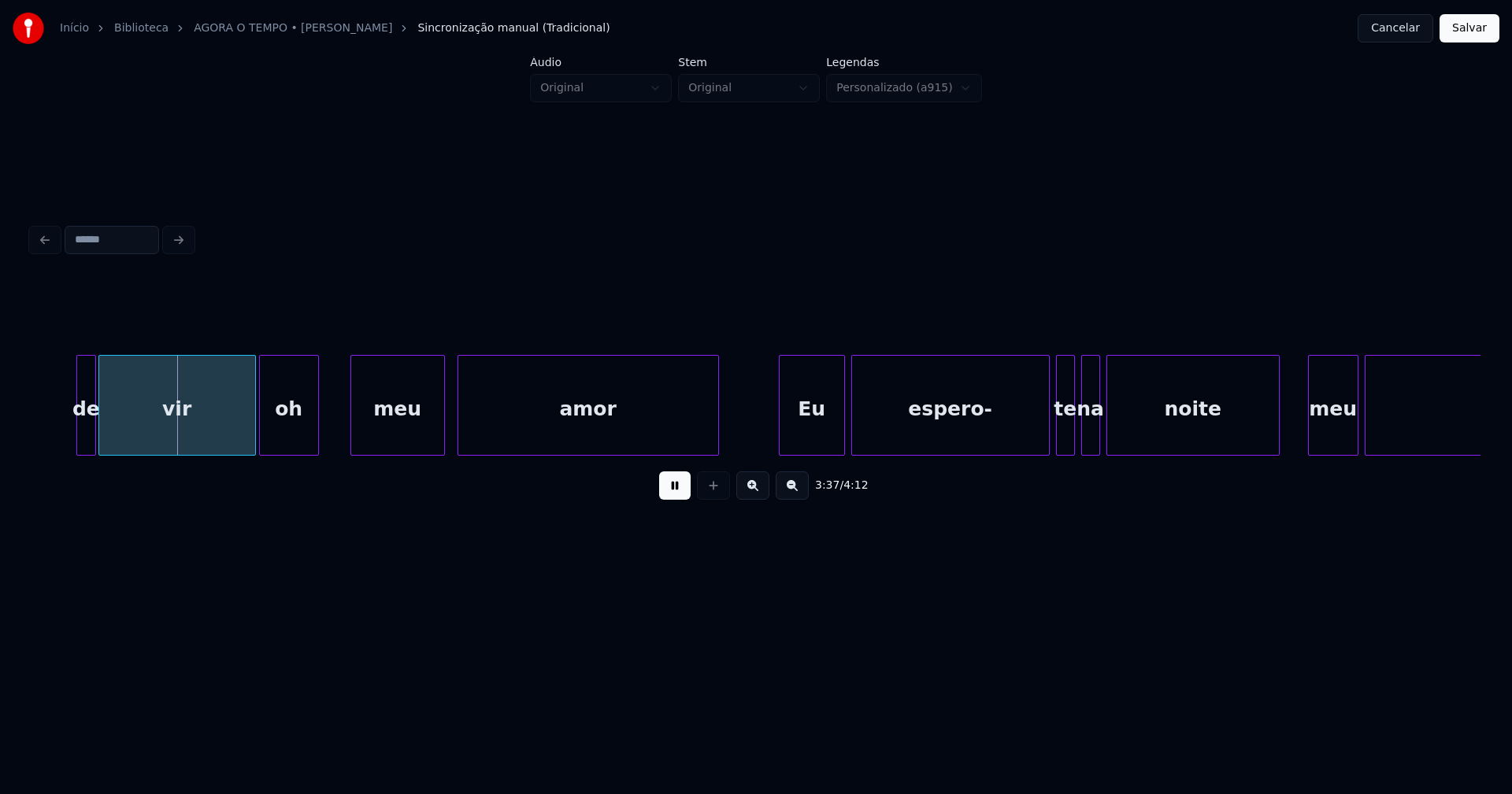
scroll to position [0, 34111]
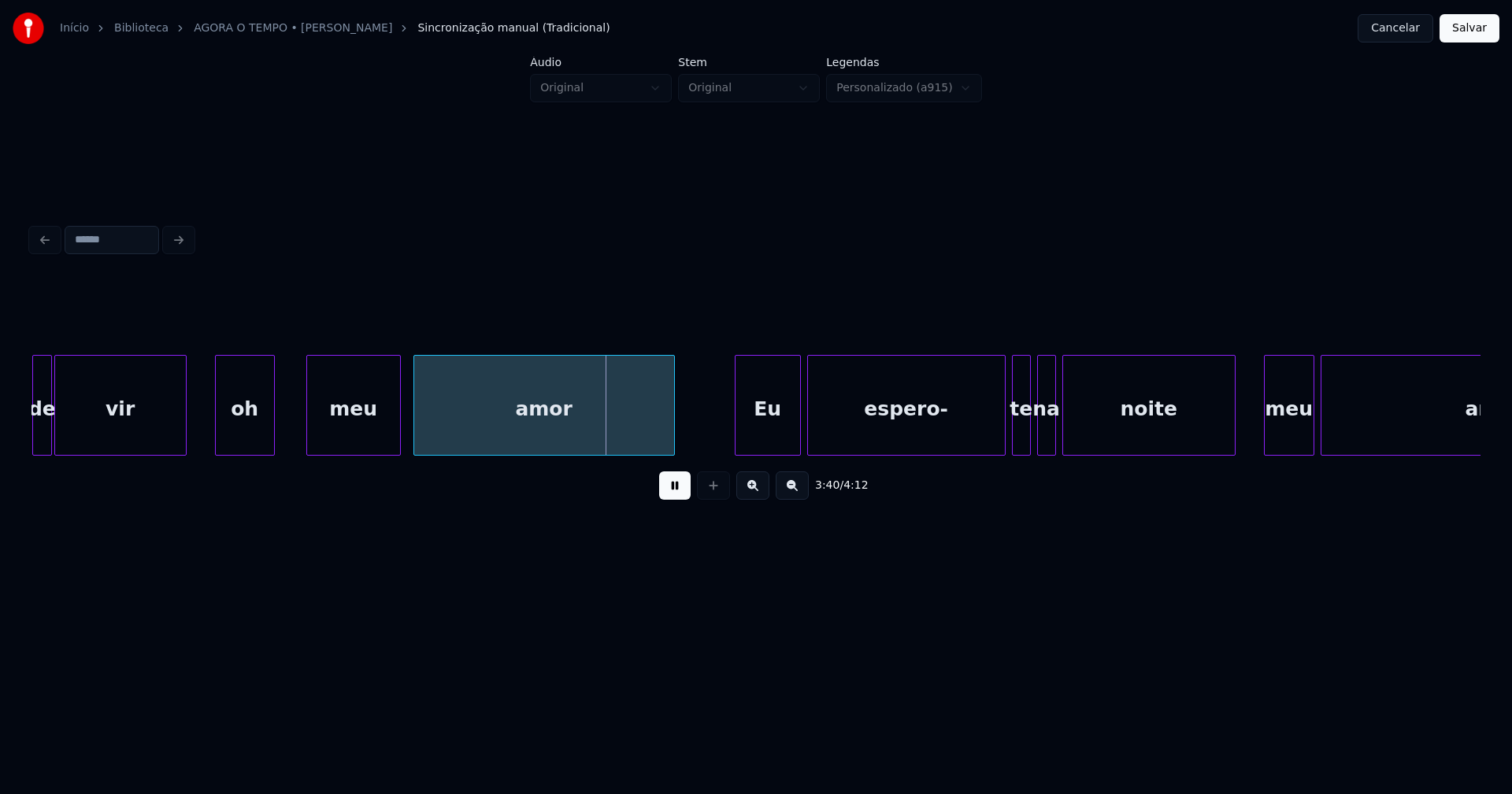
click at [185, 456] on div "de vir oh meu amor Eu espero- te na noite meu amor" at bounding box center [756, 405] width 1449 height 101
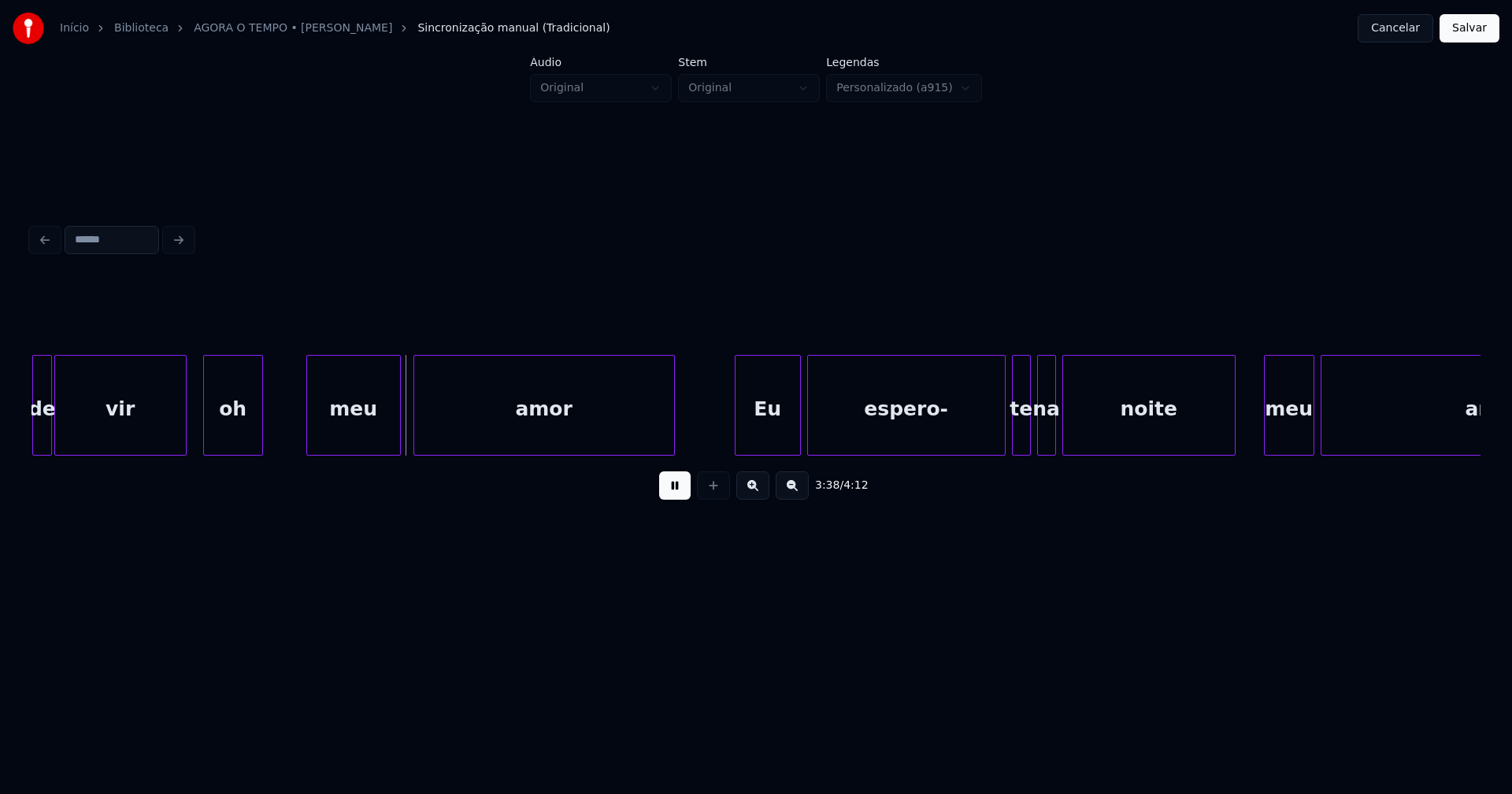
click at [226, 439] on div "oh" at bounding box center [233, 409] width 58 height 107
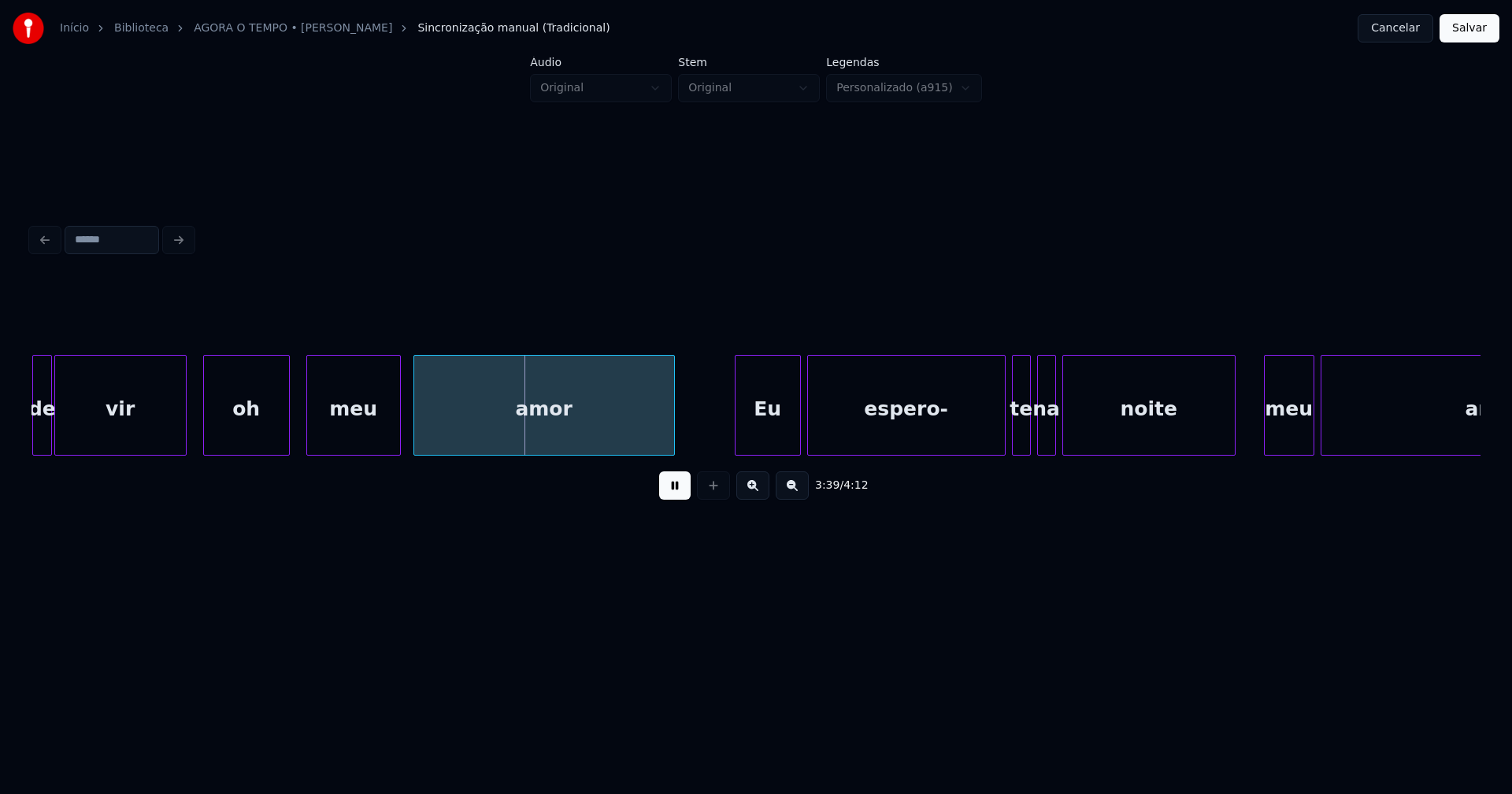
click at [289, 423] on div at bounding box center [286, 405] width 5 height 99
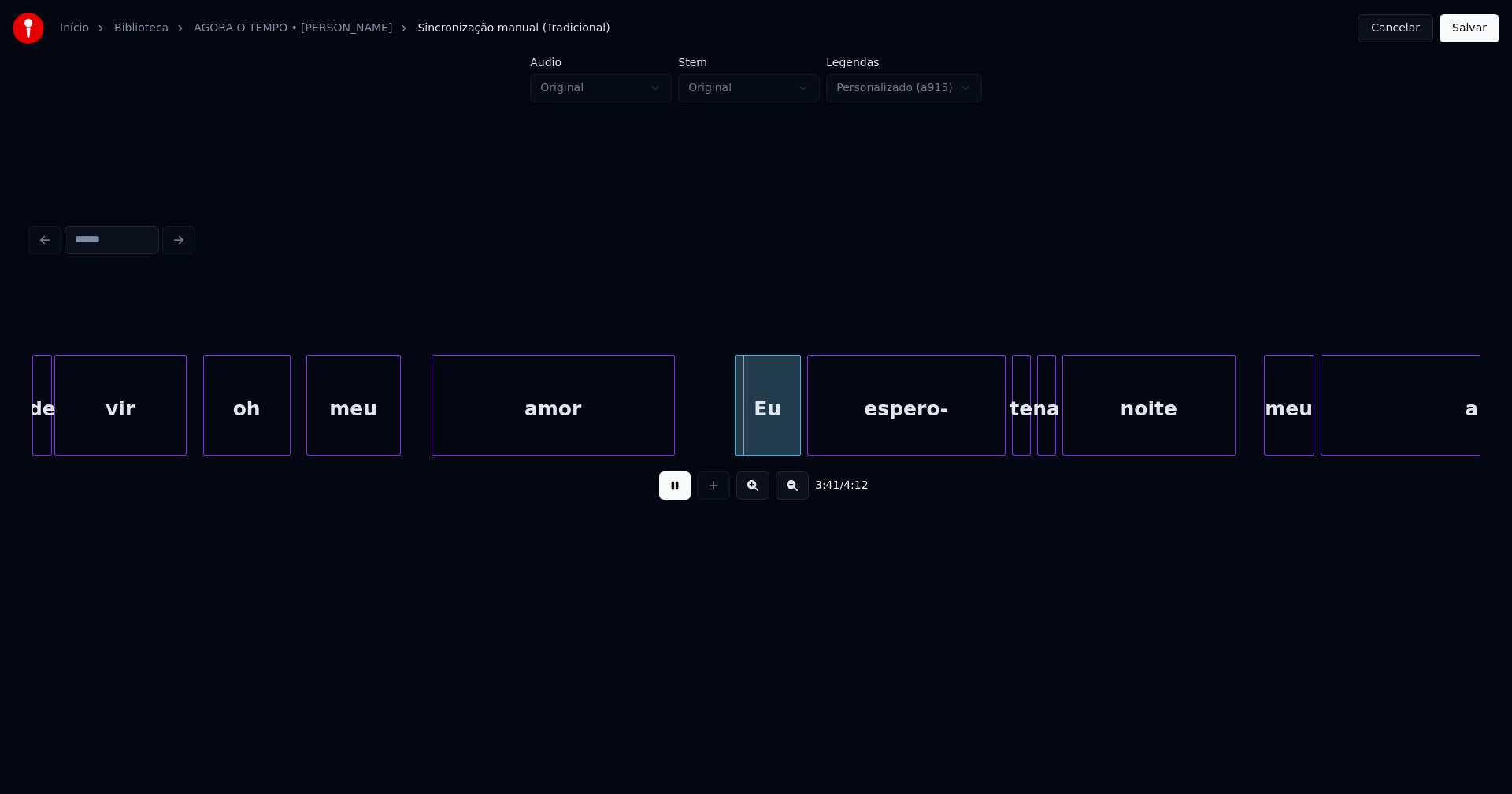
click at [432, 424] on div at bounding box center [434, 405] width 5 height 99
click at [424, 420] on div at bounding box center [423, 405] width 5 height 99
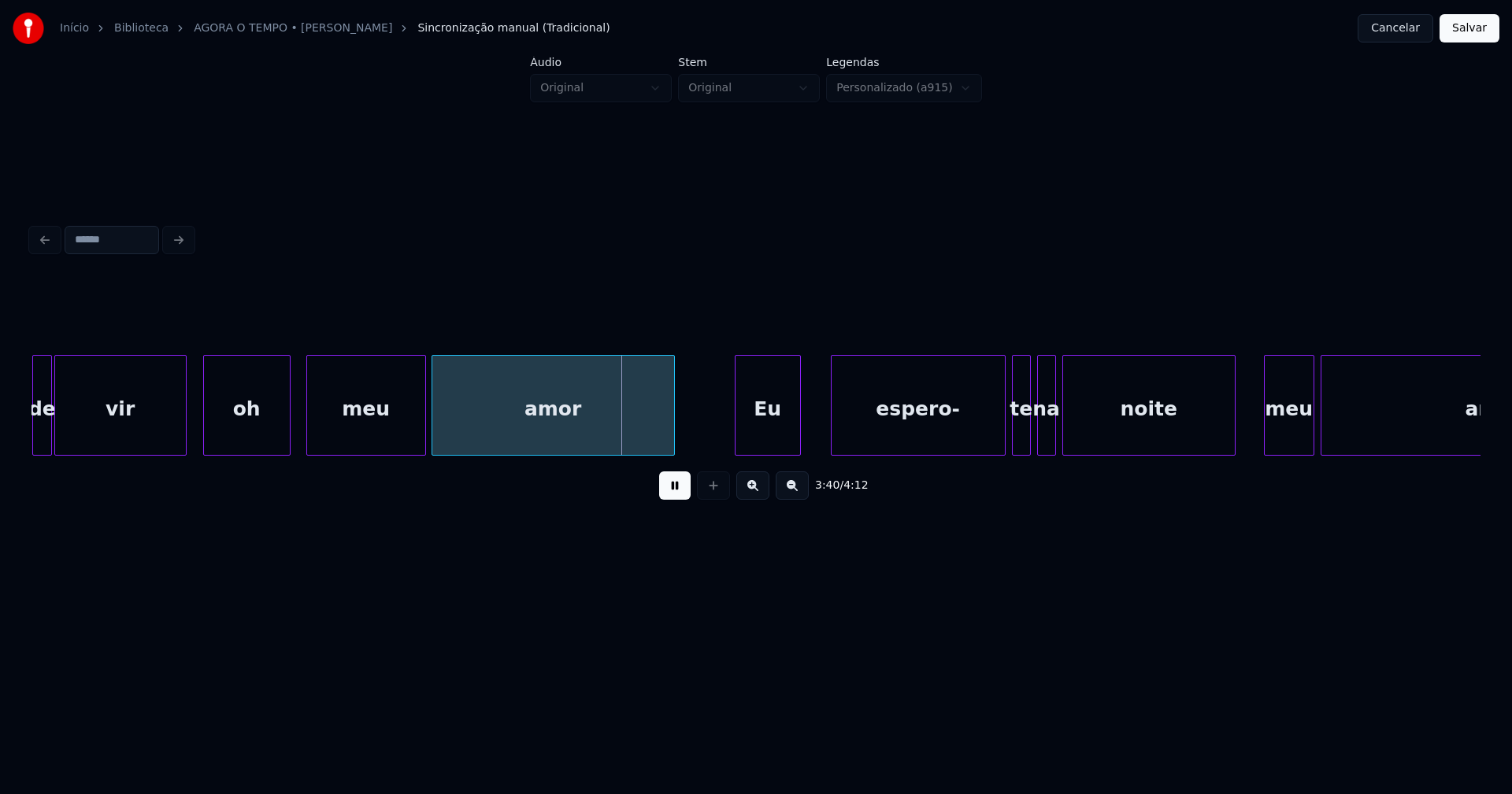
click at [831, 418] on div at bounding box center [833, 405] width 5 height 99
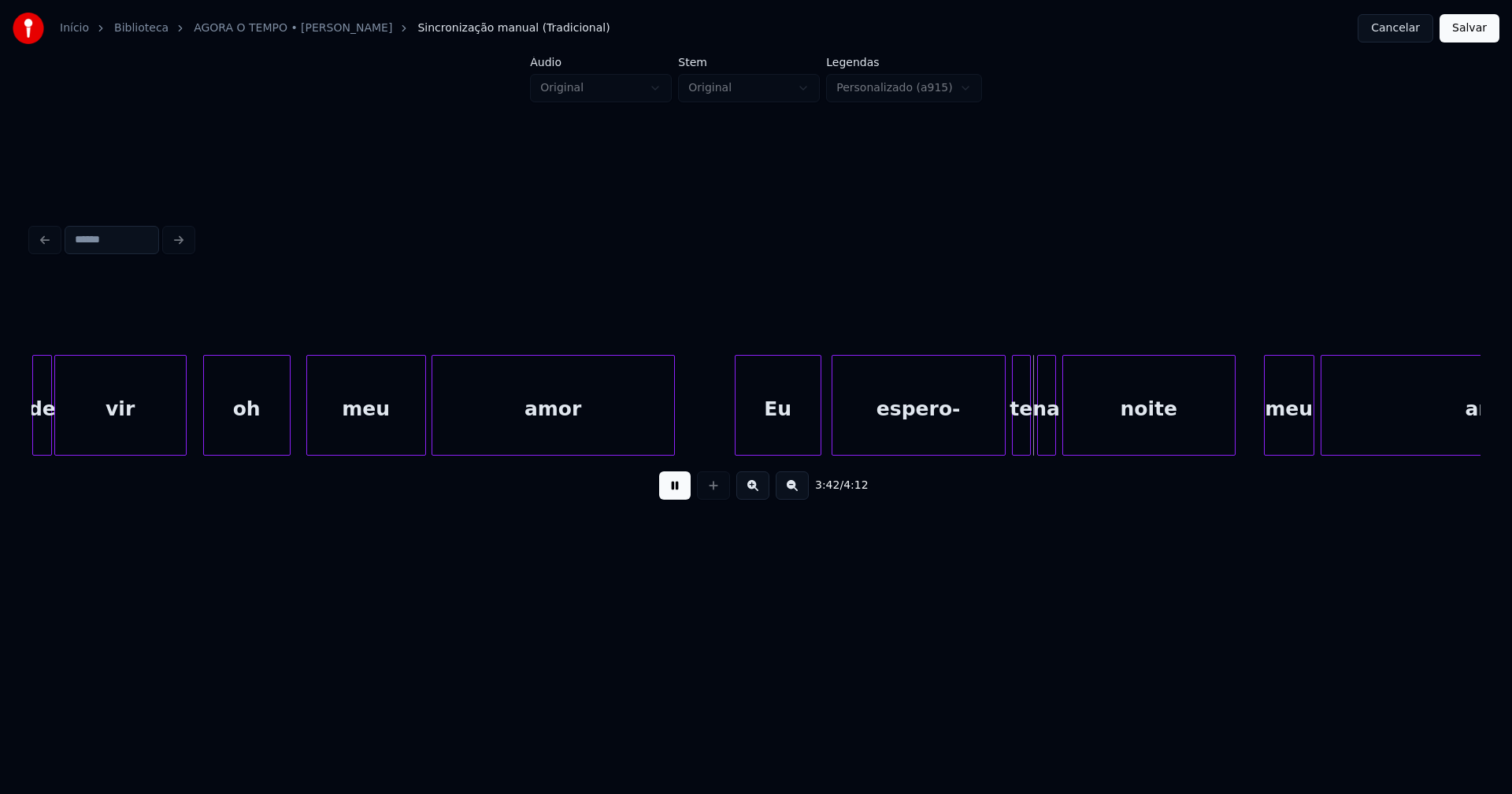
click at [818, 419] on div at bounding box center [817, 405] width 5 height 99
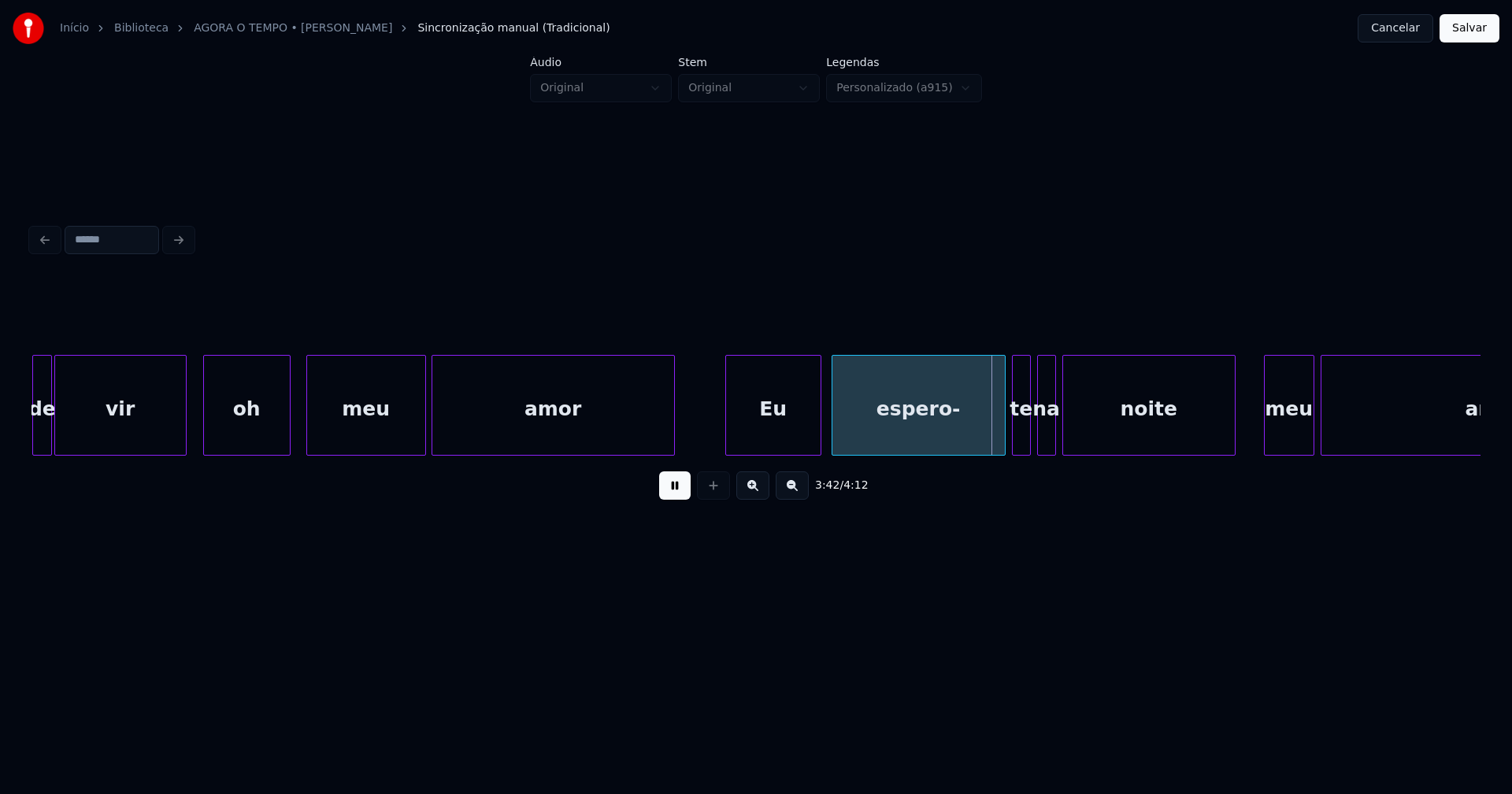
click at [726, 437] on div at bounding box center [728, 405] width 5 height 99
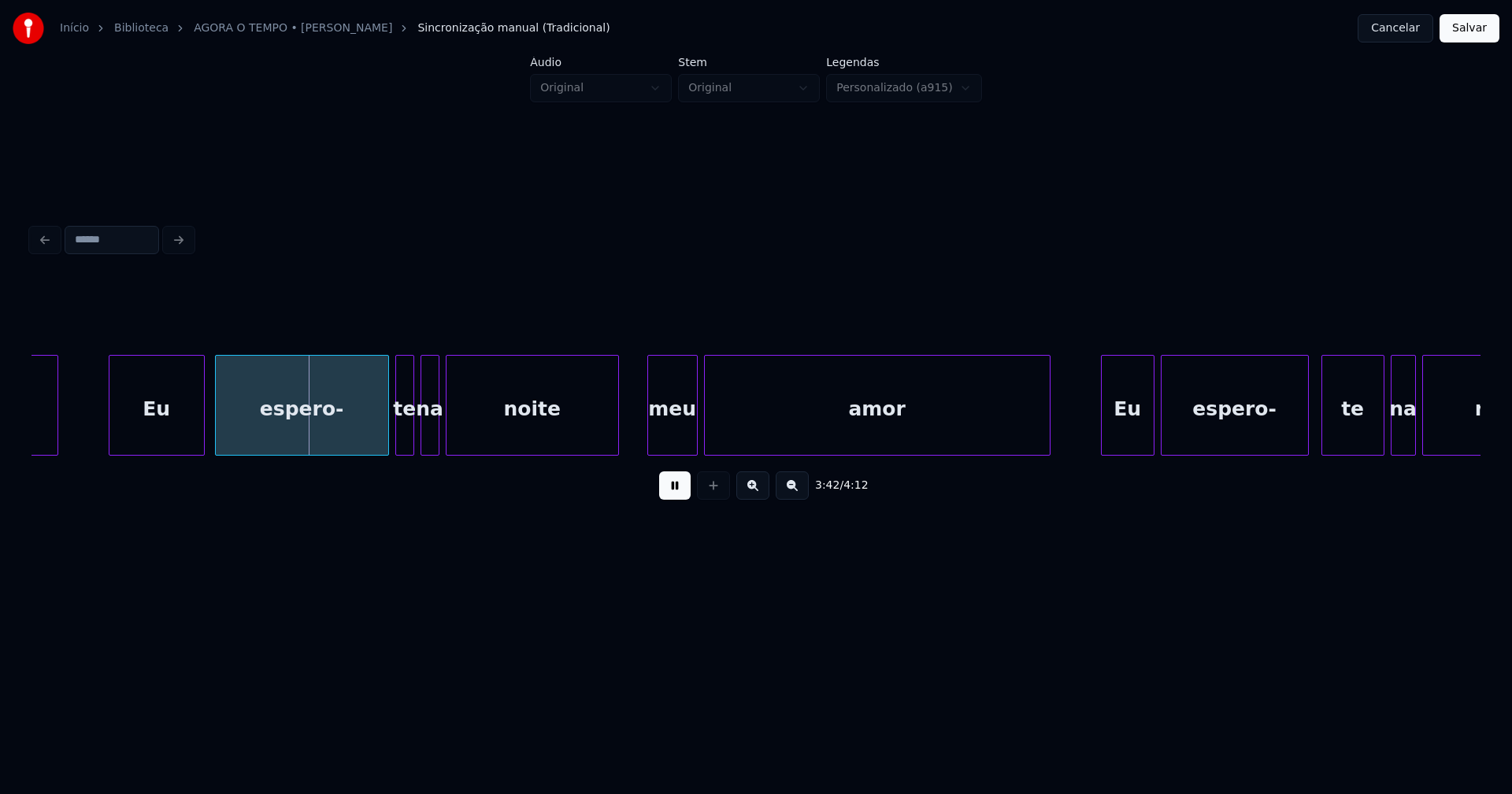
scroll to position [0, 34750]
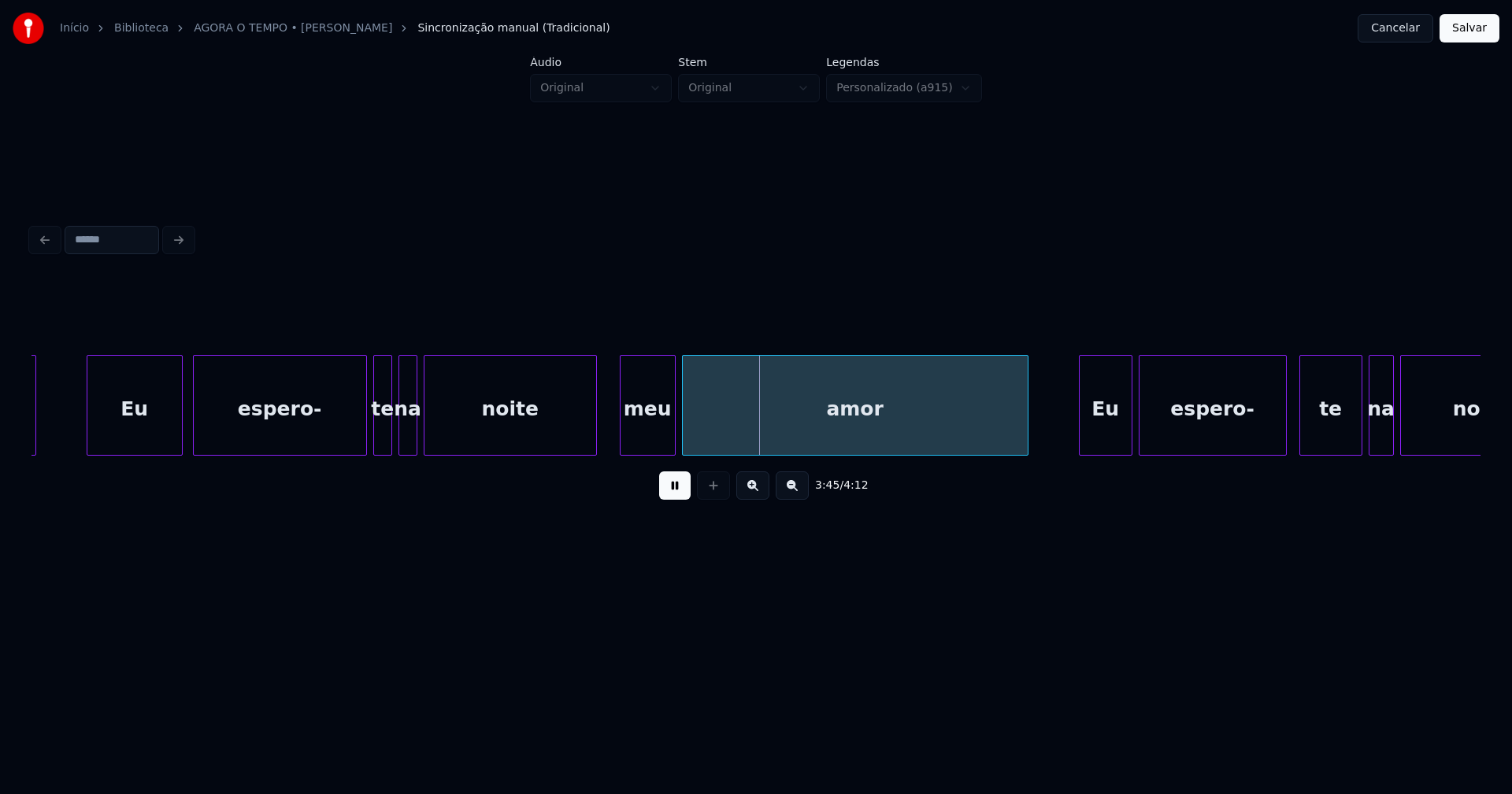
click at [621, 446] on div at bounding box center [622, 405] width 5 height 99
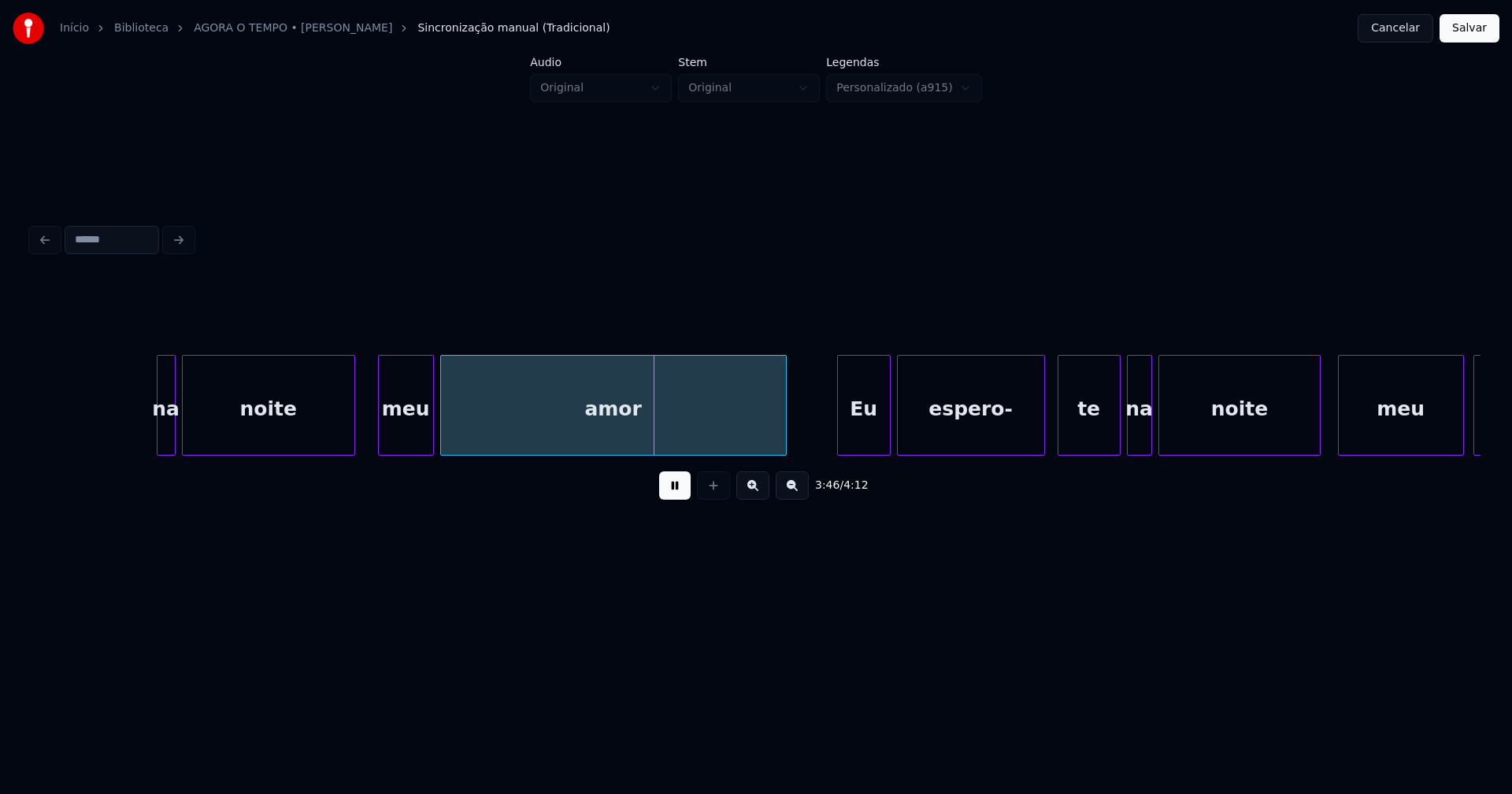
scroll to position [0, 35300]
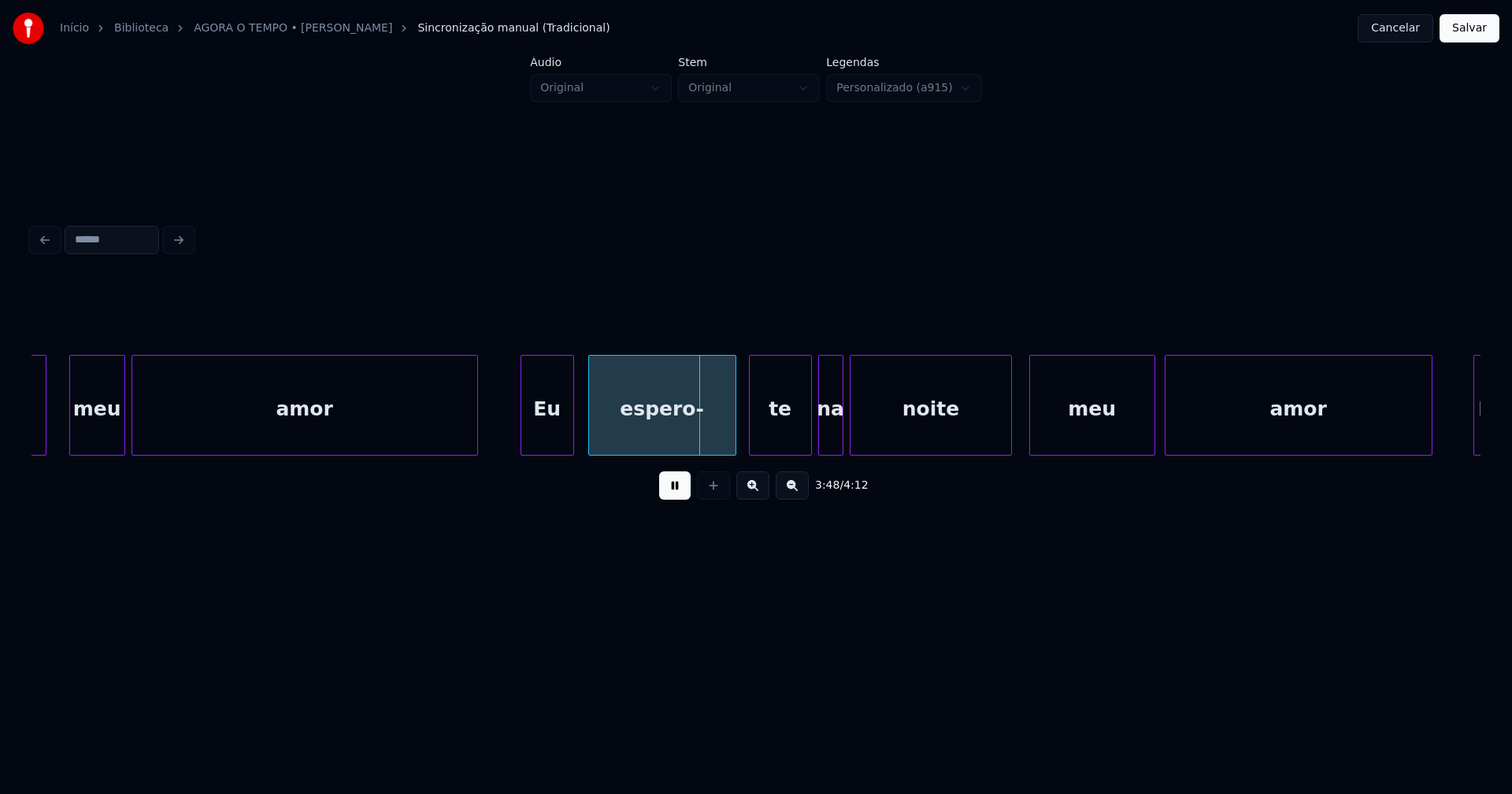
click at [544, 453] on div "noite meu amor Eu espero- te na noite meu amor Eu" at bounding box center [756, 405] width 1449 height 101
click at [608, 433] on div at bounding box center [609, 405] width 5 height 99
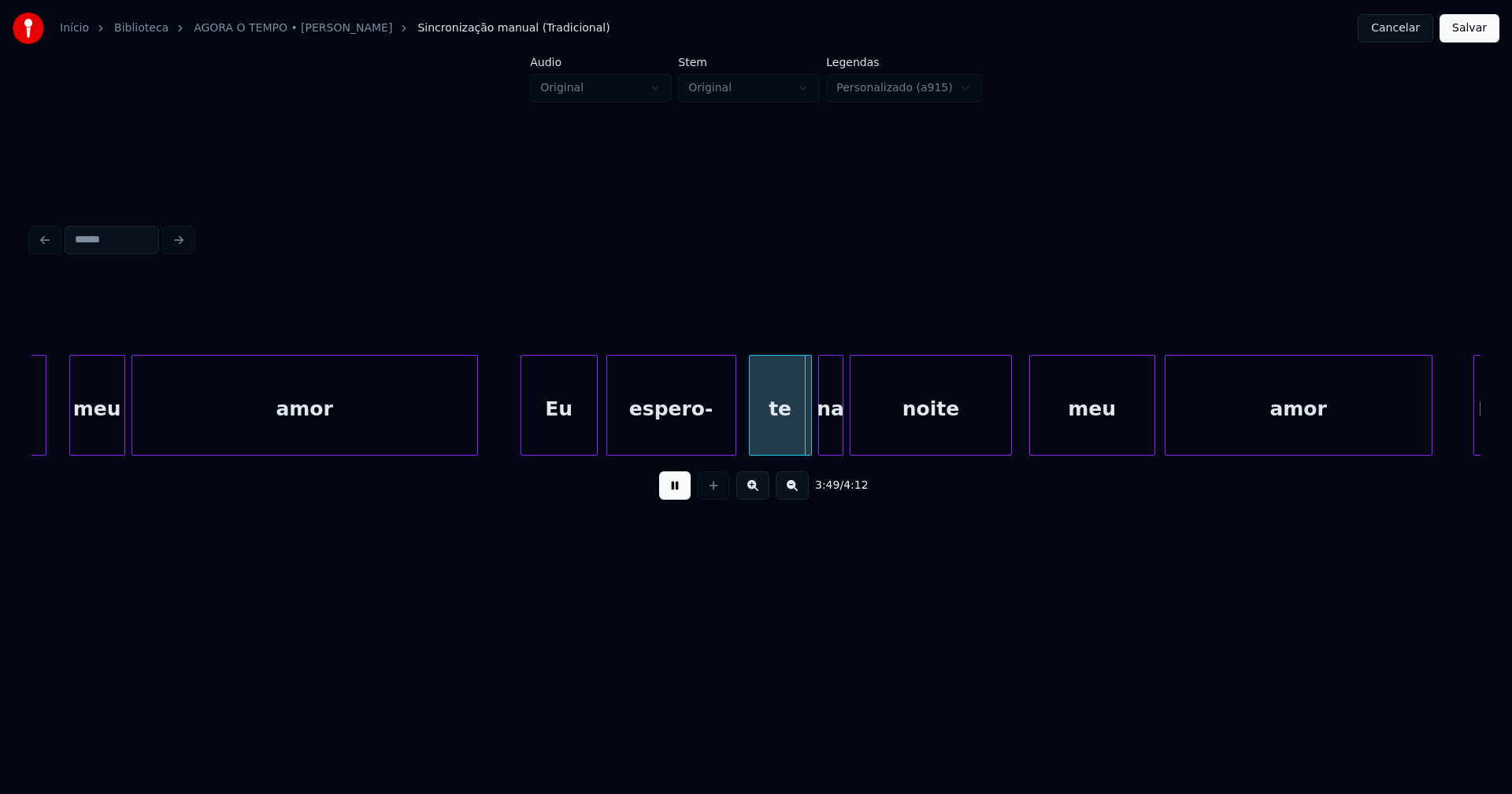
click at [593, 424] on div at bounding box center [594, 405] width 5 height 99
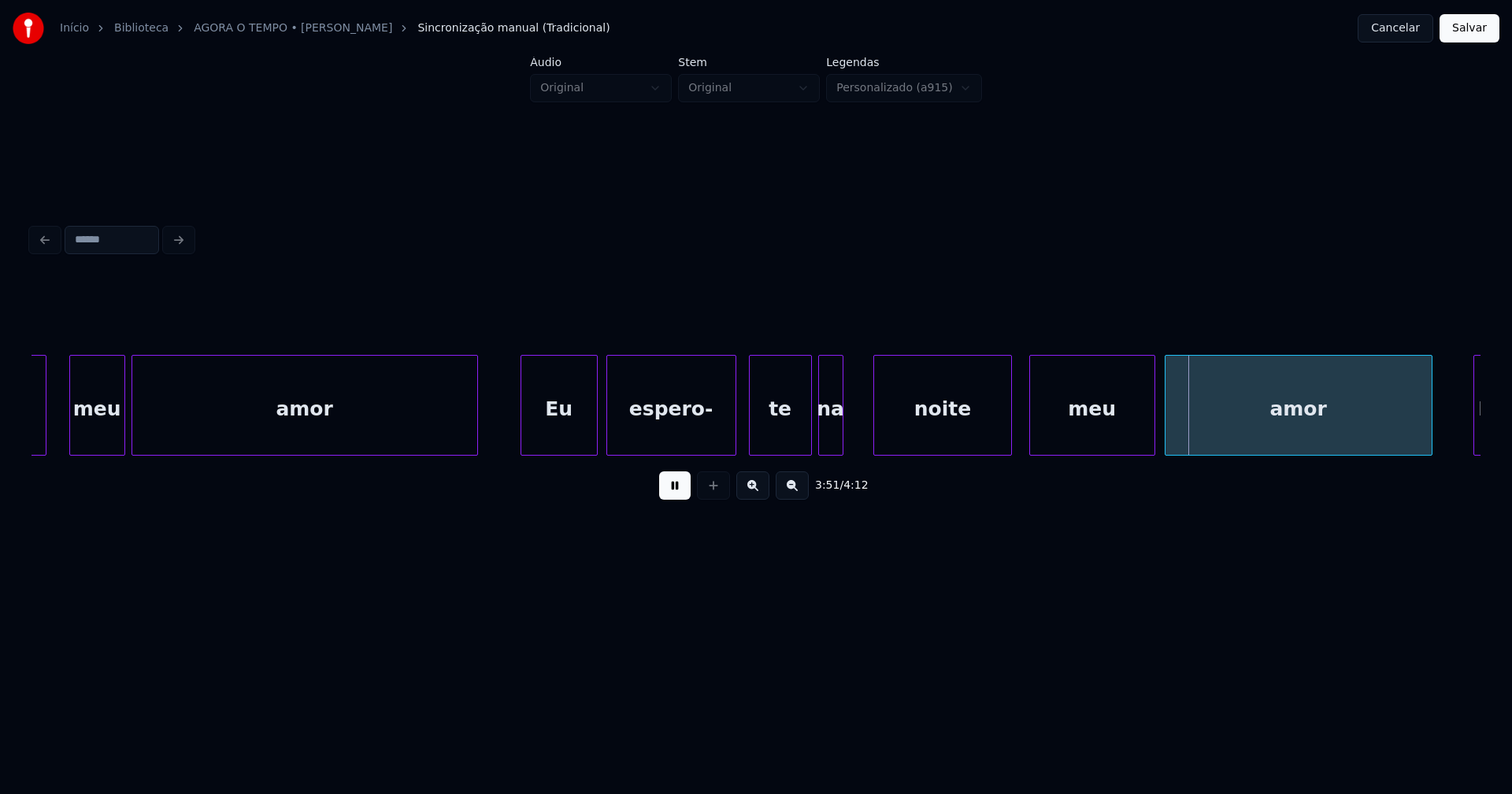
click at [878, 421] on div at bounding box center [876, 405] width 5 height 99
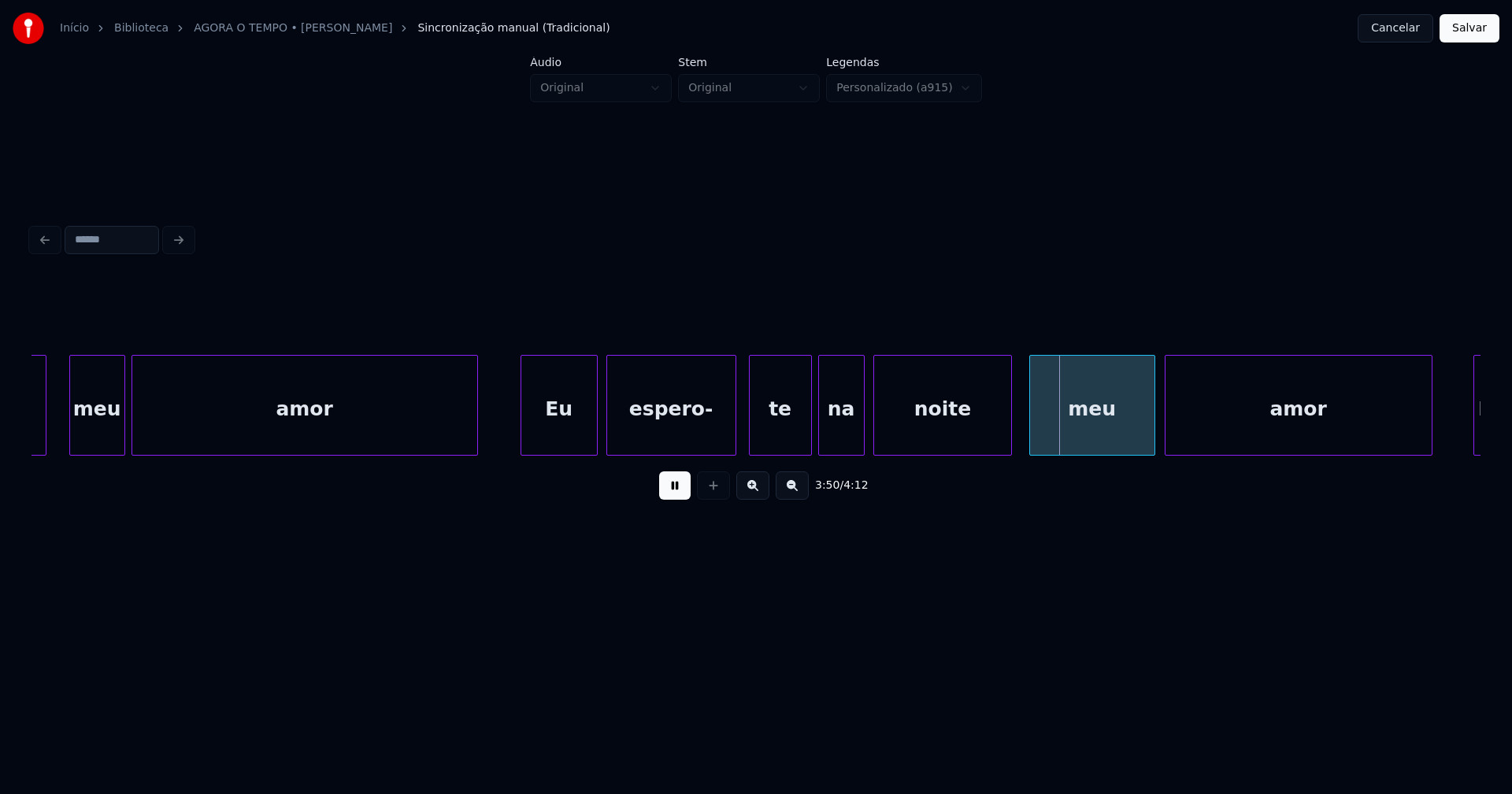
click at [862, 421] on div at bounding box center [861, 405] width 5 height 99
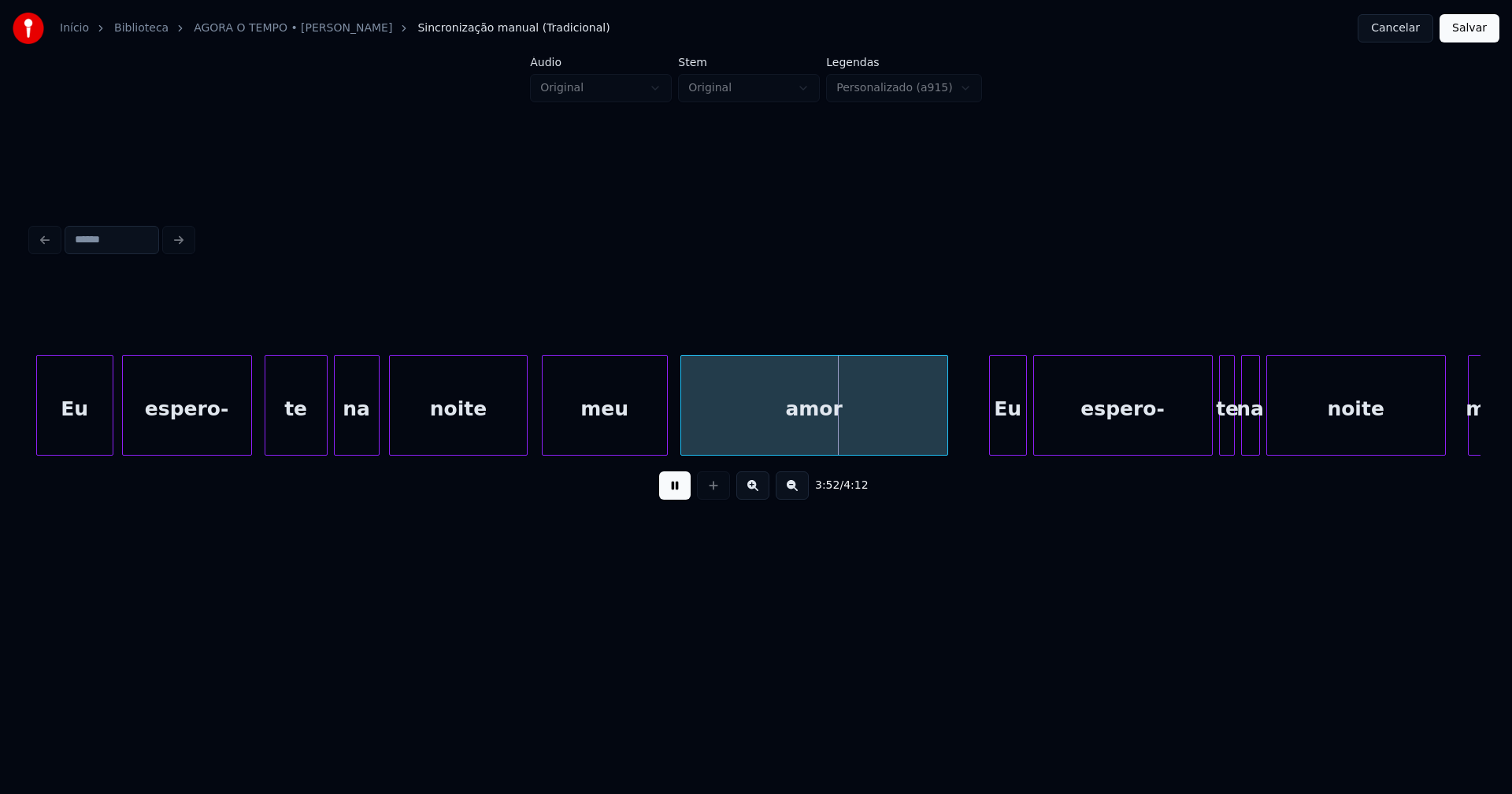
click at [575, 429] on div "meu" at bounding box center [605, 409] width 125 height 107
click at [1051, 434] on div at bounding box center [1052, 405] width 5 height 99
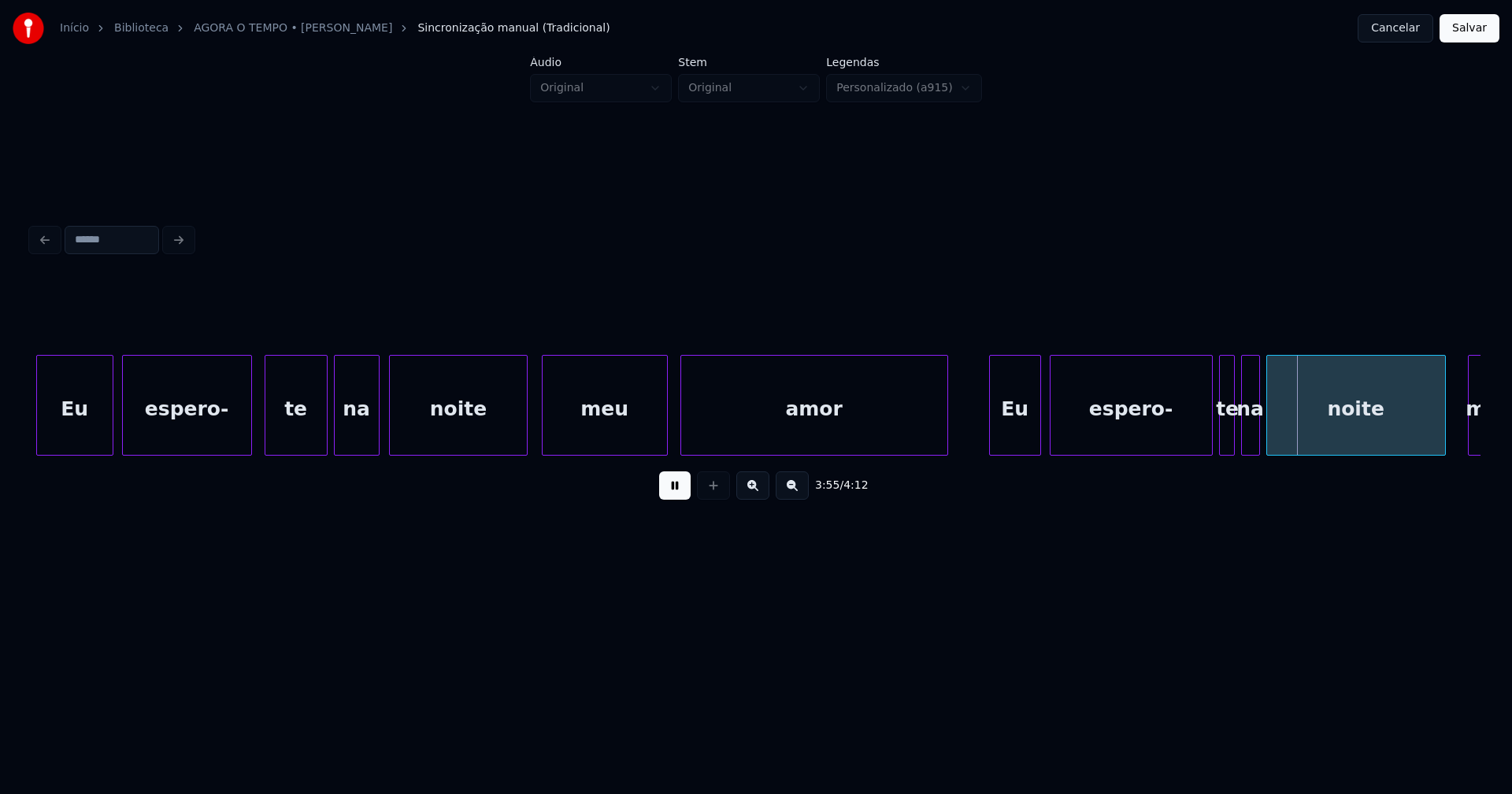
click at [1039, 429] on div at bounding box center [1038, 405] width 5 height 99
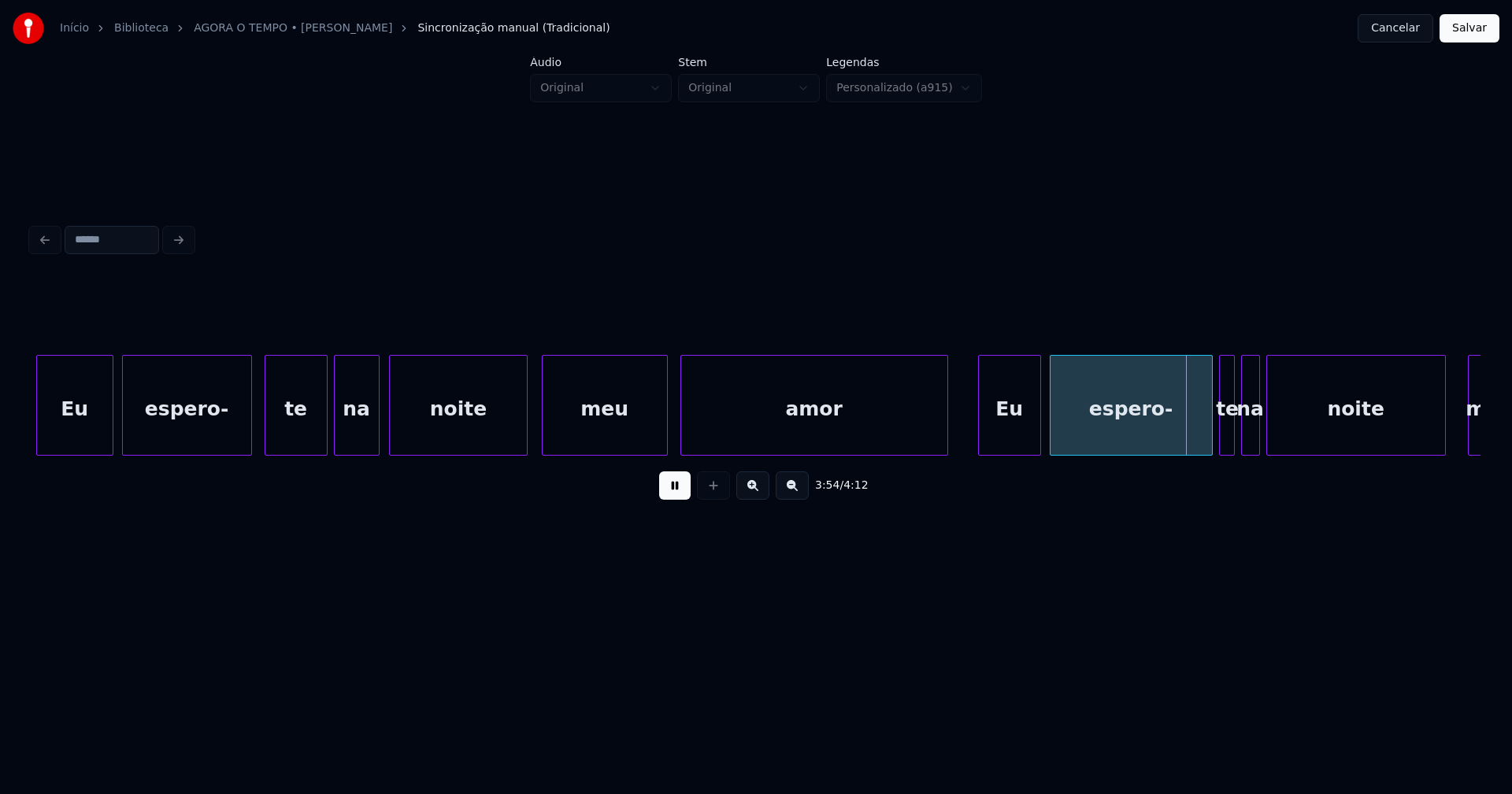
click at [980, 442] on div at bounding box center [980, 405] width 5 height 99
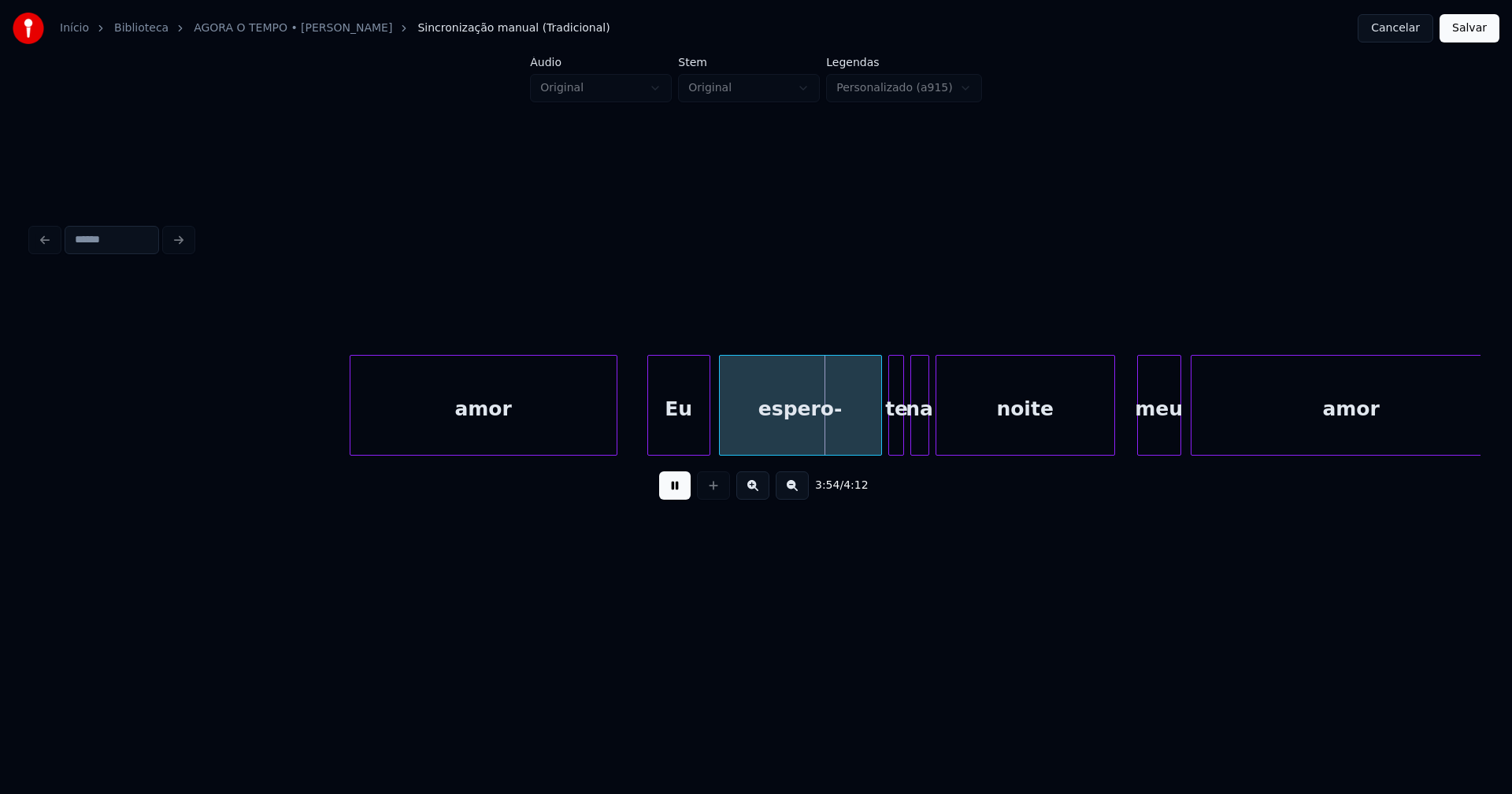
scroll to position [0, 36511]
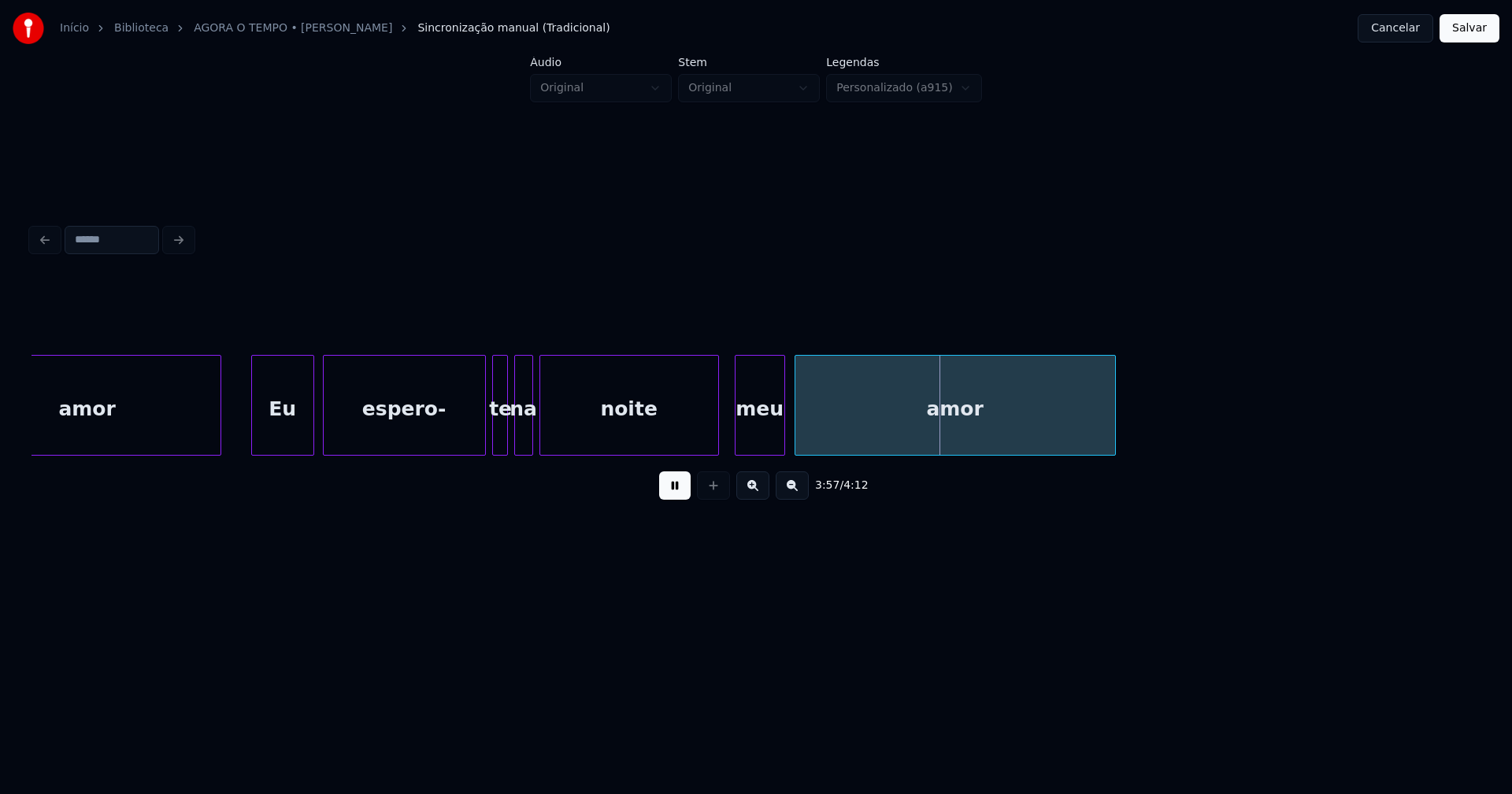
click at [735, 452] on div "amor Eu espero- te na noite meu amor" at bounding box center [756, 405] width 1449 height 101
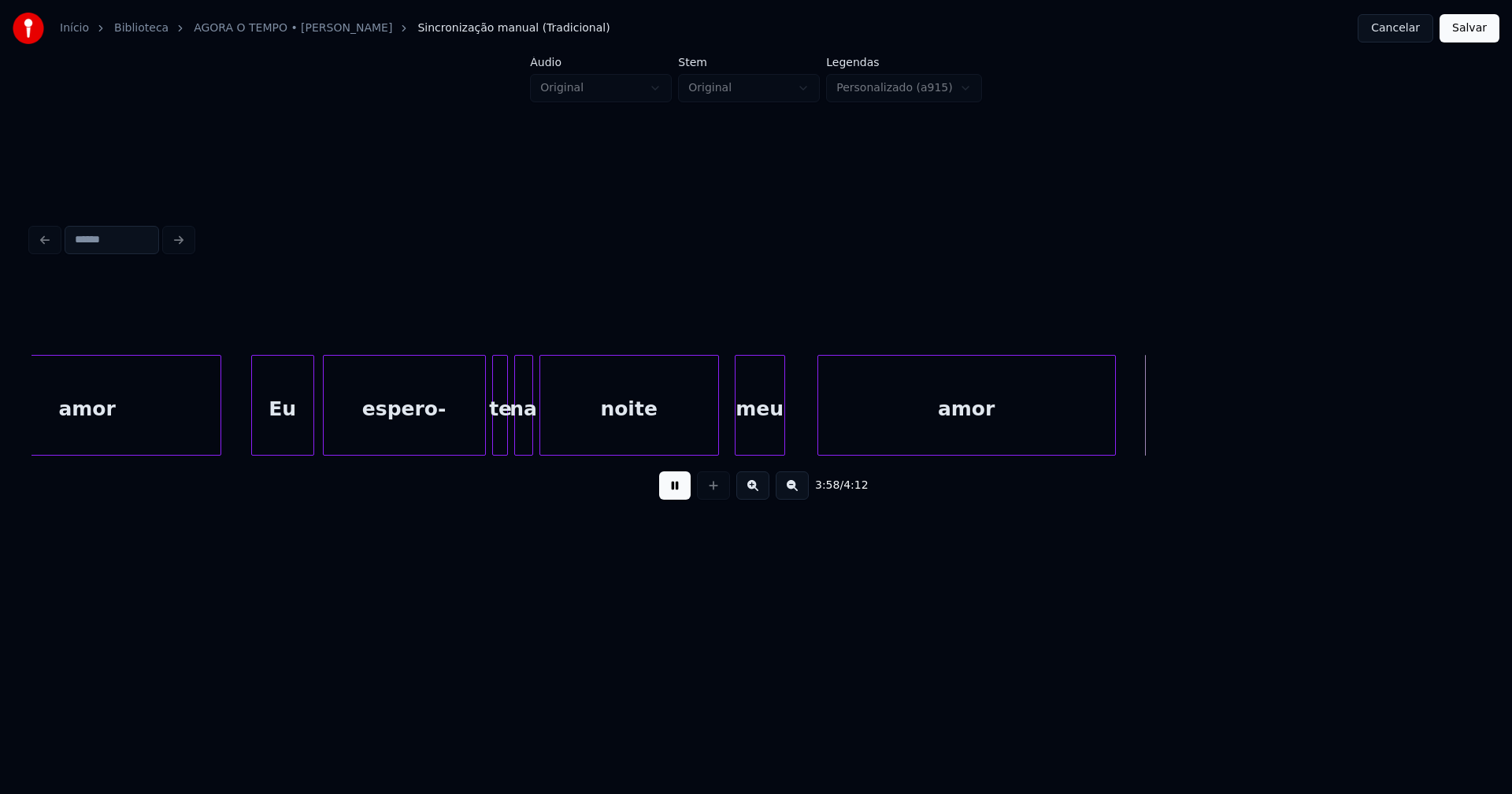
click at [819, 430] on div at bounding box center [820, 405] width 5 height 99
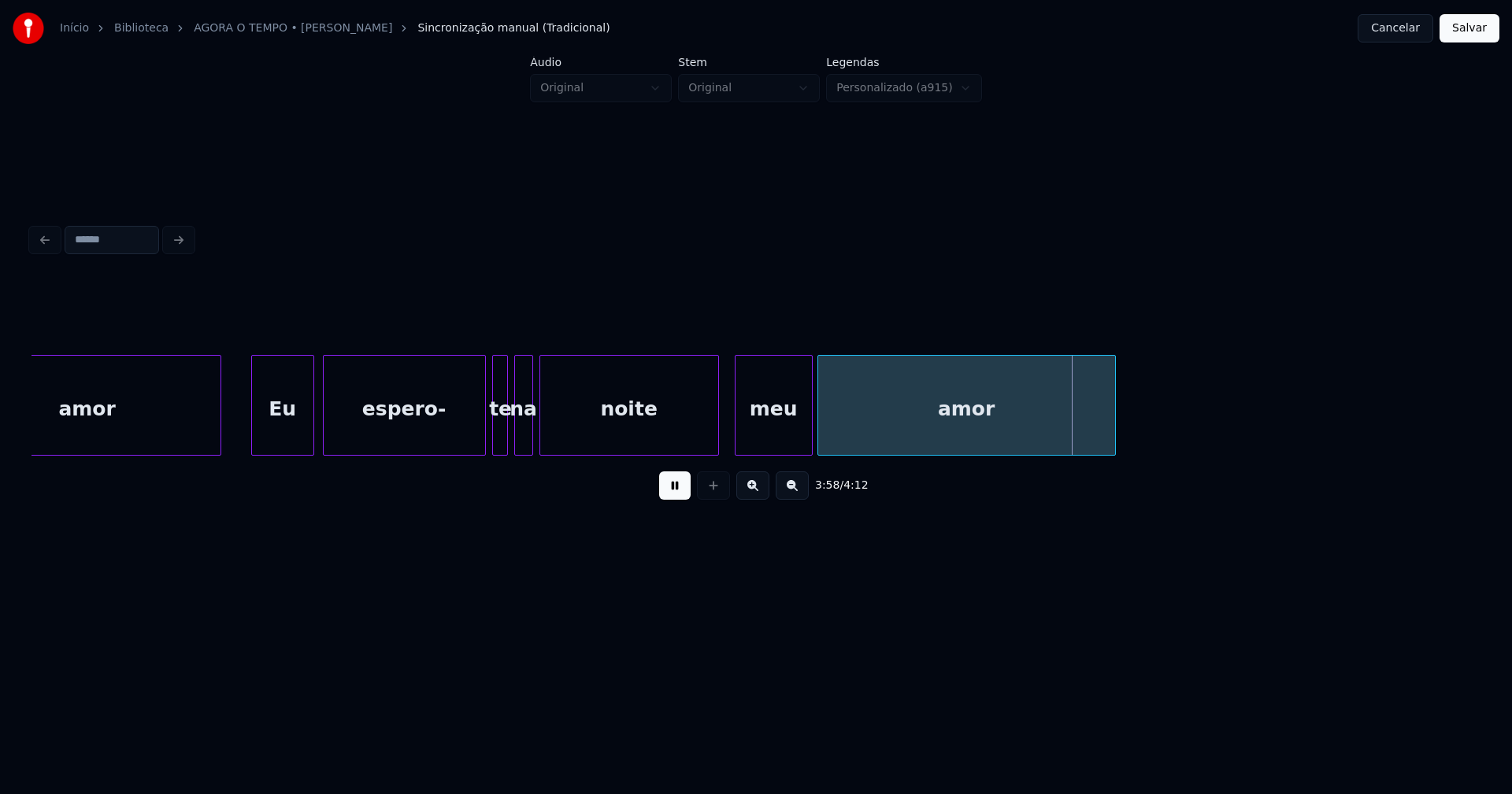
click at [811, 429] on div at bounding box center [809, 405] width 5 height 99
drag, startPoint x: 1468, startPoint y: 41, endPoint x: 1459, endPoint y: 47, distance: 10.8
click at [1469, 41] on button "Salvar" at bounding box center [1469, 28] width 60 height 29
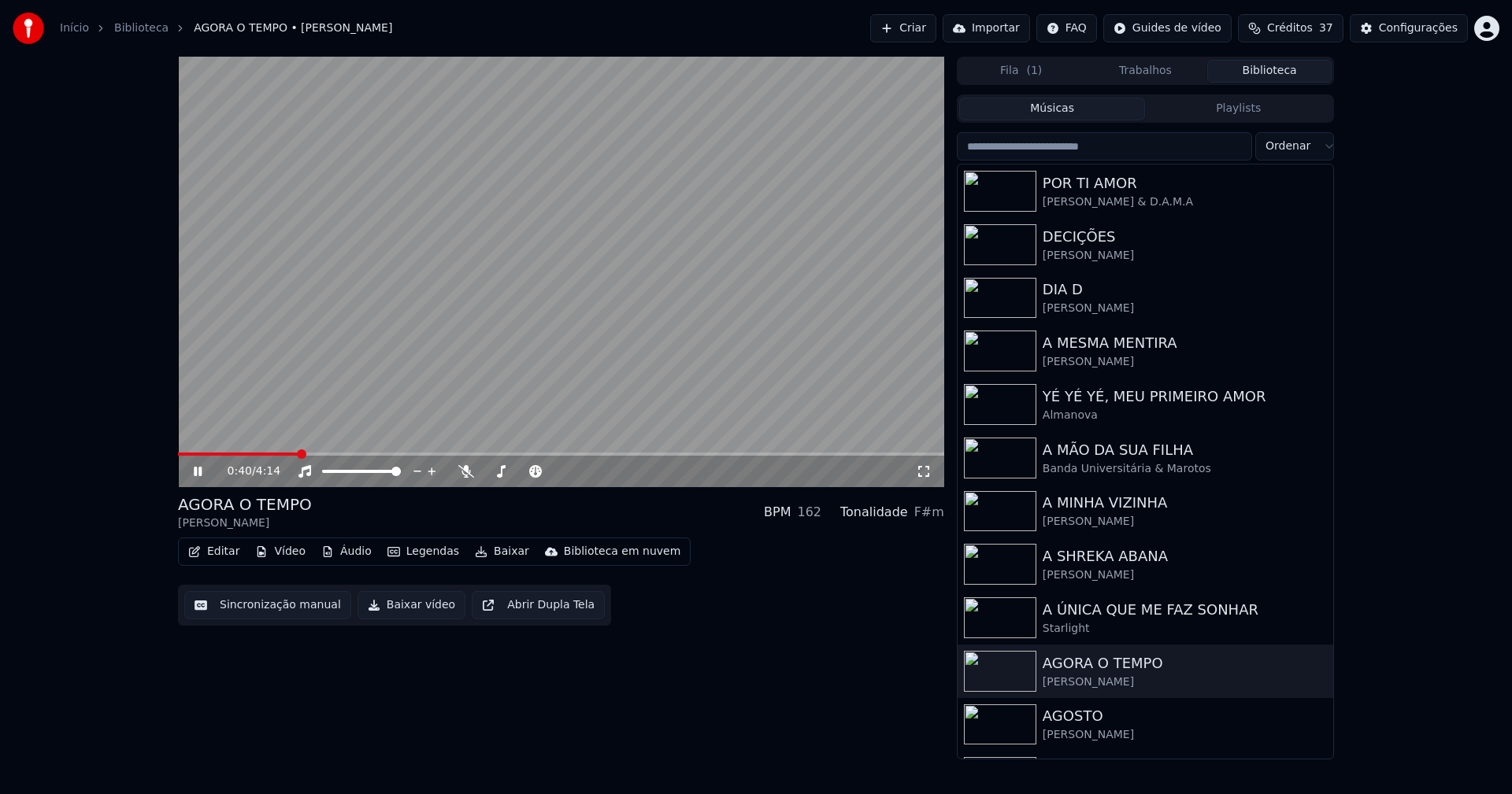
click at [228, 559] on button "Editar" at bounding box center [214, 552] width 64 height 22
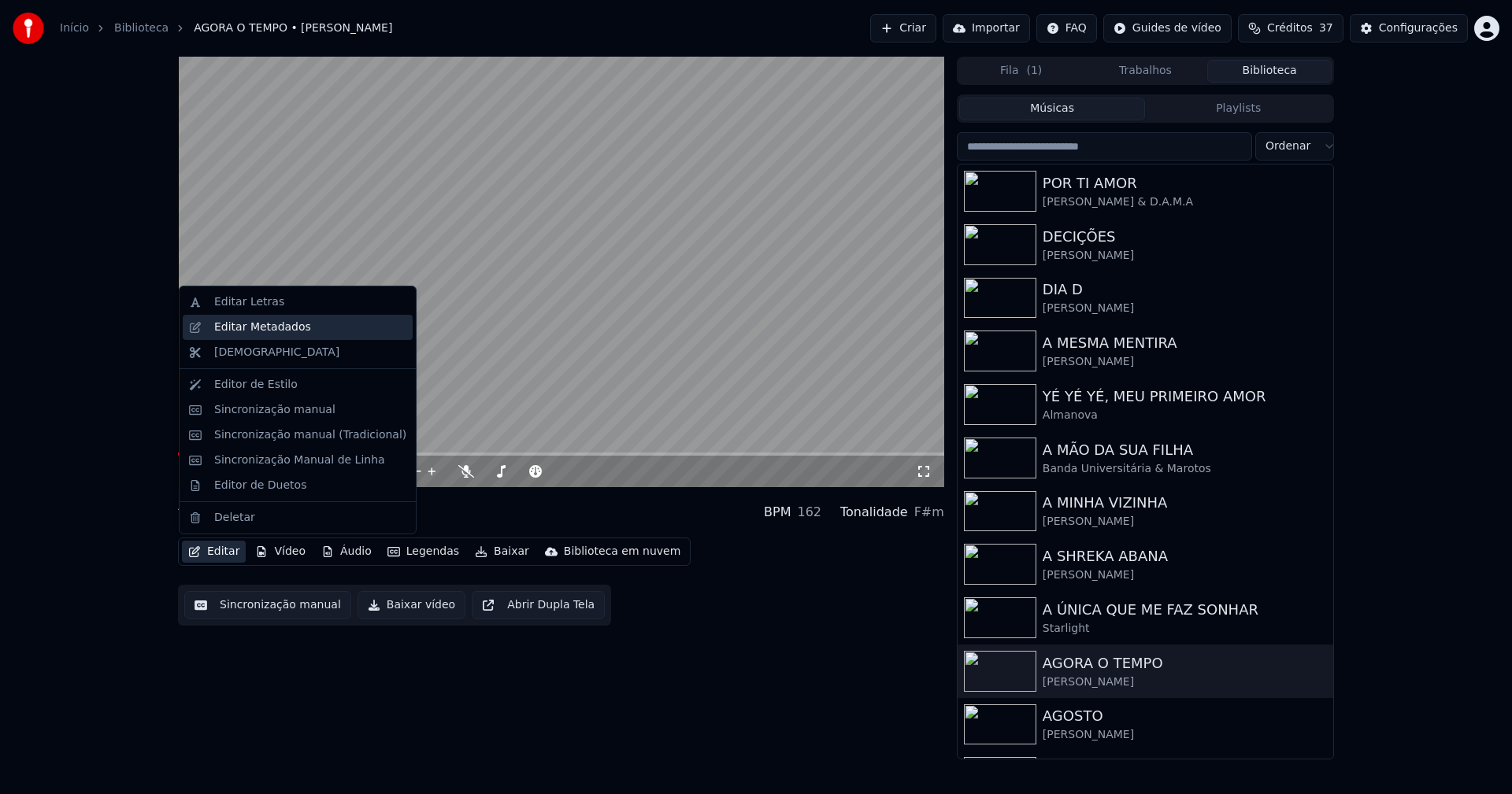
click at [250, 326] on div "Editar Metadados" at bounding box center [263, 327] width 97 height 16
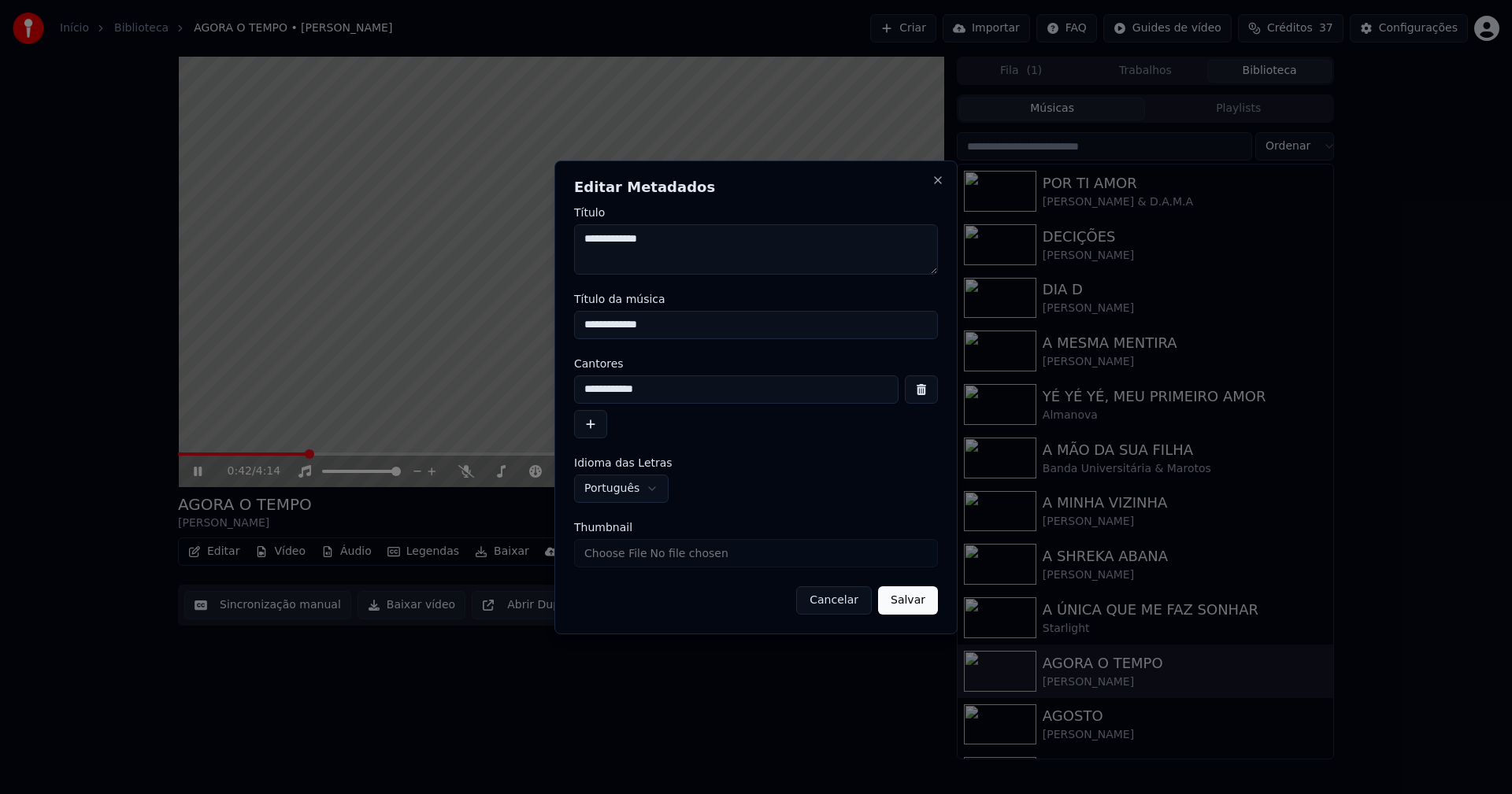
click at [619, 554] on input "Thumbnail" at bounding box center [756, 553] width 363 height 29
type input "**********"
drag, startPoint x: 905, startPoint y: 600, endPoint x: 858, endPoint y: 594, distance: 47.4
click at [905, 601] on button "Salvar" at bounding box center [907, 600] width 60 height 29
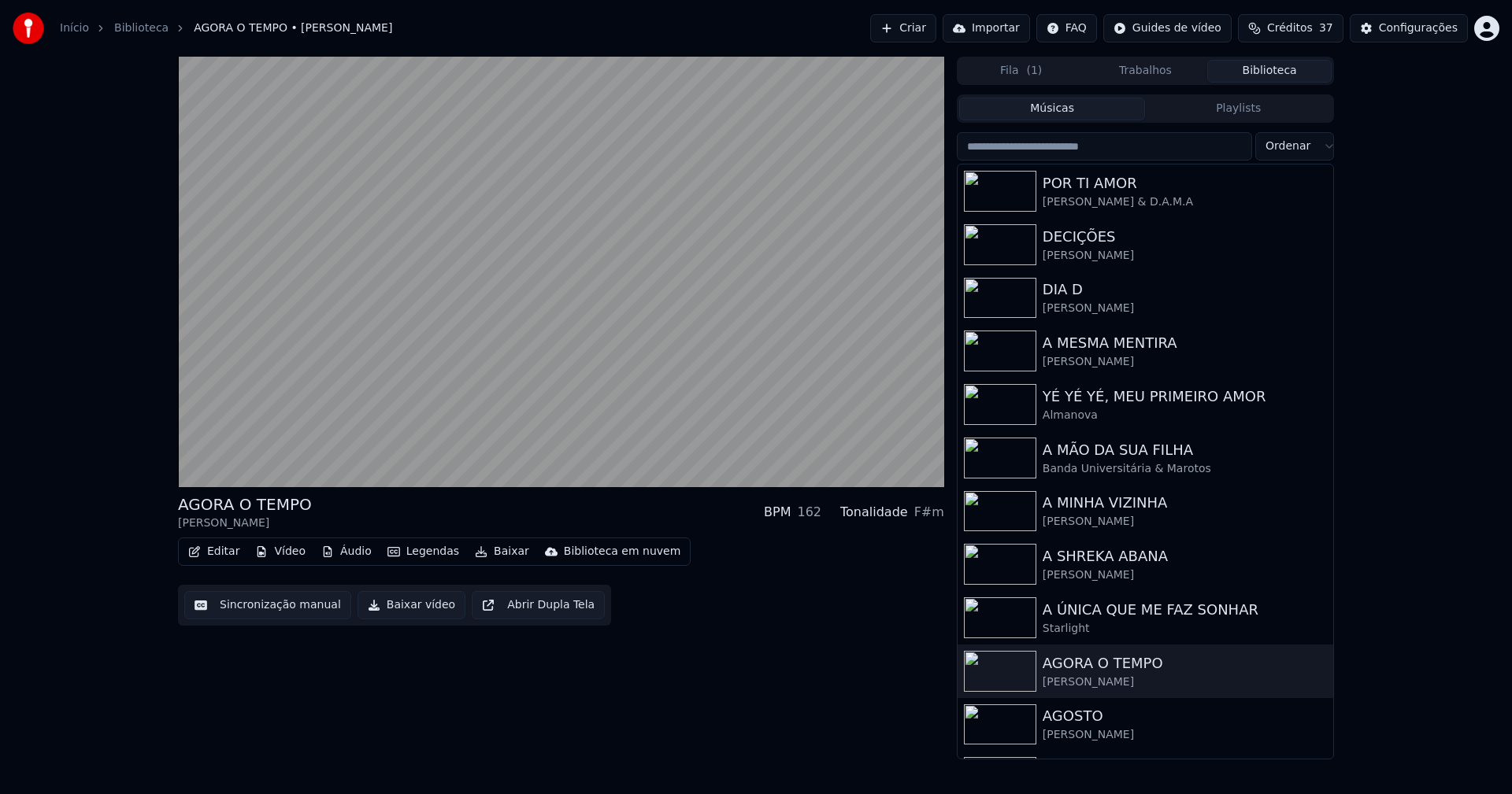
click at [359, 556] on button "Áudio" at bounding box center [347, 552] width 63 height 22
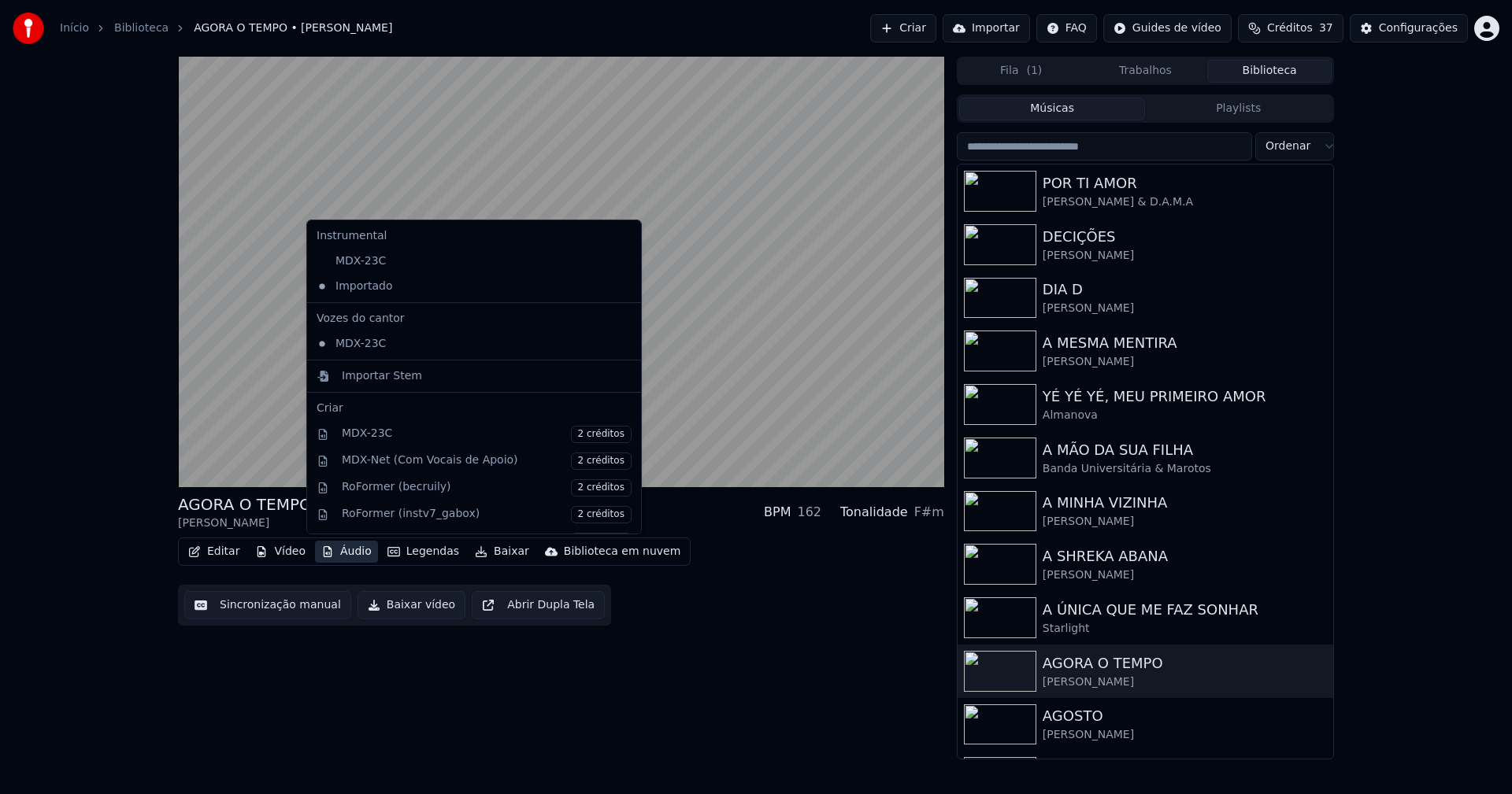
click at [734, 719] on div "AGORA O TEMPO [PERSON_NAME] BPM 162 Tonalidade F#m Editar Vídeo Áudio Legendas …" at bounding box center [560, 408] width 767 height 702
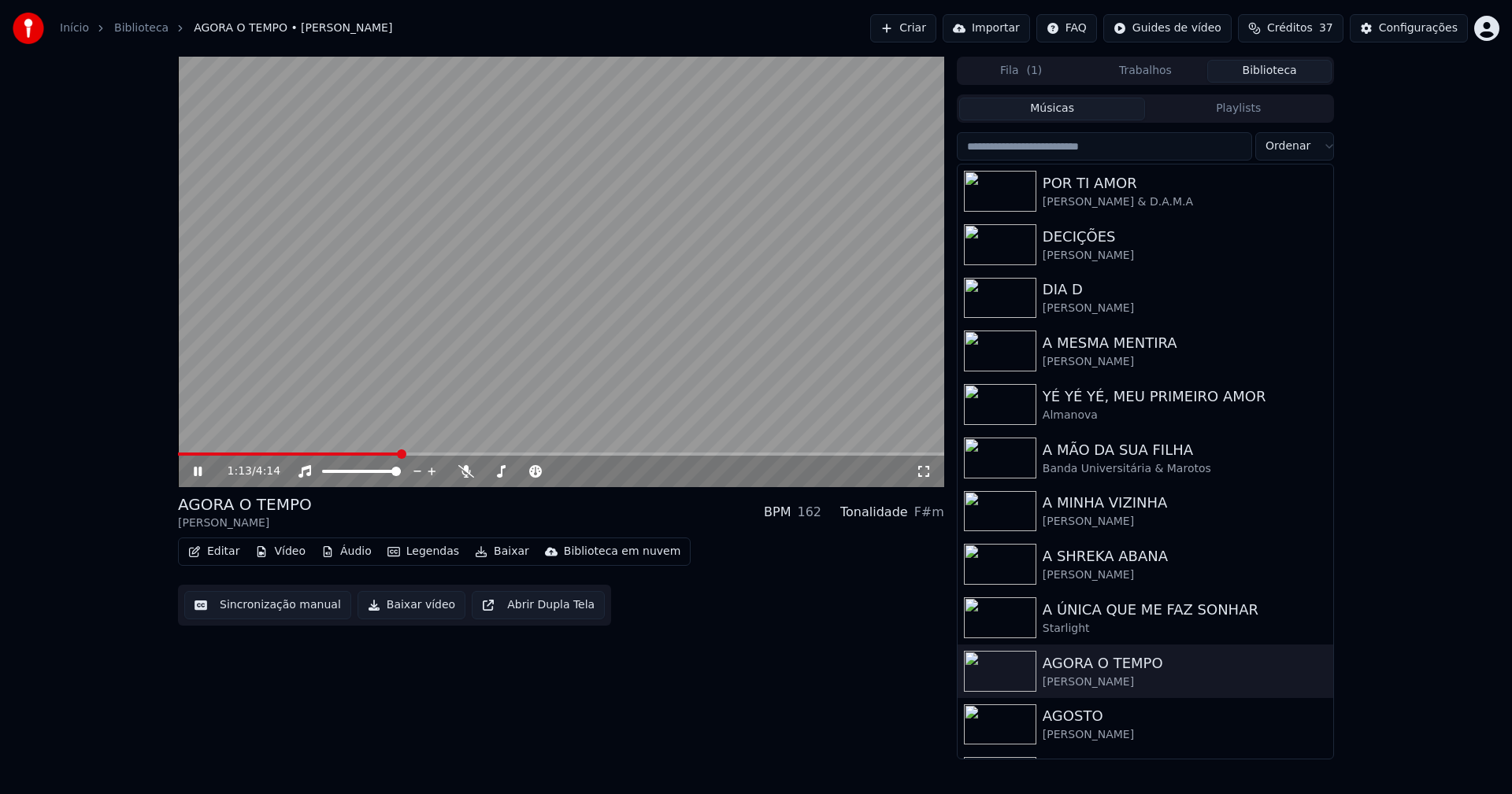
click at [195, 475] on icon at bounding box center [197, 471] width 8 height 9
click at [406, 606] on button "Baixar vídeo" at bounding box center [412, 605] width 108 height 29
